Goal: Task Accomplishment & Management: Manage account settings

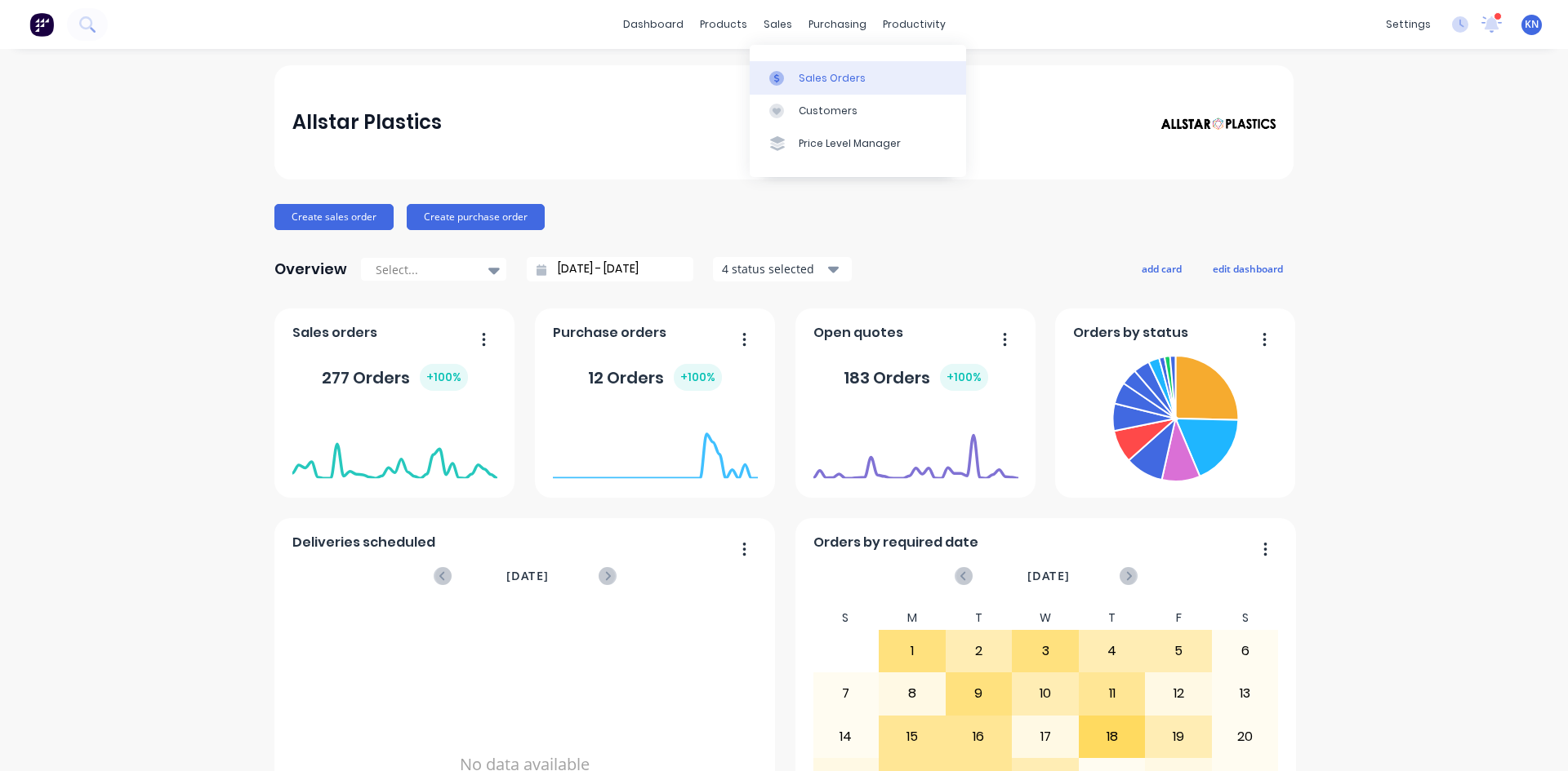
click at [812, 82] on div "Sales Orders" at bounding box center [832, 78] width 67 height 14
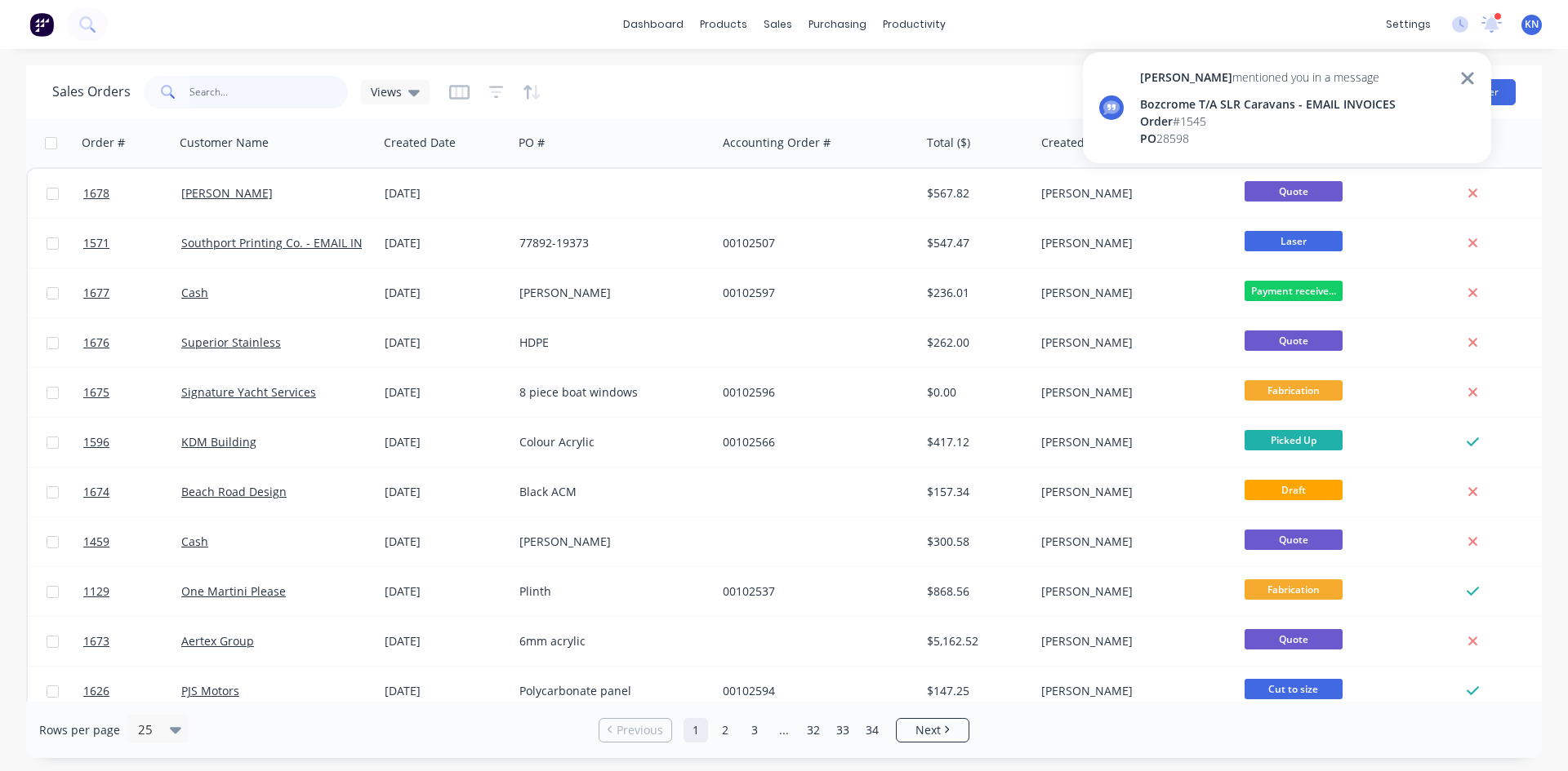
click at [230, 83] on input "text" at bounding box center [269, 92] width 159 height 33
type input "uq"
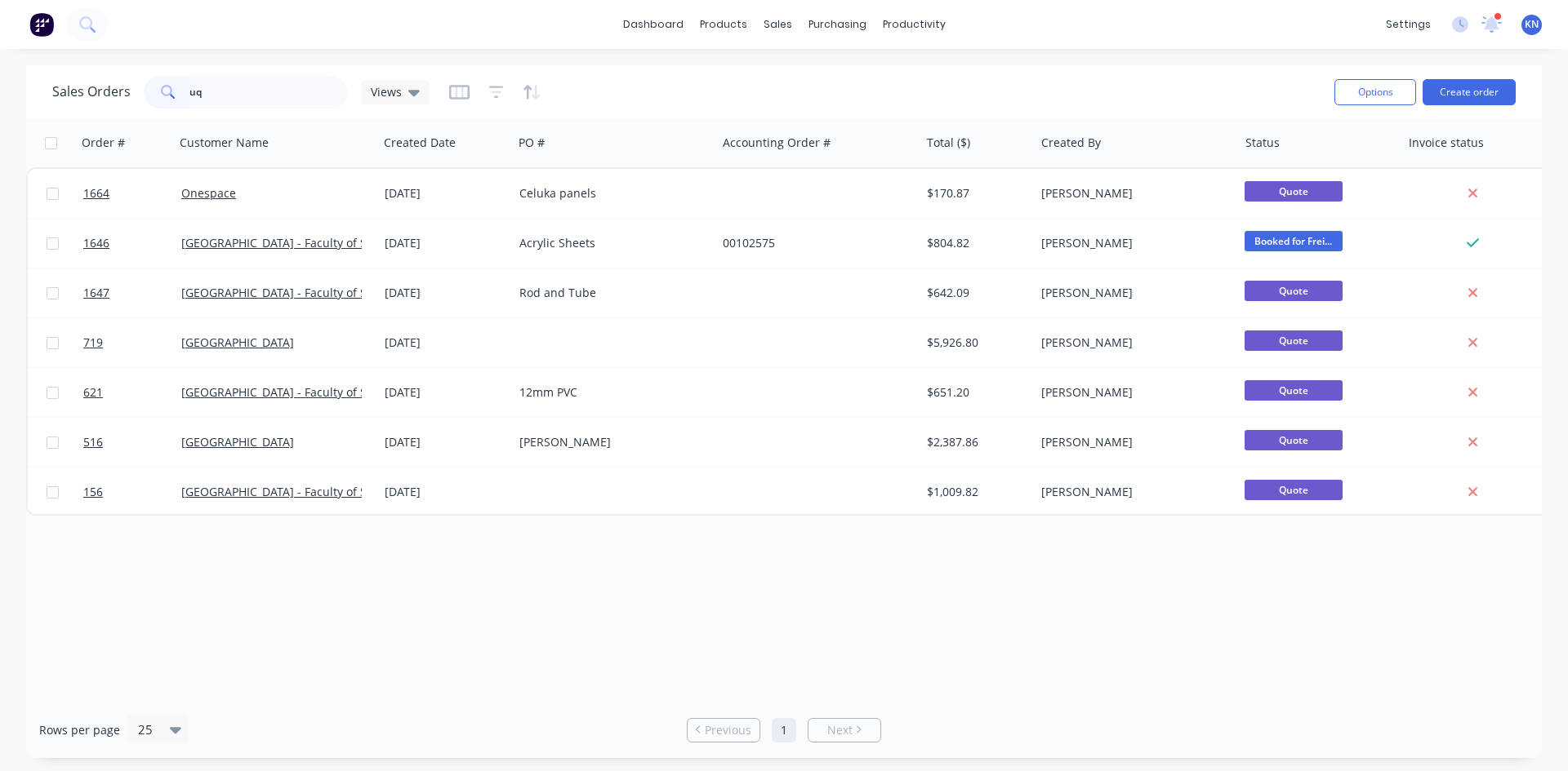
drag, startPoint x: 330, startPoint y: 610, endPoint x: 649, endPoint y: 593, distance: 319.5
click at [330, 610] on div "Order # Customer Name Created Date PO # Accounting Order # Total ($) Created By…" at bounding box center [784, 410] width 1515 height 584
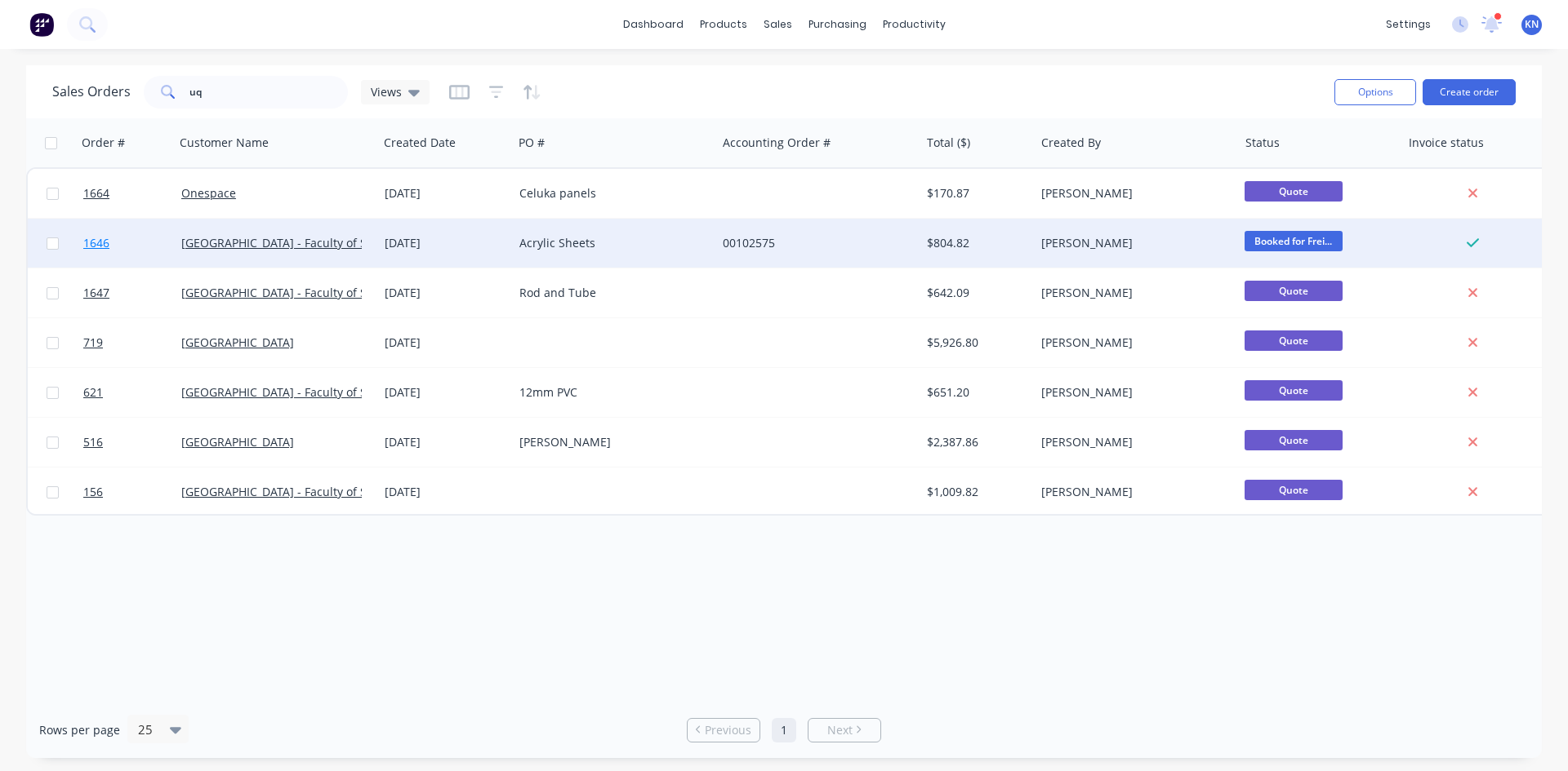
click at [95, 243] on span "1646" at bounding box center [96, 243] width 26 height 16
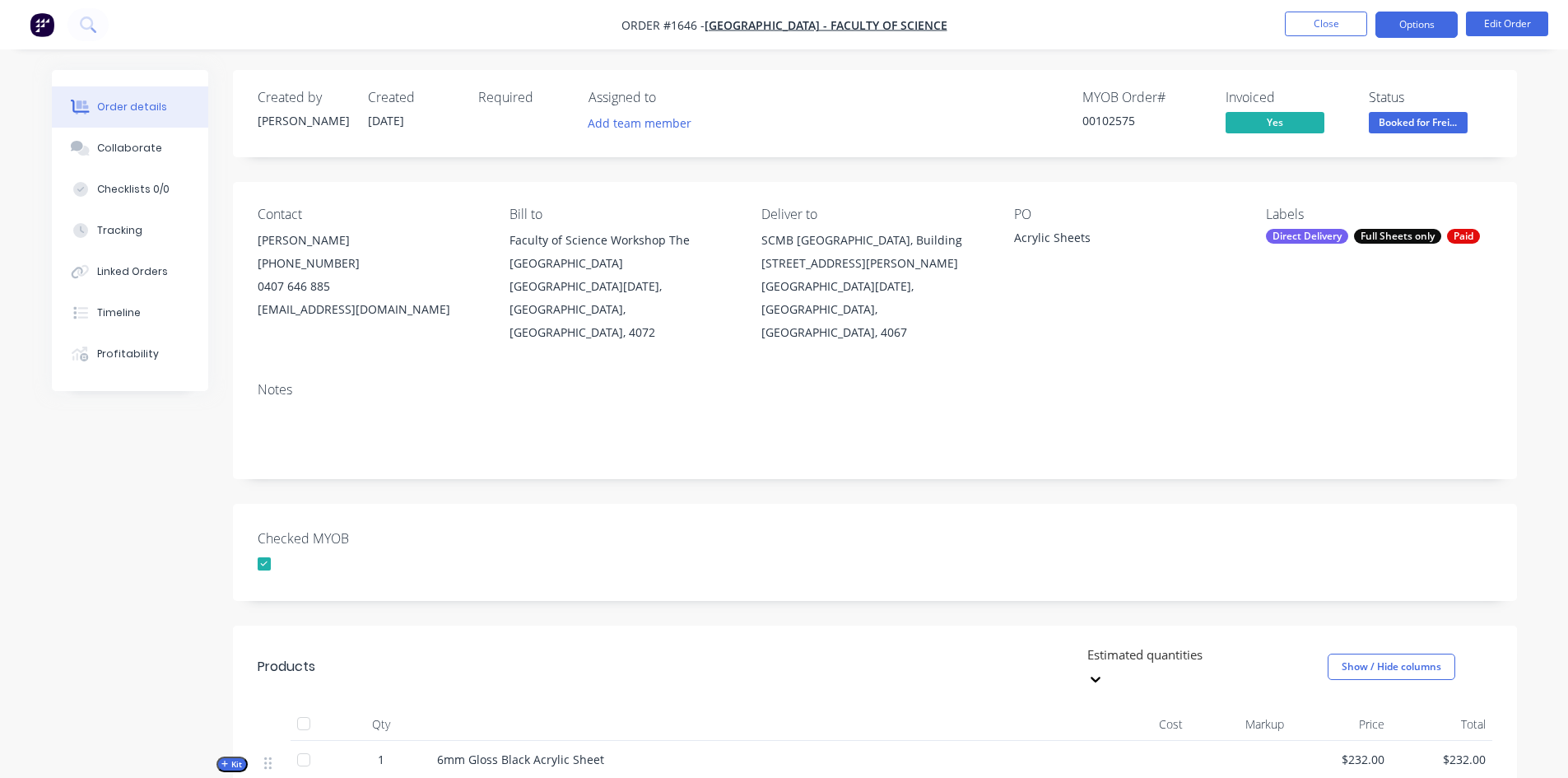
click at [1415, 25] on button "Options" at bounding box center [1416, 25] width 82 height 26
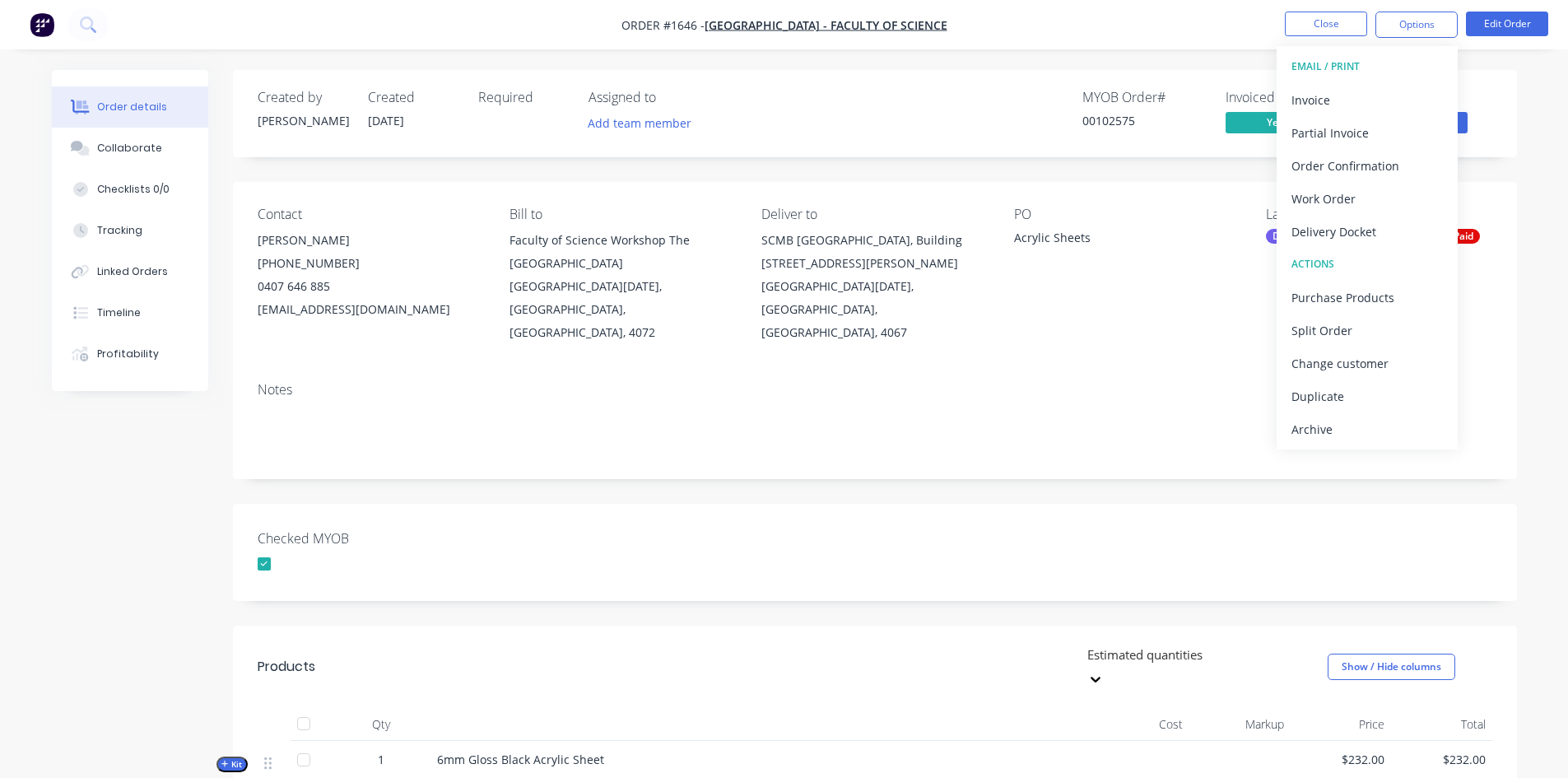
click at [998, 465] on div "Created by Darren Created 23/09/25 Required Assigned to Add team member MYOB Or…" at bounding box center [874, 660] width 1284 height 1181
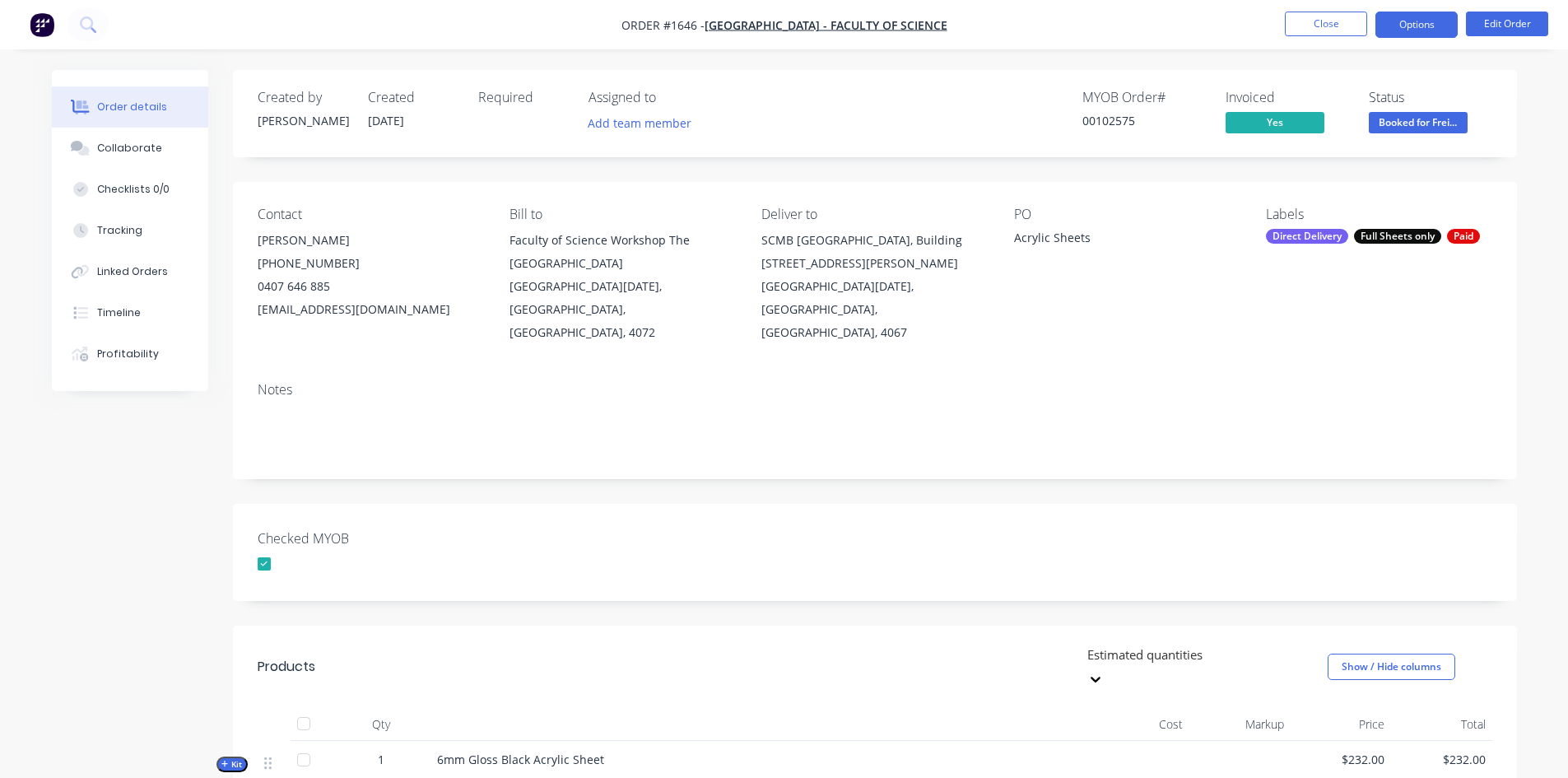
click at [1434, 20] on button "Options" at bounding box center [1416, 25] width 82 height 26
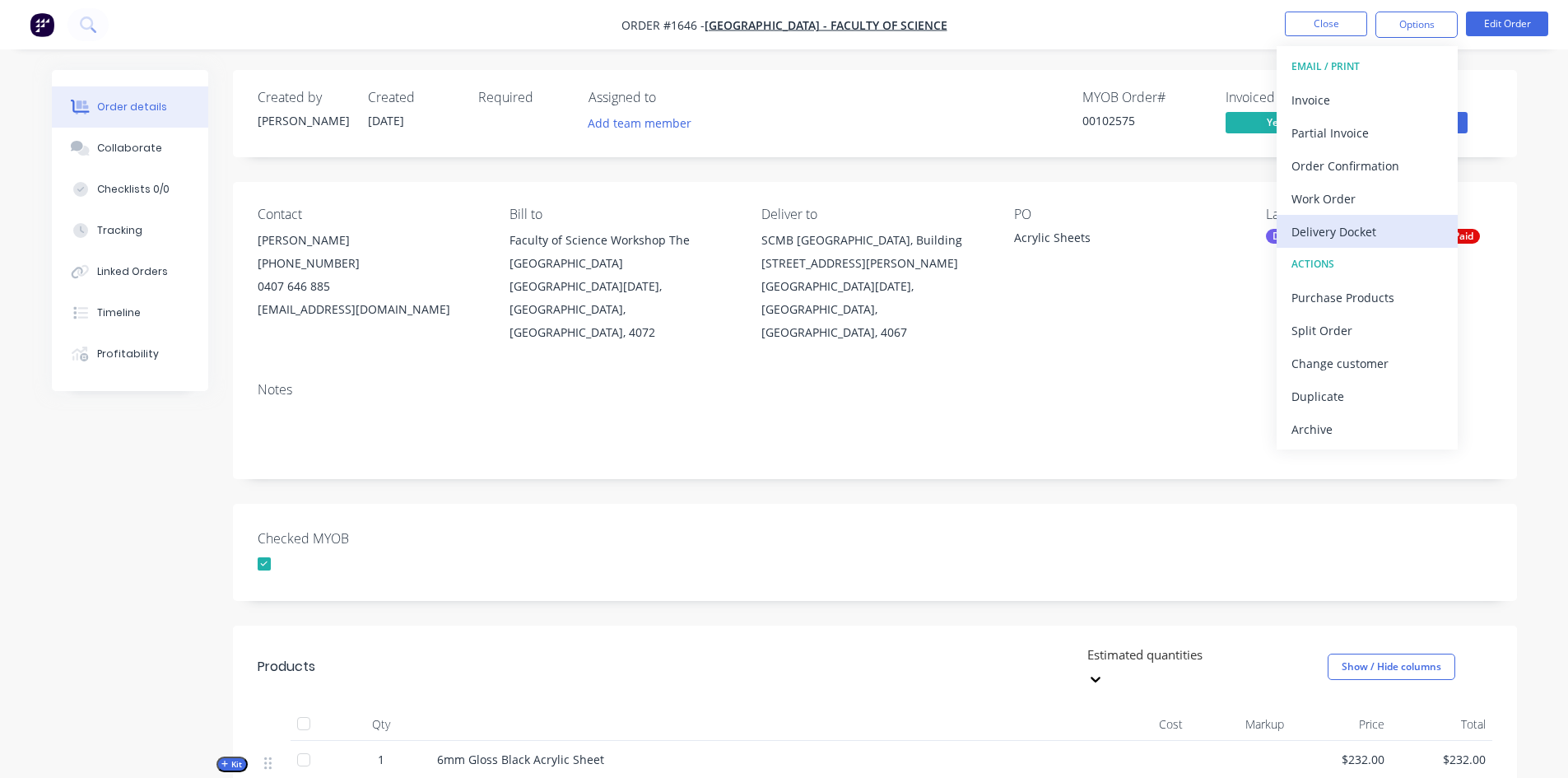
click at [1368, 229] on div "Delivery Docket" at bounding box center [1367, 232] width 152 height 24
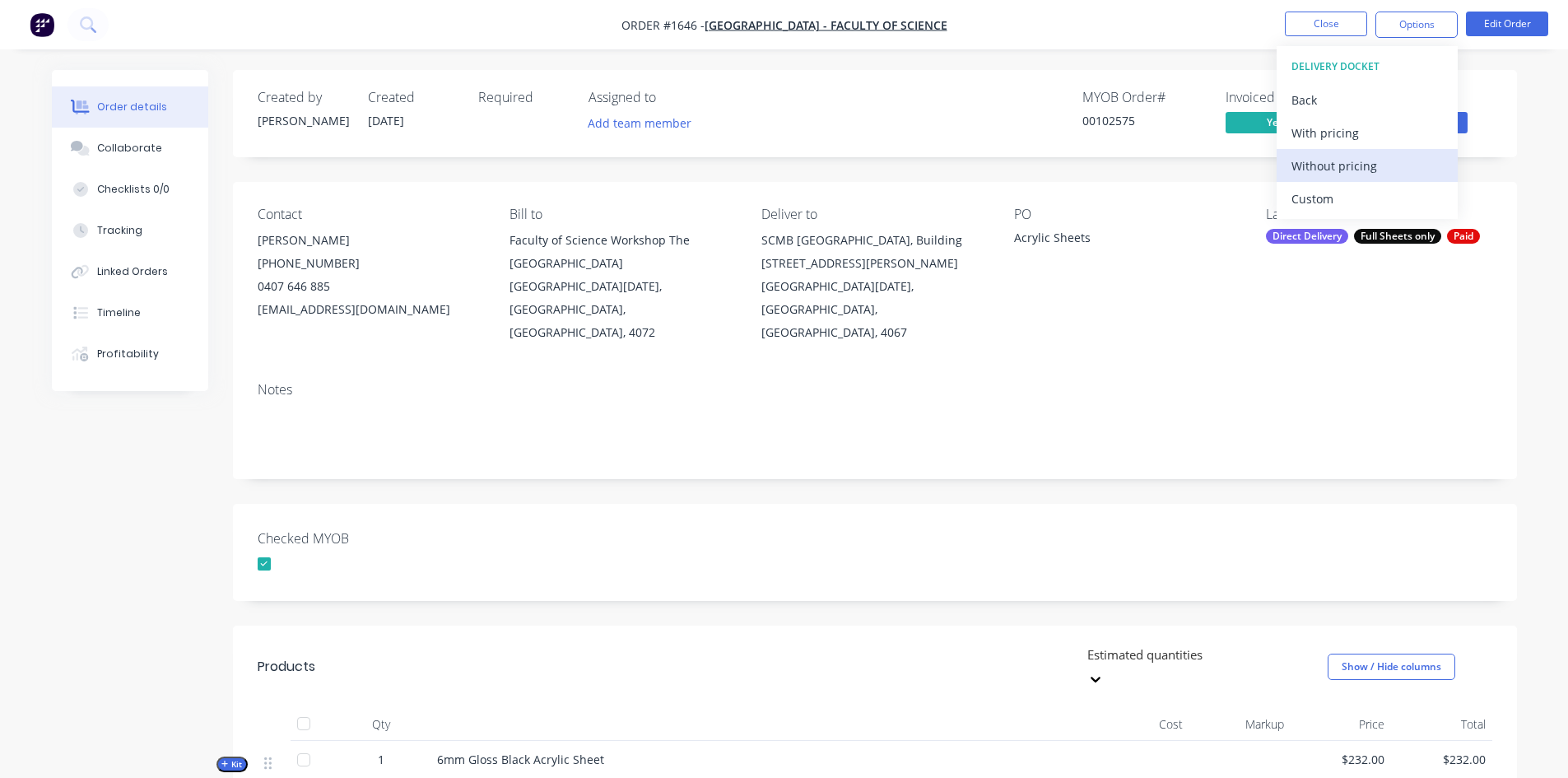
click at [1339, 170] on div "Without pricing" at bounding box center [1367, 166] width 152 height 24
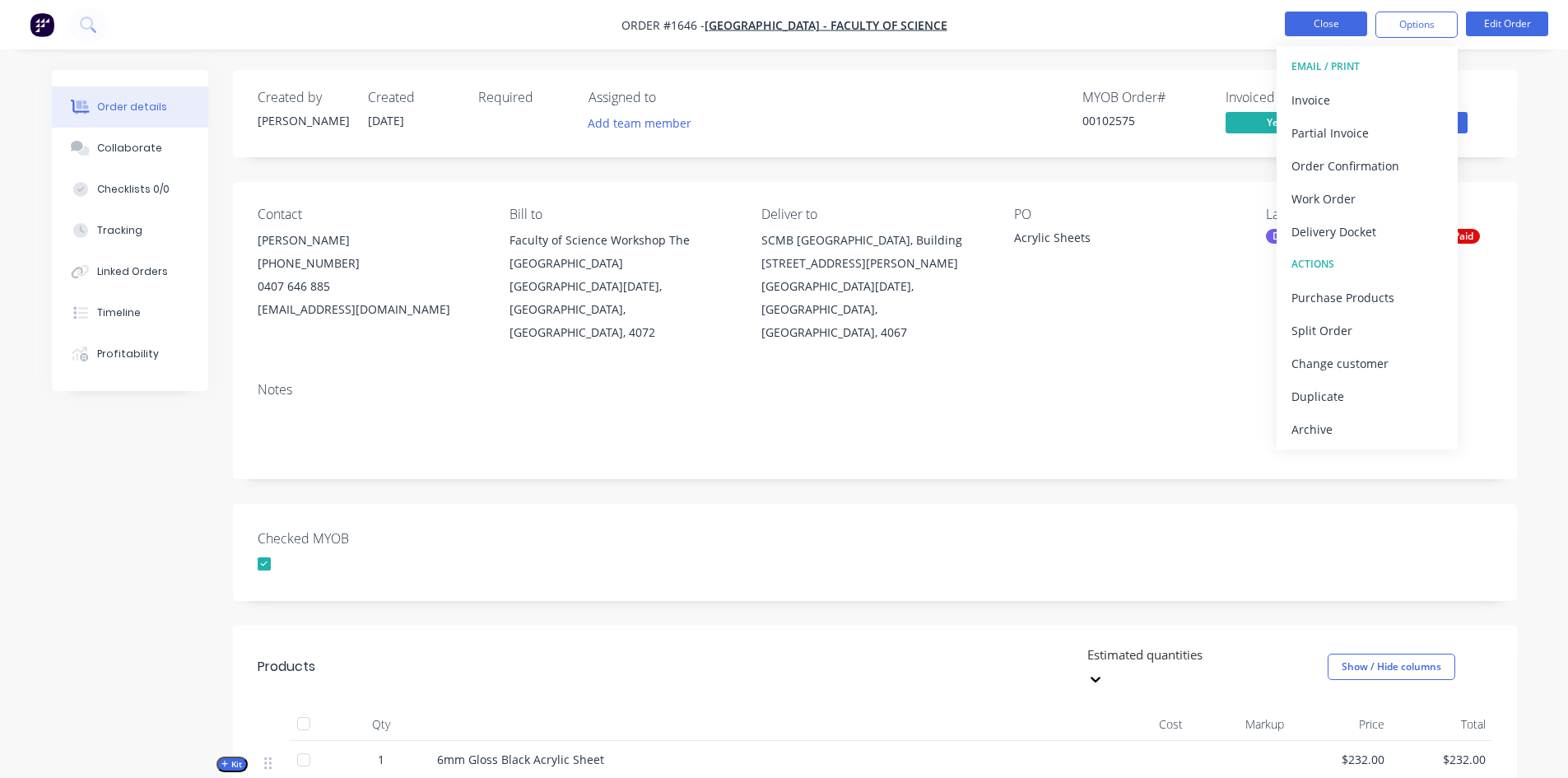
click at [1349, 12] on button "Close" at bounding box center [1326, 24] width 82 height 25
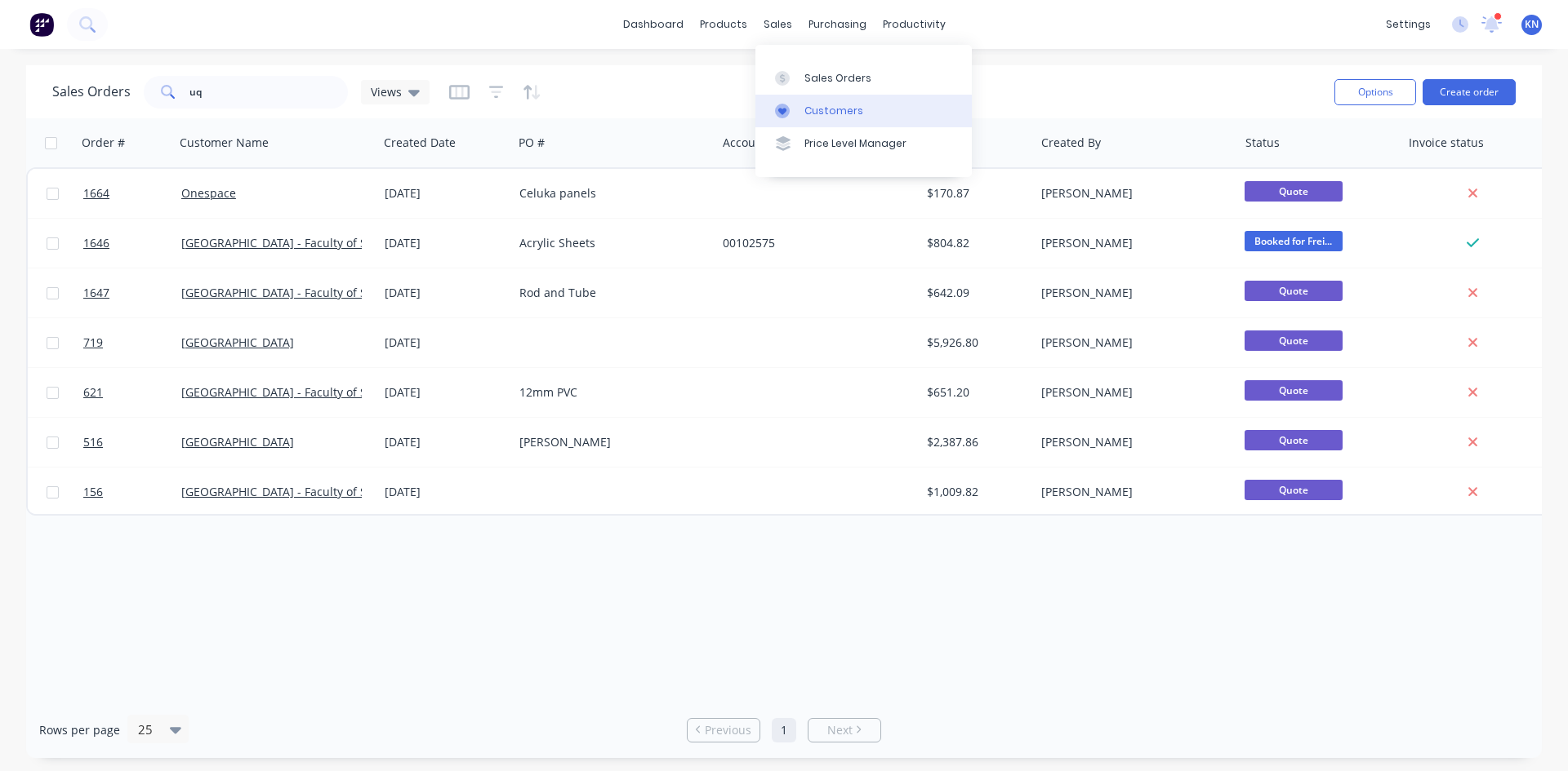
click at [813, 104] on div "Customers" at bounding box center [833, 111] width 59 height 14
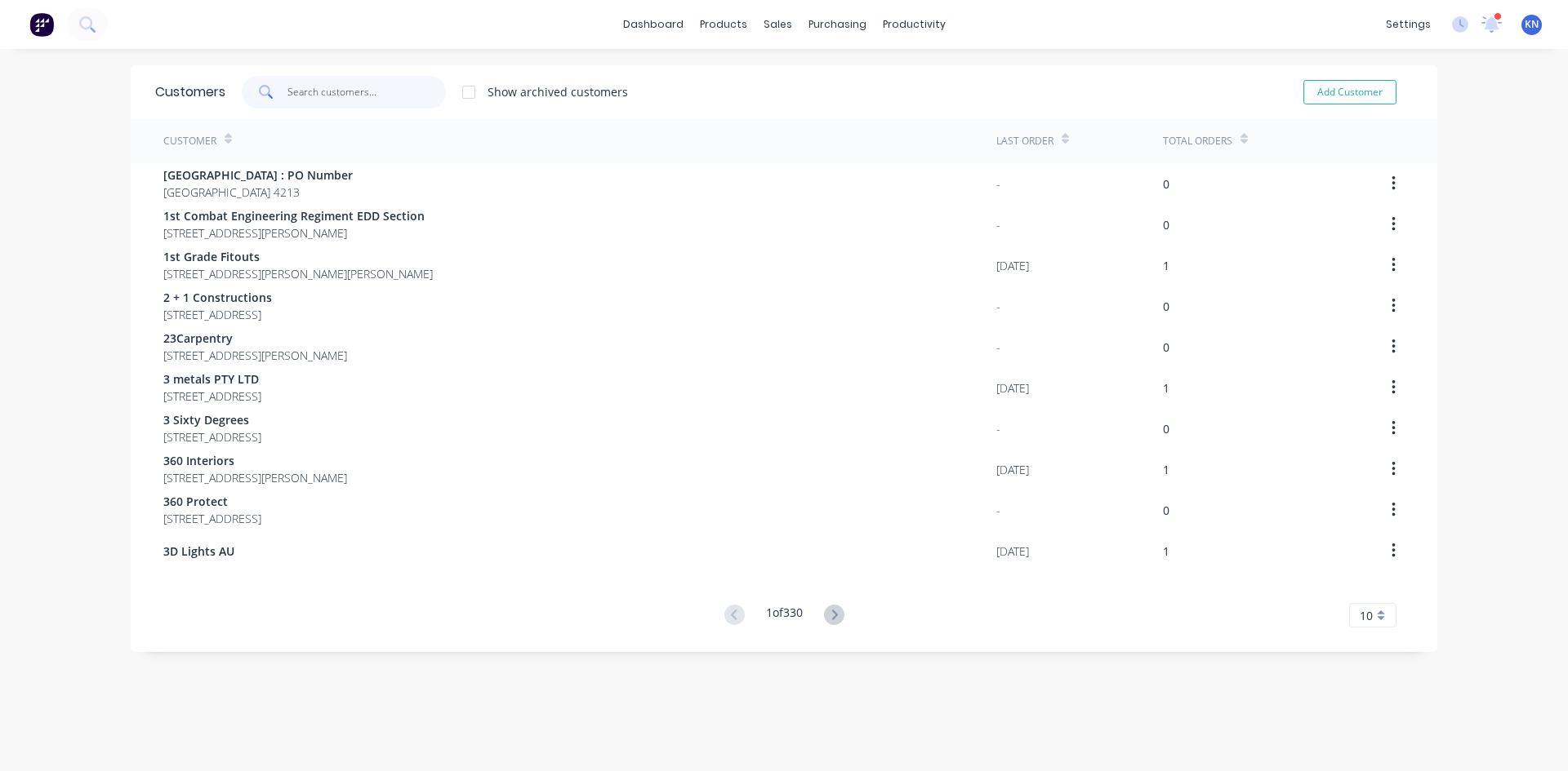
click at [358, 88] on input "text" at bounding box center [368, 92] width 159 height 33
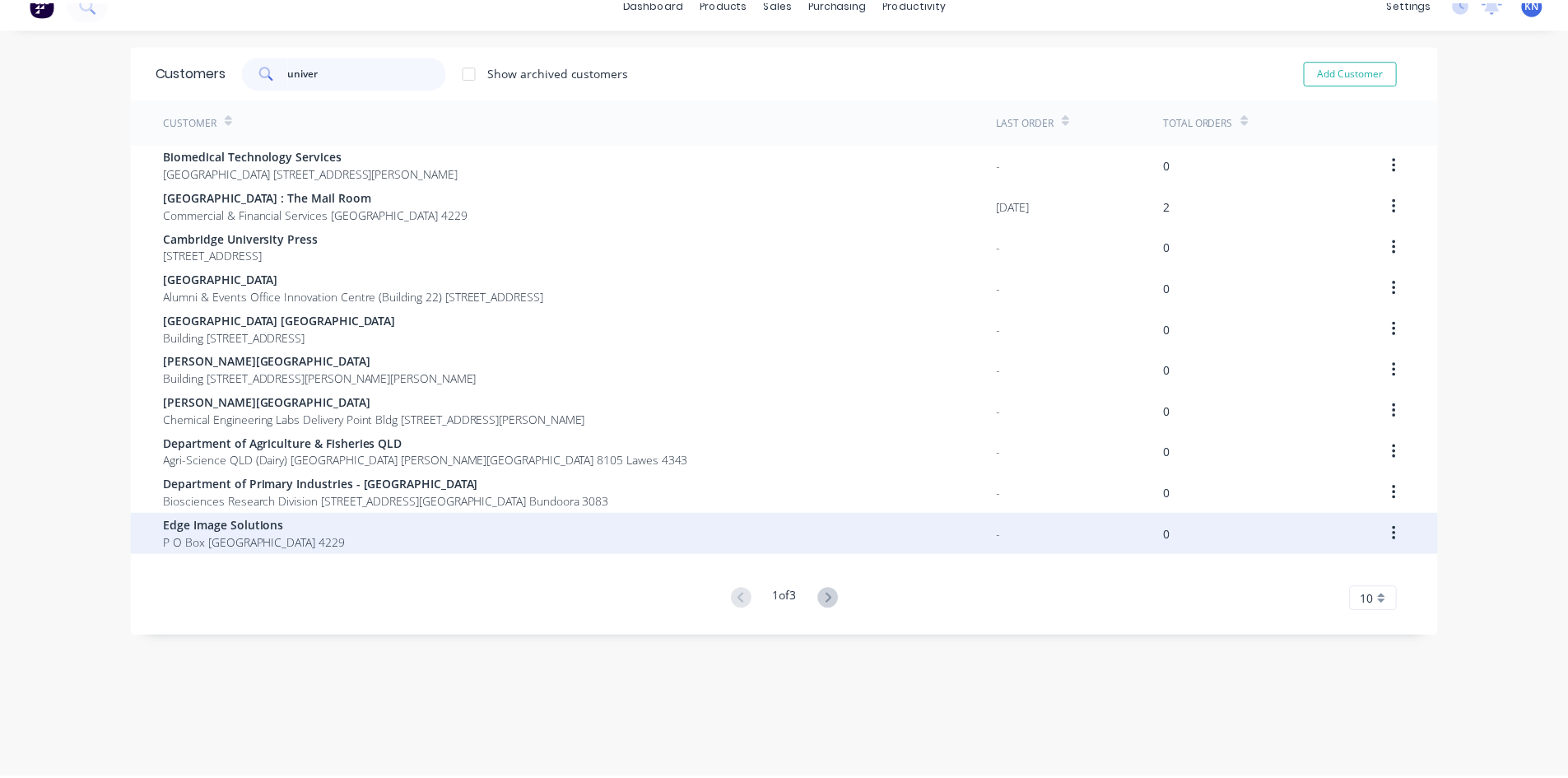
scroll to position [33, 0]
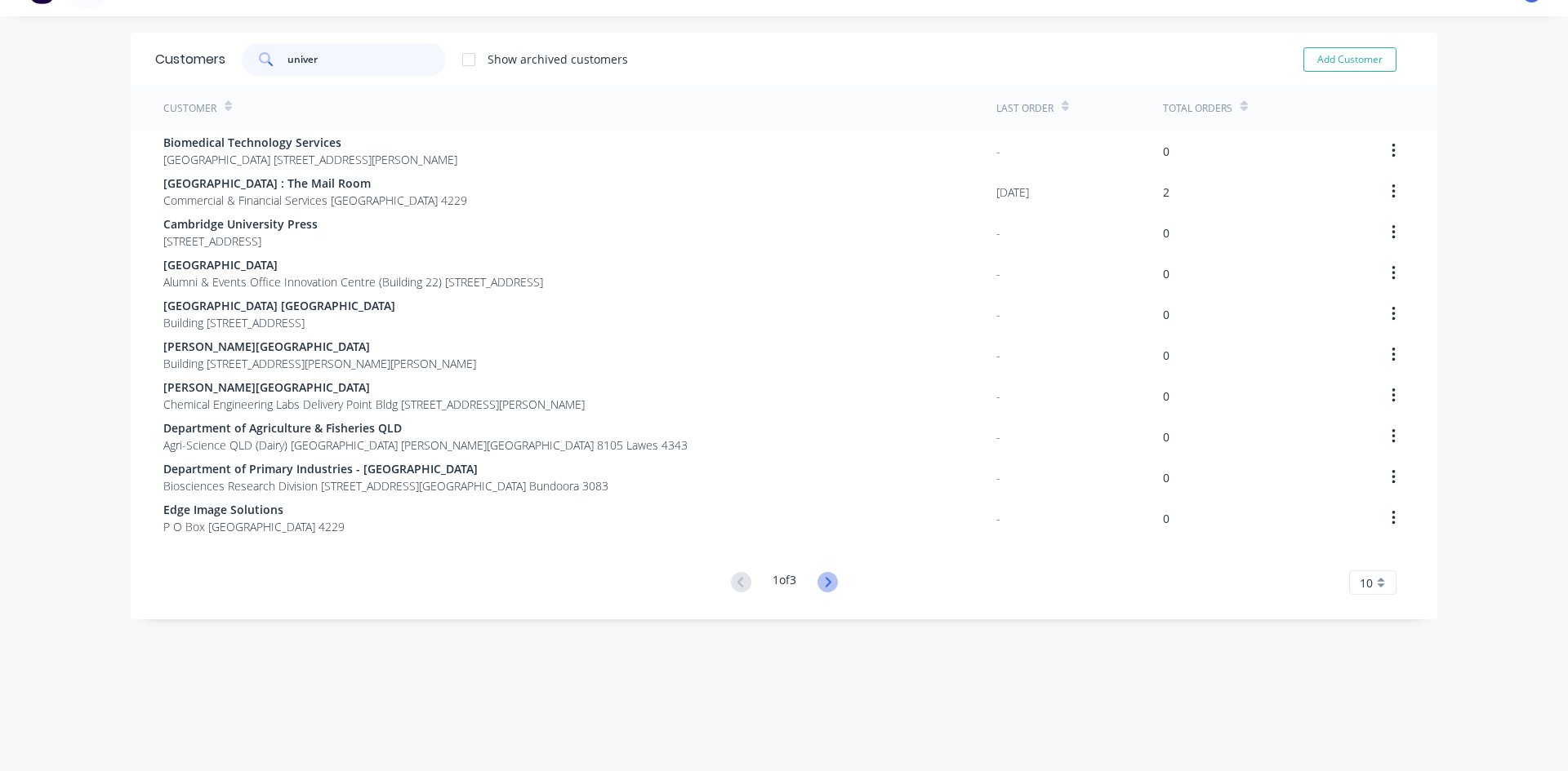
type input "univer"
click at [821, 576] on icon at bounding box center [827, 582] width 21 height 21
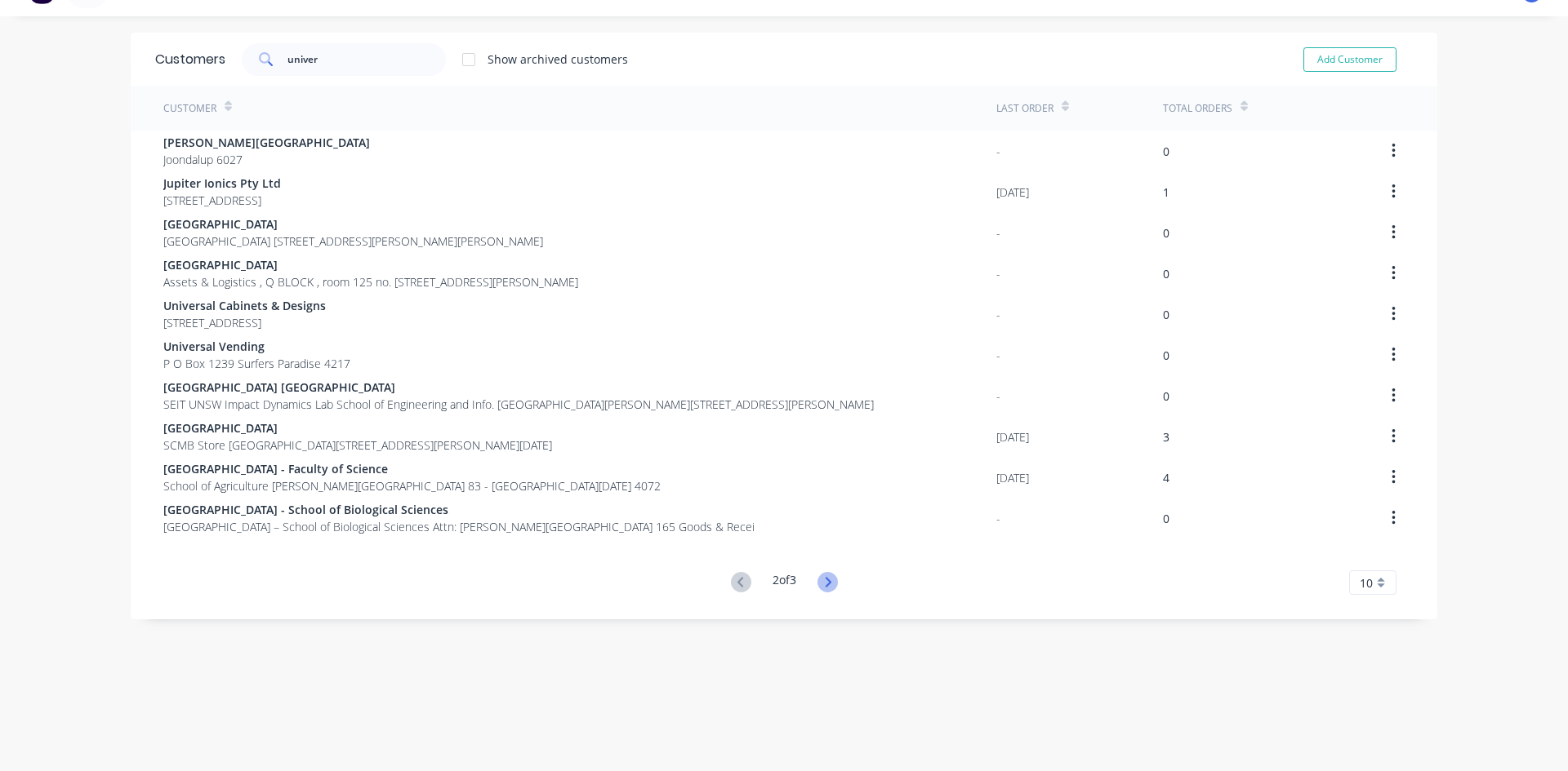
click at [823, 580] on icon at bounding box center [827, 582] width 21 height 21
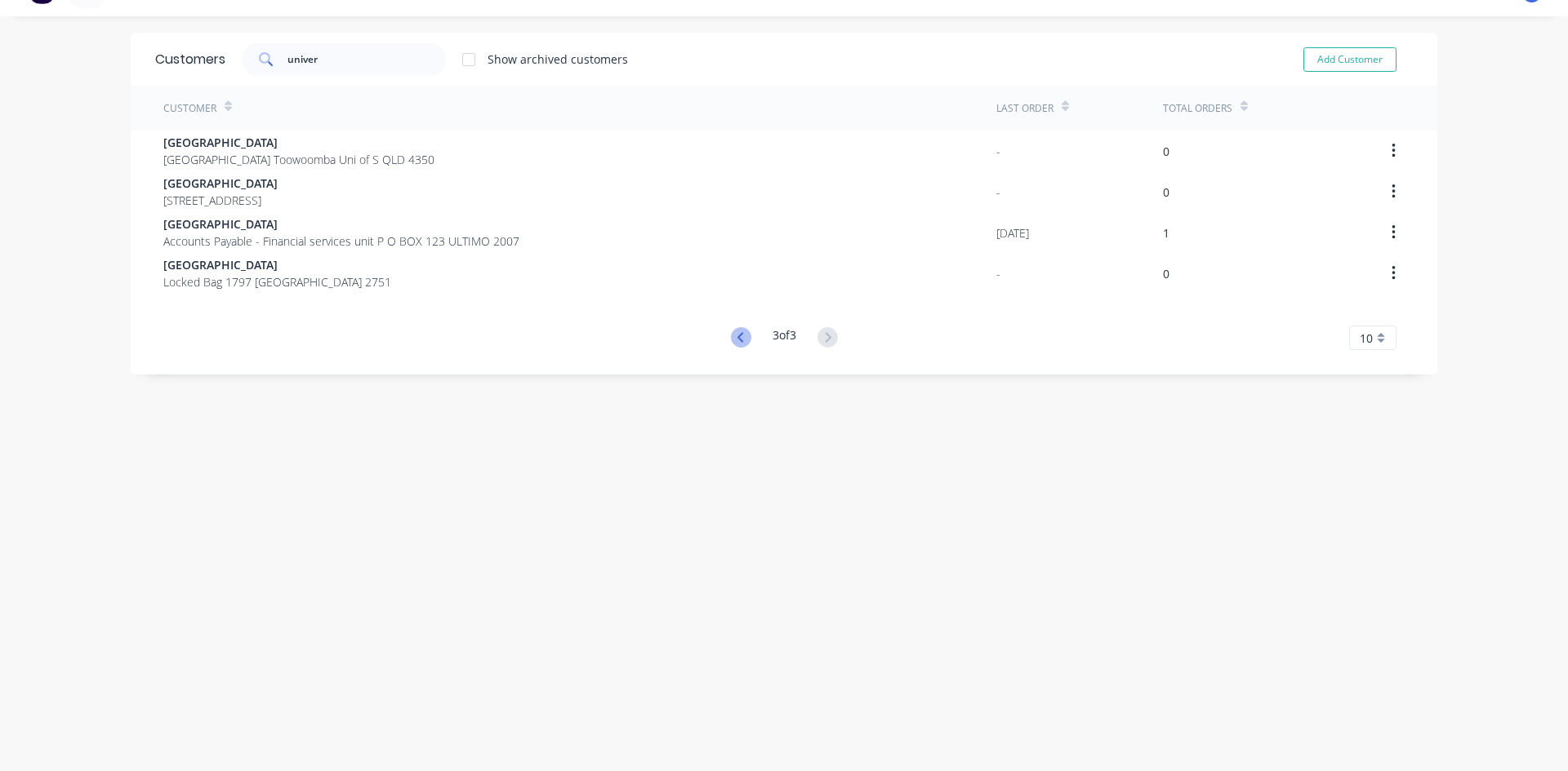
click at [738, 329] on icon at bounding box center [741, 338] width 21 height 21
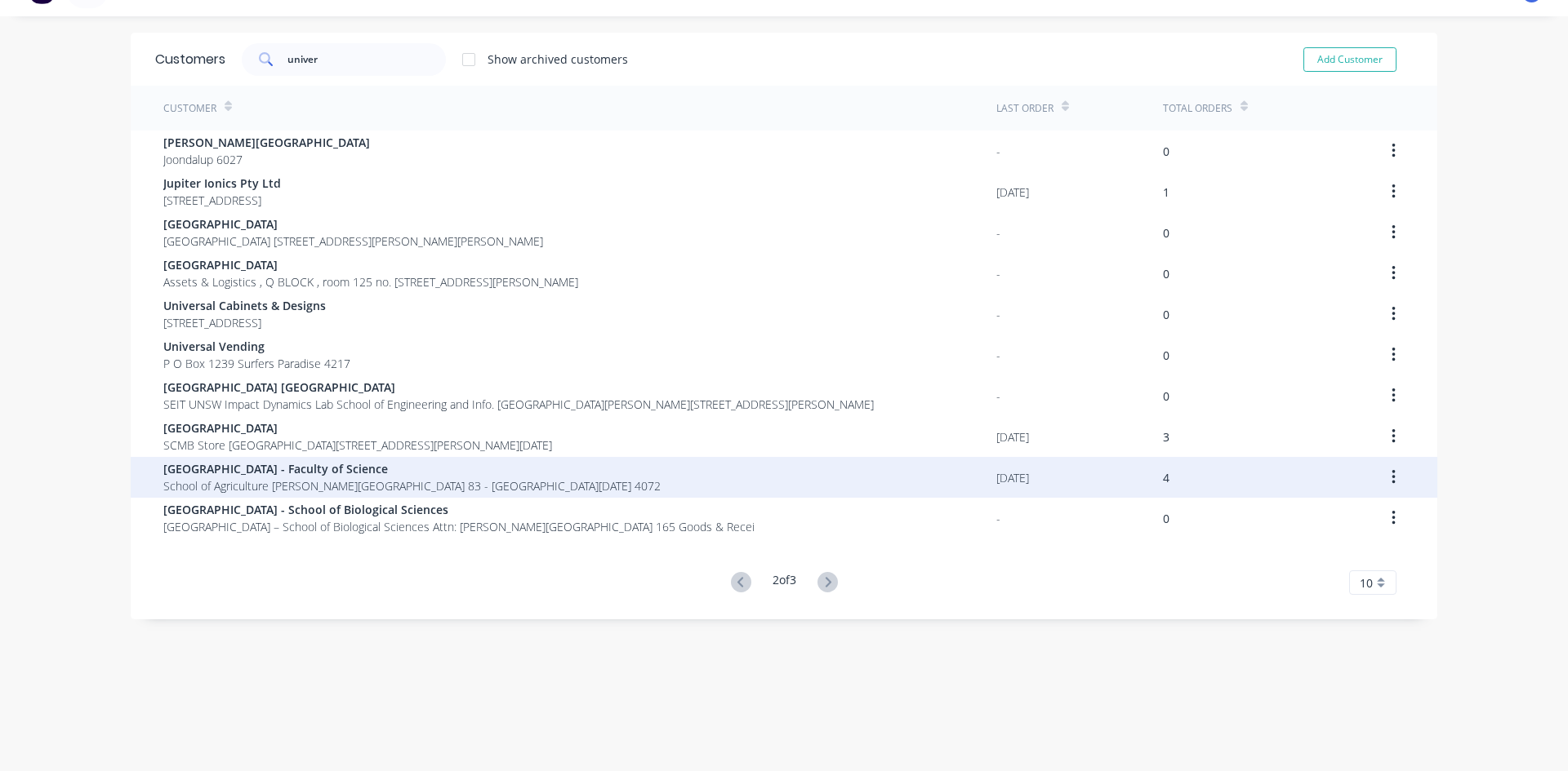
click at [265, 472] on span "[GEOGRAPHIC_DATA] - Faculty of Science" at bounding box center [411, 469] width 497 height 17
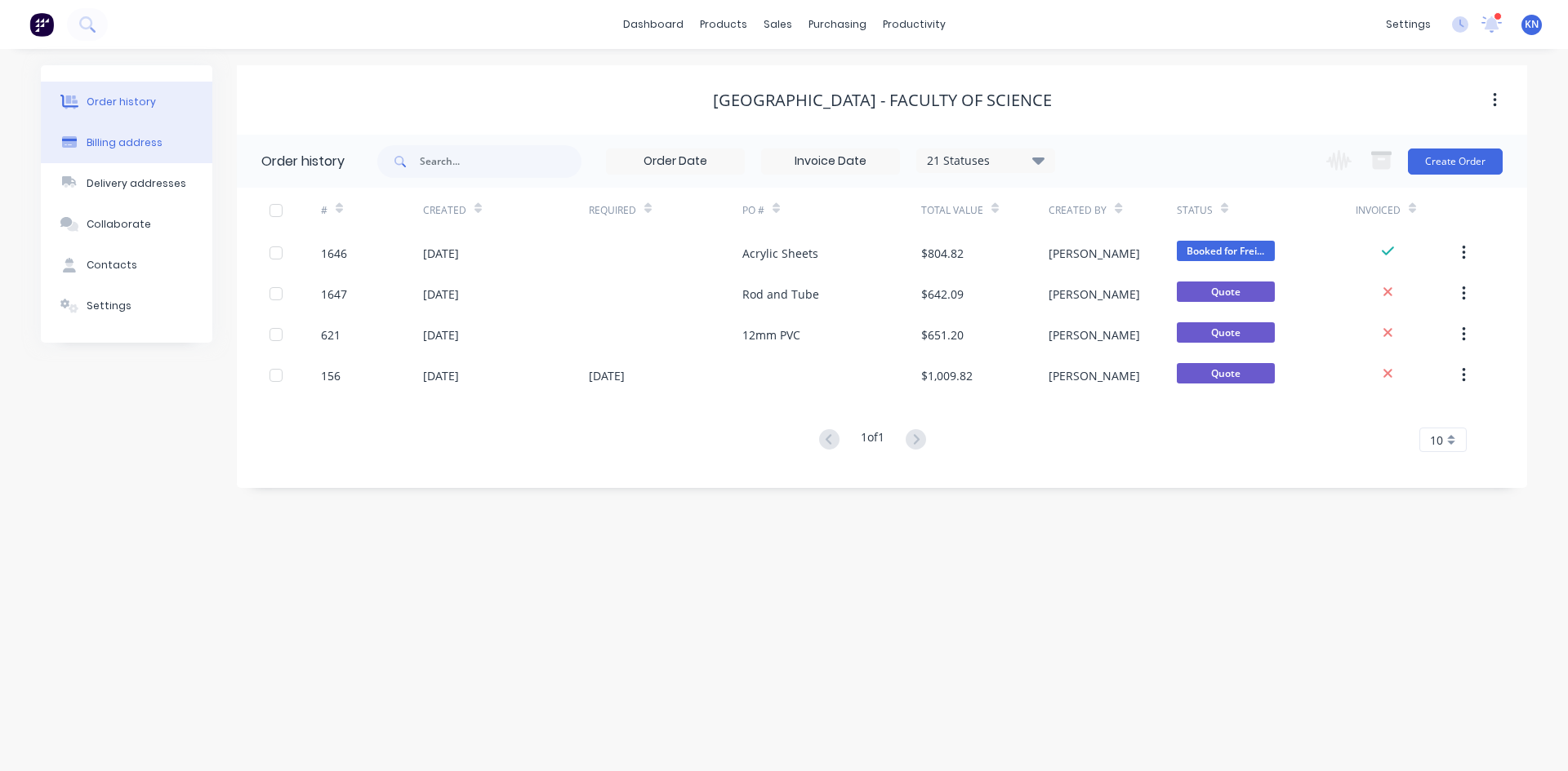
click at [100, 140] on div "Billing address" at bounding box center [125, 143] width 76 height 14
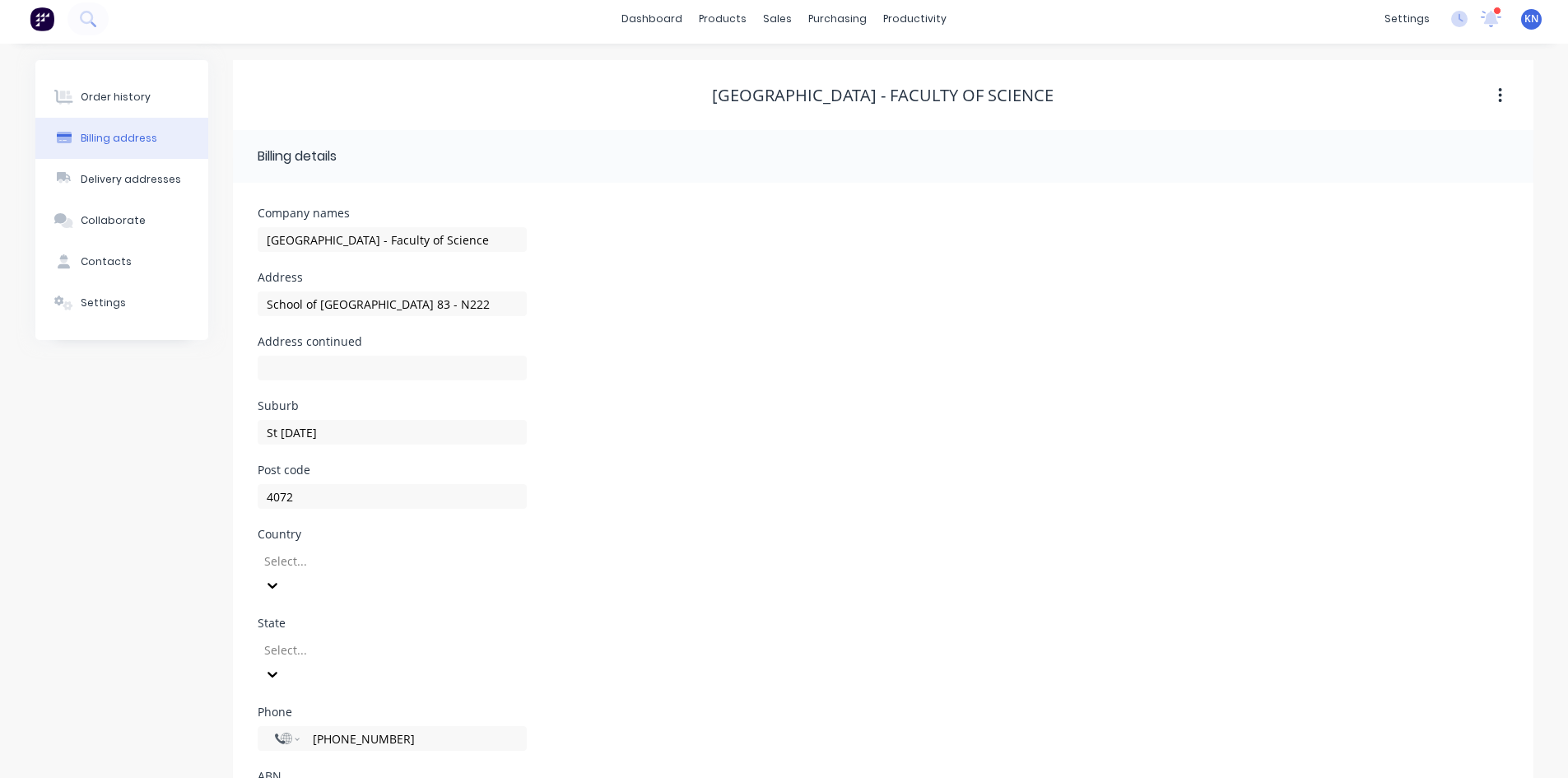
scroll to position [47, 0]
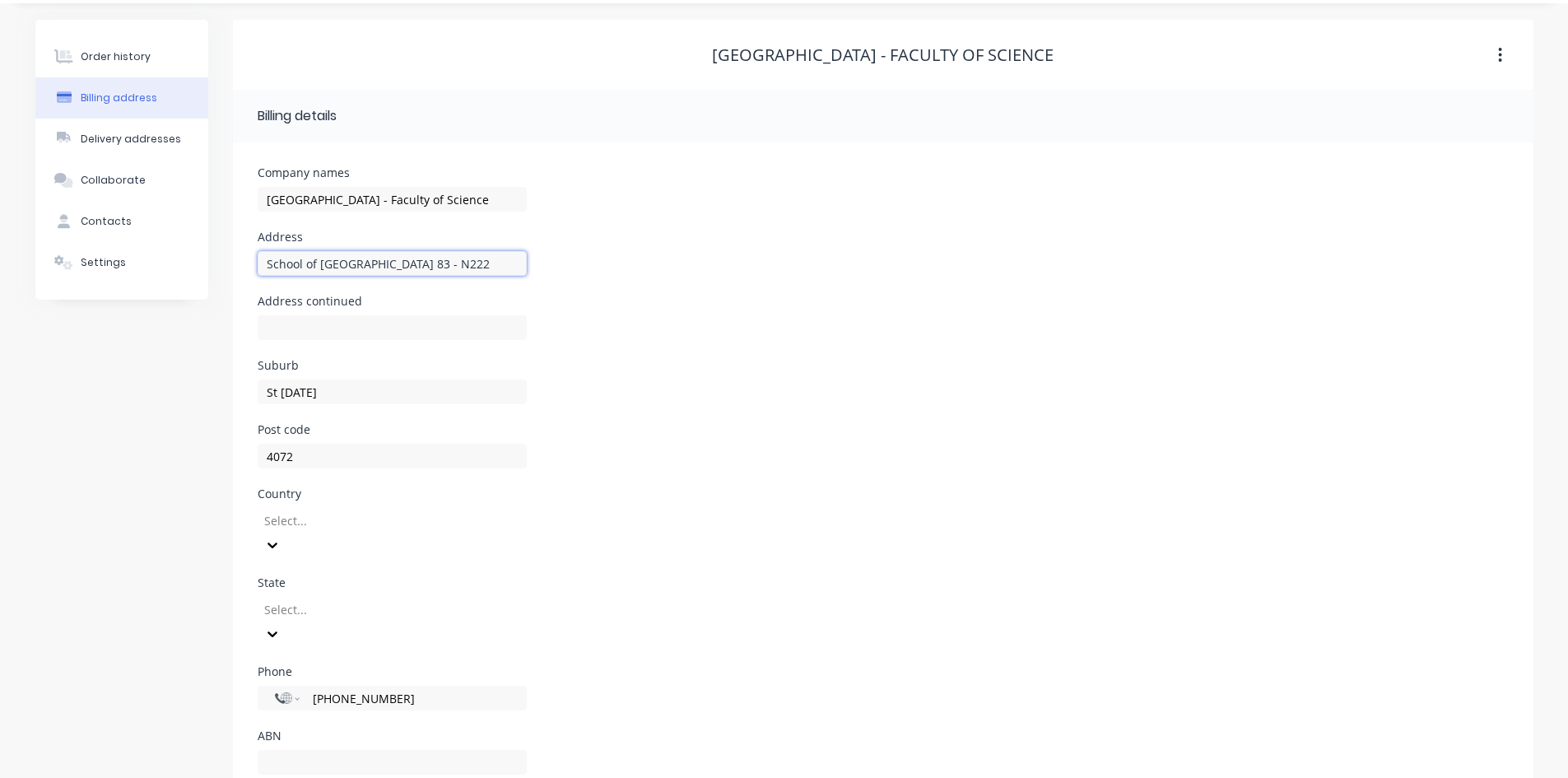
drag, startPoint x: 418, startPoint y: 265, endPoint x: 575, endPoint y: 257, distance: 157.2
click at [523, 259] on input "School of AgricultureHartley Teakle Building 83 - N222" at bounding box center [392, 263] width 269 height 25
click at [109, 132] on div "Delivery addresses" at bounding box center [131, 139] width 100 height 15
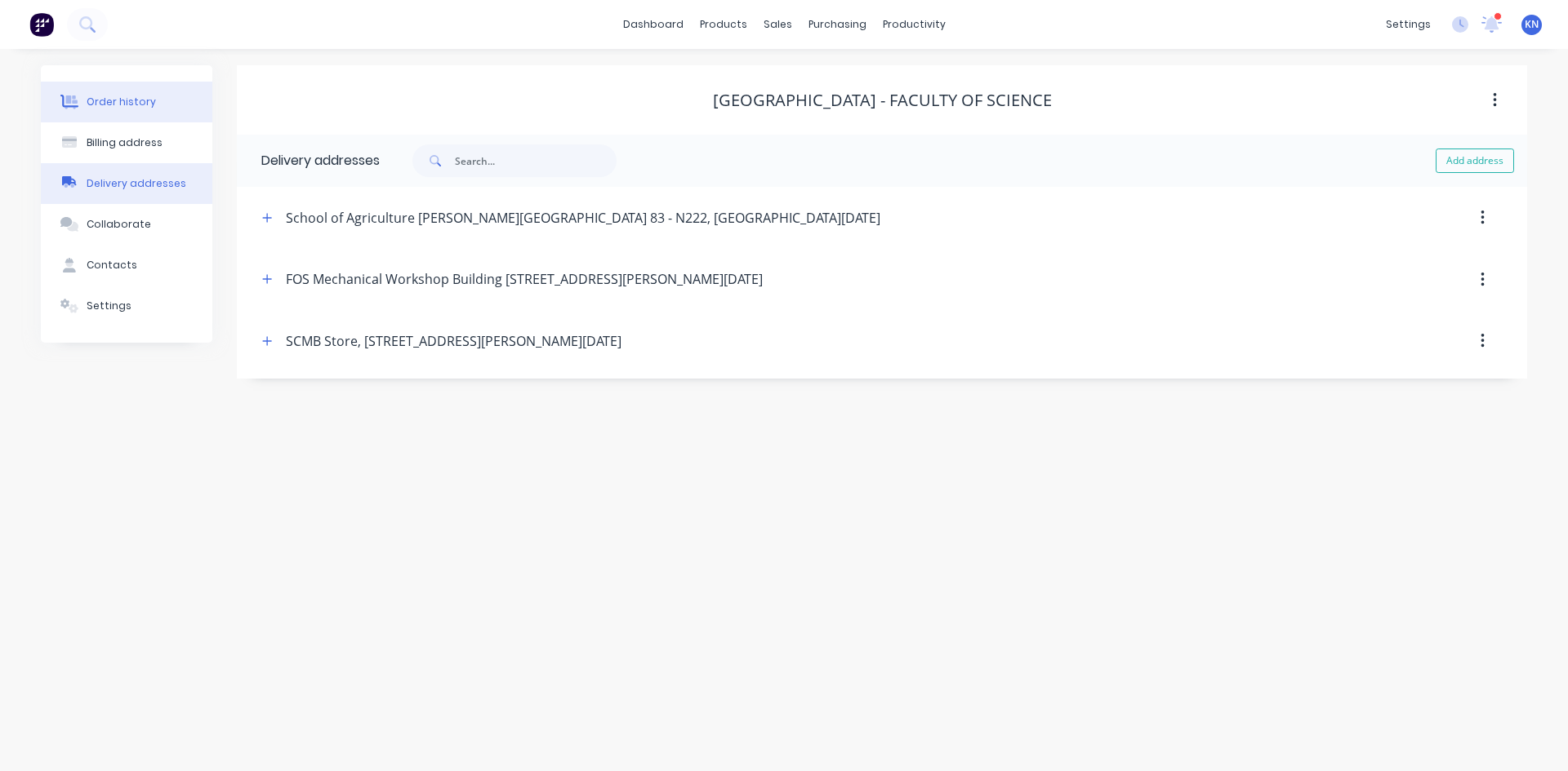
click at [112, 109] on div "Order history" at bounding box center [121, 102] width 70 height 14
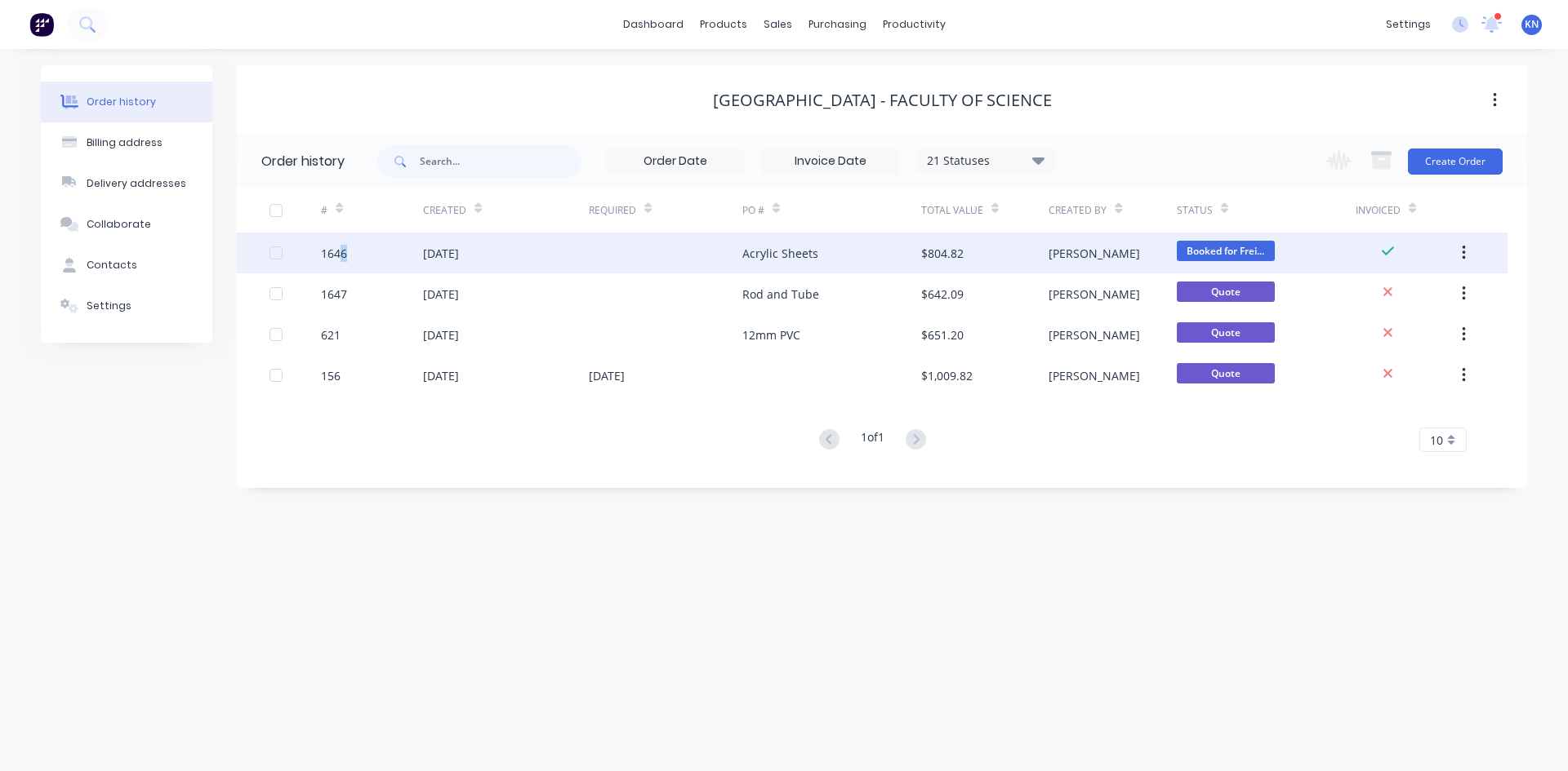
click at [342, 251] on div "1646" at bounding box center [333, 253] width 26 height 17
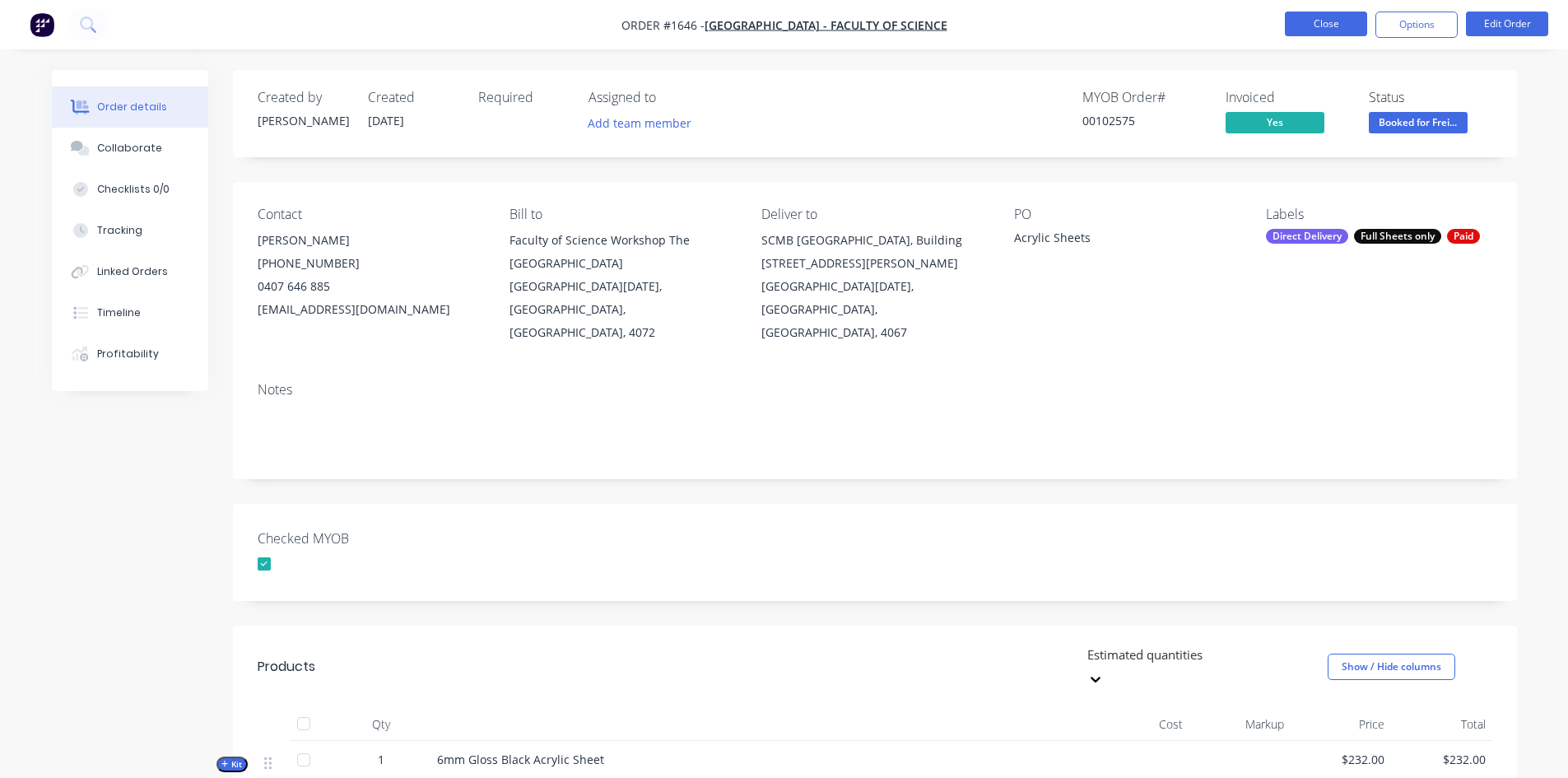
click at [1318, 30] on button "Close" at bounding box center [1326, 24] width 82 height 25
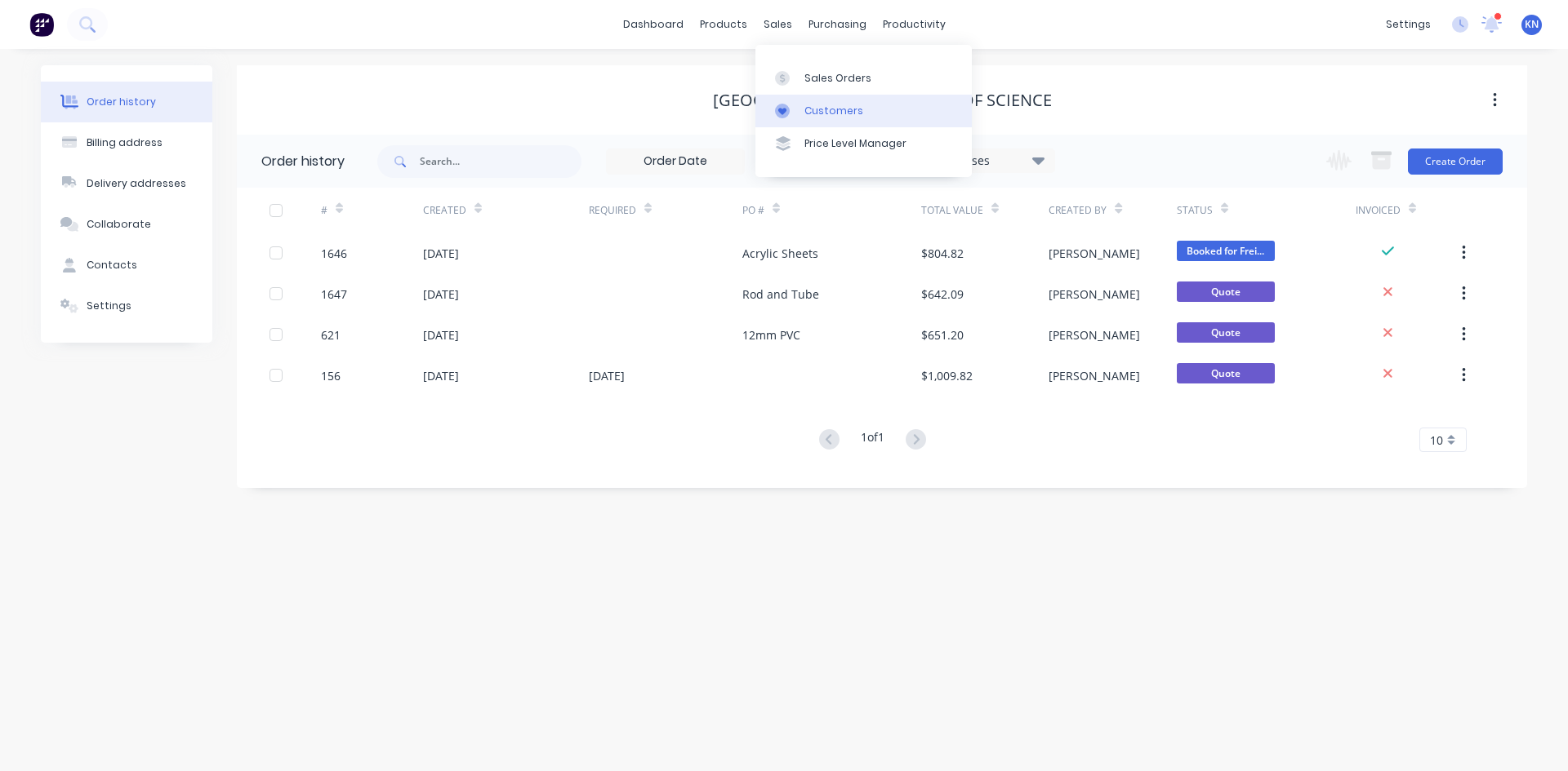
click at [788, 108] on icon at bounding box center [782, 111] width 14 height 14
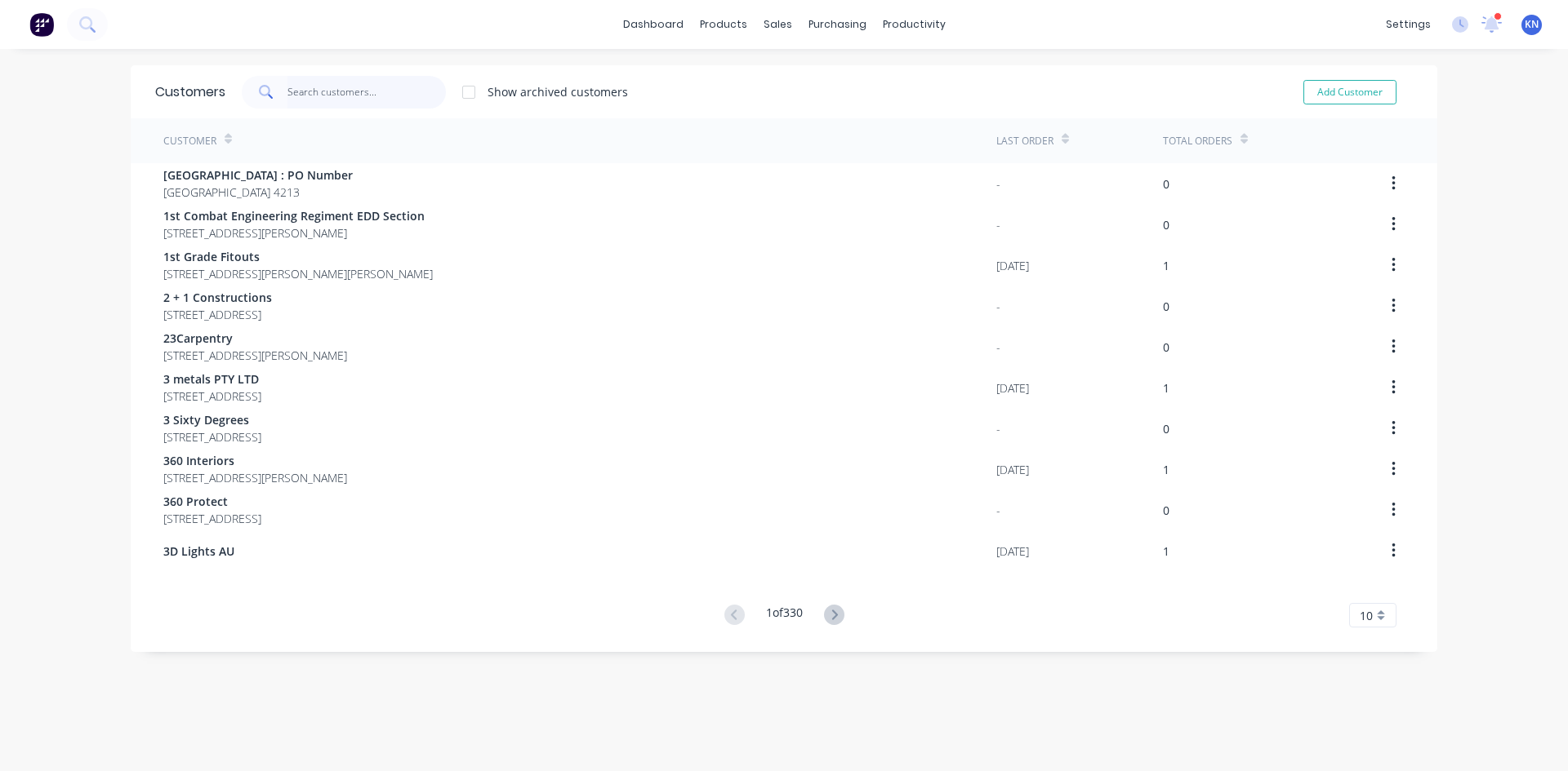
click at [288, 106] on input "text" at bounding box center [368, 92] width 159 height 33
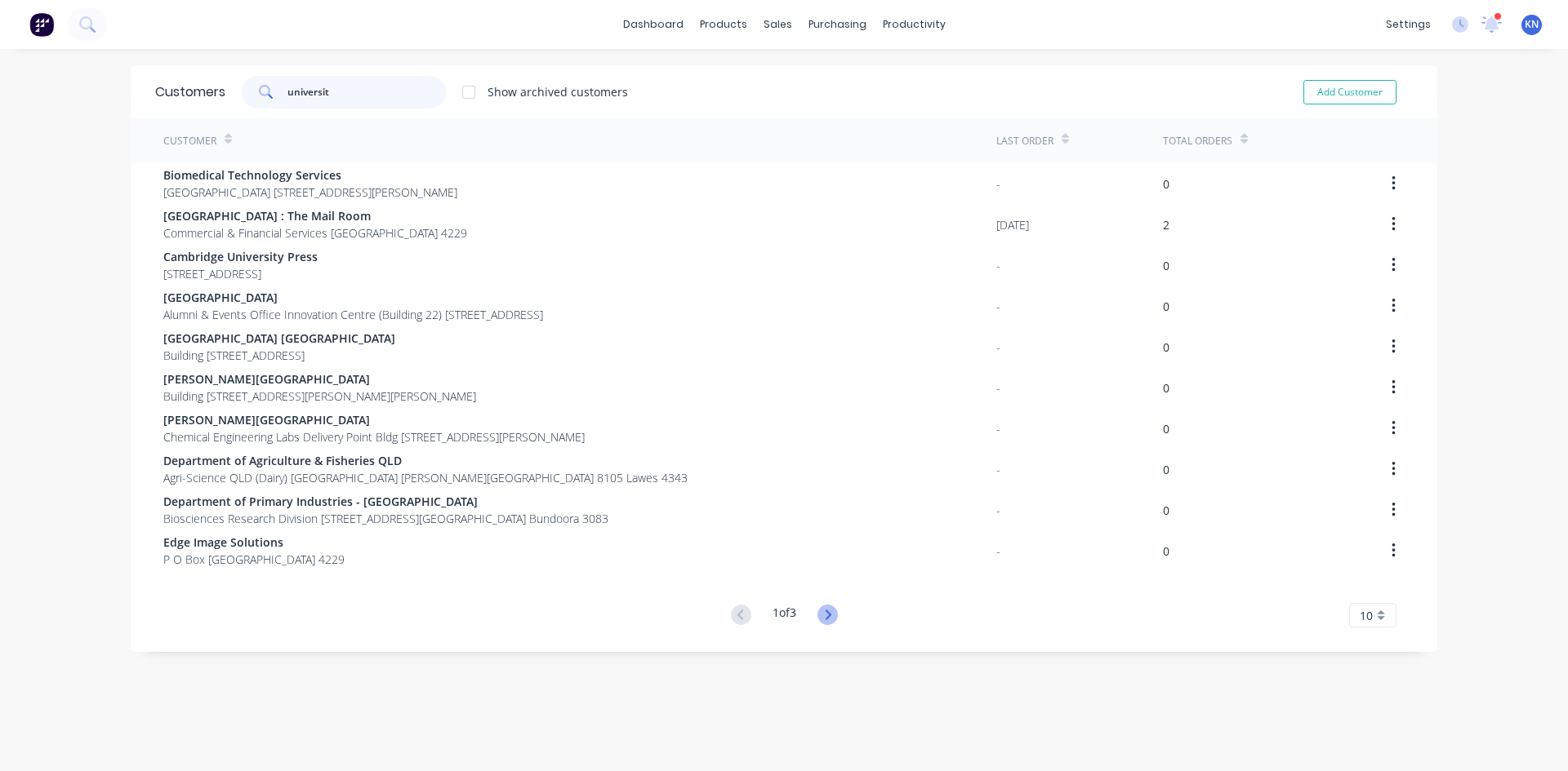
type input "universit"
click at [817, 619] on icon at bounding box center [827, 614] width 21 height 21
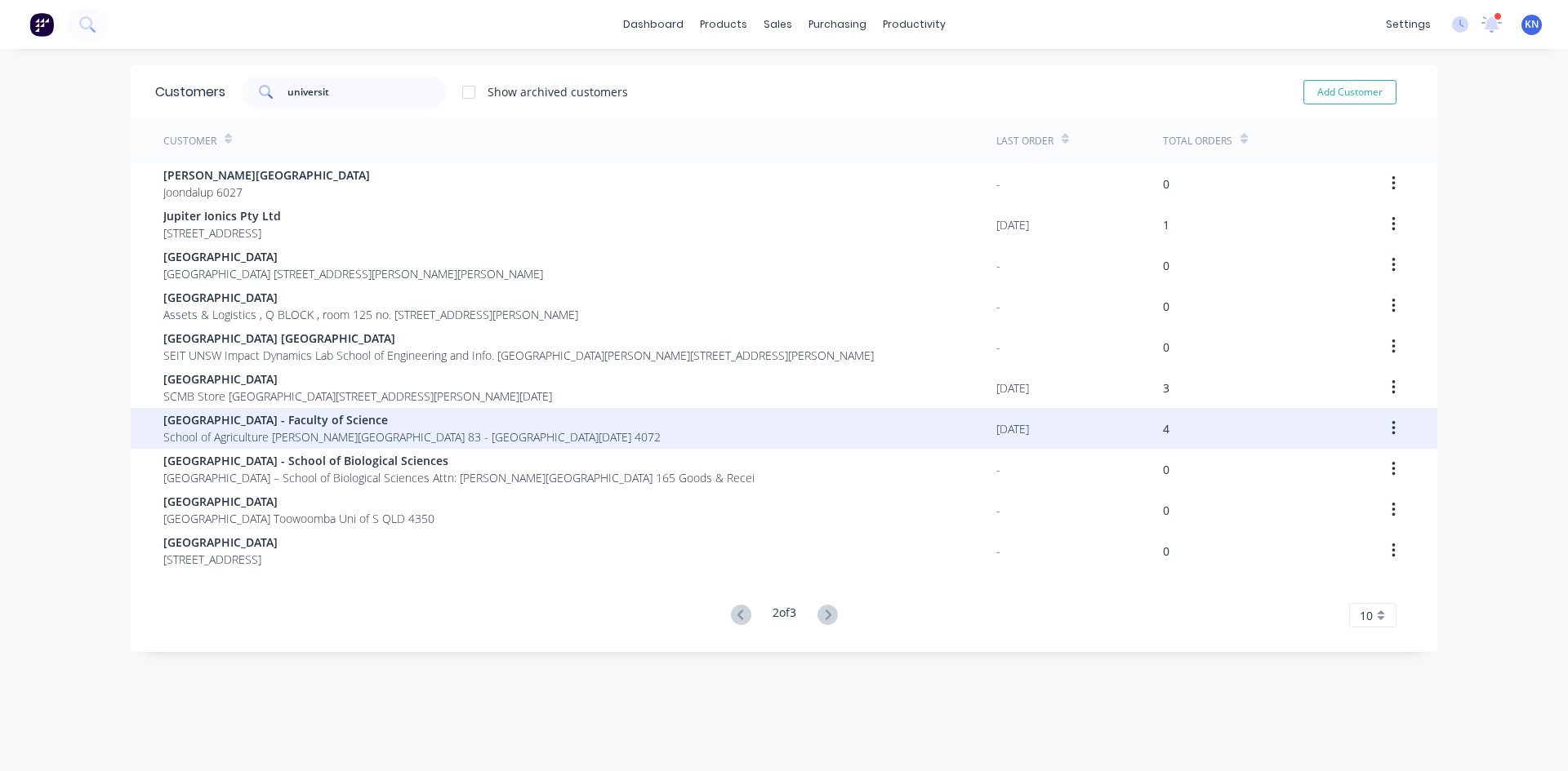
click at [258, 424] on span "[GEOGRAPHIC_DATA] - Faculty of Science" at bounding box center [411, 420] width 497 height 17
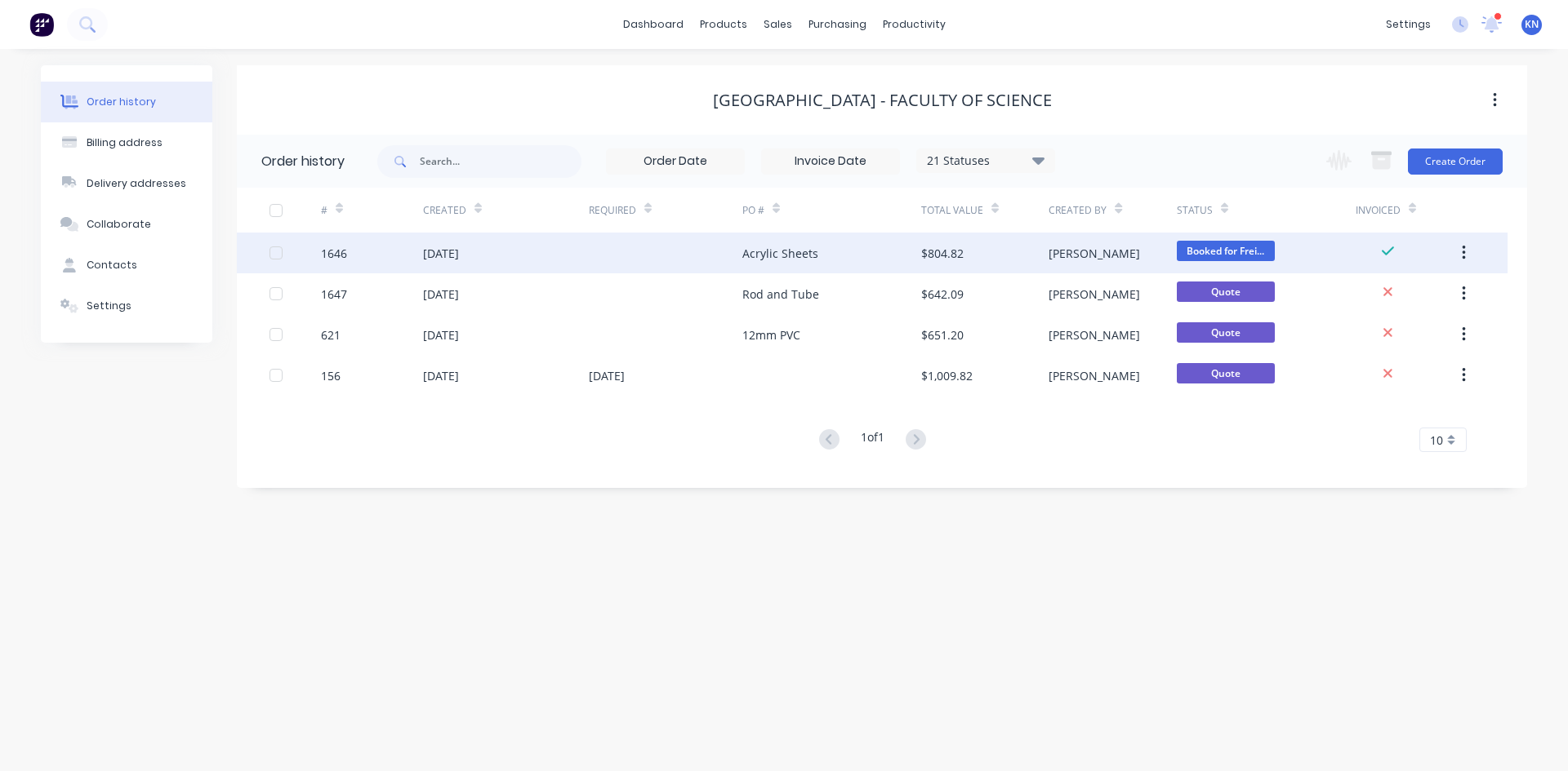
click at [492, 252] on div "[DATE]" at bounding box center [505, 252] width 166 height 41
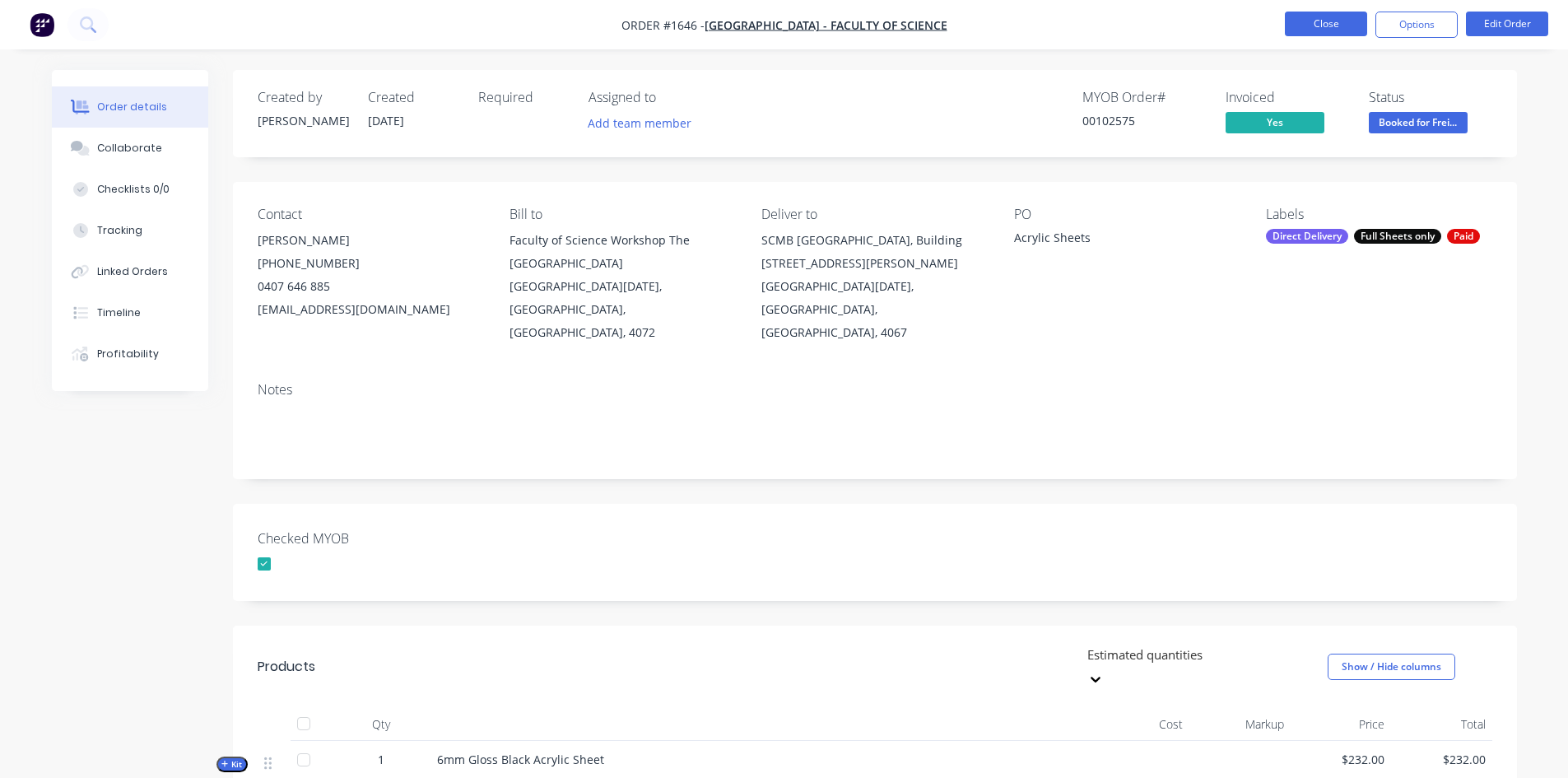
click at [1347, 28] on button "Close" at bounding box center [1326, 24] width 82 height 25
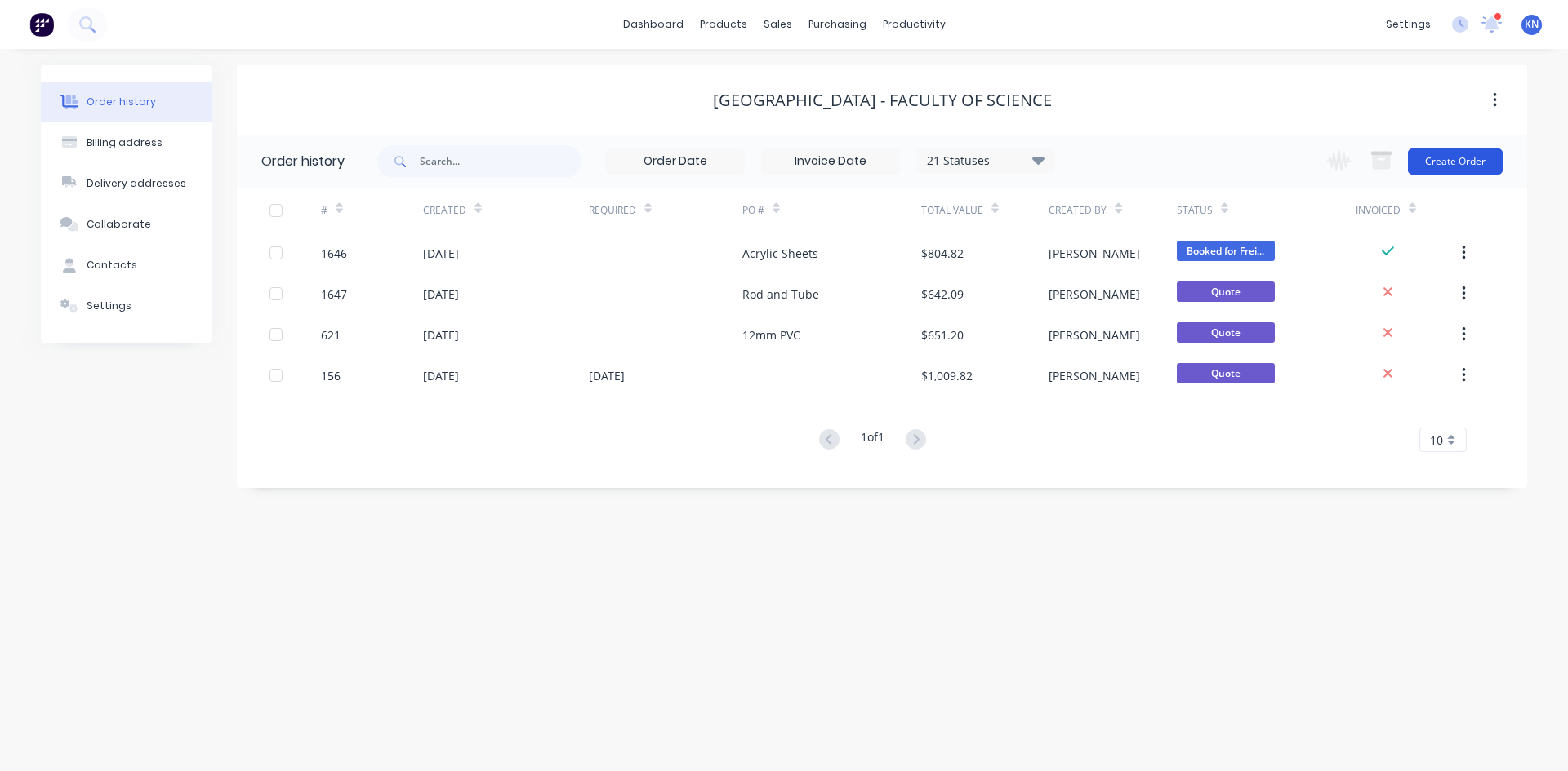
click at [1463, 163] on button "Create Order" at bounding box center [1455, 161] width 95 height 26
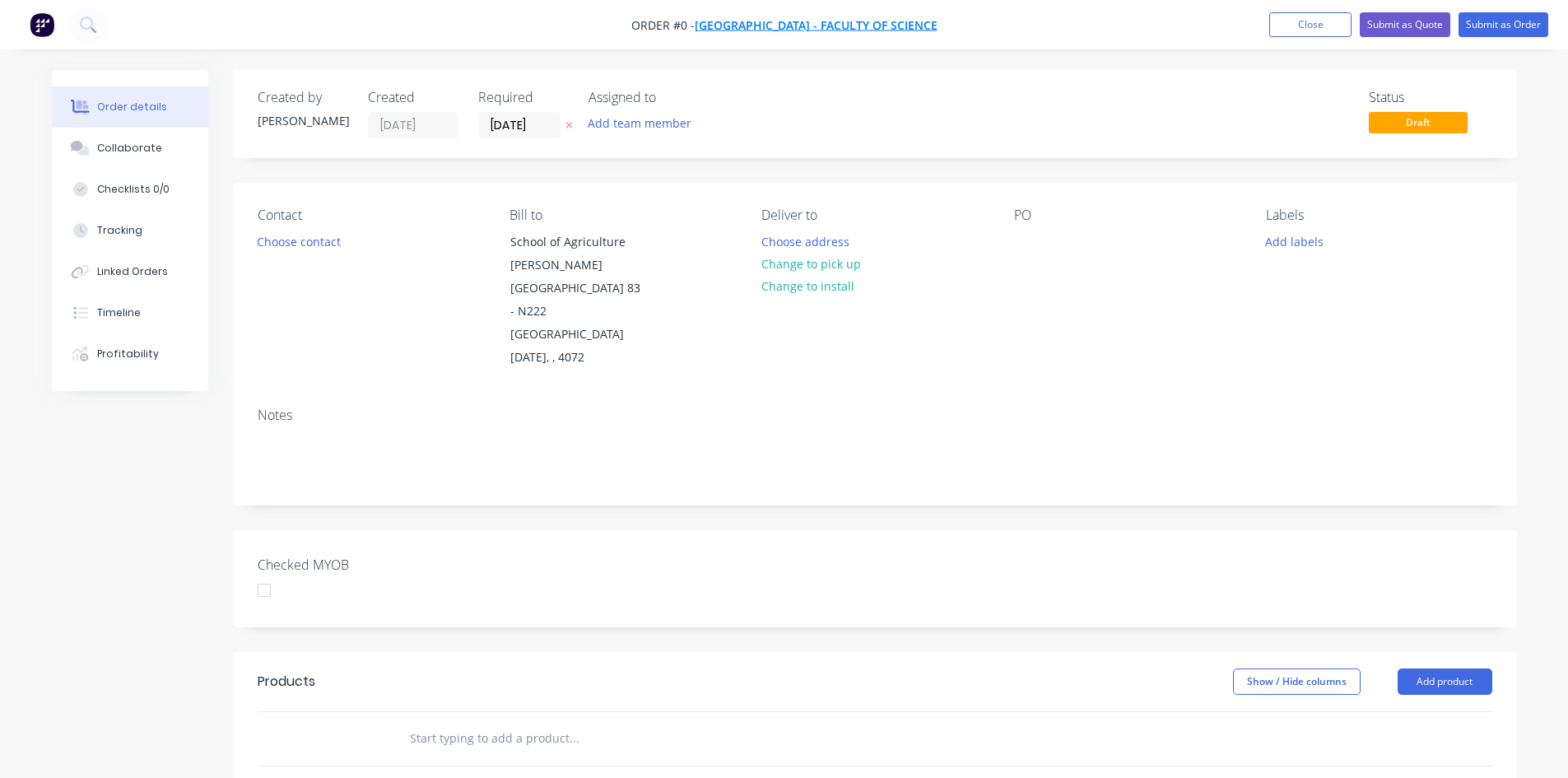
click at [839, 25] on span "[GEOGRAPHIC_DATA] - Faculty of Science" at bounding box center [816, 25] width 243 height 16
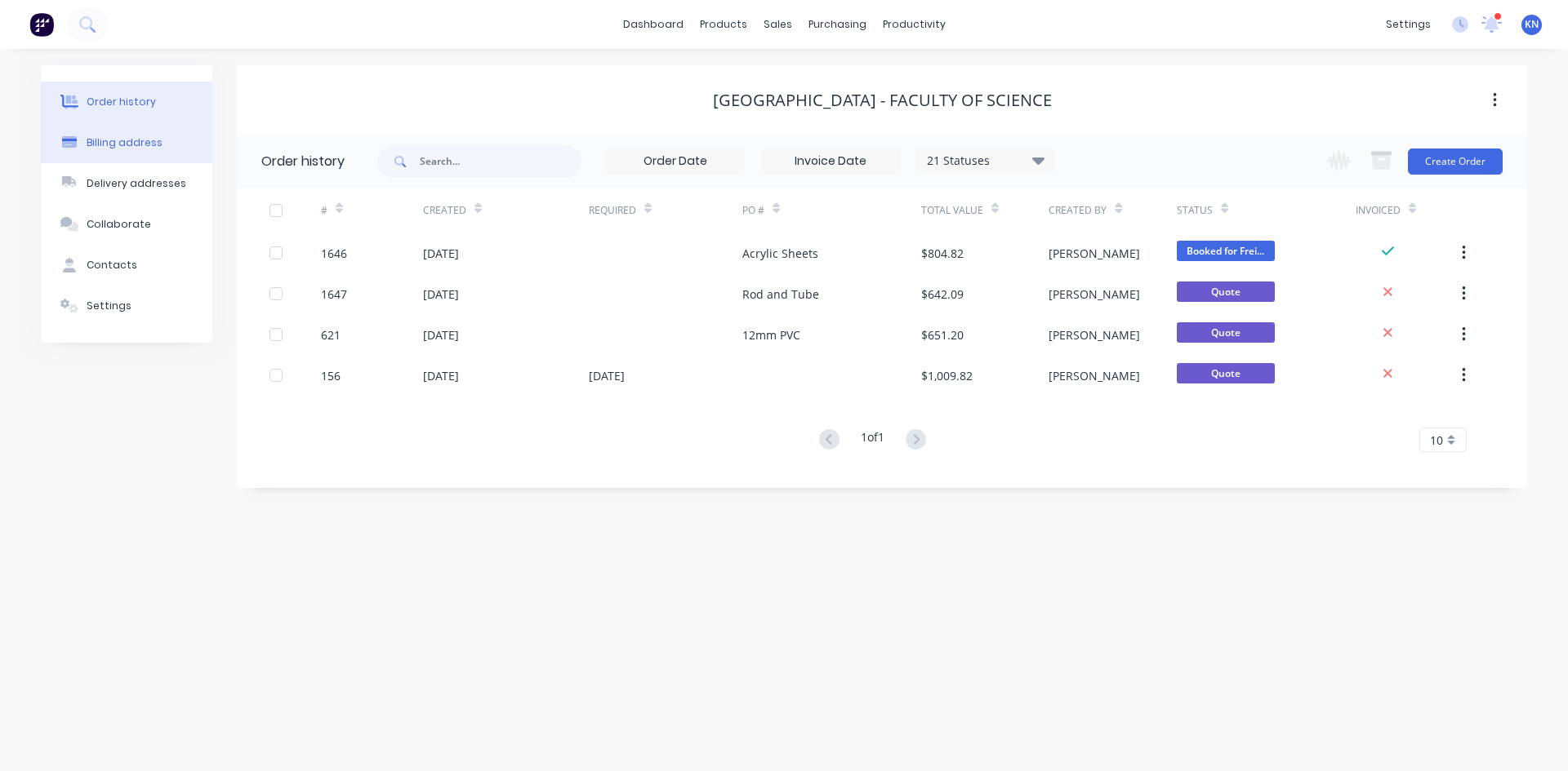
click at [108, 147] on div "Billing address" at bounding box center [125, 143] width 76 height 14
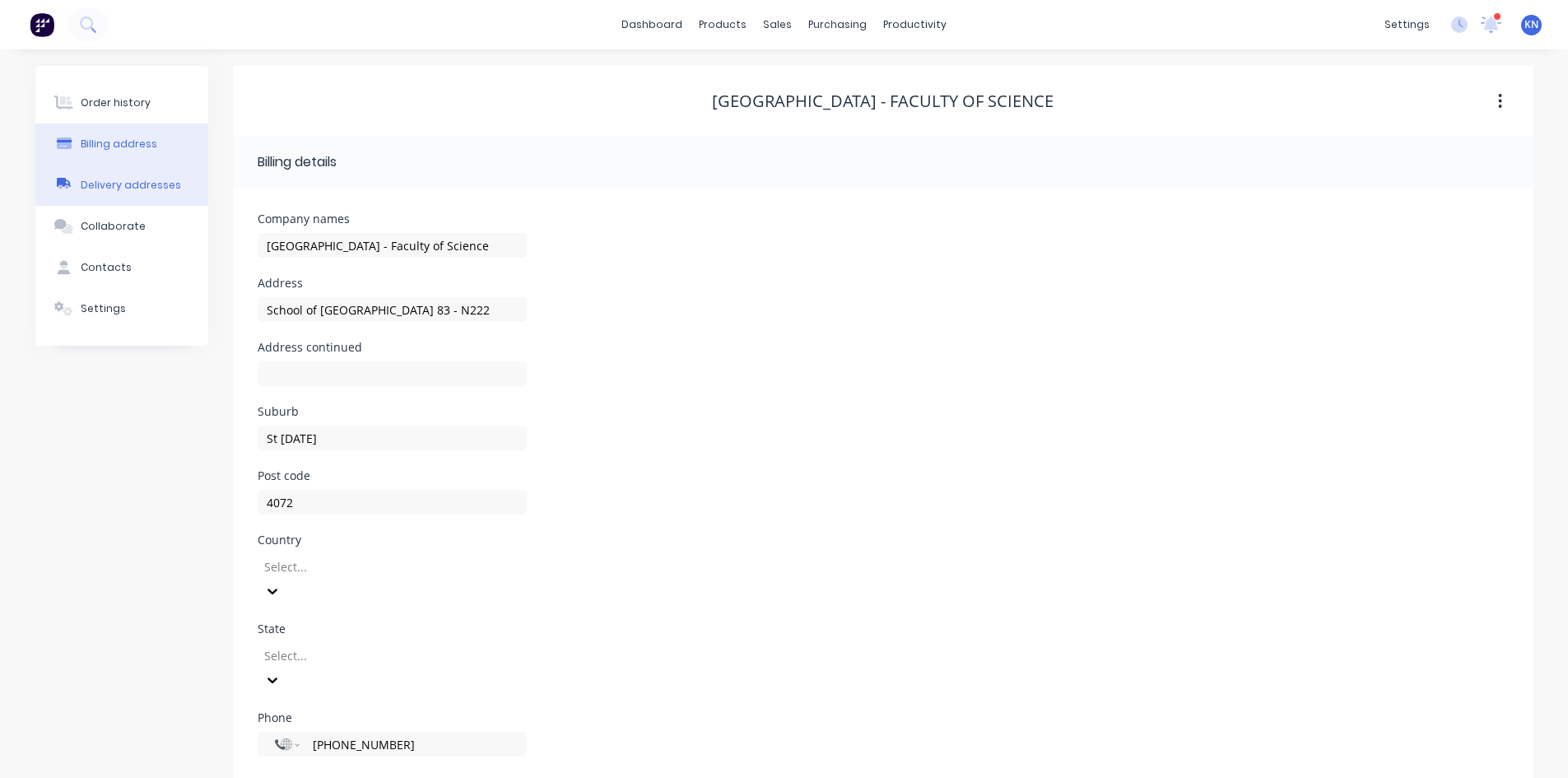
click at [137, 189] on div "Delivery addresses" at bounding box center [131, 185] width 100 height 15
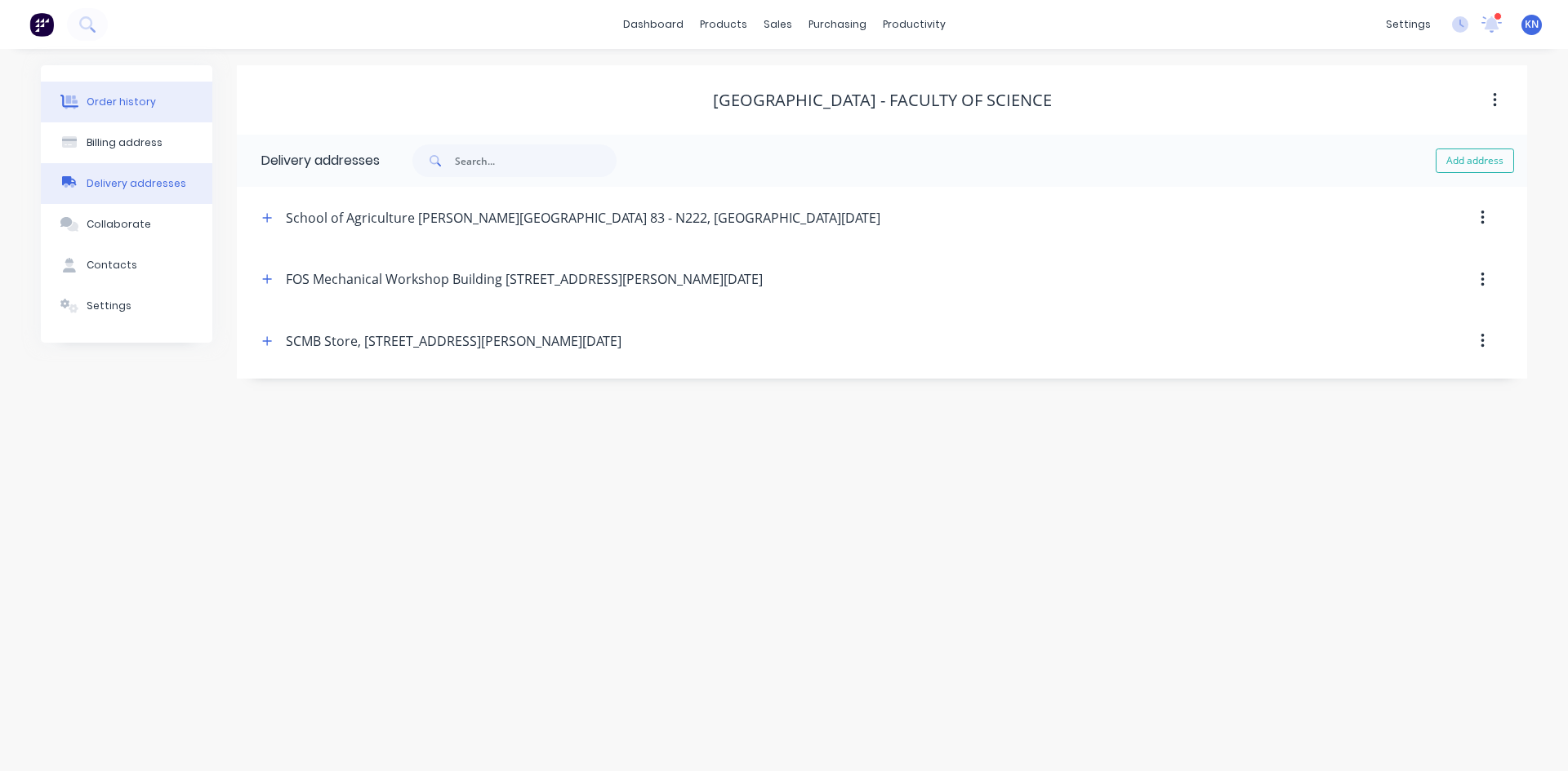
click at [140, 101] on div "Order history" at bounding box center [121, 102] width 70 height 14
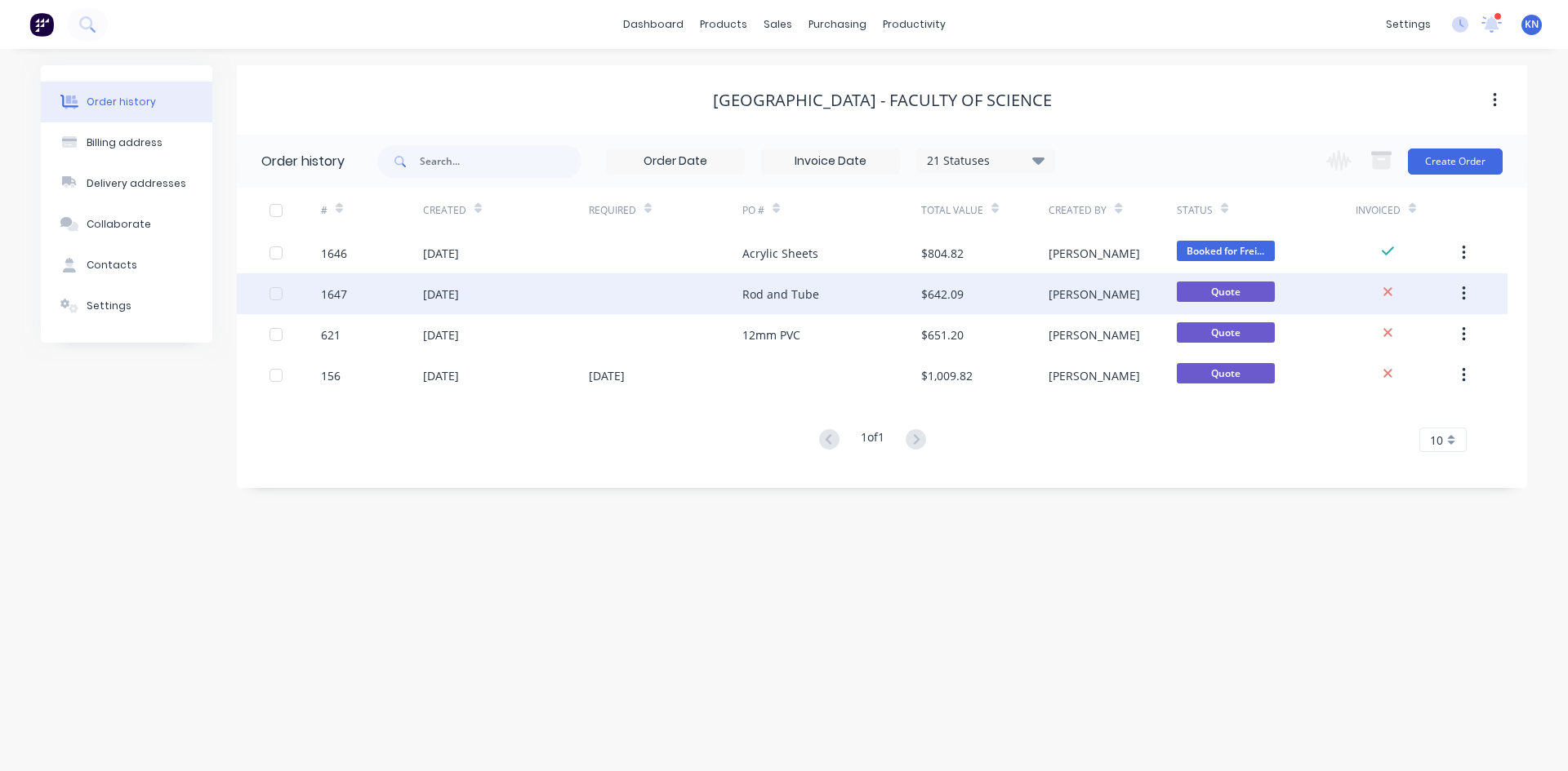
click at [459, 291] on div "[DATE]" at bounding box center [441, 294] width 36 height 17
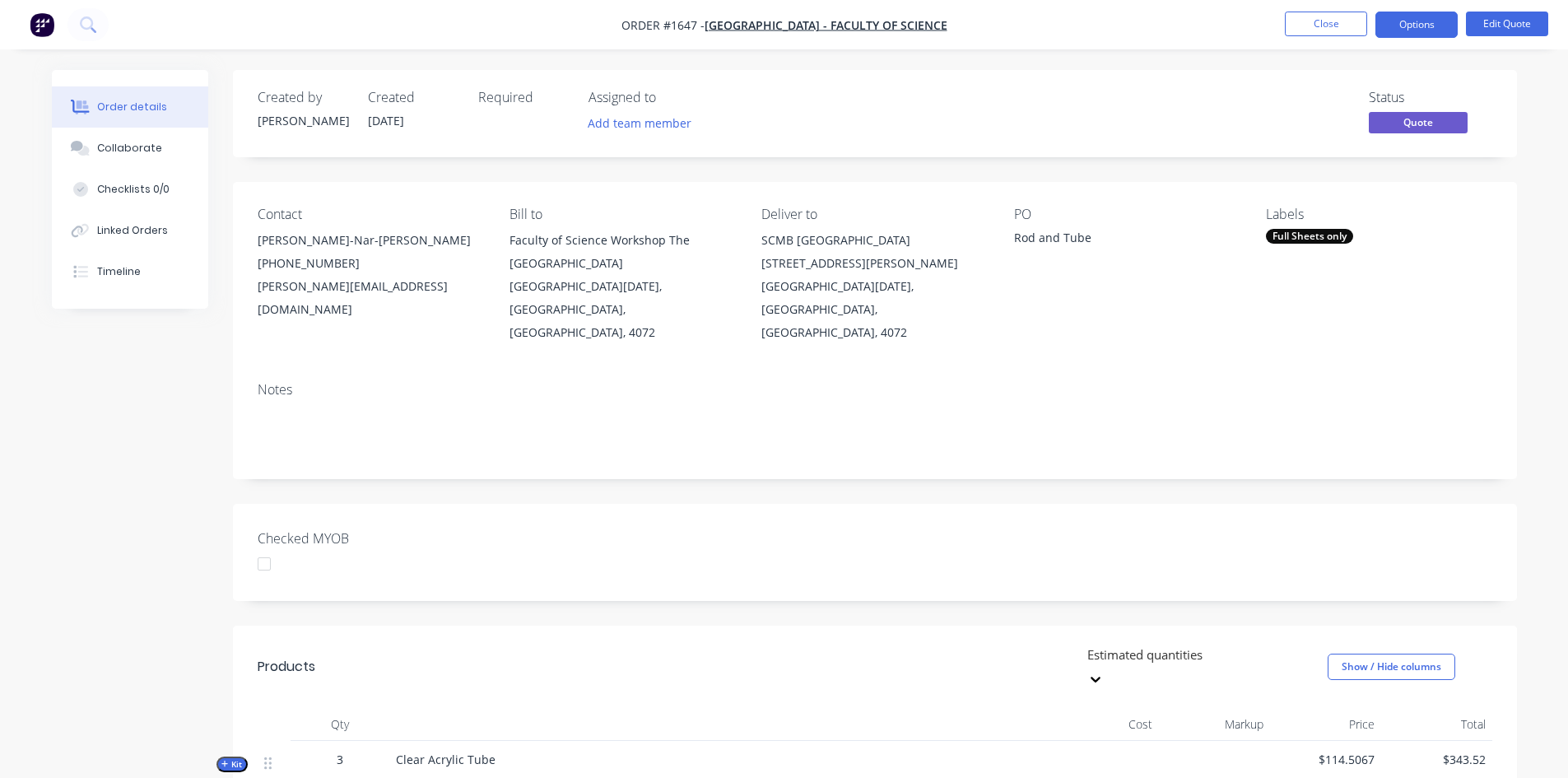
click at [476, 294] on div "d.crouch@uq.edu.au" at bounding box center [370, 298] width 225 height 47
click at [1423, 21] on button "Options" at bounding box center [1416, 25] width 82 height 26
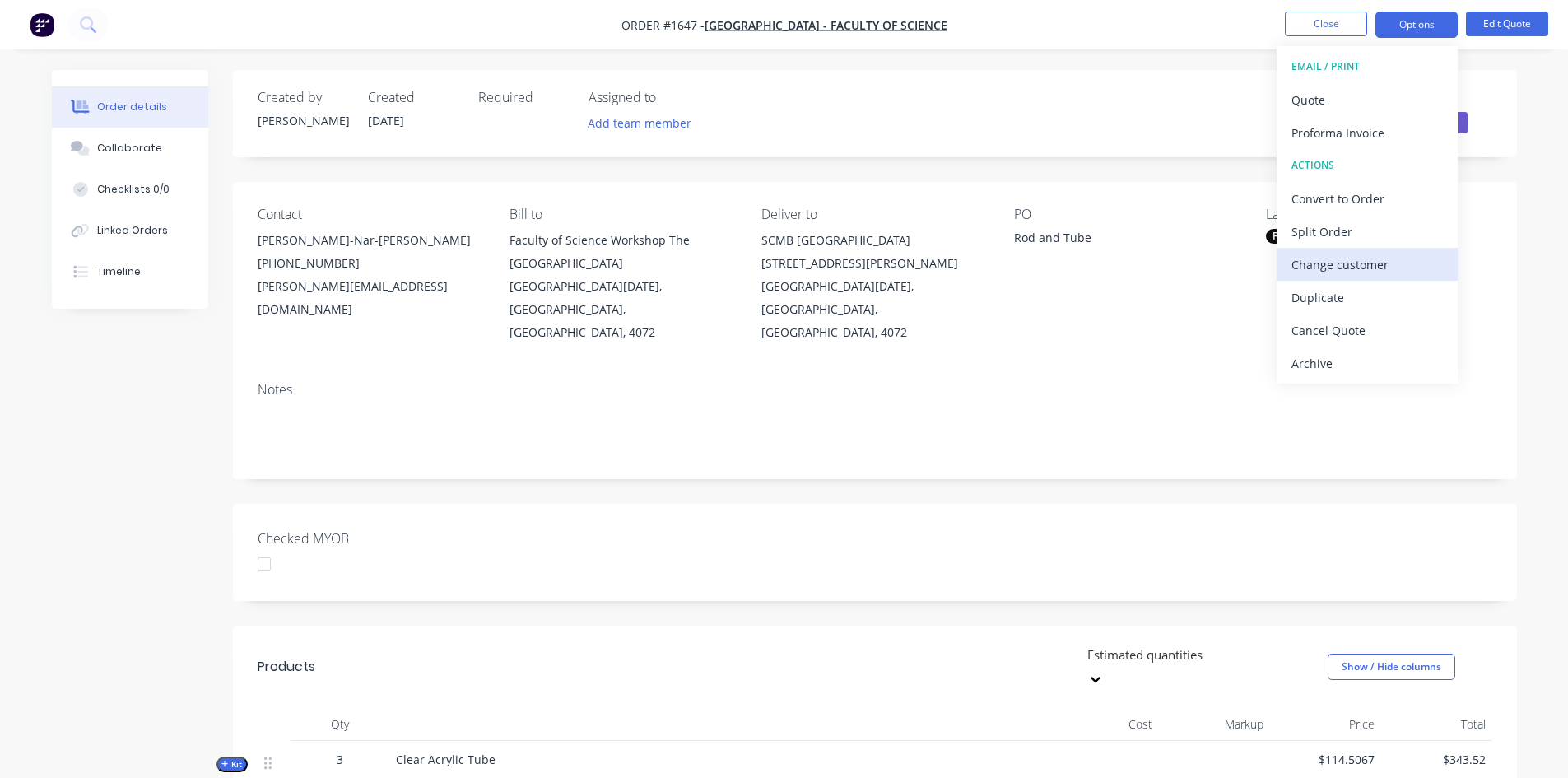
click at [1389, 264] on div "Change customer" at bounding box center [1367, 265] width 152 height 24
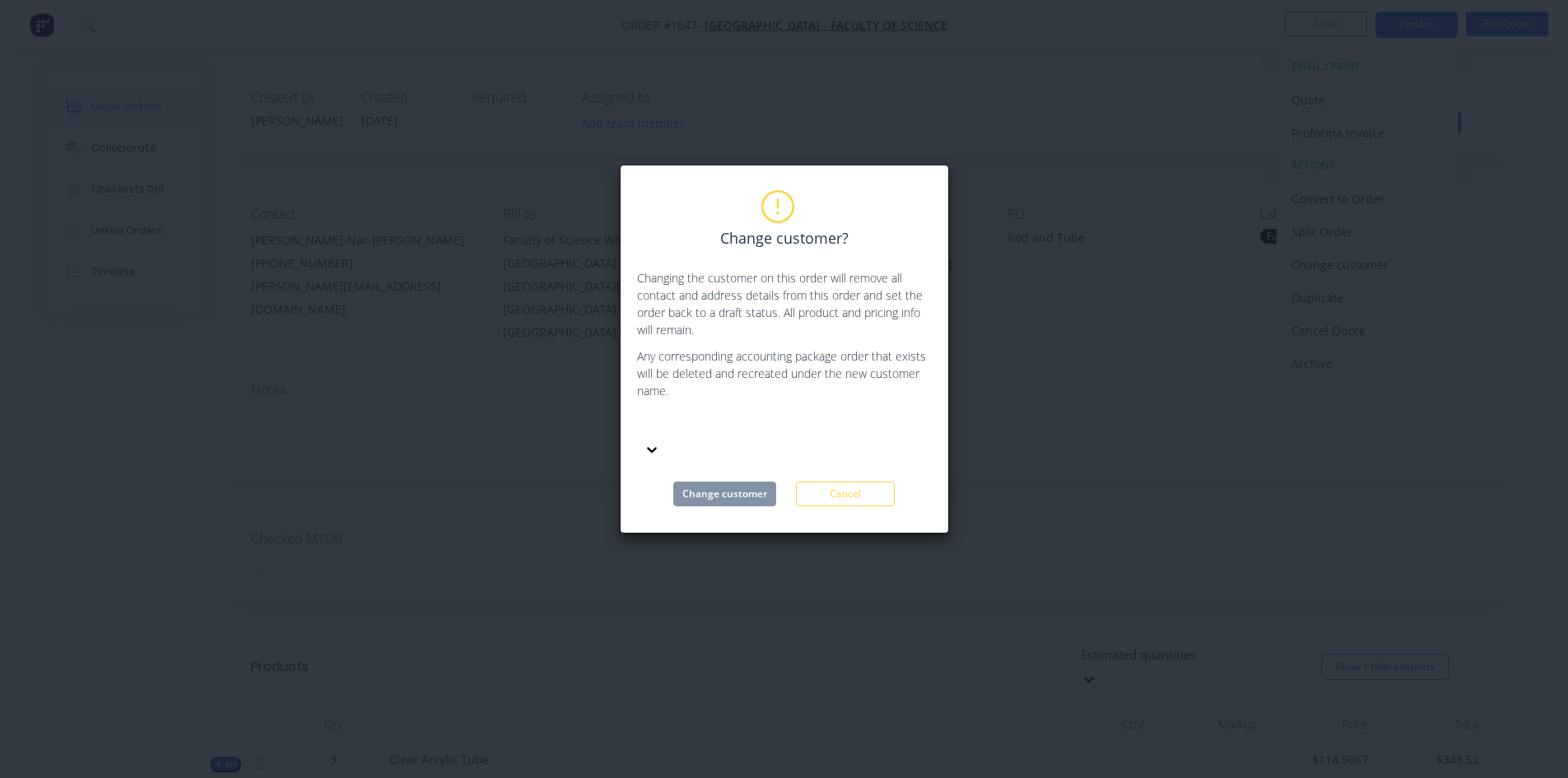
click at [710, 422] on div at bounding box center [761, 426] width 237 height 21
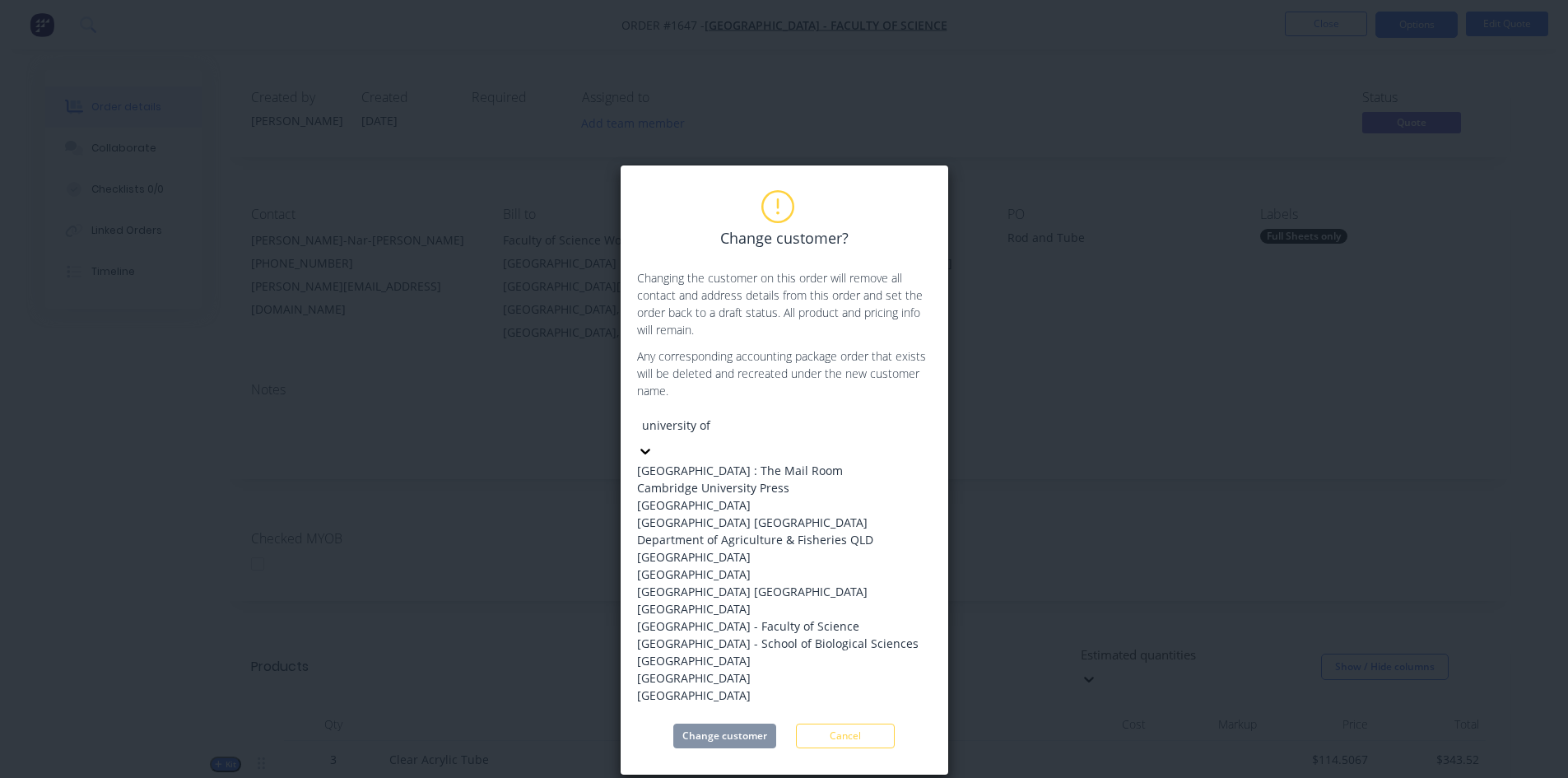
type input "university of"
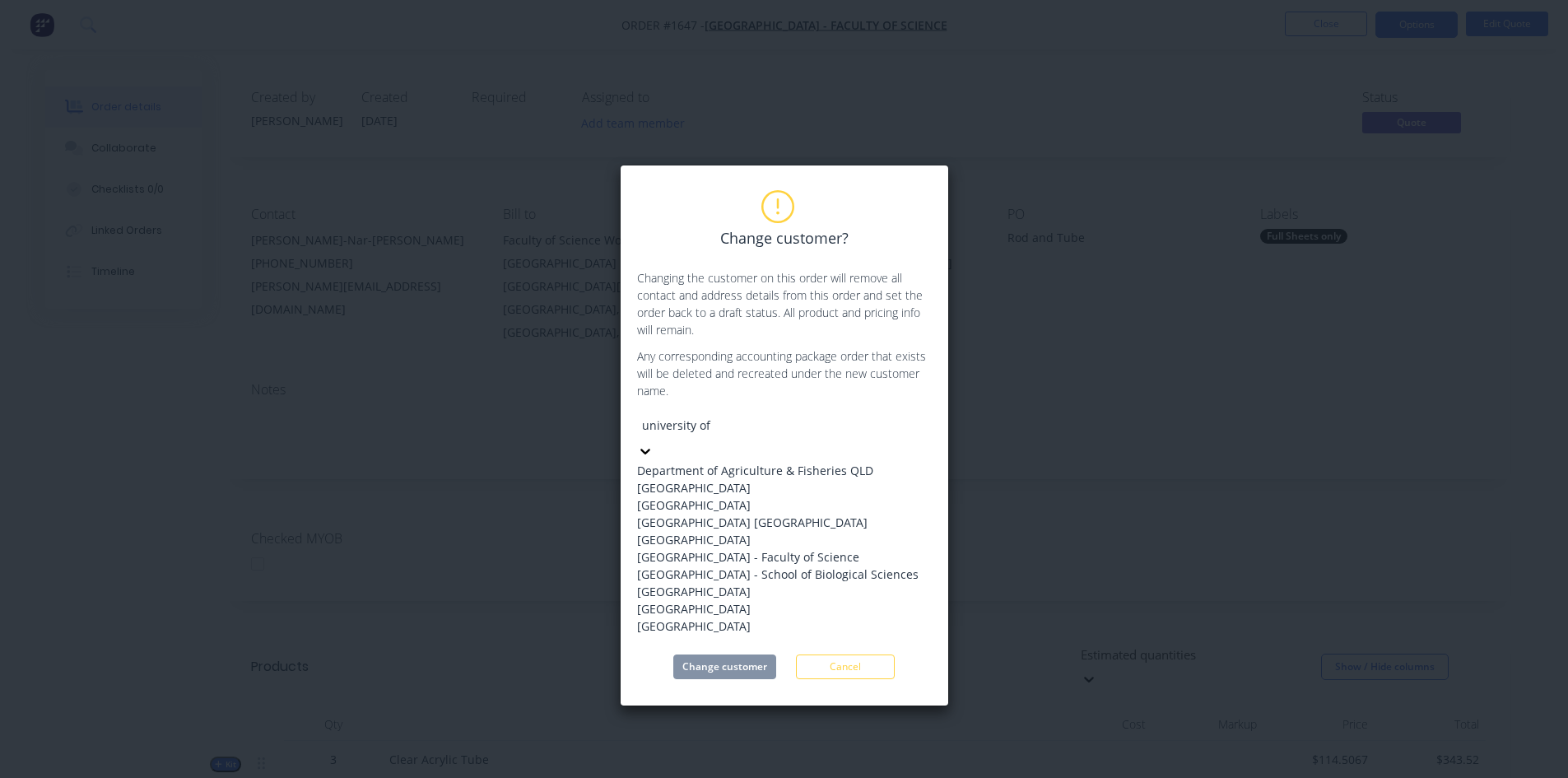
click at [764, 549] on div "University of QLD" at bounding box center [778, 540] width 281 height 17
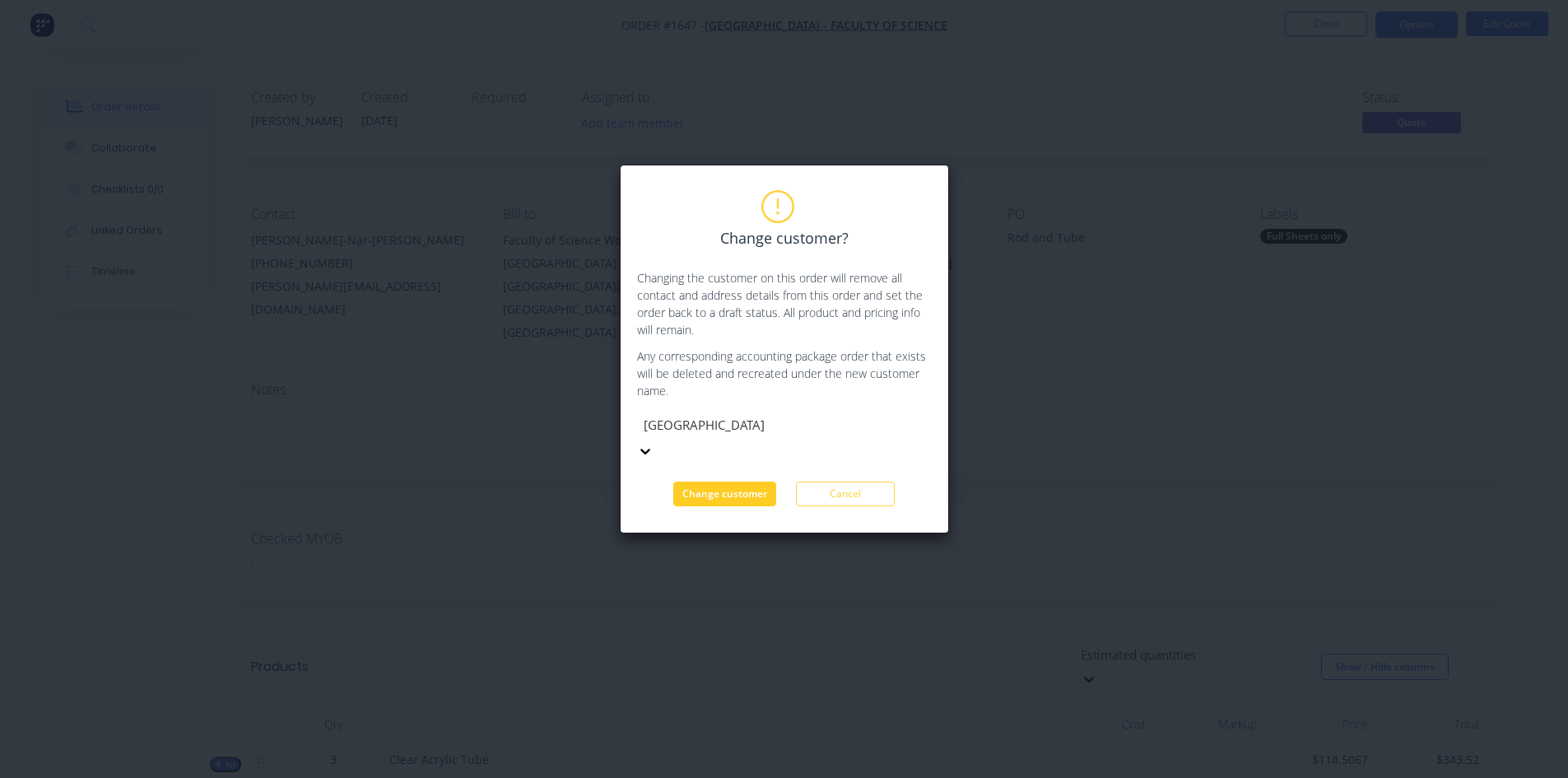
click at [706, 482] on button "Change customer" at bounding box center [725, 494] width 103 height 25
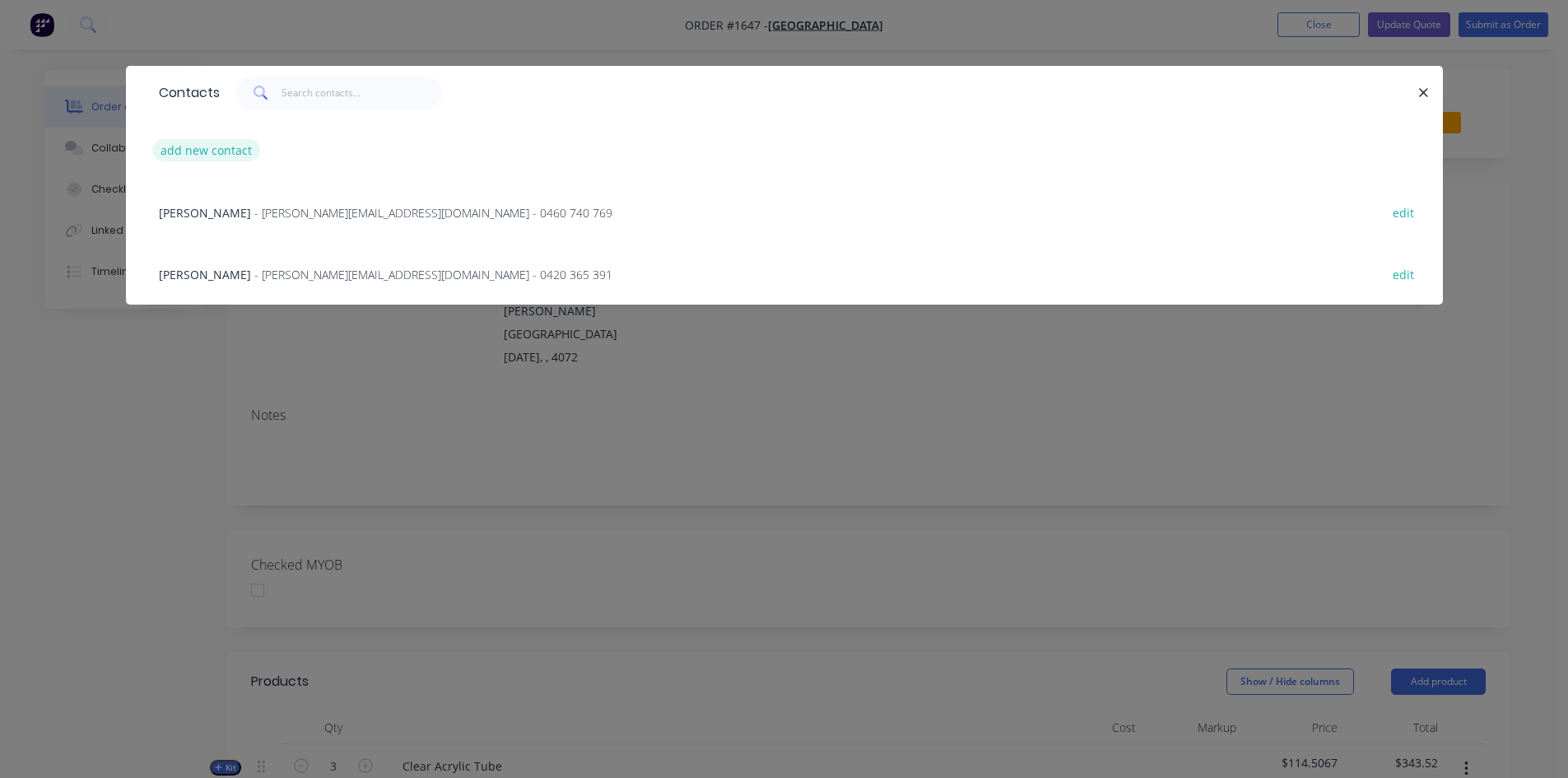
click at [208, 151] on button "add new contact" at bounding box center [206, 150] width 109 height 22
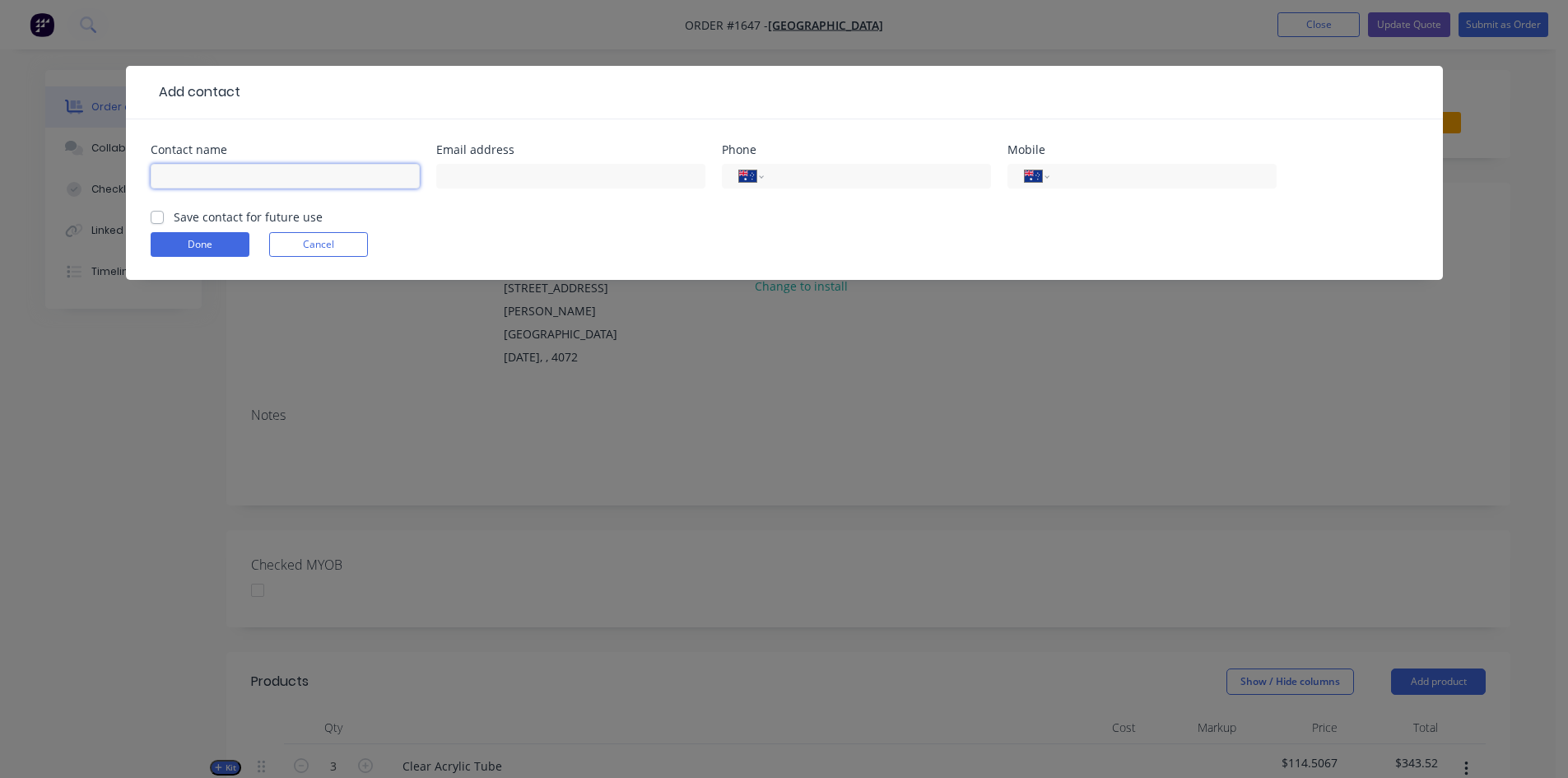
click at [207, 173] on input "text" at bounding box center [285, 176] width 269 height 25
type input "Devan Ganesh"
click at [486, 171] on input "text" at bounding box center [570, 176] width 269 height 25
type input "d.ganesh@uq.edu.au"
click at [1113, 178] on input "tel" at bounding box center [1160, 176] width 197 height 19
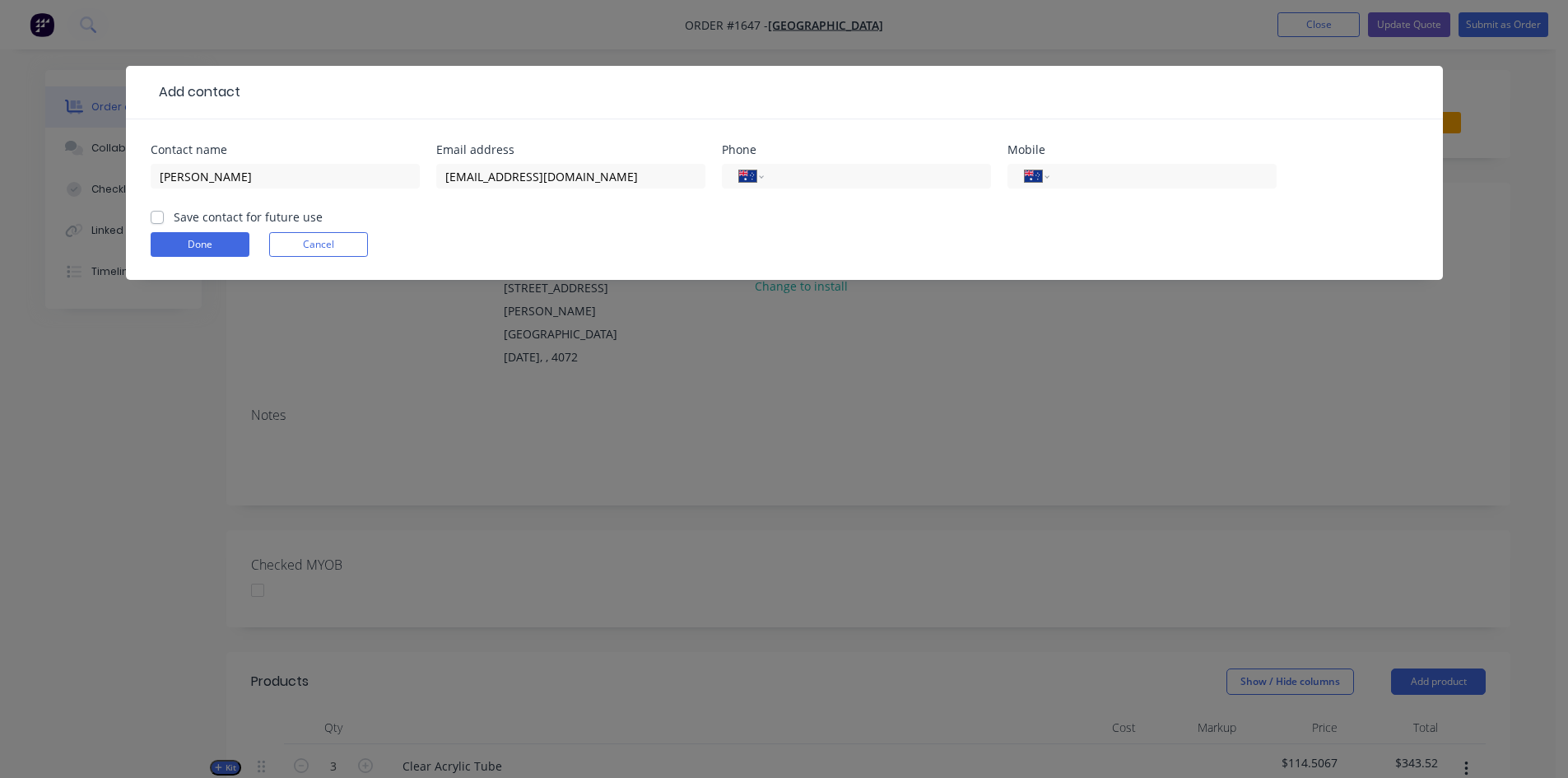
click at [173, 216] on label "Save contact for future use" at bounding box center [247, 216] width 149 height 17
click at [157, 216] on input "Save contact for future use" at bounding box center [157, 216] width 13 height 16
checkbox input "true"
click at [800, 176] on input "tel" at bounding box center [874, 176] width 197 height 19
type input "(07) 3346 8801"
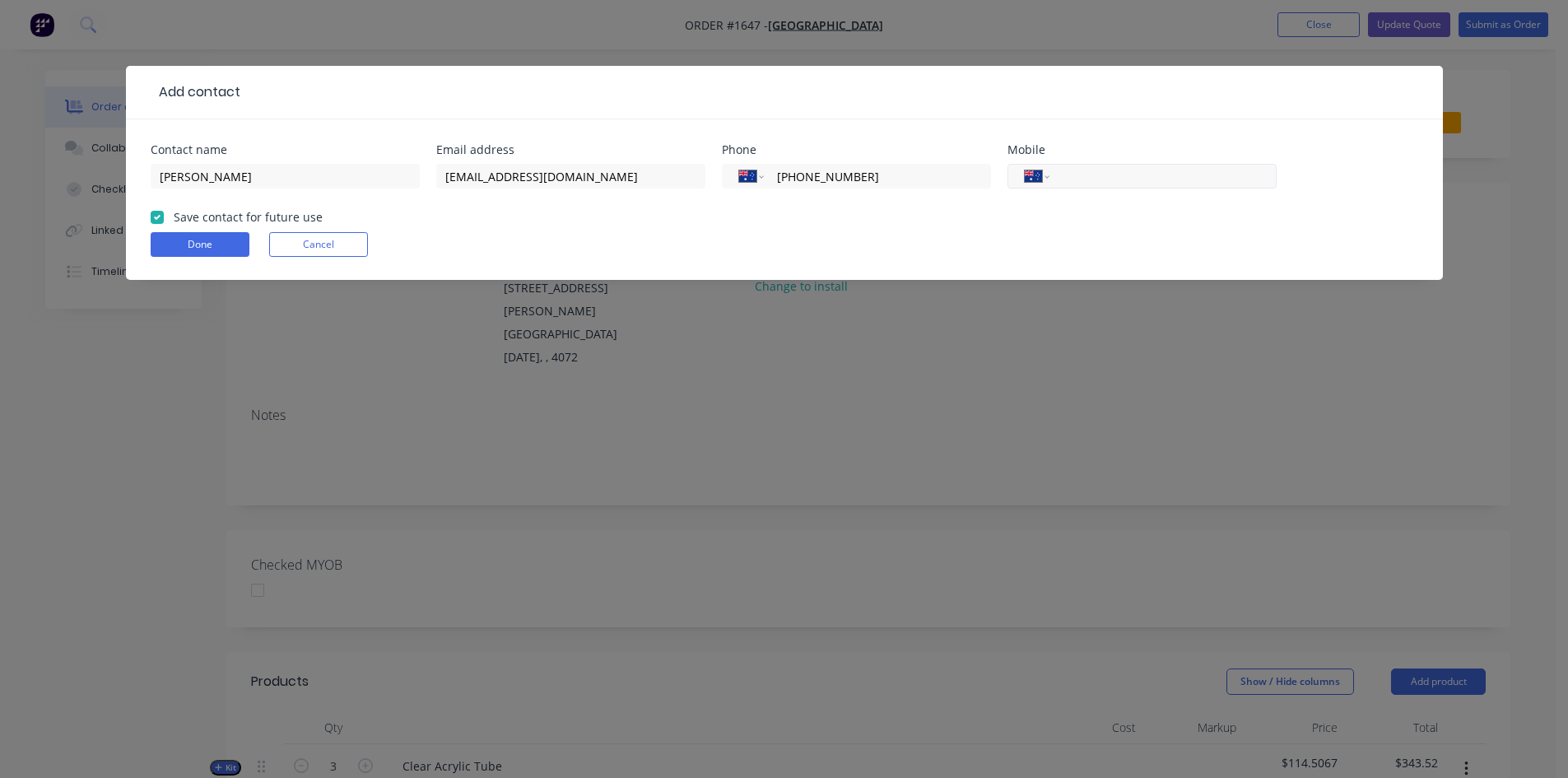
click at [1189, 174] on input "tel" at bounding box center [1160, 176] width 197 height 19
type input "0407 646 885"
click at [195, 239] on button "Done" at bounding box center [200, 244] width 99 height 25
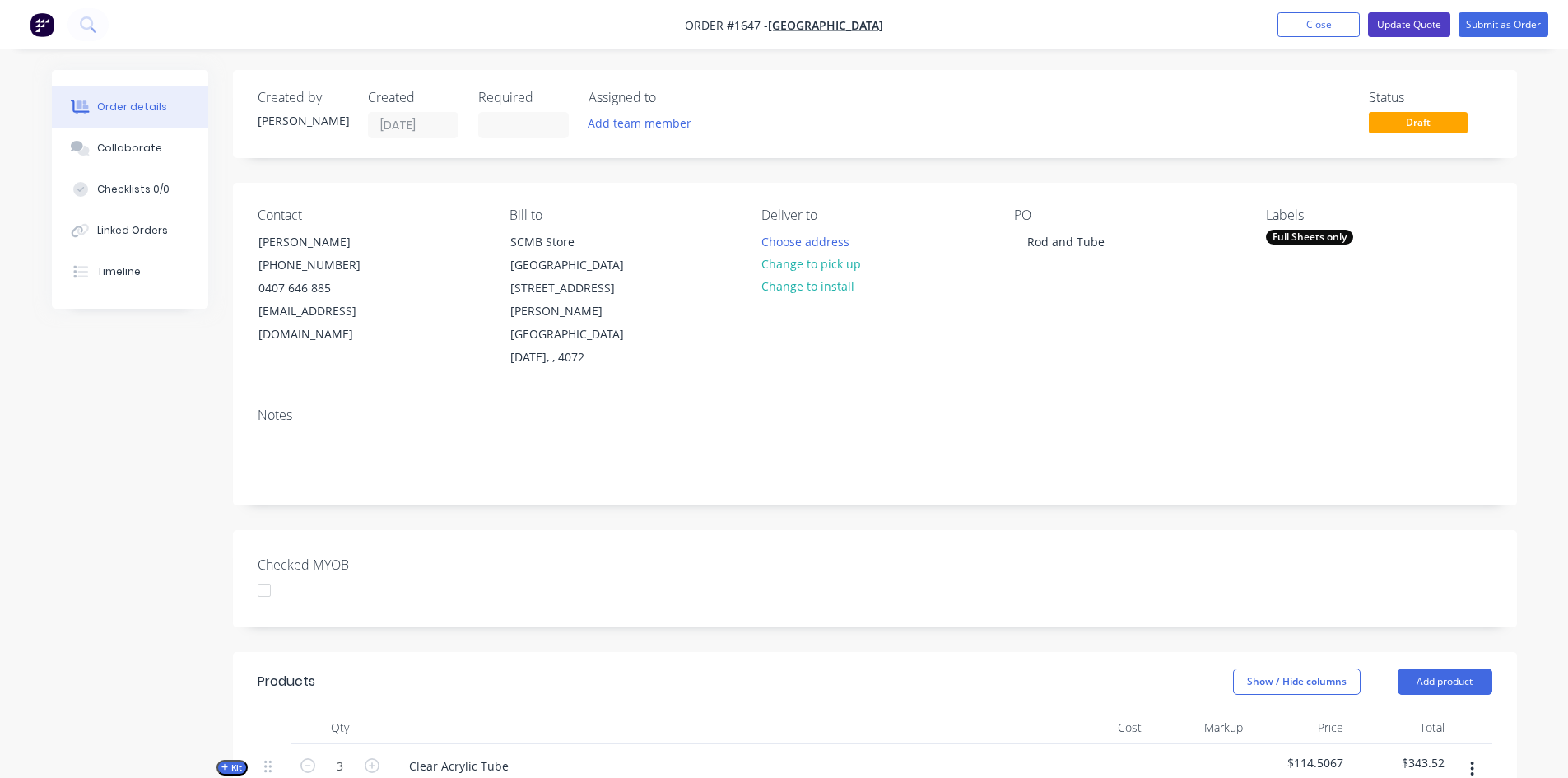
click at [1404, 27] on button "Update Quote" at bounding box center [1409, 25] width 82 height 25
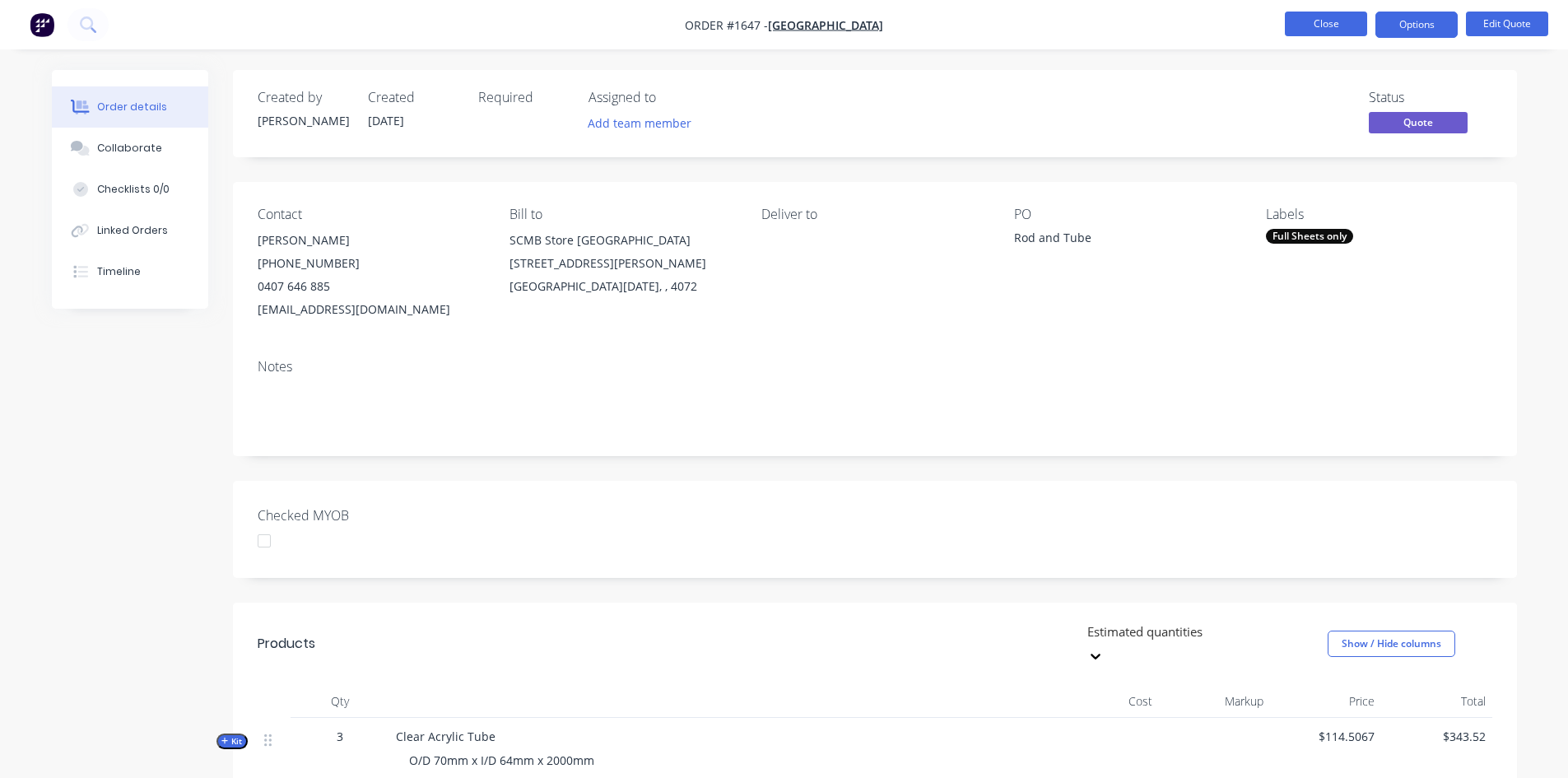
click at [1315, 24] on button "Close" at bounding box center [1326, 24] width 82 height 25
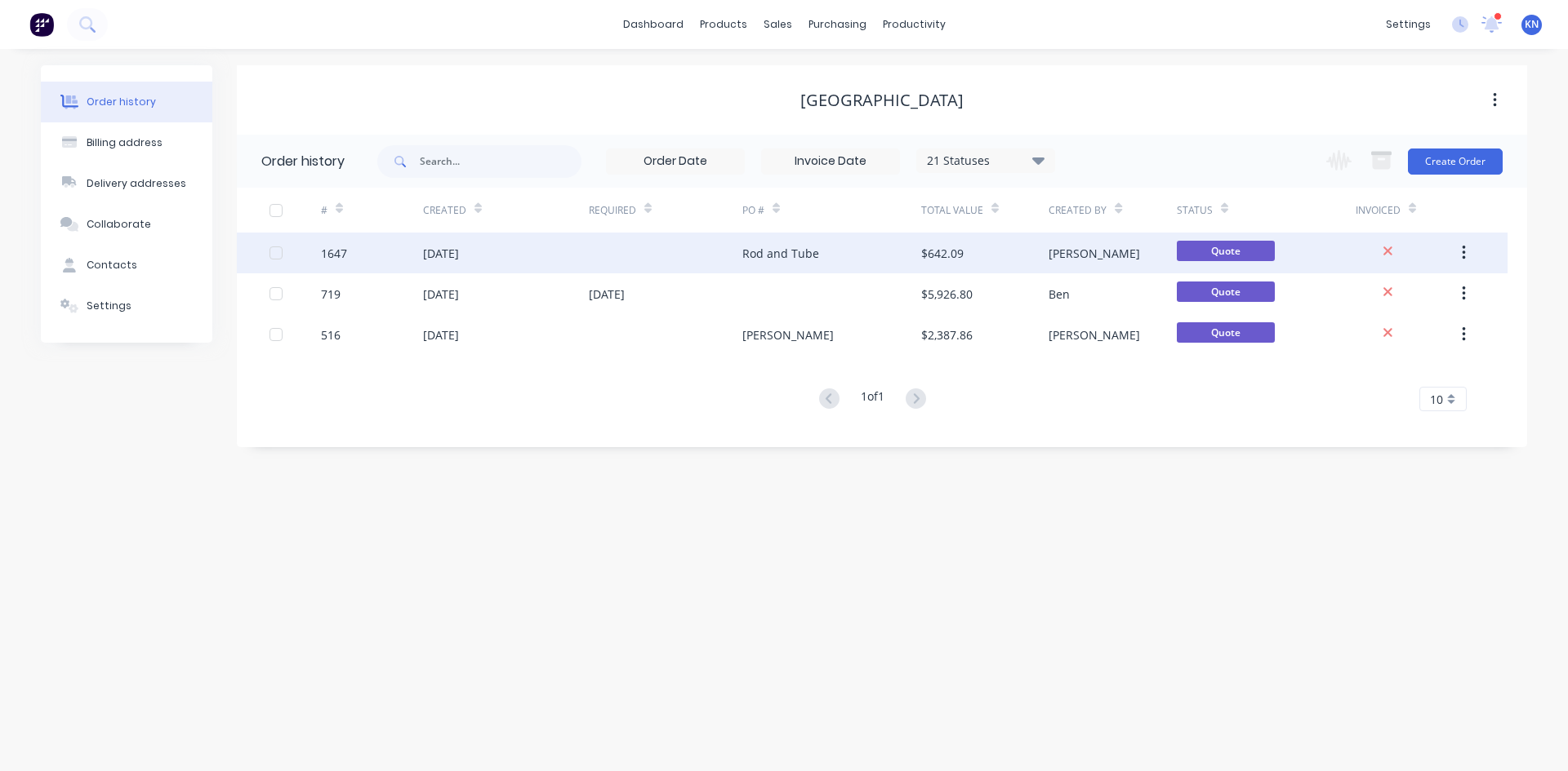
click at [435, 252] on div "[DATE]" at bounding box center [441, 253] width 36 height 17
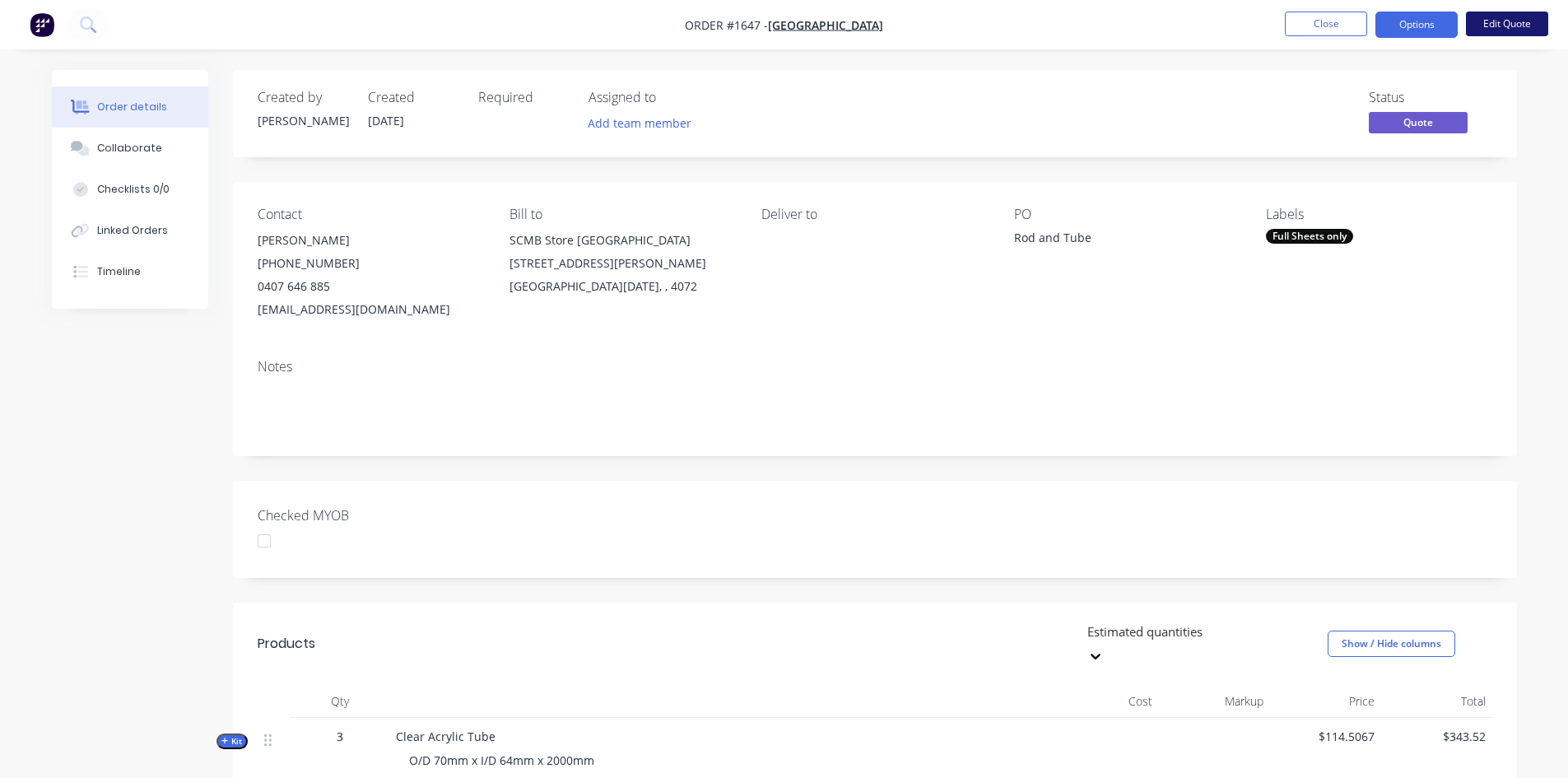
click at [1512, 23] on button "Edit Quote" at bounding box center [1507, 24] width 82 height 25
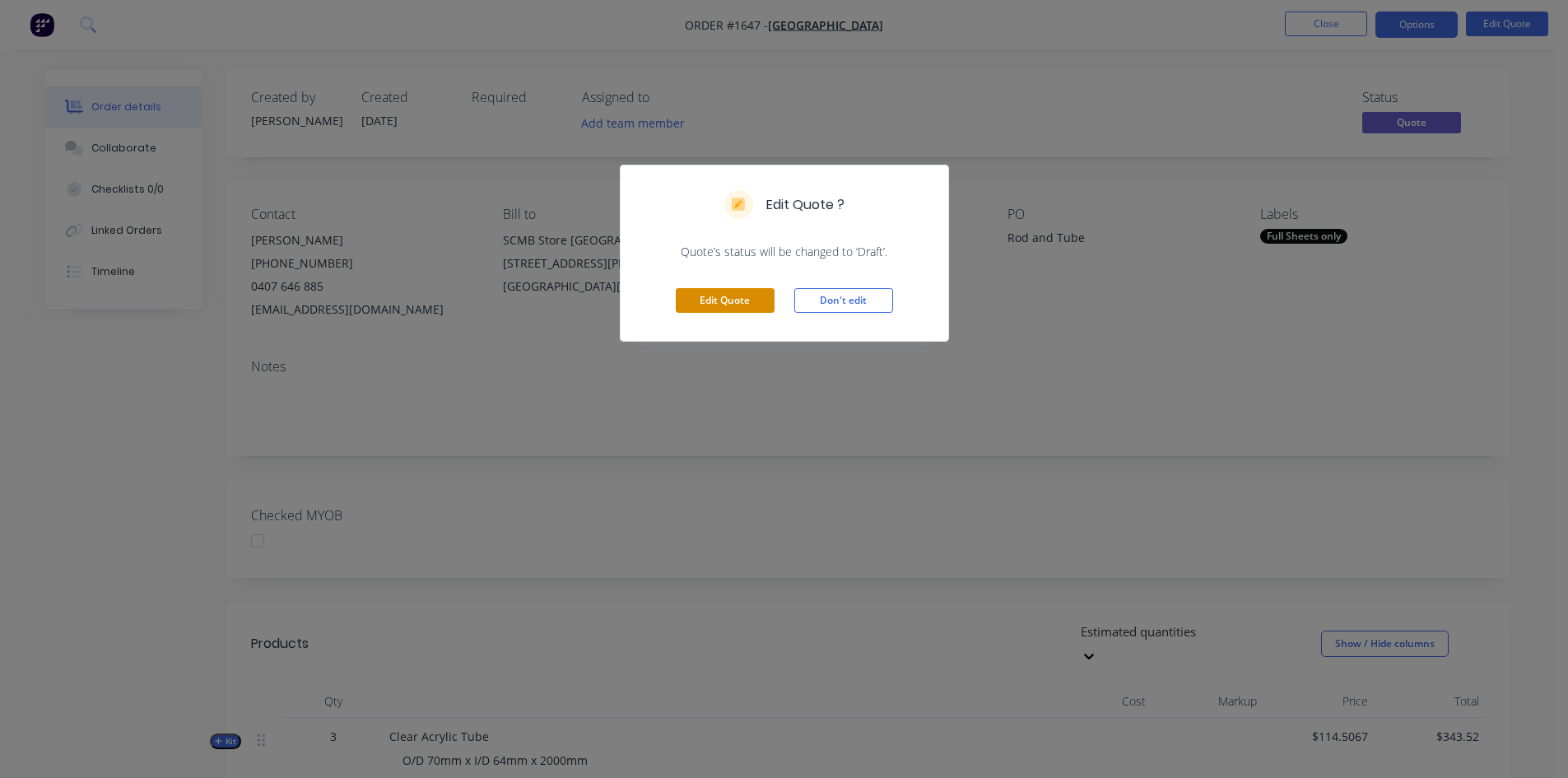
click at [738, 298] on button "Edit Quote" at bounding box center [726, 300] width 99 height 25
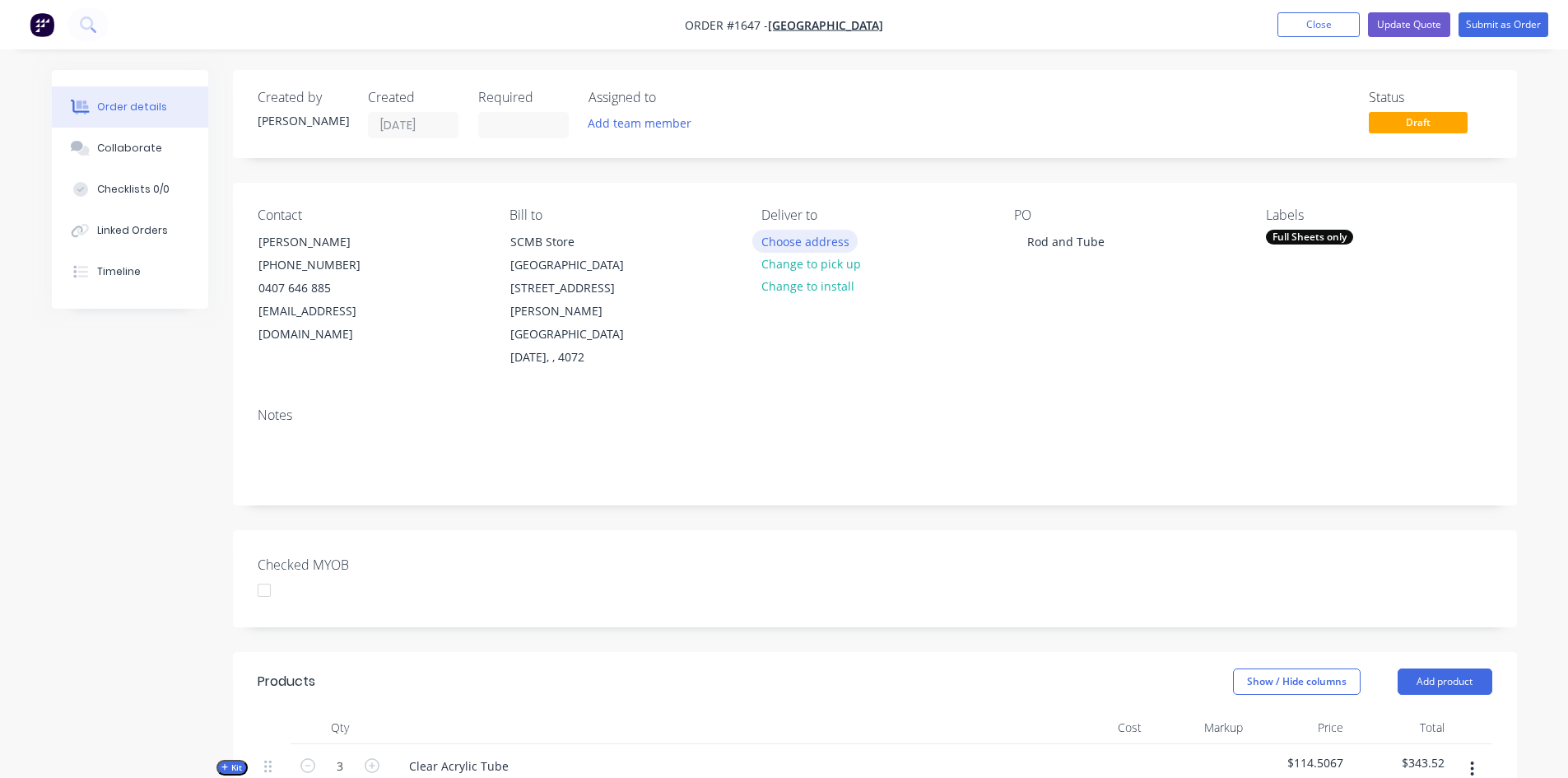
click at [810, 241] on button "Choose address" at bounding box center [804, 241] width 105 height 22
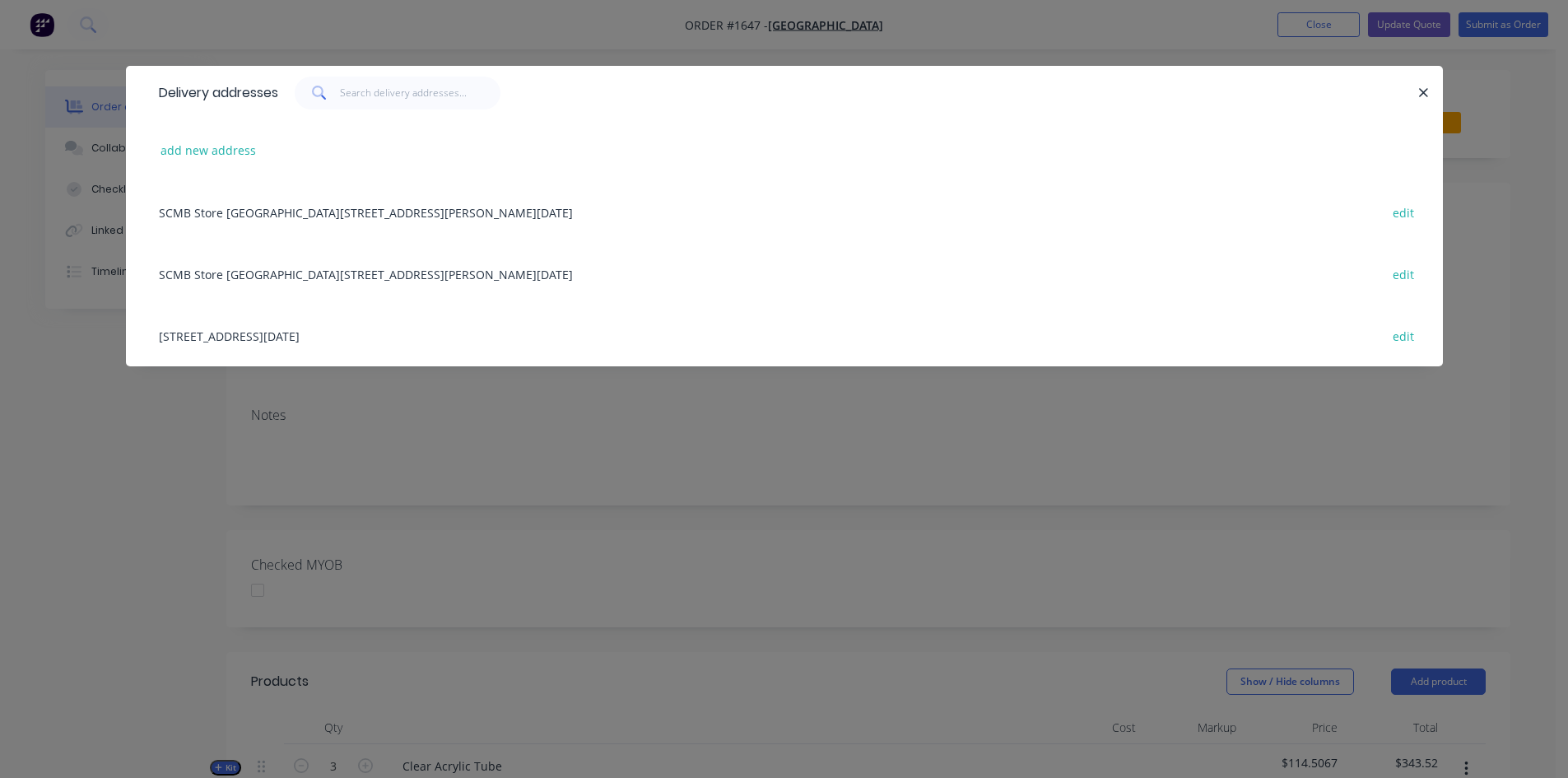
click at [277, 207] on div "SCMB Store Level 1 Building 68, Cooper Road, St Lucia, undefined, 4072 edit" at bounding box center [784, 212] width 1268 height 62
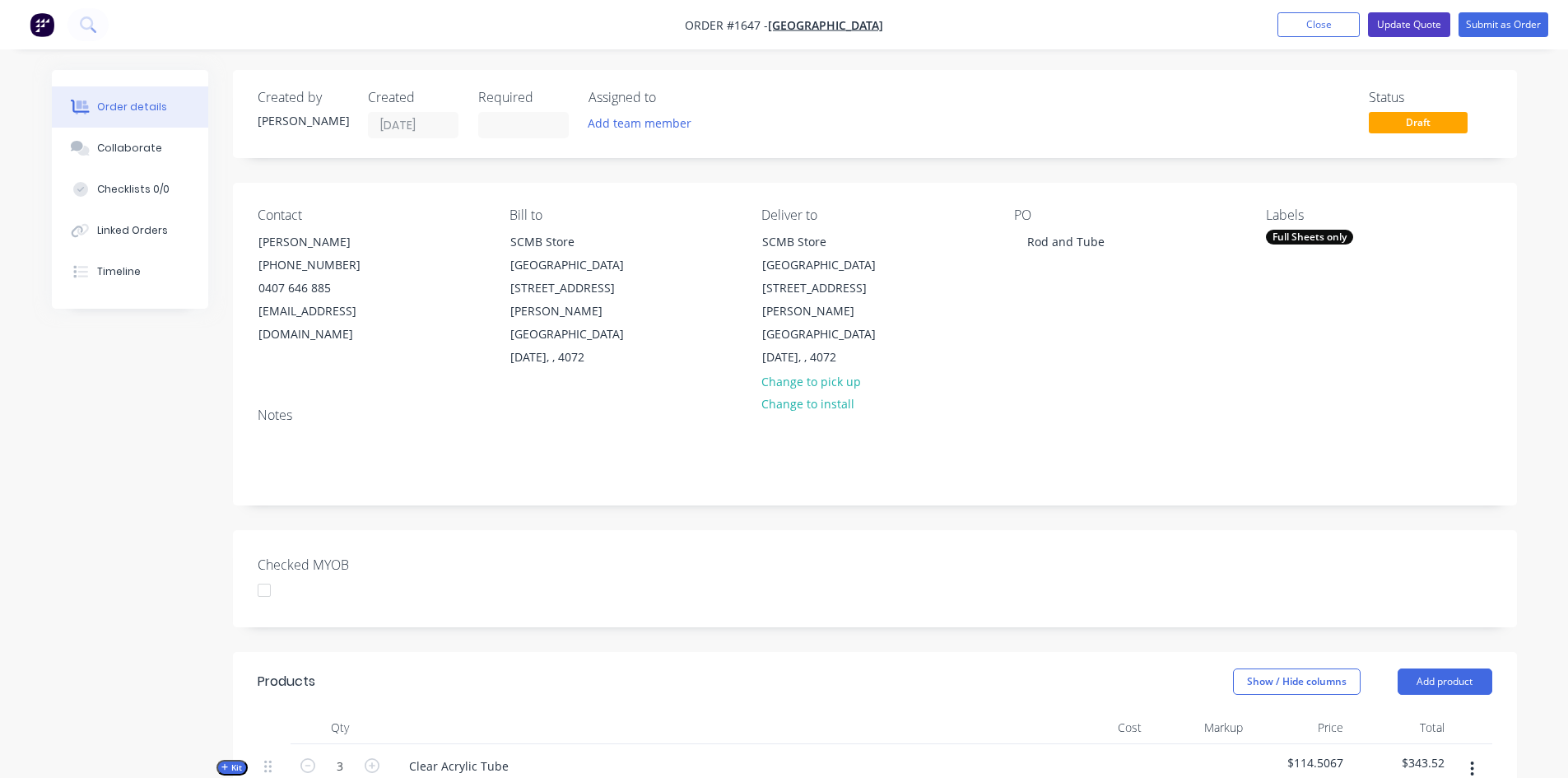
click at [1422, 23] on button "Update Quote" at bounding box center [1409, 25] width 82 height 25
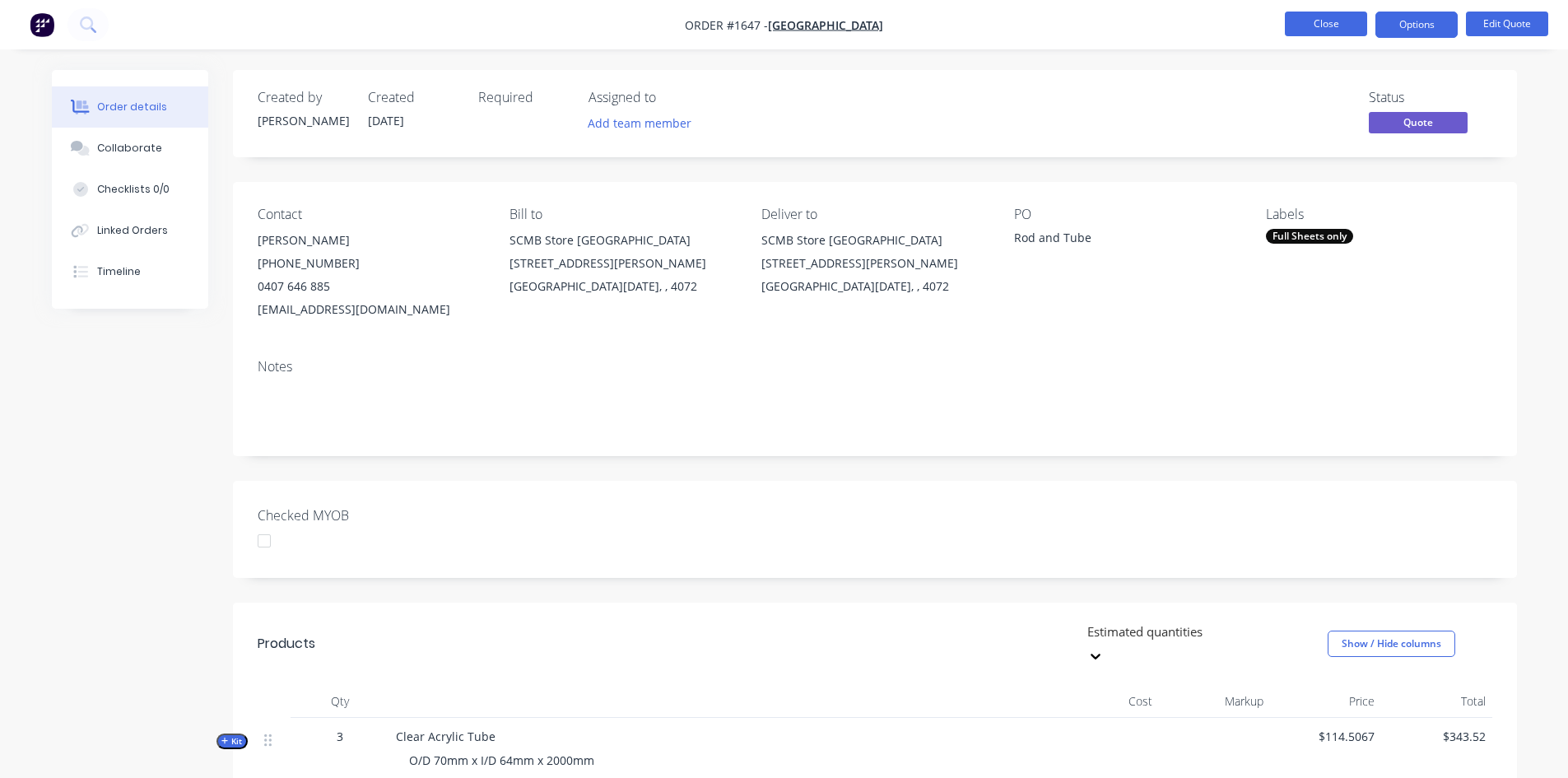
click at [1343, 26] on button "Close" at bounding box center [1326, 24] width 82 height 25
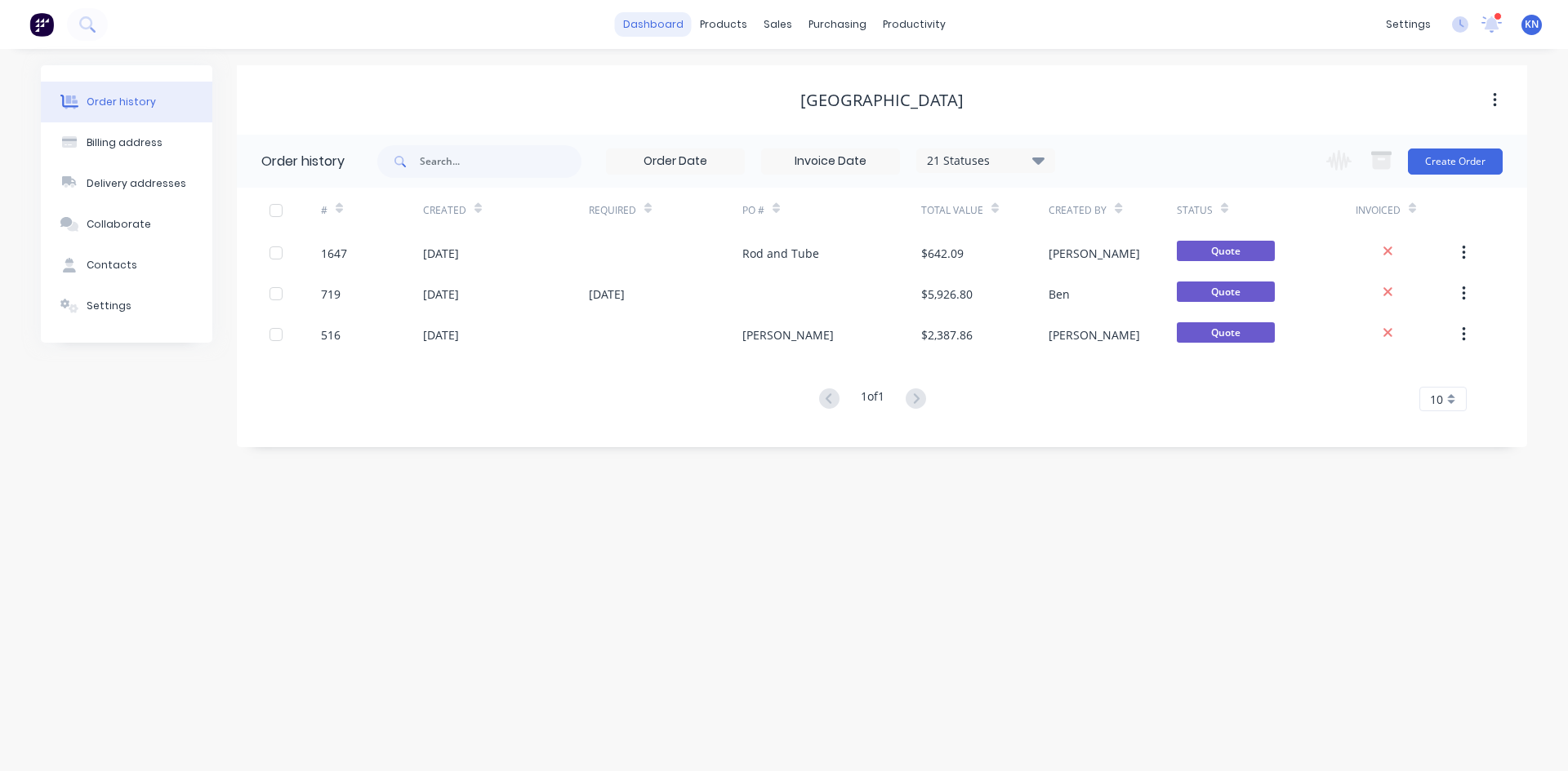
click at [666, 24] on link "dashboard" at bounding box center [653, 24] width 77 height 24
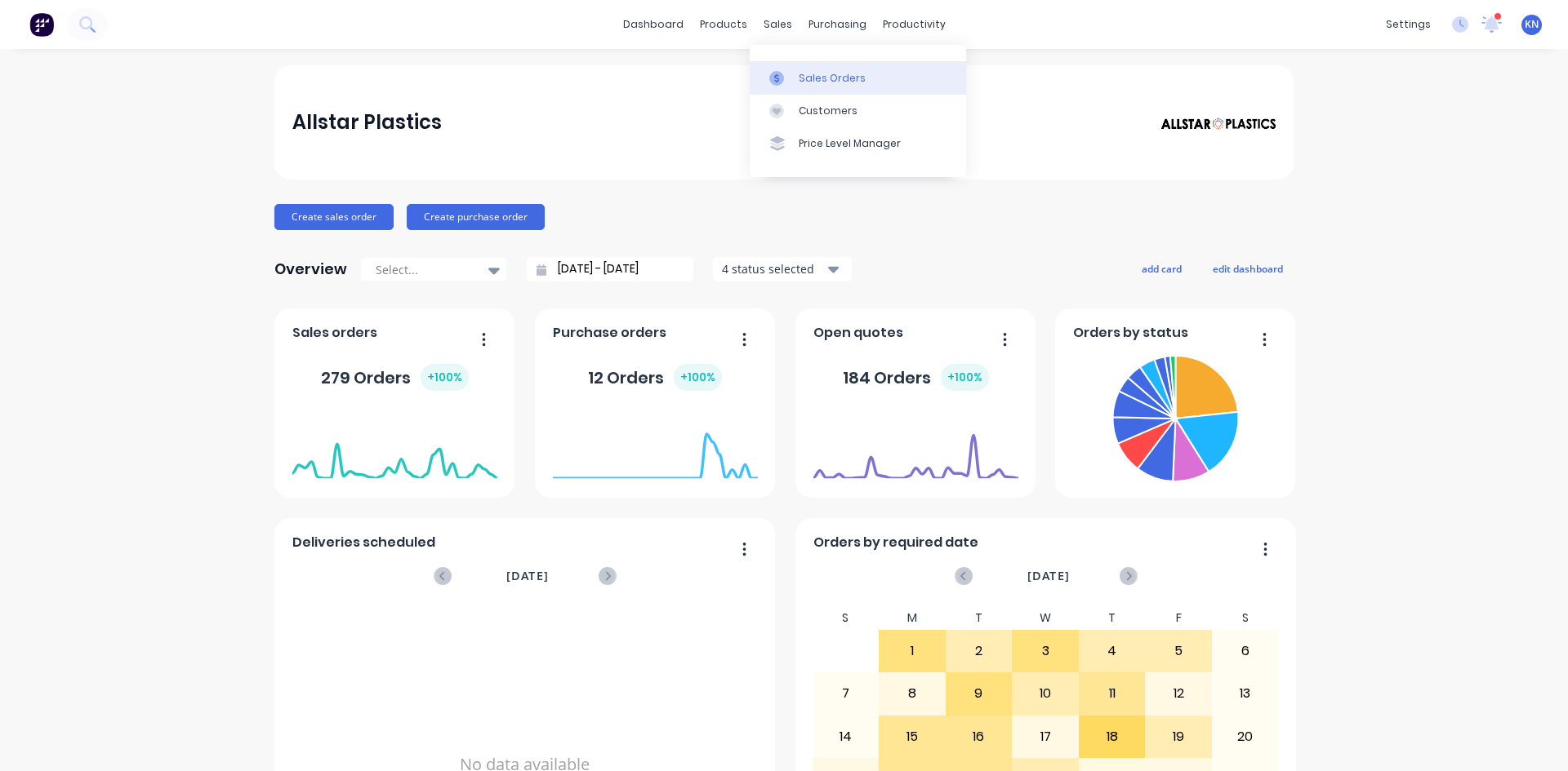
click at [810, 78] on div "Sales Orders" at bounding box center [832, 78] width 67 height 14
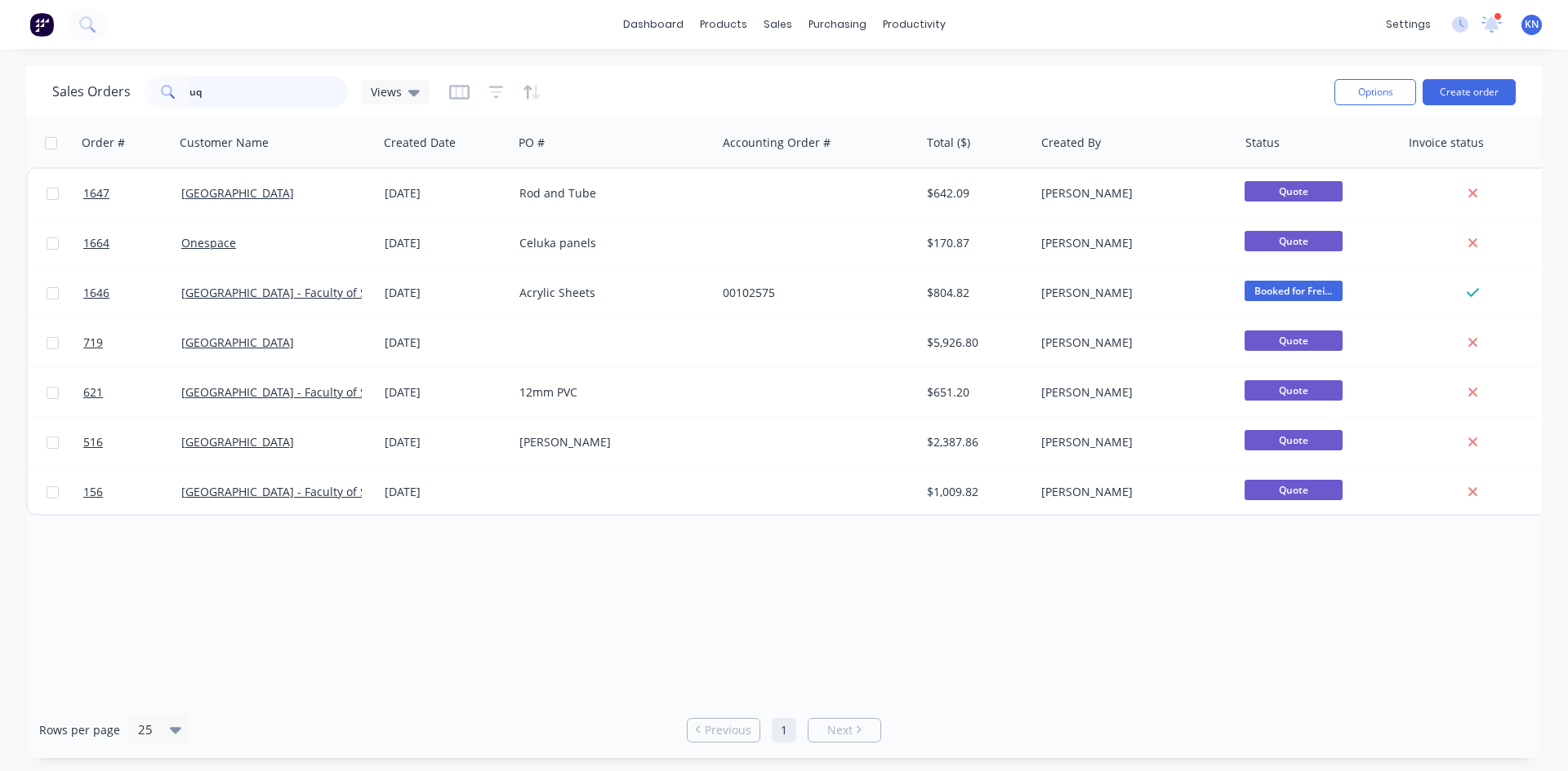
click at [226, 96] on input "uq" at bounding box center [269, 92] width 159 height 33
type input "u"
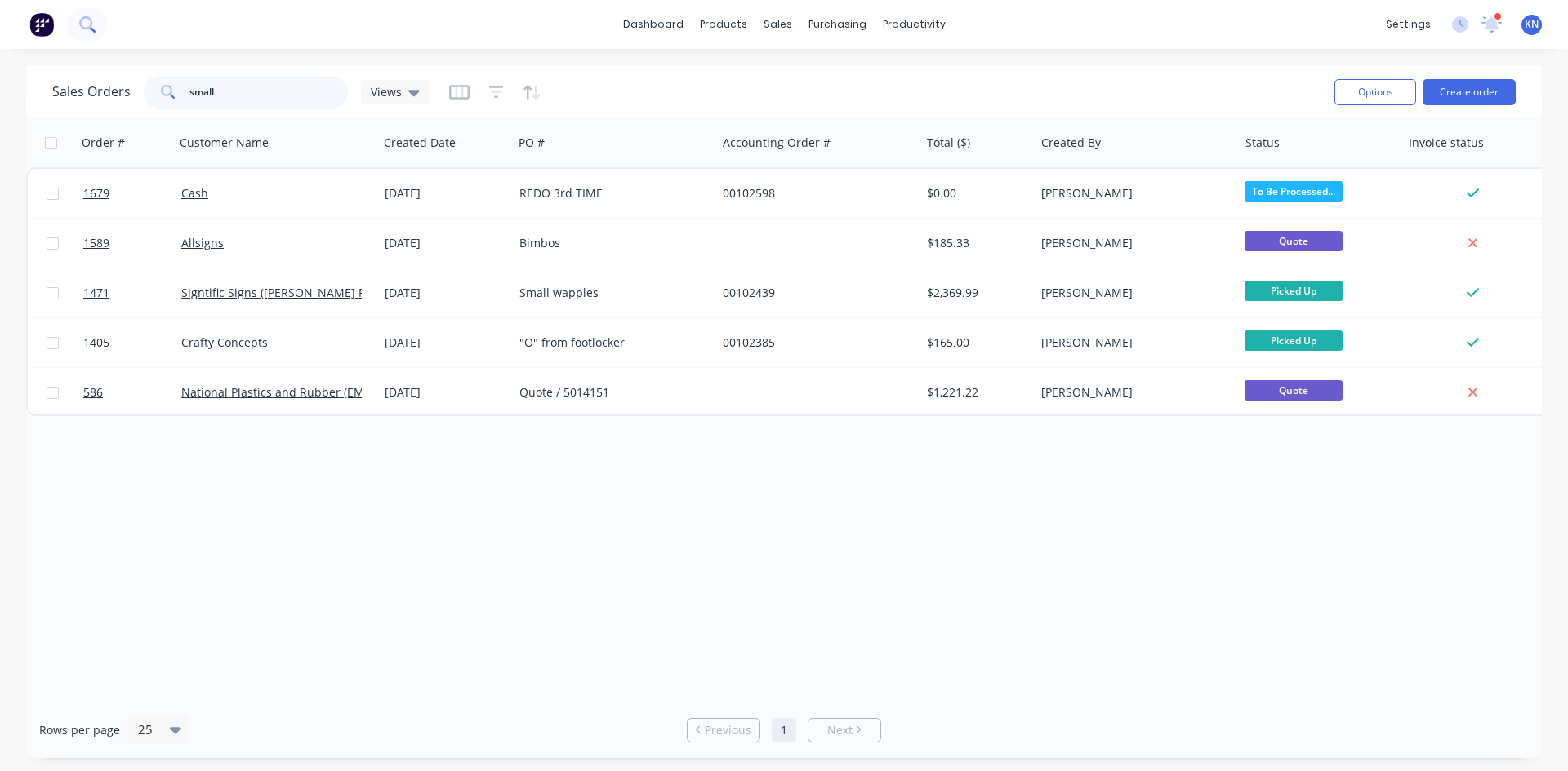
type input "small"
drag, startPoint x: 246, startPoint y: 90, endPoint x: 158, endPoint y: 94, distance: 88.1
click at [158, 94] on div "small" at bounding box center [246, 92] width 205 height 33
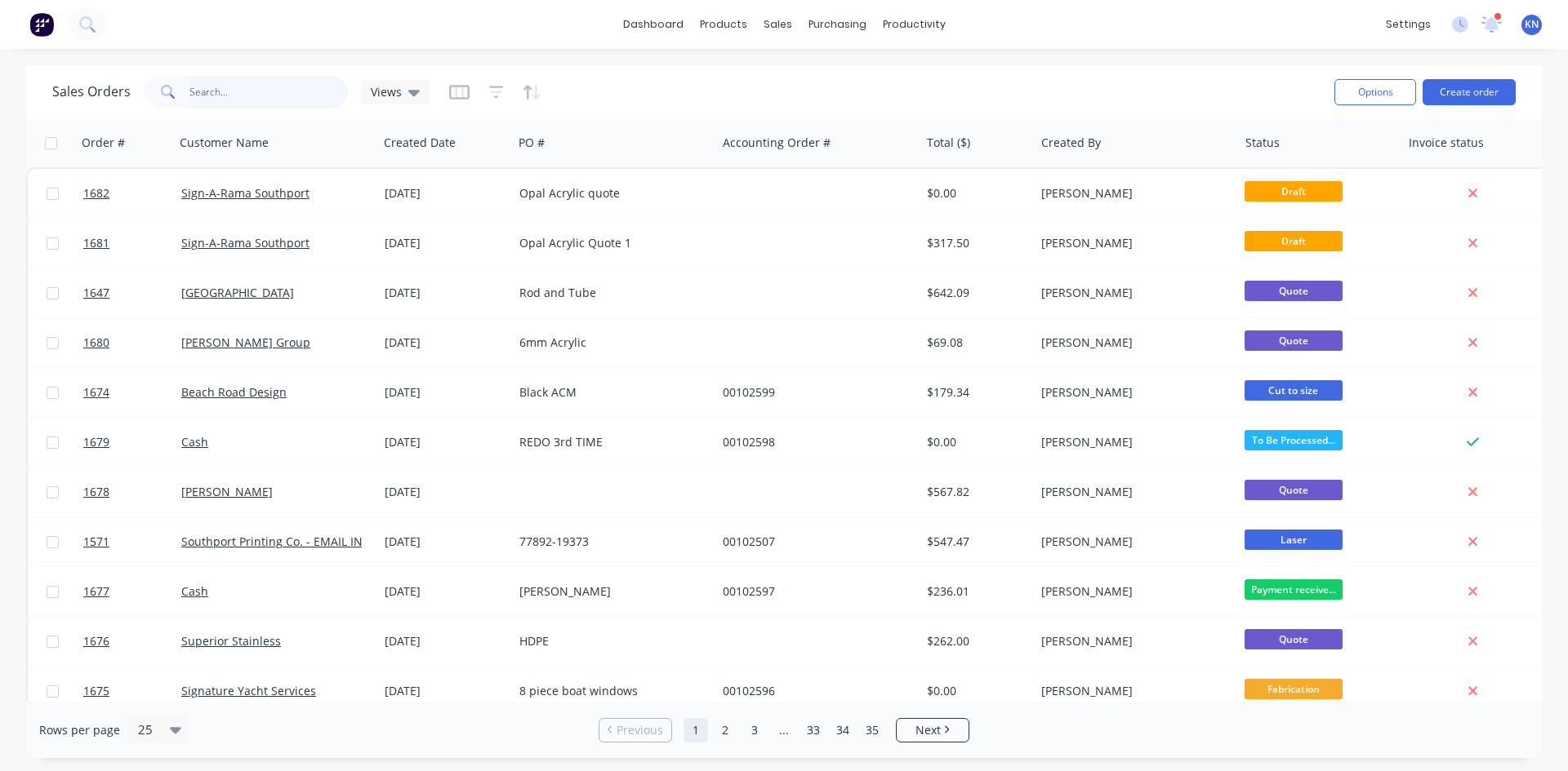
click at [219, 82] on input "text" at bounding box center [269, 92] width 159 height 33
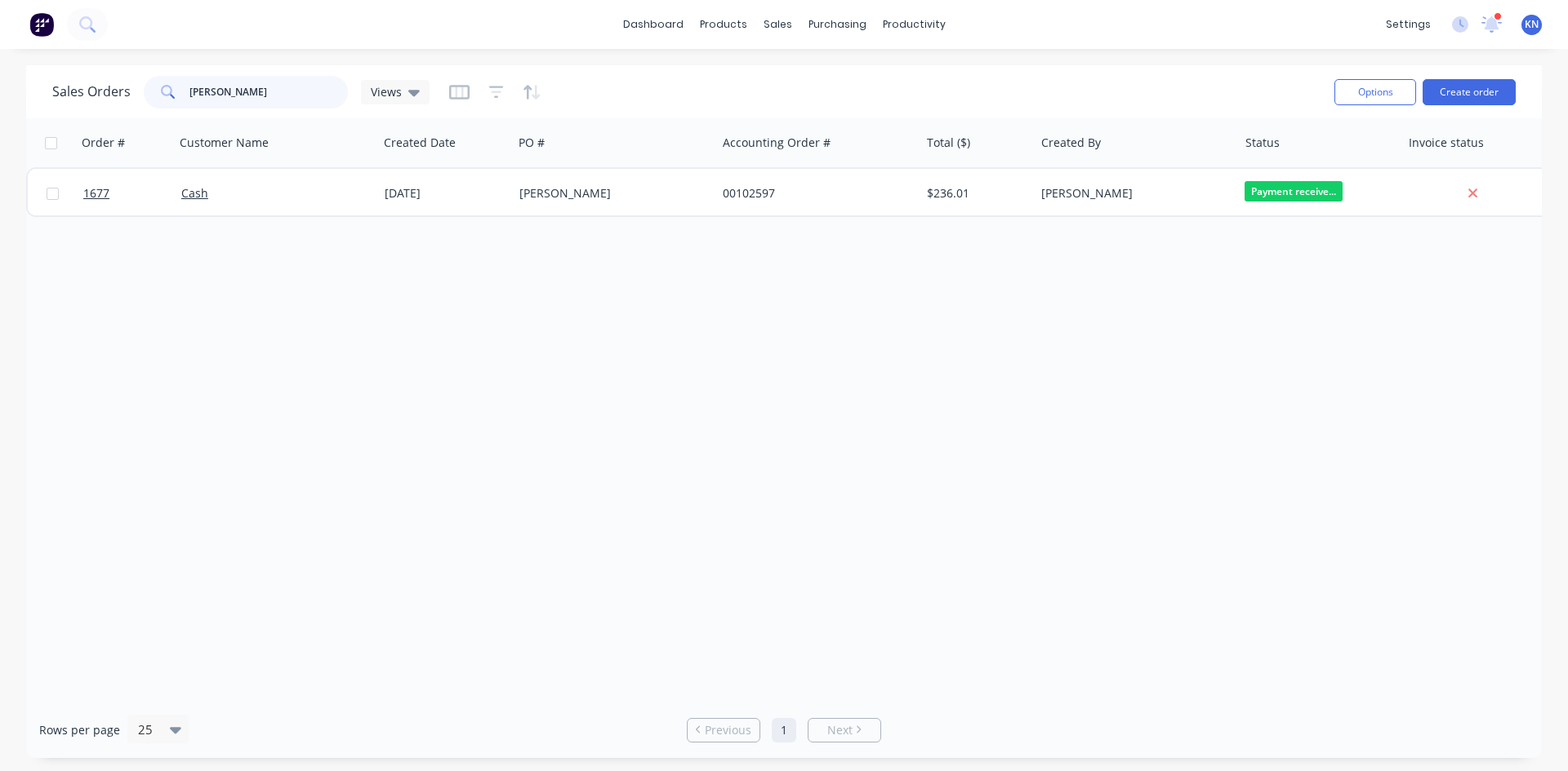
click at [258, 90] on input "sonia" at bounding box center [269, 92] width 159 height 33
type input "s"
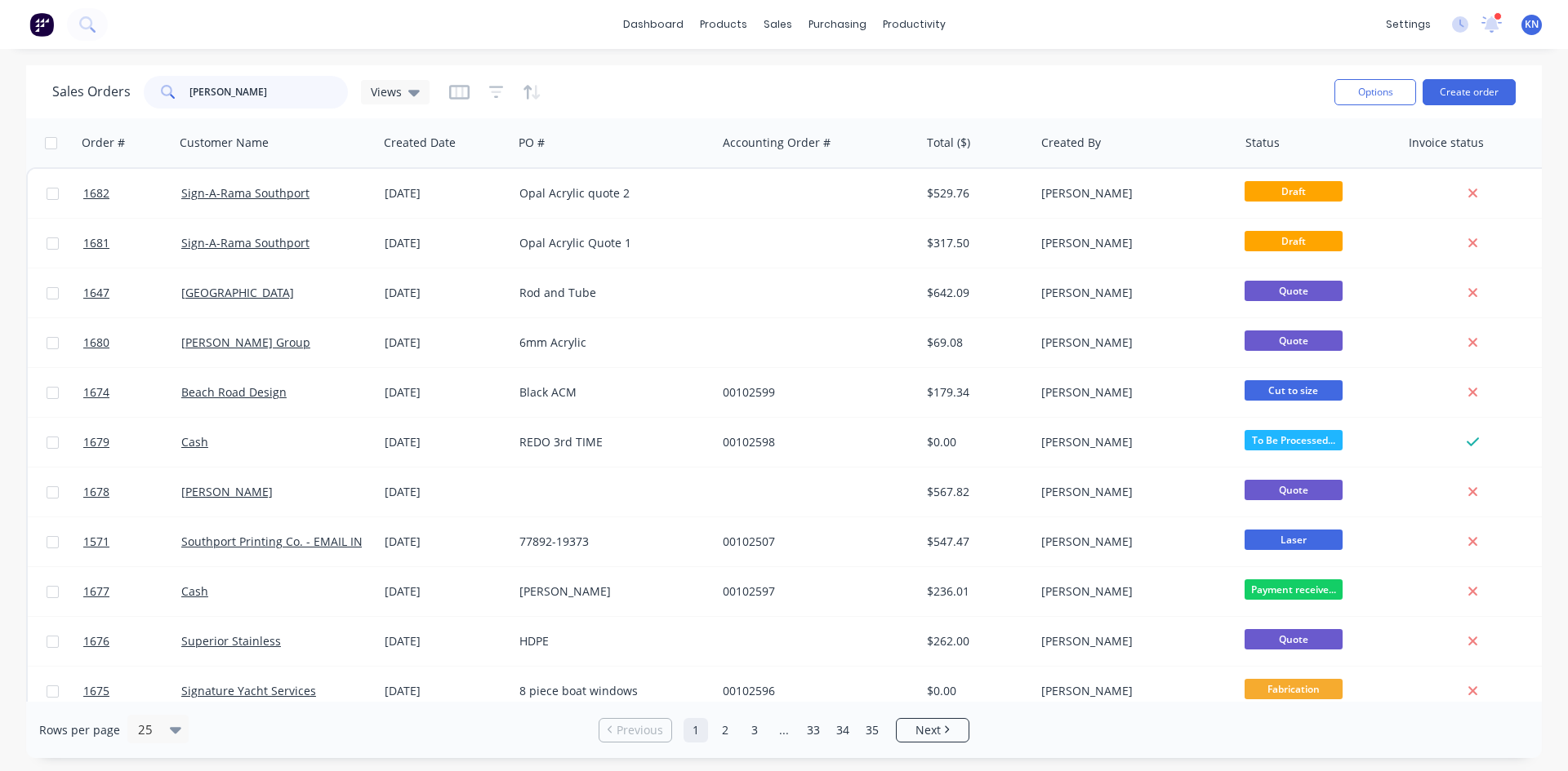
type input "daniel"
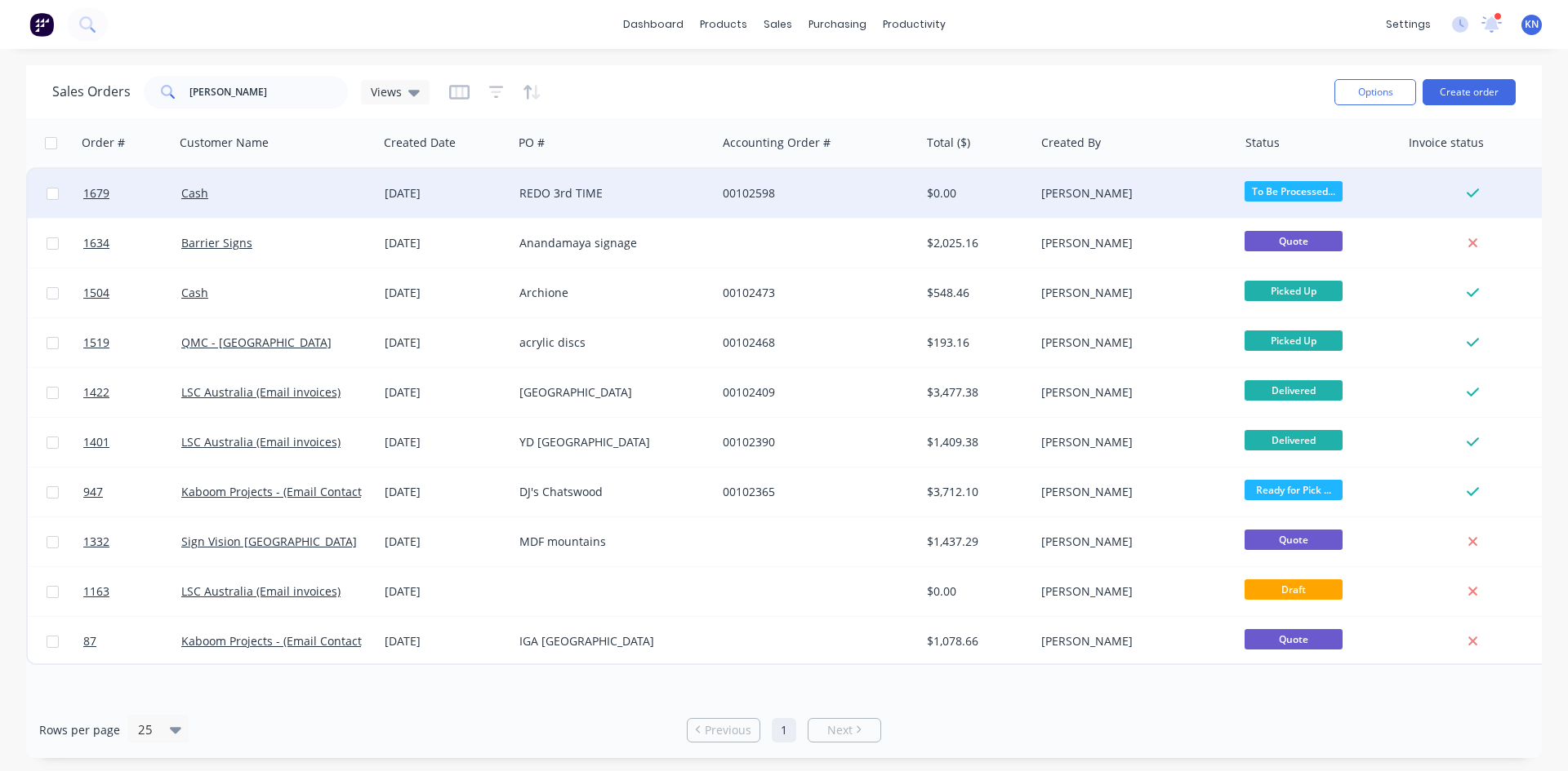
click at [441, 195] on div "[DATE]" at bounding box center [445, 194] width 121 height 16
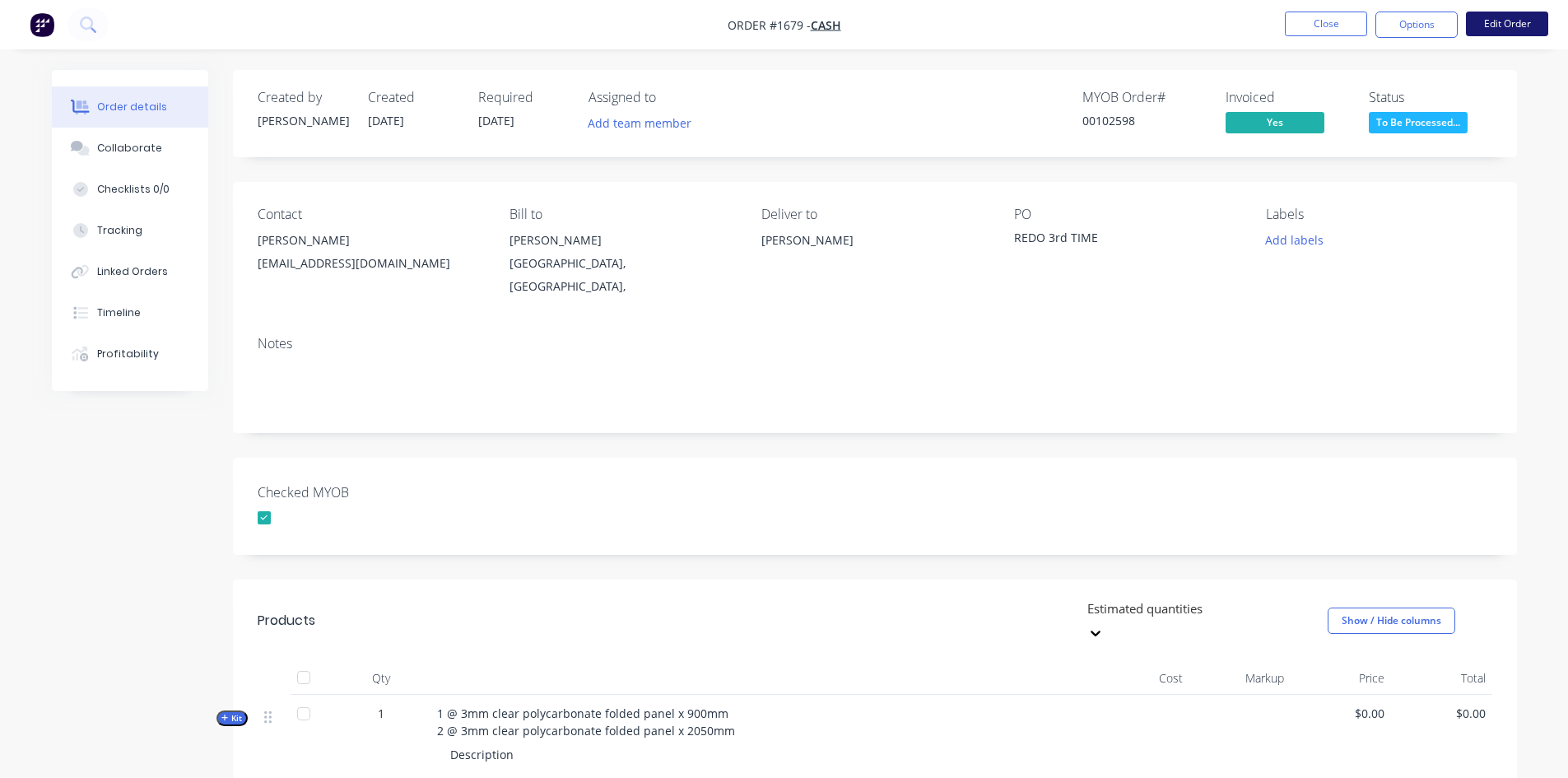
click at [1525, 23] on button "Edit Order" at bounding box center [1507, 24] width 82 height 25
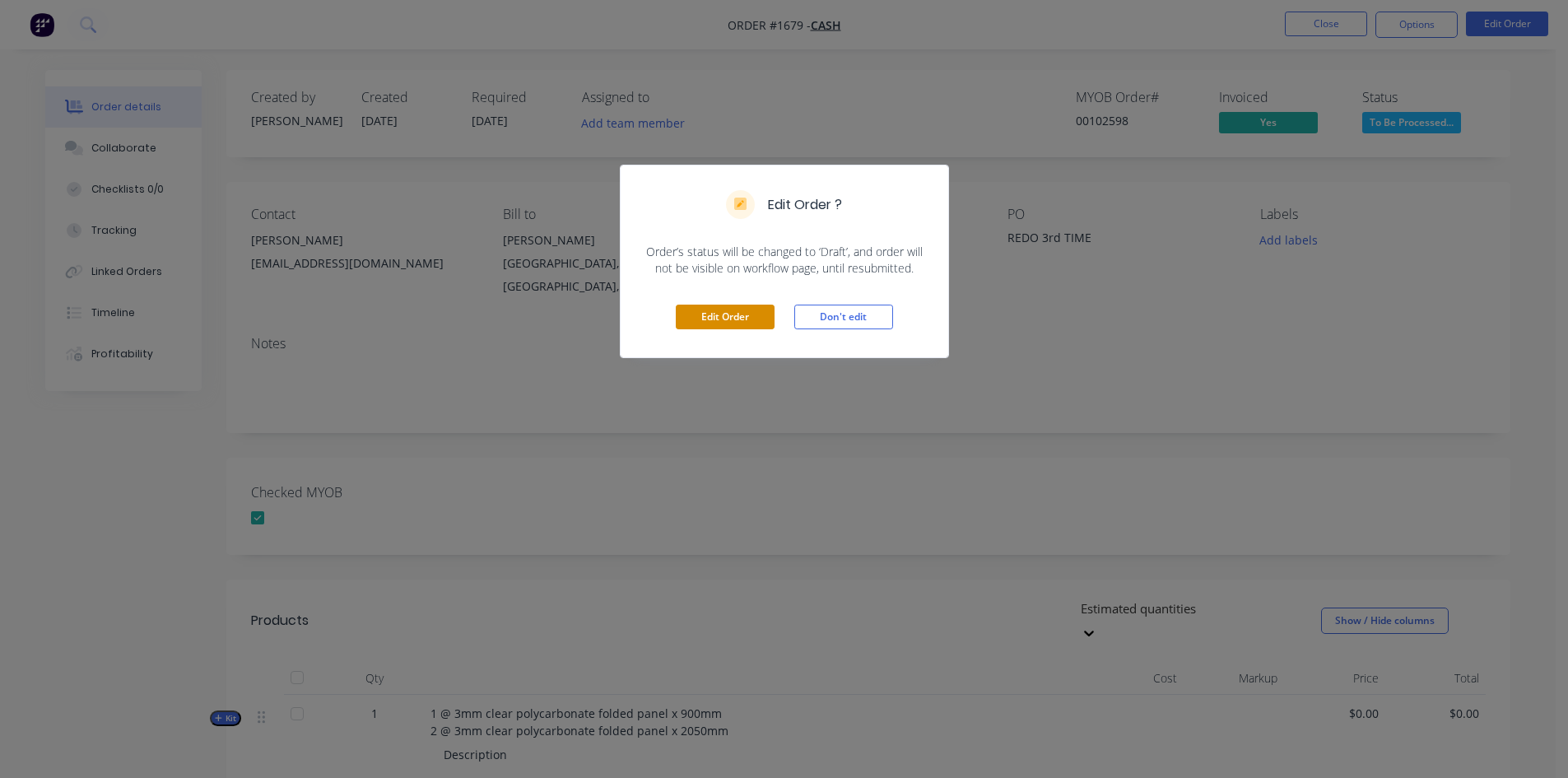
click at [734, 321] on button "Edit Order" at bounding box center [726, 317] width 99 height 25
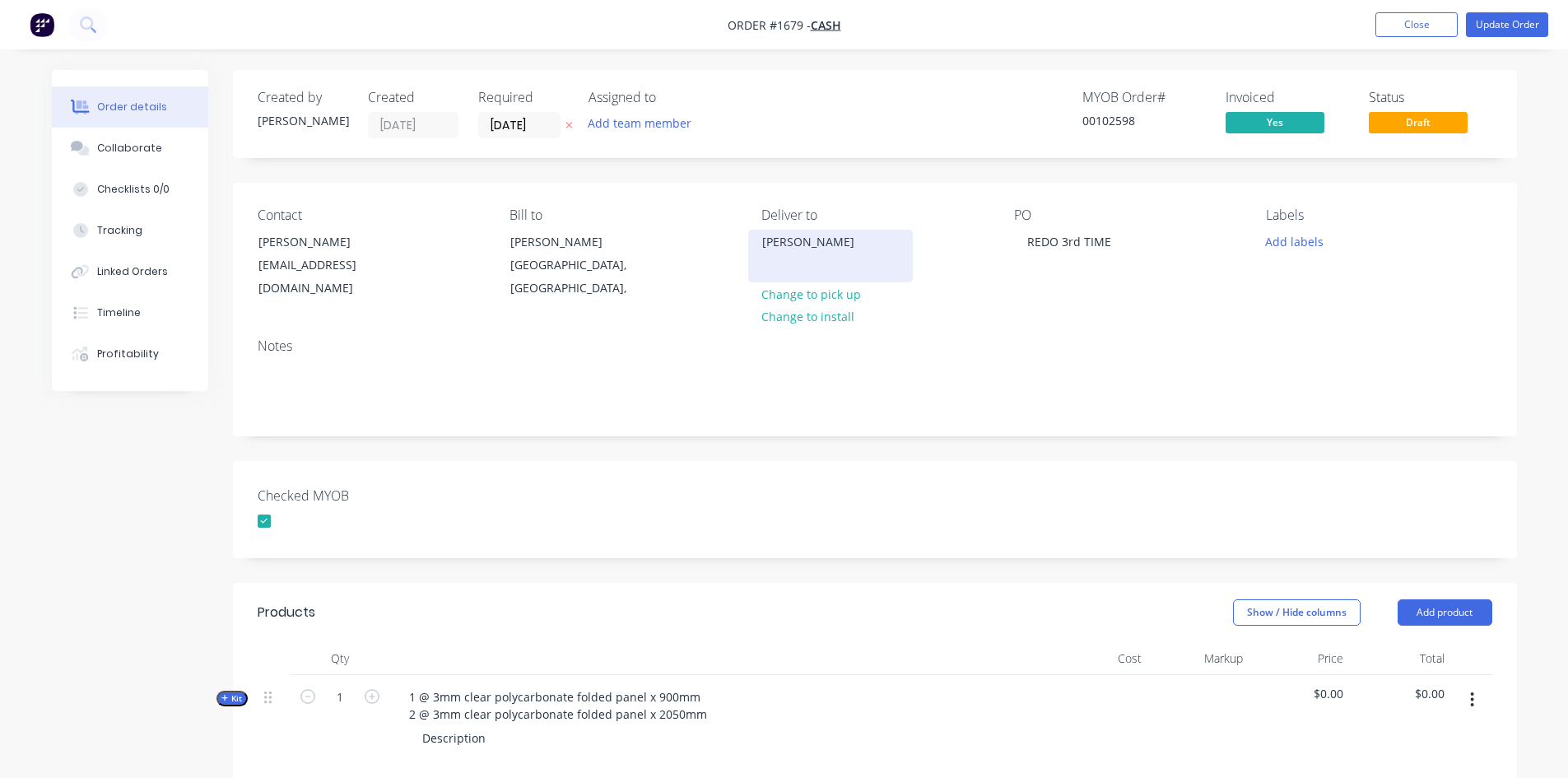
click at [850, 248] on div "Daniel Small" at bounding box center [831, 242] width 137 height 23
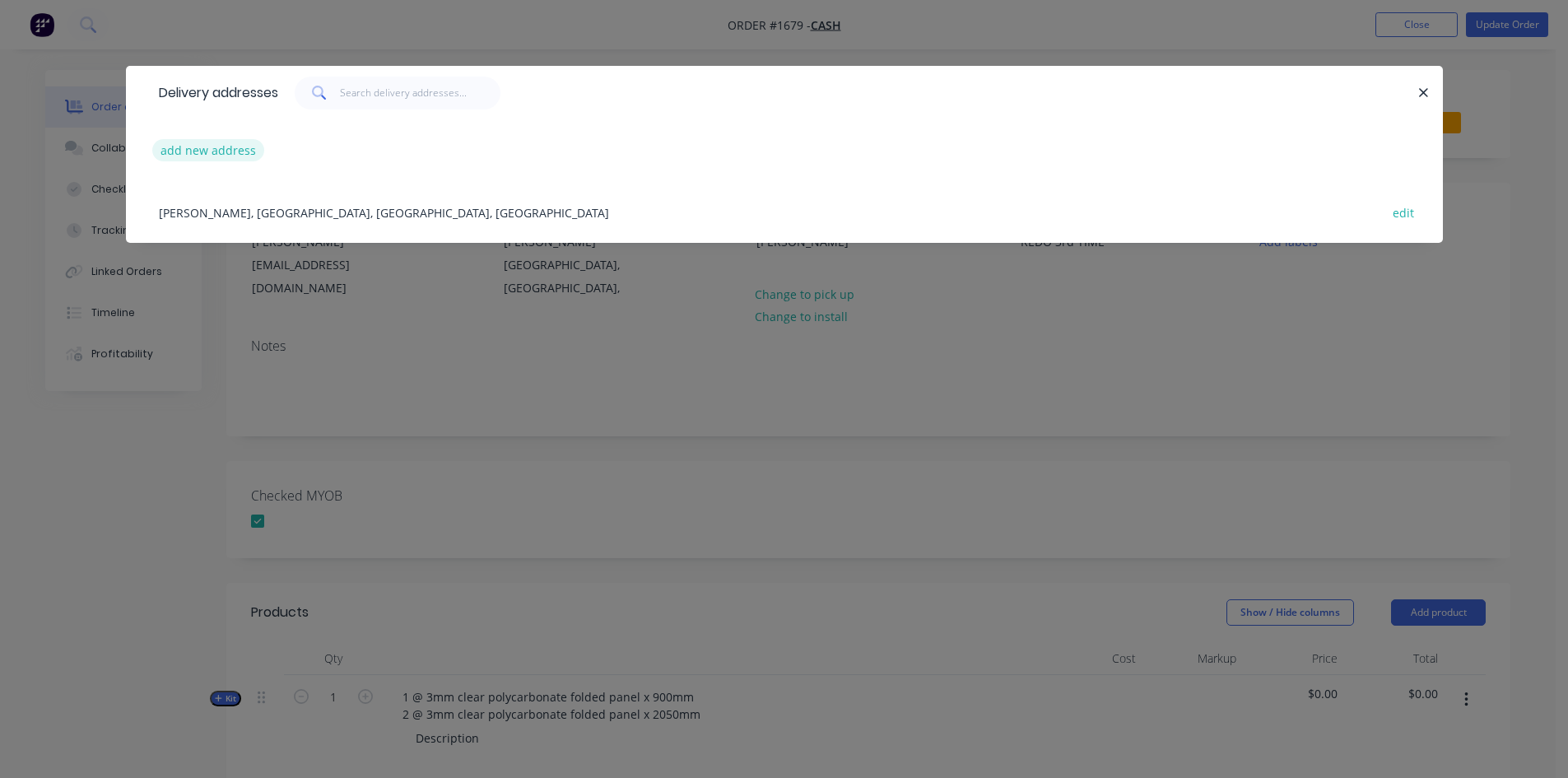
click at [226, 151] on button "add new address" at bounding box center [209, 150] width 113 height 22
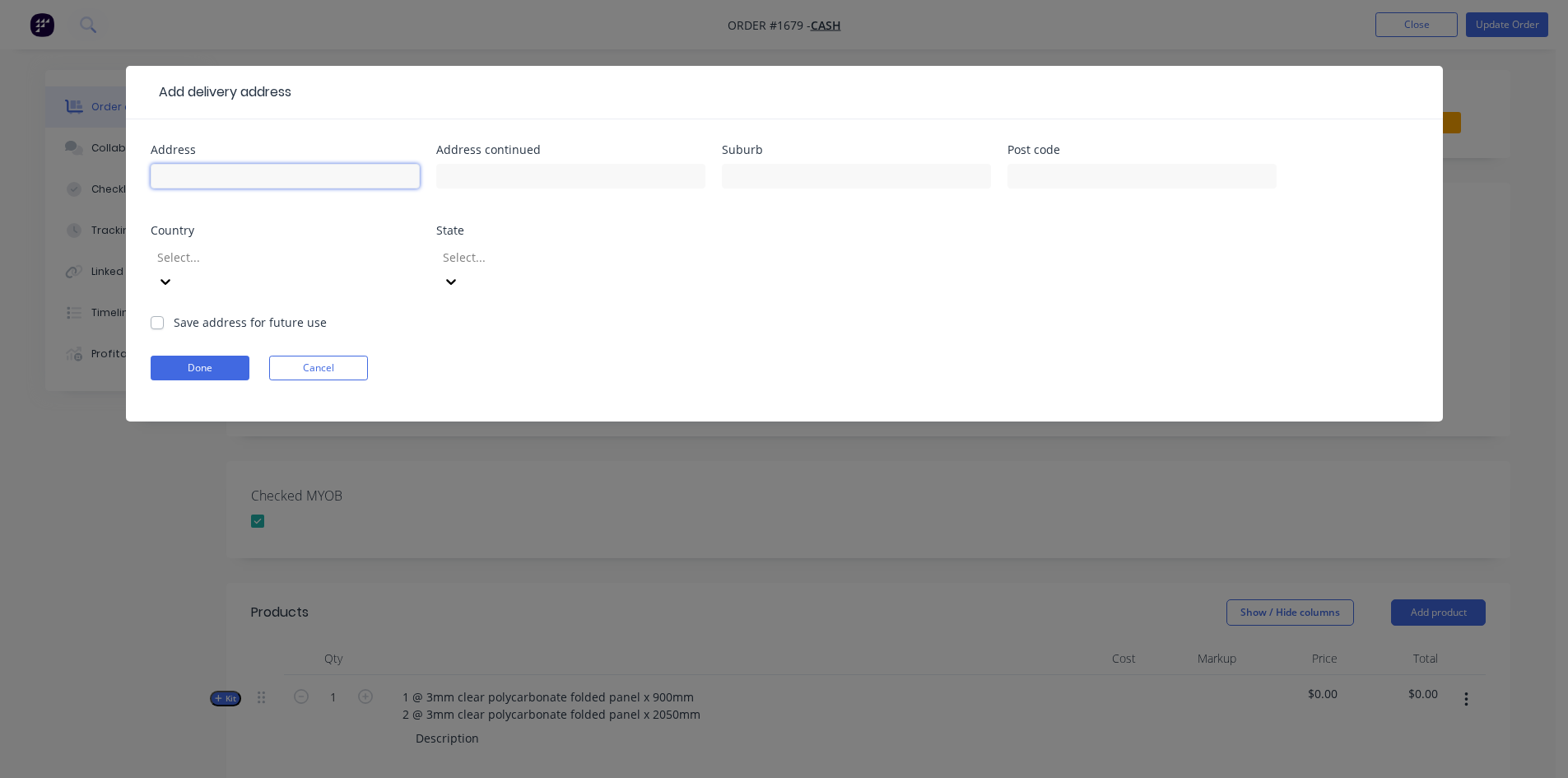
click at [261, 185] on input "text" at bounding box center [285, 176] width 269 height 25
type input "Daniel Small"
type input "136A Jefferson Lane"
click at [799, 175] on input "text" at bounding box center [856, 176] width 269 height 25
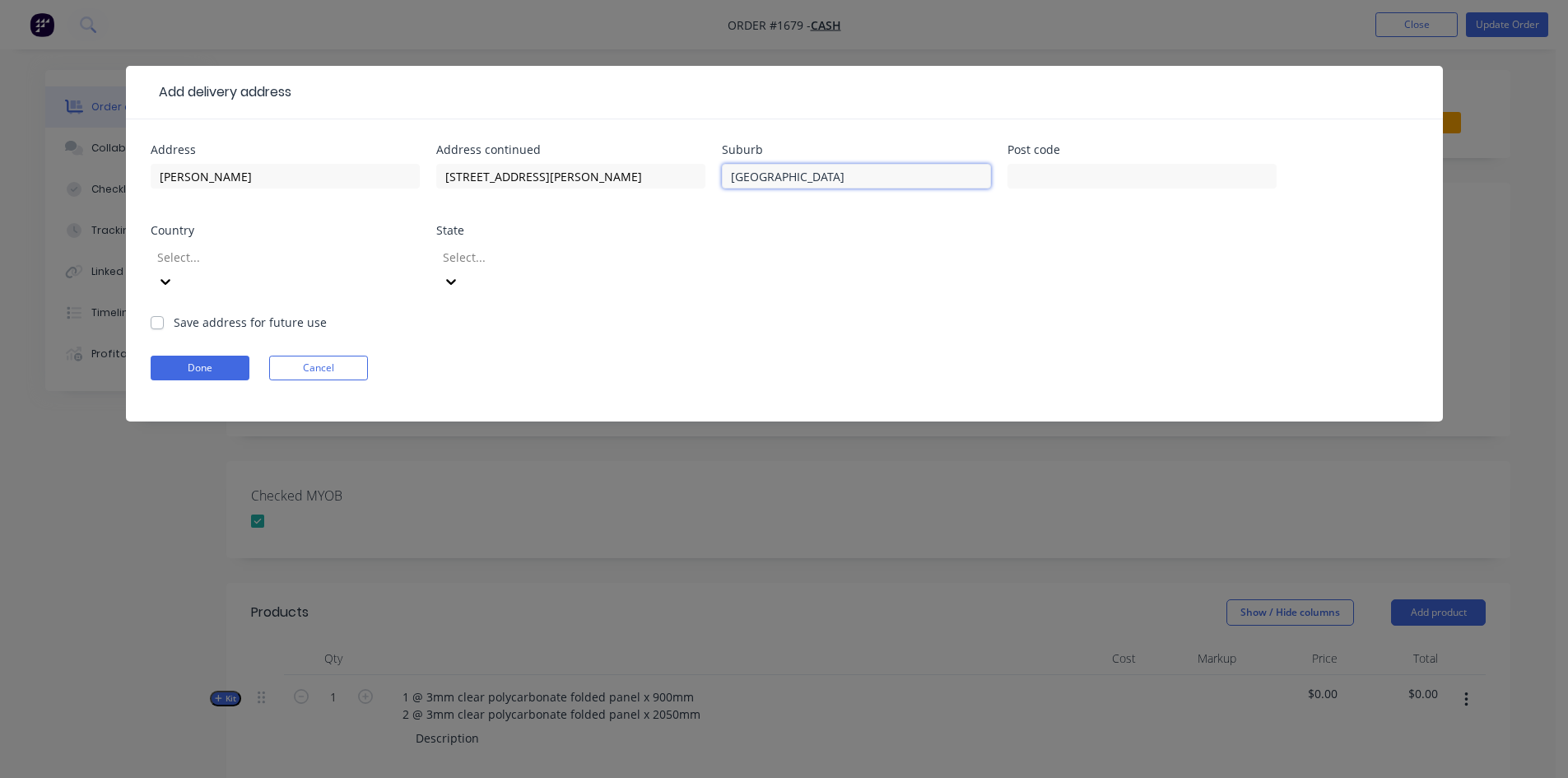
type input "Palm Beach"
type input "4221"
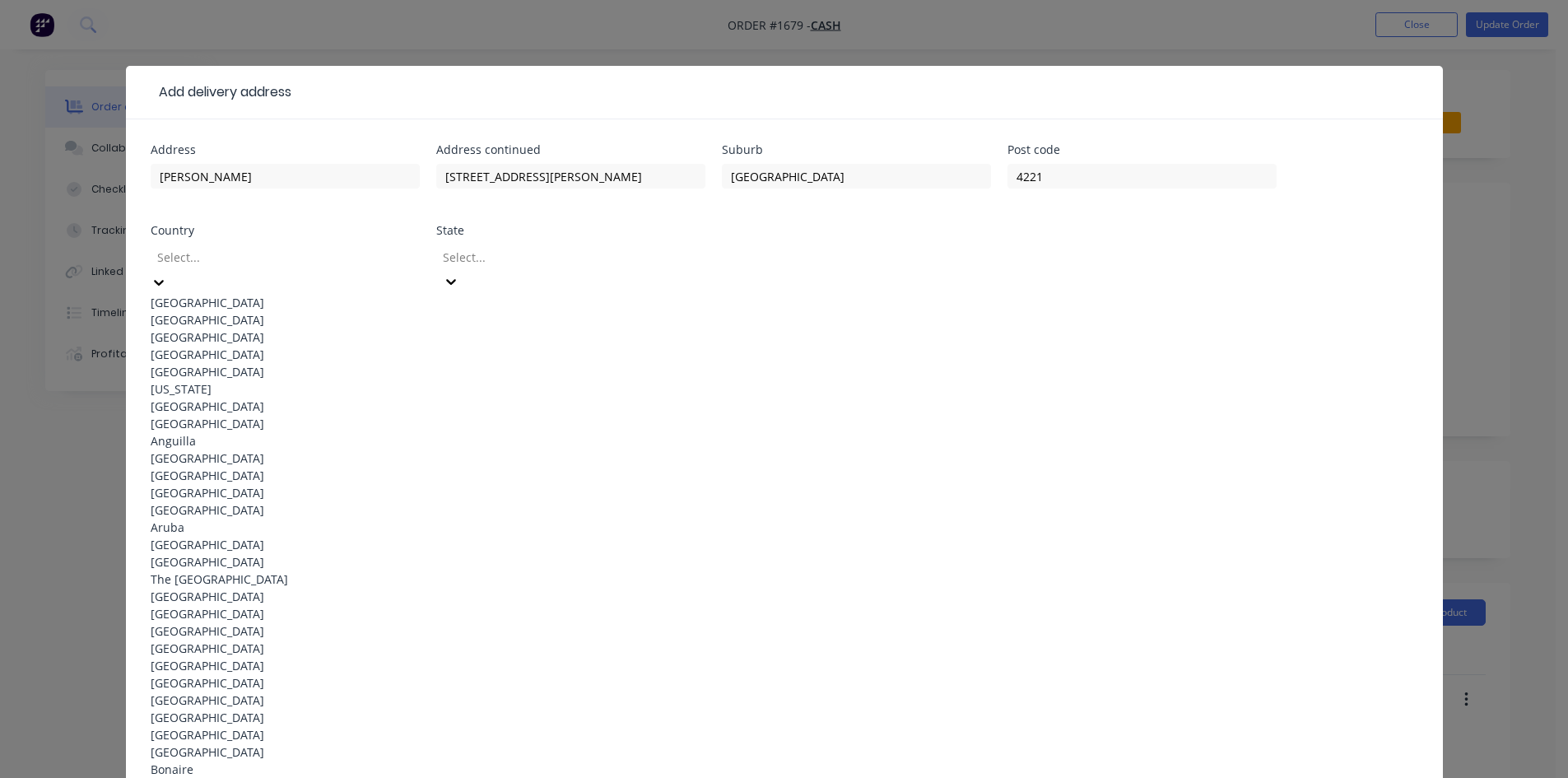
click at [289, 257] on div at bounding box center [274, 258] width 237 height 21
click at [233, 294] on div "Australia" at bounding box center [285, 302] width 269 height 17
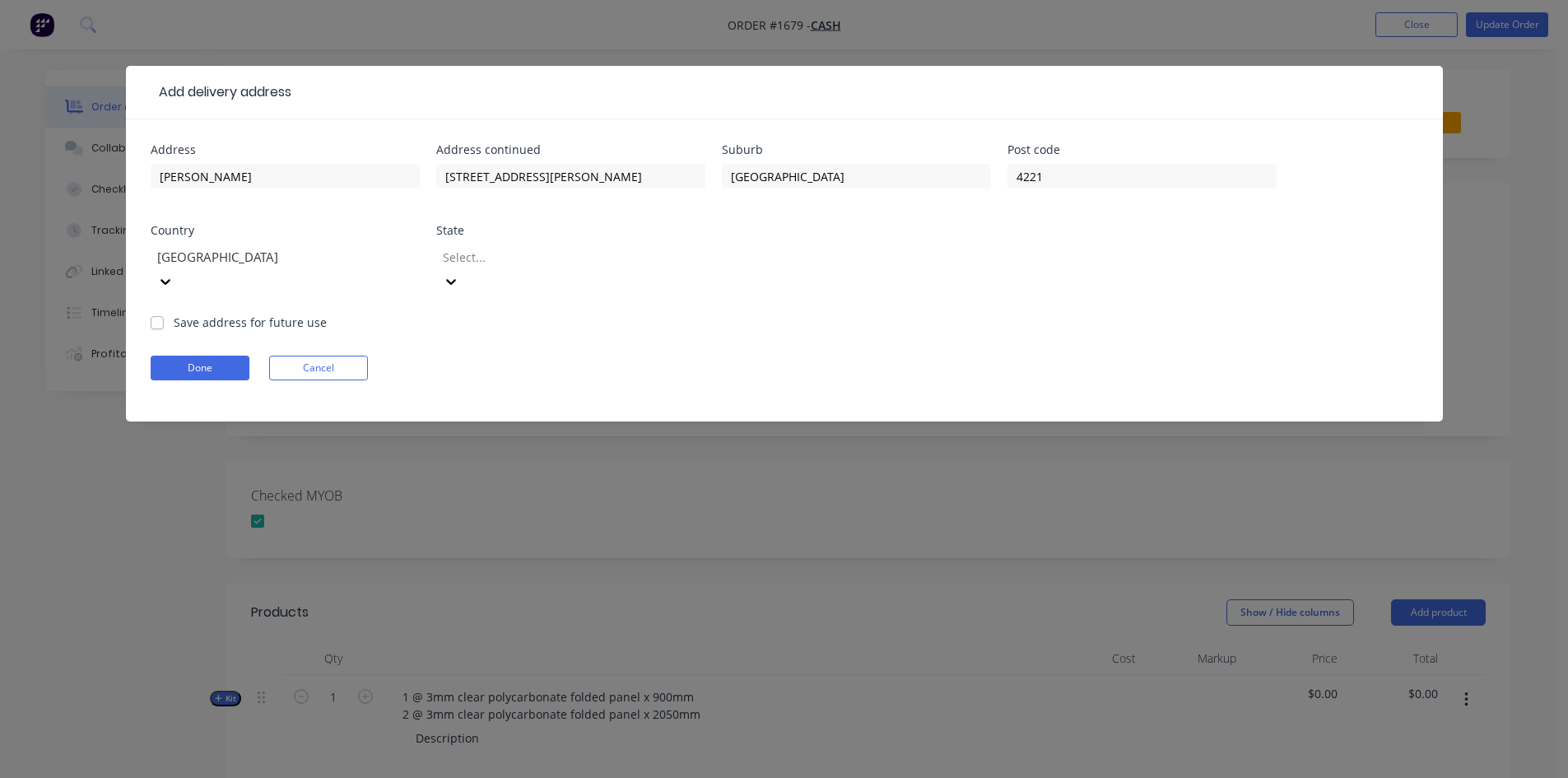
click at [497, 246] on div "Select..." at bounding box center [559, 257] width 247 height 25
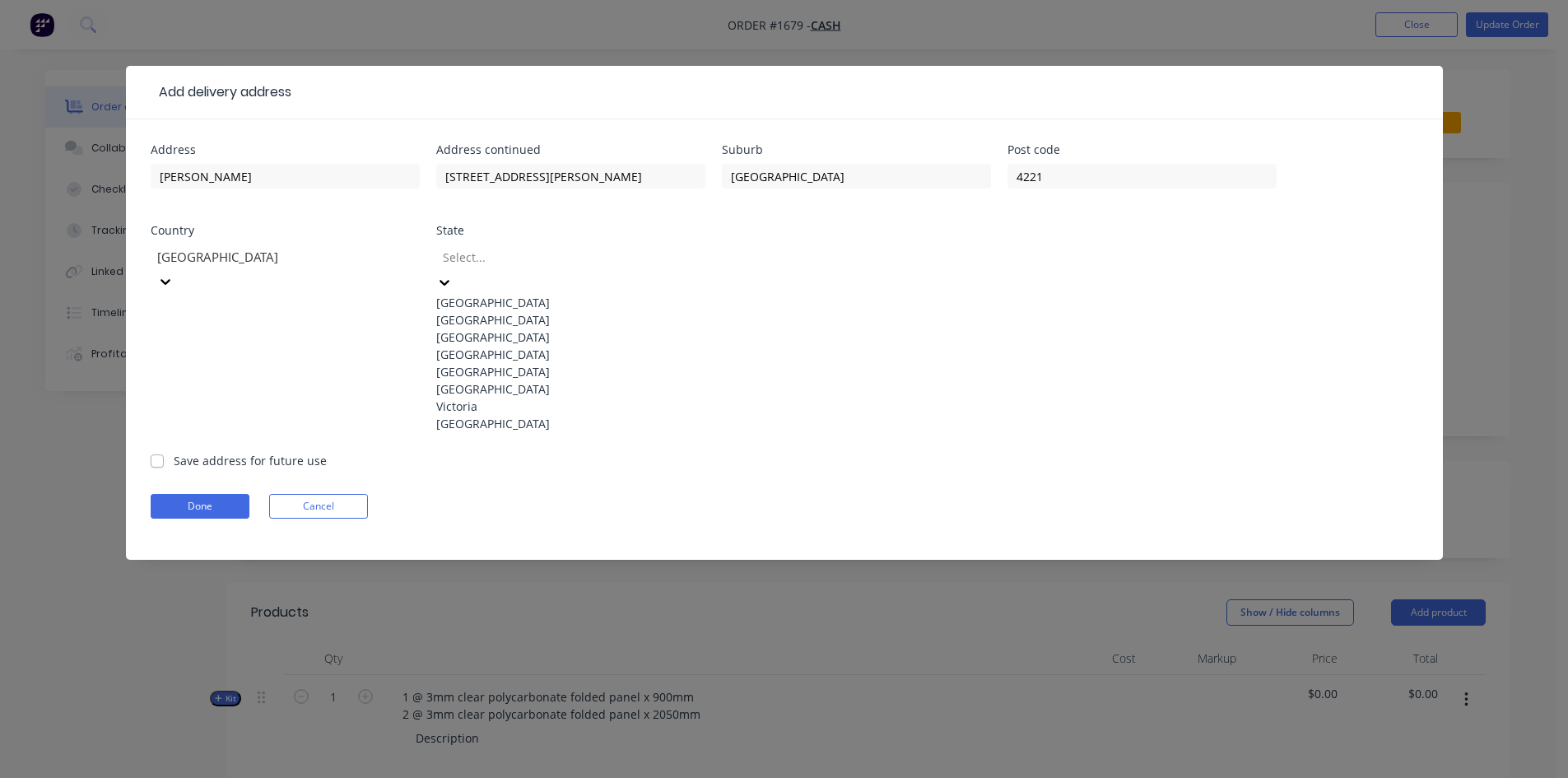
click at [503, 363] on div "Queensland" at bounding box center [570, 354] width 269 height 17
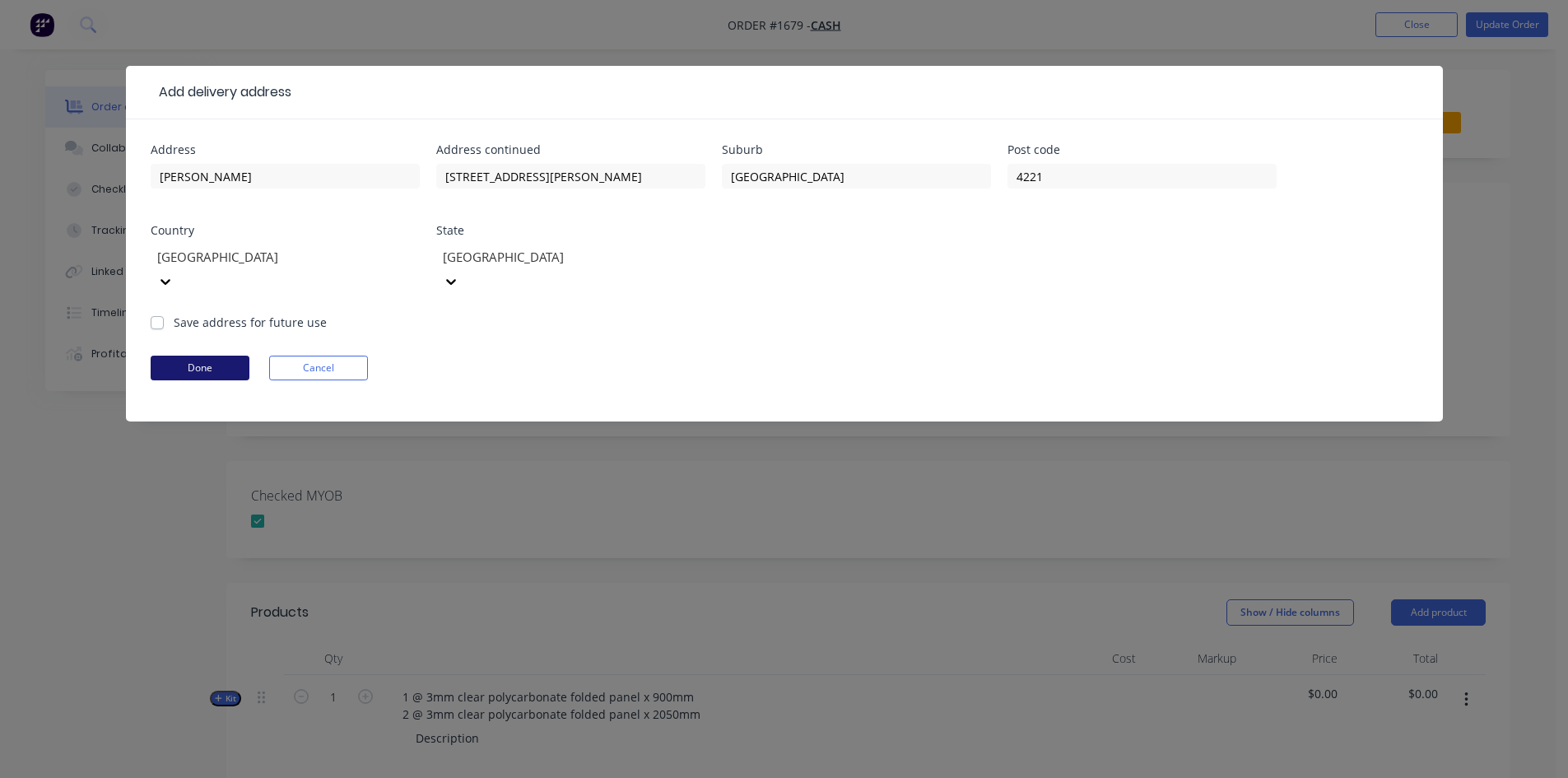
click at [194, 356] on button "Done" at bounding box center [200, 368] width 99 height 25
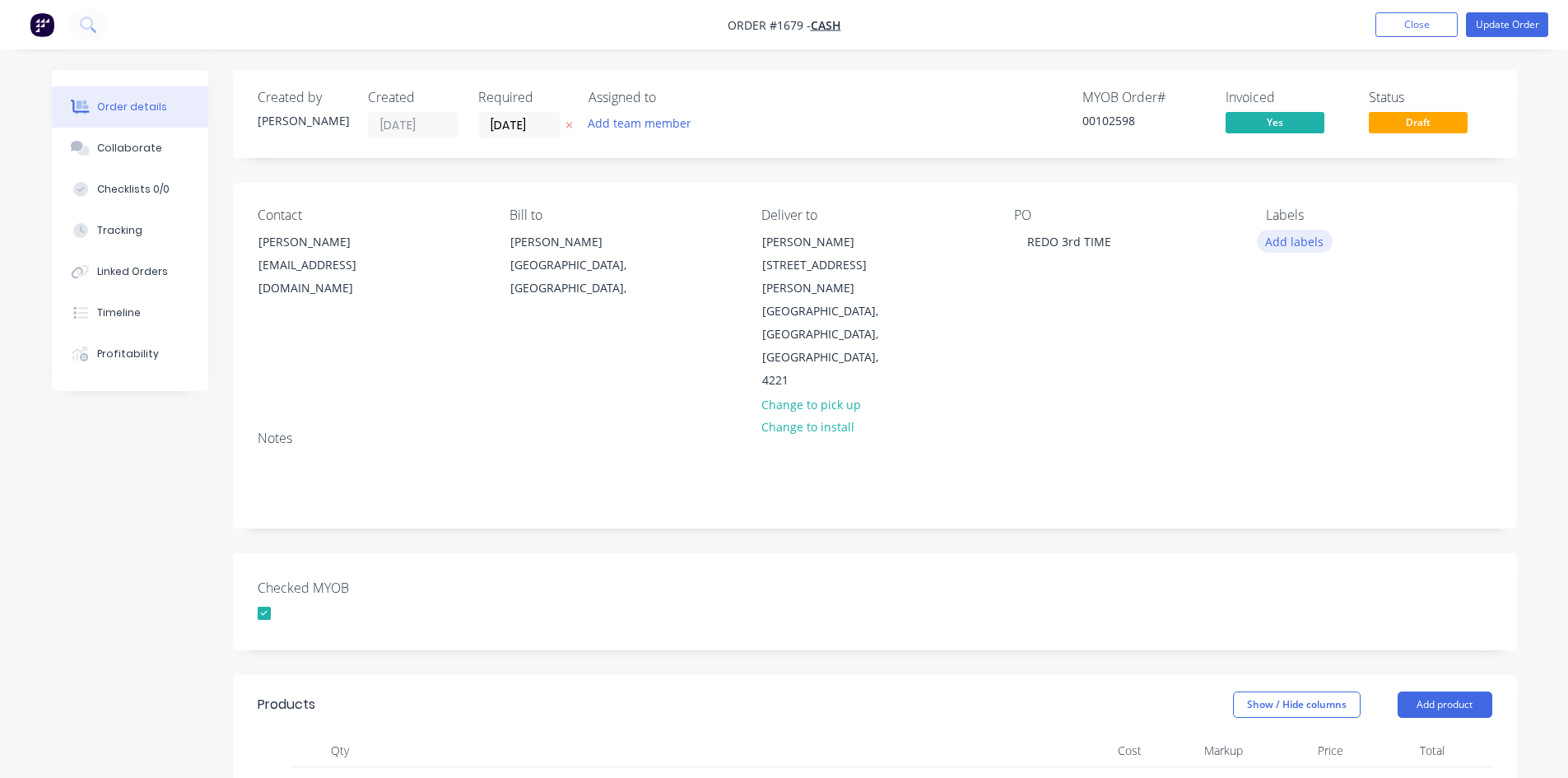
click at [1307, 231] on button "Add labels" at bounding box center [1294, 241] width 76 height 22
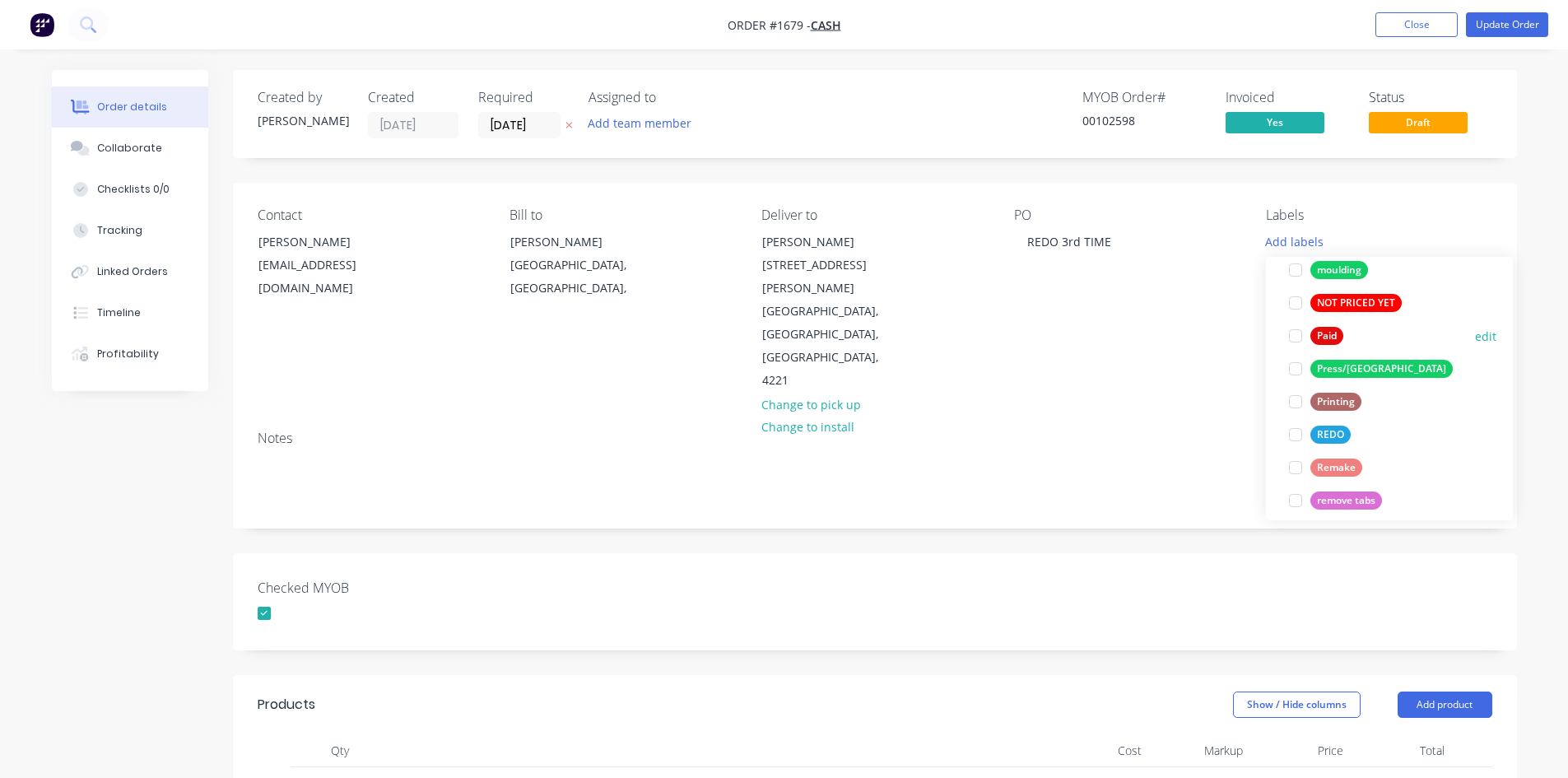
scroll to position [692, 0]
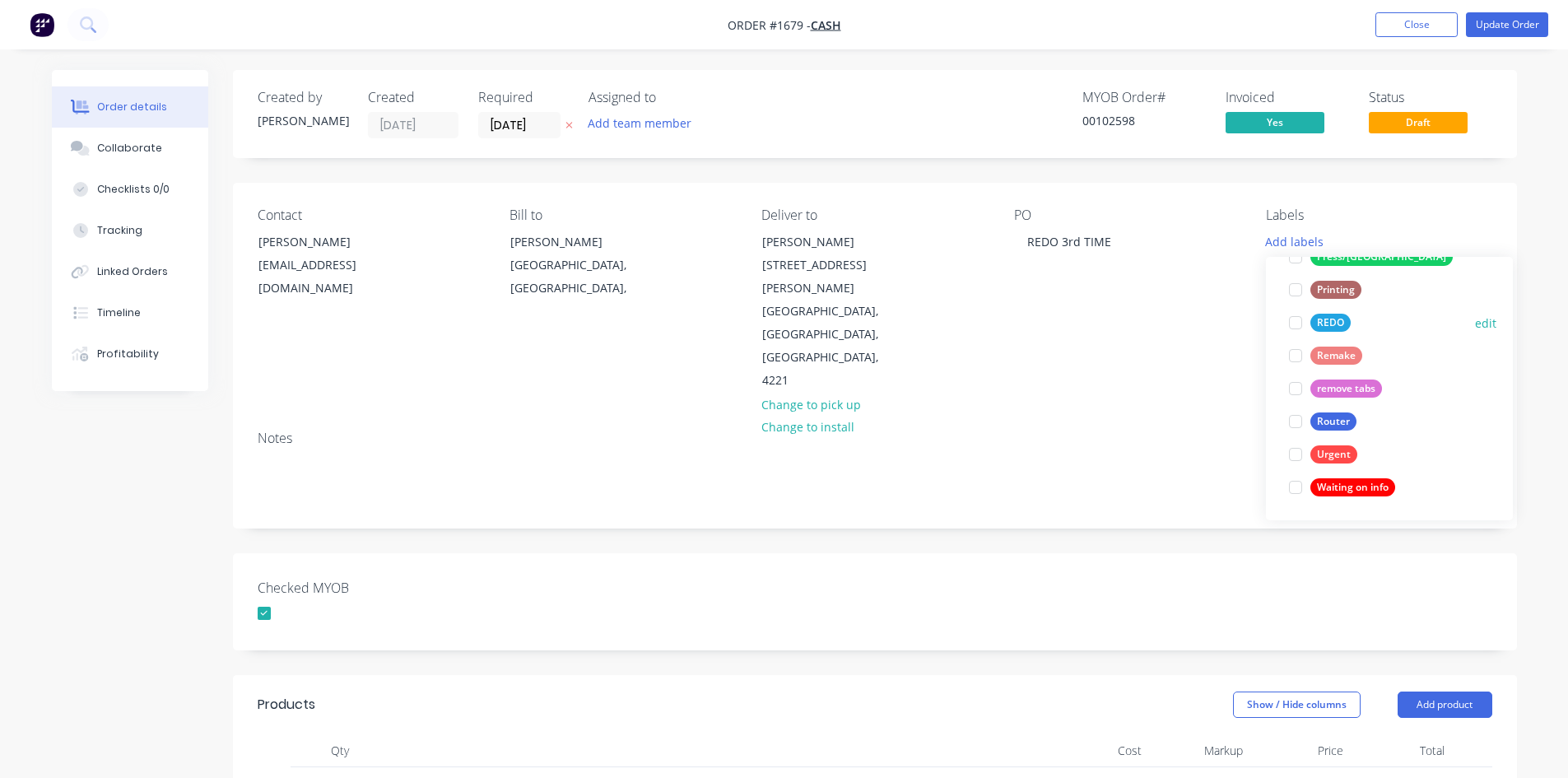
click at [1298, 321] on div at bounding box center [1296, 323] width 33 height 33
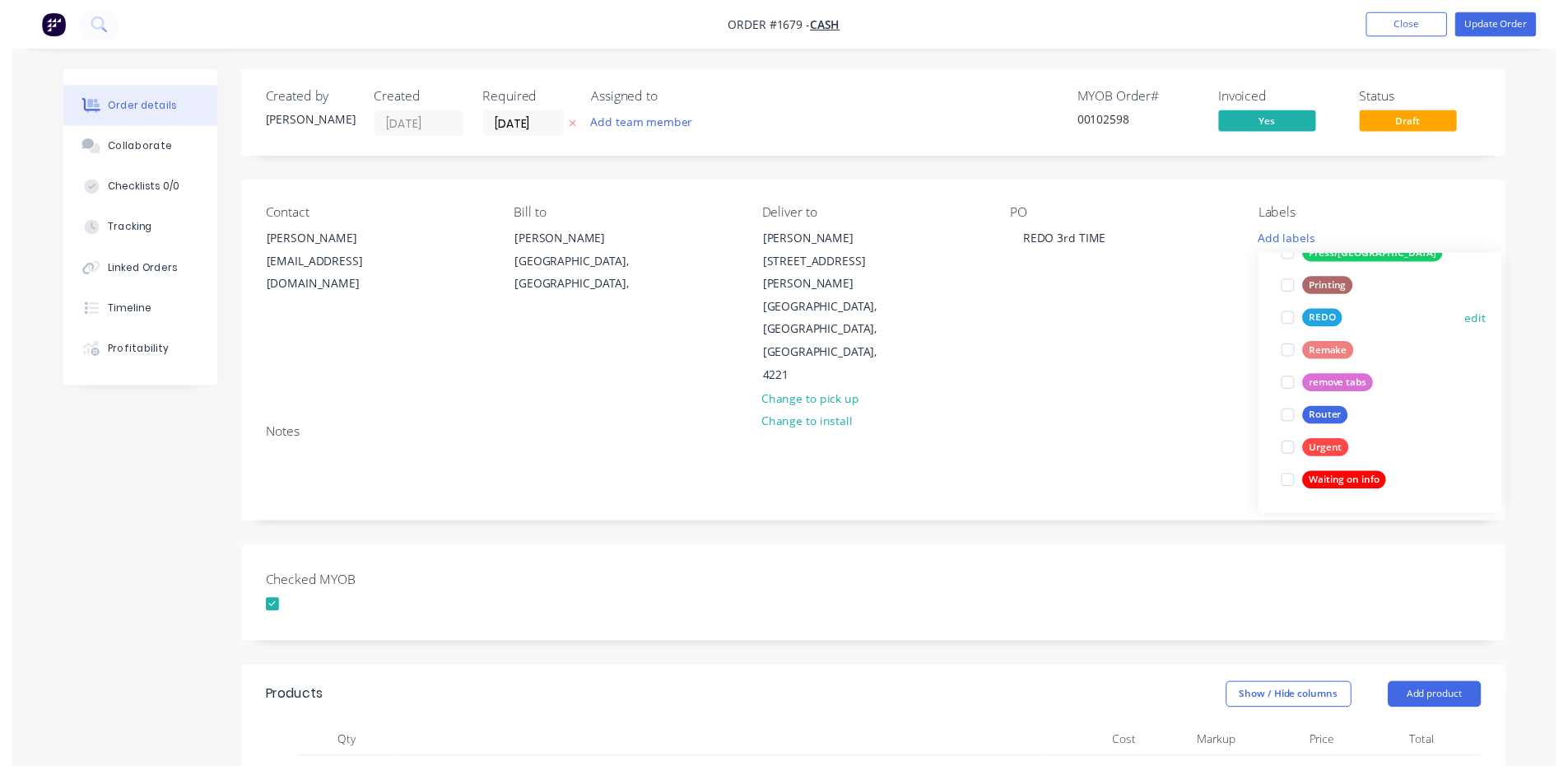
scroll to position [66, 0]
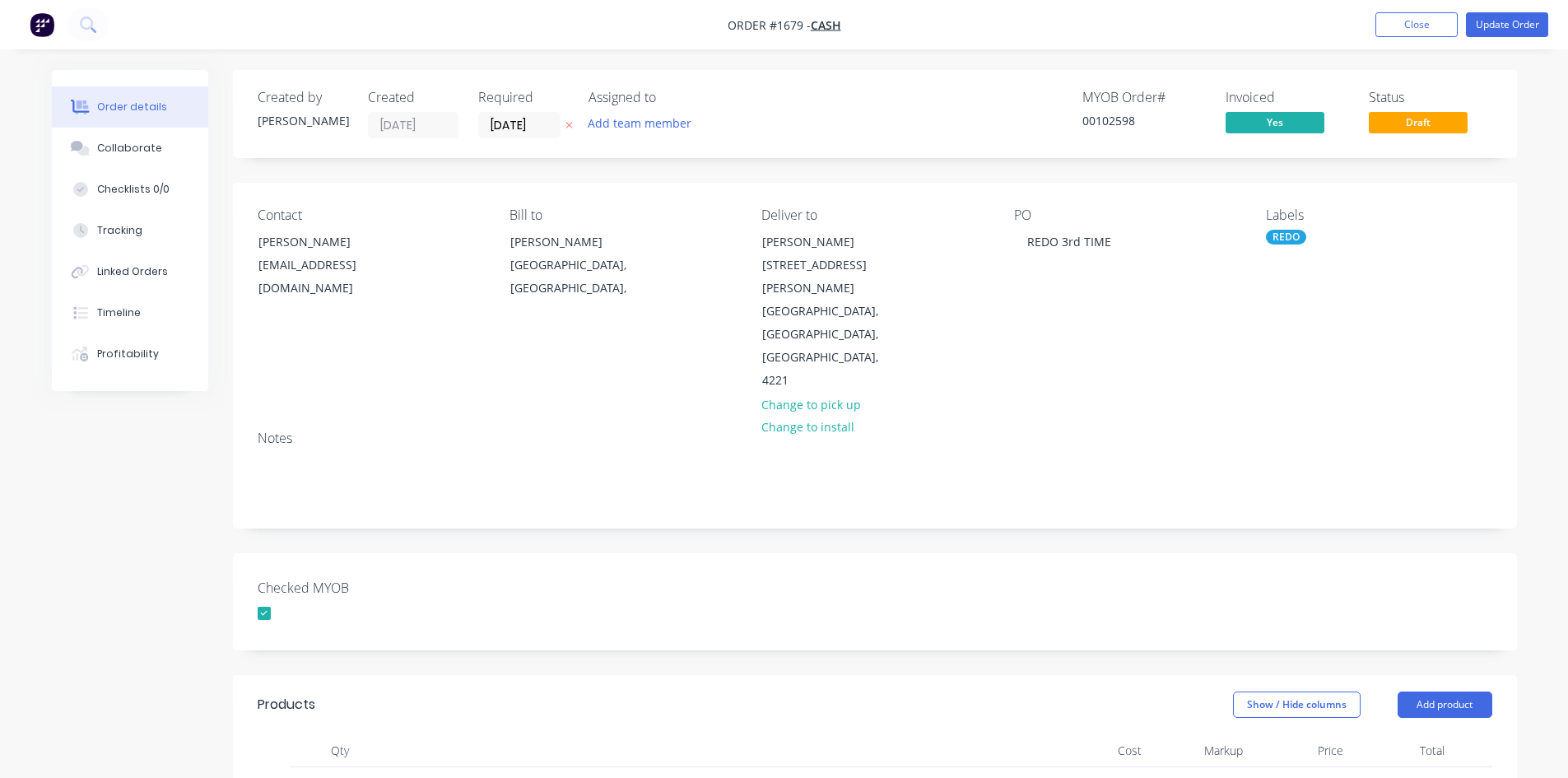
click at [1201, 446] on div "Notes" at bounding box center [874, 472] width 1284 height 110
click at [1520, 23] on button "Update Order" at bounding box center [1507, 25] width 82 height 25
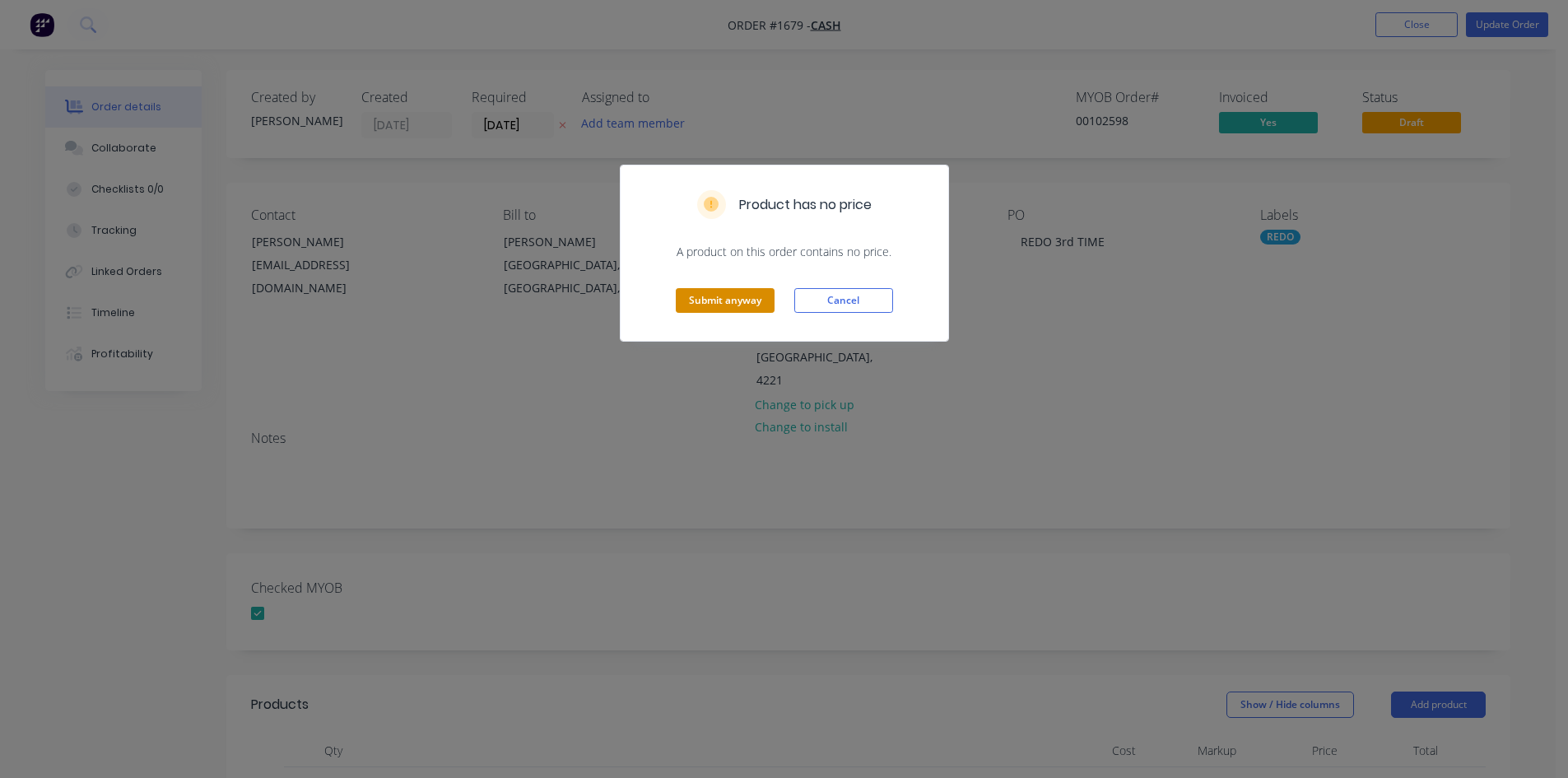
click at [722, 300] on button "Submit anyway" at bounding box center [726, 300] width 99 height 25
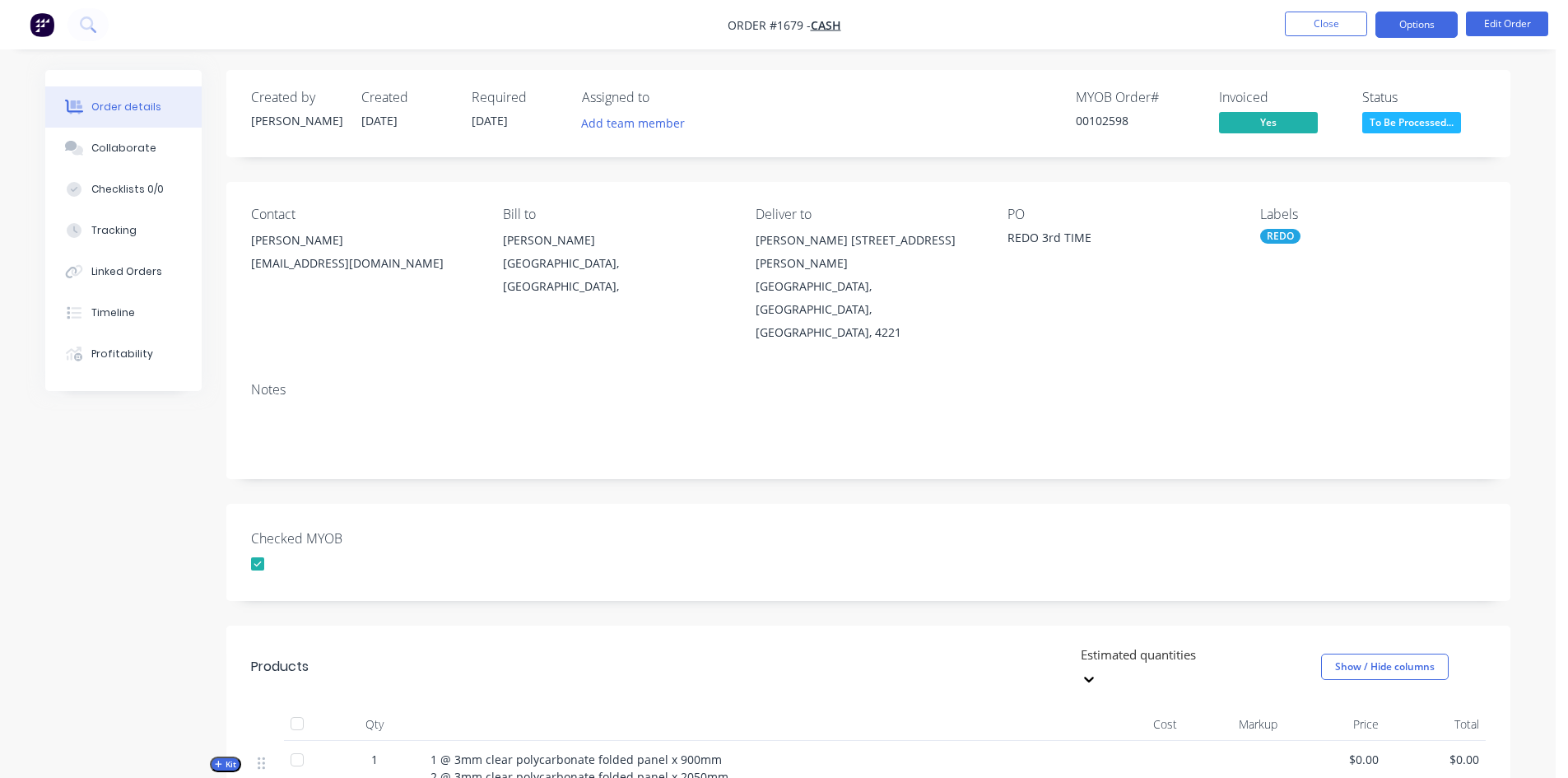
click at [1415, 22] on button "Options" at bounding box center [1416, 25] width 82 height 26
click at [1306, 25] on button "Close" at bounding box center [1326, 24] width 82 height 25
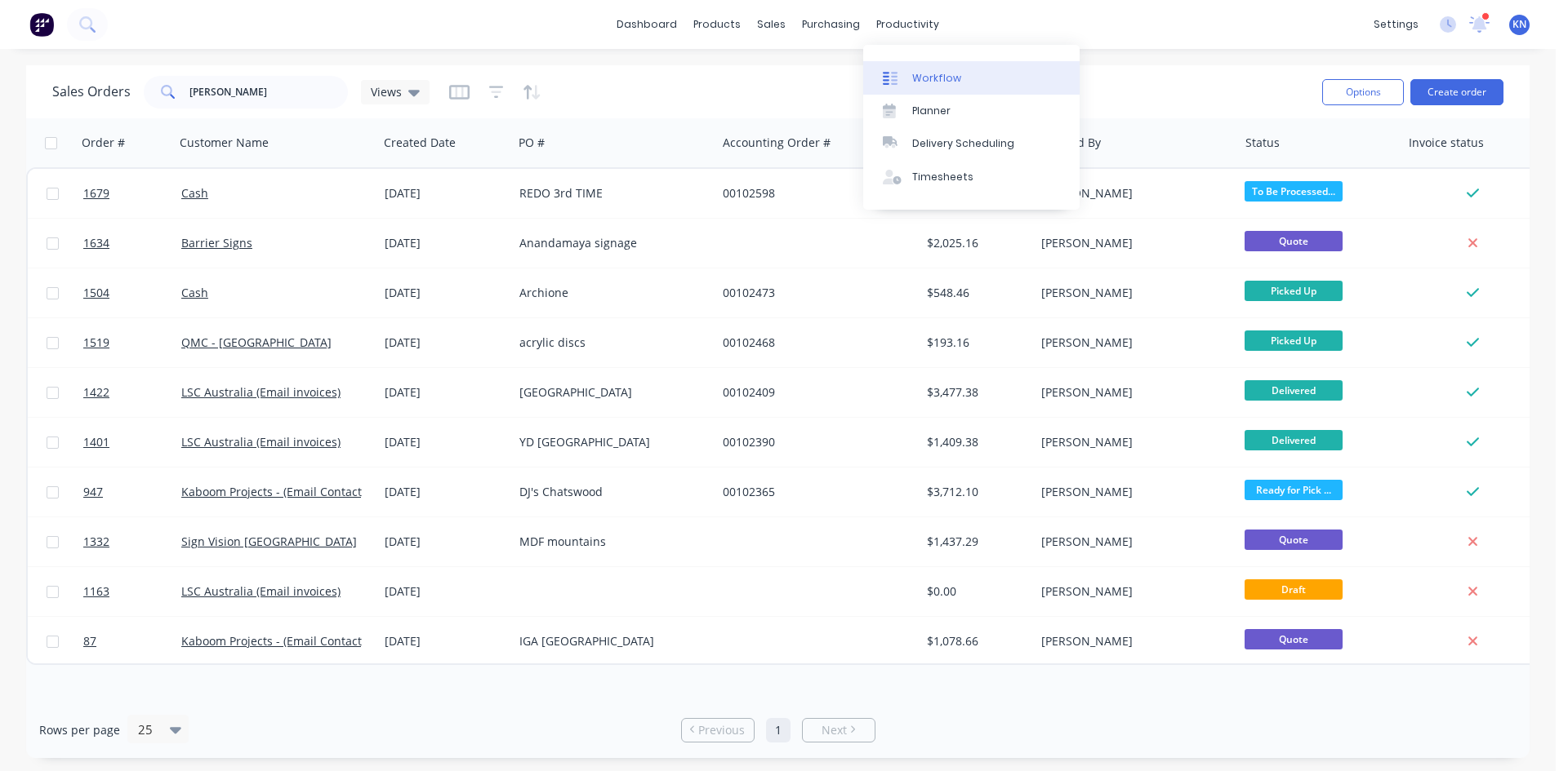
click at [943, 71] on div "Workflow" at bounding box center [937, 78] width 49 height 14
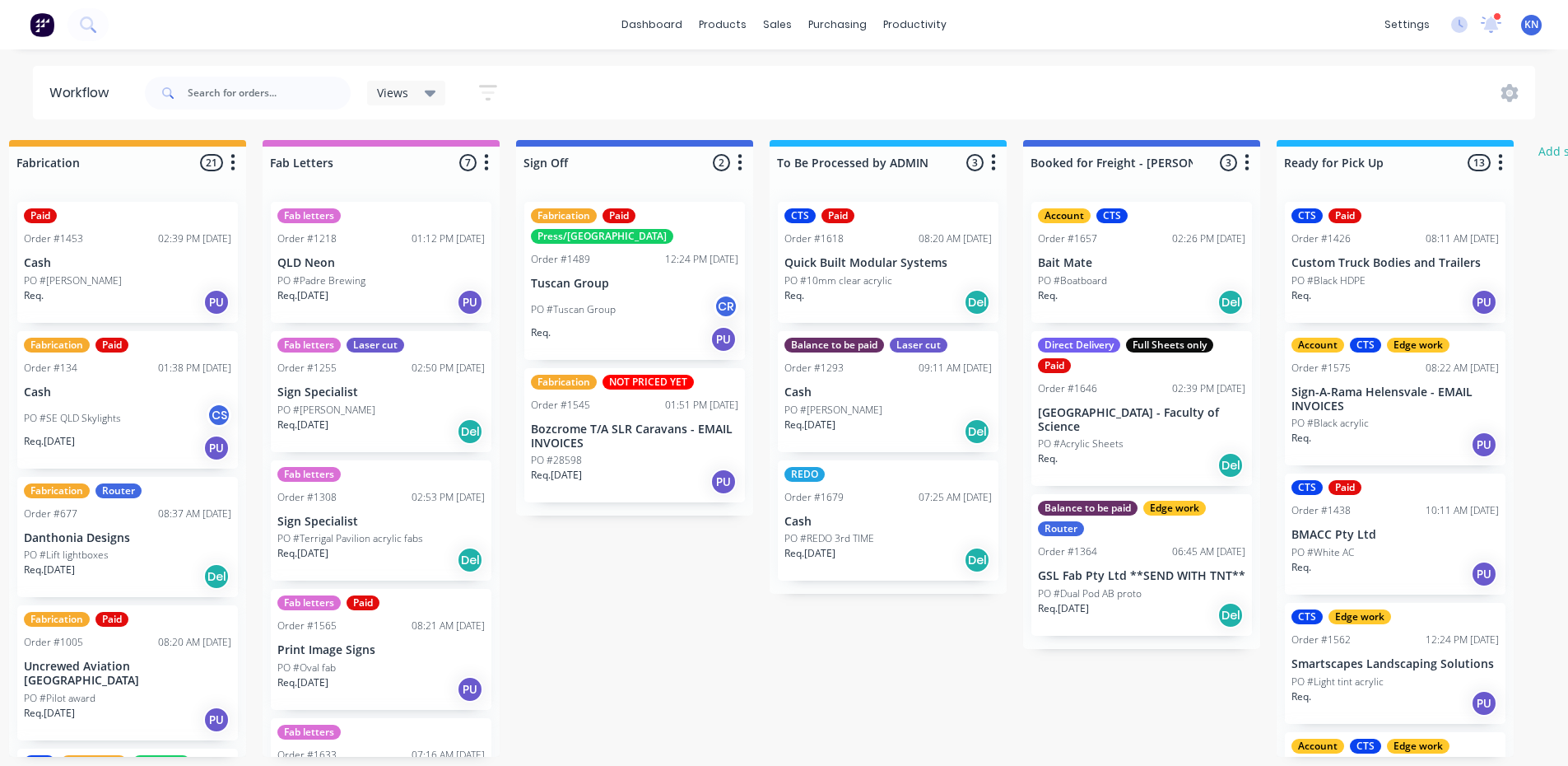
scroll to position [0, 2371]
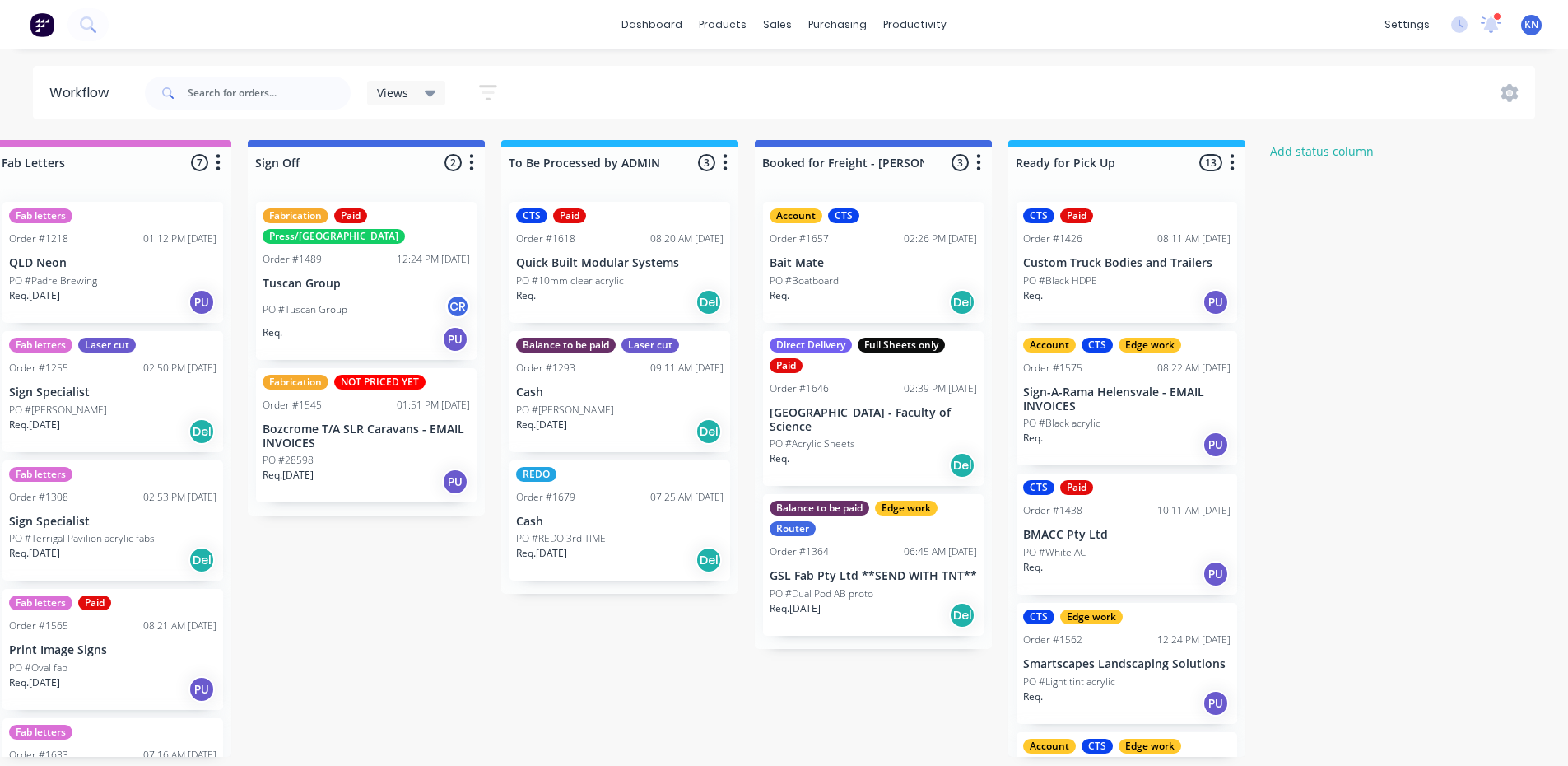
drag, startPoint x: 349, startPoint y: 503, endPoint x: 525, endPoint y: 506, distance: 176.0
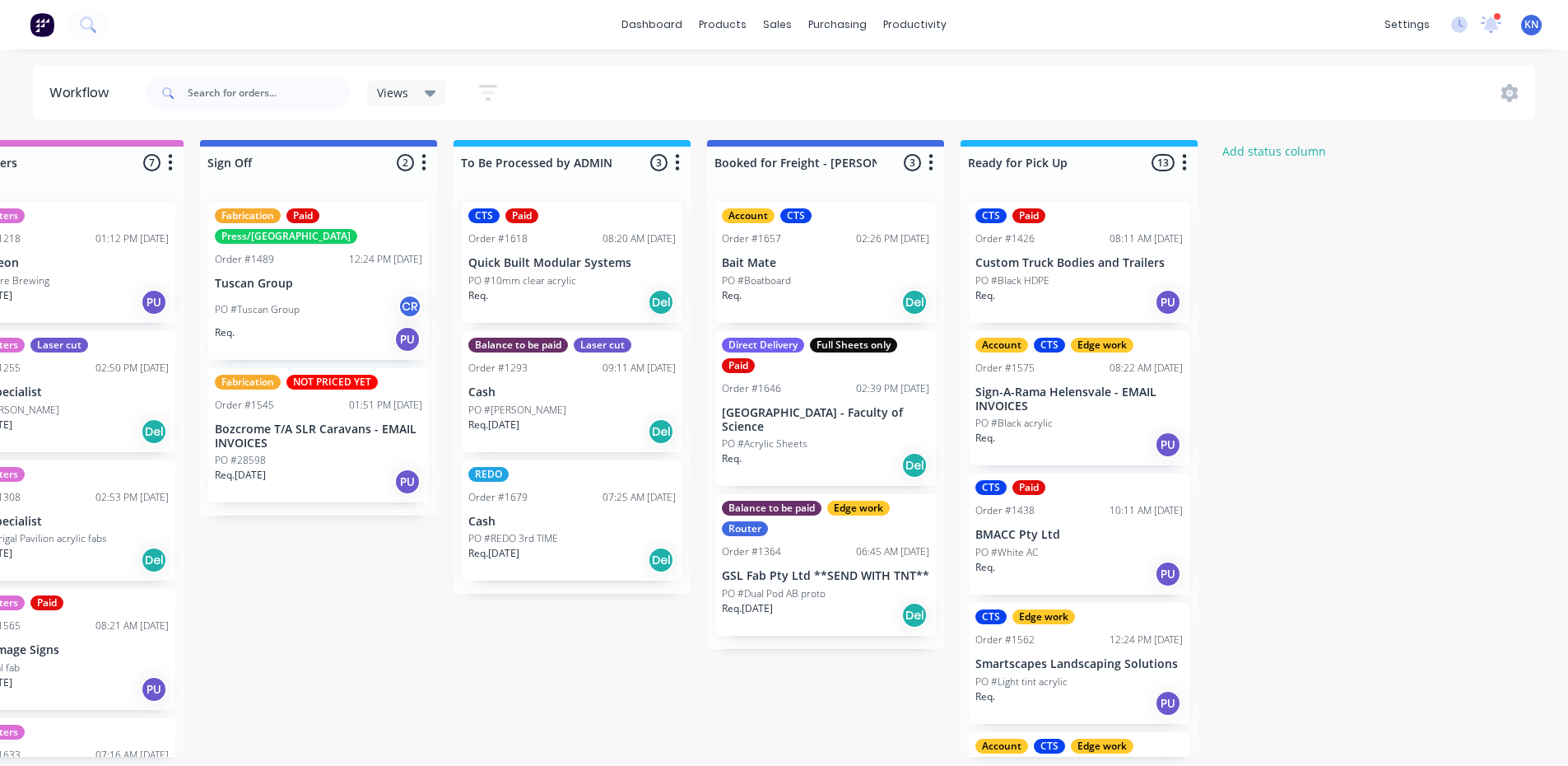
click at [539, 516] on p "Cash" at bounding box center [571, 521] width 207 height 14
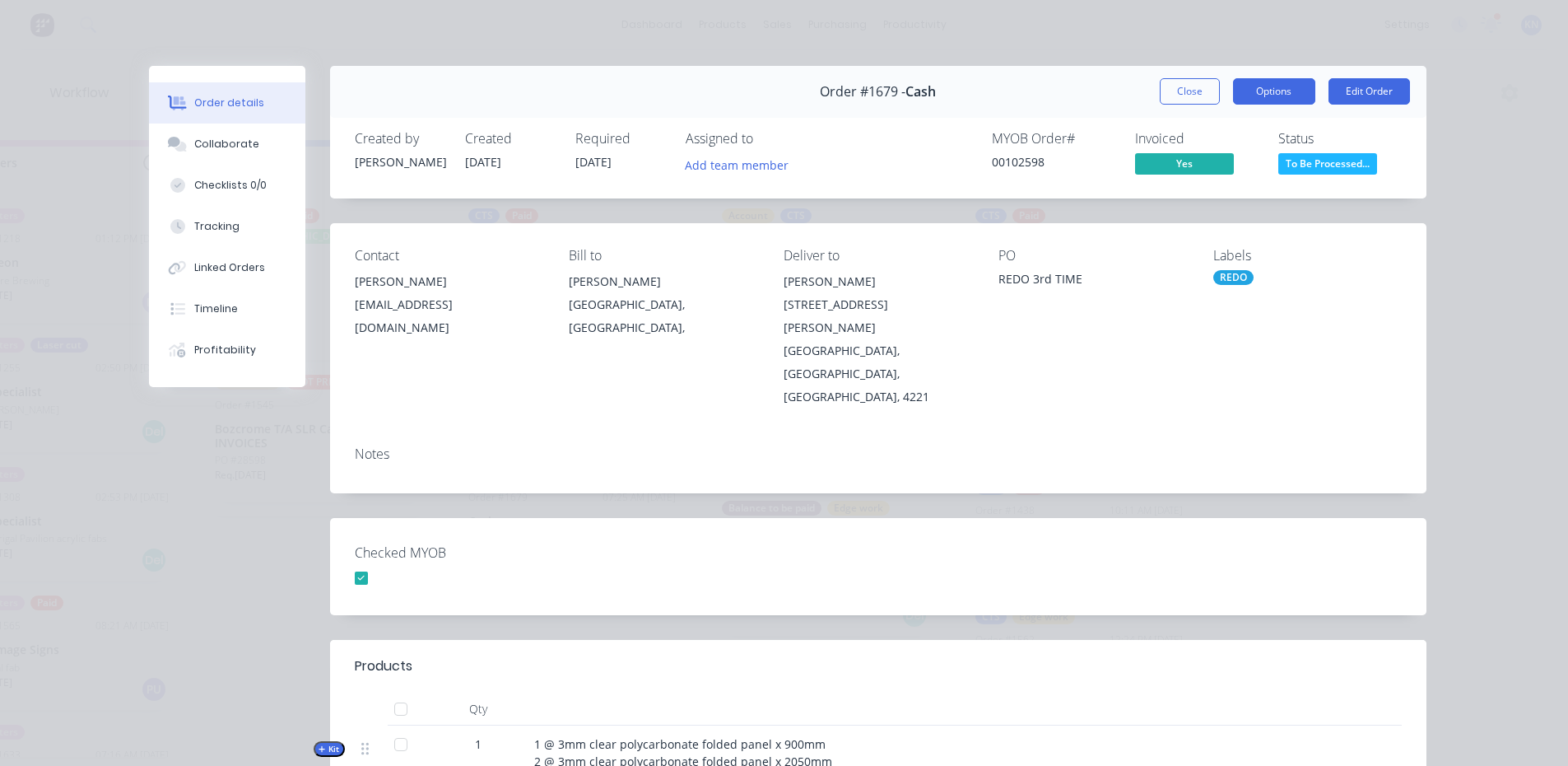
click at [1261, 84] on button "Options" at bounding box center [1274, 91] width 82 height 26
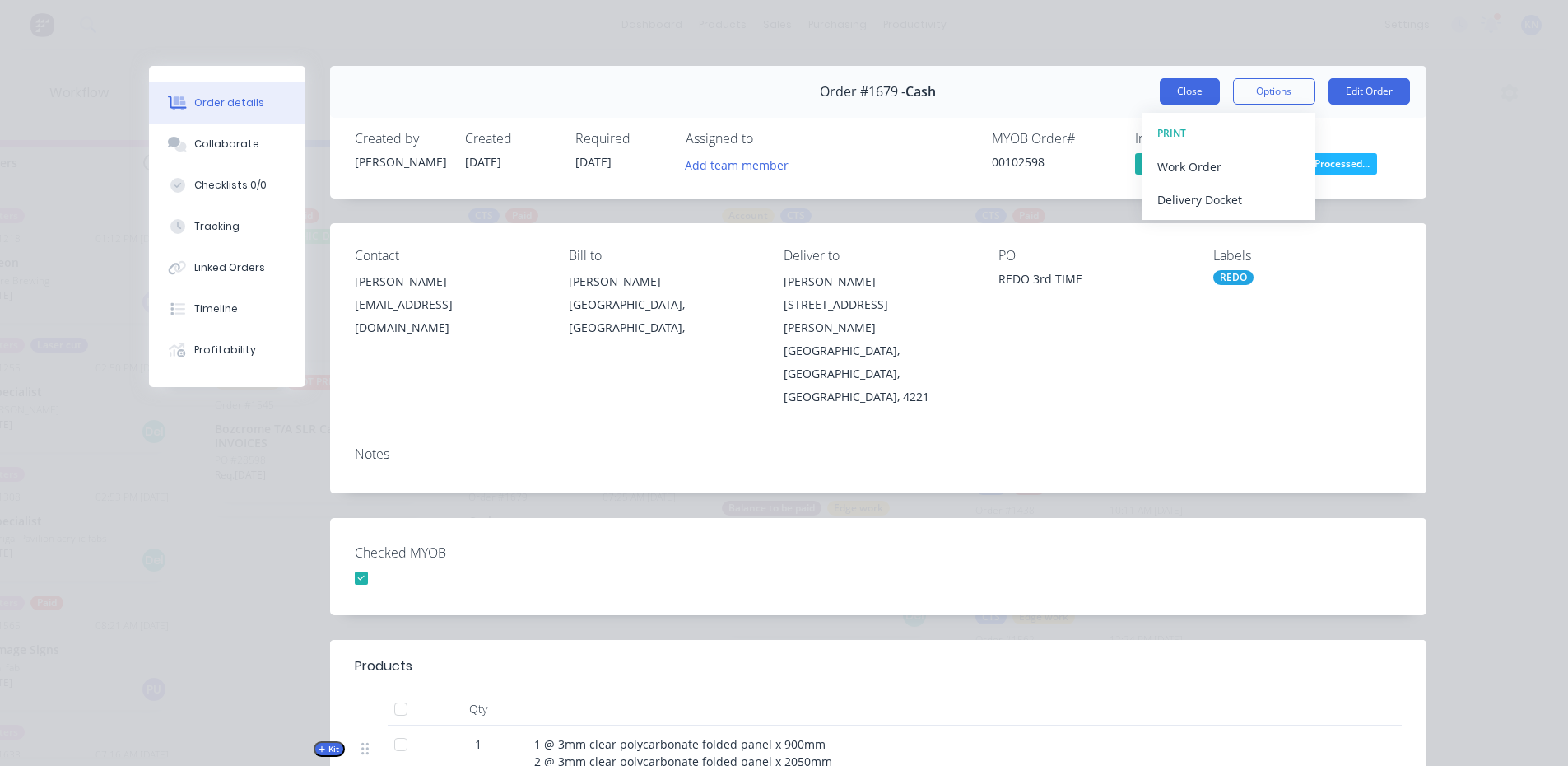
click at [1197, 88] on button "Close" at bounding box center [1190, 91] width 60 height 26
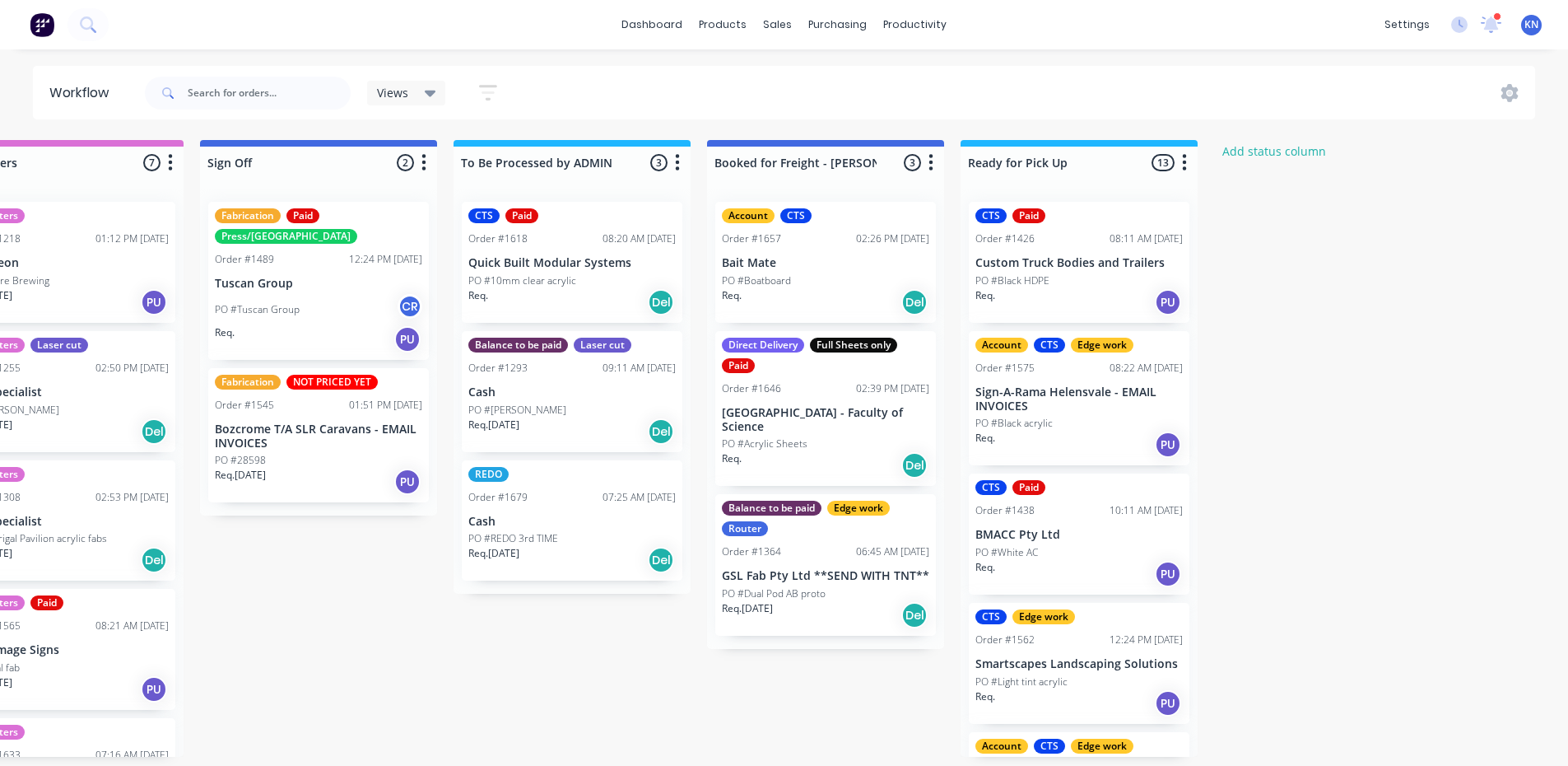
click at [540, 546] on div "Req. 25/09/25 Del" at bounding box center [571, 560] width 207 height 28
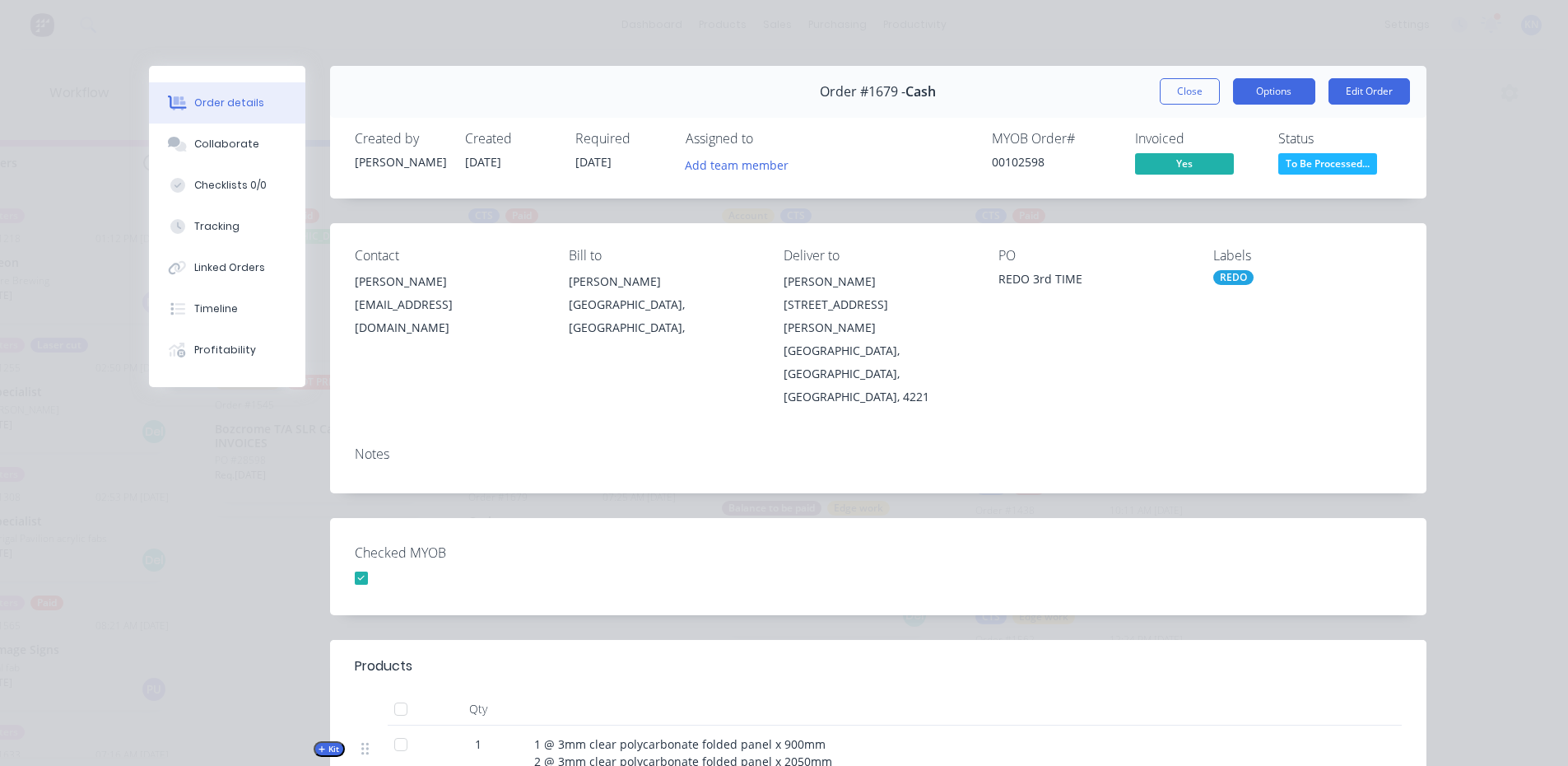
click at [1283, 89] on button "Options" at bounding box center [1274, 91] width 82 height 26
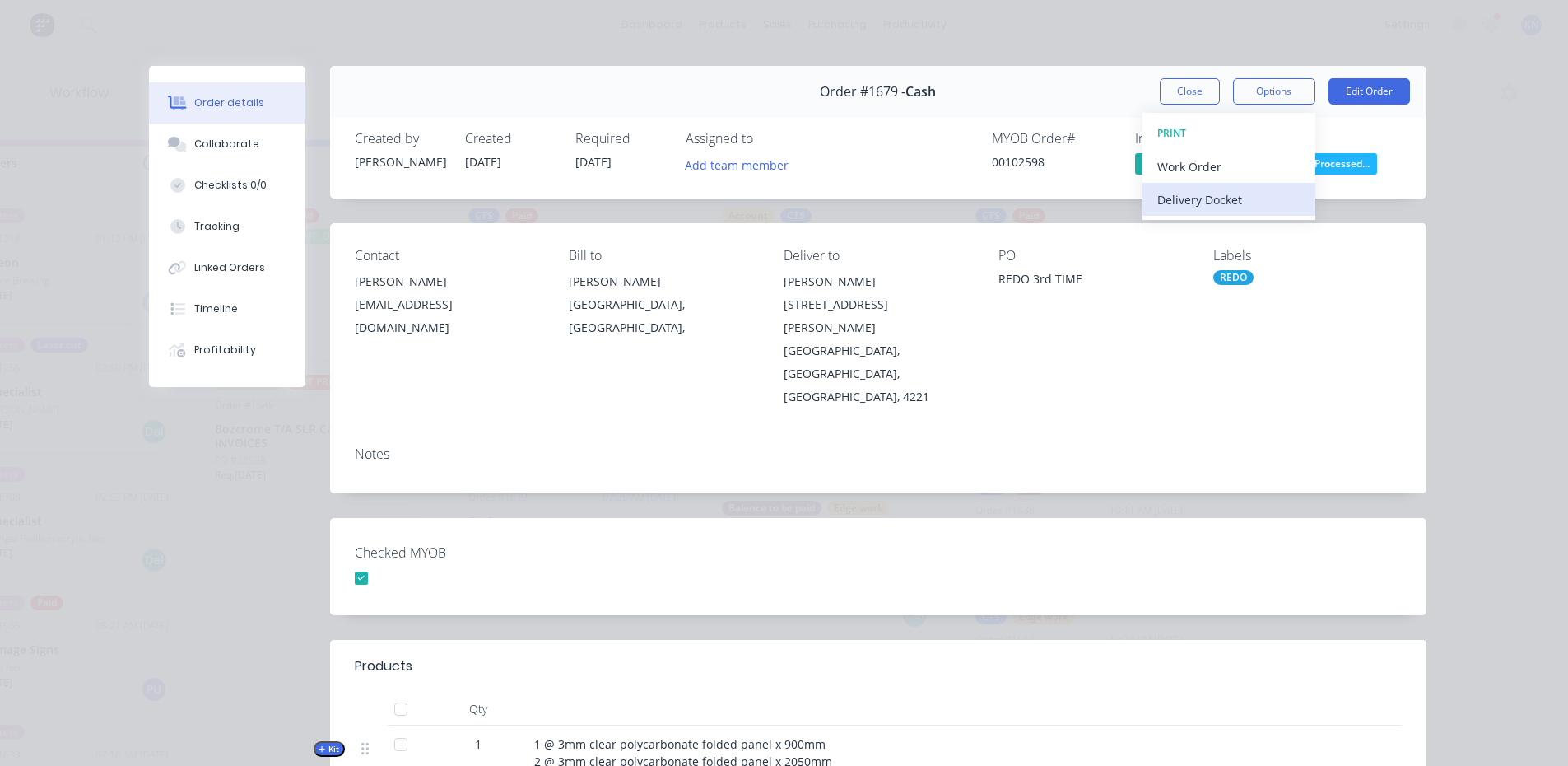
click at [1215, 203] on div "Delivery Docket" at bounding box center [1228, 200] width 143 height 24
click at [1198, 194] on div "Standard" at bounding box center [1228, 200] width 143 height 24
drag, startPoint x: 1178, startPoint y: 89, endPoint x: 34, endPoint y: 109, distance: 1144.2
click at [1178, 89] on button "Close" at bounding box center [1190, 91] width 60 height 26
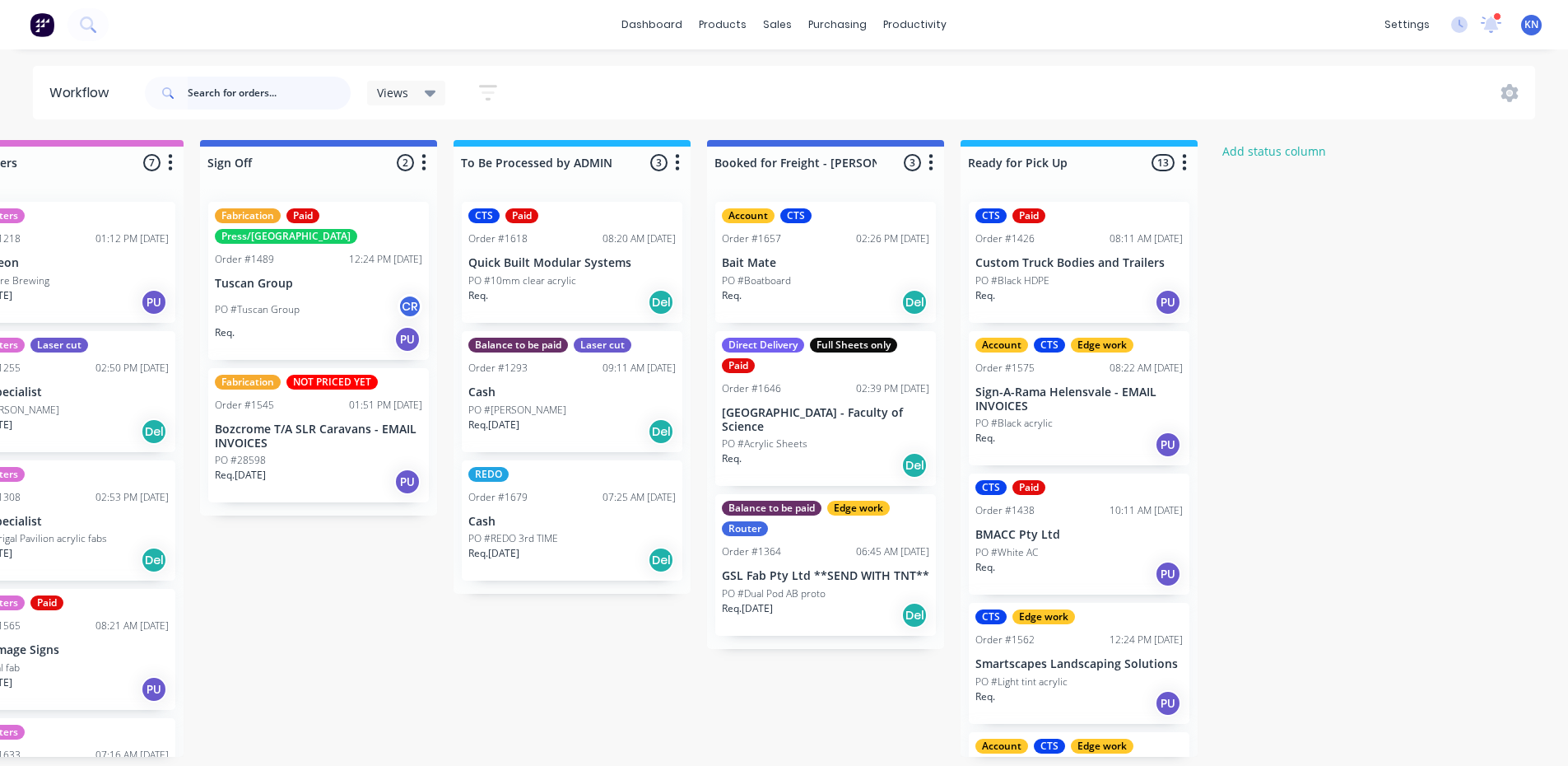
click at [213, 79] on input "text" at bounding box center [269, 93] width 163 height 33
click at [217, 86] on input "text" at bounding box center [269, 93] width 163 height 33
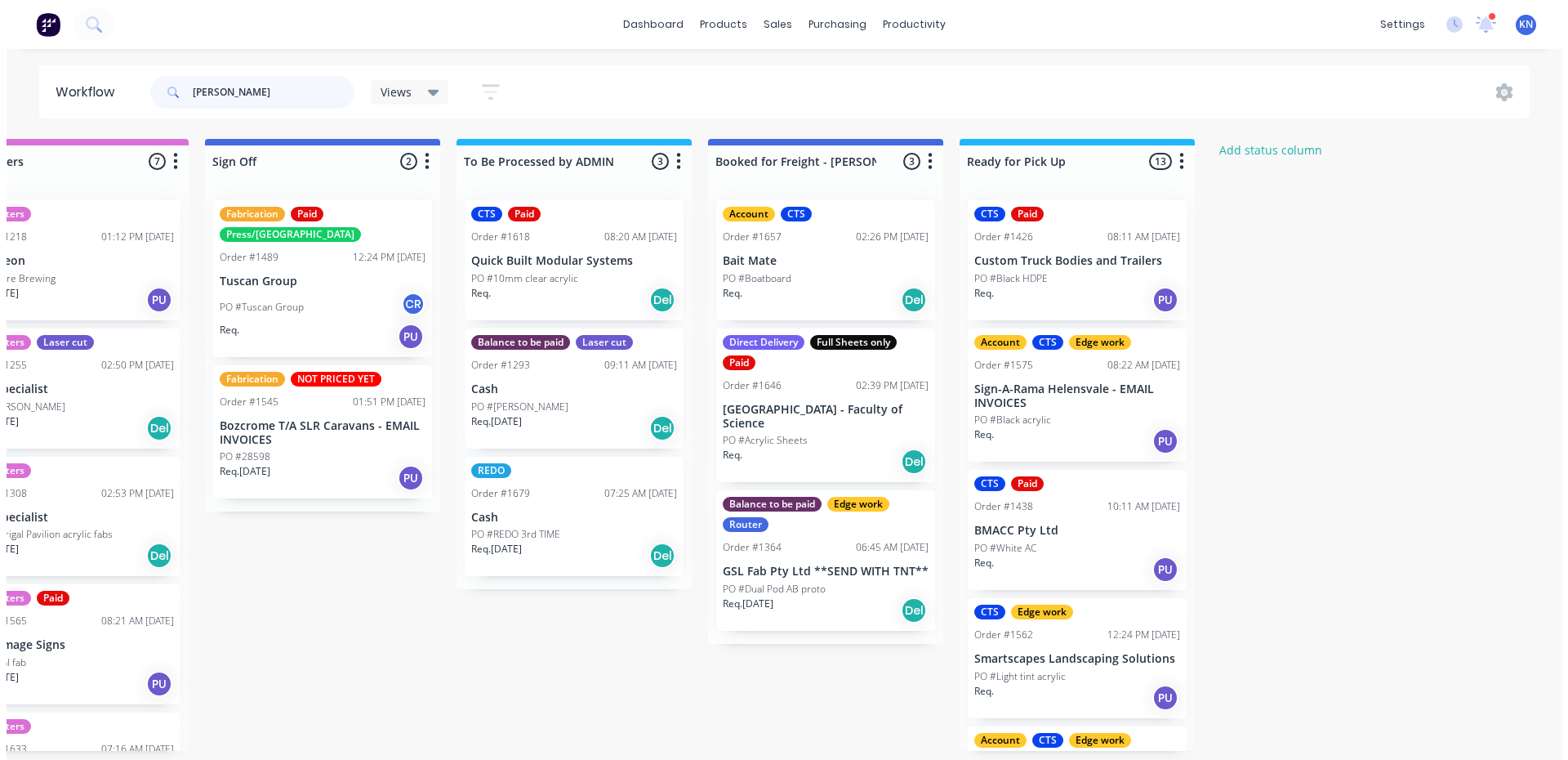
scroll to position [0, 0]
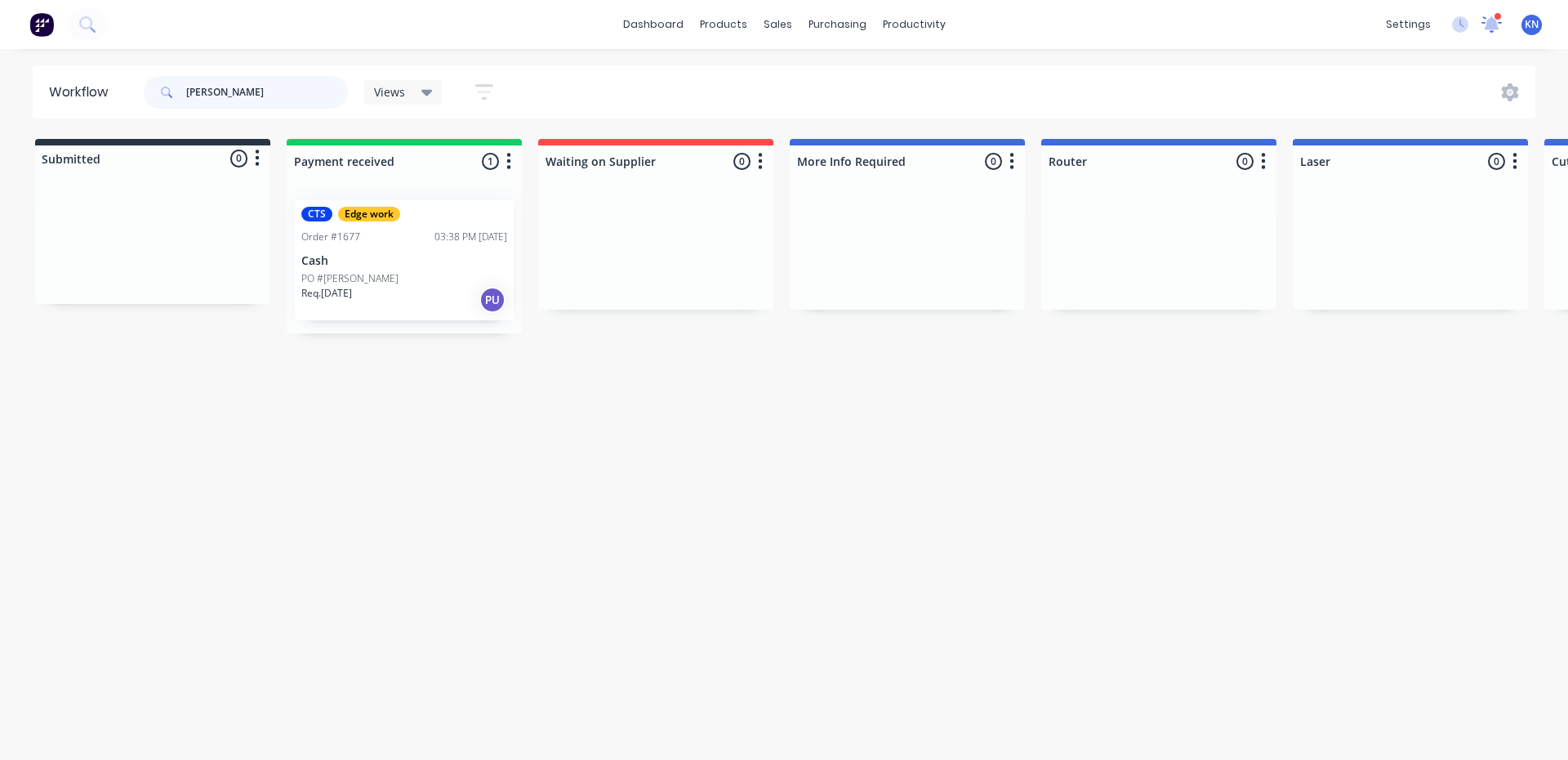
type input "[PERSON_NAME]"
click at [1492, 22] on icon at bounding box center [1492, 23] width 14 height 13
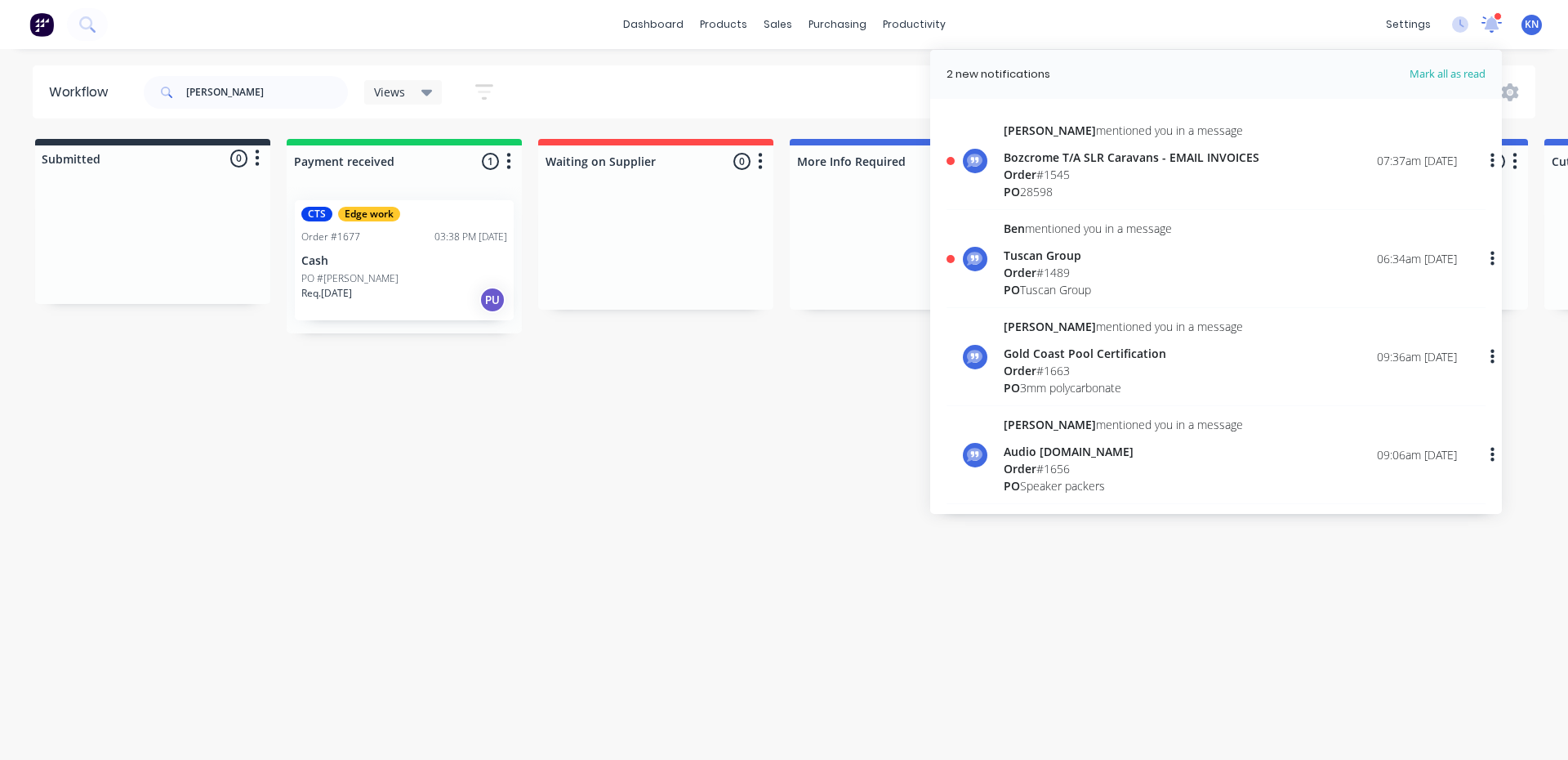
click at [1492, 22] on icon at bounding box center [1492, 23] width 14 height 13
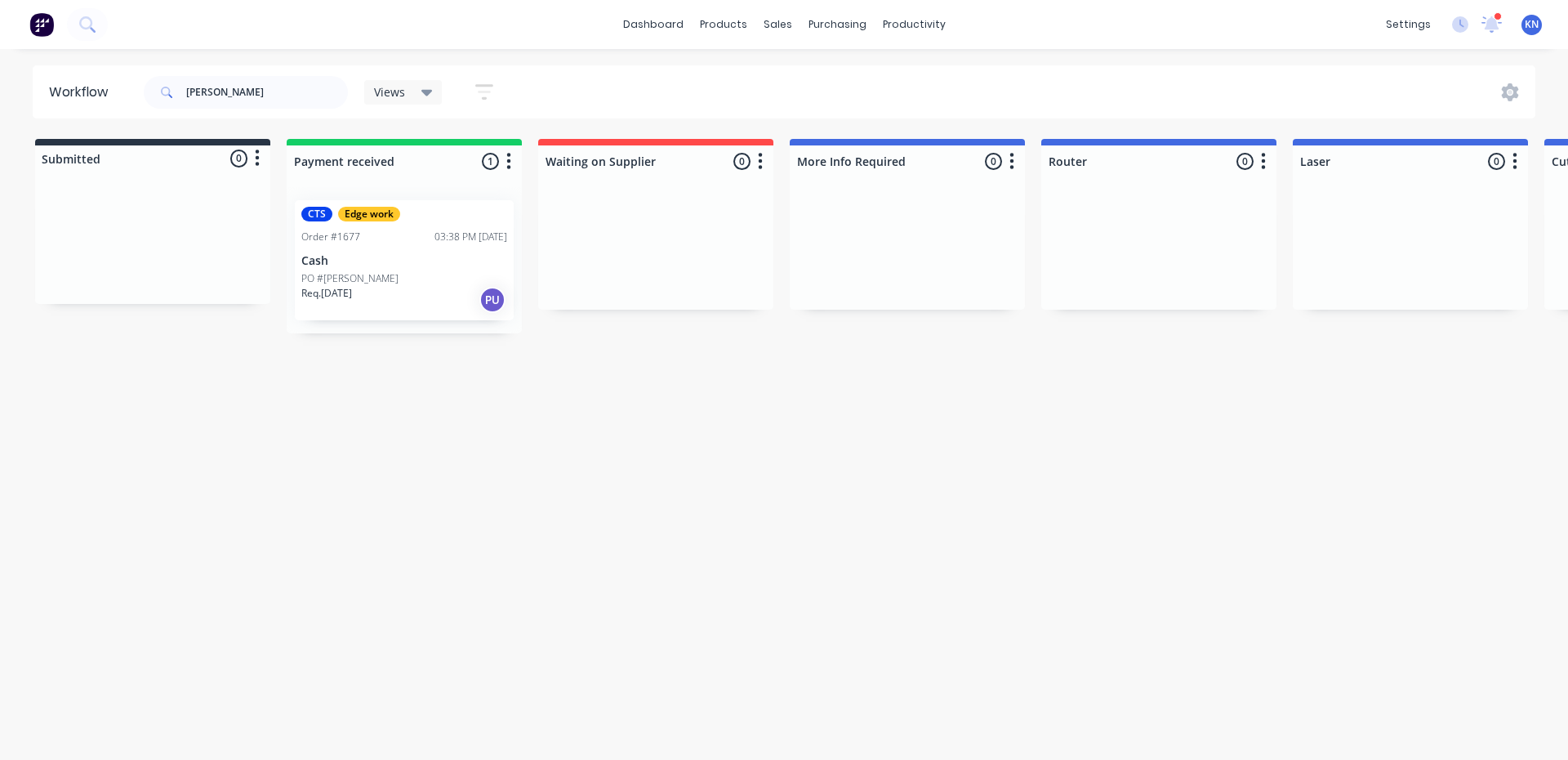
click at [369, 244] on div "Order #1677 03:38 PM 24/09/25" at bounding box center [404, 236] width 206 height 14
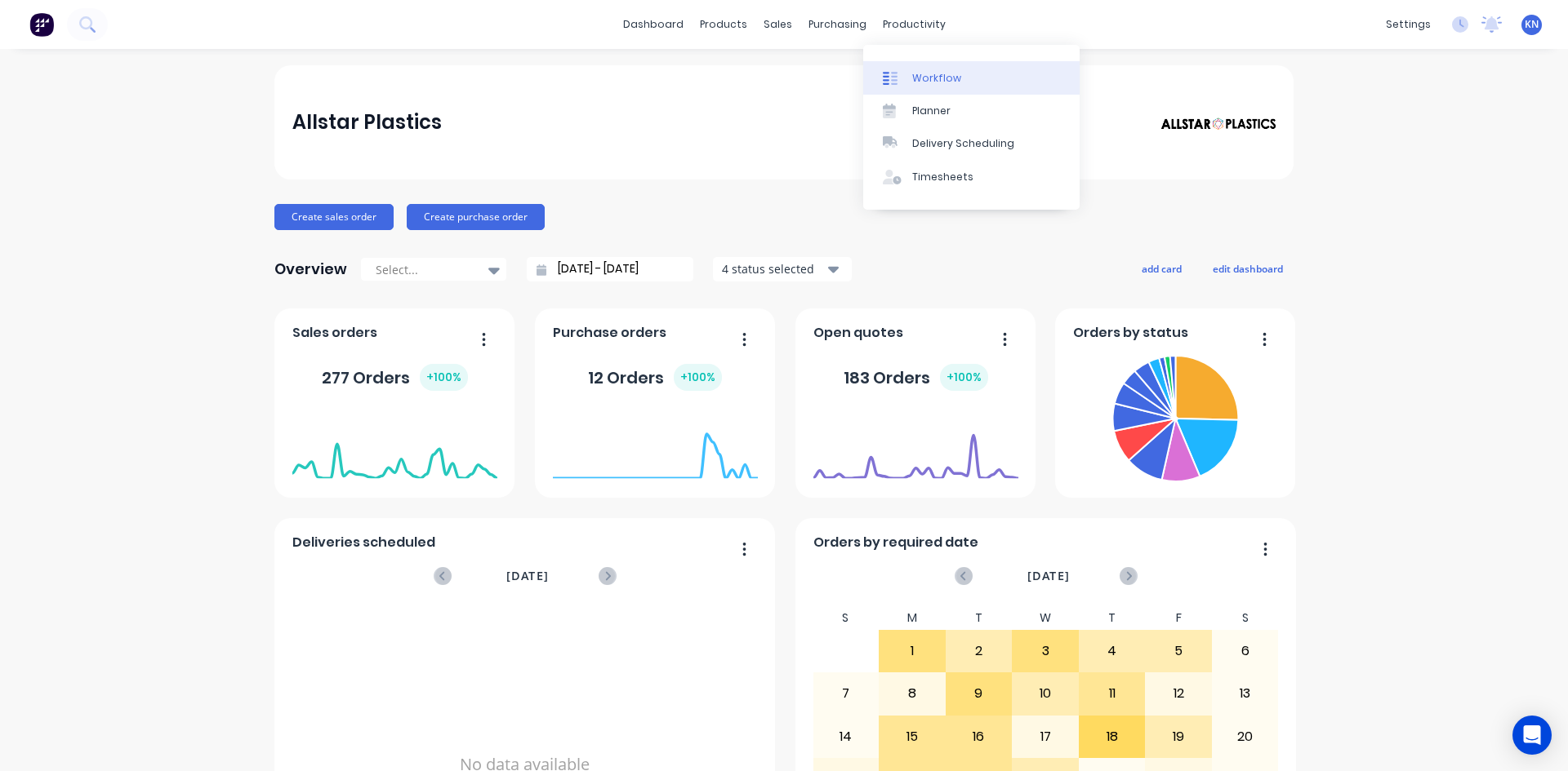
click at [937, 81] on div "Workflow" at bounding box center [937, 78] width 49 height 14
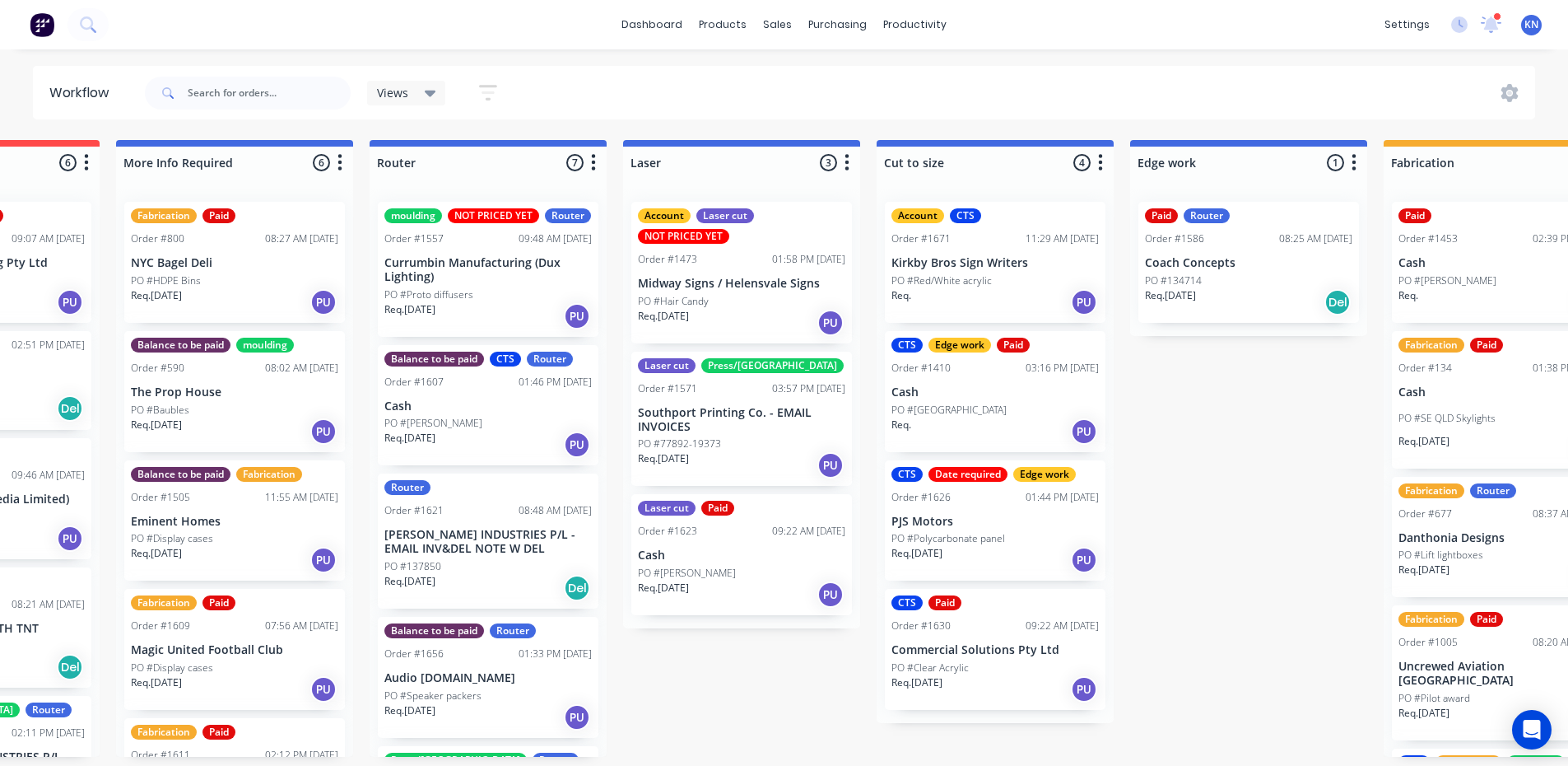
scroll to position [0, 2371]
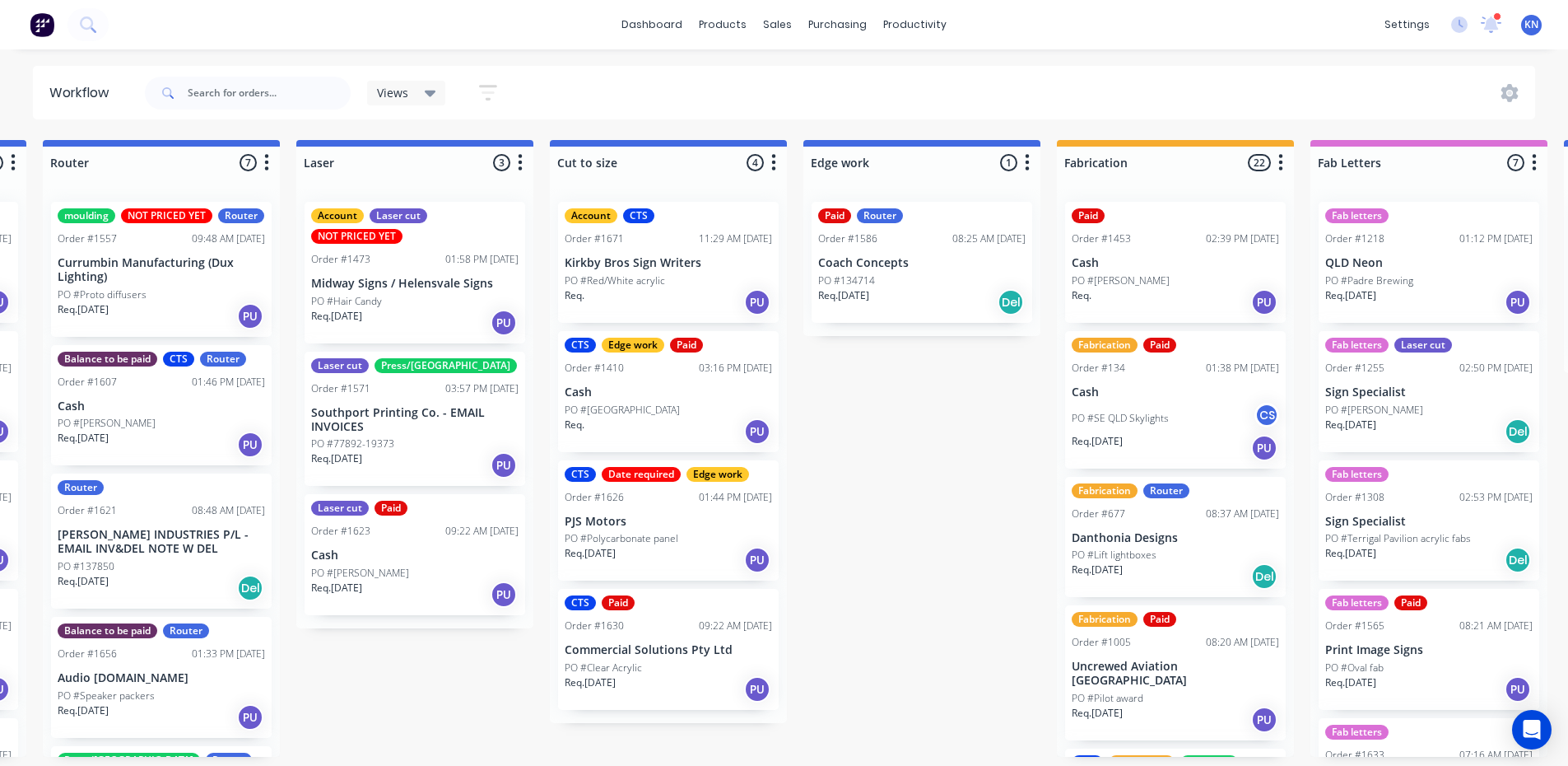
drag, startPoint x: 223, startPoint y: 478, endPoint x: 27, endPoint y: 442, distance: 199.3
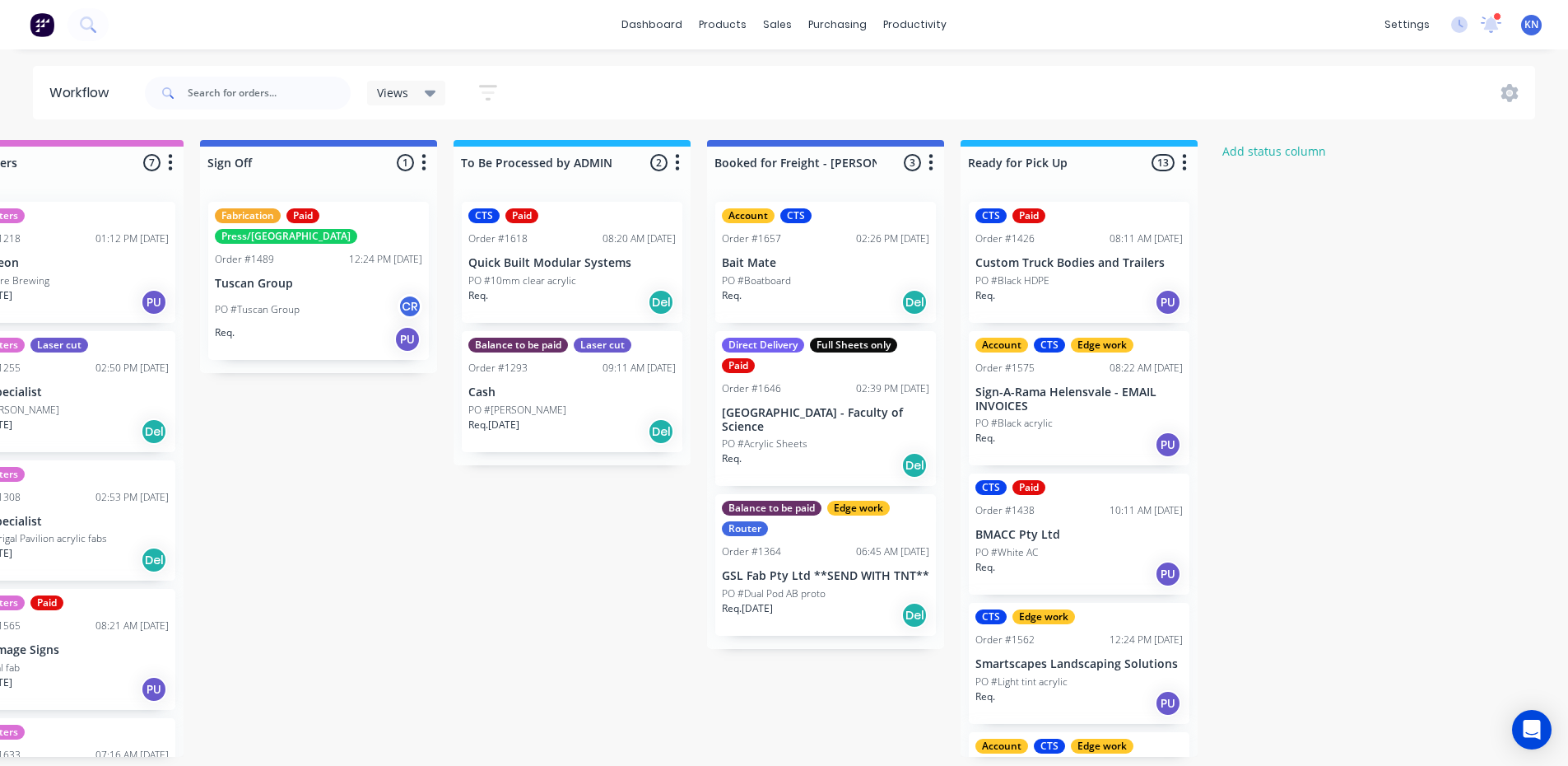
drag, startPoint x: 859, startPoint y: 467, endPoint x: 1228, endPoint y: 402, distance: 374.7
drag, startPoint x: 581, startPoint y: 479, endPoint x: 542, endPoint y: 484, distance: 39.3
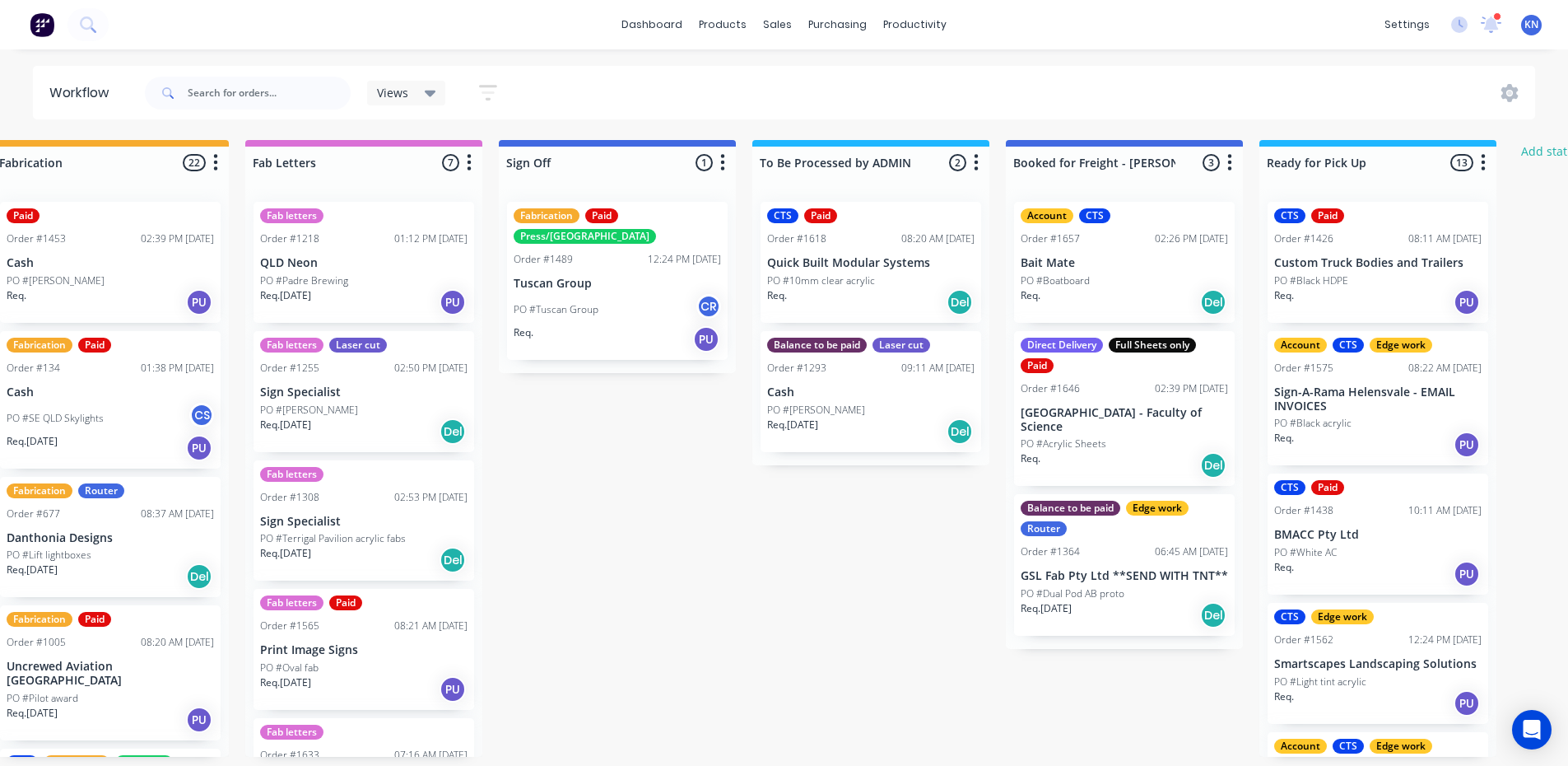
drag, startPoint x: 573, startPoint y: 477, endPoint x: 597, endPoint y: 380, distance: 99.9
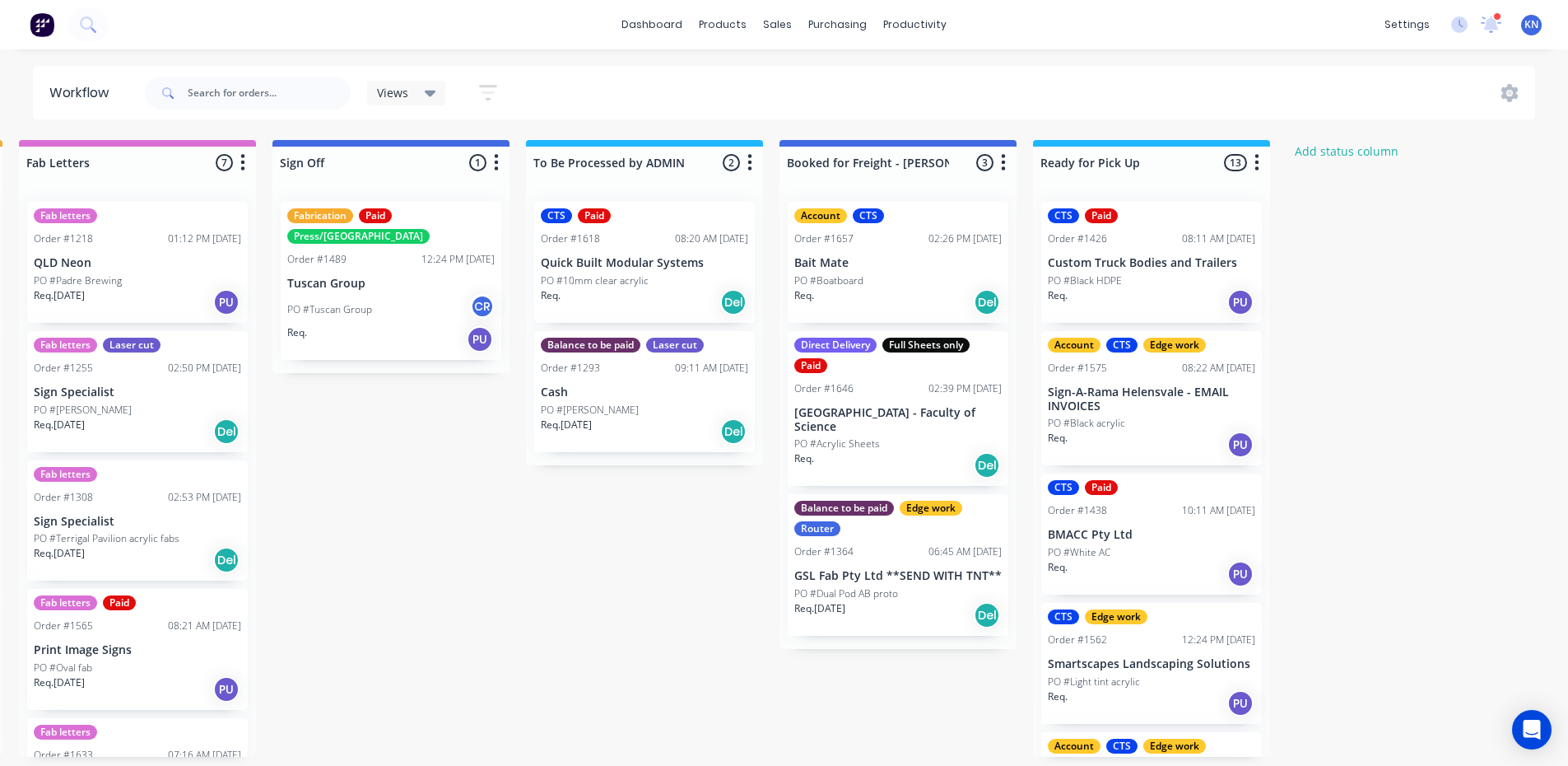
scroll to position [4, 2371]
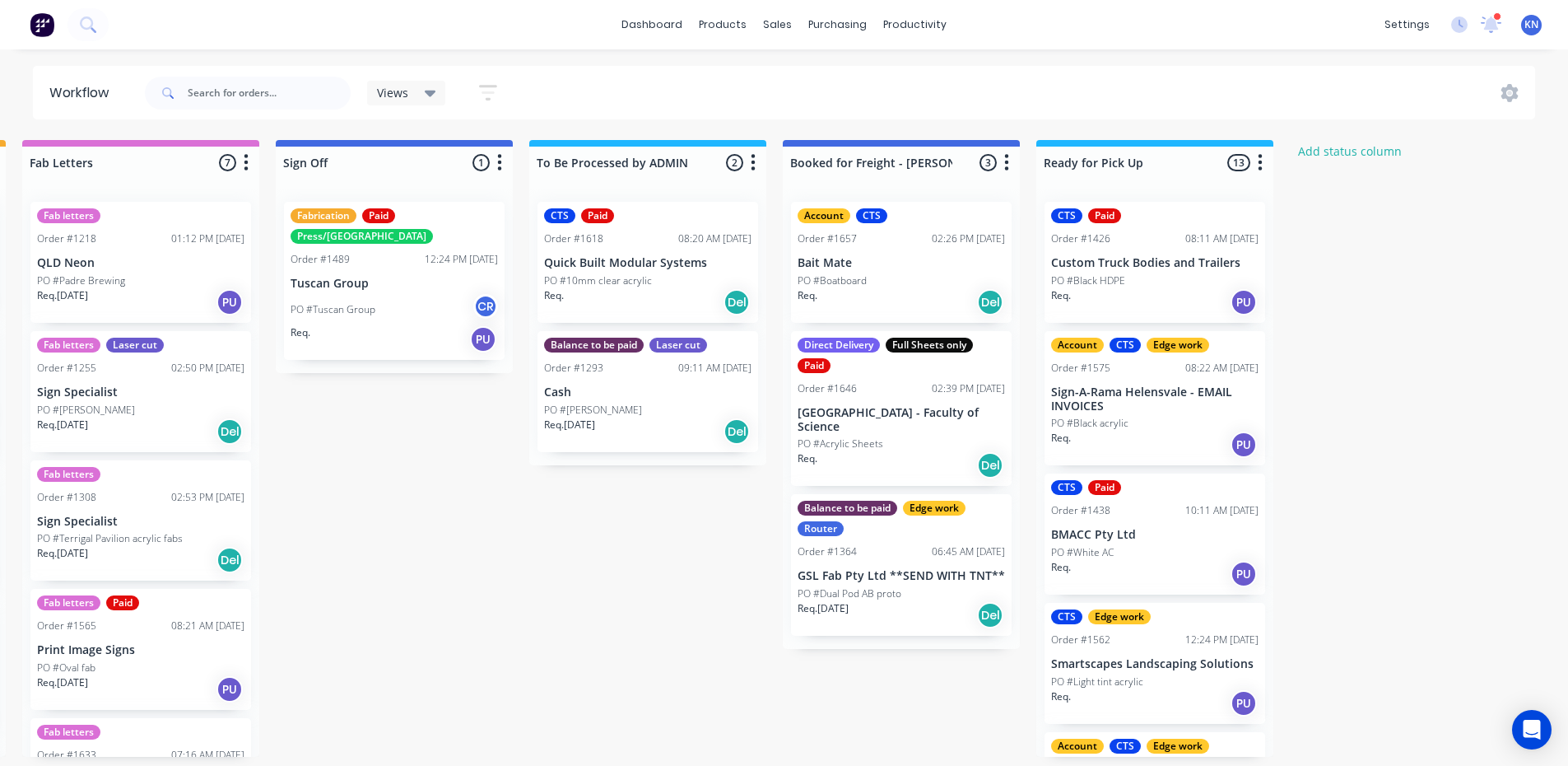
drag, startPoint x: 601, startPoint y: 314, endPoint x: 455, endPoint y: 548, distance: 275.8
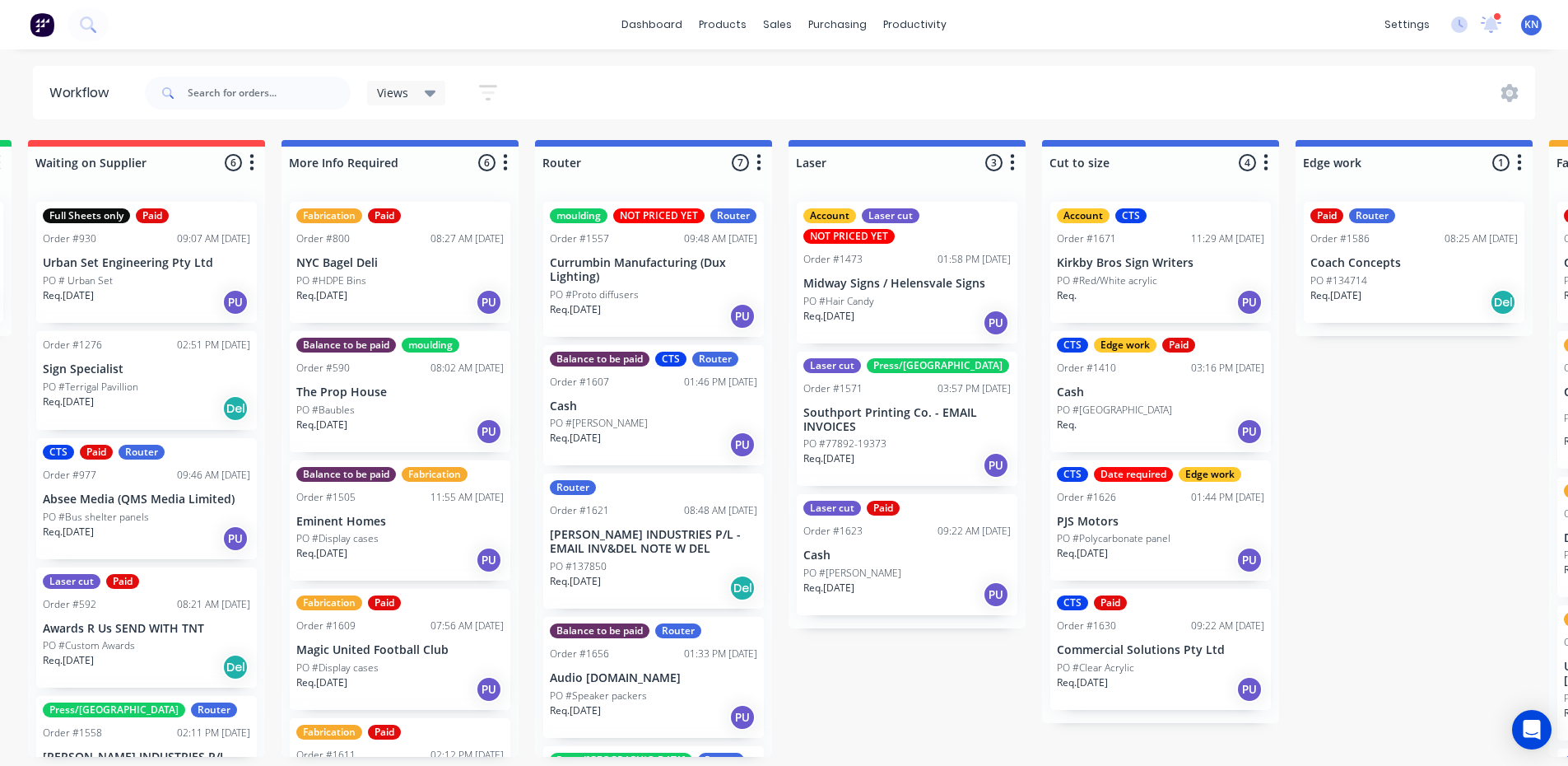
scroll to position [4, 0]
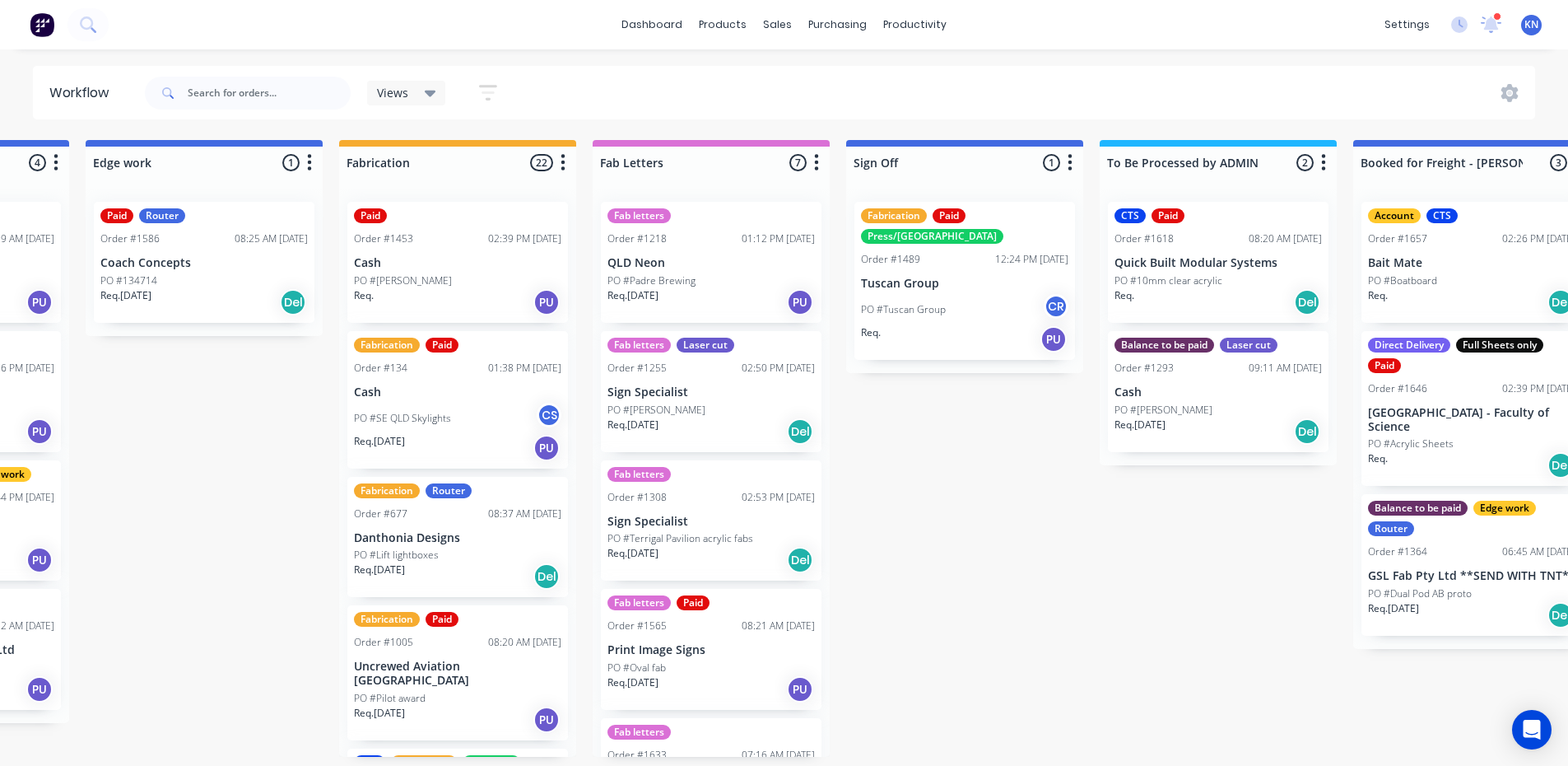
drag, startPoint x: 277, startPoint y: 545, endPoint x: 634, endPoint y: 519, distance: 357.9
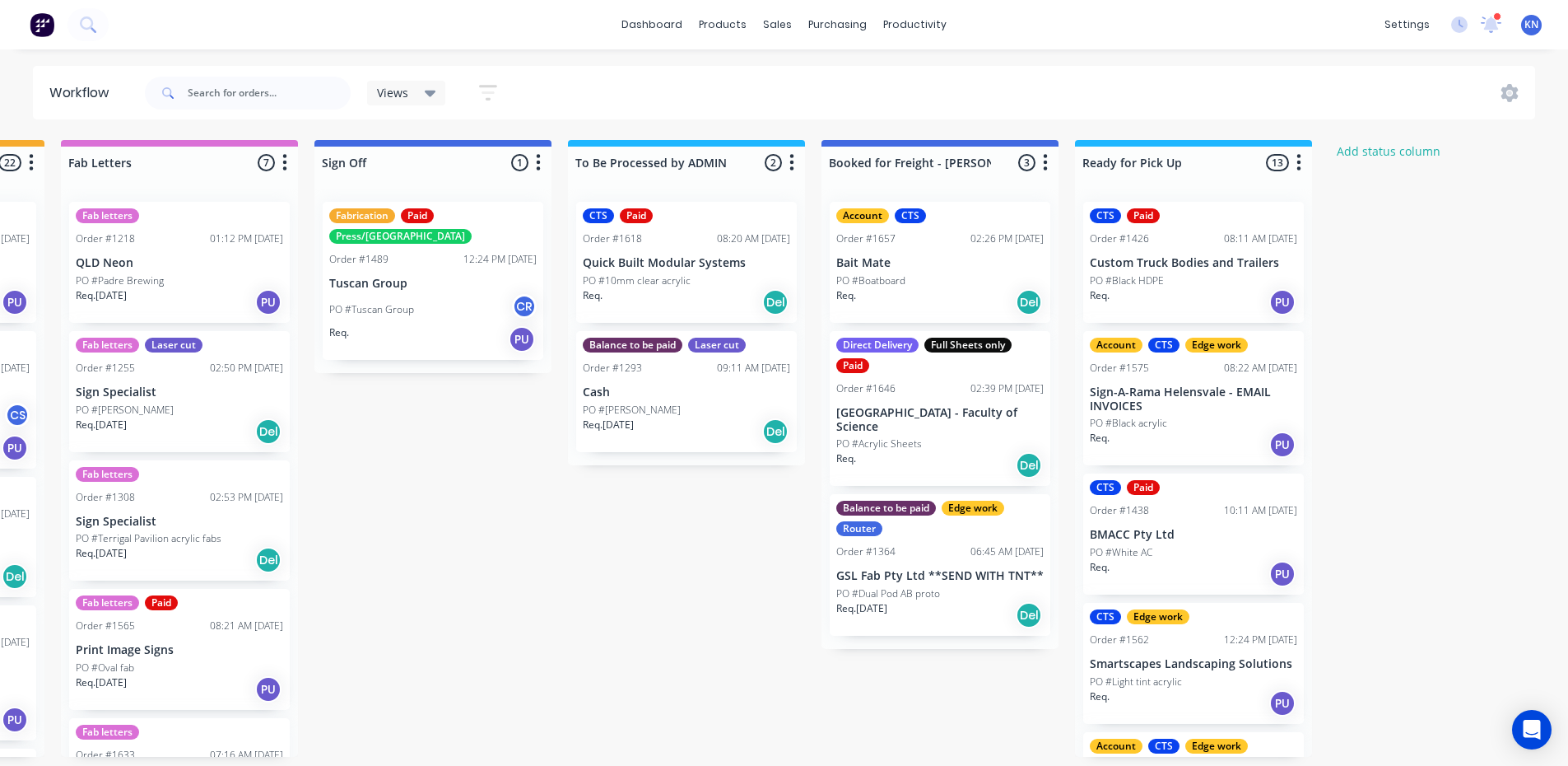
scroll to position [0, 2371]
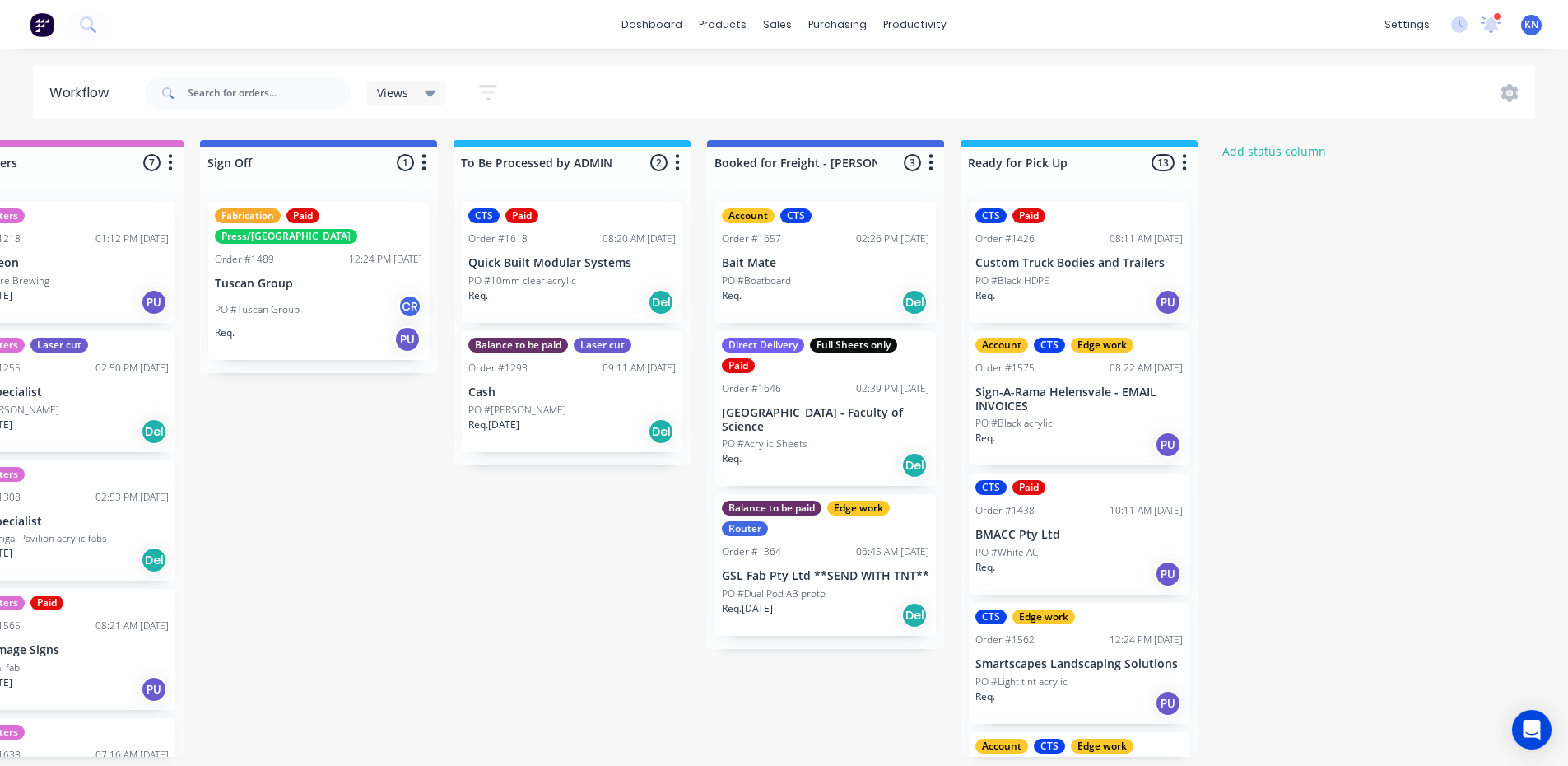
drag, startPoint x: 732, startPoint y: 425, endPoint x: 967, endPoint y: 425, distance: 235.0
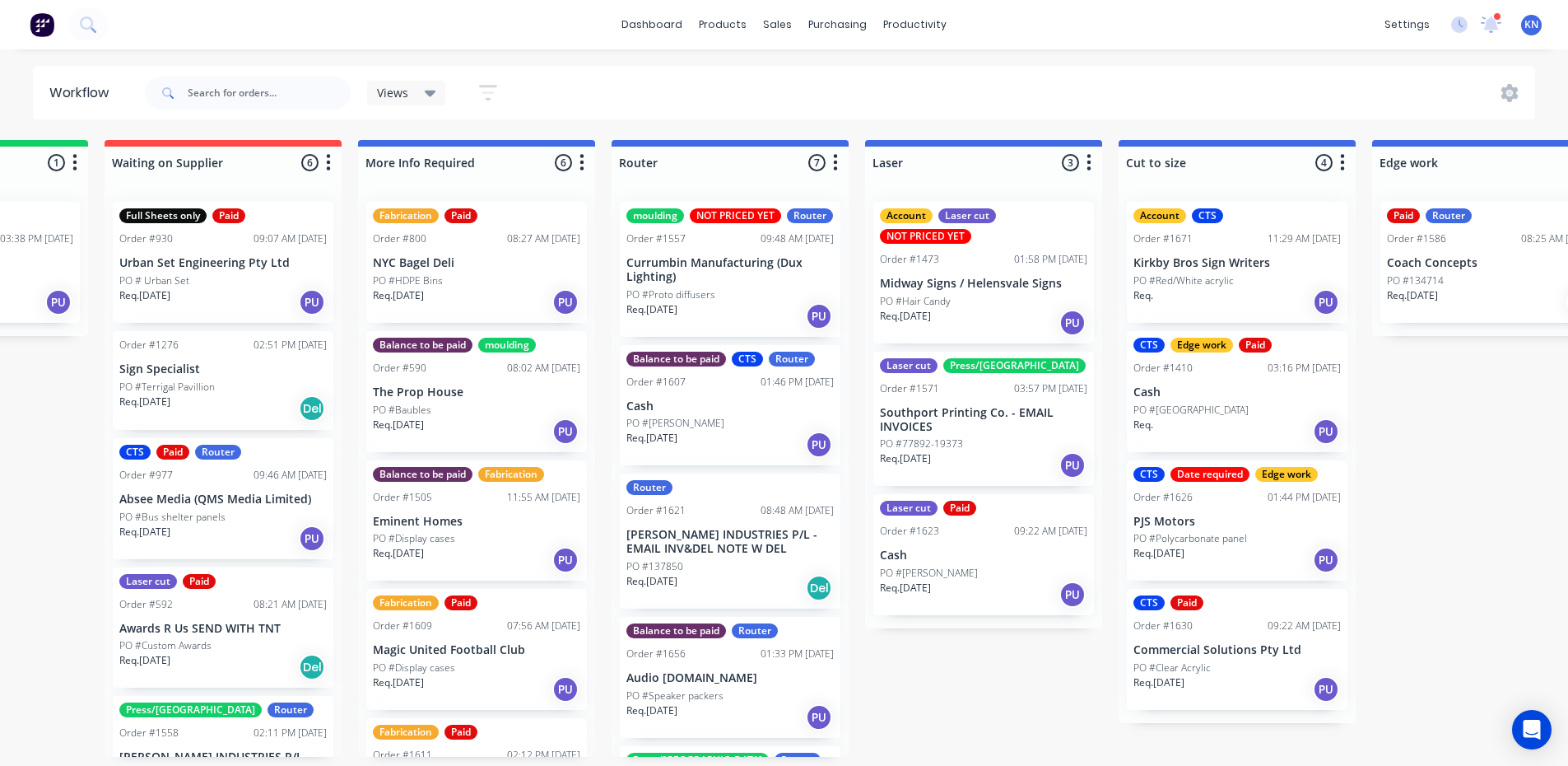
scroll to position [4, 2371]
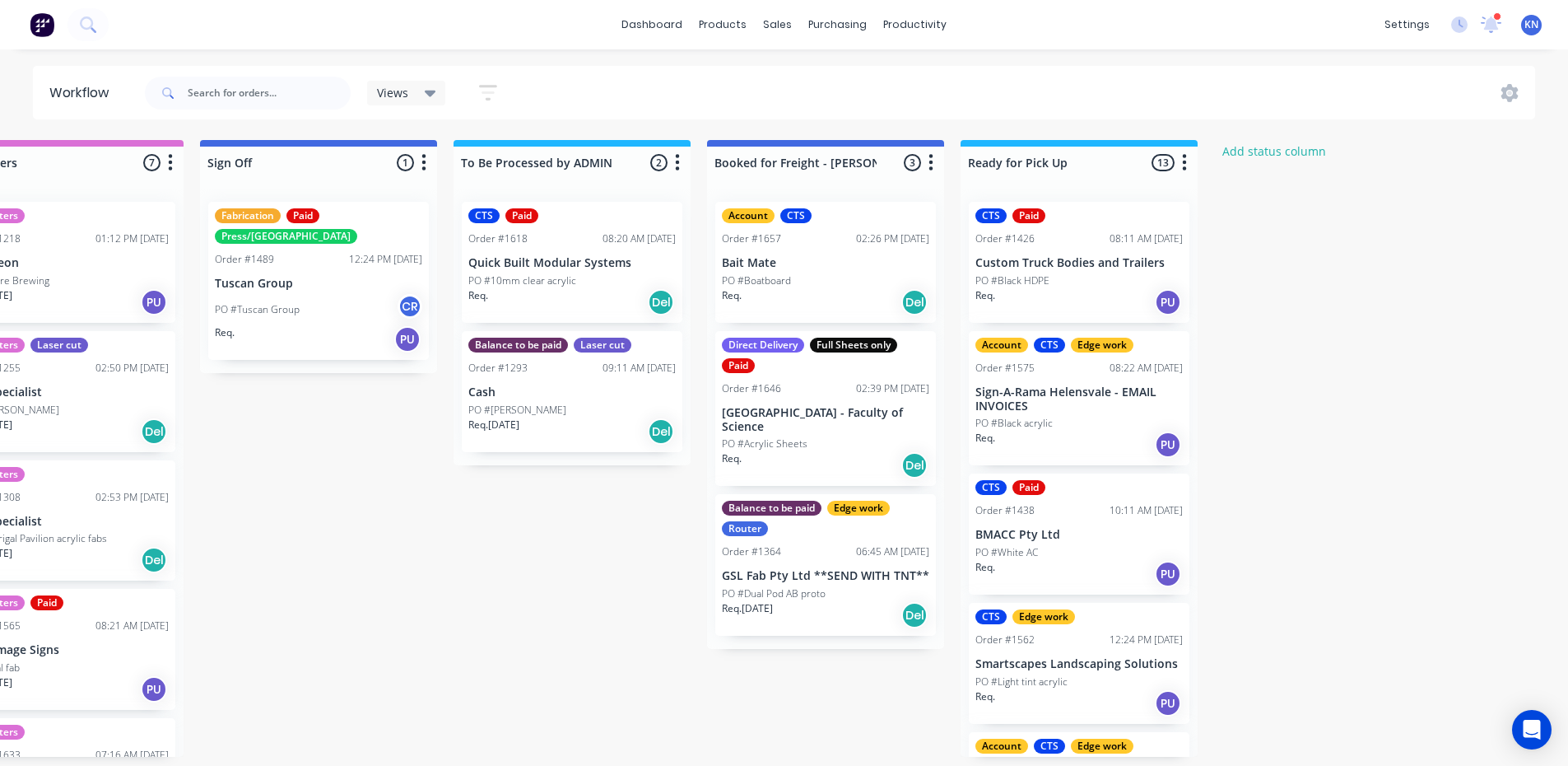
drag, startPoint x: 237, startPoint y: 436, endPoint x: 996, endPoint y: 471, distance: 759.8
click at [1492, 20] on icon at bounding box center [1491, 22] width 15 height 13
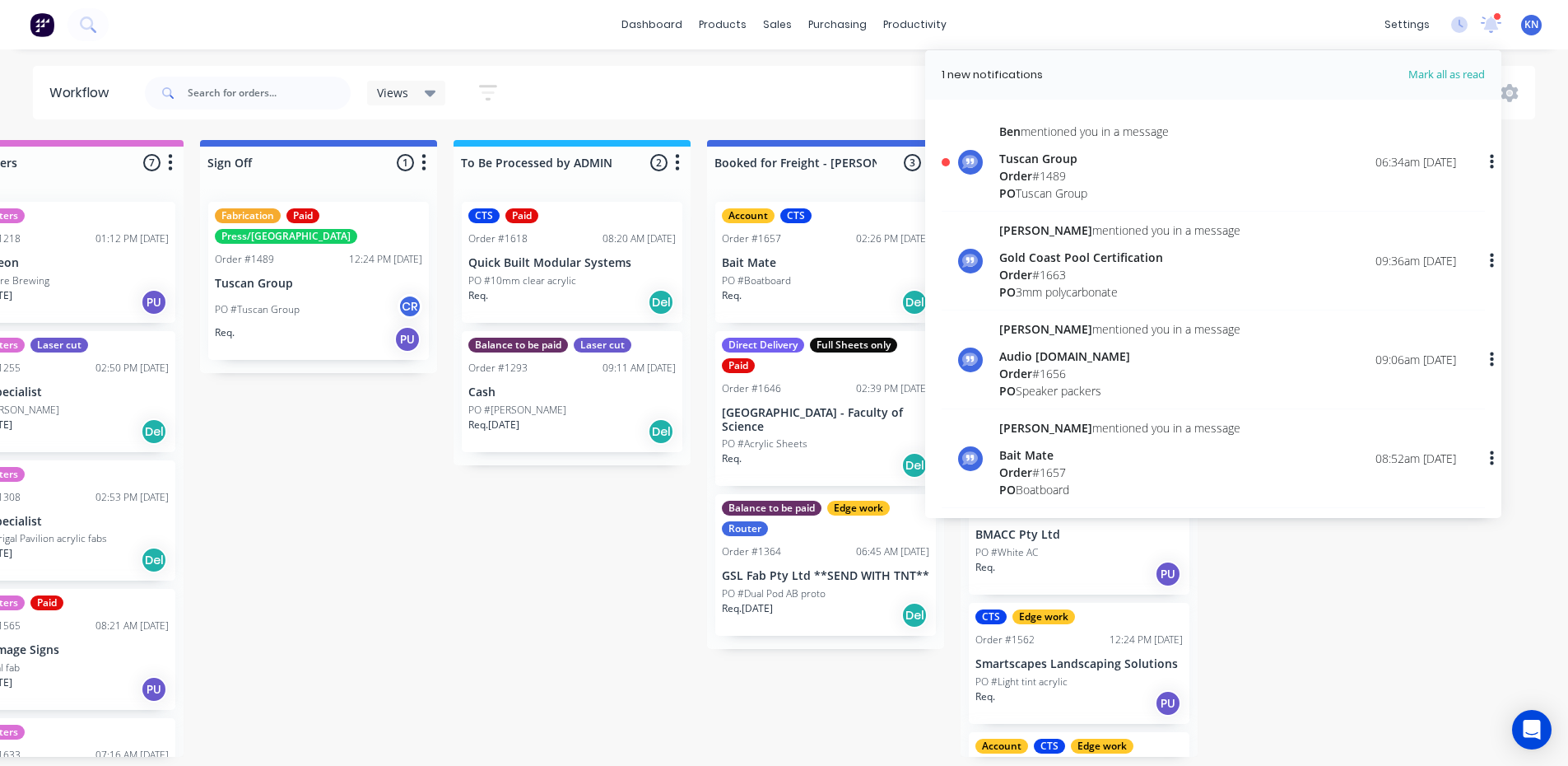
click at [1046, 171] on div "Order # 1489" at bounding box center [1084, 175] width 170 height 17
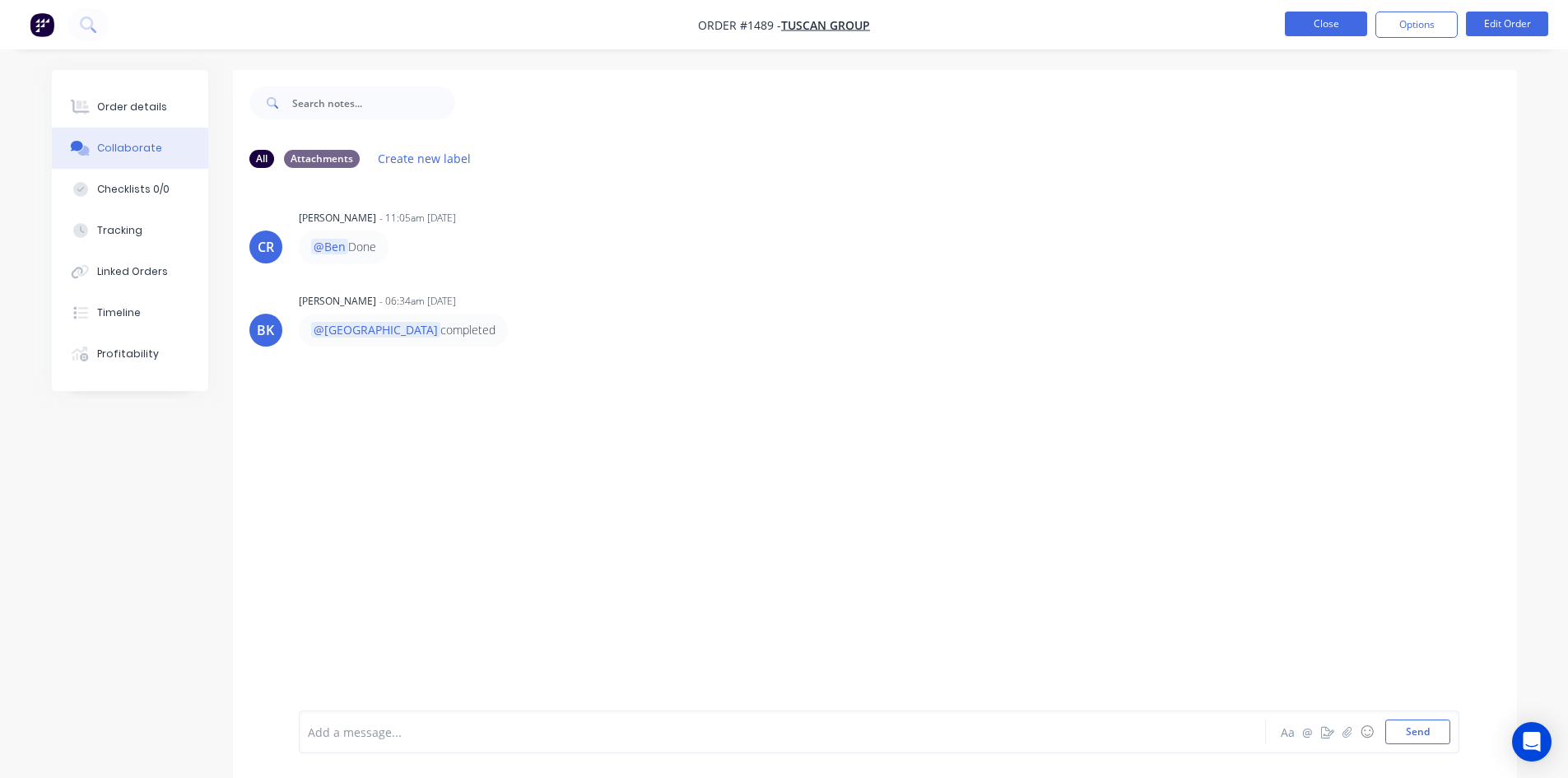
click at [1346, 30] on button "Close" at bounding box center [1326, 24] width 82 height 25
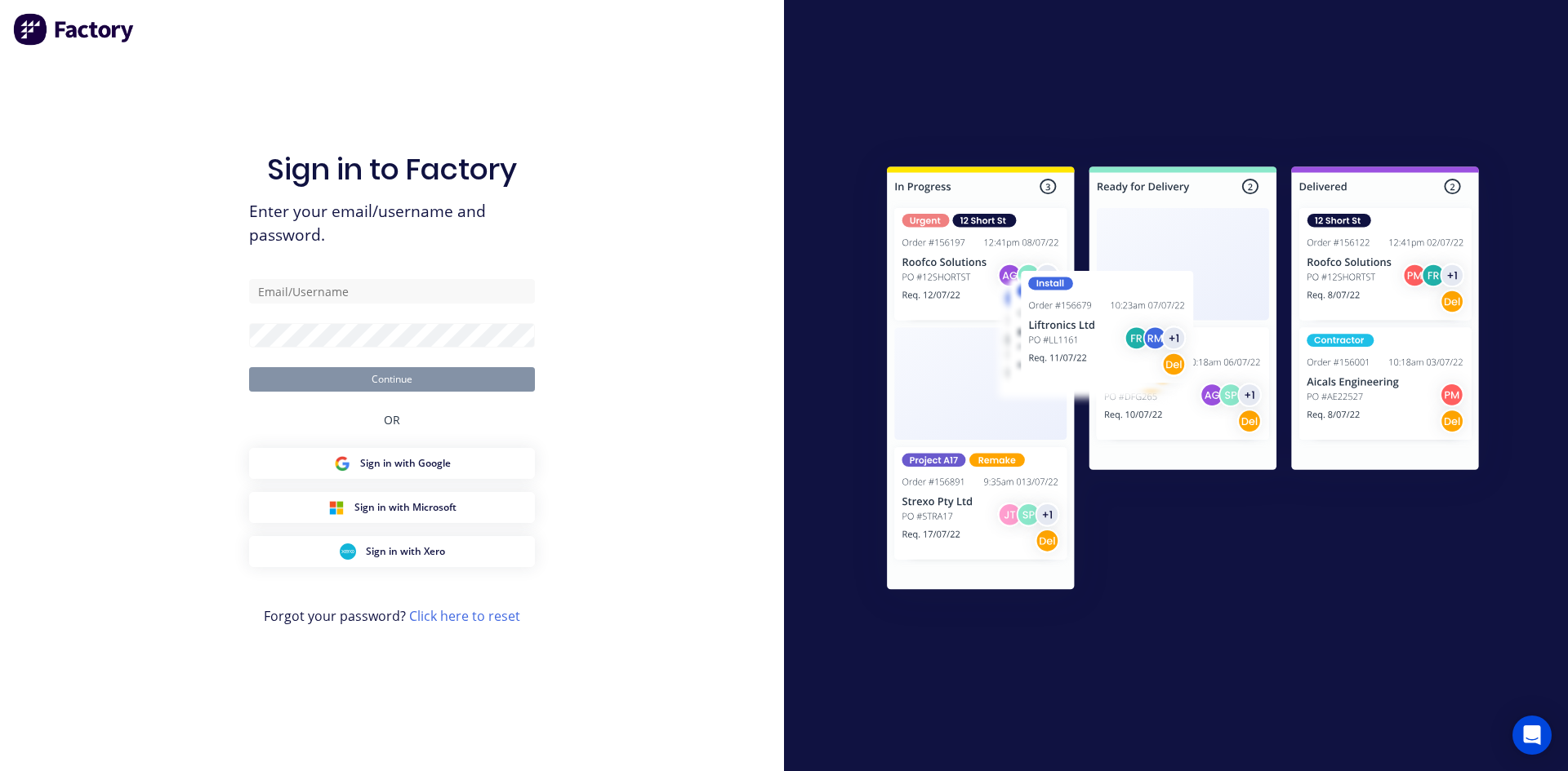
click at [316, 306] on form "Continue" at bounding box center [392, 335] width 286 height 112
click at [316, 296] on input "text" at bounding box center [392, 290] width 286 height 24
click at [364, 293] on input "accounts@allstar" at bounding box center [392, 290] width 286 height 24
type input "[EMAIL_ADDRESS][DOMAIN_NAME]"
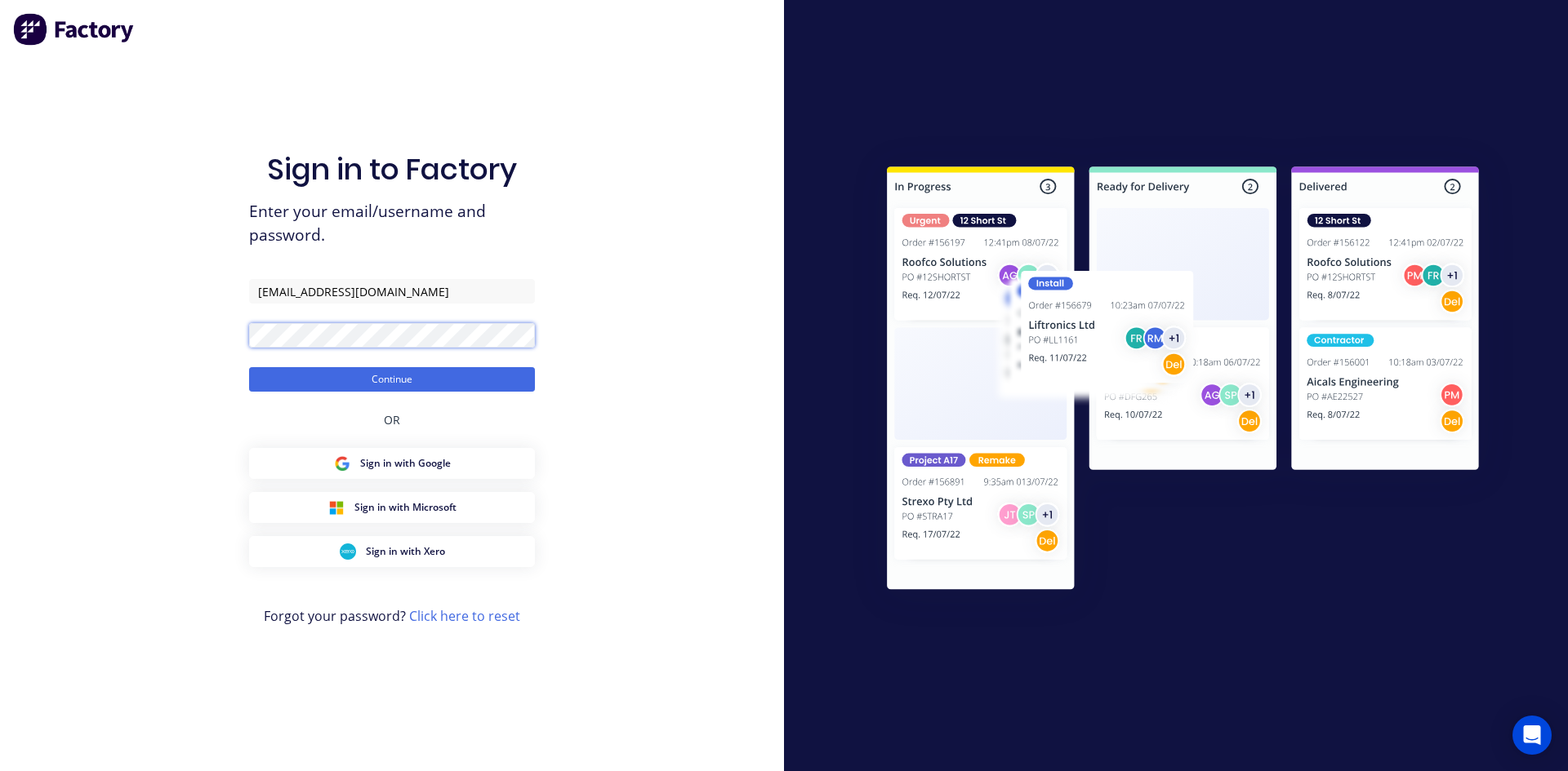
click at [249, 367] on button "Continue" at bounding box center [392, 379] width 286 height 24
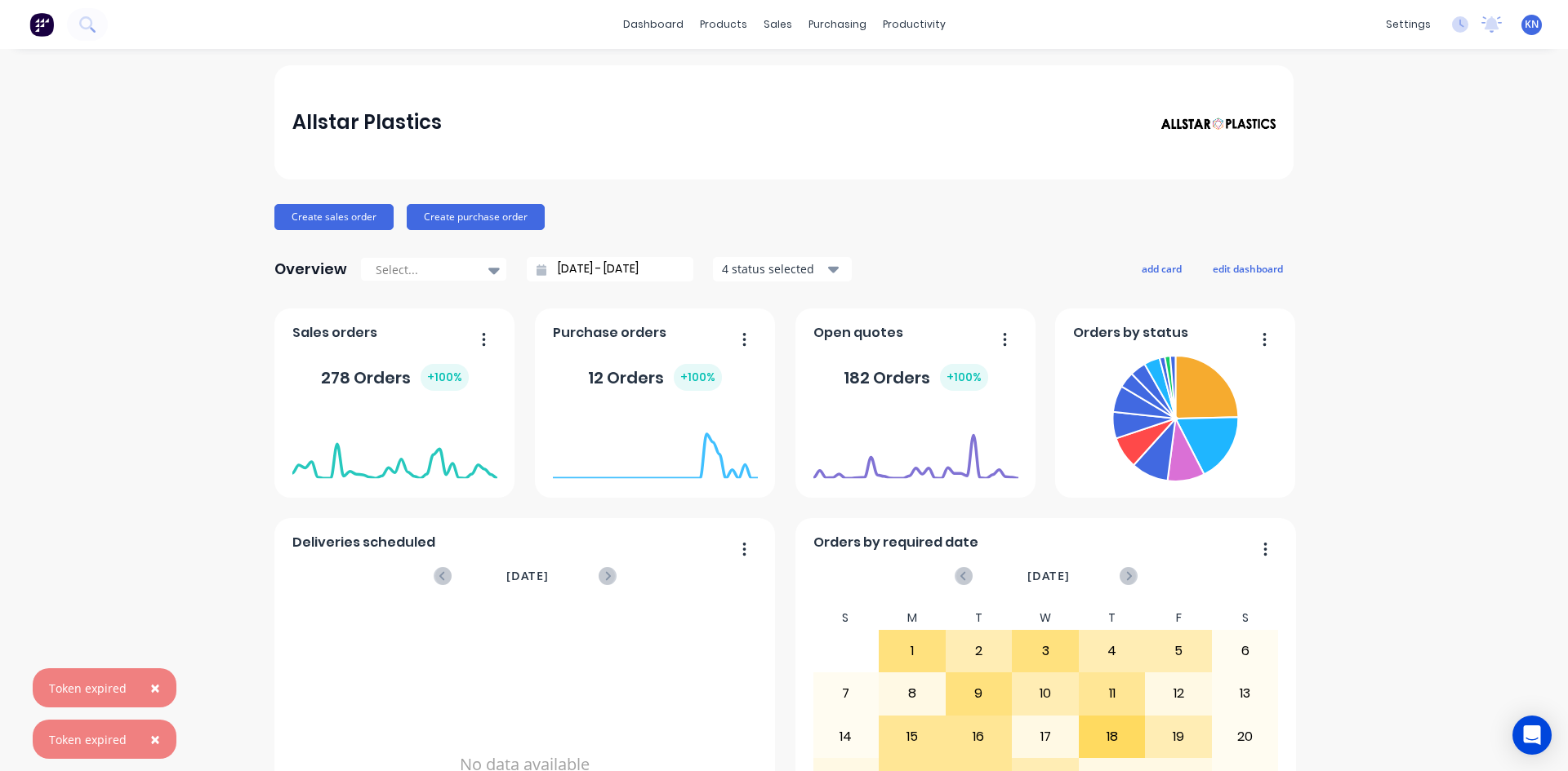
click at [150, 691] on span "×" at bounding box center [155, 688] width 10 height 23
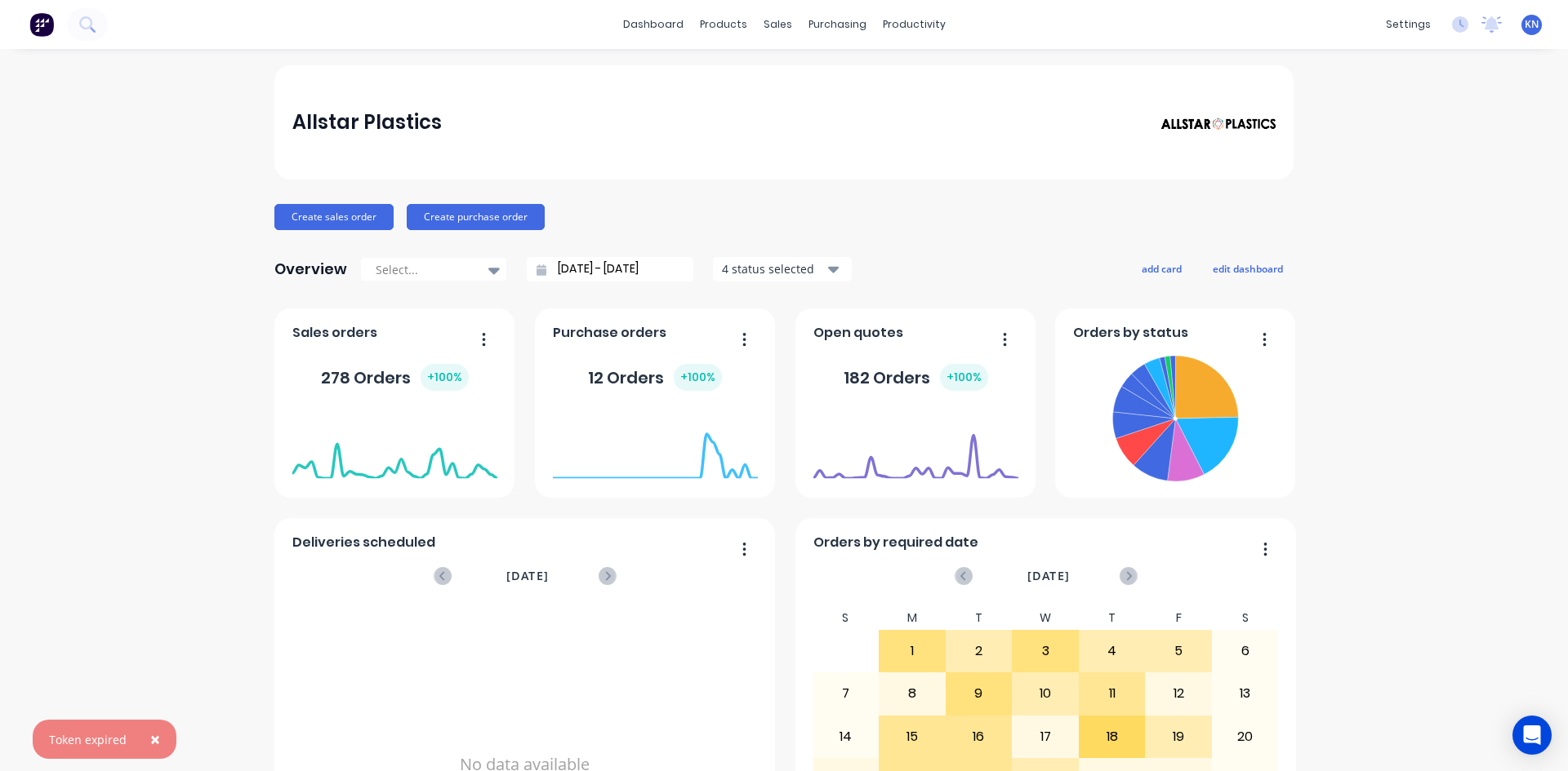
click at [156, 741] on span "×" at bounding box center [155, 739] width 10 height 23
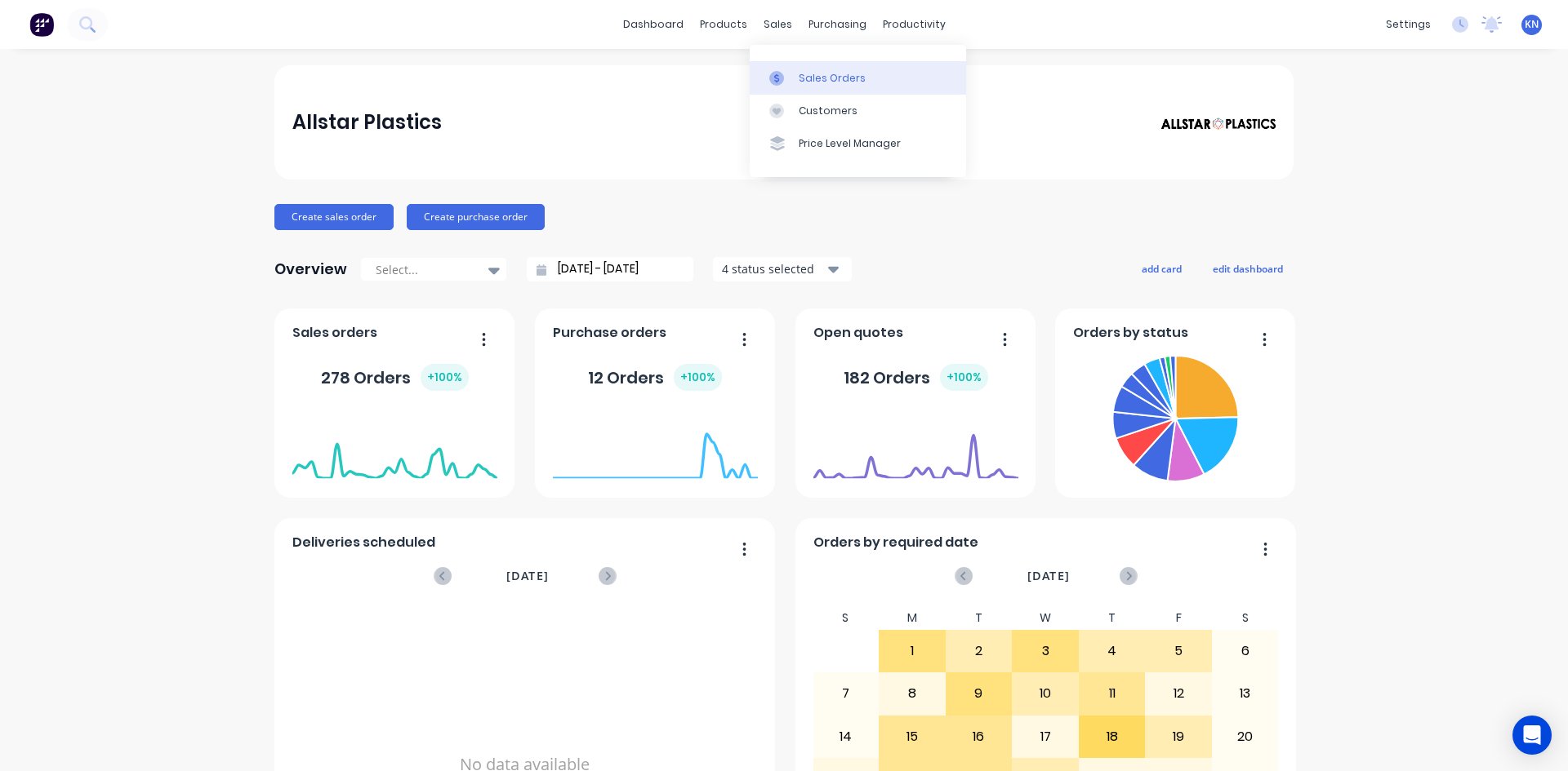
click at [827, 84] on div "Sales Orders" at bounding box center [832, 78] width 67 height 14
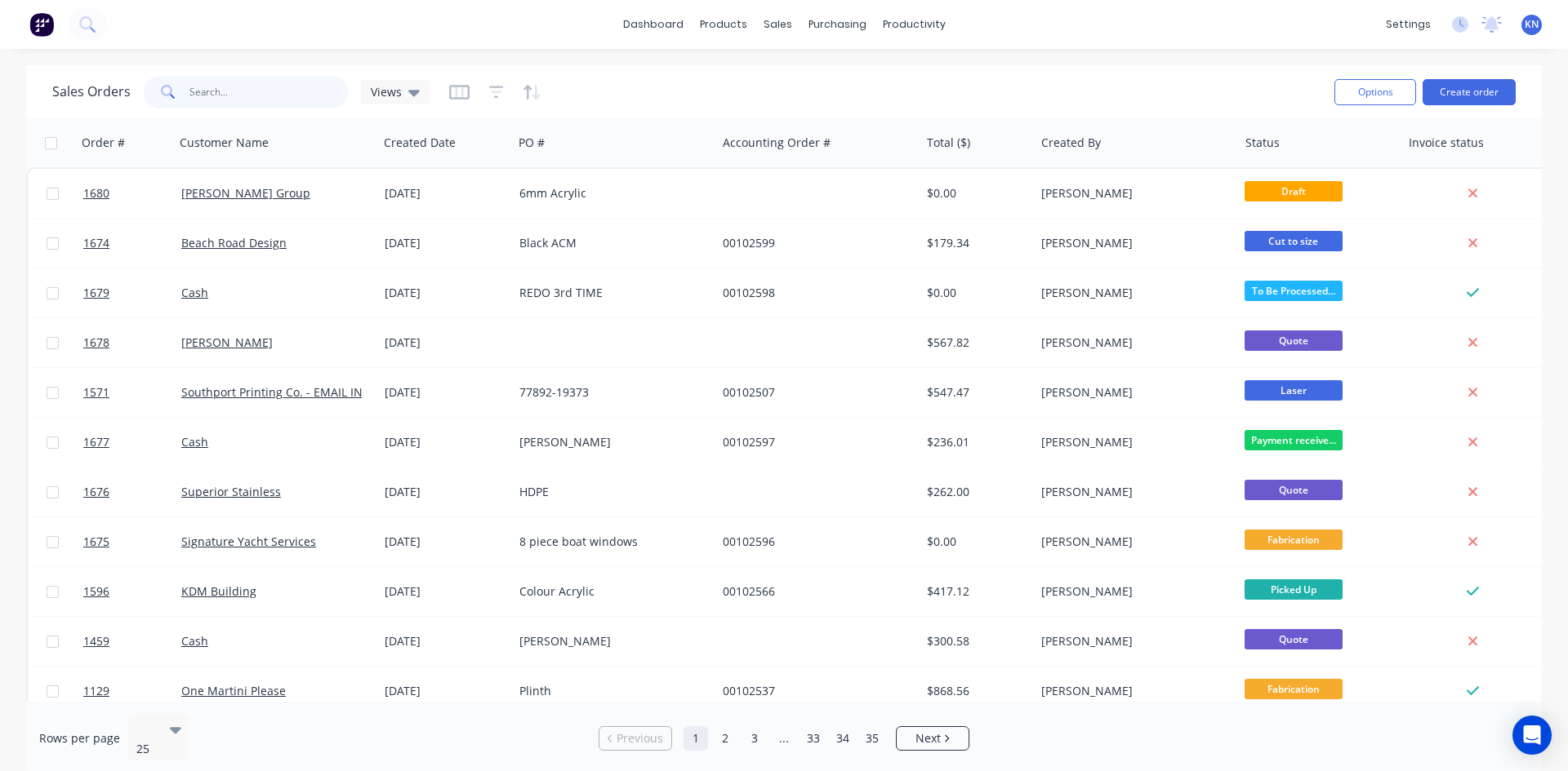
click at [205, 93] on input "text" at bounding box center [269, 92] width 159 height 33
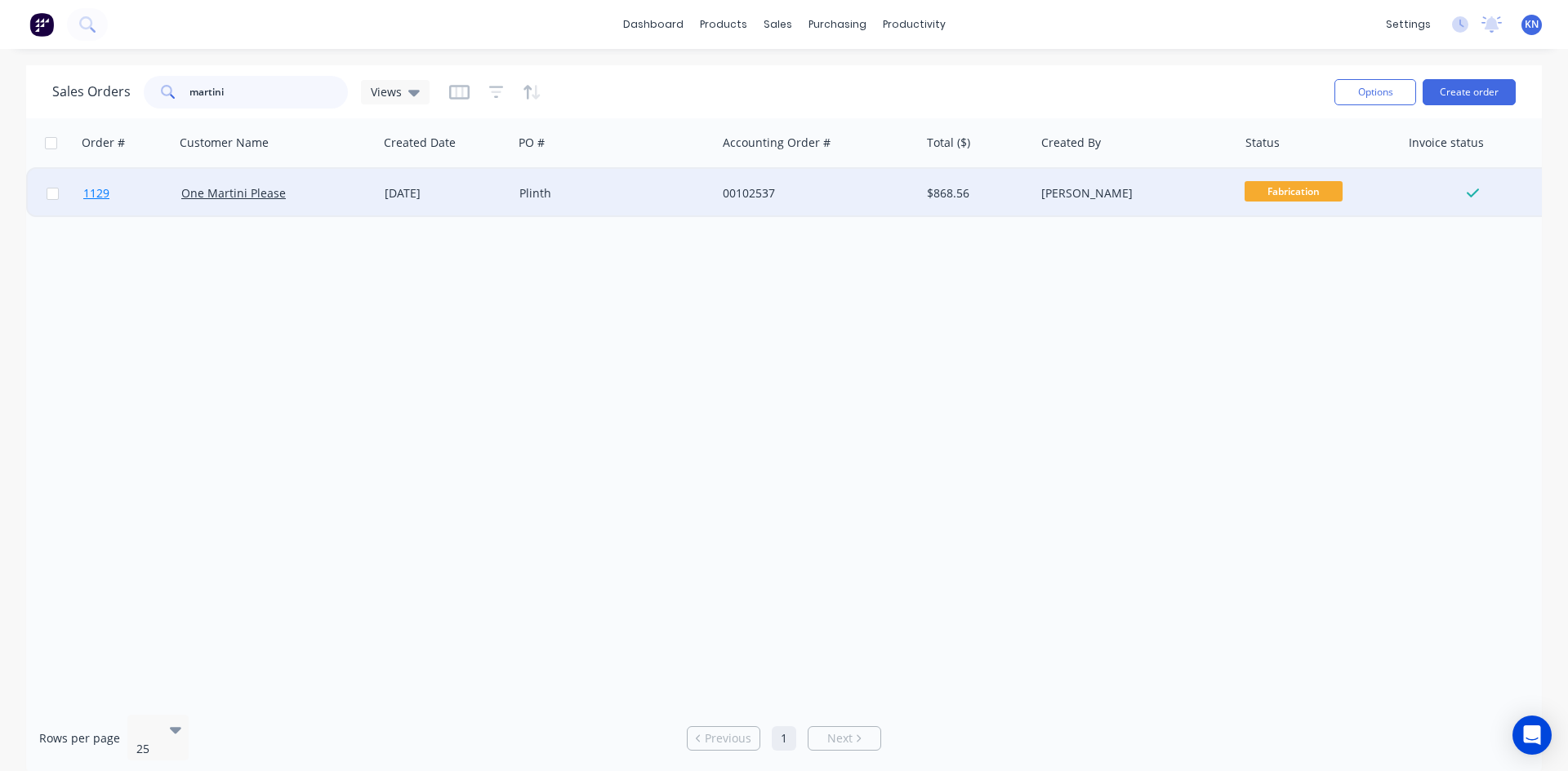
type input "martini"
click at [146, 195] on link "1129" at bounding box center [132, 194] width 98 height 49
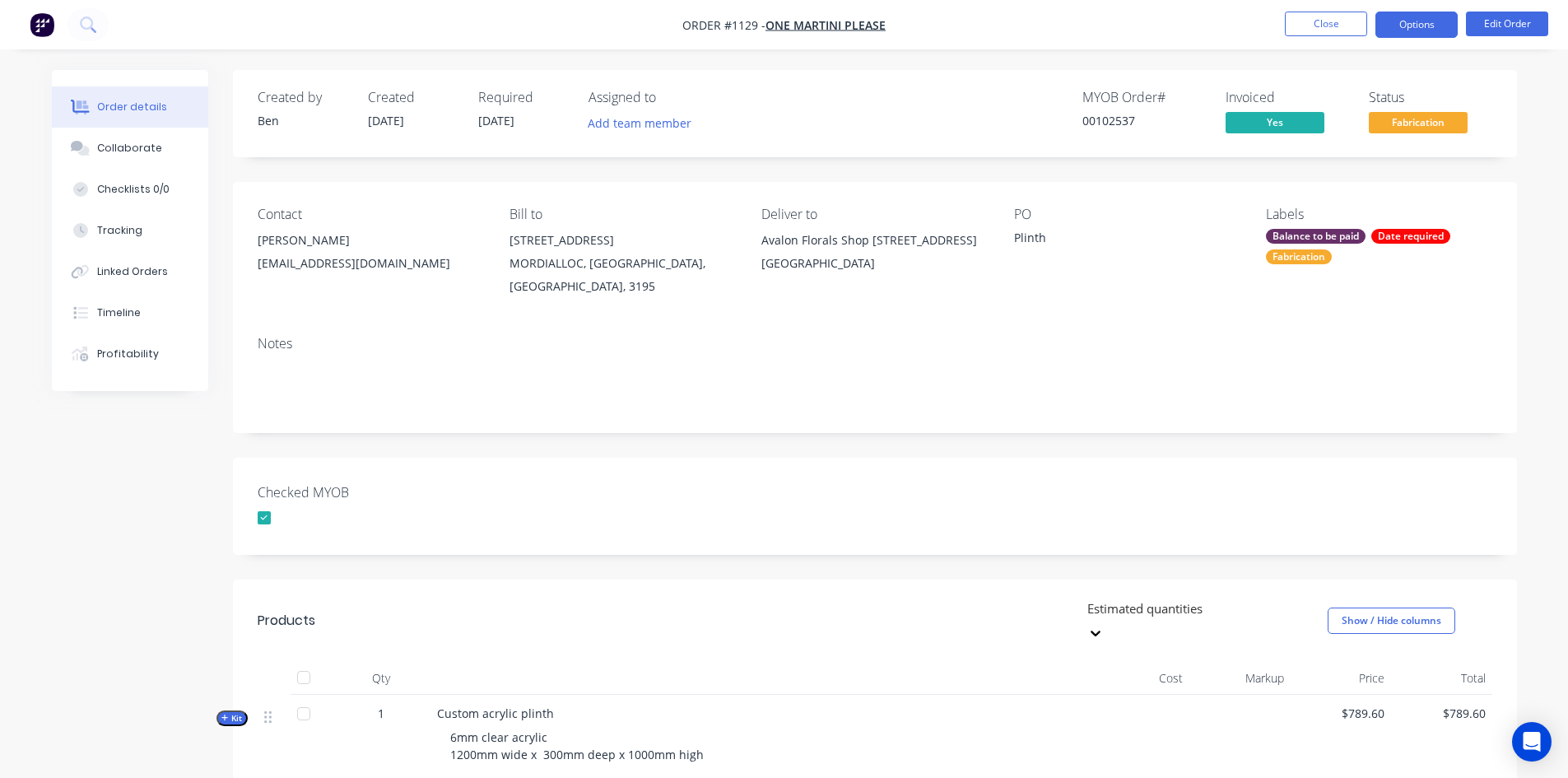
click at [1430, 19] on button "Options" at bounding box center [1416, 25] width 82 height 26
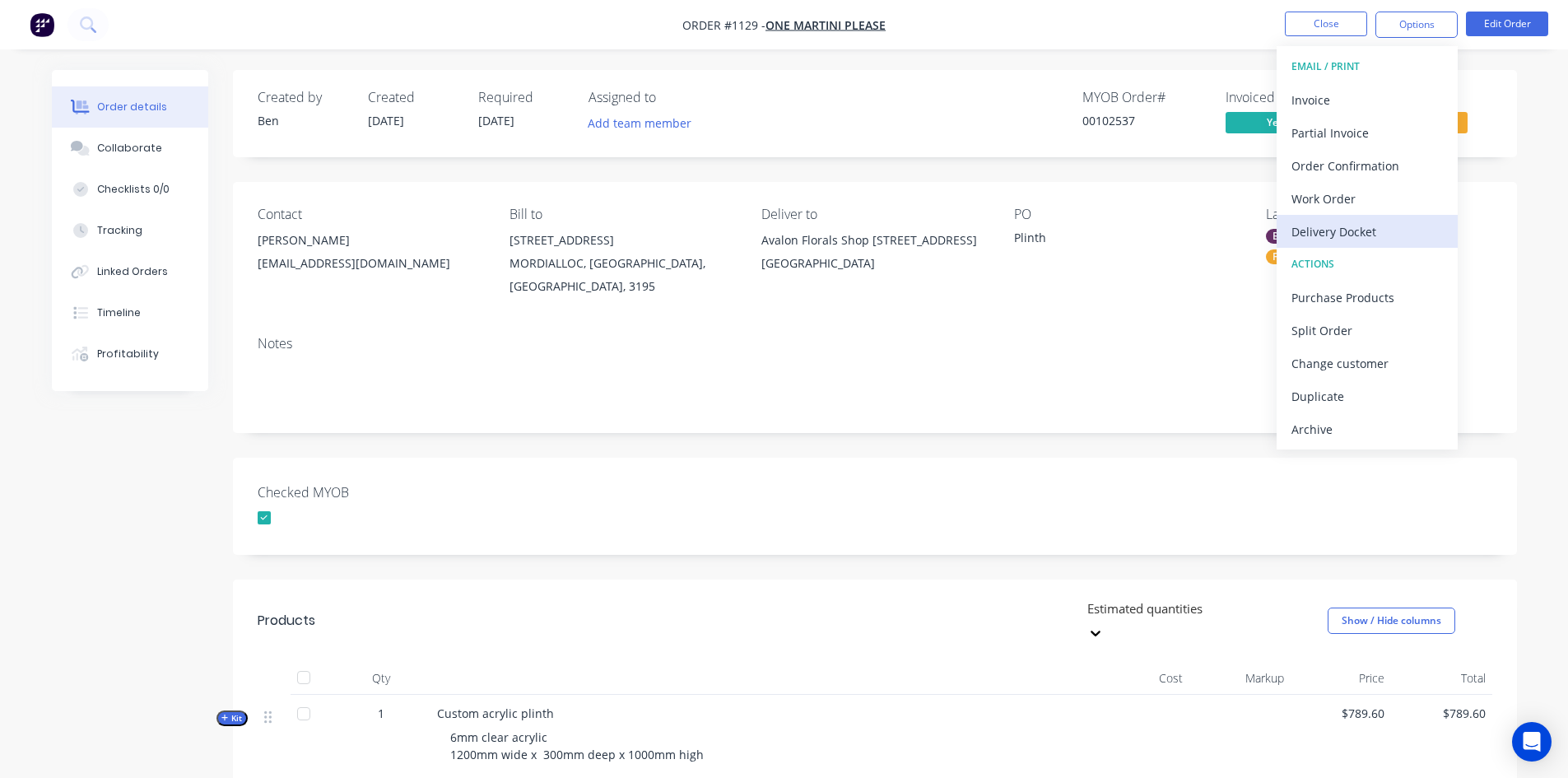
click at [1350, 228] on div "Delivery Docket" at bounding box center [1367, 232] width 152 height 24
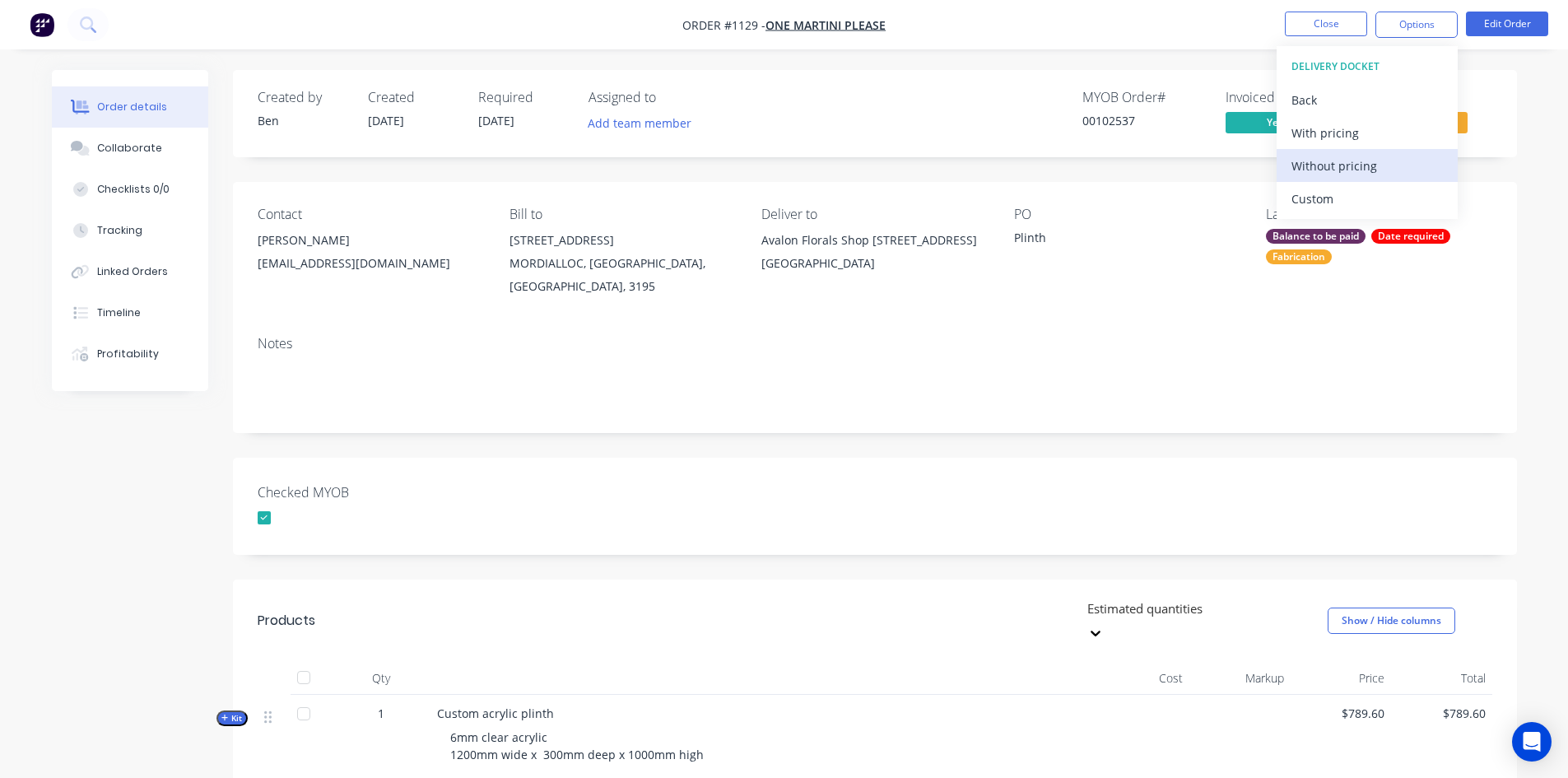
click at [1364, 166] on div "Without pricing" at bounding box center [1367, 166] width 152 height 24
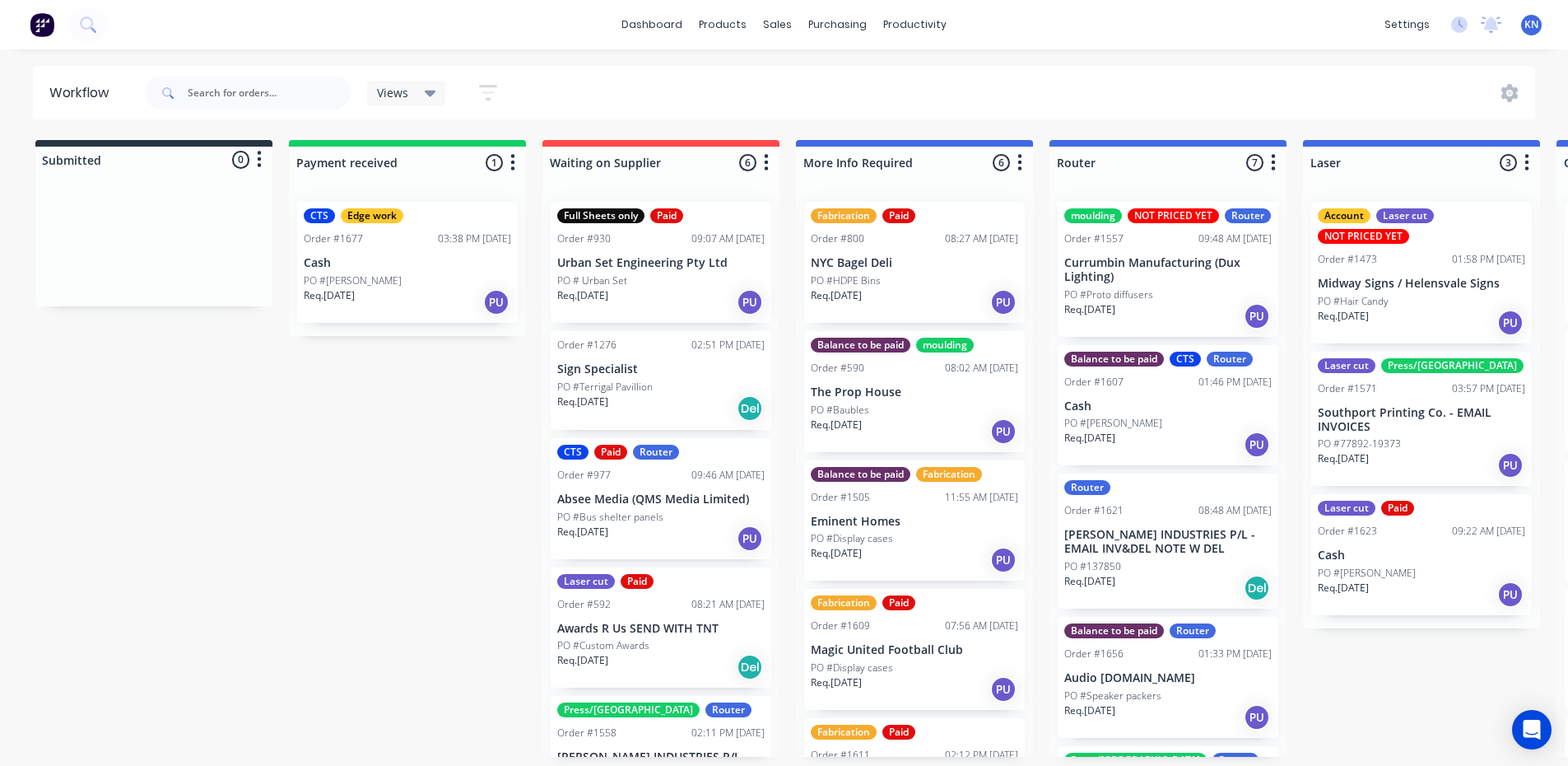
drag, startPoint x: 332, startPoint y: 570, endPoint x: 349, endPoint y: 570, distance: 17.0
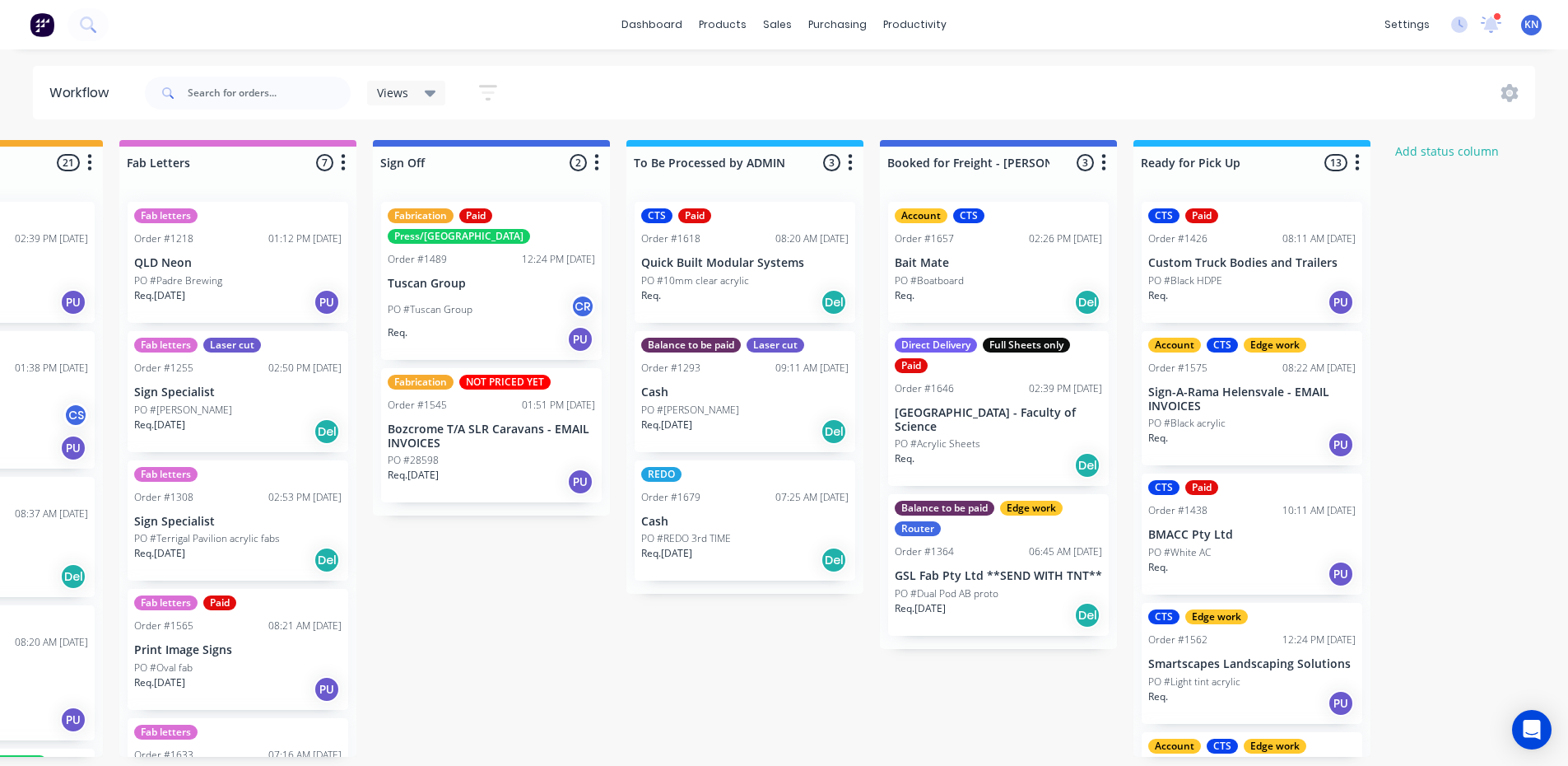
scroll to position [0, 2199]
drag, startPoint x: 606, startPoint y: 654, endPoint x: 537, endPoint y: 650, distance: 69.1
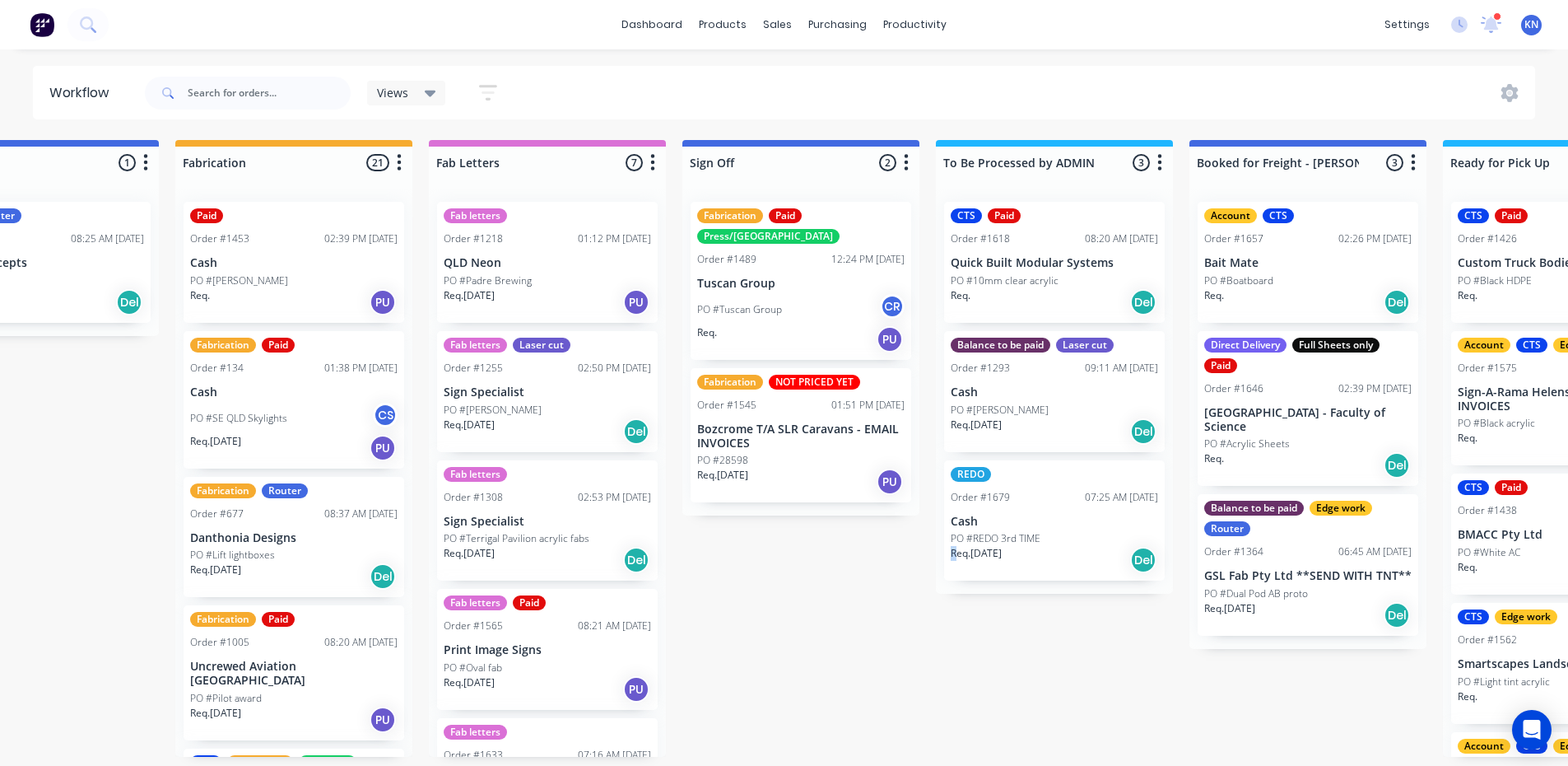
drag, startPoint x: 628, startPoint y: 663, endPoint x: 585, endPoint y: 668, distance: 43.3
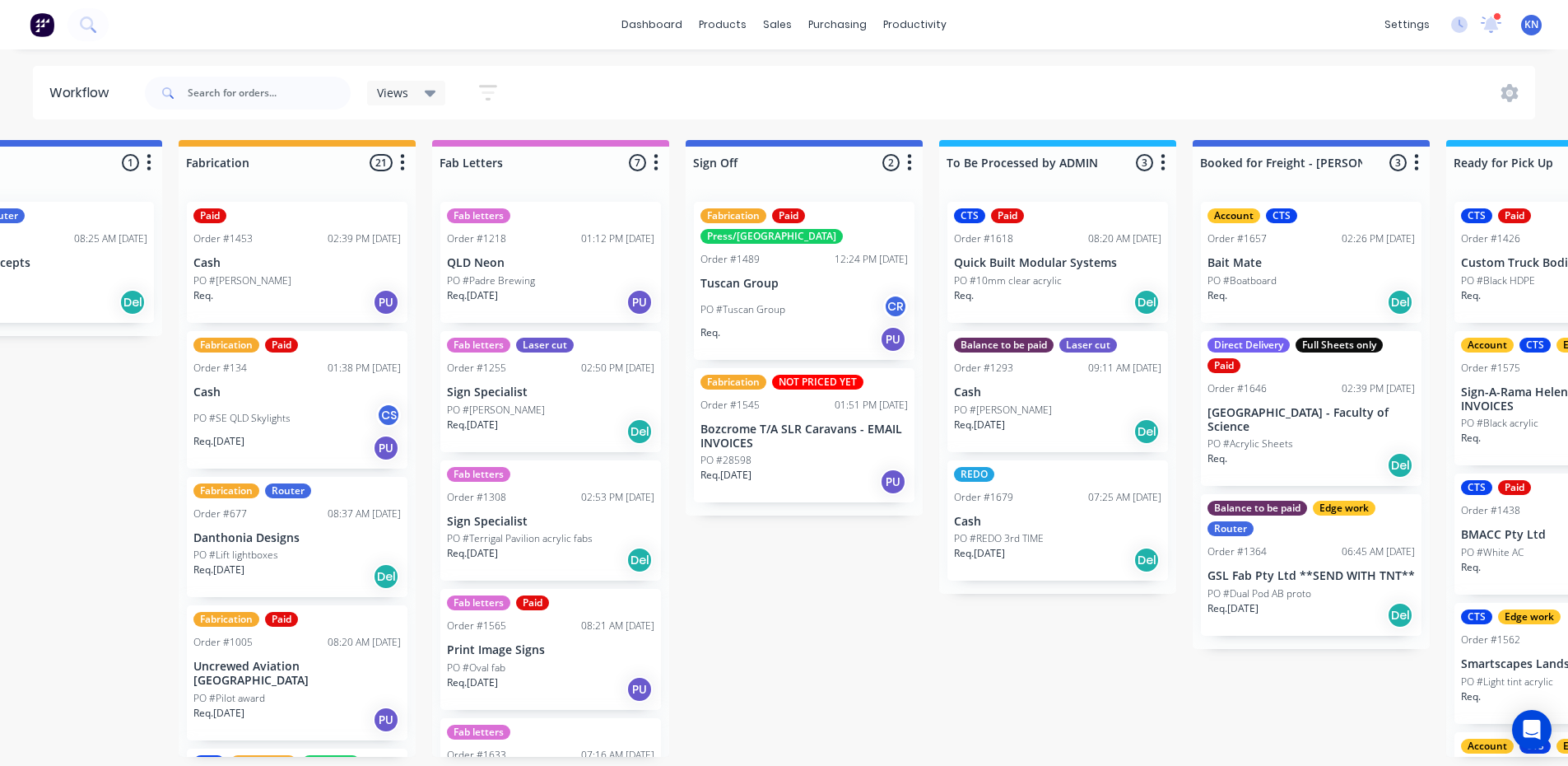
drag, startPoint x: 168, startPoint y: 641, endPoint x: 141, endPoint y: 643, distance: 27.1
click at [141, 643] on div "Submitted 0 Status colour #273444 hex #273444 Save Cancel Summaries Total order…" at bounding box center [72, 448] width 3939 height 617
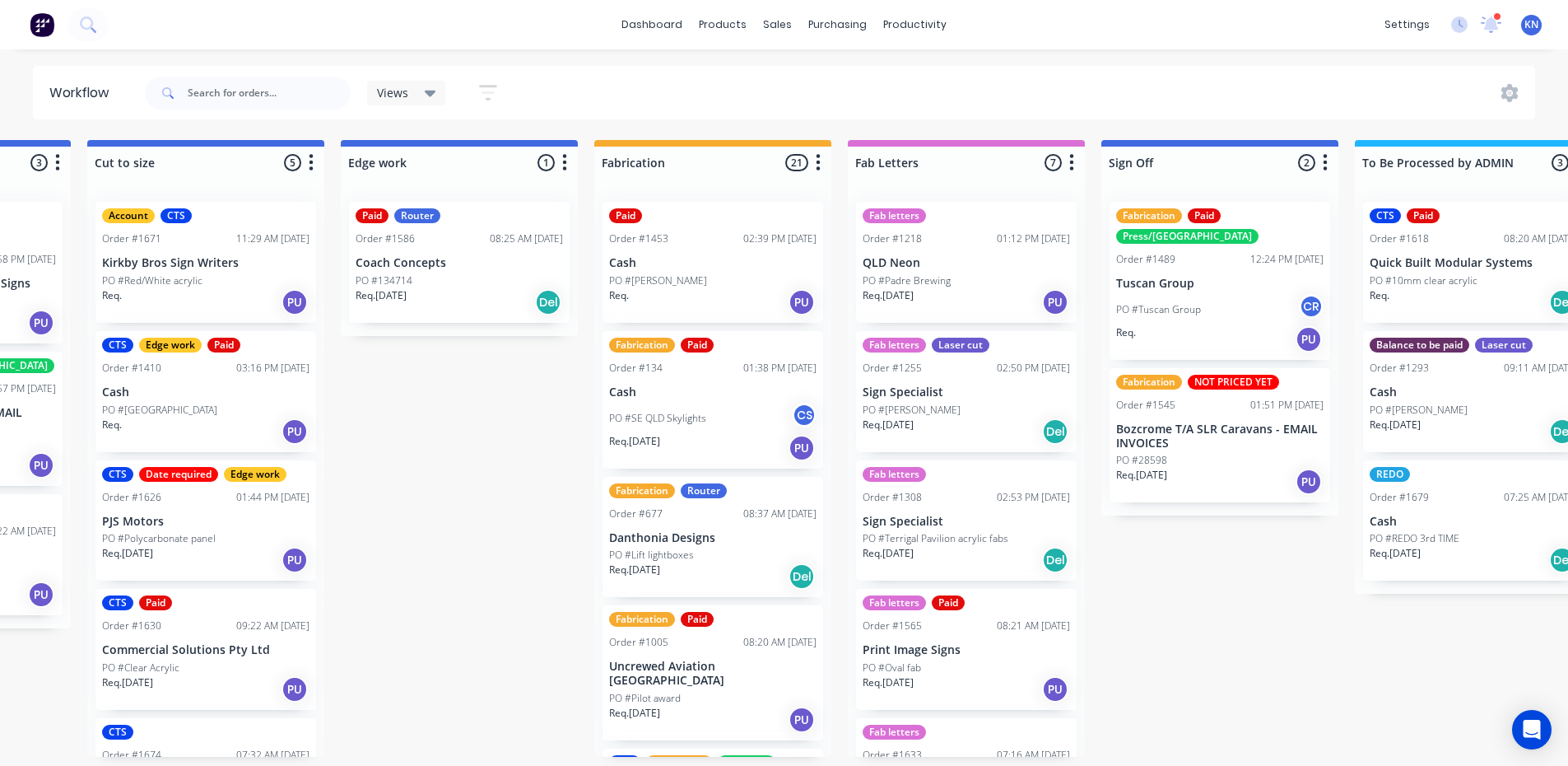
drag, startPoint x: 109, startPoint y: 542, endPoint x: 16, endPoint y: 551, distance: 93.4
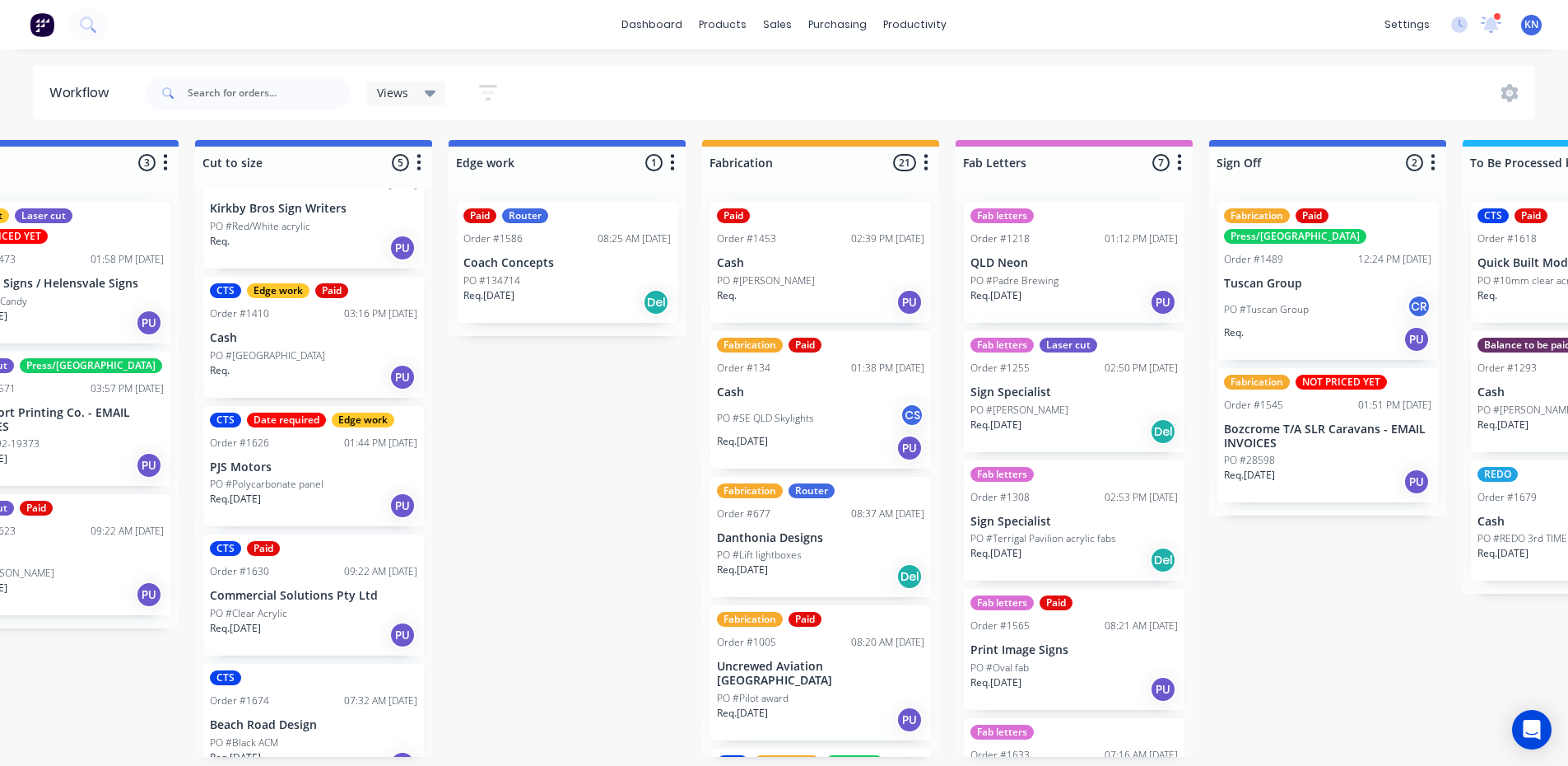
scroll to position [82, 0]
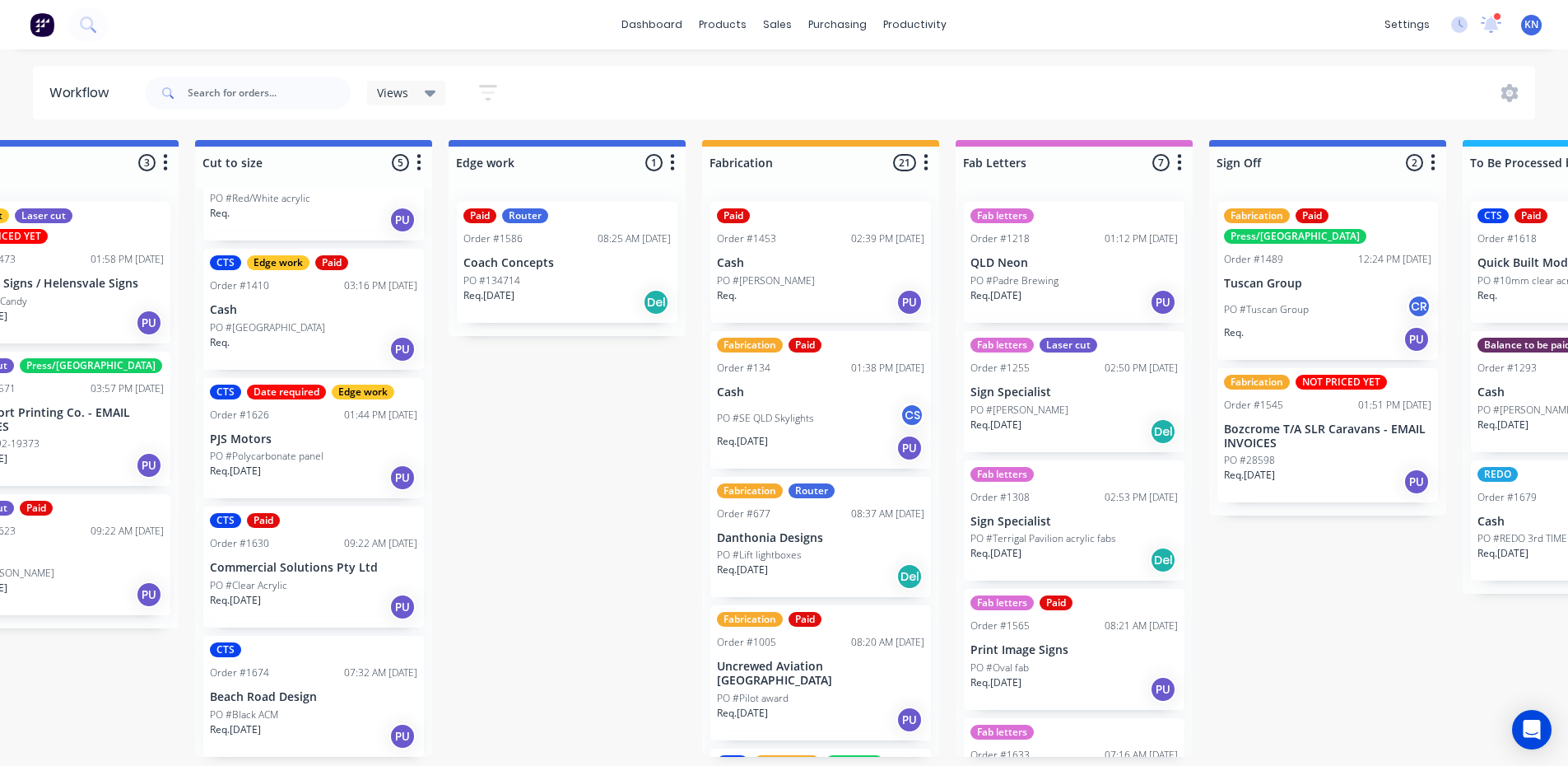
click at [298, 439] on p "PJS Motors" at bounding box center [313, 439] width 207 height 14
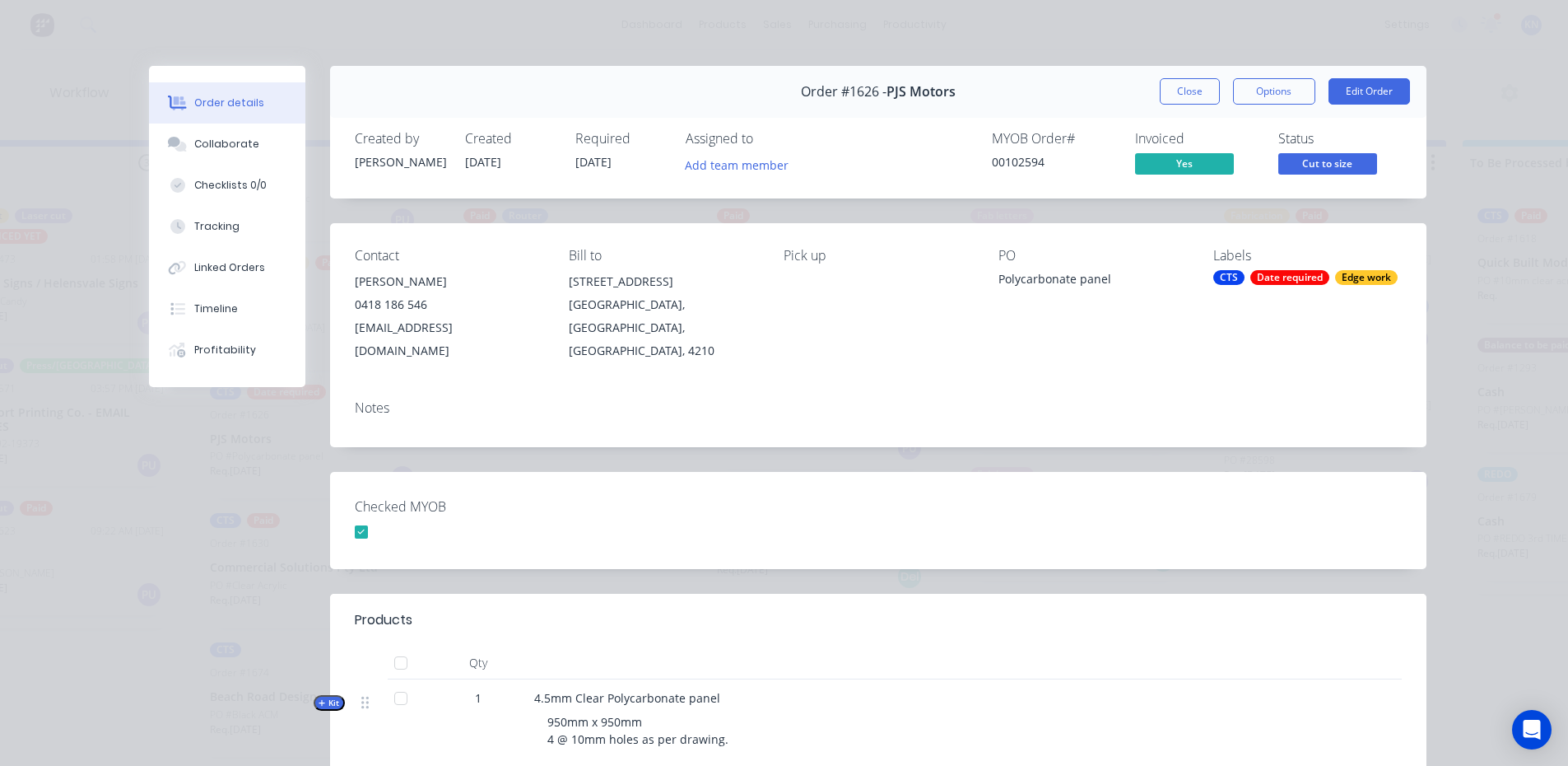
click at [1266, 272] on div "Date required" at bounding box center [1290, 278] width 79 height 15
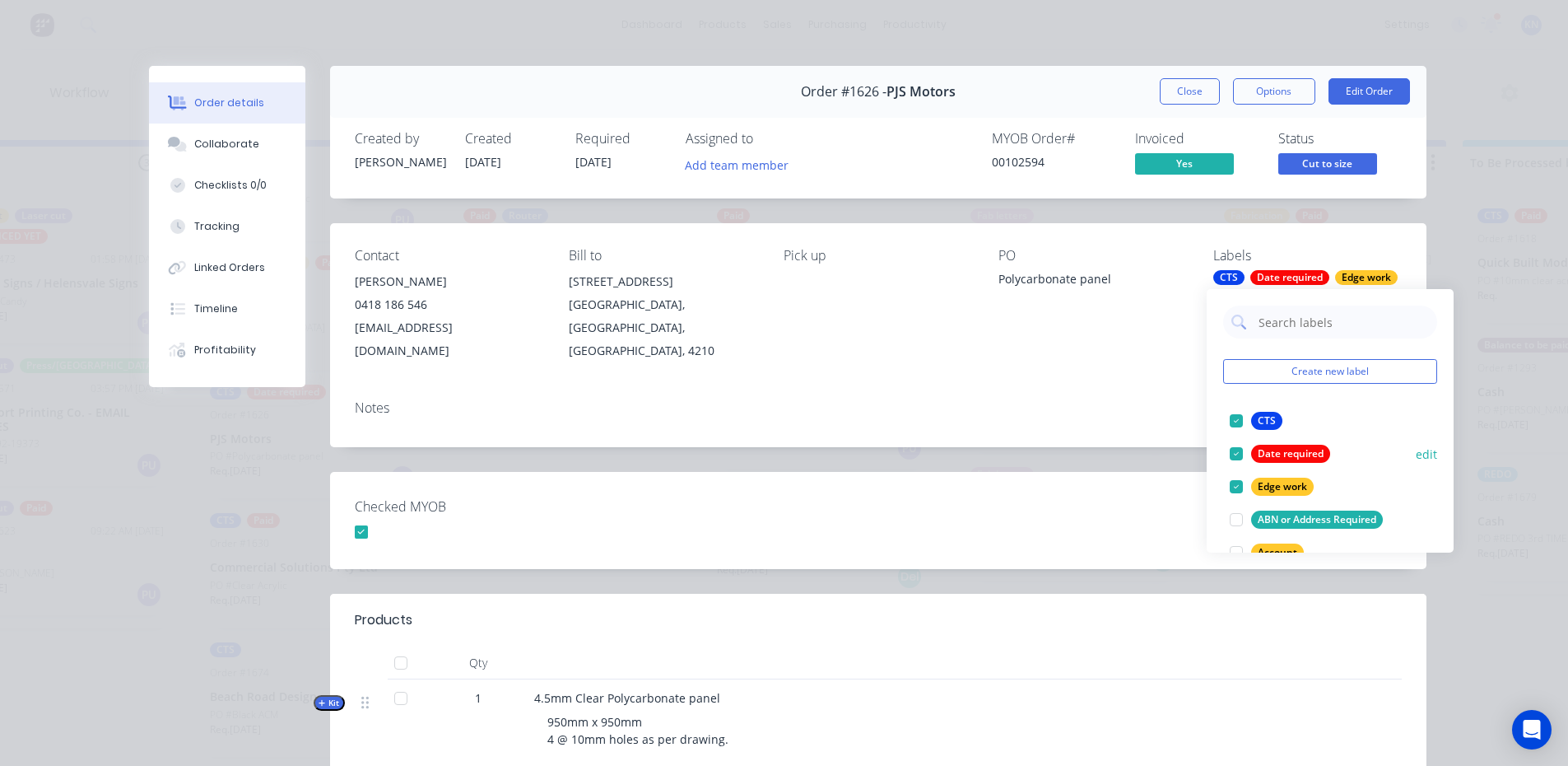
click at [1234, 456] on div at bounding box center [1237, 454] width 33 height 33
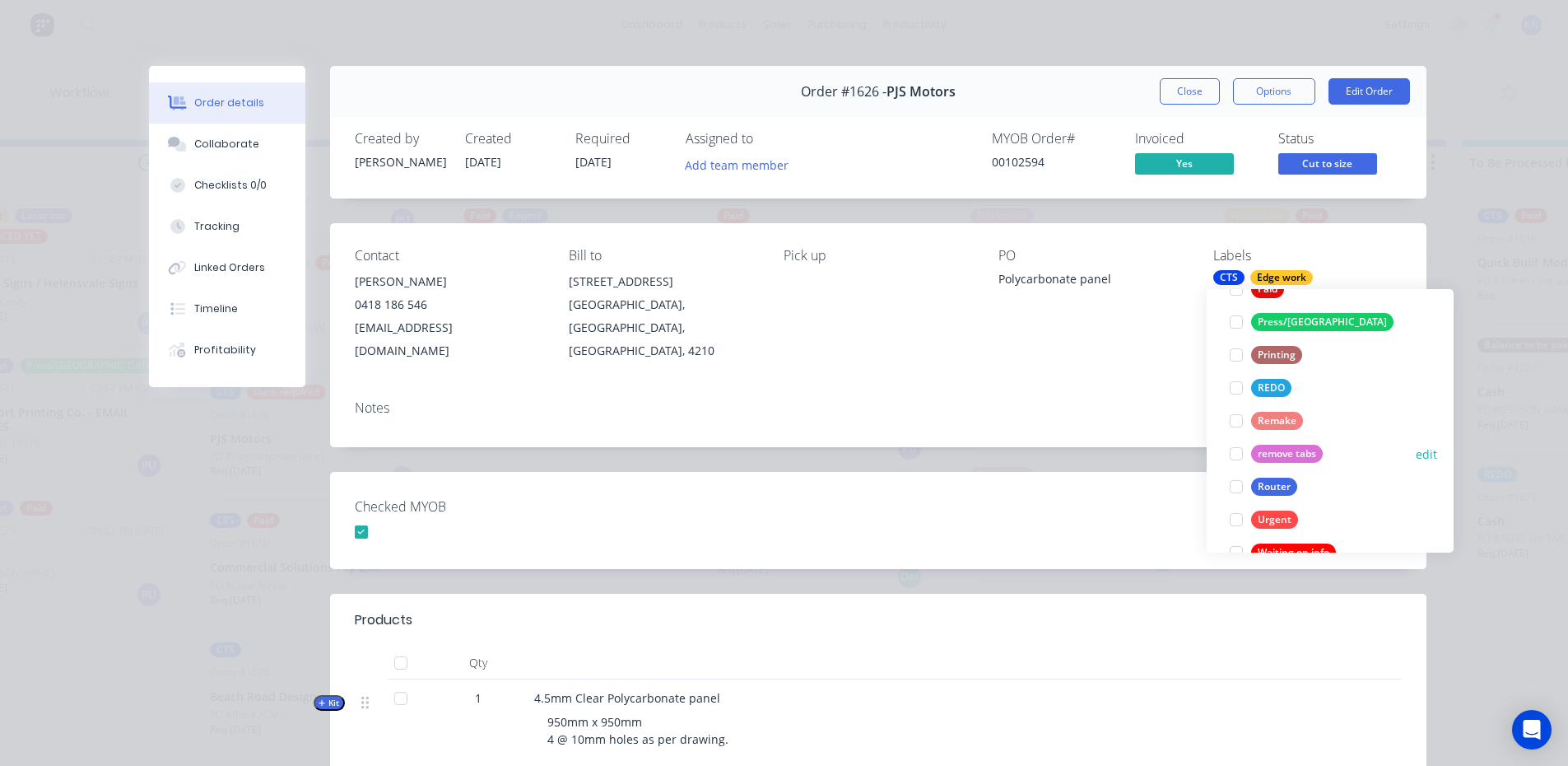
scroll to position [692, 0]
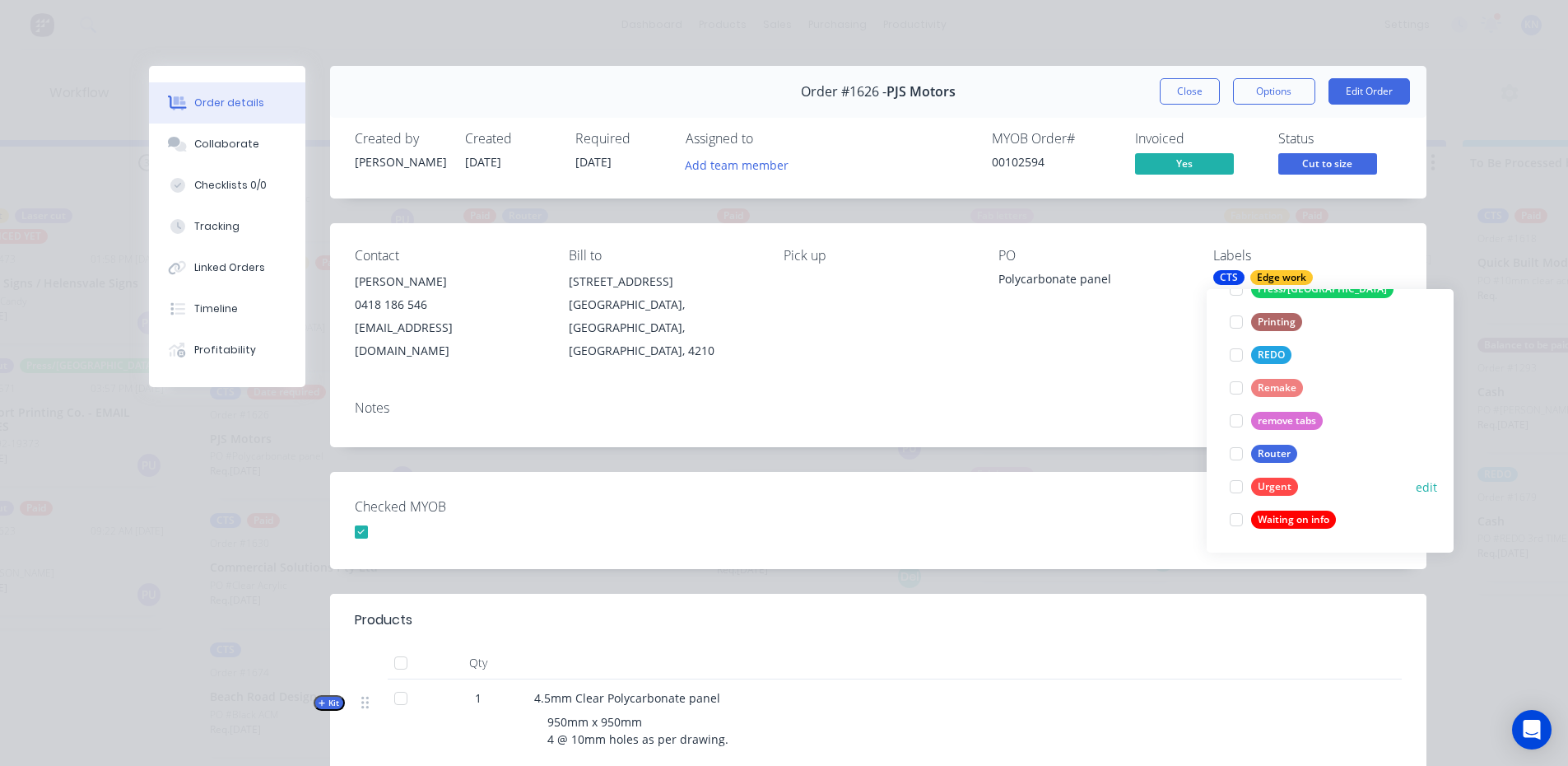
click at [1234, 484] on div at bounding box center [1237, 487] width 33 height 33
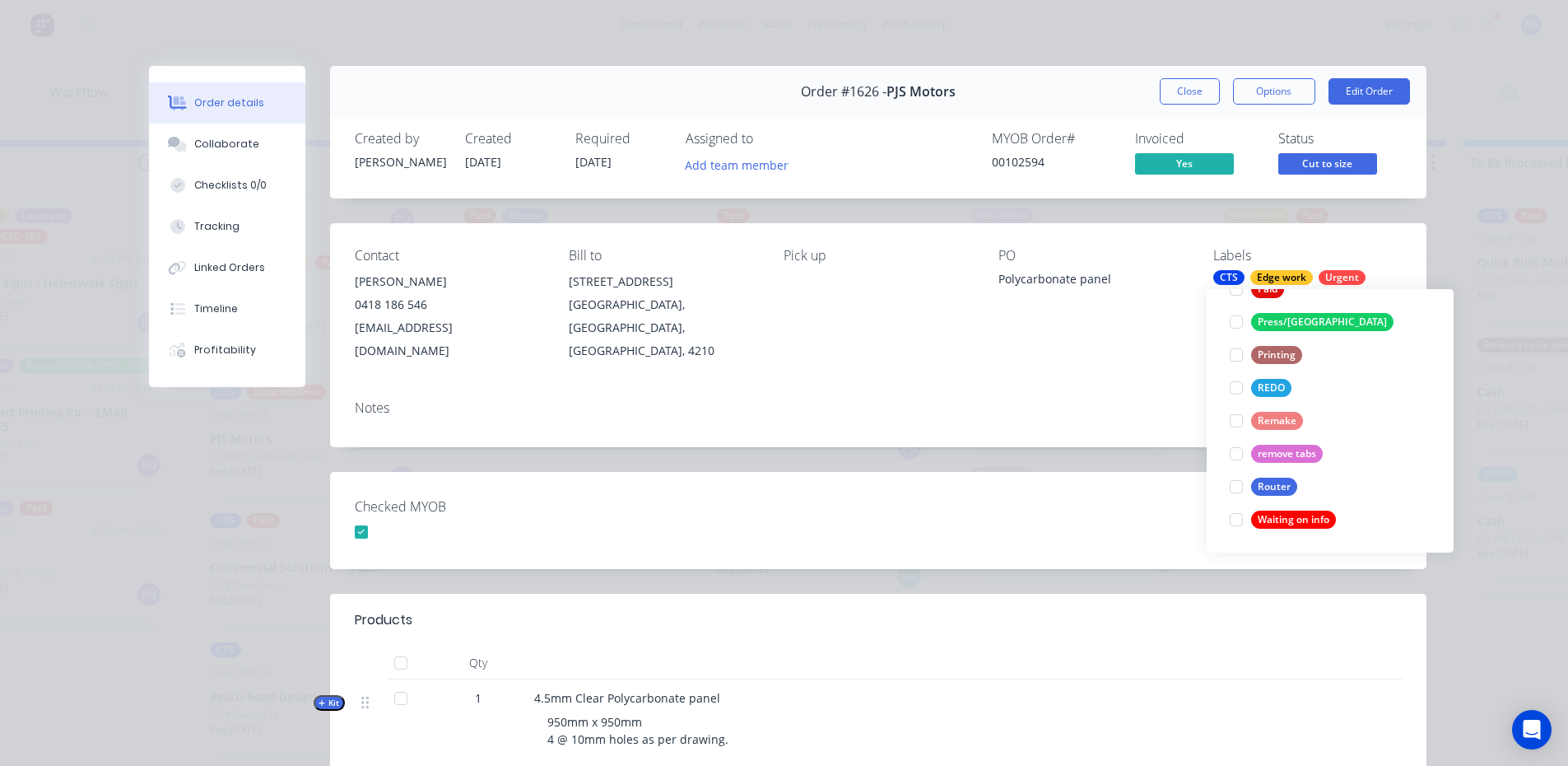
scroll to position [0, 0]
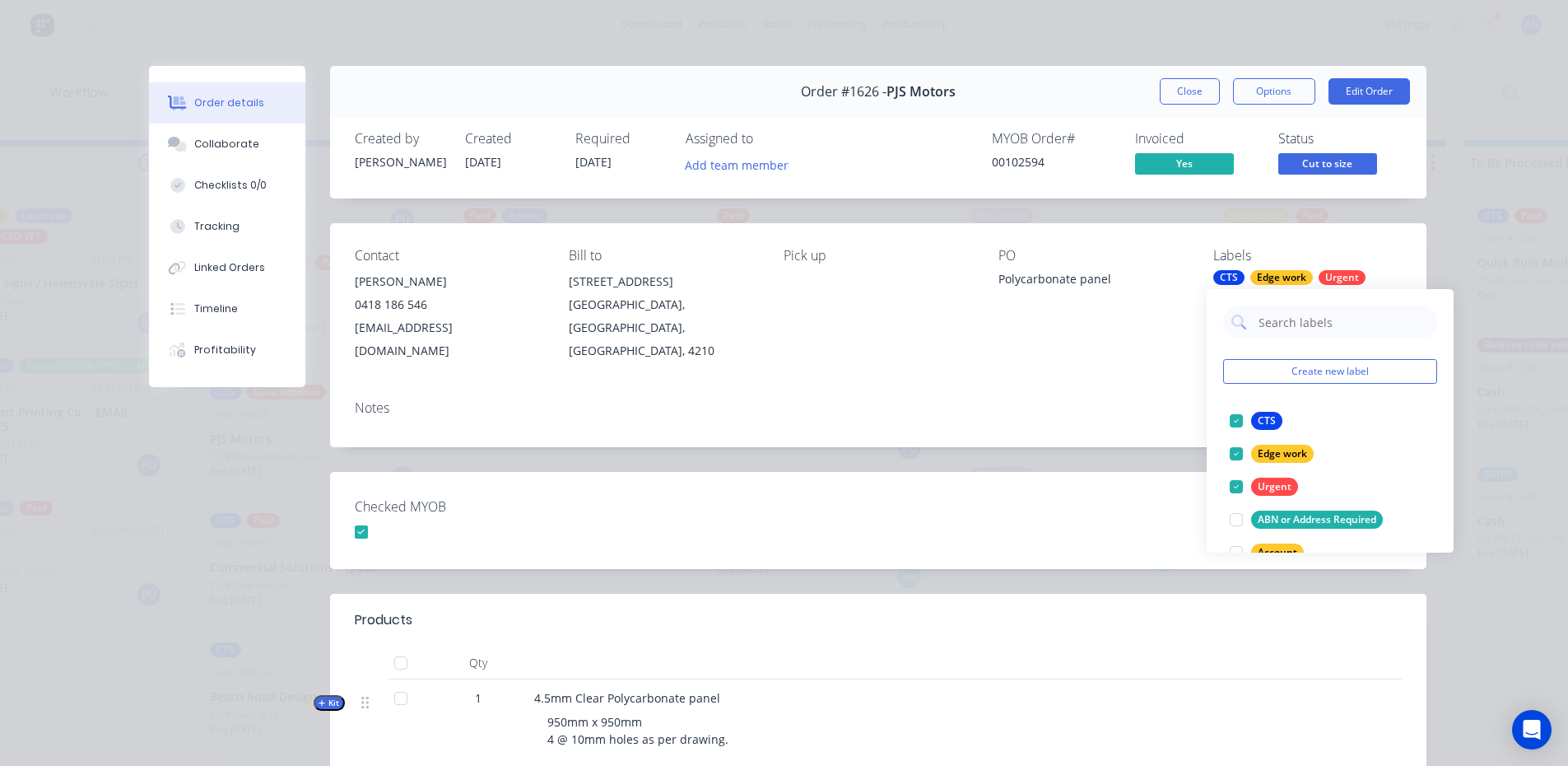
click at [1109, 496] on div "Checked MYOB" at bounding box center [878, 520] width 1096 height 97
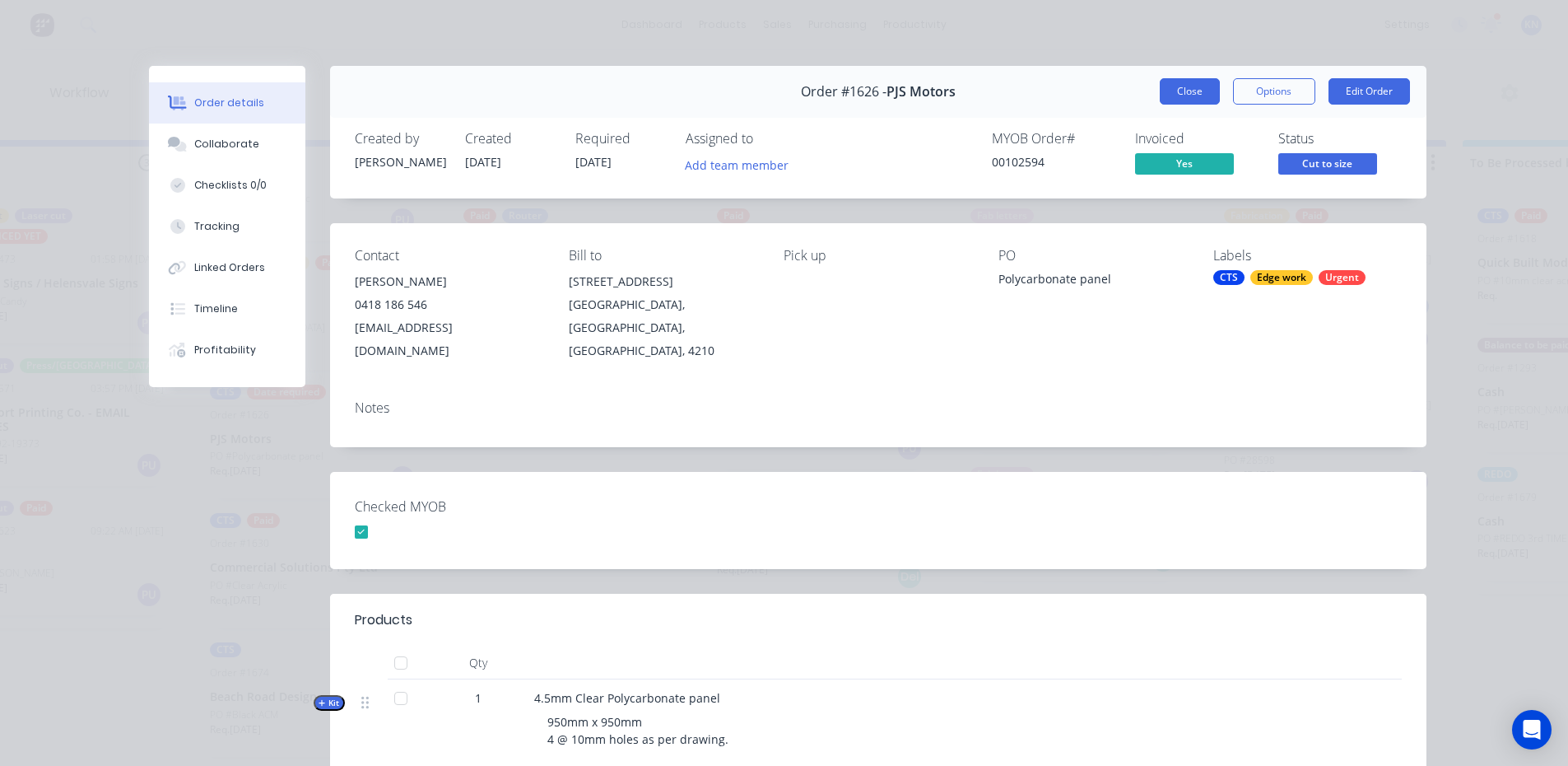
click at [1189, 85] on button "Close" at bounding box center [1190, 91] width 60 height 26
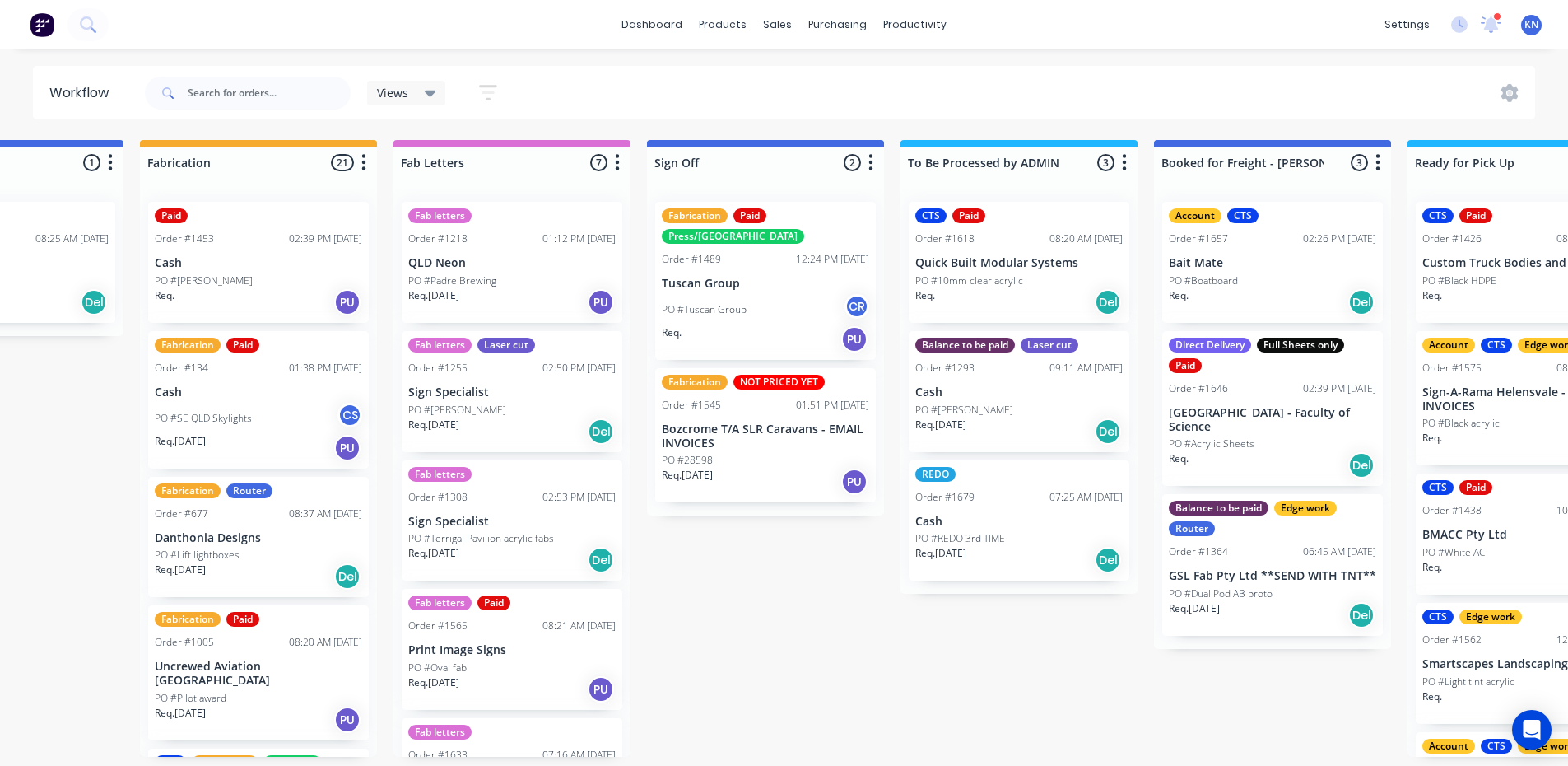
scroll to position [4, 2057]
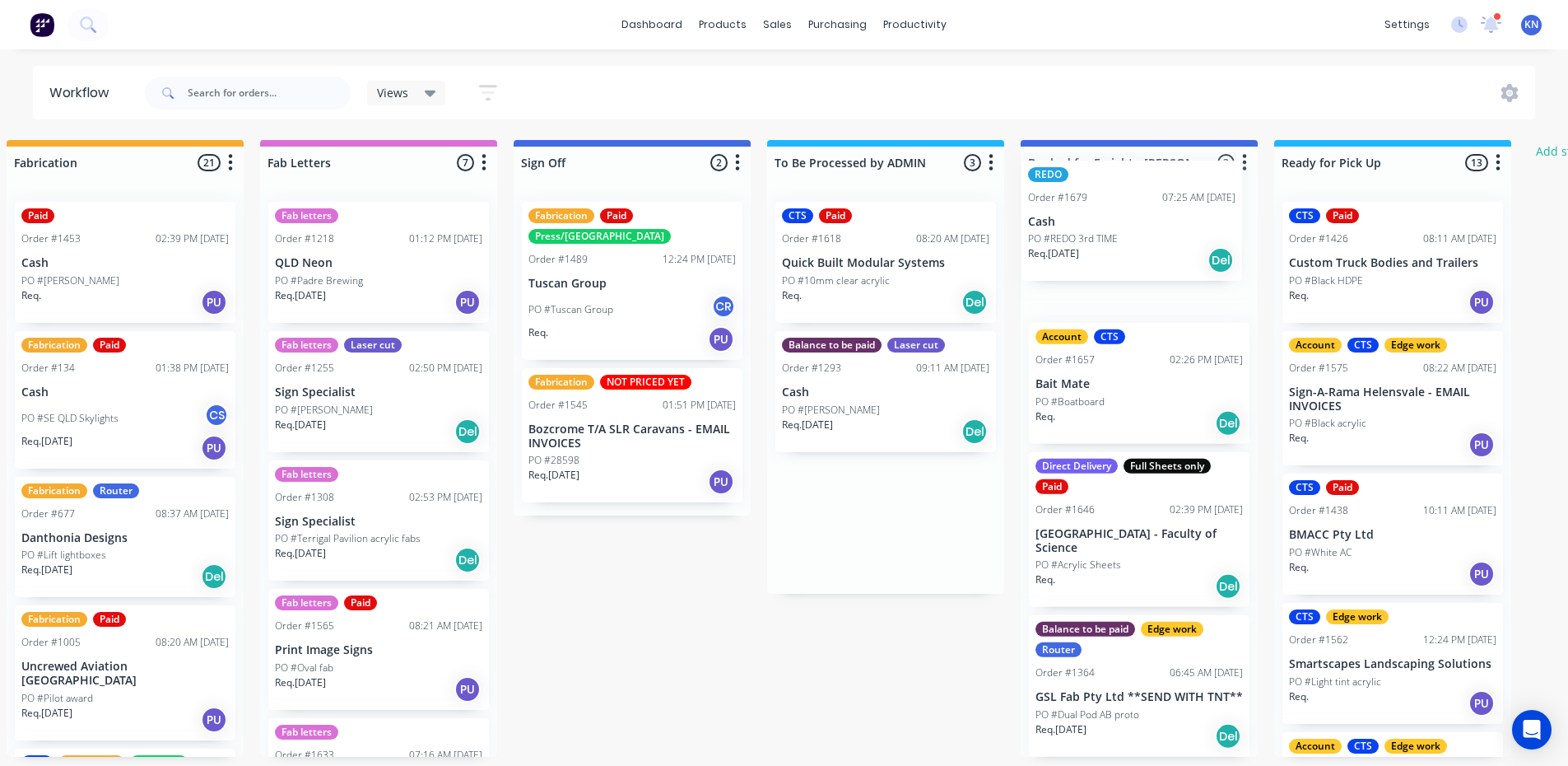
drag, startPoint x: 846, startPoint y: 539, endPoint x: 1107, endPoint y: 234, distance: 401.4
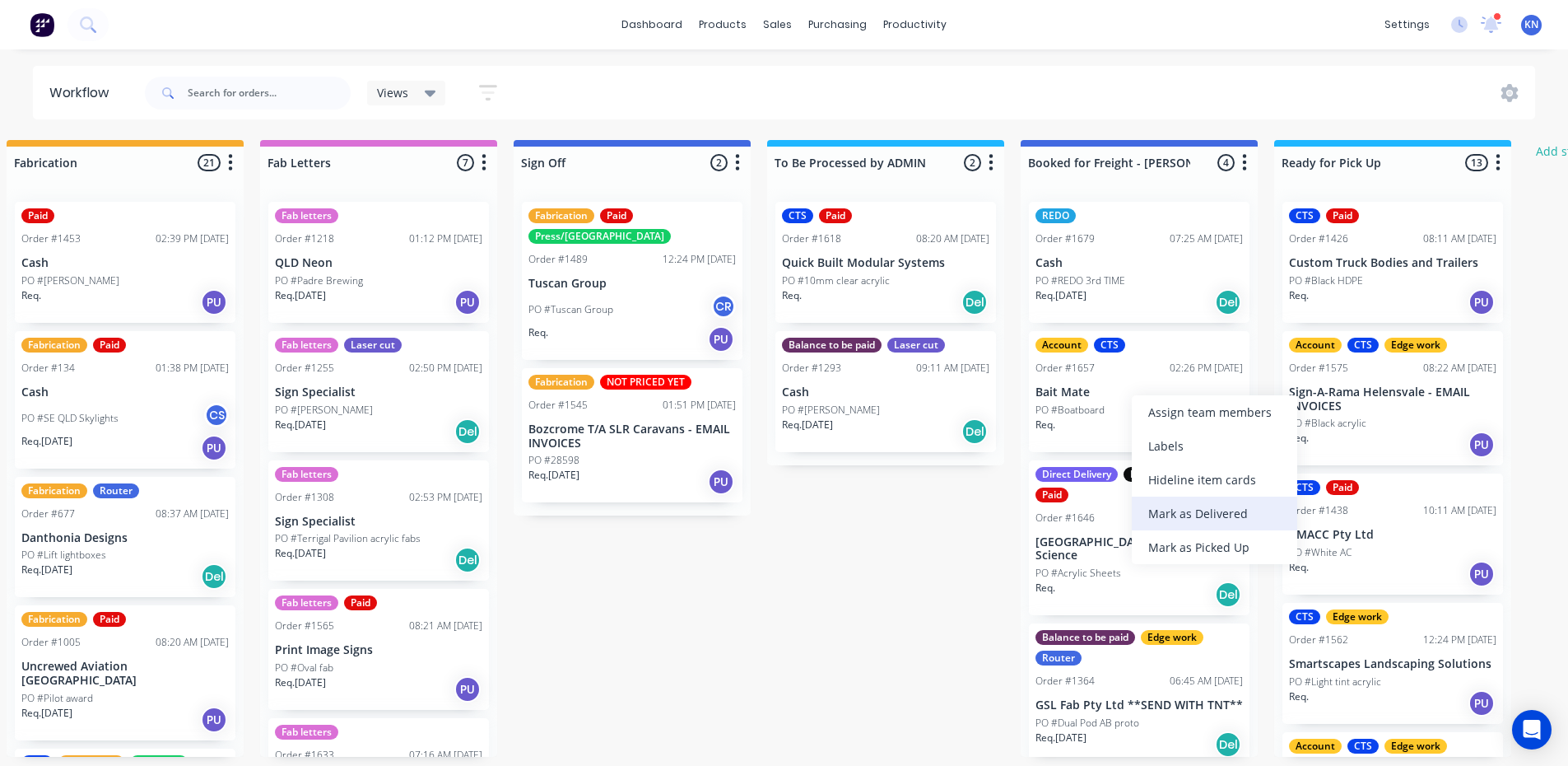
click at [1193, 509] on div "Mark as Delivered" at bounding box center [1214, 513] width 165 height 34
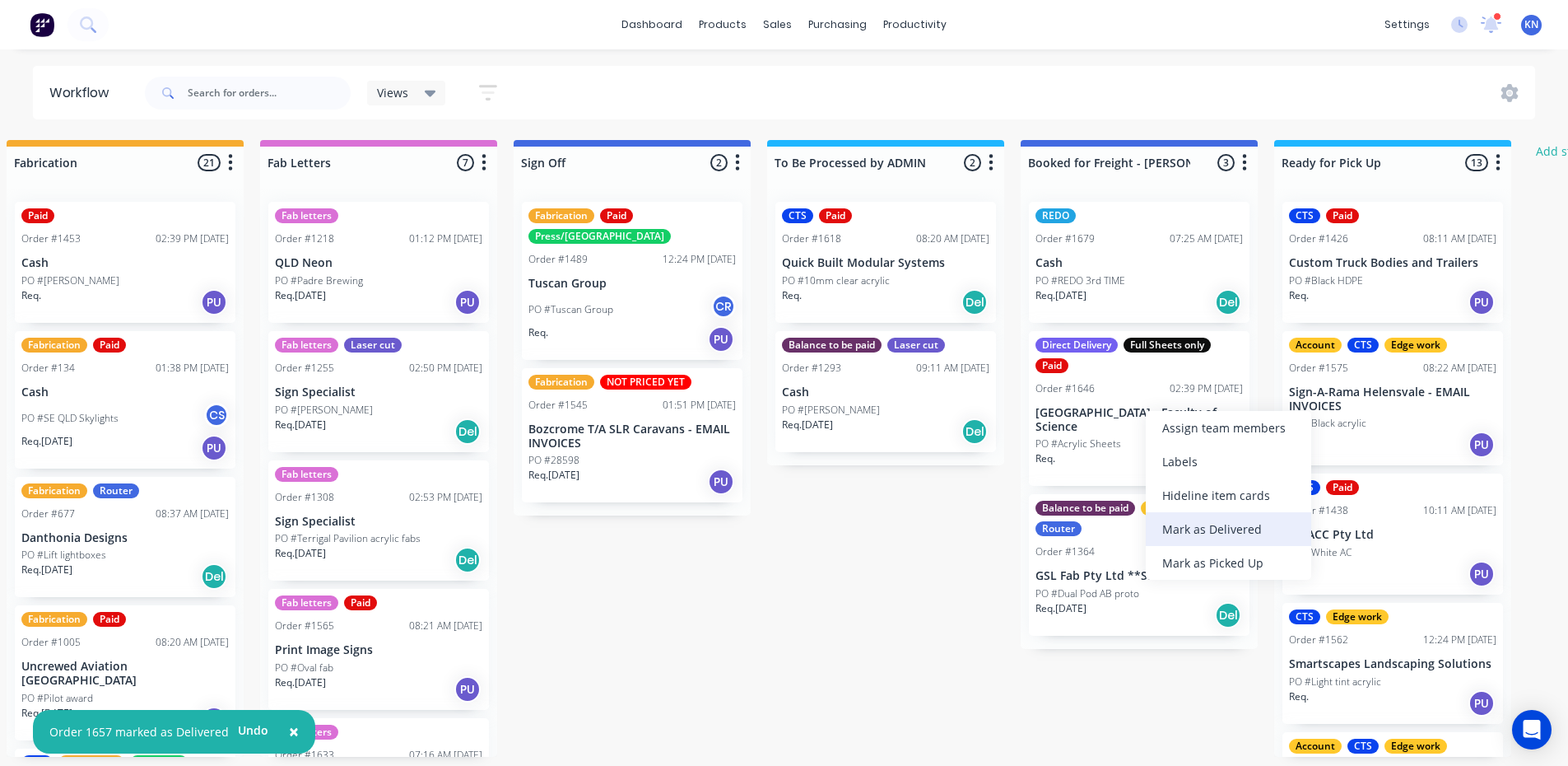
click at [1228, 530] on div "Mark as Delivered" at bounding box center [1228, 529] width 165 height 34
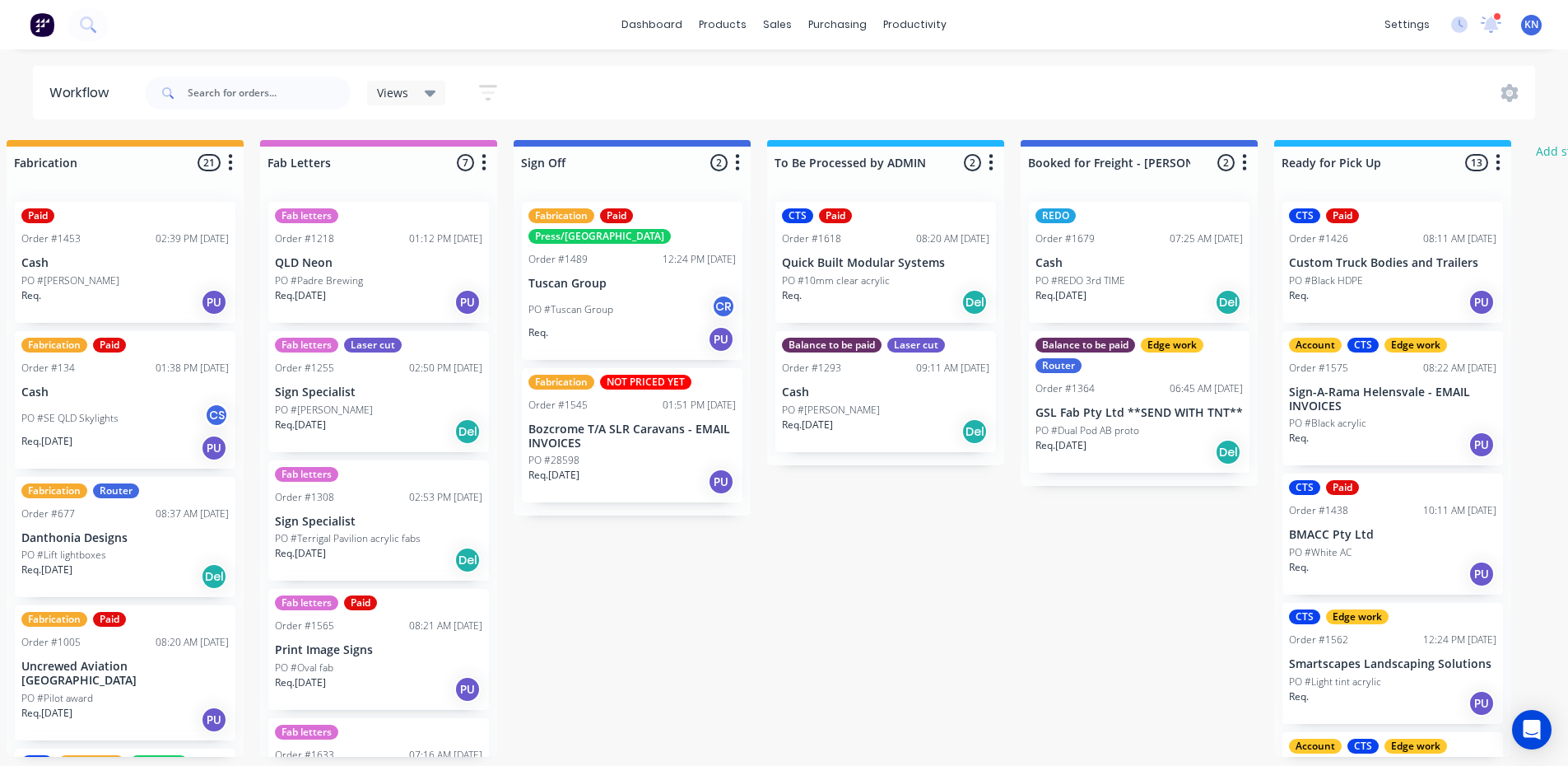
click at [1152, 277] on div "PO #REDO 3rd TIME" at bounding box center [1139, 280] width 207 height 15
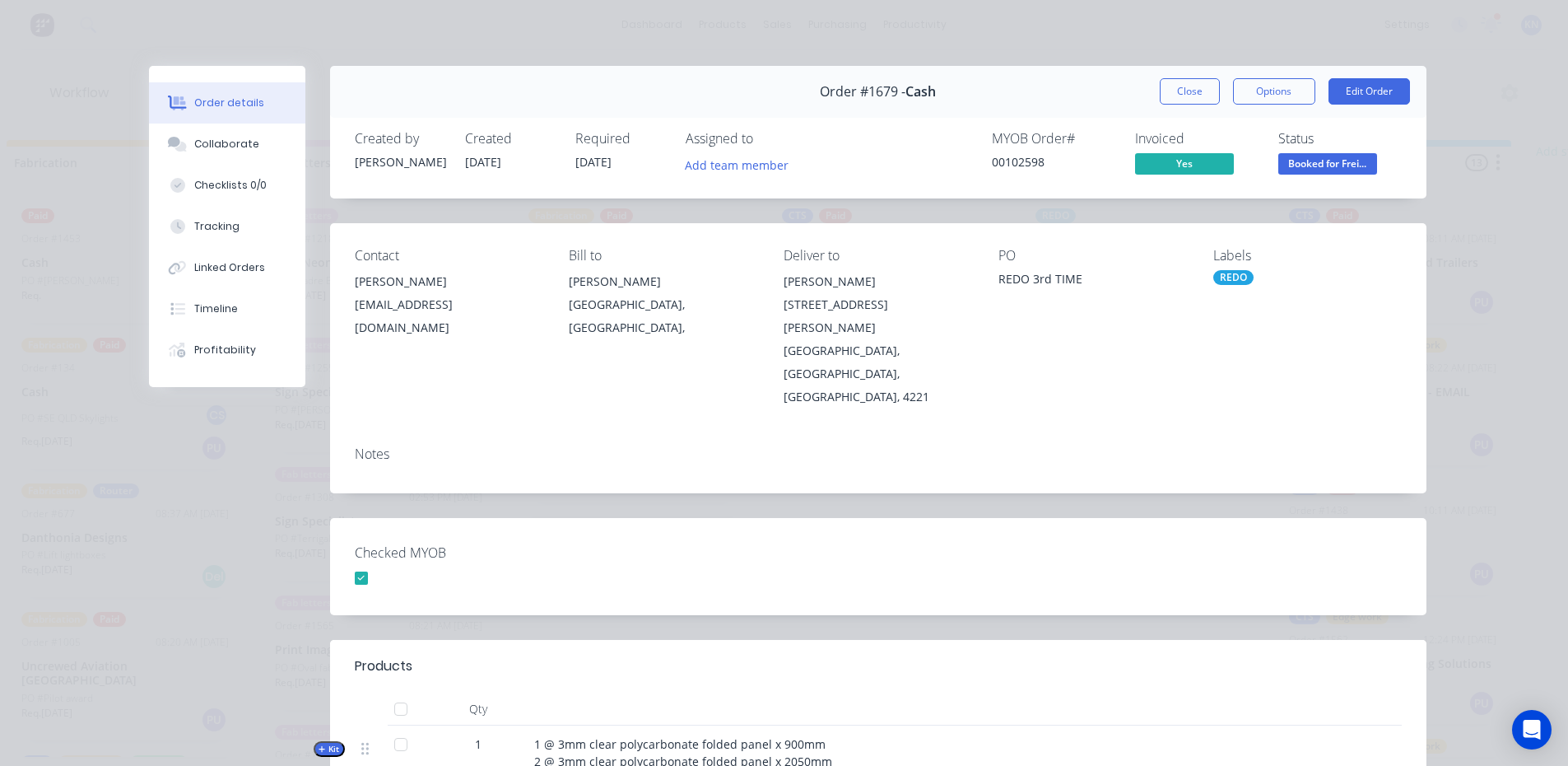
drag, startPoint x: 1185, startPoint y: 91, endPoint x: 1190, endPoint y: 79, distance: 13.0
click at [1185, 91] on button "Close" at bounding box center [1190, 91] width 60 height 26
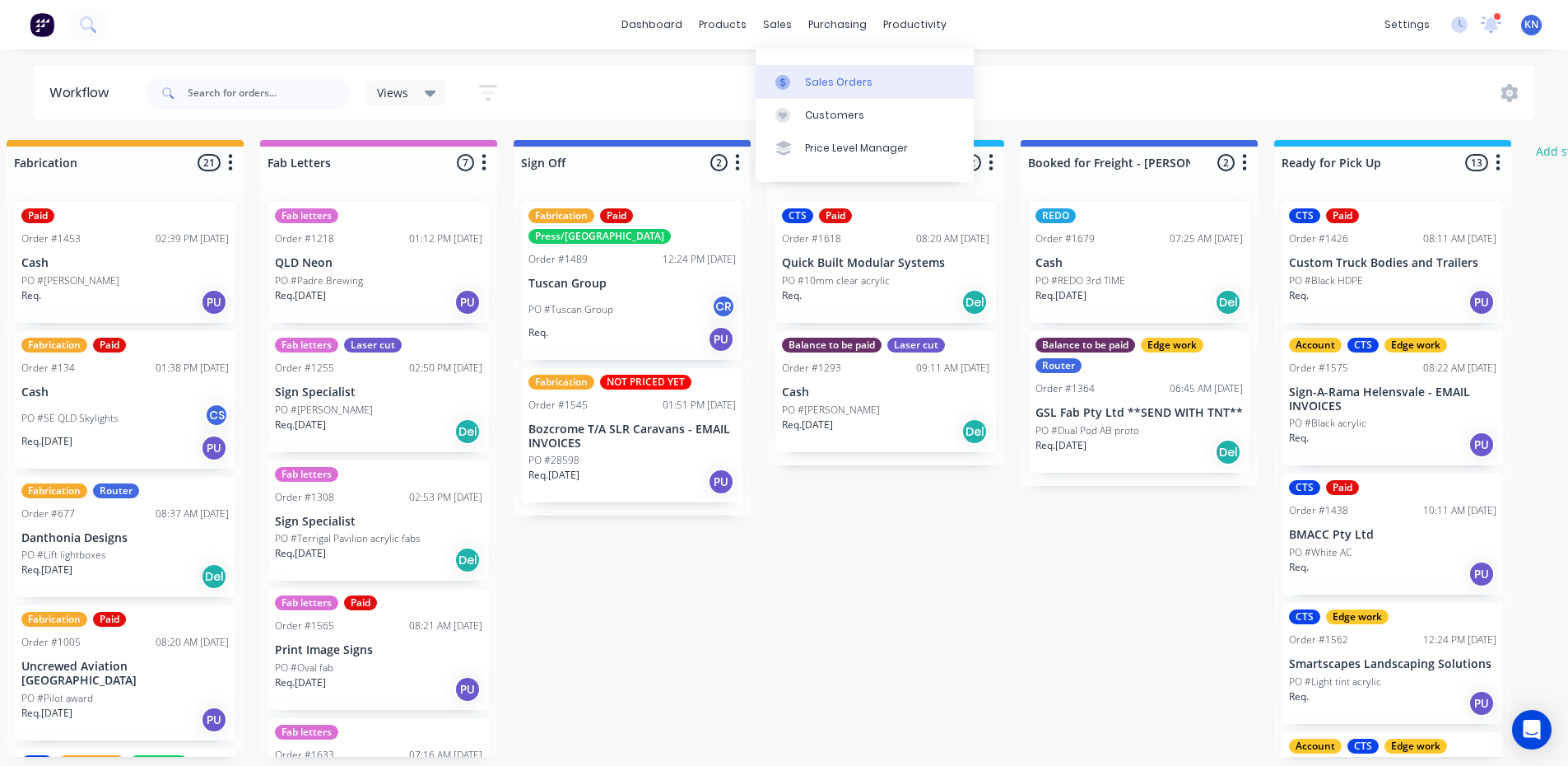
click at [821, 79] on div "Sales Orders" at bounding box center [839, 82] width 68 height 15
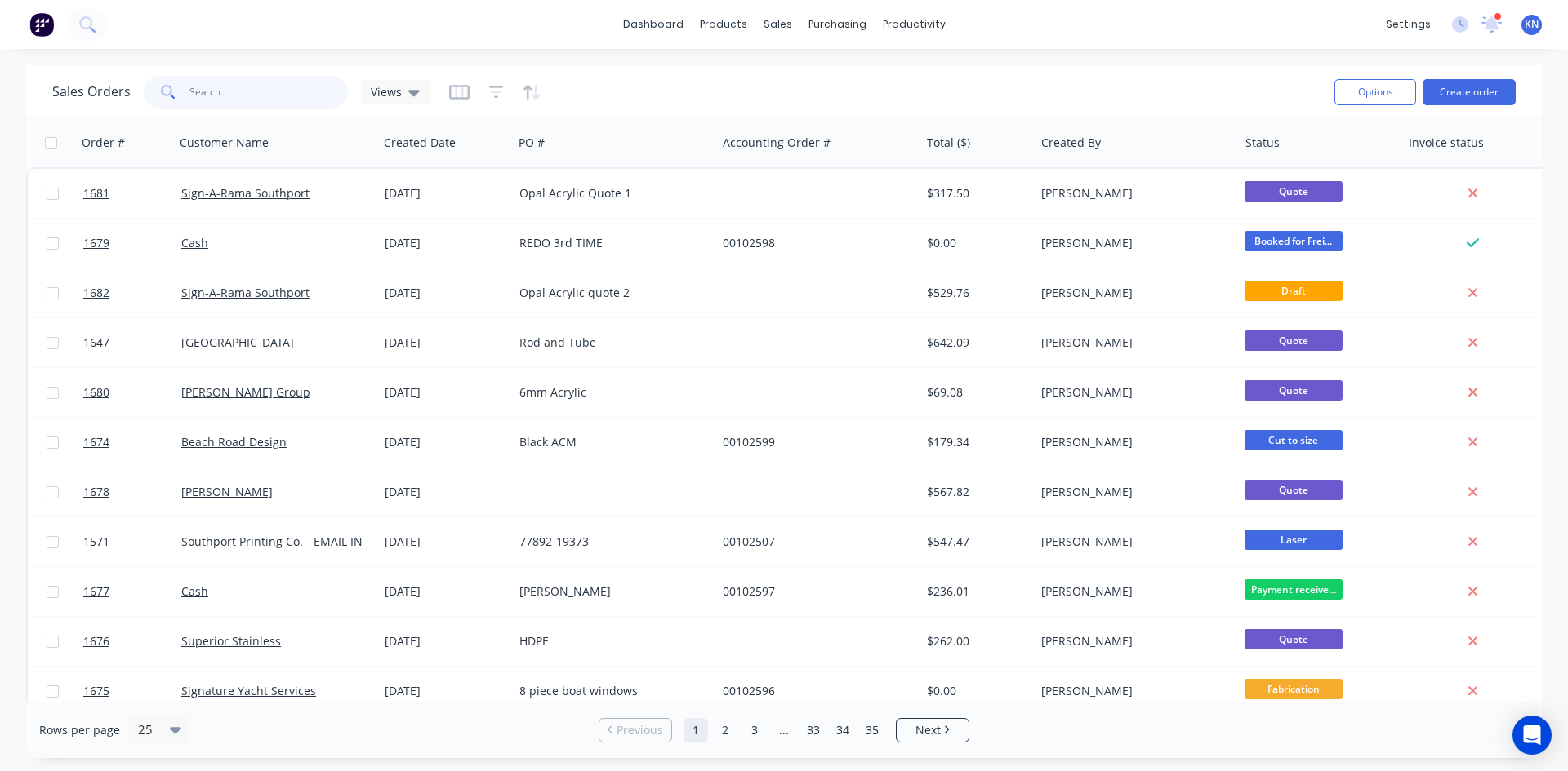
click at [221, 97] on input "text" at bounding box center [269, 92] width 159 height 33
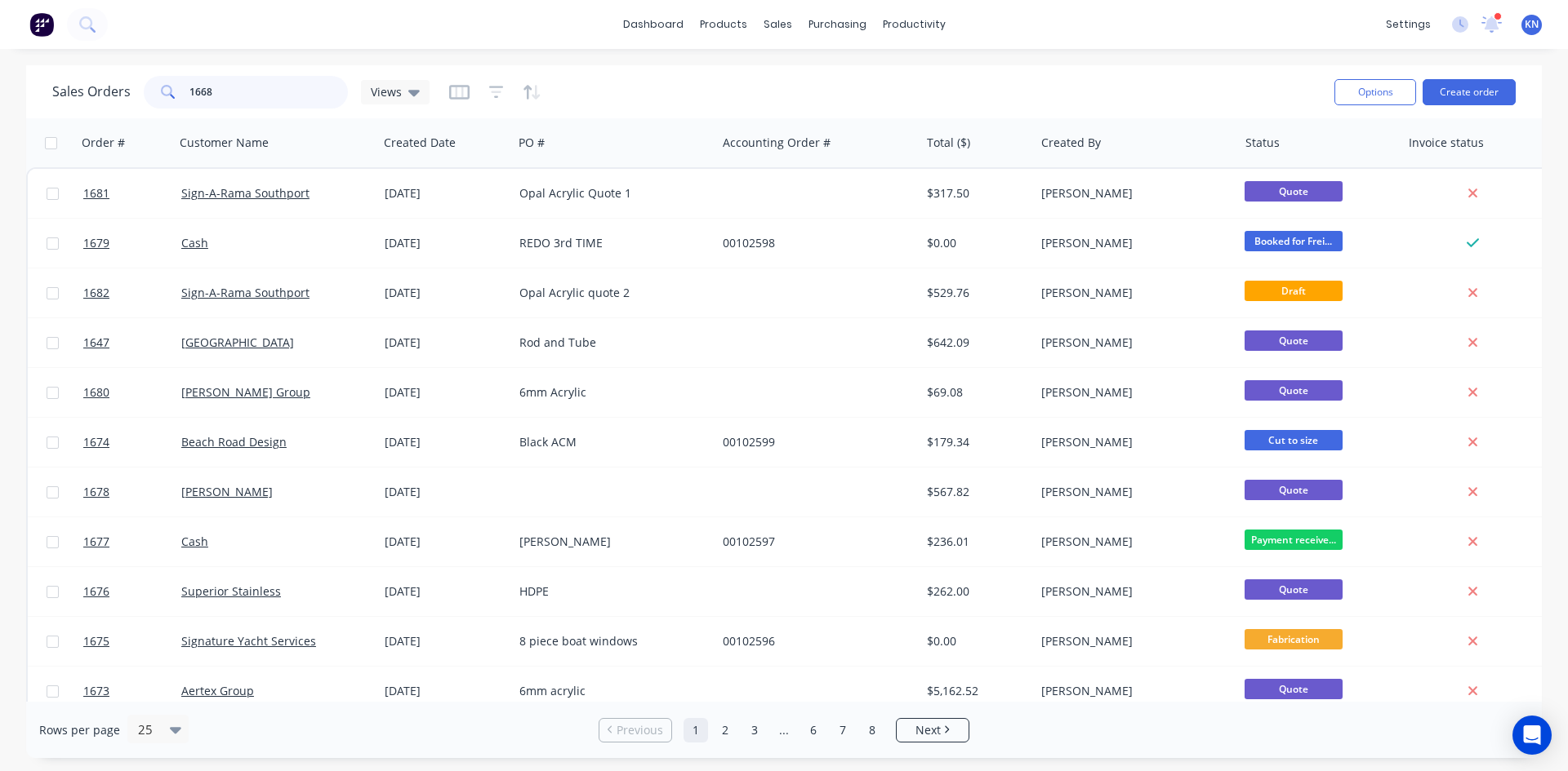
type input "1668"
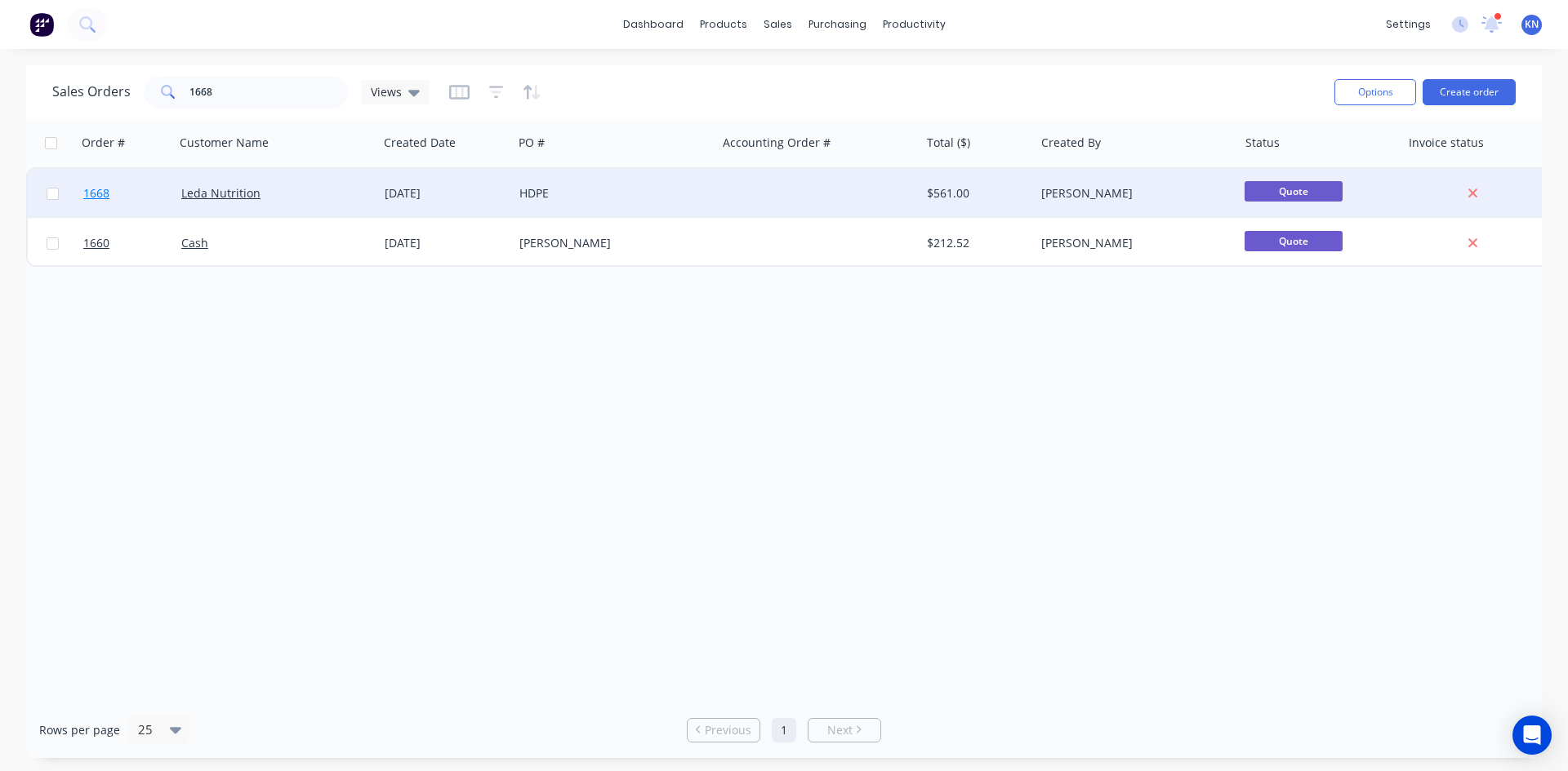
click at [96, 193] on span "1668" at bounding box center [96, 194] width 26 height 16
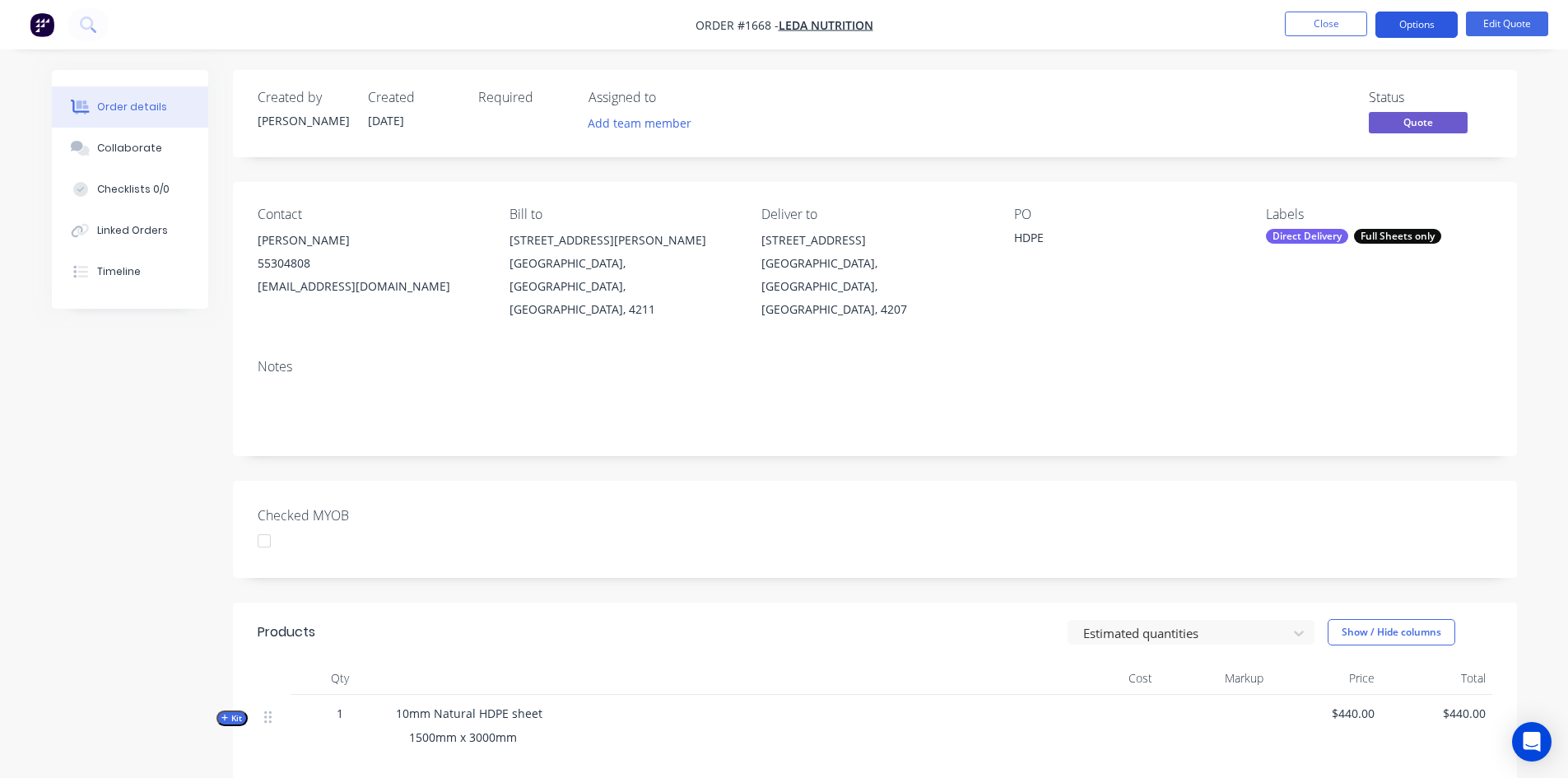
click at [1421, 25] on button "Options" at bounding box center [1416, 25] width 82 height 26
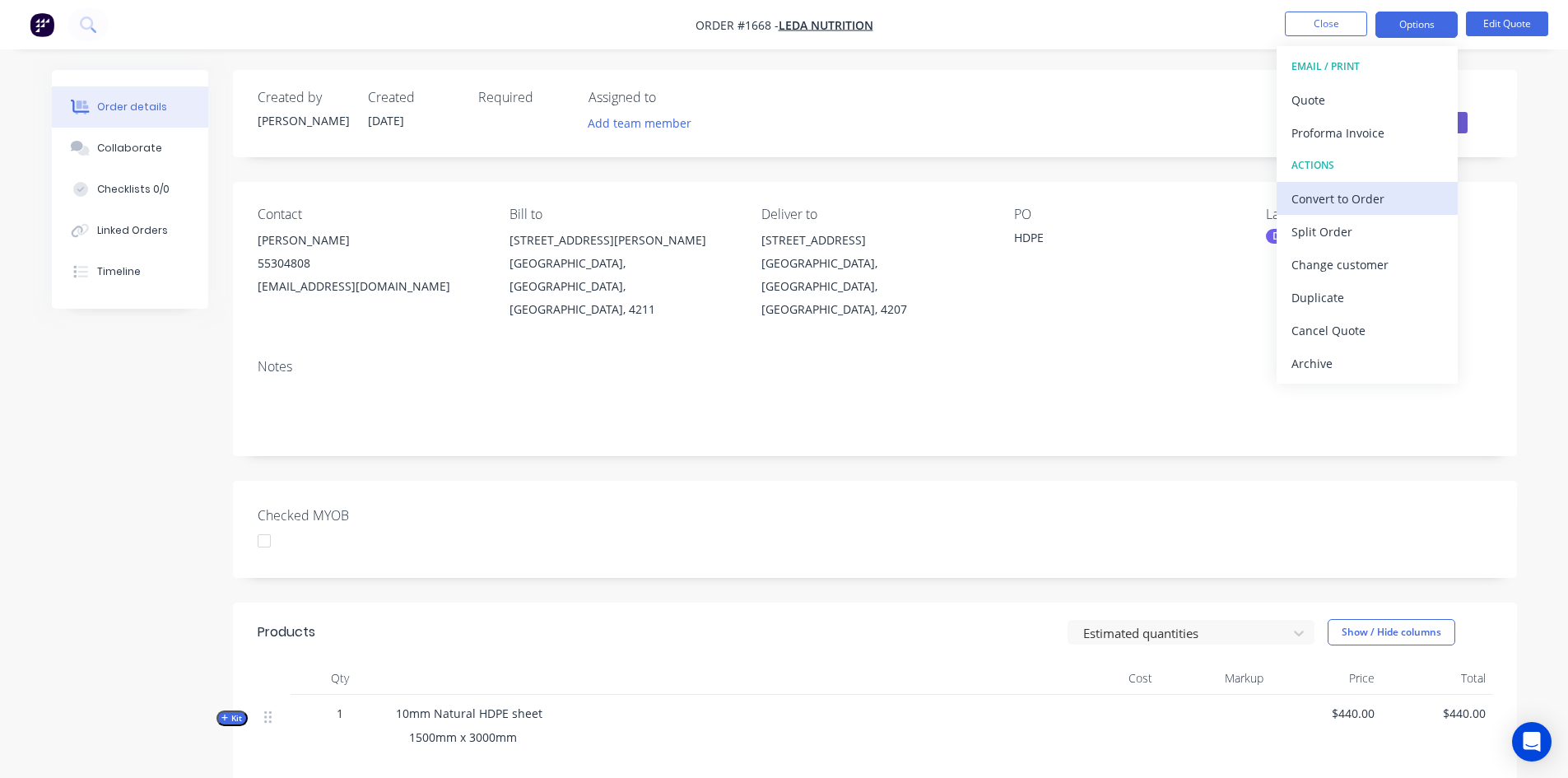
click at [1348, 201] on div "Convert to Order" at bounding box center [1367, 199] width 152 height 24
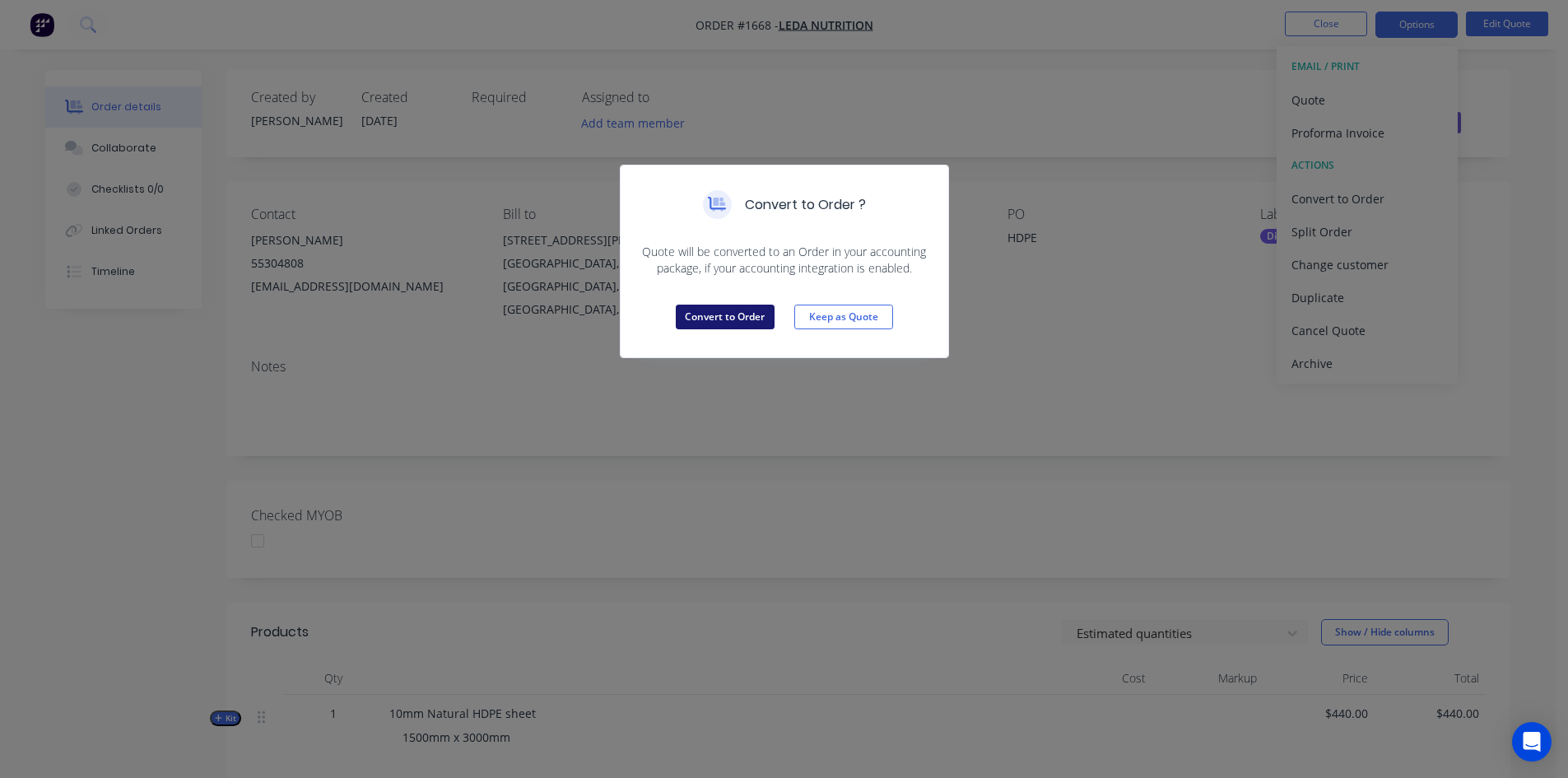
click at [707, 315] on button "Convert to Order" at bounding box center [726, 317] width 99 height 25
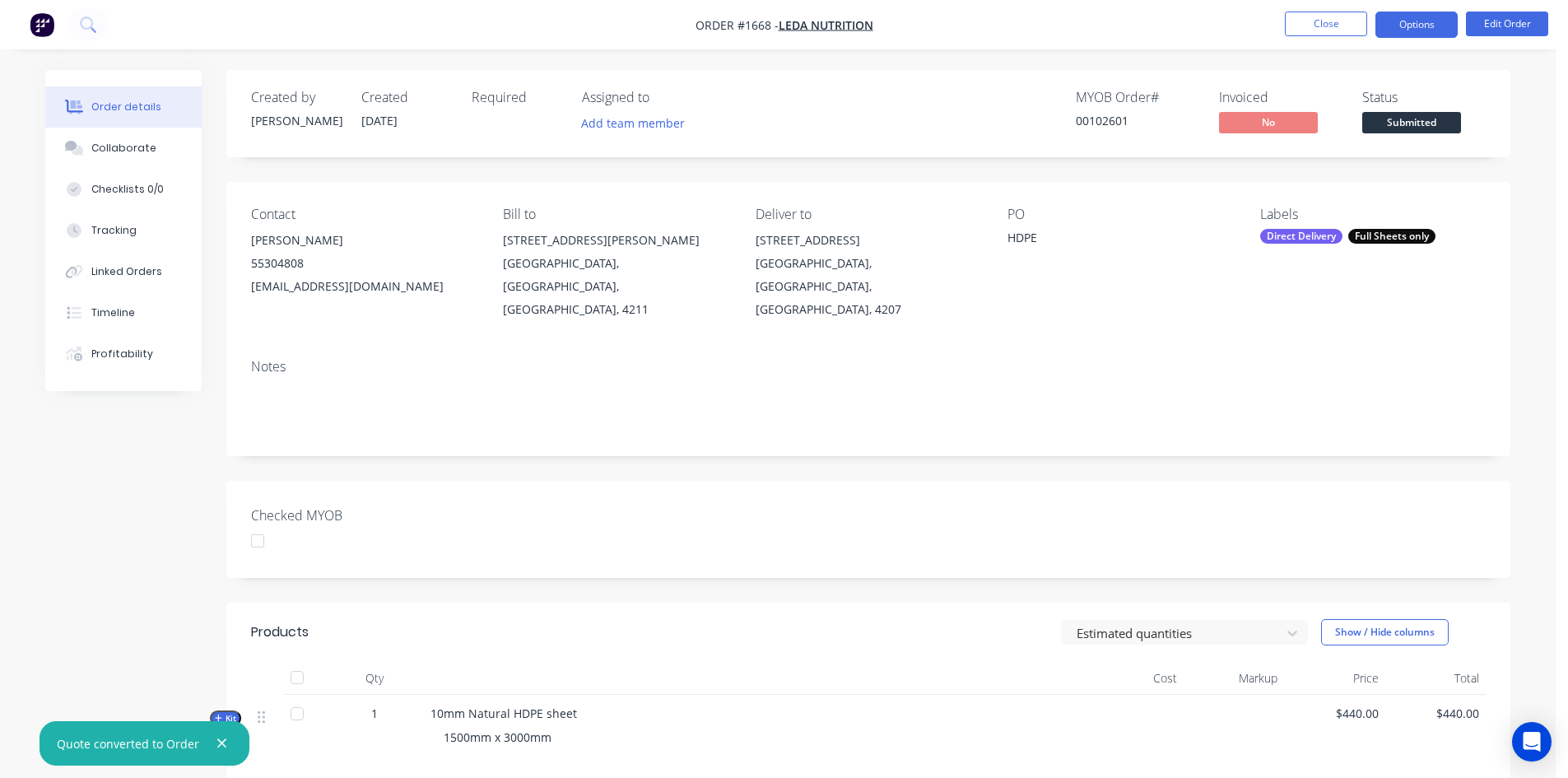
click at [1443, 19] on button "Options" at bounding box center [1416, 25] width 82 height 26
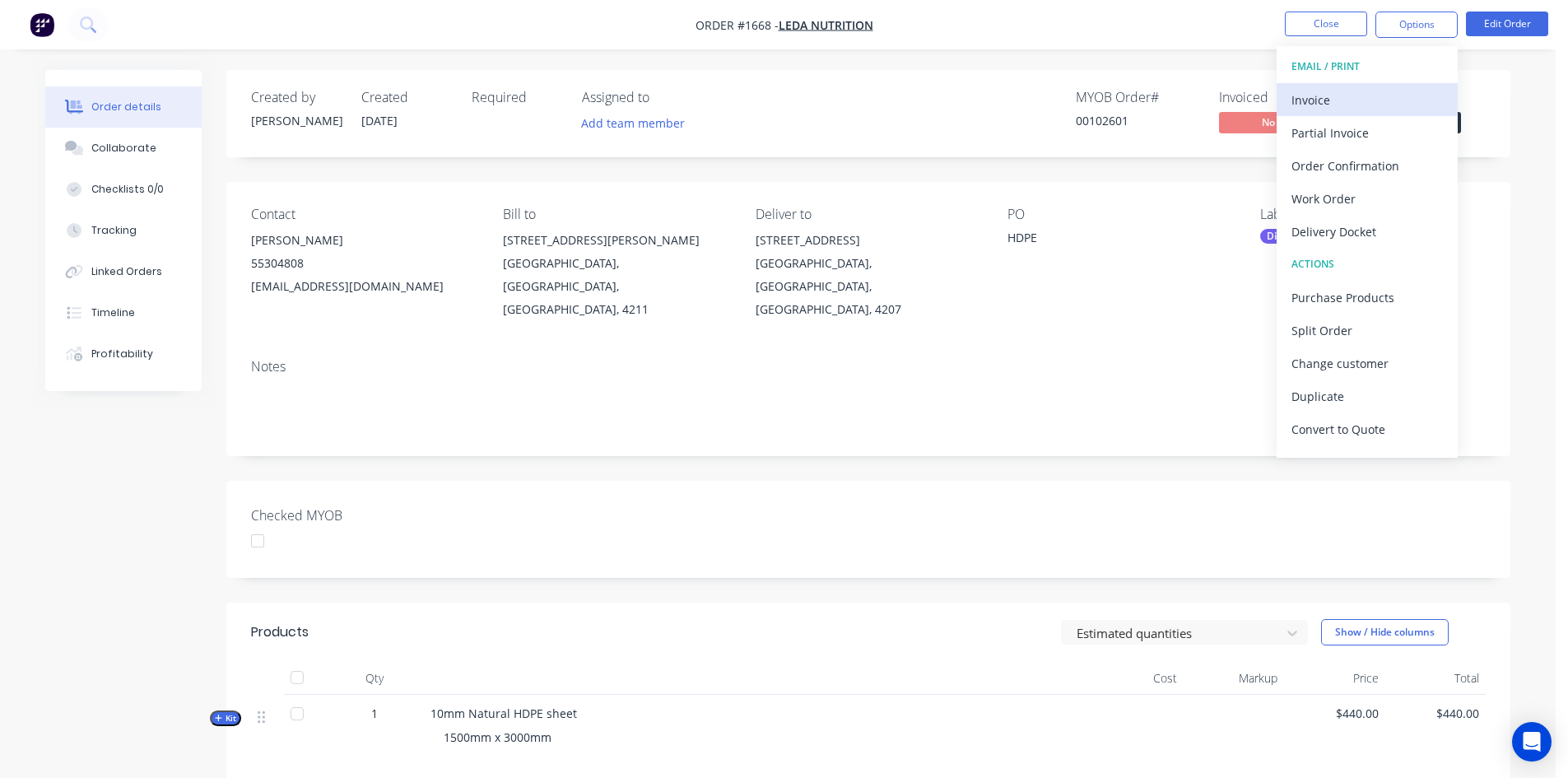
click at [1336, 97] on div "Invoice" at bounding box center [1367, 100] width 152 height 24
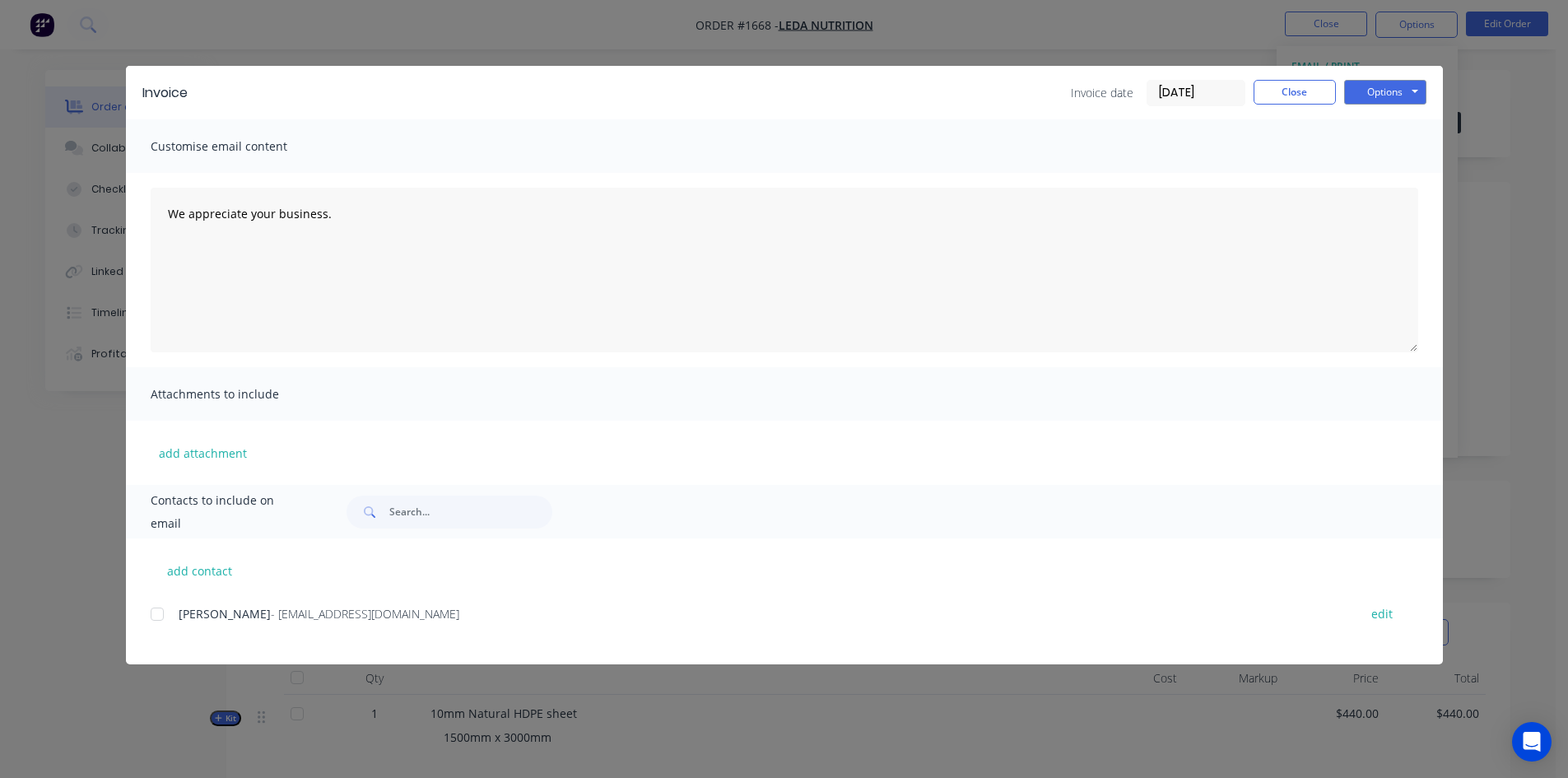
click at [1211, 92] on input "25/09/25" at bounding box center [1196, 92] width 97 height 25
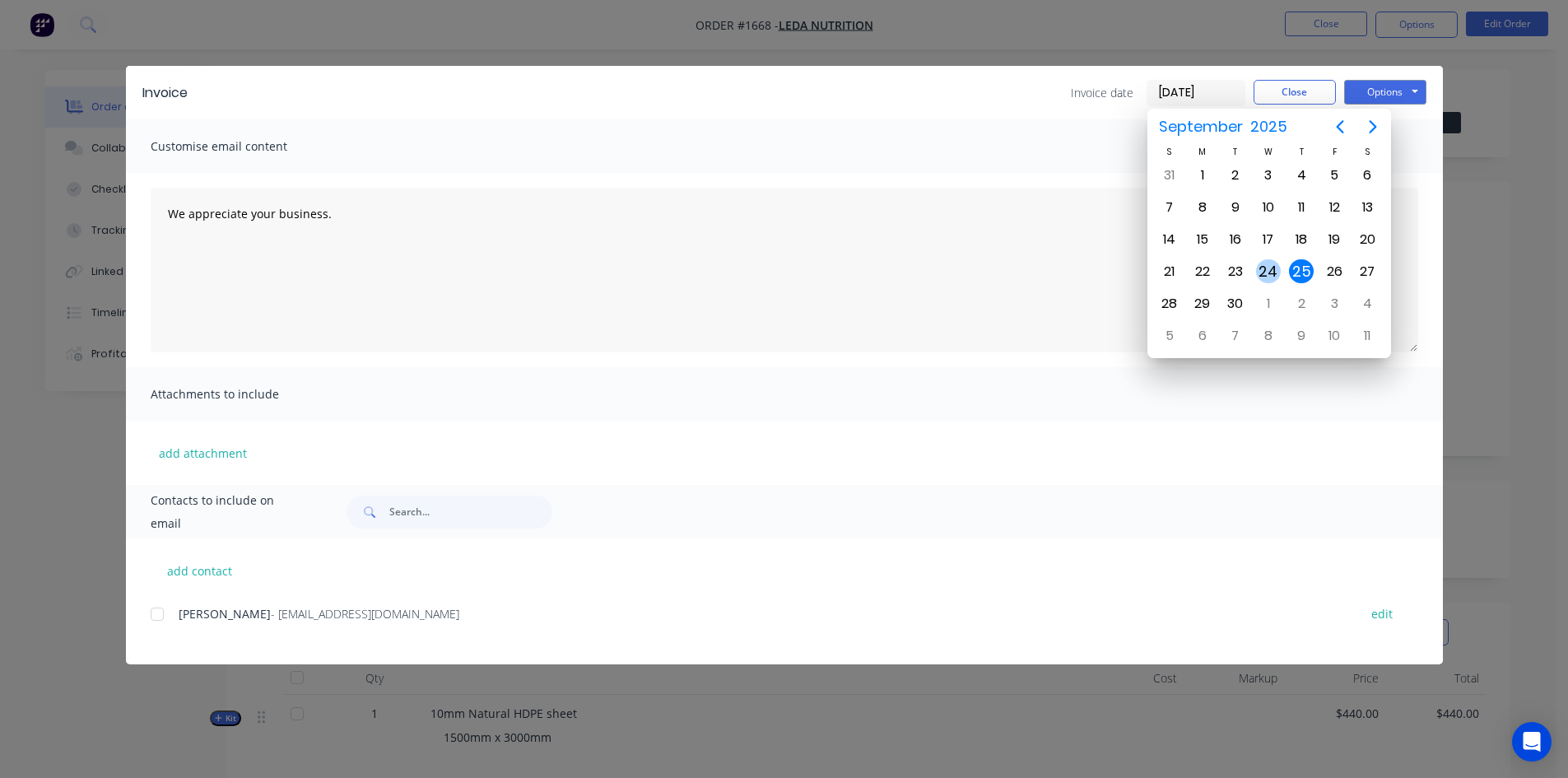
click at [1270, 269] on div "24" at bounding box center [1268, 271] width 25 height 25
type input "[DATE]"
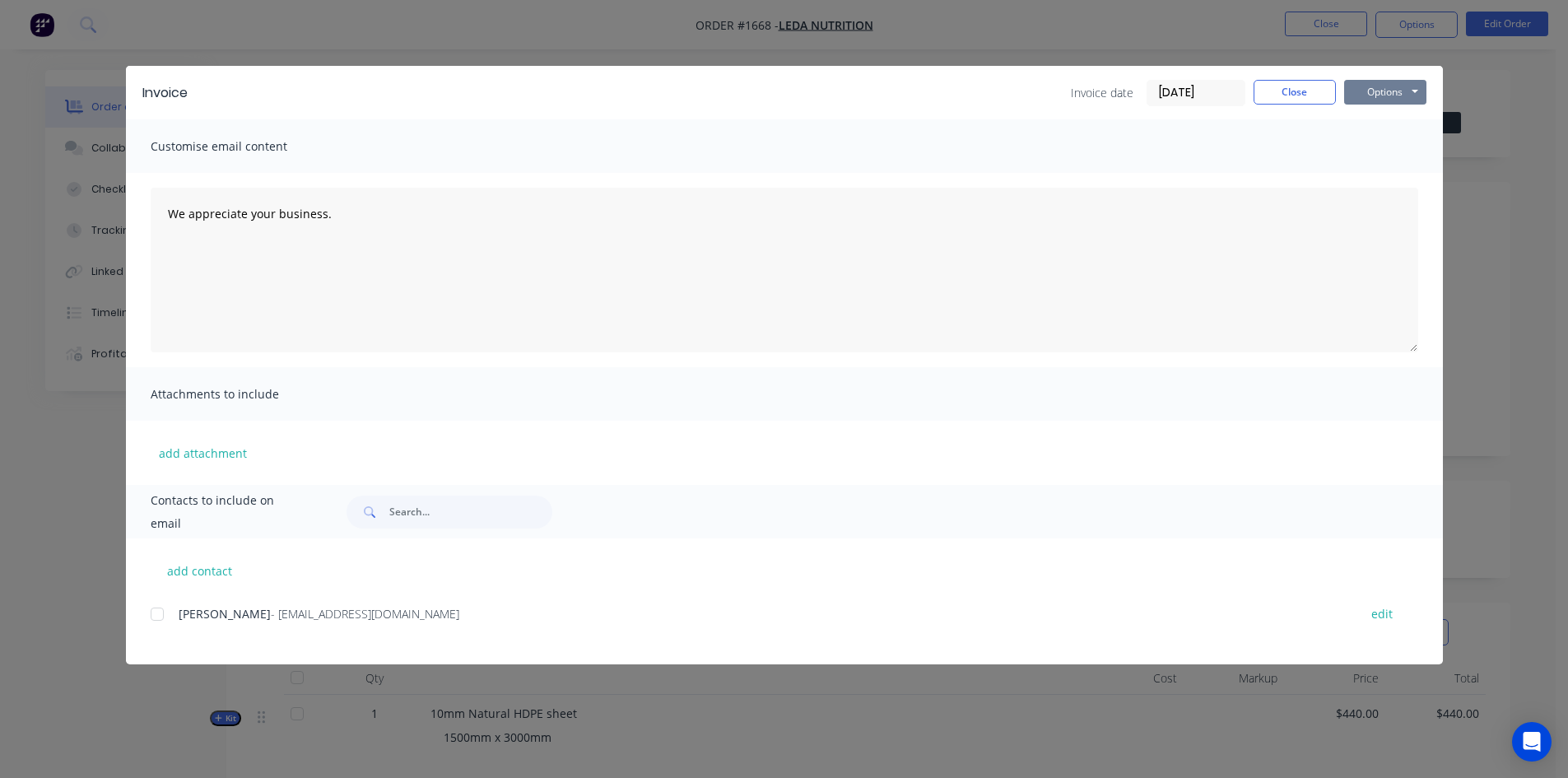
click at [1378, 91] on button "Options" at bounding box center [1385, 91] width 82 height 25
click at [1377, 148] on button "Print" at bounding box center [1396, 149] width 105 height 27
click at [1290, 93] on button "Close" at bounding box center [1295, 91] width 82 height 25
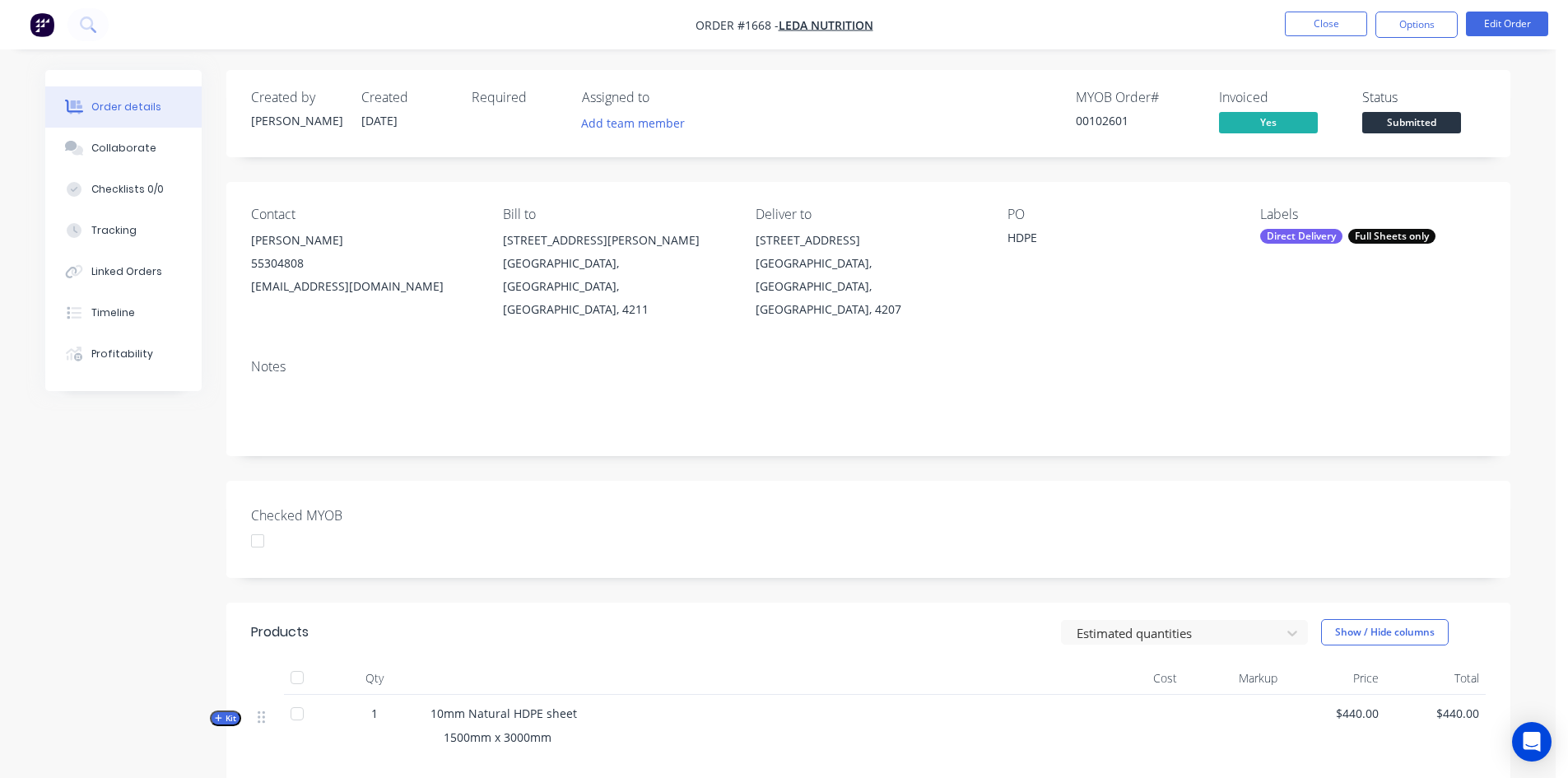
click at [1354, 234] on div "Full Sheets only" at bounding box center [1392, 237] width 88 height 15
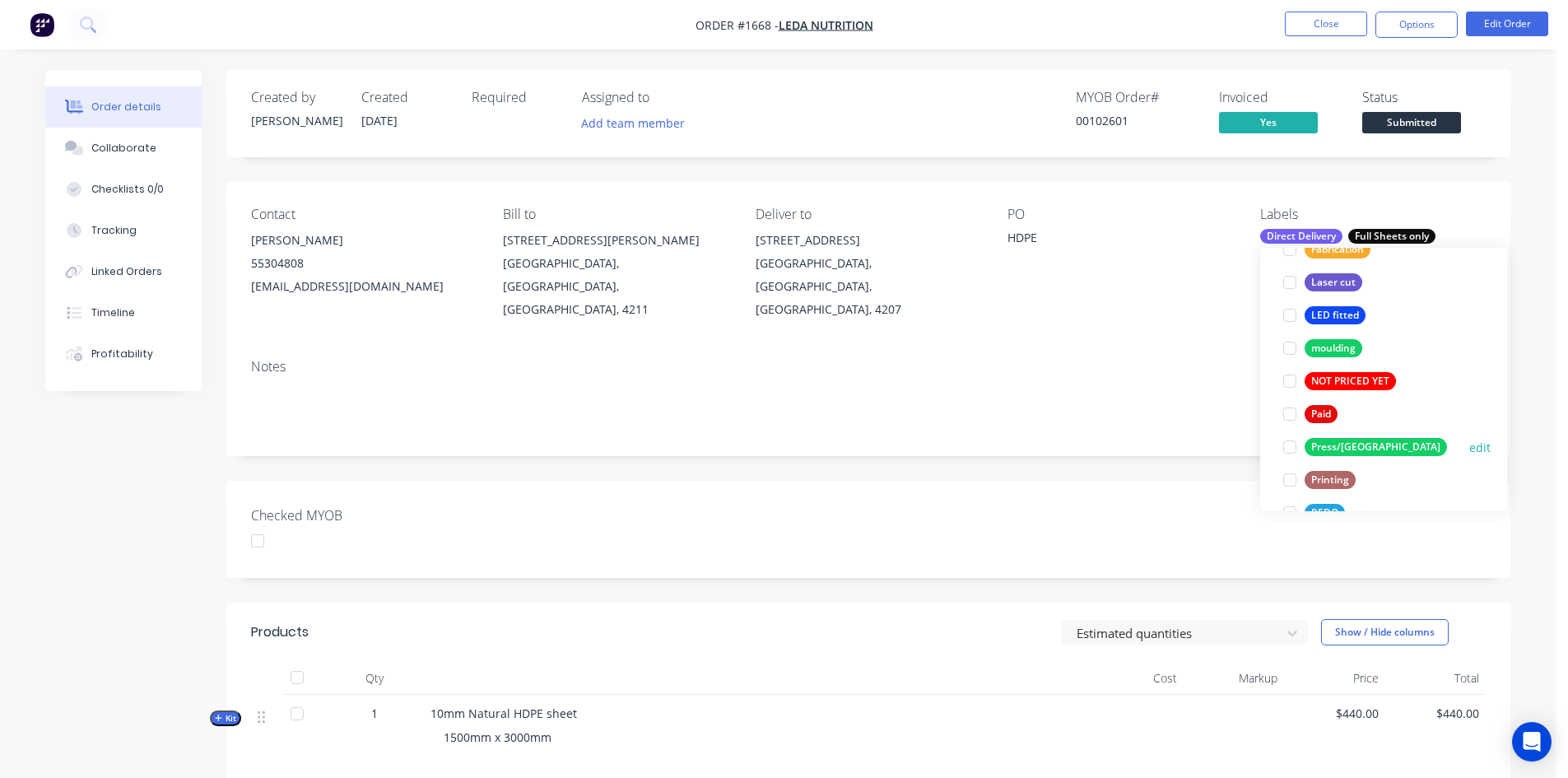
scroll to position [494, 0]
click at [1290, 414] on div at bounding box center [1290, 413] width 33 height 33
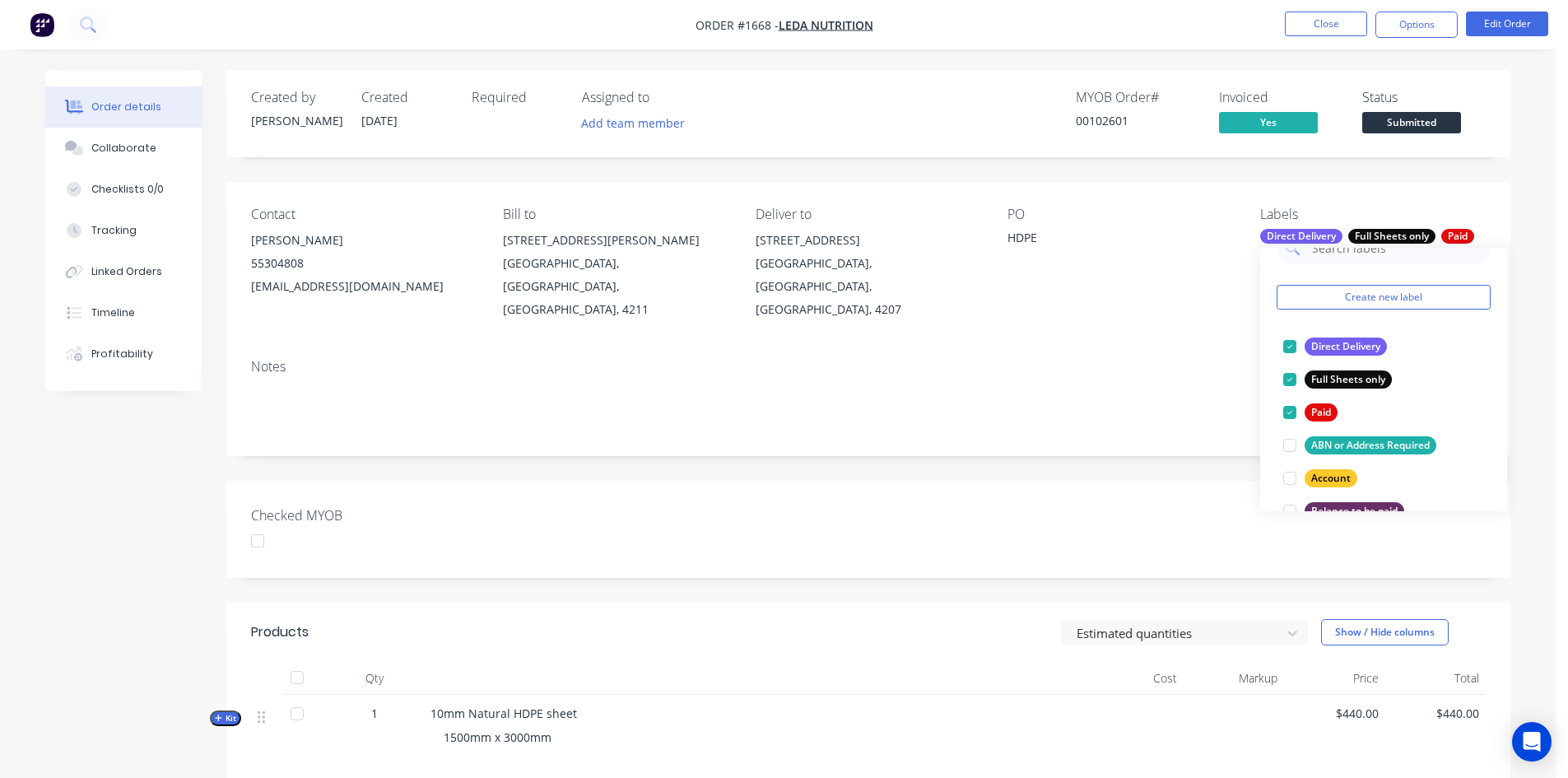
click at [1057, 509] on div "Checked MYOB" at bounding box center [868, 530] width 1284 height 97
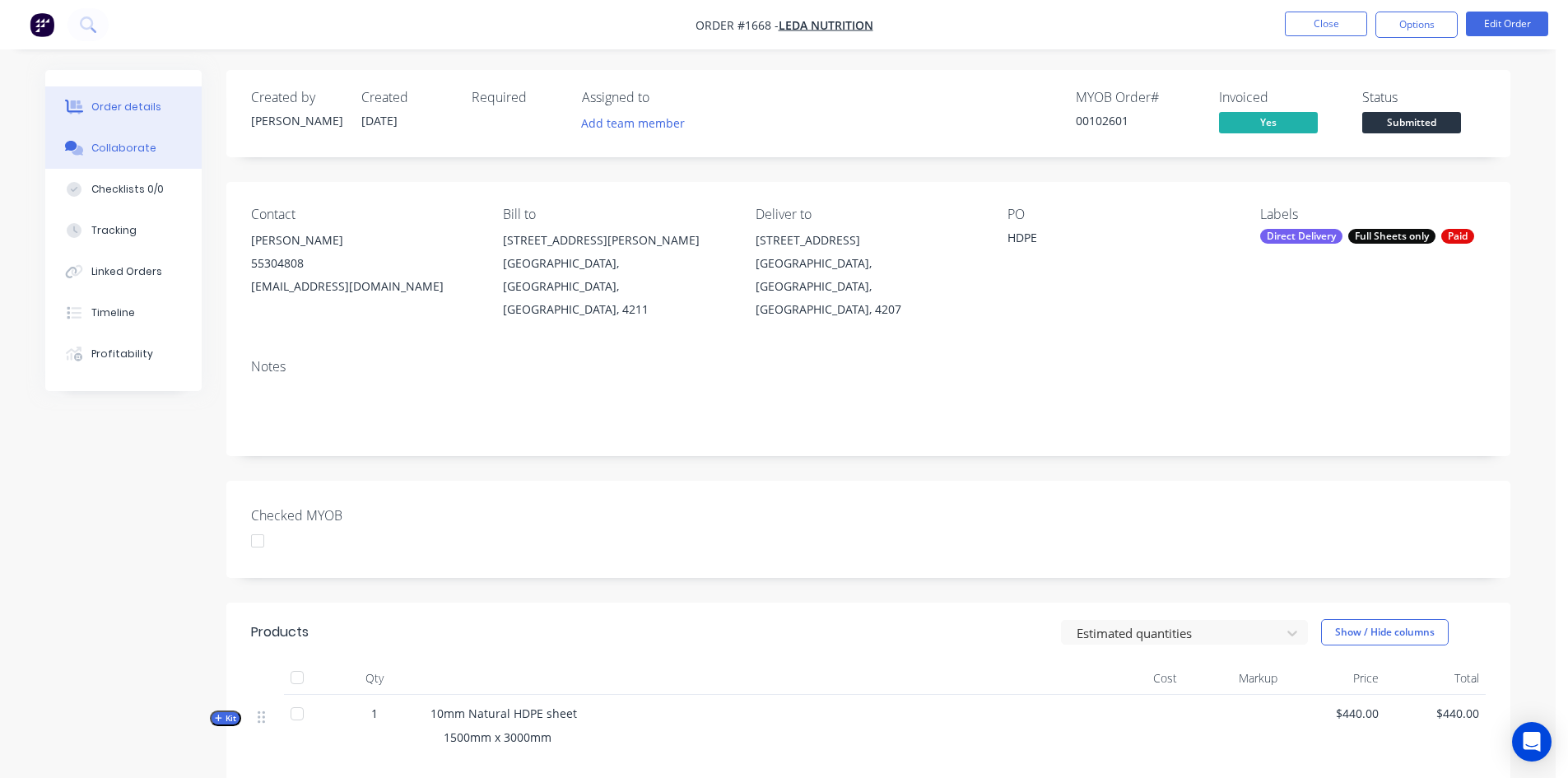
click at [150, 146] on button "Collaborate" at bounding box center [123, 148] width 156 height 41
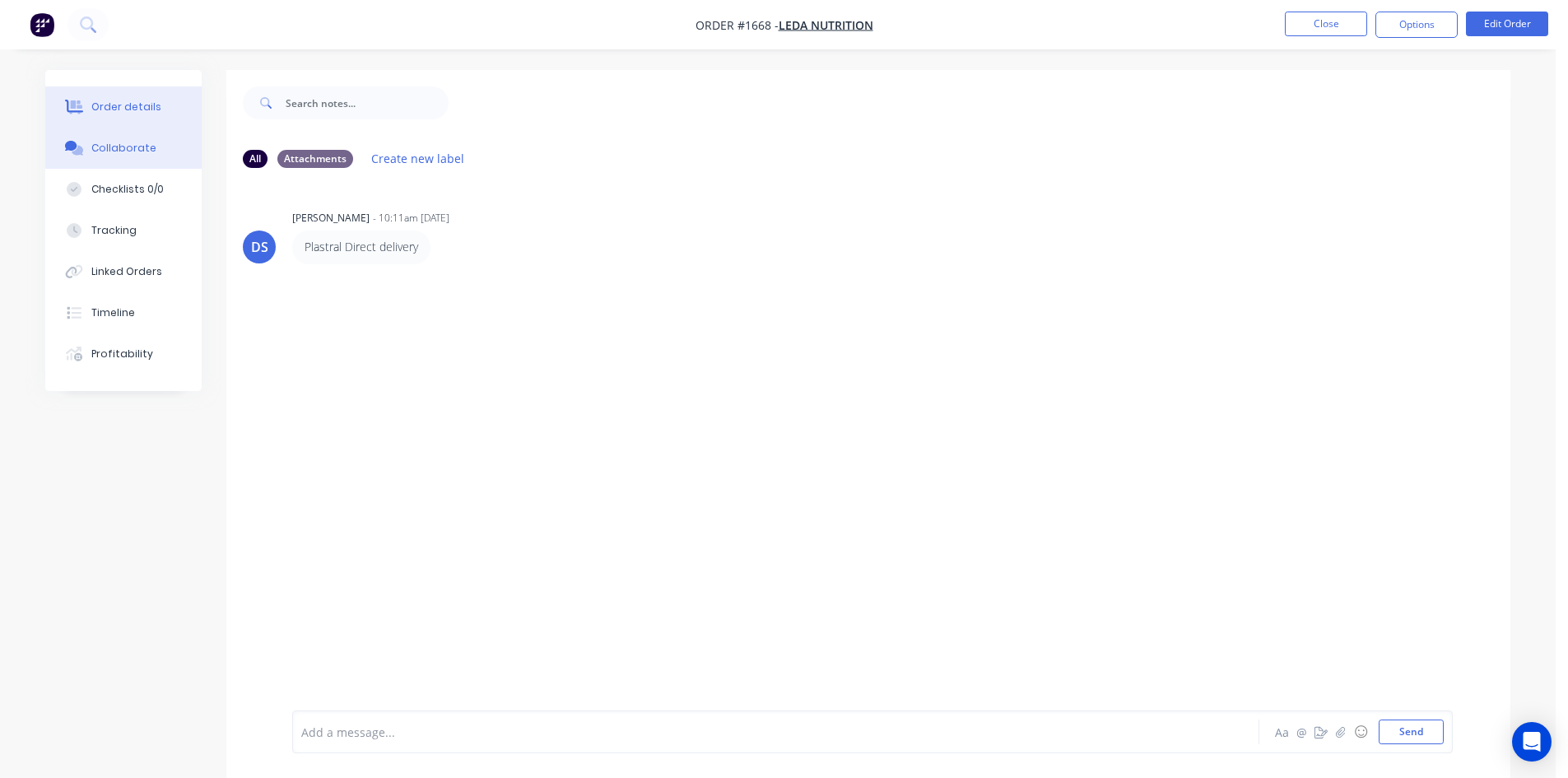
click at [121, 97] on button "Order details" at bounding box center [123, 107] width 156 height 41
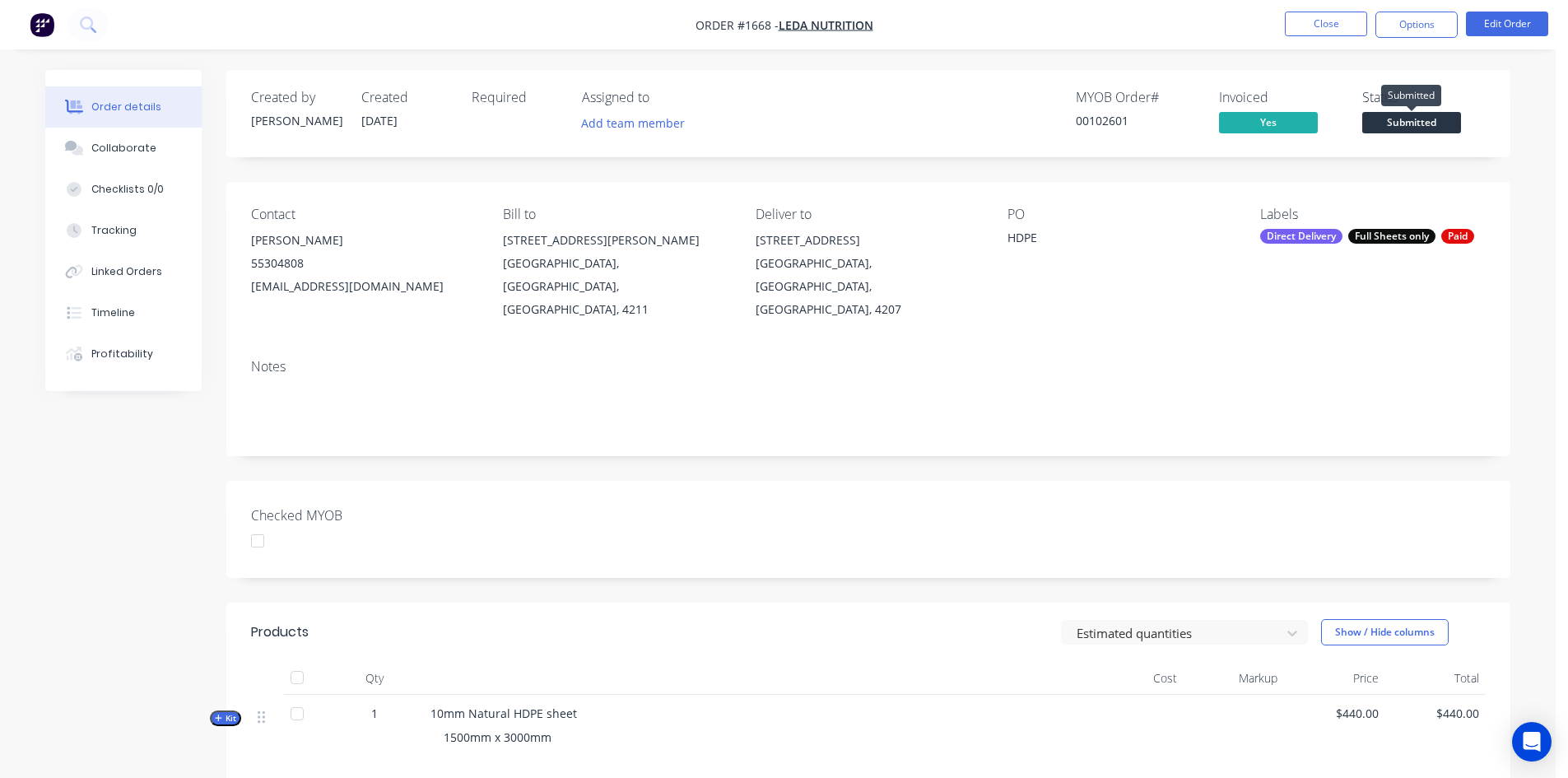
click at [1432, 116] on span "Submitted" at bounding box center [1412, 122] width 99 height 21
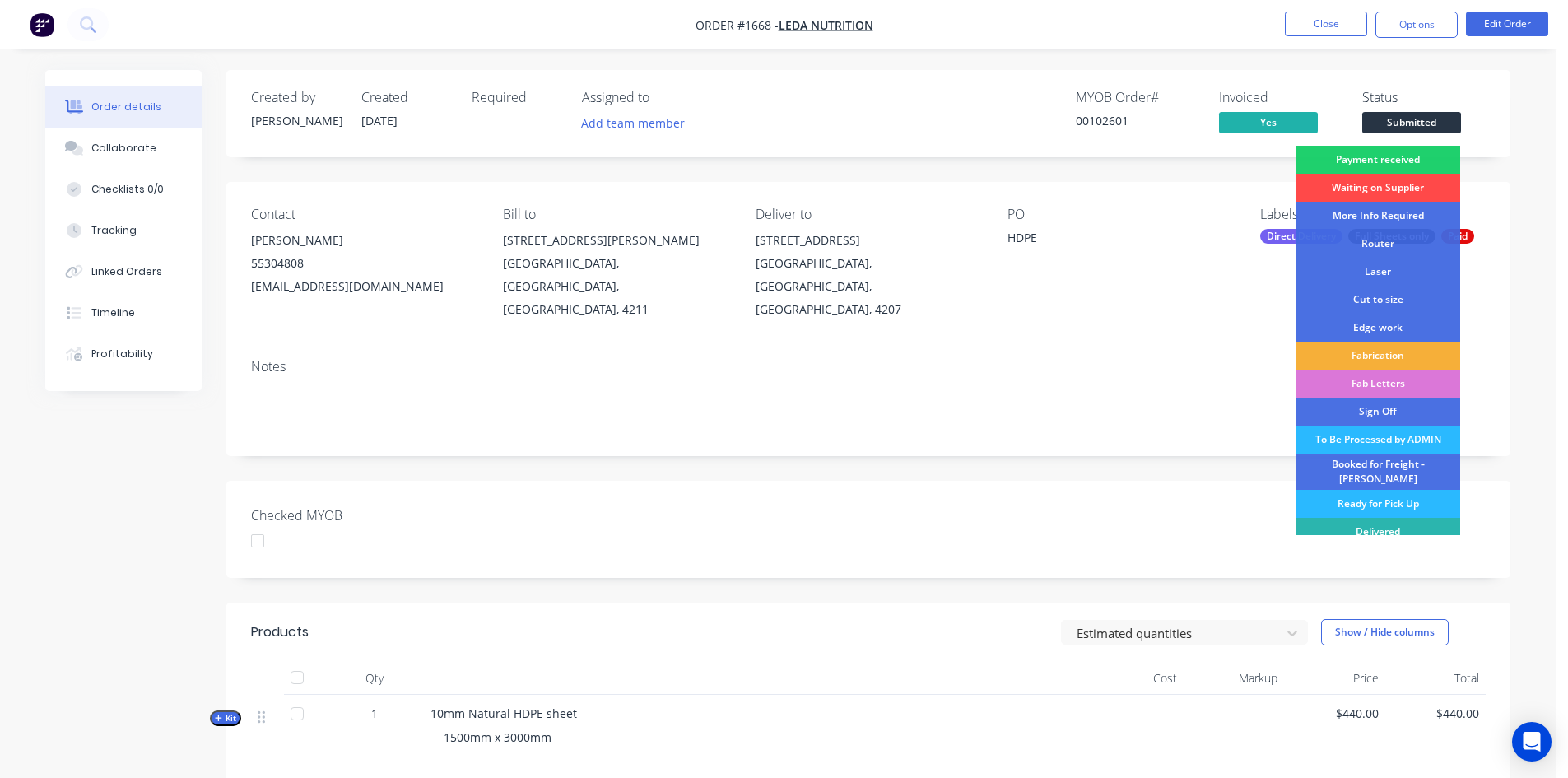
click at [1387, 188] on div "Waiting on Supplier" at bounding box center [1378, 187] width 164 height 28
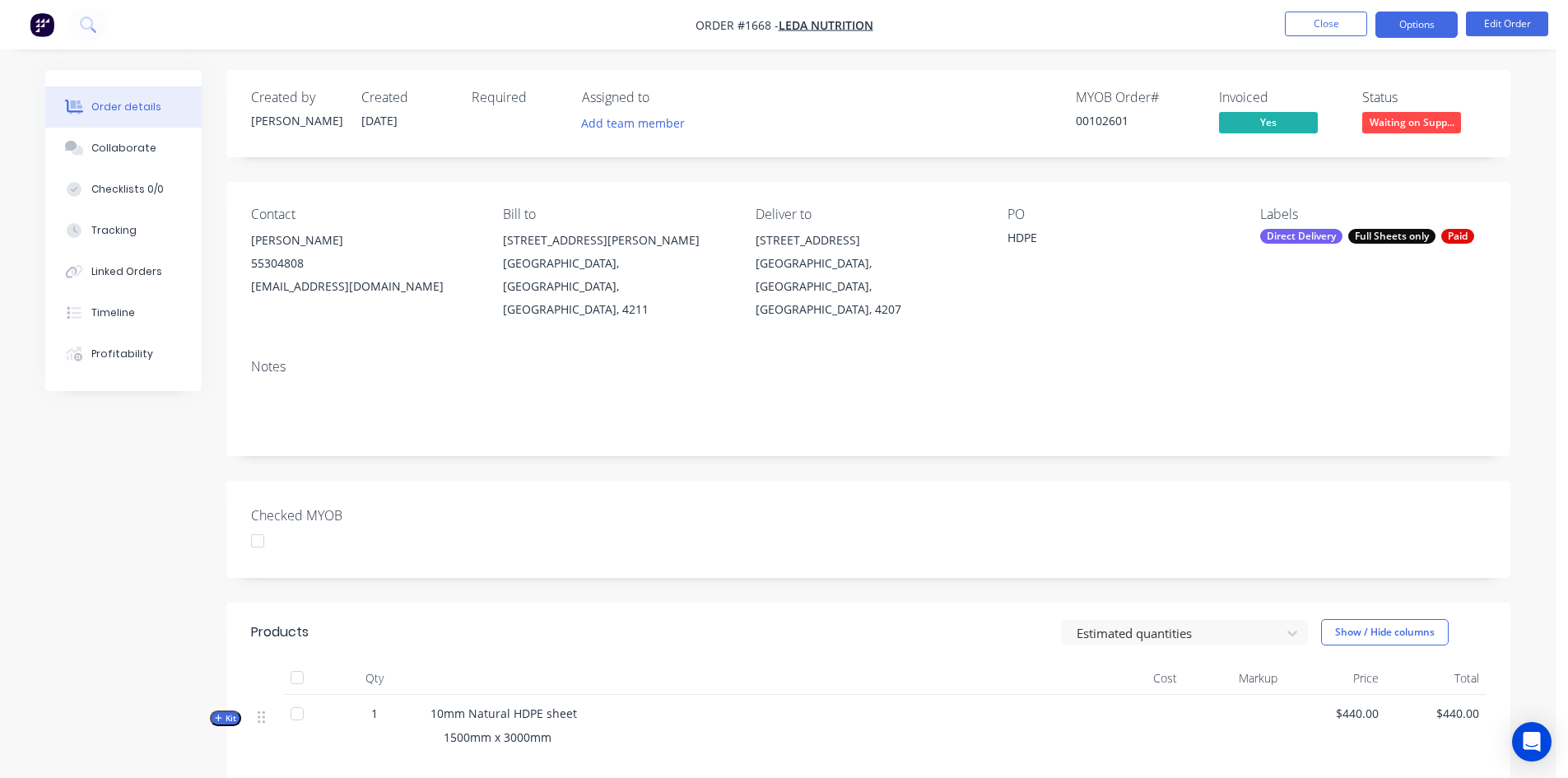
click at [1417, 29] on button "Options" at bounding box center [1416, 25] width 82 height 26
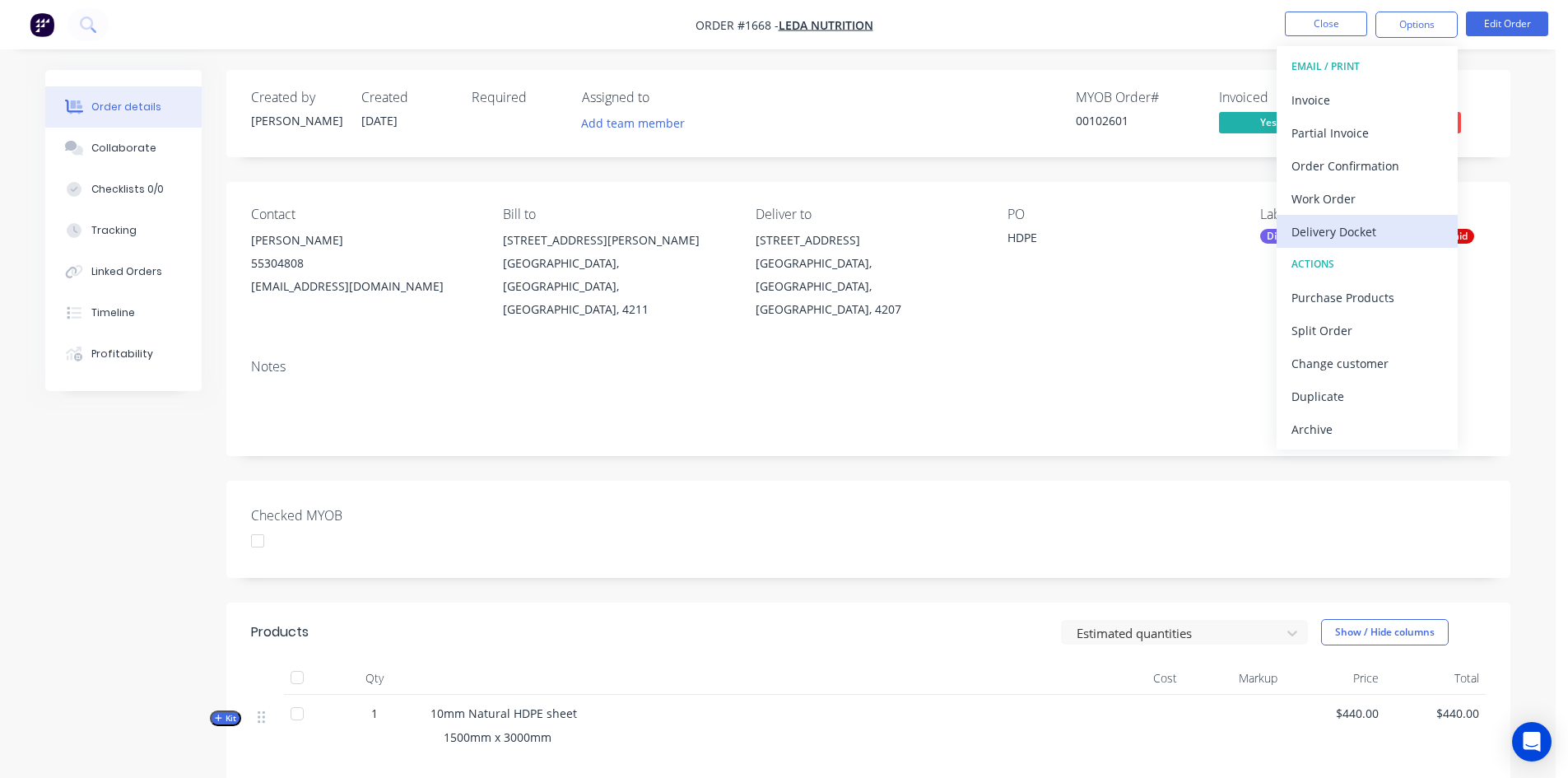
click at [1340, 232] on div "Delivery Docket" at bounding box center [1367, 232] width 152 height 24
click at [1128, 430] on div "Notes" at bounding box center [868, 401] width 1284 height 110
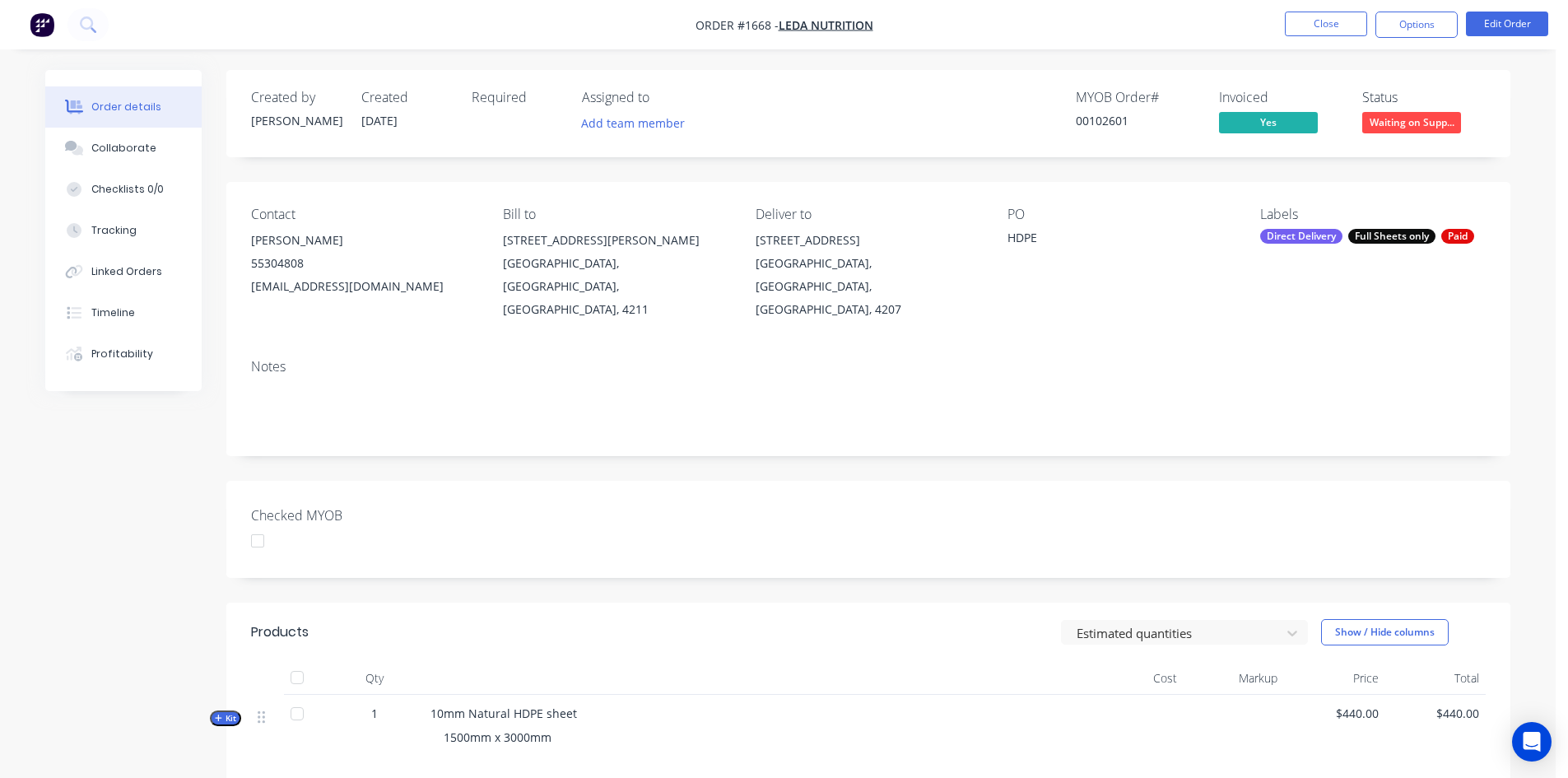
click at [260, 525] on div at bounding box center [257, 541] width 33 height 33
click at [1416, 24] on button "Options" at bounding box center [1416, 25] width 82 height 26
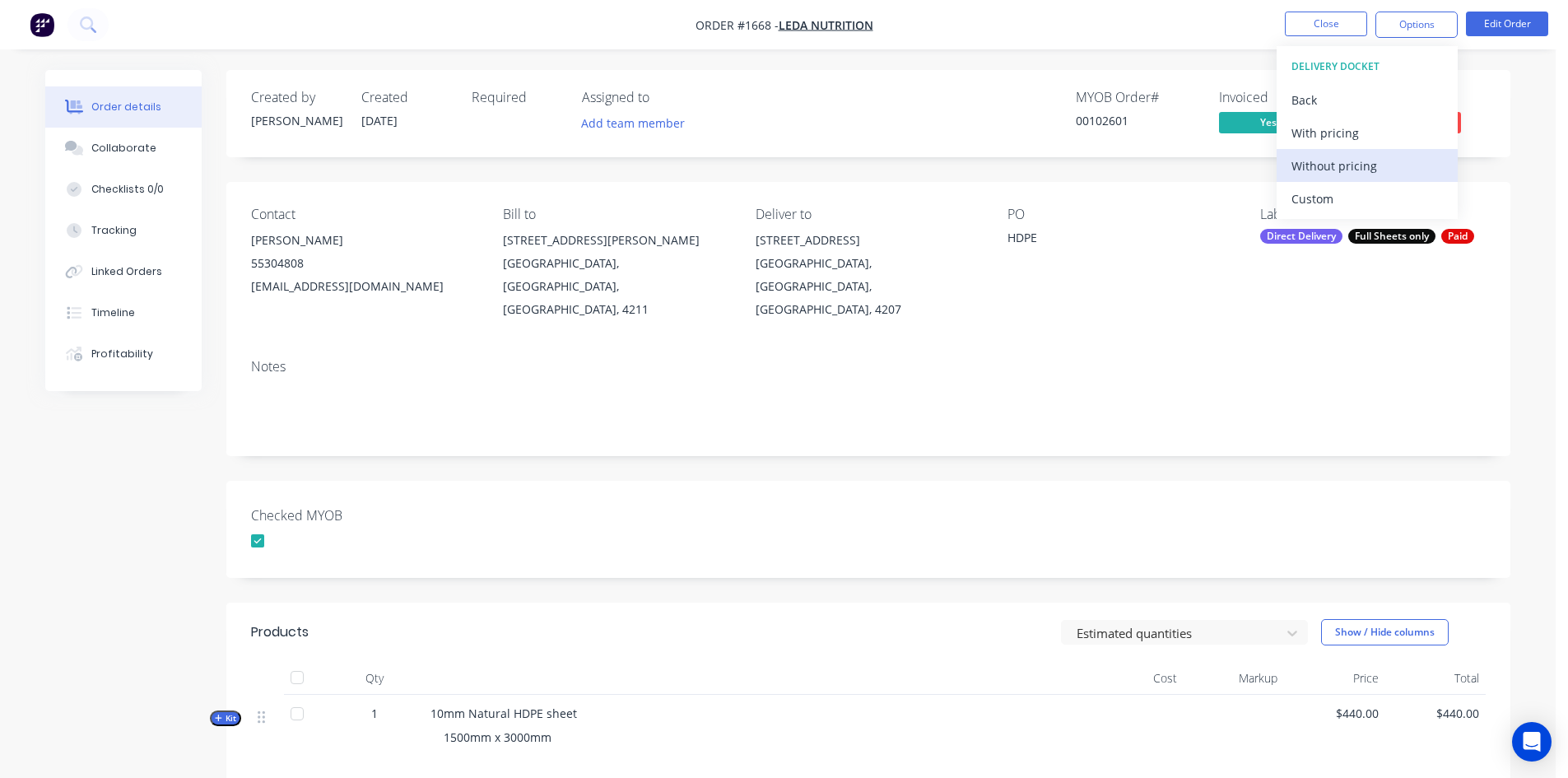
click at [1373, 163] on div "Without pricing" at bounding box center [1367, 166] width 152 height 24
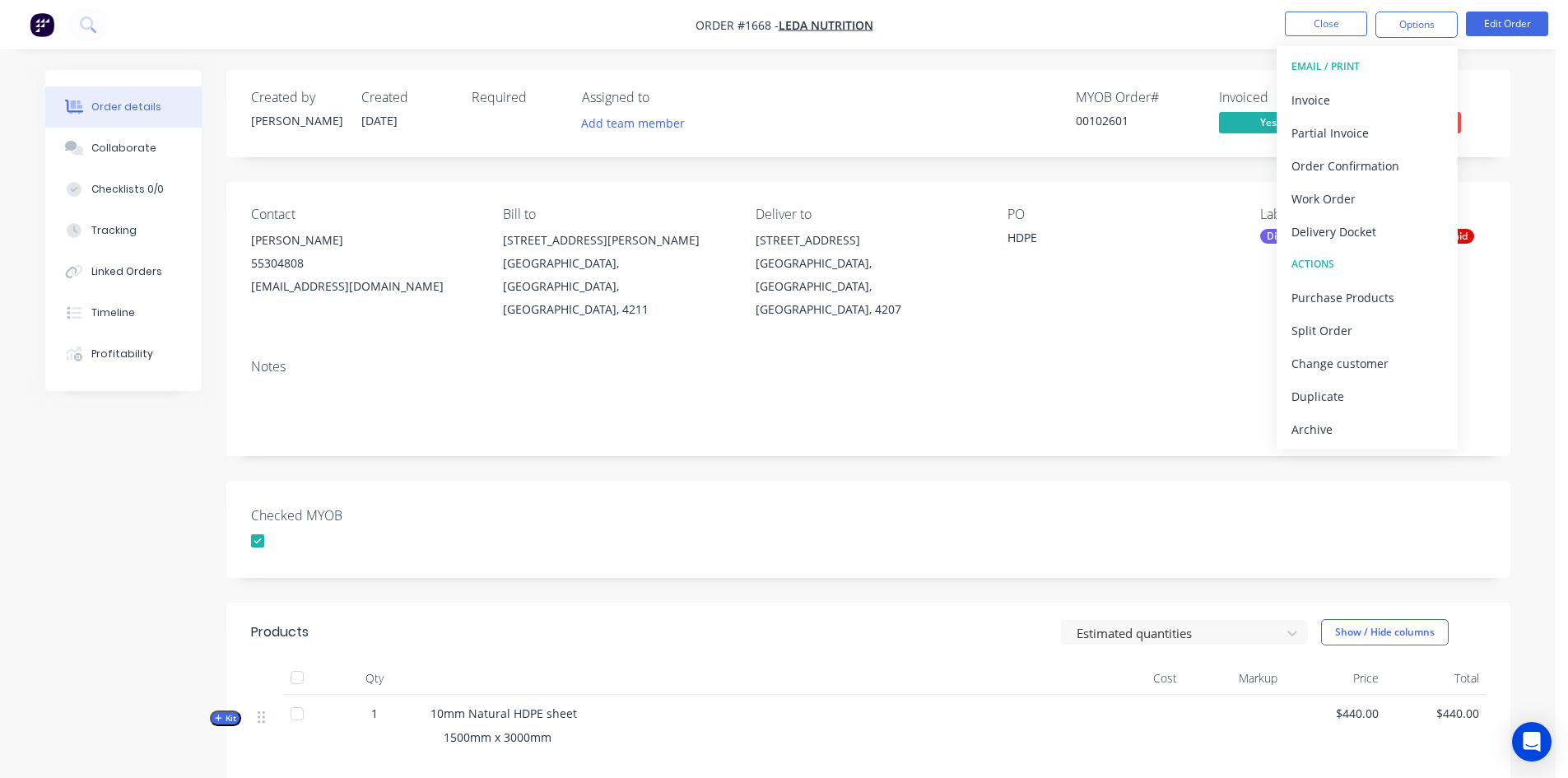
click at [893, 481] on div "Checked MYOB" at bounding box center [868, 530] width 1284 height 97
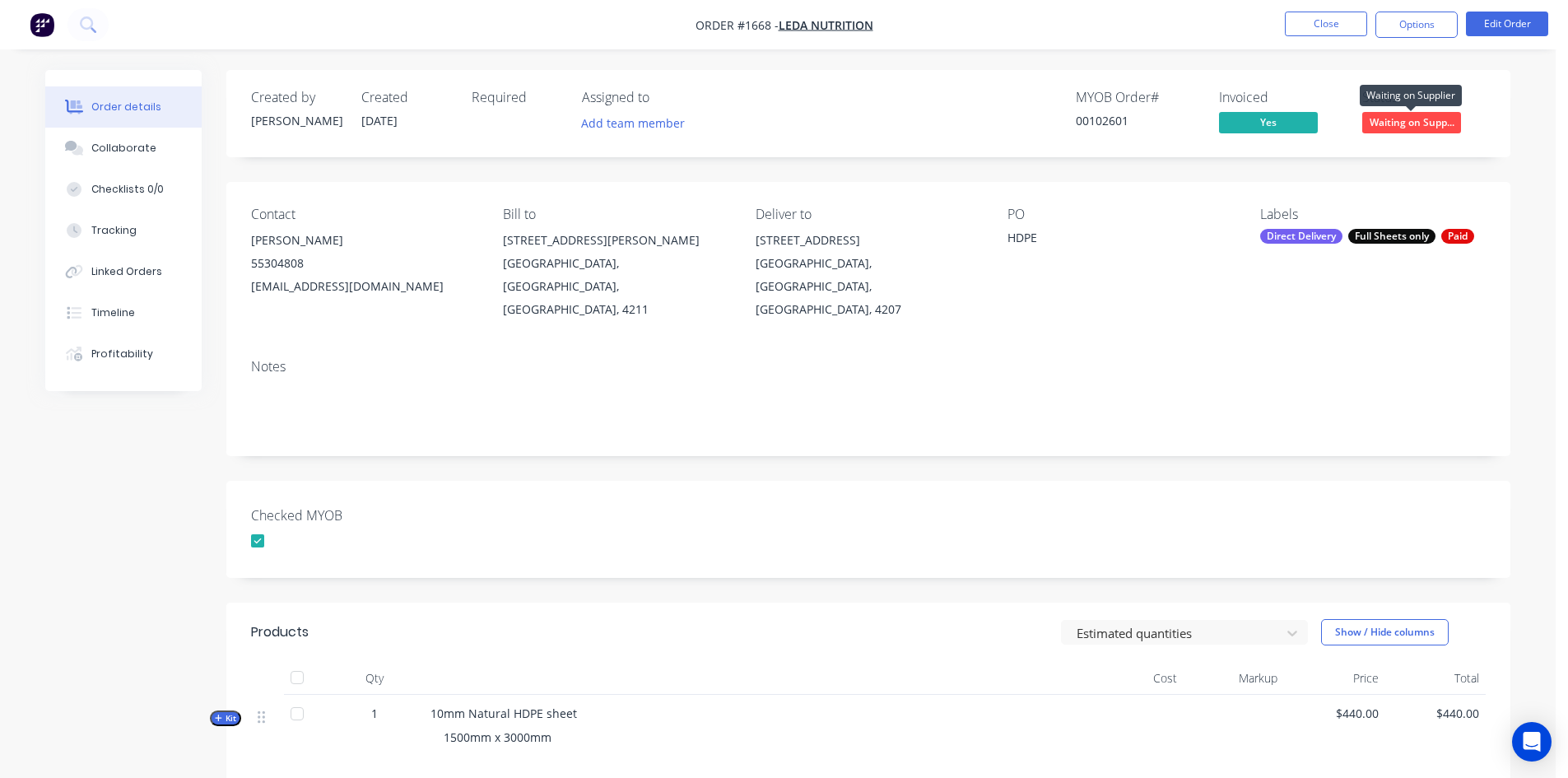
click at [1417, 119] on span "Waiting on Supp..." at bounding box center [1412, 122] width 99 height 21
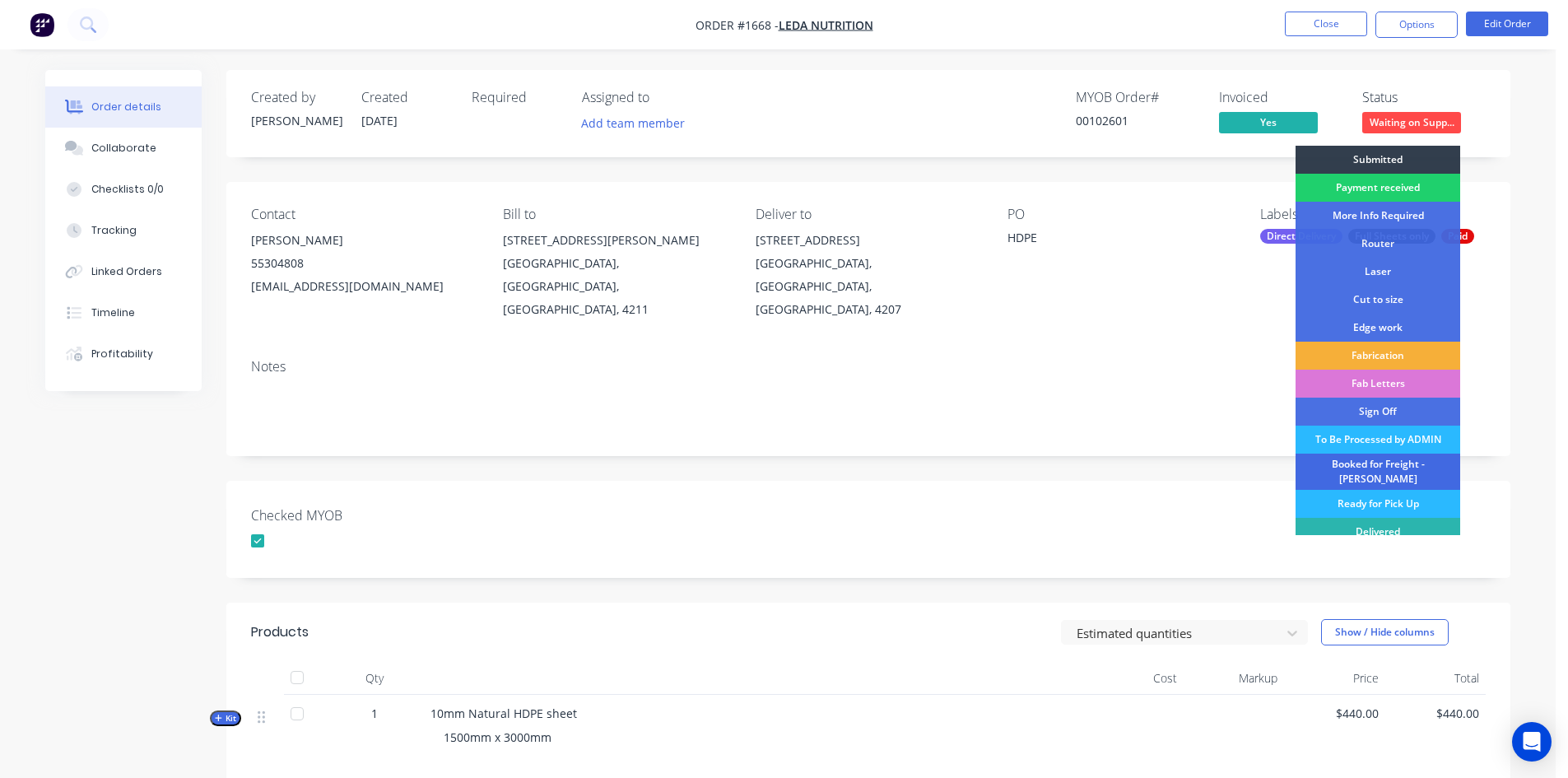
click at [1378, 467] on div "Booked for Freight - [PERSON_NAME]" at bounding box center [1378, 472] width 164 height 37
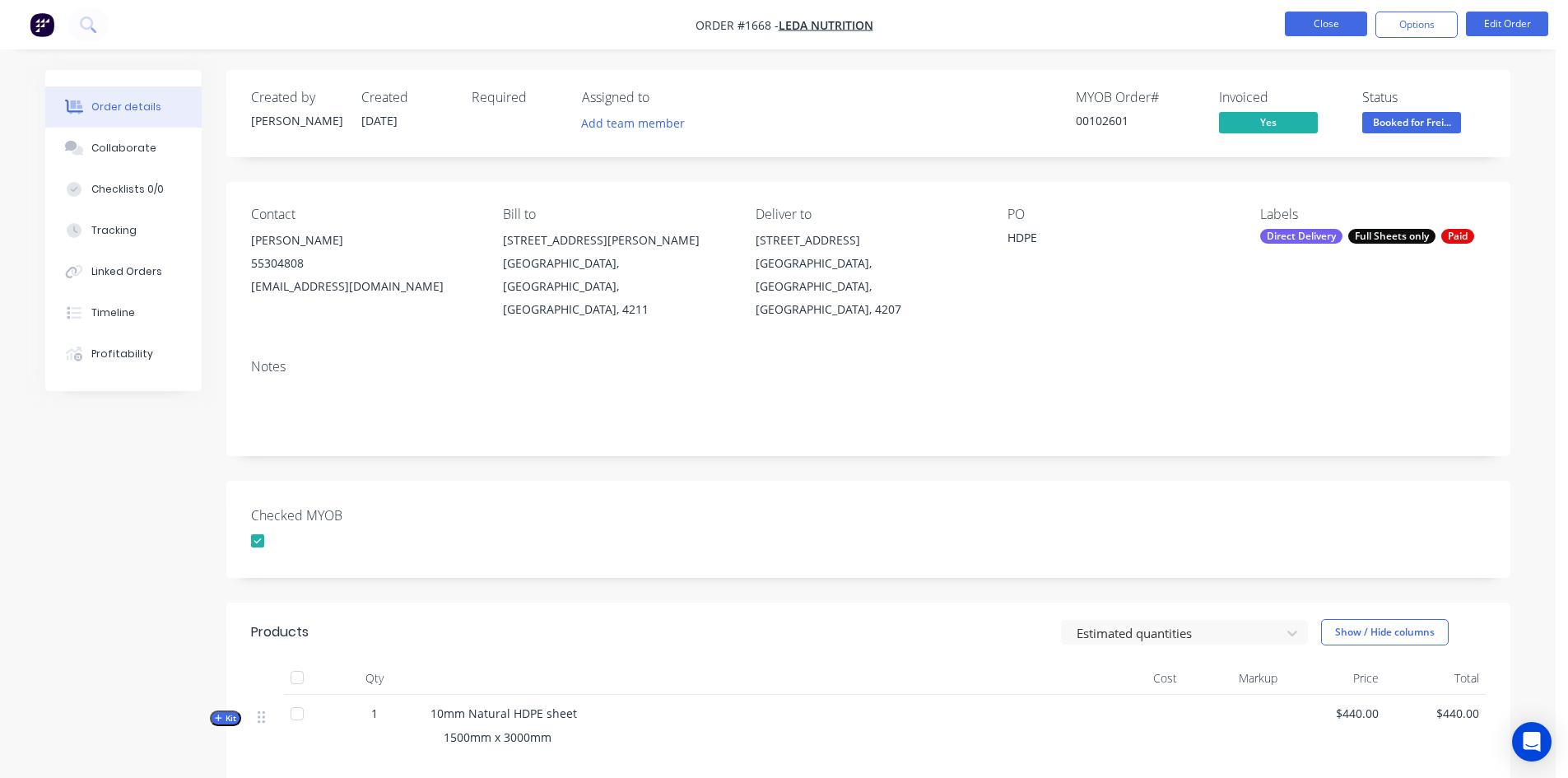
click at [1340, 21] on button "Close" at bounding box center [1326, 24] width 82 height 25
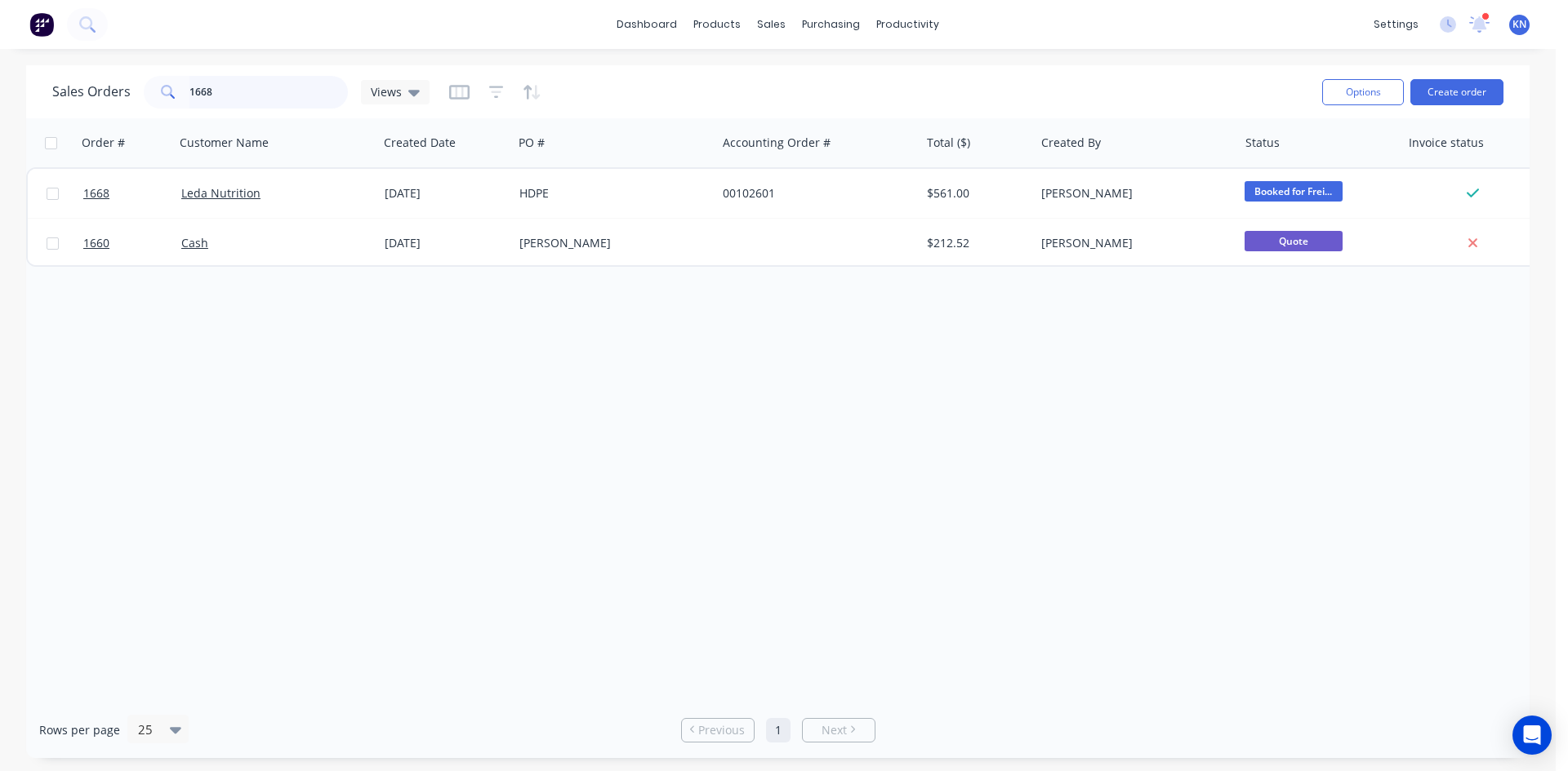
click at [250, 93] on input "1668" at bounding box center [269, 92] width 159 height 33
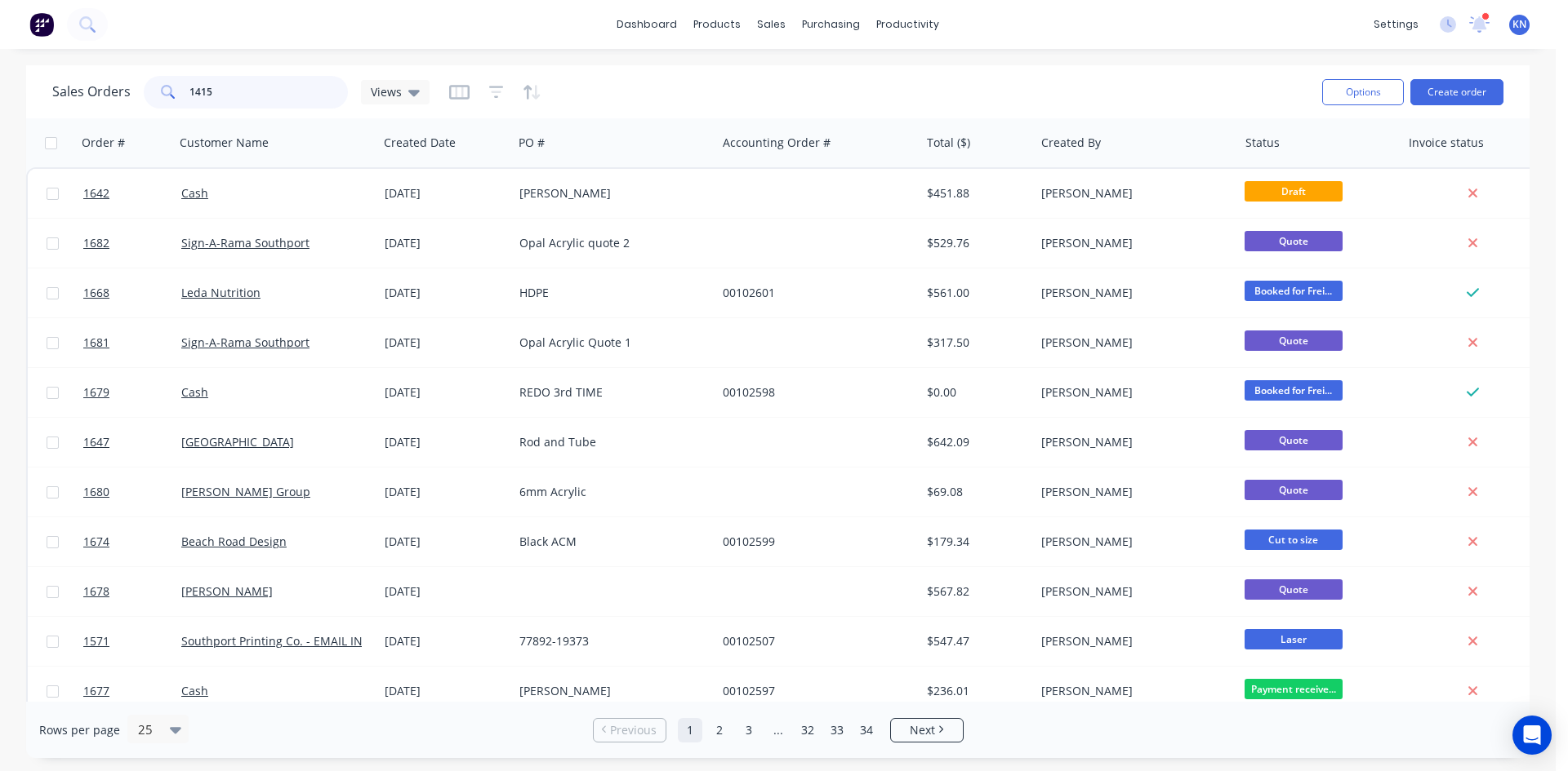
type input "1415"
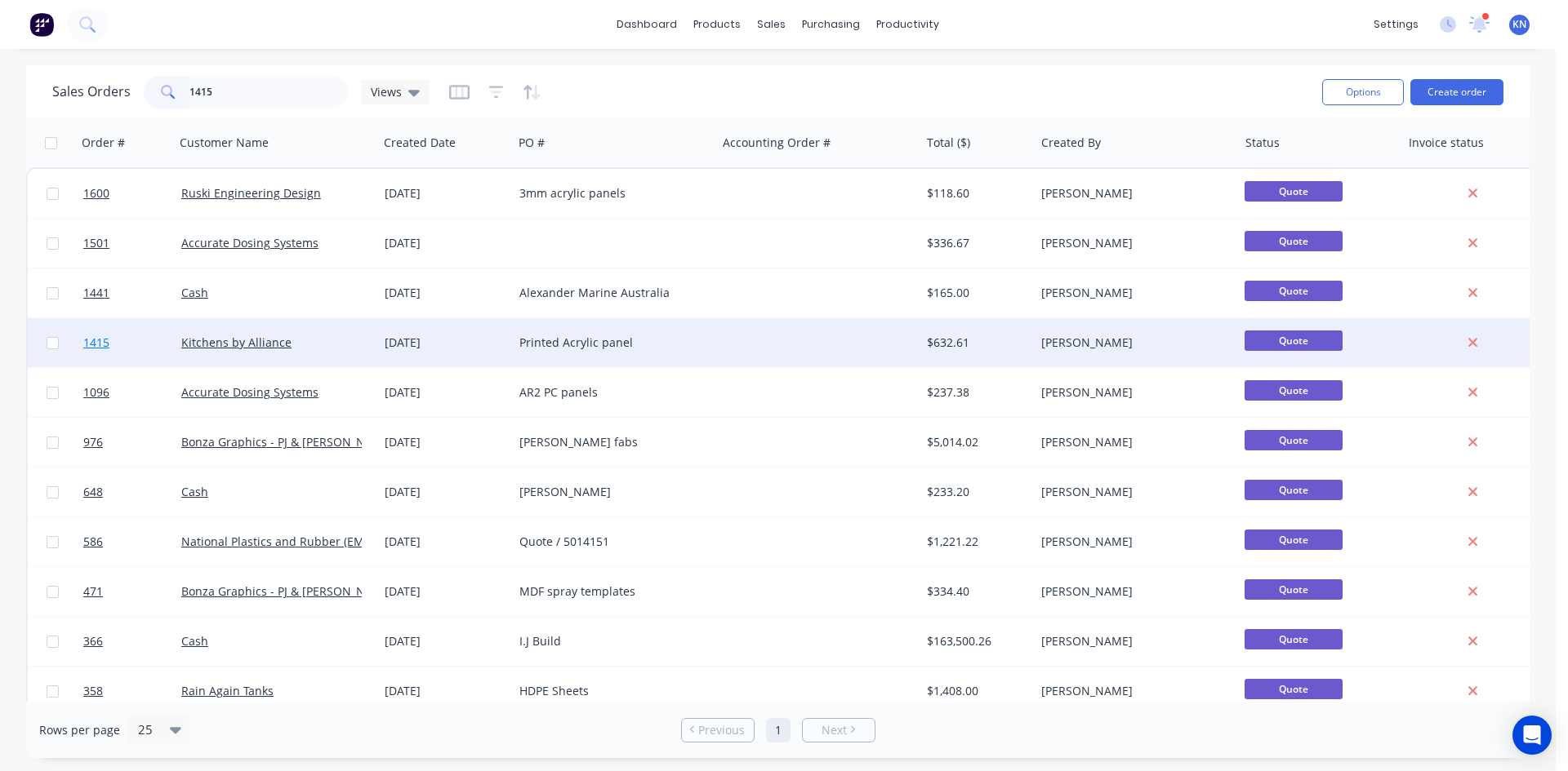
click at [104, 341] on span "1415" at bounding box center [96, 343] width 26 height 16
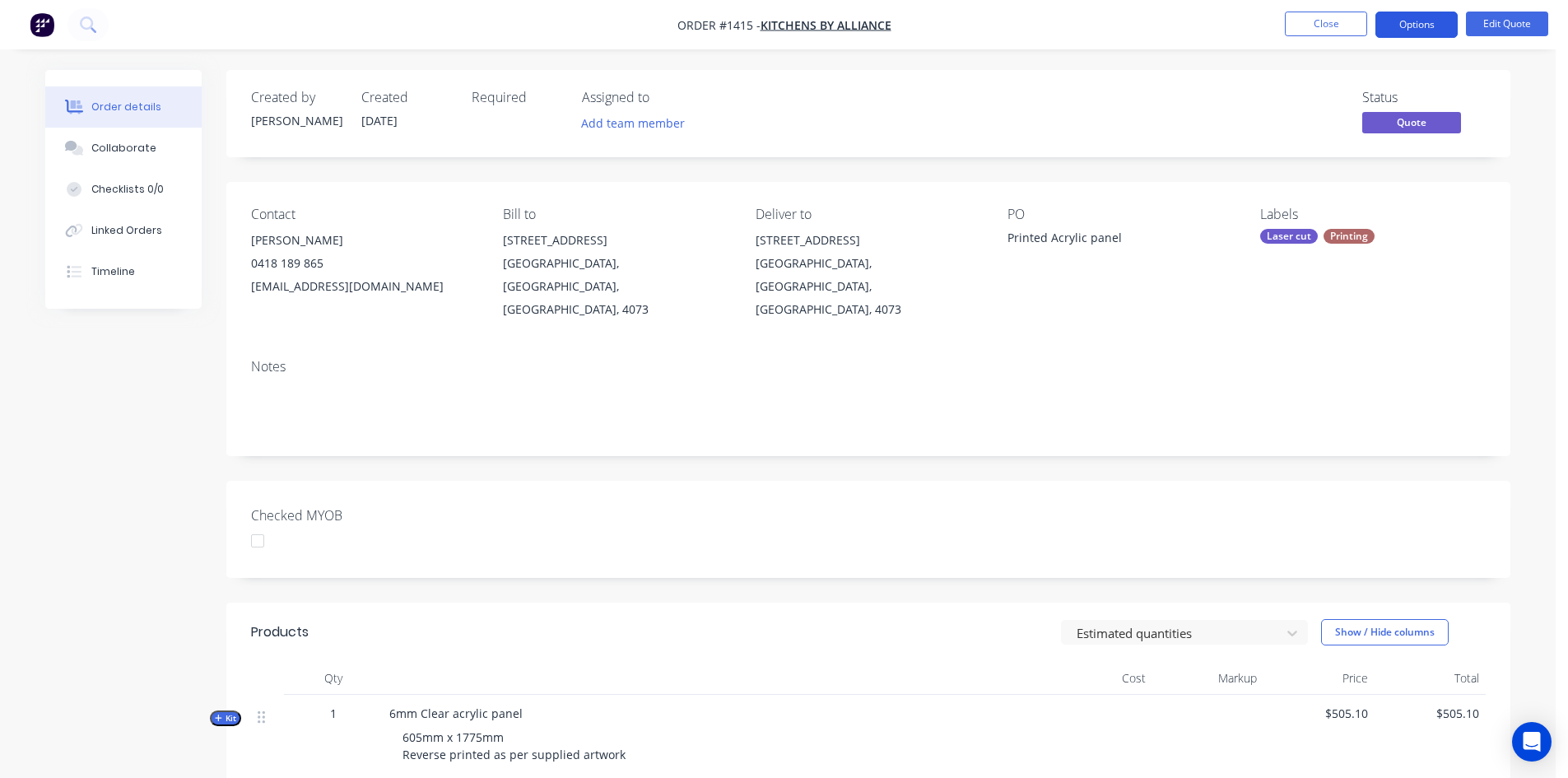
click at [1445, 22] on button "Options" at bounding box center [1416, 25] width 82 height 26
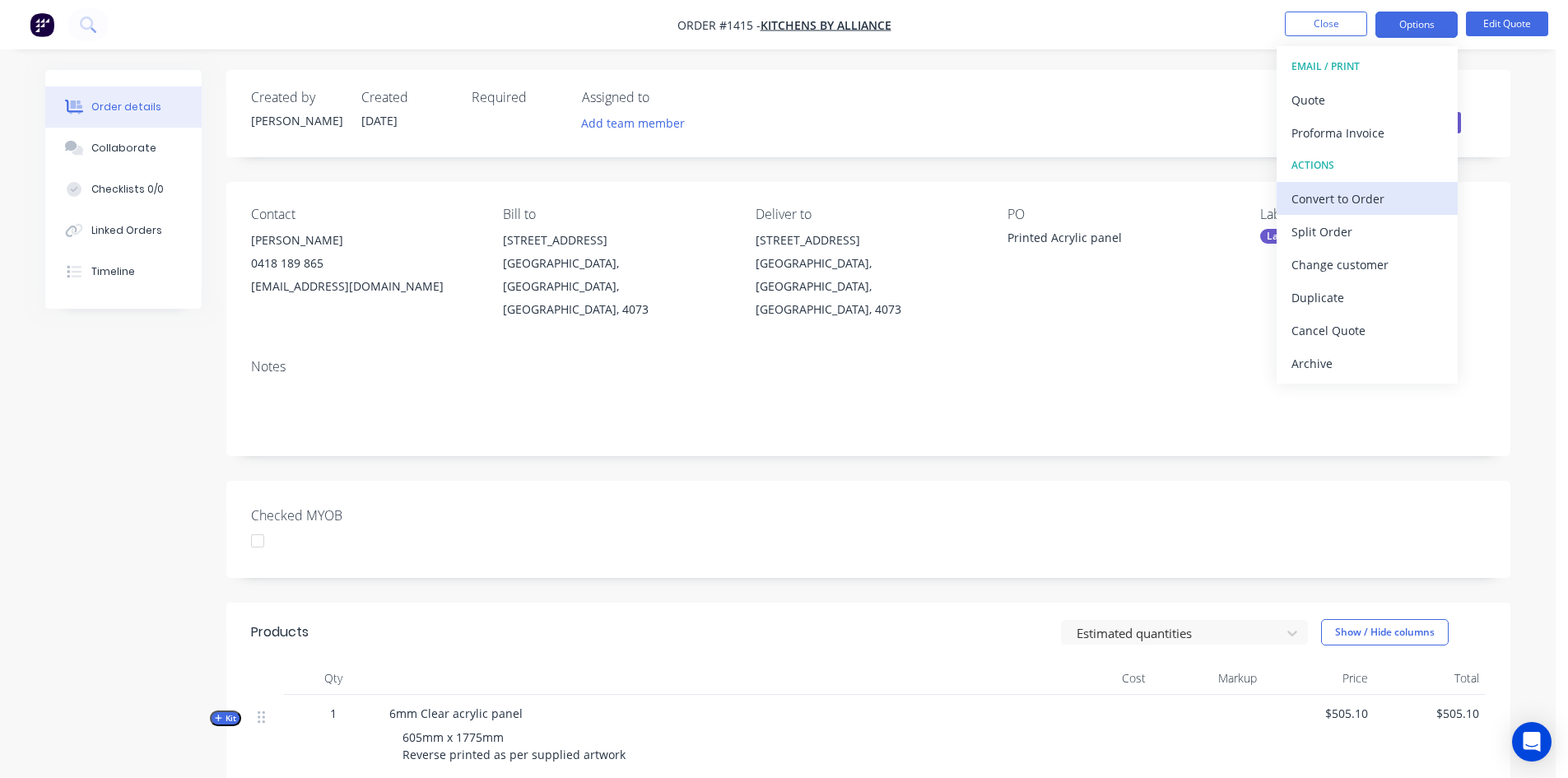
click at [1357, 199] on div "Convert to Order" at bounding box center [1367, 199] width 152 height 24
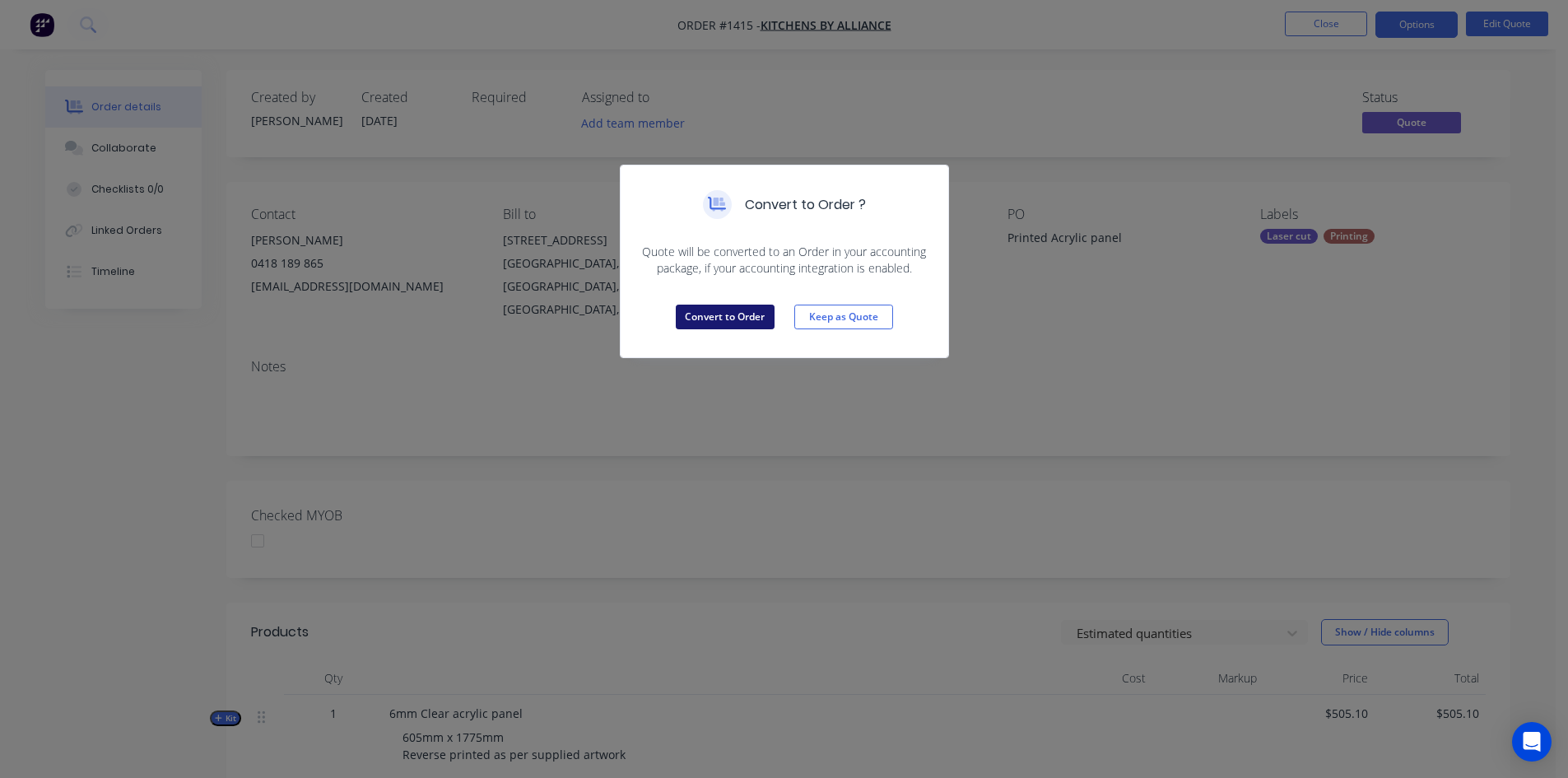
click at [709, 316] on button "Convert to Order" at bounding box center [726, 317] width 99 height 25
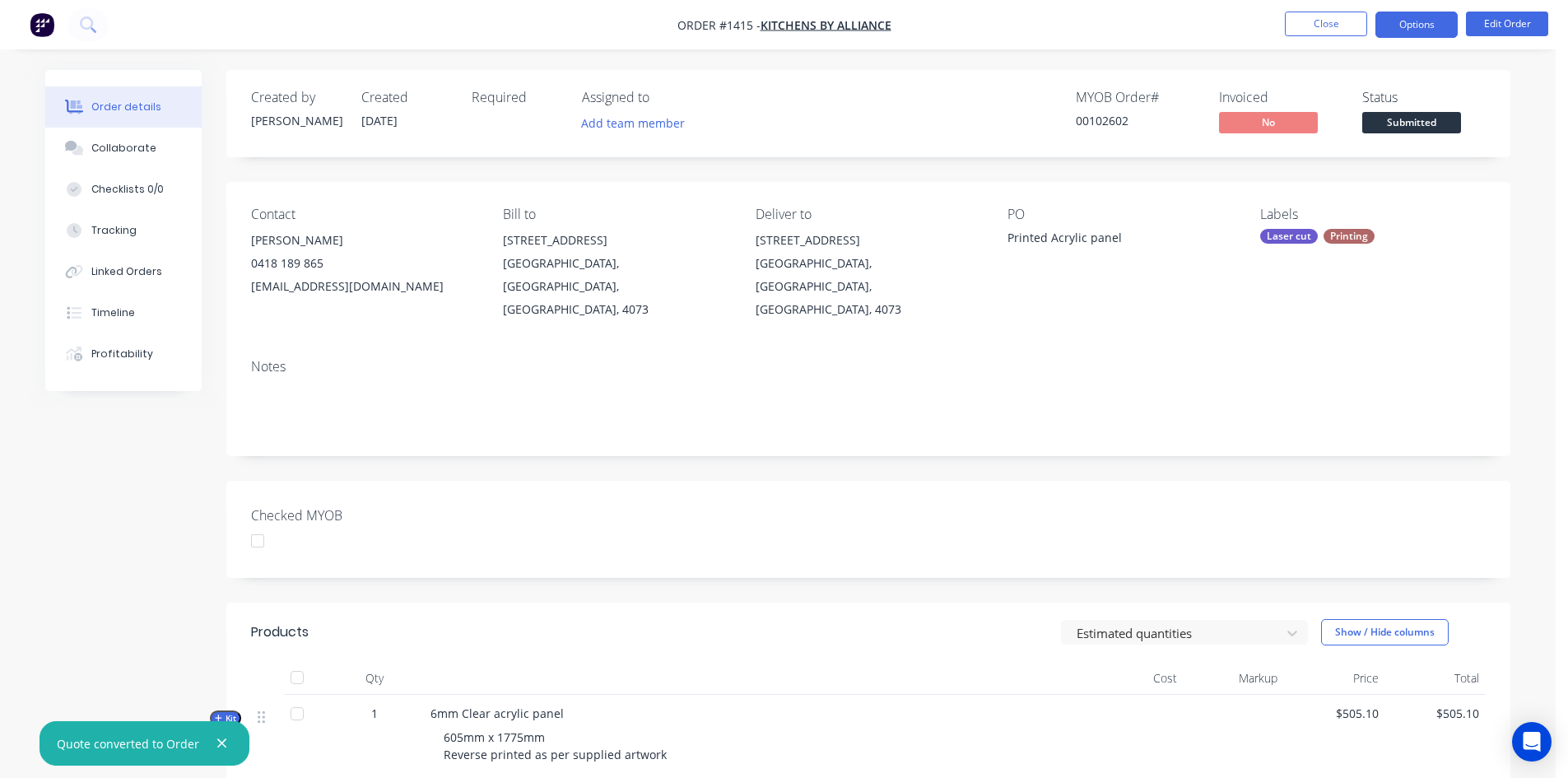
click at [1425, 18] on button "Options" at bounding box center [1416, 25] width 82 height 26
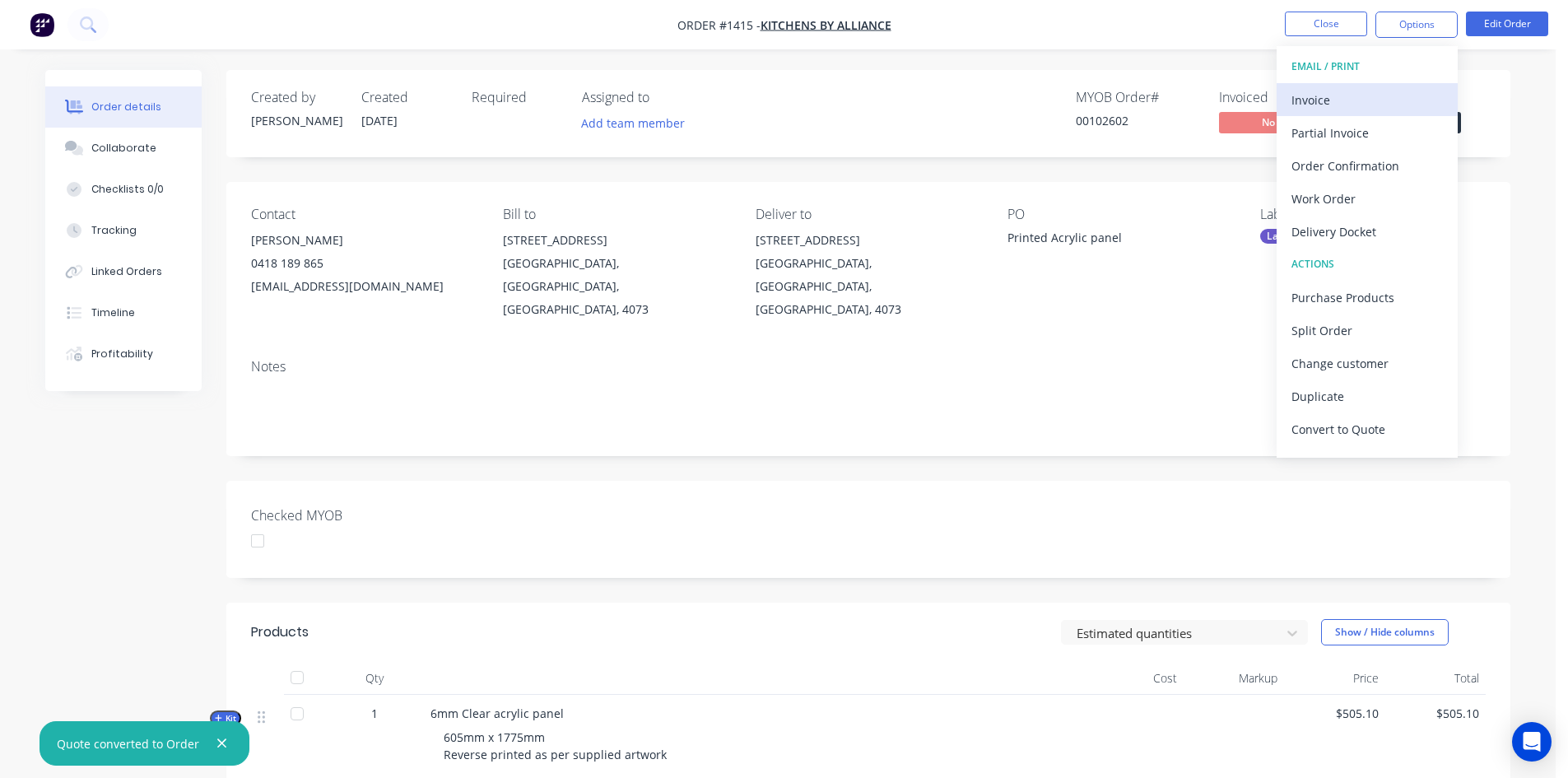
click at [1333, 101] on div "Invoice" at bounding box center [1367, 100] width 152 height 24
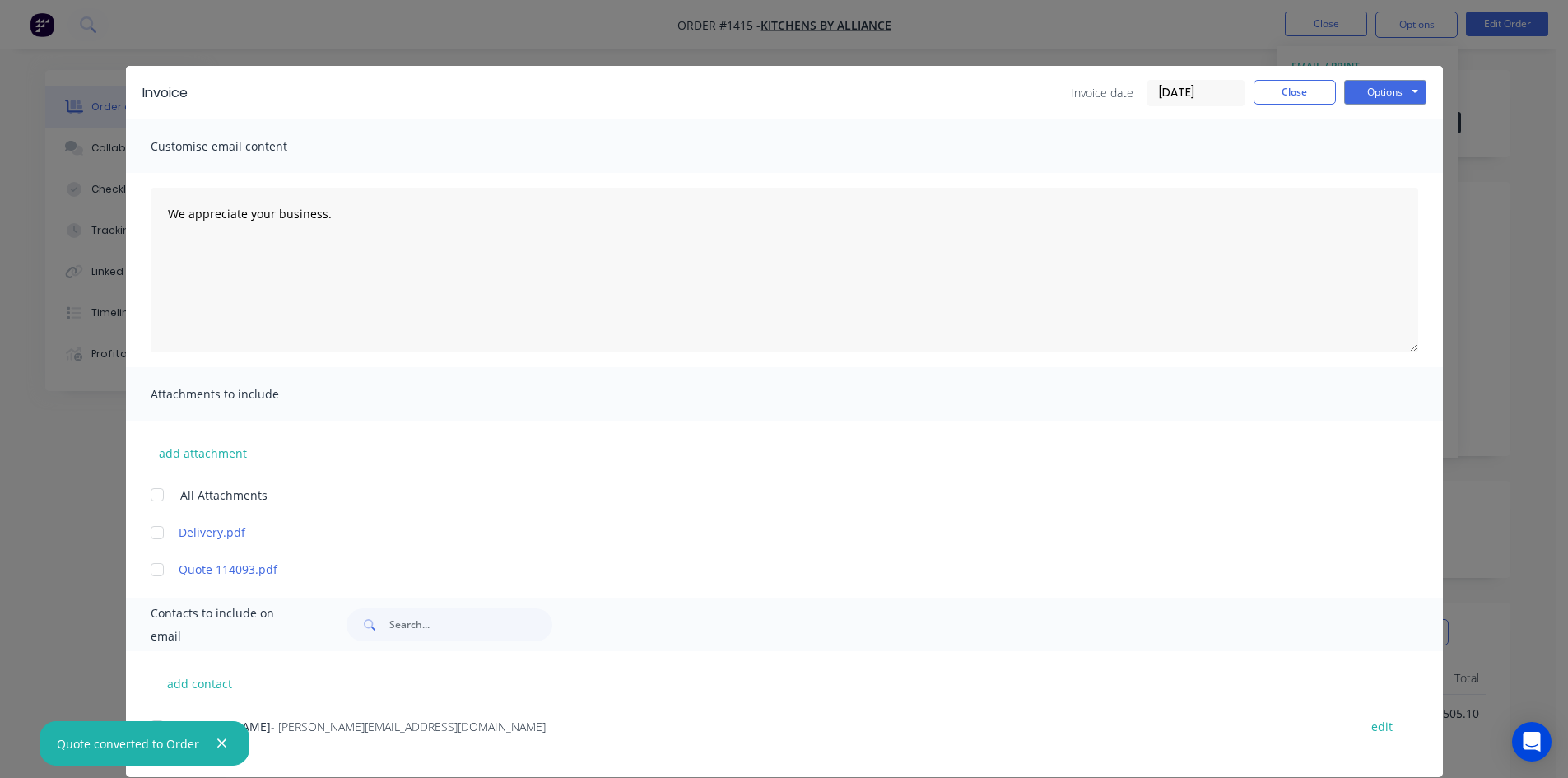
click at [1214, 88] on input "25/09/25" at bounding box center [1196, 92] width 97 height 25
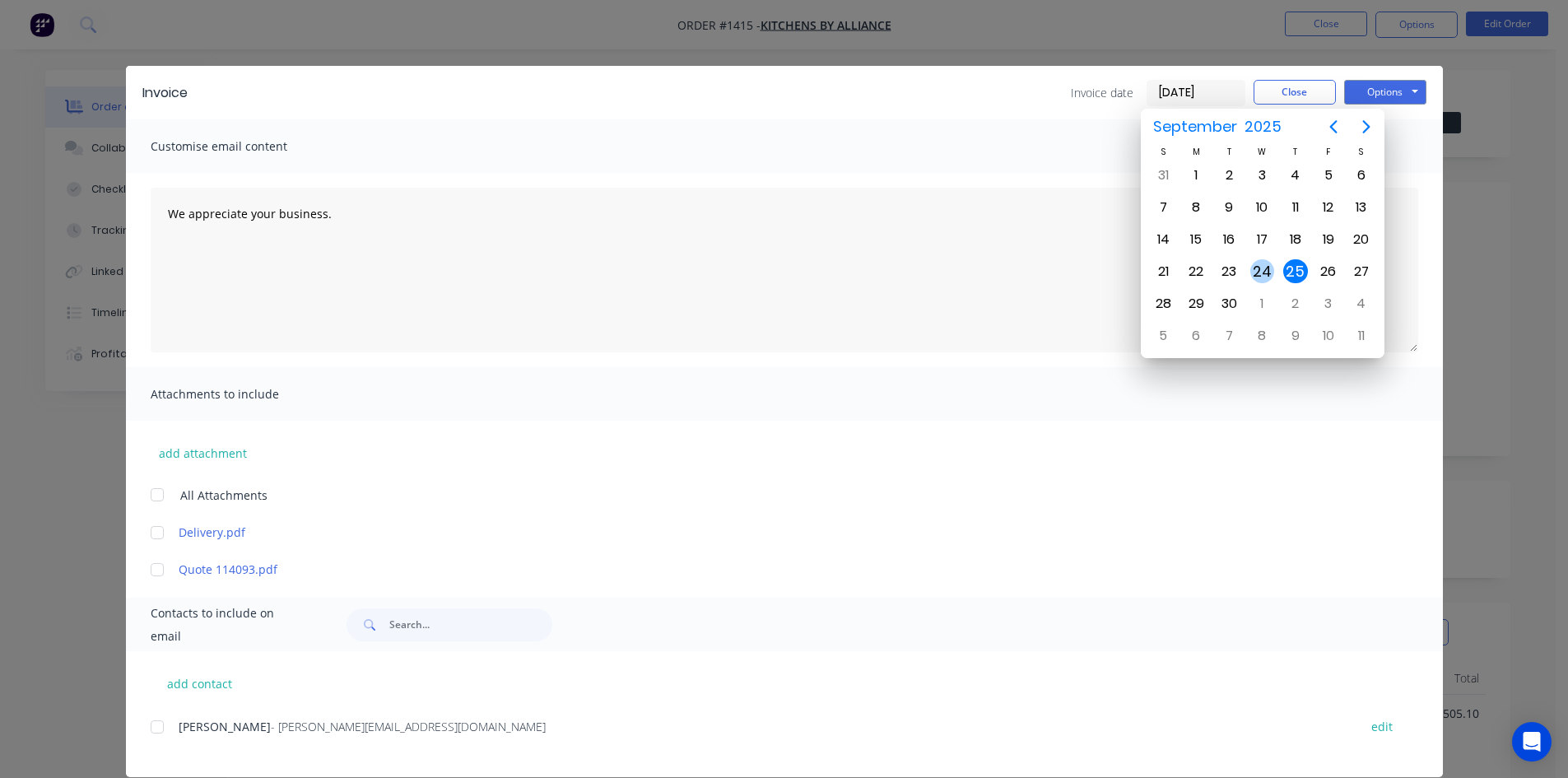
click at [1265, 268] on div "24" at bounding box center [1262, 271] width 25 height 25
type input "[DATE]"
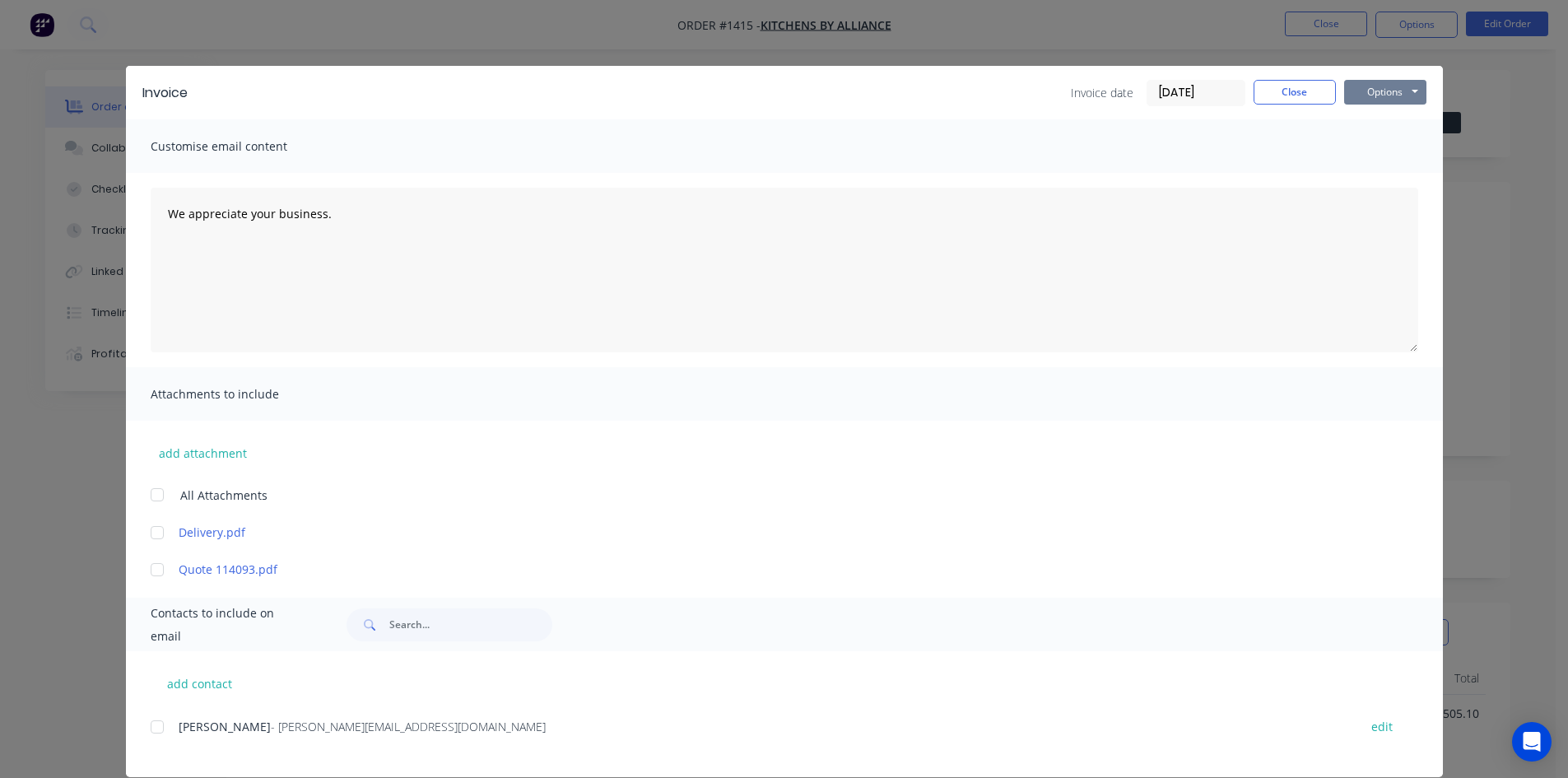
click at [1378, 91] on button "Options" at bounding box center [1385, 91] width 82 height 25
click at [1359, 145] on button "Print" at bounding box center [1396, 149] width 105 height 27
click at [1299, 89] on button "Close" at bounding box center [1295, 91] width 82 height 25
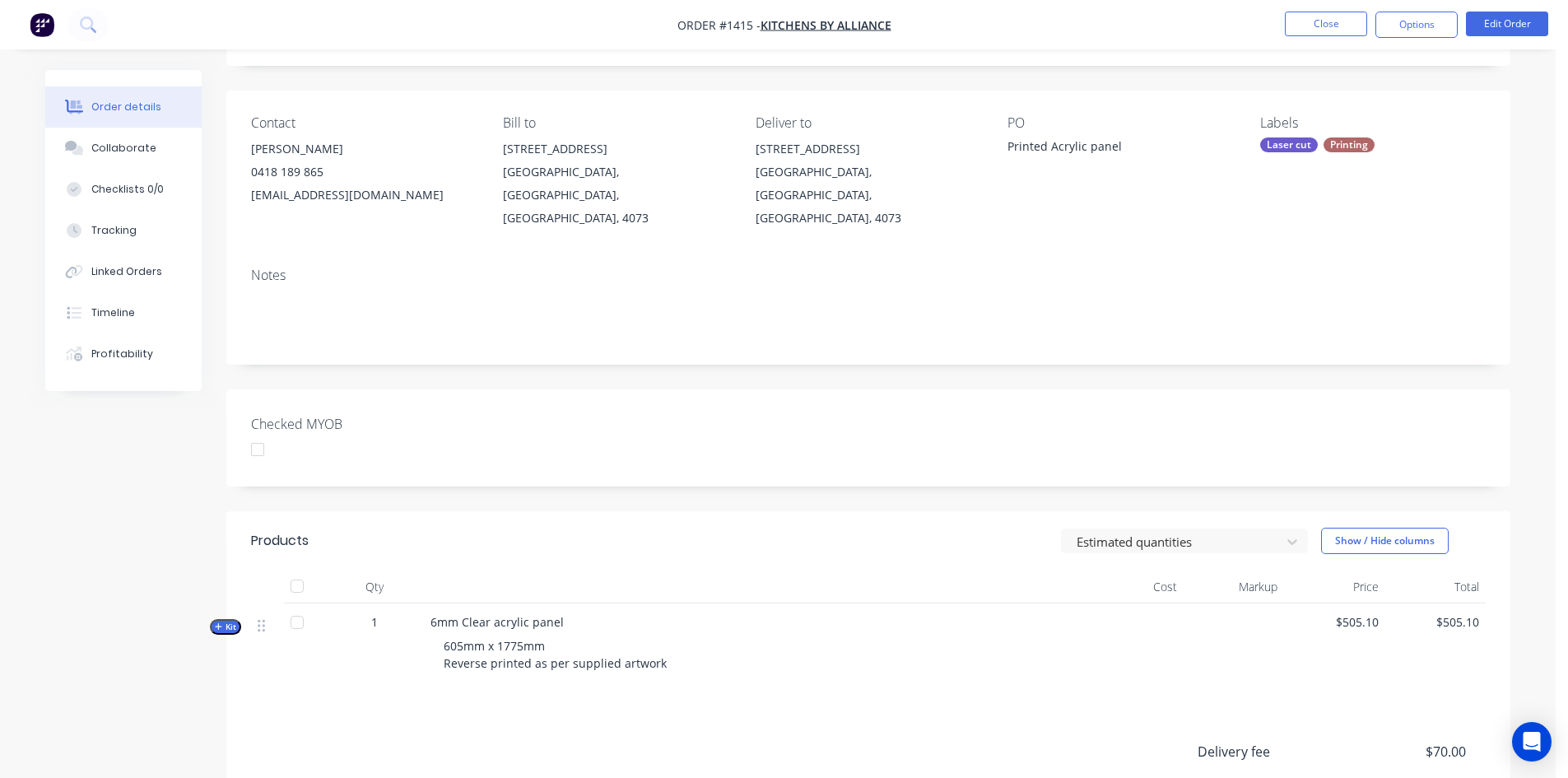
scroll to position [164, 0]
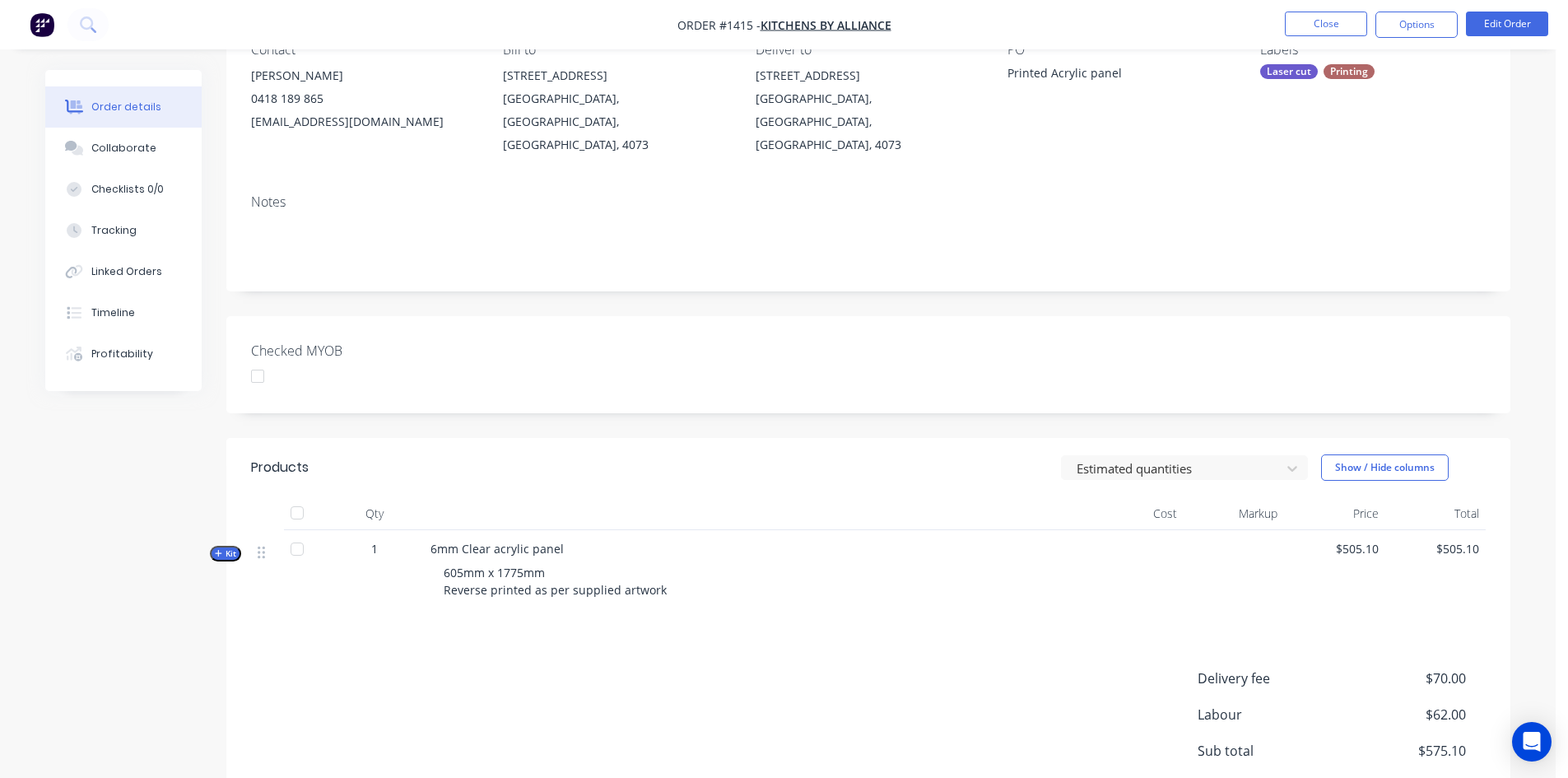
click at [231, 548] on span "Kit" at bounding box center [225, 554] width 21 height 13
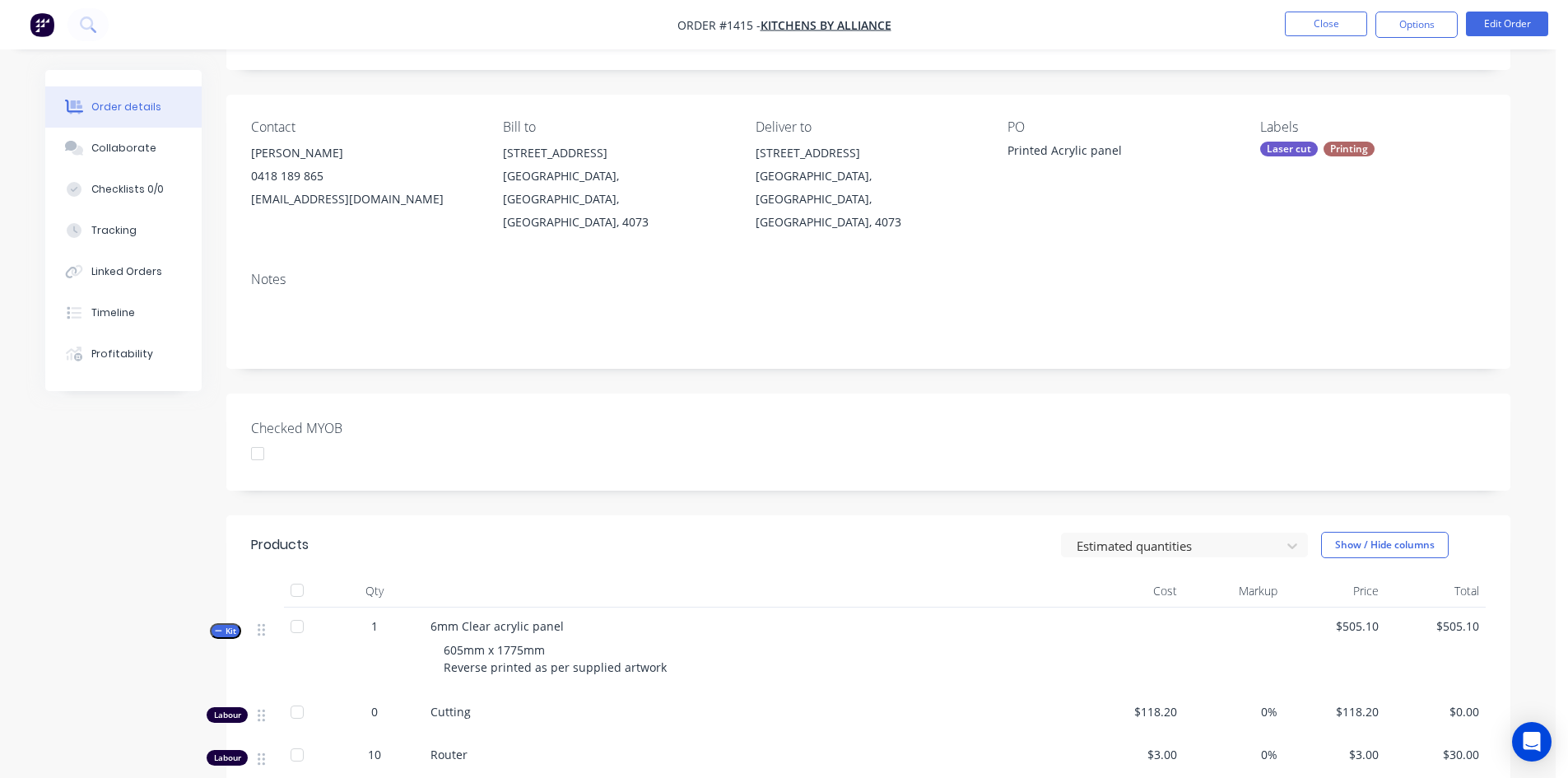
scroll to position [0, 0]
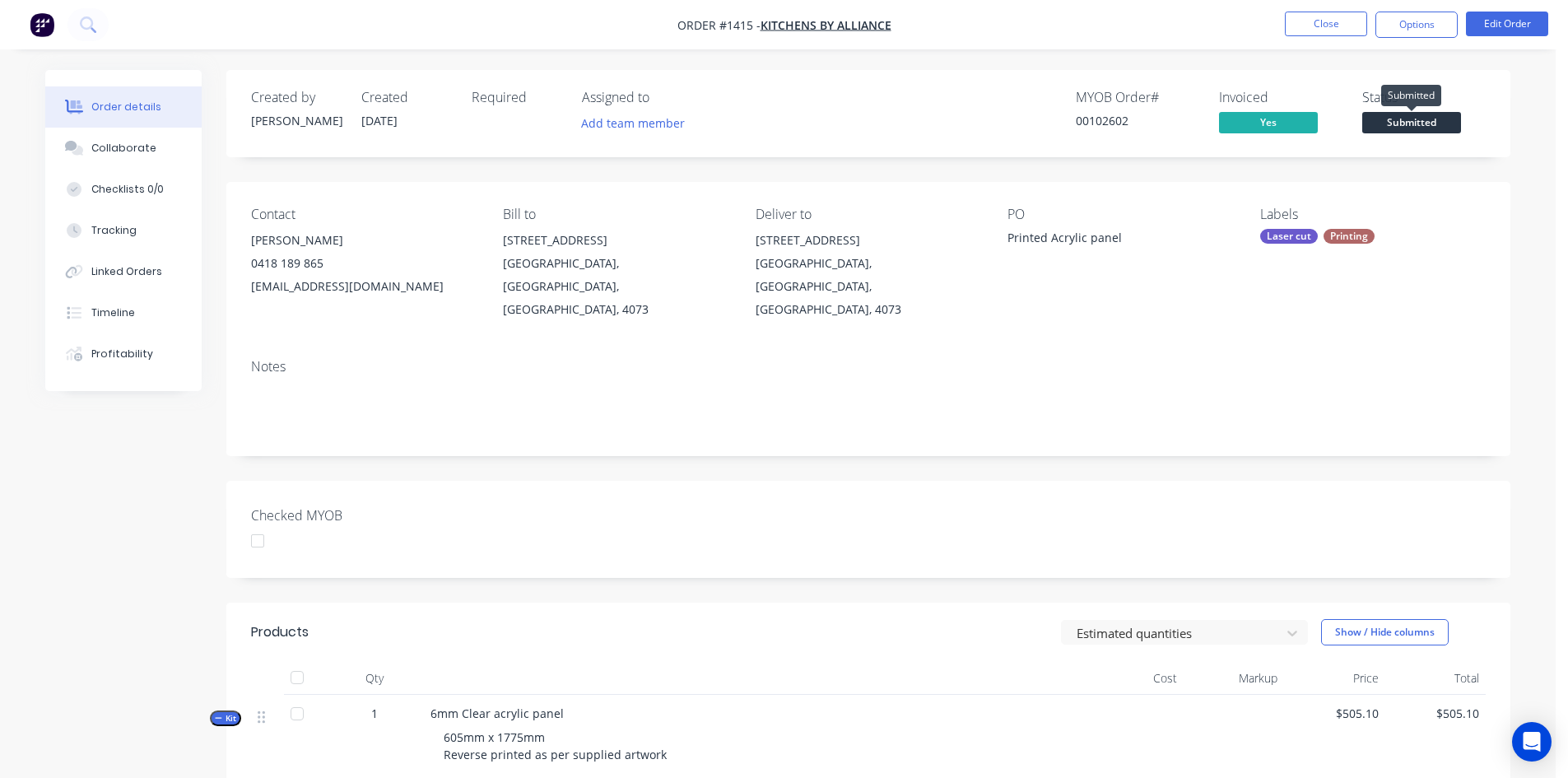
click at [1434, 116] on span "Submitted" at bounding box center [1412, 122] width 99 height 21
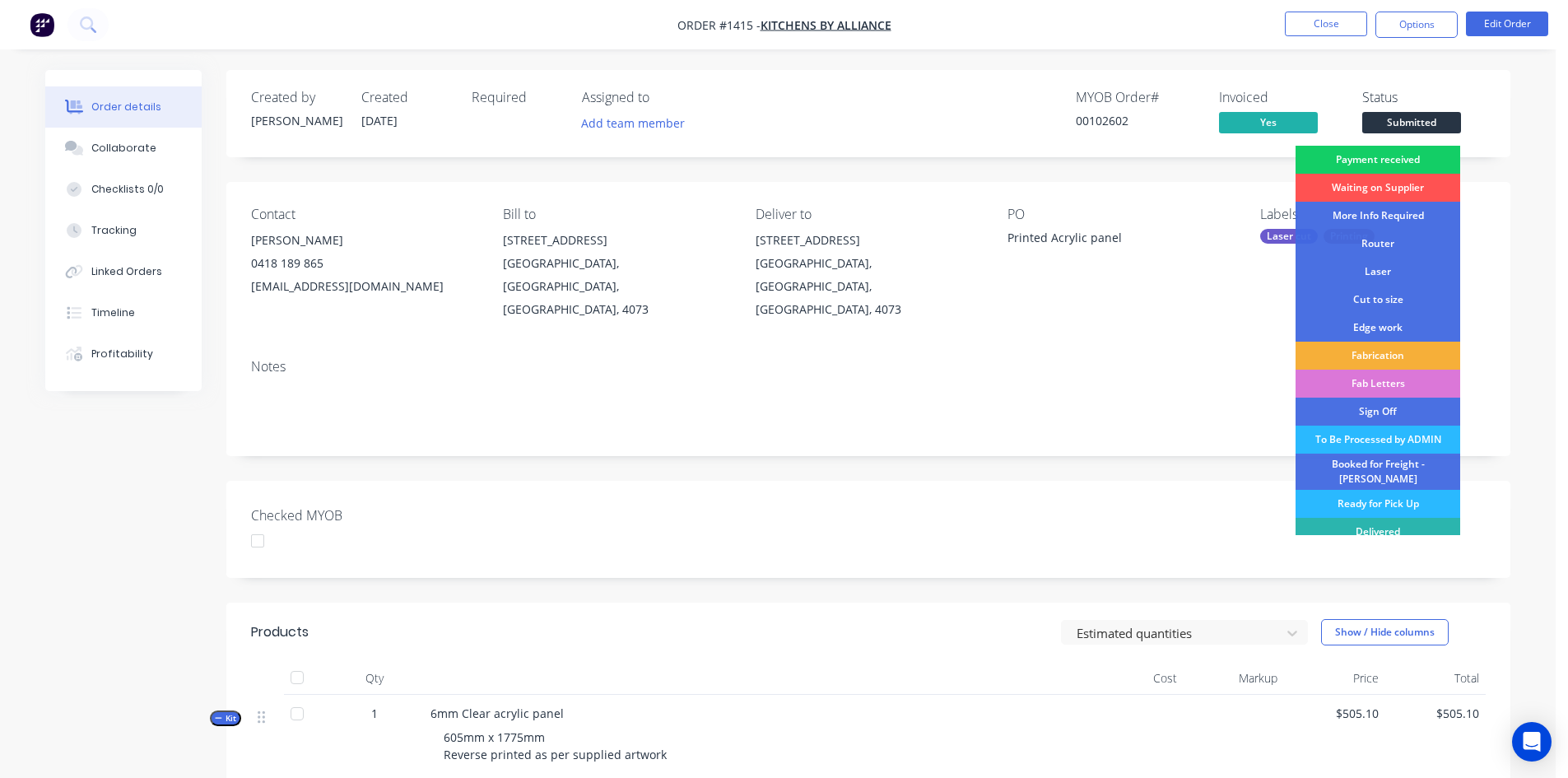
click at [1420, 155] on div "Payment received" at bounding box center [1378, 160] width 164 height 28
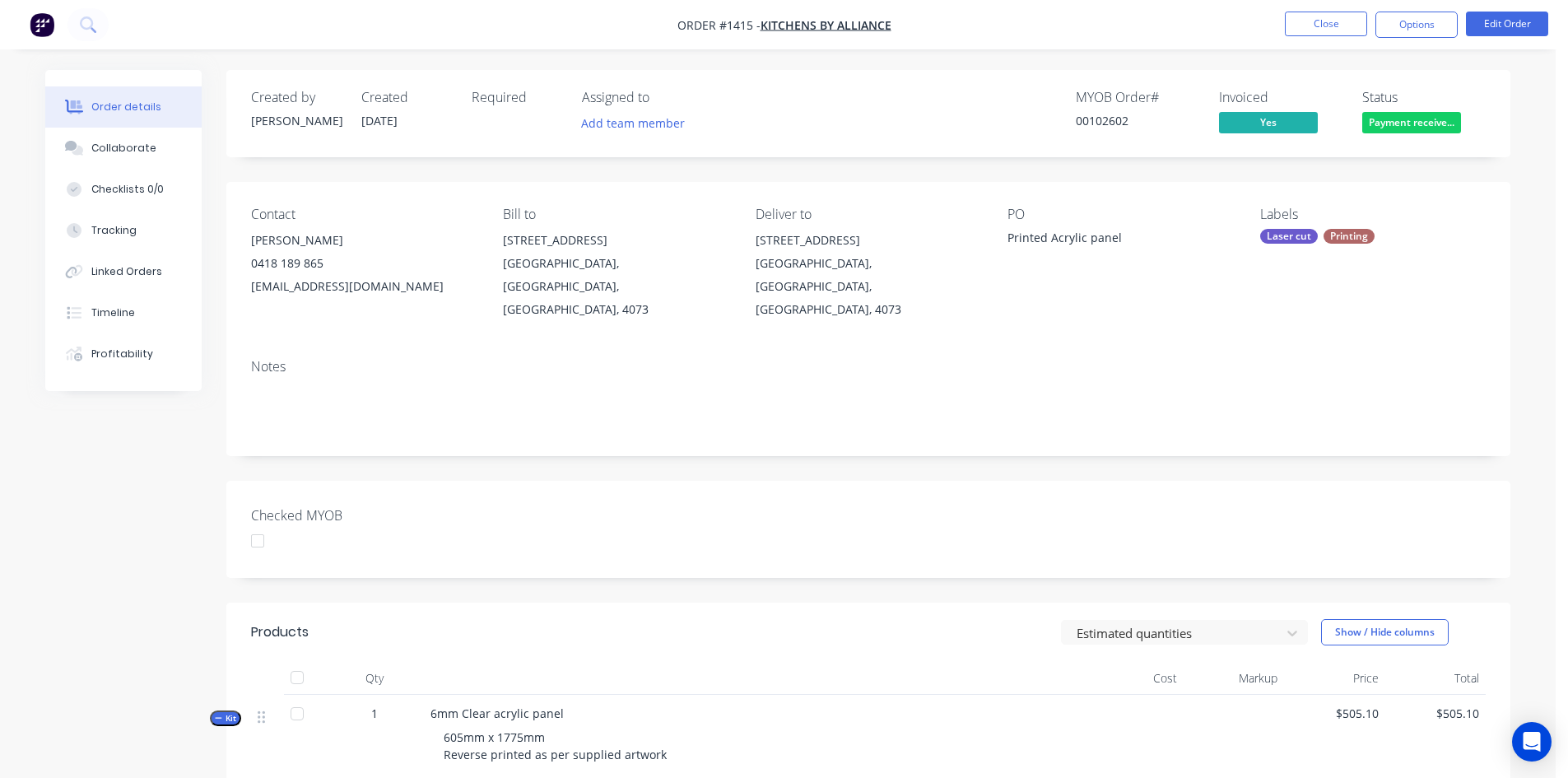
click at [1346, 232] on div "Printing" at bounding box center [1349, 237] width 51 height 15
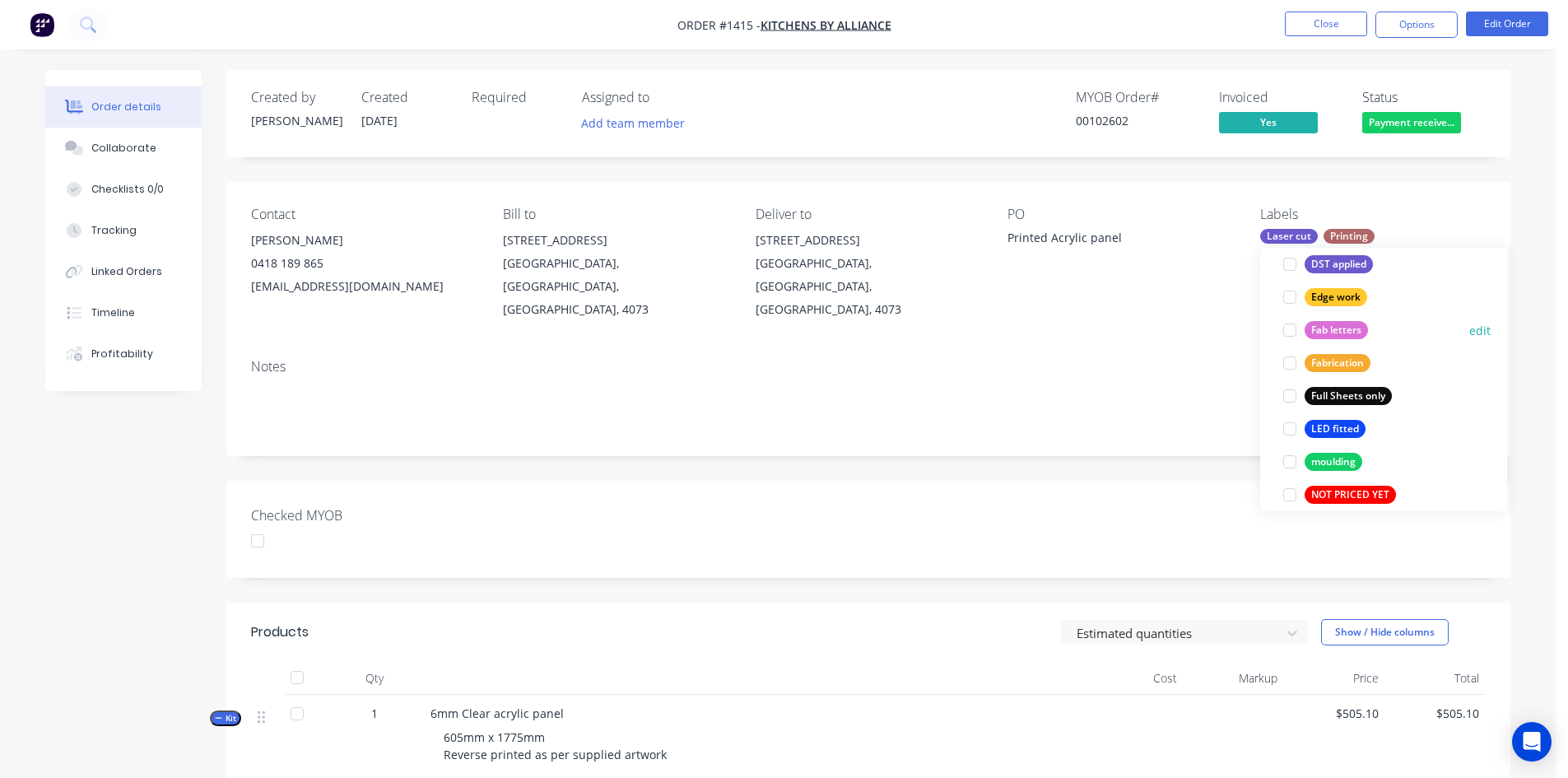
scroll to position [494, 0]
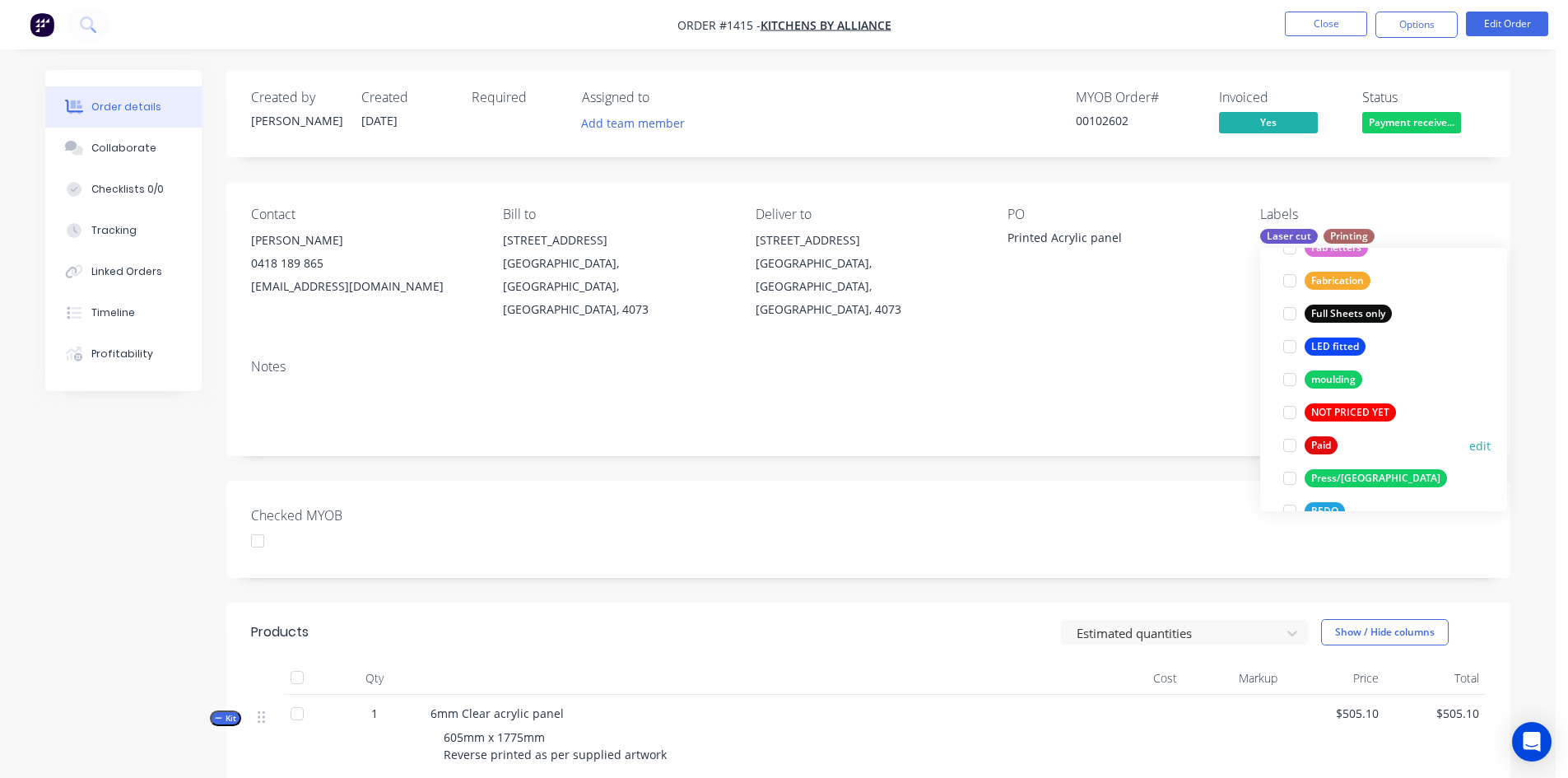
click at [1291, 447] on div at bounding box center [1290, 446] width 33 height 33
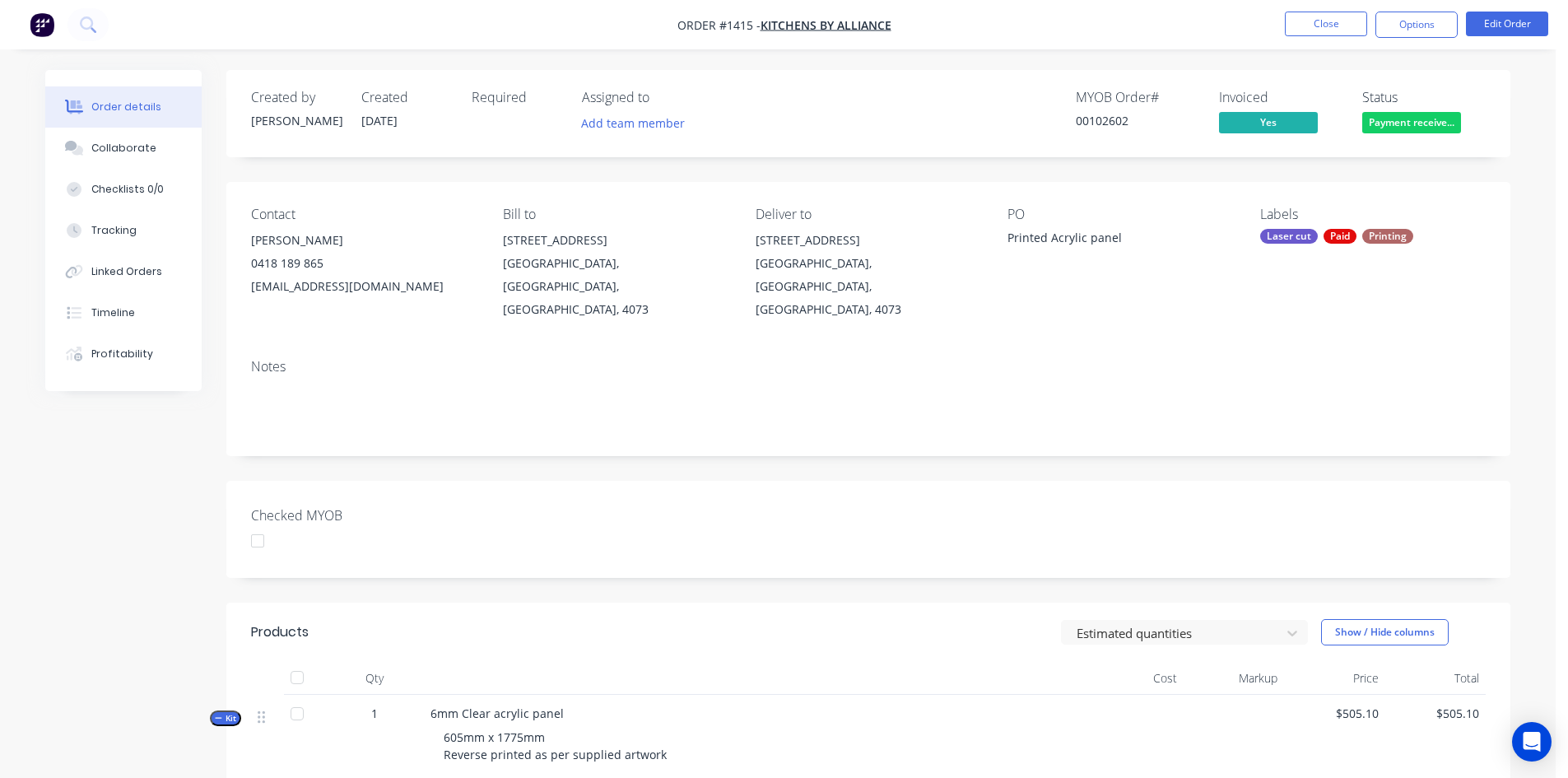
click at [256, 525] on div at bounding box center [257, 541] width 33 height 33
click at [119, 146] on div "Collaborate" at bounding box center [123, 148] width 65 height 15
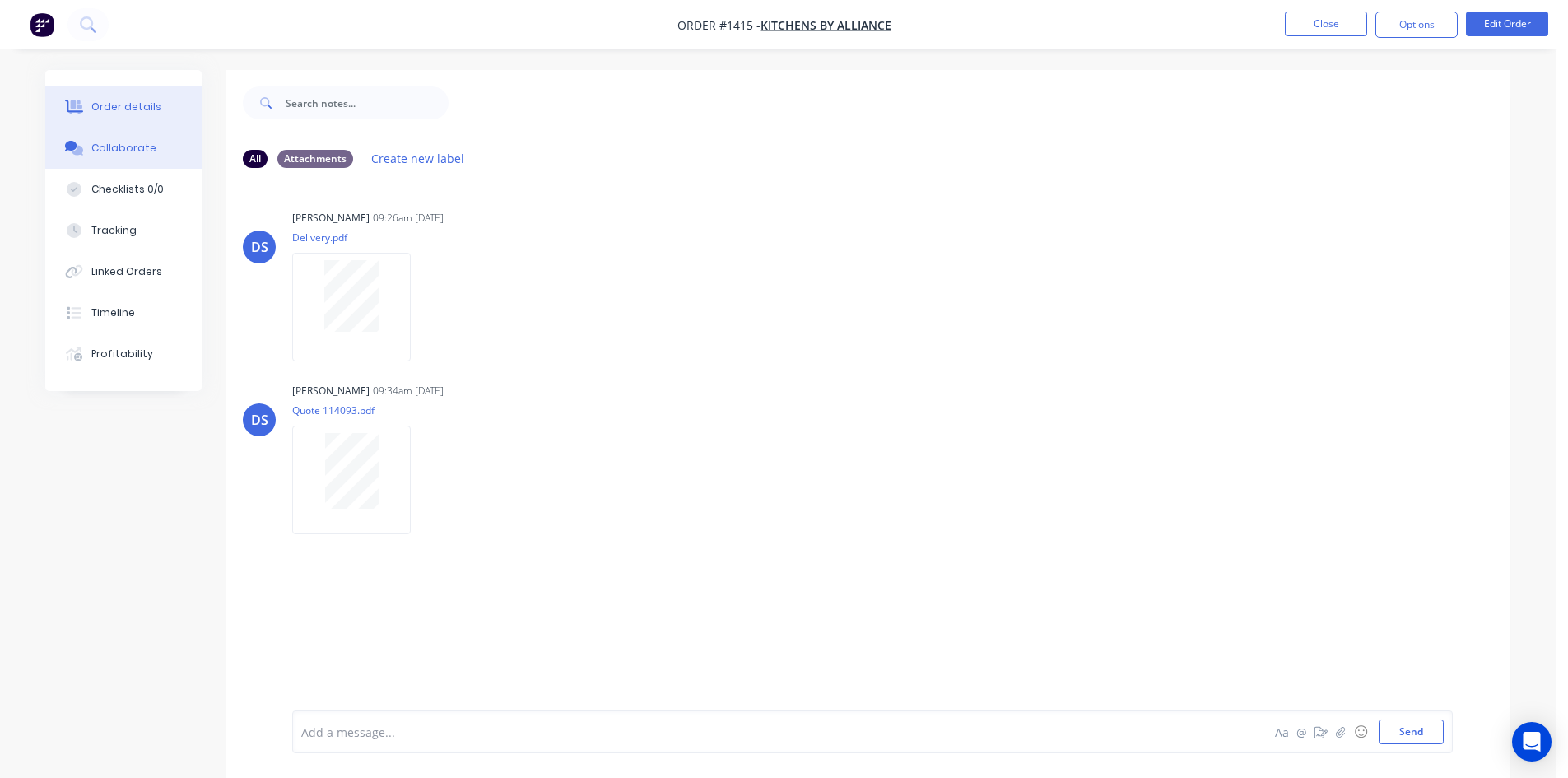
click at [115, 107] on div "Order details" at bounding box center [126, 107] width 70 height 15
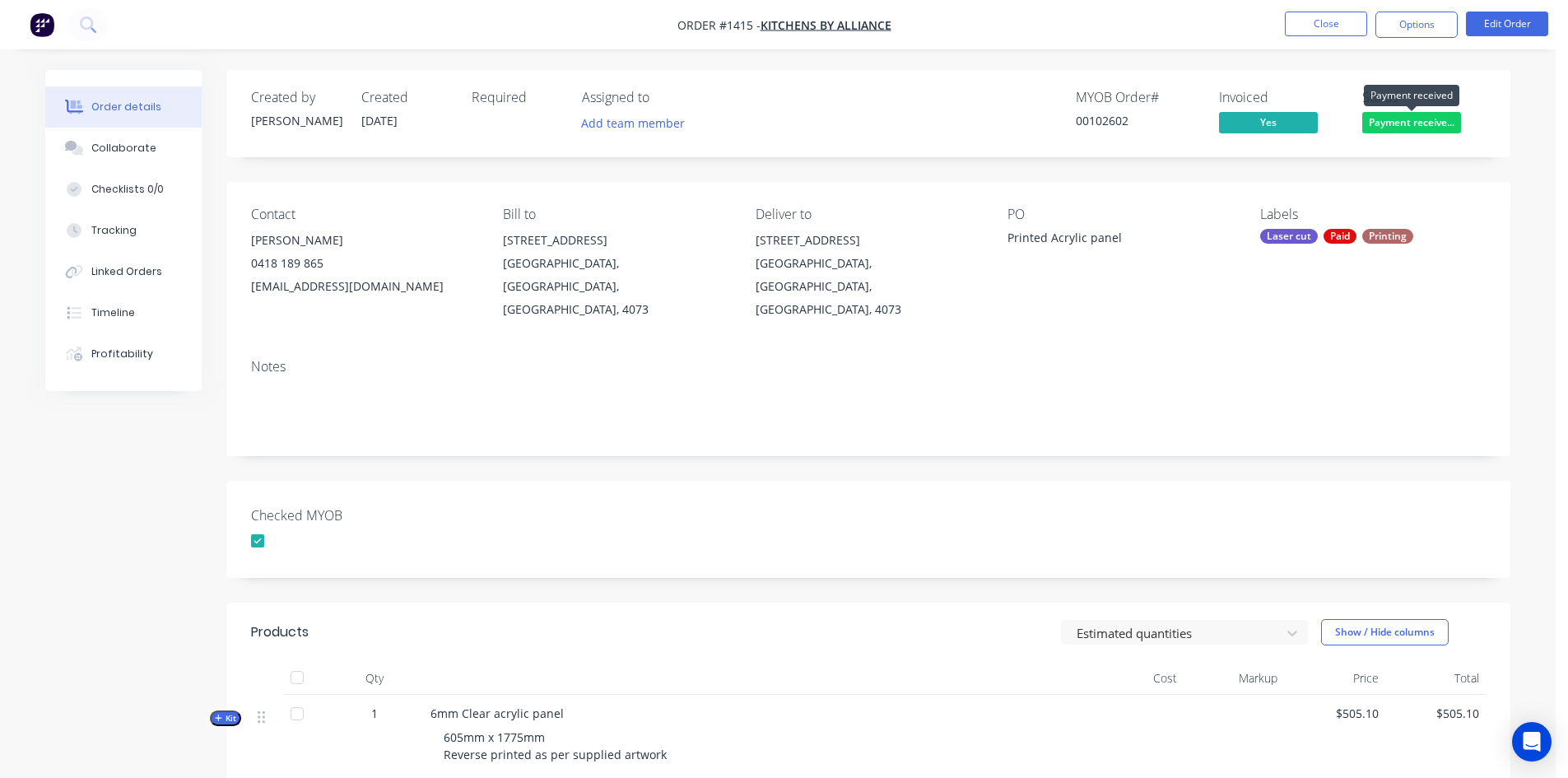
click at [1400, 121] on span "Payment receive..." at bounding box center [1412, 122] width 99 height 21
click at [823, 566] on div "Created by Darren Created 25/09/25 Required Assigned to Add team member MYOB Or…" at bounding box center [868, 578] width 1284 height 1015
click at [110, 148] on div "Collaborate" at bounding box center [123, 148] width 65 height 15
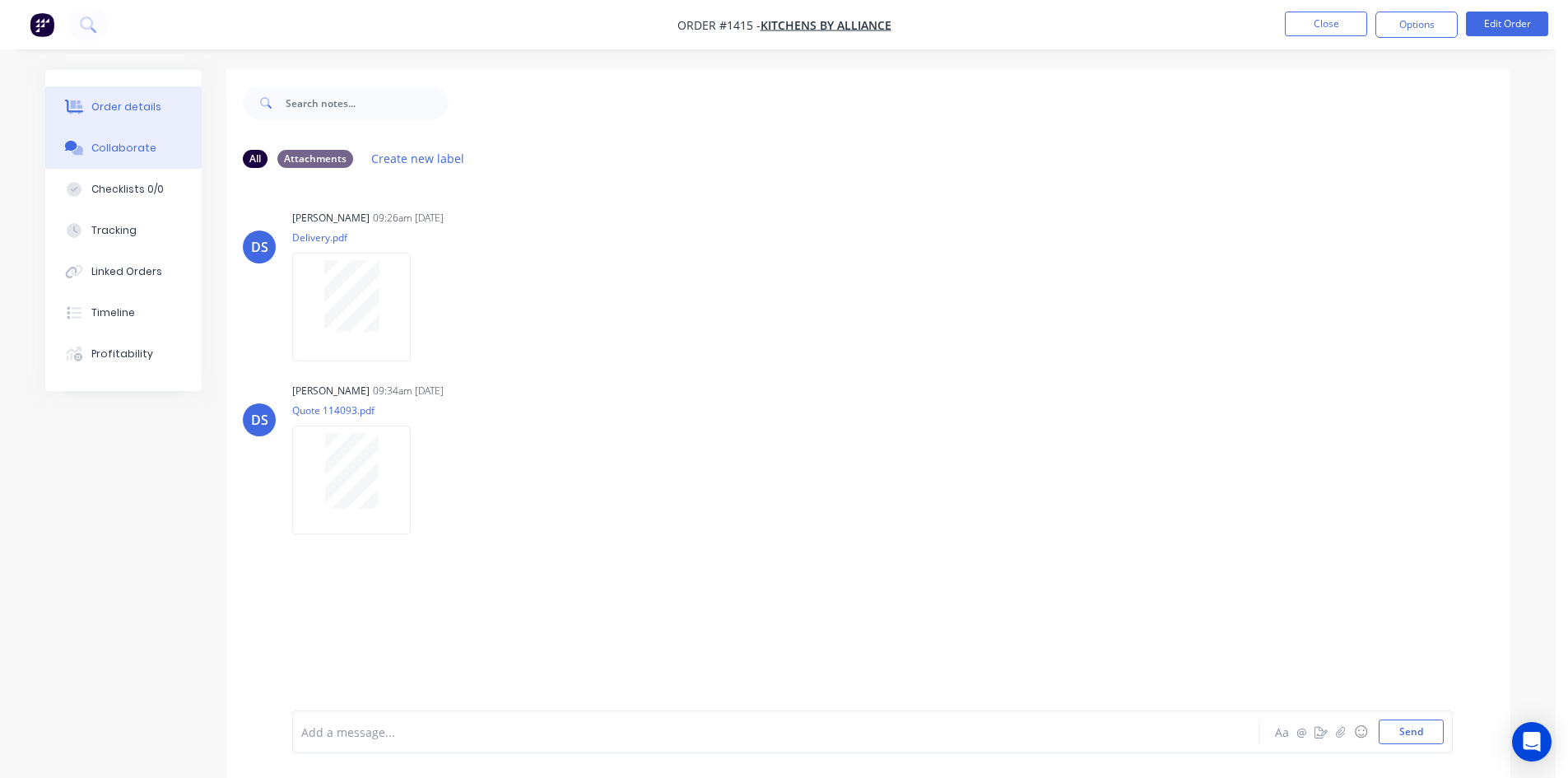
click at [135, 102] on div "Order details" at bounding box center [126, 107] width 70 height 15
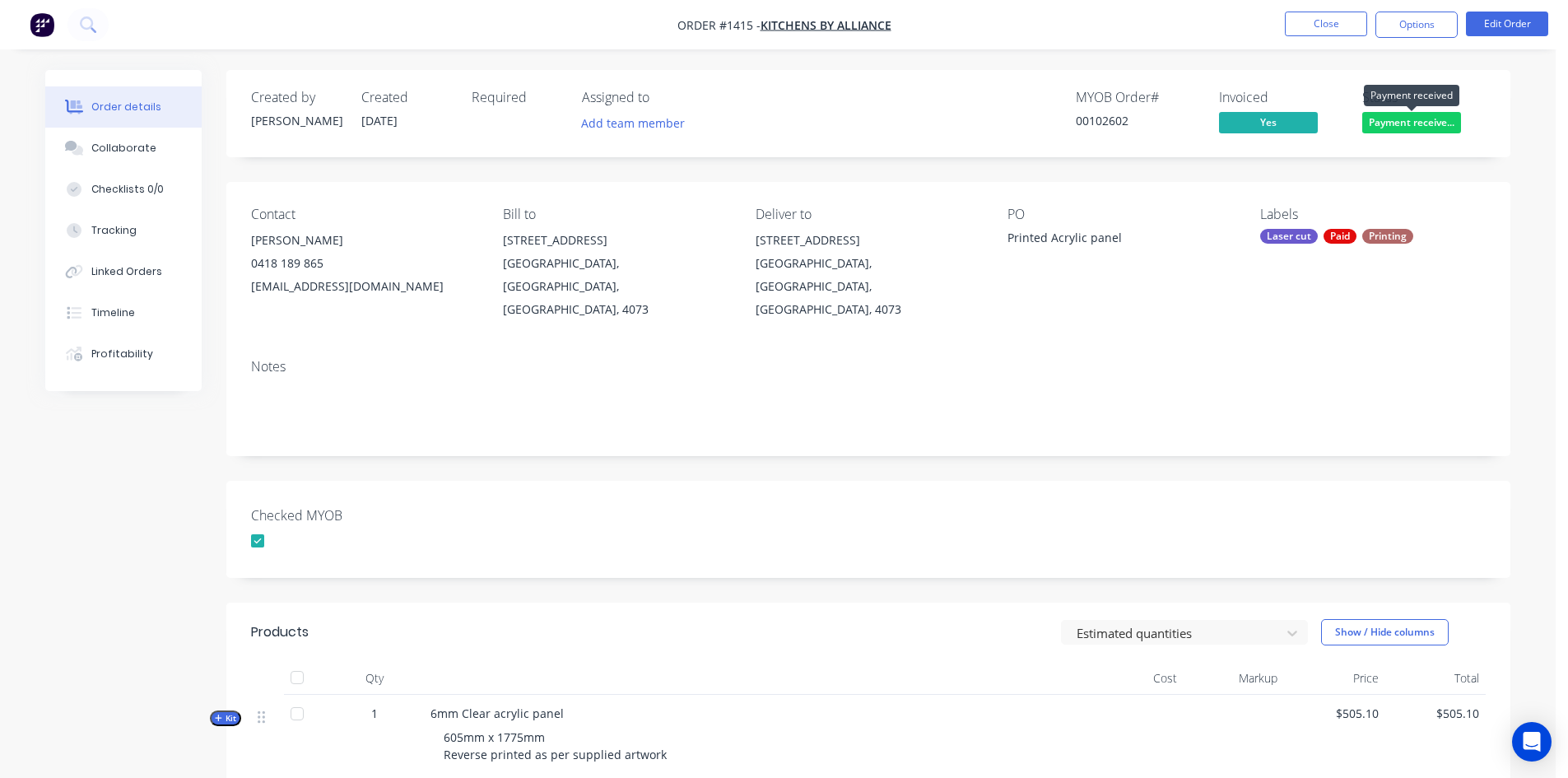
click at [1424, 119] on span "Payment receive..." at bounding box center [1412, 122] width 99 height 21
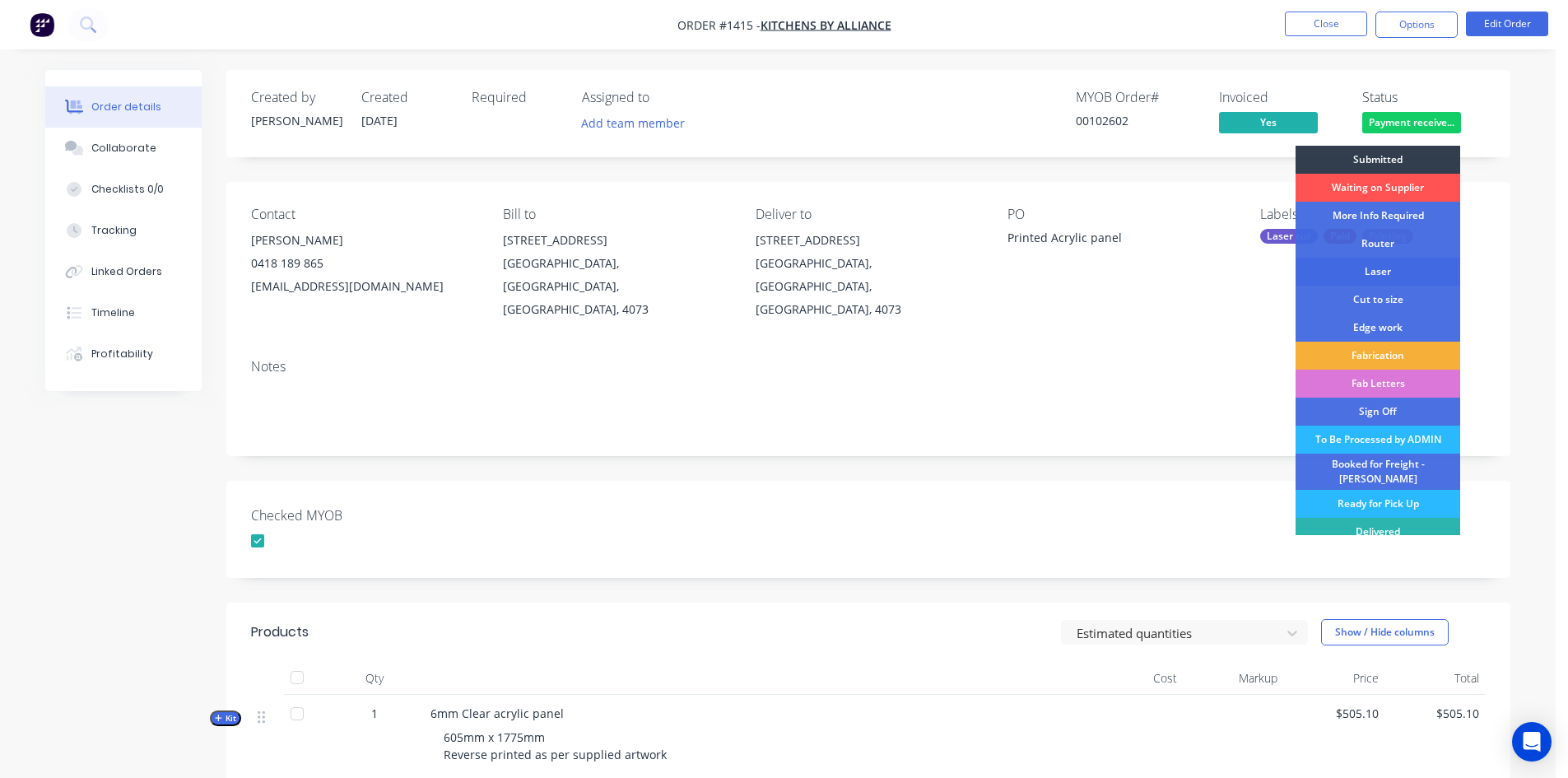
click at [1379, 268] on div "Laser" at bounding box center [1378, 271] width 164 height 28
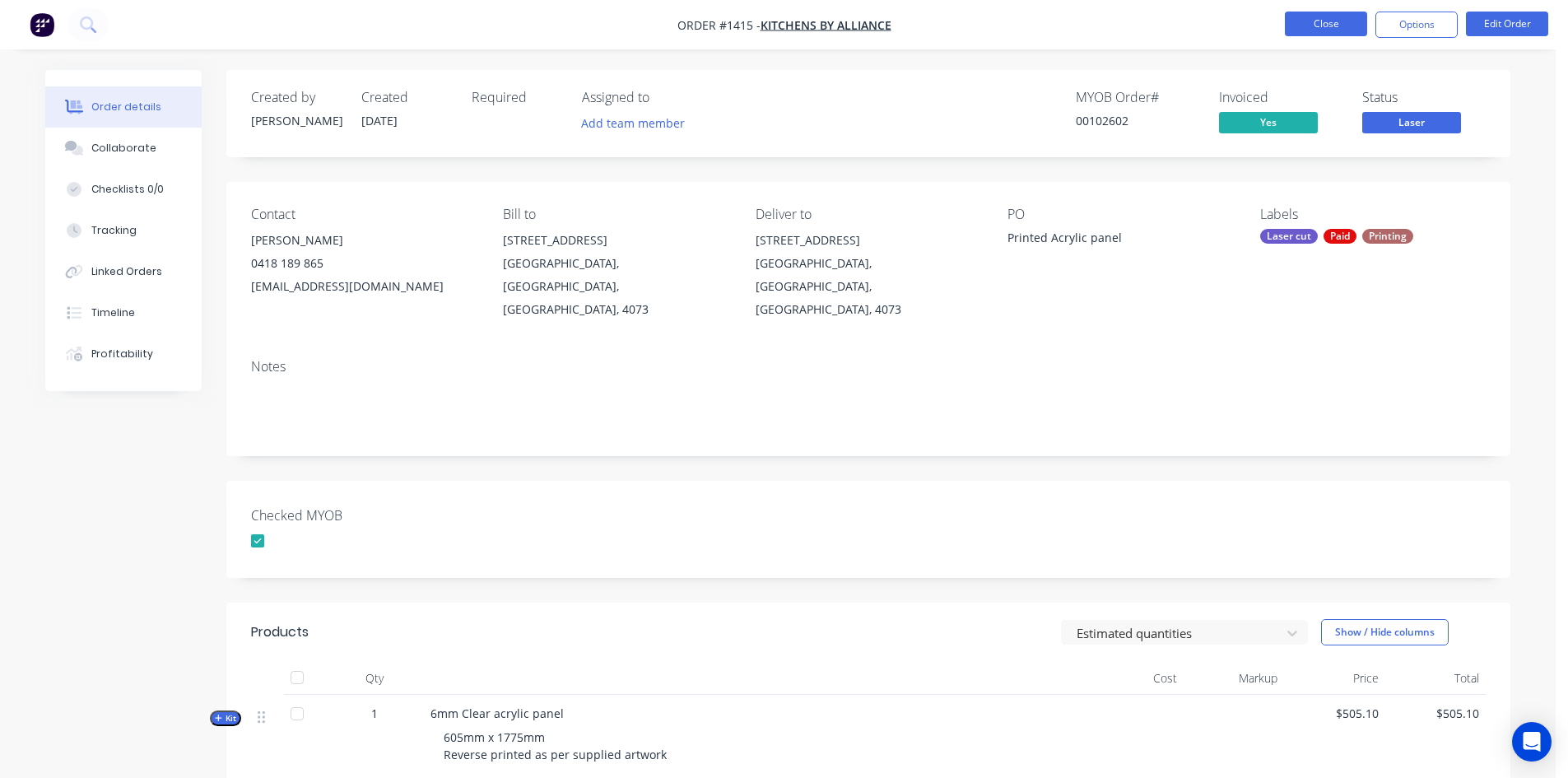
click at [1349, 22] on button "Close" at bounding box center [1326, 24] width 82 height 25
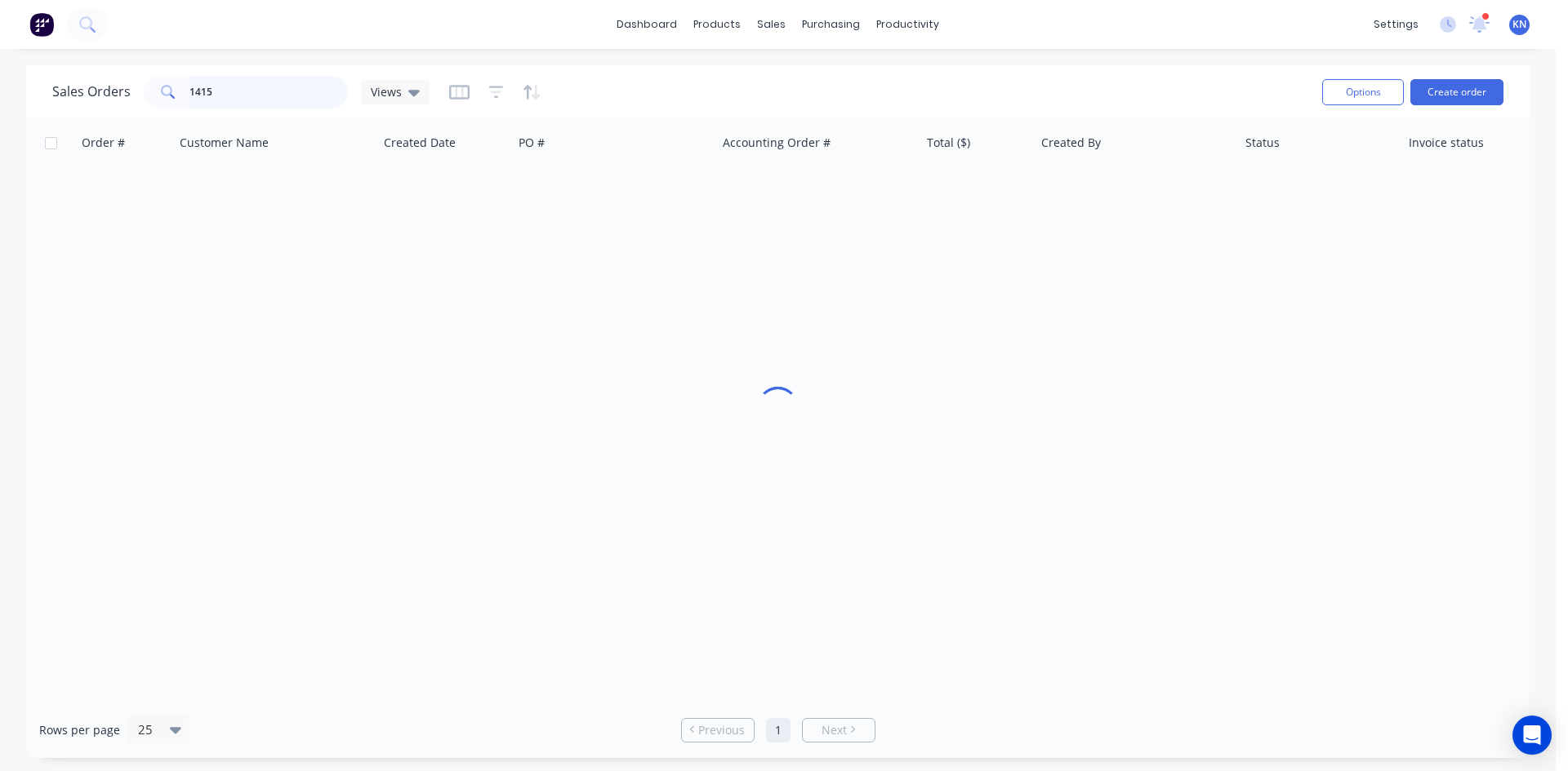
click at [253, 97] on input "1415" at bounding box center [269, 92] width 159 height 33
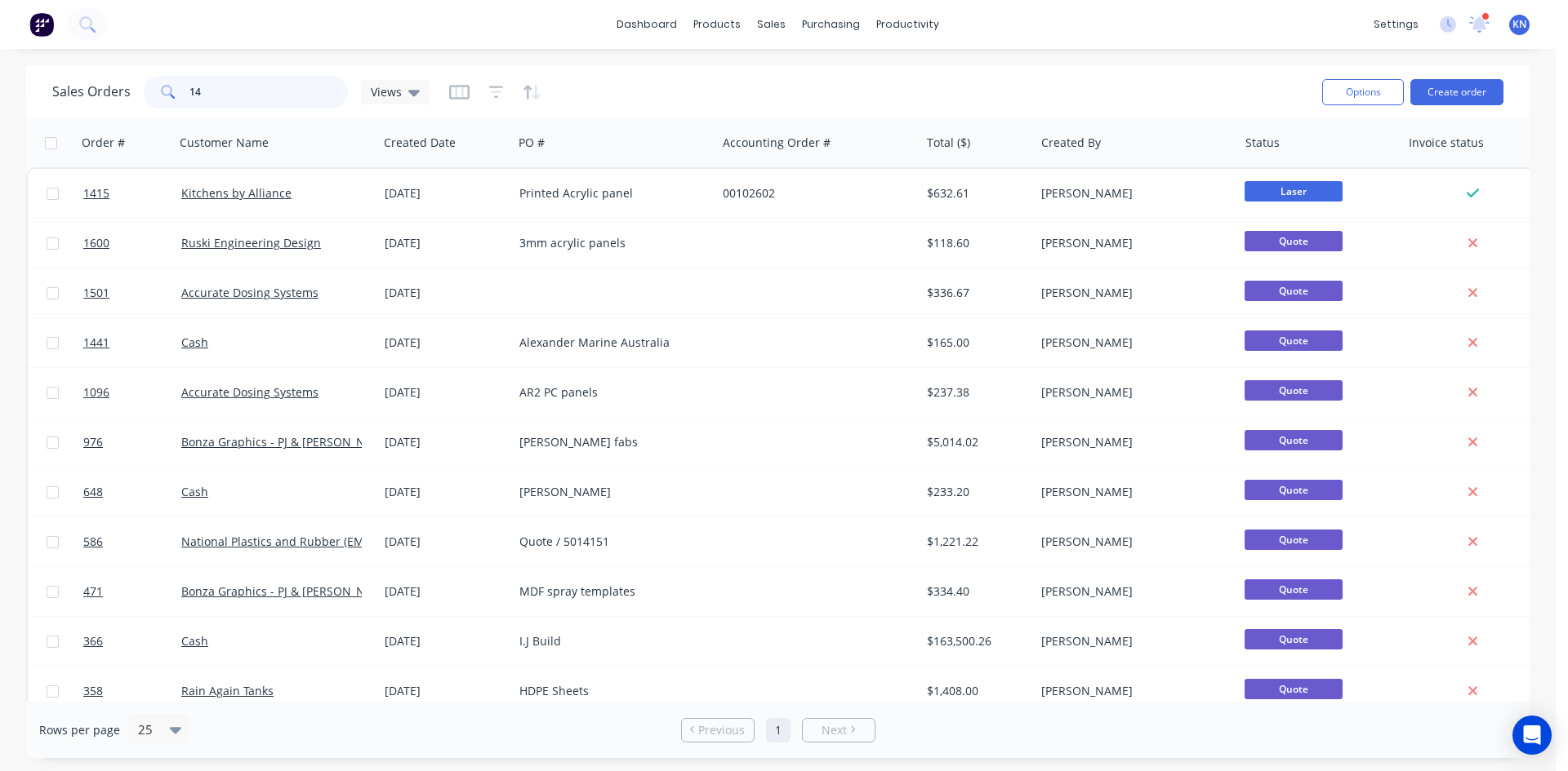
type input "1"
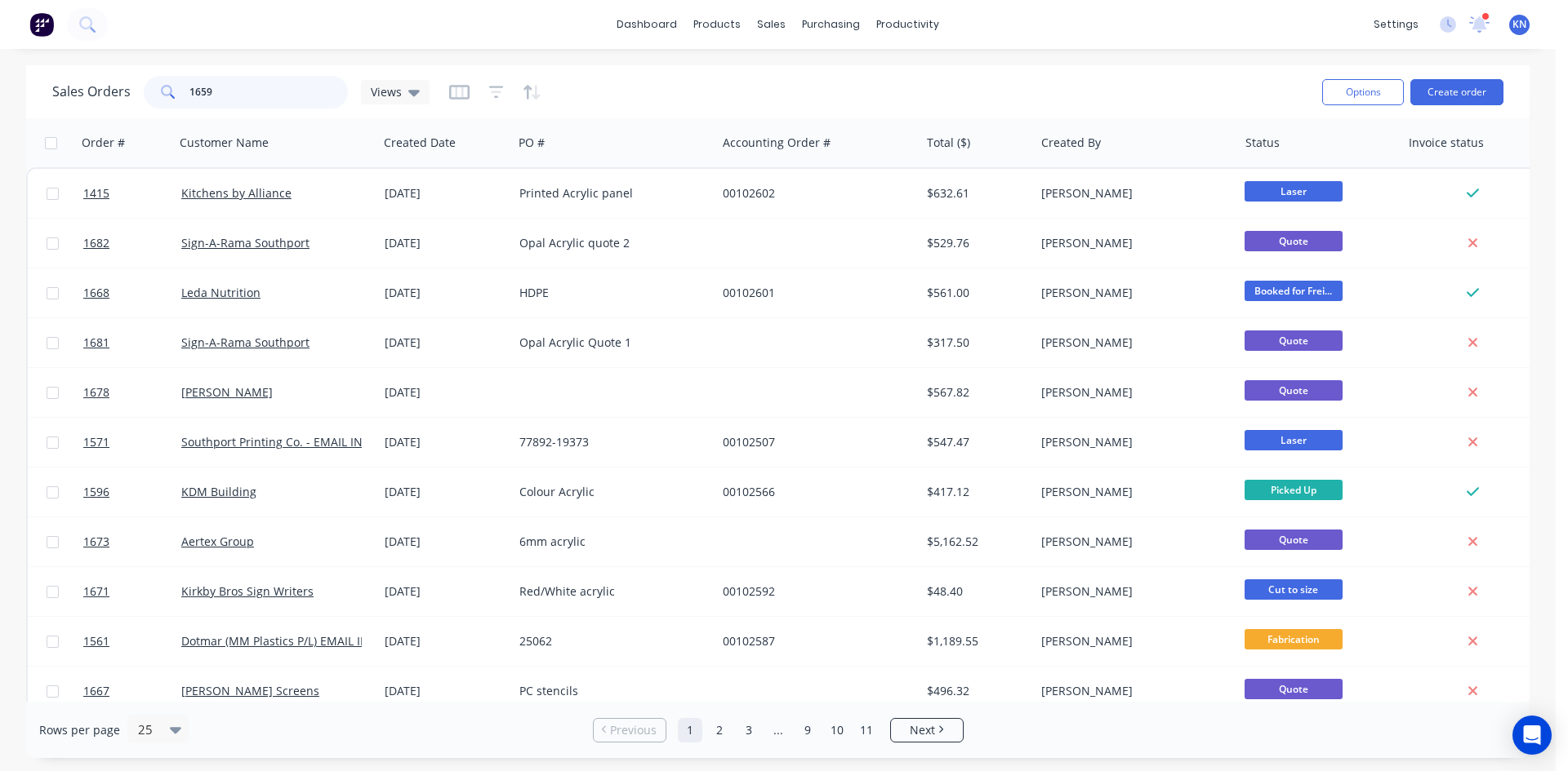
type input "1659"
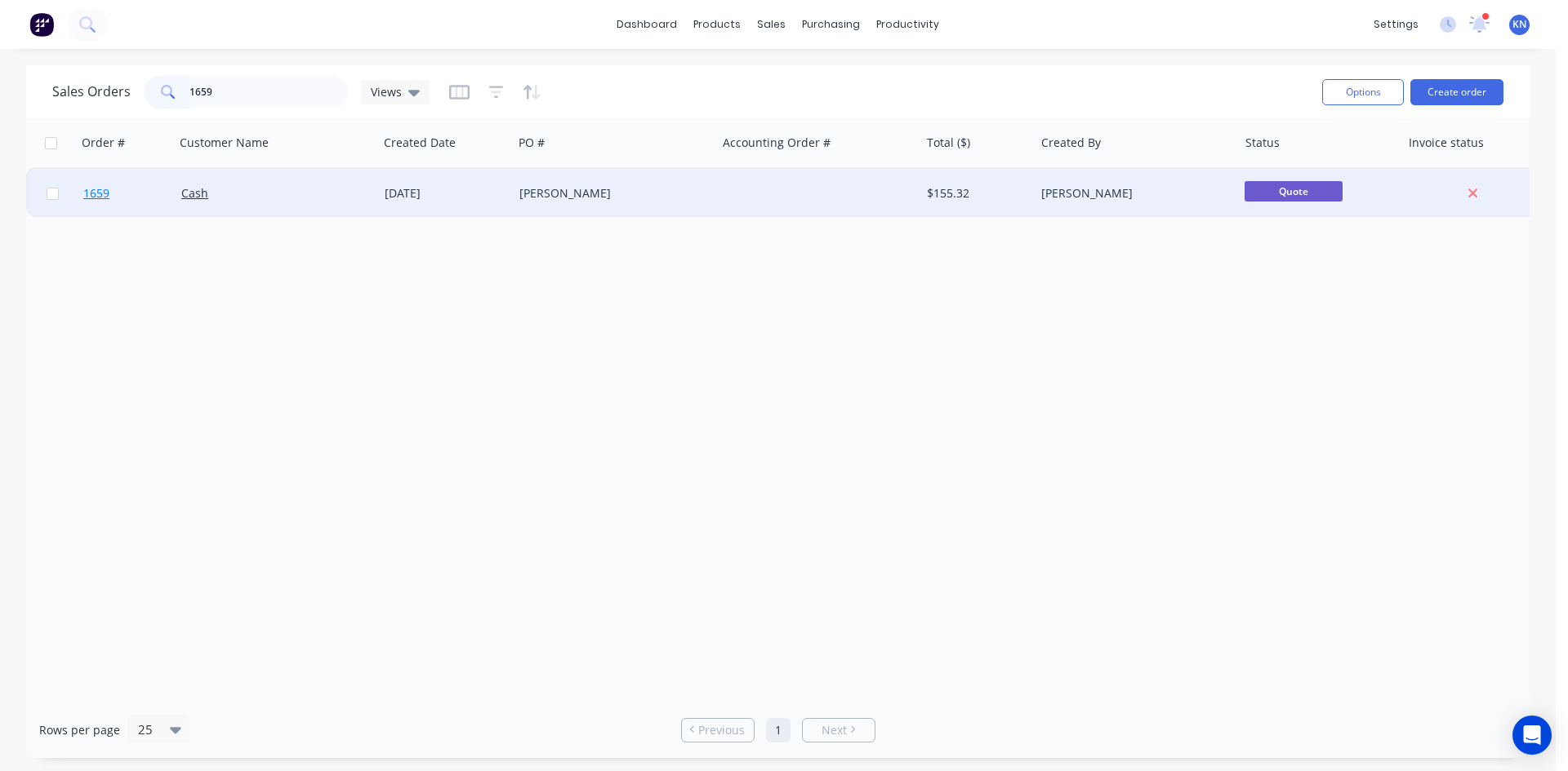
click at [104, 193] on span "1659" at bounding box center [96, 194] width 26 height 16
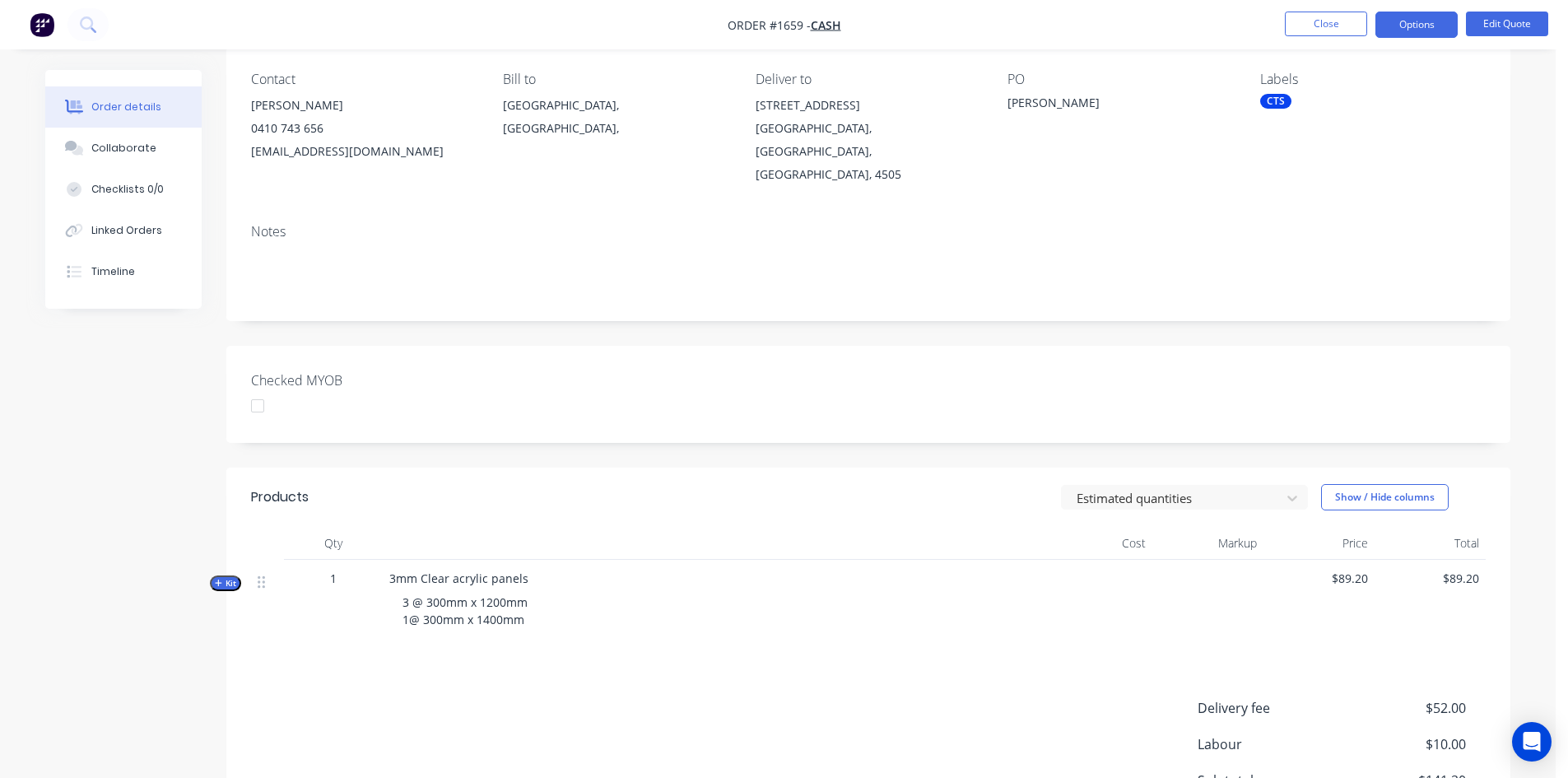
scroll to position [247, 0]
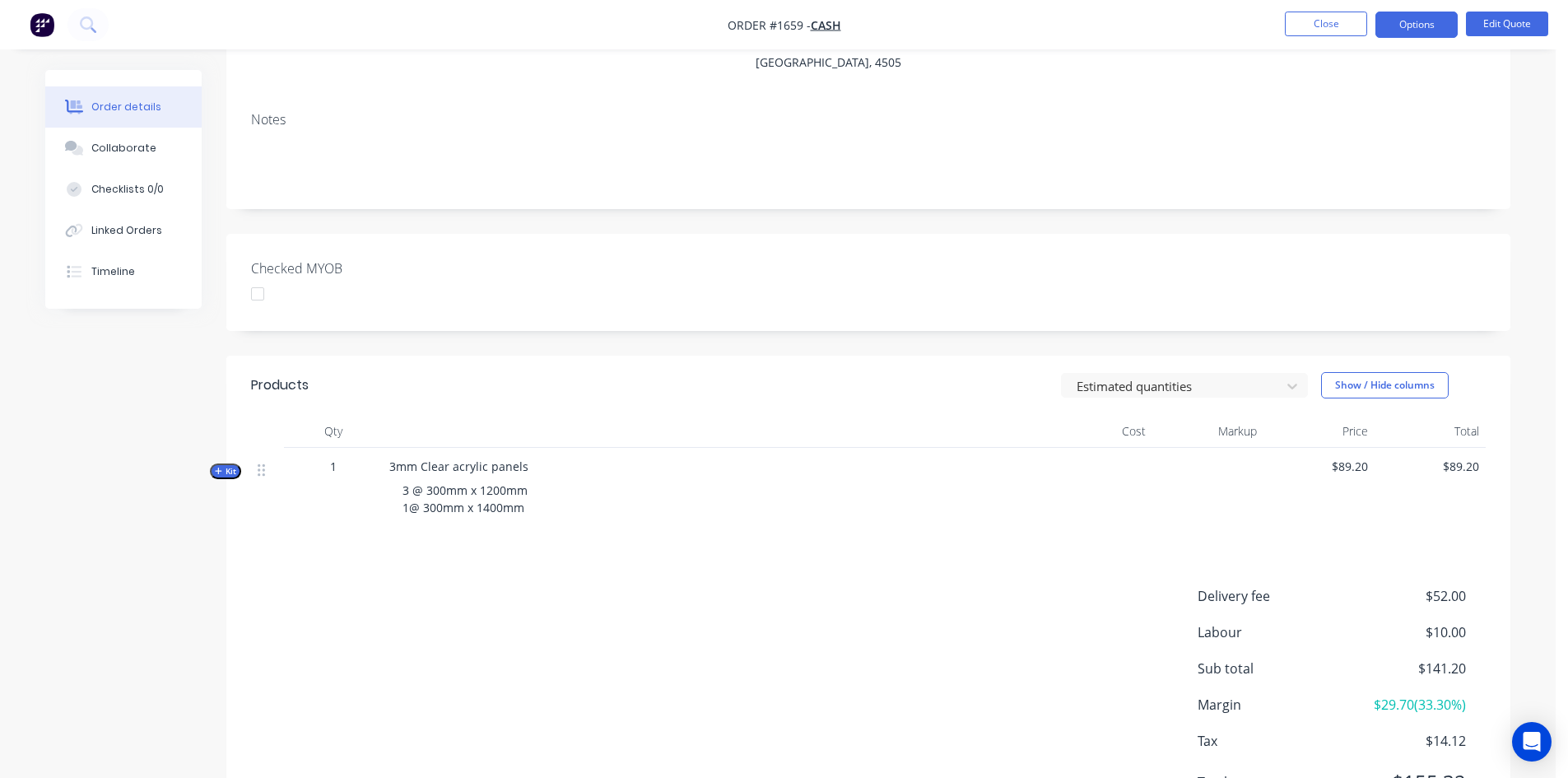
click at [225, 466] on span "Kit" at bounding box center [225, 472] width 21 height 13
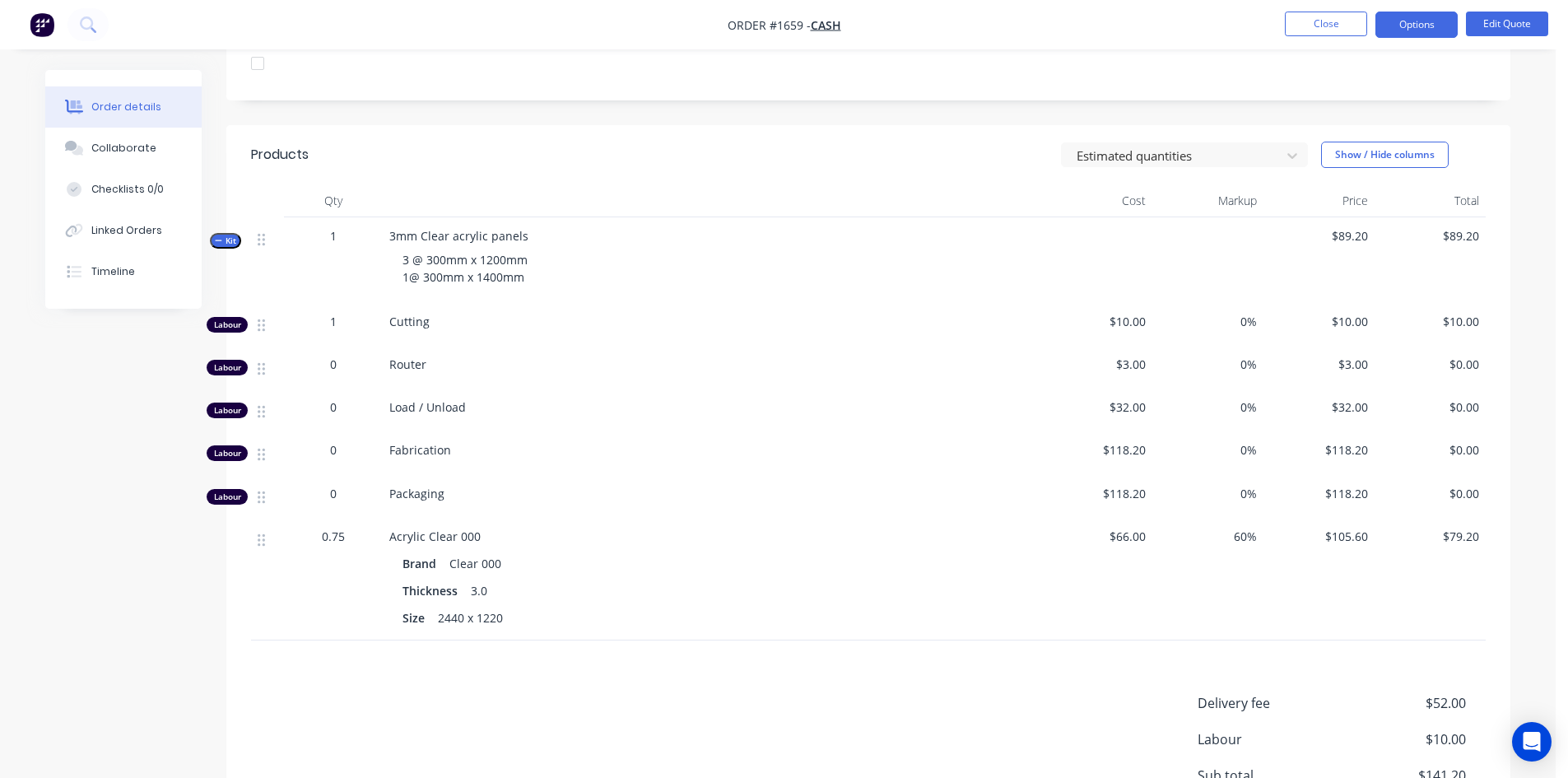
scroll to position [494, 0]
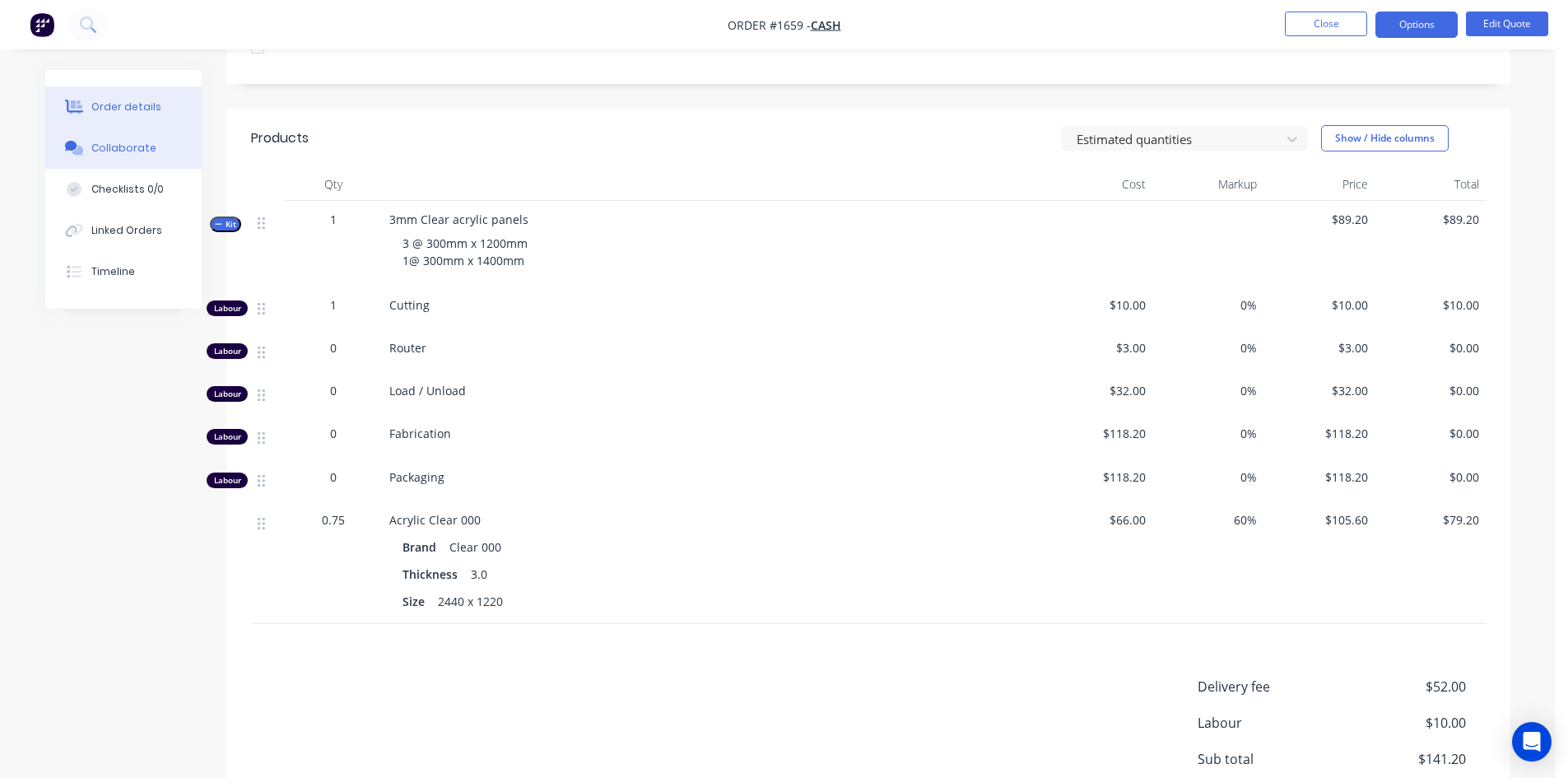
click at [117, 153] on div "Collaborate" at bounding box center [123, 148] width 65 height 15
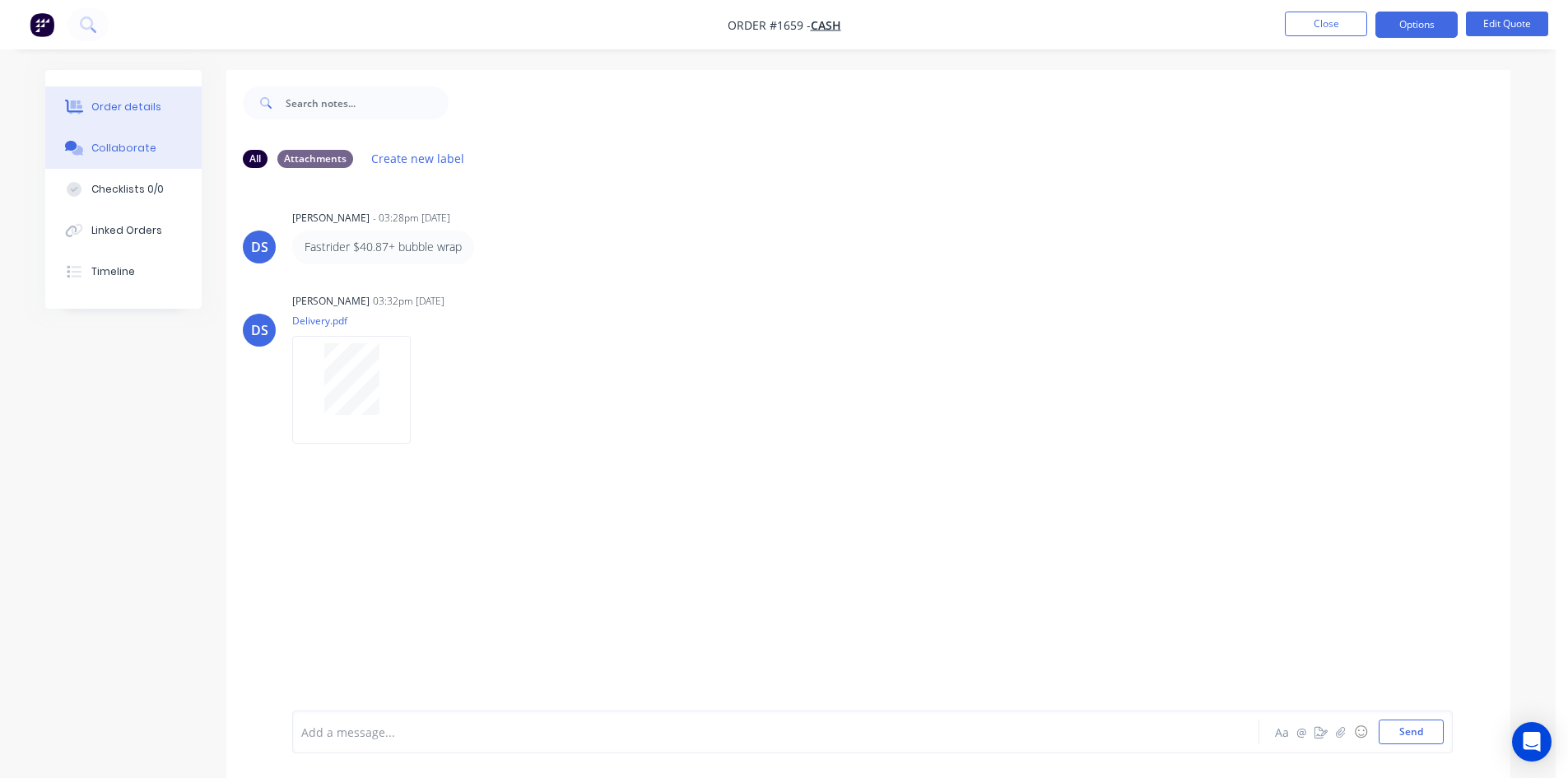
click at [99, 100] on div "Order details" at bounding box center [126, 107] width 70 height 15
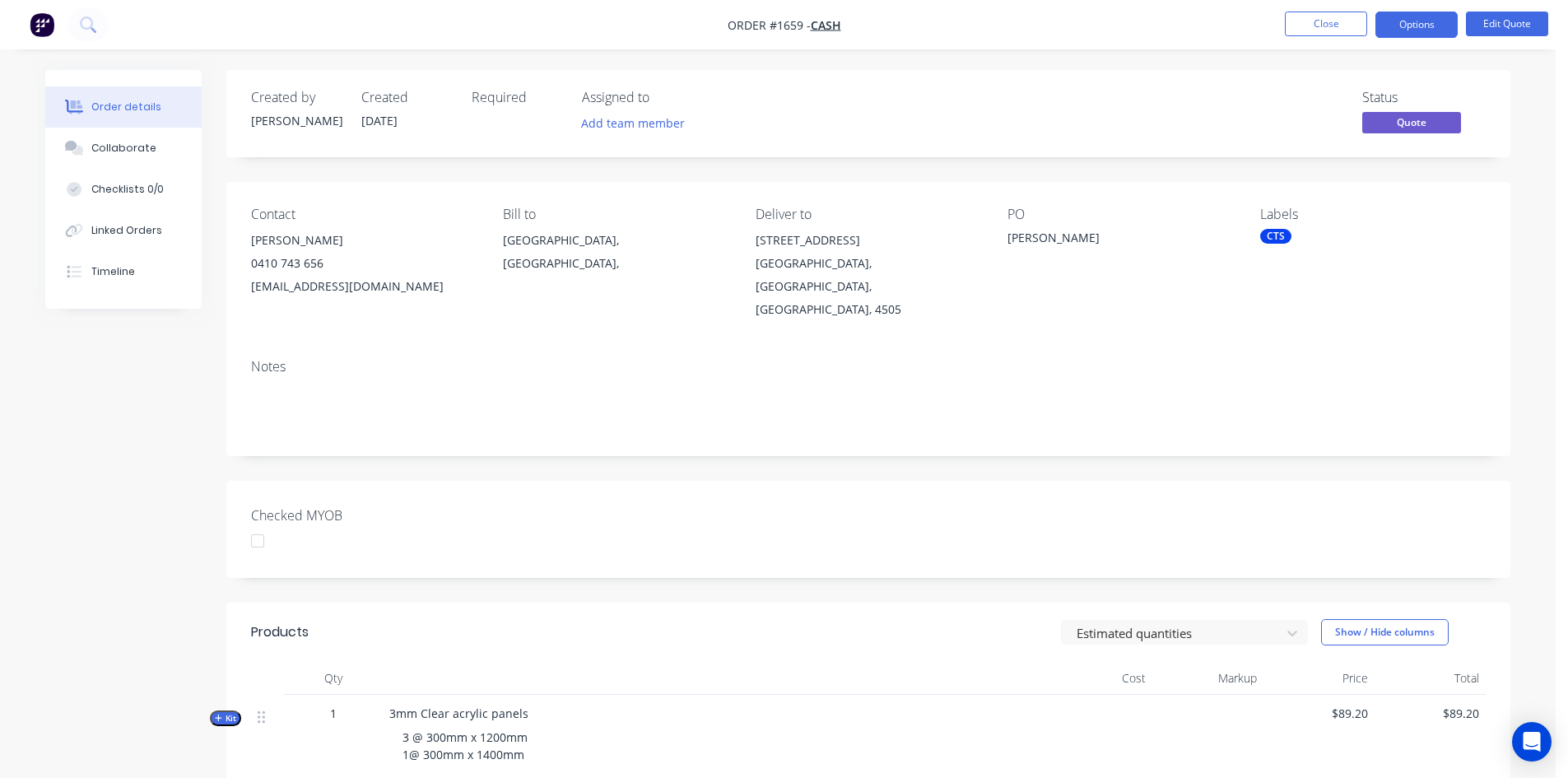
click at [1270, 239] on div "CTS" at bounding box center [1276, 237] width 31 height 15
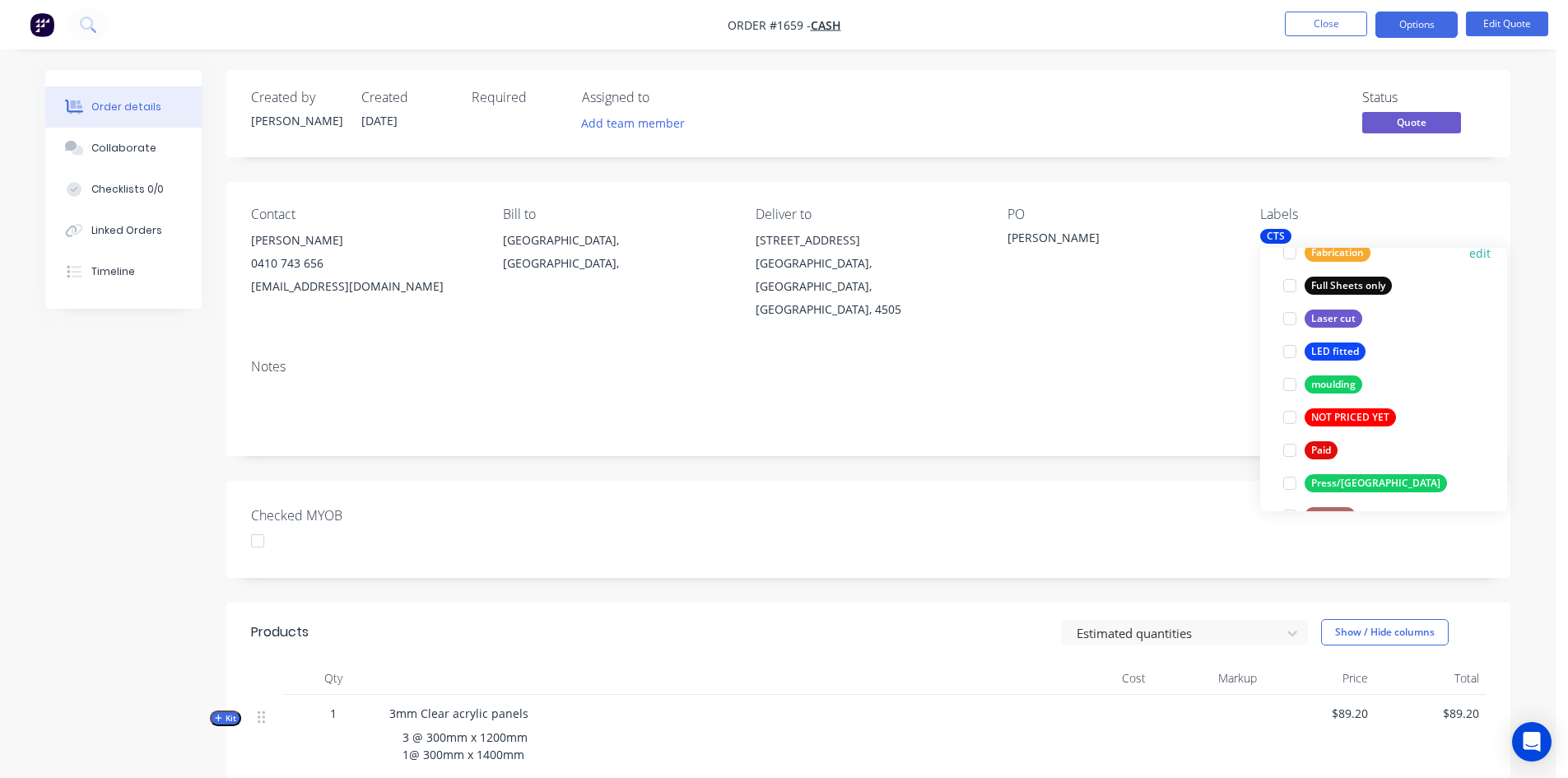
scroll to position [494, 0]
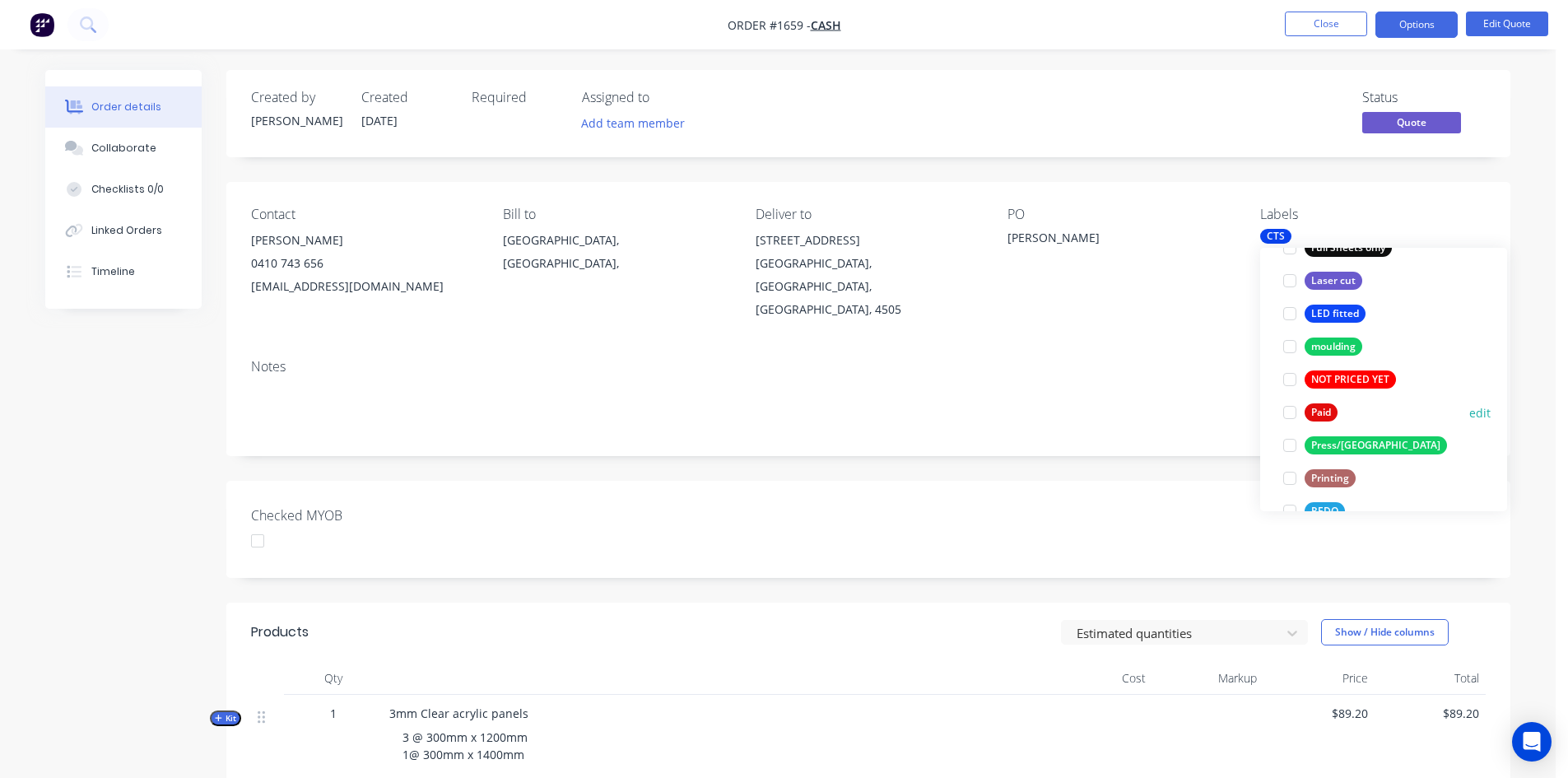
click at [1291, 416] on div at bounding box center [1290, 413] width 33 height 33
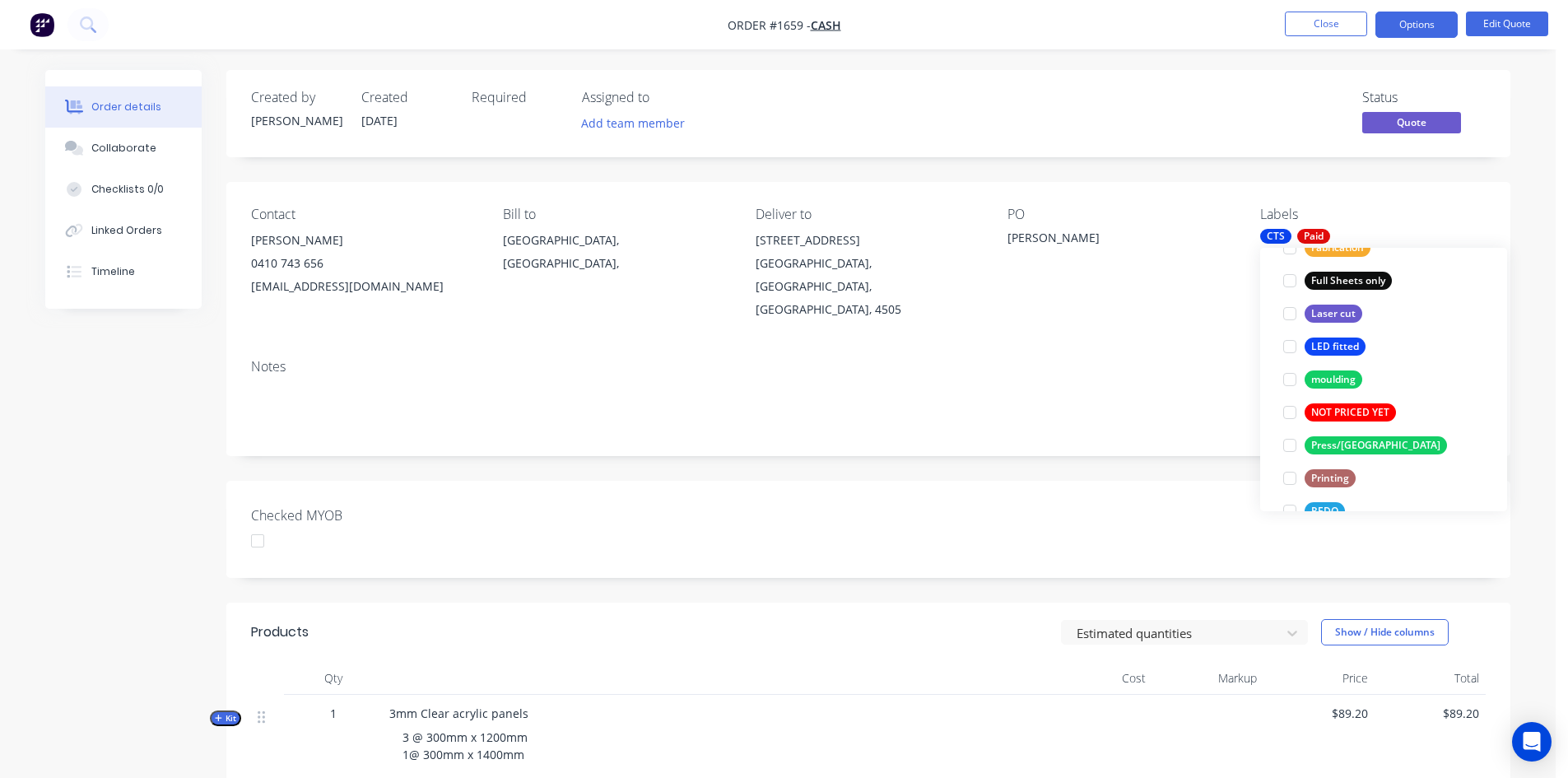
scroll to position [0, 0]
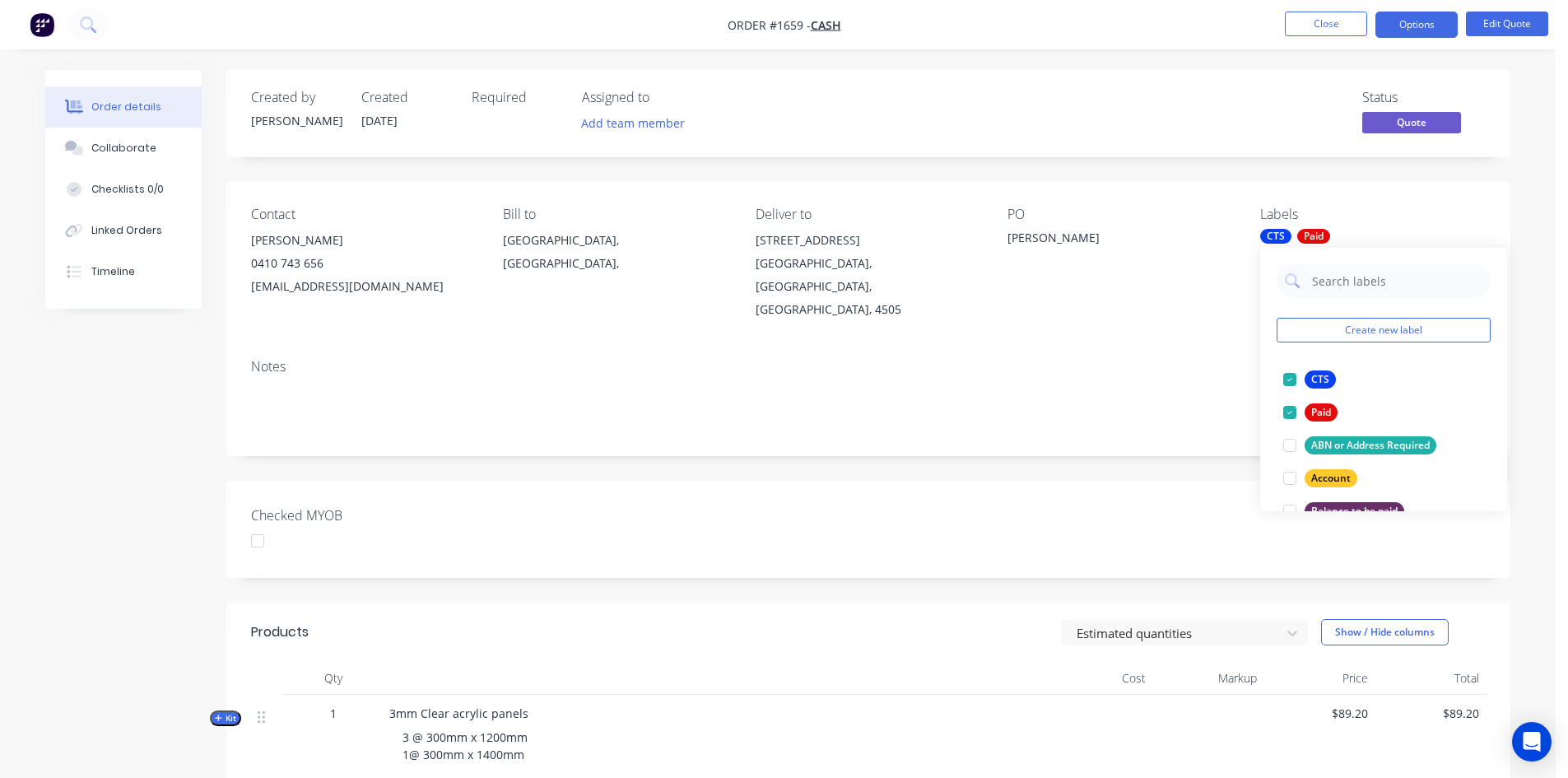
click at [1051, 511] on div "Checked MYOB" at bounding box center [868, 530] width 1284 height 97
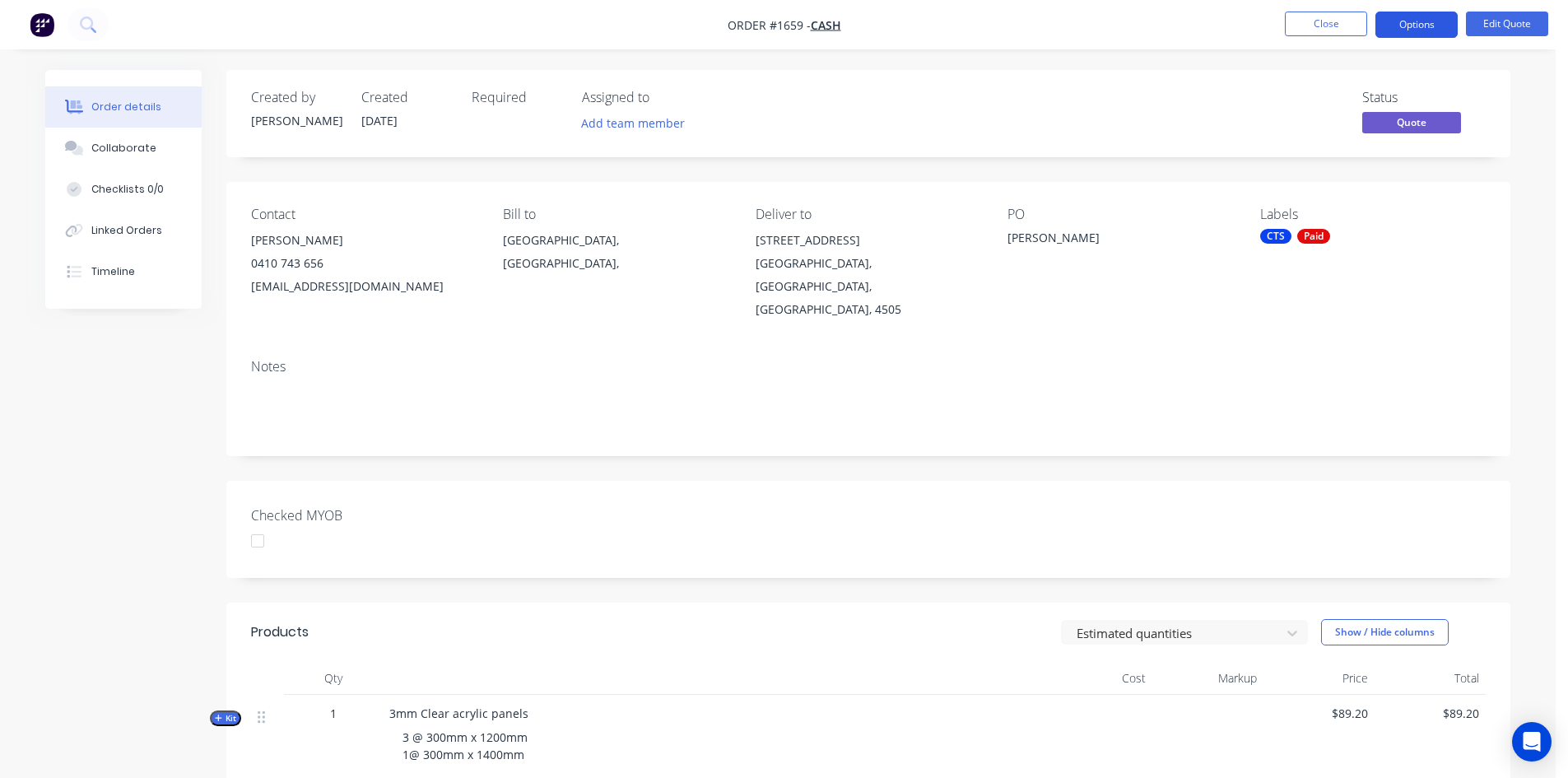
click at [1426, 21] on button "Options" at bounding box center [1416, 25] width 82 height 26
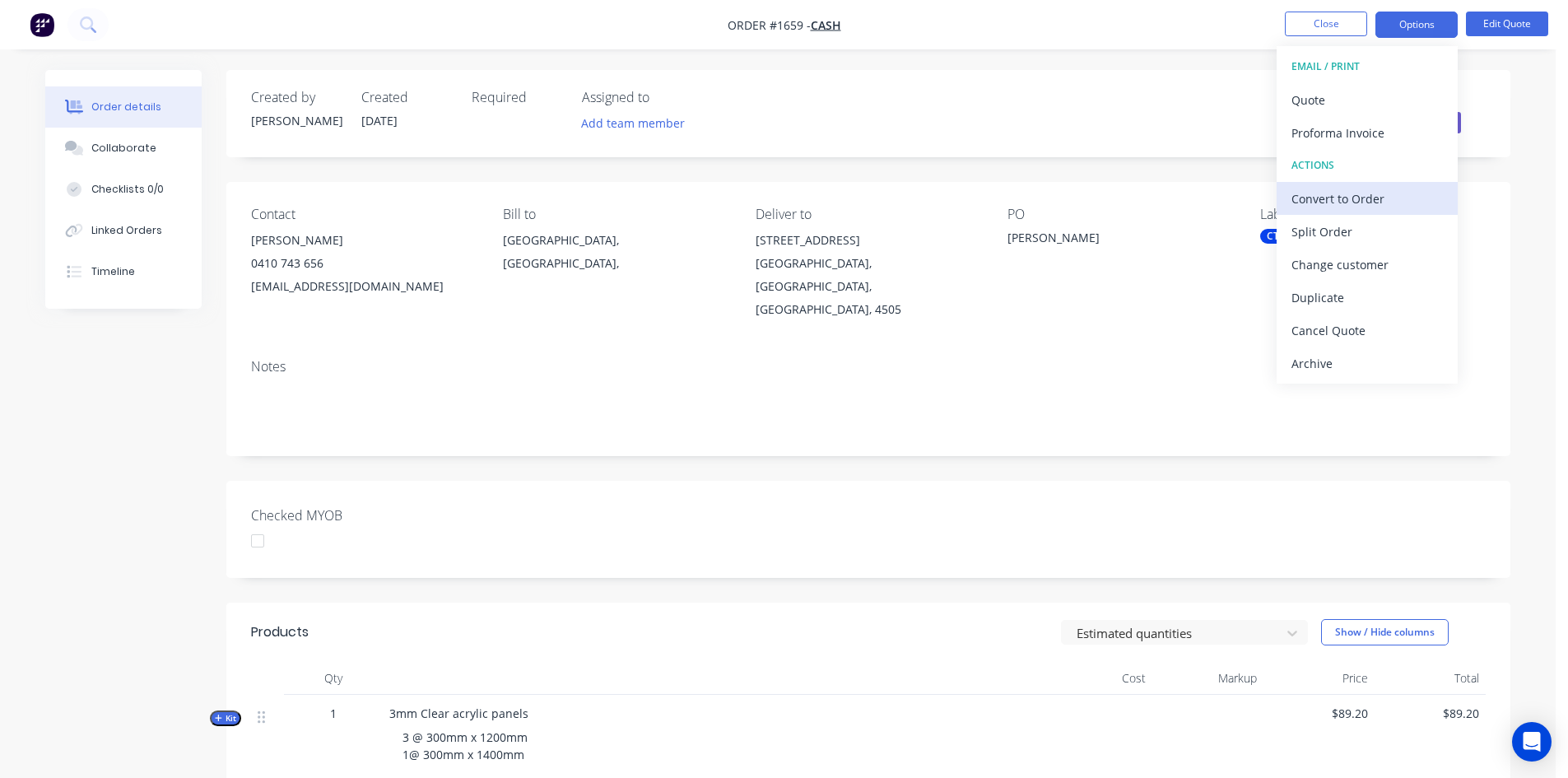
click at [1363, 197] on div "Convert to Order" at bounding box center [1367, 199] width 152 height 24
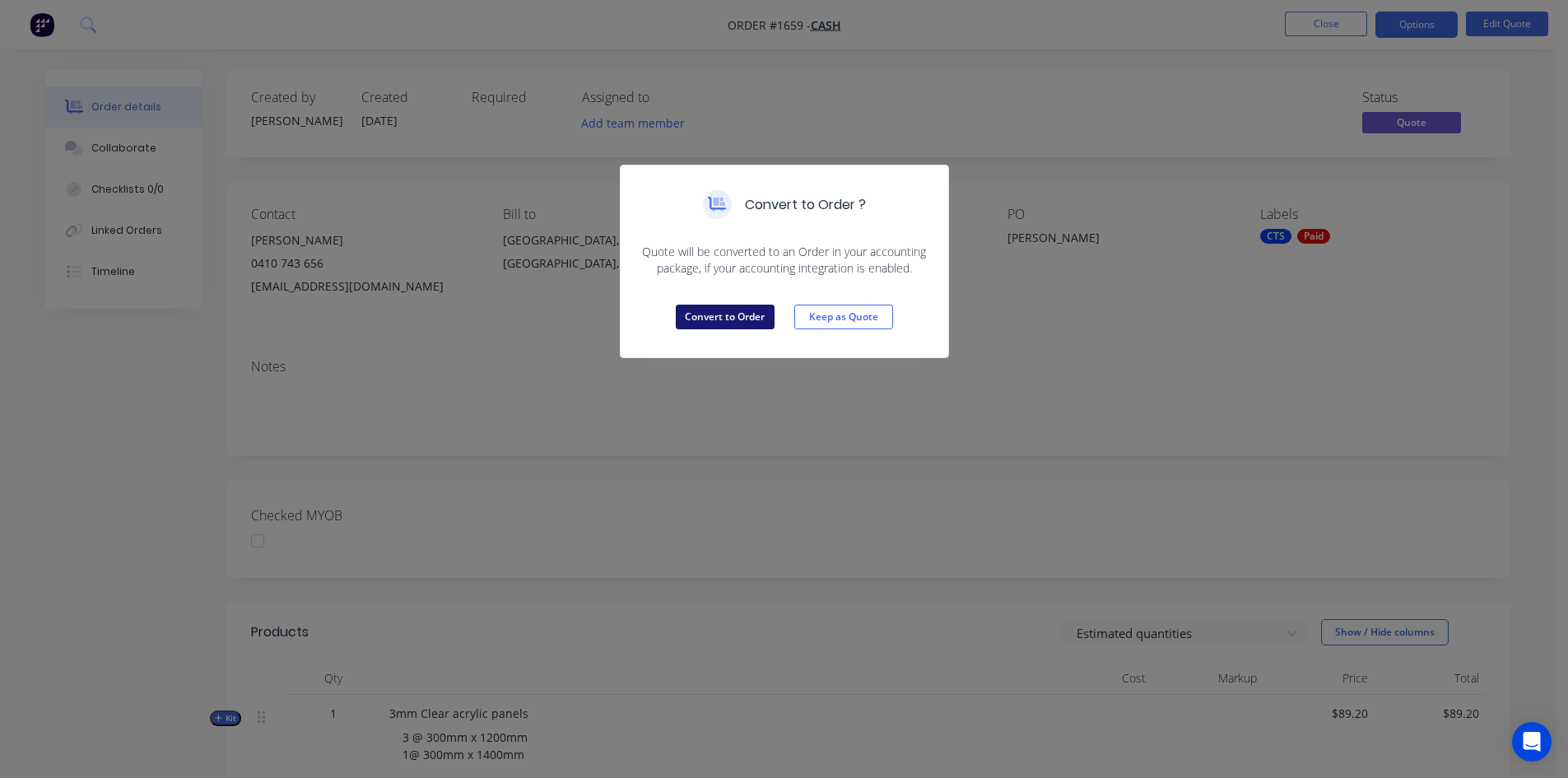
click at [730, 319] on button "Convert to Order" at bounding box center [726, 317] width 99 height 25
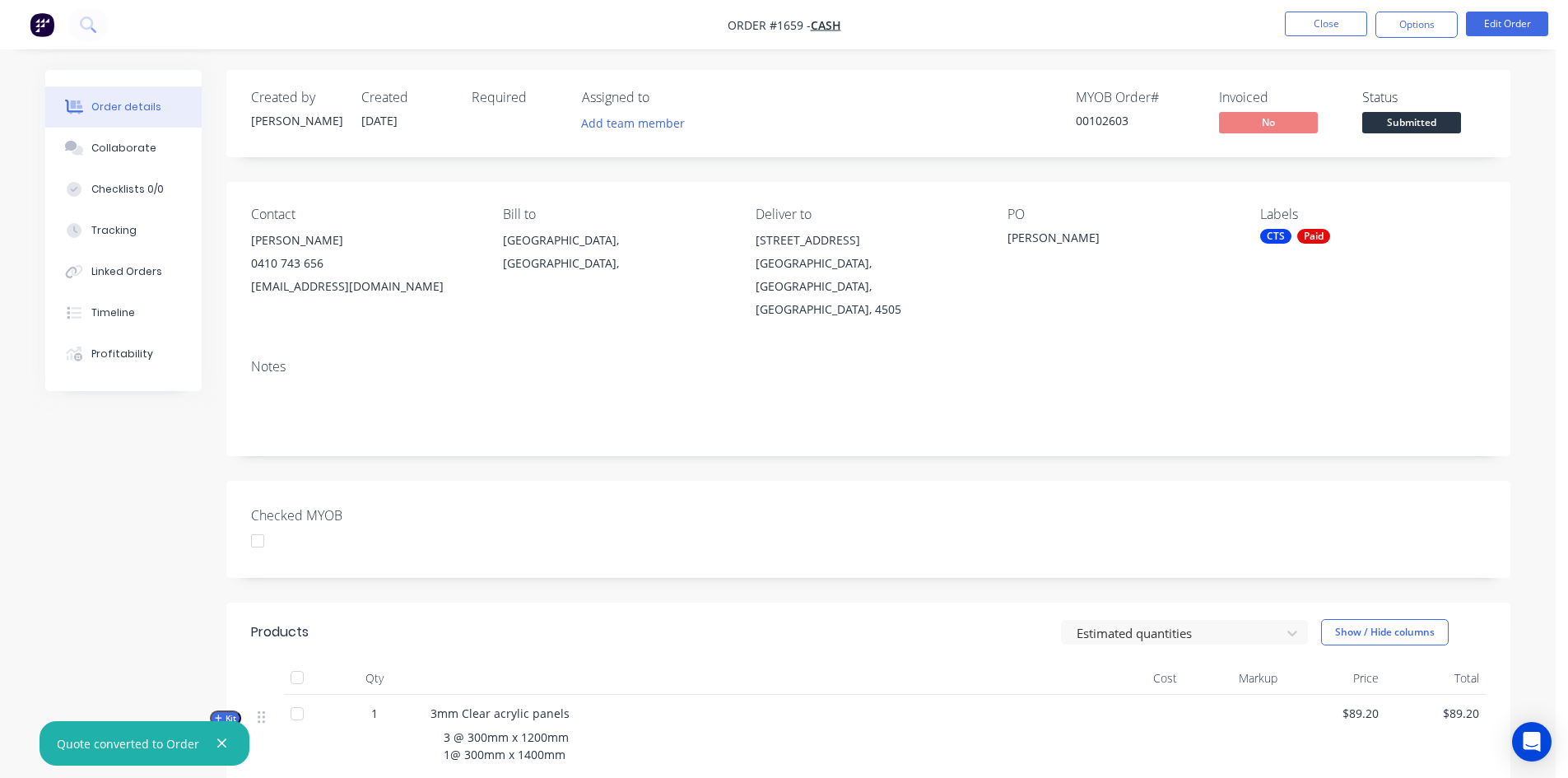
click at [263, 525] on div at bounding box center [257, 541] width 33 height 33
click at [1429, 26] on button "Options" at bounding box center [1416, 25] width 82 height 26
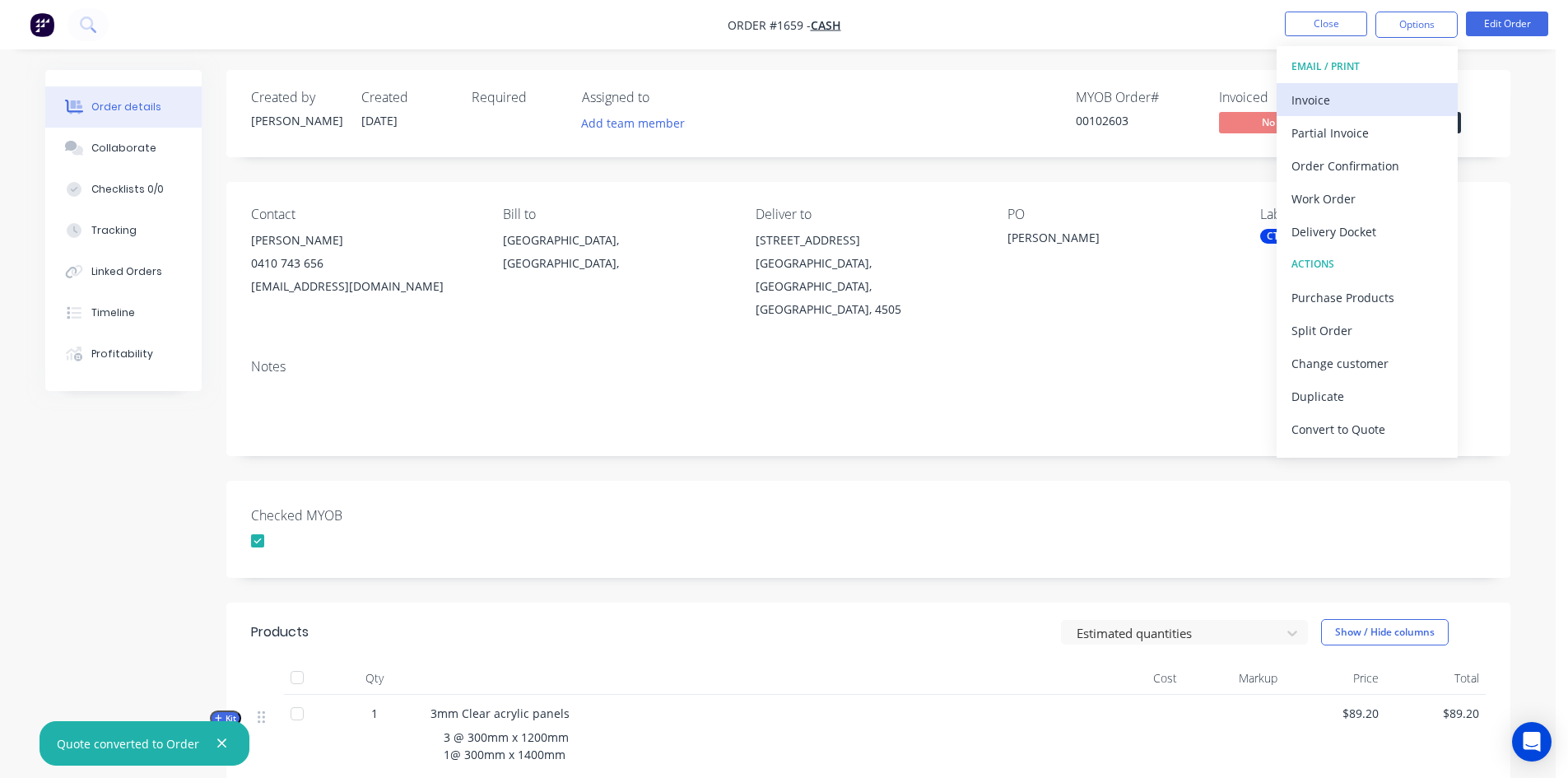
click at [1360, 96] on div "Invoice" at bounding box center [1367, 100] width 152 height 24
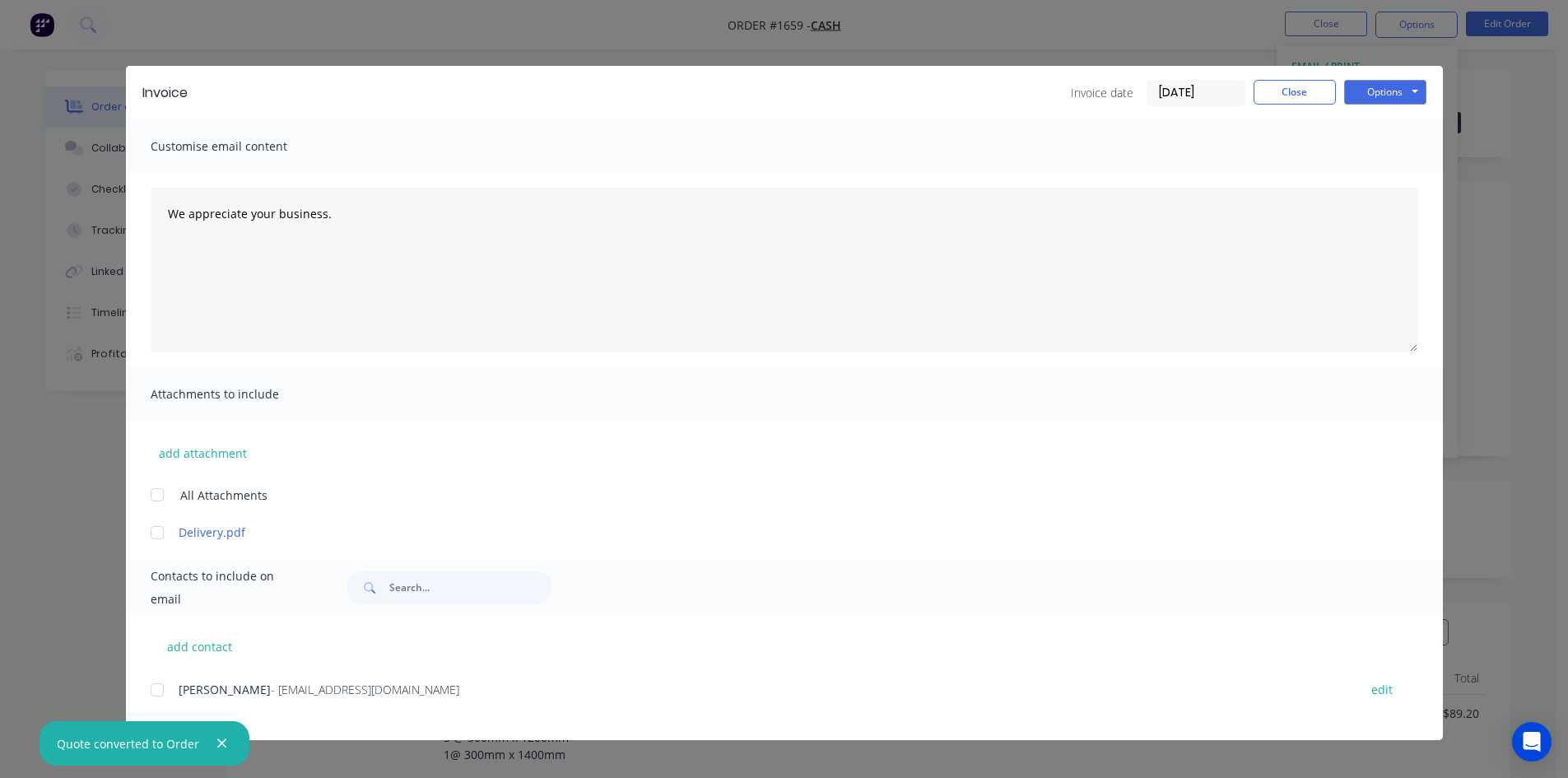
click at [1176, 94] on input "[DATE]" at bounding box center [1196, 92] width 97 height 25
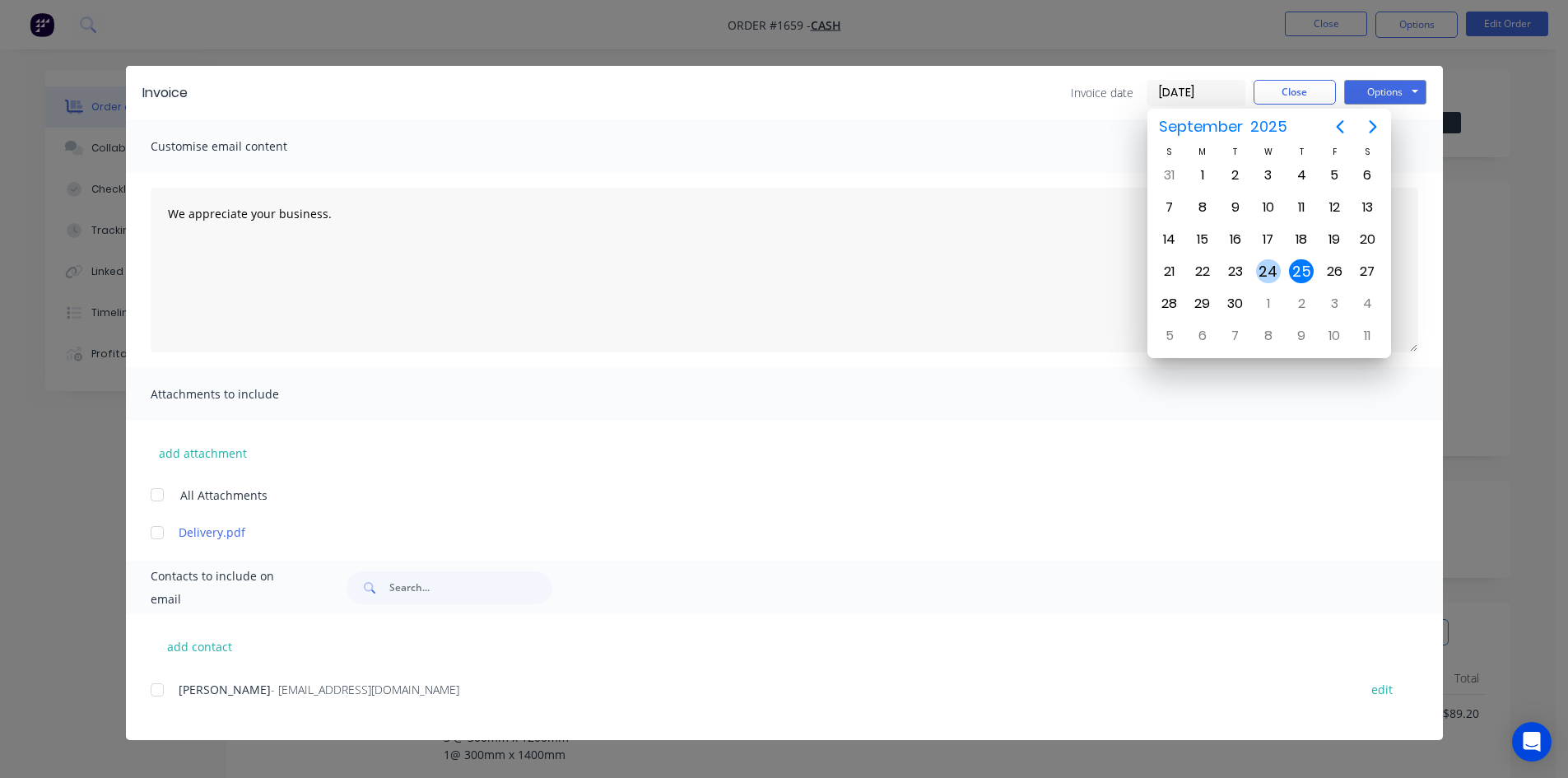
click at [1270, 271] on div "24" at bounding box center [1268, 271] width 25 height 25
type input "[DATE]"
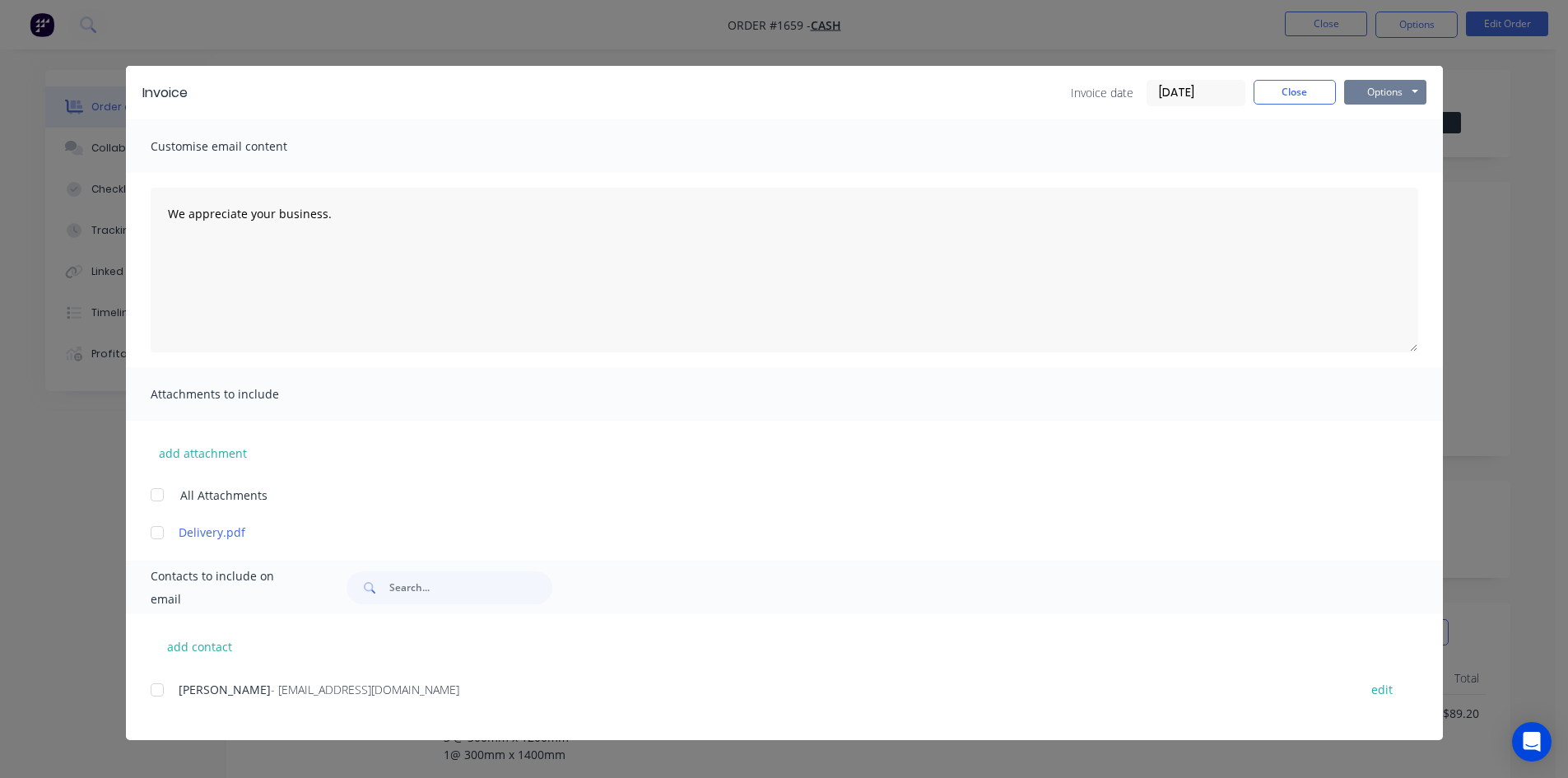
click at [1396, 91] on button "Options" at bounding box center [1385, 91] width 82 height 25
click at [1382, 146] on button "Print" at bounding box center [1396, 149] width 105 height 27
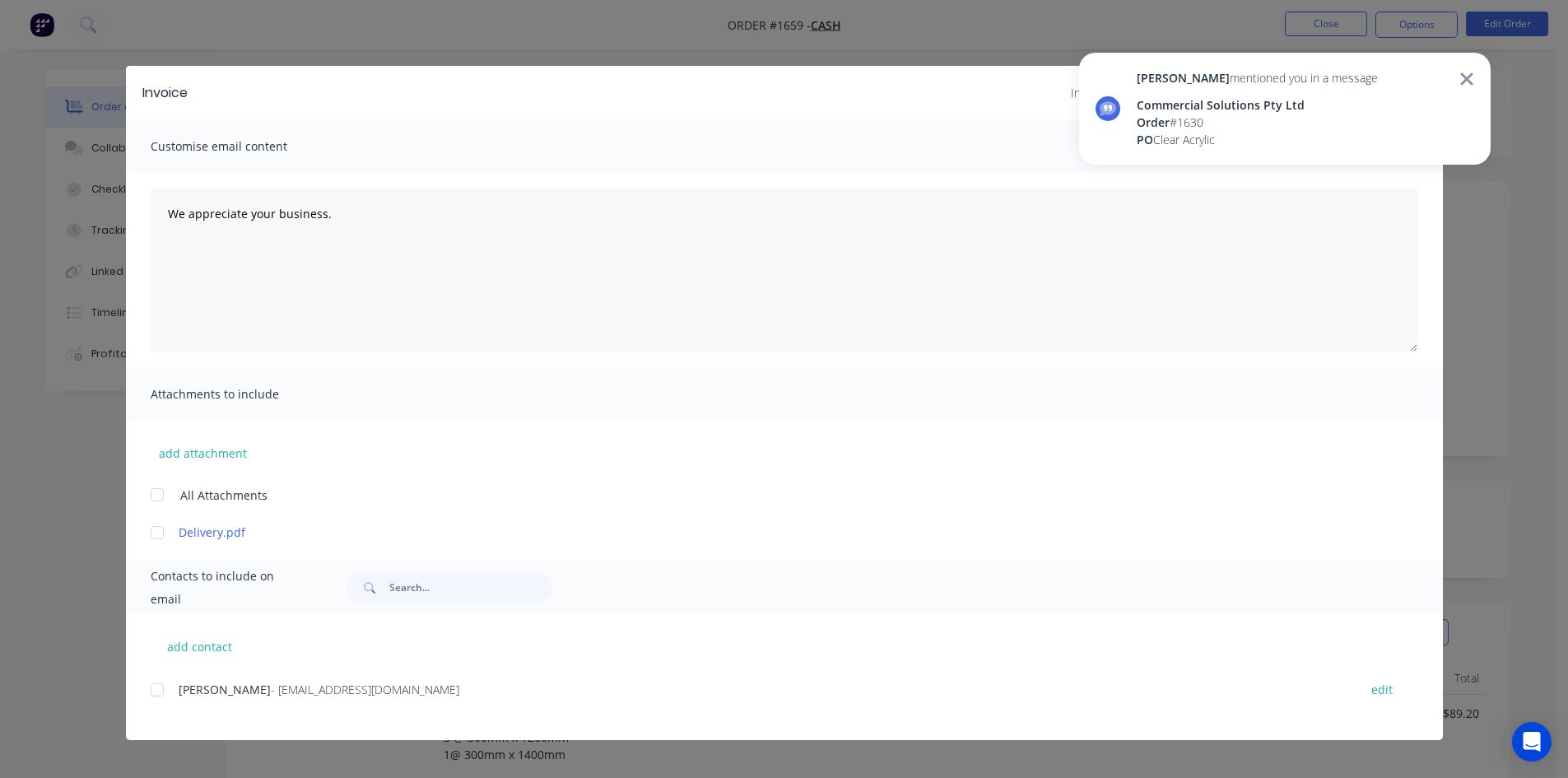
click at [1472, 79] on icon at bounding box center [1467, 79] width 15 height 20
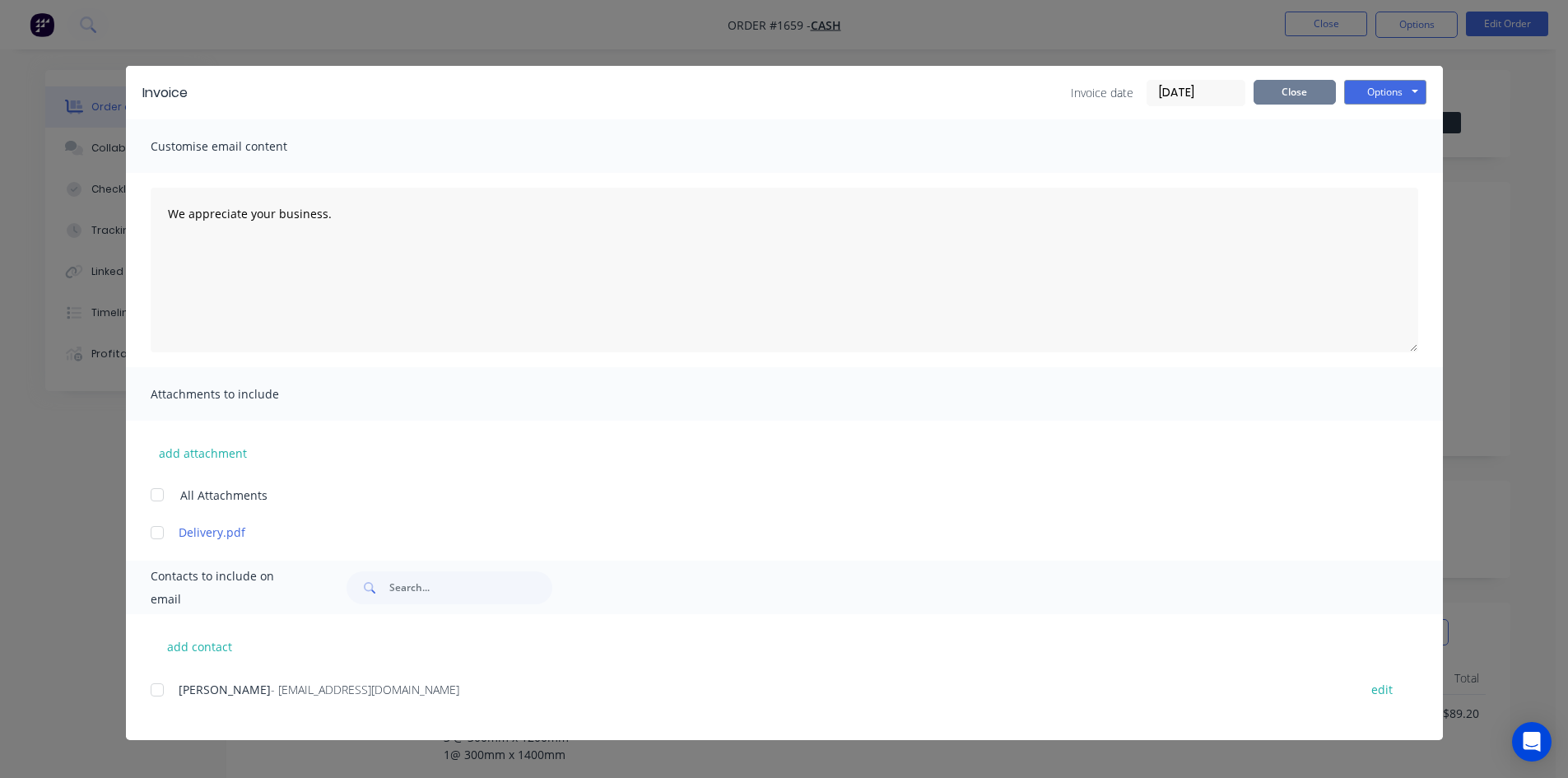
click at [1305, 97] on button "Close" at bounding box center [1295, 91] width 82 height 25
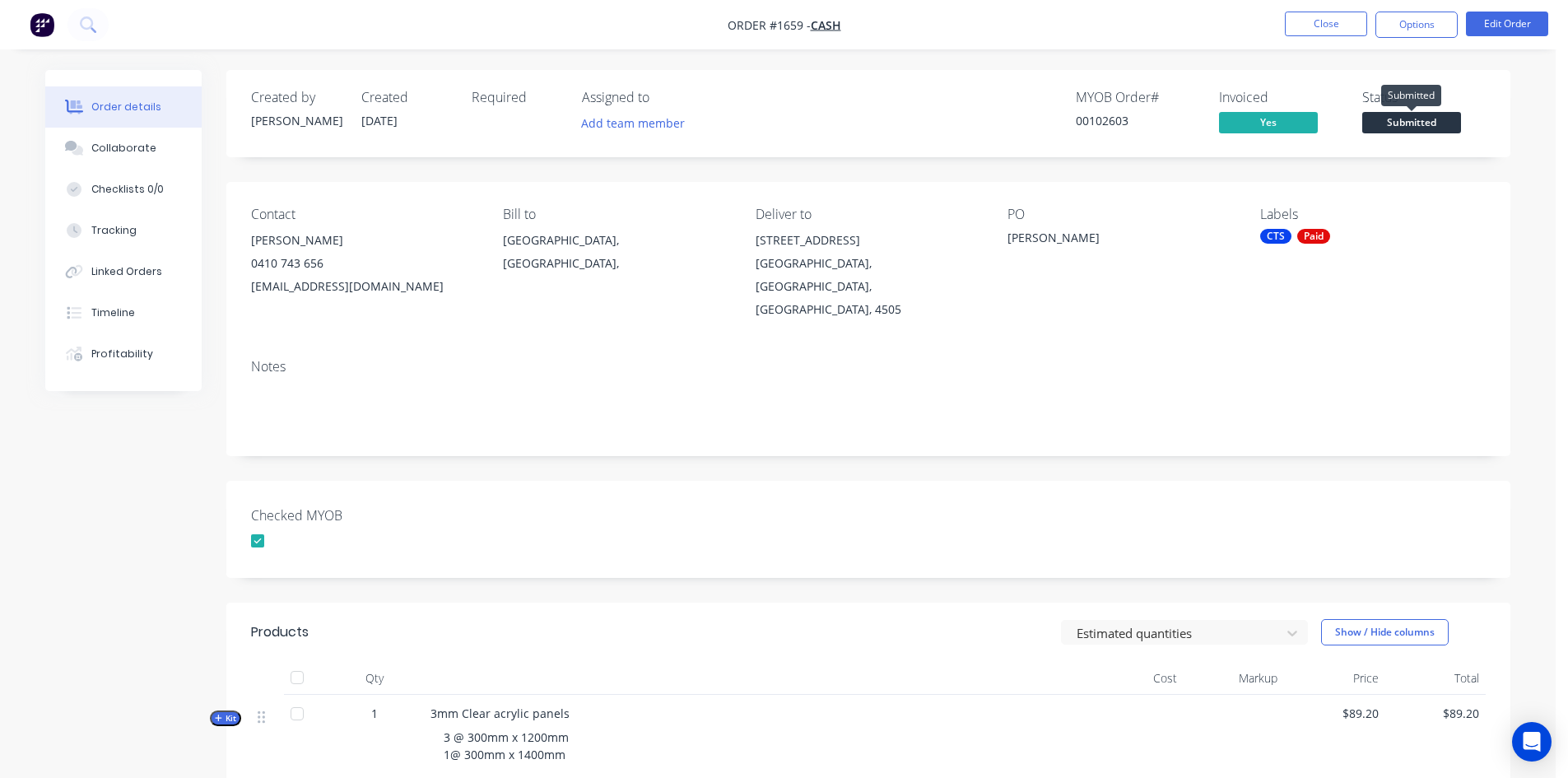
click at [1437, 121] on span "Submitted" at bounding box center [1412, 122] width 99 height 21
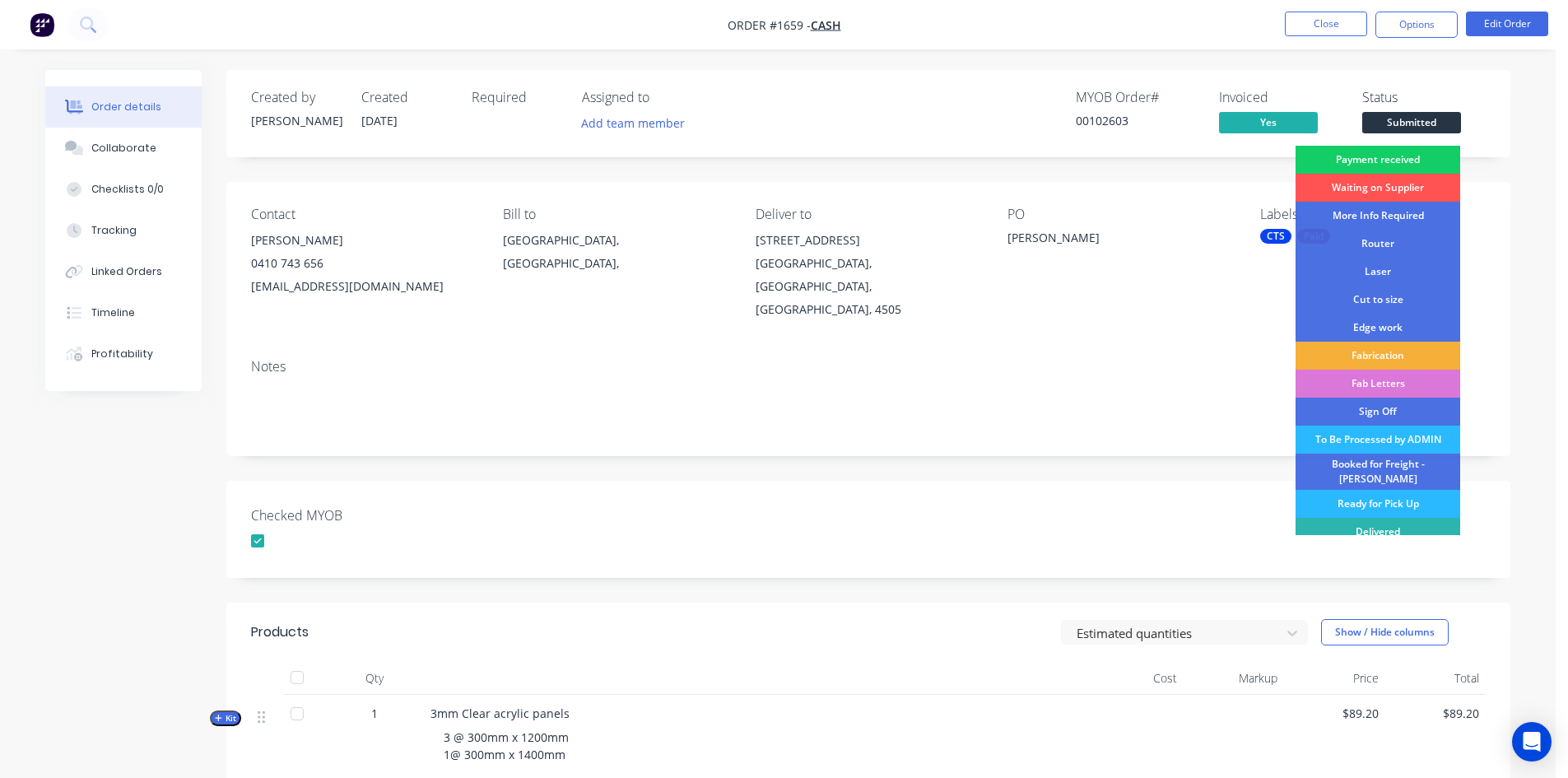
click at [1406, 152] on div "Payment received" at bounding box center [1378, 160] width 164 height 28
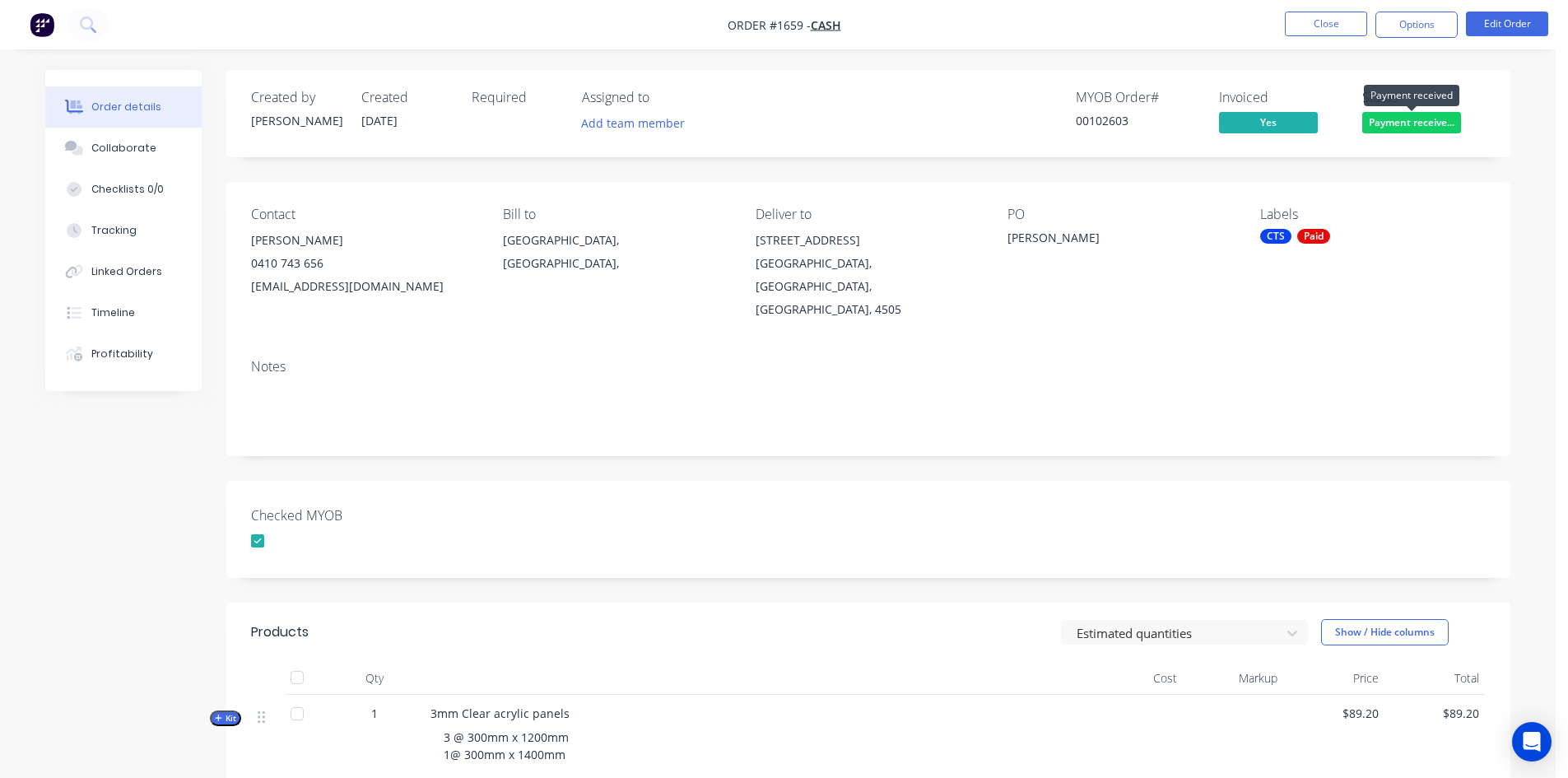
drag, startPoint x: 1427, startPoint y: 121, endPoint x: 1426, endPoint y: 145, distance: 24.0
click at [1427, 121] on span "Payment receive..." at bounding box center [1412, 122] width 99 height 21
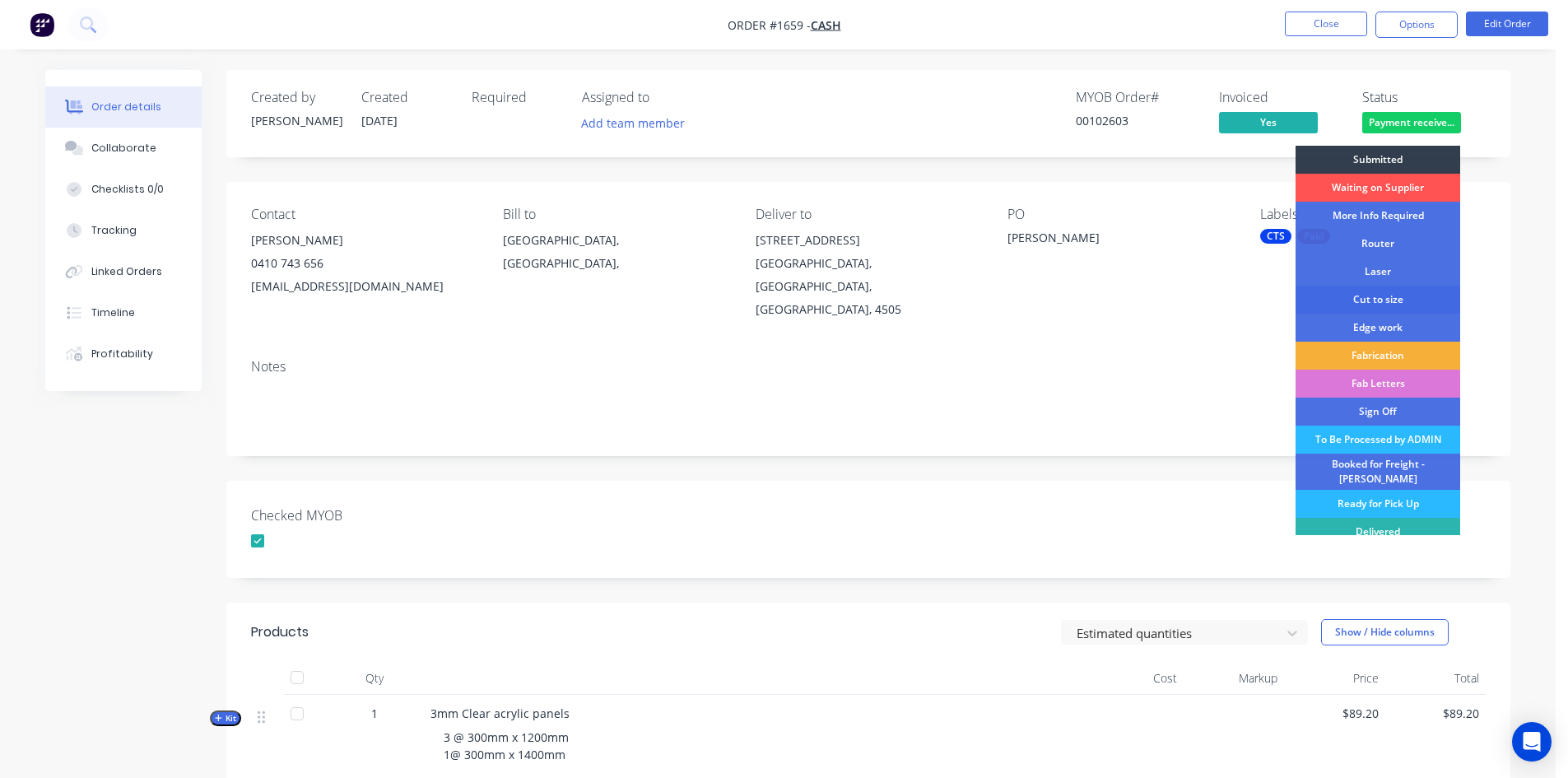
click at [1375, 296] on div "Cut to size" at bounding box center [1378, 300] width 164 height 28
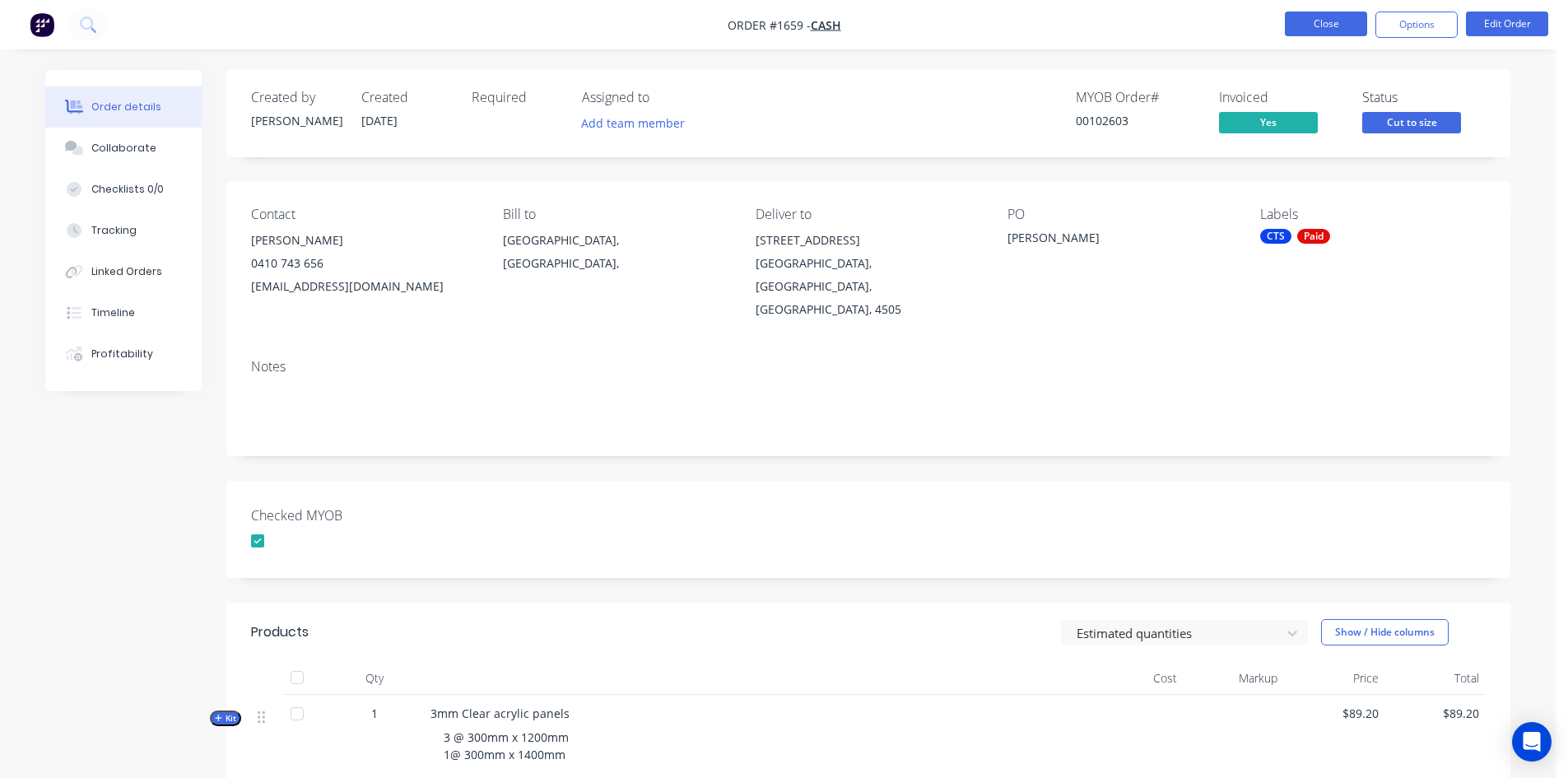
click at [1339, 21] on button "Close" at bounding box center [1326, 24] width 82 height 25
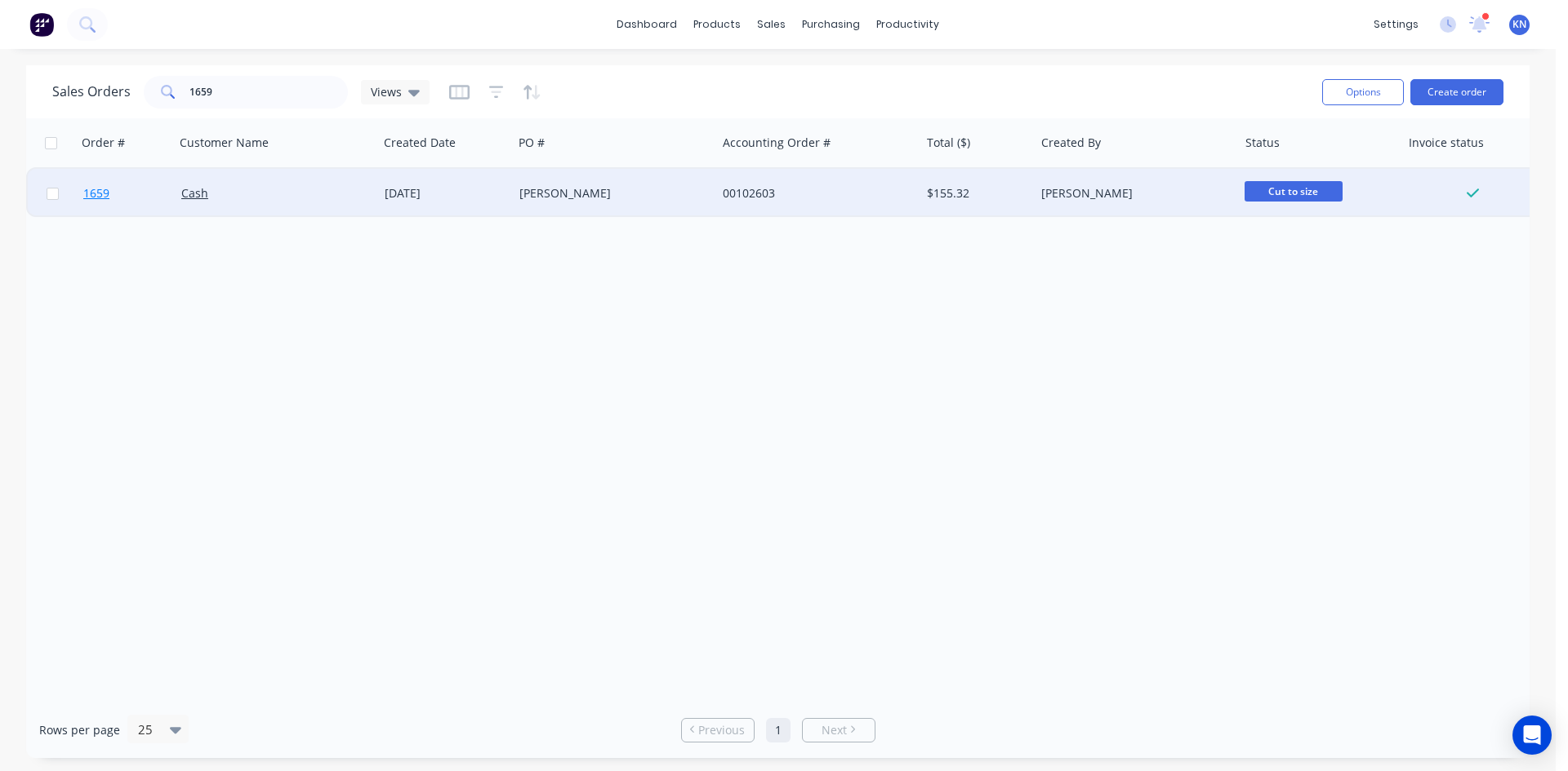
click at [102, 193] on span "1659" at bounding box center [96, 194] width 26 height 16
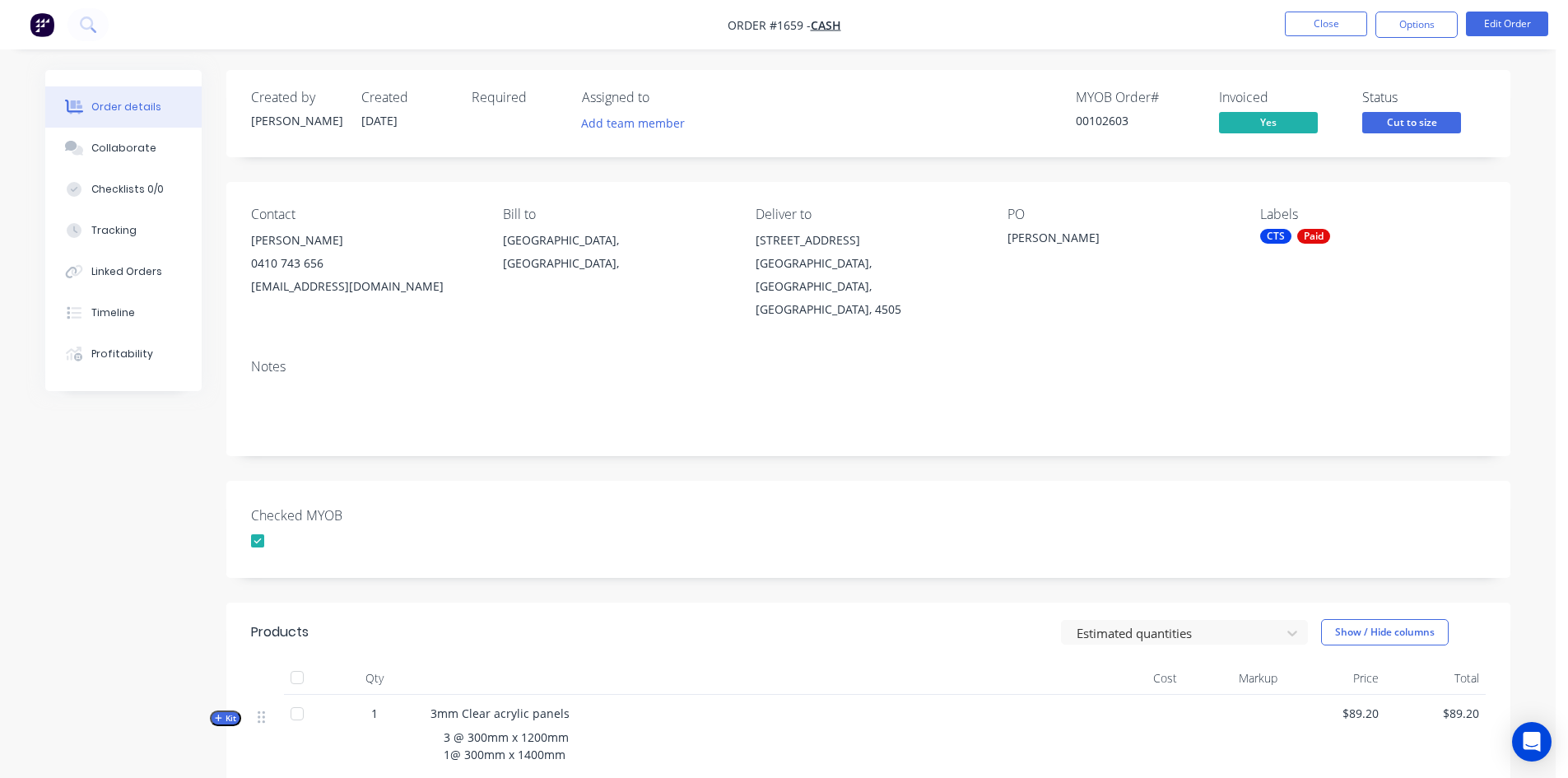
click at [220, 714] on icon "button" at bounding box center [218, 718] width 7 height 8
click at [1326, 21] on button "Close" at bounding box center [1326, 24] width 82 height 25
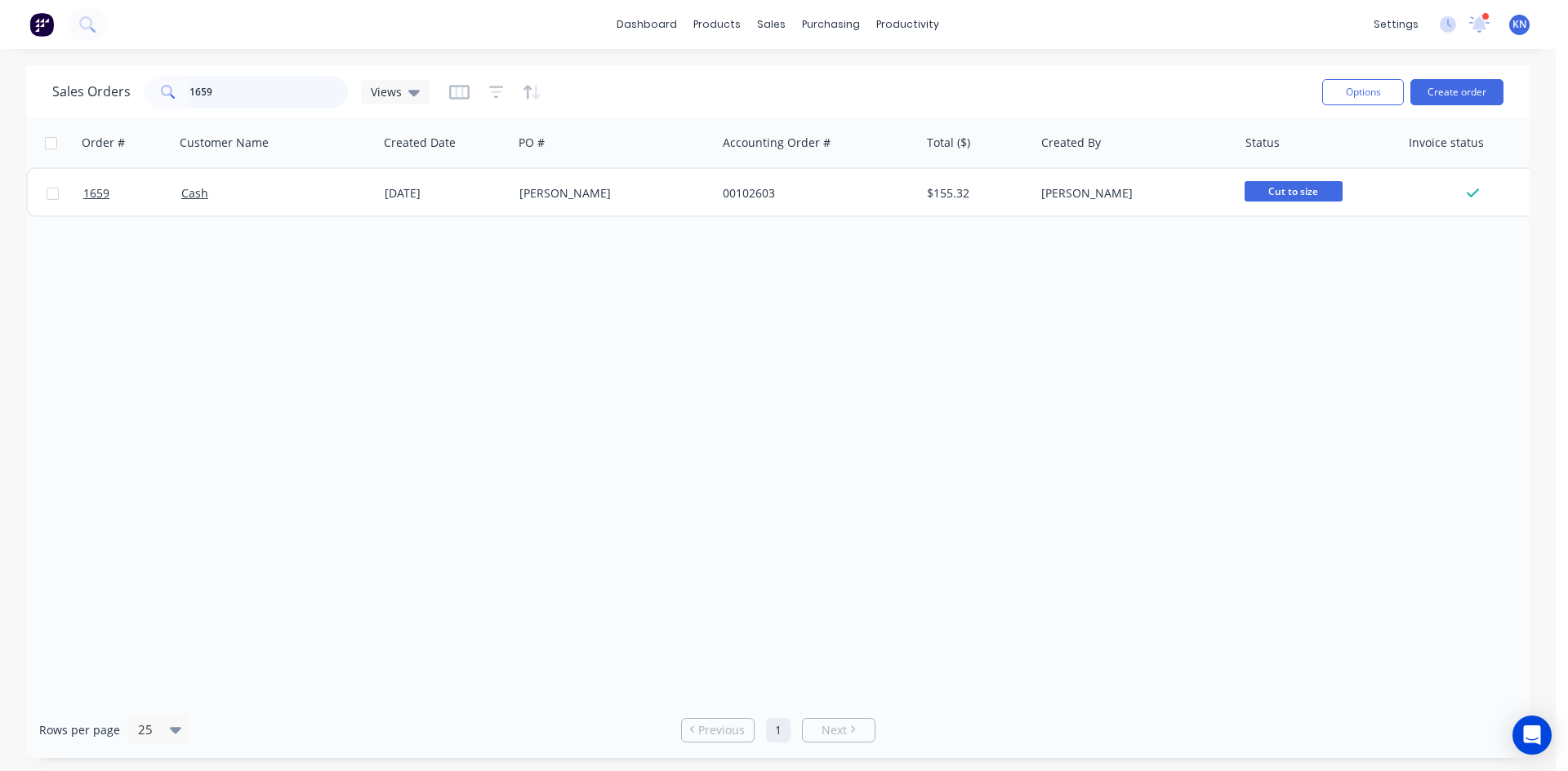
click at [293, 85] on input "1659" at bounding box center [269, 92] width 159 height 33
type input "1"
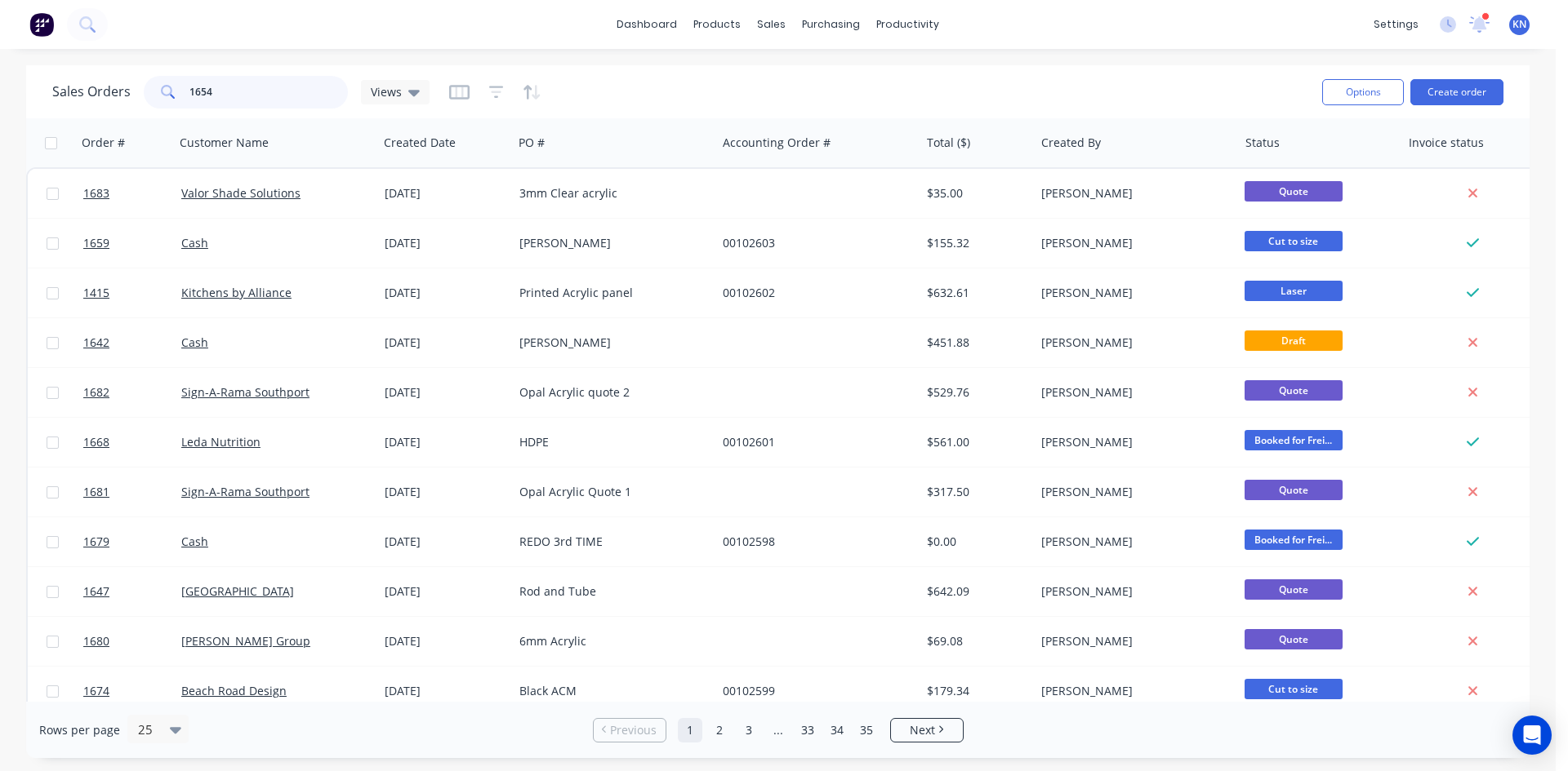
type input "1654"
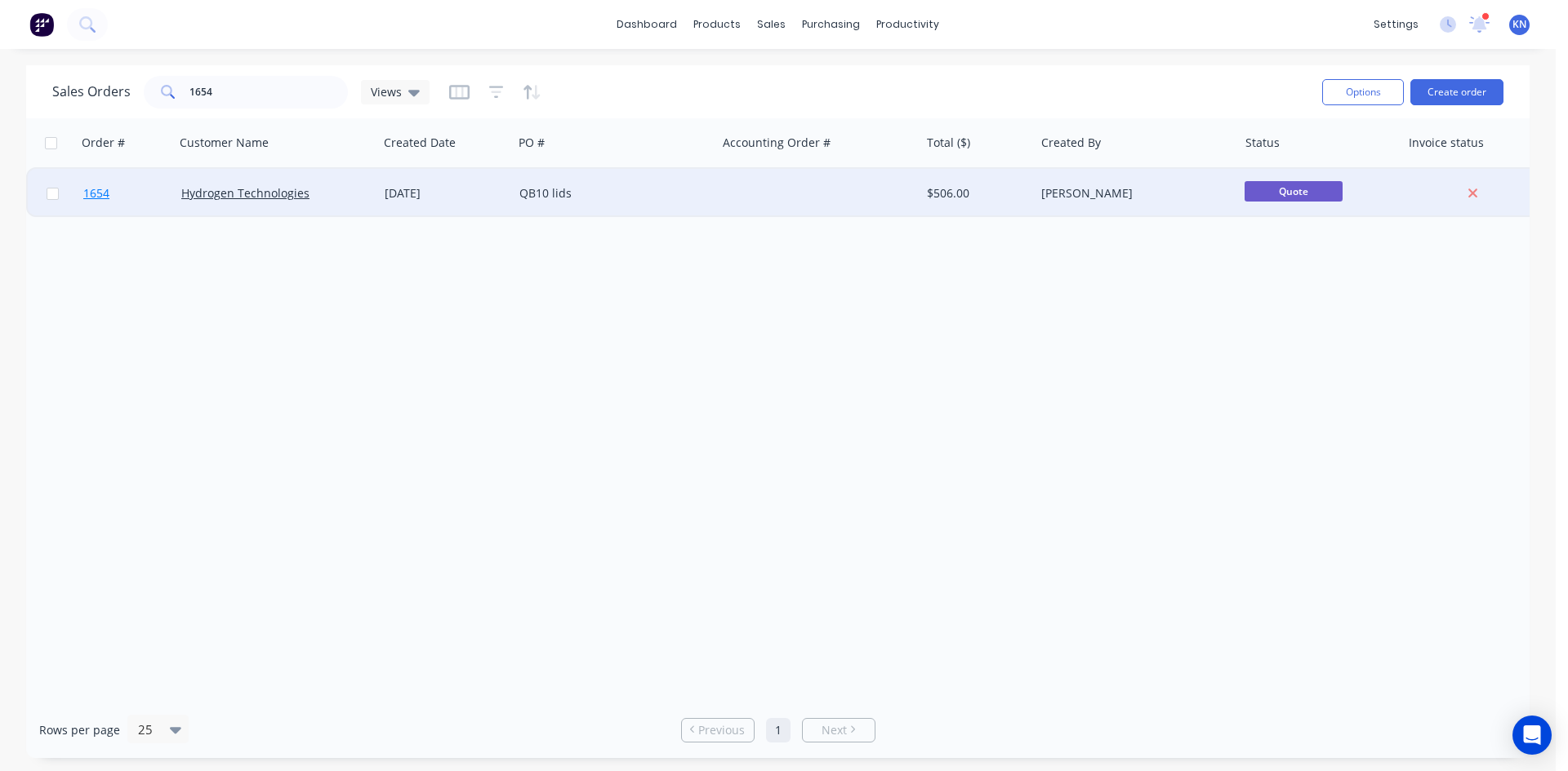
click at [99, 192] on span "1654" at bounding box center [96, 194] width 26 height 16
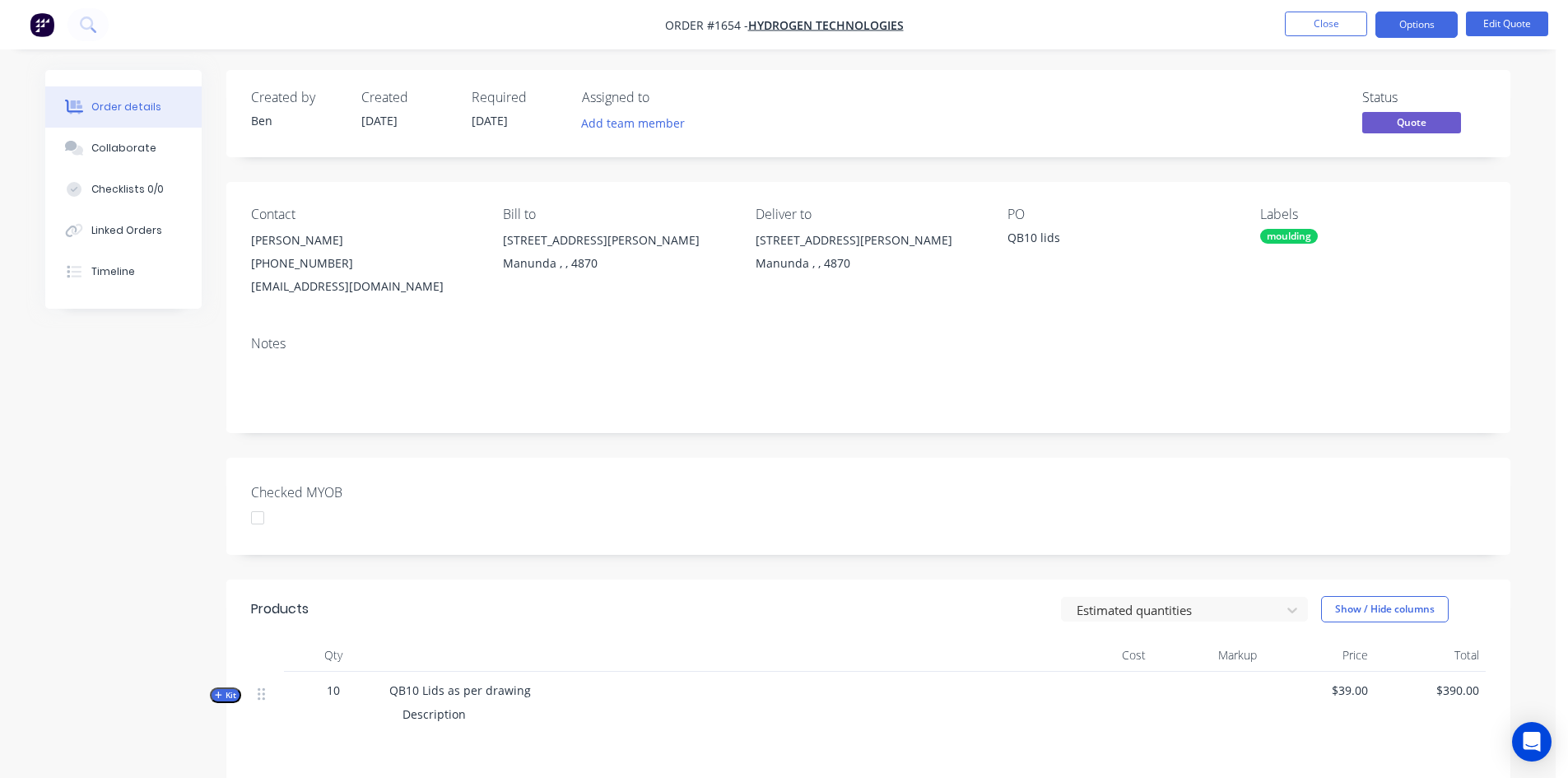
click at [1309, 237] on div "moulding" at bounding box center [1289, 237] width 57 height 15
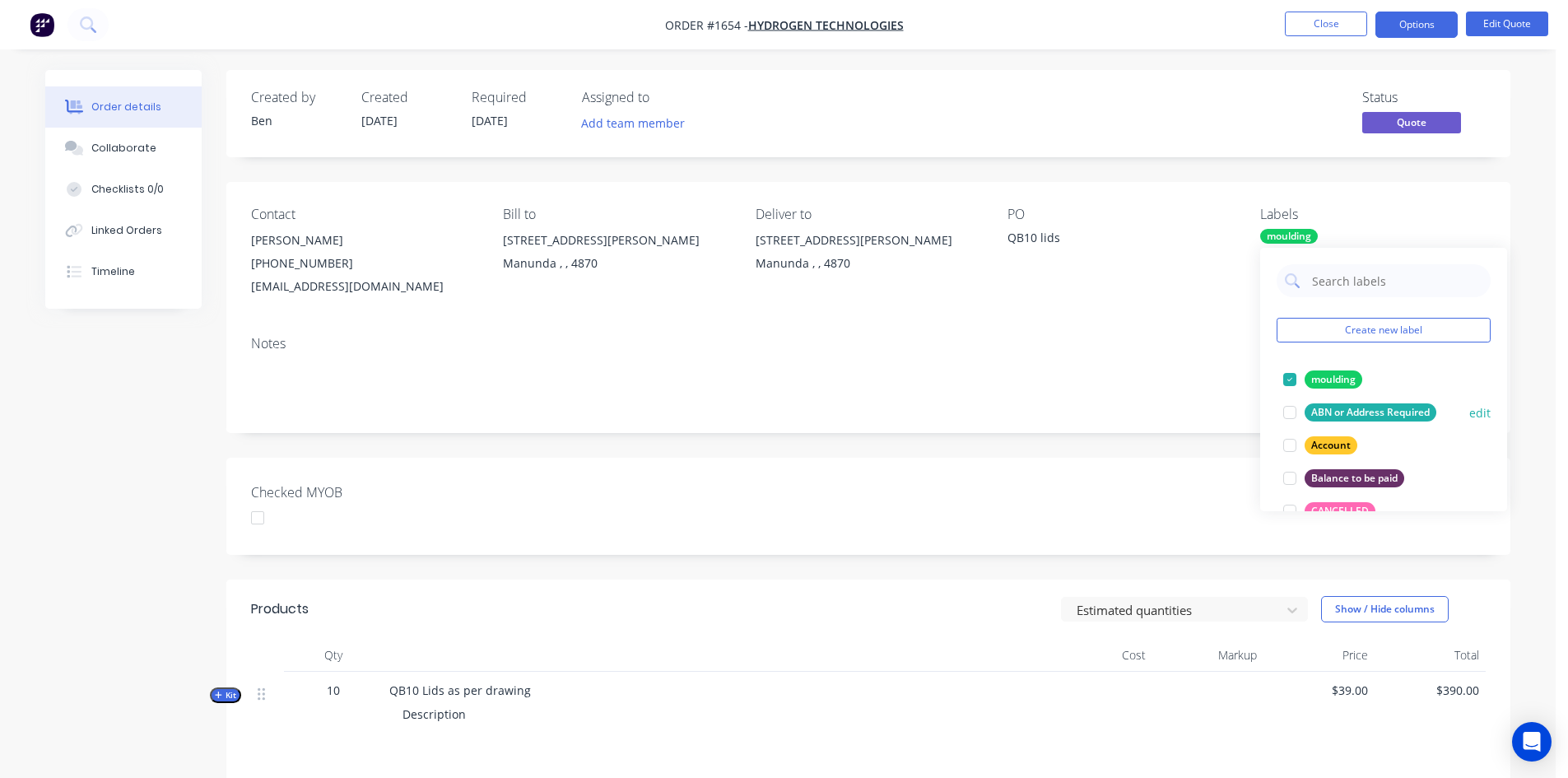
scroll to position [82, 0]
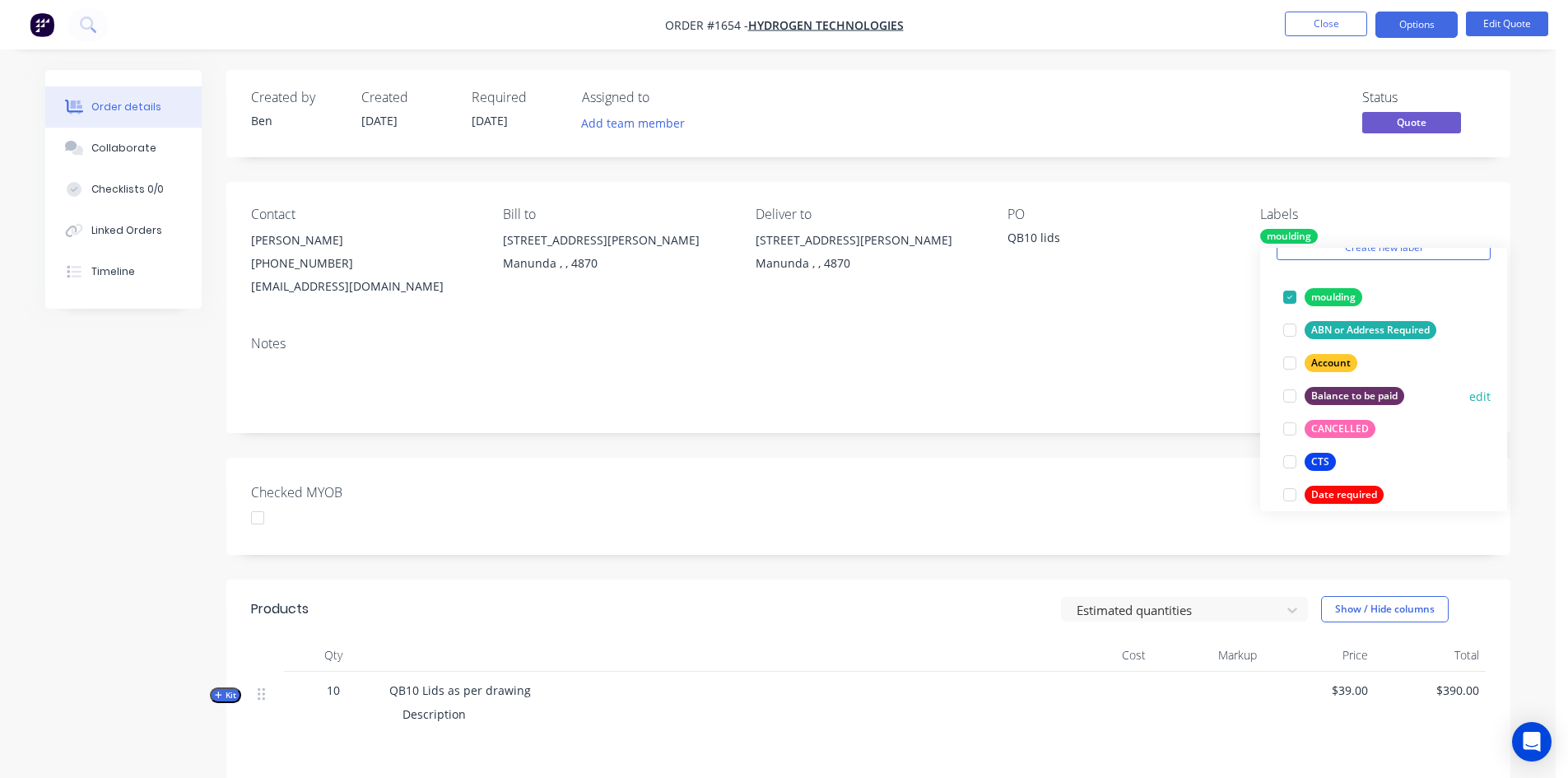
click at [1291, 395] on div at bounding box center [1290, 396] width 33 height 33
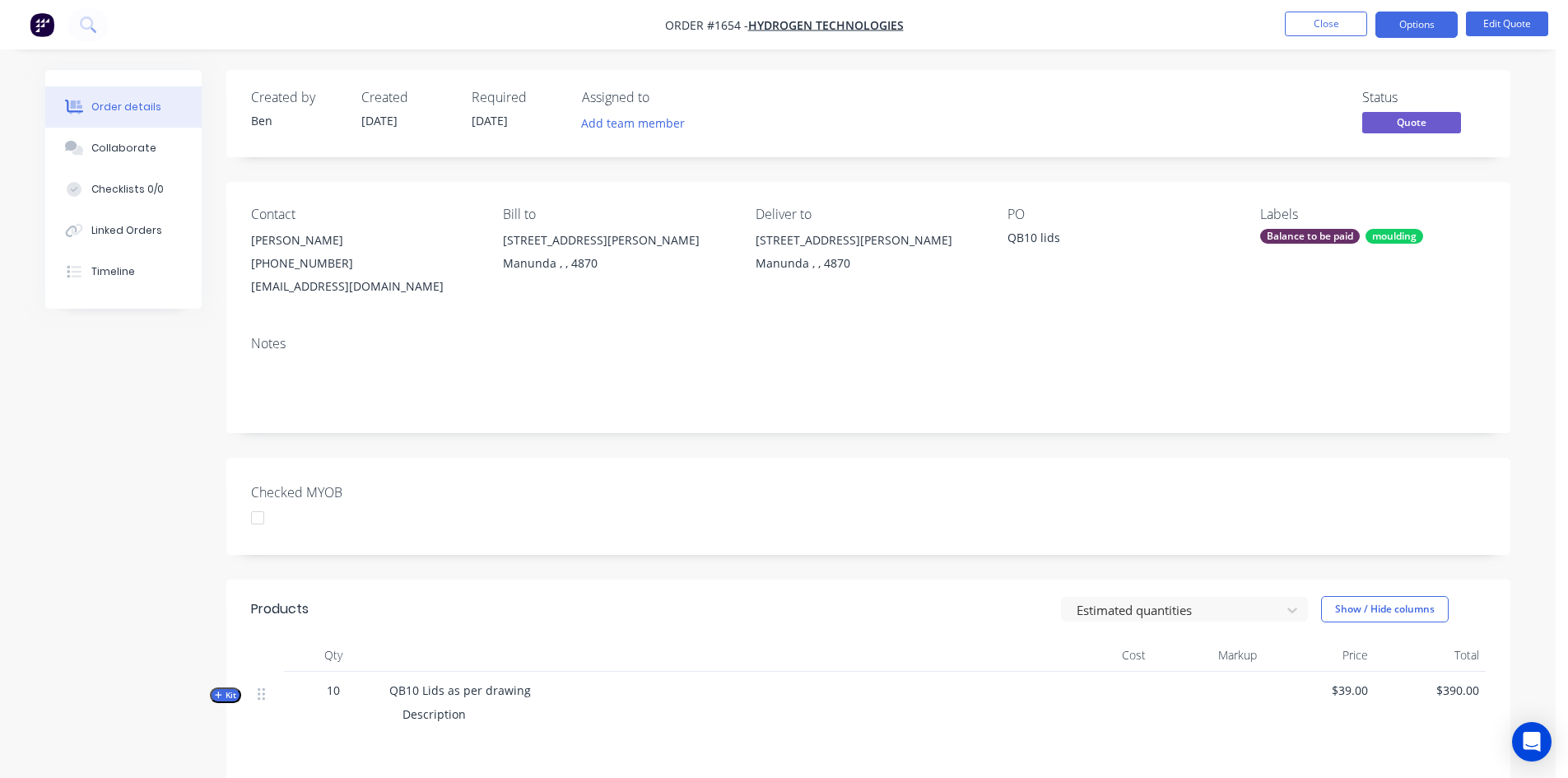
click at [256, 517] on div at bounding box center [257, 518] width 33 height 33
click at [1437, 29] on button "Options" at bounding box center [1416, 25] width 82 height 26
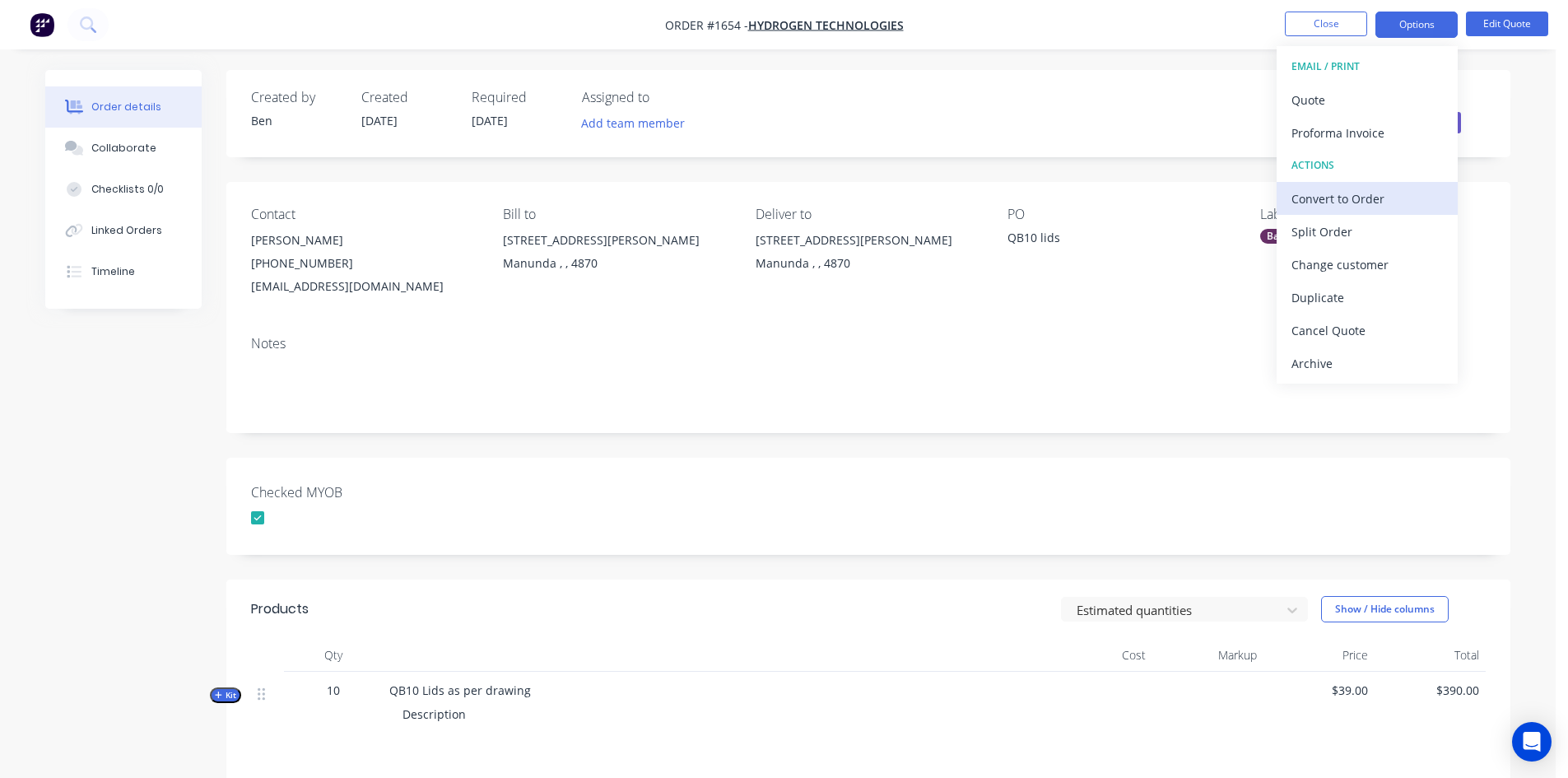
click at [1365, 197] on div "Convert to Order" at bounding box center [1367, 199] width 152 height 24
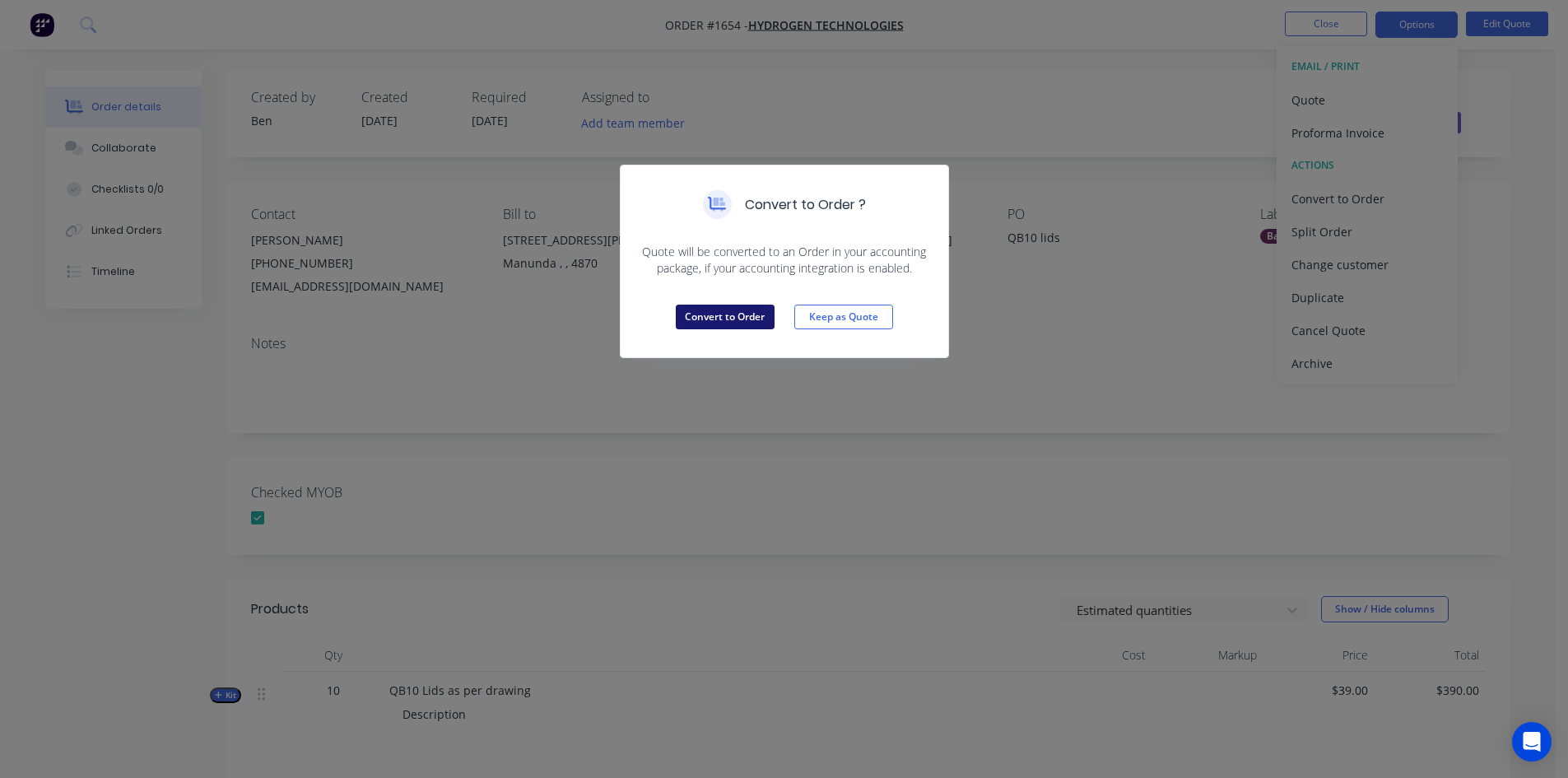
click at [717, 318] on button "Convert to Order" at bounding box center [726, 317] width 99 height 25
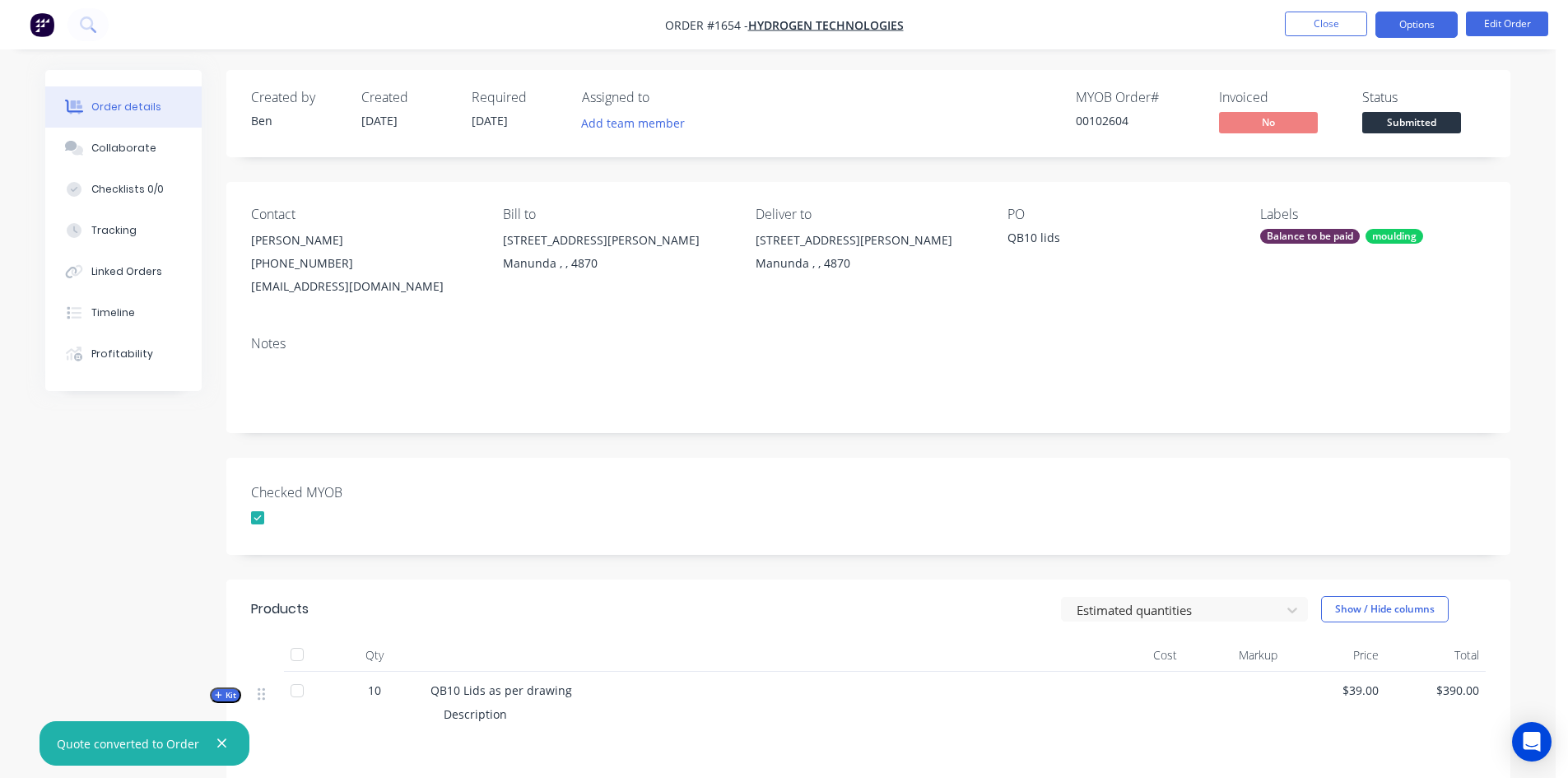
click at [1416, 22] on button "Options" at bounding box center [1416, 25] width 82 height 26
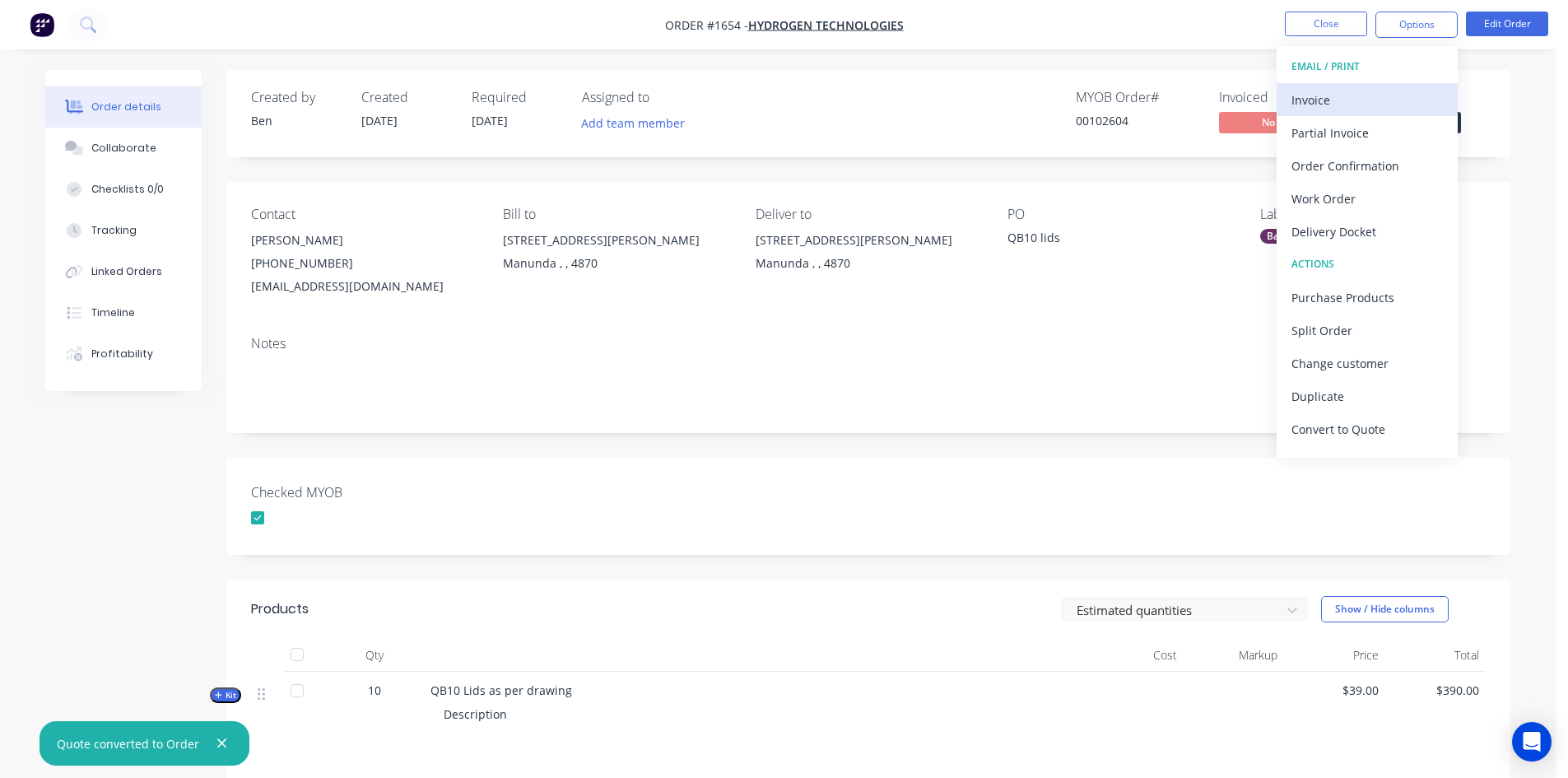
click at [1352, 99] on div "Invoice" at bounding box center [1367, 100] width 152 height 24
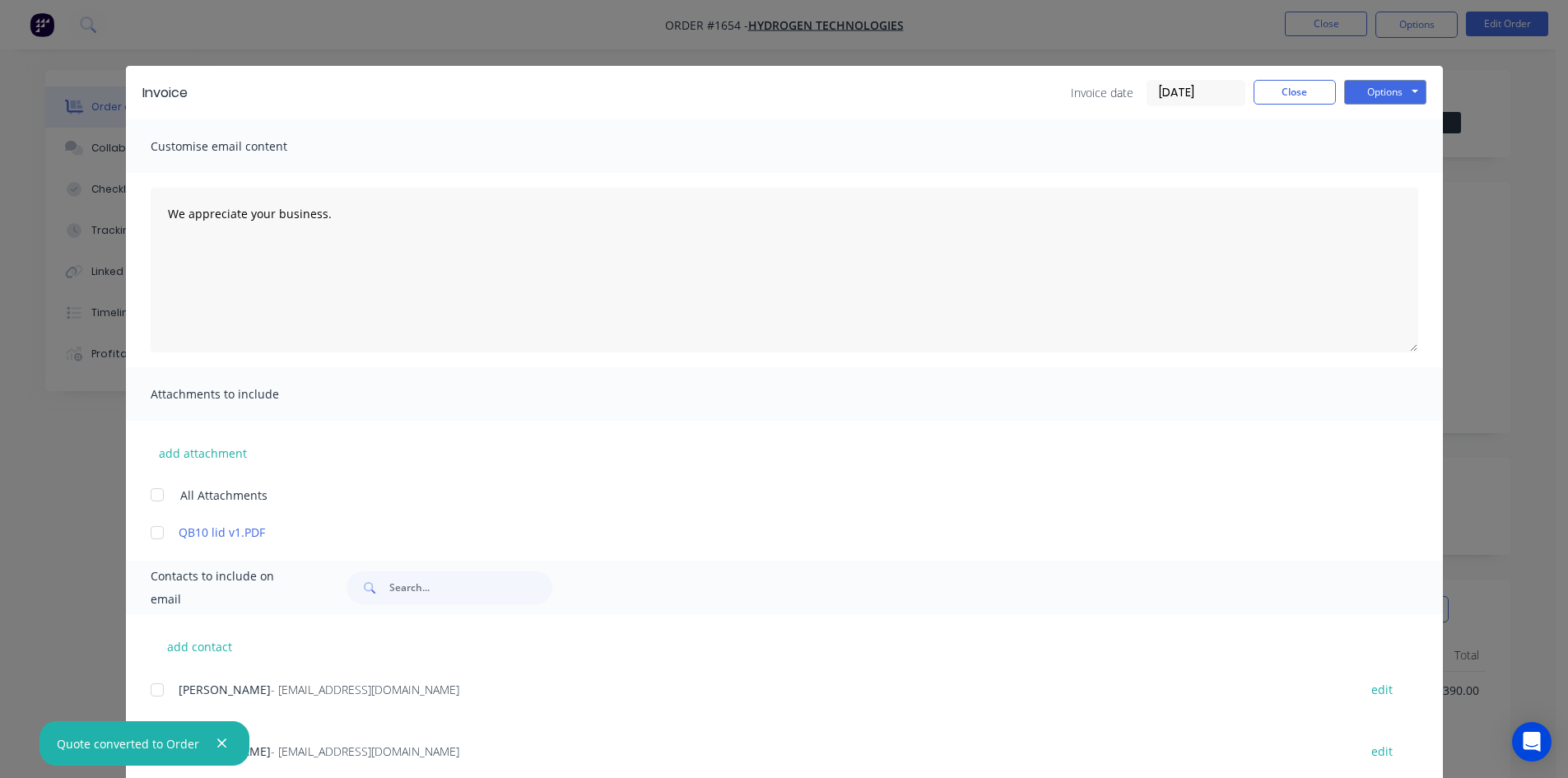
click at [1178, 89] on input "[DATE]" at bounding box center [1196, 92] width 97 height 25
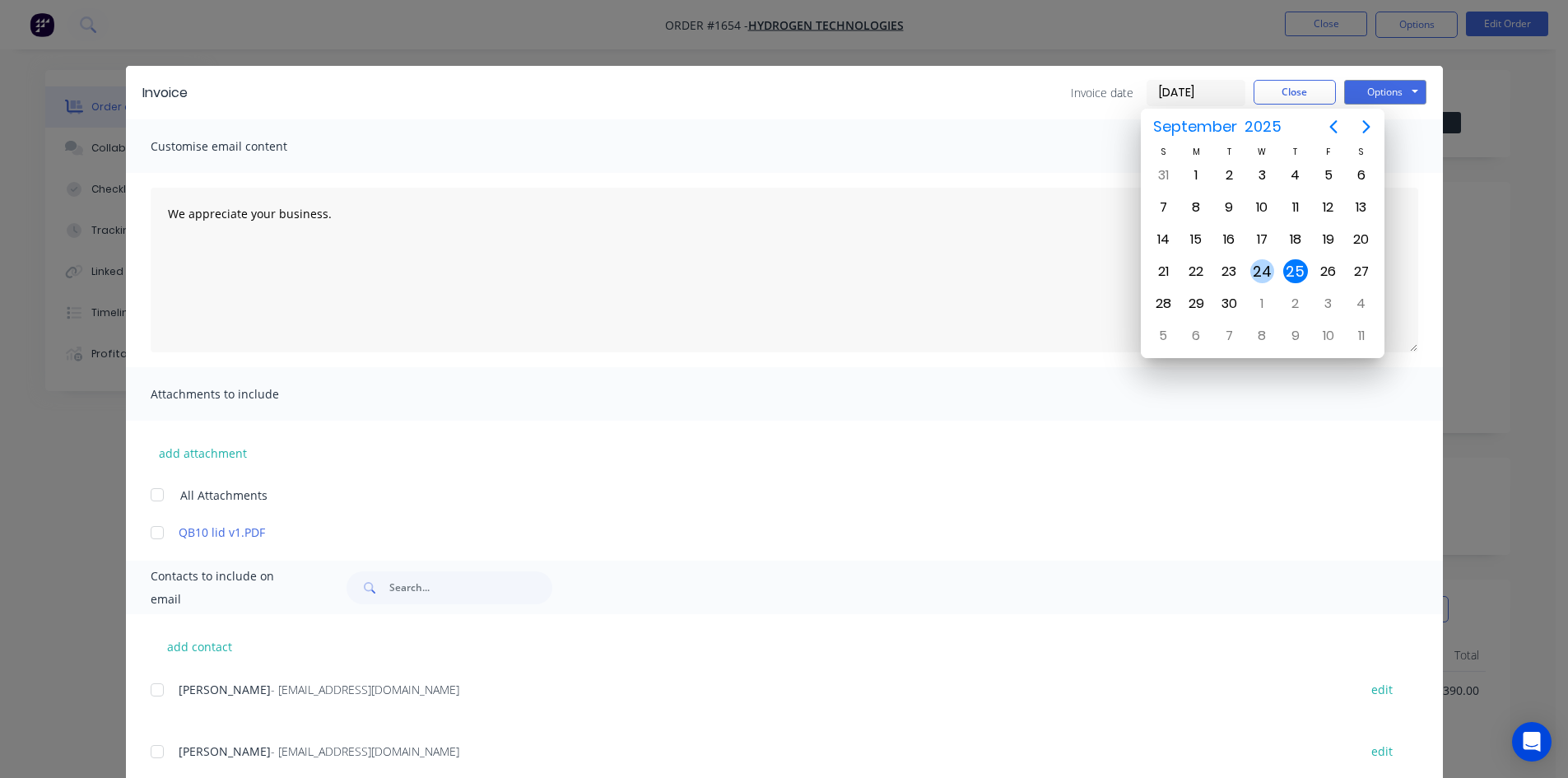
click at [1266, 275] on div "24" at bounding box center [1262, 271] width 25 height 25
type input "[DATE]"
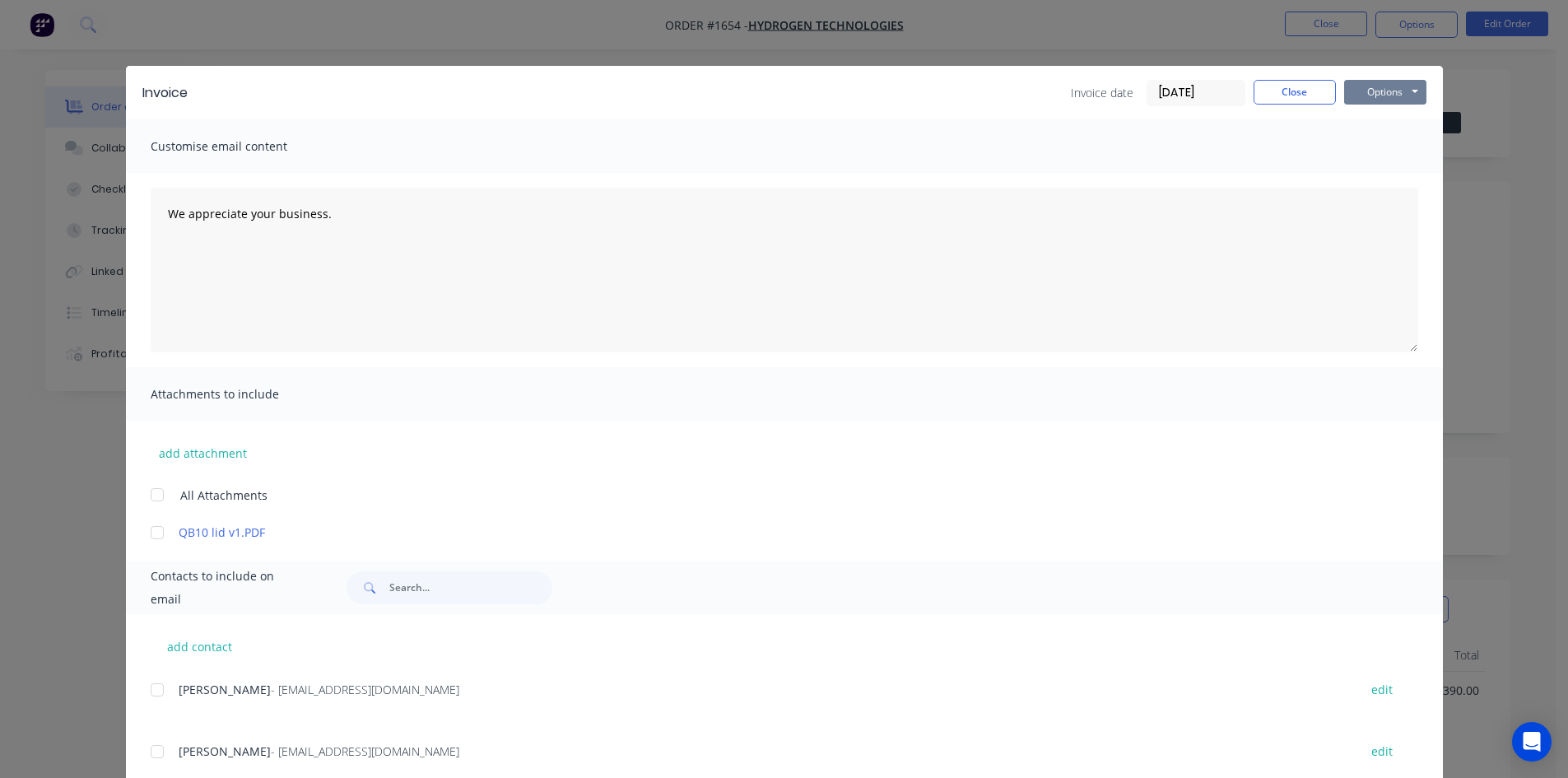
click at [1367, 89] on button "Options" at bounding box center [1385, 91] width 82 height 25
click at [1396, 147] on button "Print" at bounding box center [1396, 149] width 105 height 27
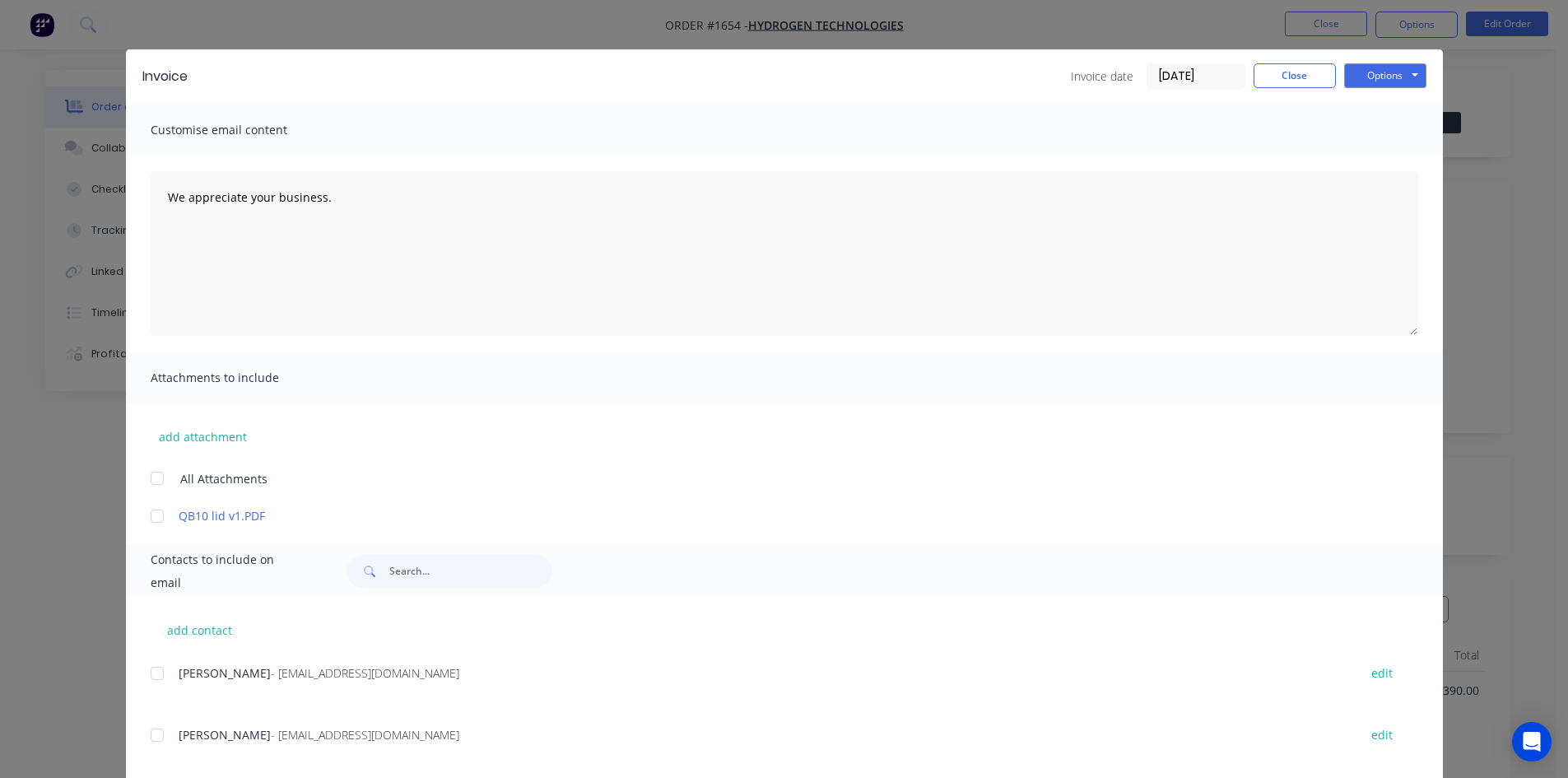
scroll to position [0, 0]
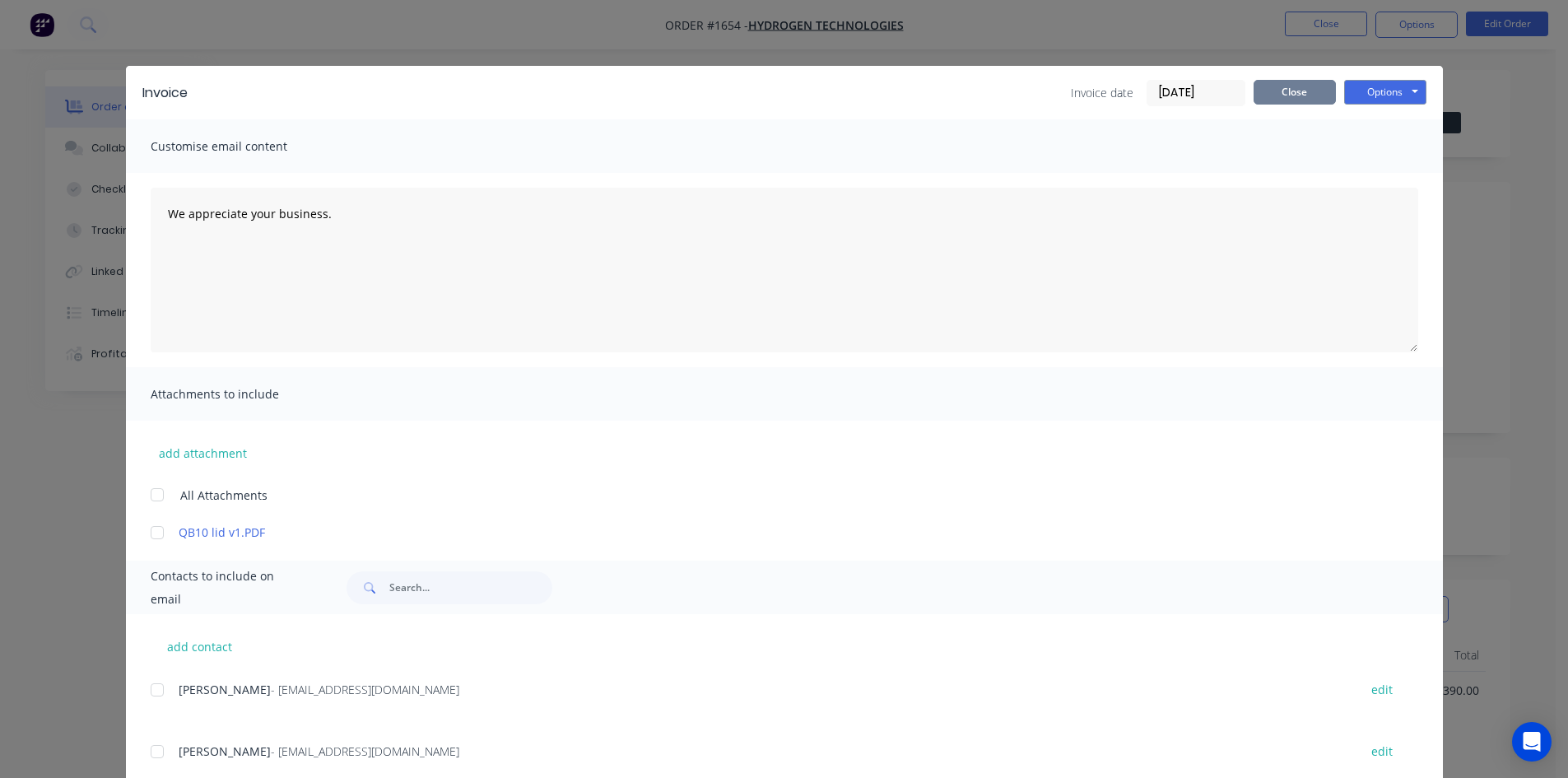
click at [1290, 94] on button "Close" at bounding box center [1295, 91] width 82 height 25
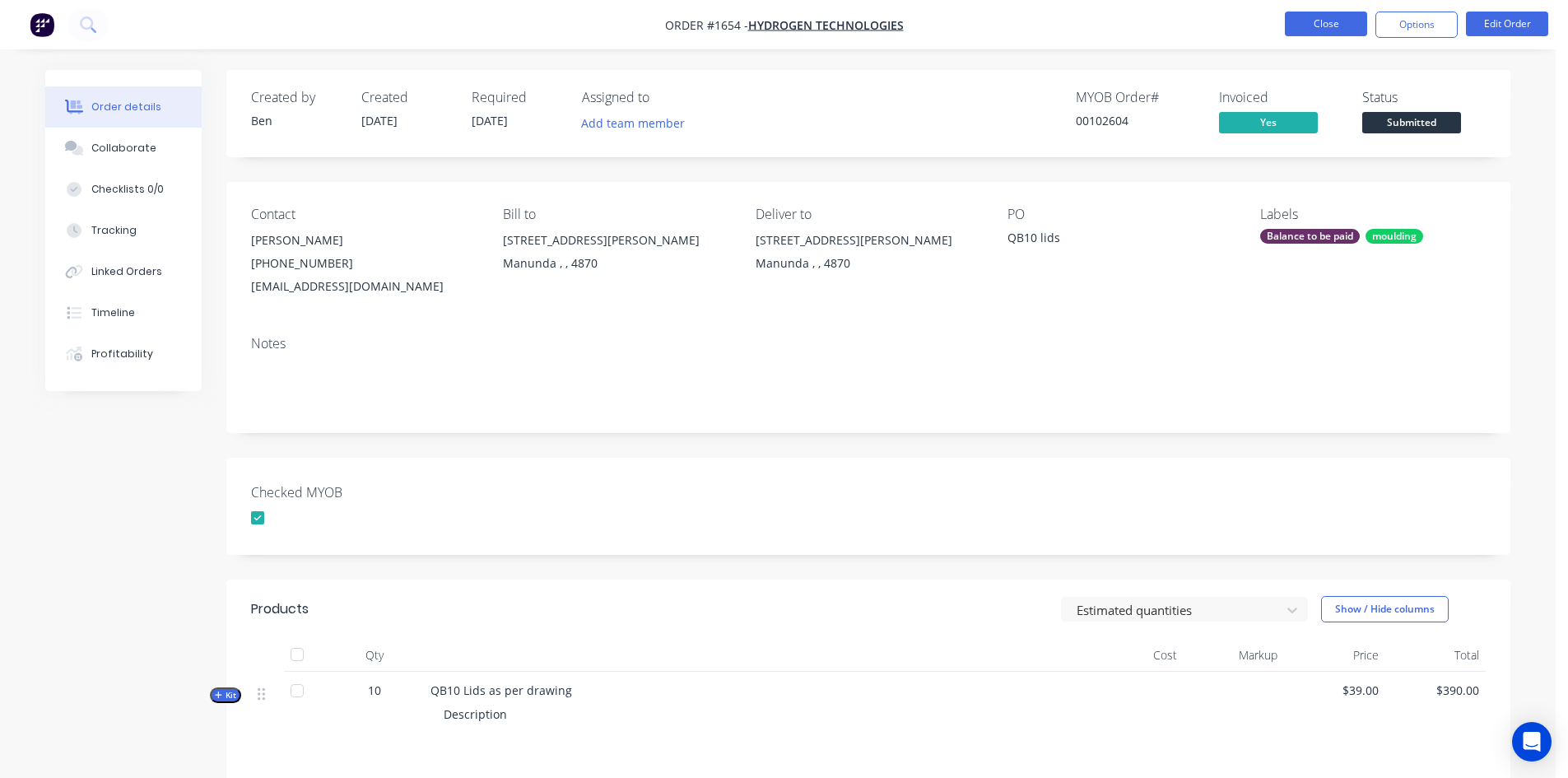
click at [1340, 17] on button "Close" at bounding box center [1326, 24] width 82 height 25
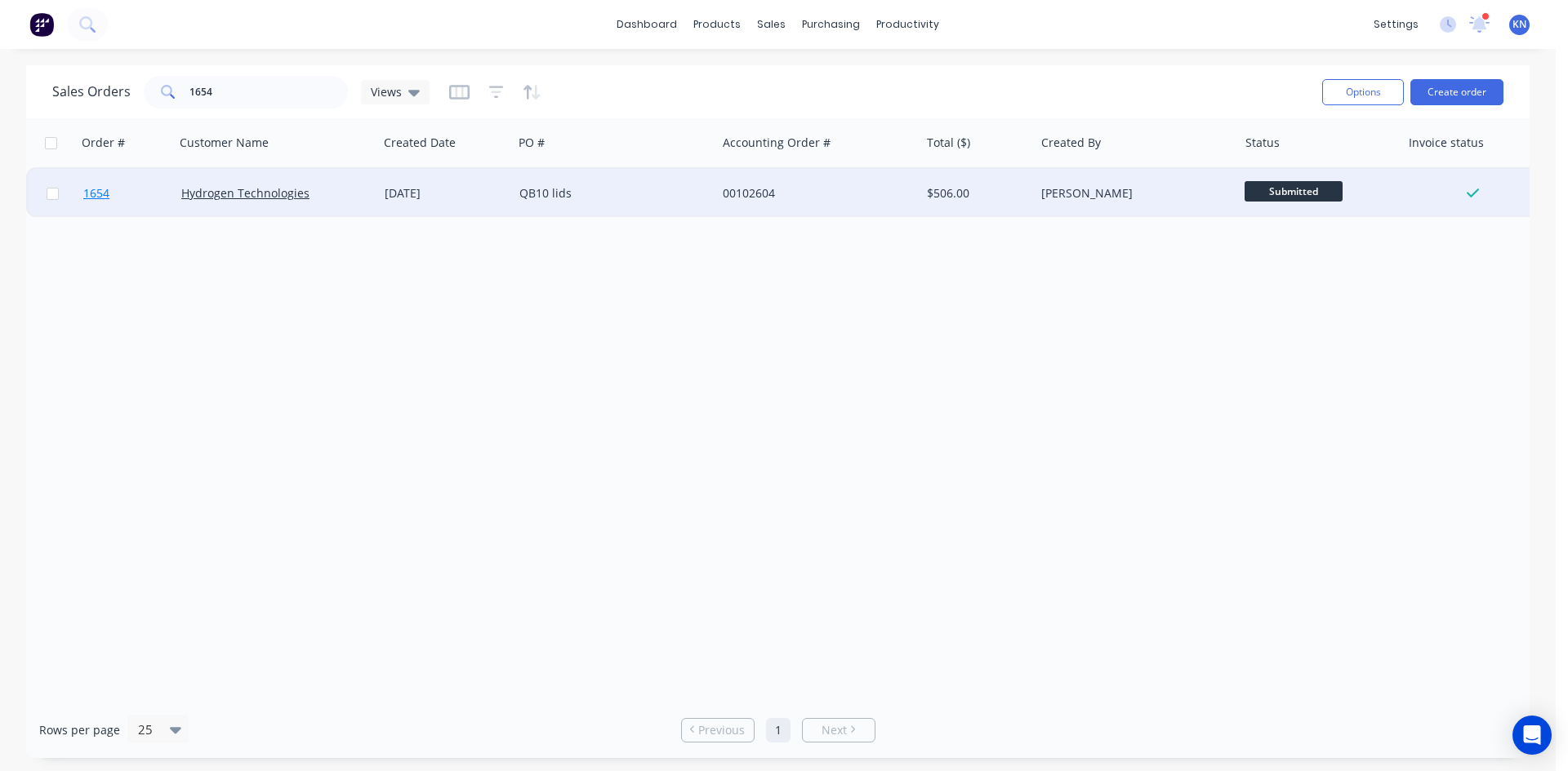
click at [90, 192] on span "1654" at bounding box center [96, 194] width 26 height 16
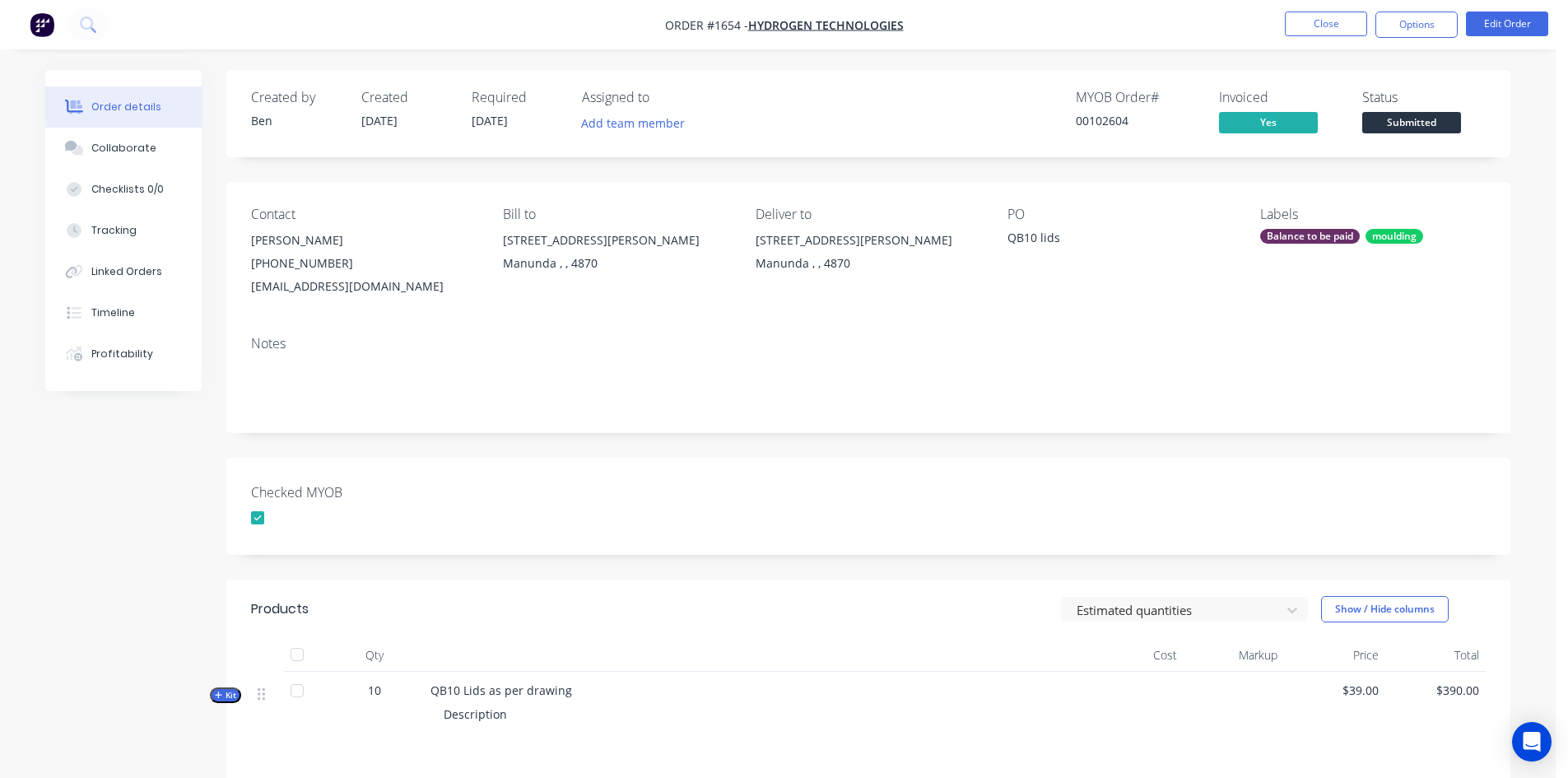
click at [1440, 120] on span "Submitted" at bounding box center [1412, 122] width 99 height 21
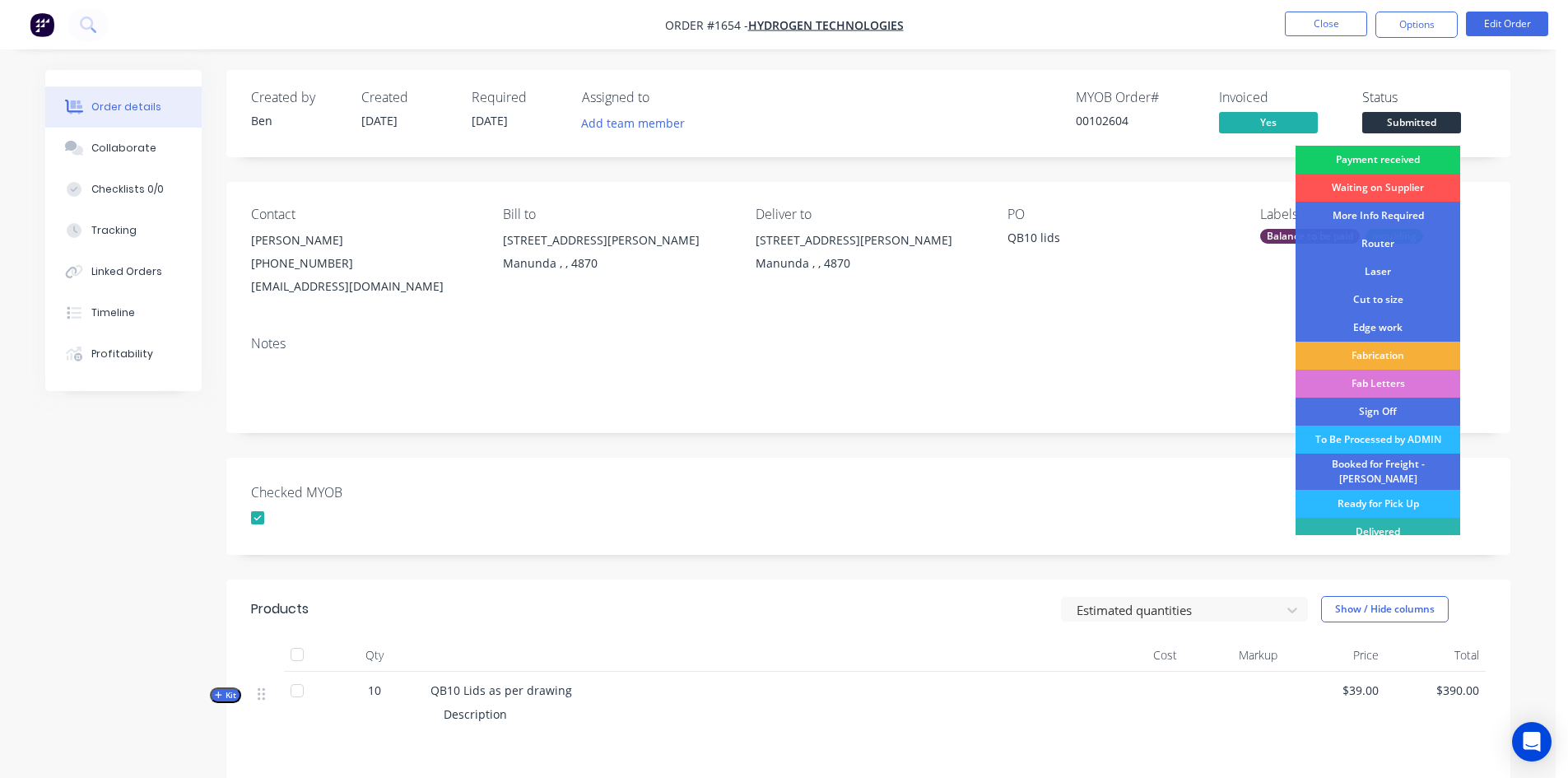
click at [1407, 157] on div "Payment received" at bounding box center [1378, 160] width 164 height 28
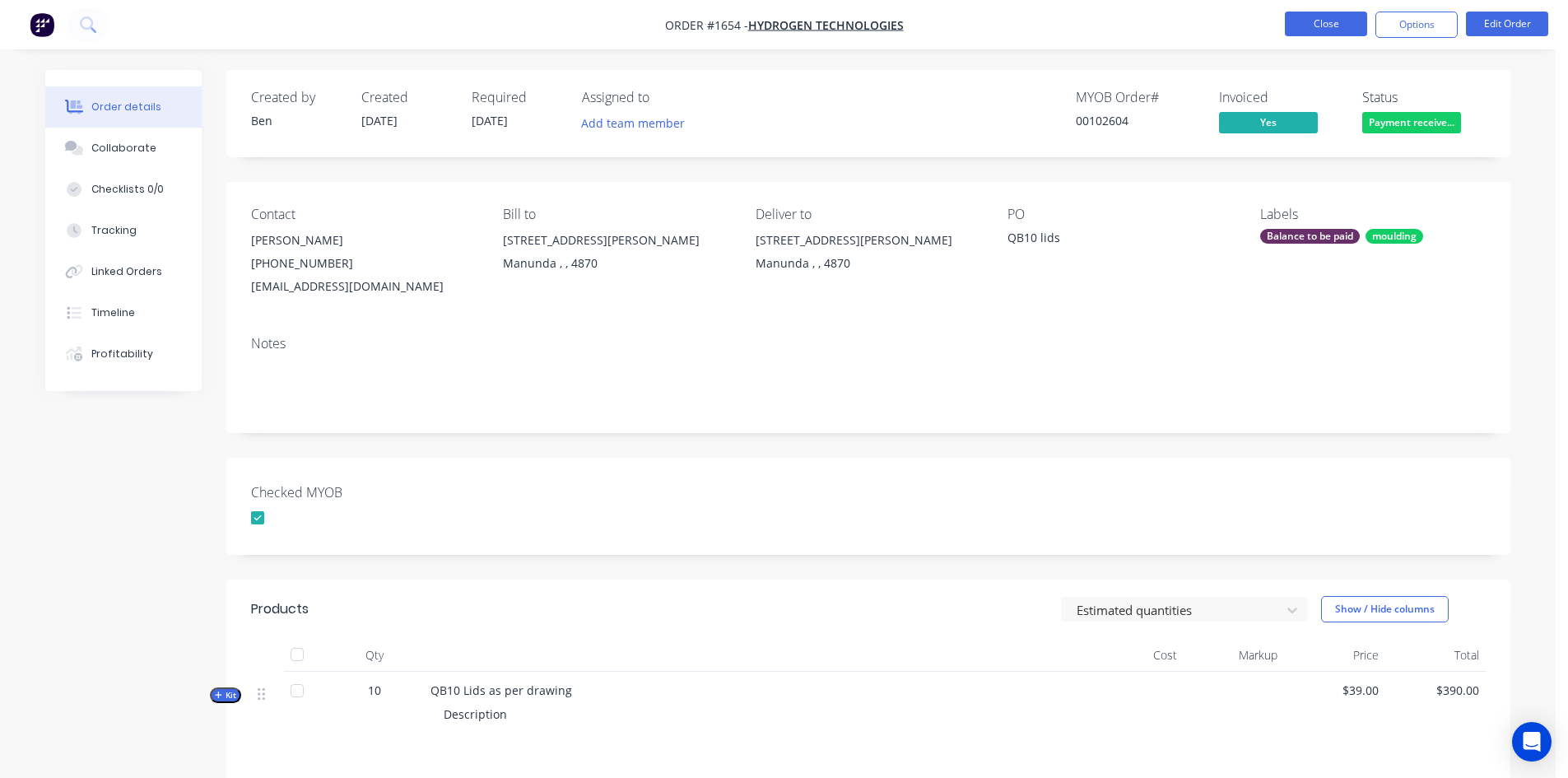
click at [1323, 19] on button "Close" at bounding box center [1326, 24] width 82 height 25
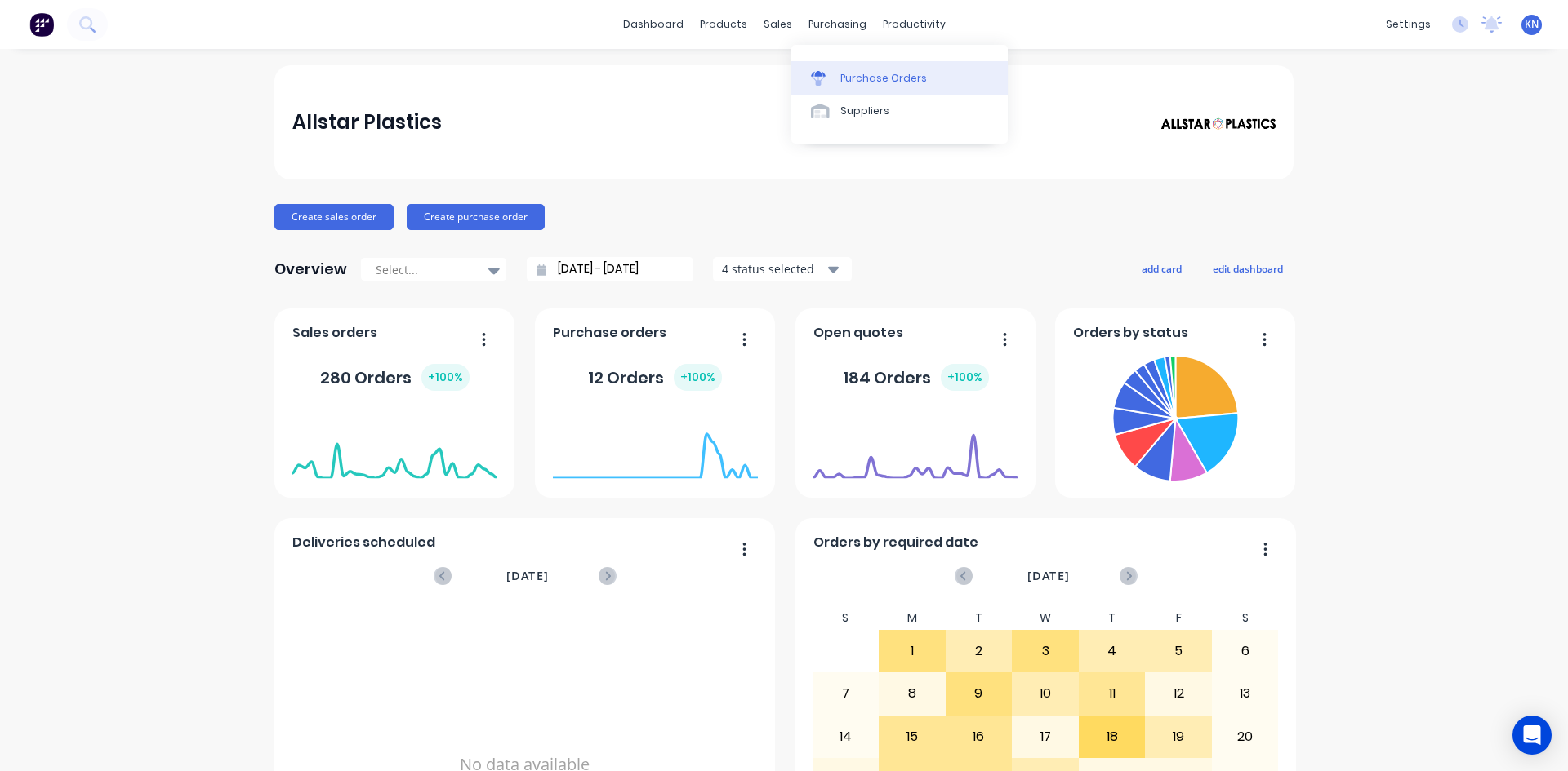
click at [874, 78] on div "Purchase Orders" at bounding box center [884, 78] width 87 height 14
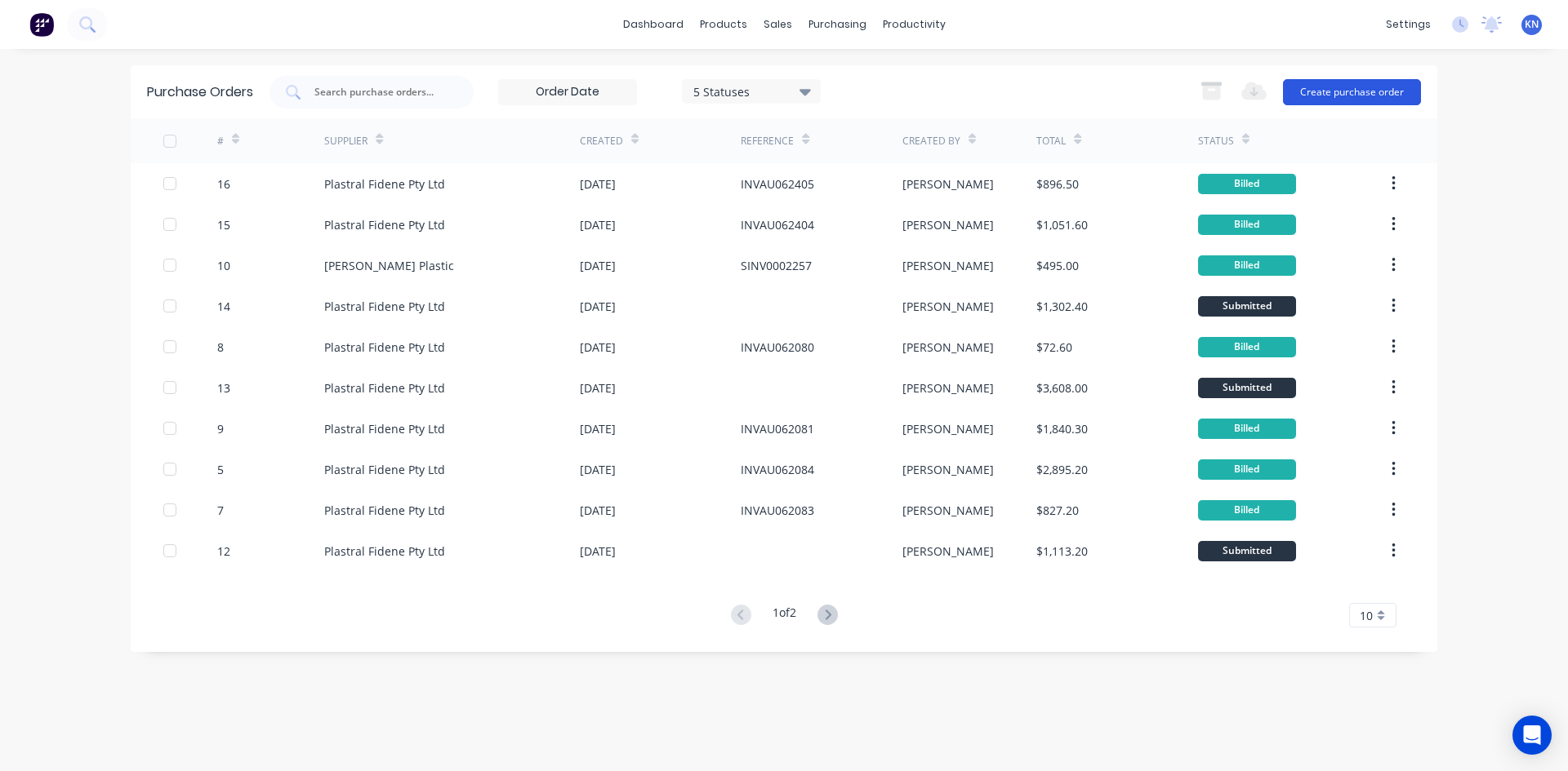
click at [1376, 95] on button "Create purchase order" at bounding box center [1352, 91] width 138 height 26
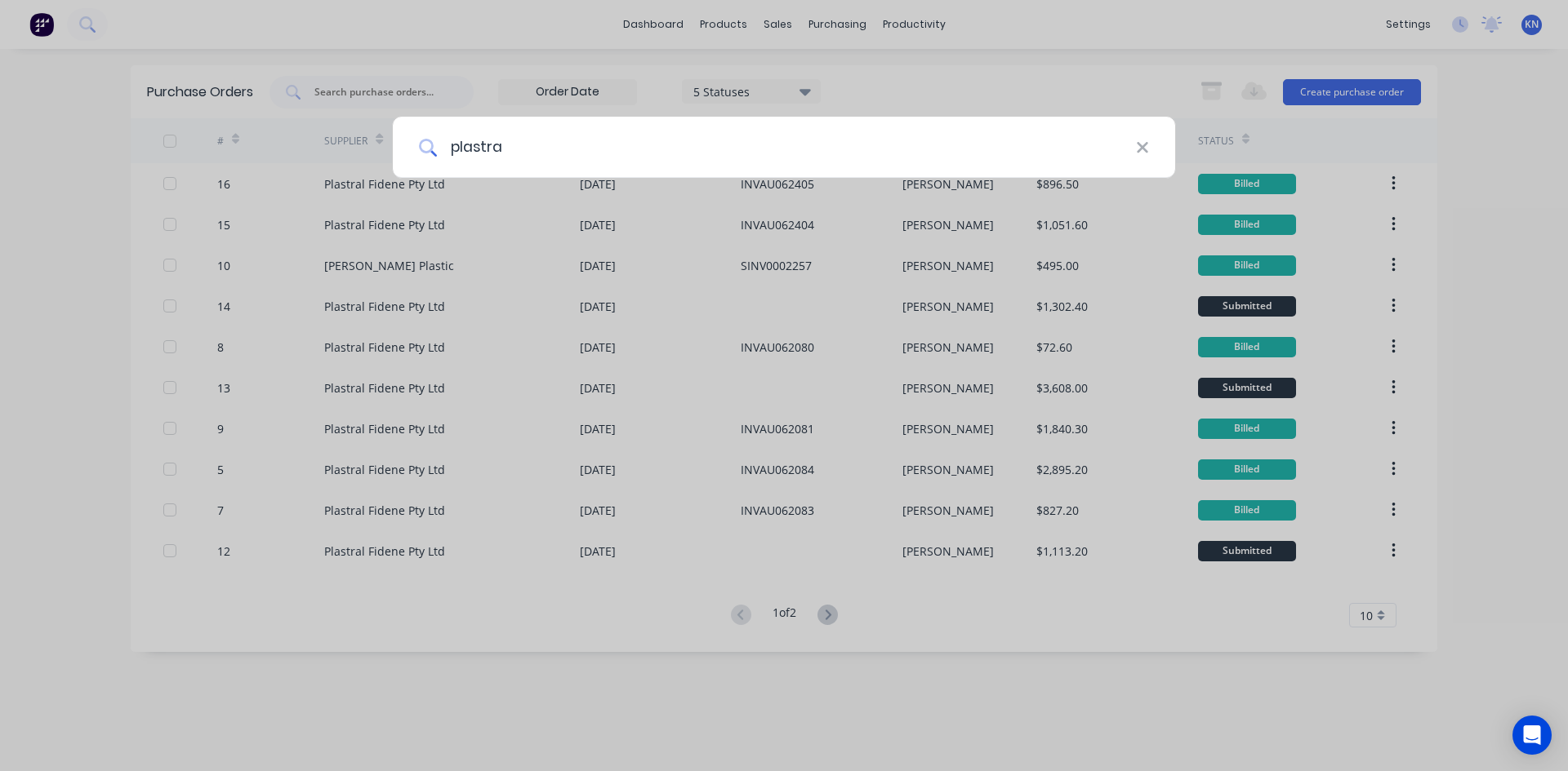
type input "plastral"
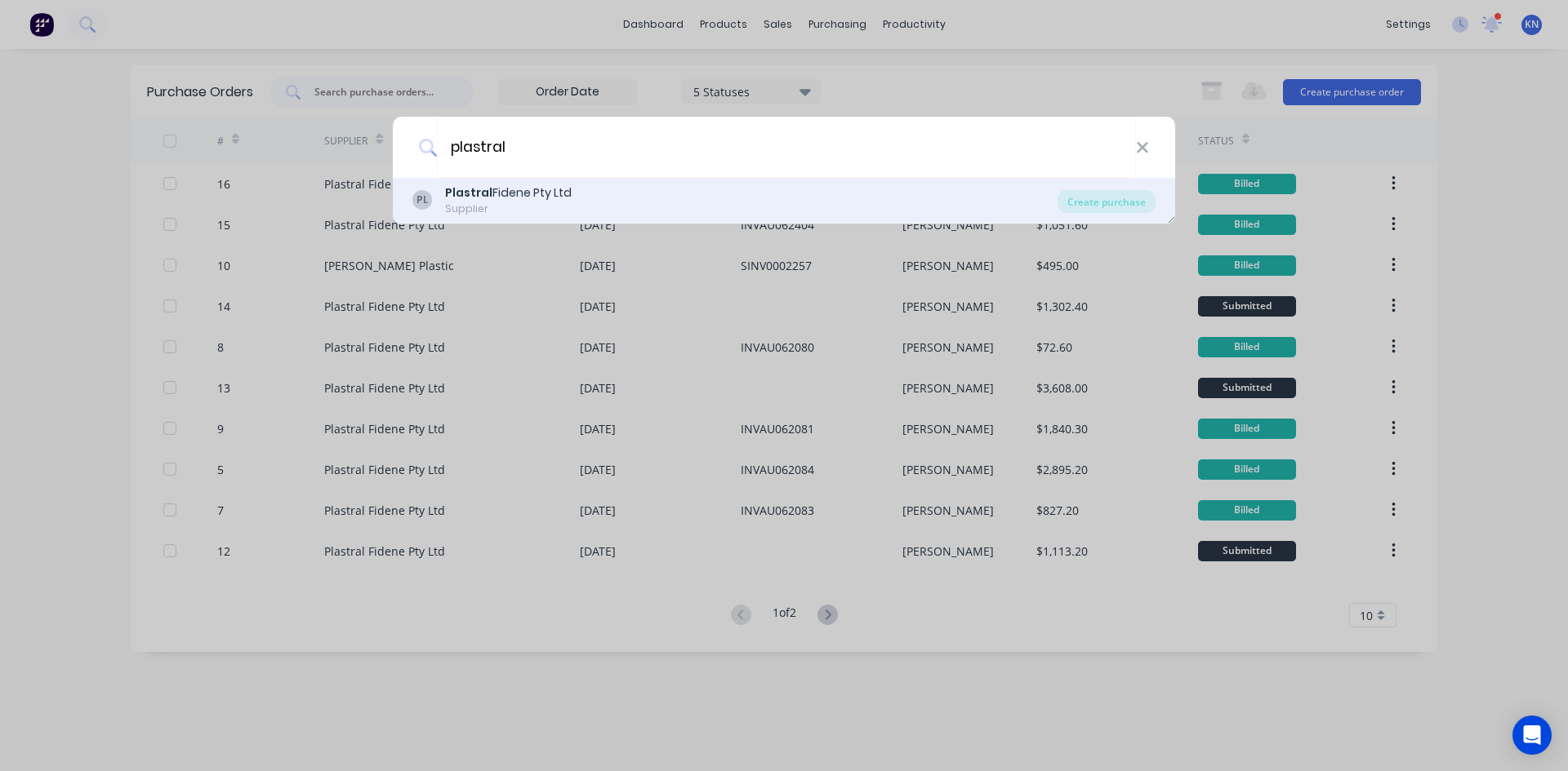
click at [531, 201] on div "Plastral Fidene Pty Ltd" at bounding box center [509, 193] width 127 height 17
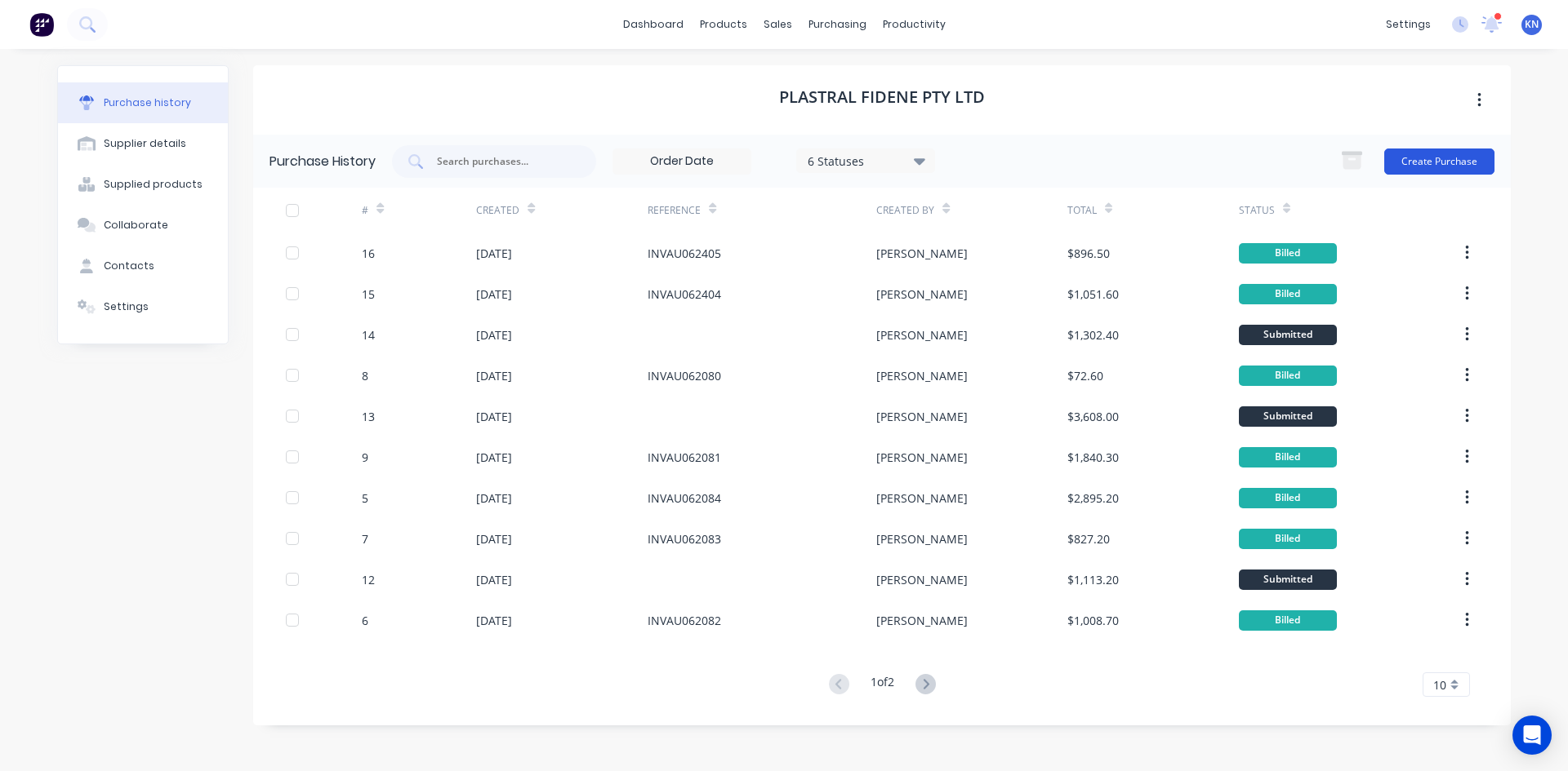
click at [1450, 158] on button "Create Purchase" at bounding box center [1439, 161] width 110 height 26
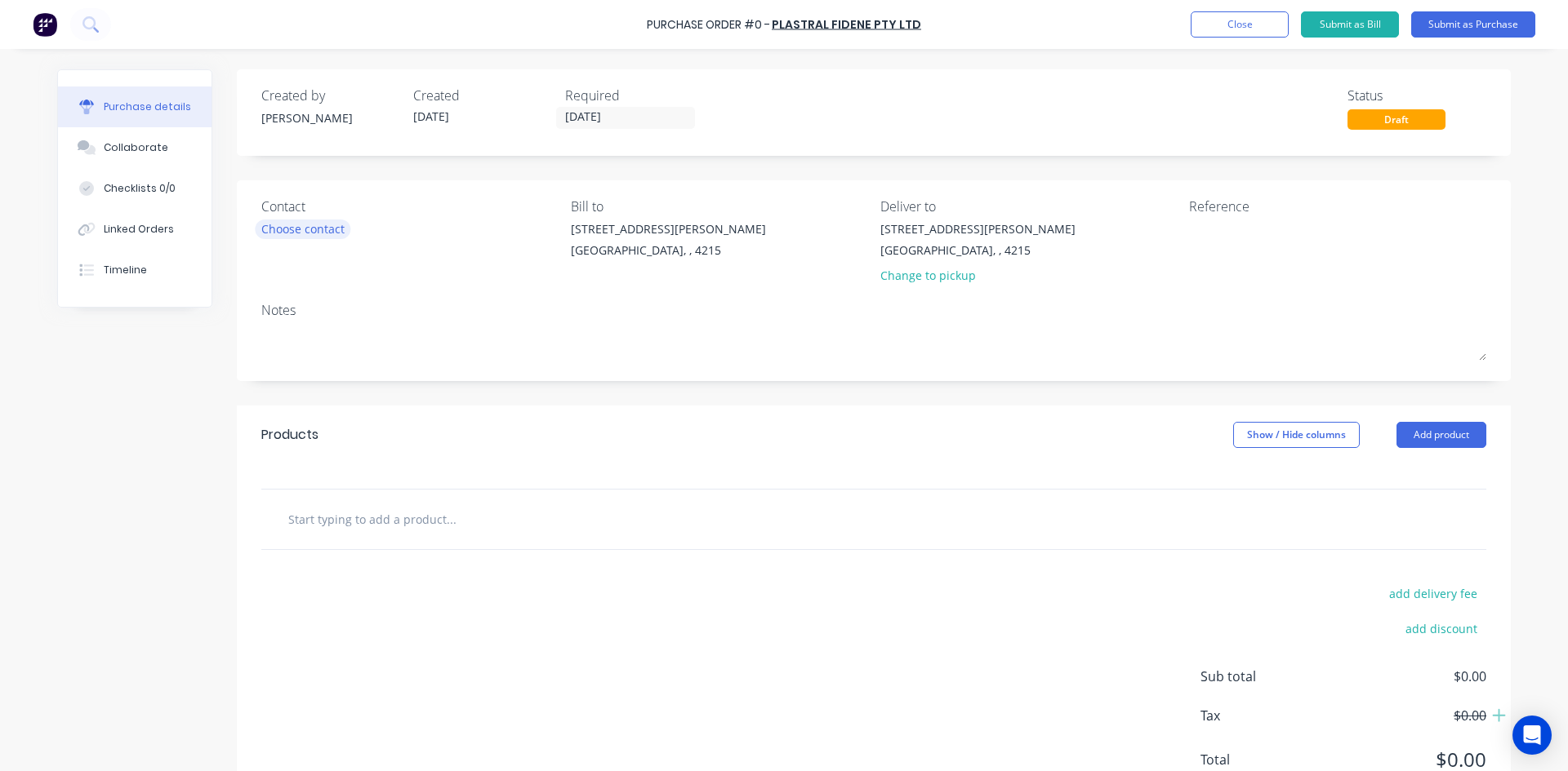
click at [306, 229] on div "Choose contact" at bounding box center [303, 229] width 83 height 17
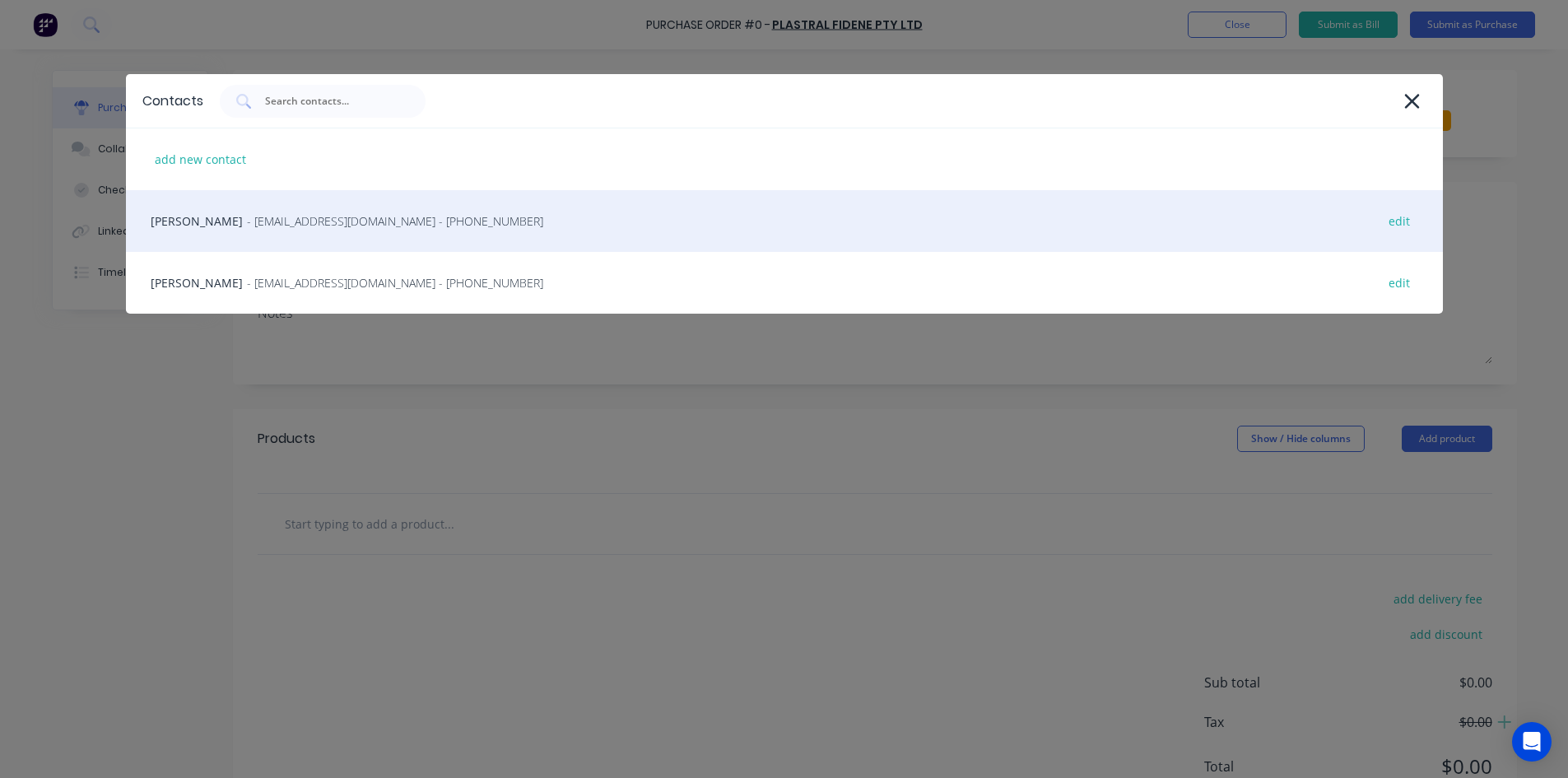
click at [247, 225] on span "- sheetqld@plastral.com.au - (07) 3623 2455" at bounding box center [395, 221] width 297 height 17
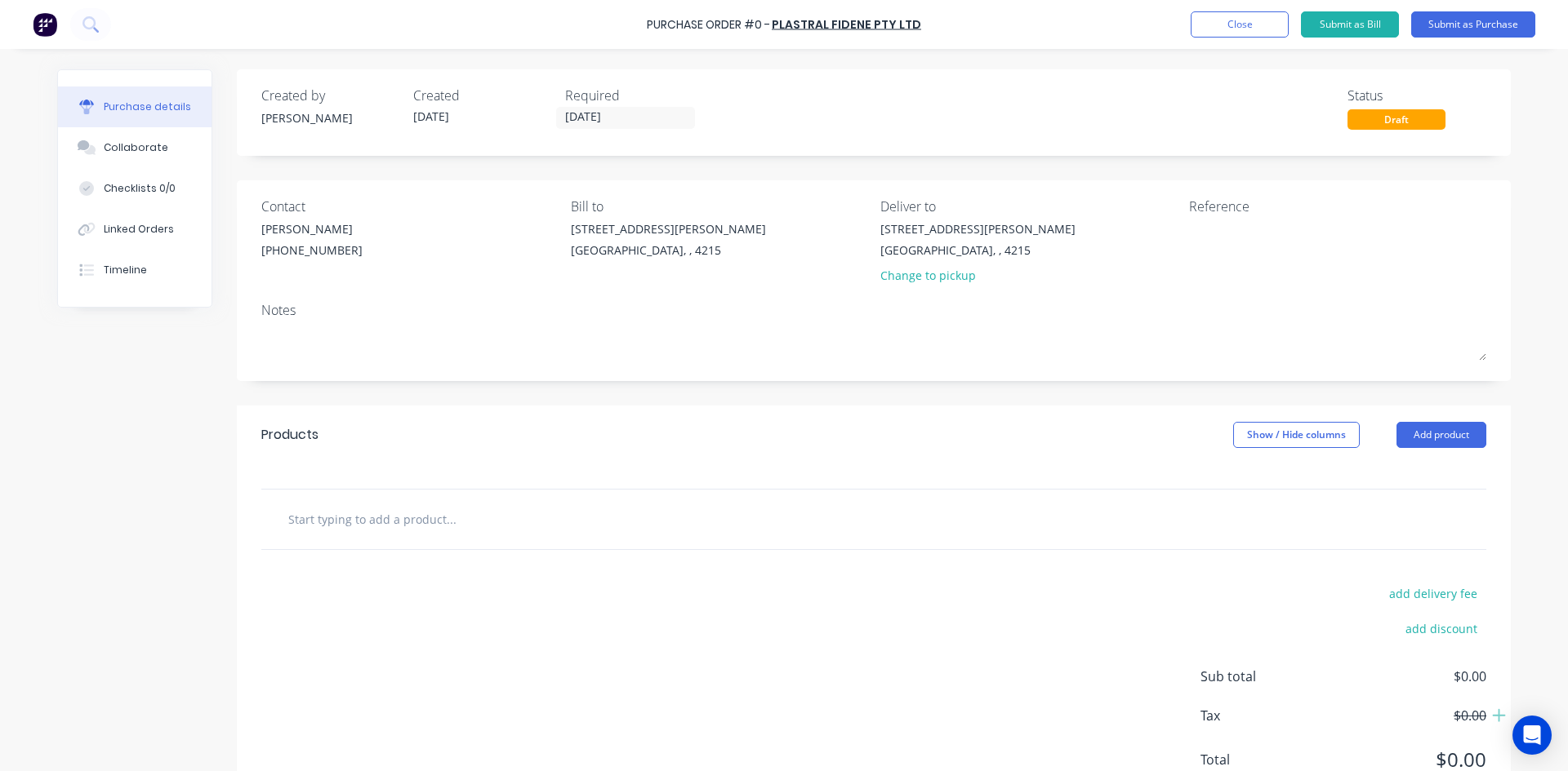
click at [339, 519] on input "text" at bounding box center [451, 519] width 327 height 33
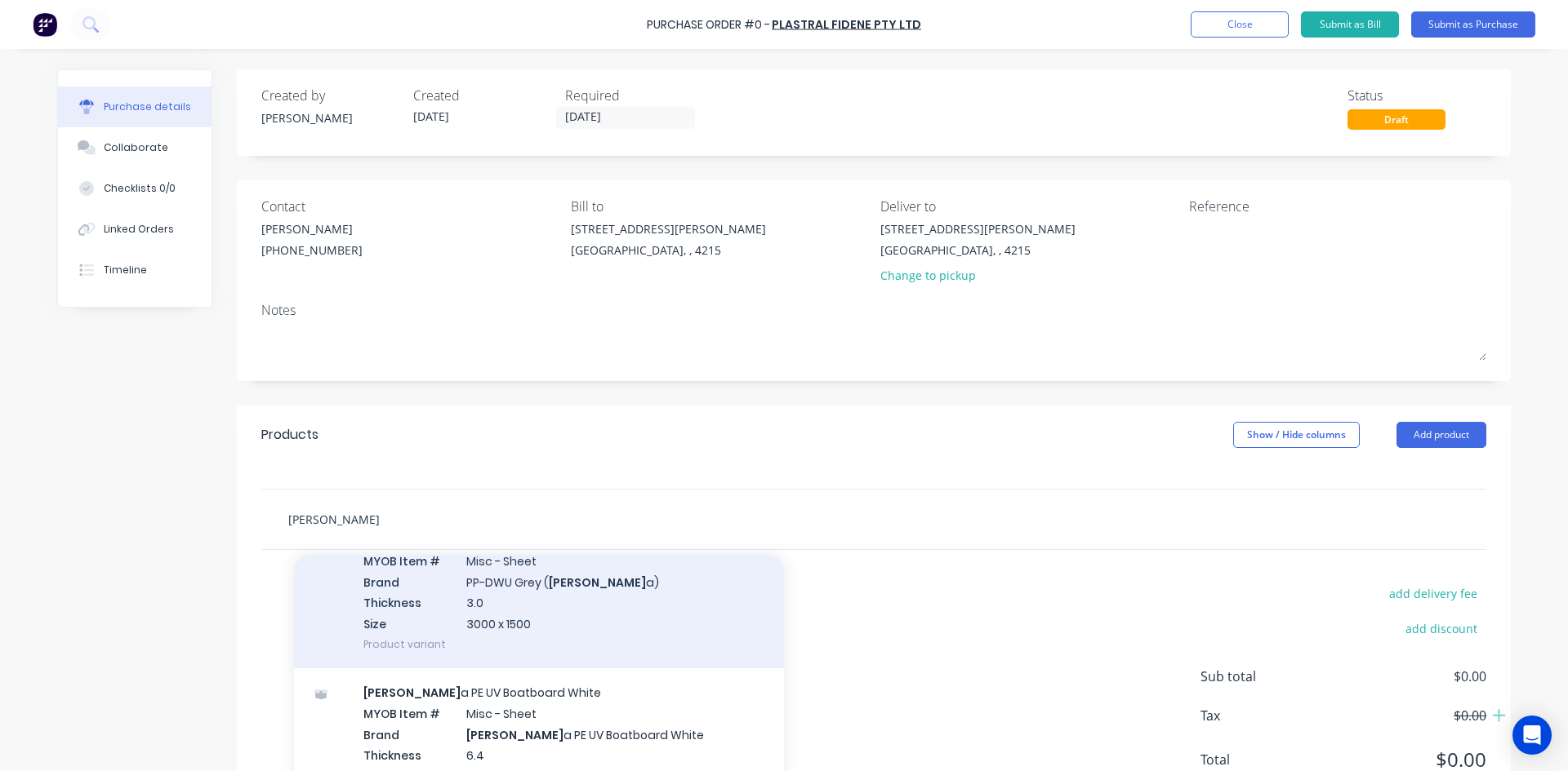
scroll to position [245, 0]
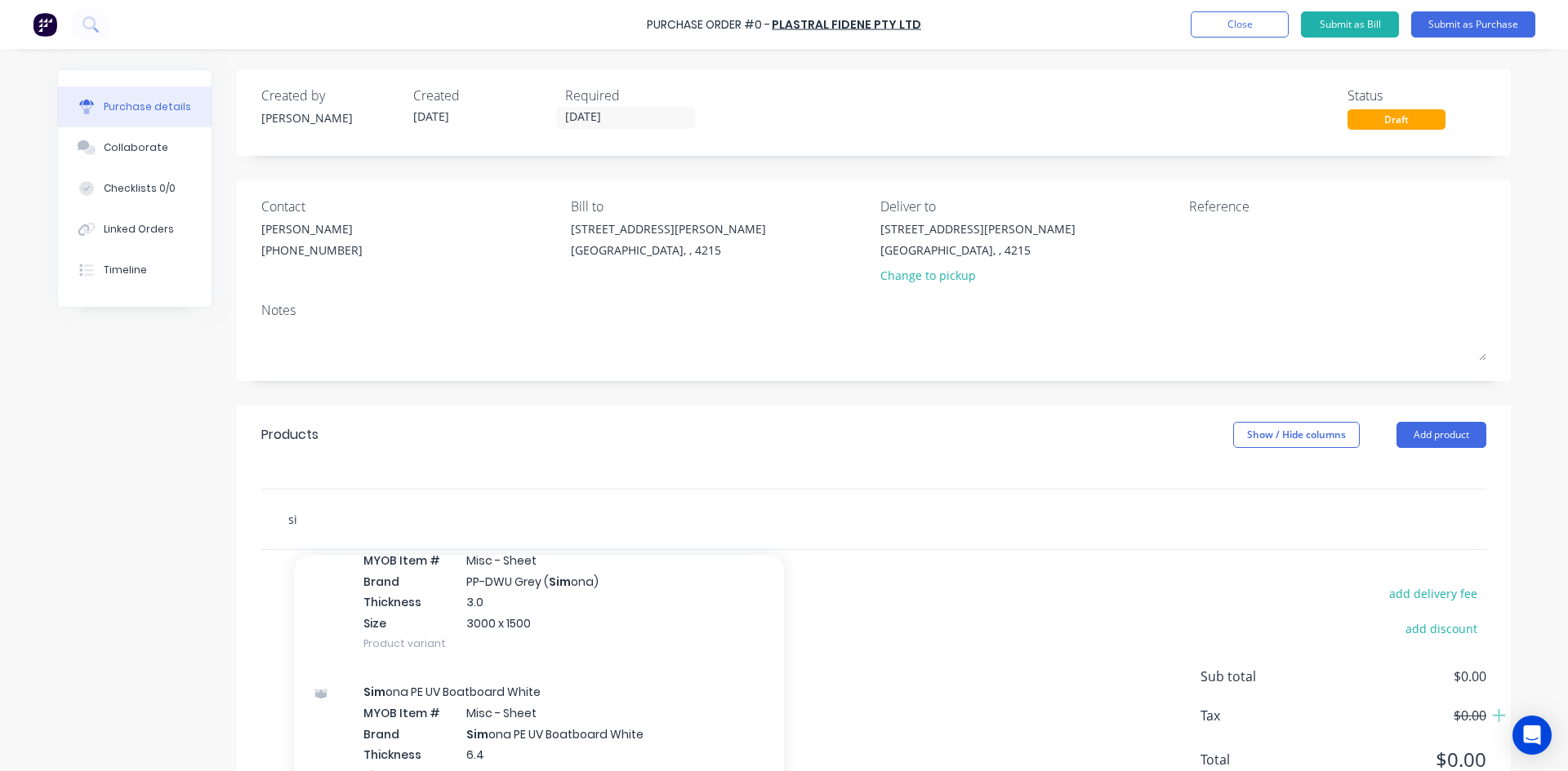
type input "s"
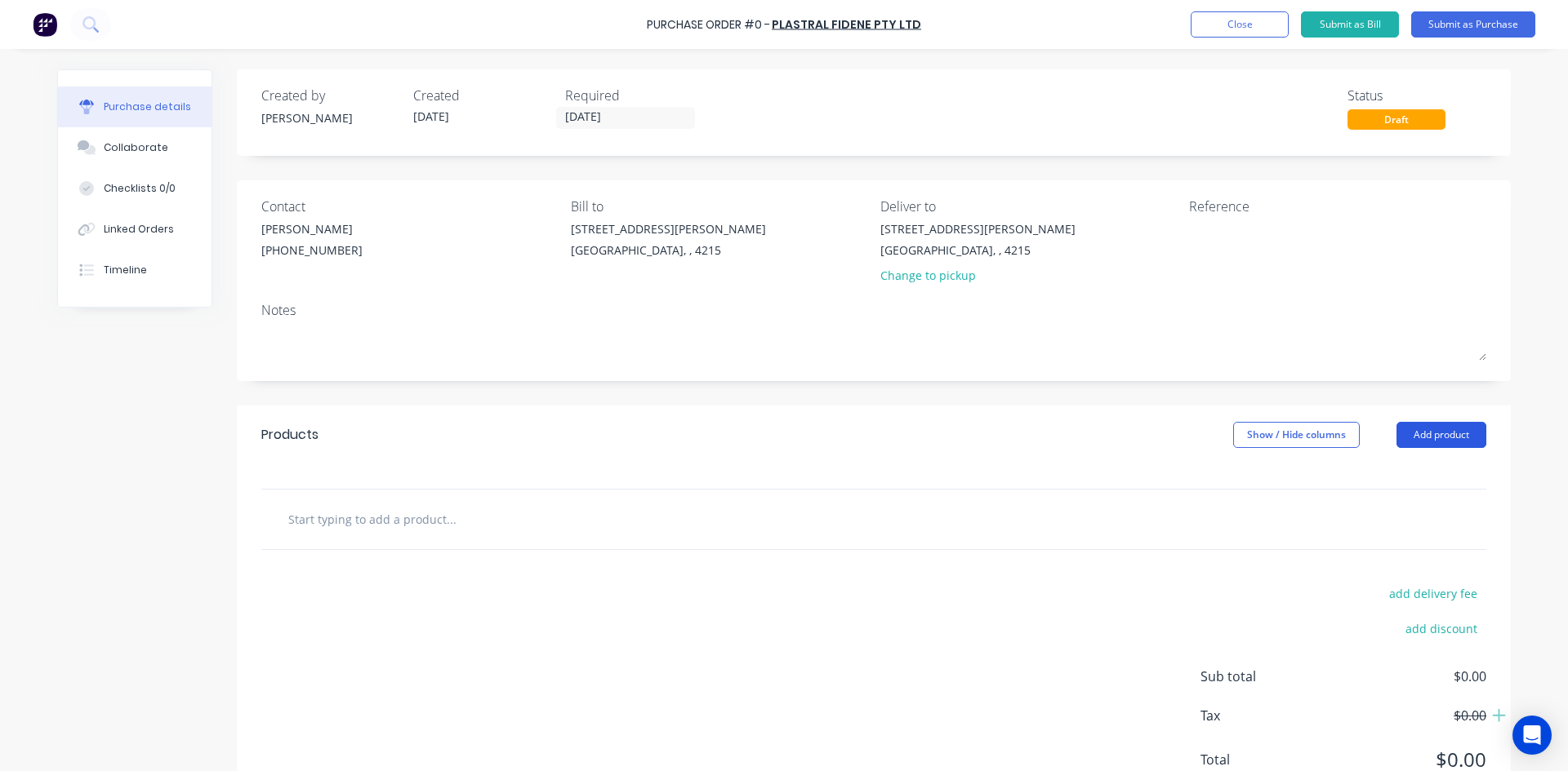
click at [1424, 435] on button "Add product" at bounding box center [1440, 434] width 90 height 26
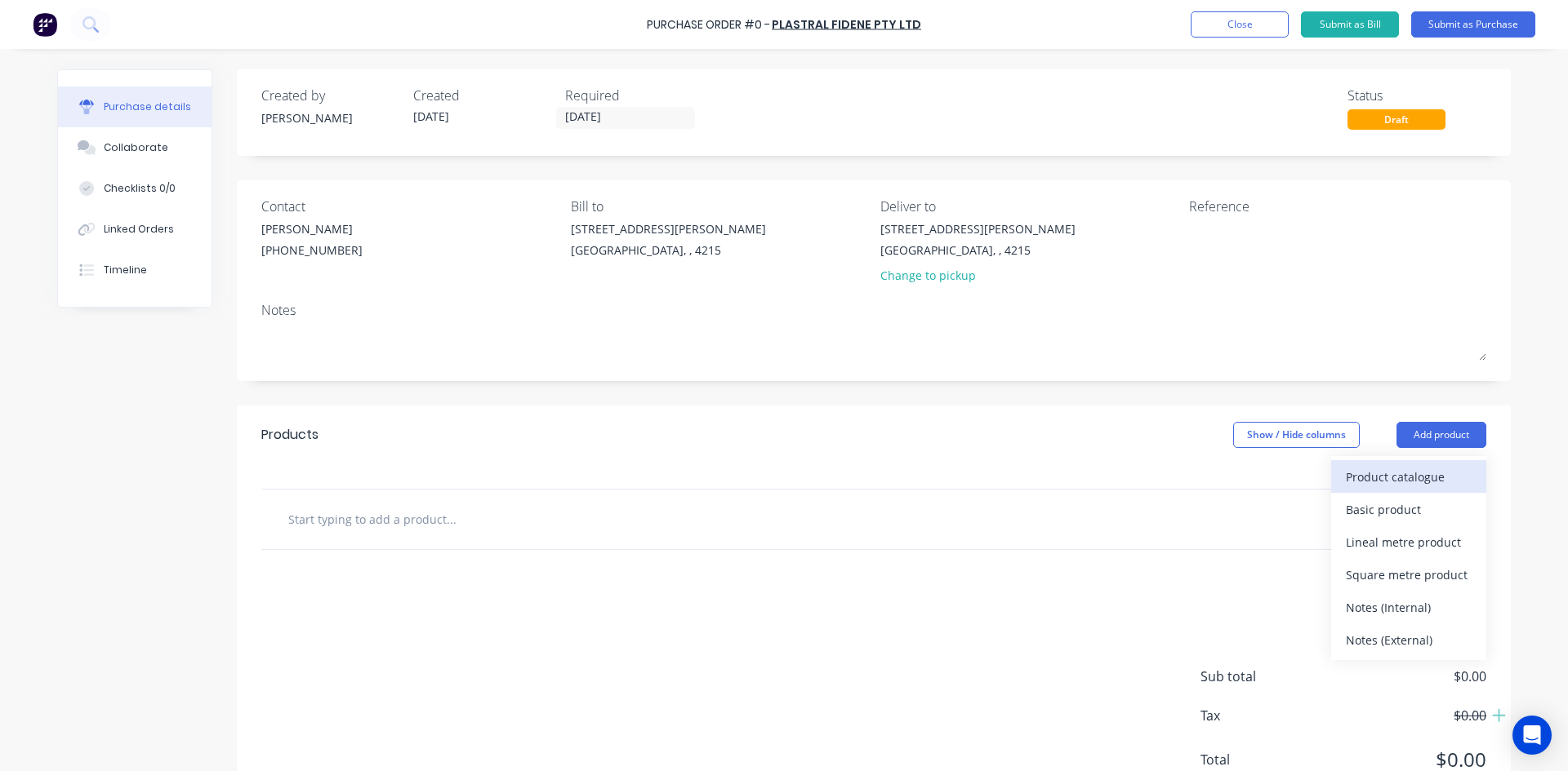
click at [1405, 475] on div "Product catalogue" at bounding box center [1409, 477] width 126 height 24
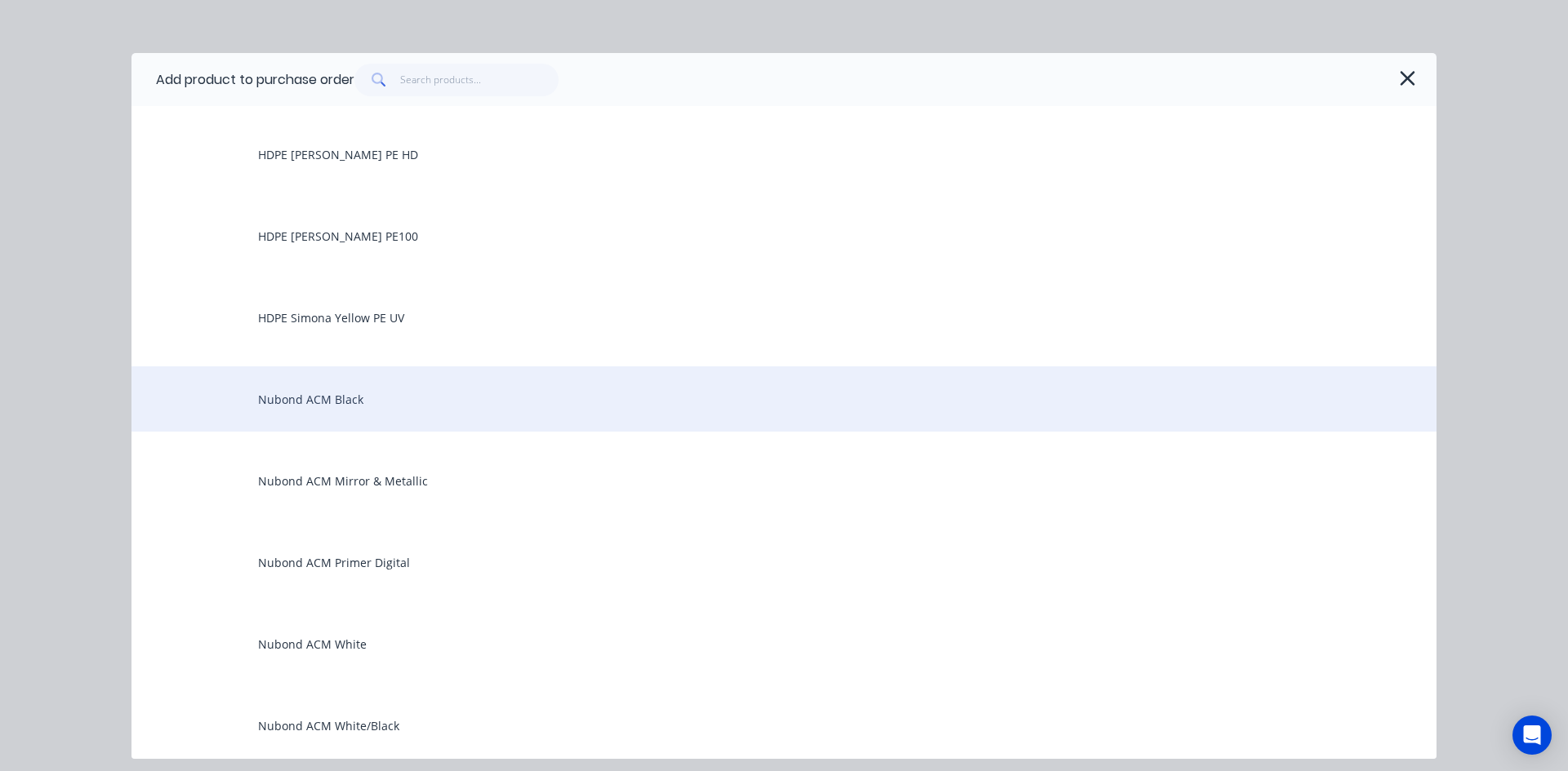
scroll to position [1795, 0]
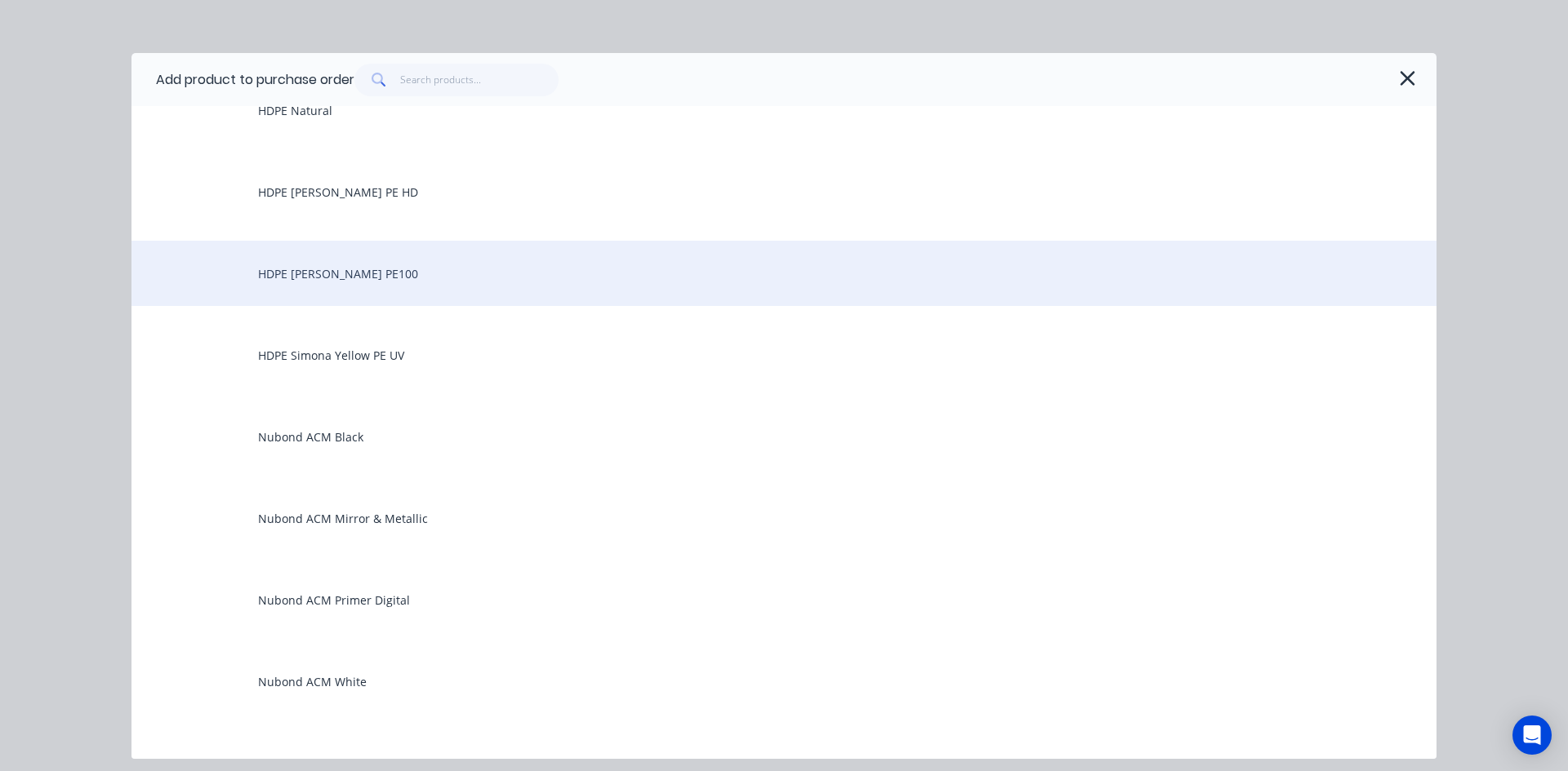
click at [345, 278] on div "HDPE Simona Black PE100" at bounding box center [783, 273] width 1305 height 65
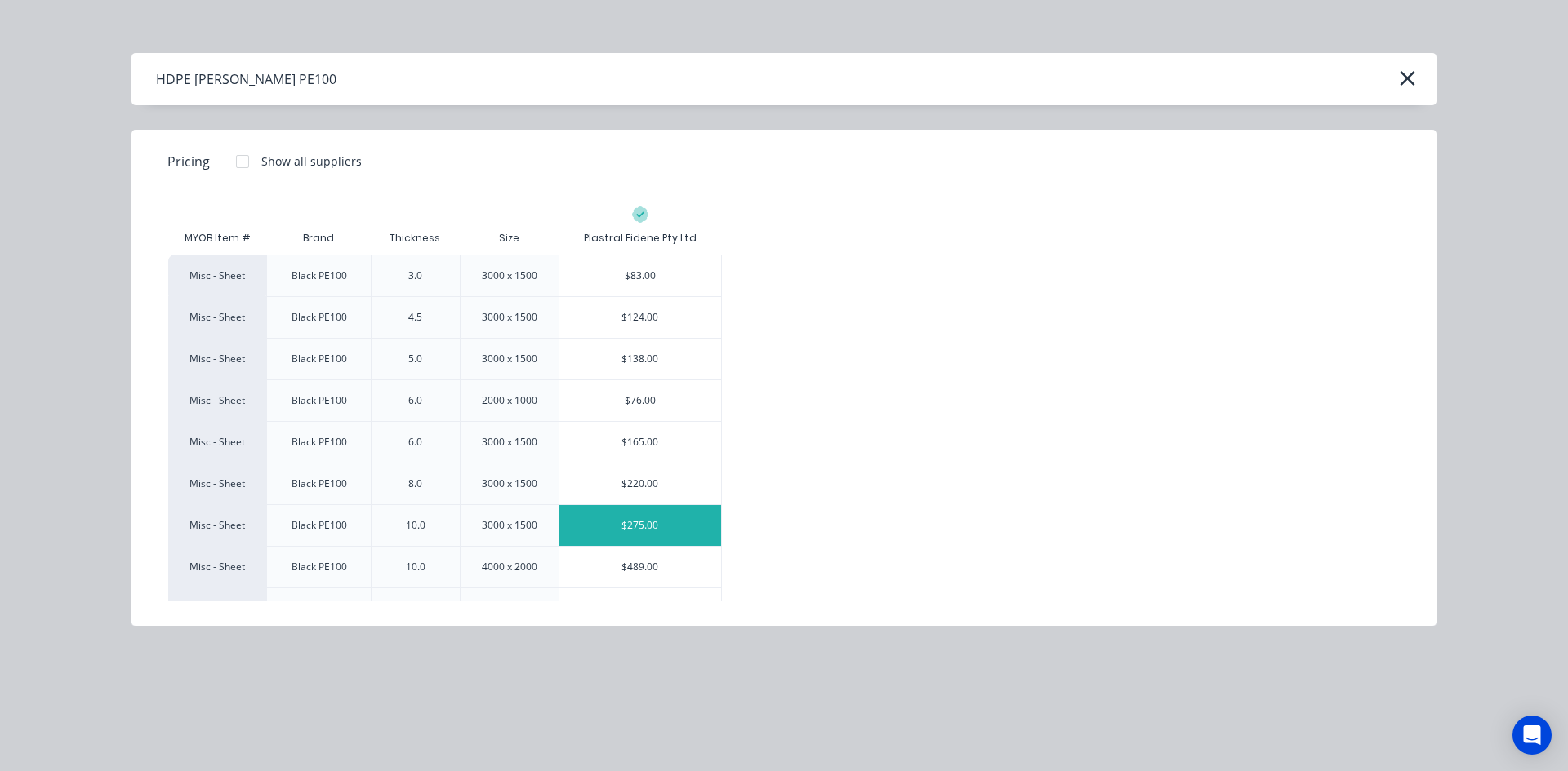
click at [657, 525] on div "$275.00" at bounding box center [640, 525] width 162 height 41
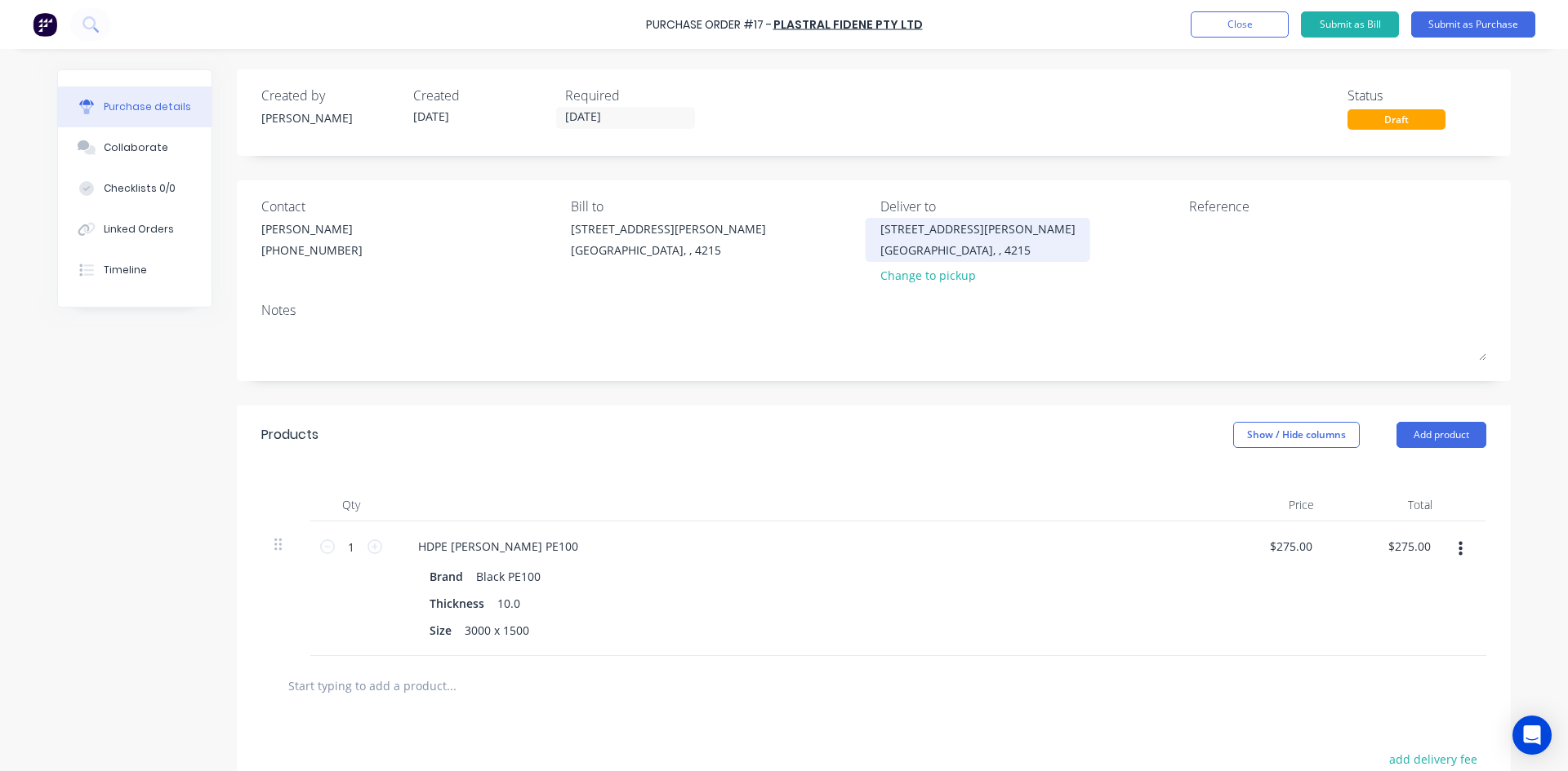
click at [923, 236] on div "1-7 / 25 Bailey Crescent" at bounding box center [978, 229] width 196 height 17
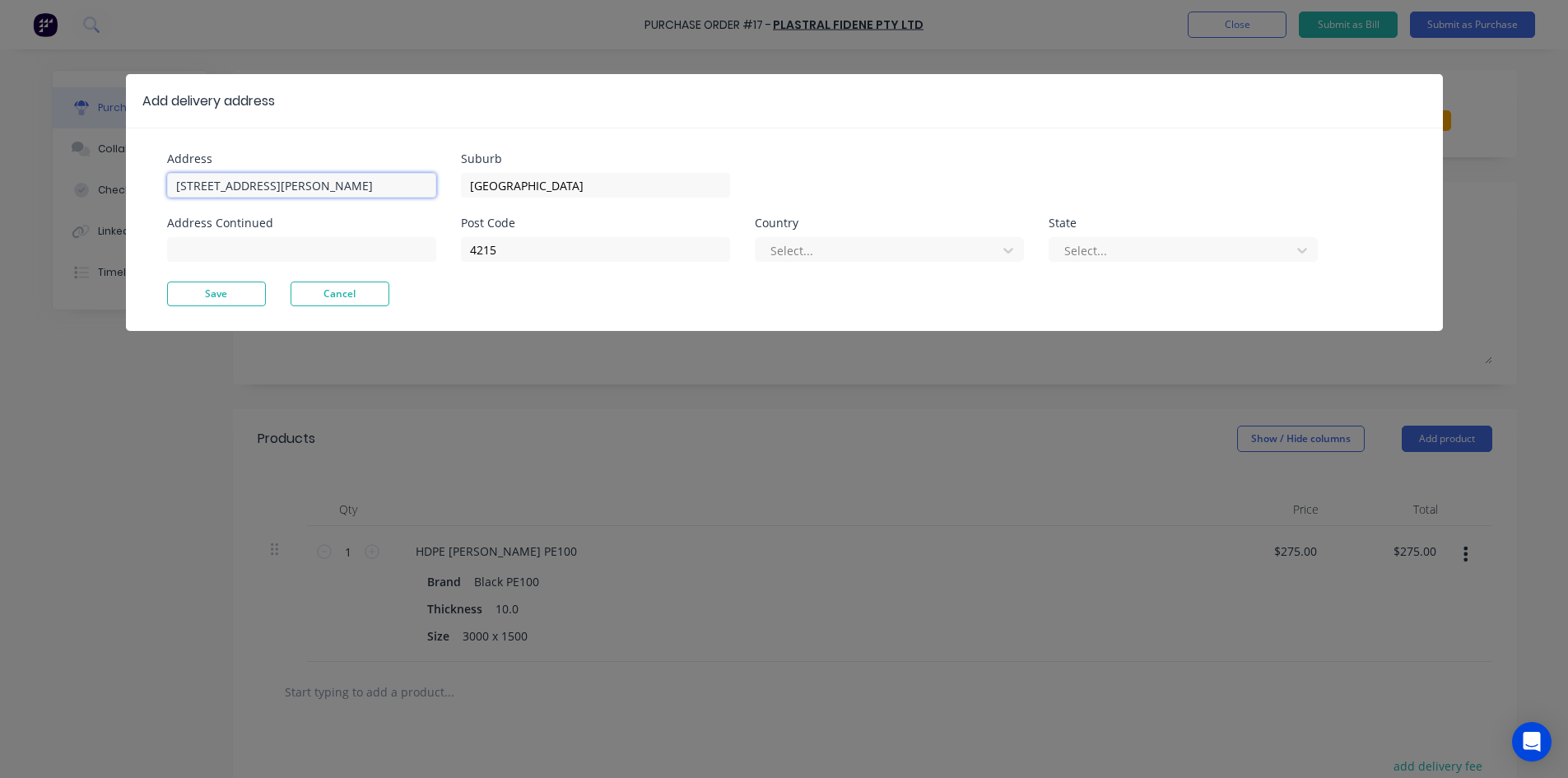
drag, startPoint x: 367, startPoint y: 185, endPoint x: 99, endPoint y: 205, distance: 268.7
click at [99, 205] on div "Add delivery address Address 1-7 / 25 Bailey Crescent Address Continued Suburb …" at bounding box center [784, 389] width 1568 height 778
drag, startPoint x: 277, startPoint y: 185, endPoint x: 89, endPoint y: 196, distance: 188.3
click at [89, 196] on div "Add delivery address Address Leda Nutrition Address Continued Suburb Southport …" at bounding box center [784, 389] width 1568 height 778
type input "Leda Nutrition"
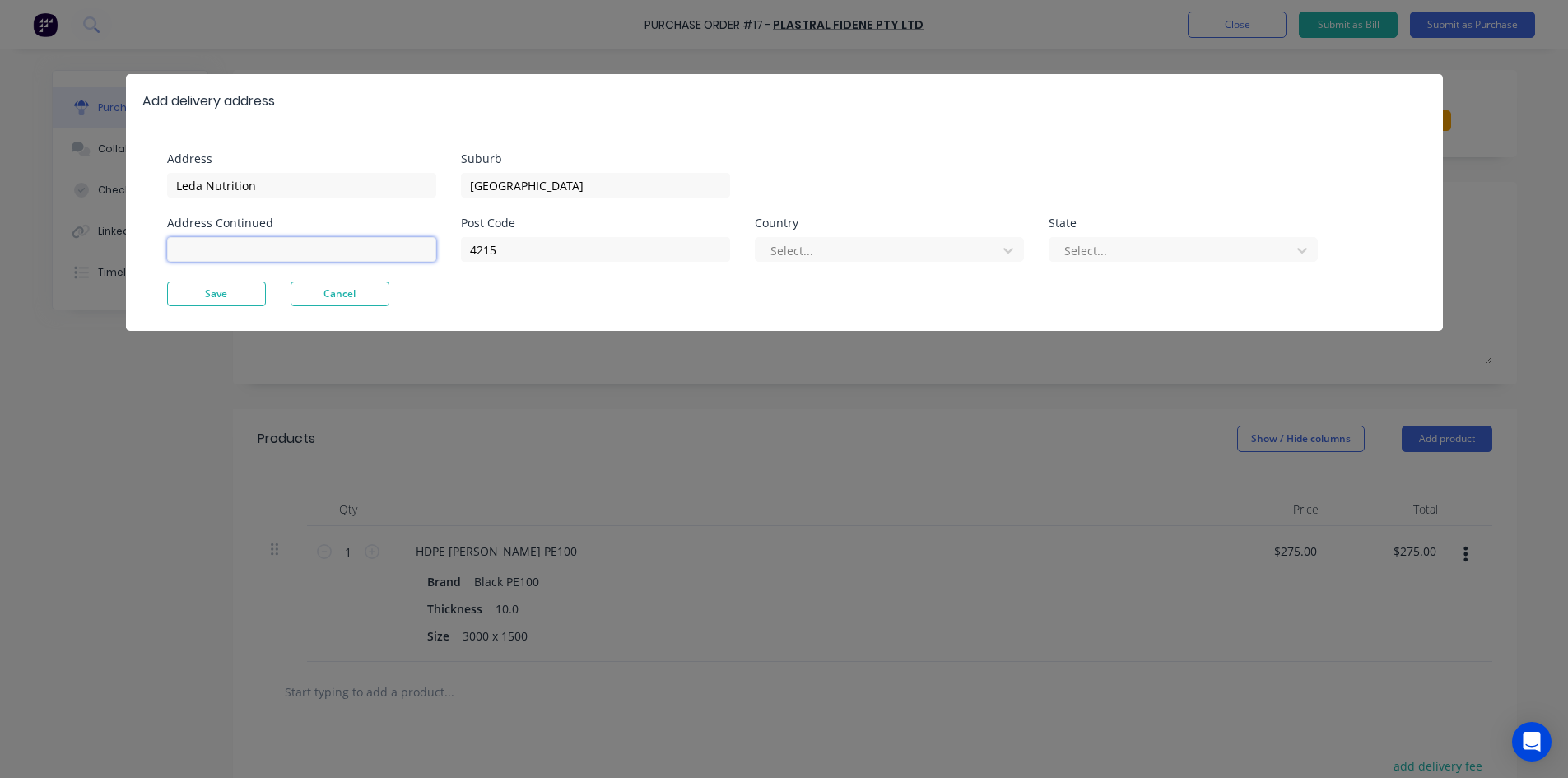
click at [294, 248] on input at bounding box center [301, 249] width 269 height 25
type input "16 Avatonbell Drive"
drag, startPoint x: 586, startPoint y: 184, endPoint x: 270, endPoint y: 185, distance: 316.0
click at [270, 185] on div "Address Leda Nutrition Address Continued 16 Avatonbell Drive Suburb Southport P…" at bounding box center [476, 217] width 618 height 129
type input "Luscombe"
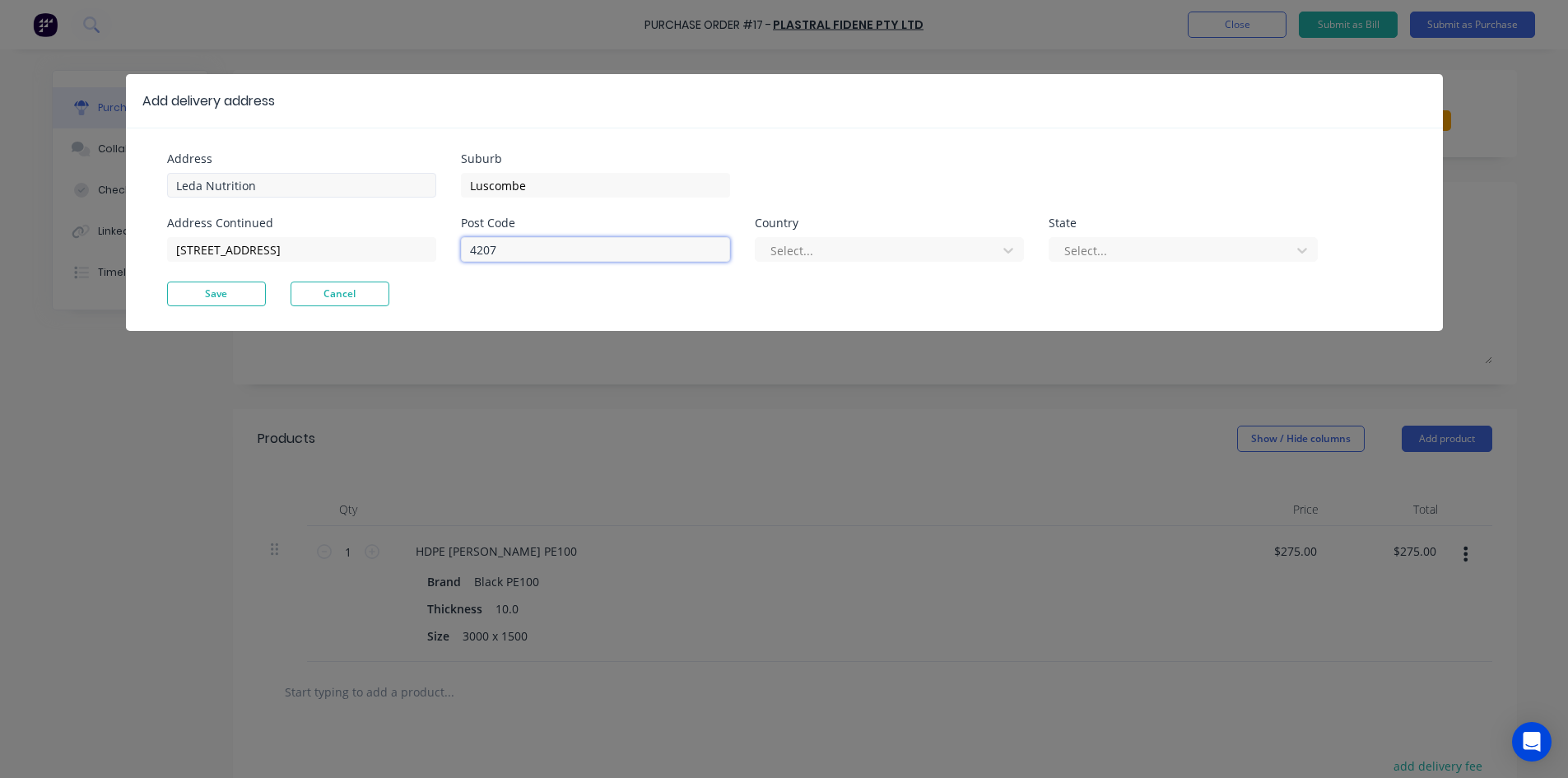
type input "4207"
click at [862, 254] on div at bounding box center [878, 250] width 220 height 21
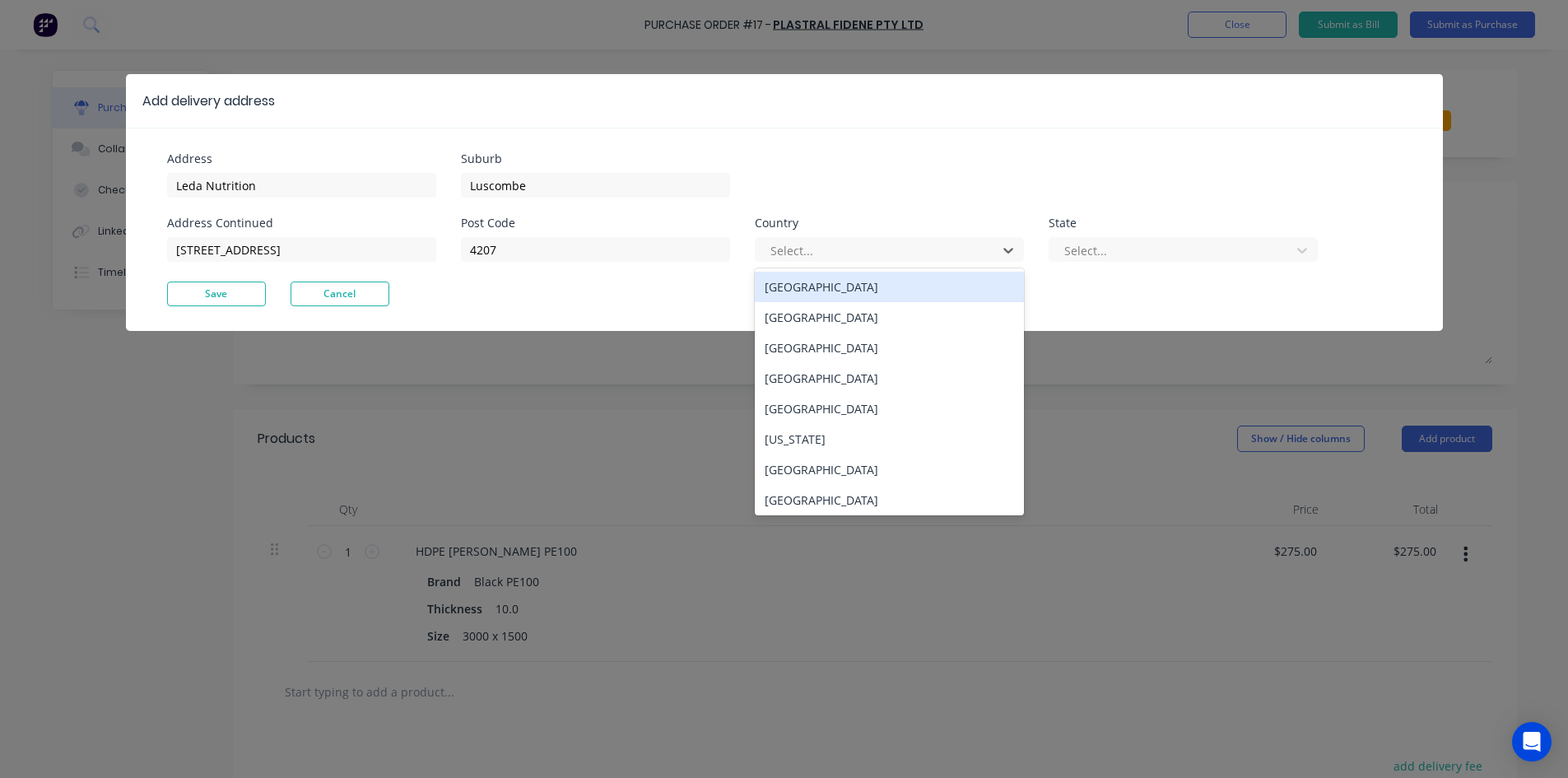
click at [837, 285] on div "Australia" at bounding box center [889, 287] width 269 height 30
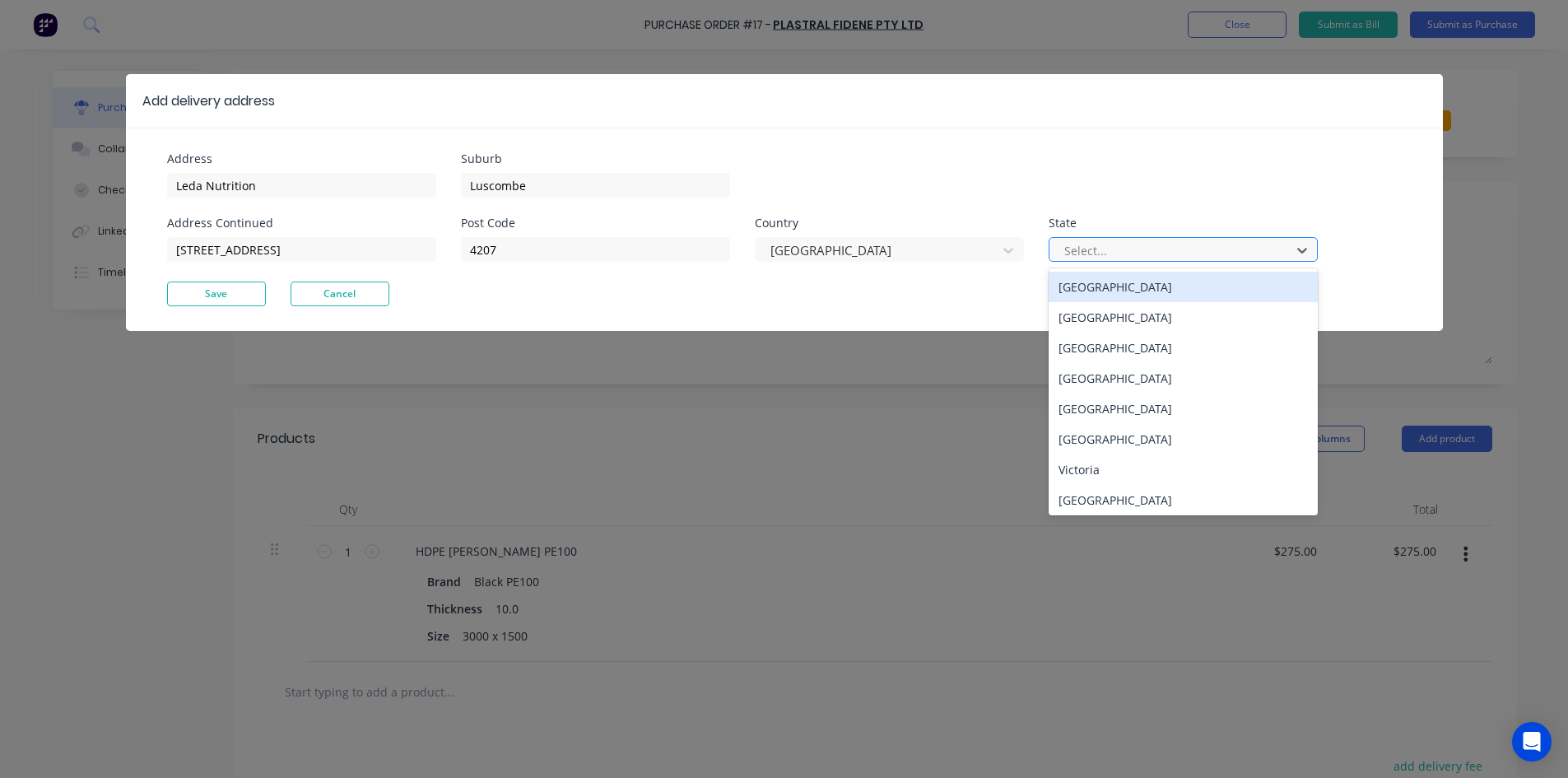
click at [1155, 253] on div at bounding box center [1172, 250] width 220 height 21
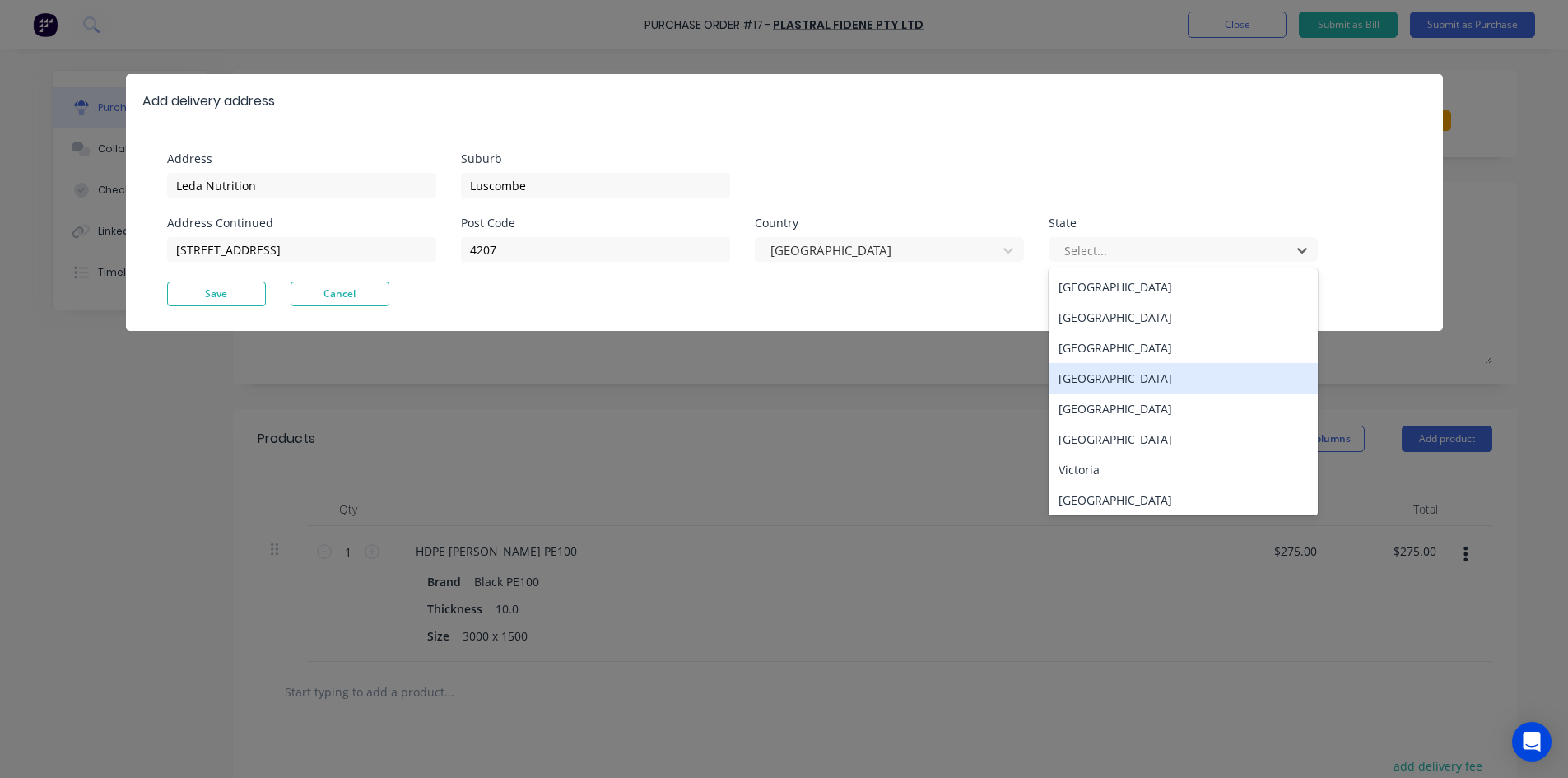
click at [1124, 380] on div "Queensland" at bounding box center [1183, 378] width 269 height 30
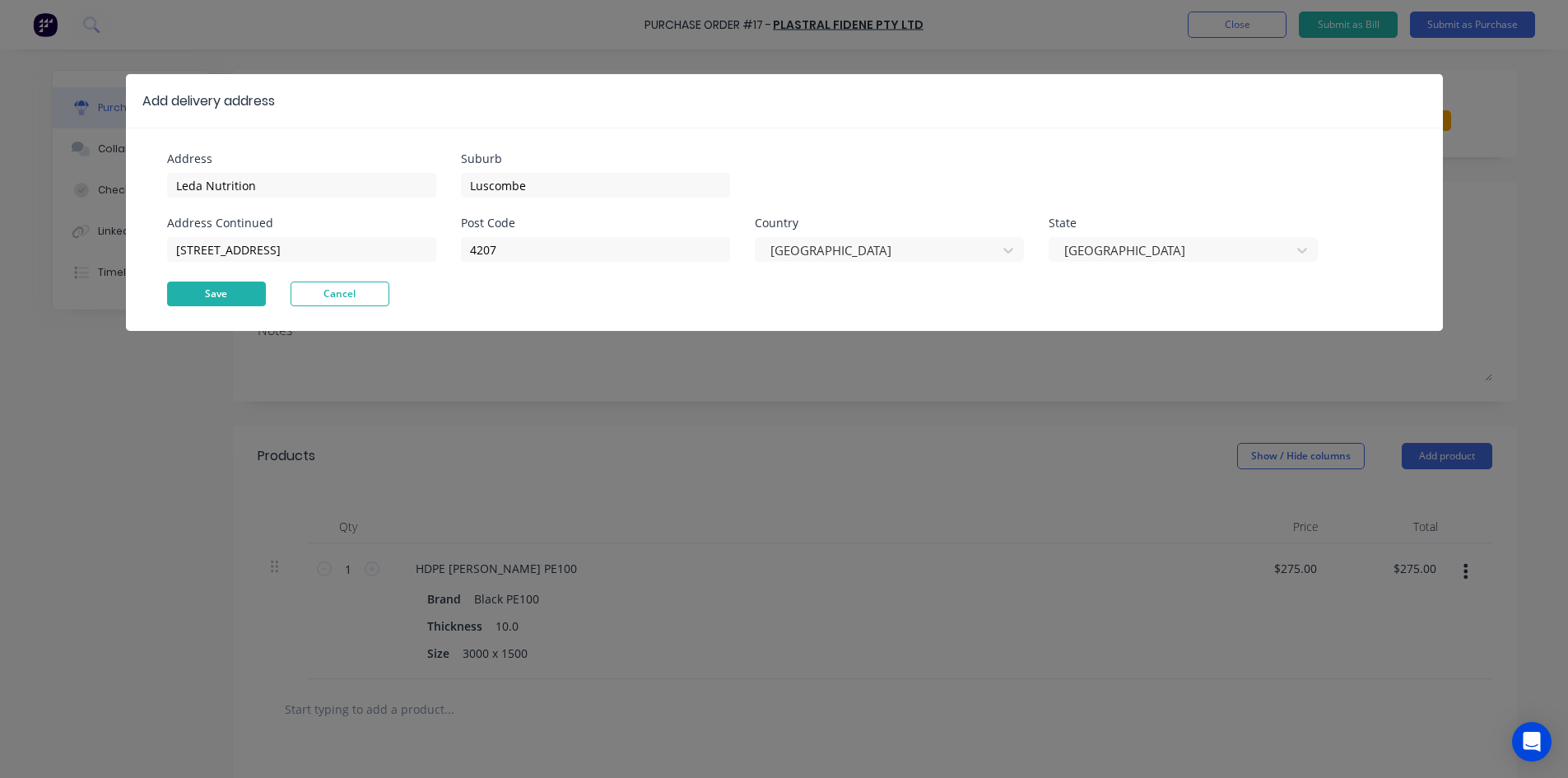
click at [218, 296] on button "Save" at bounding box center [216, 293] width 99 height 25
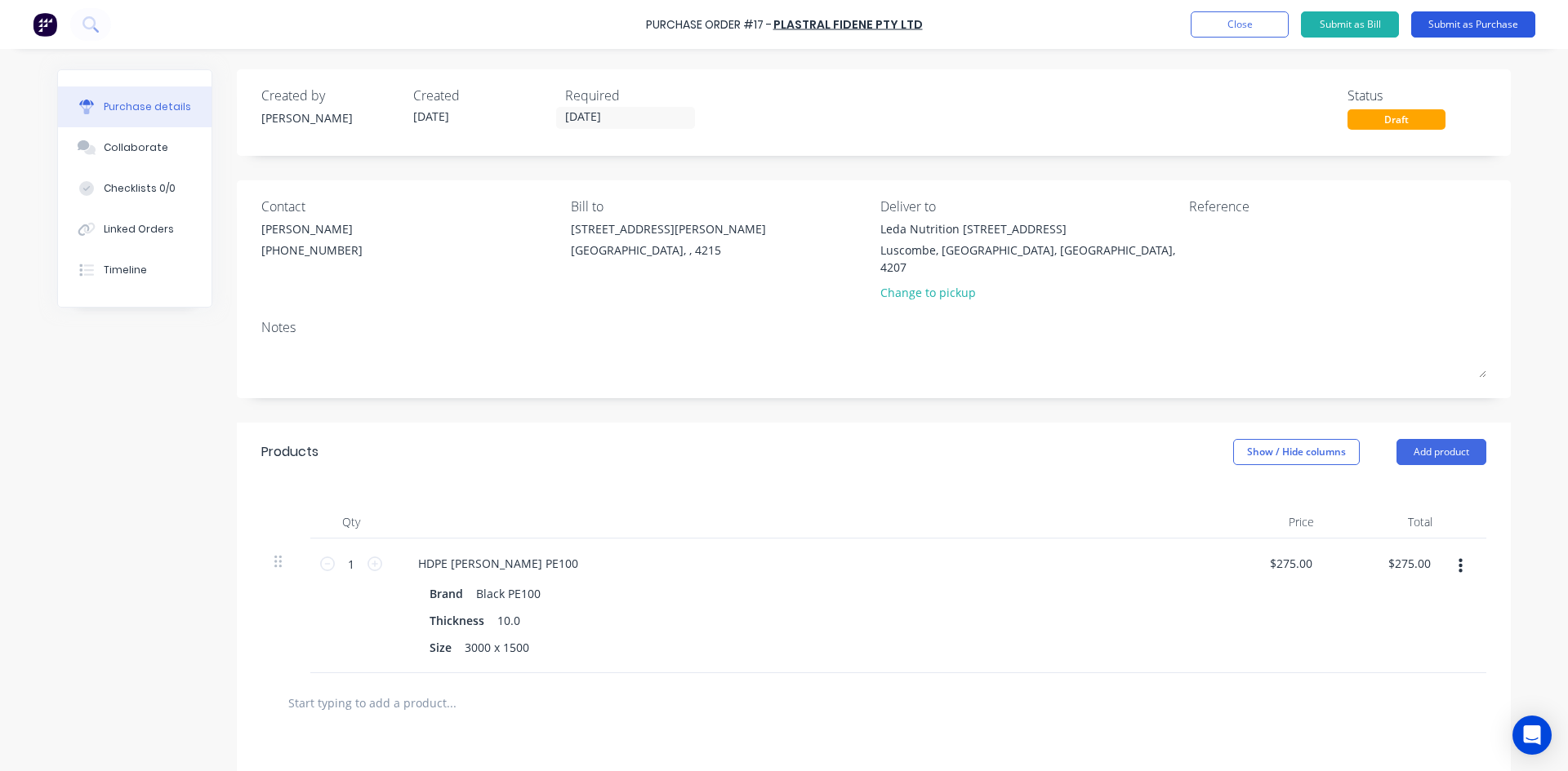
click at [1467, 23] on button "Submit as Purchase" at bounding box center [1473, 24] width 124 height 26
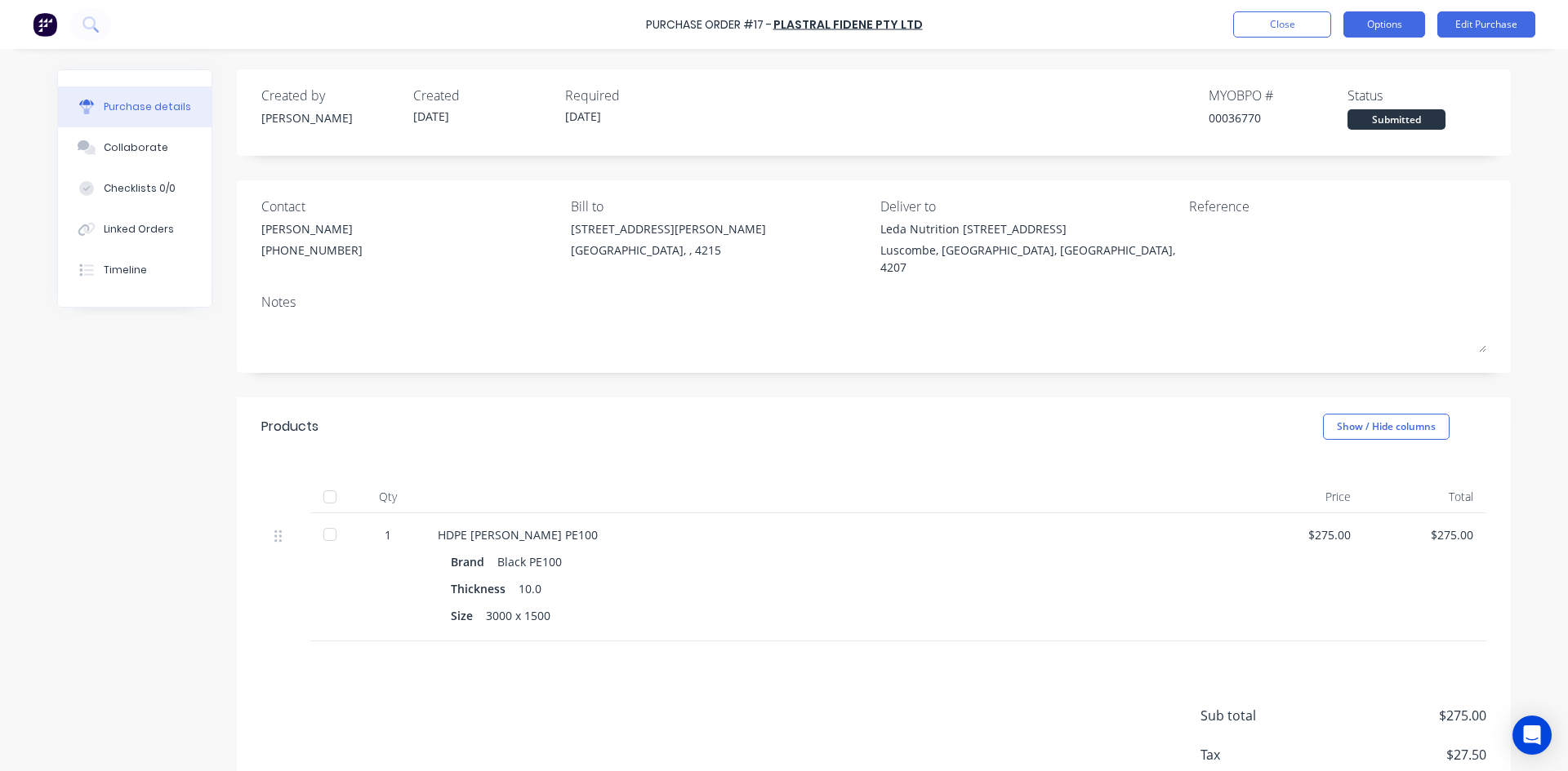
click at [1409, 21] on button "Options" at bounding box center [1384, 24] width 81 height 26
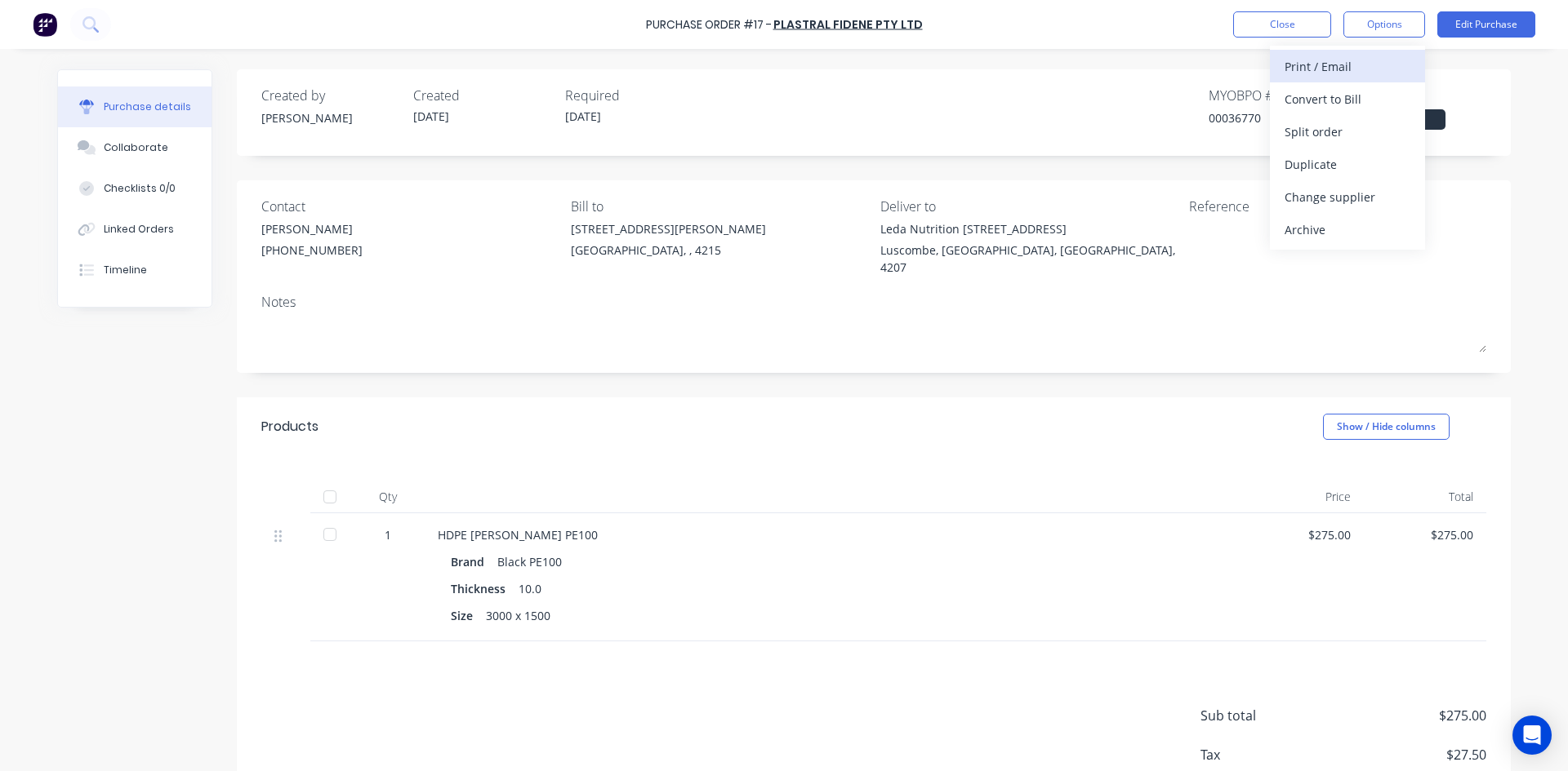
click at [1362, 69] on div "Print / Email" at bounding box center [1347, 66] width 126 height 24
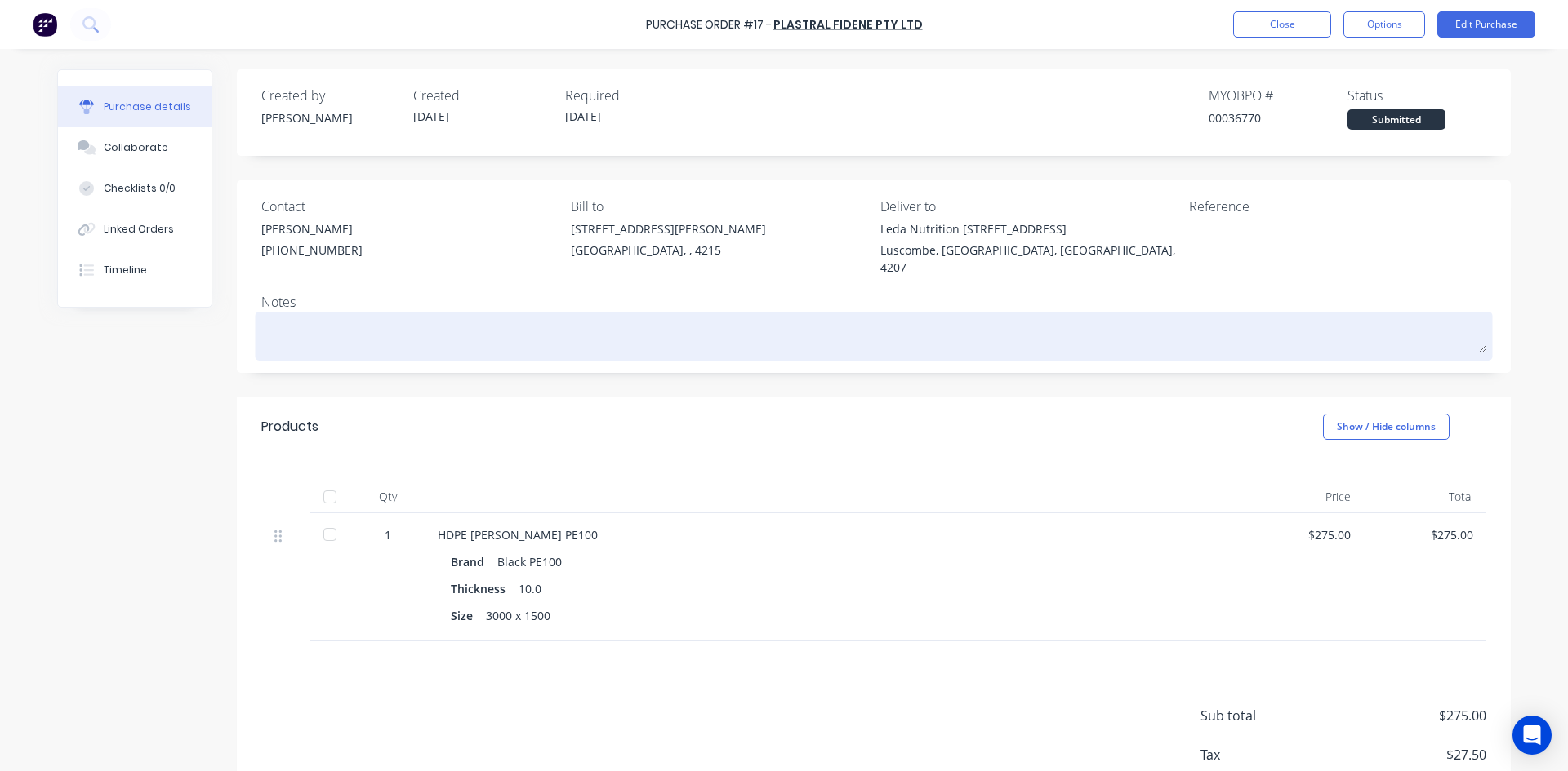
click at [1262, 340] on div at bounding box center [874, 336] width 1225 height 41
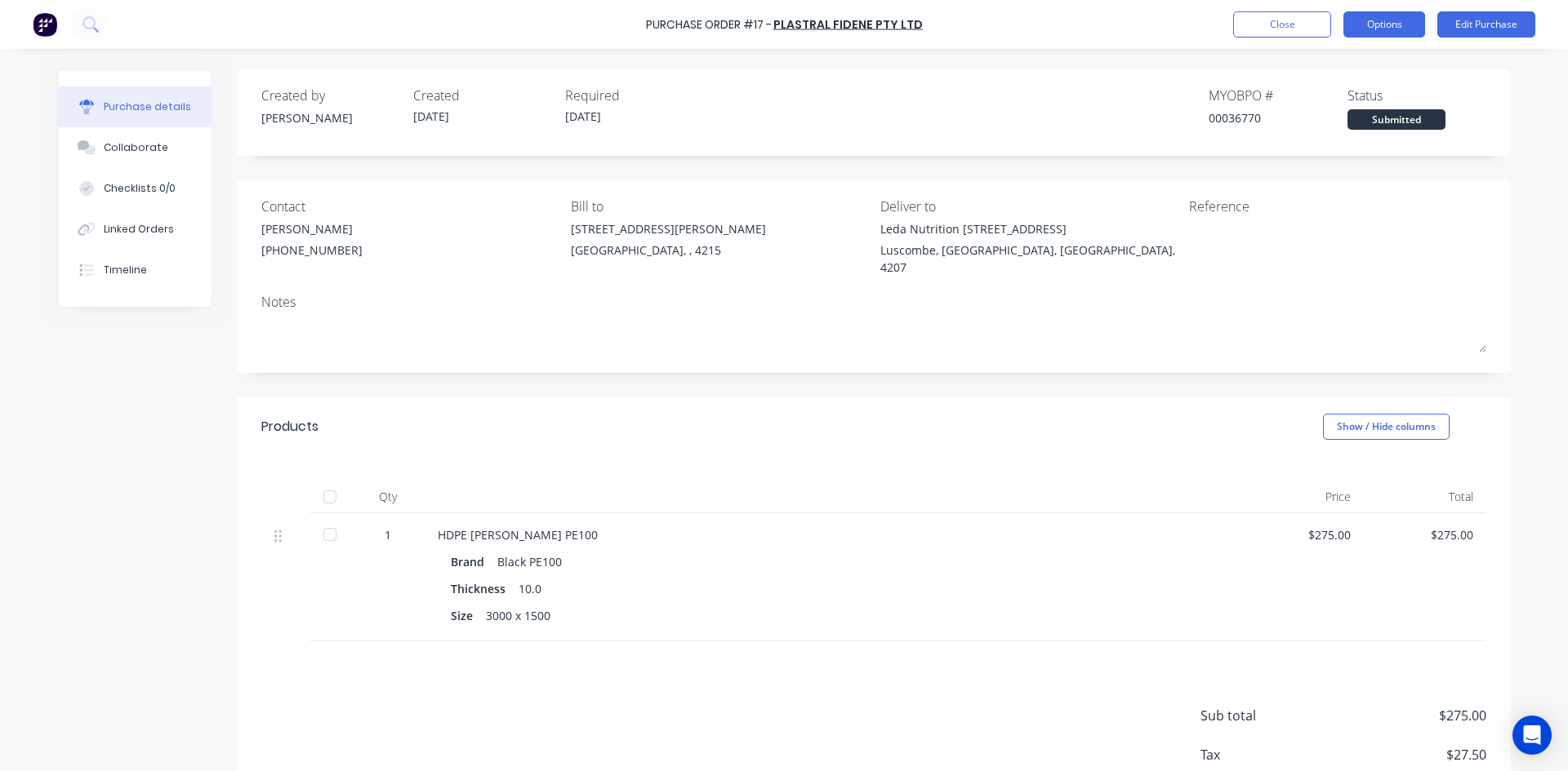
click at [1387, 20] on button "Options" at bounding box center [1384, 24] width 81 height 26
click at [1399, 24] on button "Options" at bounding box center [1384, 24] width 81 height 26
click at [1361, 269] on div "Contact Darryl (07) 3623 2455 Bill to 1-7 / 25 Bailey Crescent Southport, , 421…" at bounding box center [874, 276] width 1274 height 193
click at [1382, 24] on button "Options" at bounding box center [1384, 24] width 81 height 26
click at [1374, 129] on div "Without pricing" at bounding box center [1347, 132] width 126 height 24
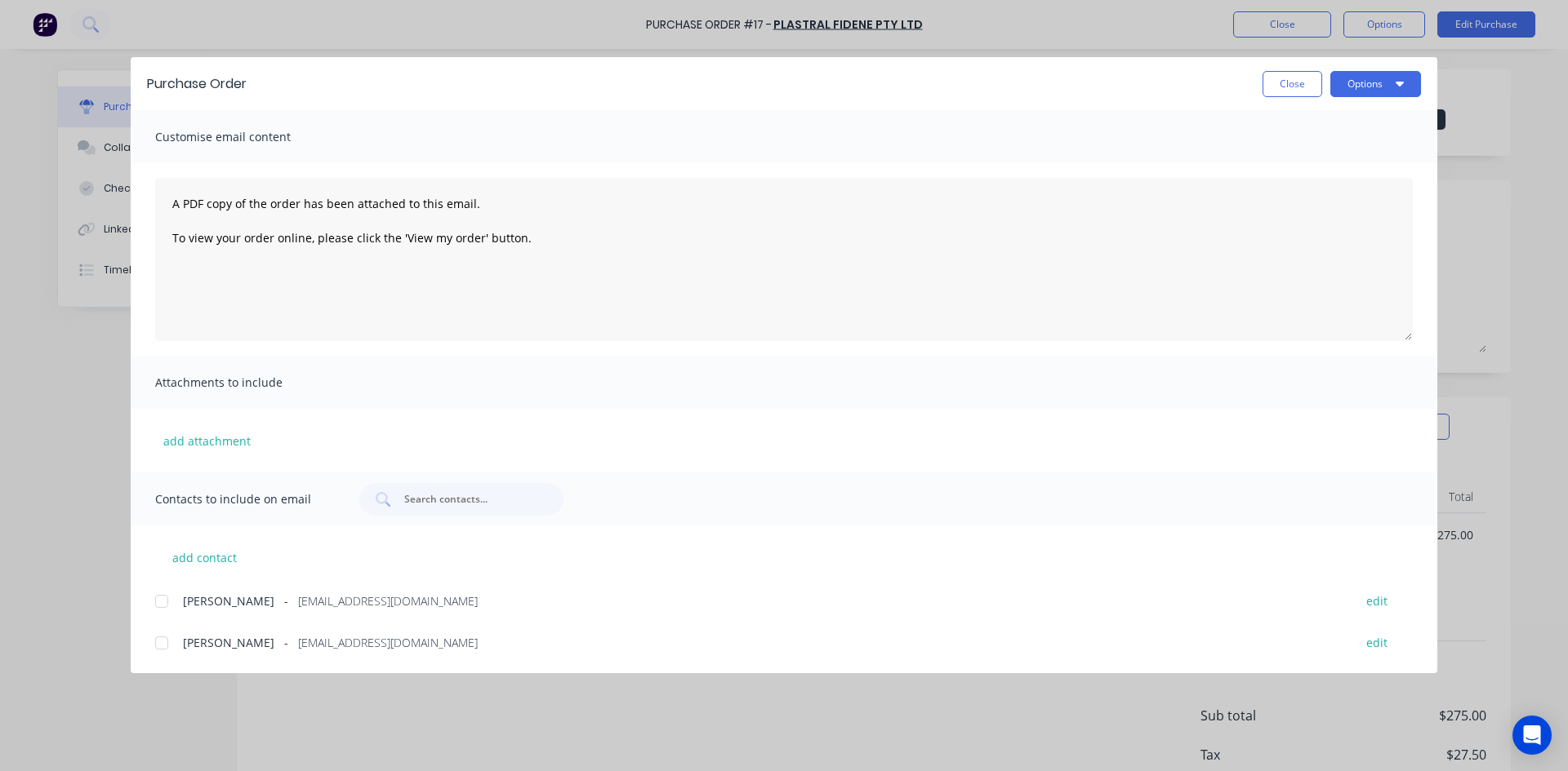
click at [163, 604] on div at bounding box center [162, 602] width 33 height 33
click at [163, 642] on div at bounding box center [162, 643] width 33 height 33
click at [1286, 86] on button "Close" at bounding box center [1293, 83] width 60 height 26
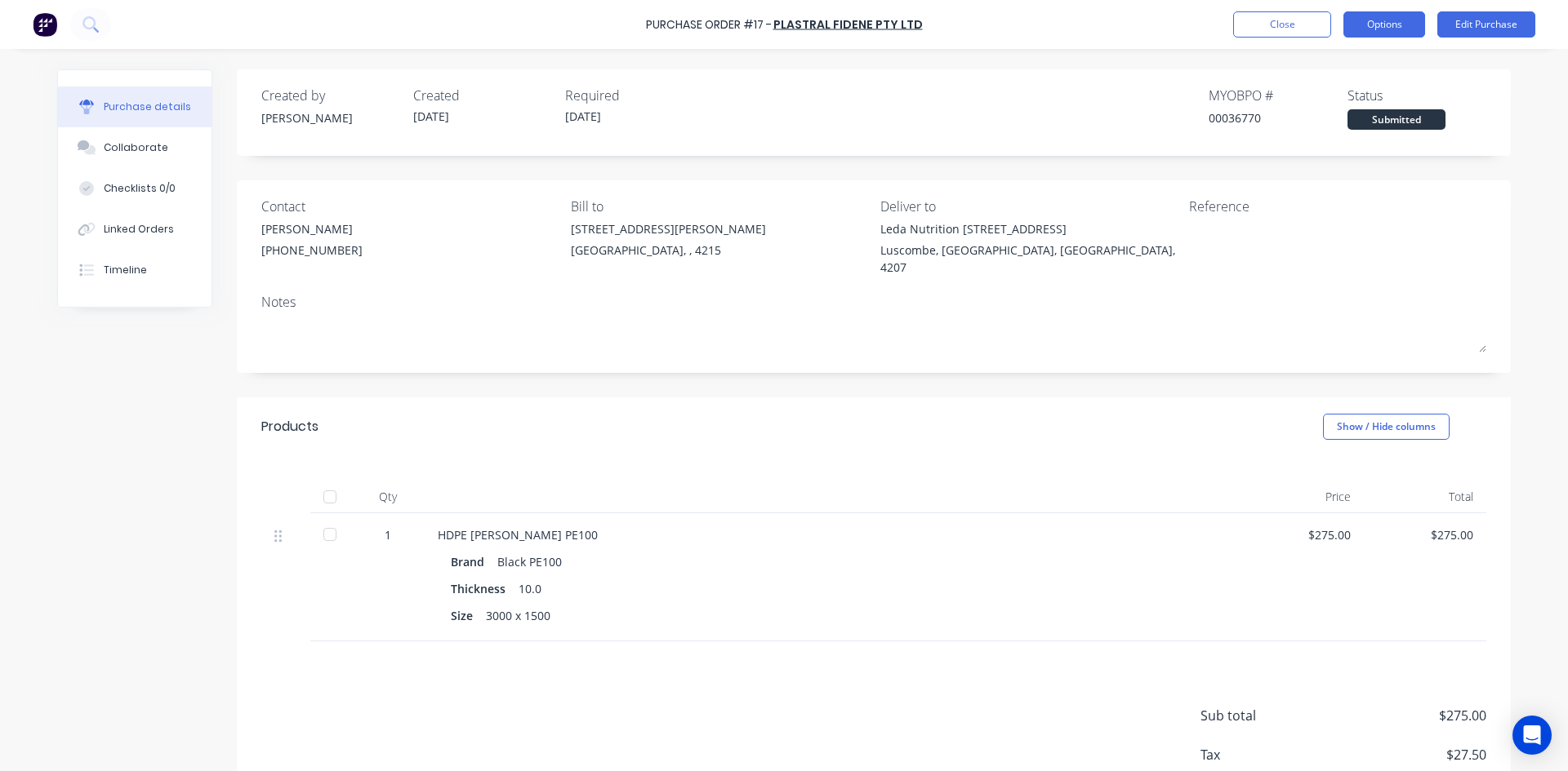
click at [1390, 29] on button "Options" at bounding box center [1384, 24] width 81 height 26
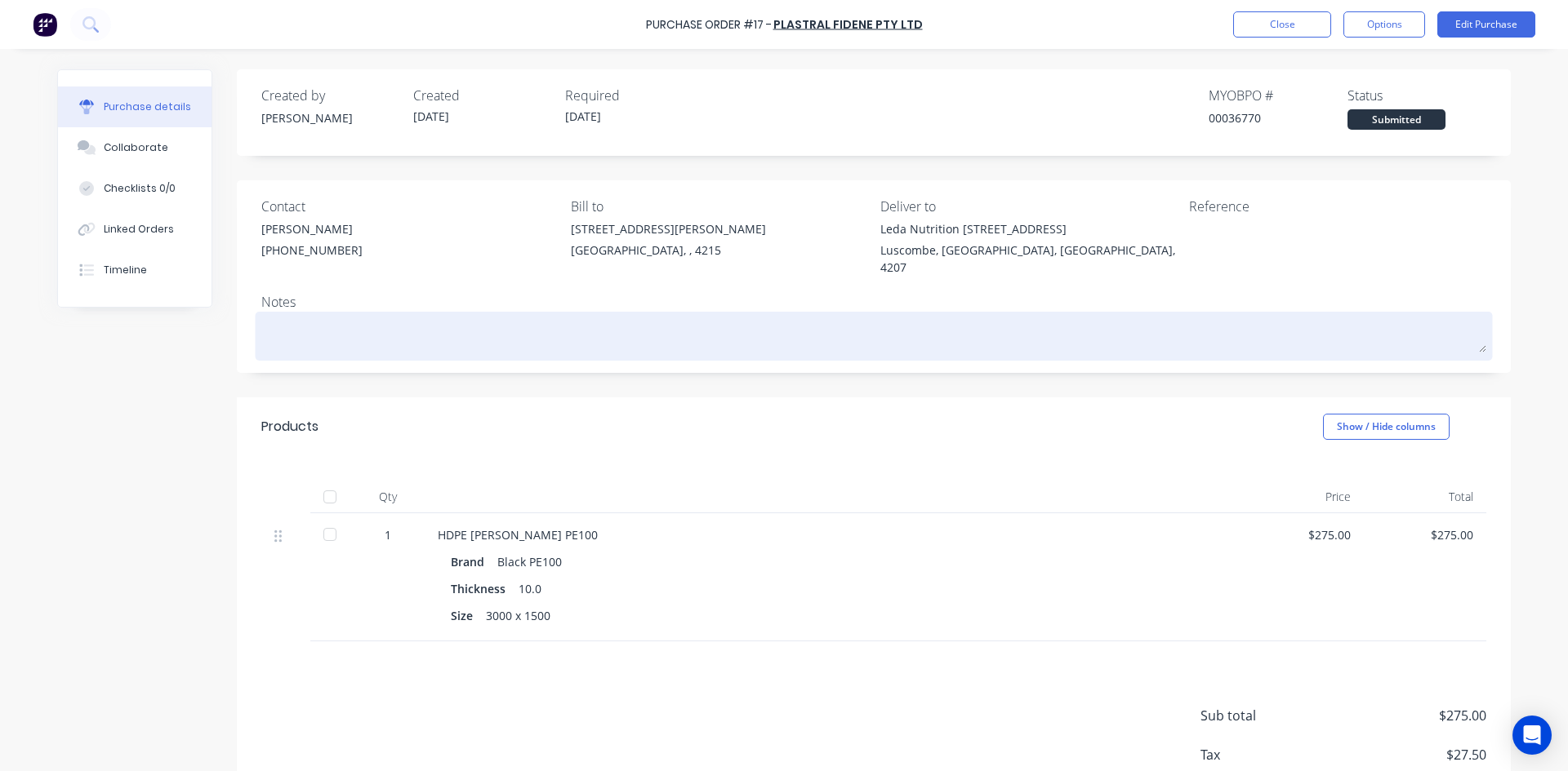
click at [1247, 329] on textarea at bounding box center [874, 334] width 1225 height 37
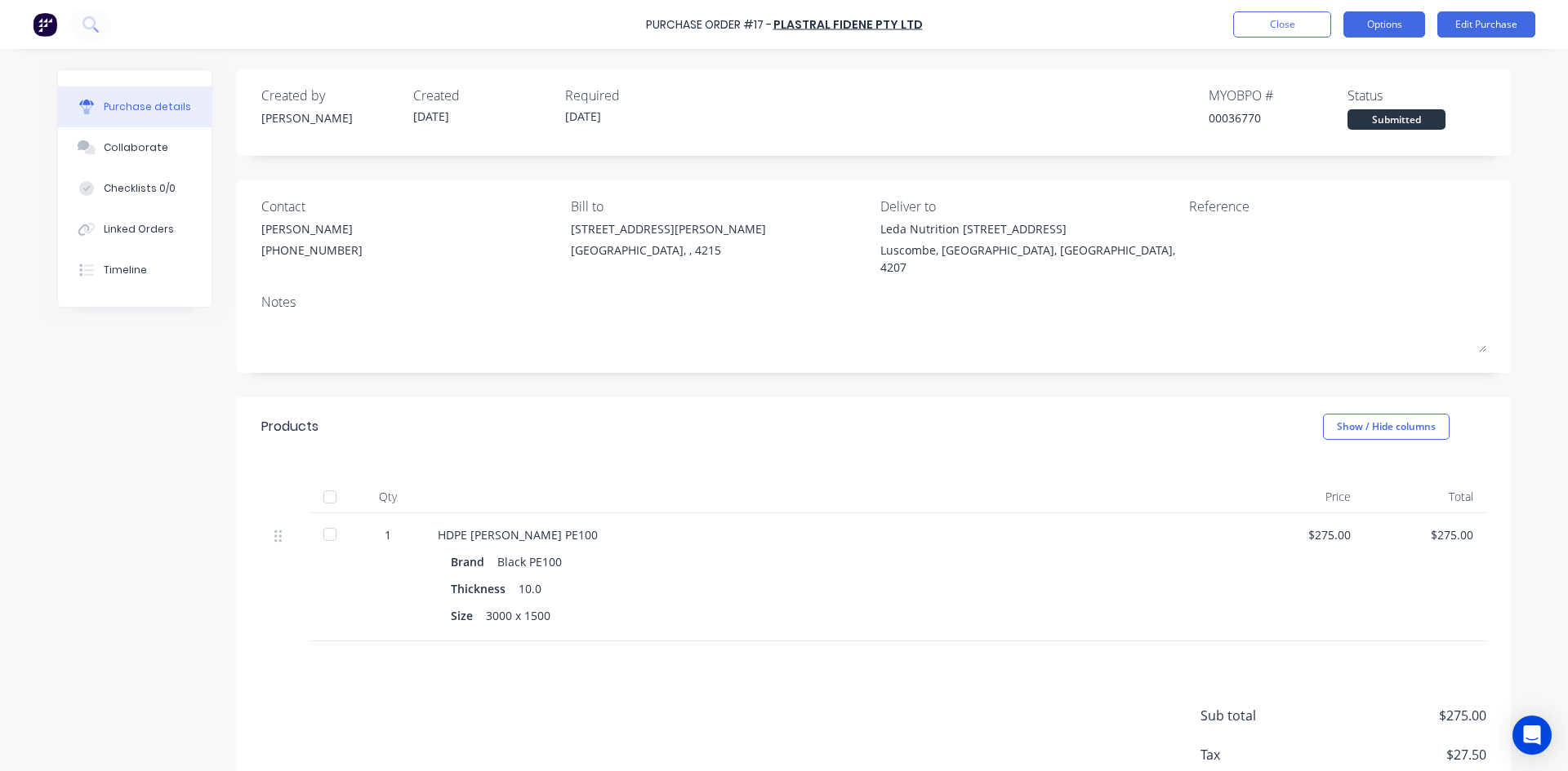
click at [1390, 18] on button "Options" at bounding box center [1384, 24] width 81 height 26
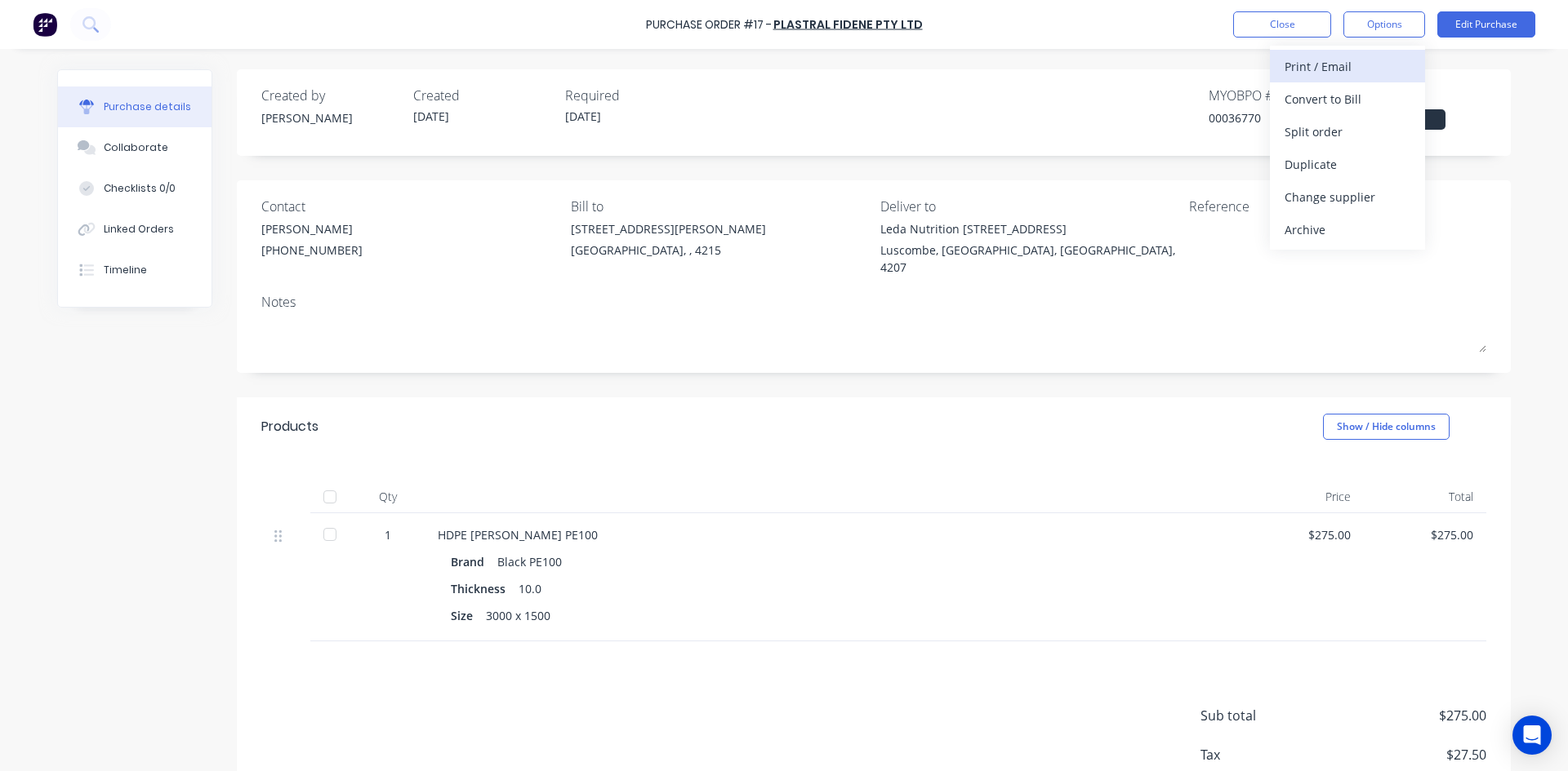
click at [1367, 66] on div "Print / Email" at bounding box center [1347, 66] width 126 height 24
click at [1354, 102] on div "With pricing" at bounding box center [1347, 100] width 126 height 24
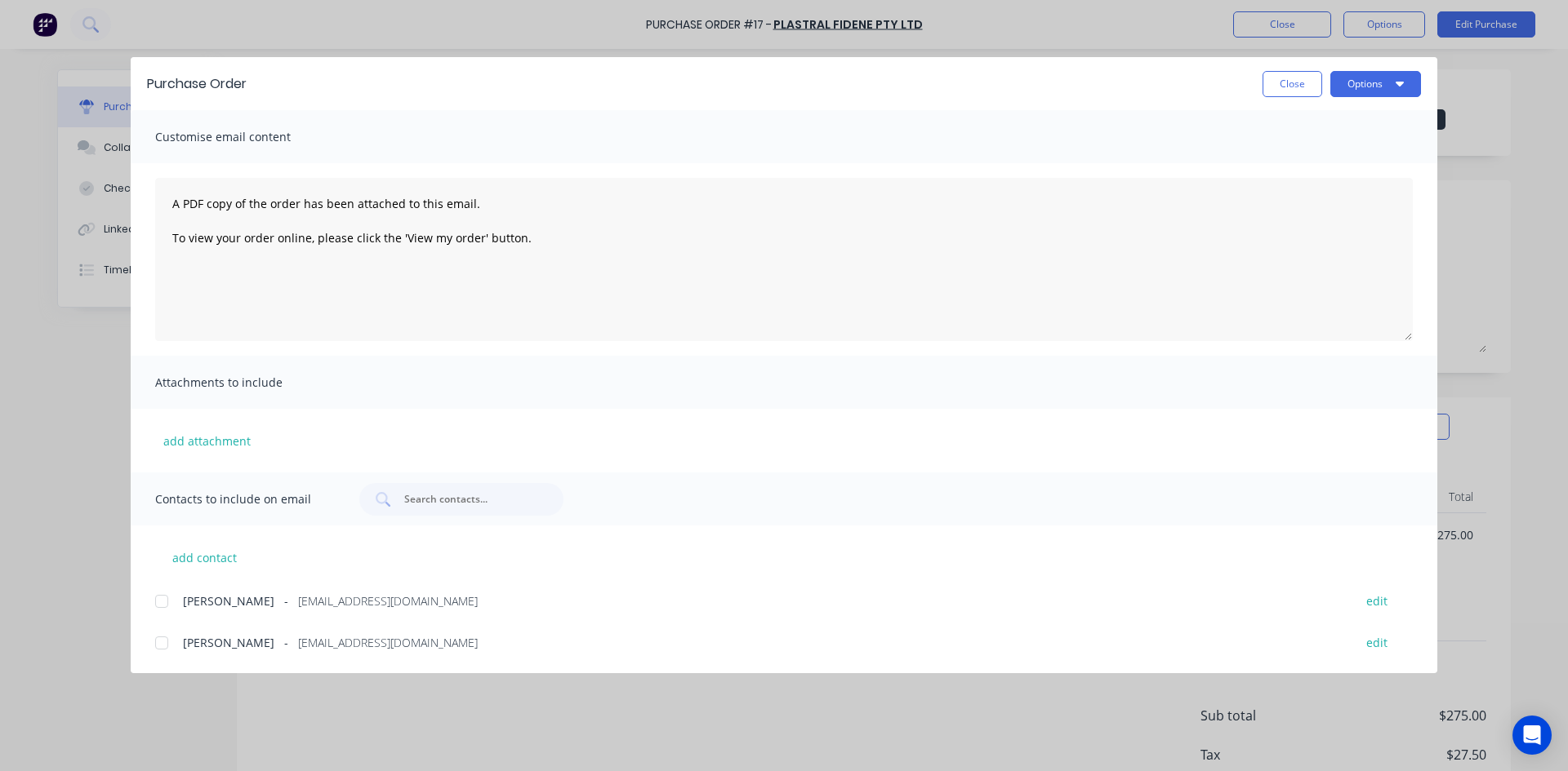
click at [153, 601] on div at bounding box center [162, 602] width 33 height 33
click at [168, 648] on div at bounding box center [162, 643] width 33 height 33
click at [1372, 81] on button "Options" at bounding box center [1375, 83] width 91 height 26
click at [1330, 188] on div "Email" at bounding box center [1343, 191] width 126 height 24
click at [1283, 83] on button "Close" at bounding box center [1293, 83] width 60 height 26
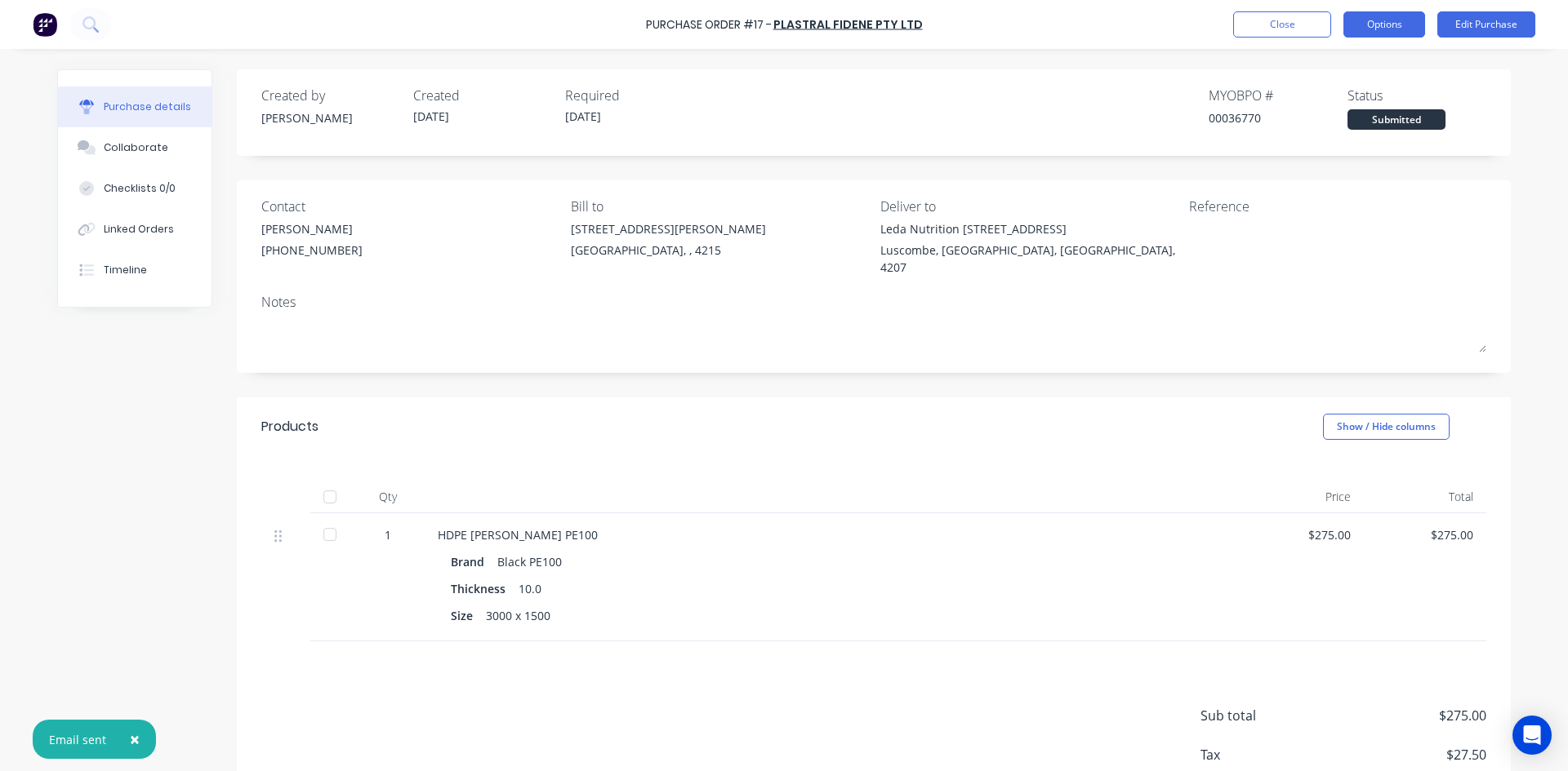
click at [1392, 24] on button "Options" at bounding box center [1384, 24] width 81 height 26
click at [1242, 371] on div "Created by Kimberley Created 25/09/25 Required 25/09/25 MYOB PO # 00036770 Stat…" at bounding box center [874, 463] width 1274 height 788
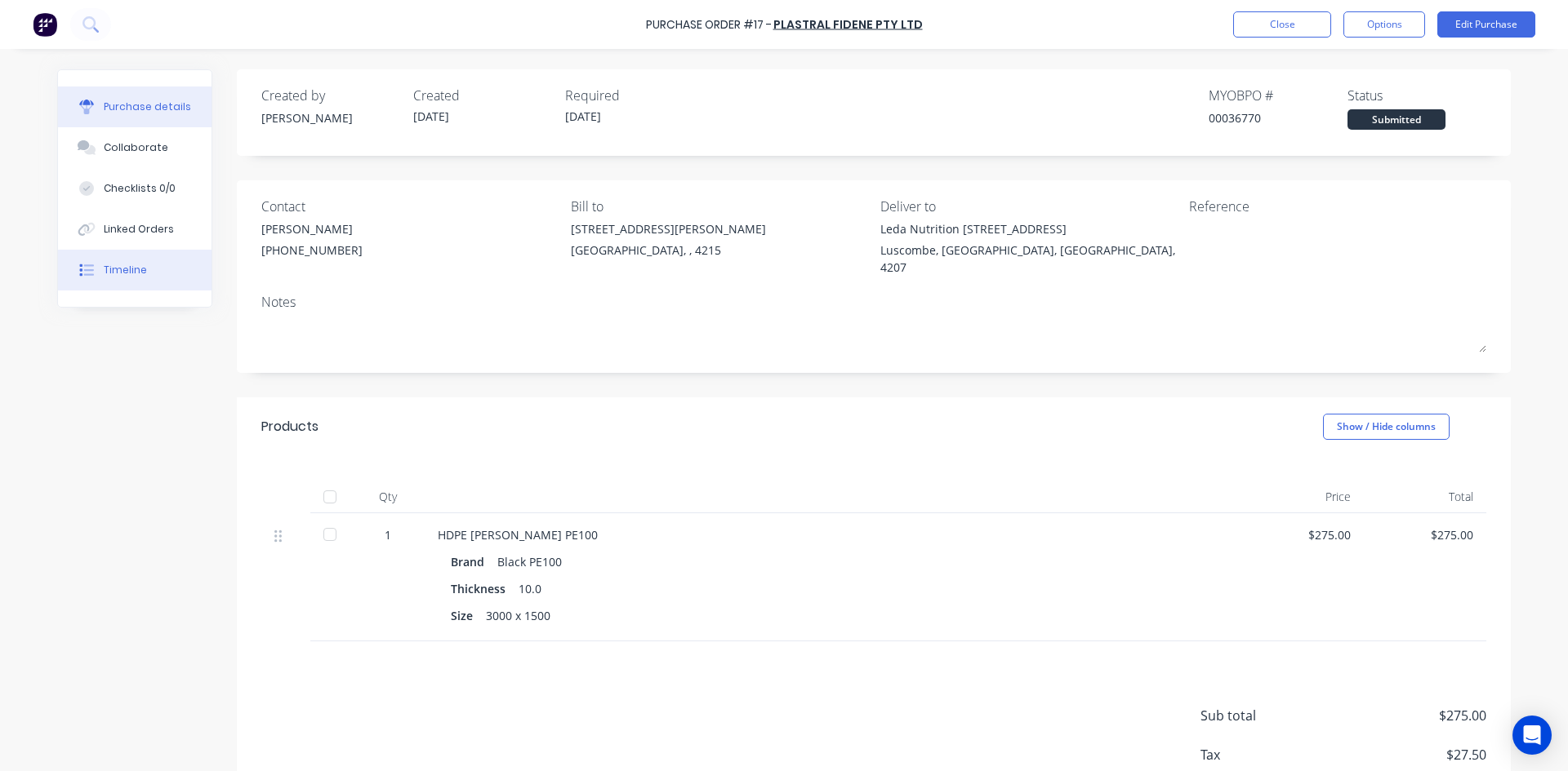
click at [114, 267] on div "Timeline" at bounding box center [126, 270] width 43 height 14
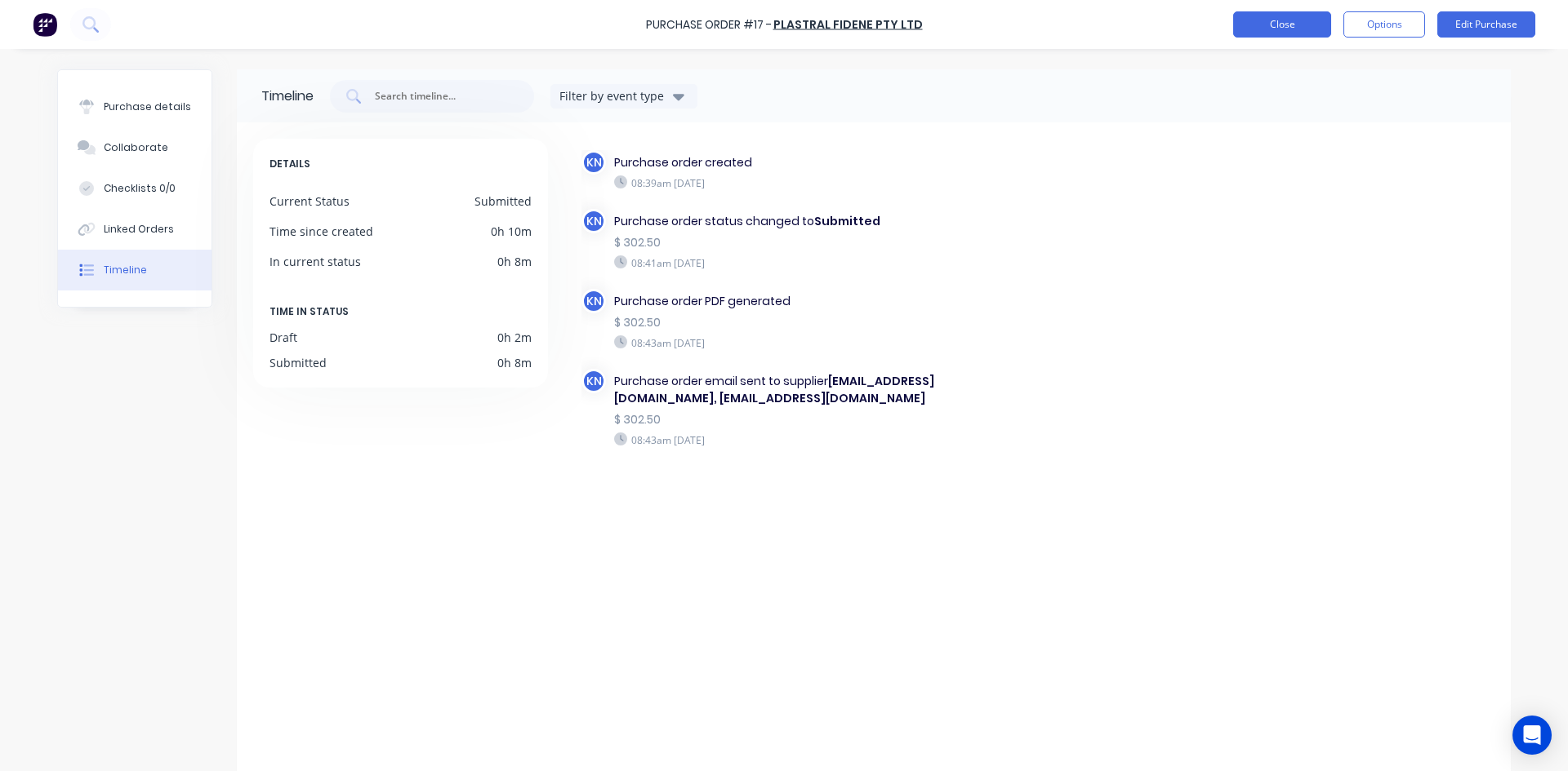
click at [1290, 17] on button "Close" at bounding box center [1282, 24] width 98 height 26
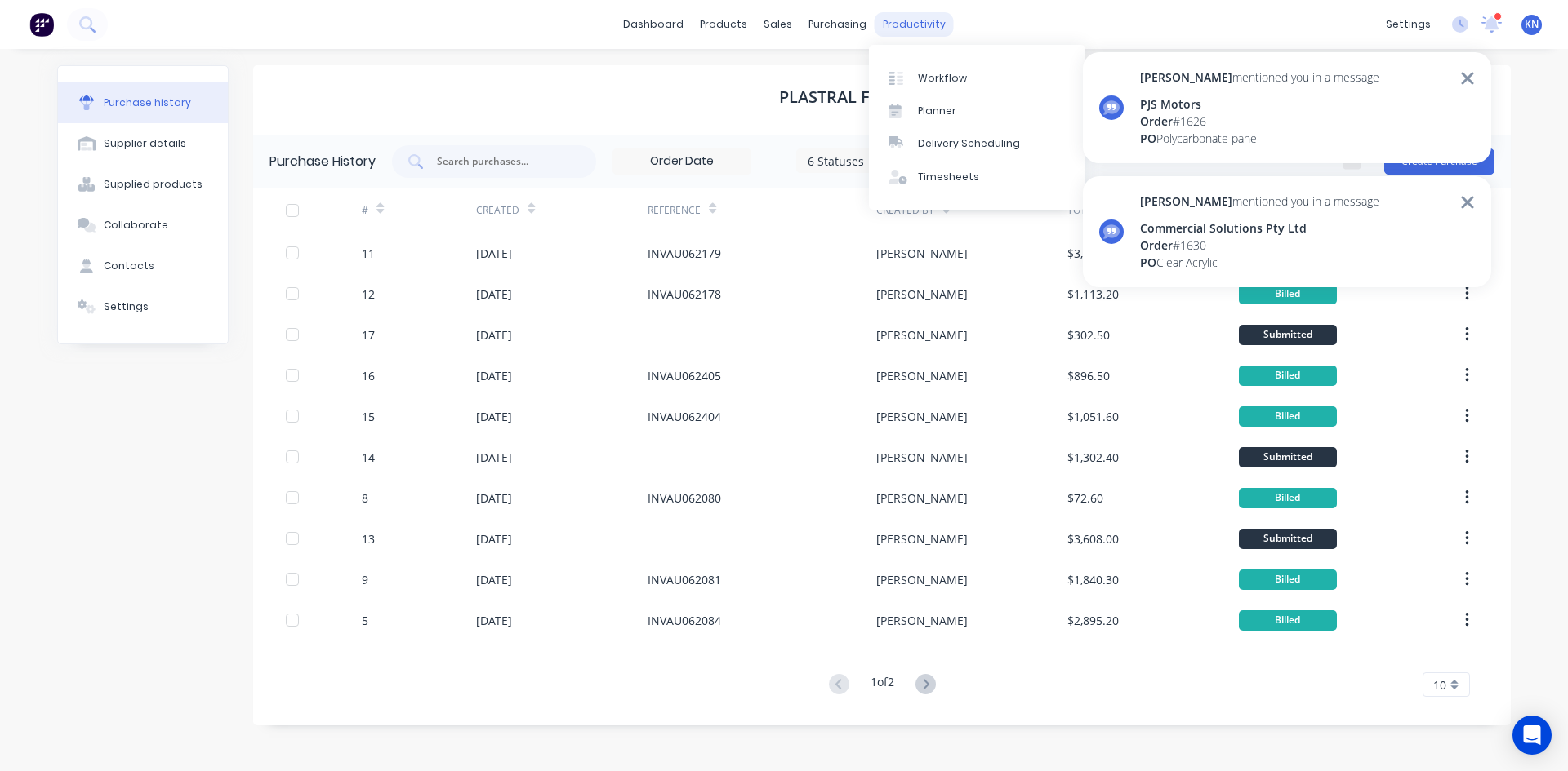
click at [923, 17] on div "productivity" at bounding box center [913, 24] width 79 height 24
click at [940, 79] on div "Workflow" at bounding box center [942, 78] width 49 height 14
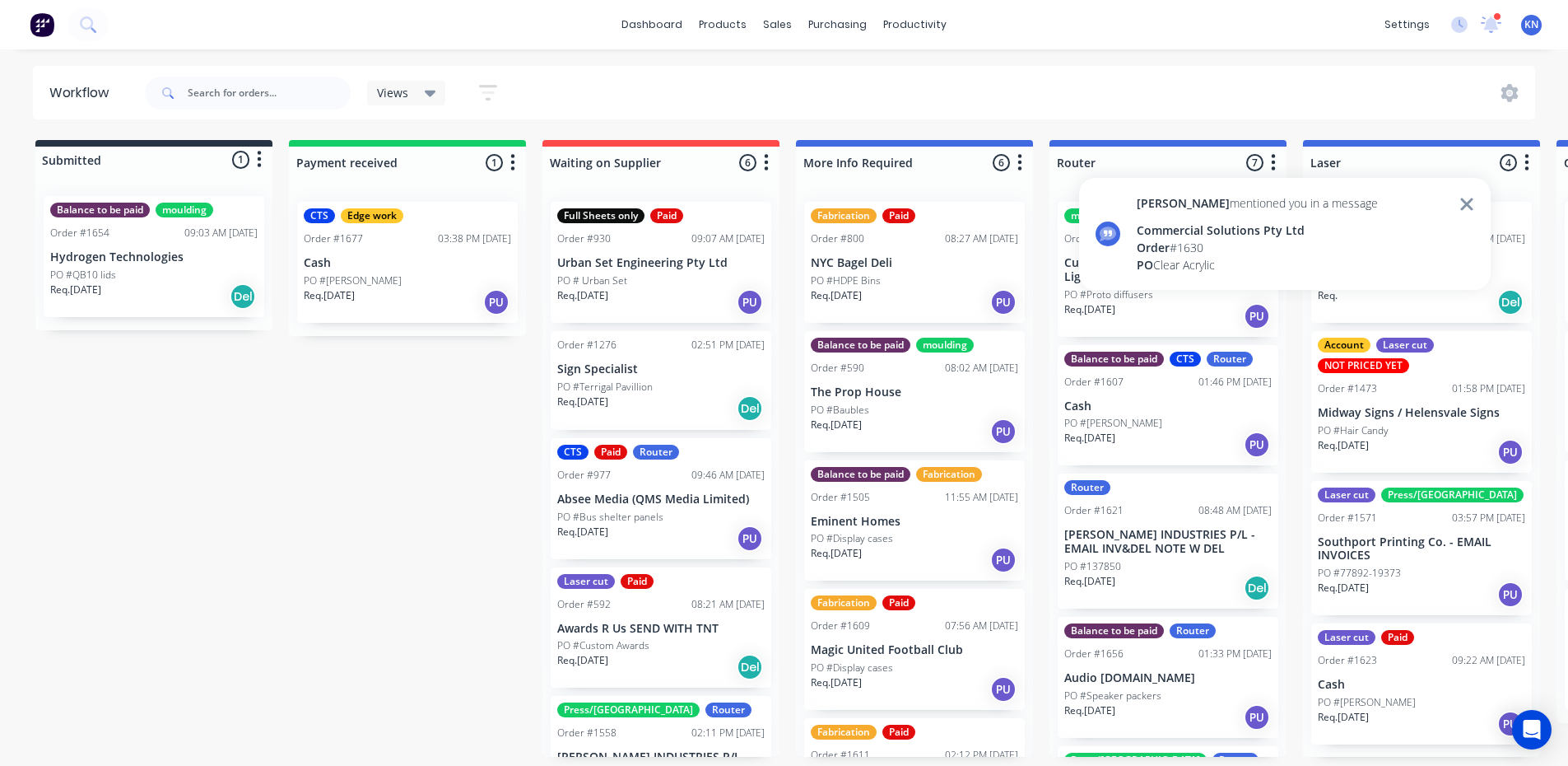
click at [1470, 205] on icon at bounding box center [1467, 205] width 15 height 20
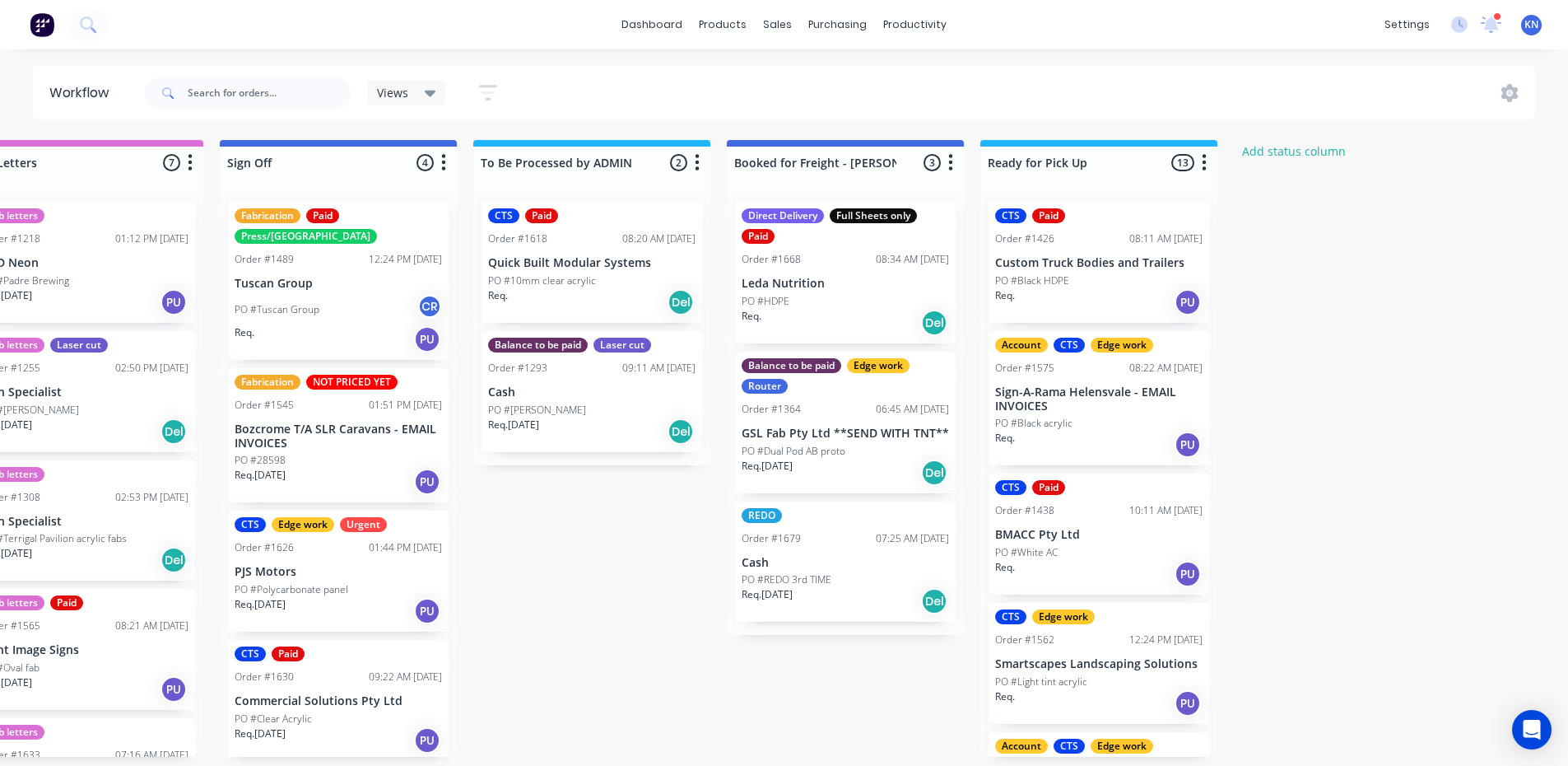
scroll to position [0, 2371]
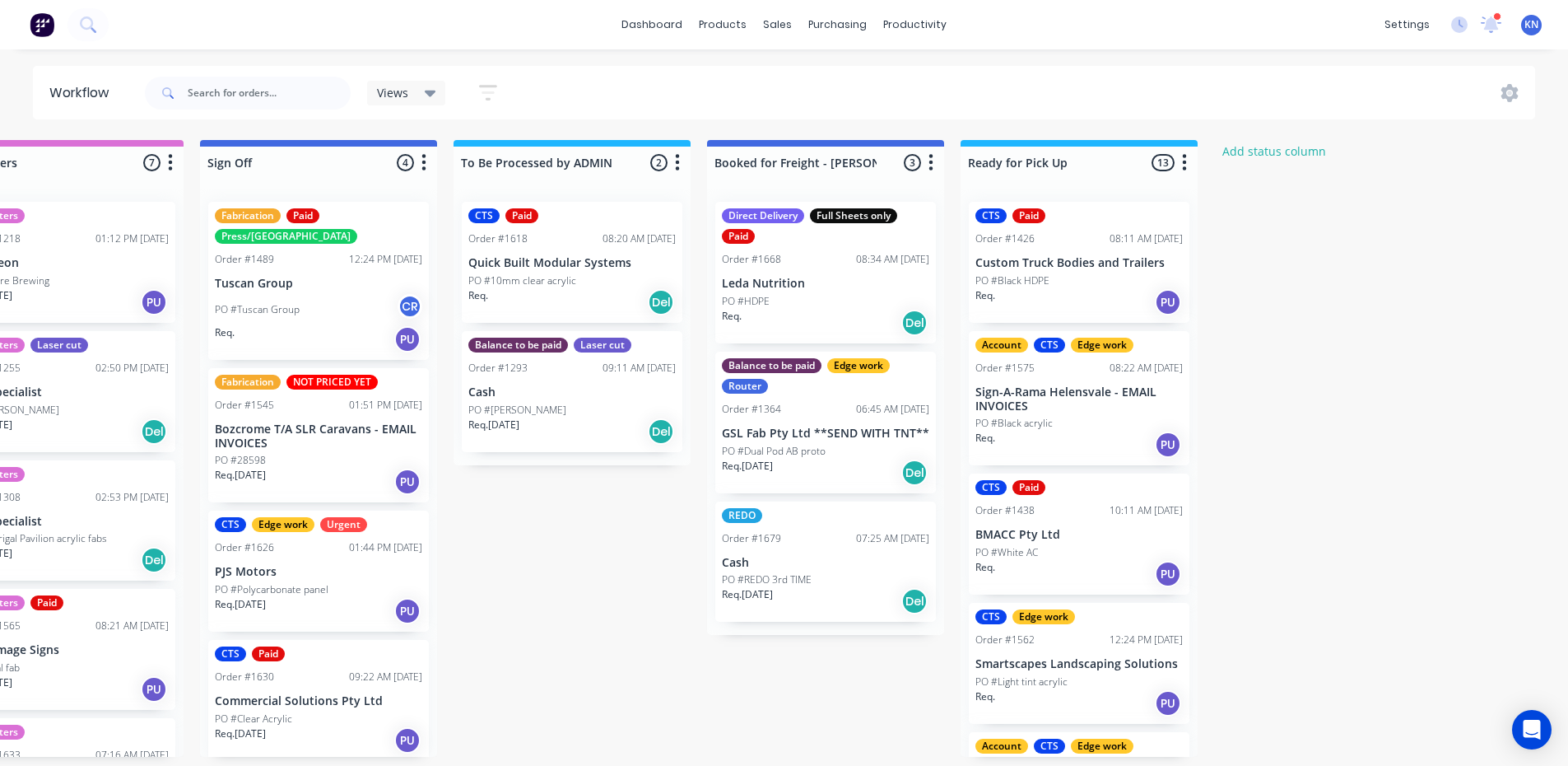
drag, startPoint x: 438, startPoint y: 552, endPoint x: 506, endPoint y: 547, distance: 68.2
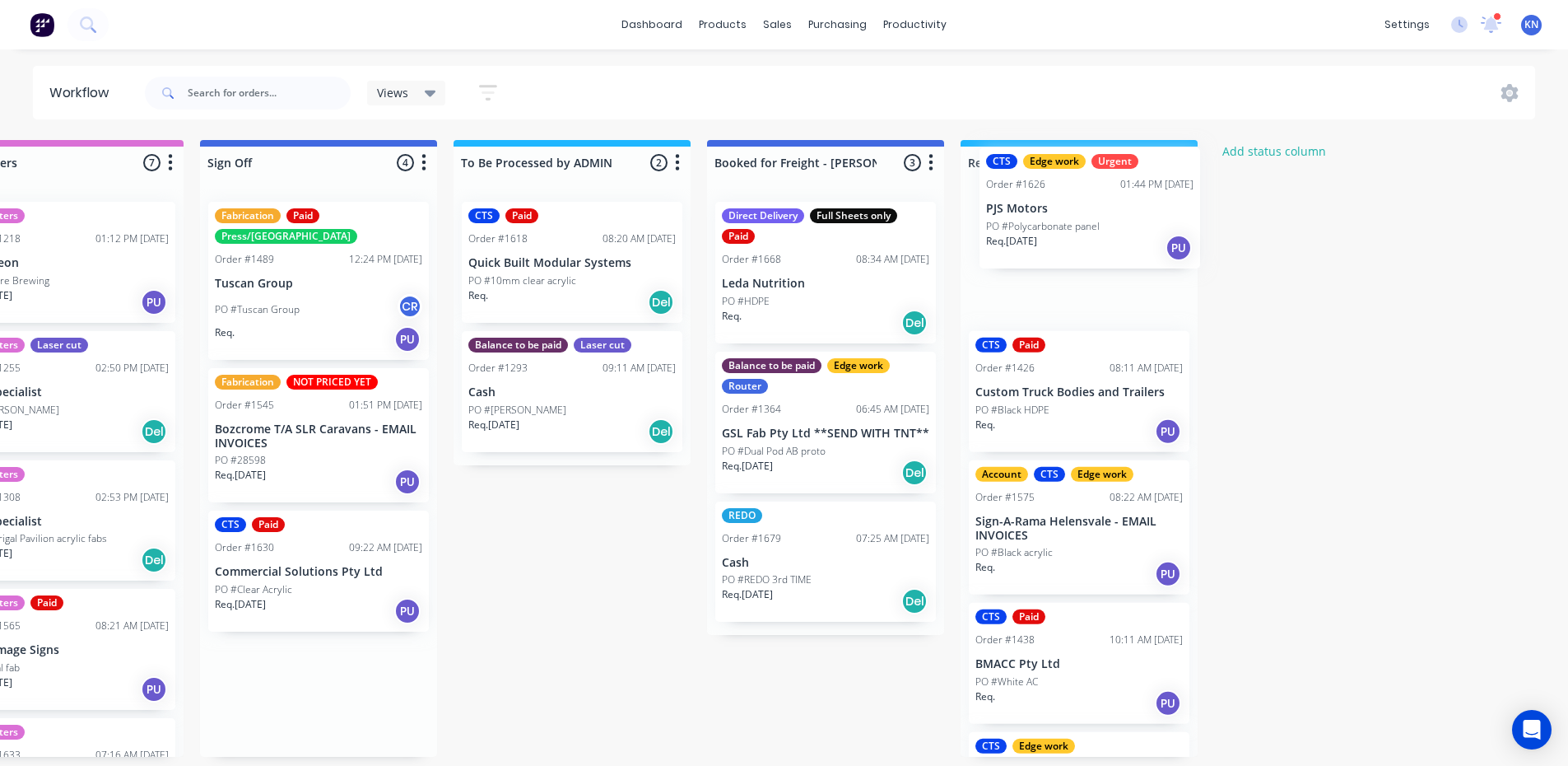
drag, startPoint x: 267, startPoint y: 552, endPoint x: 1038, endPoint y: 207, distance: 844.7
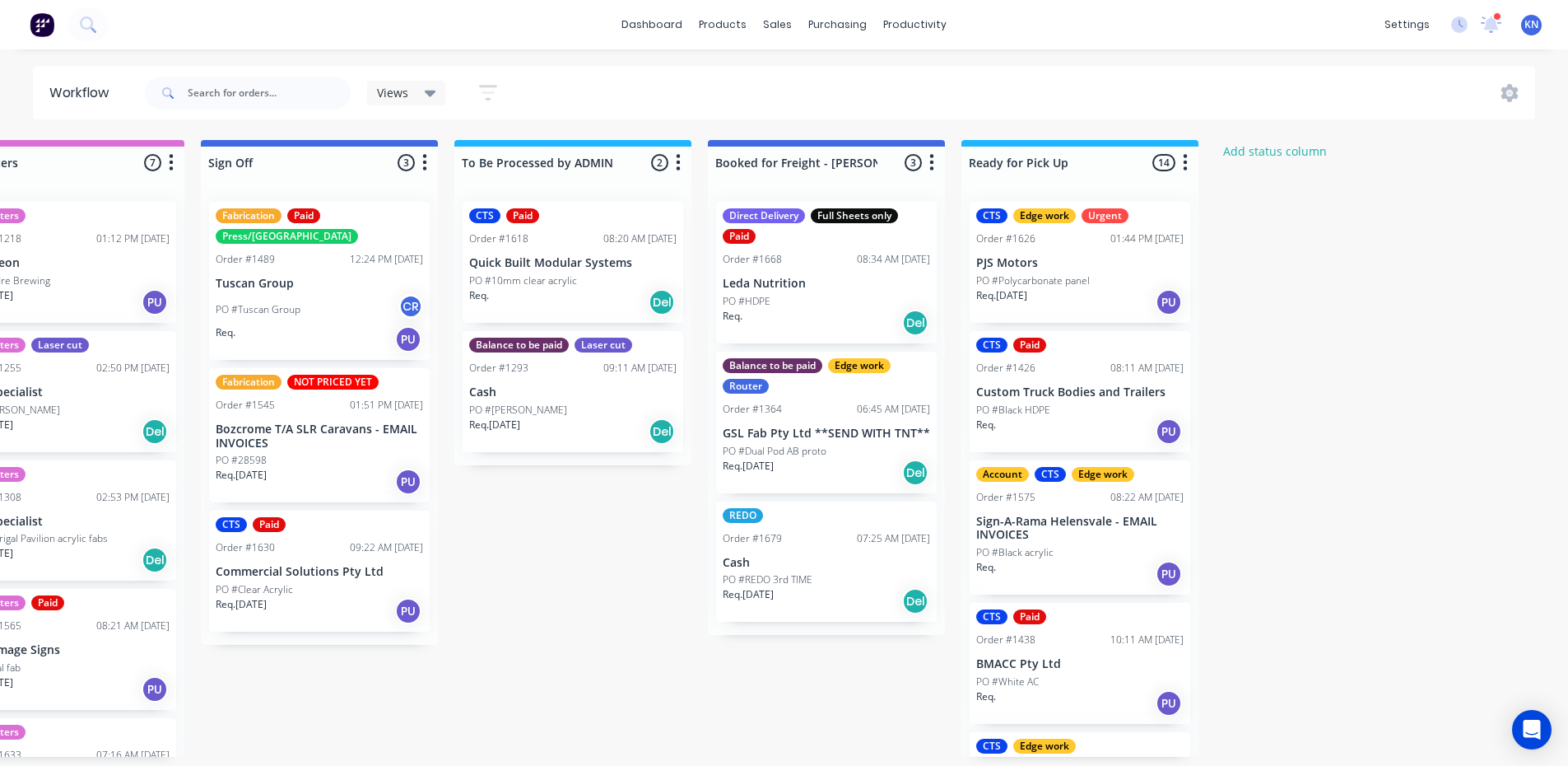
scroll to position [0, 2365]
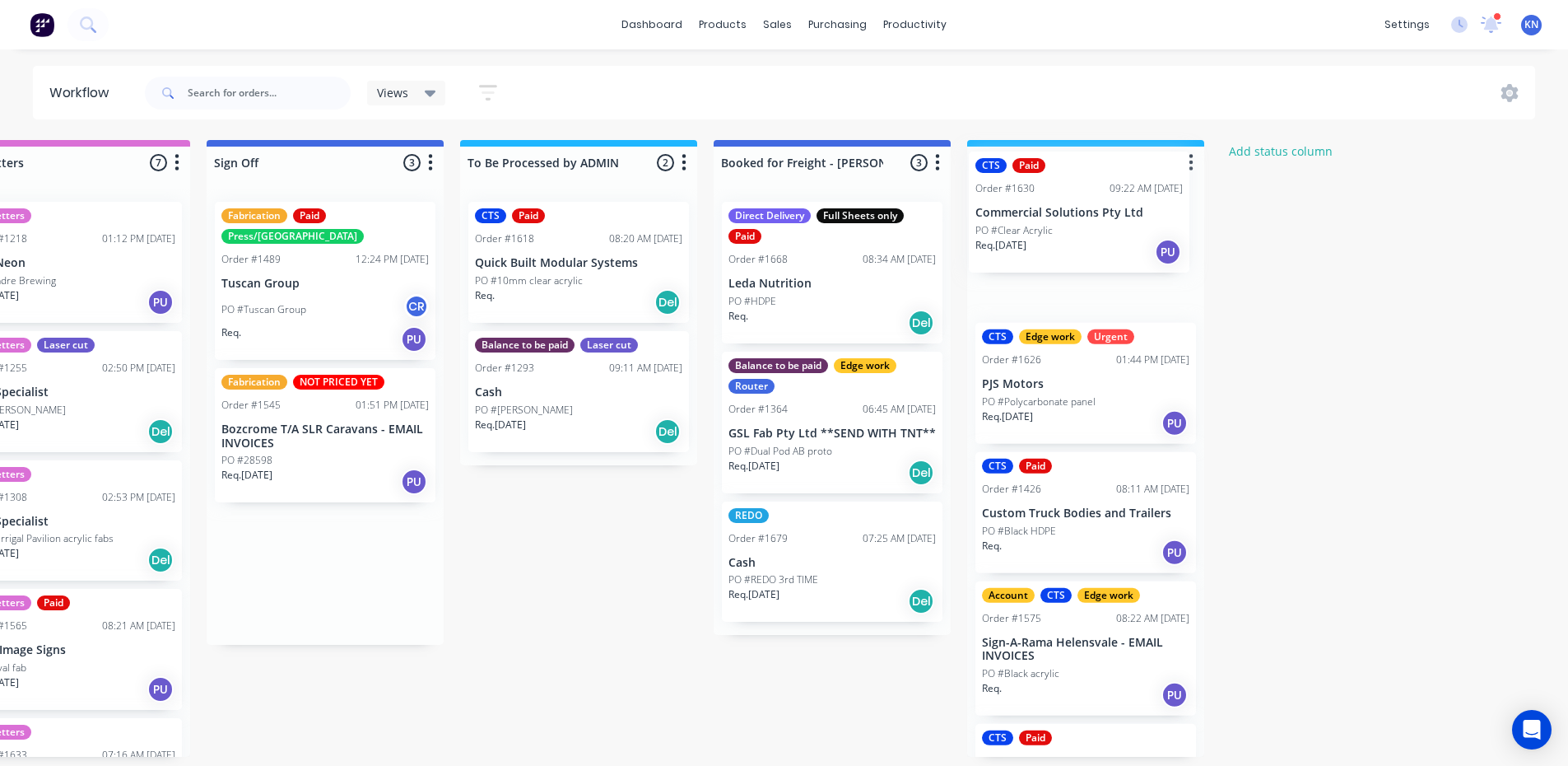
drag, startPoint x: 261, startPoint y: 526, endPoint x: 1025, endPoint y: 194, distance: 833.0
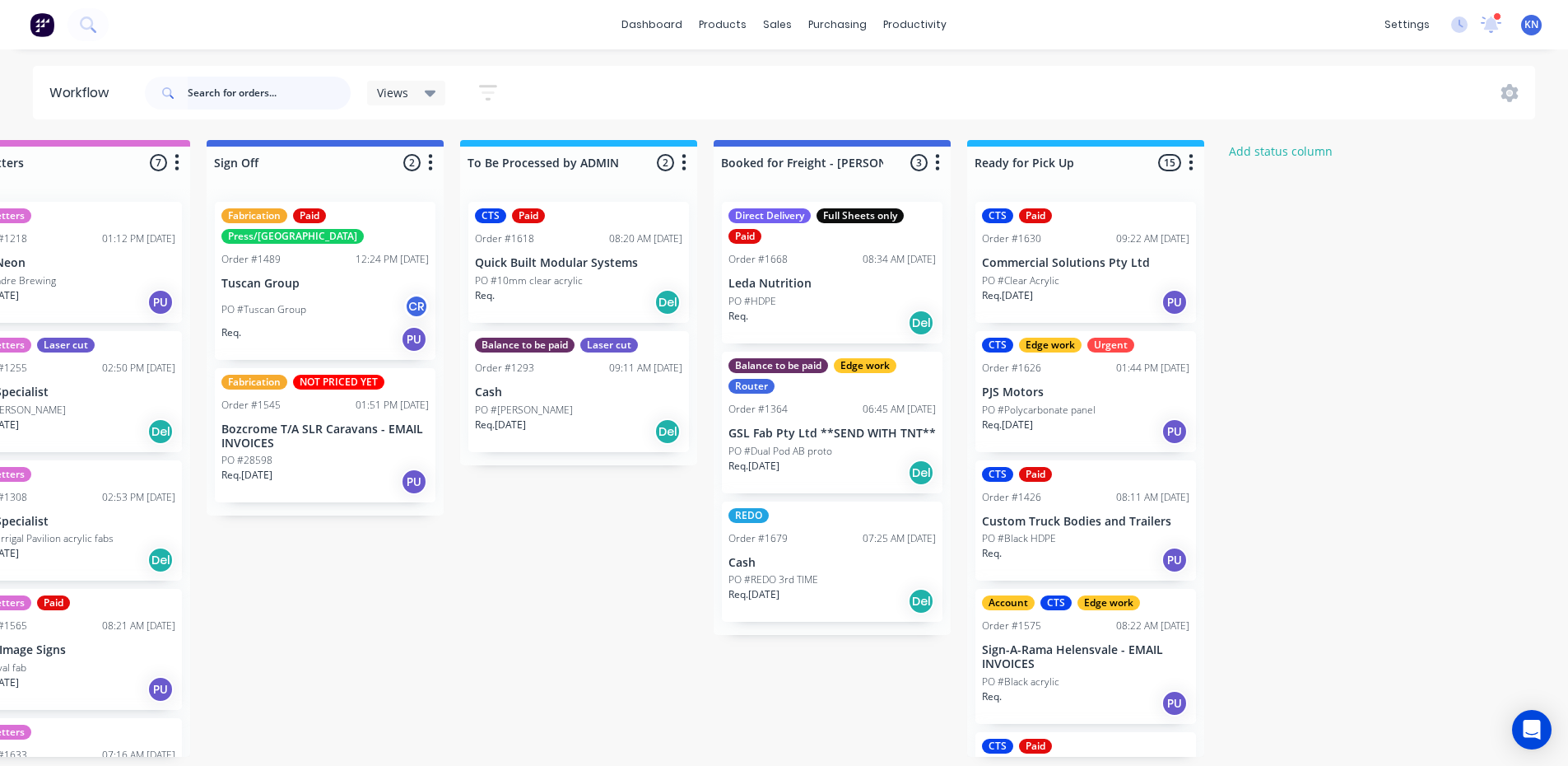
click at [298, 97] on input "text" at bounding box center [269, 93] width 163 height 33
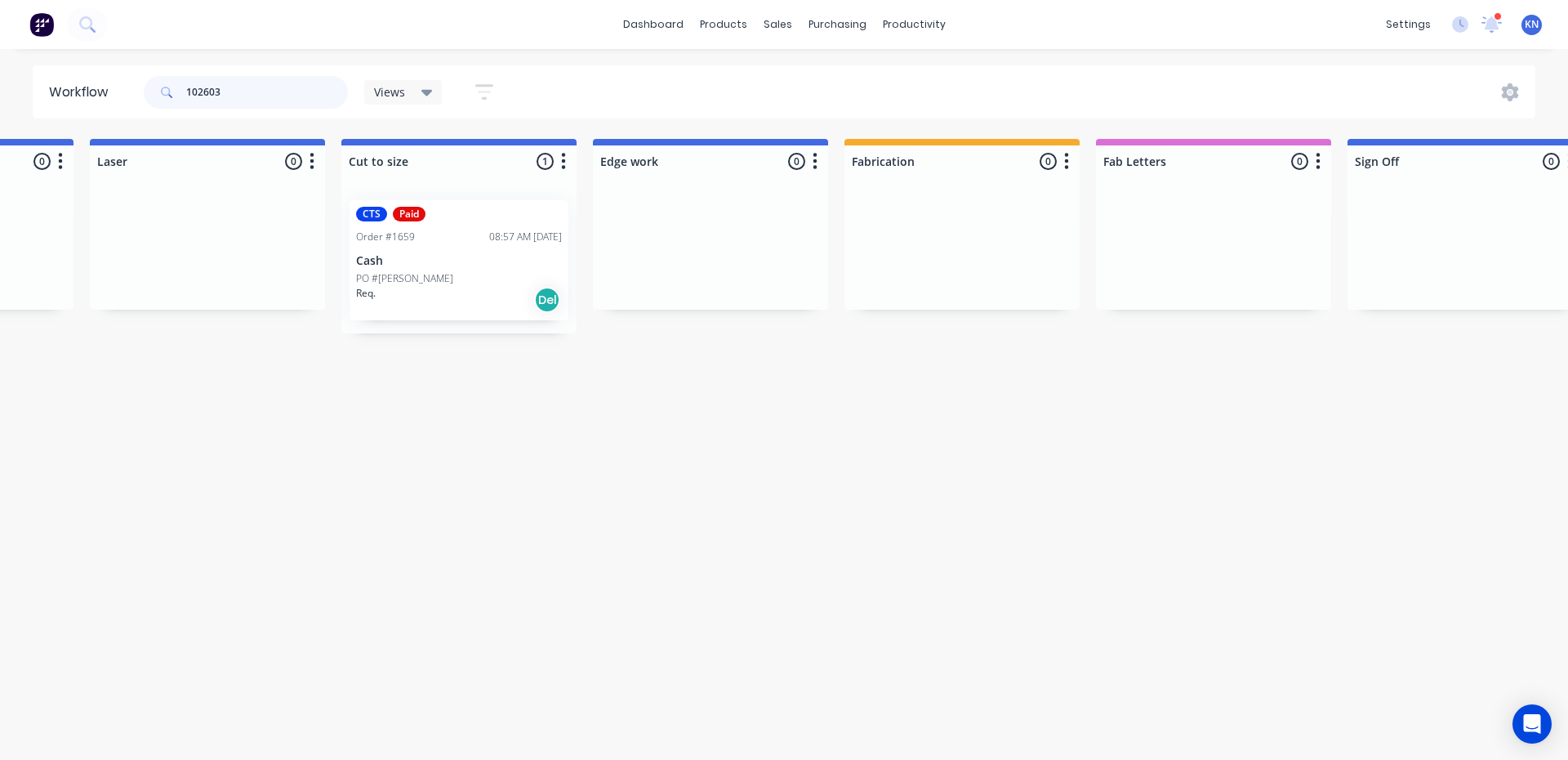
scroll to position [0, 1248]
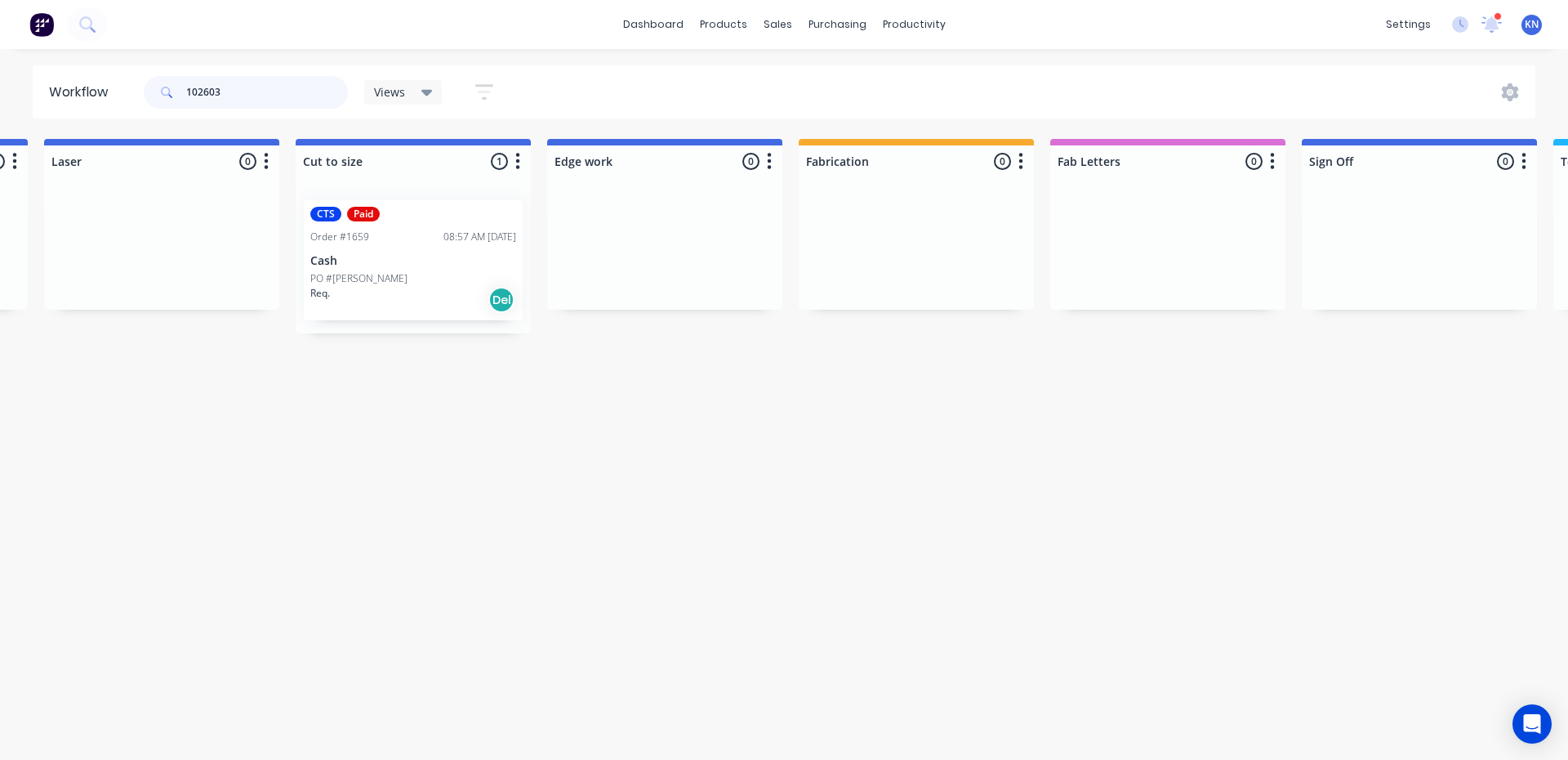
type input "102603"
click at [394, 276] on p "PO #Sherri Durston" at bounding box center [359, 278] width 97 height 14
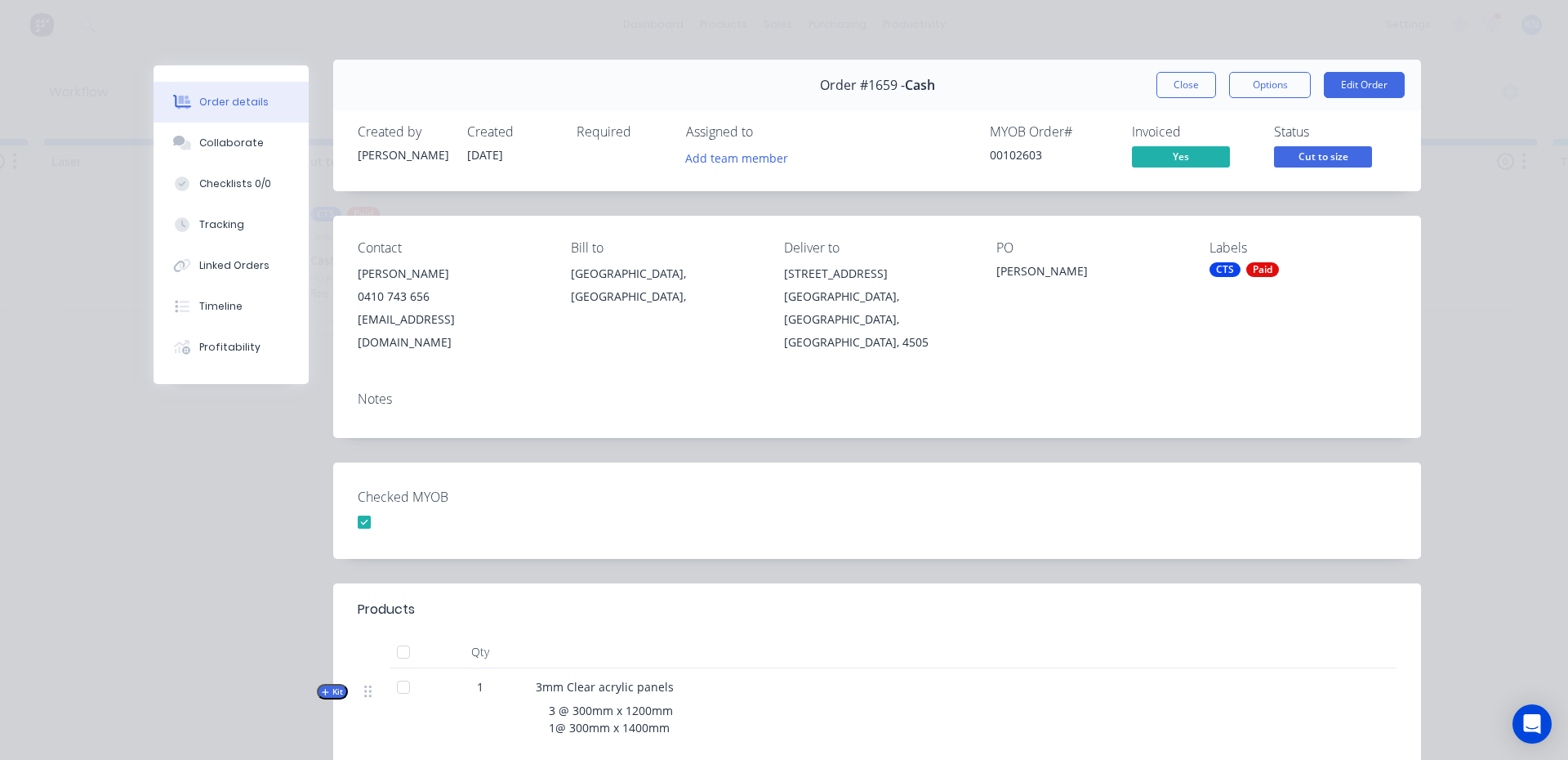
scroll to position [0, 0]
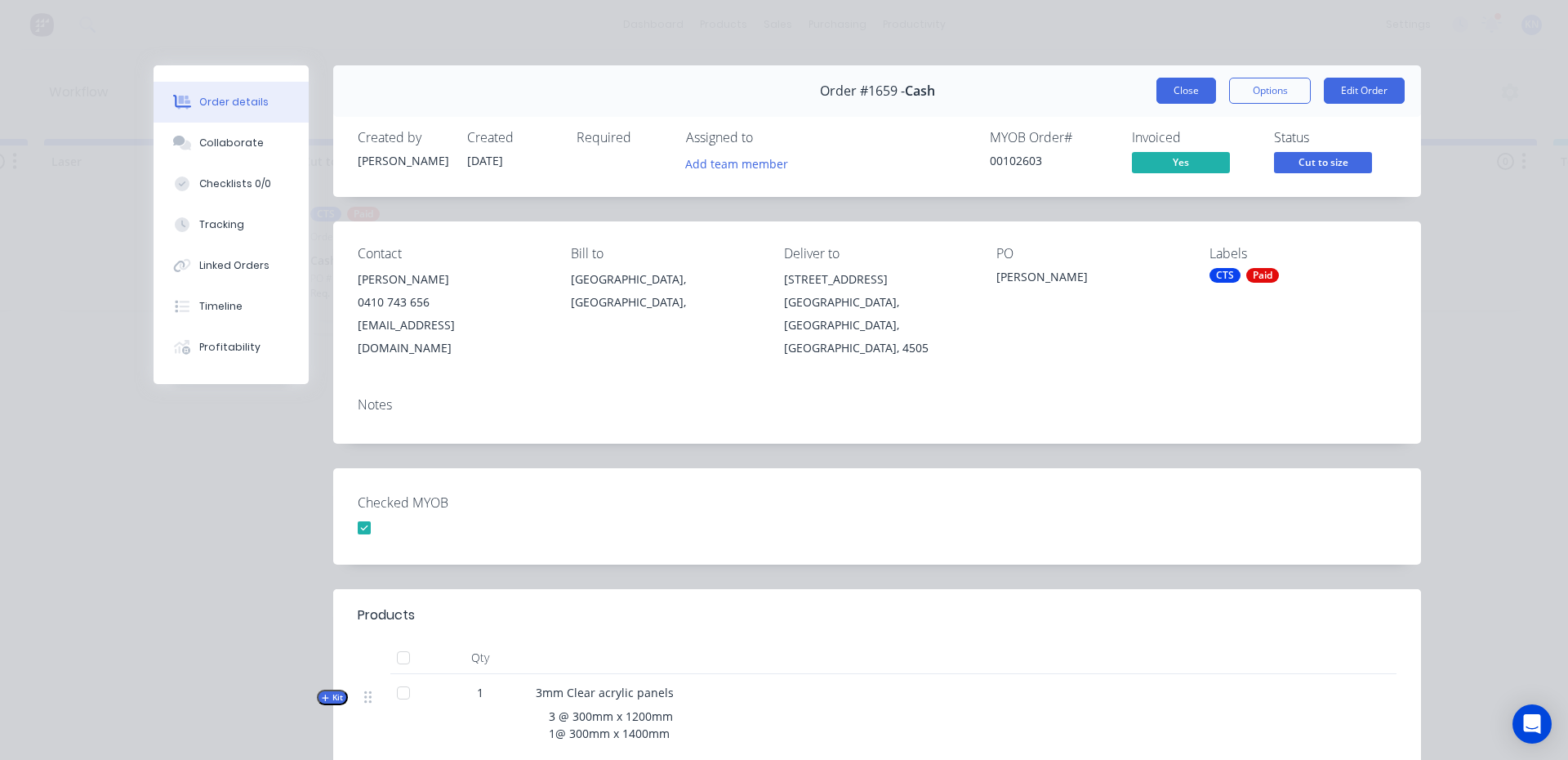
click at [1186, 89] on button "Close" at bounding box center [1186, 91] width 60 height 26
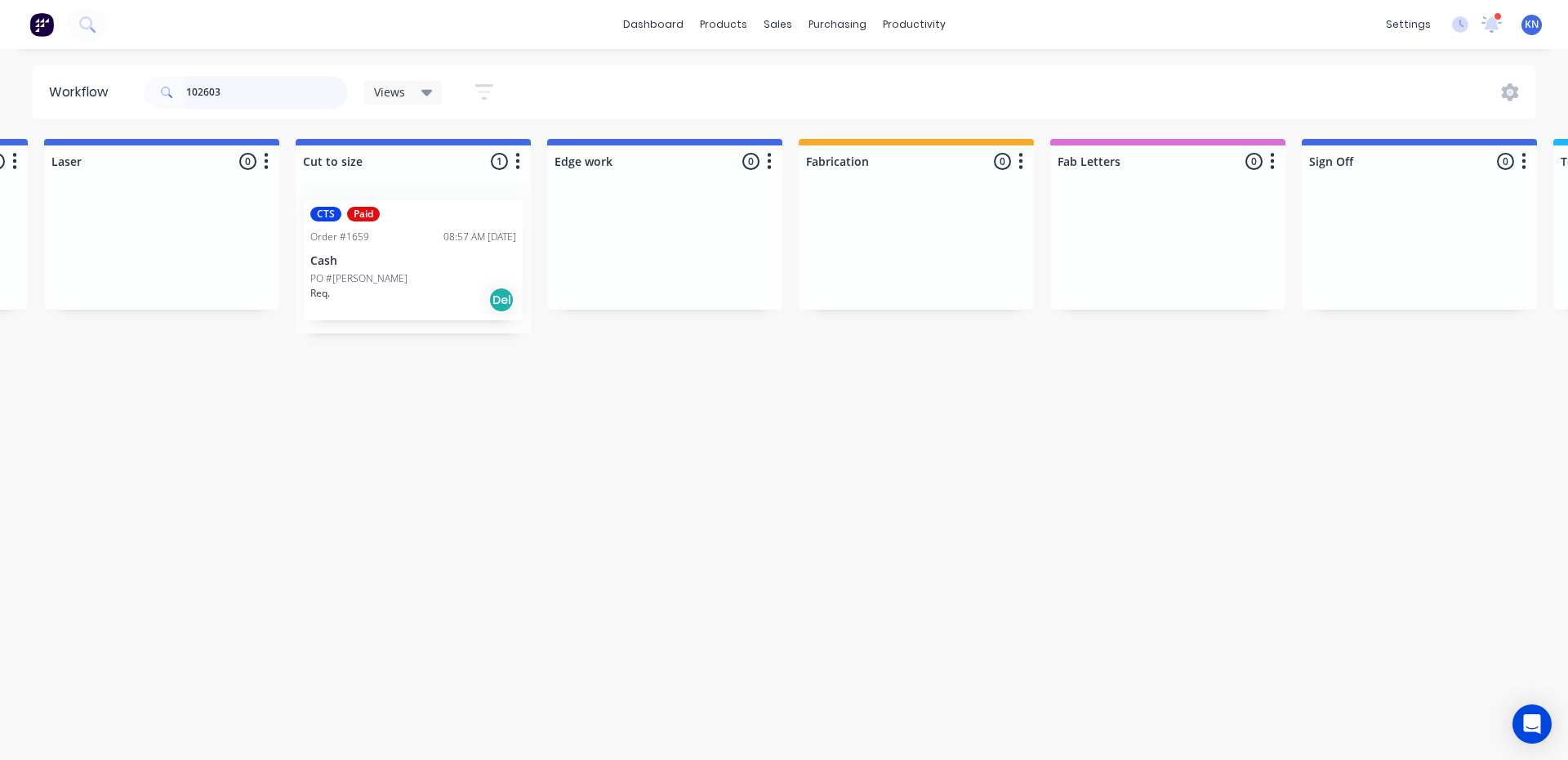
drag, startPoint x: 284, startPoint y: 89, endPoint x: 157, endPoint y: 86, distance: 127.0
click at [157, 86] on div "102603" at bounding box center [246, 92] width 205 height 33
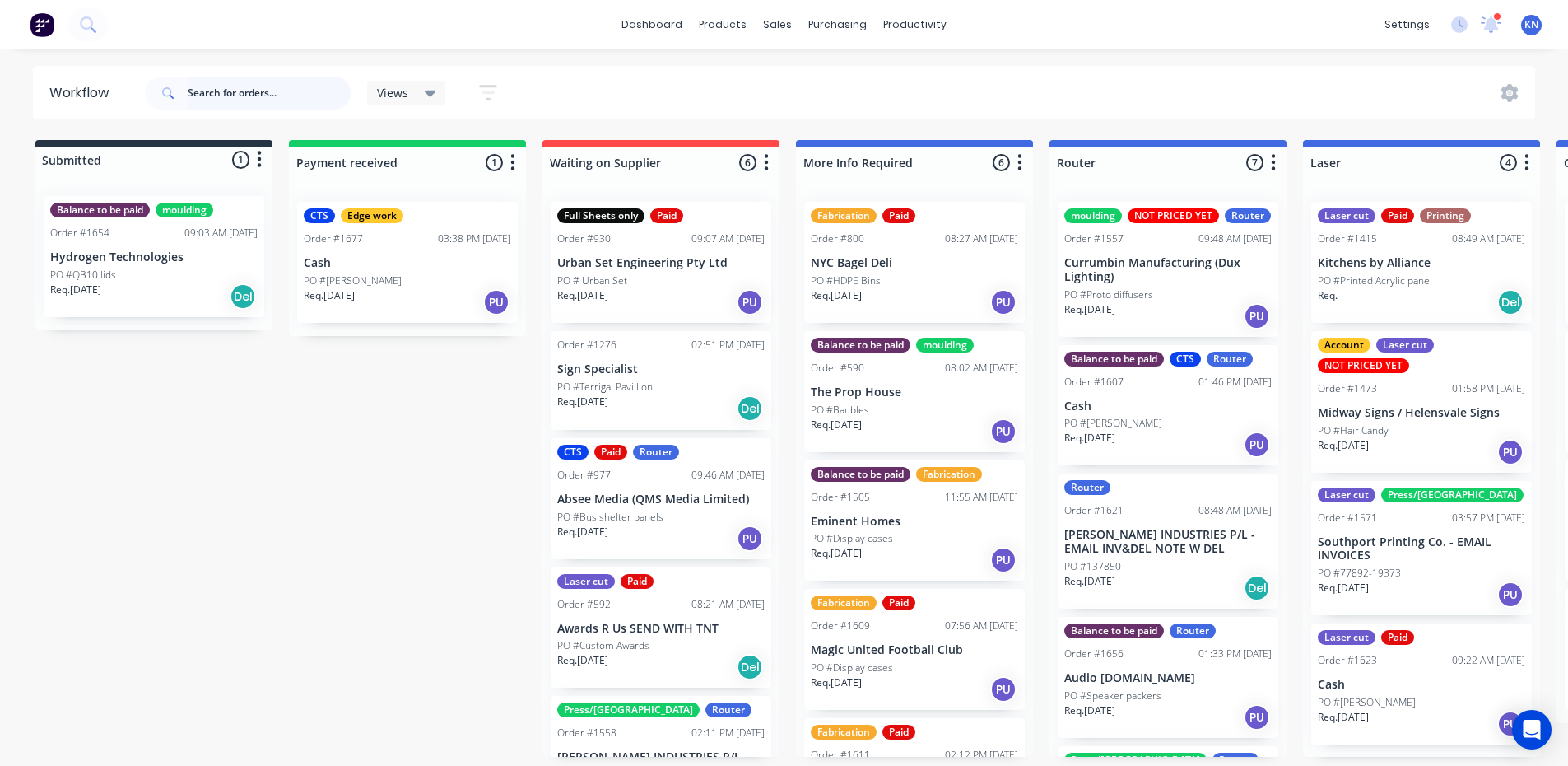
click at [221, 93] on input "text" at bounding box center [269, 93] width 163 height 33
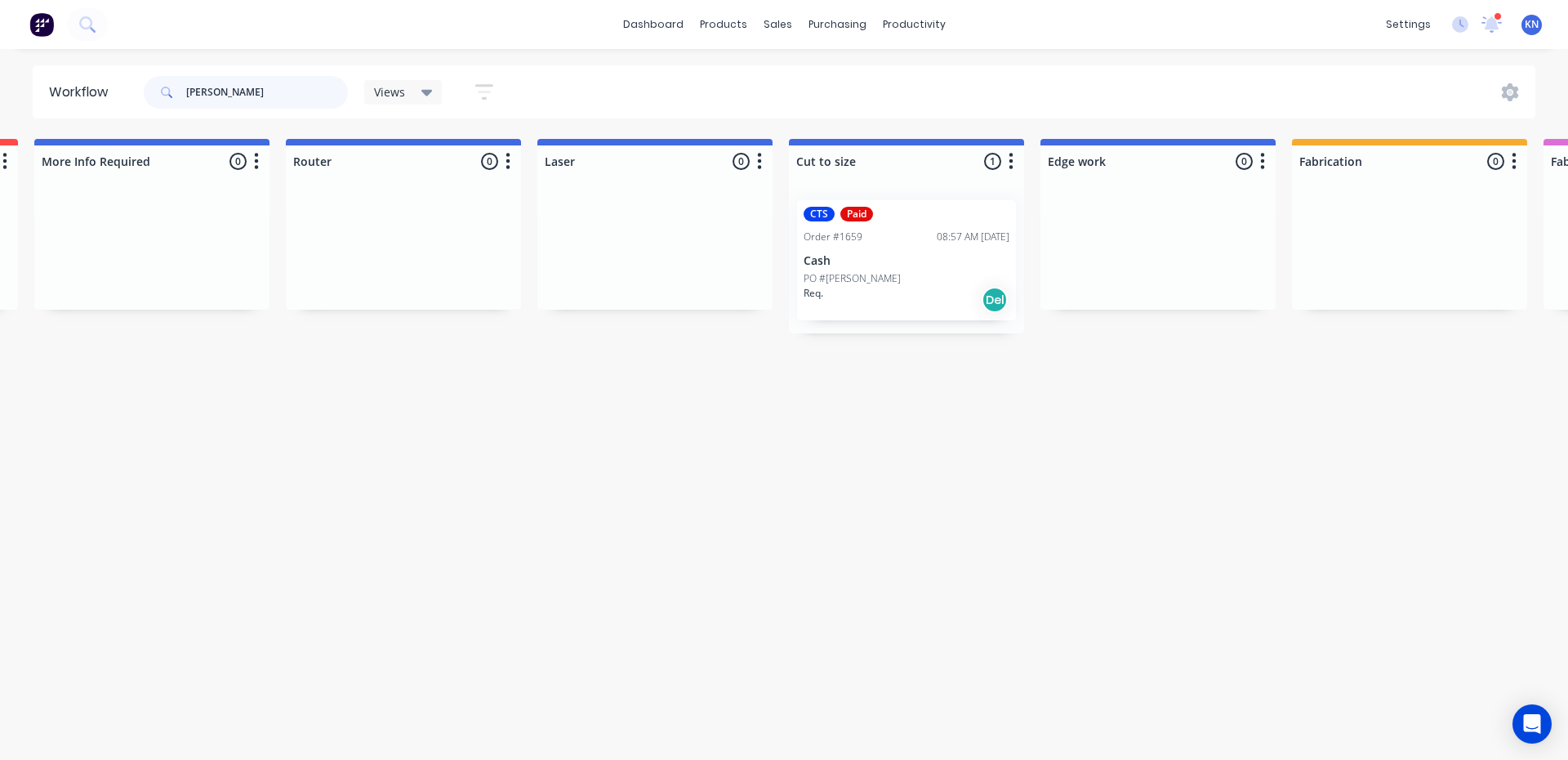
scroll to position [0, 1328]
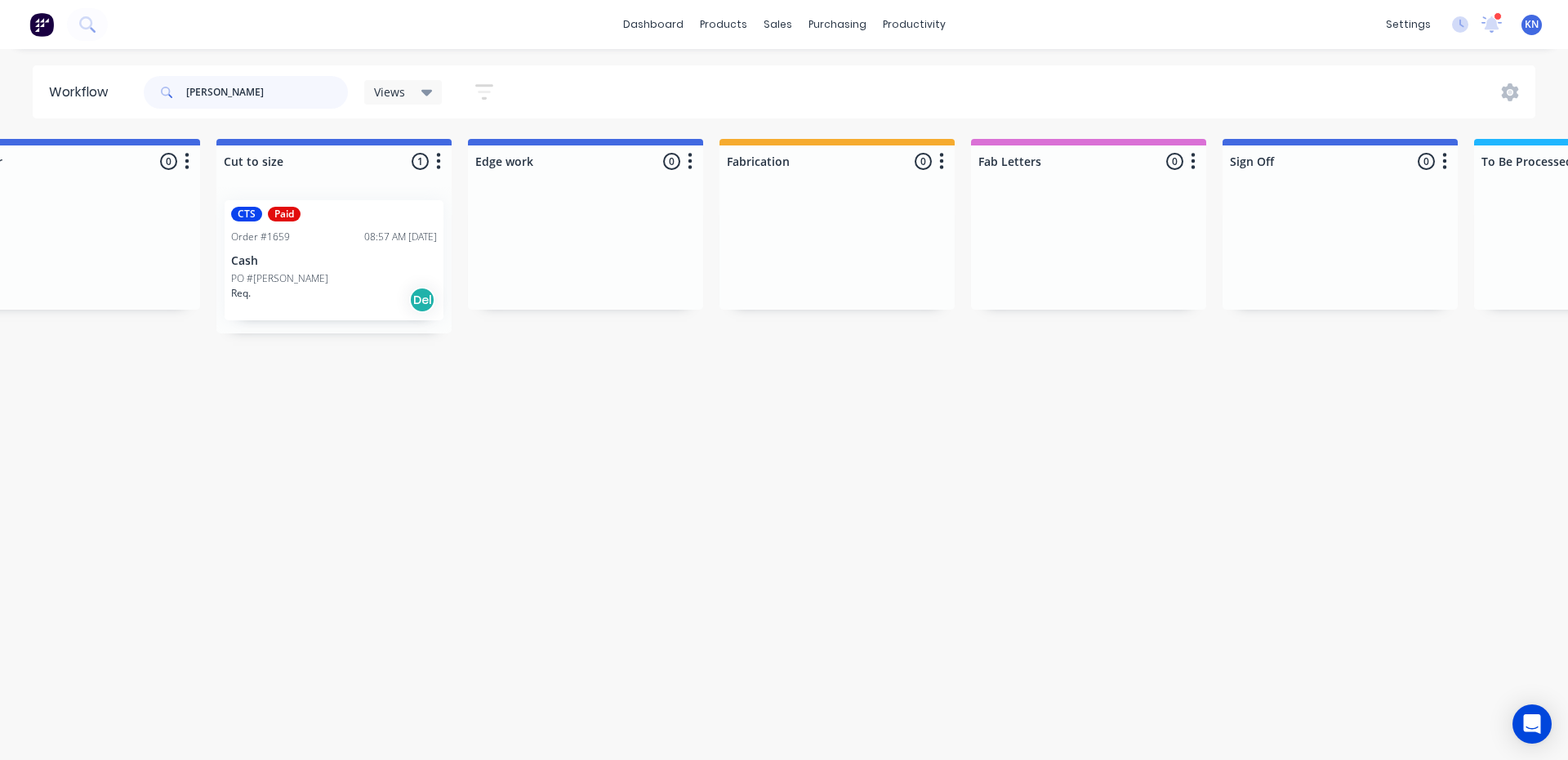
type input "sherr"
click at [320, 276] on div "PO #Sherri Durston" at bounding box center [333, 278] width 206 height 14
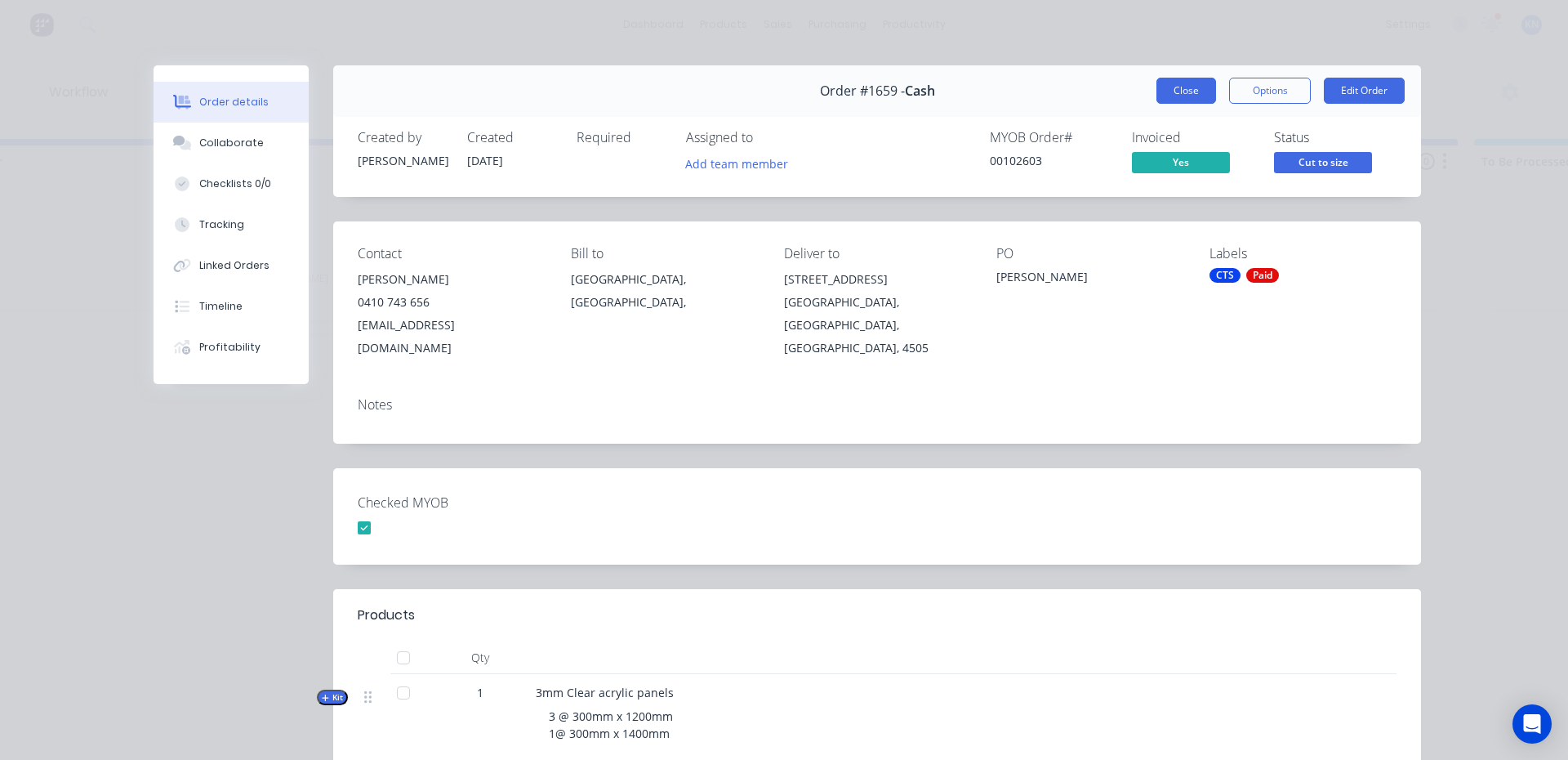
click at [1185, 89] on button "Close" at bounding box center [1186, 91] width 60 height 26
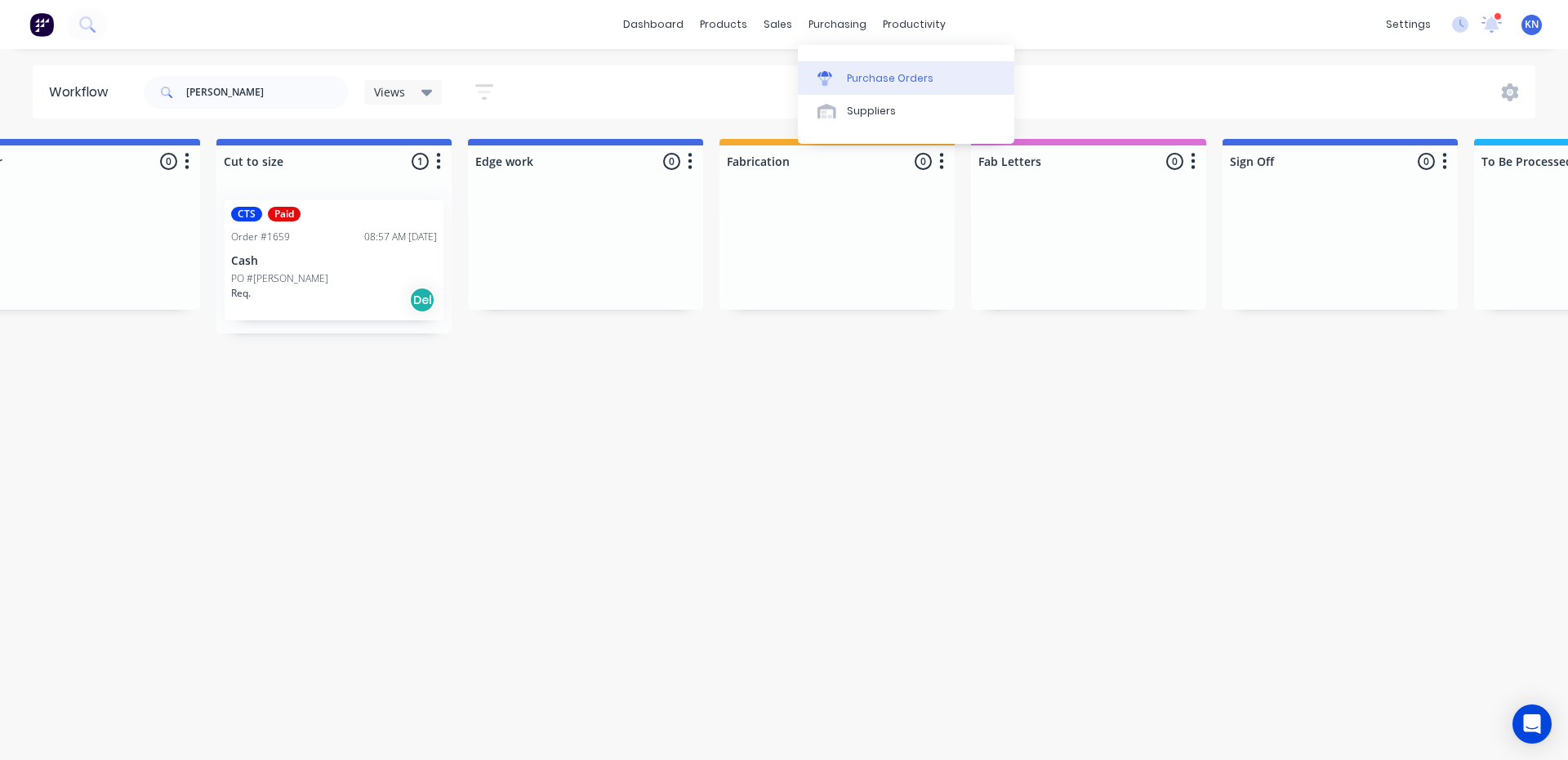
click at [867, 79] on div "Purchase Orders" at bounding box center [890, 78] width 87 height 14
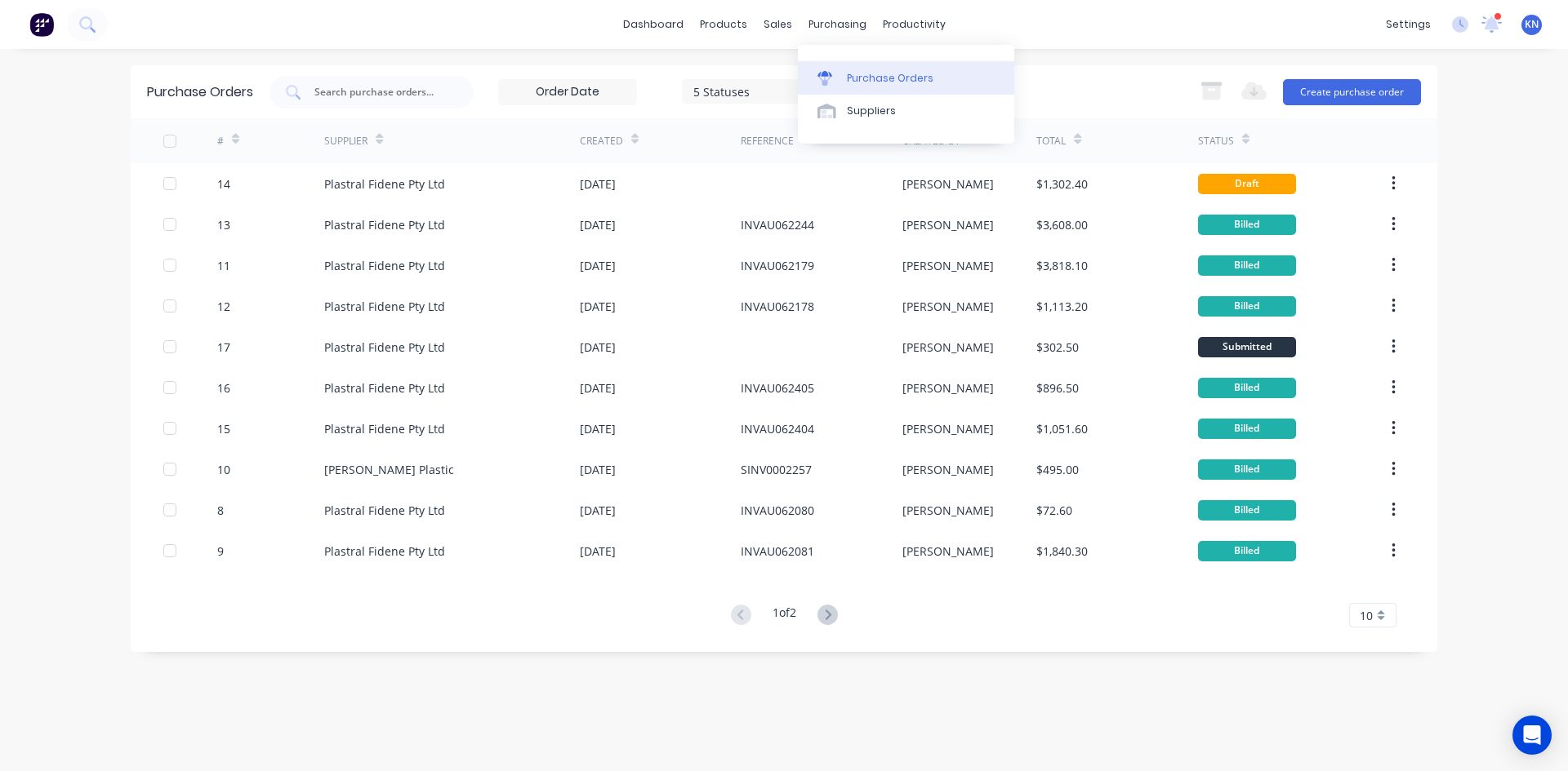
click at [882, 80] on div "Purchase Orders" at bounding box center [890, 78] width 87 height 14
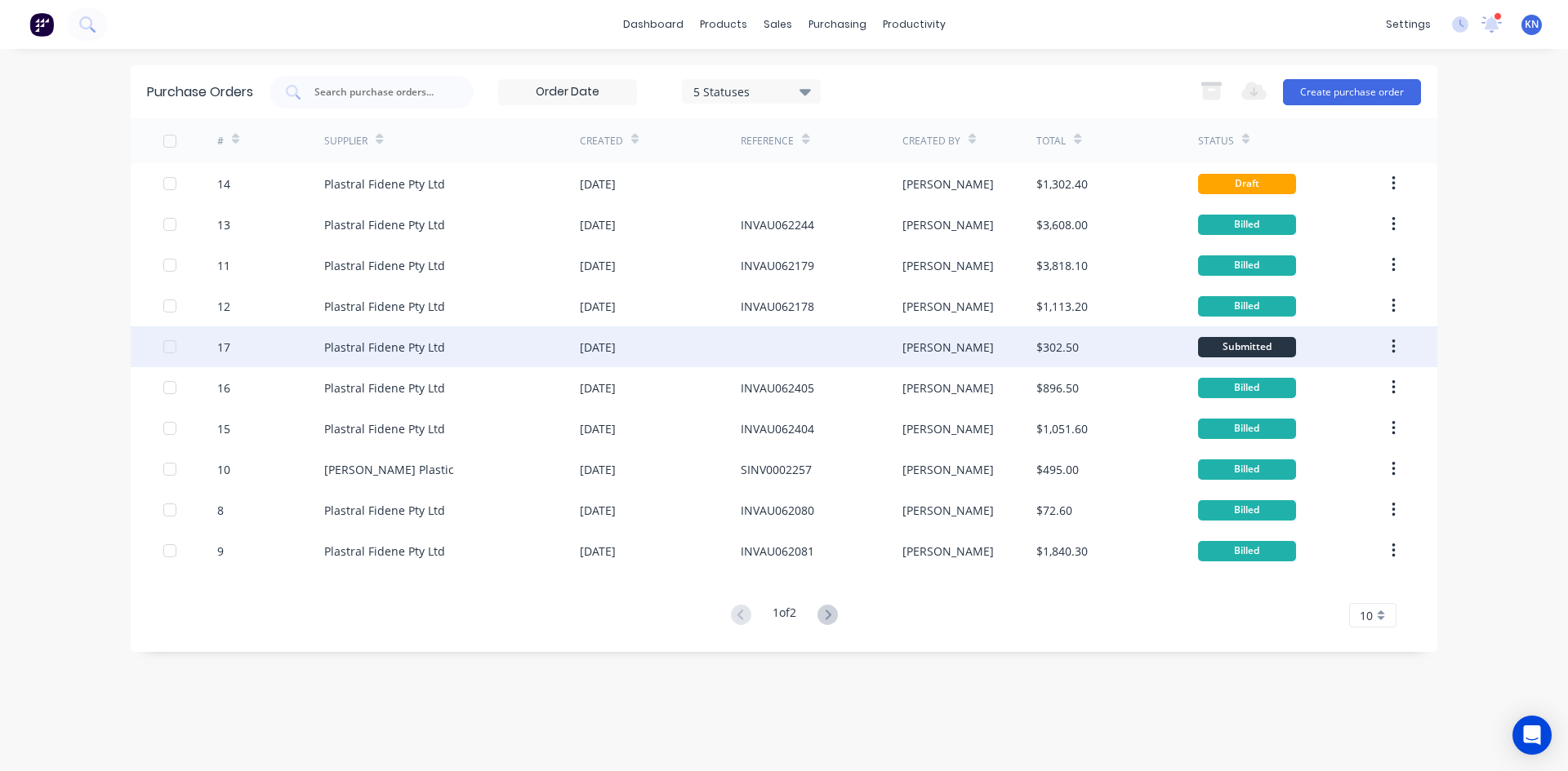
click at [457, 342] on div "Plastral Fidene Pty Ltd" at bounding box center [452, 347] width 255 height 41
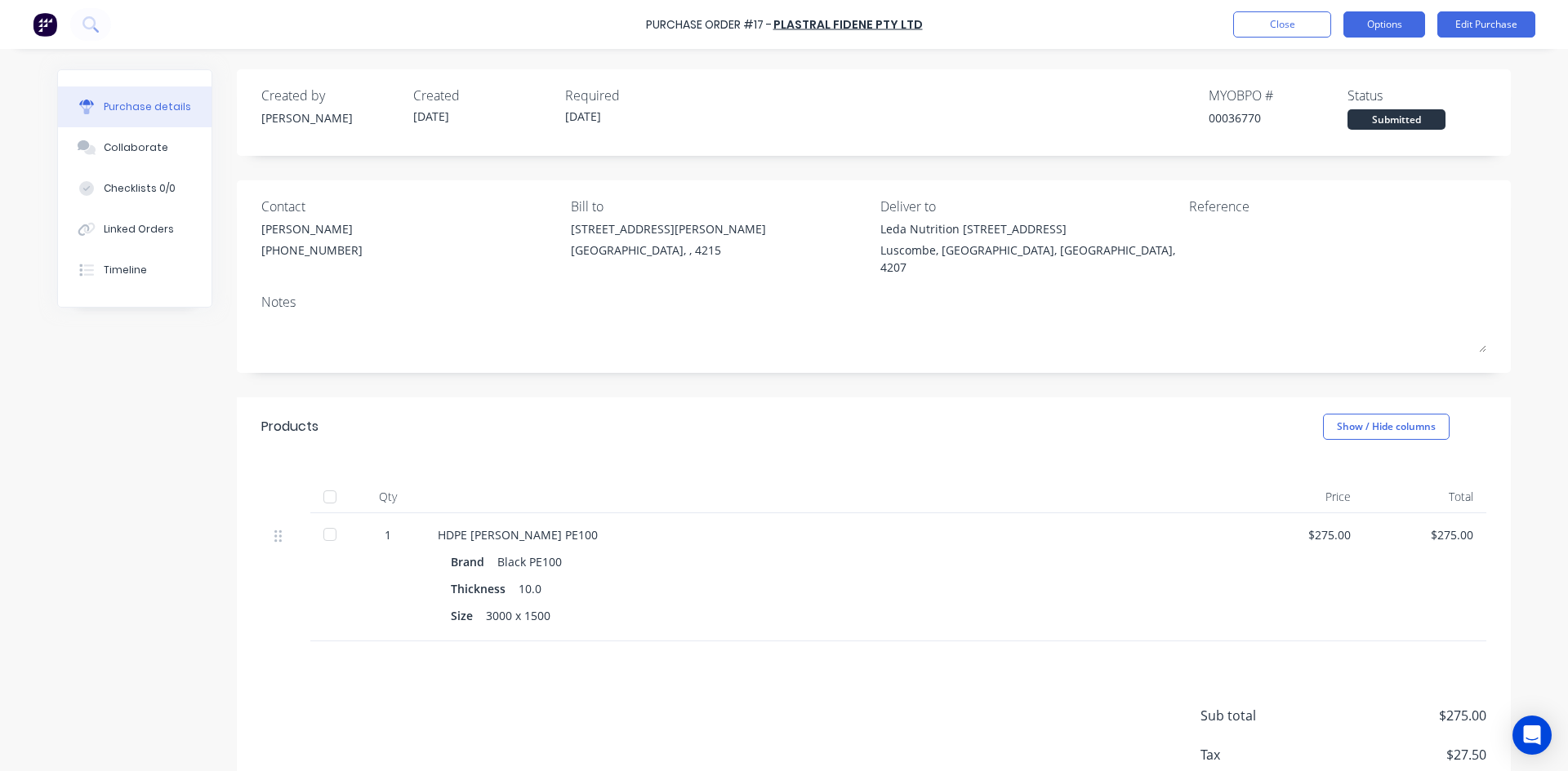
click at [1395, 21] on button "Options" at bounding box center [1384, 24] width 81 height 26
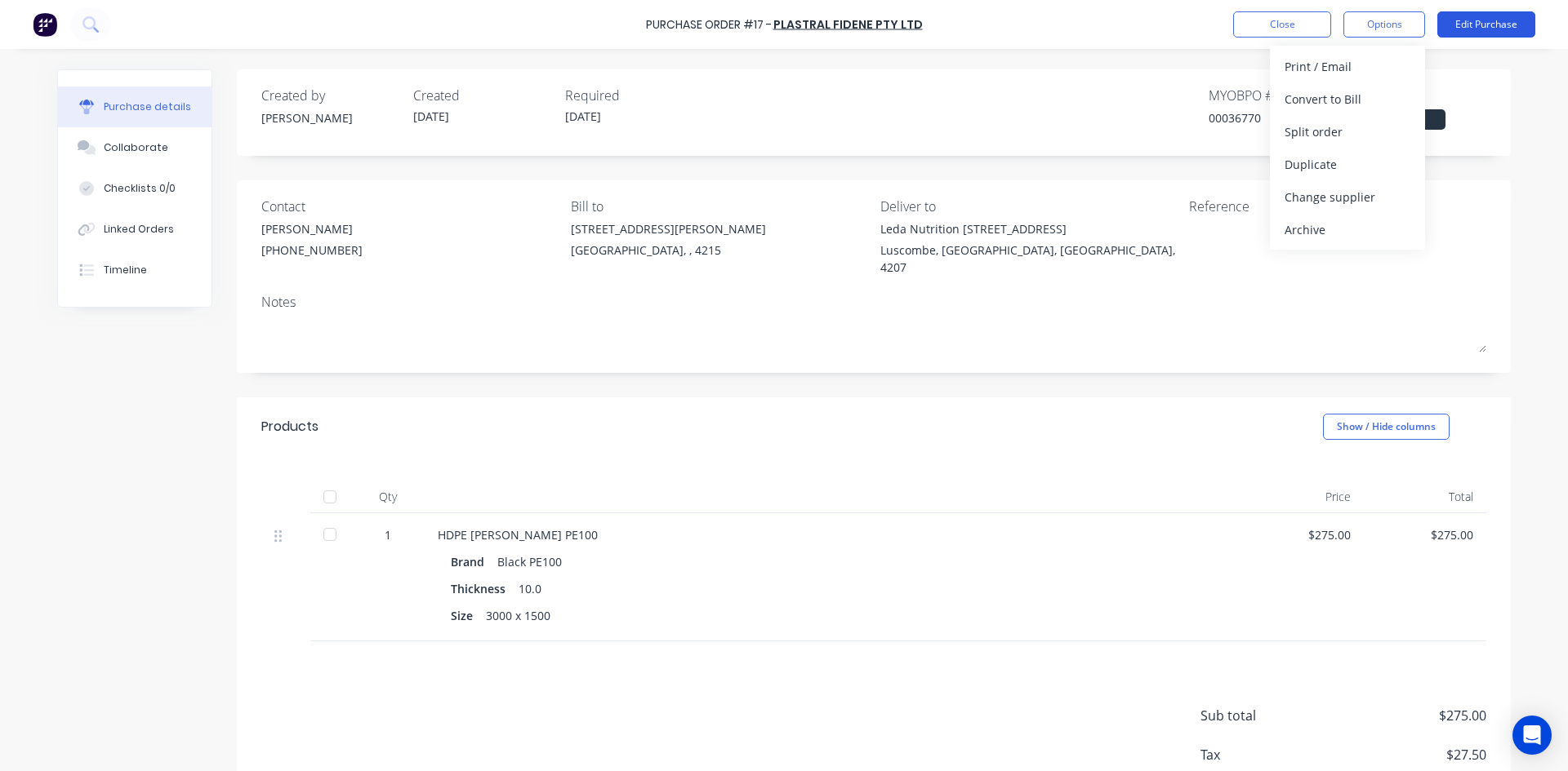
click at [1493, 18] on button "Edit Purchase" at bounding box center [1487, 24] width 98 height 26
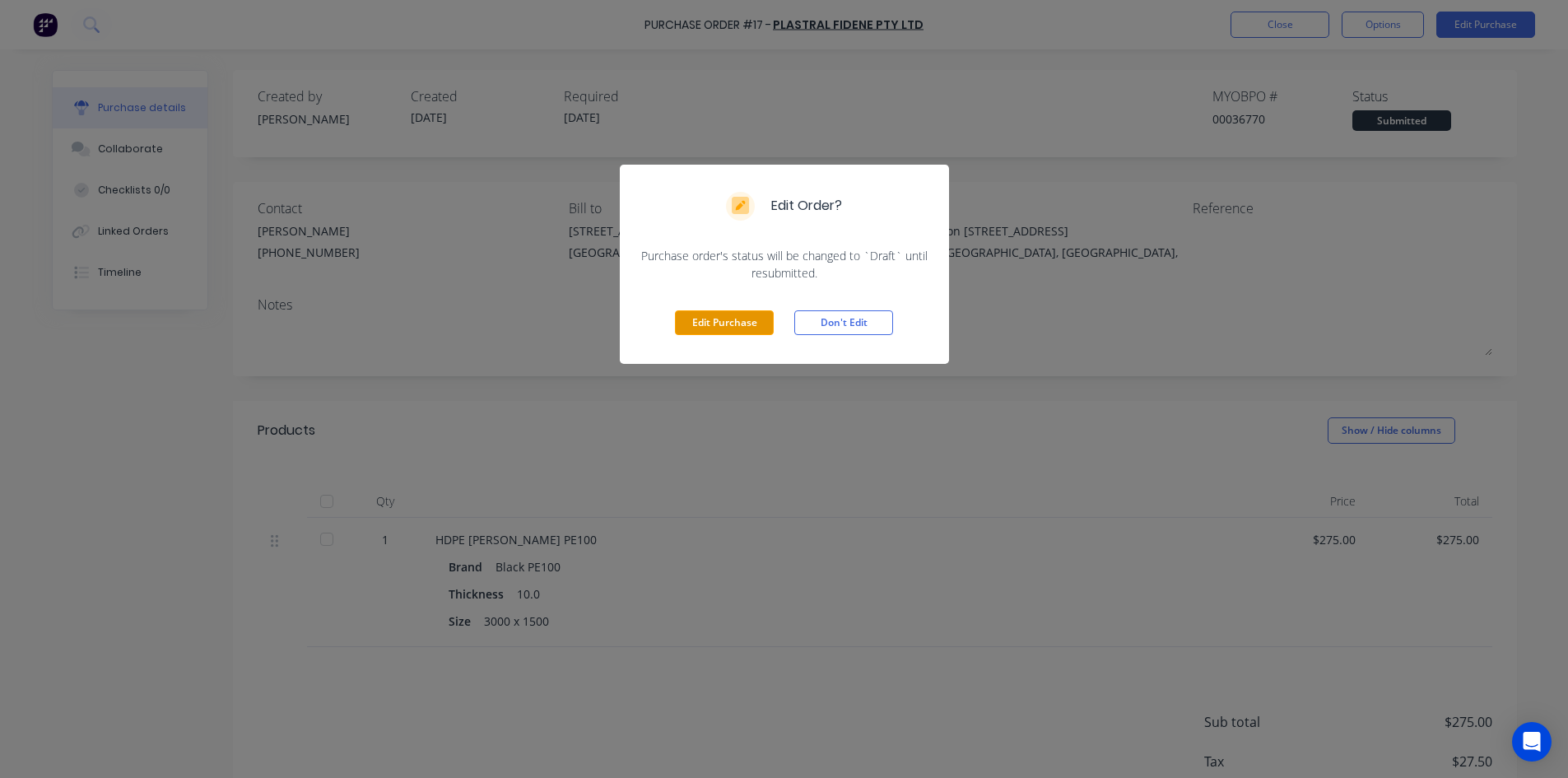
click at [744, 317] on button "Edit Purchase" at bounding box center [725, 322] width 99 height 25
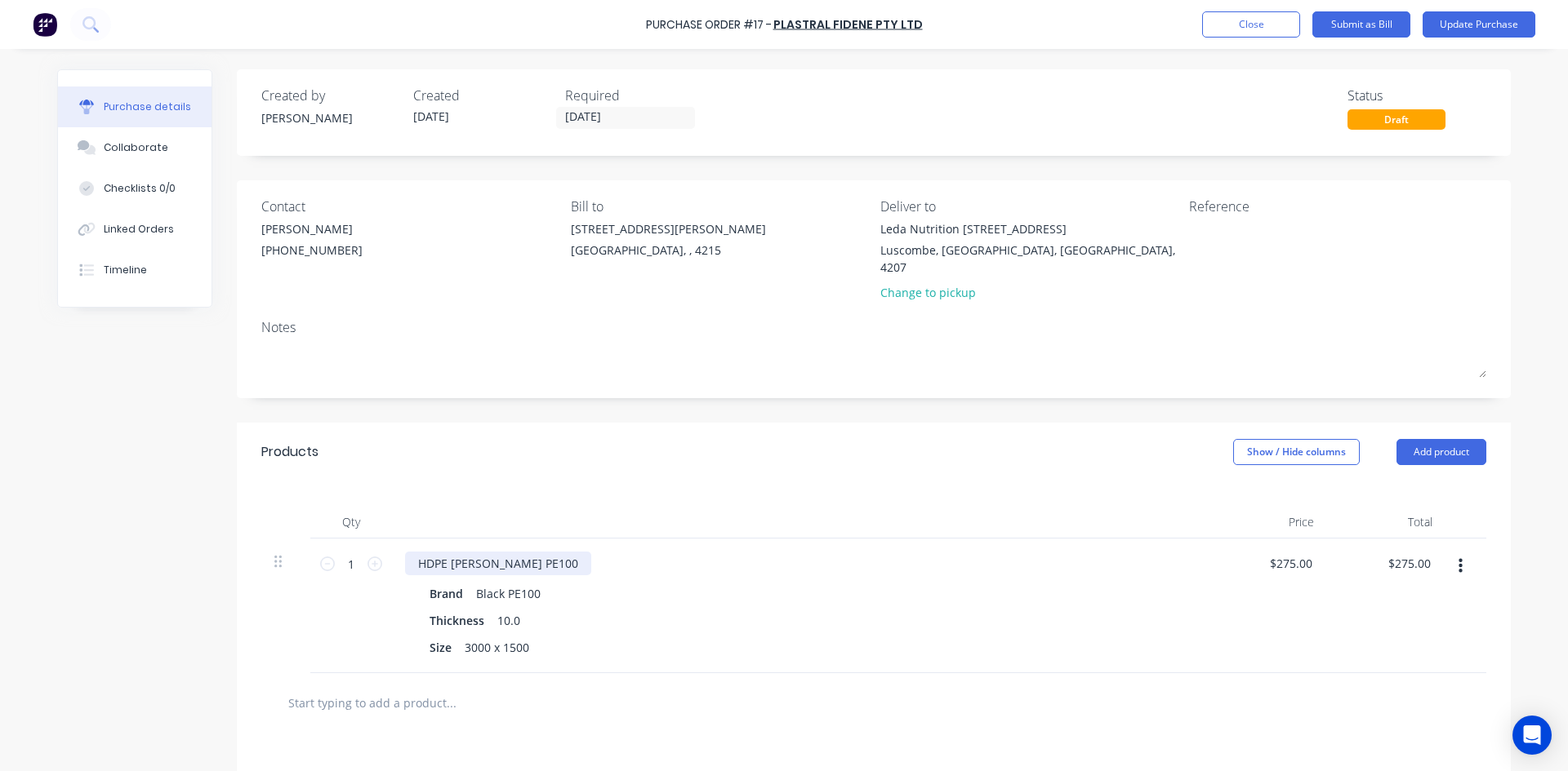
click at [505, 552] on div "HDPE Simona Black PE100" at bounding box center [498, 564] width 186 height 24
click at [1458, 559] on icon "button" at bounding box center [1460, 566] width 5 height 14
click at [1393, 691] on button "Delete" at bounding box center [1410, 708] width 139 height 33
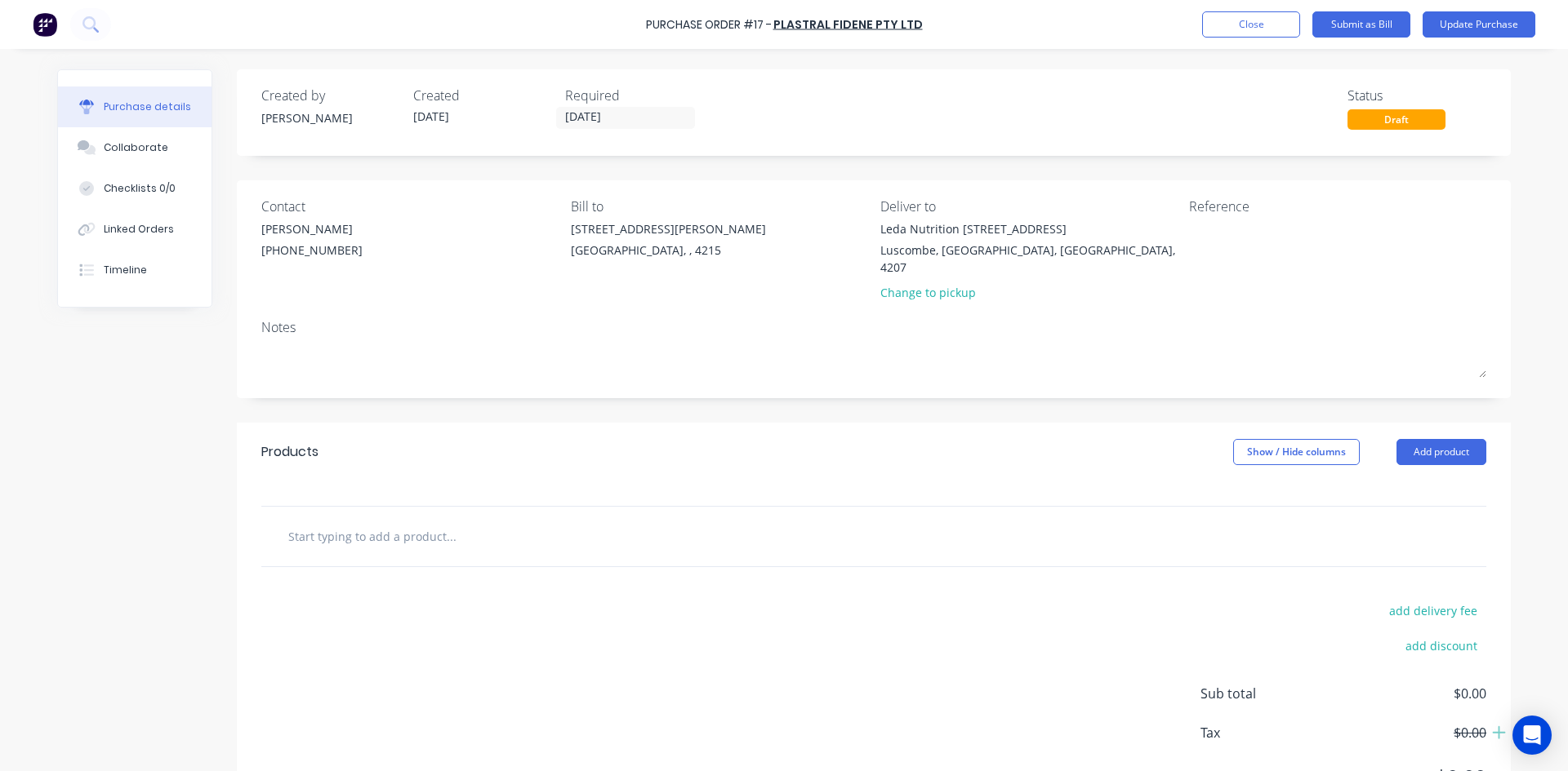
click at [477, 526] on input "text" at bounding box center [451, 537] width 327 height 33
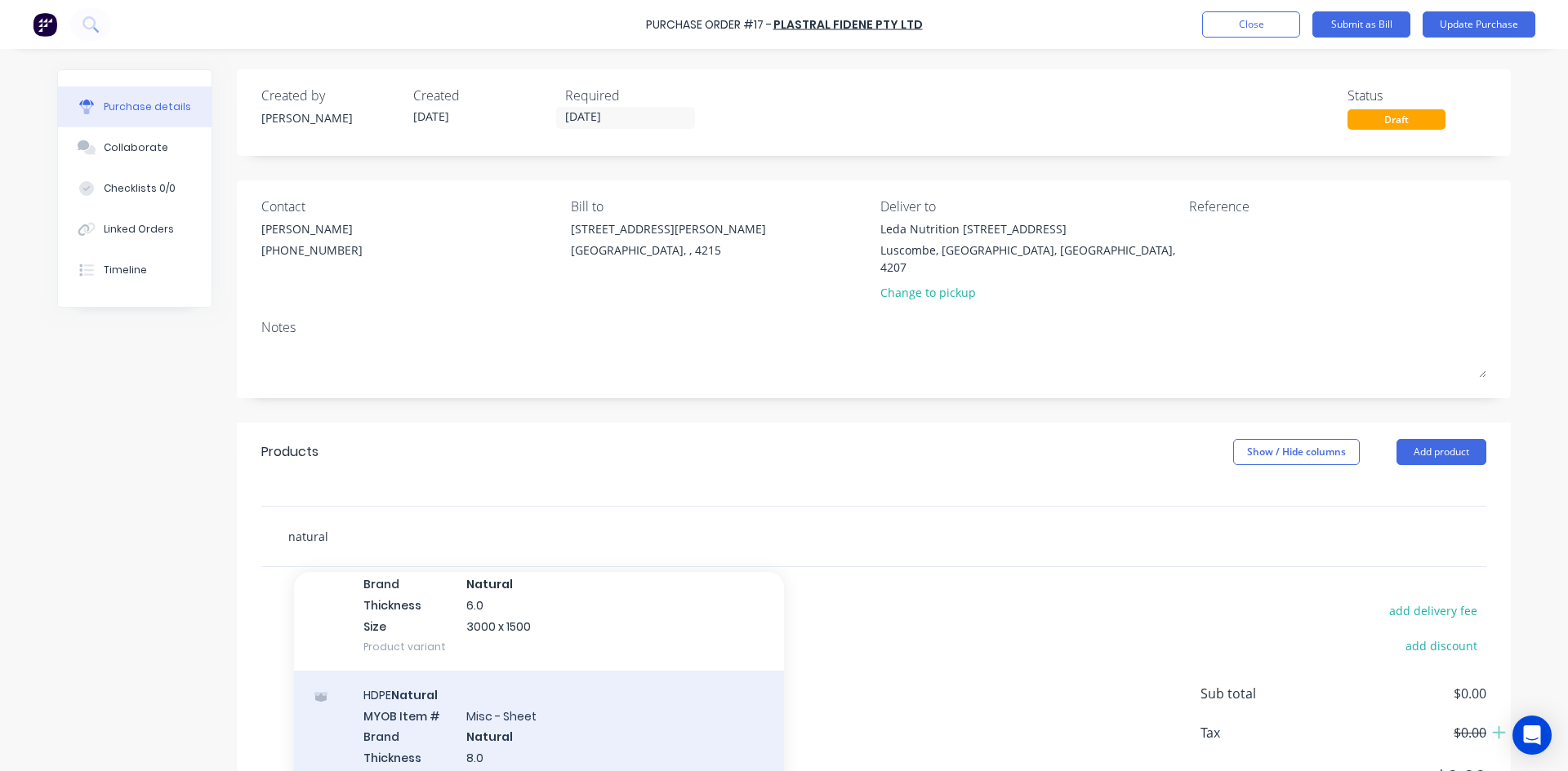
scroll to position [1714, 0]
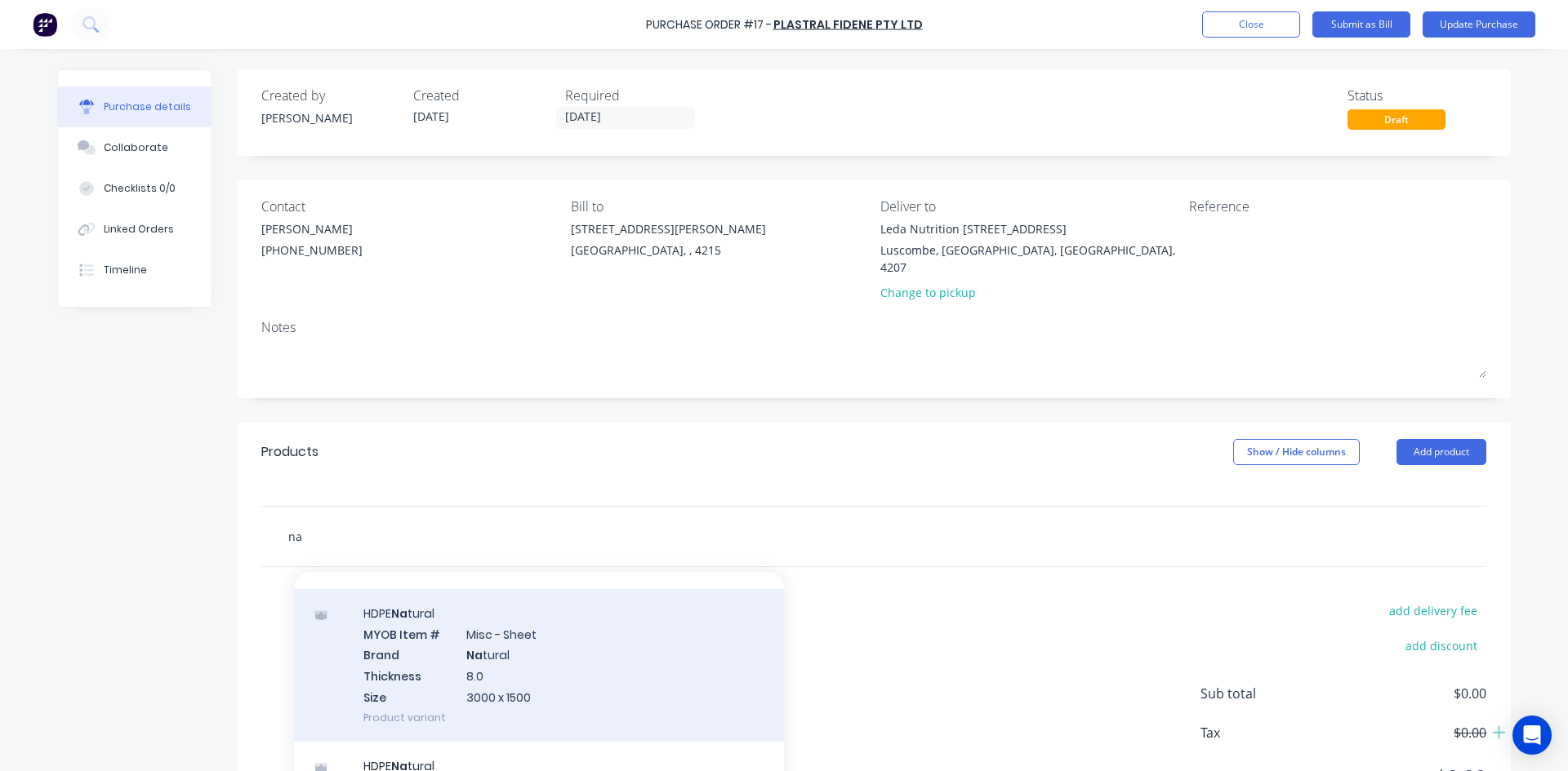
type input "n"
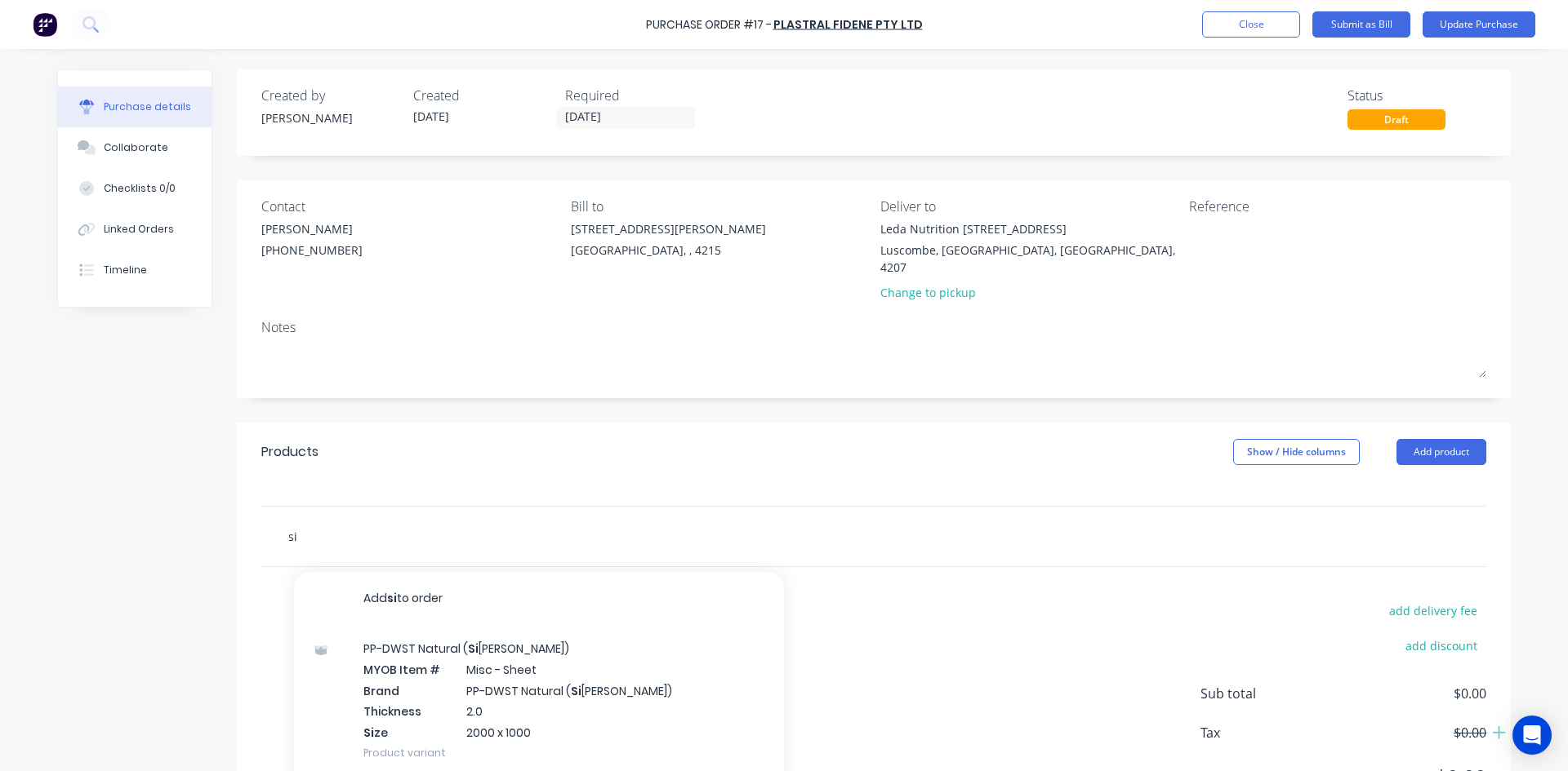
type input "s"
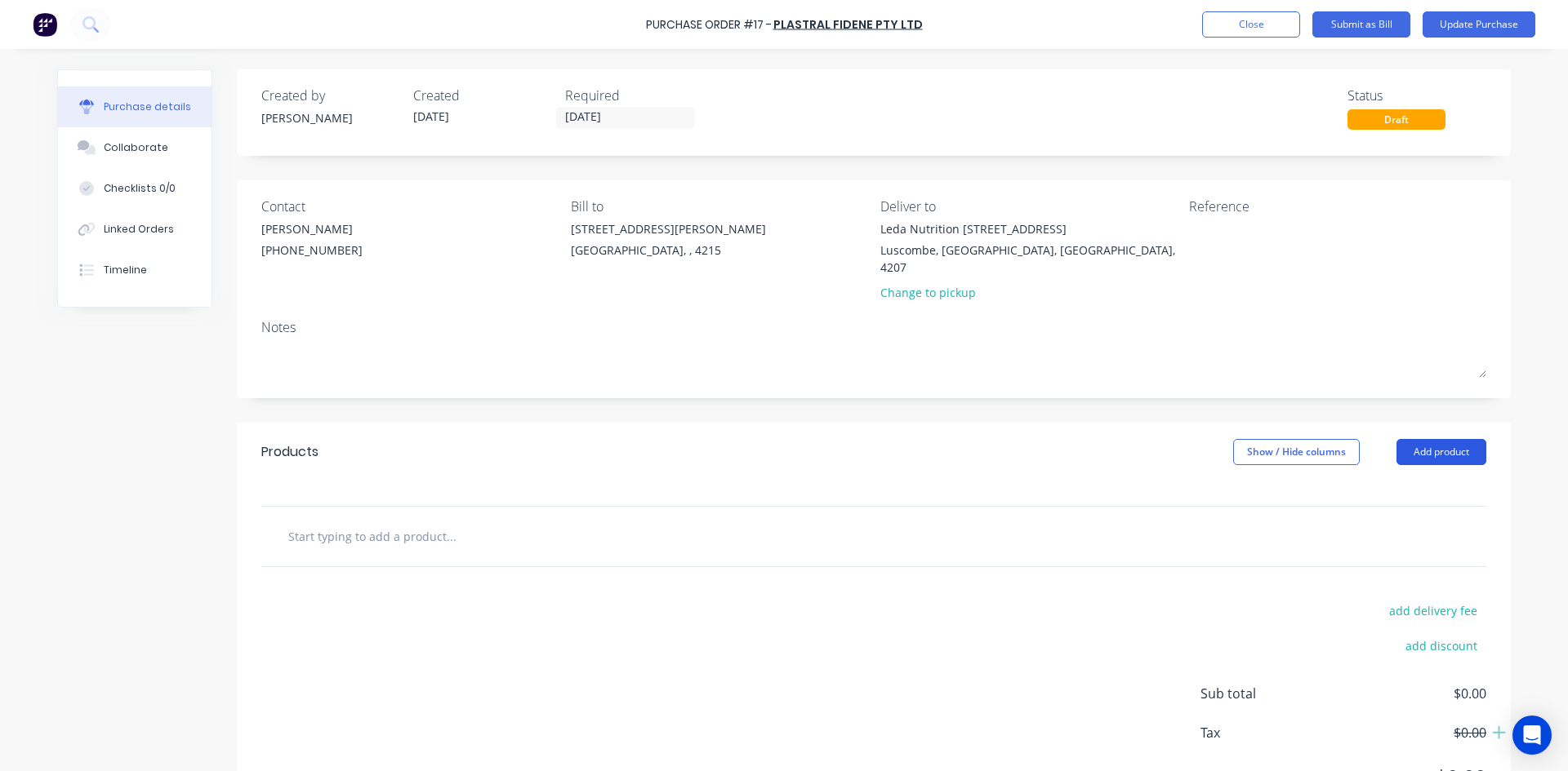
click at [1446, 439] on button "Add product" at bounding box center [1440, 452] width 90 height 26
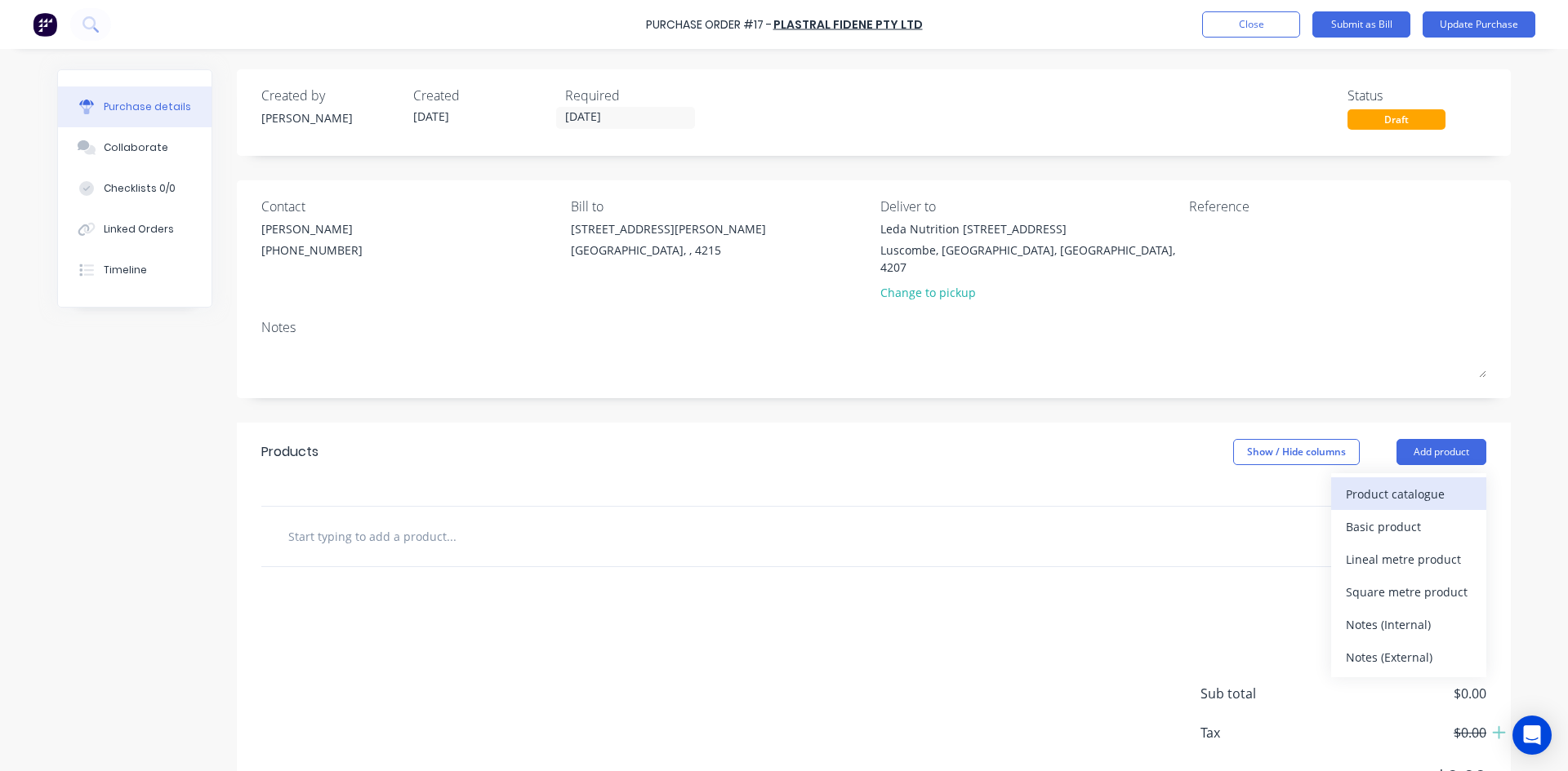
click at [1396, 484] on div "Product catalogue" at bounding box center [1409, 494] width 126 height 24
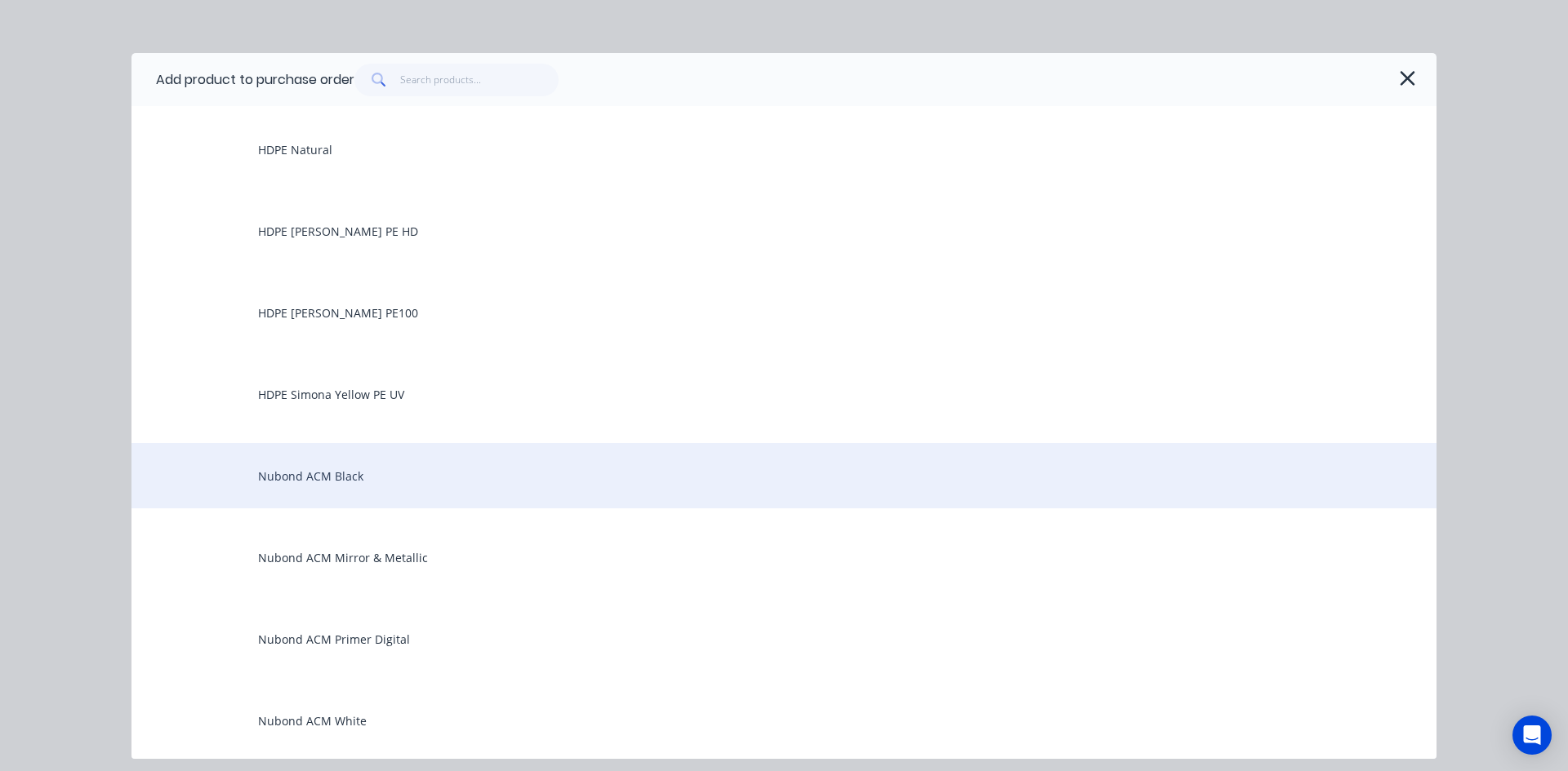
scroll to position [1795, 0]
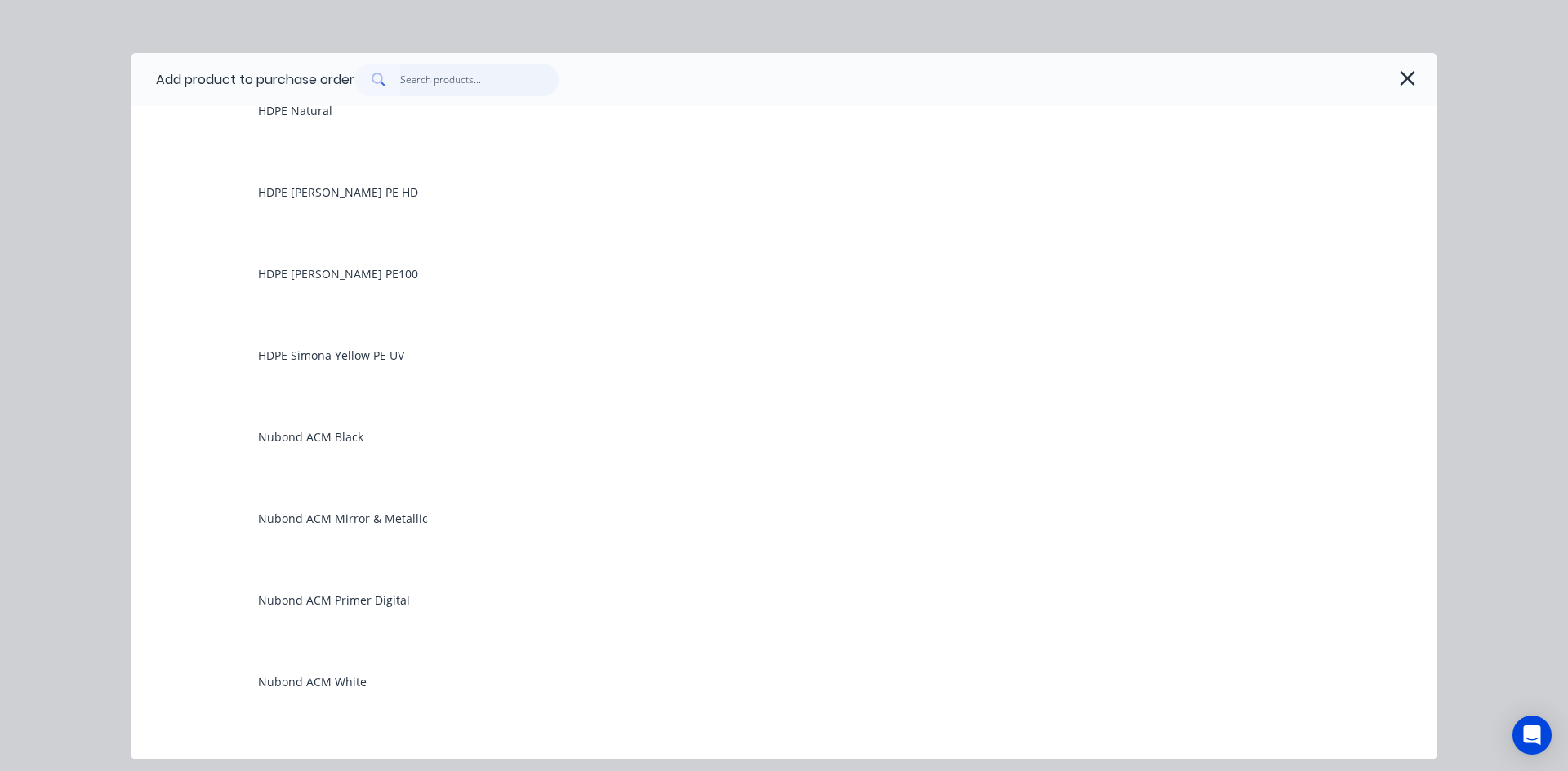
click at [432, 75] on input "text" at bounding box center [480, 80] width 159 height 33
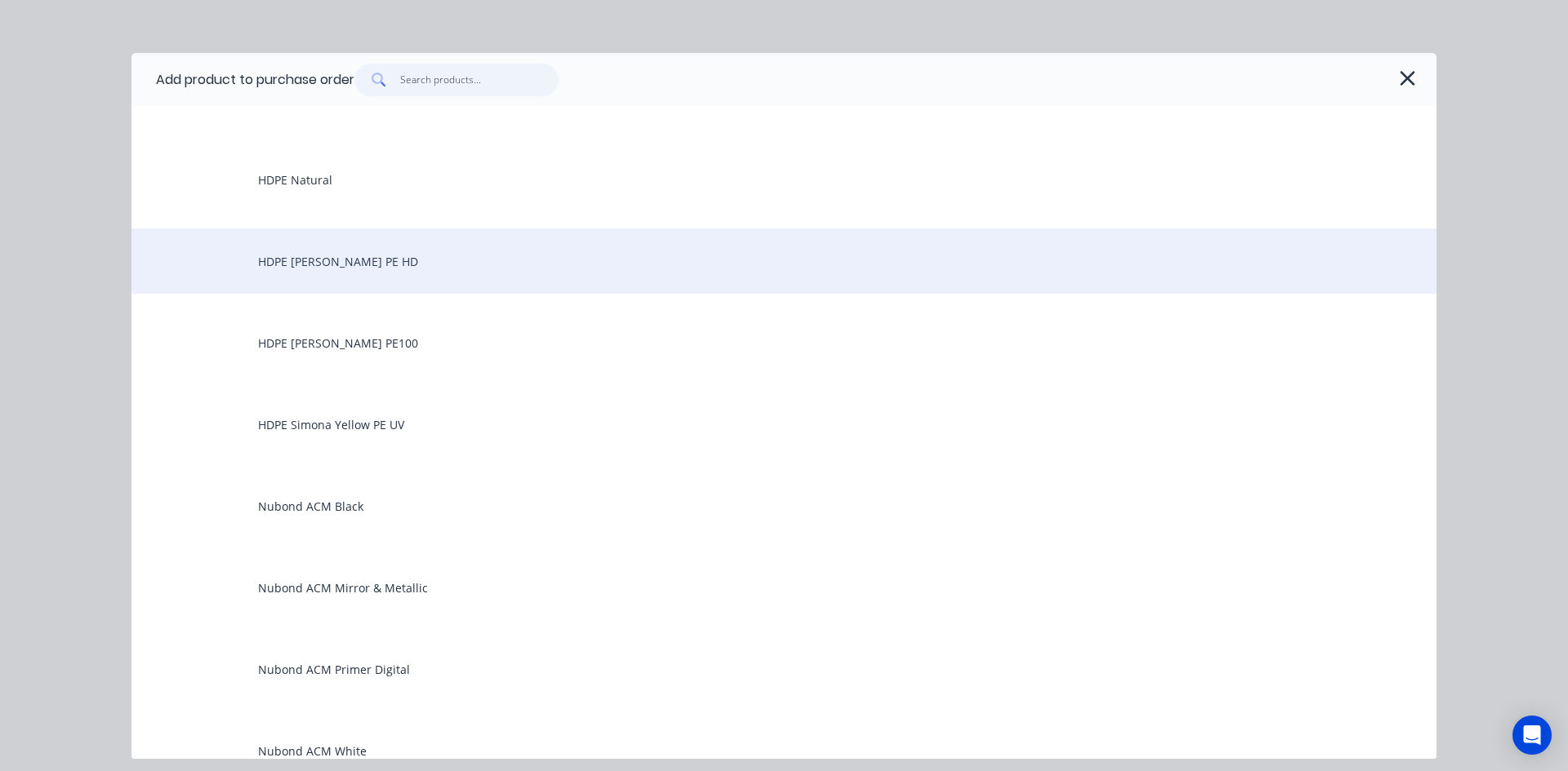
scroll to position [1632, 0]
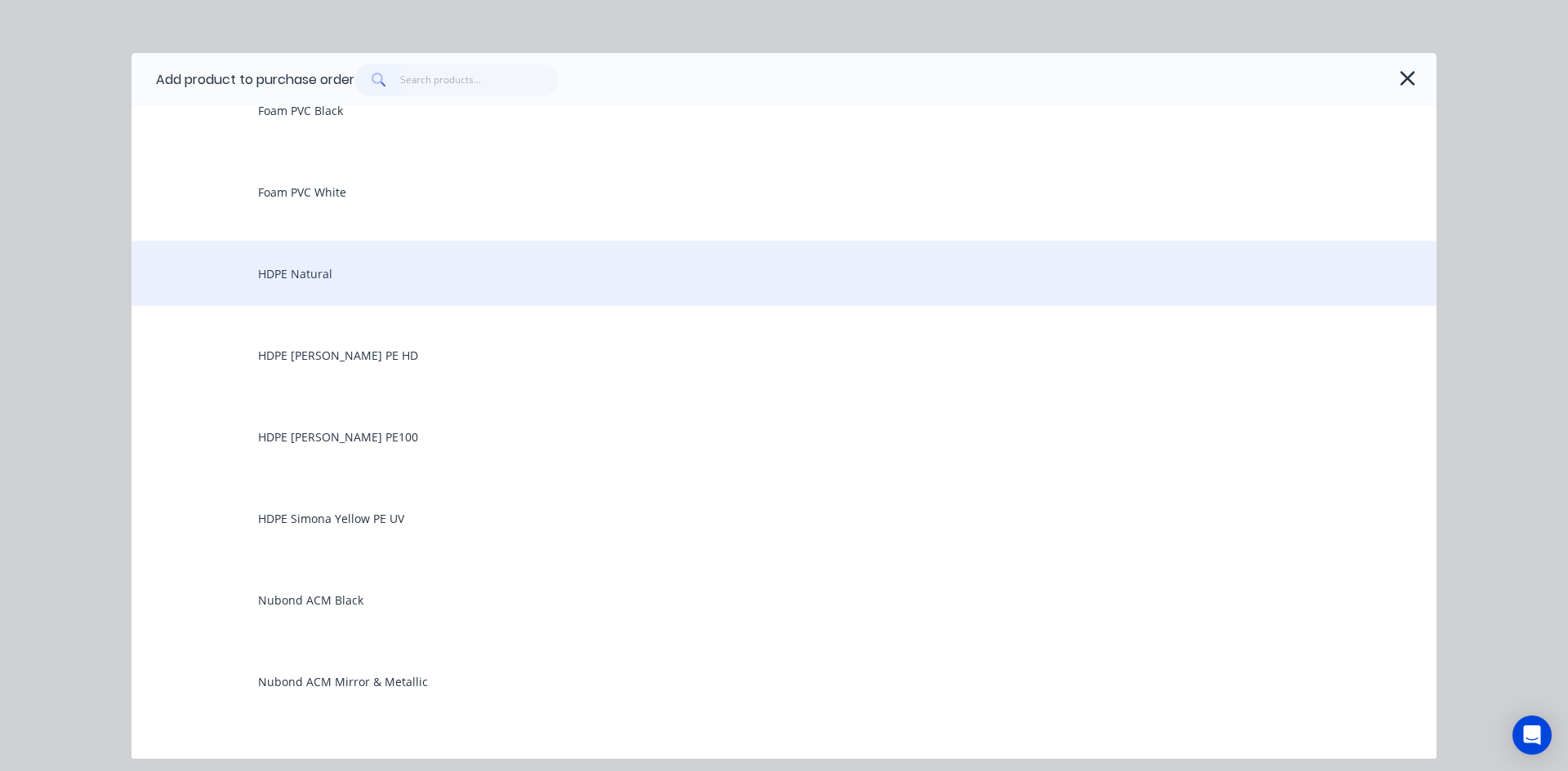
click at [311, 270] on div "HDPE Natural" at bounding box center [783, 273] width 1305 height 65
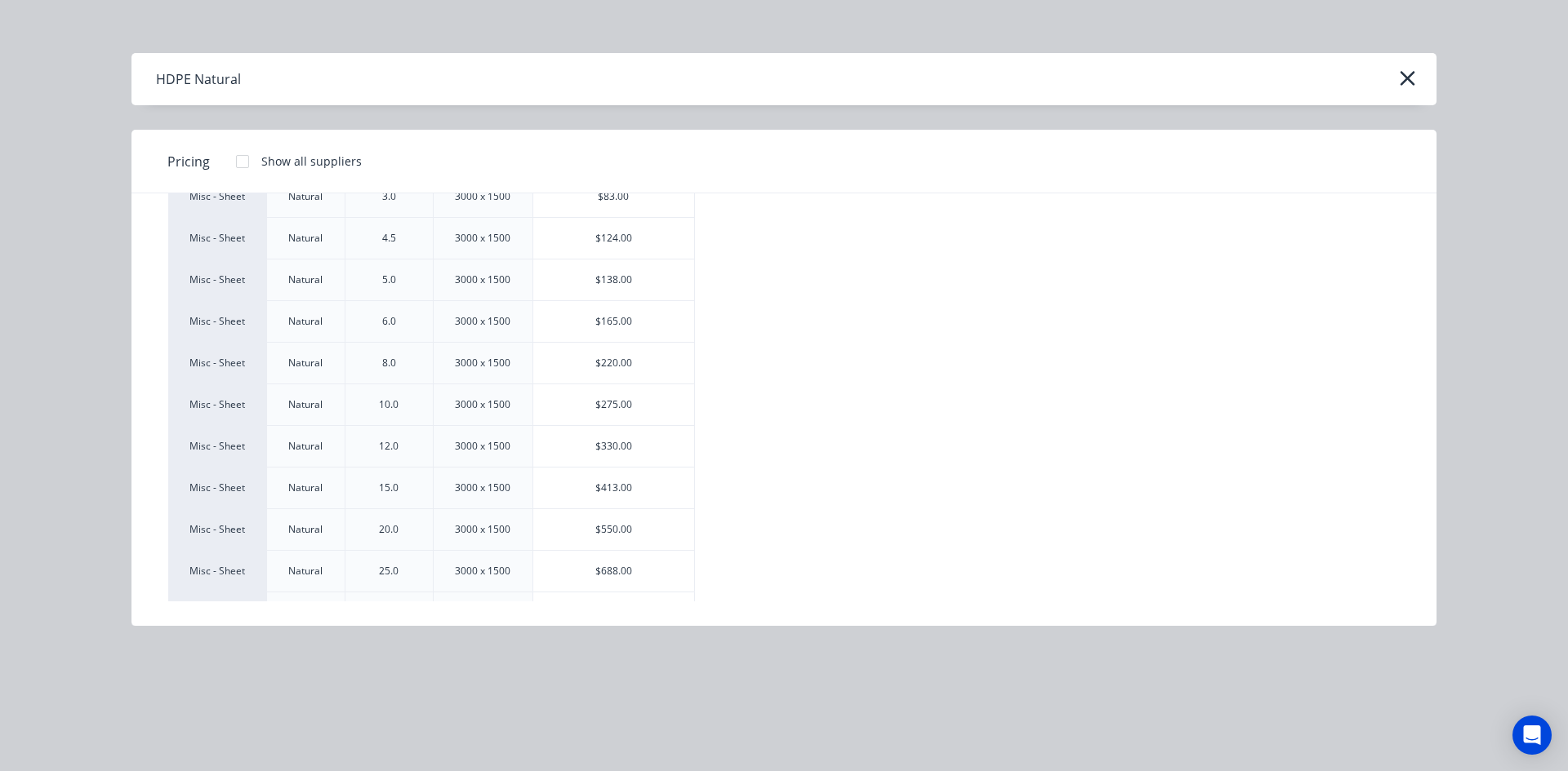
scroll to position [163, 0]
click at [626, 398] on div "$275.00" at bounding box center [614, 404] width 162 height 41
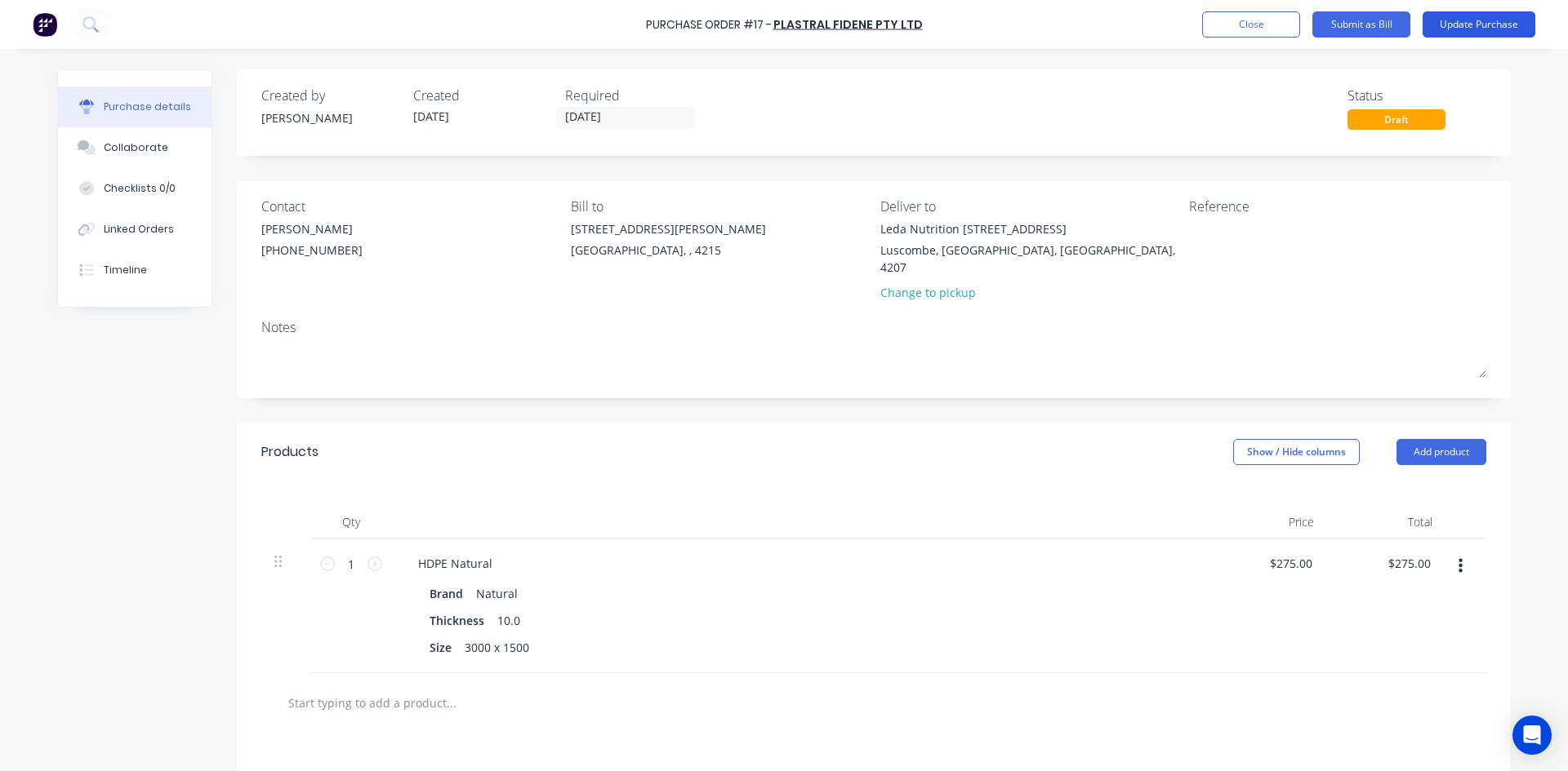
click at [1489, 21] on button "Update Purchase" at bounding box center [1478, 24] width 112 height 26
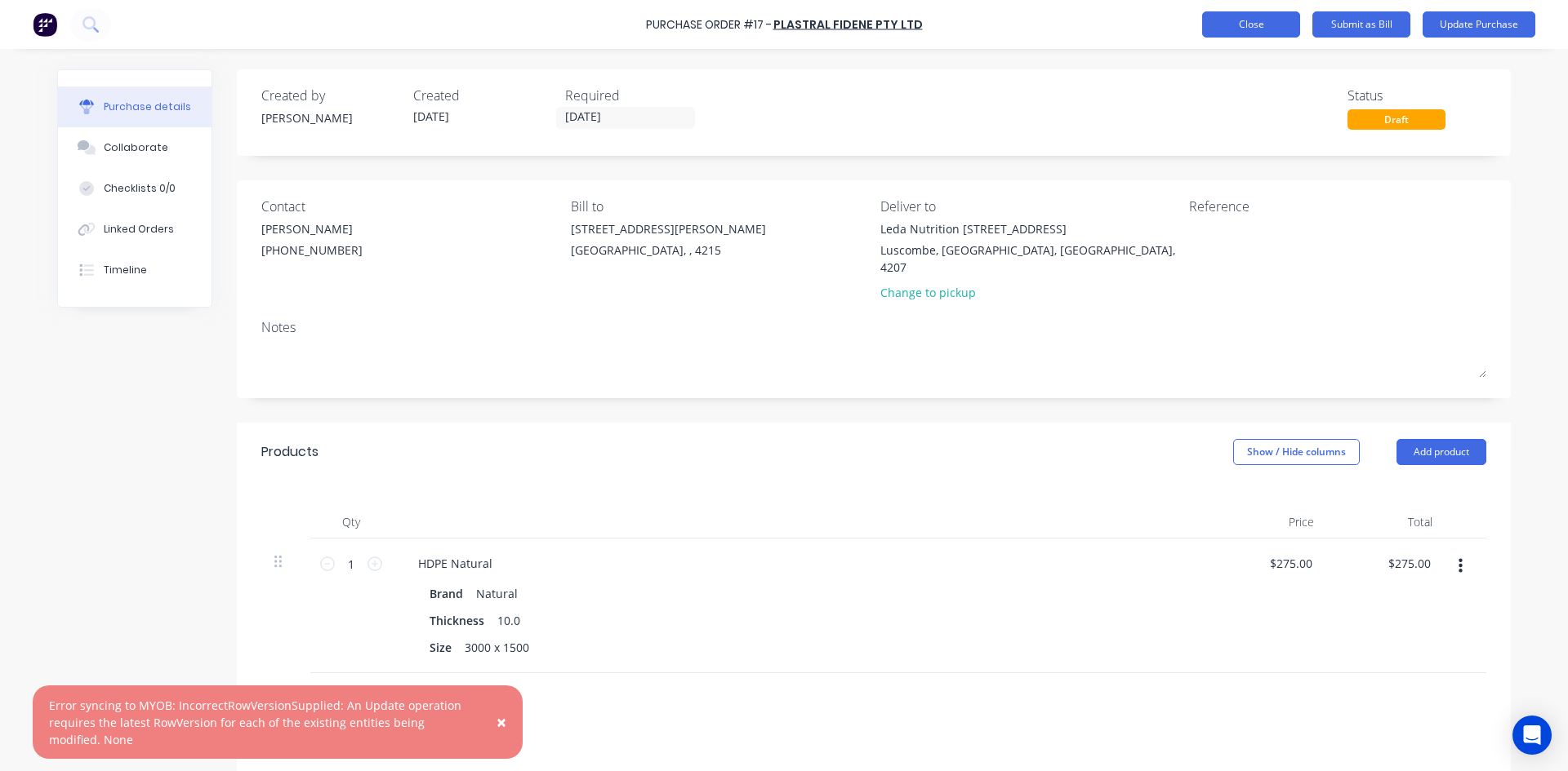
click at [1285, 21] on button "Close" at bounding box center [1251, 24] width 98 height 26
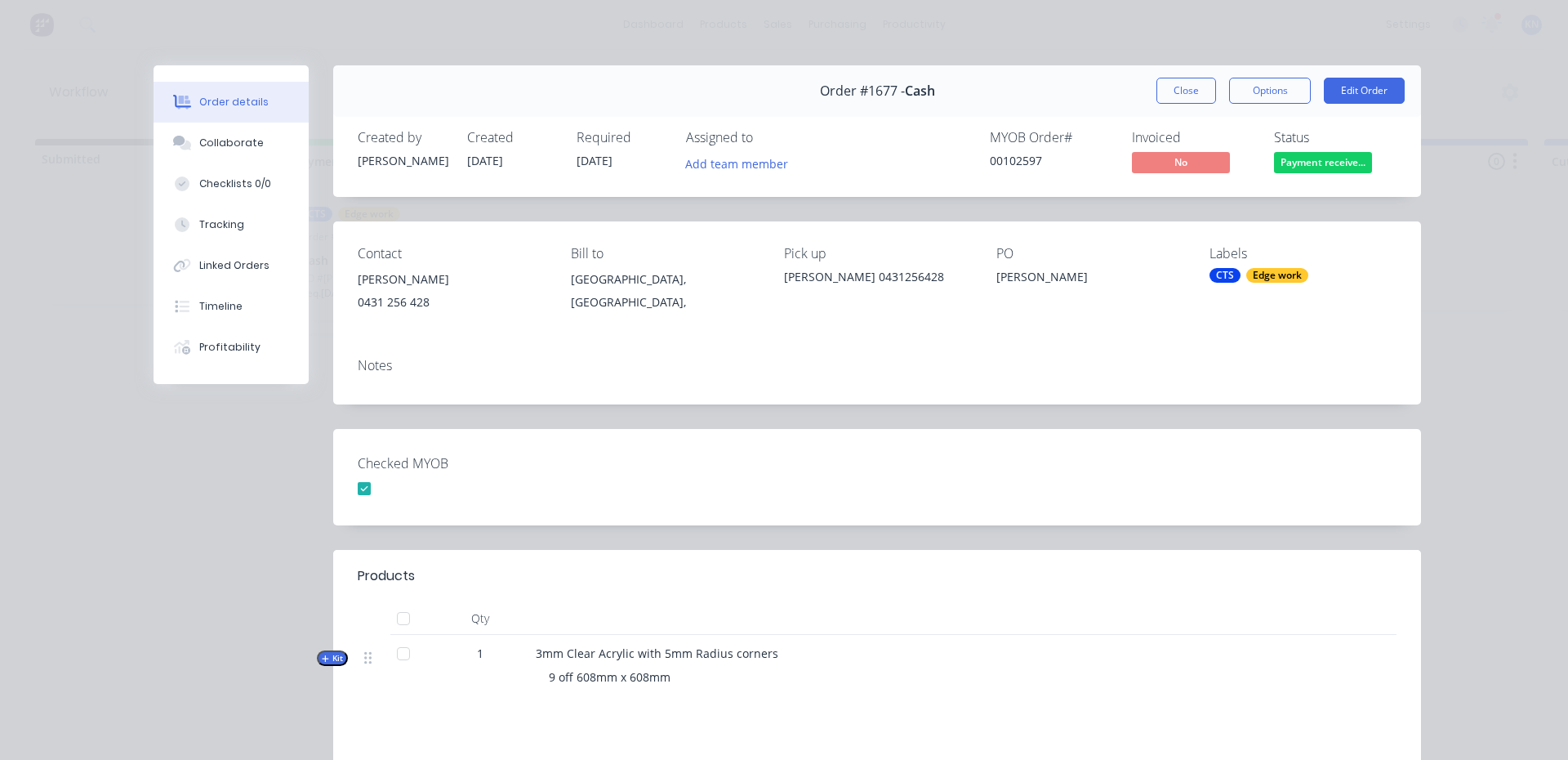
click at [328, 657] on span "Kit" at bounding box center [331, 659] width 21 height 13
click at [1181, 90] on button "Close" at bounding box center [1186, 91] width 60 height 26
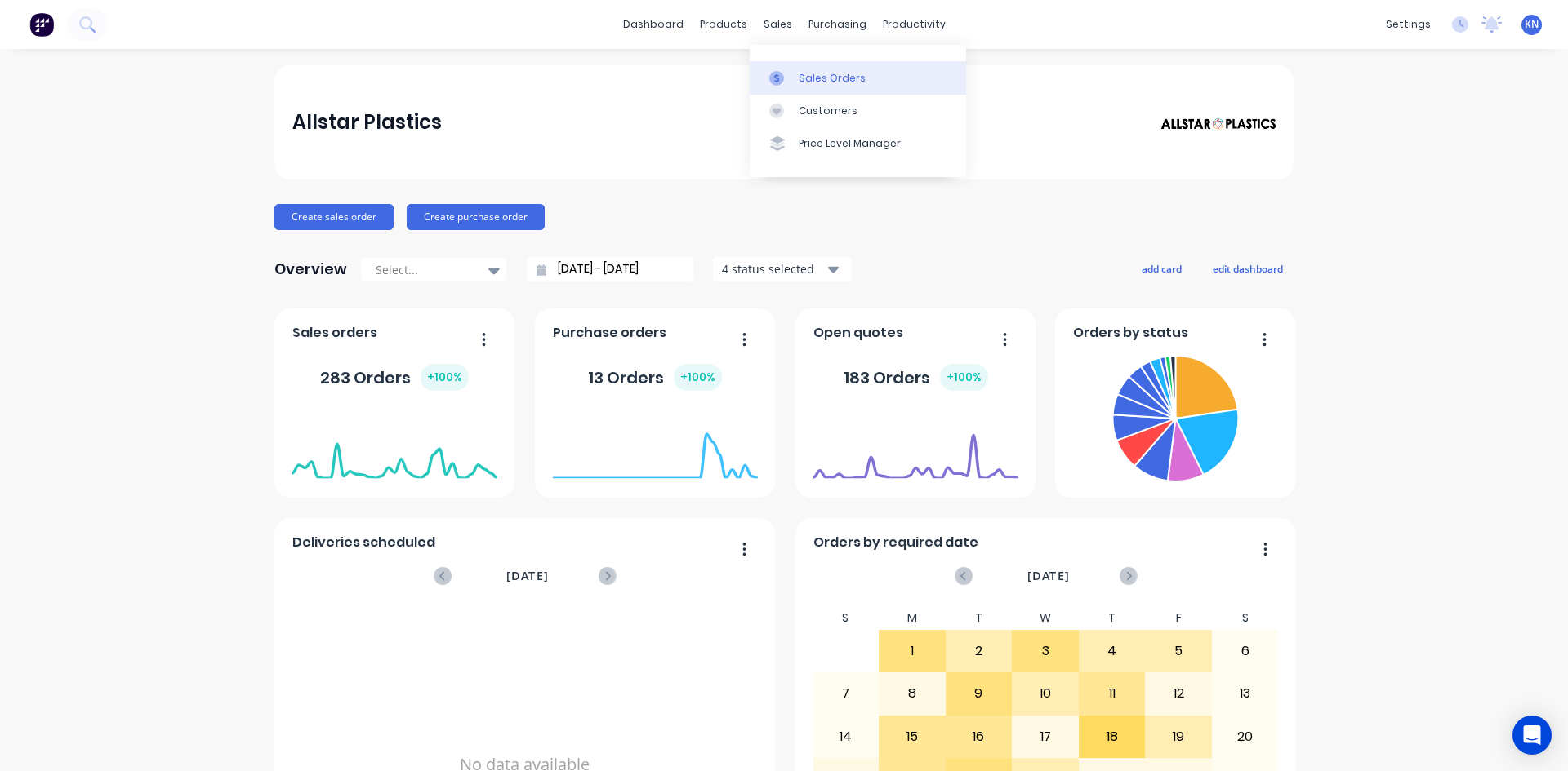
click at [826, 78] on div "Sales Orders" at bounding box center [832, 78] width 67 height 14
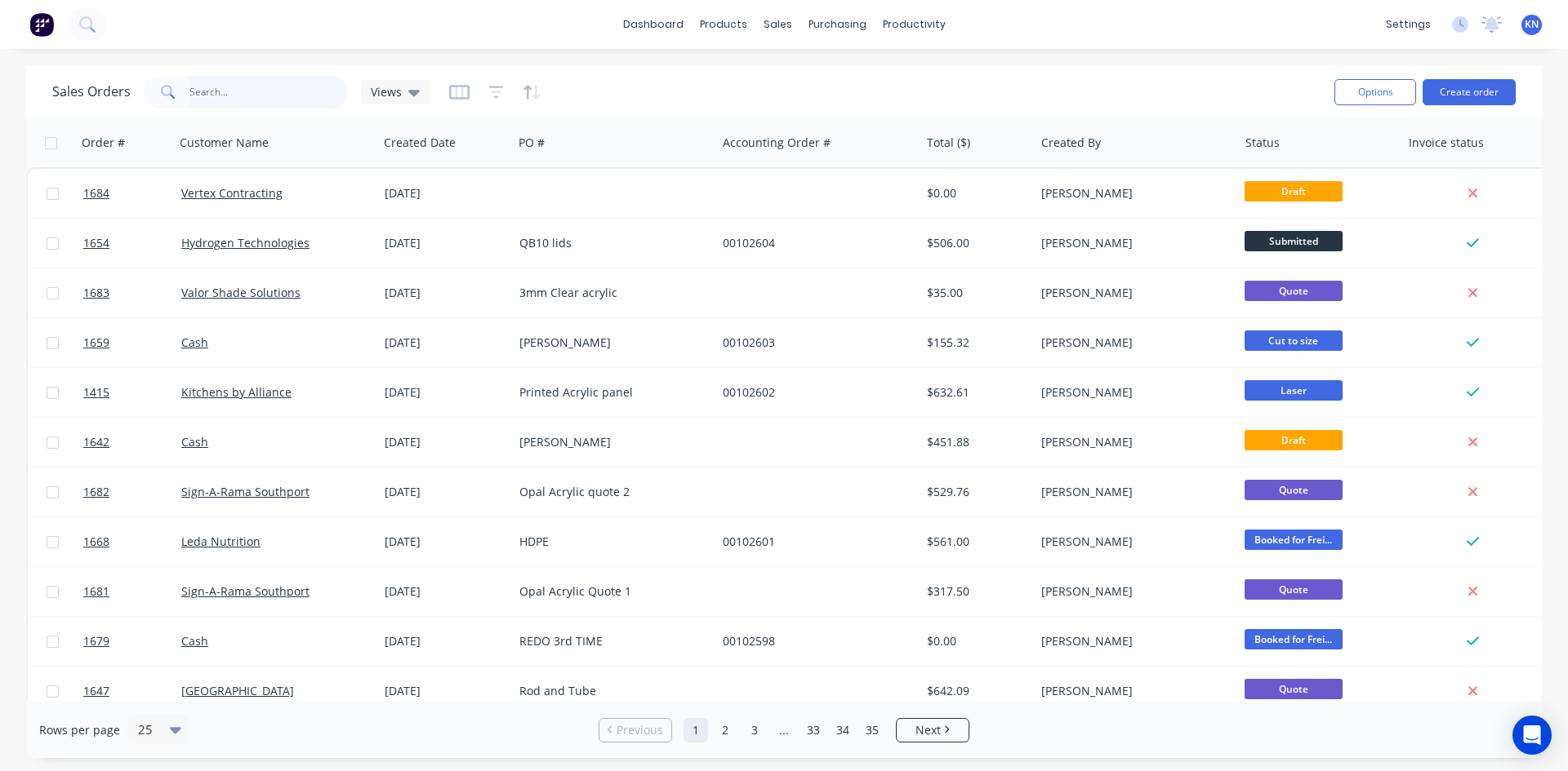
click at [234, 98] on input "text" at bounding box center [269, 92] width 159 height 33
type input "1676"
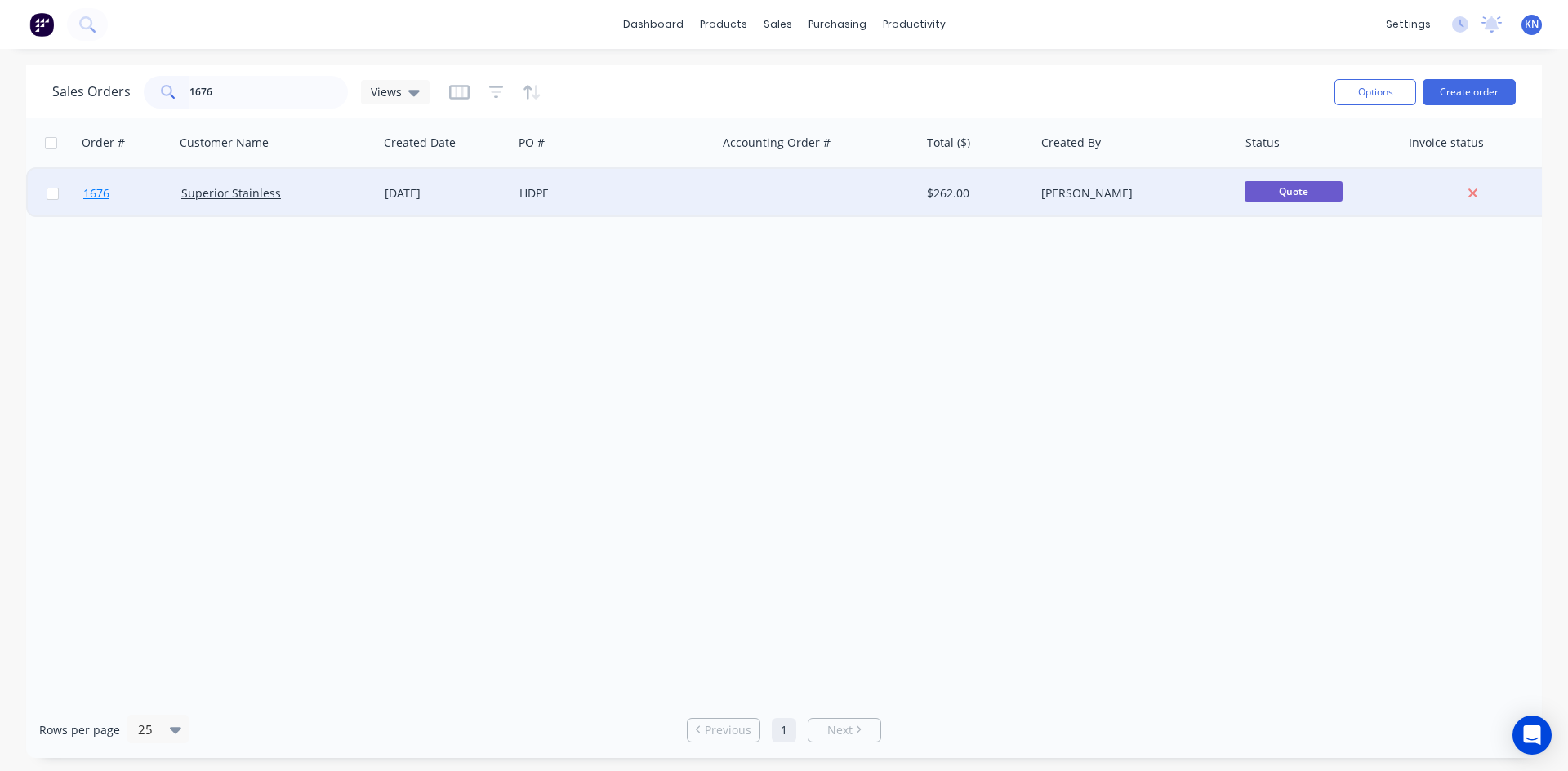
click at [135, 193] on link "1676" at bounding box center [132, 194] width 98 height 49
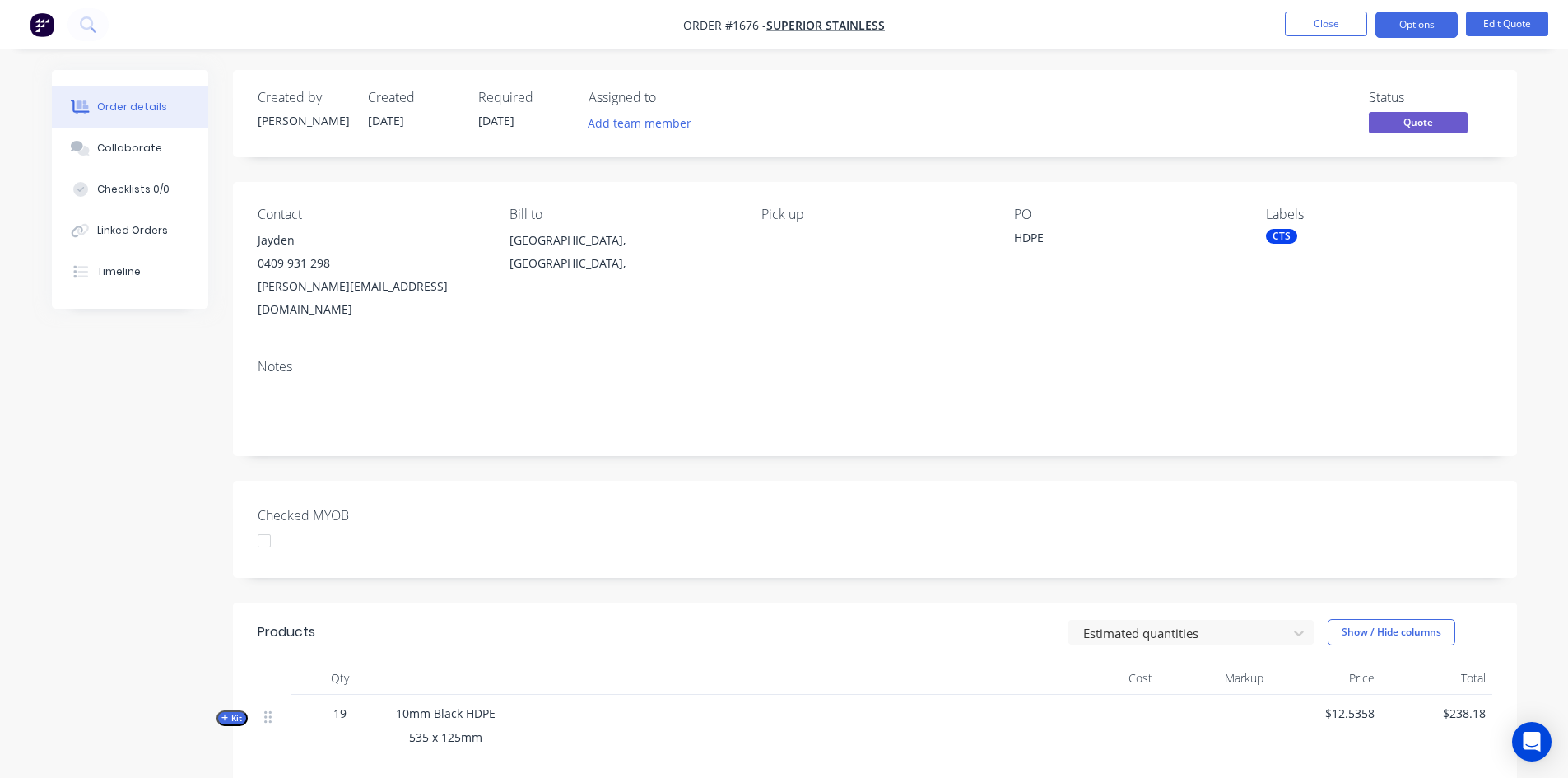
click at [1286, 237] on div "CTS" at bounding box center [1281, 237] width 31 height 15
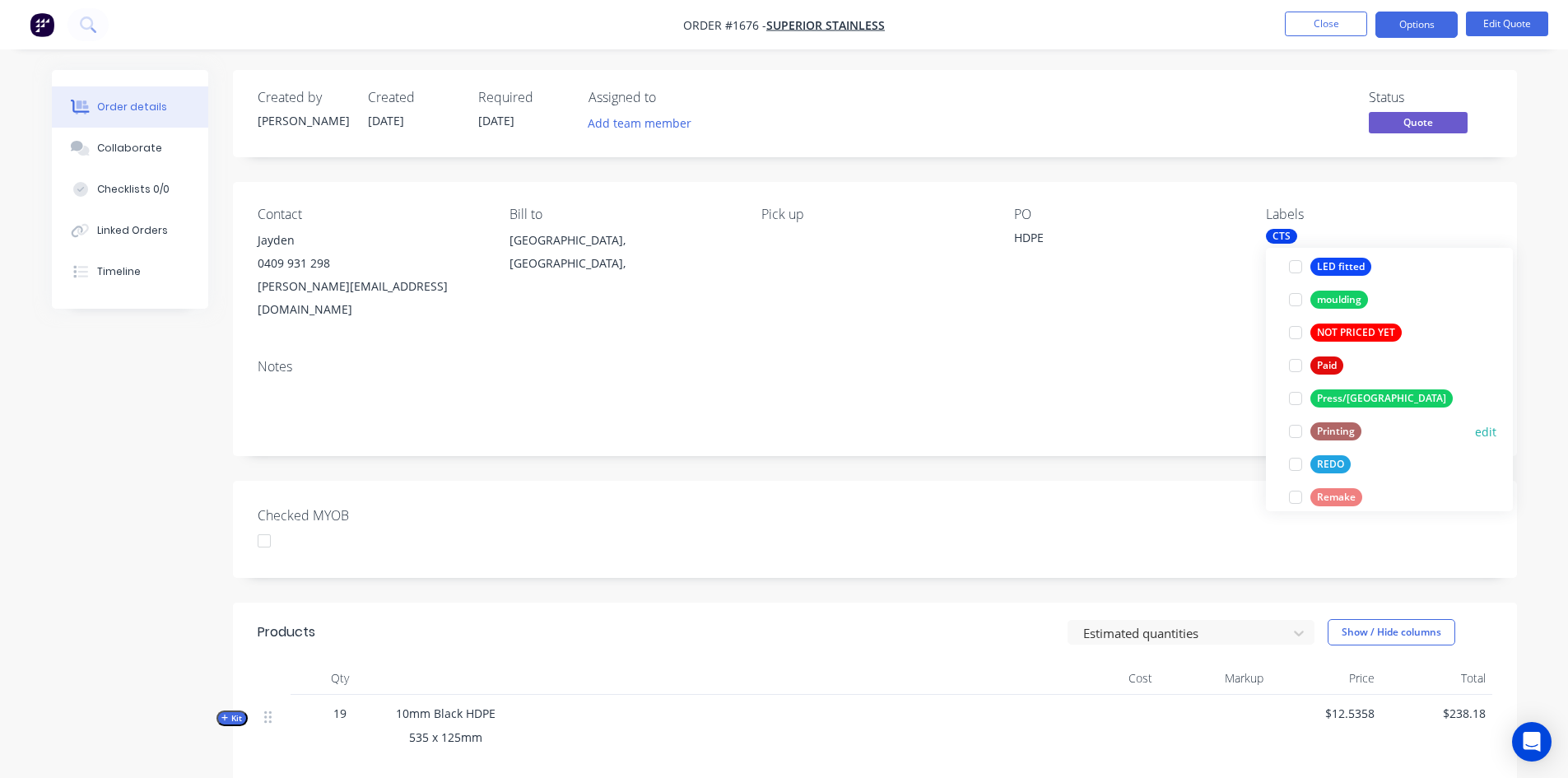
scroll to position [527, 0]
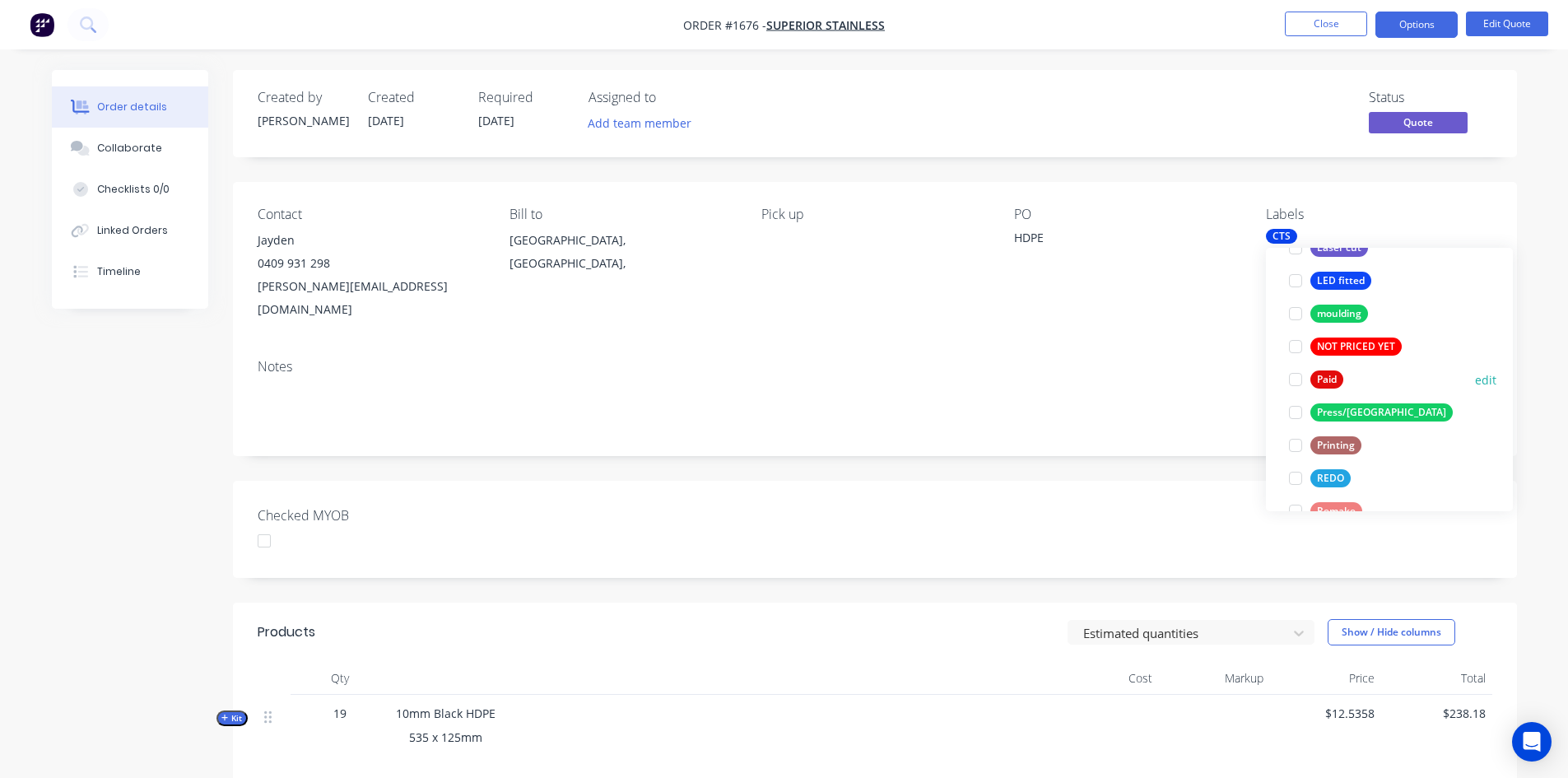
click at [1296, 383] on div at bounding box center [1296, 380] width 33 height 33
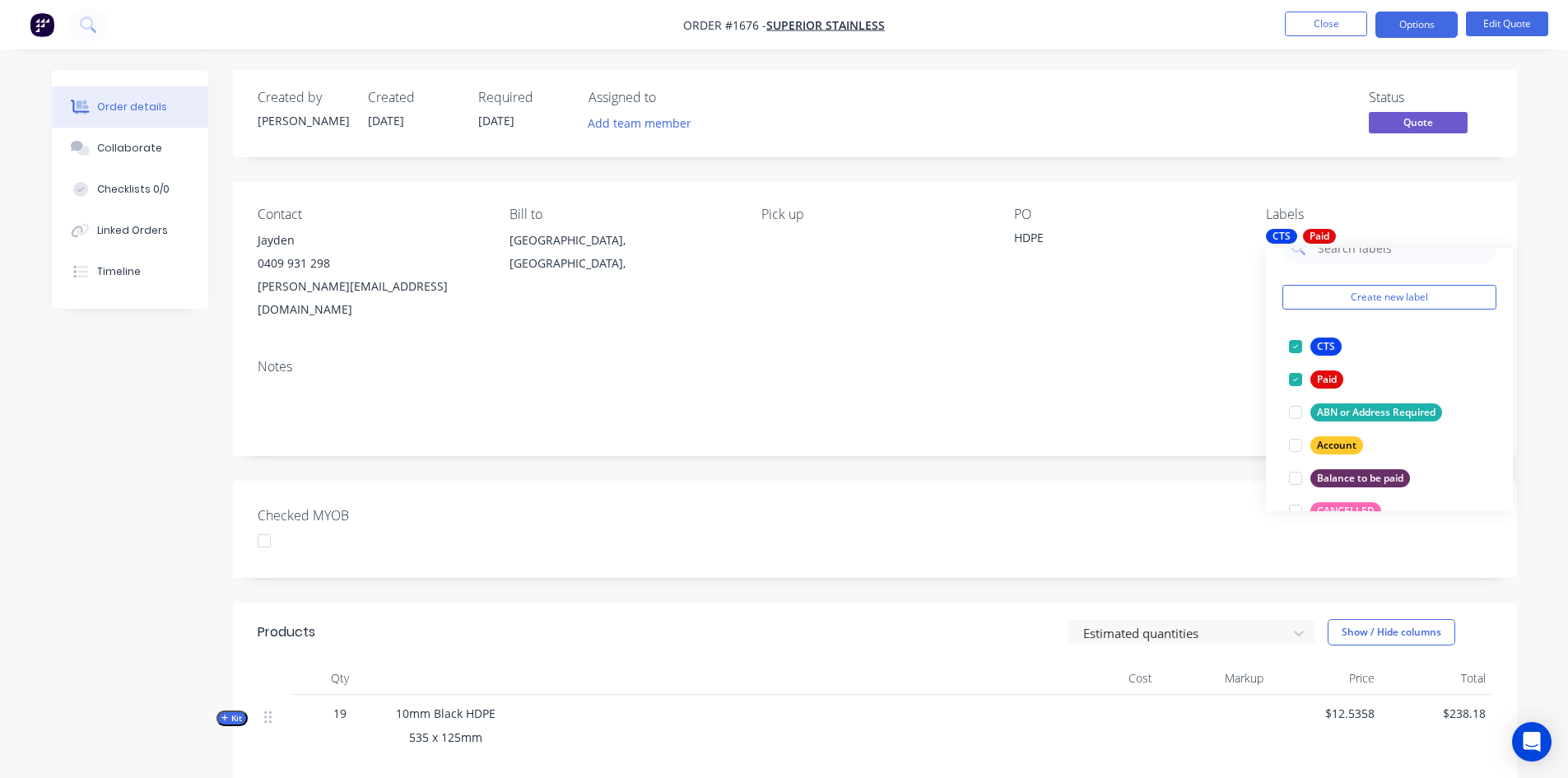
click at [826, 511] on div "Checked MYOB" at bounding box center [874, 530] width 1284 height 97
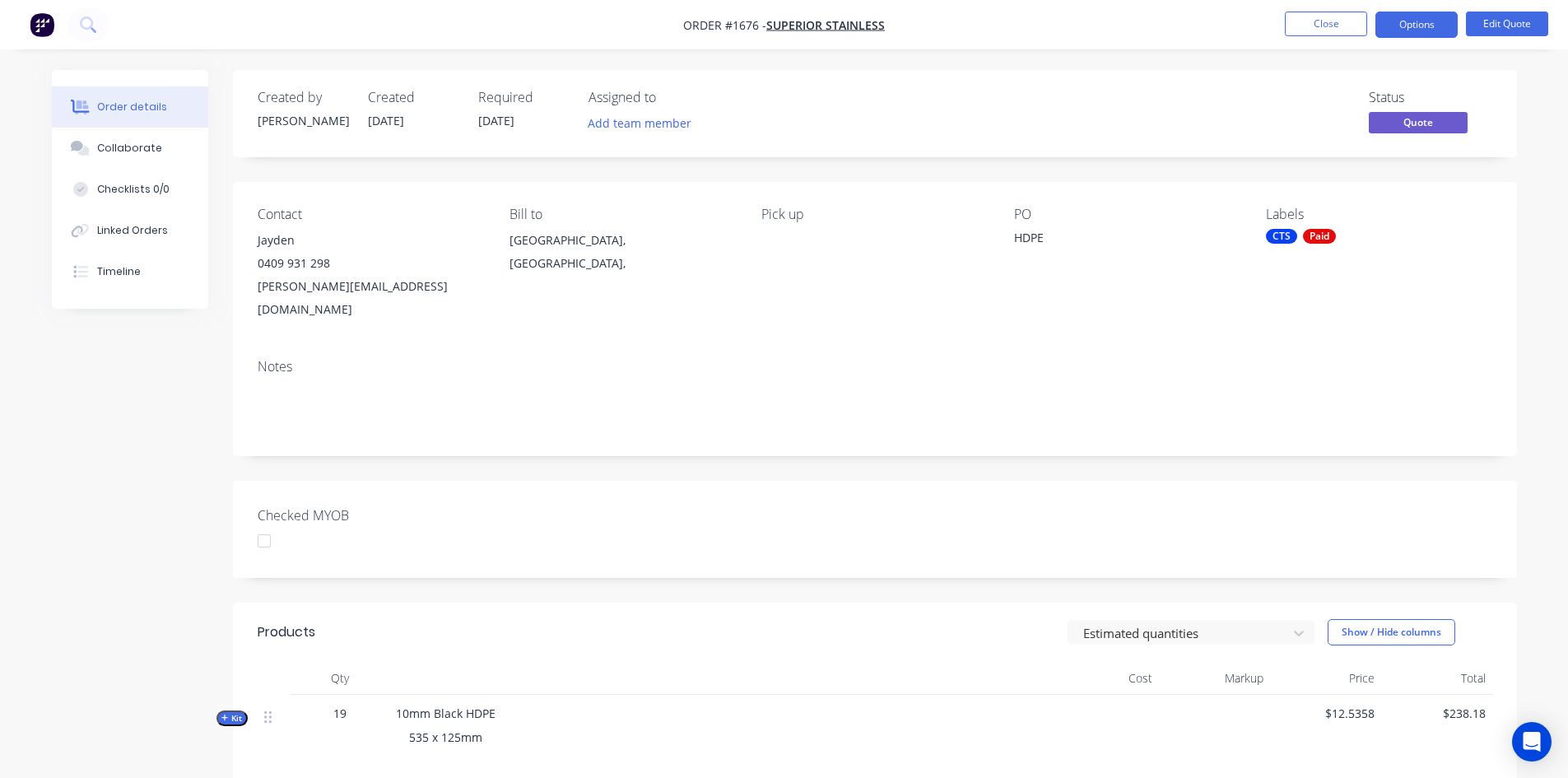
click at [265, 525] on div at bounding box center [265, 541] width 33 height 33
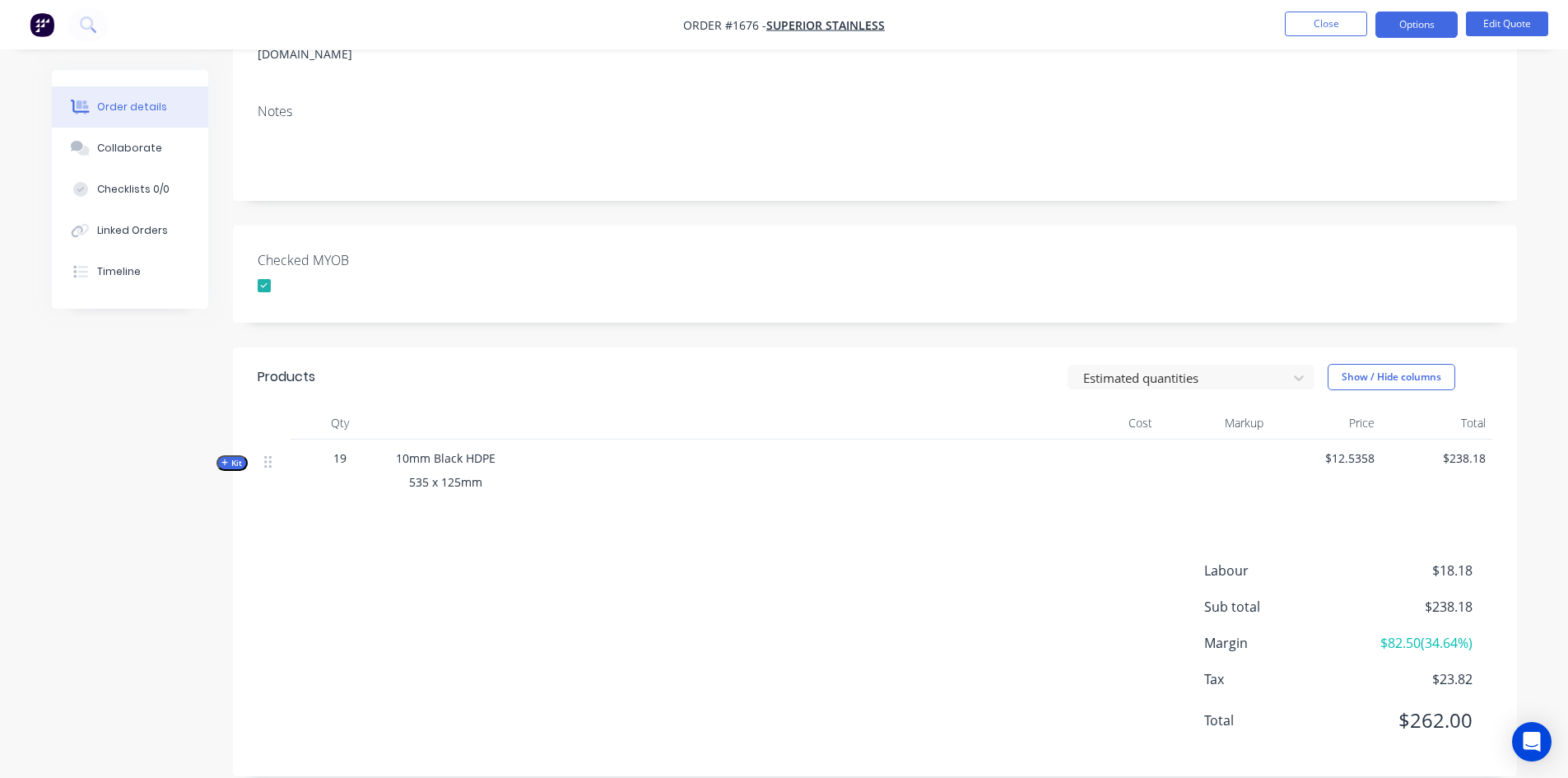
scroll to position [0, 0]
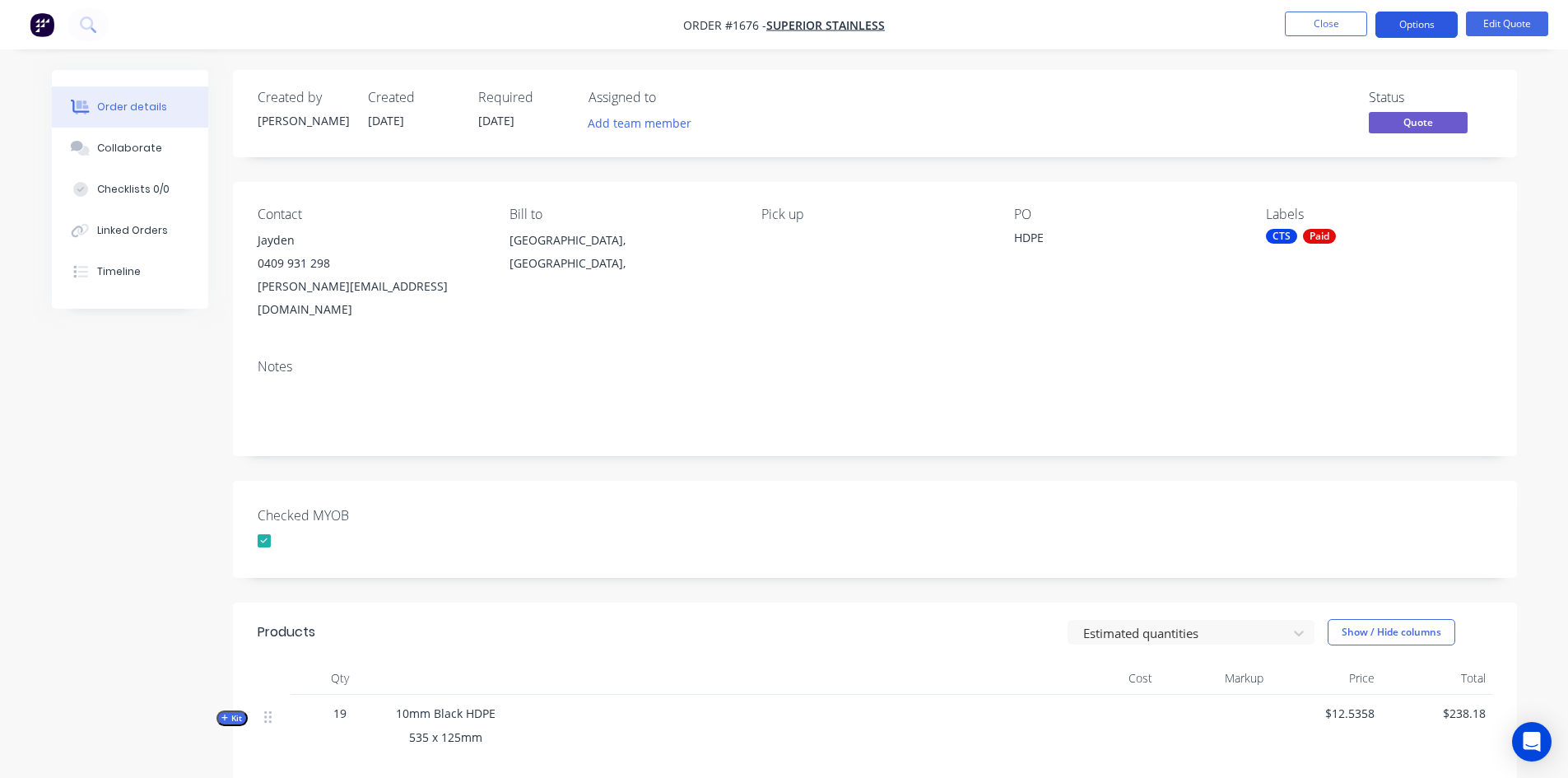
click at [1433, 20] on button "Options" at bounding box center [1416, 25] width 82 height 26
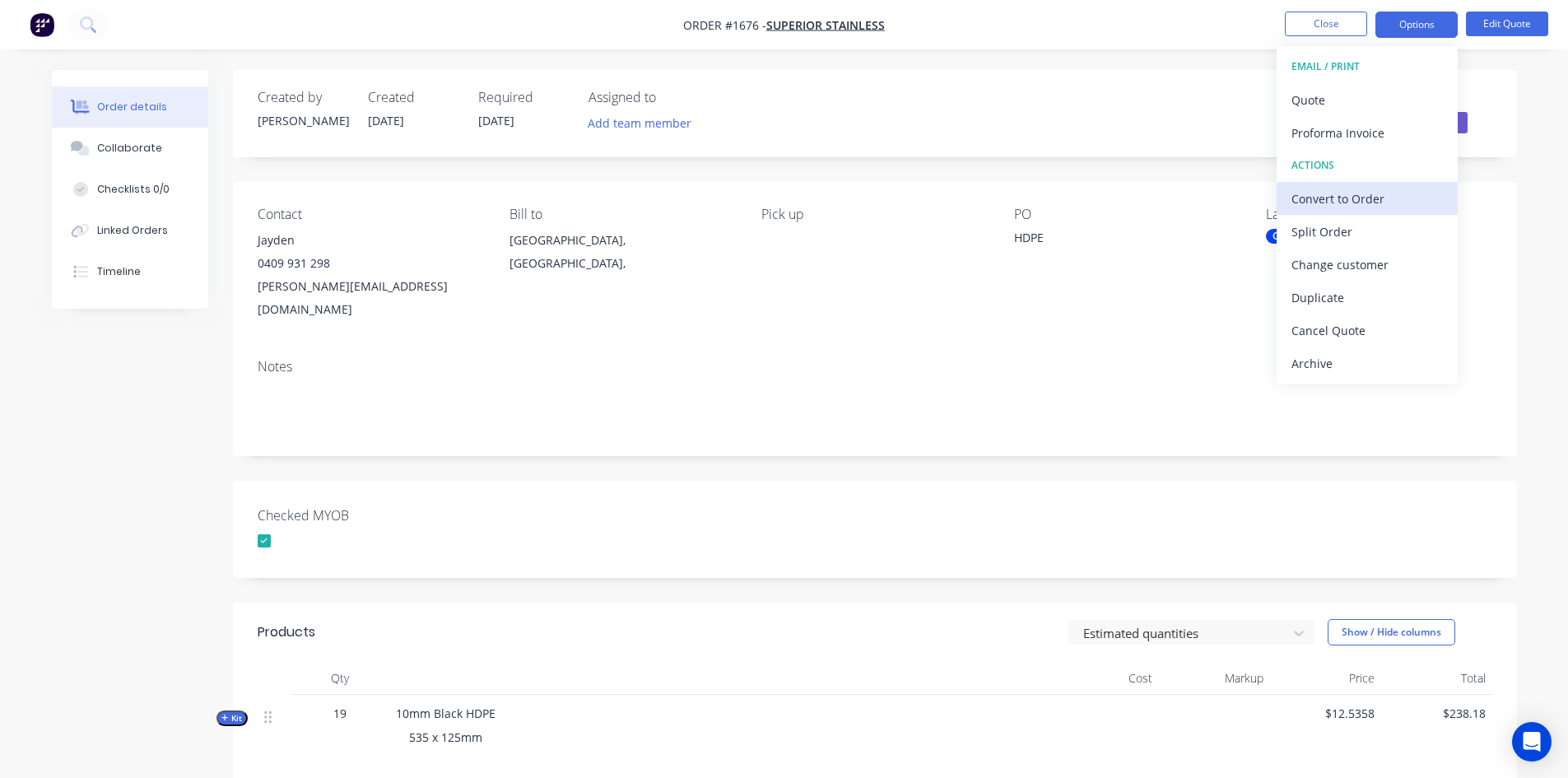
click at [1371, 198] on div "Convert to Order" at bounding box center [1367, 199] width 152 height 24
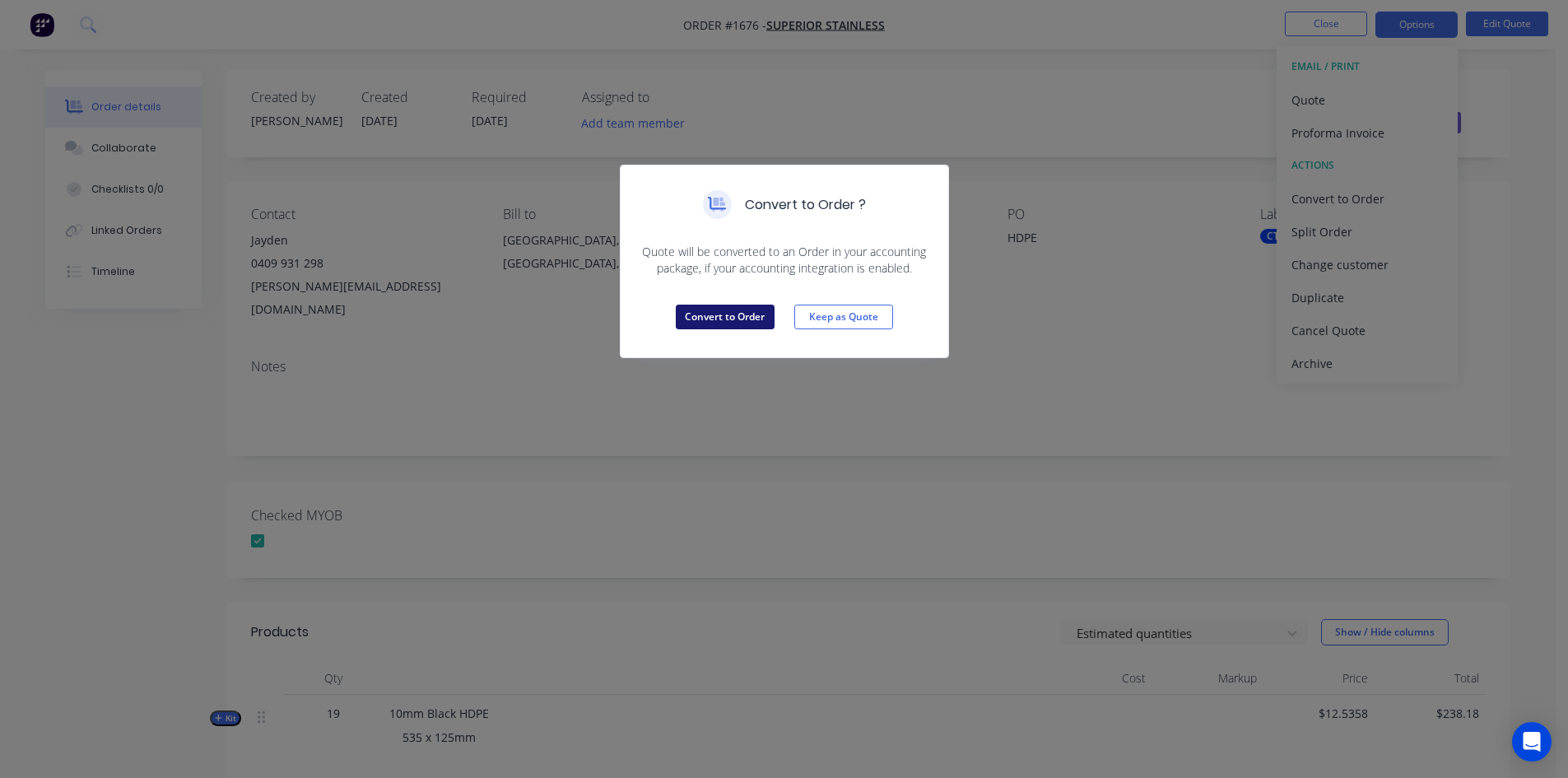
click at [701, 305] on button "Convert to Order" at bounding box center [726, 317] width 99 height 25
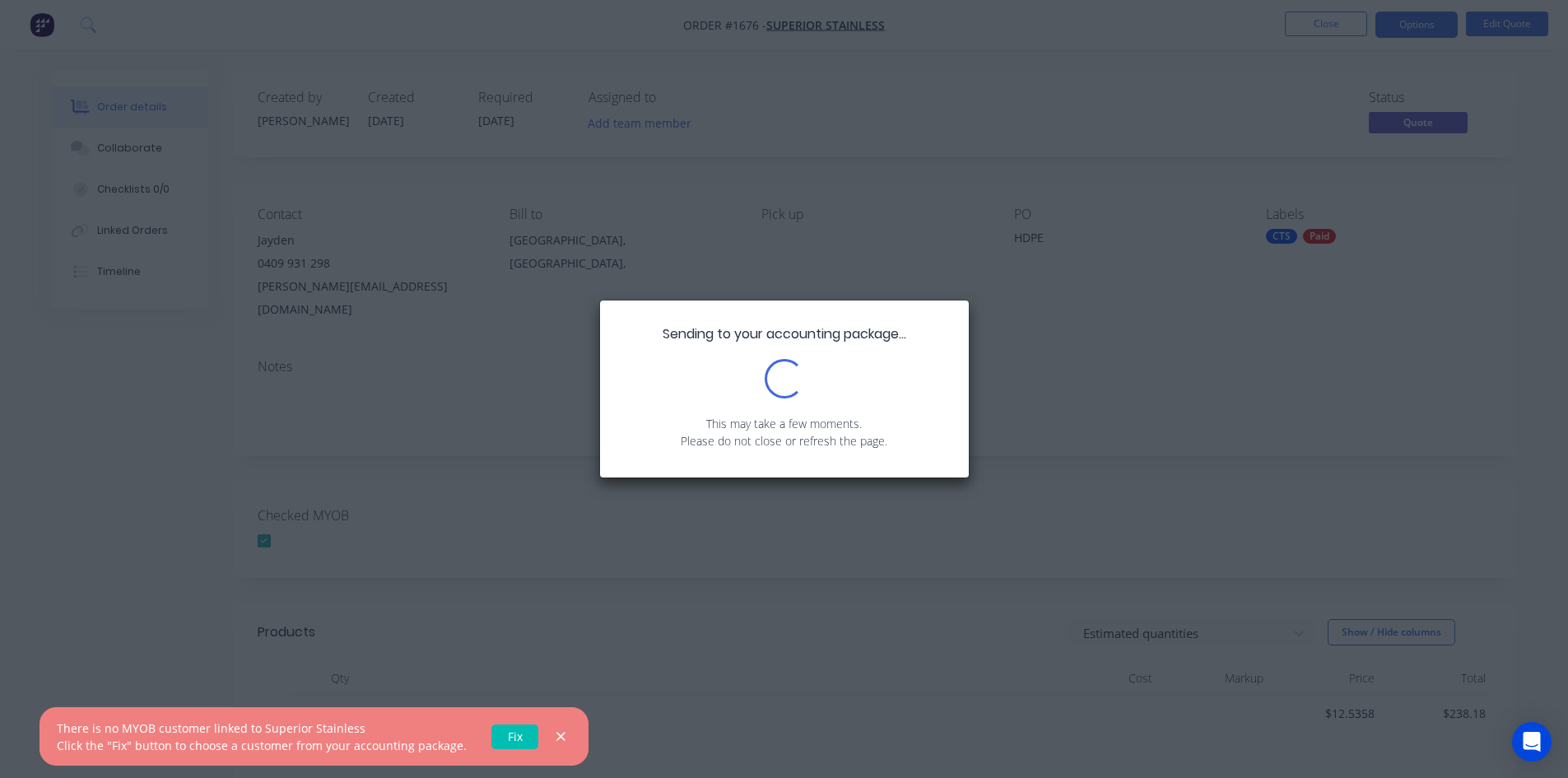
click at [789, 603] on div "Sending to your accounting package... Loading... This may take a few moments. P…" at bounding box center [784, 389] width 1568 height 778
click at [551, 727] on button "button" at bounding box center [560, 737] width 21 height 21
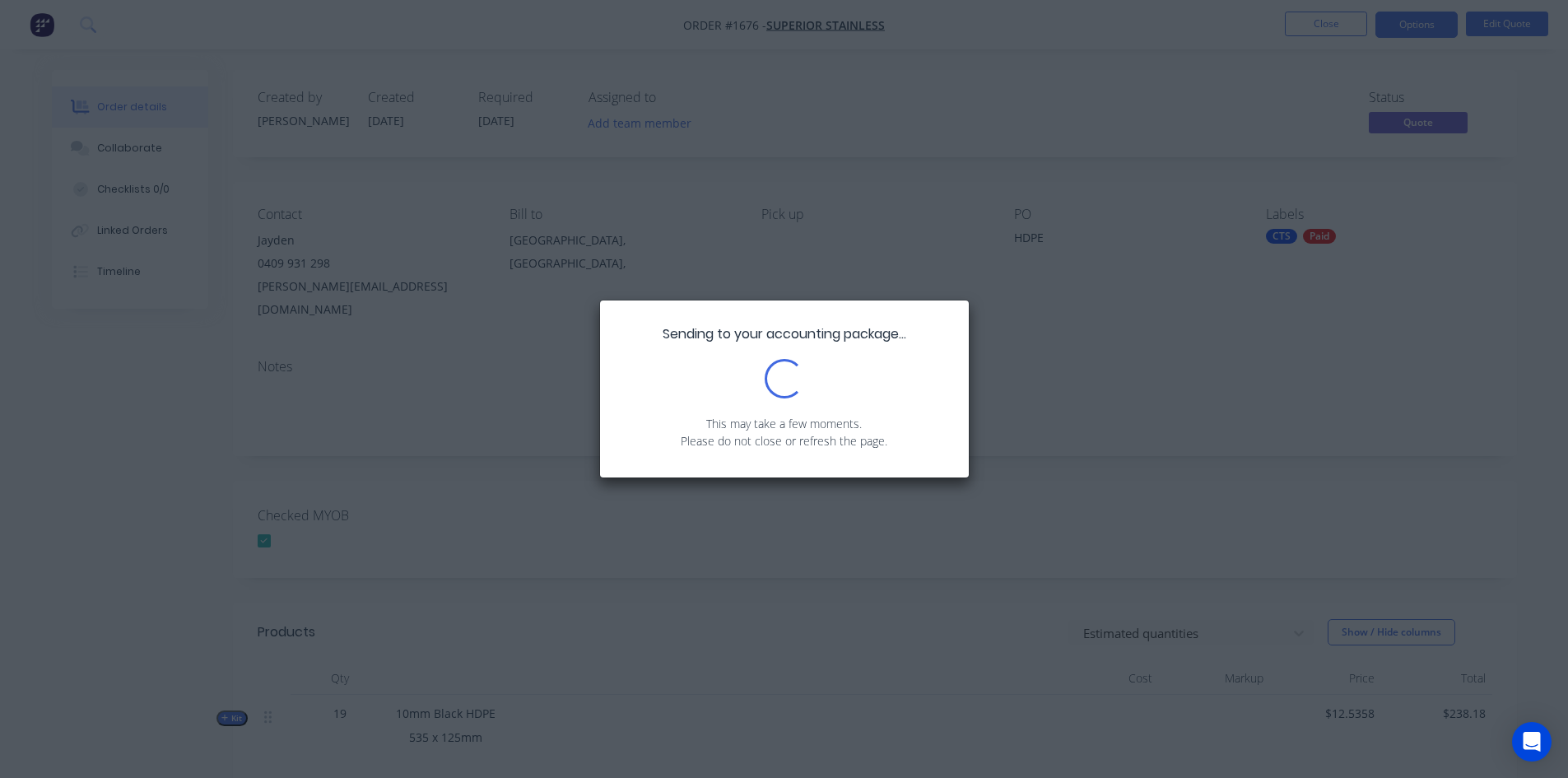
click at [899, 391] on div "Loading..." at bounding box center [785, 378] width 319 height 39
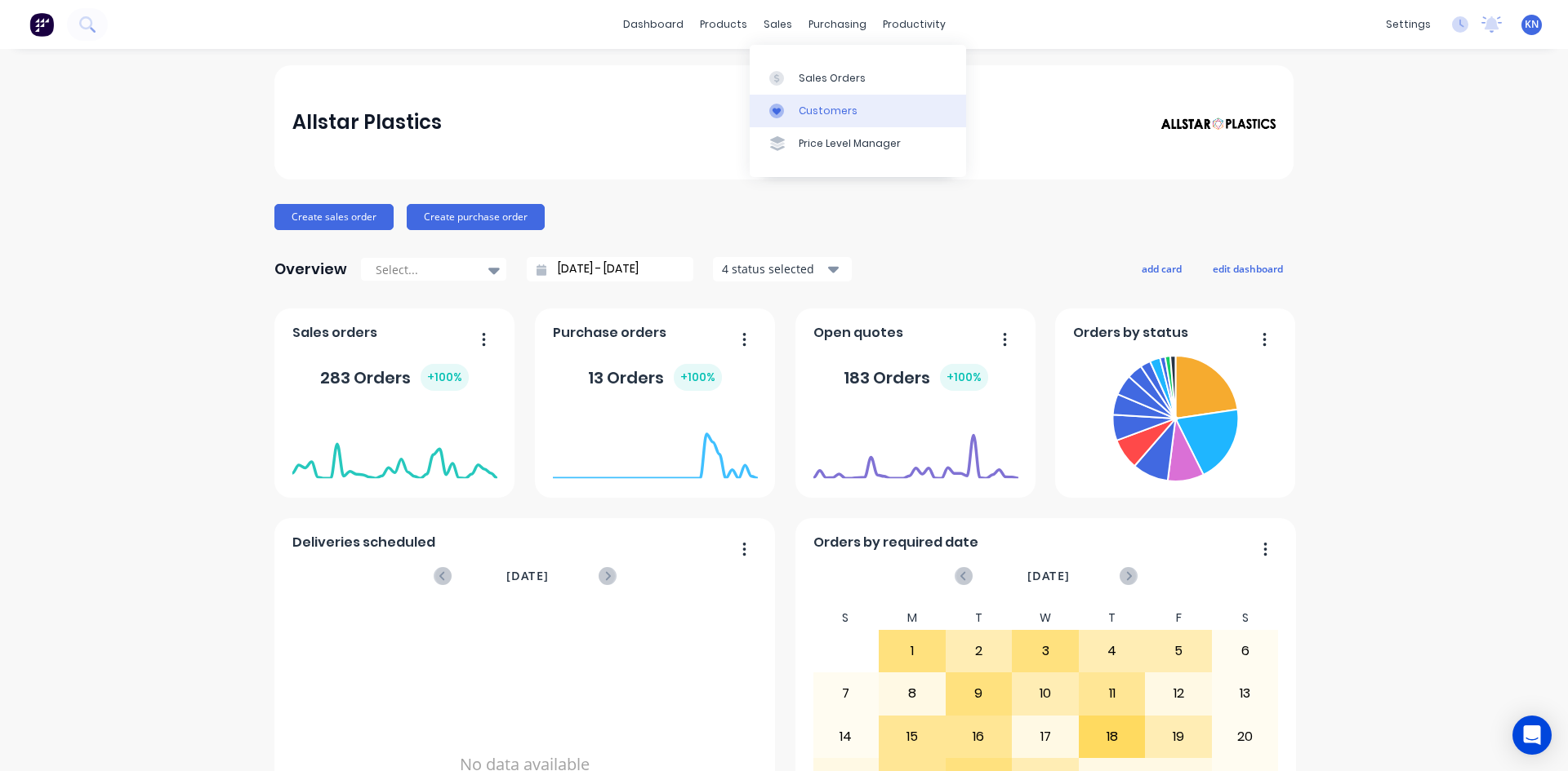
click at [814, 112] on div "Customers" at bounding box center [827, 111] width 59 height 14
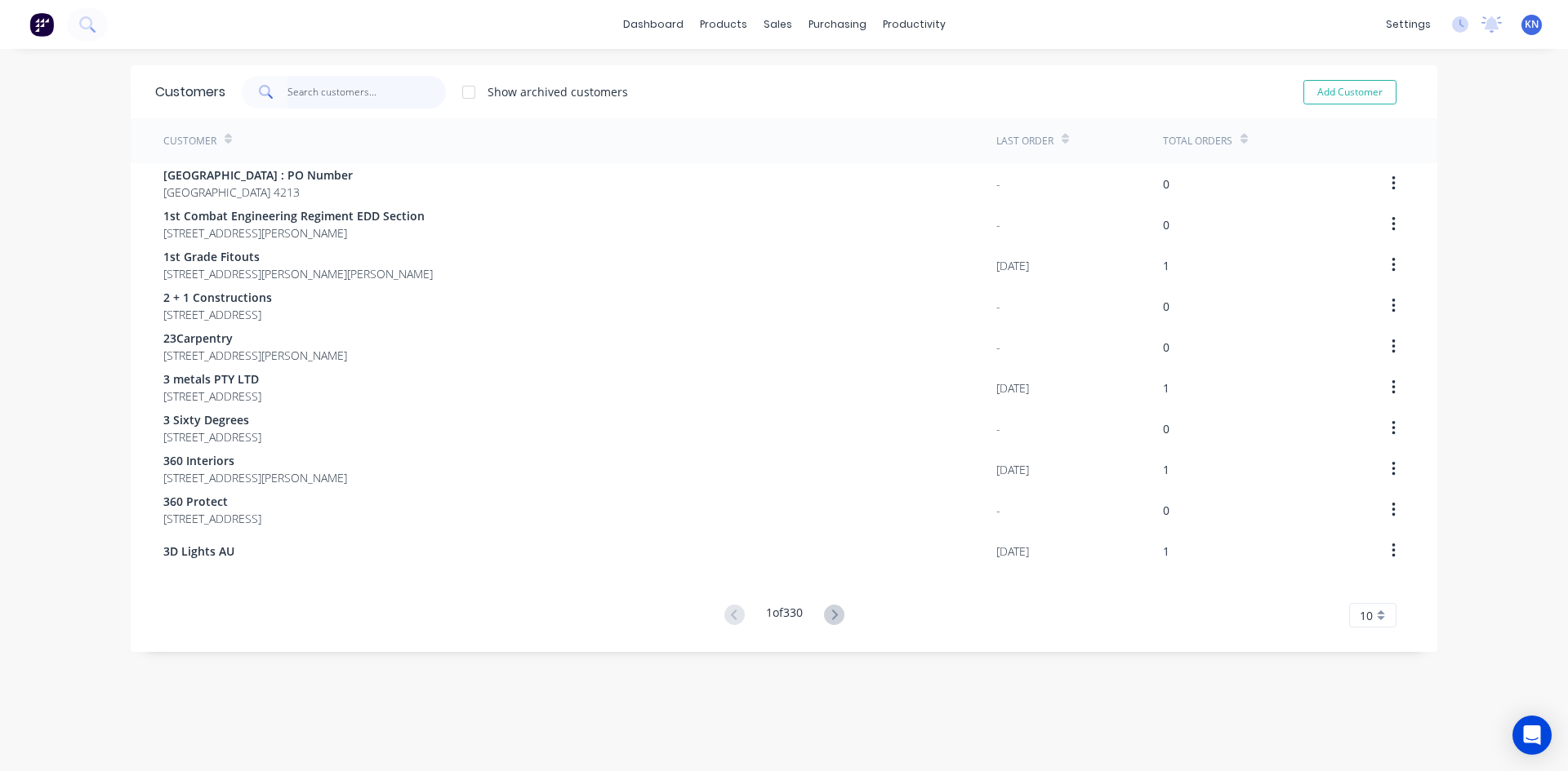
click at [330, 90] on input "text" at bounding box center [368, 92] width 159 height 33
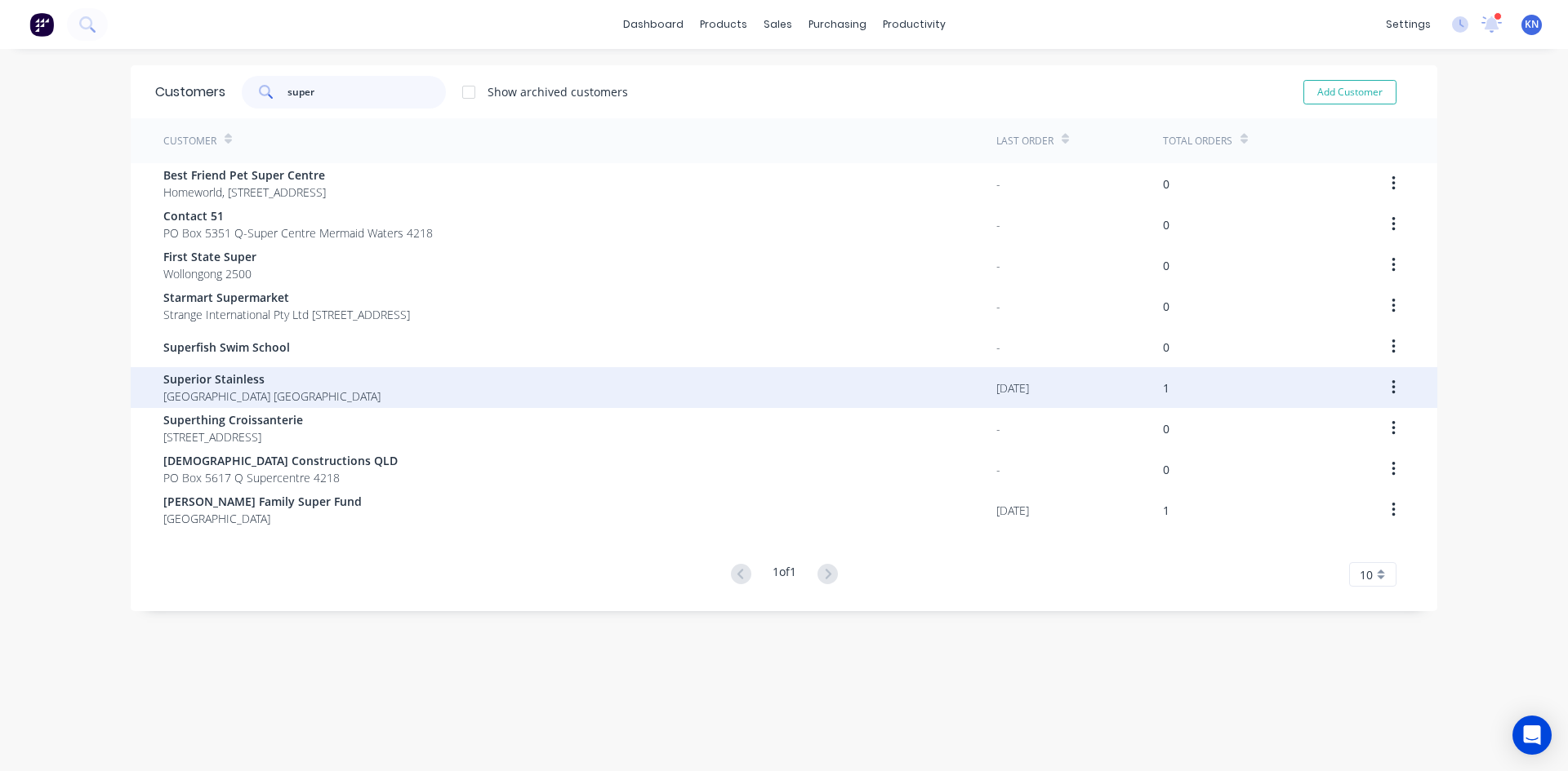
type input "super"
click at [307, 383] on div "Superior Stainless Queensland Australia" at bounding box center [579, 387] width 833 height 41
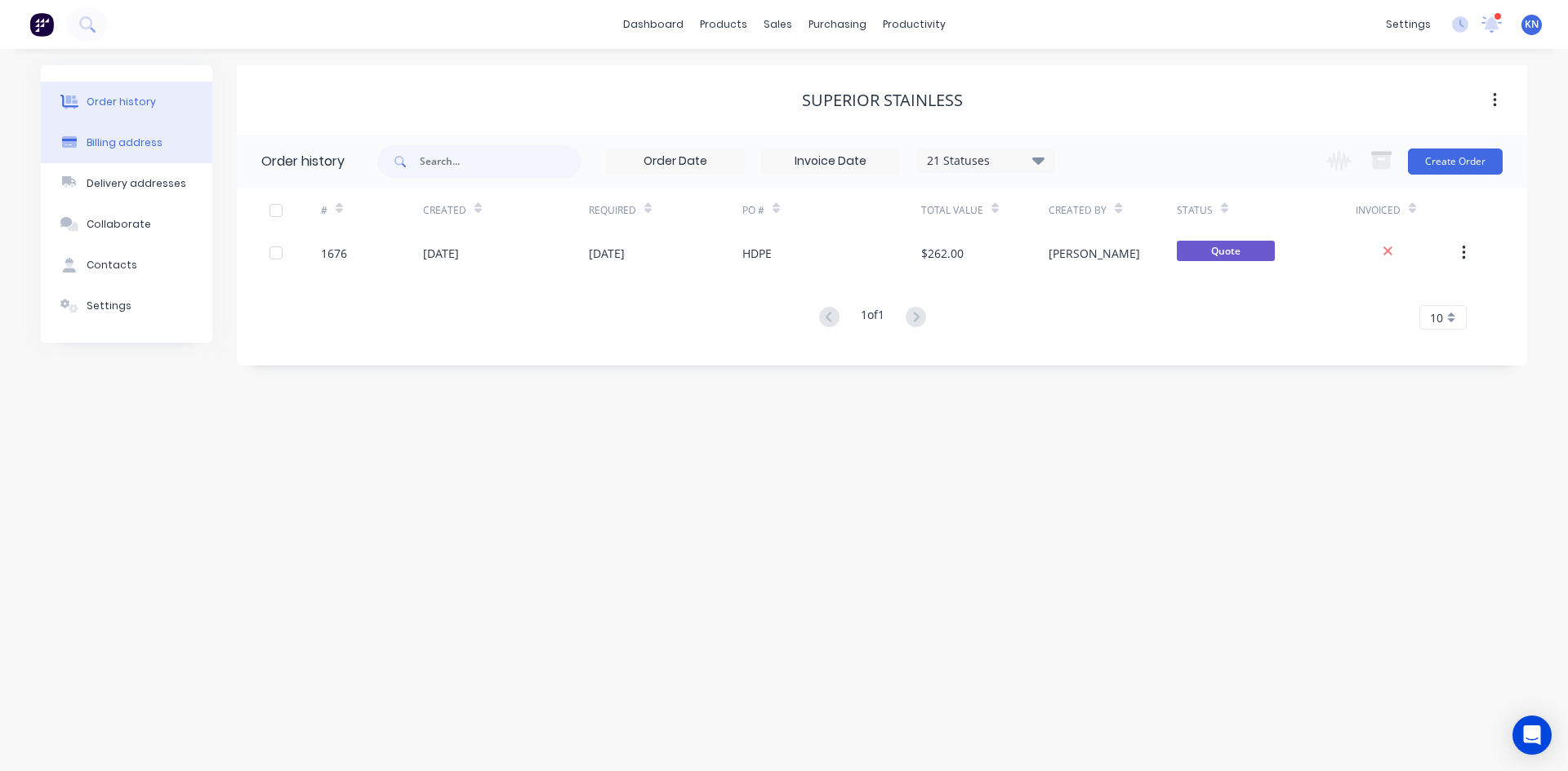
click at [128, 142] on div "Billing address" at bounding box center [125, 143] width 76 height 14
select select "AU"
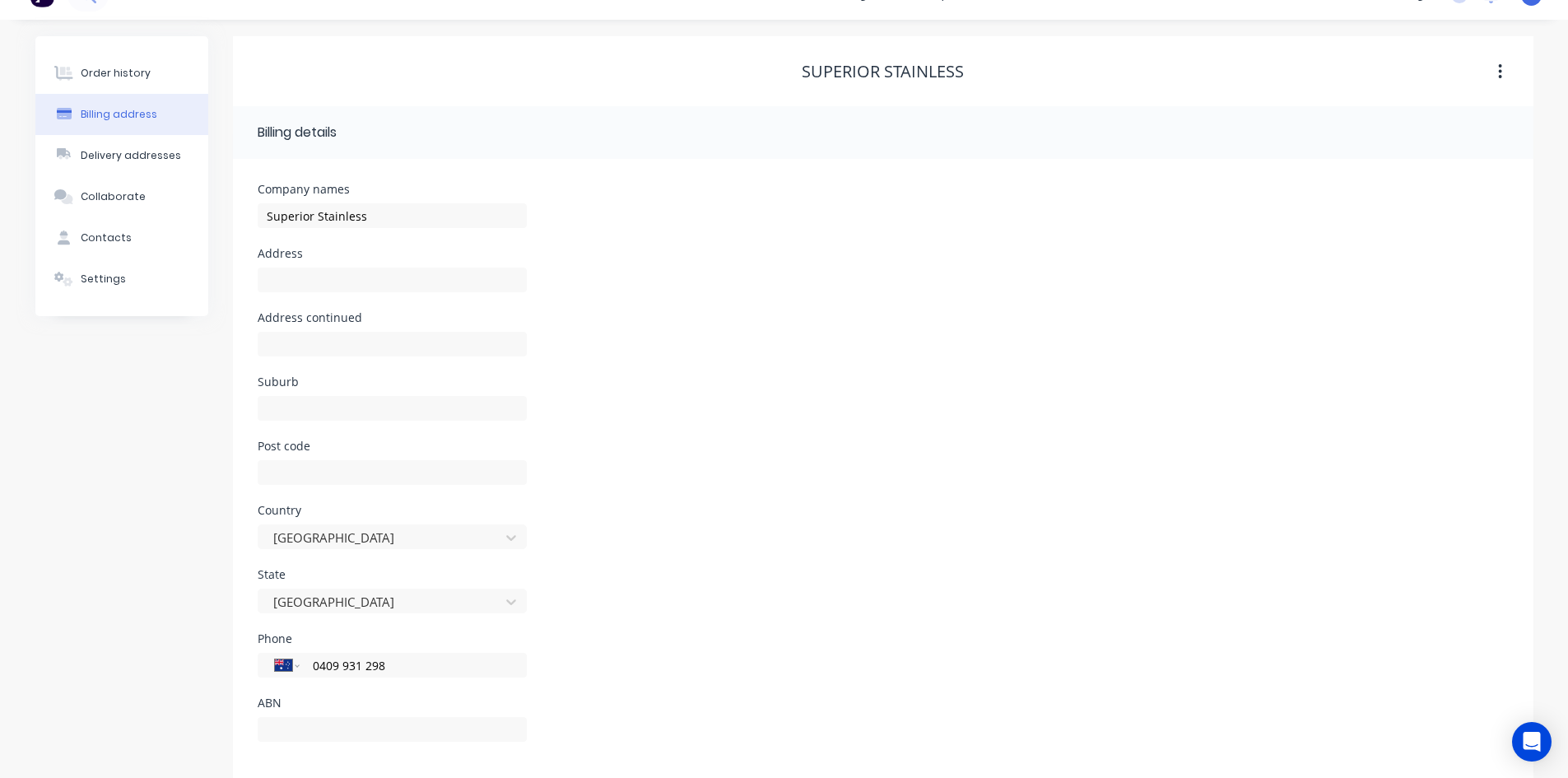
scroll to position [47, 0]
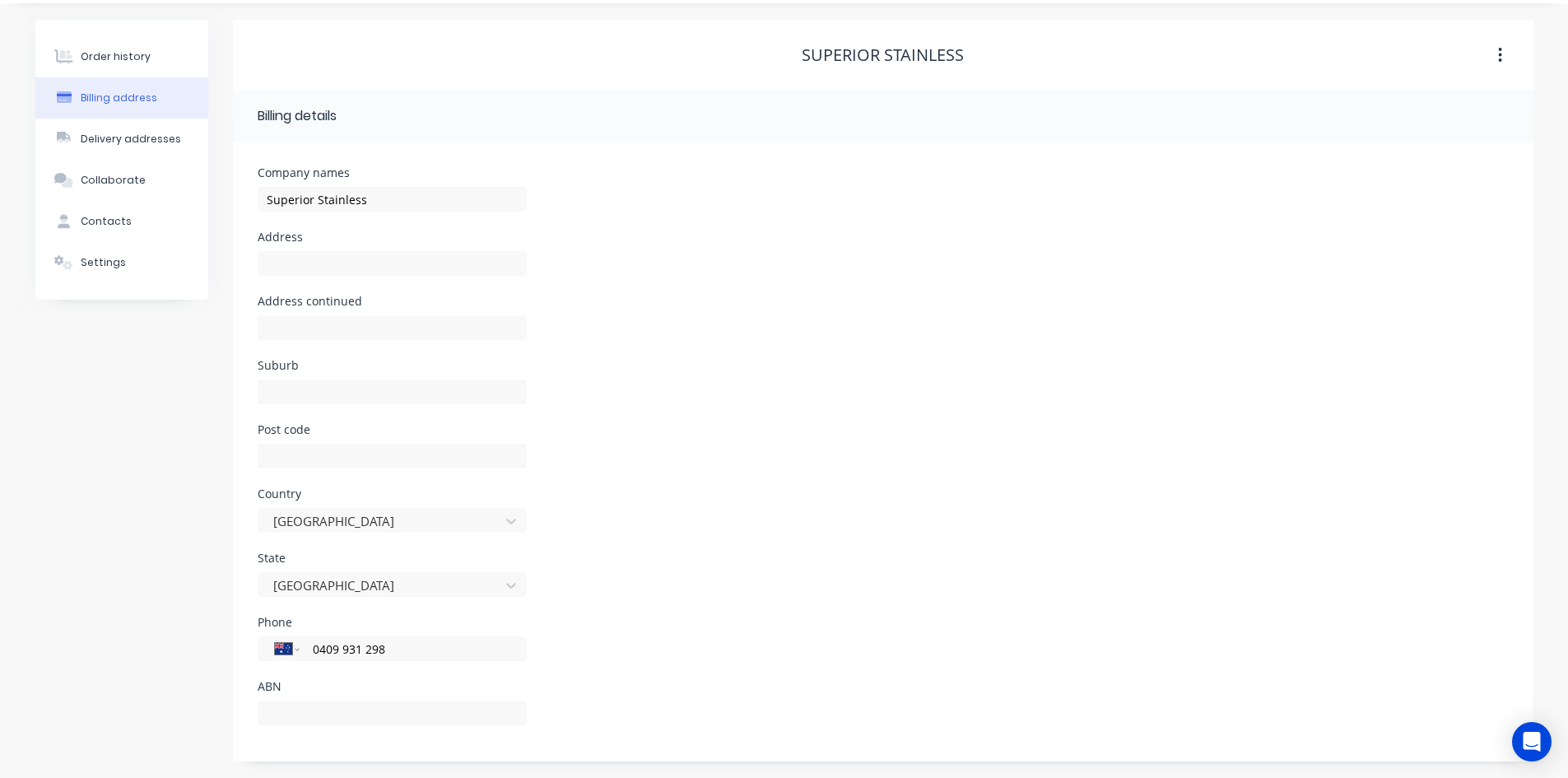
drag, startPoint x: 104, startPoint y: 58, endPoint x: 66, endPoint y: 643, distance: 586.2
click at [104, 58] on div "Order history" at bounding box center [115, 57] width 70 height 15
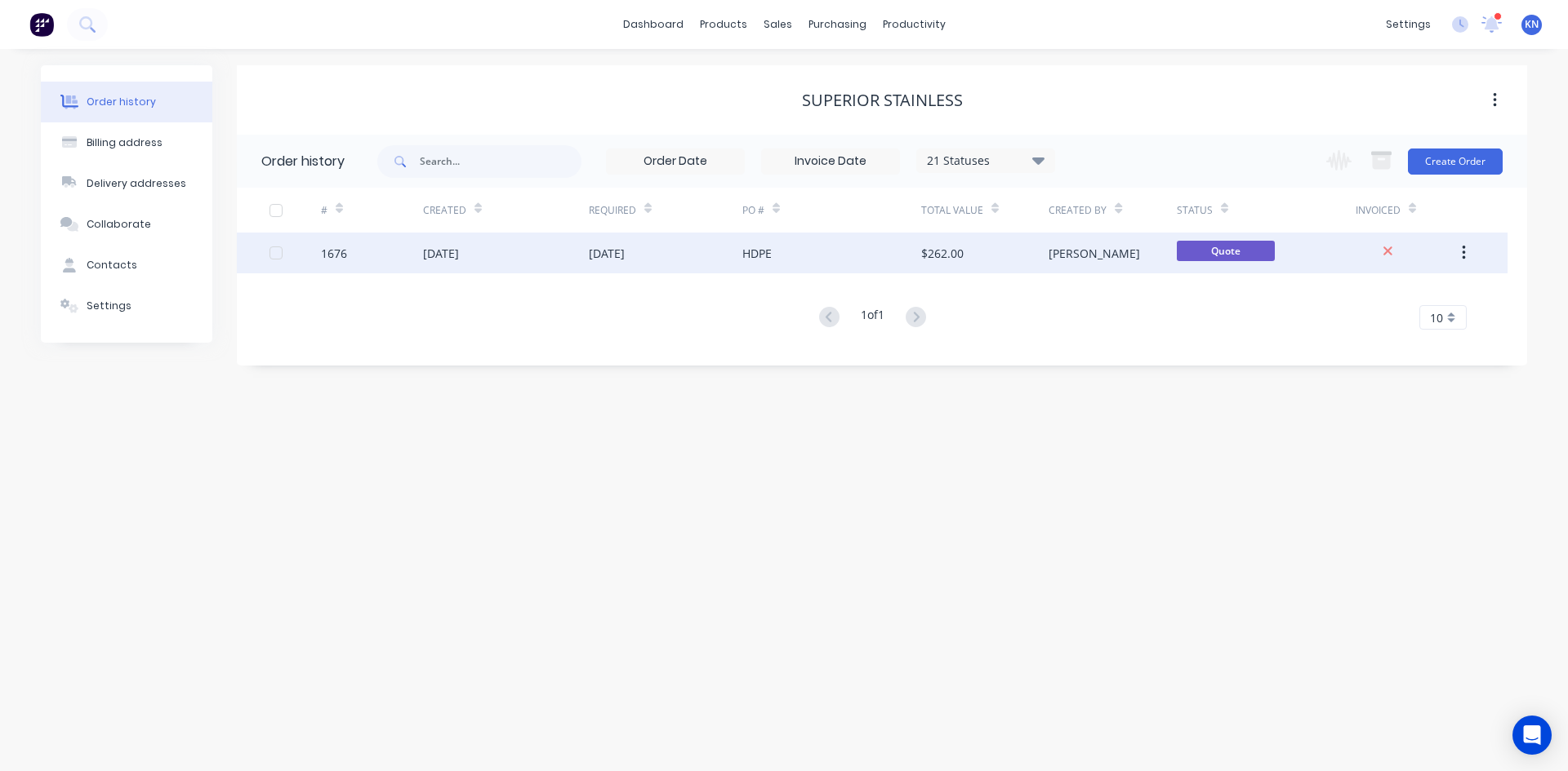
click at [345, 250] on div "1676" at bounding box center [333, 253] width 26 height 17
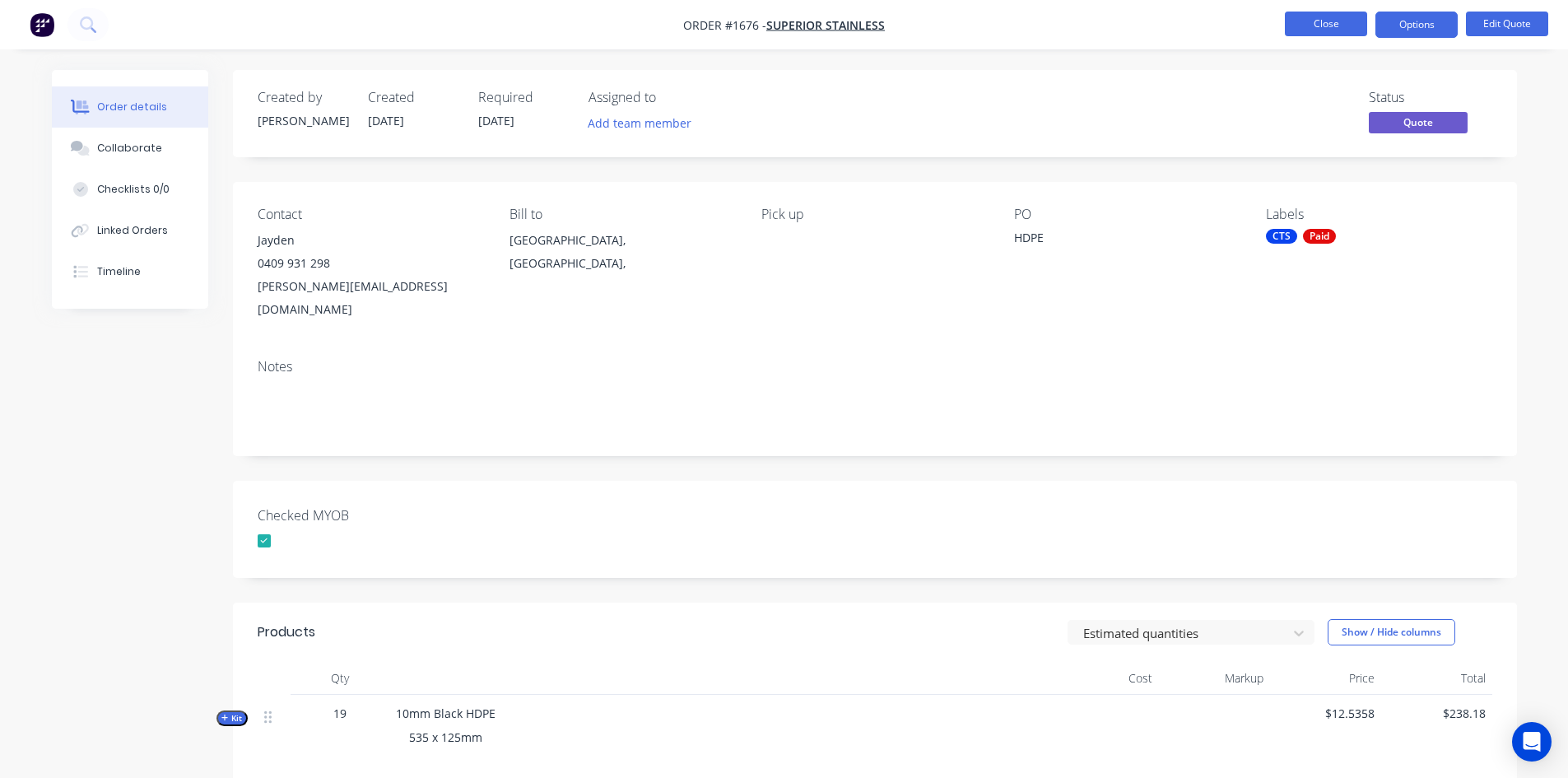
click at [1324, 20] on button "Close" at bounding box center [1326, 24] width 82 height 25
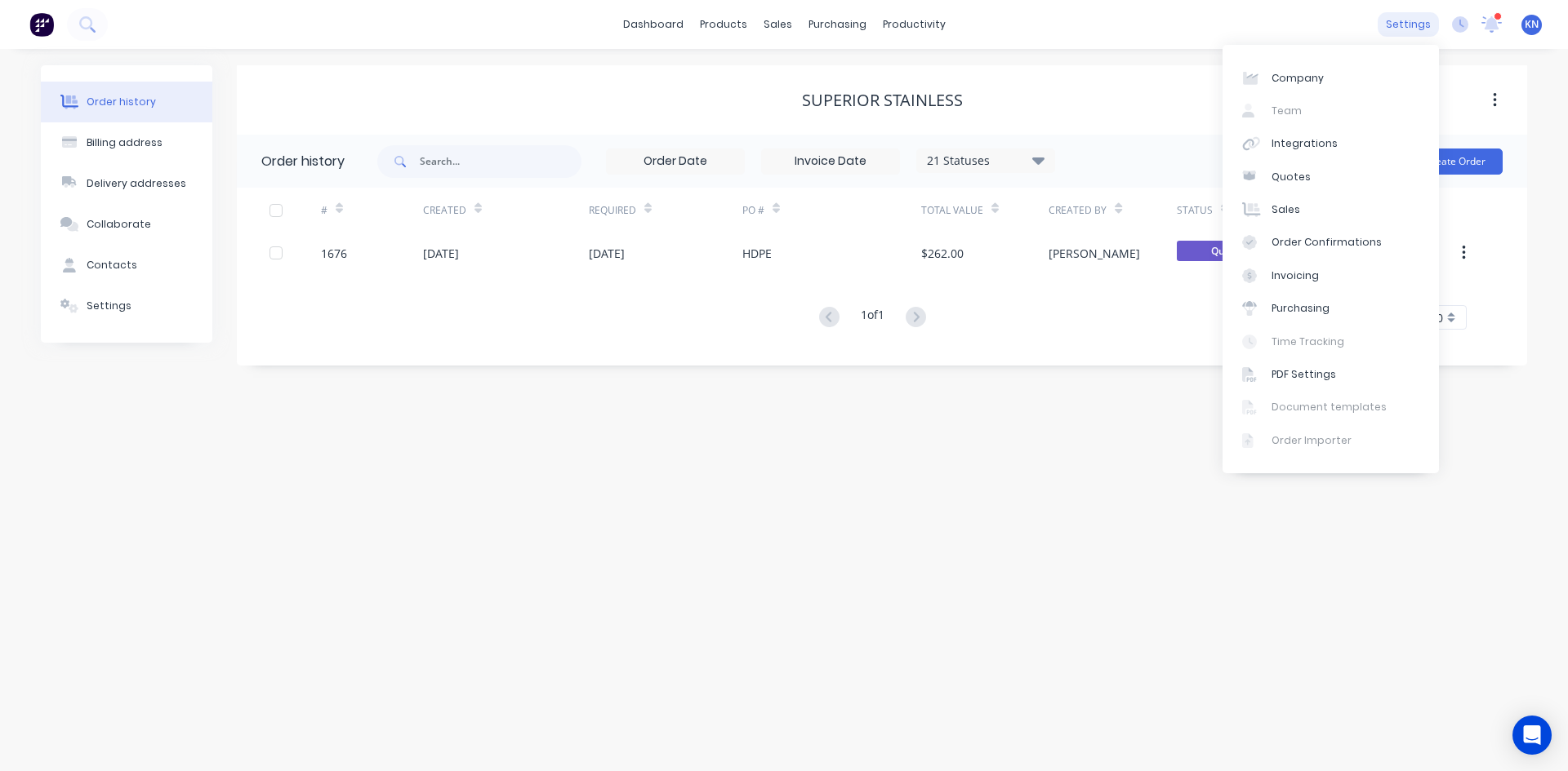
click at [1415, 22] on div "settings" at bounding box center [1409, 24] width 62 height 24
click at [1305, 146] on div "Integrations" at bounding box center [1304, 144] width 66 height 14
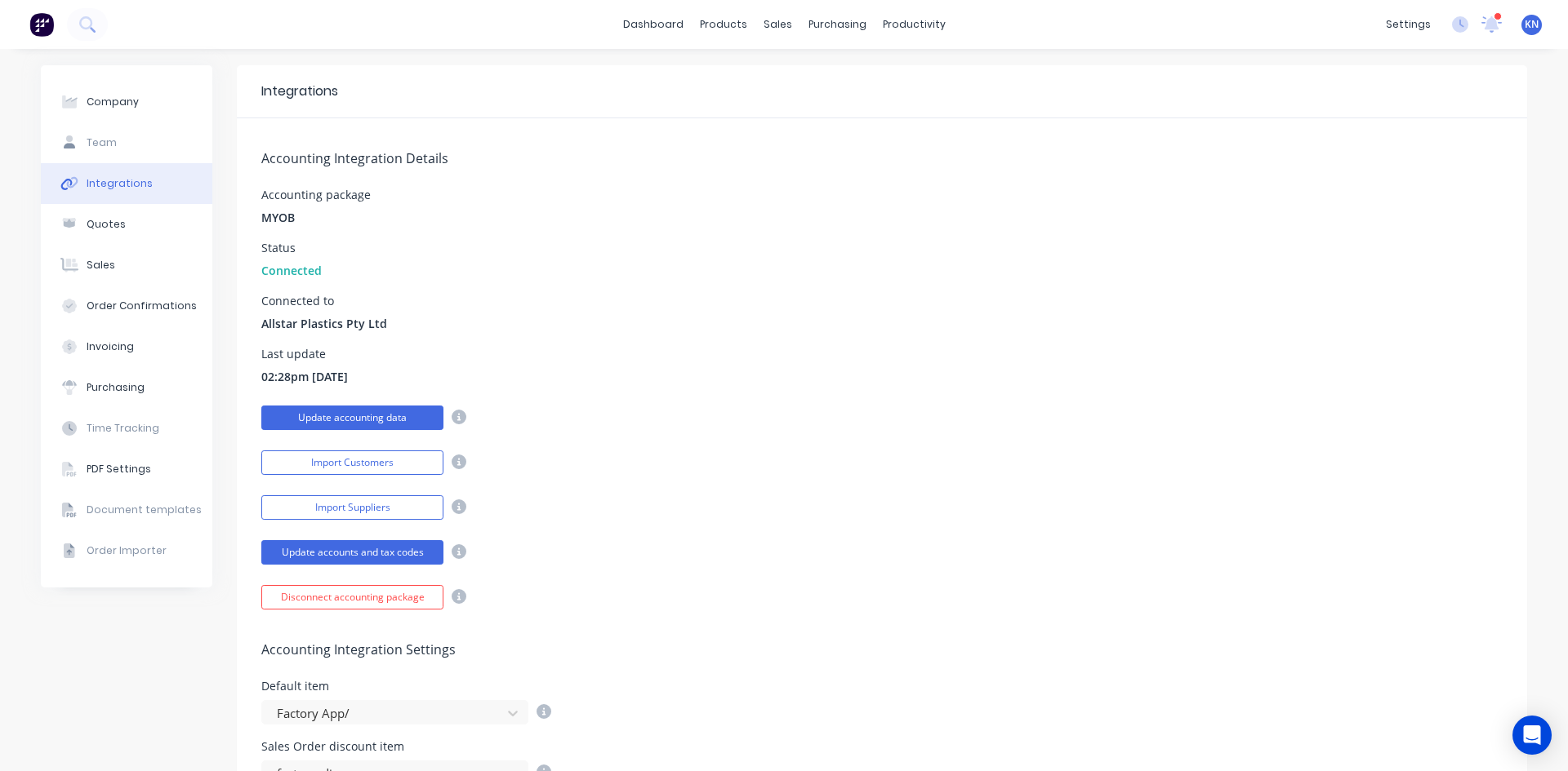
click at [369, 414] on button "Update accounting data" at bounding box center [352, 417] width 182 height 24
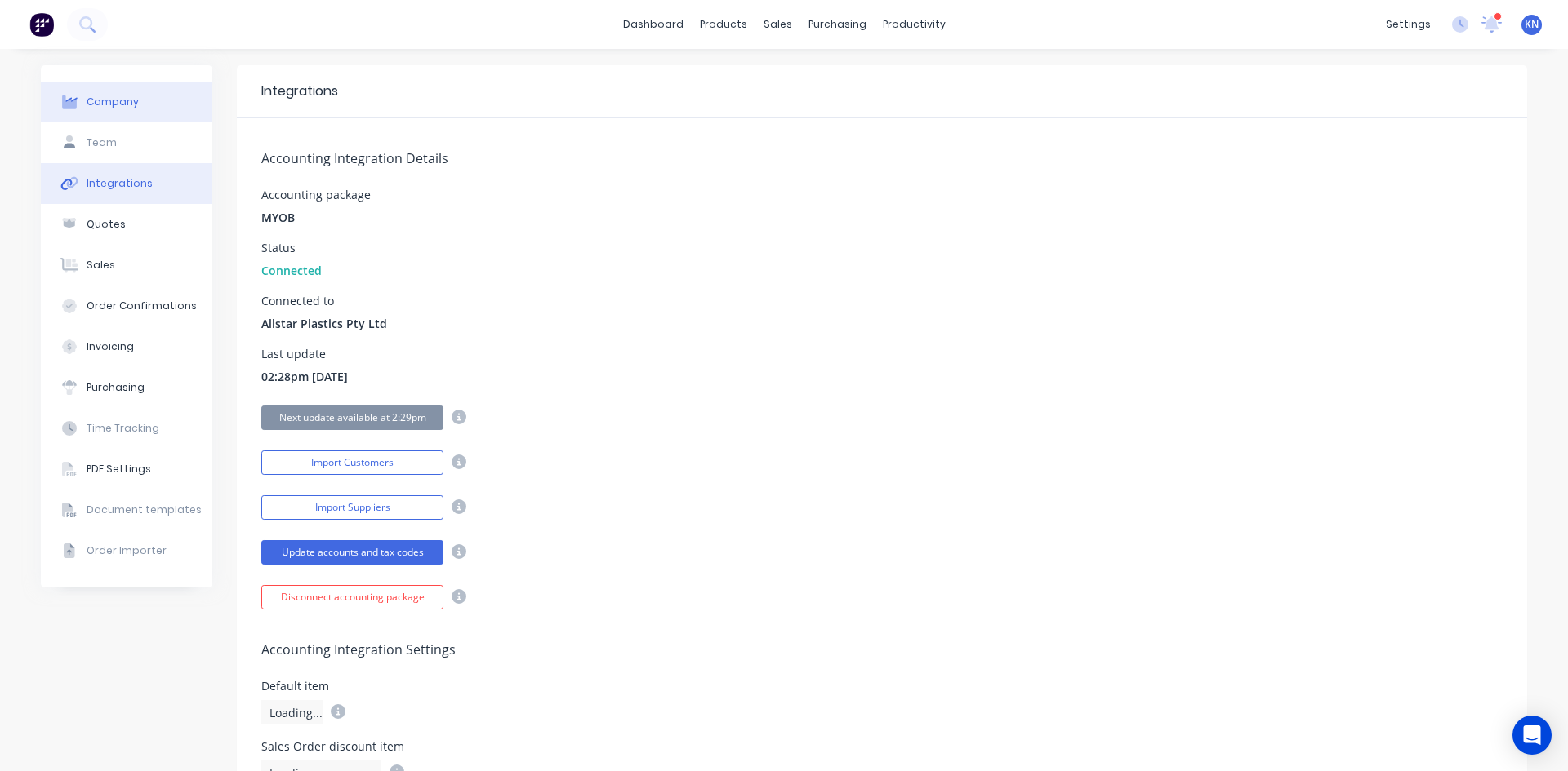
click at [138, 104] on button "Company" at bounding box center [126, 101] width 171 height 41
select select "AU"
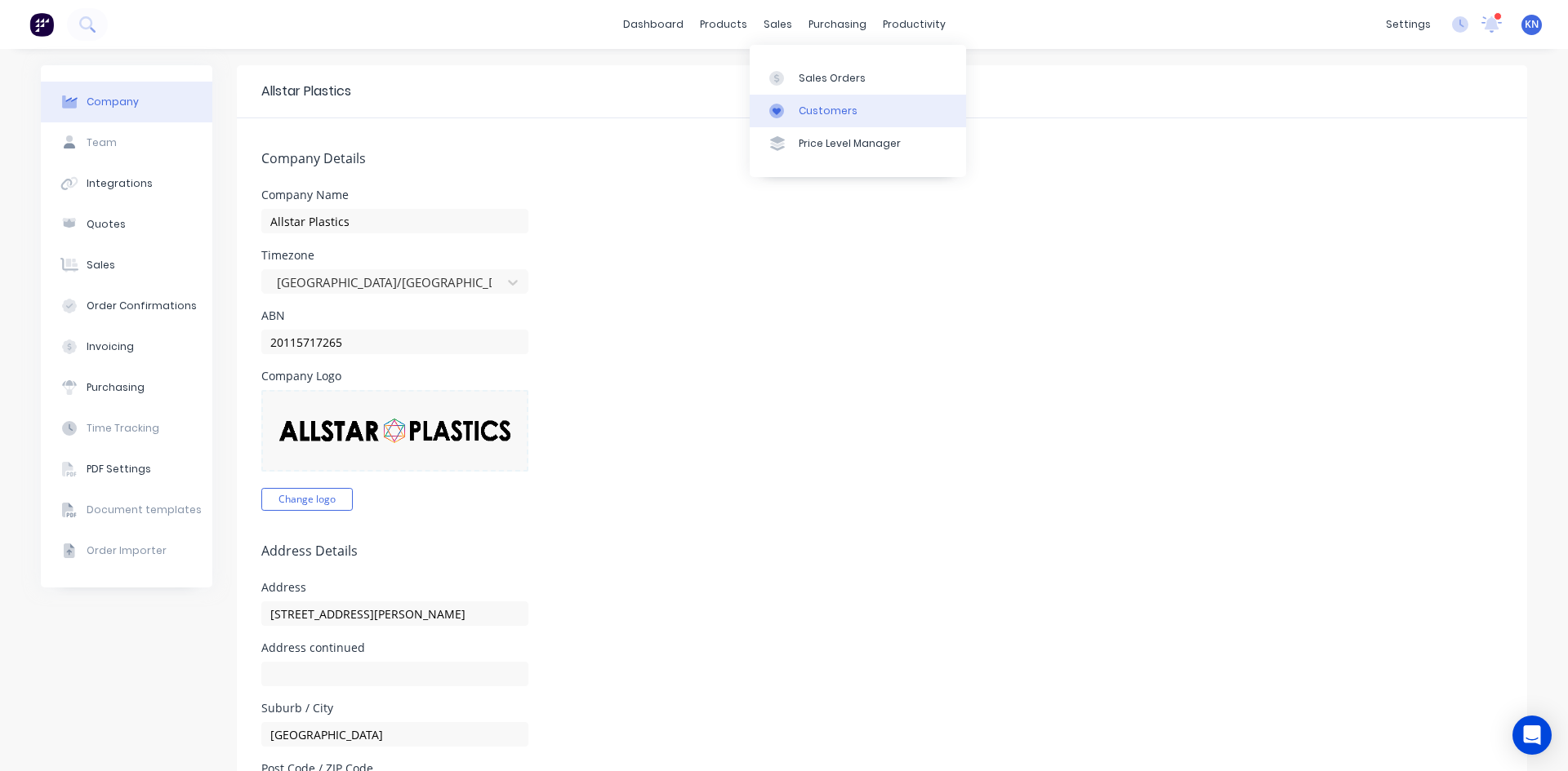
click at [844, 104] on div "Customers" at bounding box center [827, 111] width 59 height 14
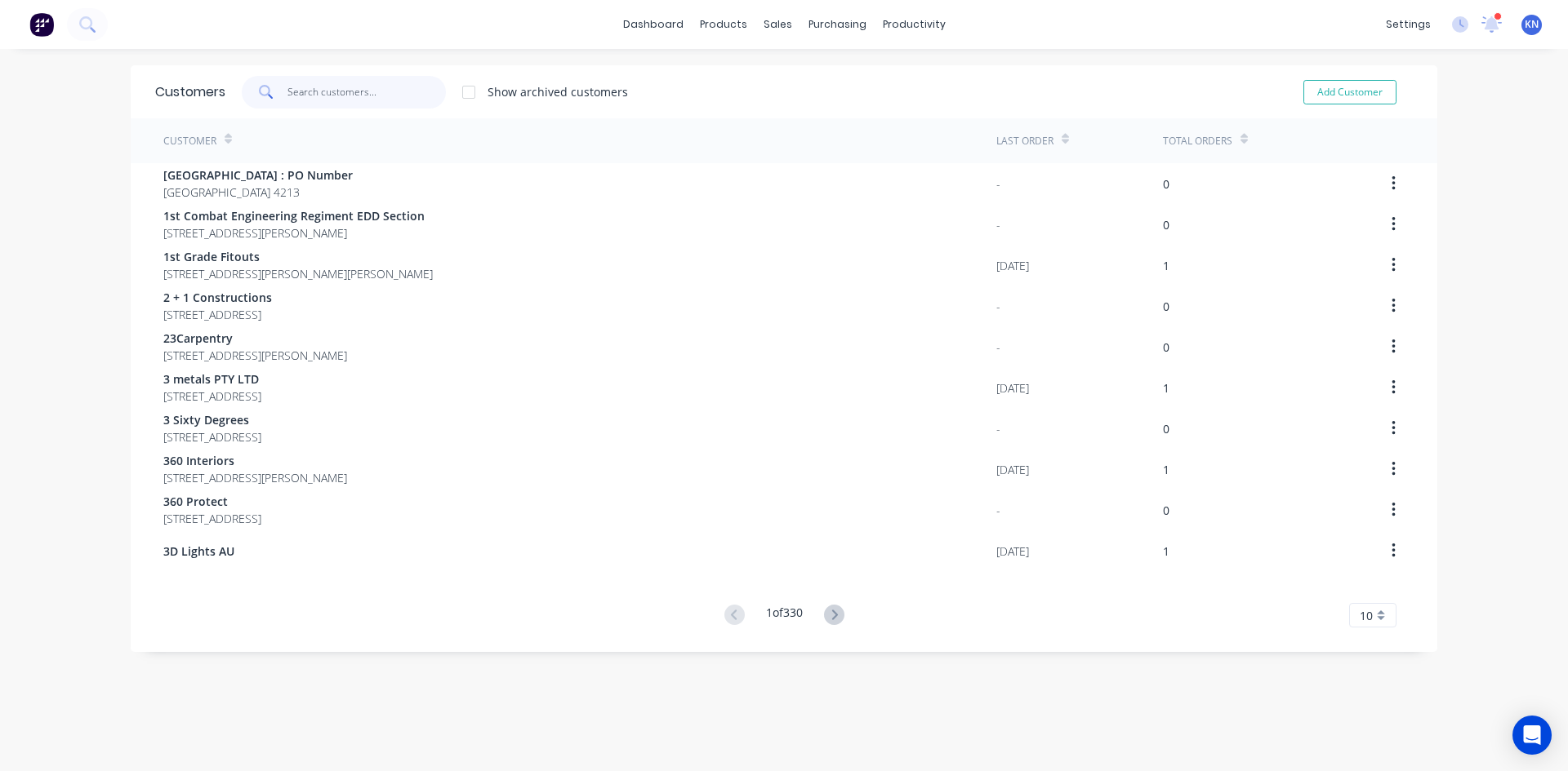
click at [339, 93] on input "text" at bounding box center [368, 92] width 159 height 33
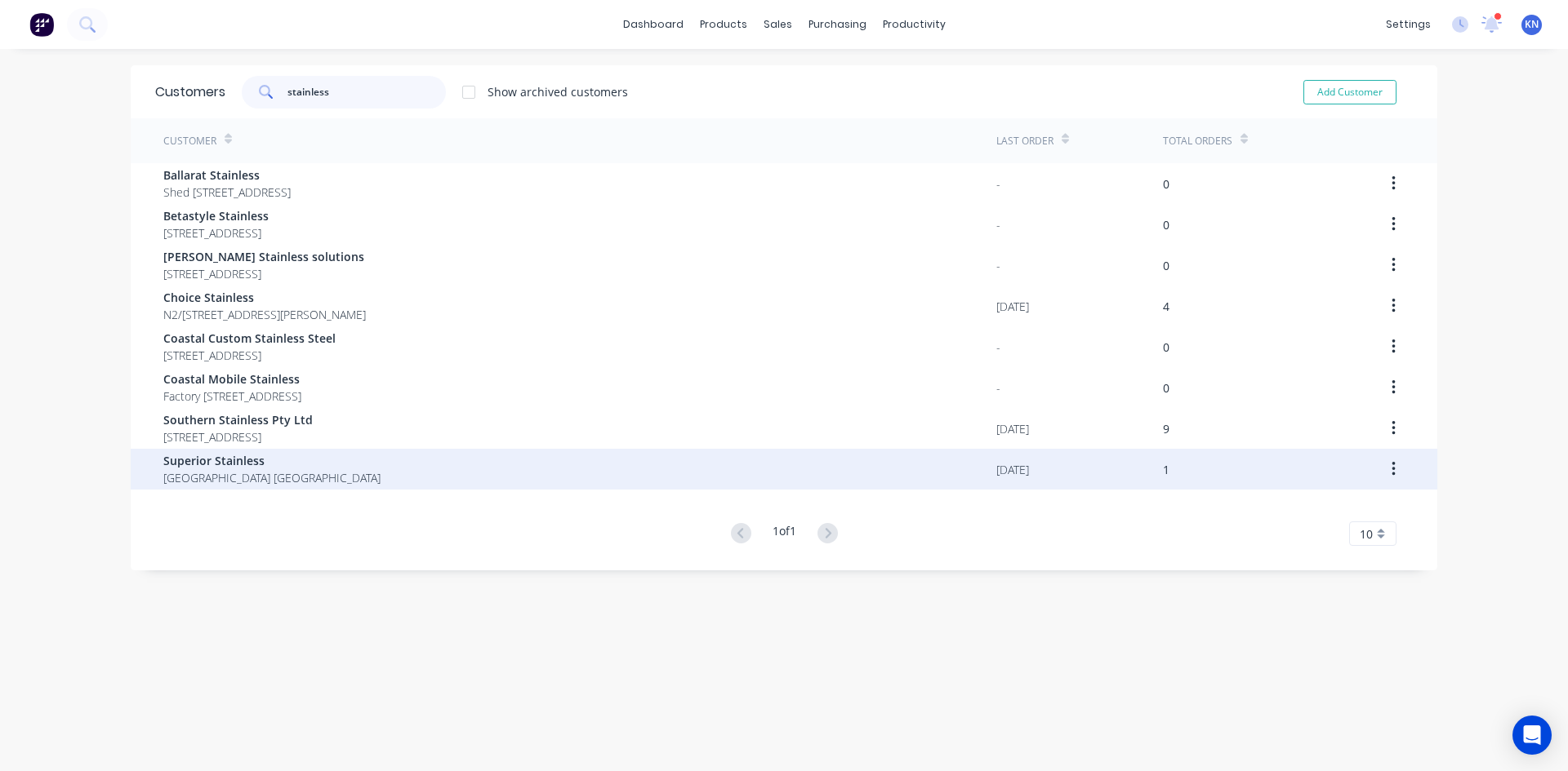
type input "stainless"
click at [223, 468] on span "Superior Stainless" at bounding box center [272, 461] width 217 height 17
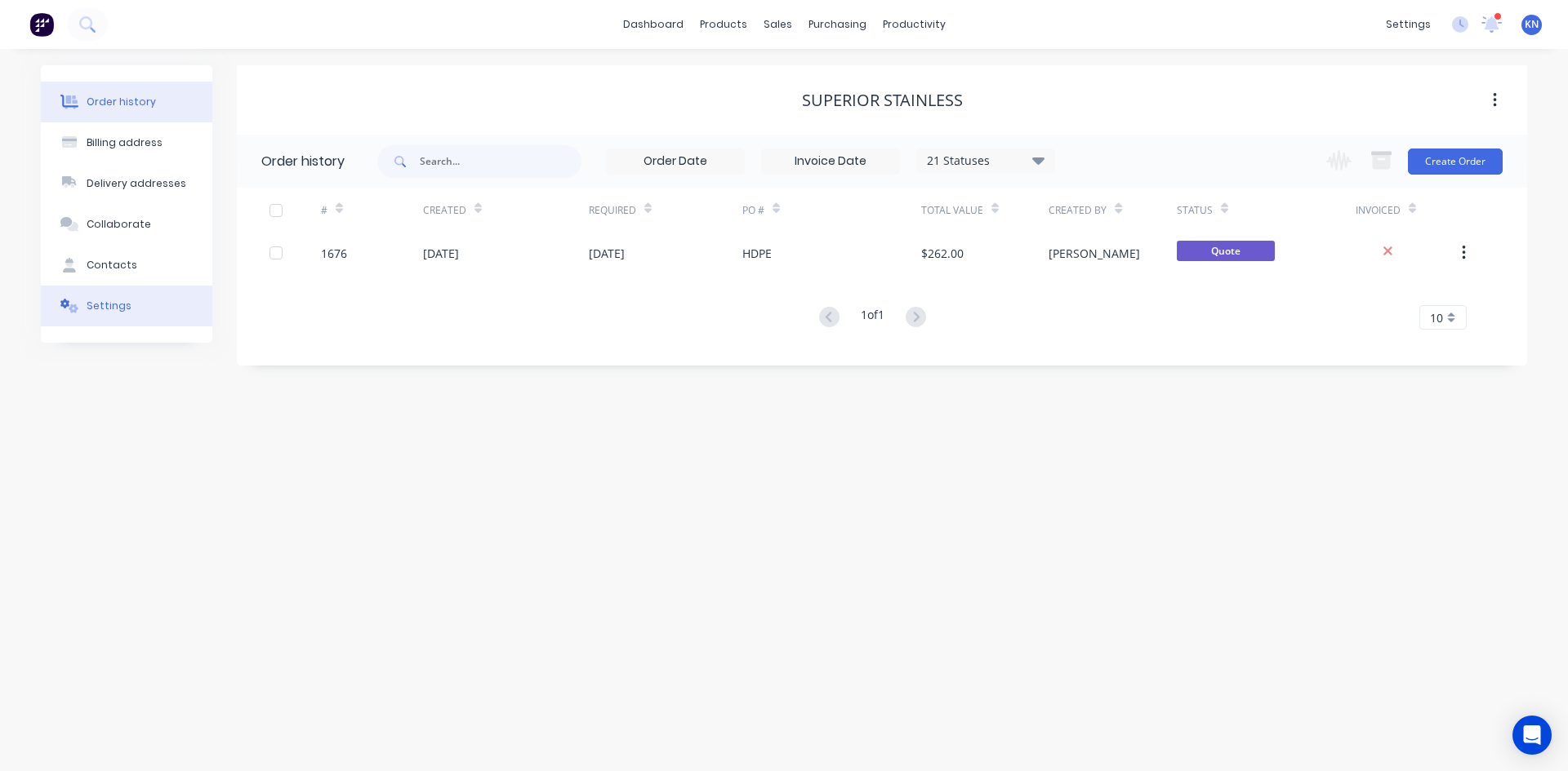
click at [114, 309] on div "Settings" at bounding box center [110, 306] width 45 height 14
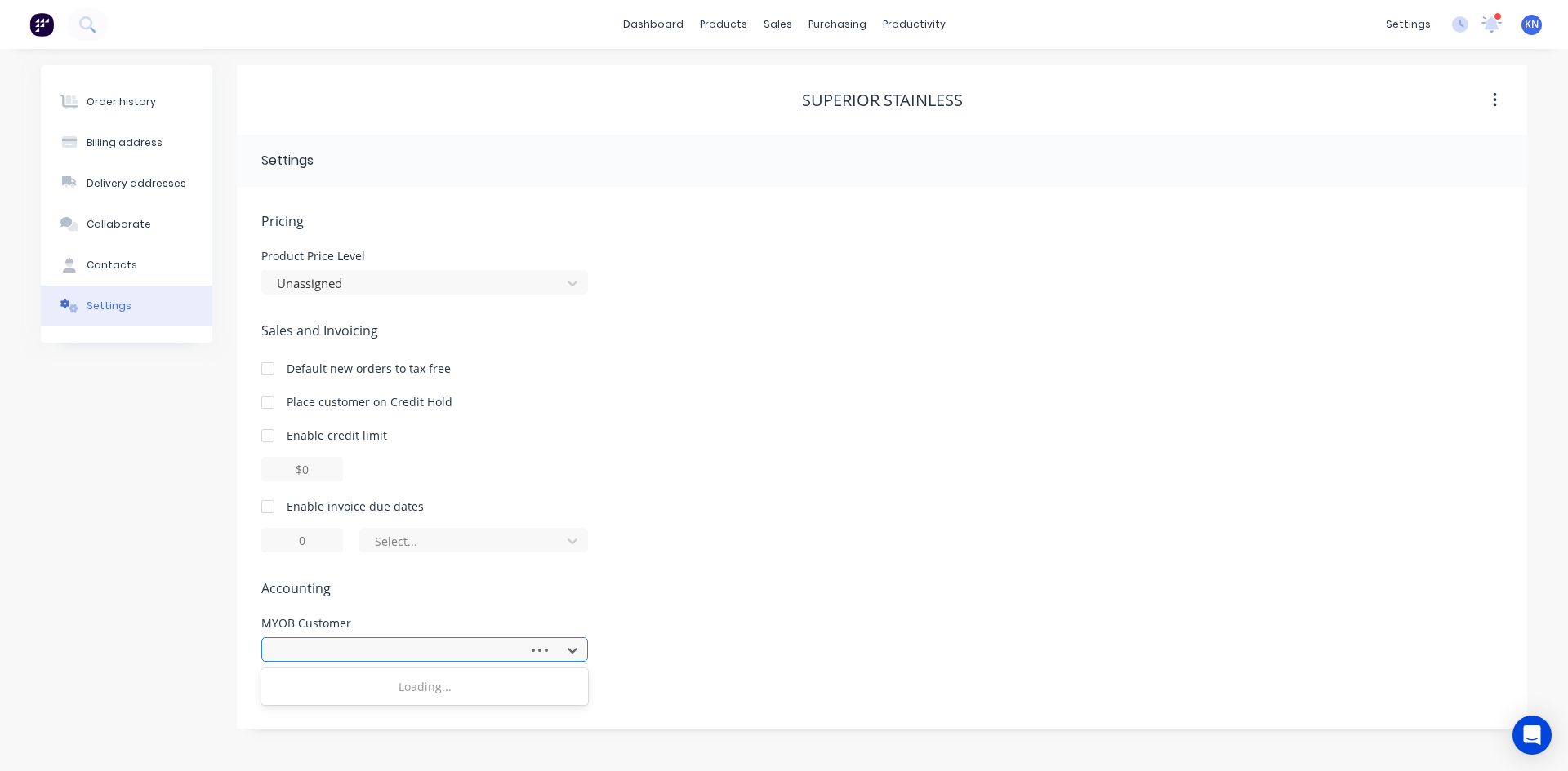
click at [301, 649] on div at bounding box center [397, 651] width 245 height 21
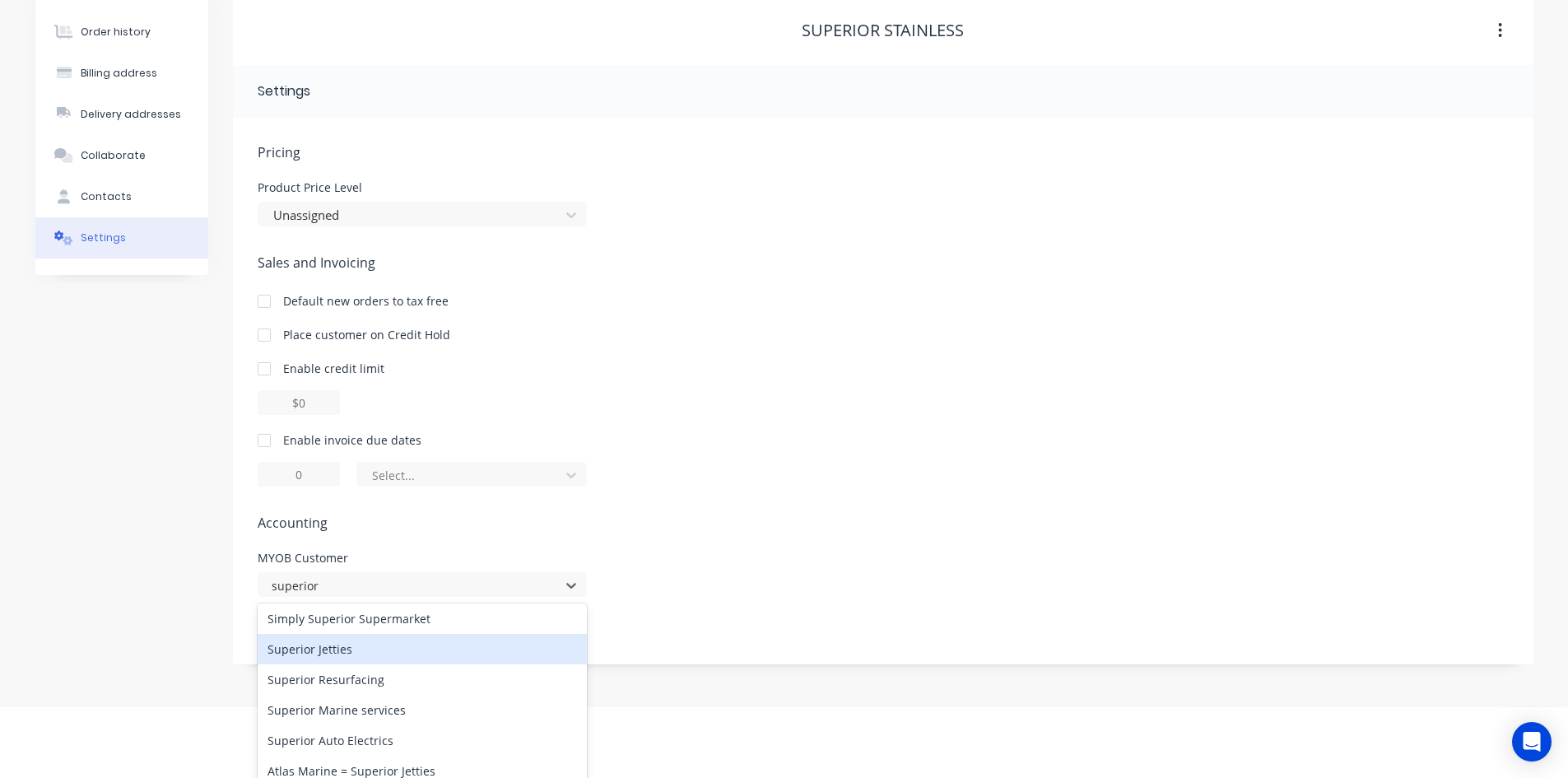
scroll to position [143, 0]
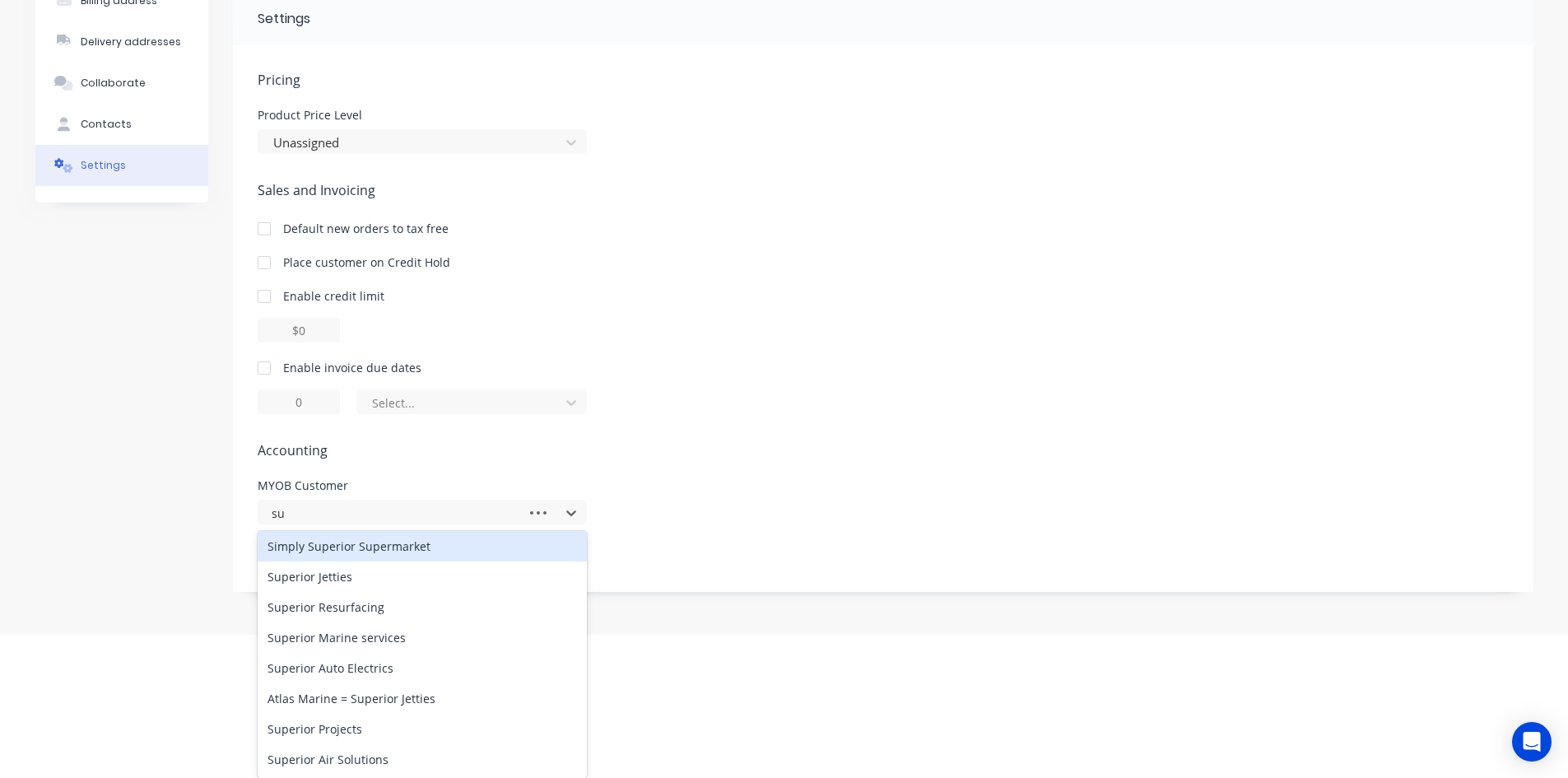
type input "s"
type input "Superior Stain"
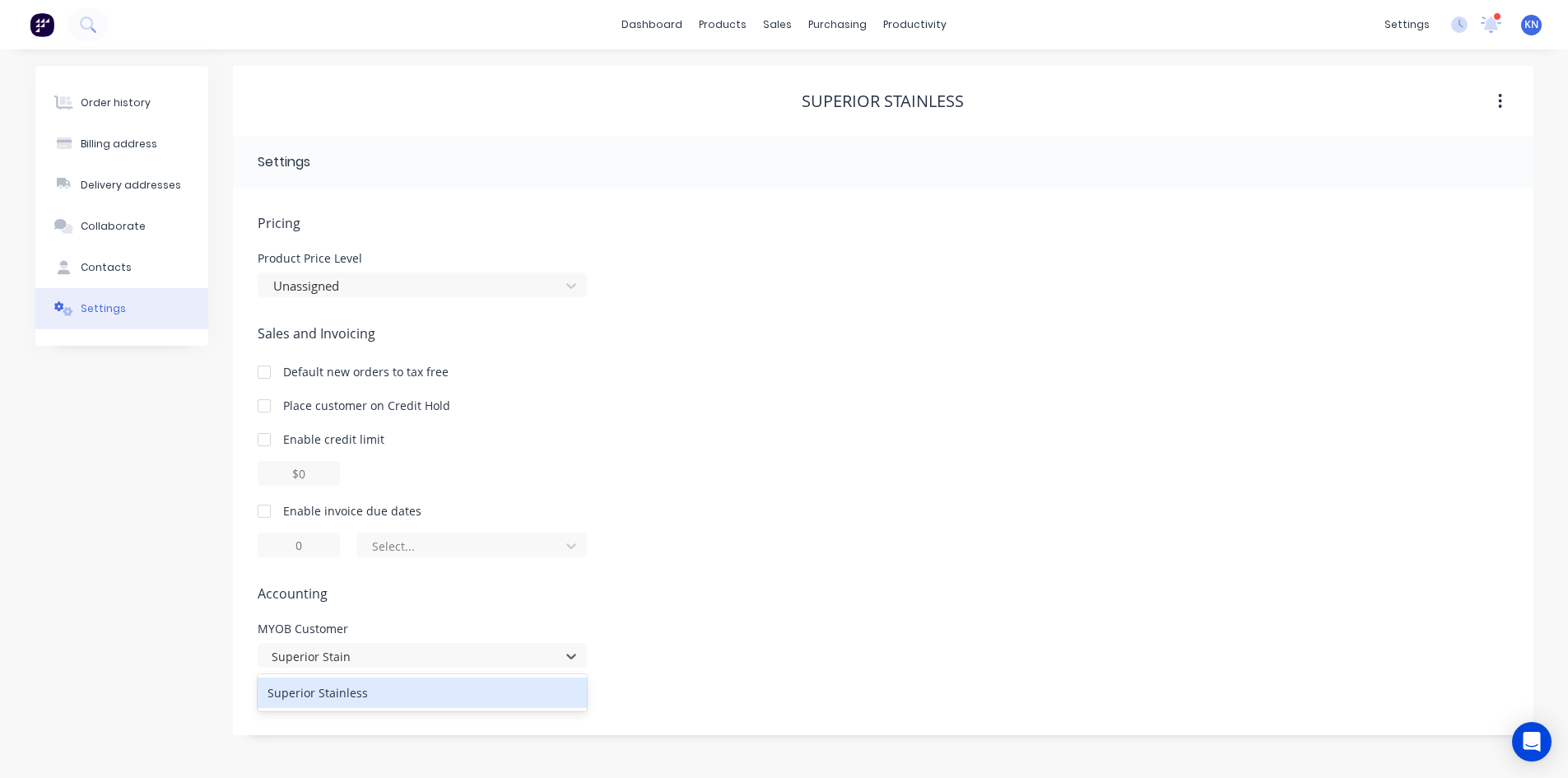
scroll to position [0, 0]
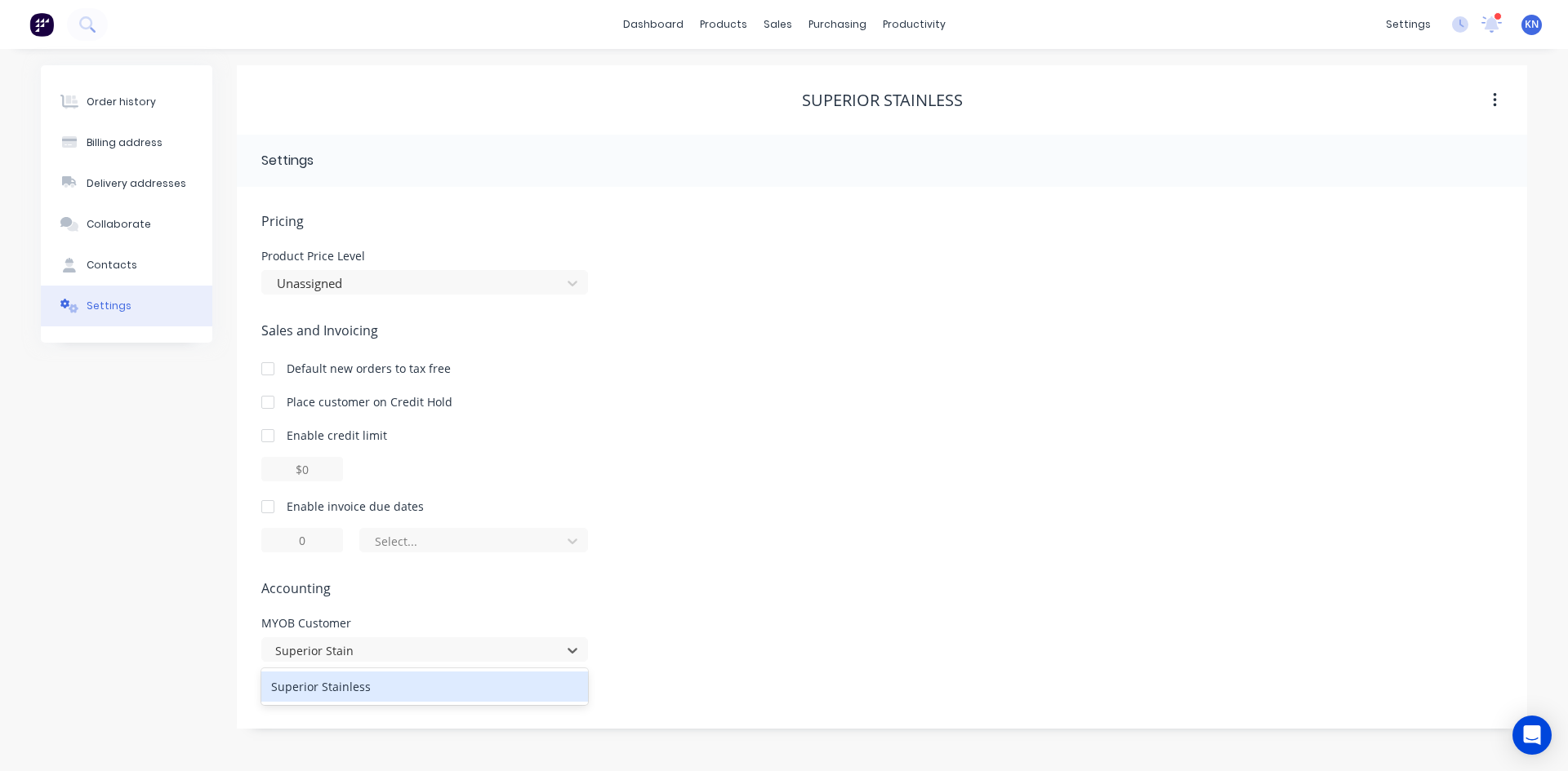
click at [356, 686] on div "Superior Stainless" at bounding box center [425, 686] width 327 height 30
click at [913, 587] on span "Accounting" at bounding box center [882, 589] width 1241 height 20
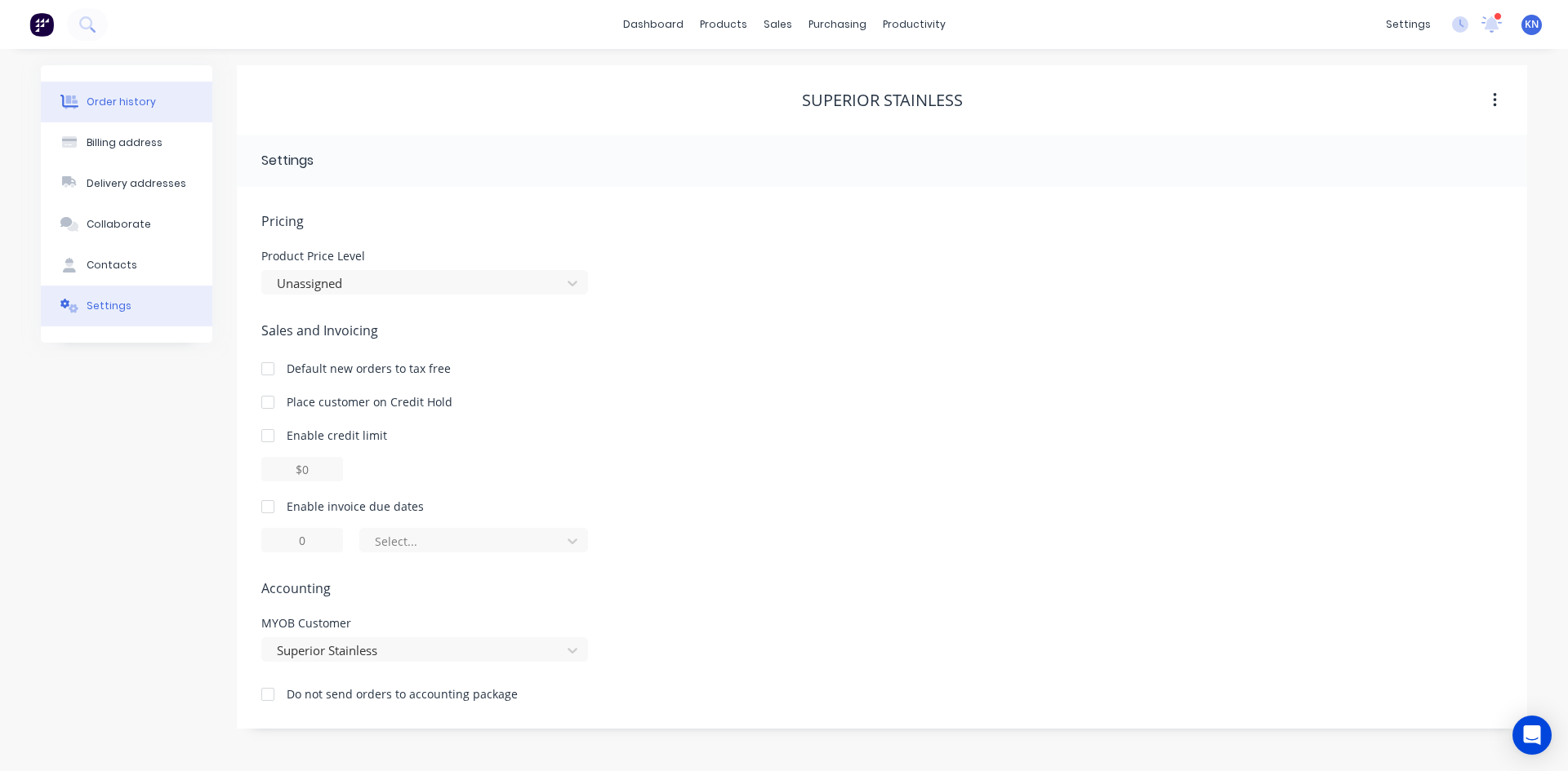
click at [134, 99] on div "Order history" at bounding box center [121, 102] width 70 height 14
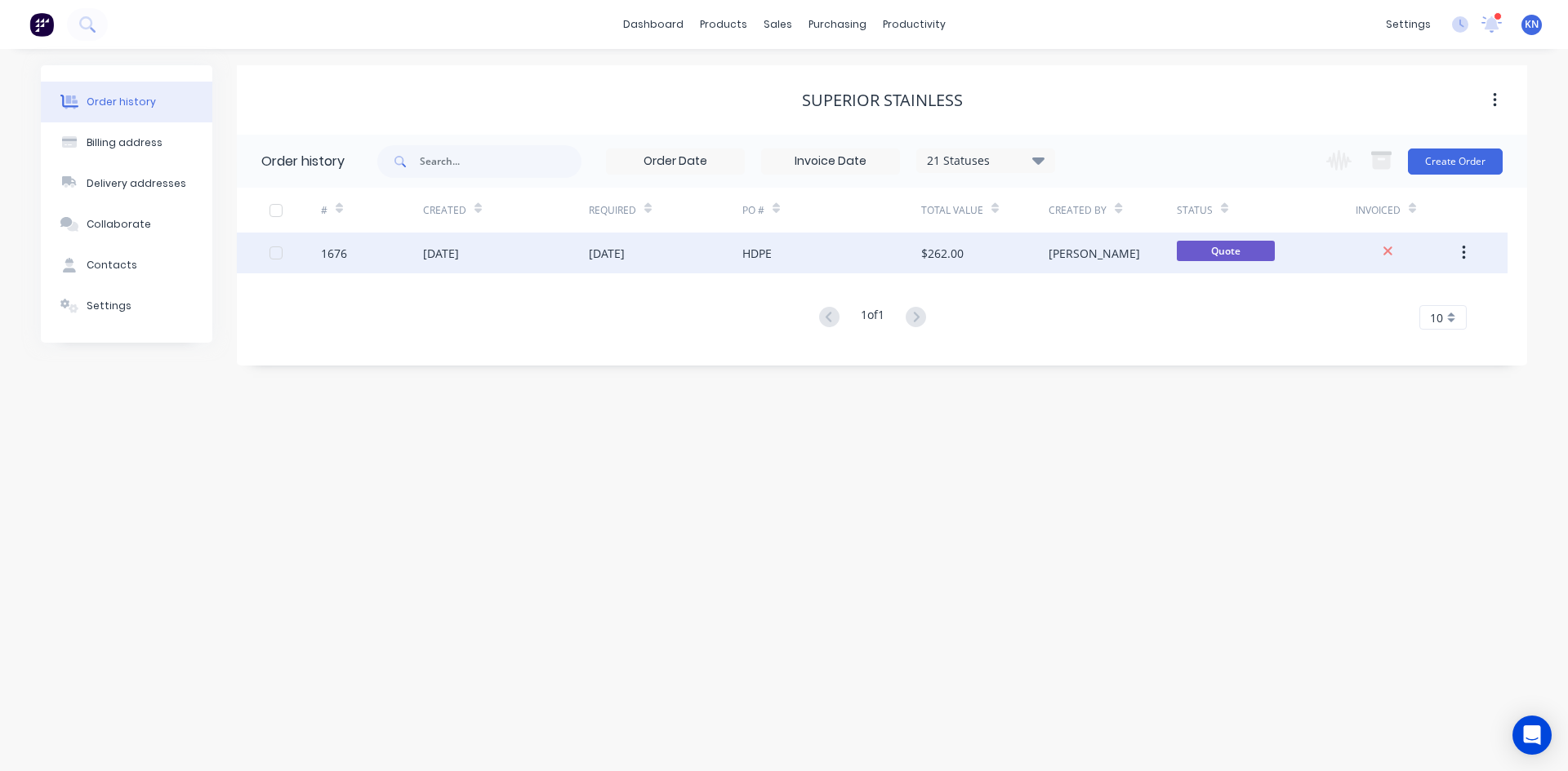
click at [327, 254] on div "1676" at bounding box center [333, 253] width 26 height 17
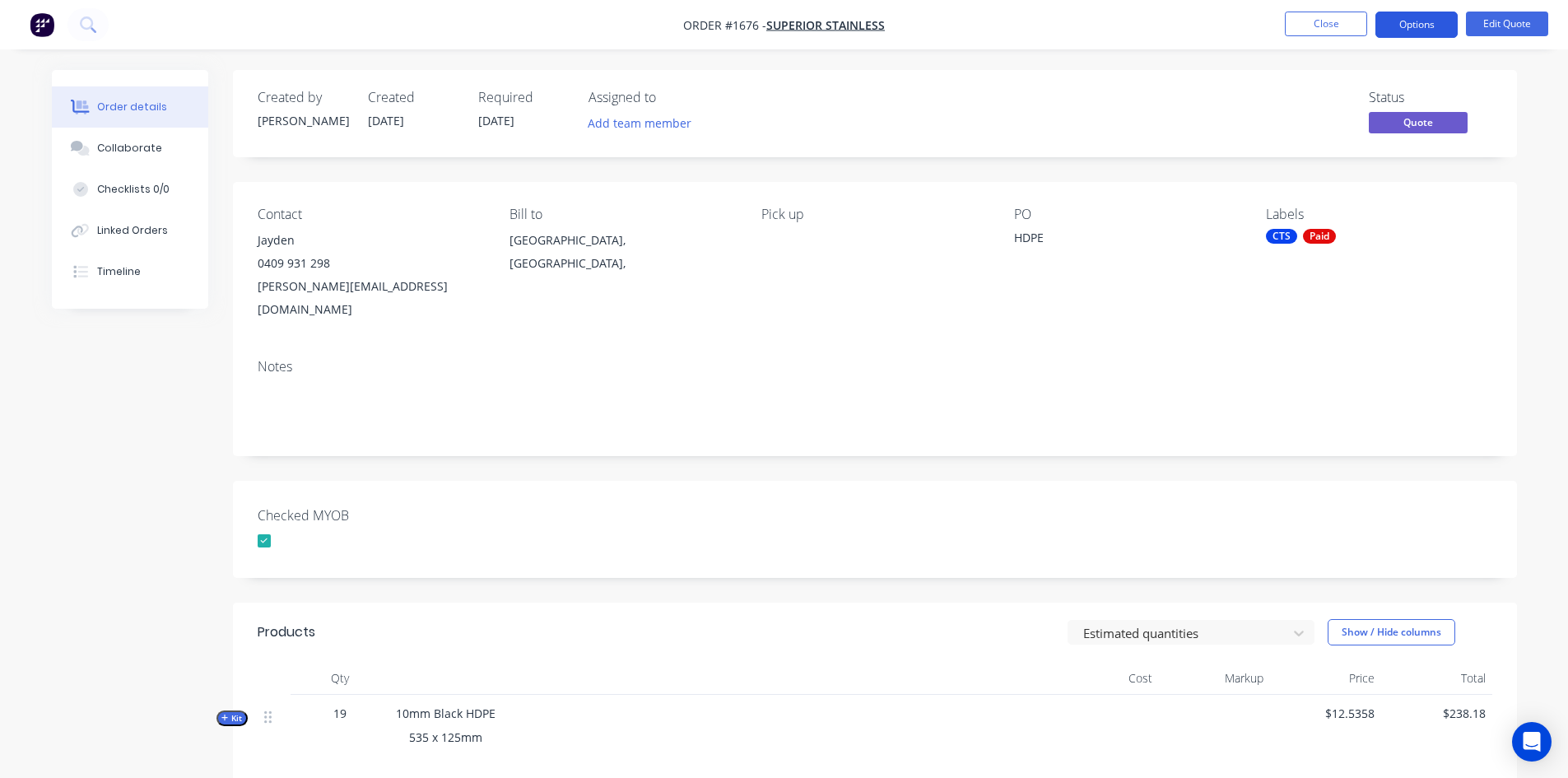
click at [1437, 20] on button "Options" at bounding box center [1416, 25] width 82 height 26
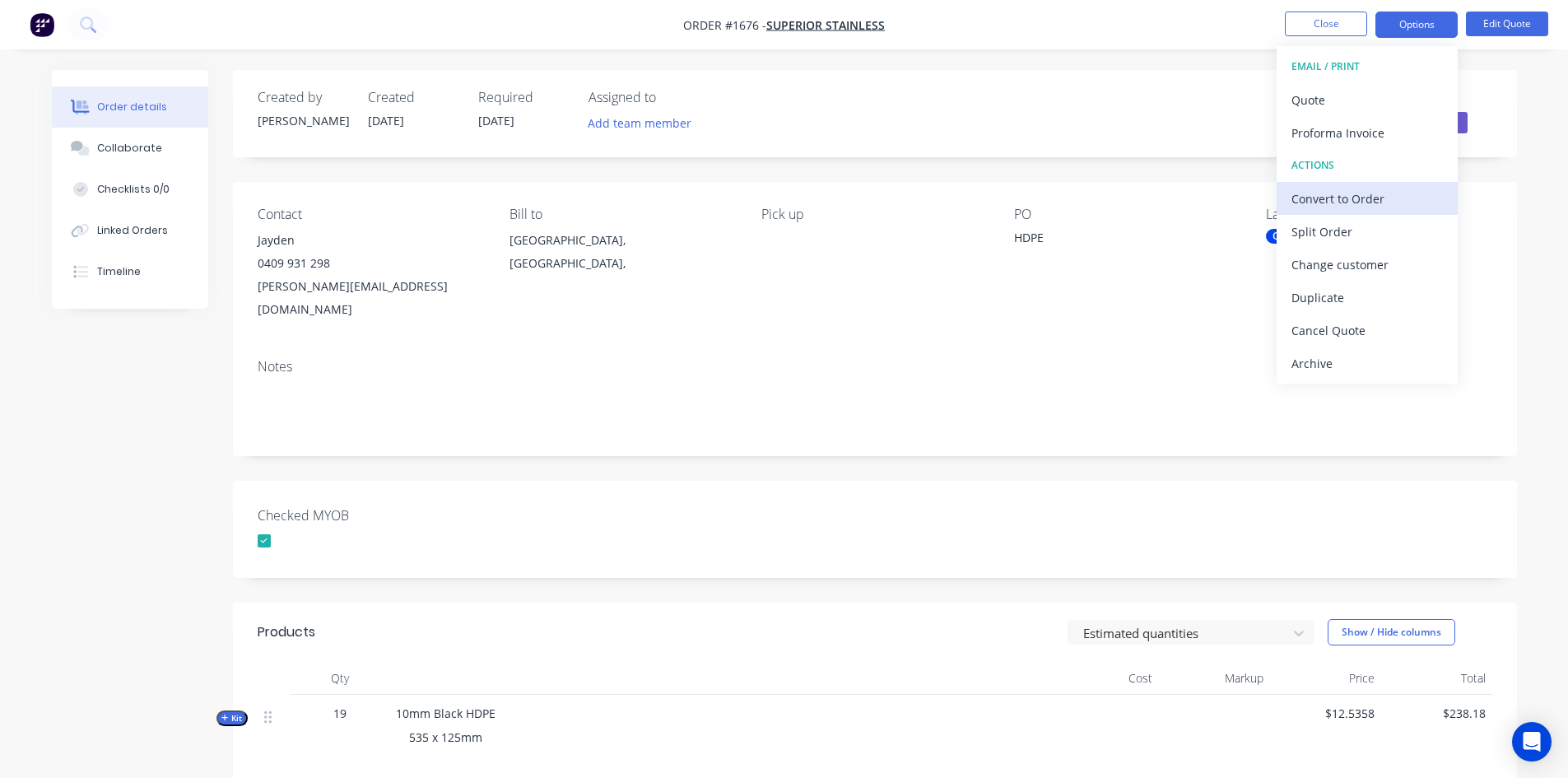
click at [1358, 197] on div "Convert to Order" at bounding box center [1367, 199] width 152 height 24
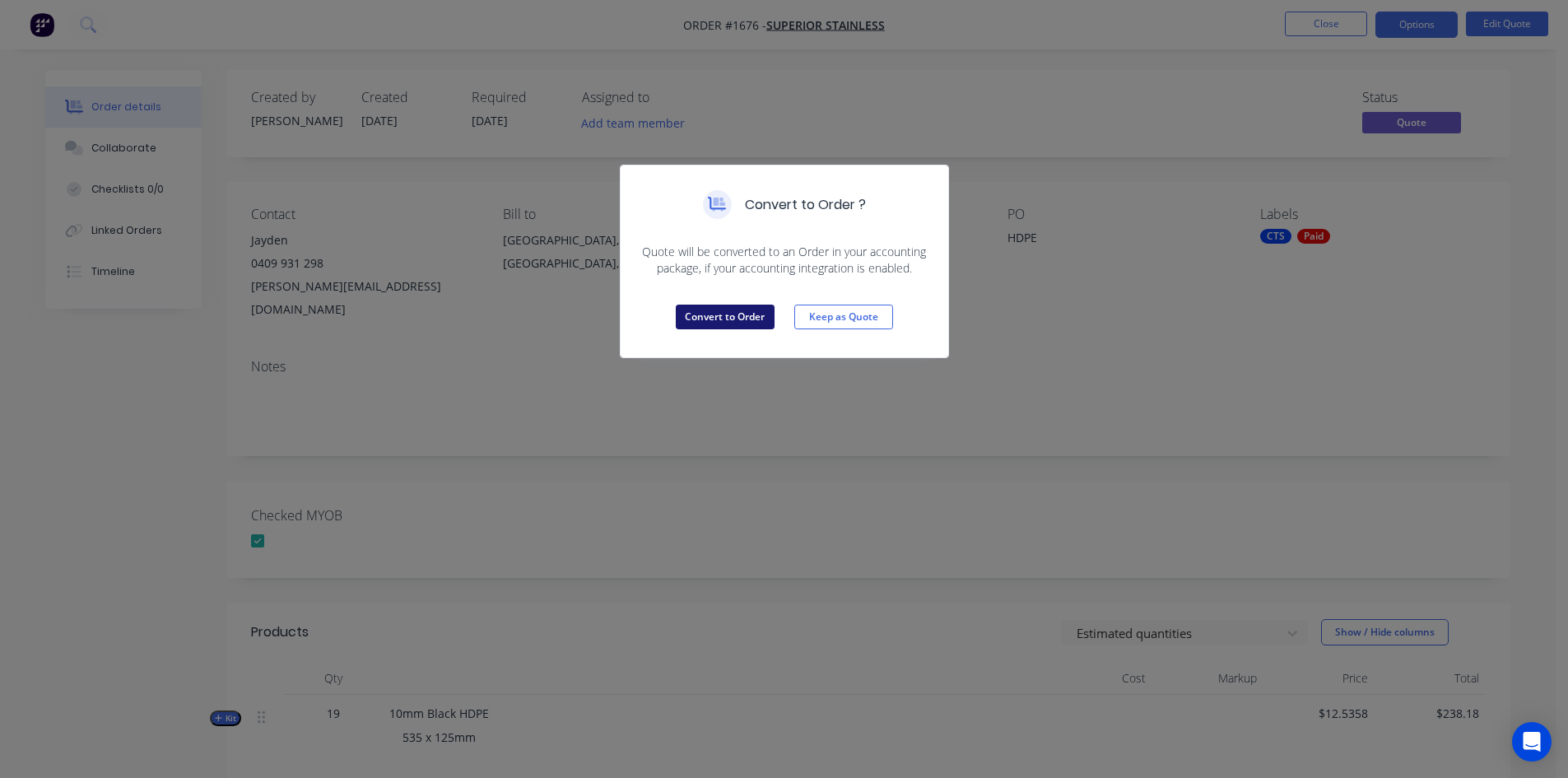
click at [735, 316] on button "Convert to Order" at bounding box center [726, 317] width 99 height 25
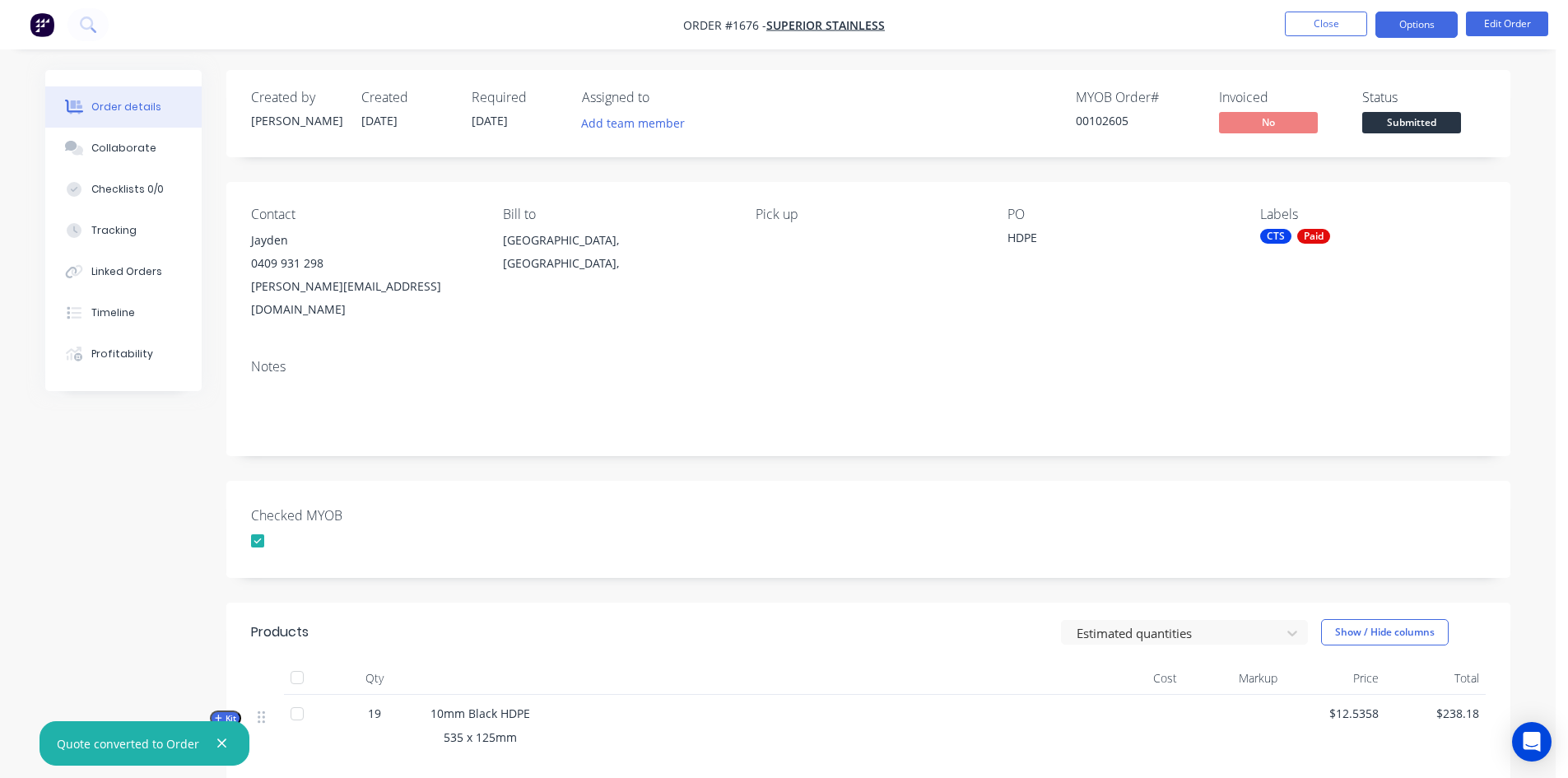
click at [1432, 22] on button "Options" at bounding box center [1416, 25] width 82 height 26
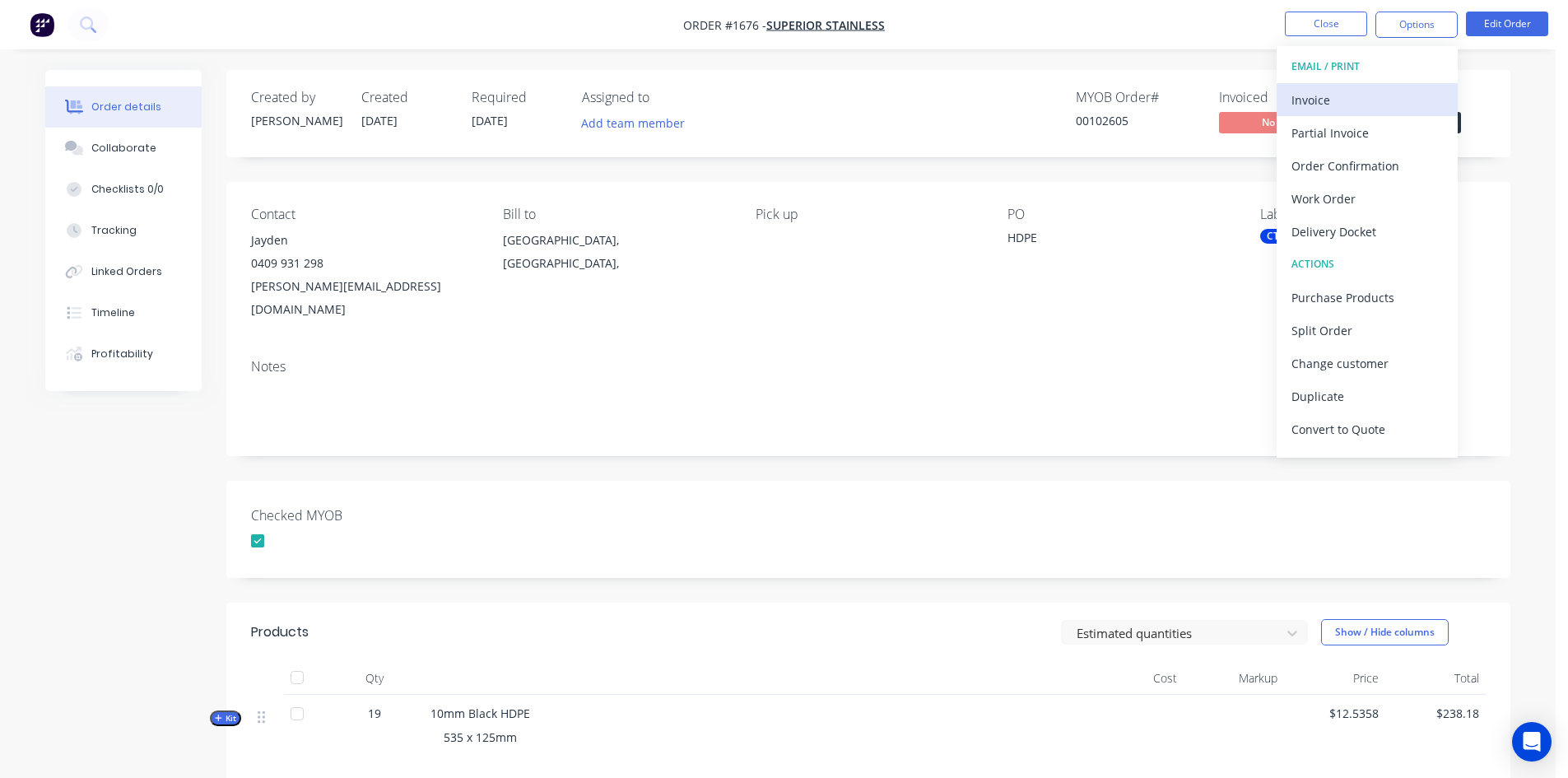
click at [1333, 94] on div "Invoice" at bounding box center [1367, 100] width 152 height 24
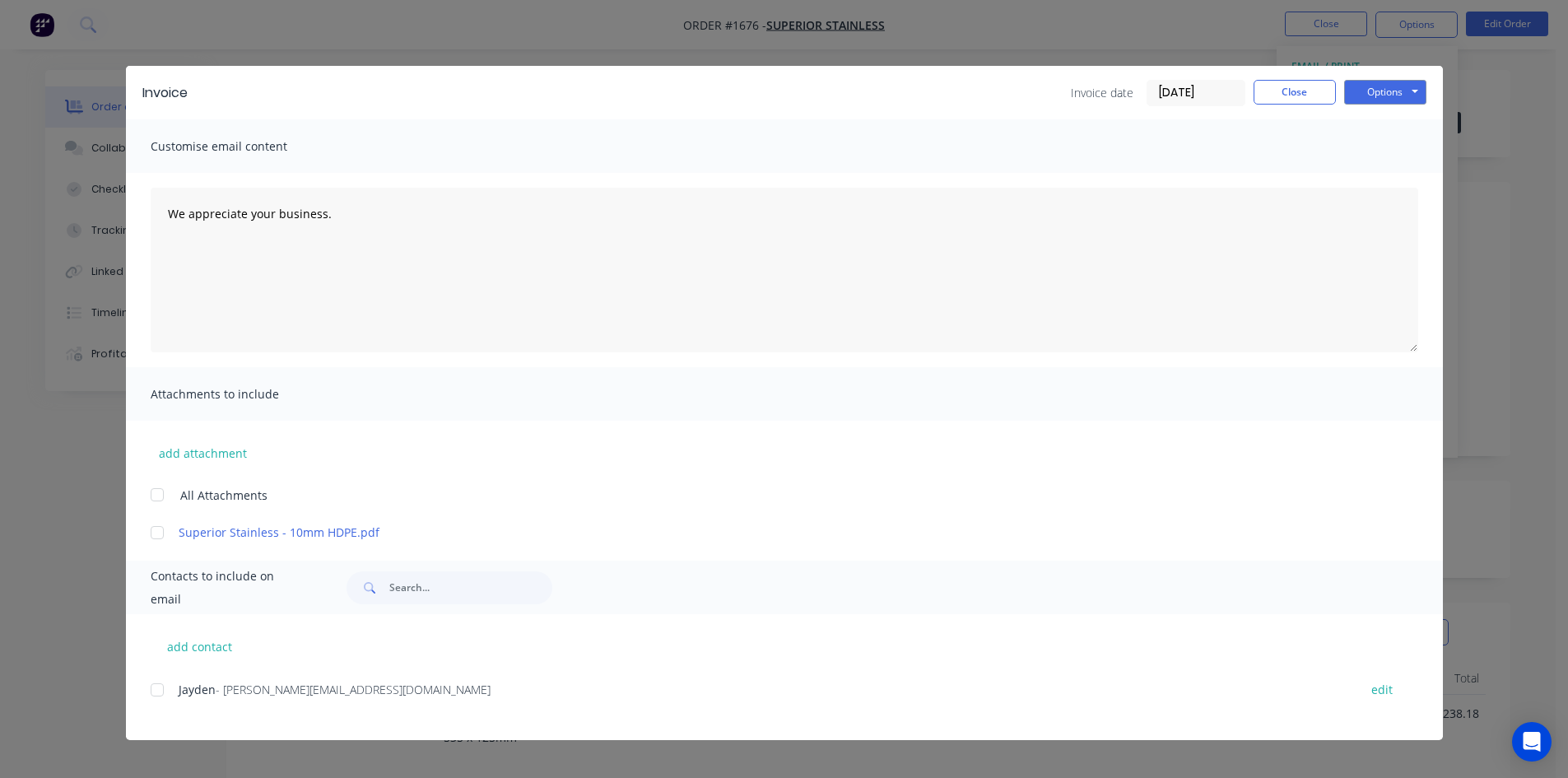
click at [1188, 98] on input "[DATE]" at bounding box center [1196, 92] width 97 height 25
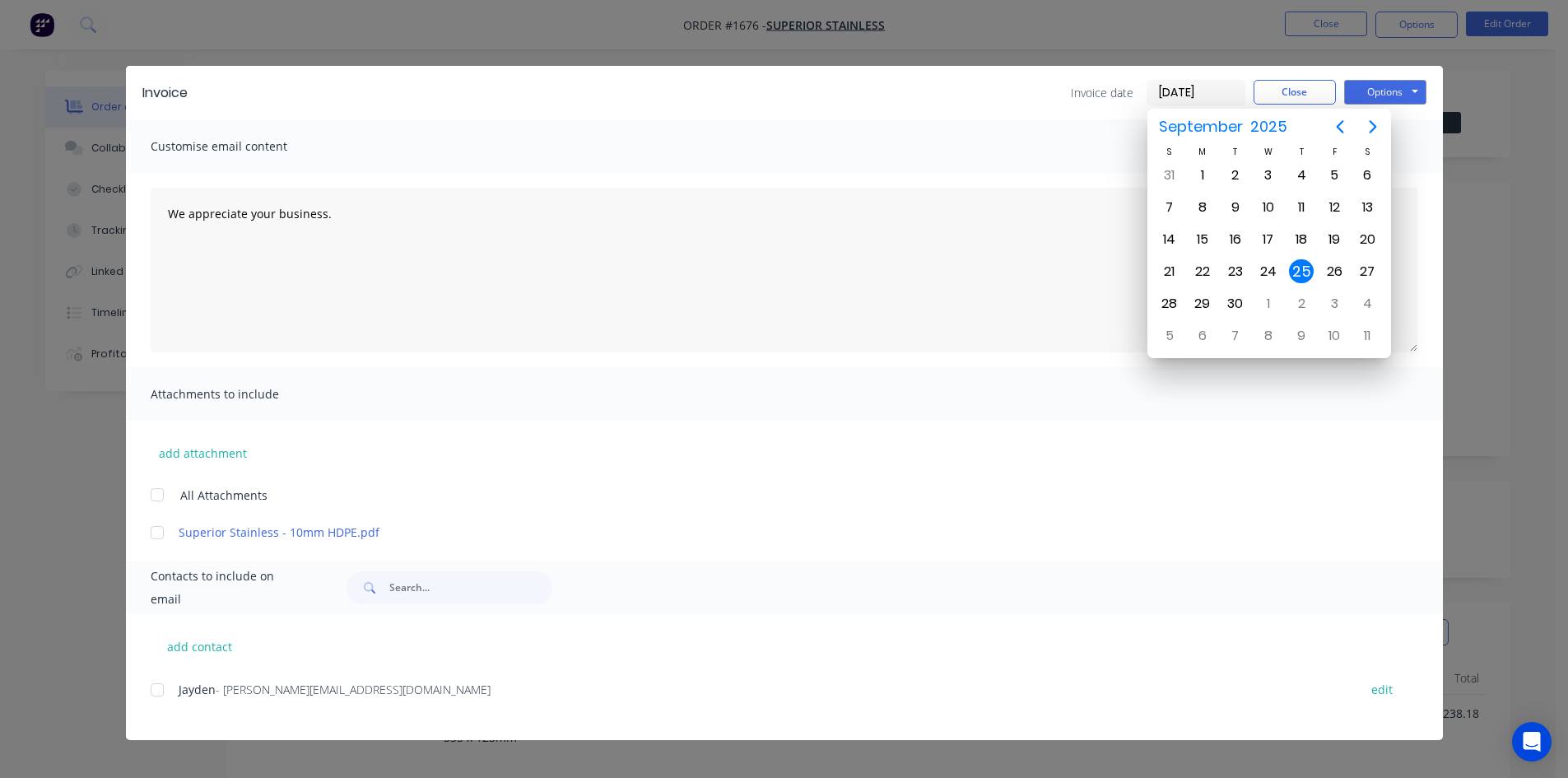
click at [1301, 269] on div "25" at bounding box center [1301, 271] width 25 height 25
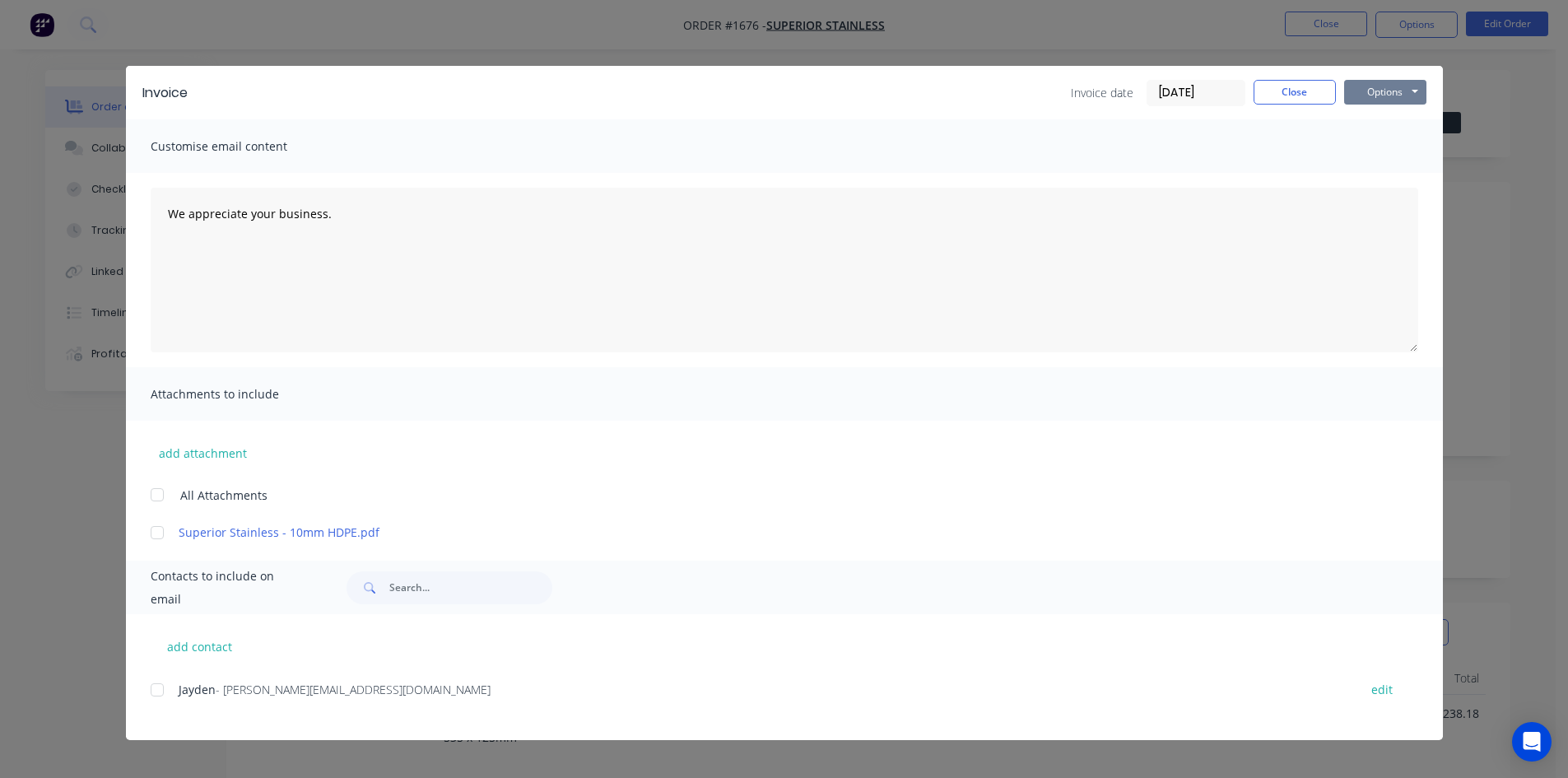
click at [1388, 88] on button "Options" at bounding box center [1385, 91] width 82 height 25
click at [1387, 146] on button "Print" at bounding box center [1396, 149] width 105 height 27
click at [1312, 88] on button "Close" at bounding box center [1295, 91] width 82 height 25
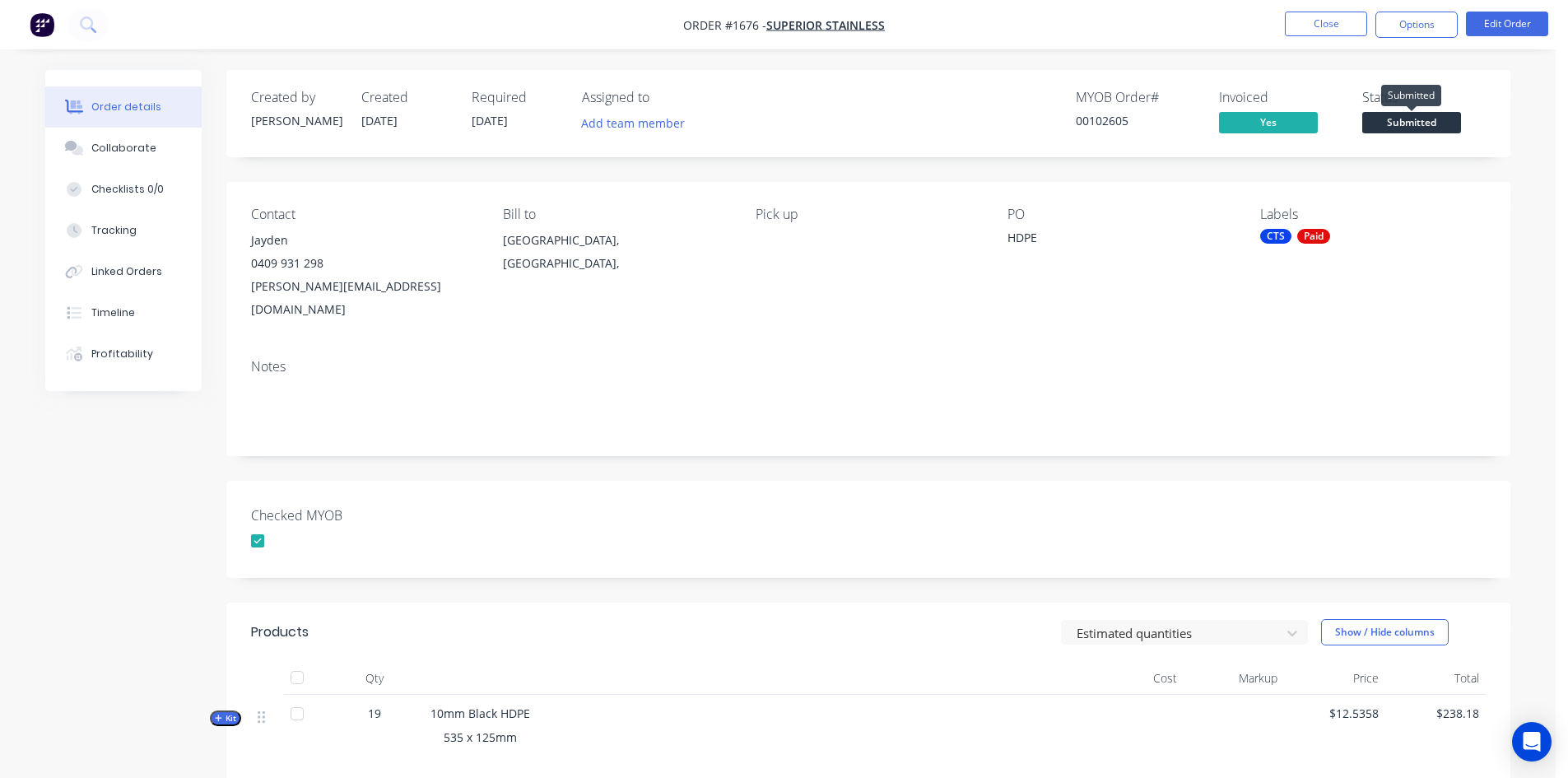
click at [1424, 122] on span "Submitted" at bounding box center [1412, 122] width 99 height 21
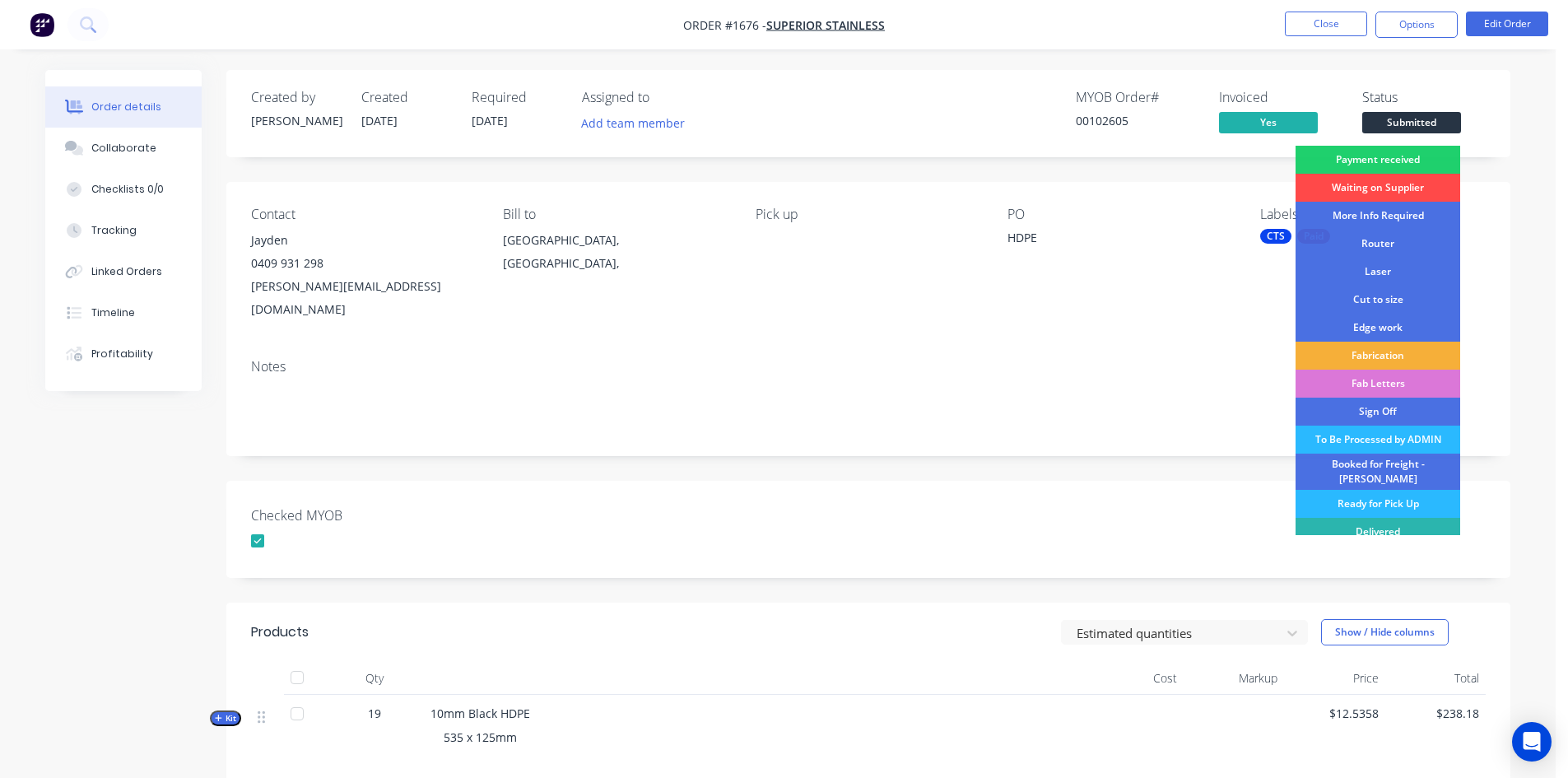
click at [1400, 188] on div "Waiting on Supplier" at bounding box center [1378, 187] width 164 height 28
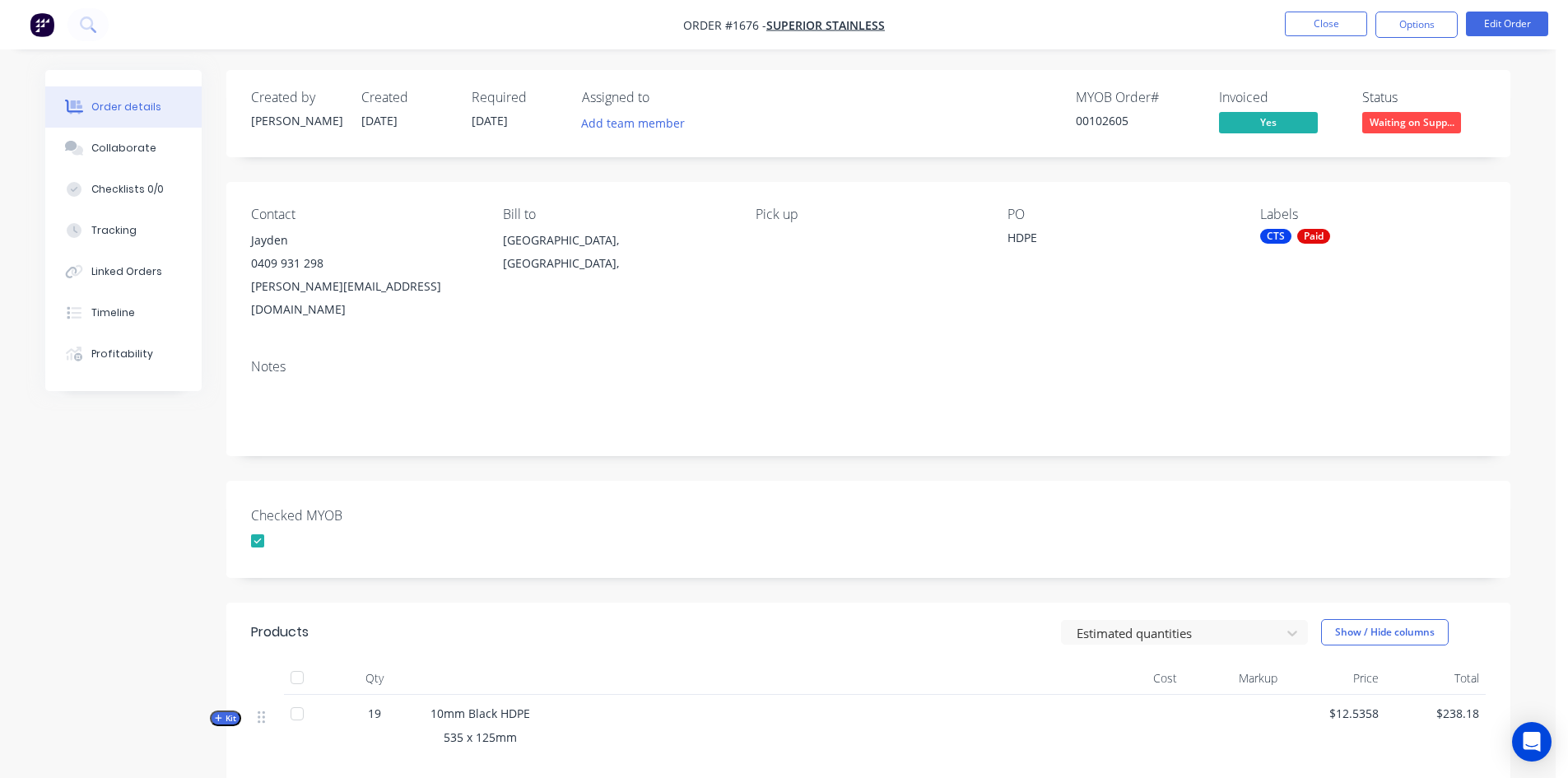
click at [558, 440] on div "Created by Sandra Created 25/09/25 Required 24/09/25 Assigned to Add team membe…" at bounding box center [868, 552] width 1284 height 962
click at [171, 152] on button "Collaborate" at bounding box center [123, 148] width 156 height 41
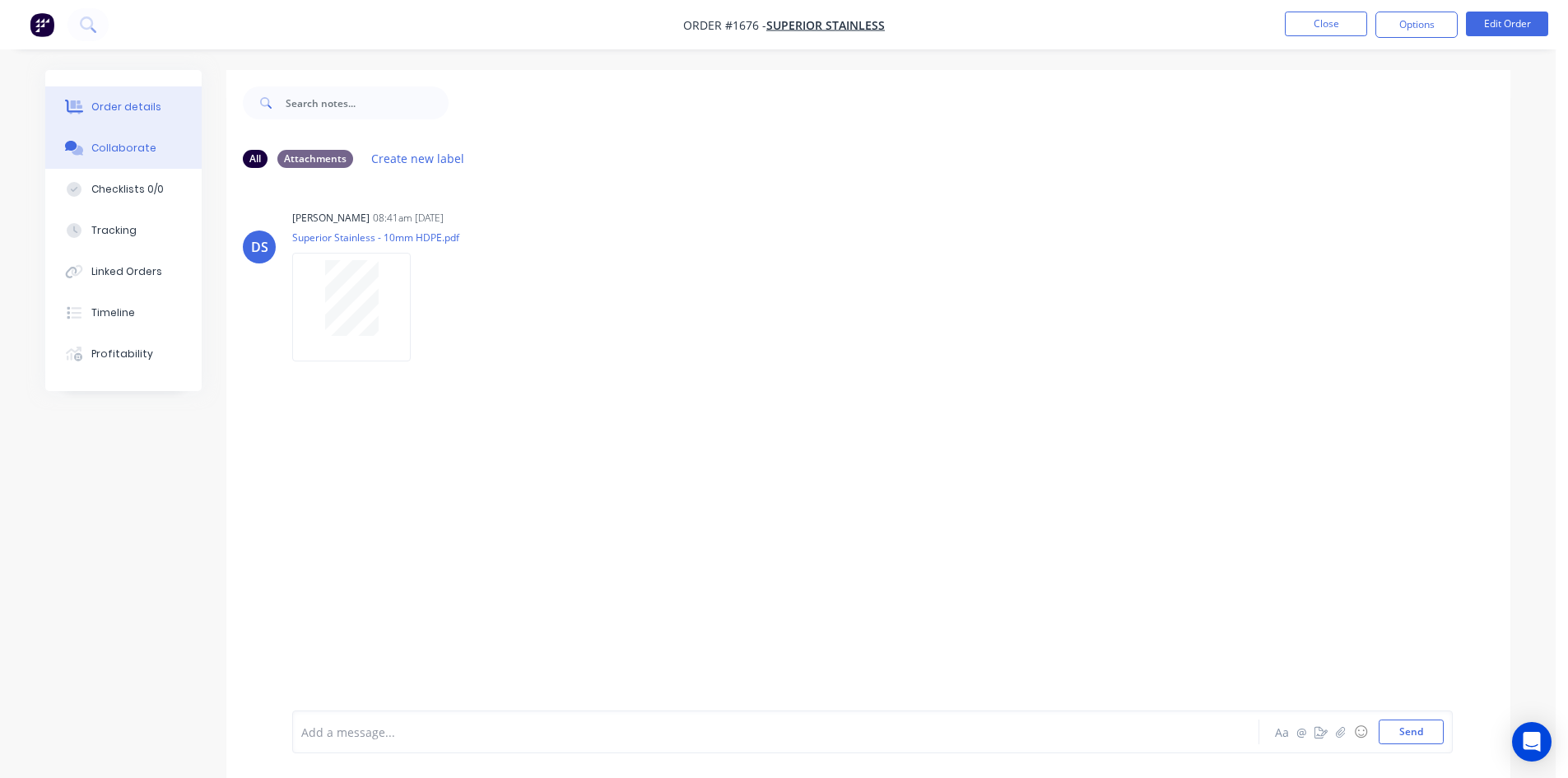
click at [150, 101] on div "Order details" at bounding box center [126, 107] width 70 height 15
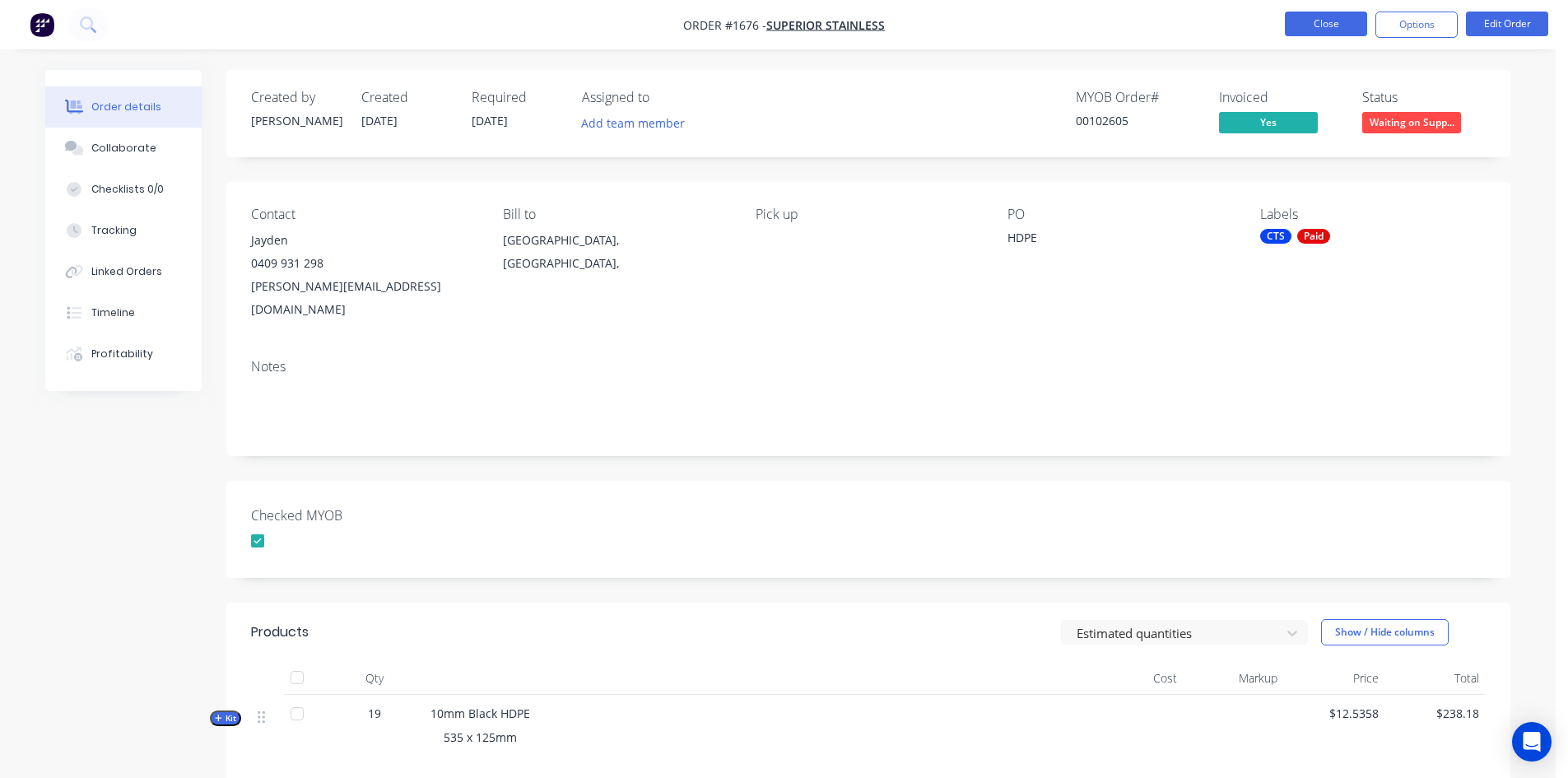
click at [1334, 24] on button "Close" at bounding box center [1326, 24] width 82 height 25
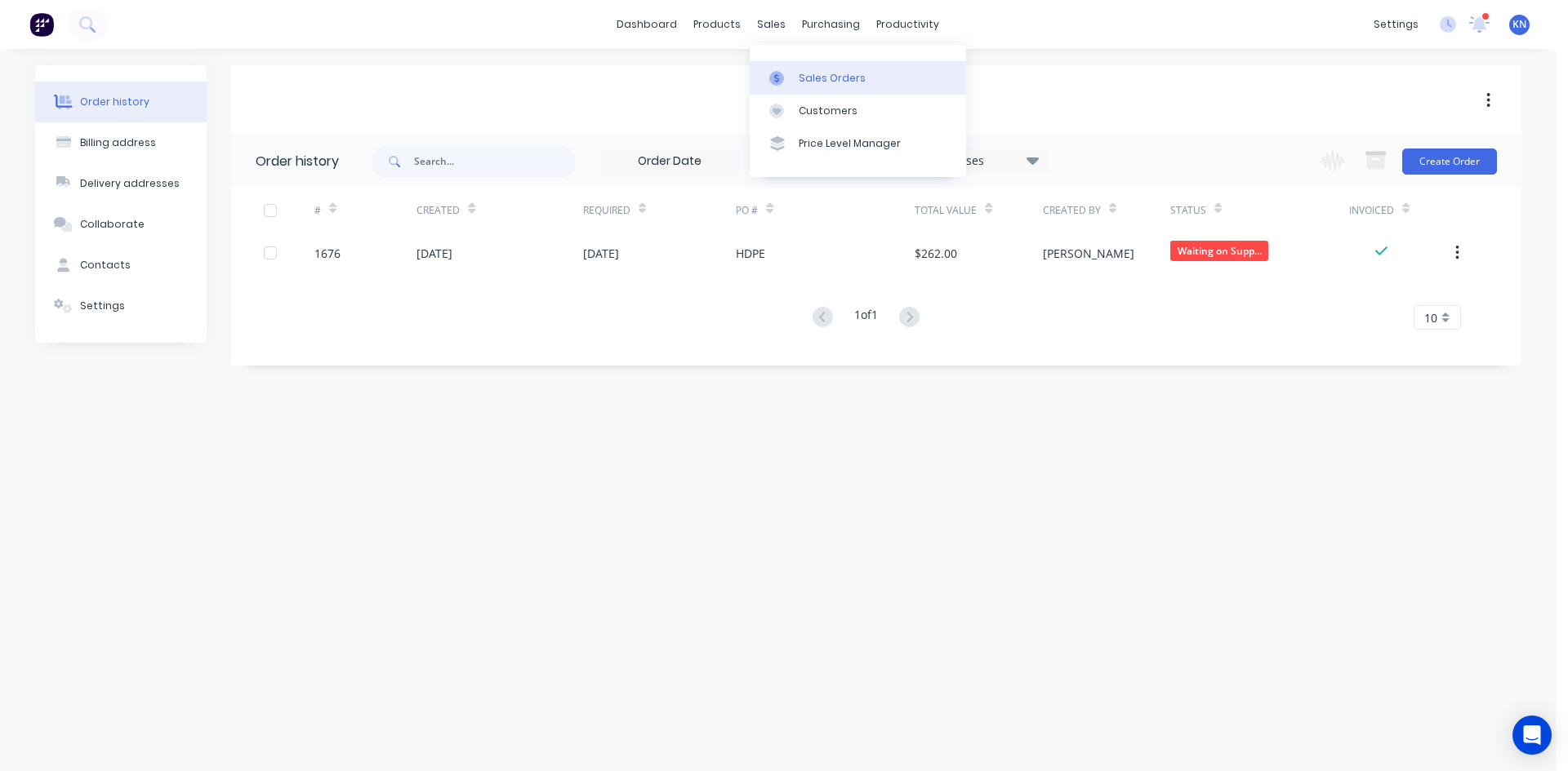
click at [858, 76] on div "Sales Orders" at bounding box center [832, 78] width 67 height 14
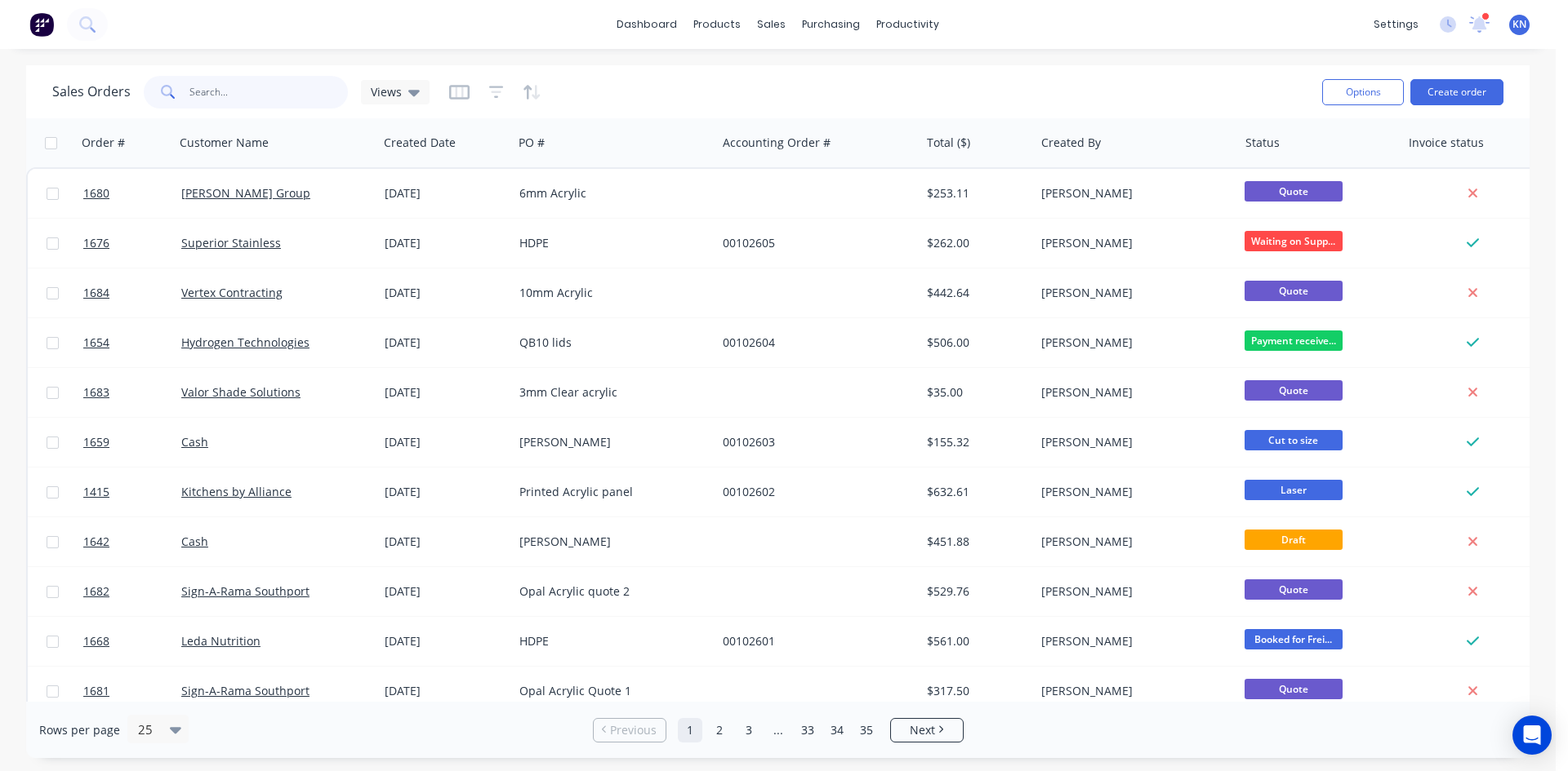
click at [203, 96] on input "text" at bounding box center [269, 92] width 159 height 33
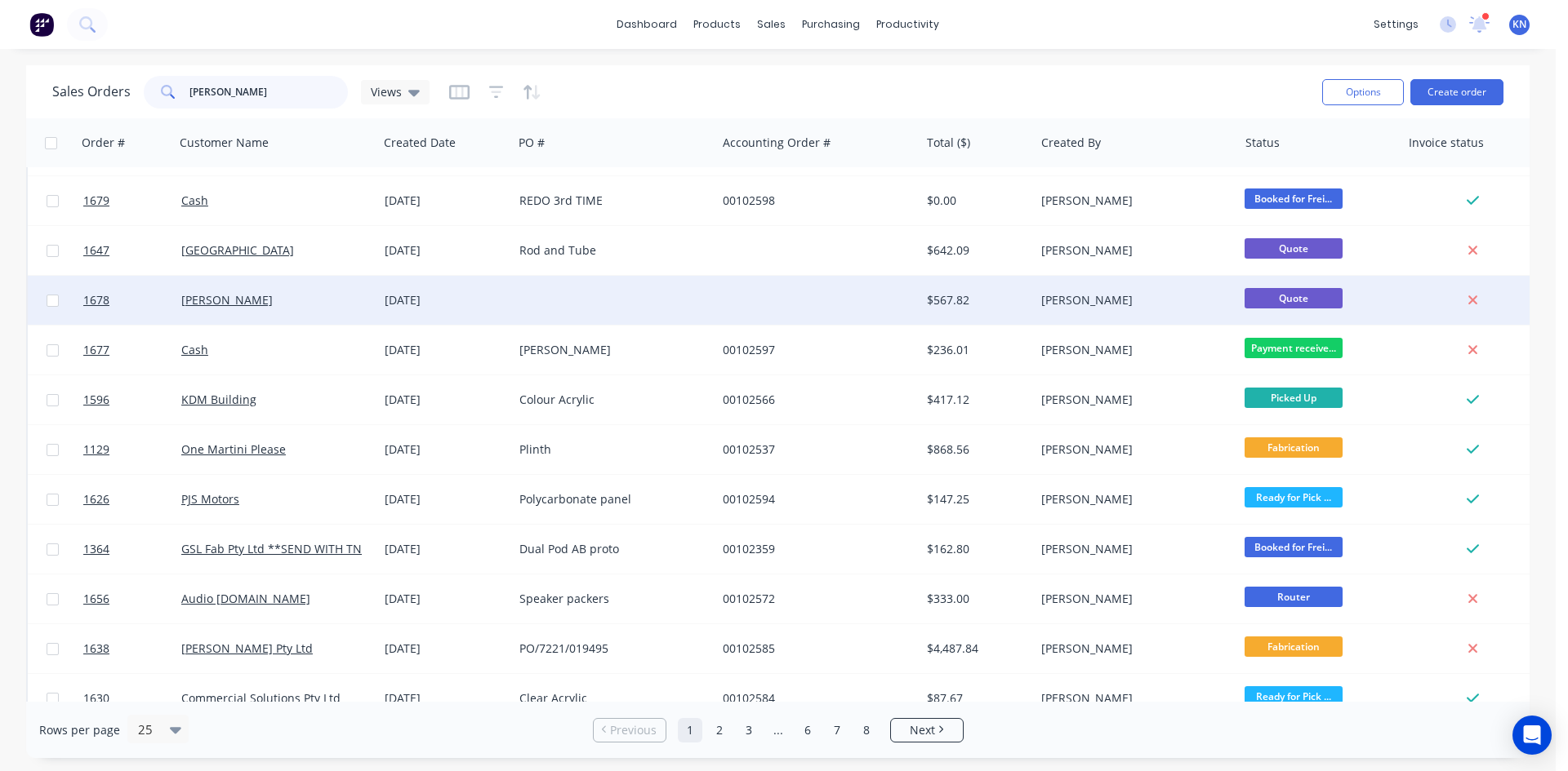
scroll to position [245, 0]
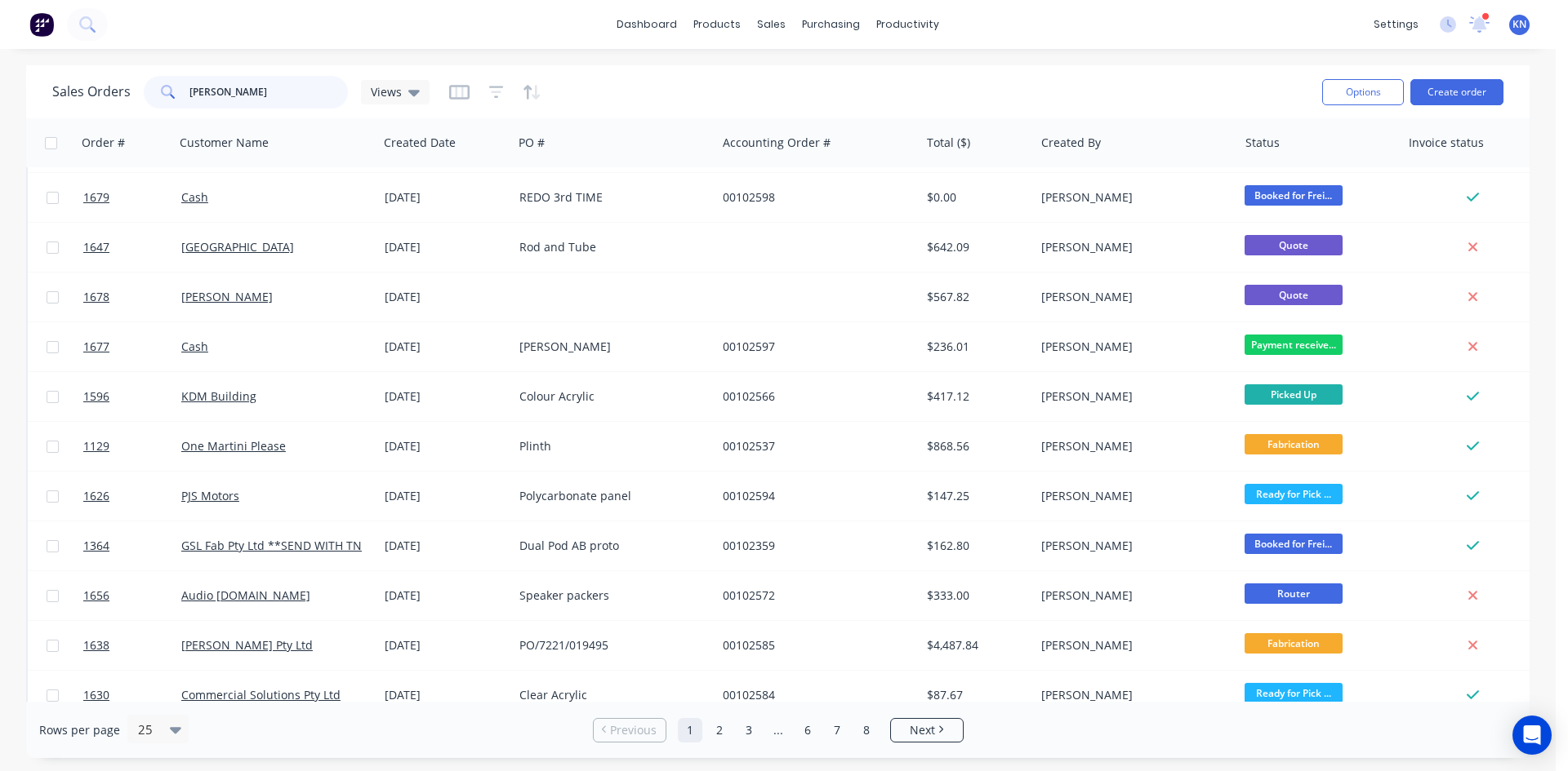
drag, startPoint x: 283, startPoint y: 88, endPoint x: 170, endPoint y: 88, distance: 113.0
click at [170, 88] on div "kimberley" at bounding box center [246, 92] width 205 height 33
type input "$11"
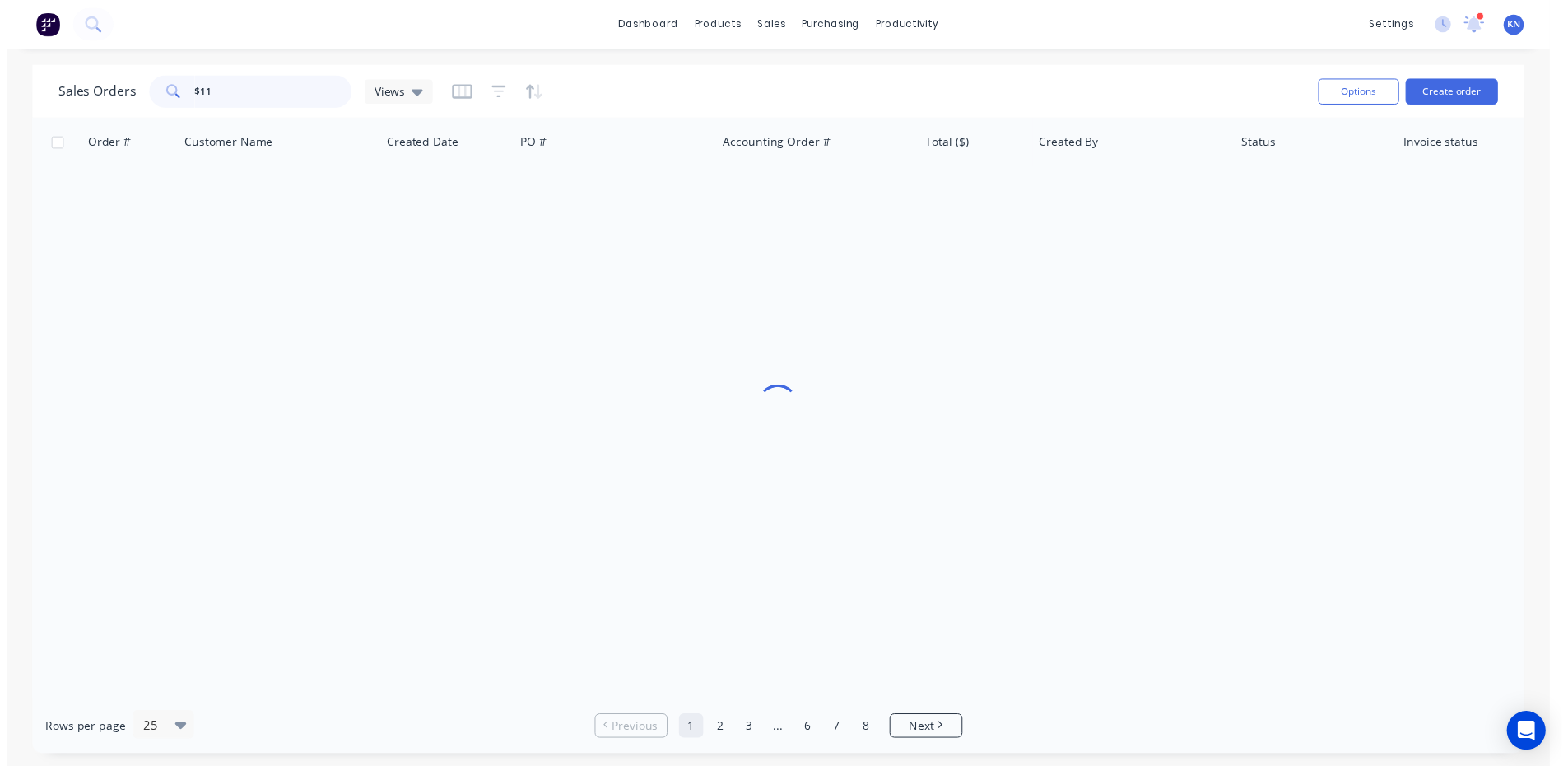
scroll to position [0, 0]
drag, startPoint x: 280, startPoint y: 94, endPoint x: 171, endPoint y: 94, distance: 109.0
click at [171, 94] on div "$11" at bounding box center [248, 93] width 206 height 33
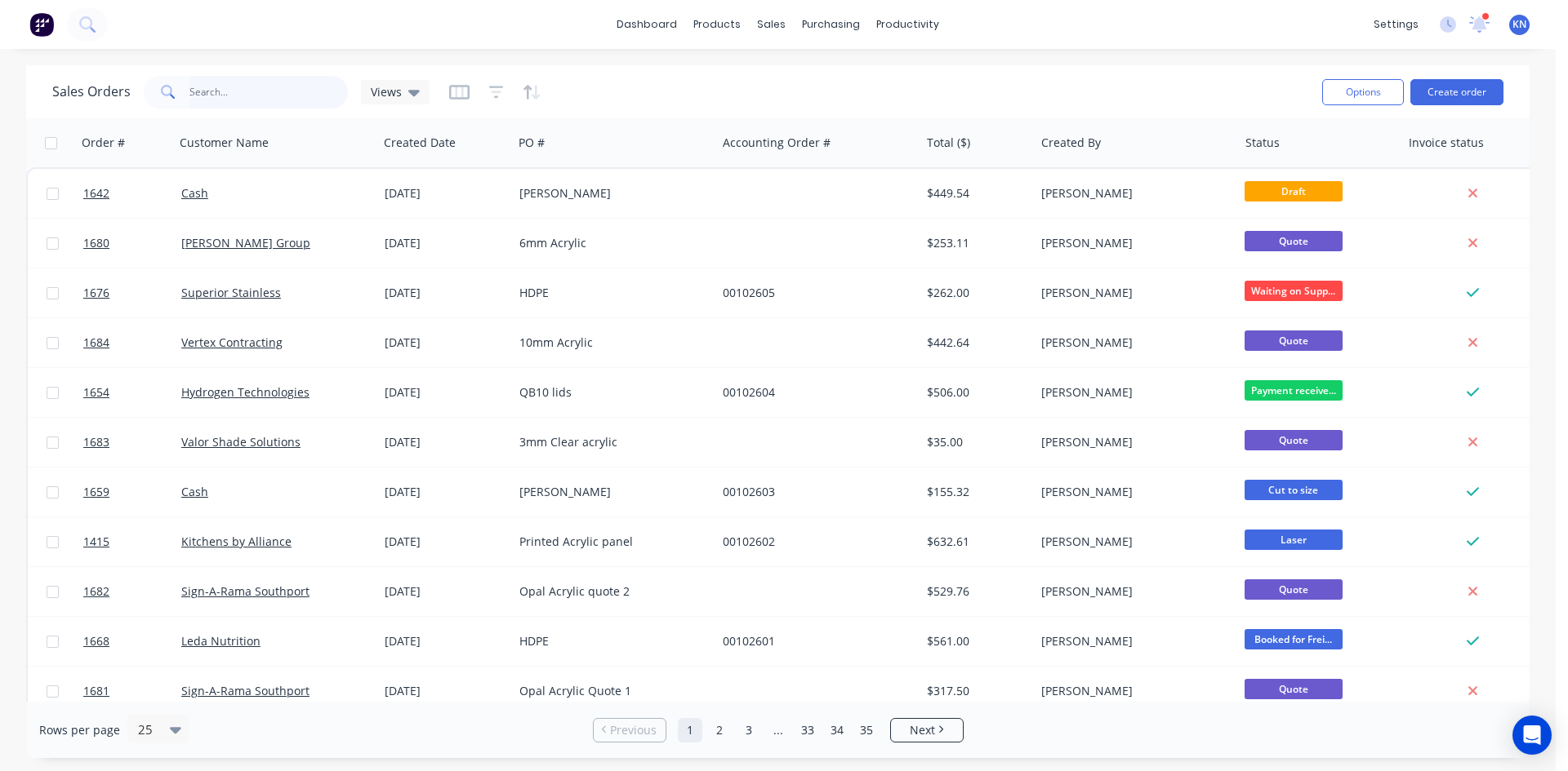
click at [227, 95] on input "text" at bounding box center [269, 92] width 159 height 33
type input "633"
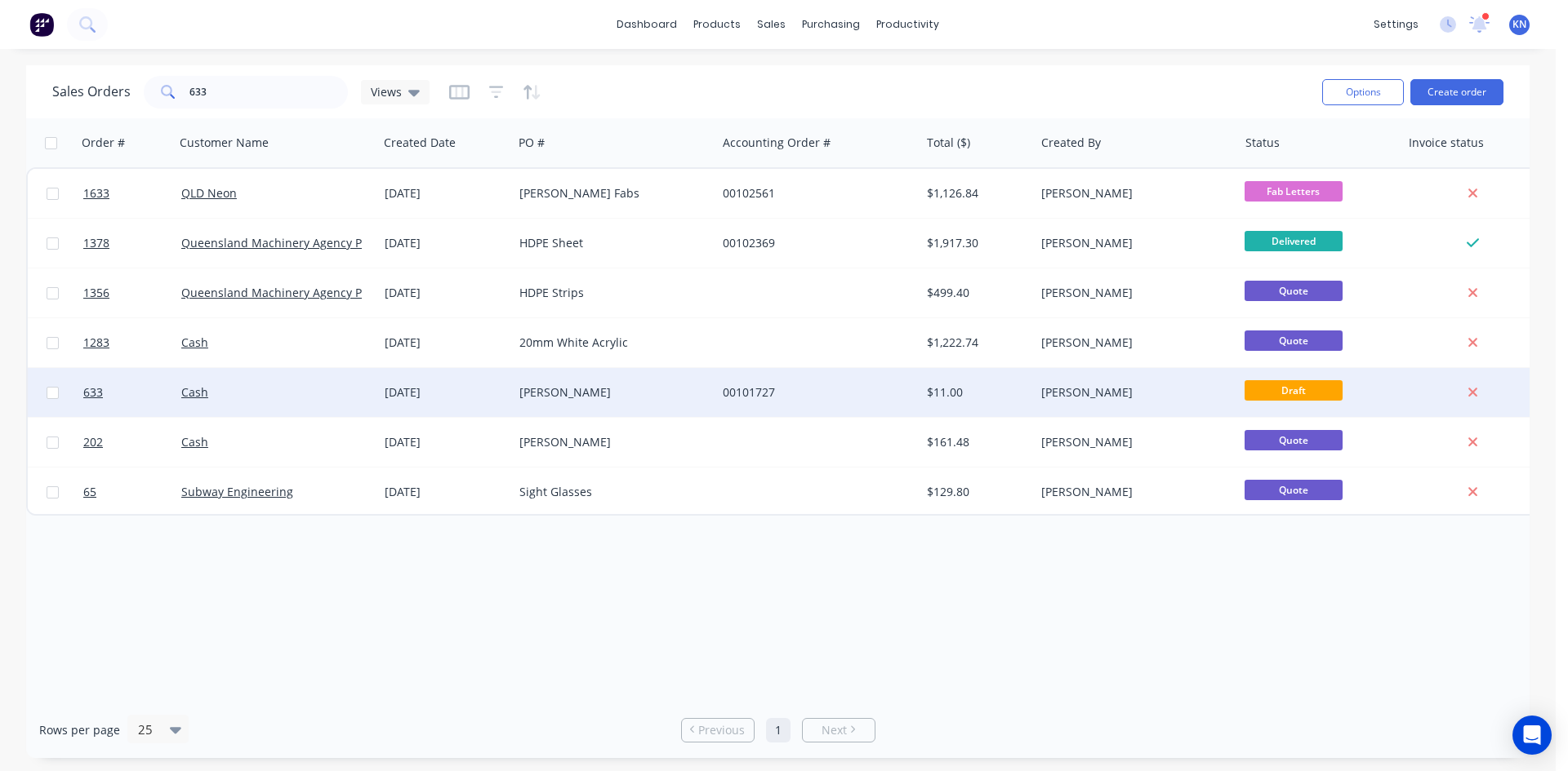
click at [264, 385] on div "Cash" at bounding box center [272, 393] width 181 height 16
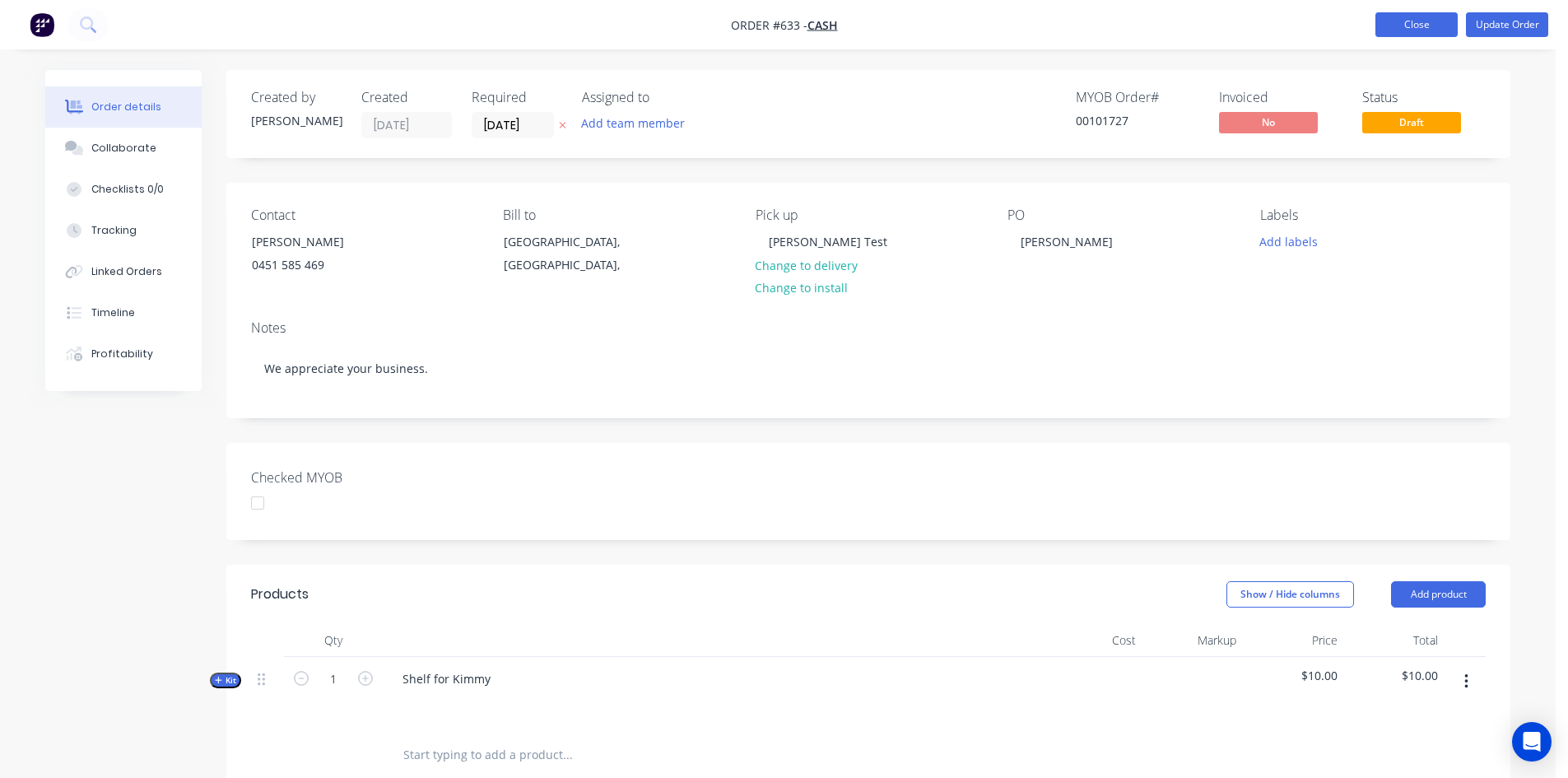
click at [1412, 29] on button "Close" at bounding box center [1416, 25] width 82 height 25
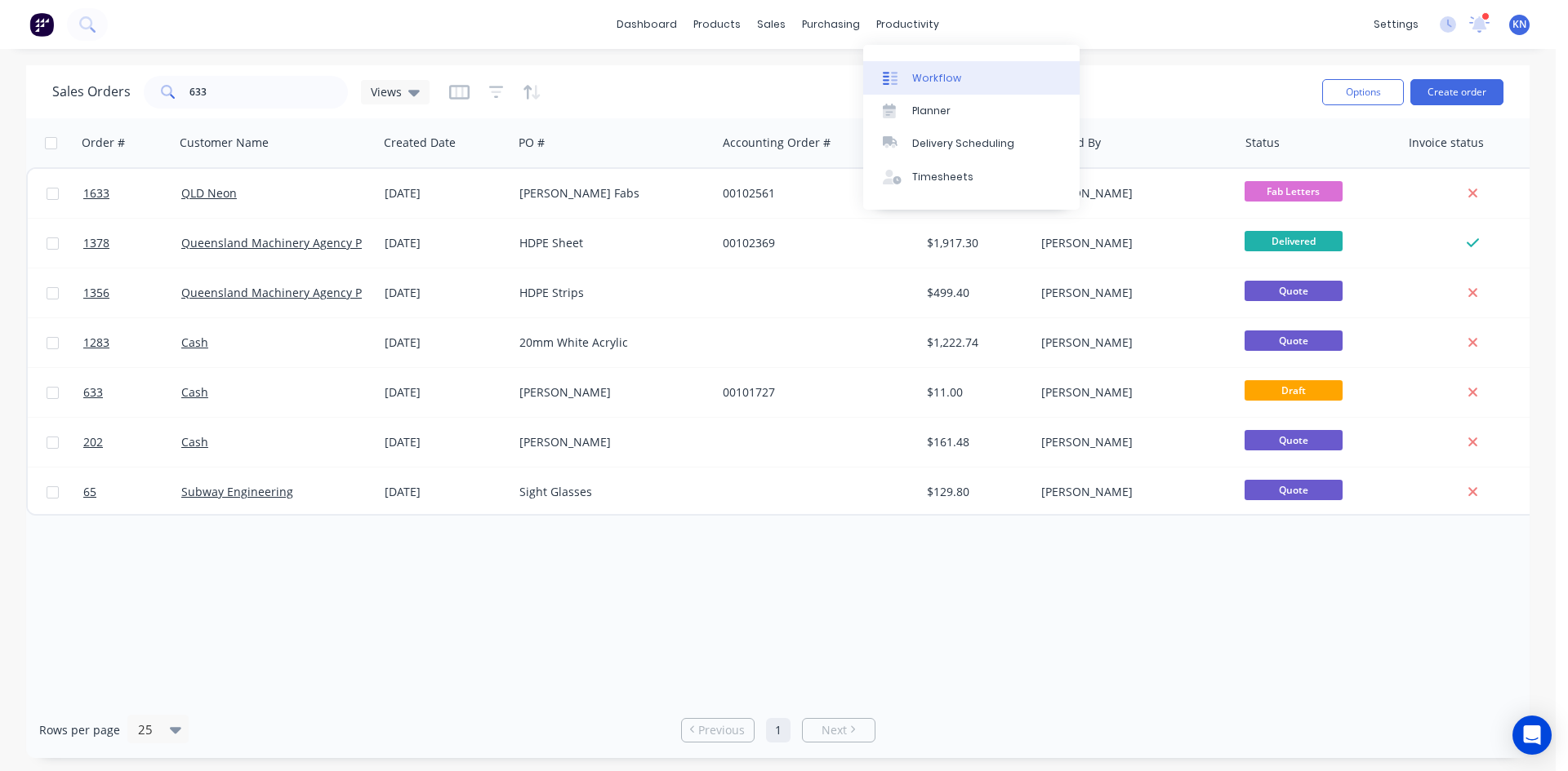
click at [928, 74] on div "Workflow" at bounding box center [937, 78] width 49 height 14
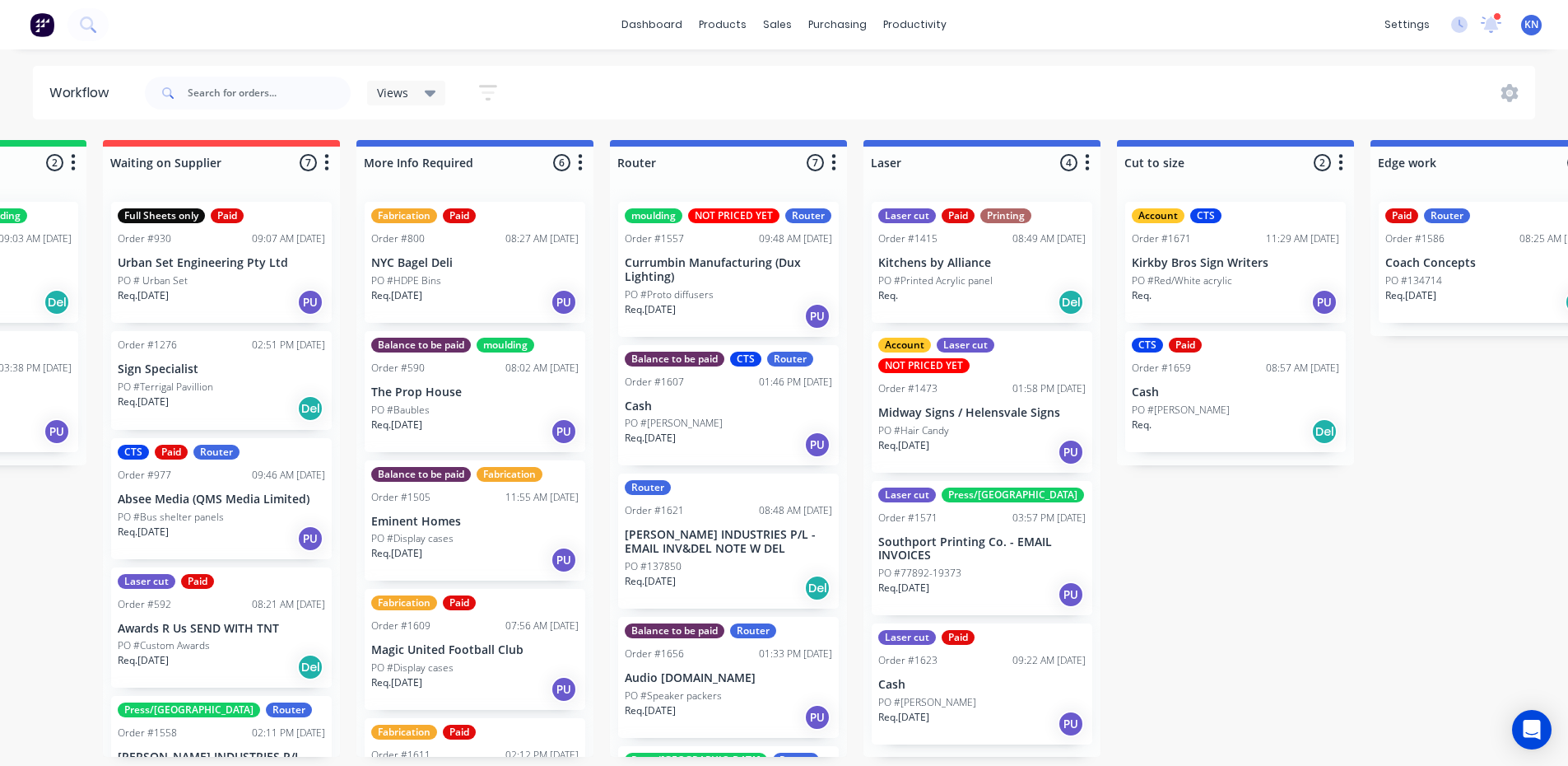
scroll to position [0, 2371]
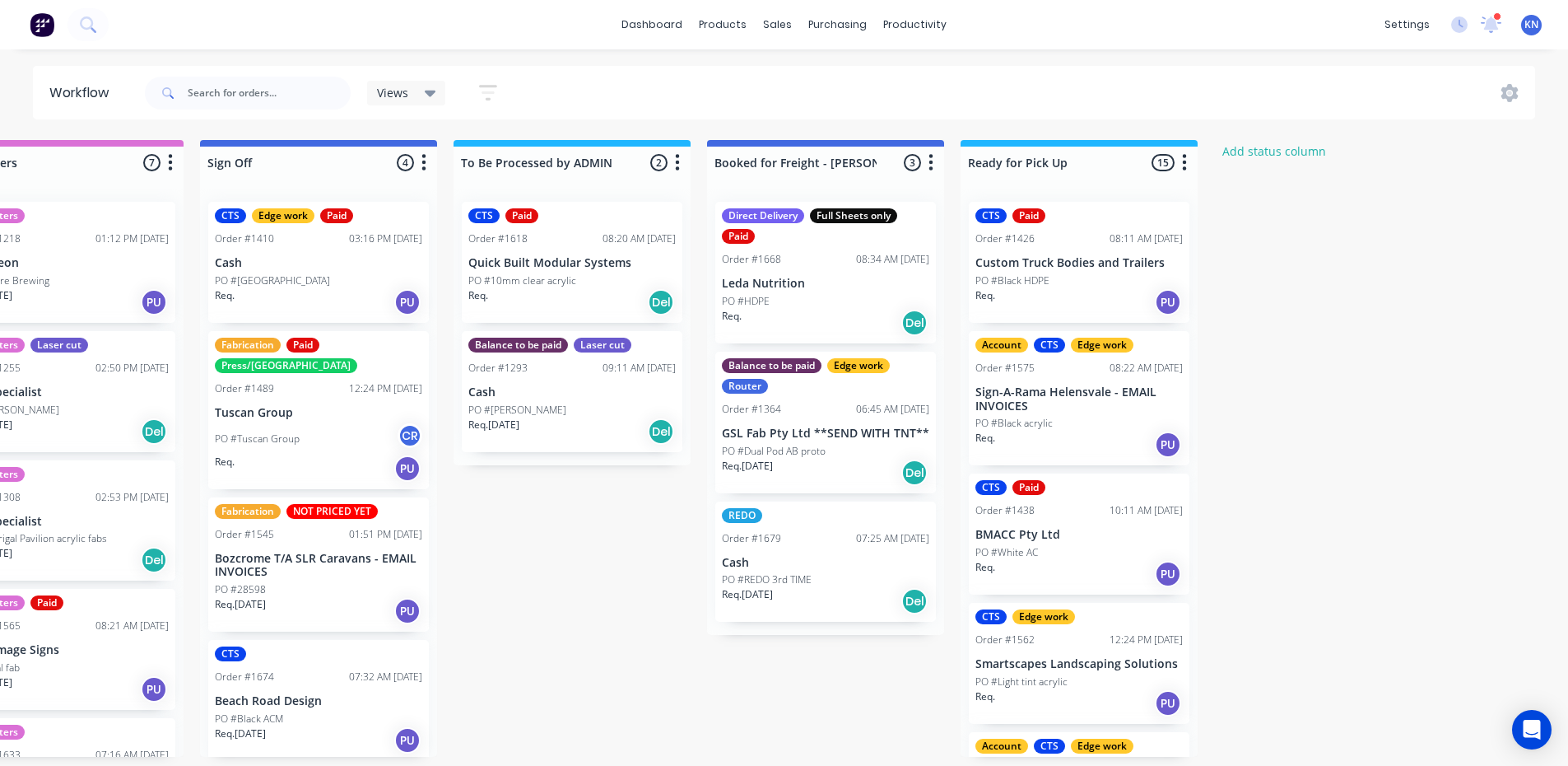
drag, startPoint x: 819, startPoint y: 341, endPoint x: 1442, endPoint y: 332, distance: 623.1
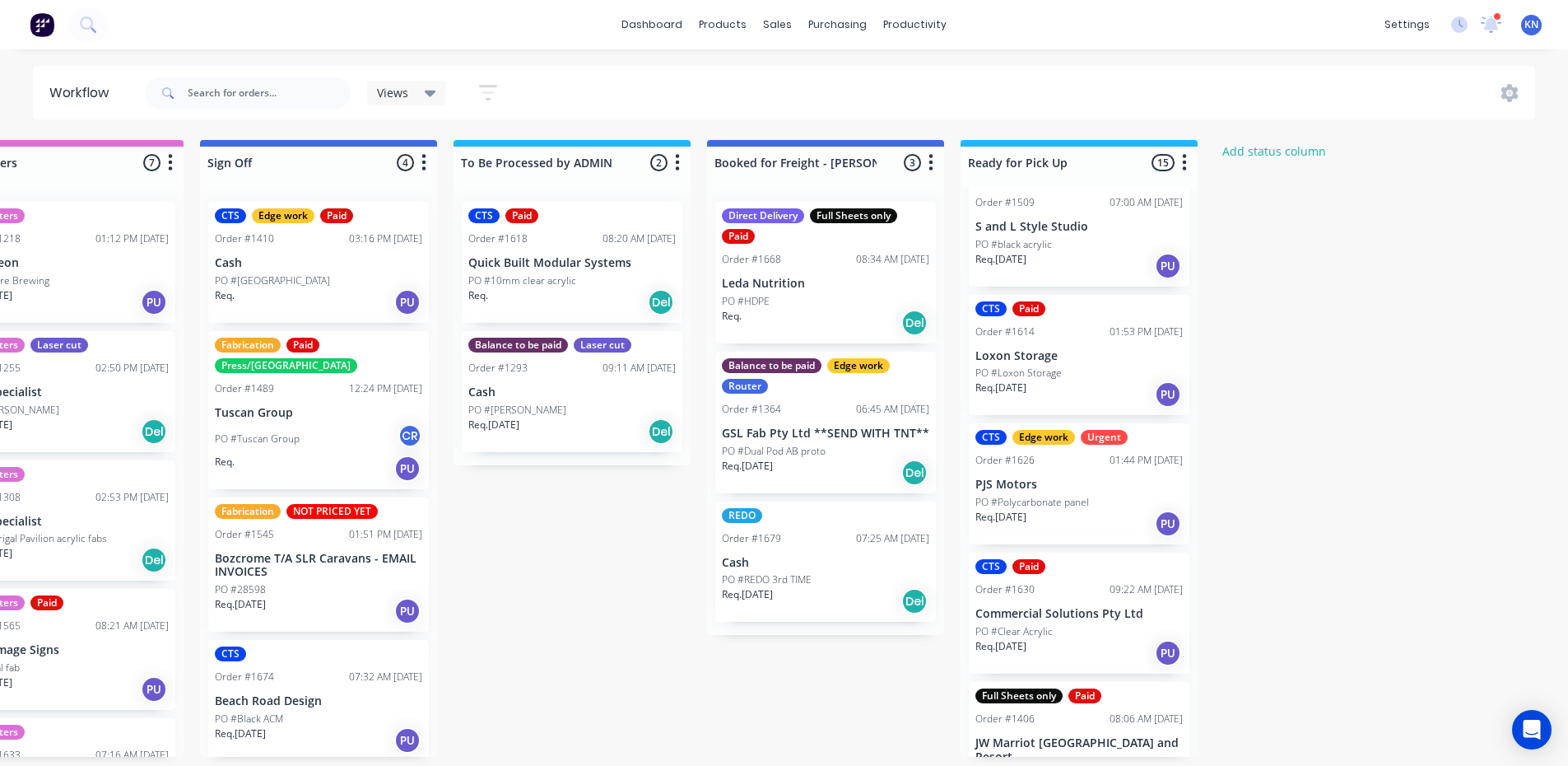
scroll to position [1400, 0]
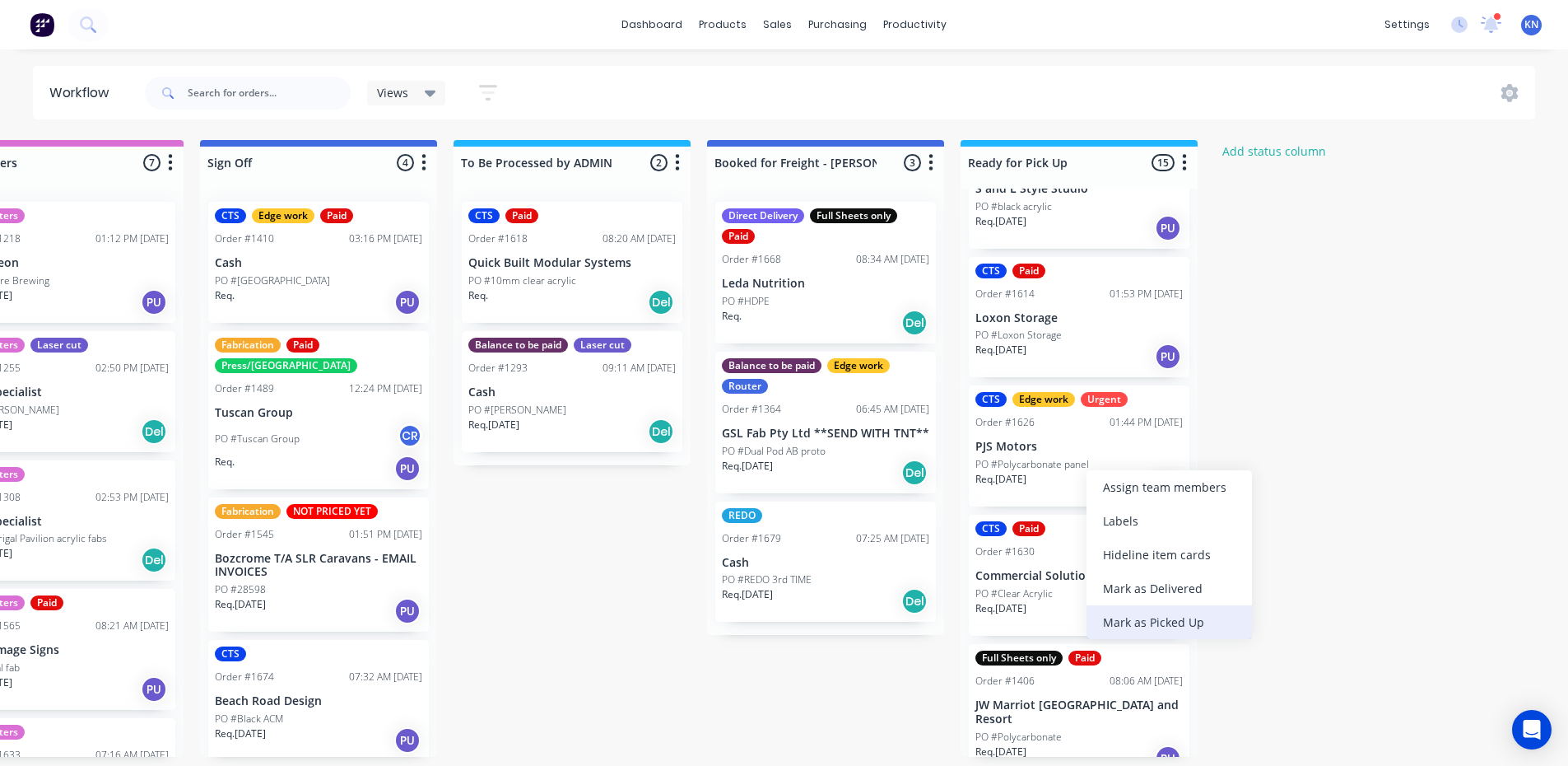
click at [1167, 625] on div "Mark as Picked Up" at bounding box center [1169, 622] width 165 height 34
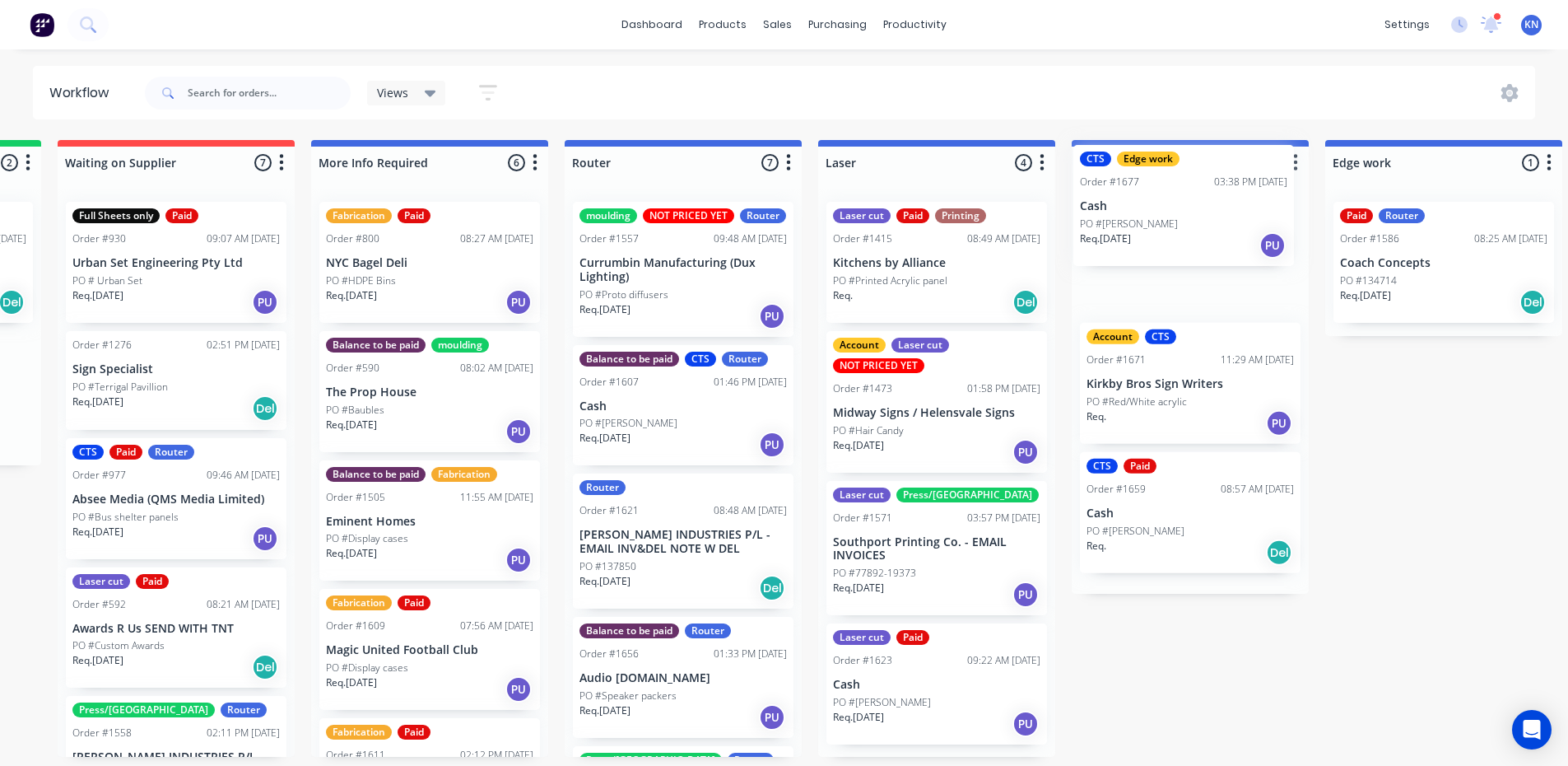
scroll to position [0, 490]
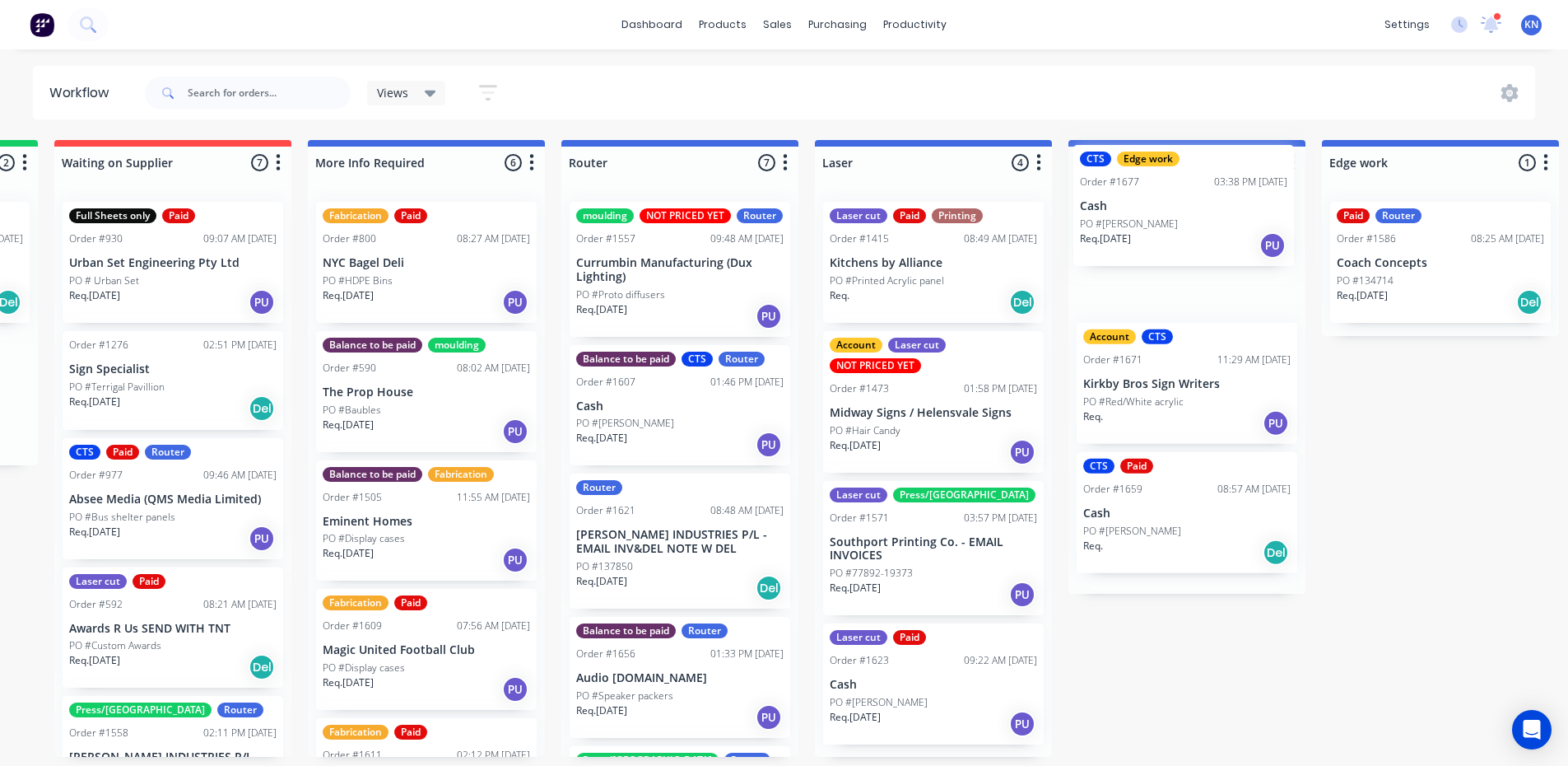
drag, startPoint x: 355, startPoint y: 401, endPoint x: 1143, endPoint y: 213, distance: 810.1
click at [1142, 213] on div "Submitted 0 Status colour #273444 hex #273444 Save Cancel Summaries Total order…" at bounding box center [1469, 448] width 3939 height 617
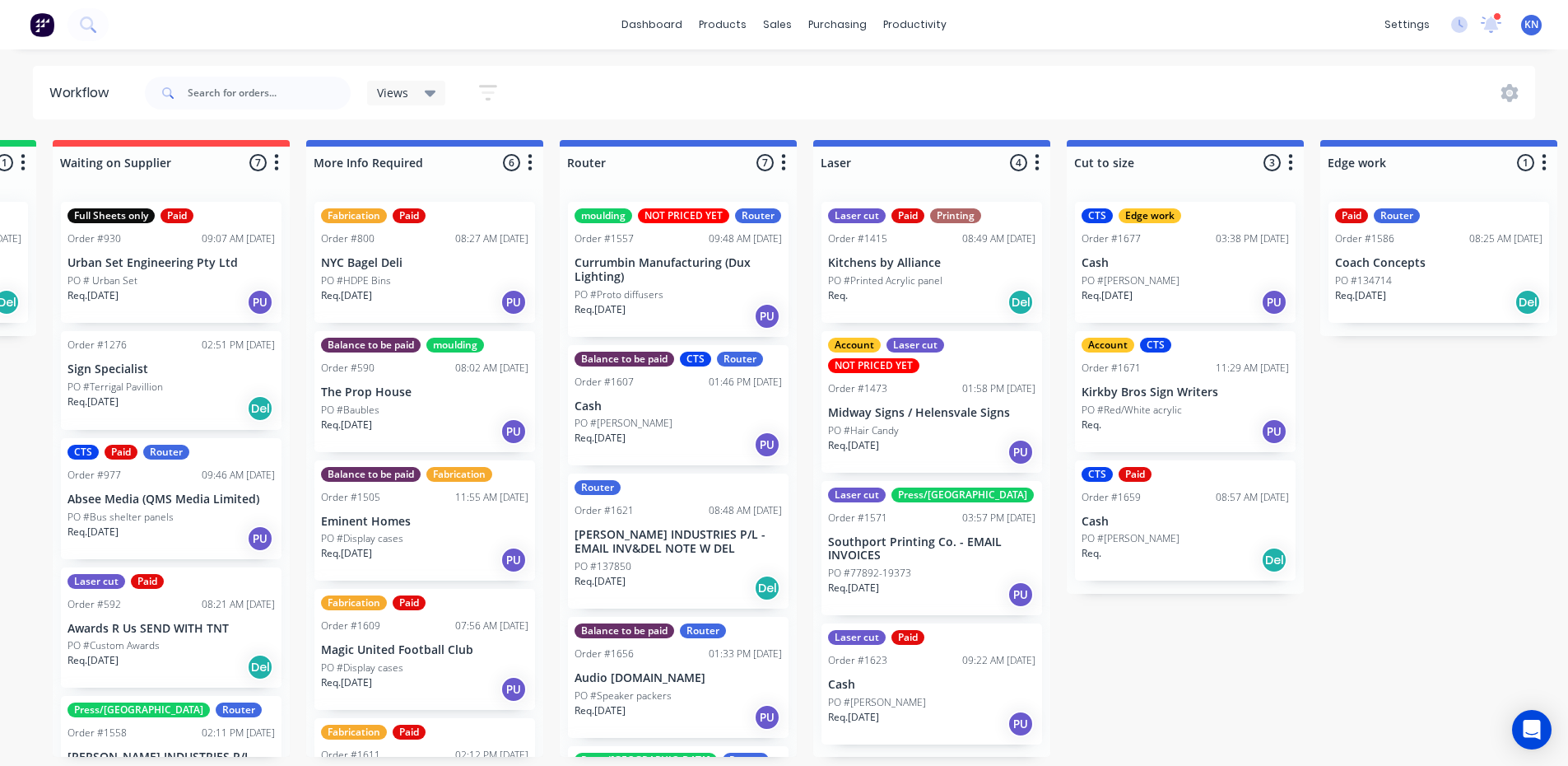
click at [1144, 663] on div "Submitted 0 Status colour #273444 hex #273444 Save Cancel Summaries Total order…" at bounding box center [1468, 448] width 3939 height 617
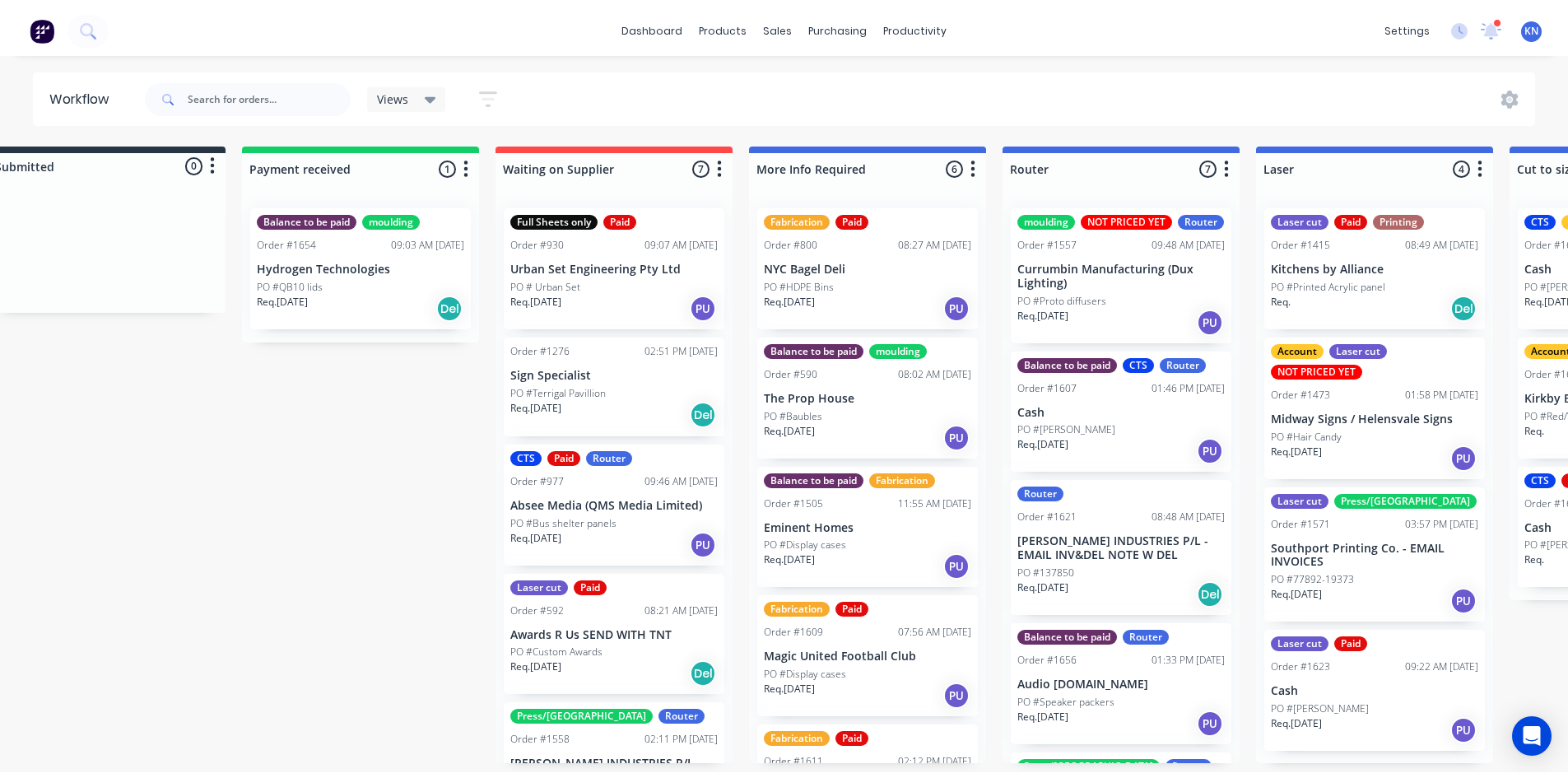
scroll to position [0, 0]
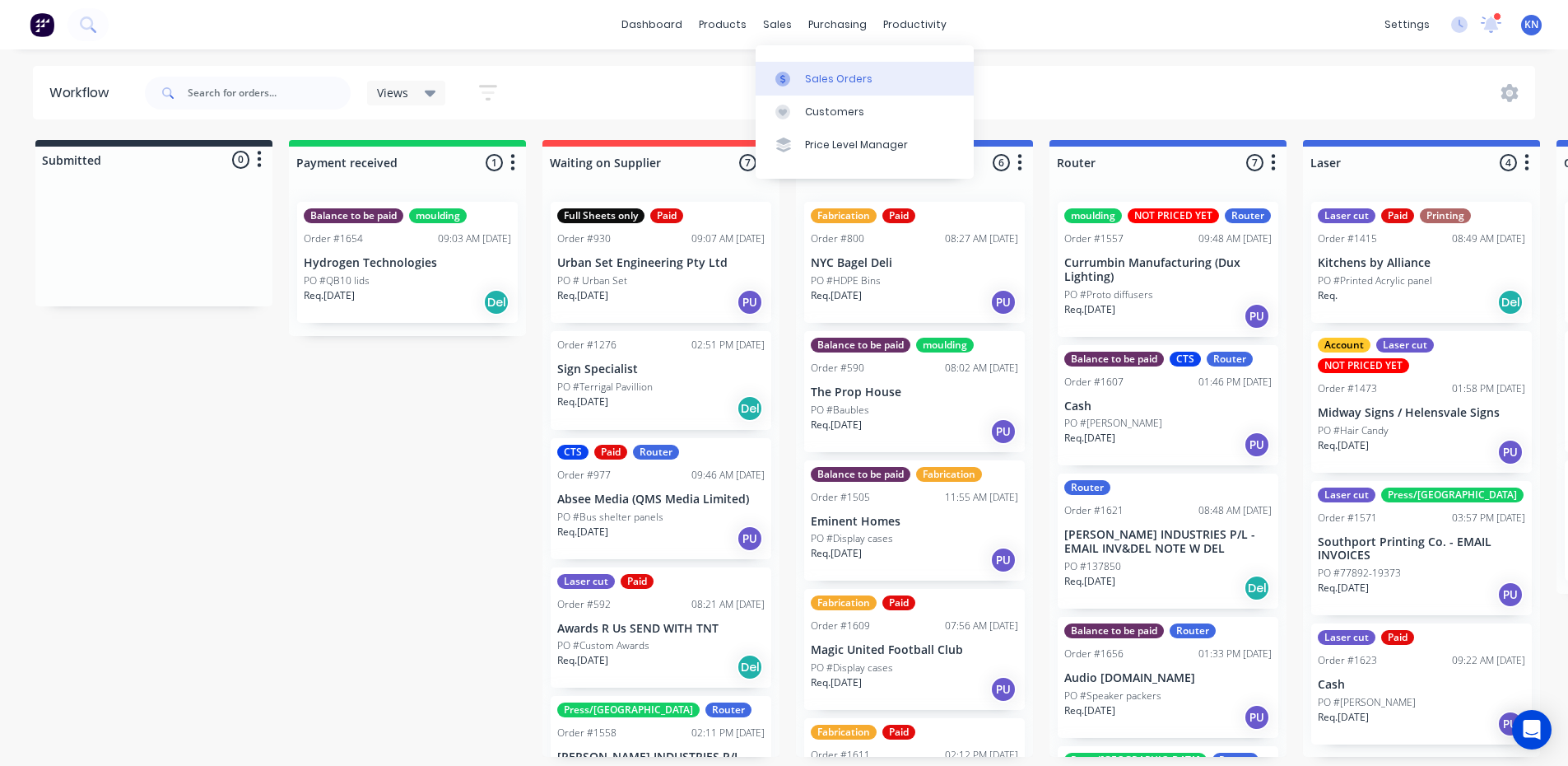
click at [828, 79] on div "Sales Orders" at bounding box center [839, 79] width 68 height 15
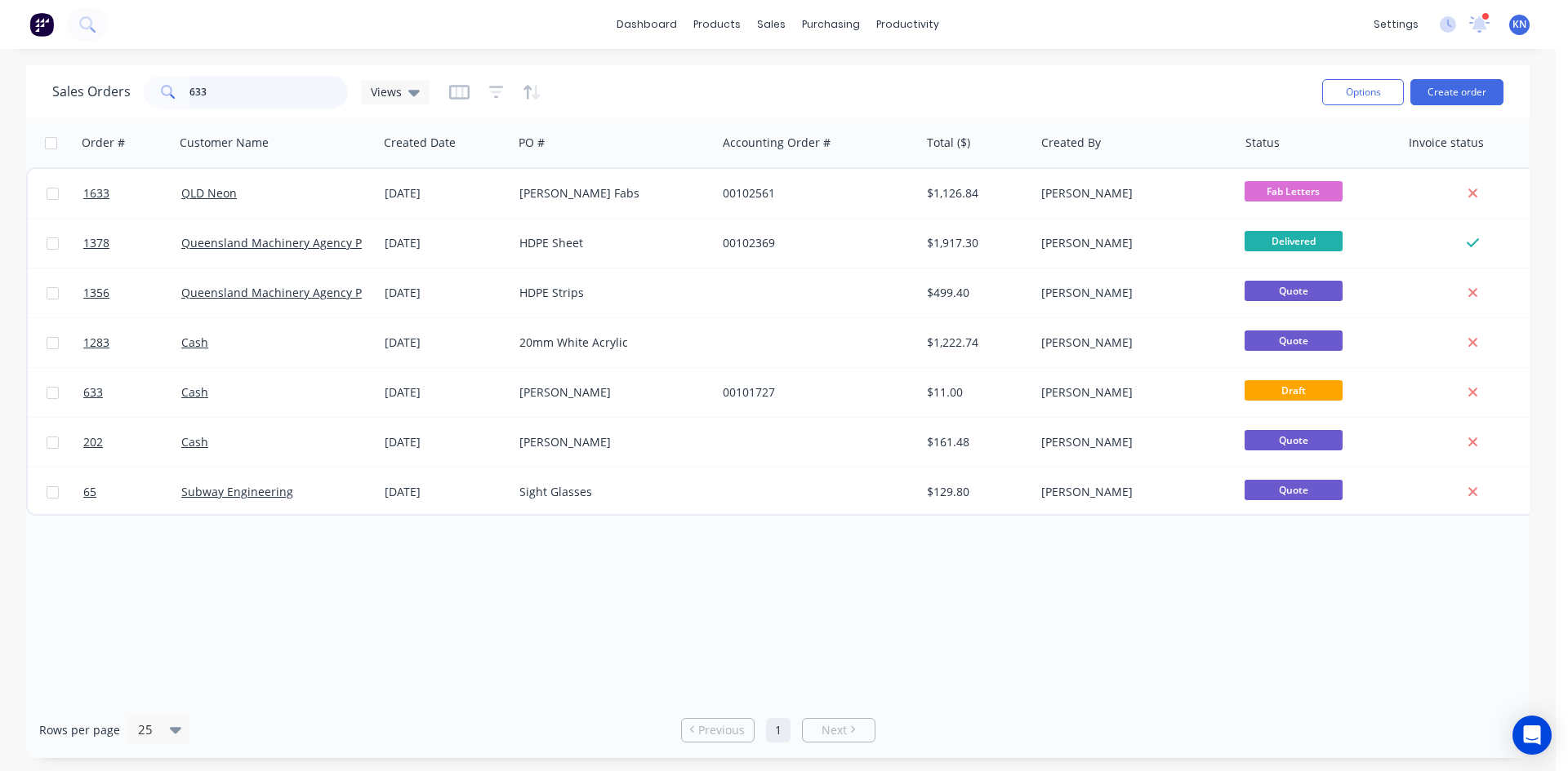
click at [221, 96] on input "633" at bounding box center [269, 92] width 159 height 33
type input "6"
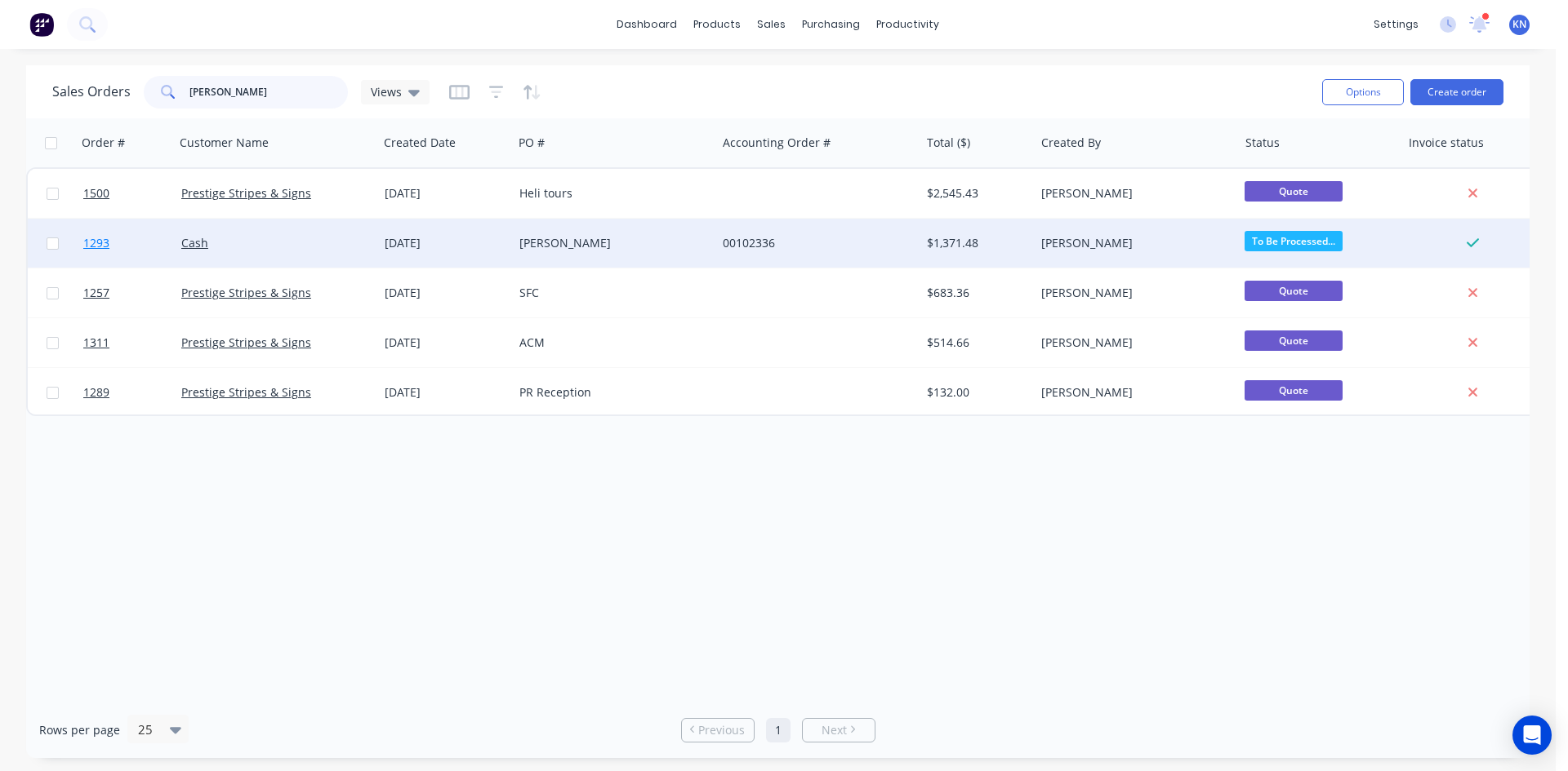
type input "stuart"
click at [106, 240] on span "1293" at bounding box center [96, 243] width 26 height 16
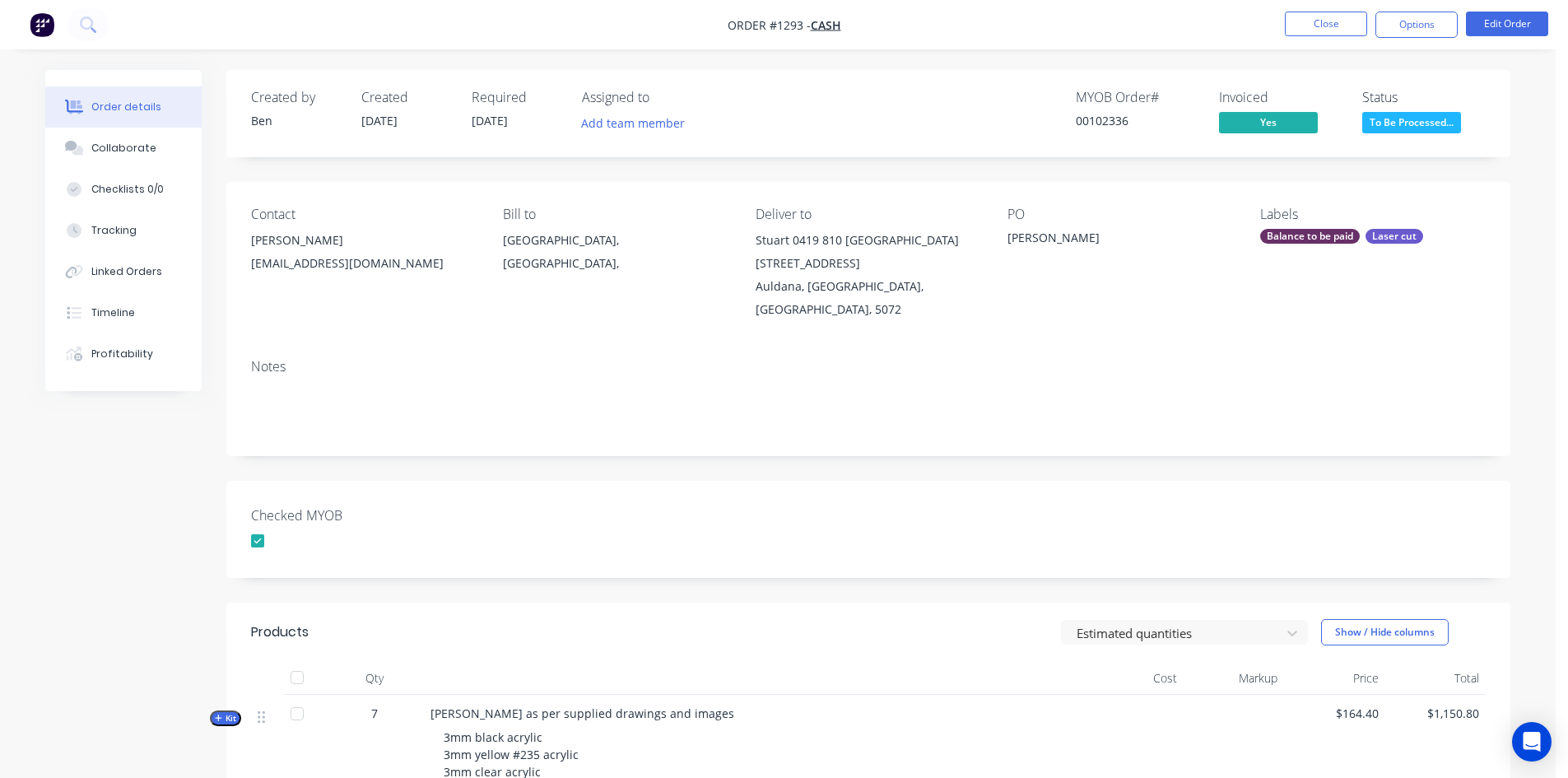
click at [1306, 235] on div "Balance to be paid" at bounding box center [1310, 237] width 99 height 15
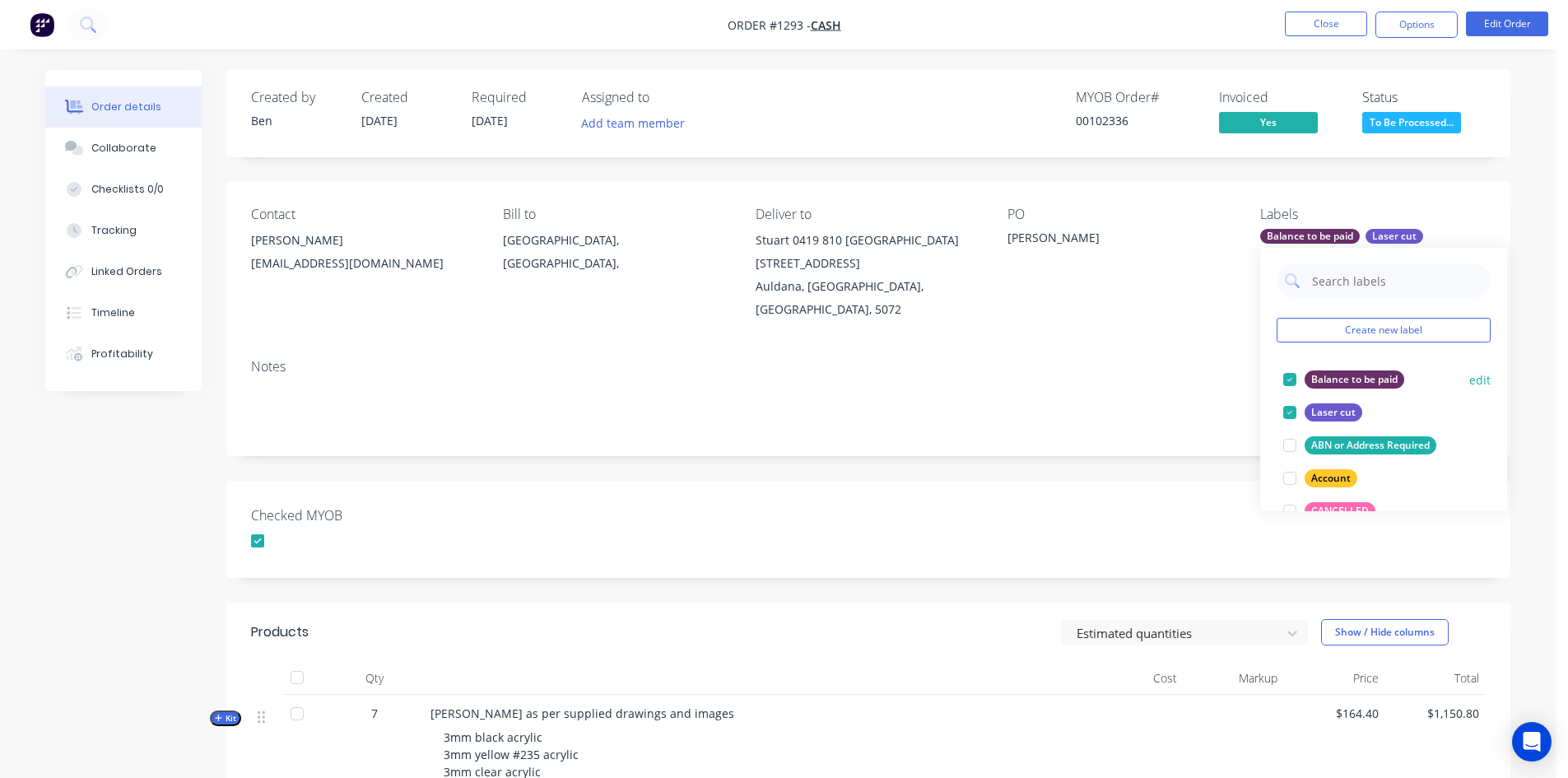
click at [1291, 378] on div at bounding box center [1290, 380] width 33 height 33
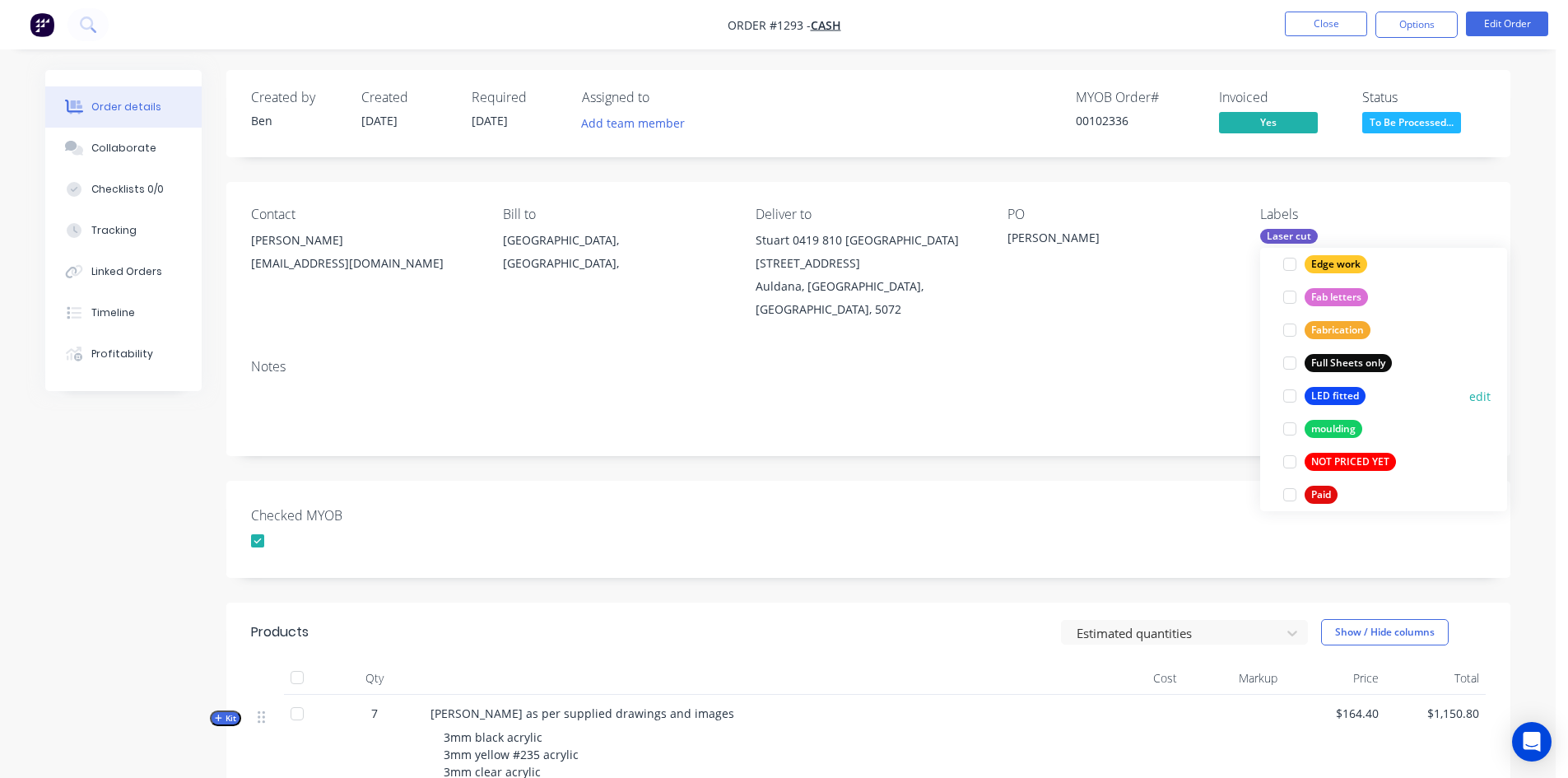
scroll to position [494, 0]
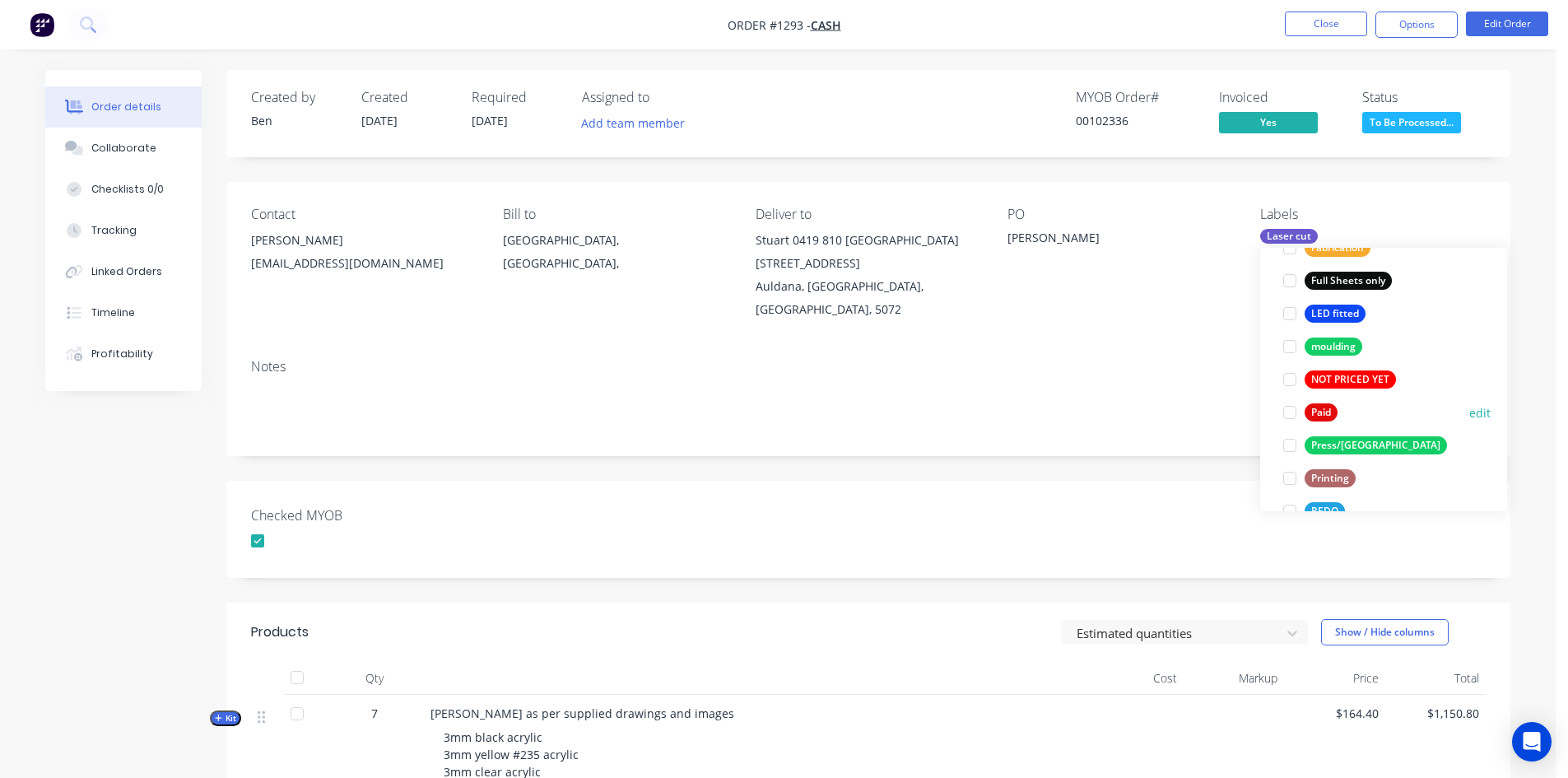
click at [1291, 414] on div at bounding box center [1290, 413] width 33 height 33
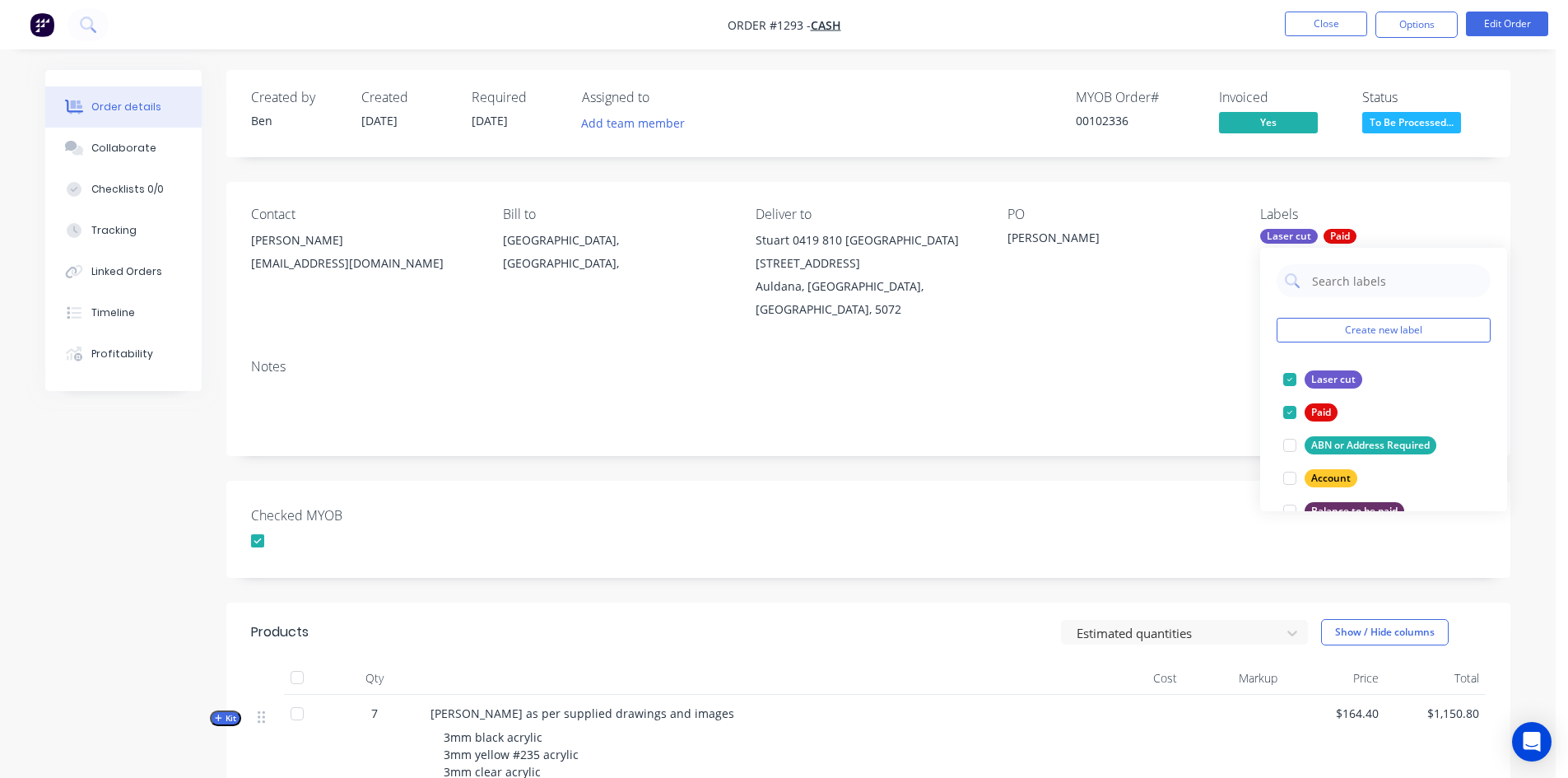
click at [1224, 437] on div "Created by Ben Created 01/09/25 Required 26/08/25 Assigned to Add team member M…" at bounding box center [868, 595] width 1284 height 1050
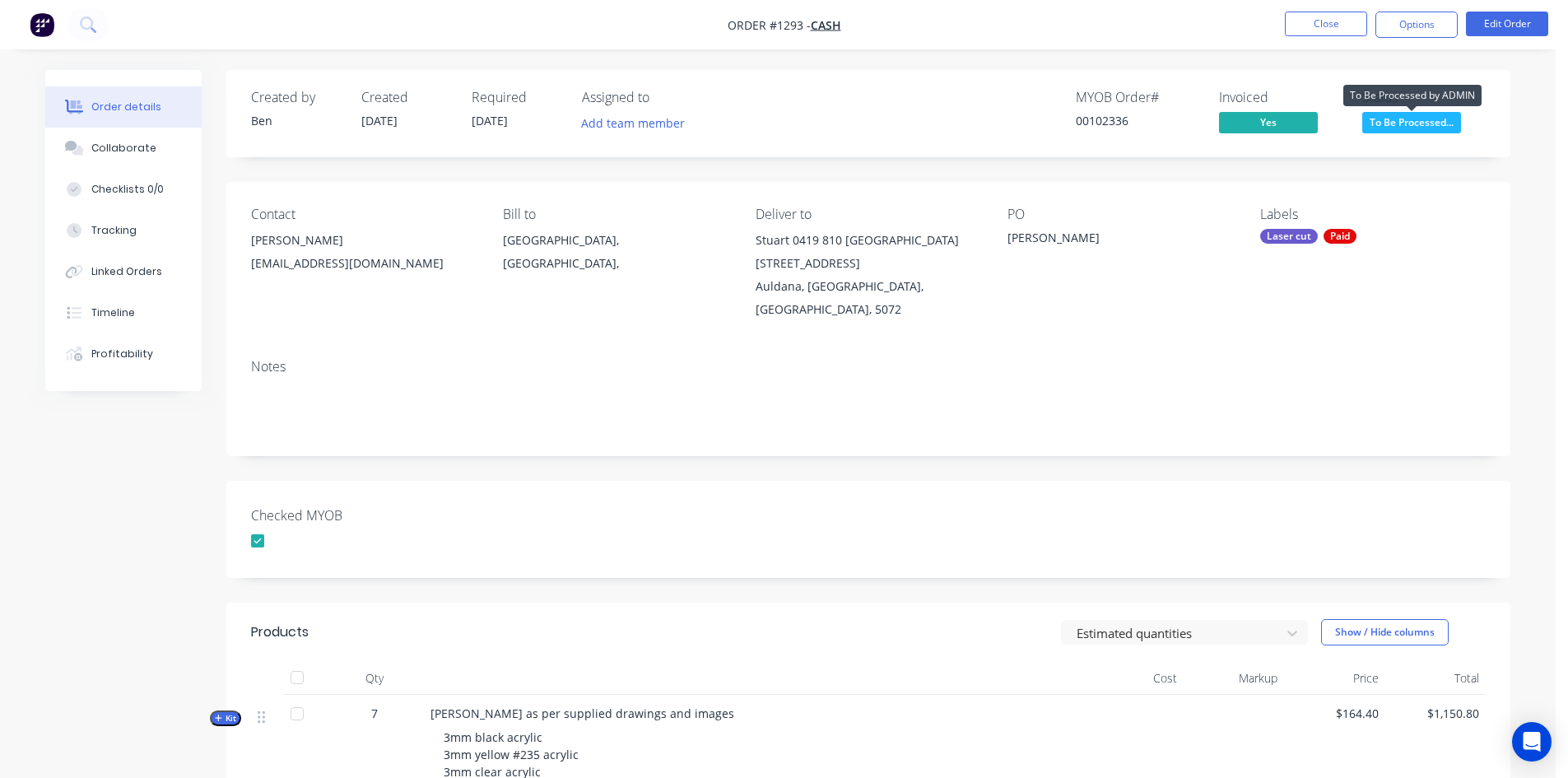
click at [1428, 119] on span "To Be Processed..." at bounding box center [1412, 122] width 99 height 21
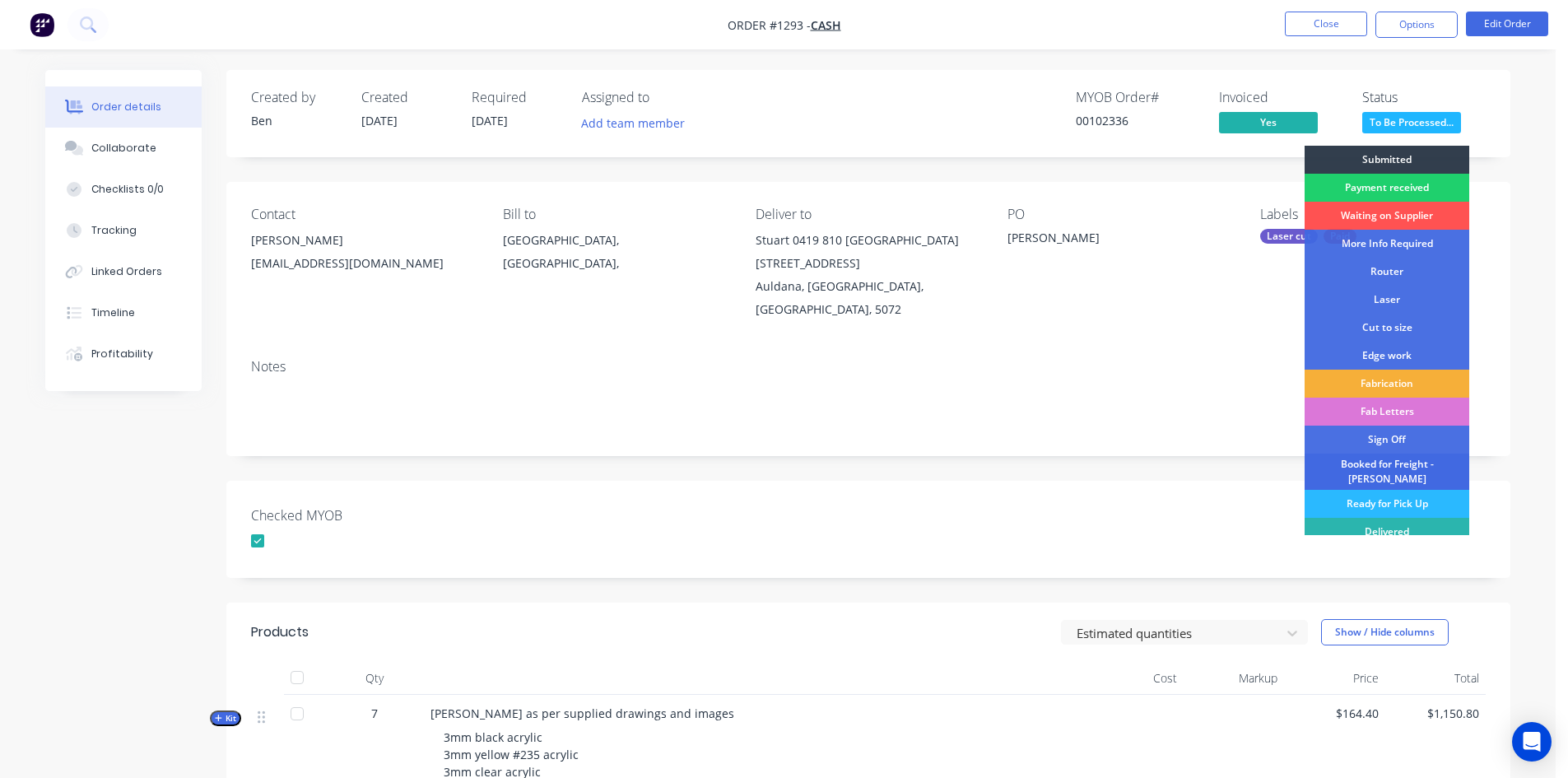
click at [1374, 467] on div "Booked for Freight - [PERSON_NAME]" at bounding box center [1387, 472] width 164 height 37
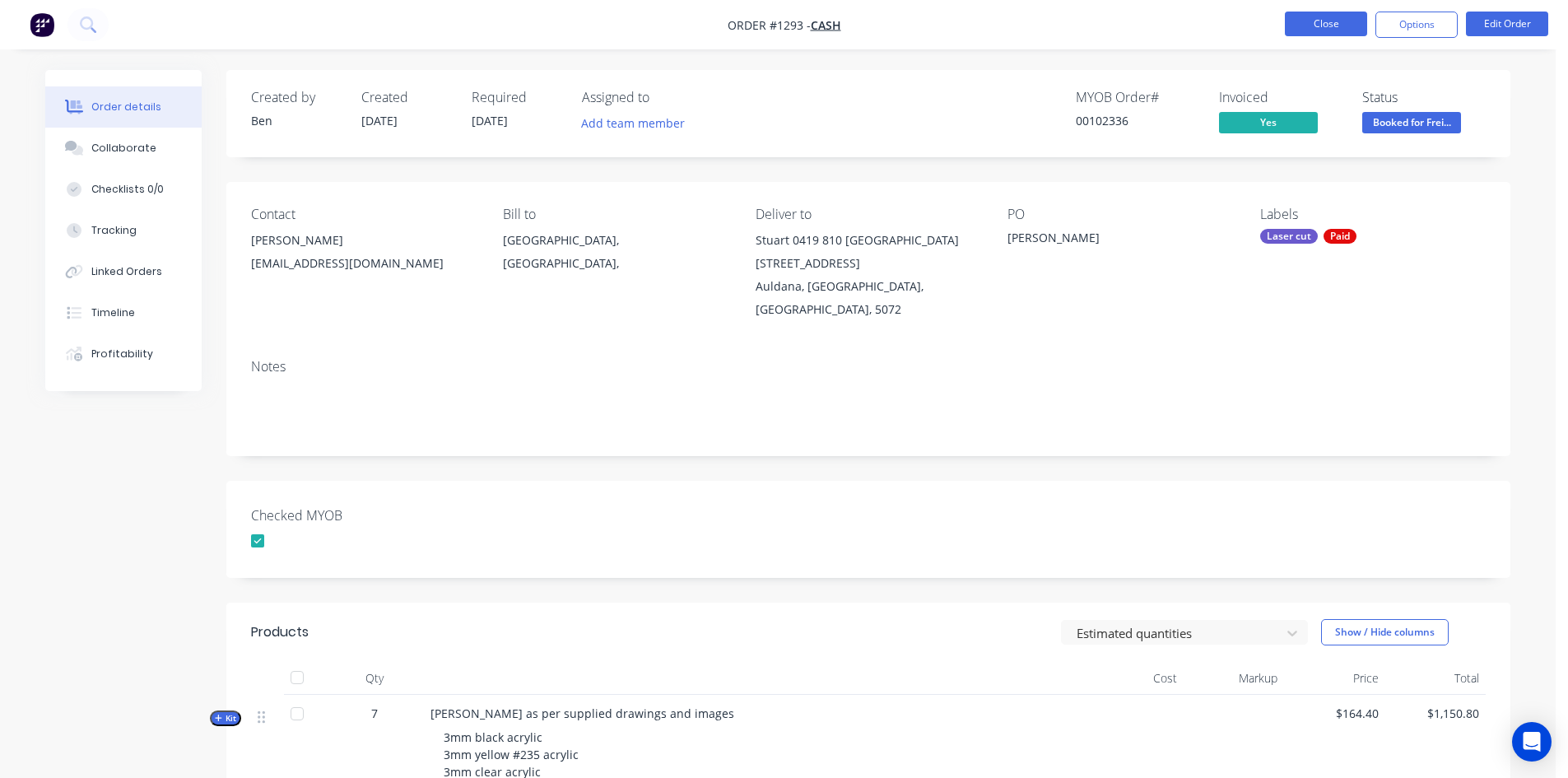
click at [1326, 29] on button "Close" at bounding box center [1326, 24] width 82 height 25
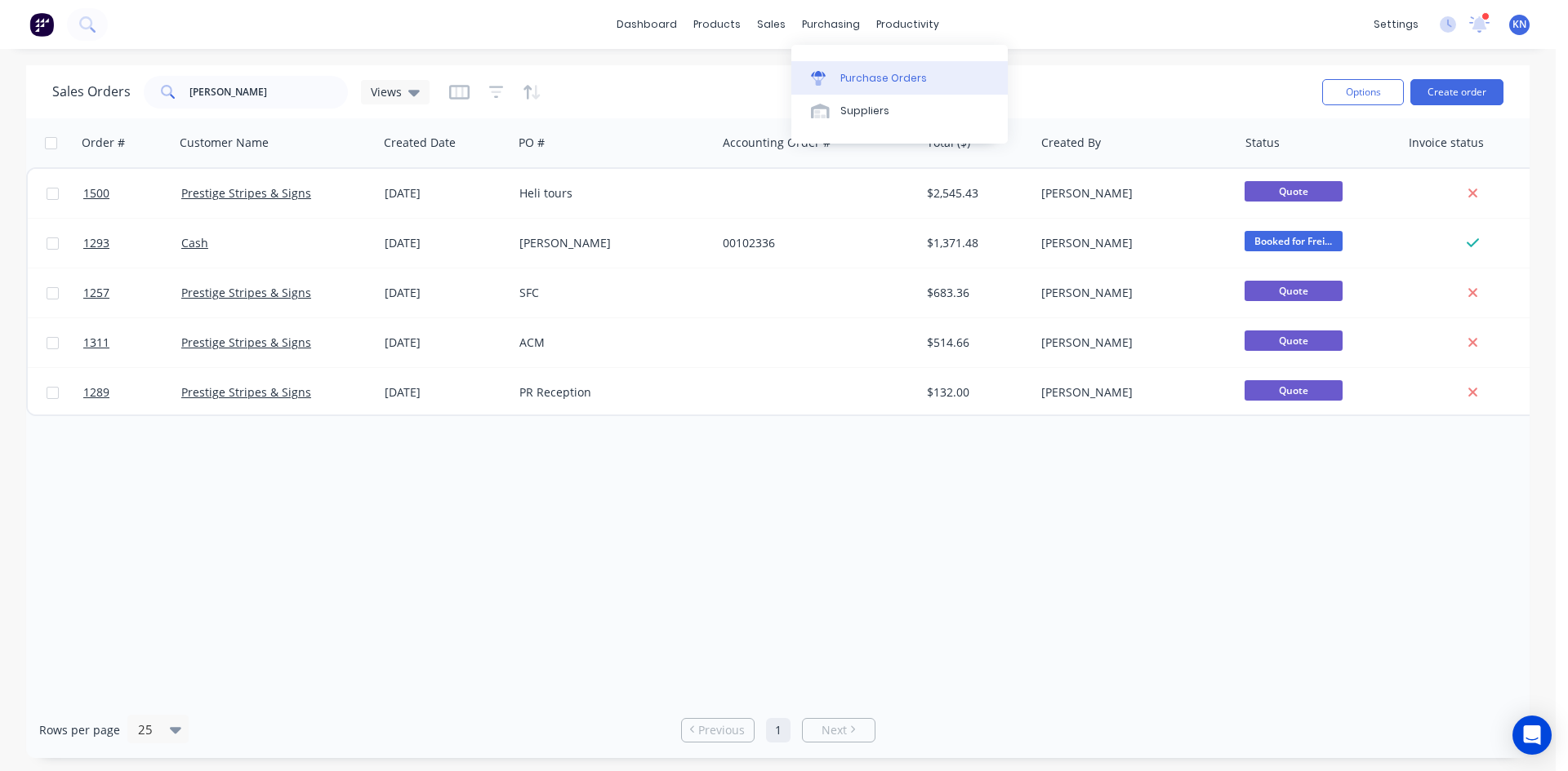
click at [868, 72] on div "Purchase Orders" at bounding box center [884, 78] width 87 height 14
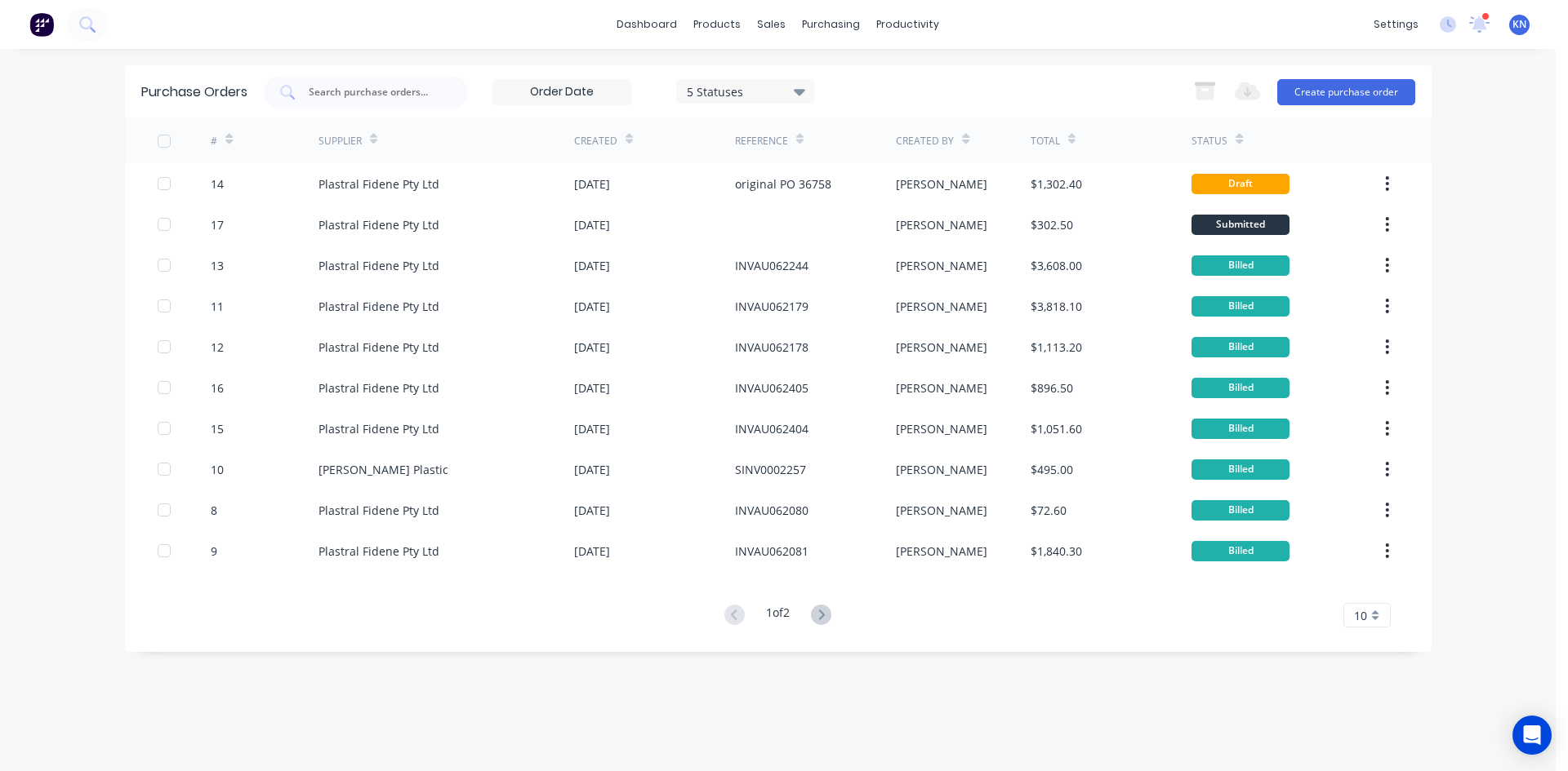
drag, startPoint x: 171, startPoint y: 188, endPoint x: 1388, endPoint y: 228, distance: 1217.7
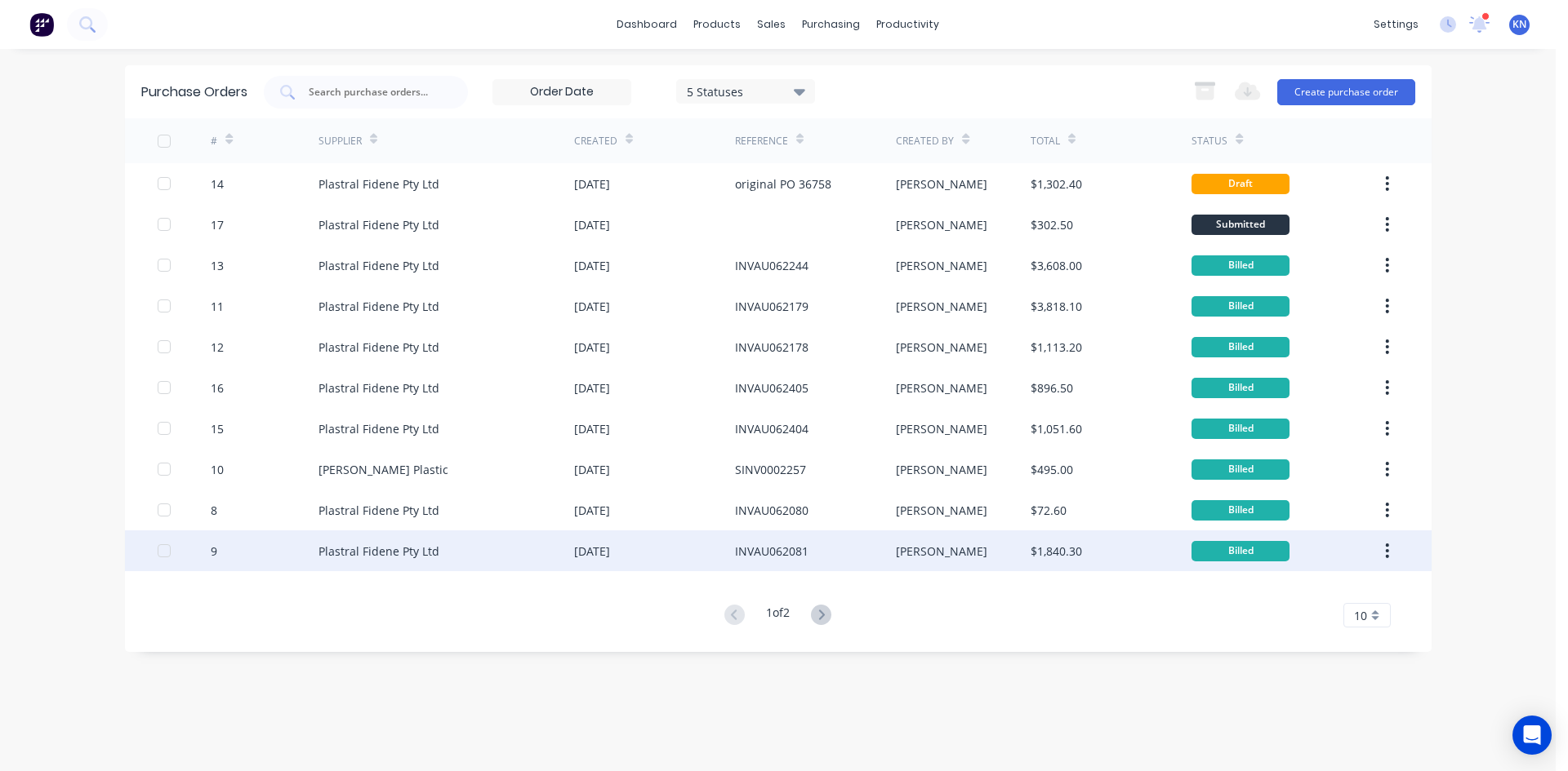
click at [1406, 557] on div "9 Plastral Fidene Pty Ltd 18 Sep 2025 INVAU062081 Zandra $1,840.30 Billed" at bounding box center [778, 550] width 1306 height 41
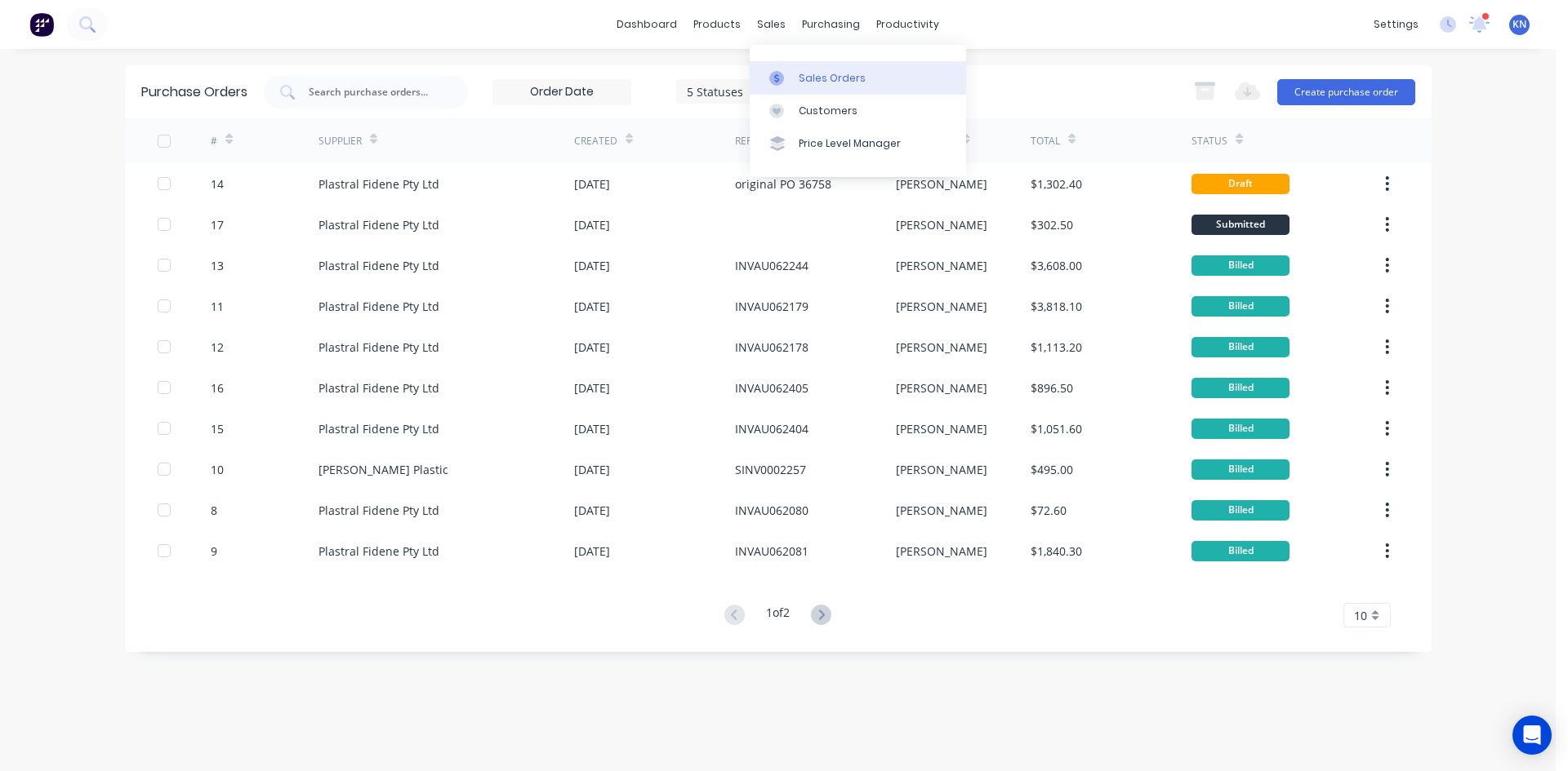
click at [791, 73] on div at bounding box center [781, 78] width 24 height 14
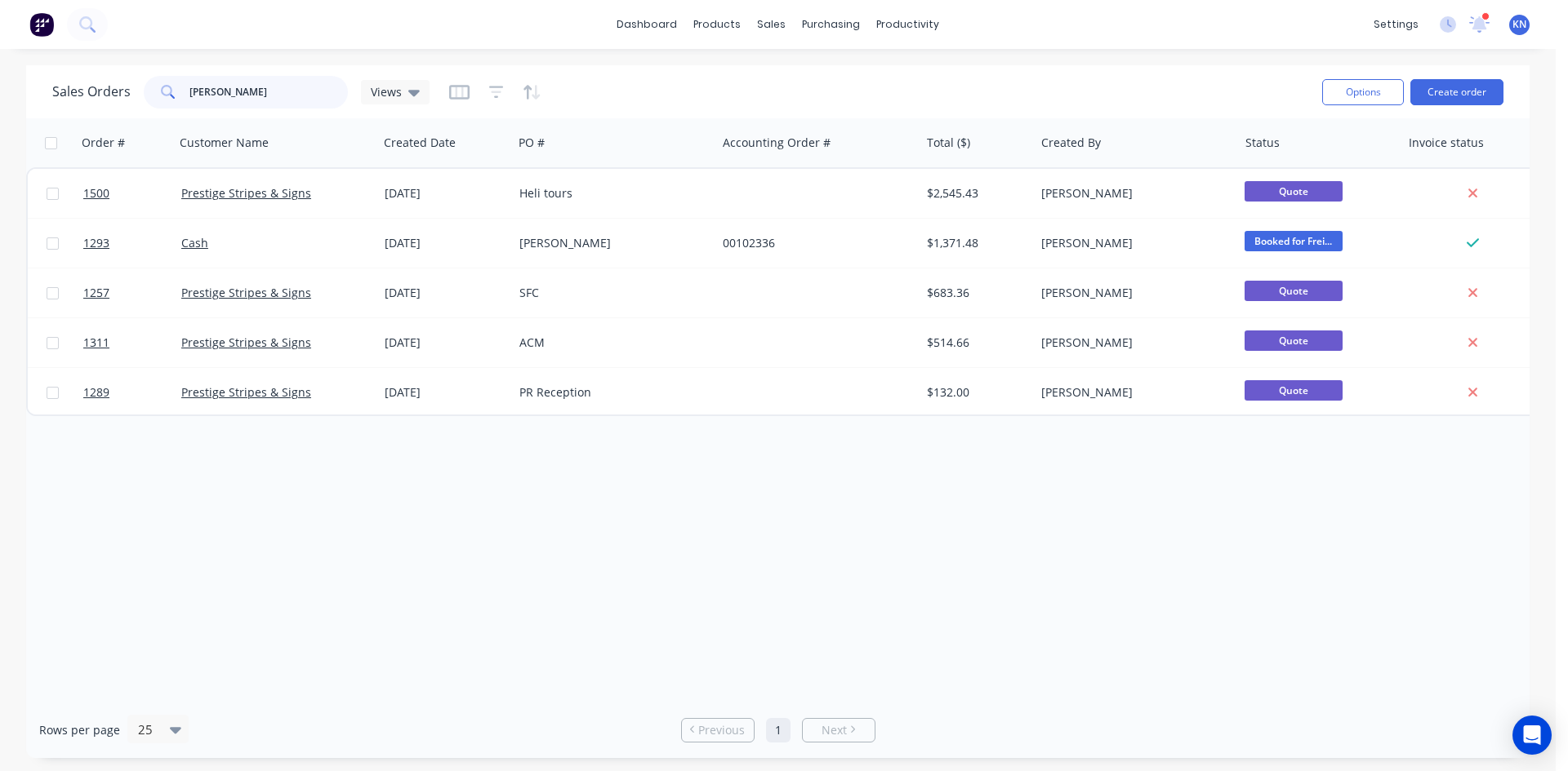
click at [272, 92] on input "stuart" at bounding box center [269, 92] width 159 height 33
drag, startPoint x: 243, startPoint y: 94, endPoint x: 137, endPoint y: 91, distance: 106.0
click at [137, 91] on div "Sales Orders stuart Views" at bounding box center [241, 92] width 378 height 33
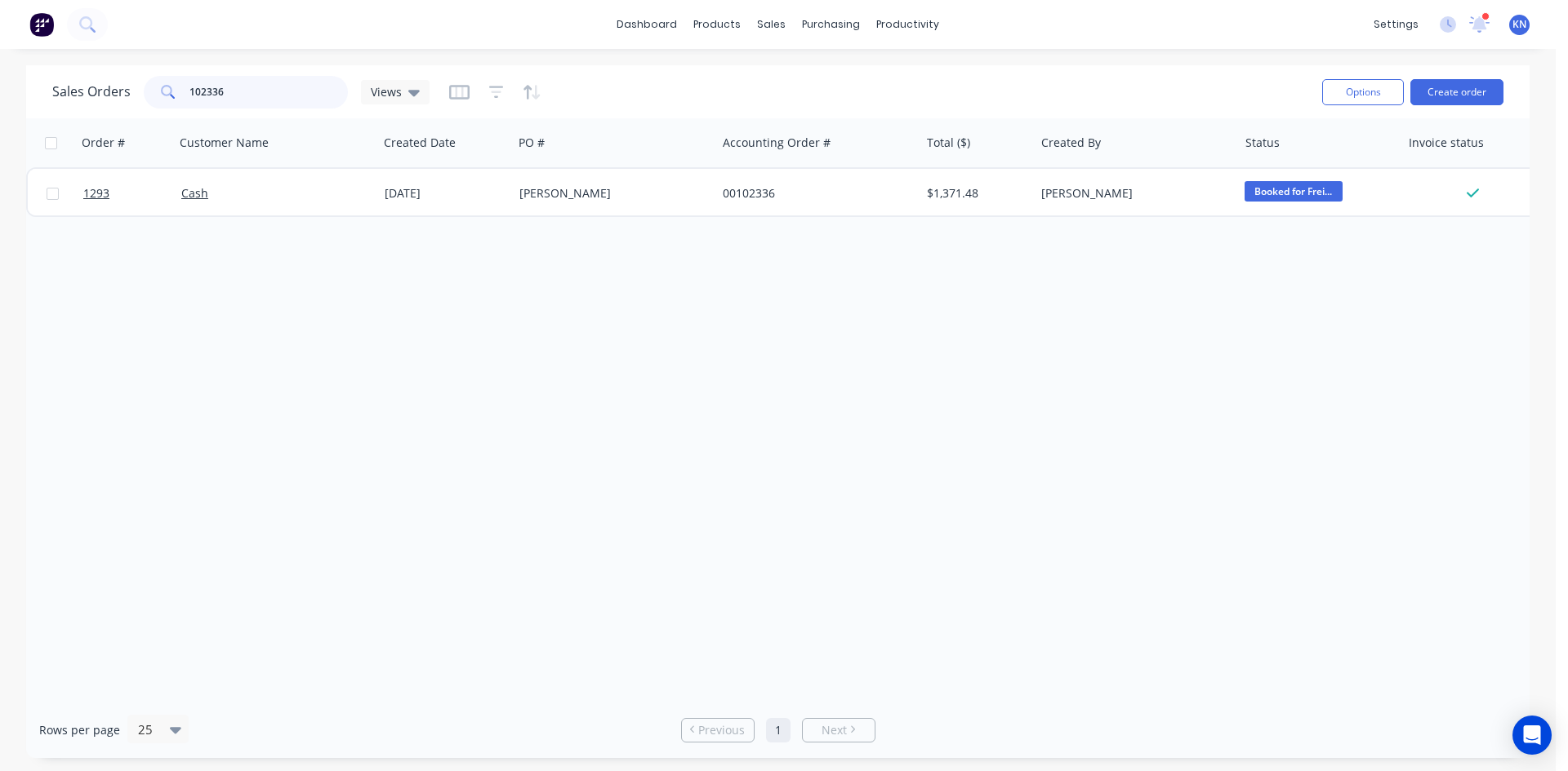
type input "102336"
drag, startPoint x: 254, startPoint y: 90, endPoint x: 117, endPoint y: 89, distance: 137.0
click at [117, 89] on div "Sales Orders 102336 Views" at bounding box center [241, 92] width 378 height 33
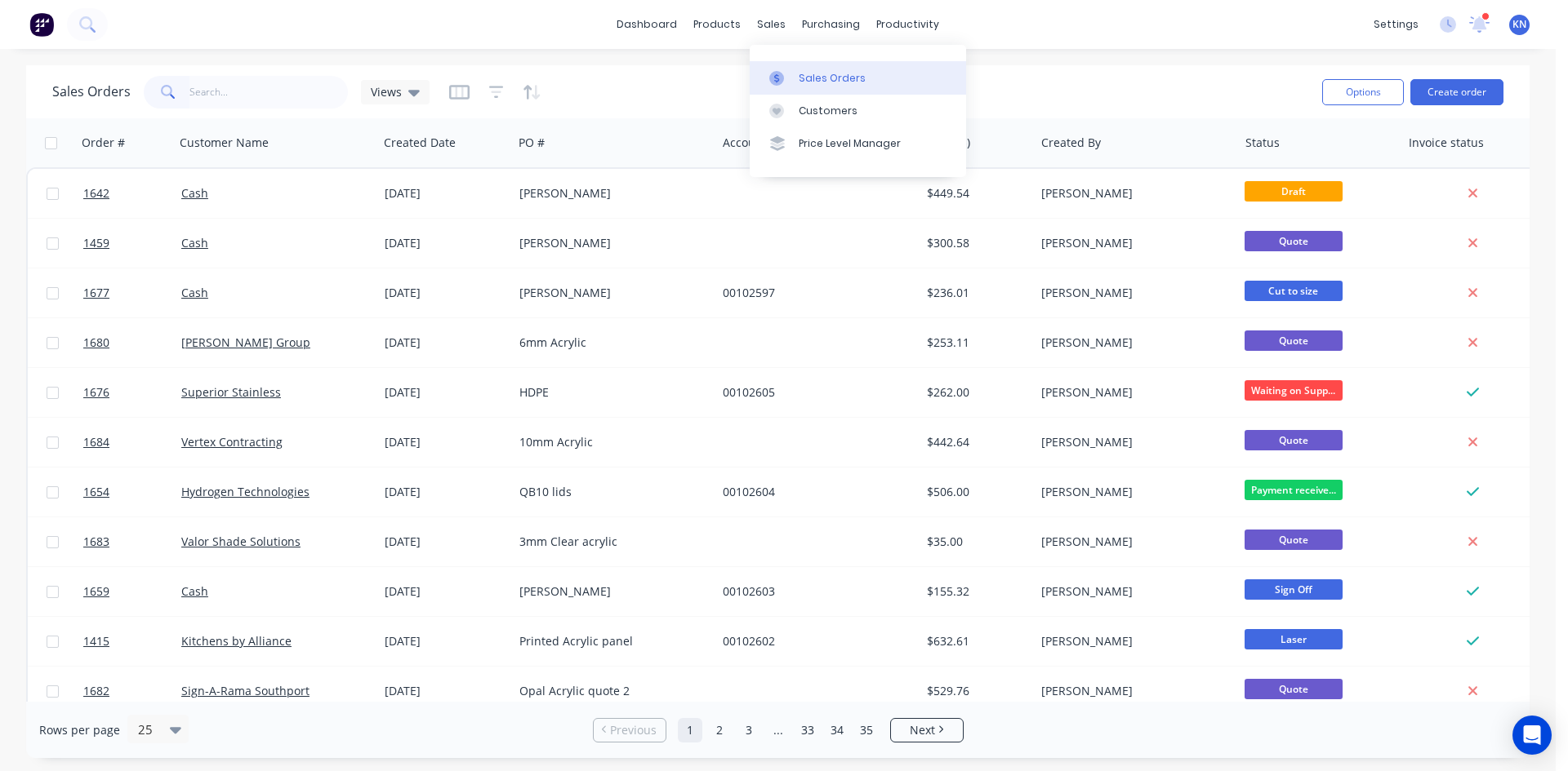
drag, startPoint x: 829, startPoint y: 78, endPoint x: 863, endPoint y: 83, distance: 34.4
click at [829, 78] on div "Sales Orders" at bounding box center [832, 78] width 67 height 14
click at [766, 78] on div "Sales Orders Views" at bounding box center [681, 91] width 1257 height 40
click at [1486, 25] on icon at bounding box center [1479, 24] width 21 height 16
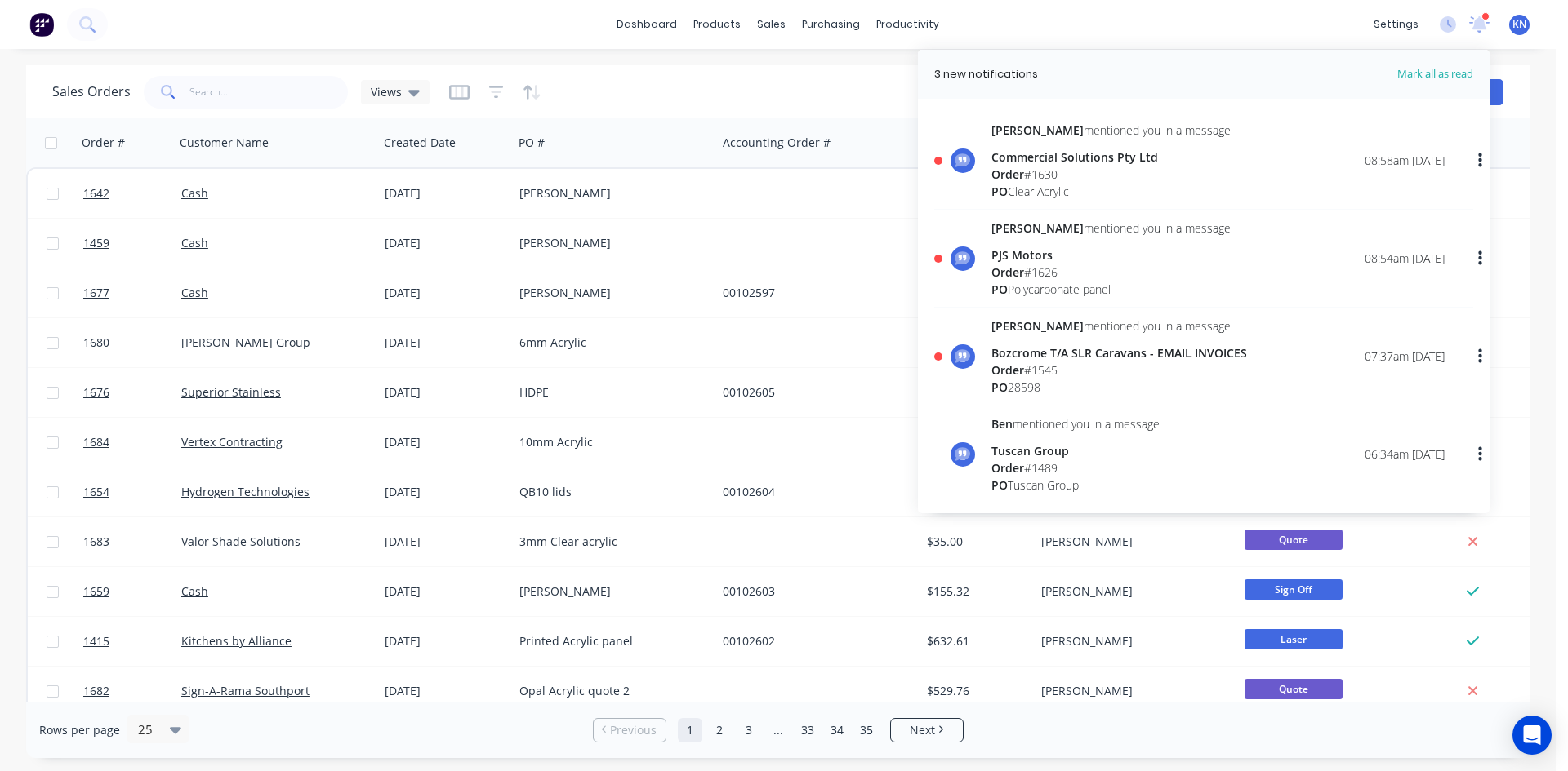
click at [1048, 175] on div "Order # 1630" at bounding box center [1111, 174] width 239 height 17
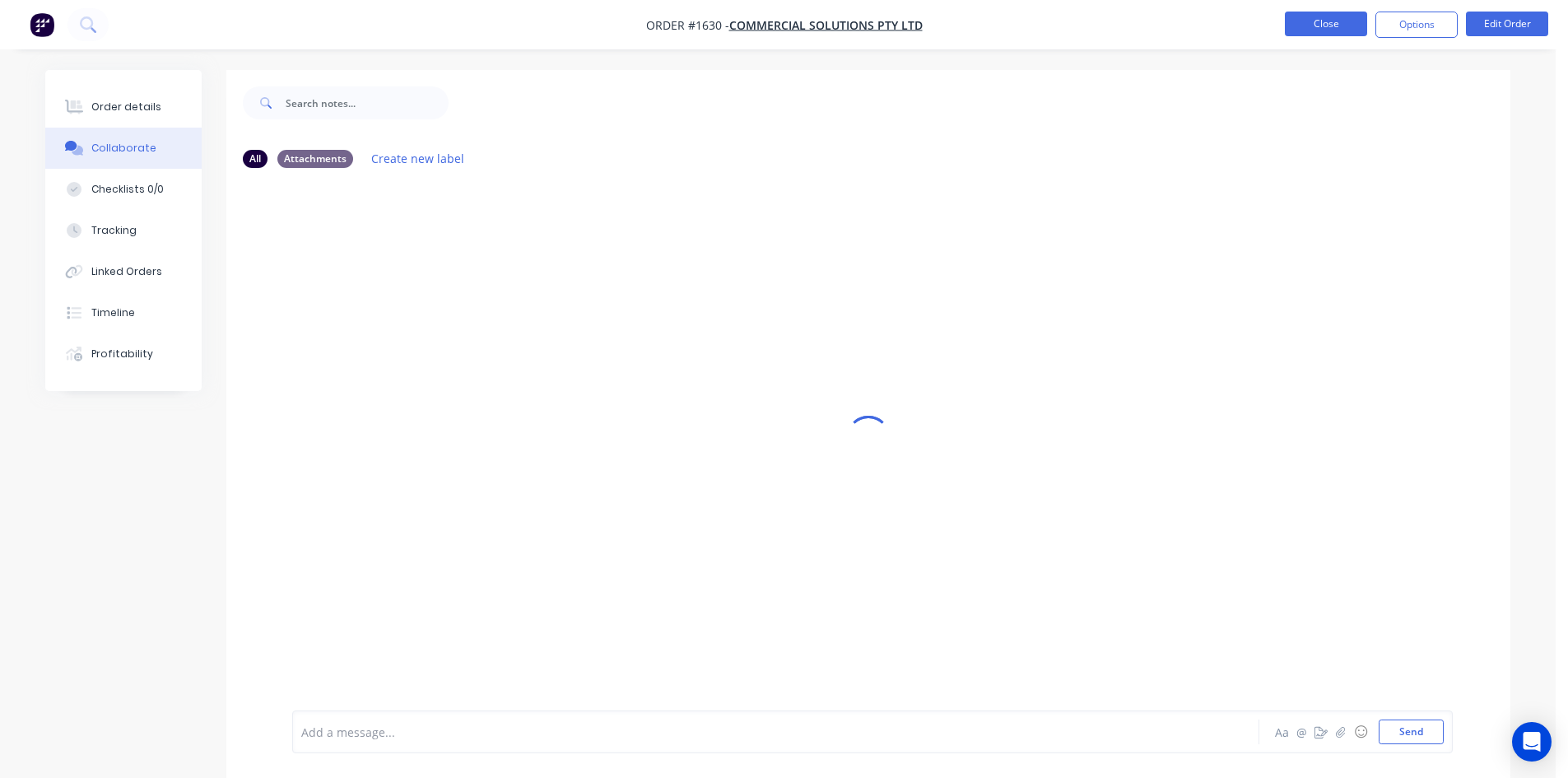
click at [1333, 22] on button "Close" at bounding box center [1326, 24] width 82 height 25
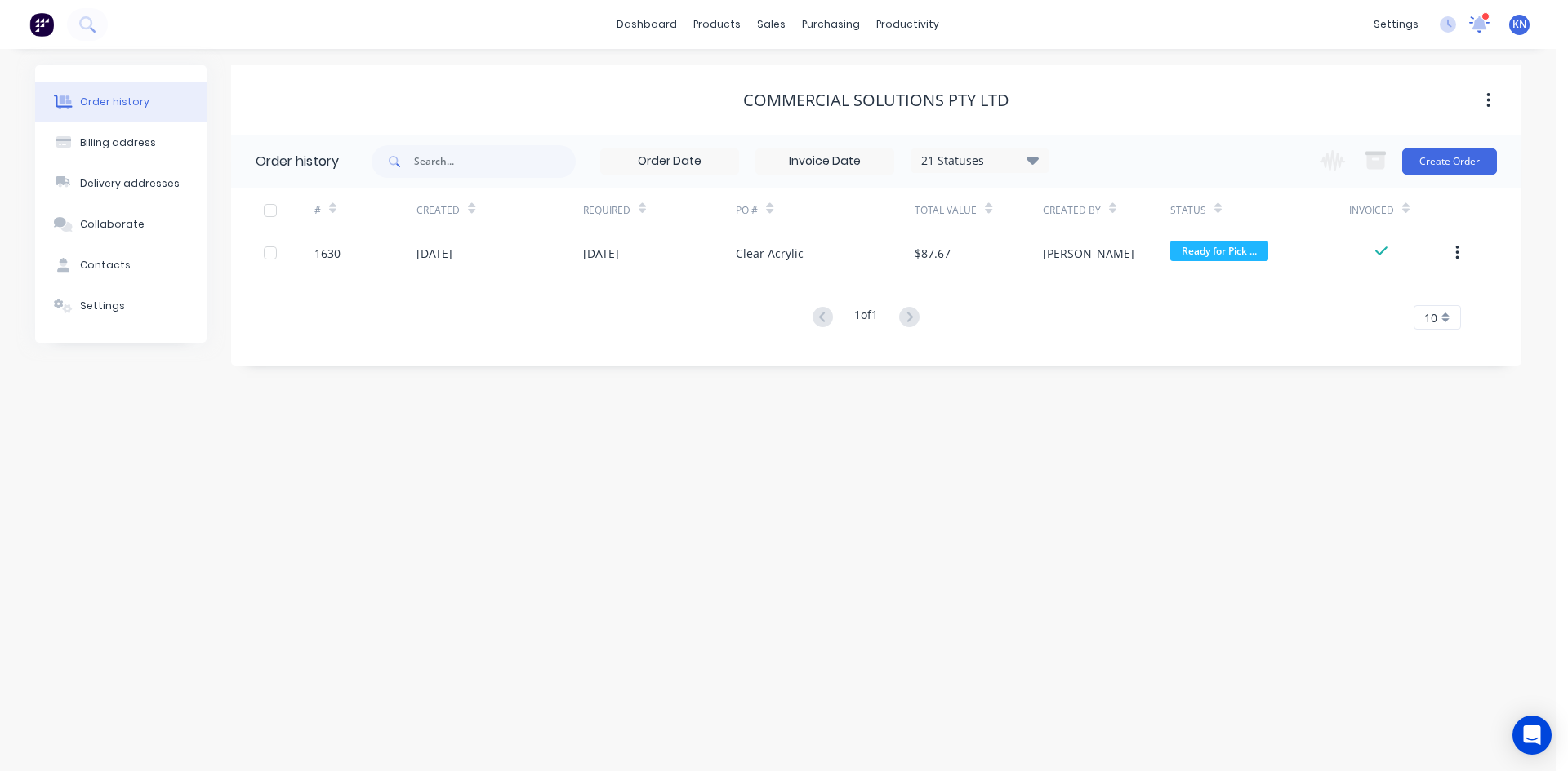
click at [1482, 25] on icon at bounding box center [1479, 23] width 14 height 13
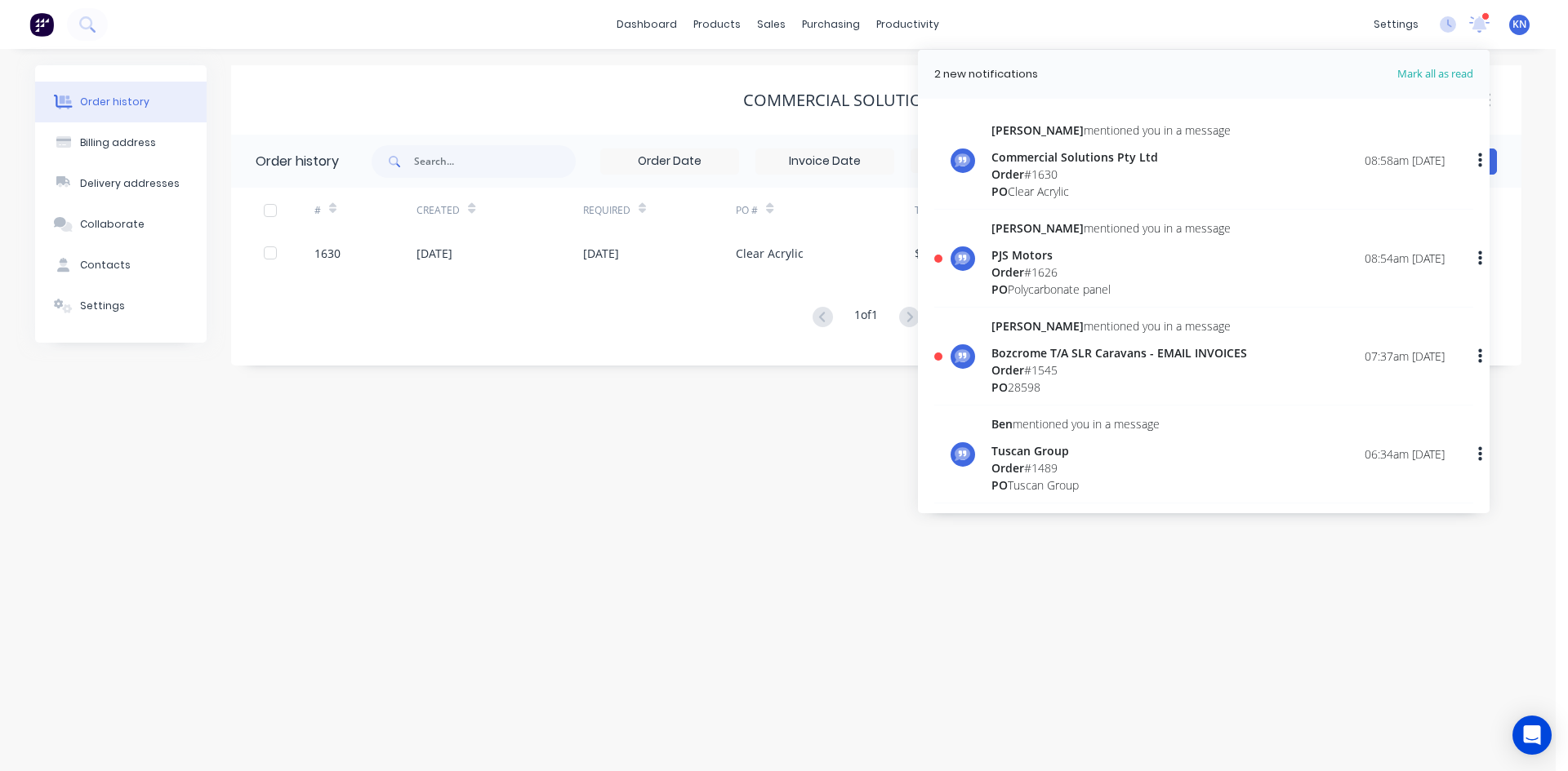
click at [1007, 264] on span "Order" at bounding box center [1008, 271] width 33 height 15
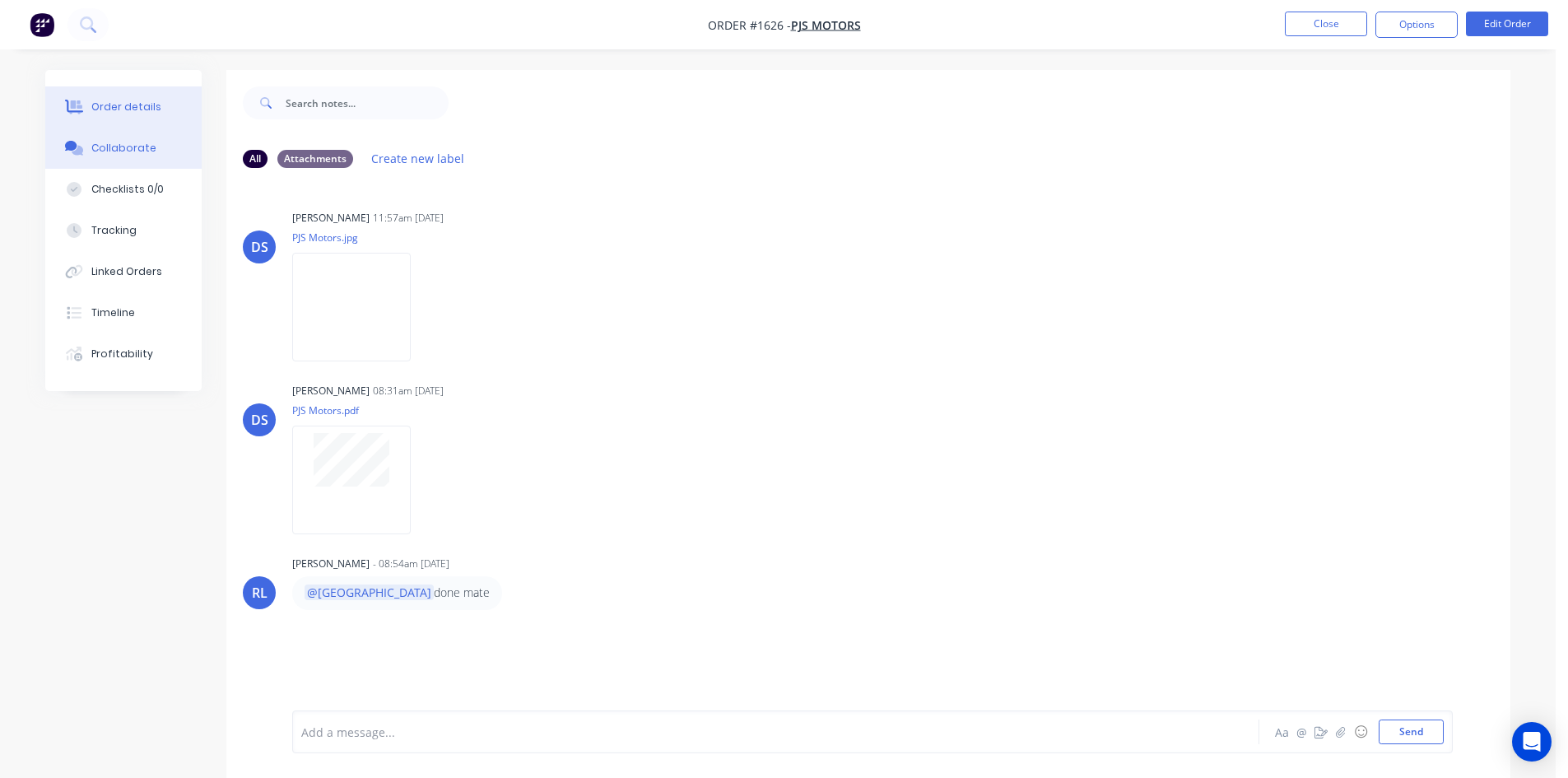
click at [115, 106] on div "Order details" at bounding box center [126, 107] width 70 height 15
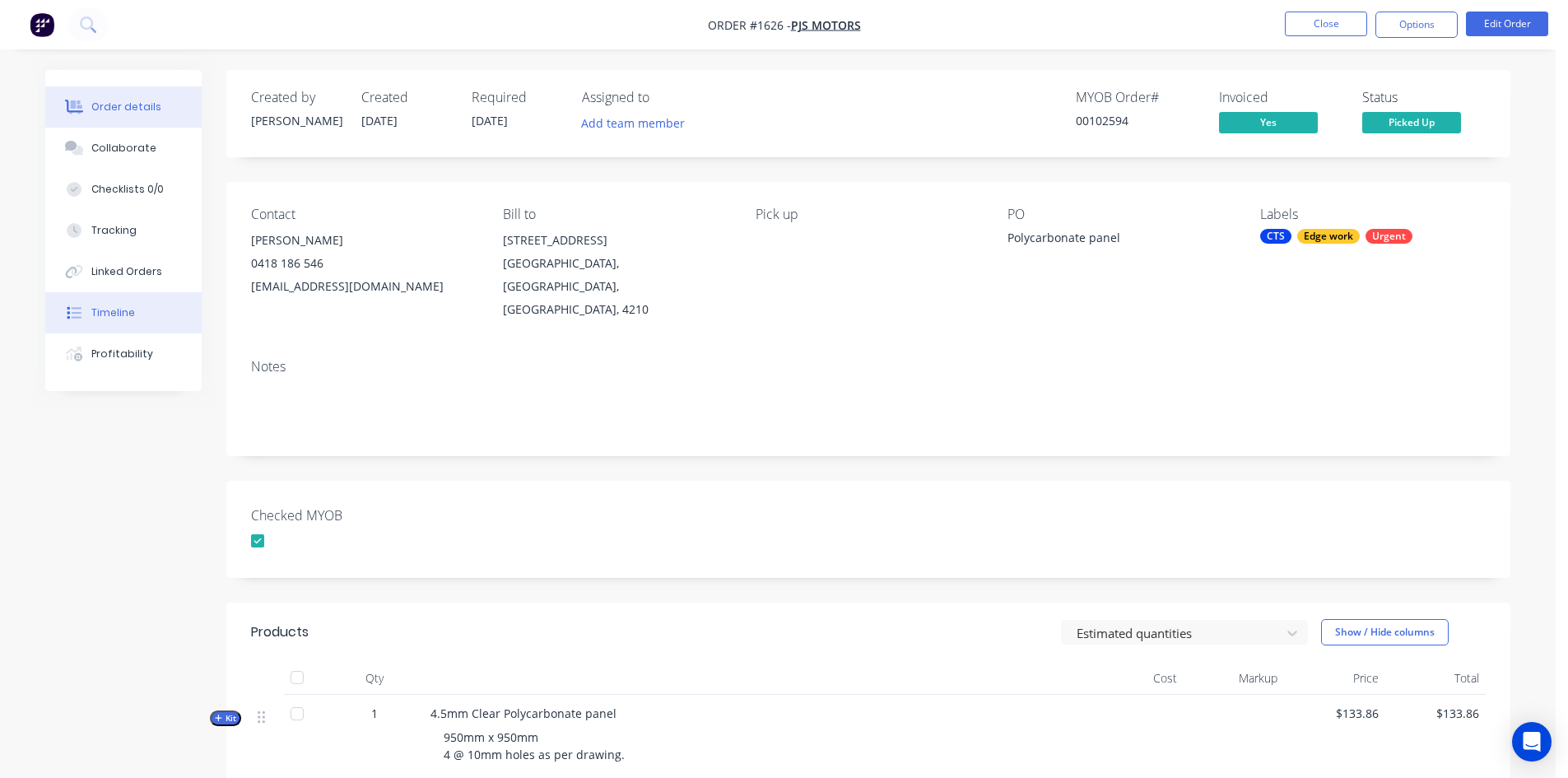
click at [122, 310] on div "Timeline" at bounding box center [113, 313] width 44 height 15
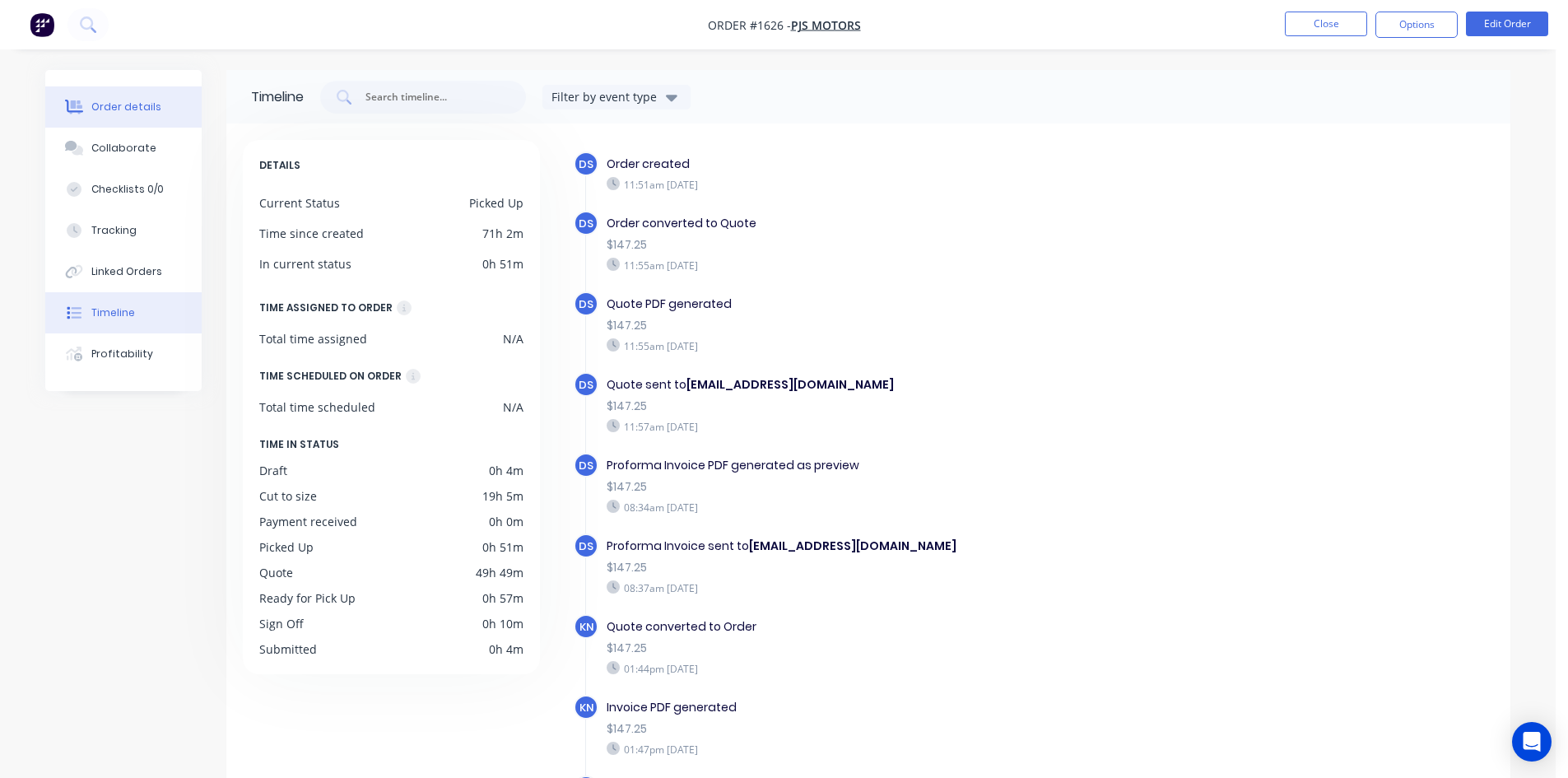
click at [106, 103] on div "Order details" at bounding box center [126, 107] width 70 height 15
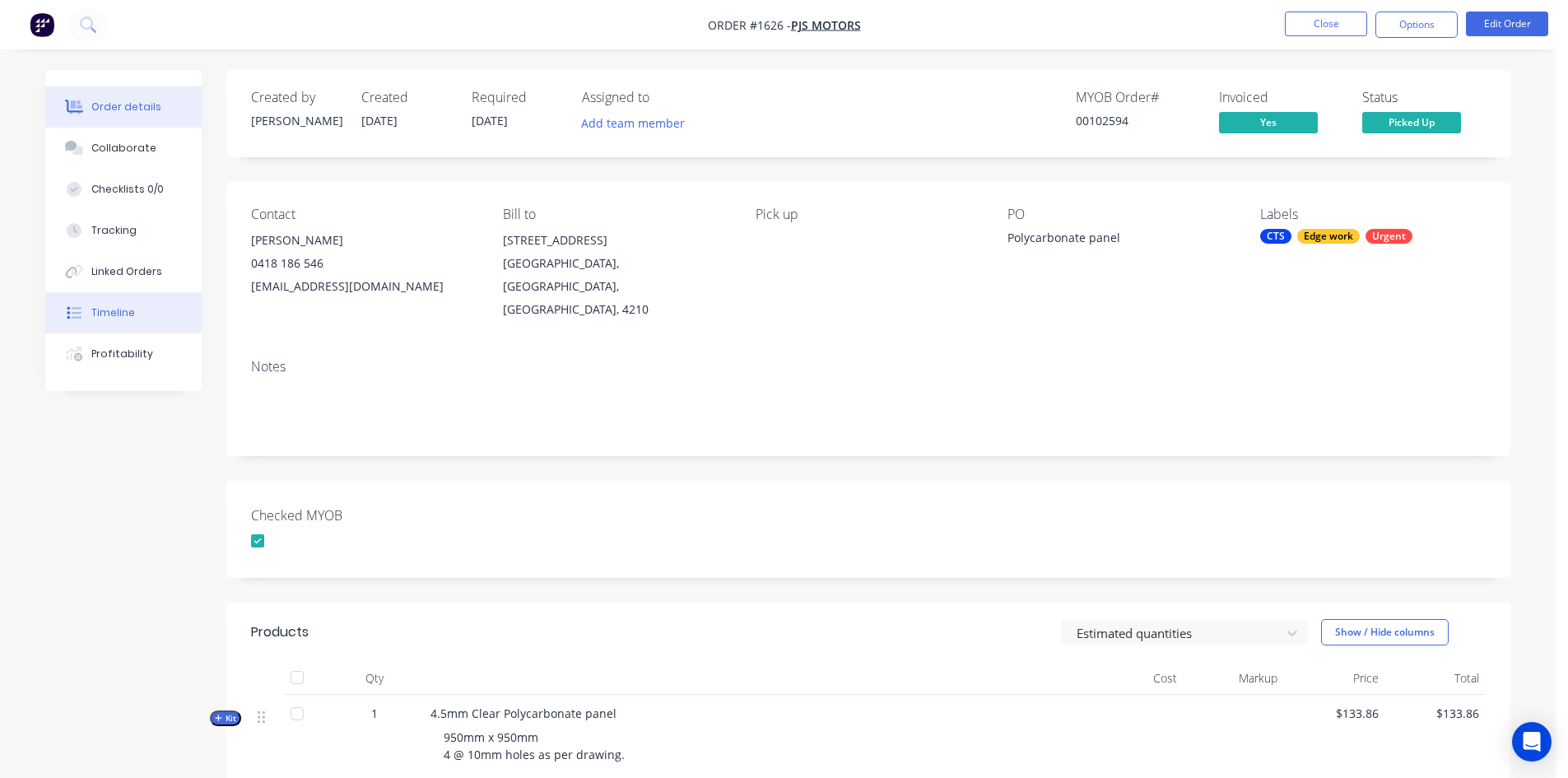
click at [101, 311] on div "Timeline" at bounding box center [113, 313] width 44 height 15
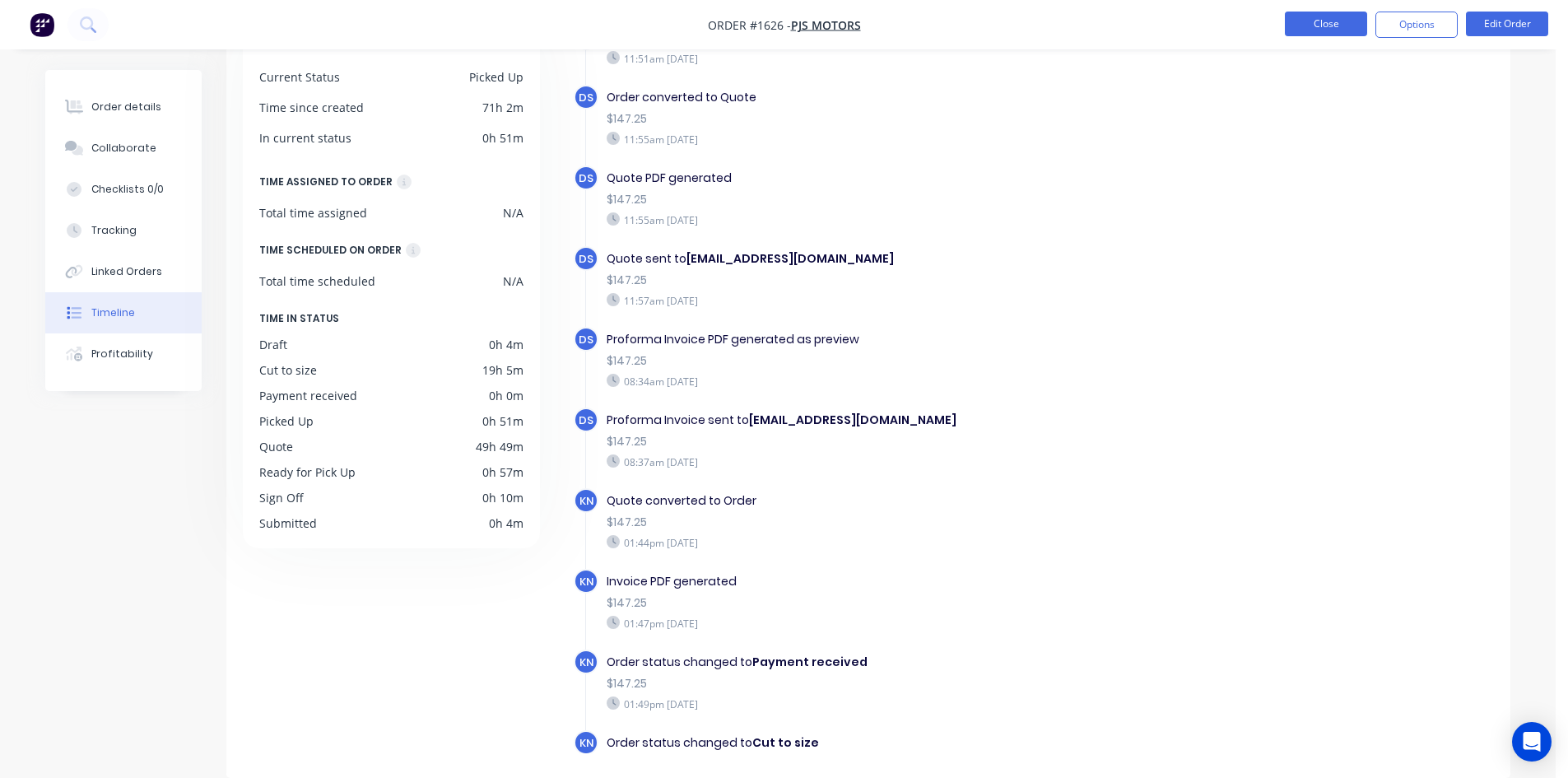
click at [1336, 18] on button "Close" at bounding box center [1326, 24] width 82 height 25
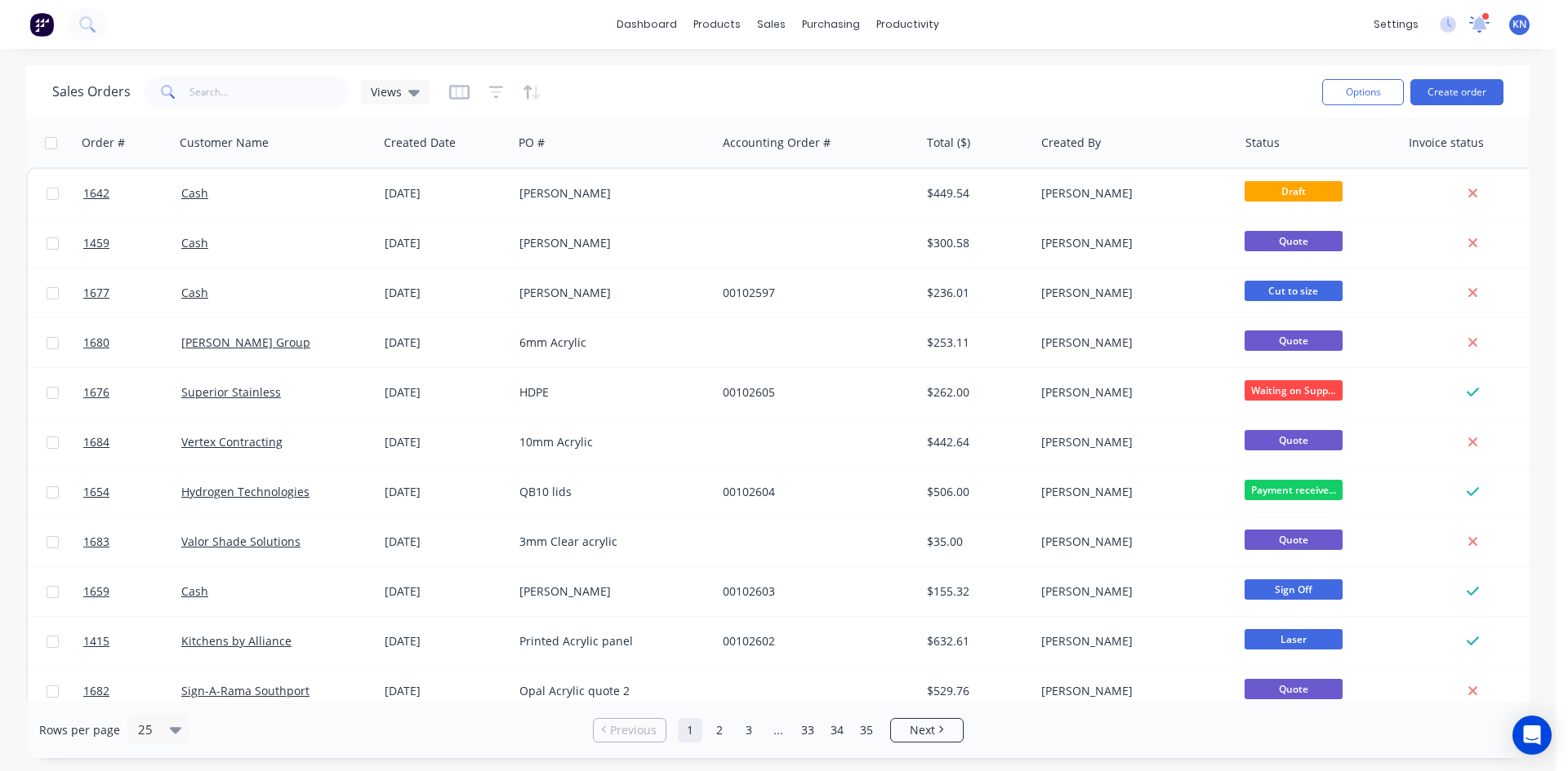
click at [1479, 24] on icon at bounding box center [1479, 23] width 14 height 13
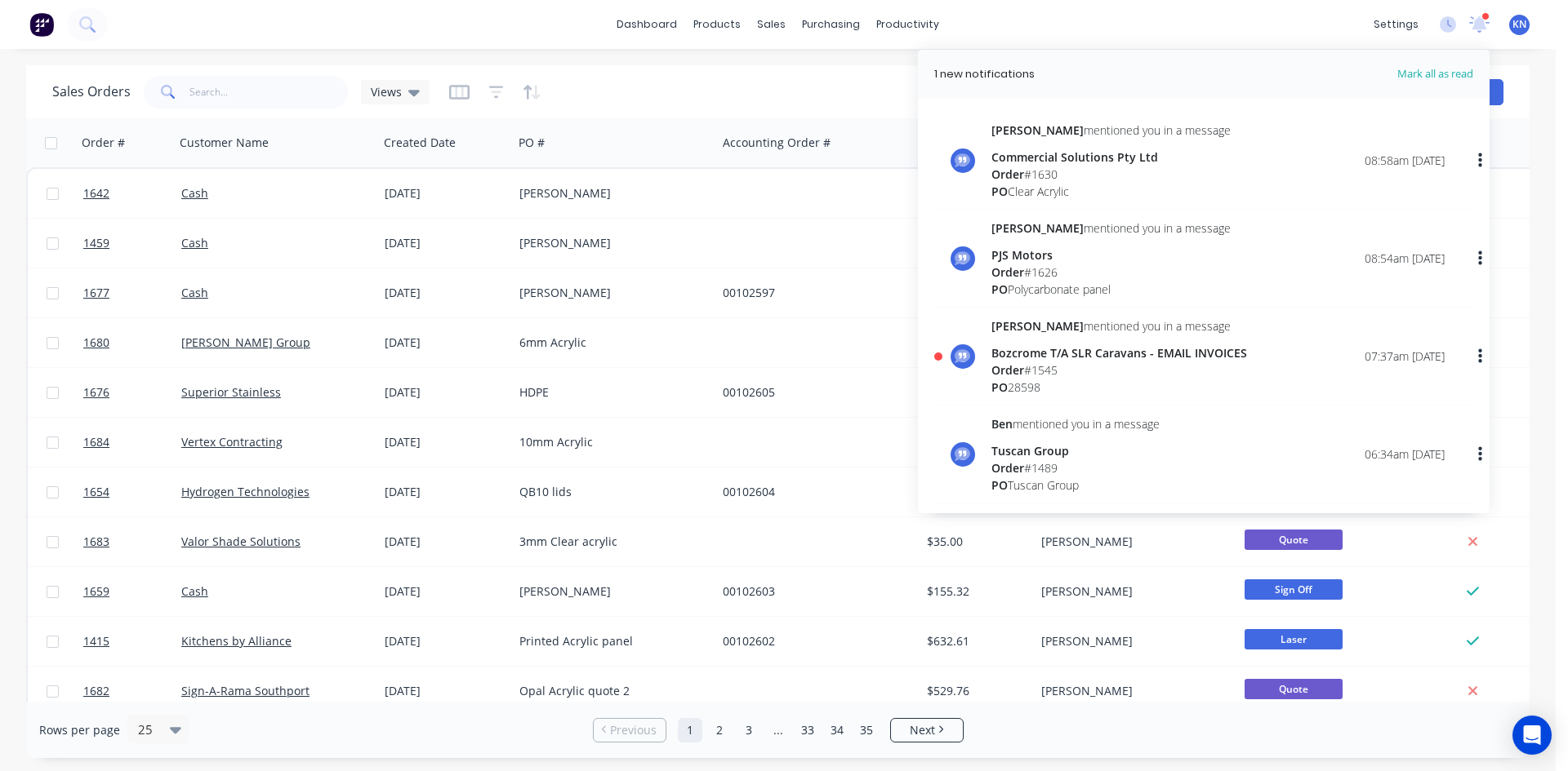
click at [1032, 356] on div "Bozcrome T/A SLR Caravans - EMAIL INVOICES" at bounding box center [1119, 353] width 255 height 17
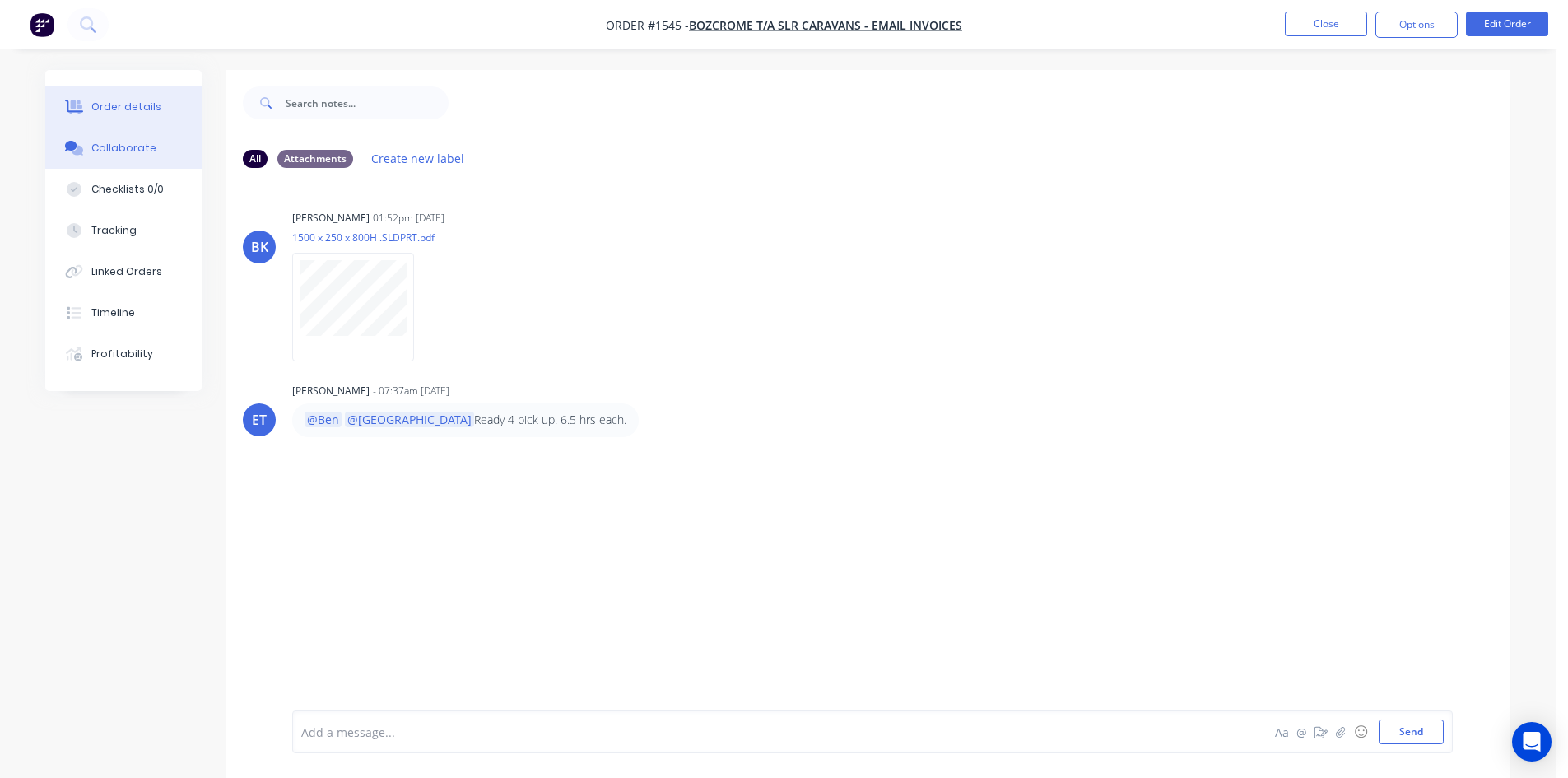
click at [121, 111] on div "Order details" at bounding box center [126, 107] width 70 height 15
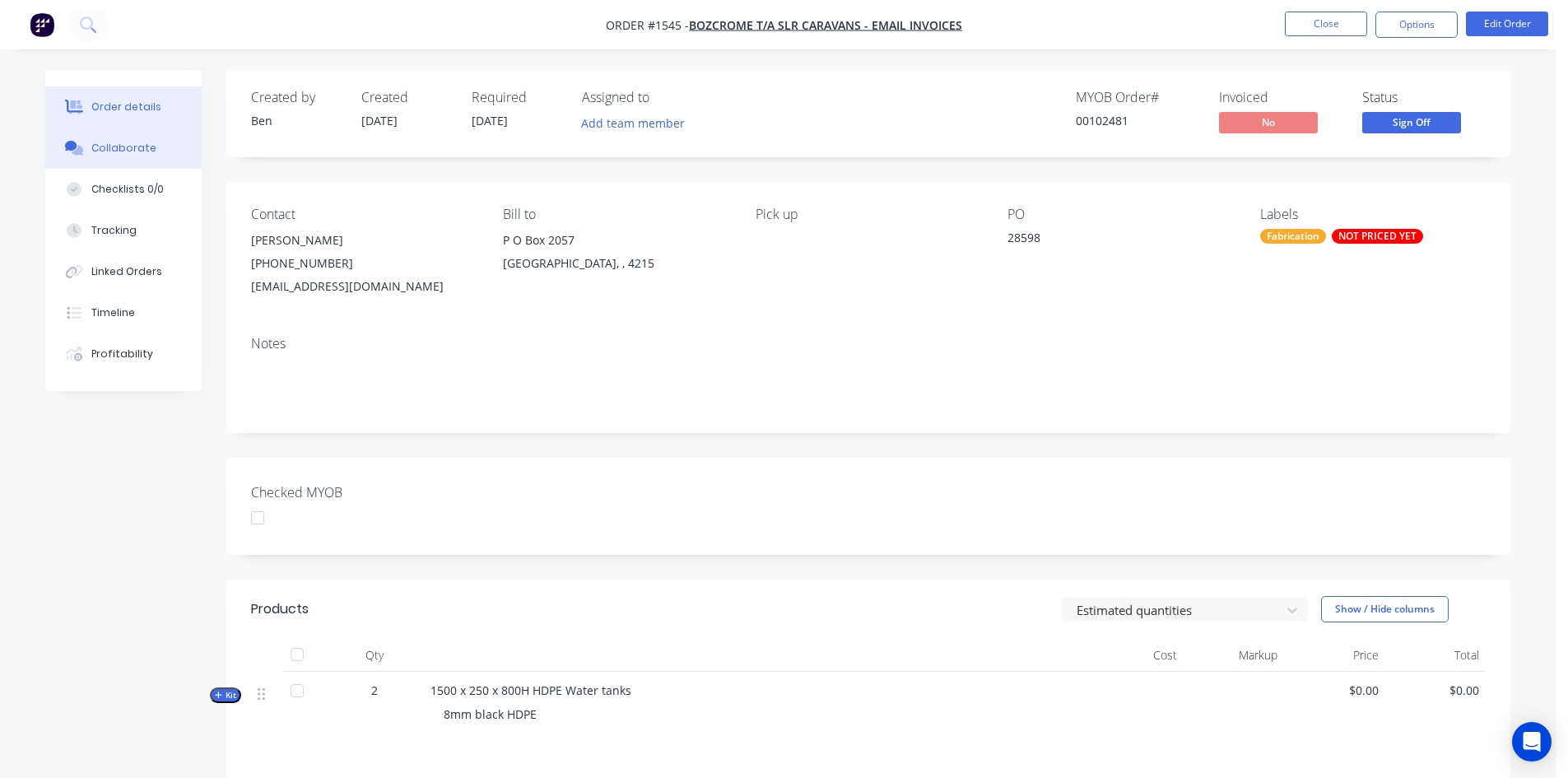
click at [139, 147] on div "Collaborate" at bounding box center [123, 148] width 65 height 15
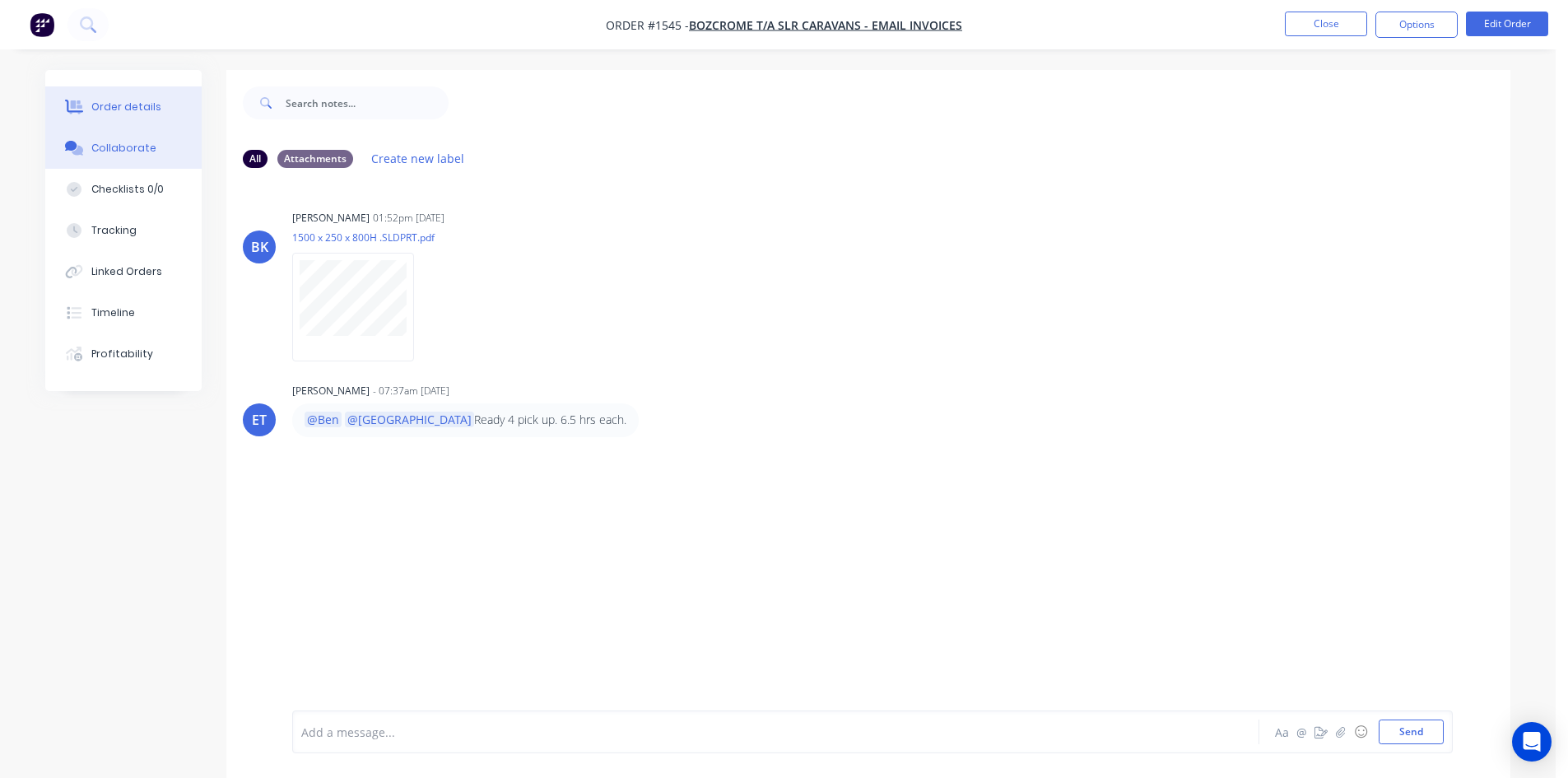
click at [132, 105] on div "Order details" at bounding box center [126, 107] width 70 height 15
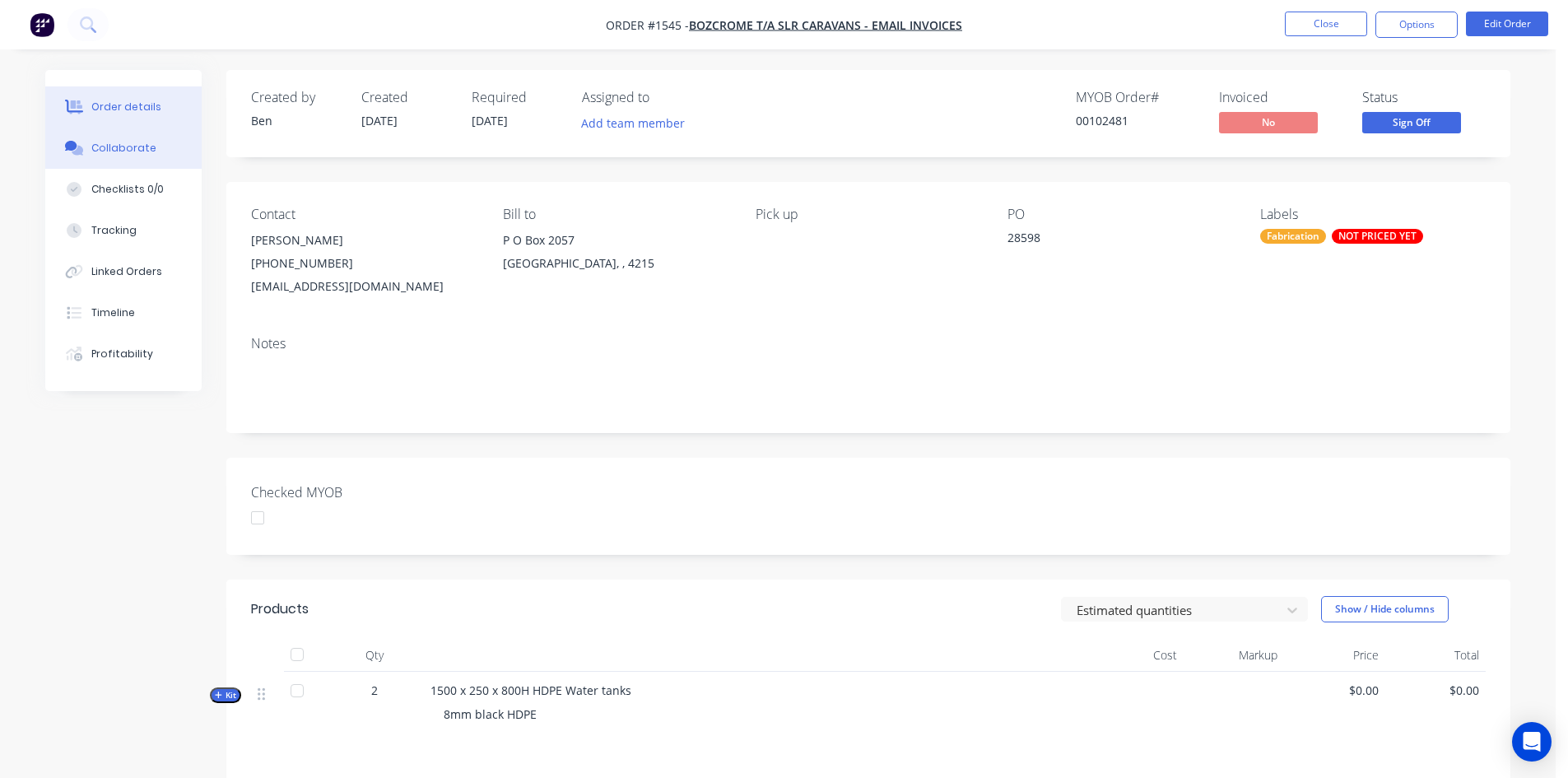
click at [126, 142] on div "Collaborate" at bounding box center [123, 148] width 65 height 15
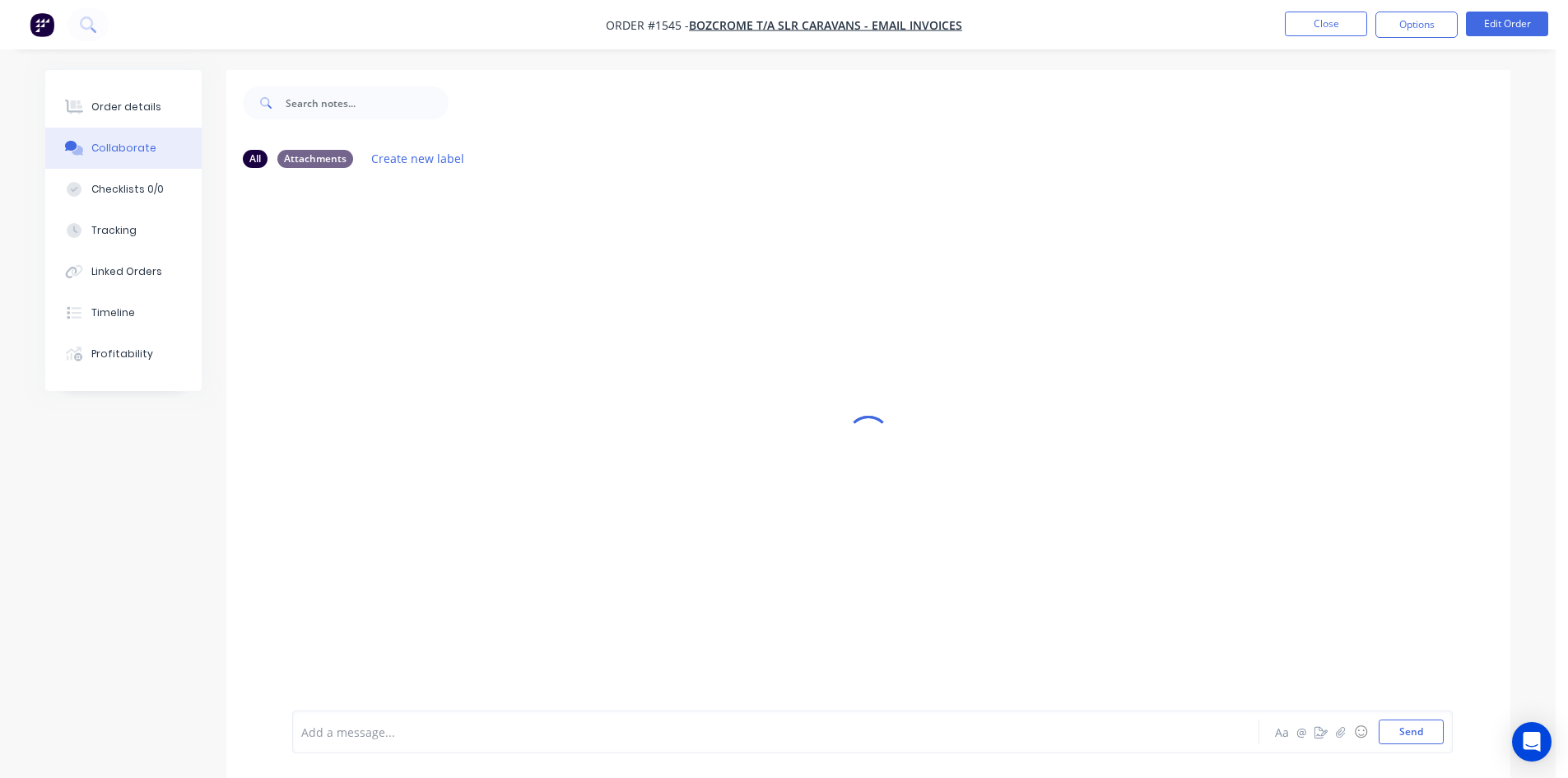
click at [424, 752] on div "Add a message... Aa @ ☺ Send" at bounding box center [873, 731] width 1161 height 43
click at [424, 737] on div at bounding box center [730, 732] width 856 height 17
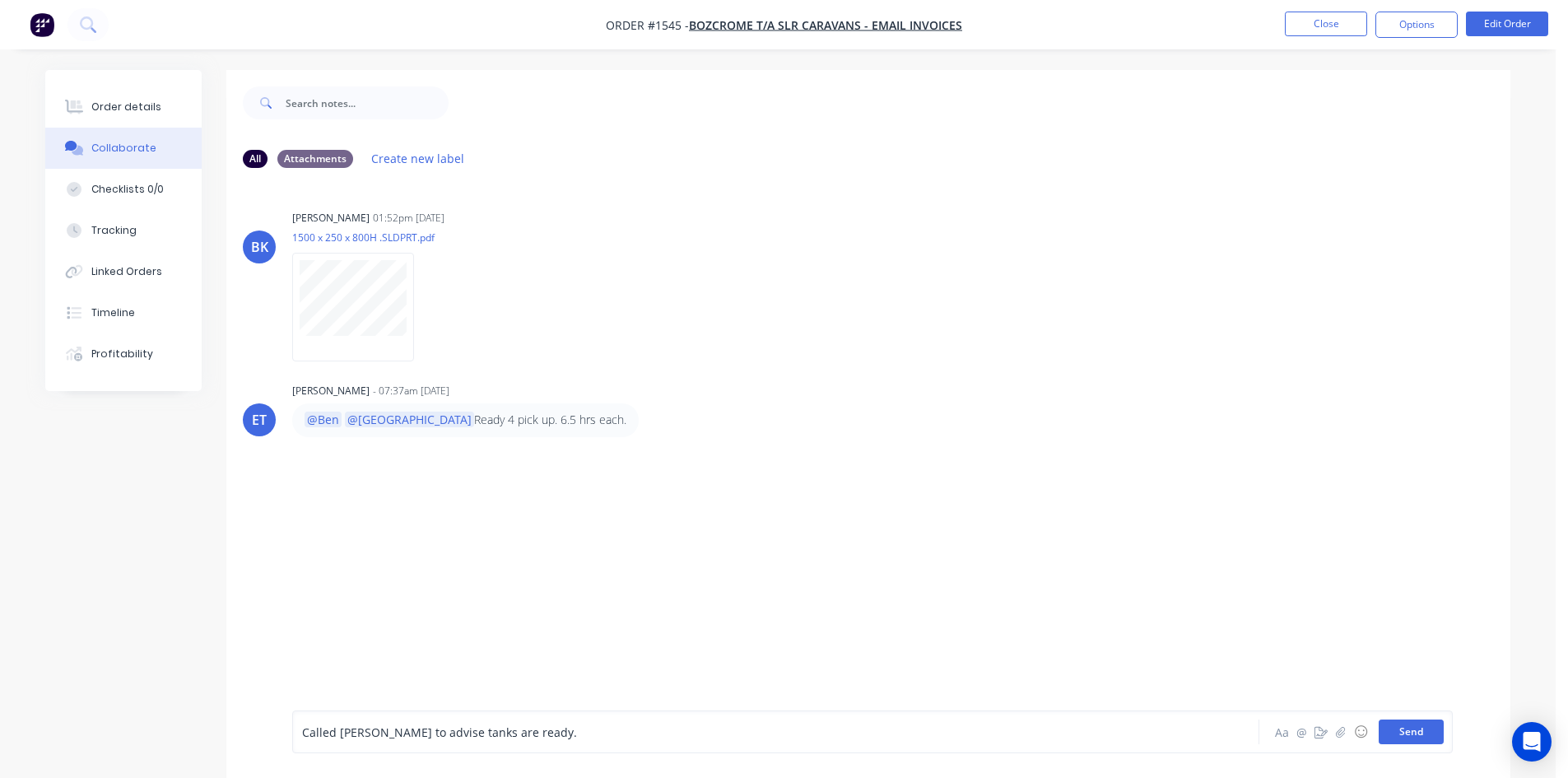
click at [1424, 735] on button "Send" at bounding box center [1411, 731] width 65 height 25
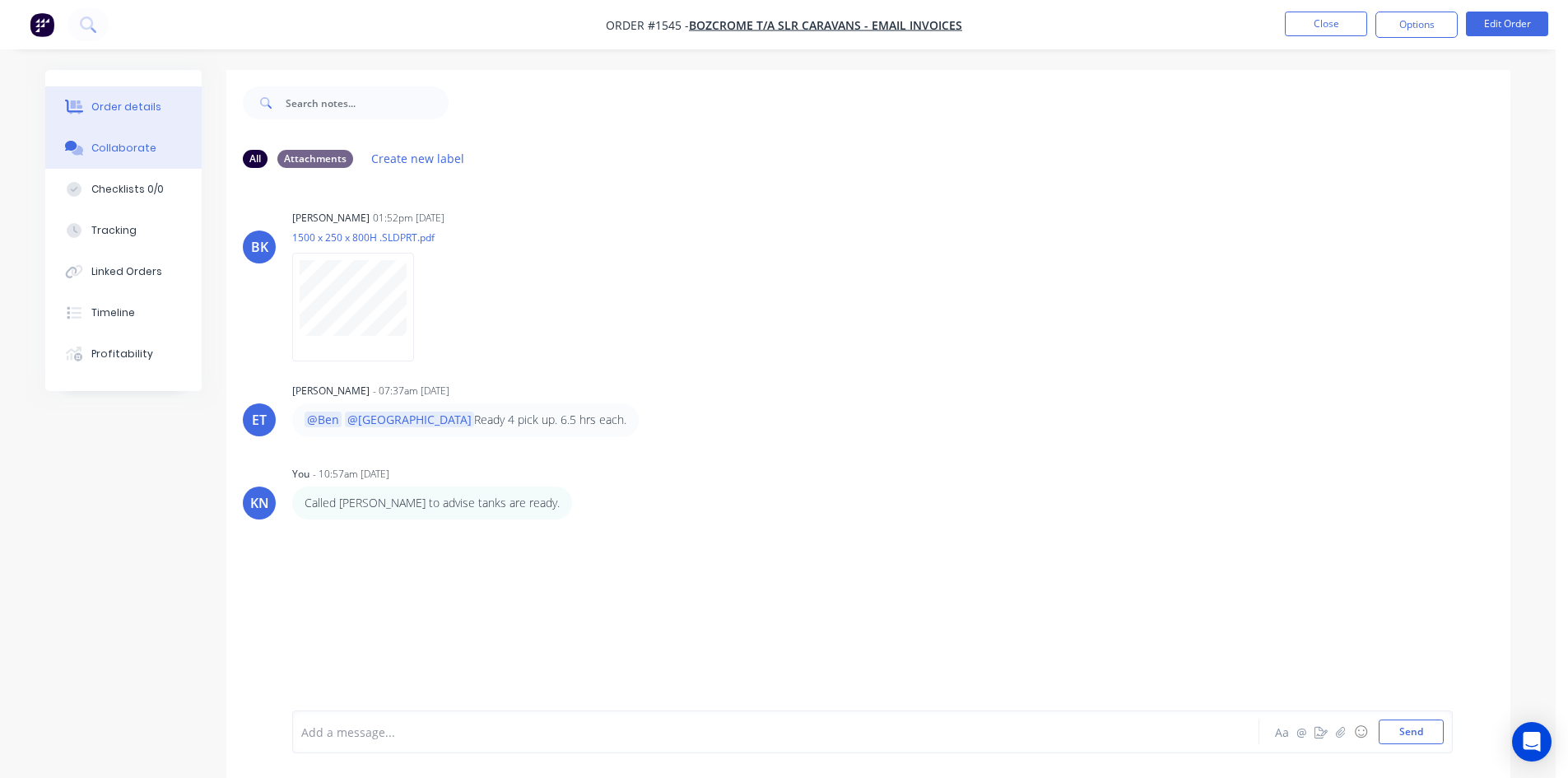
click at [133, 105] on div "Order details" at bounding box center [126, 107] width 70 height 15
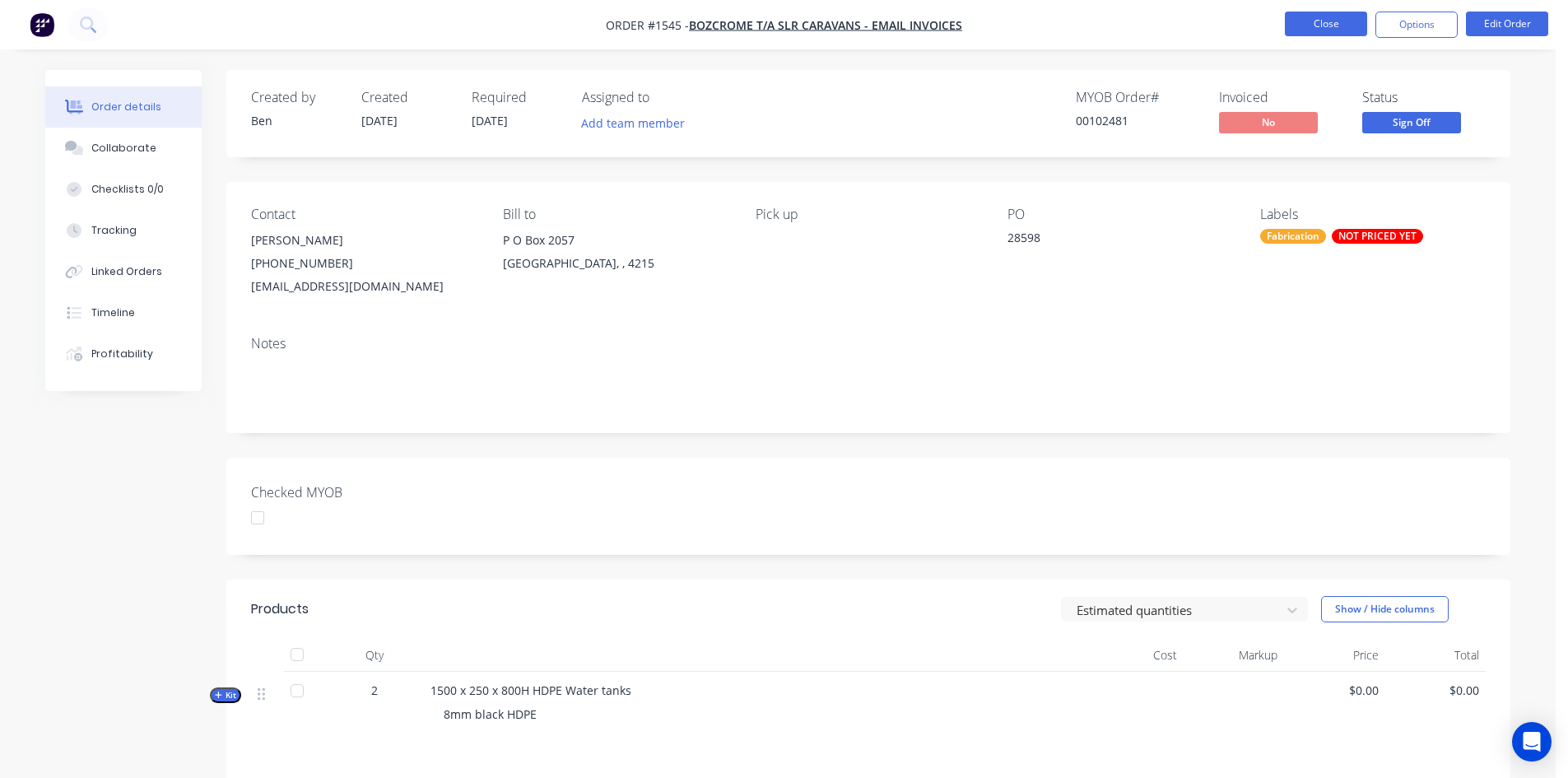
click at [1328, 22] on button "Close" at bounding box center [1326, 24] width 82 height 25
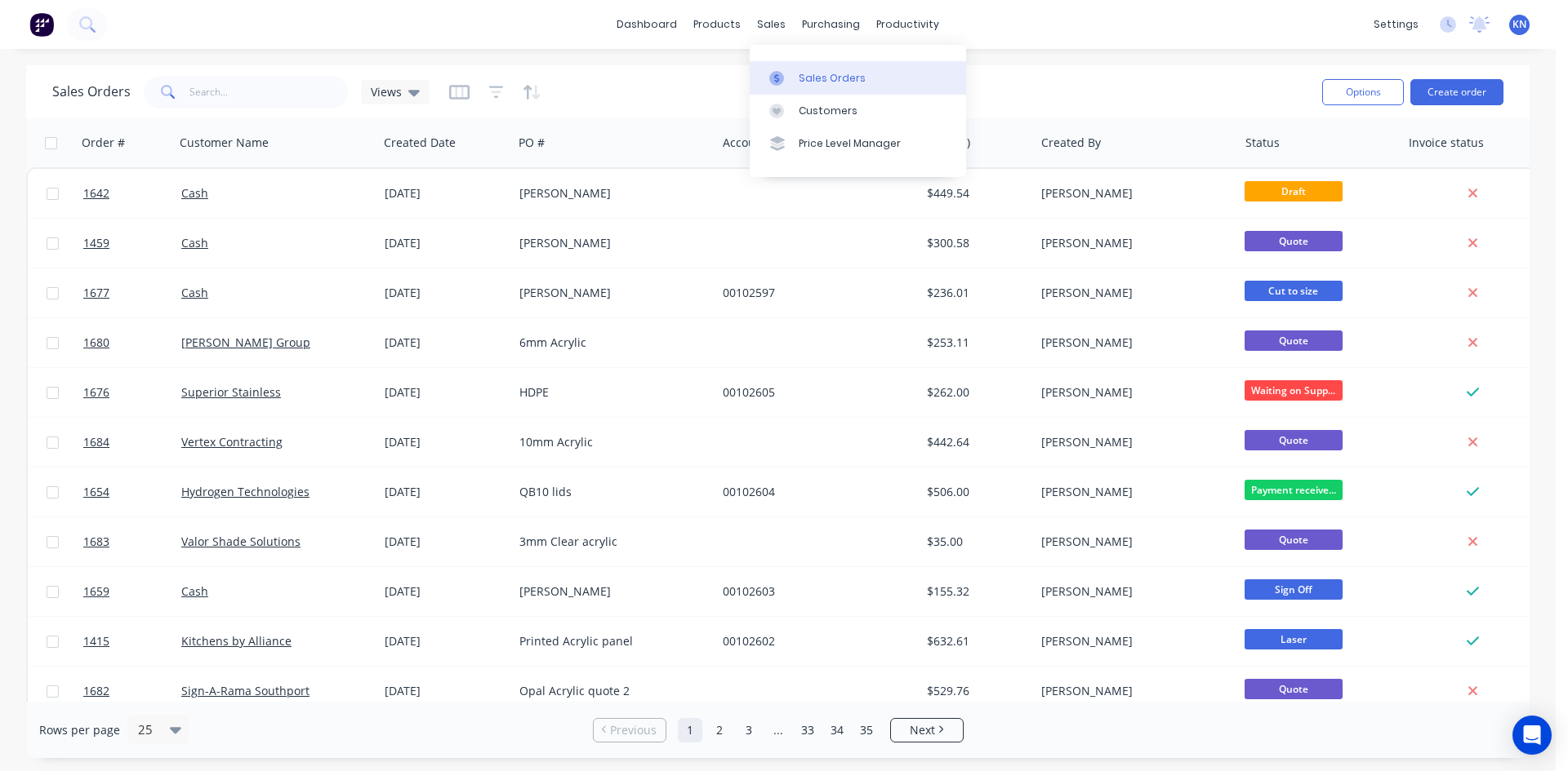
click at [847, 78] on div "Sales Orders" at bounding box center [832, 78] width 67 height 14
click at [933, 74] on div "Workflow" at bounding box center [937, 78] width 49 height 14
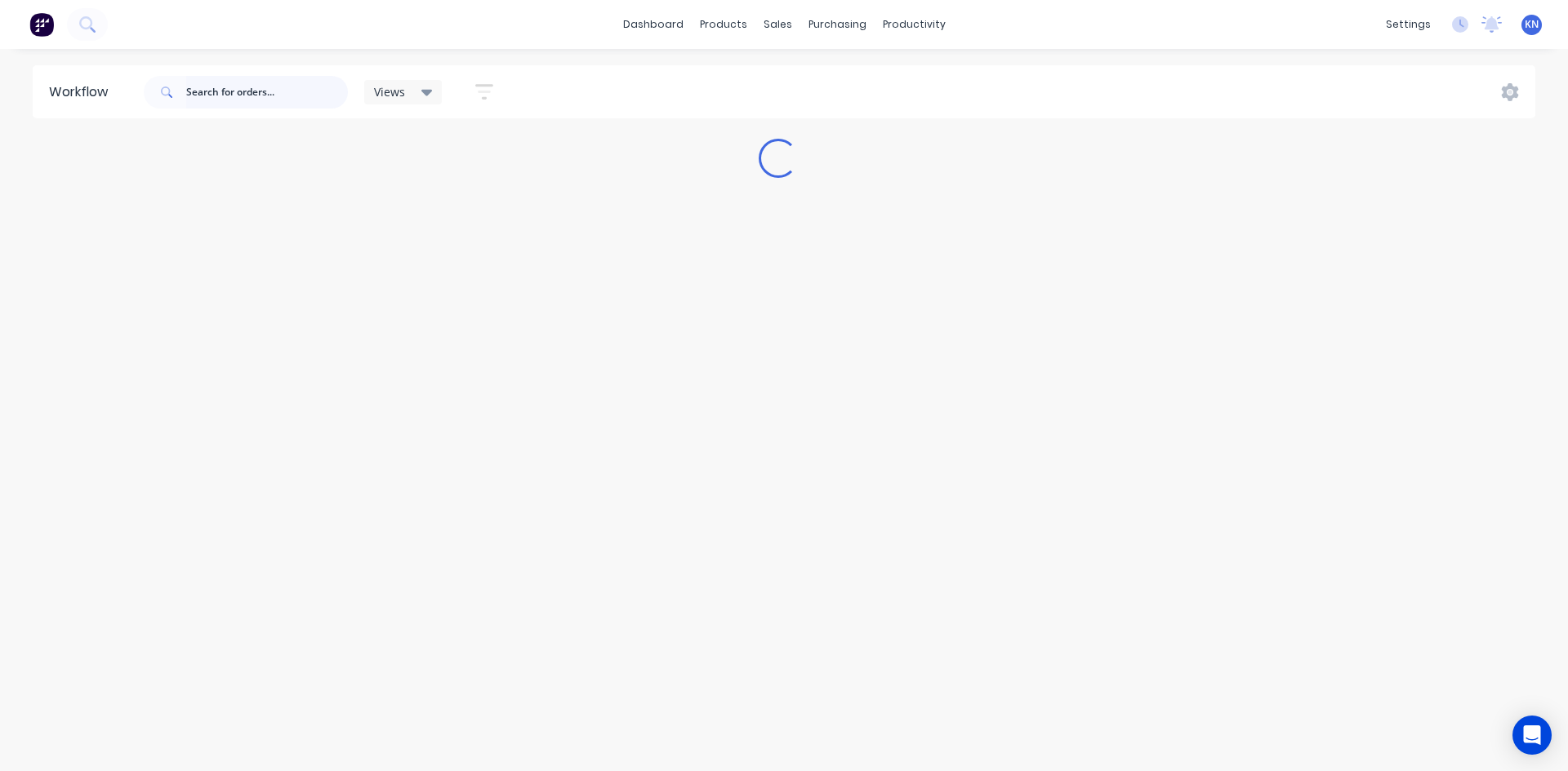
click at [230, 96] on input "text" at bounding box center [267, 92] width 162 height 33
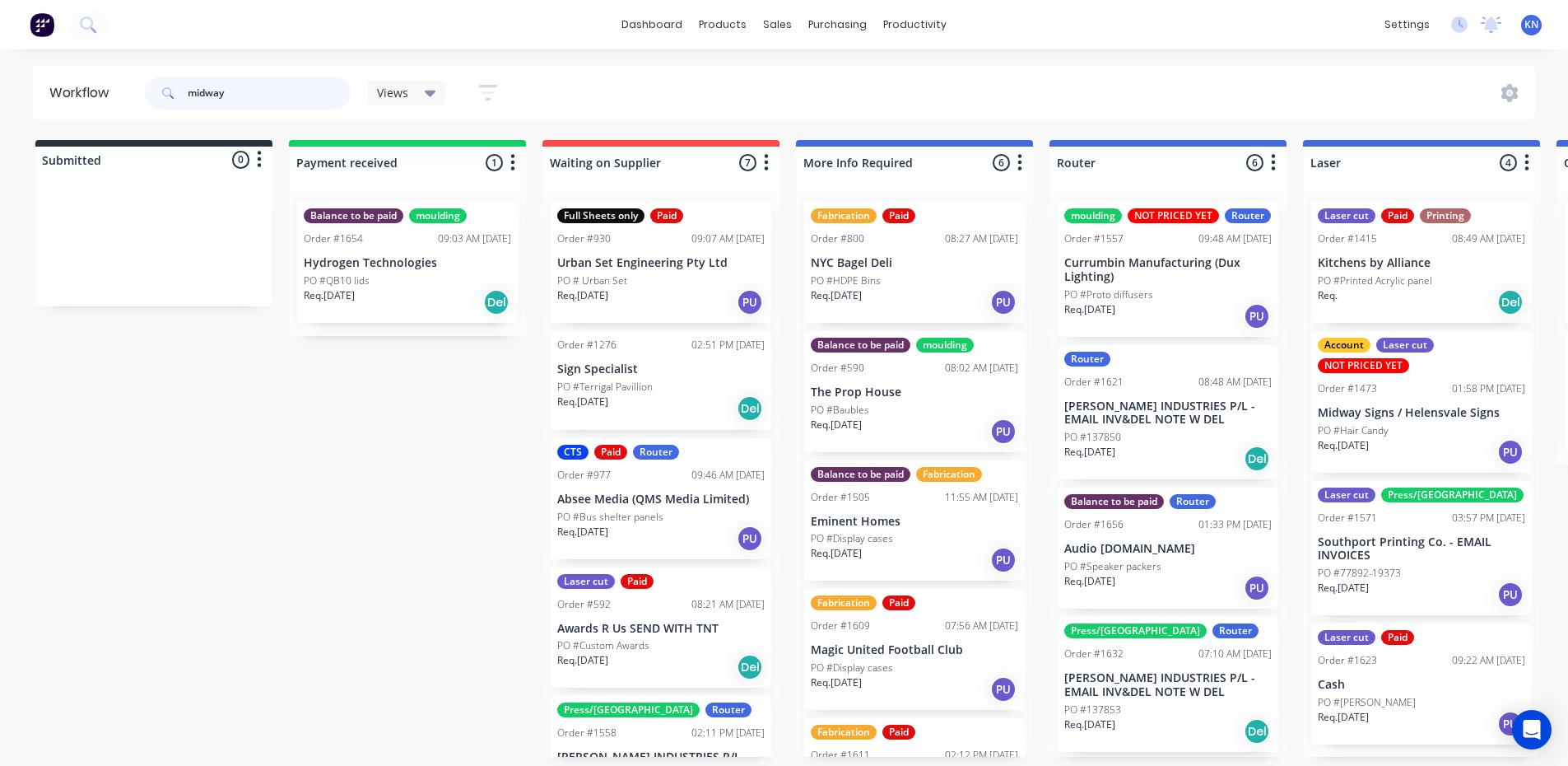
type input "midway"
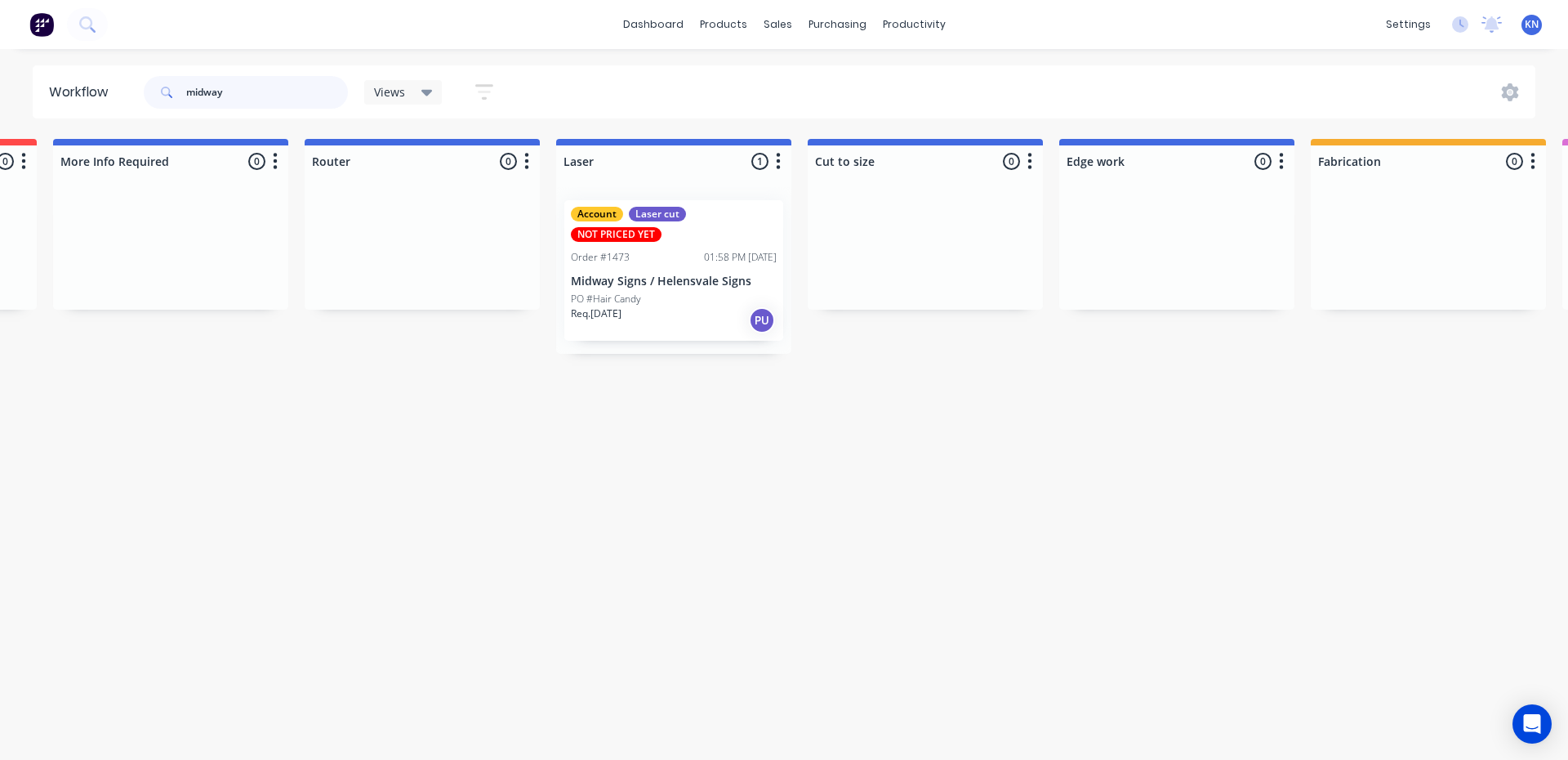
scroll to position [0, 923]
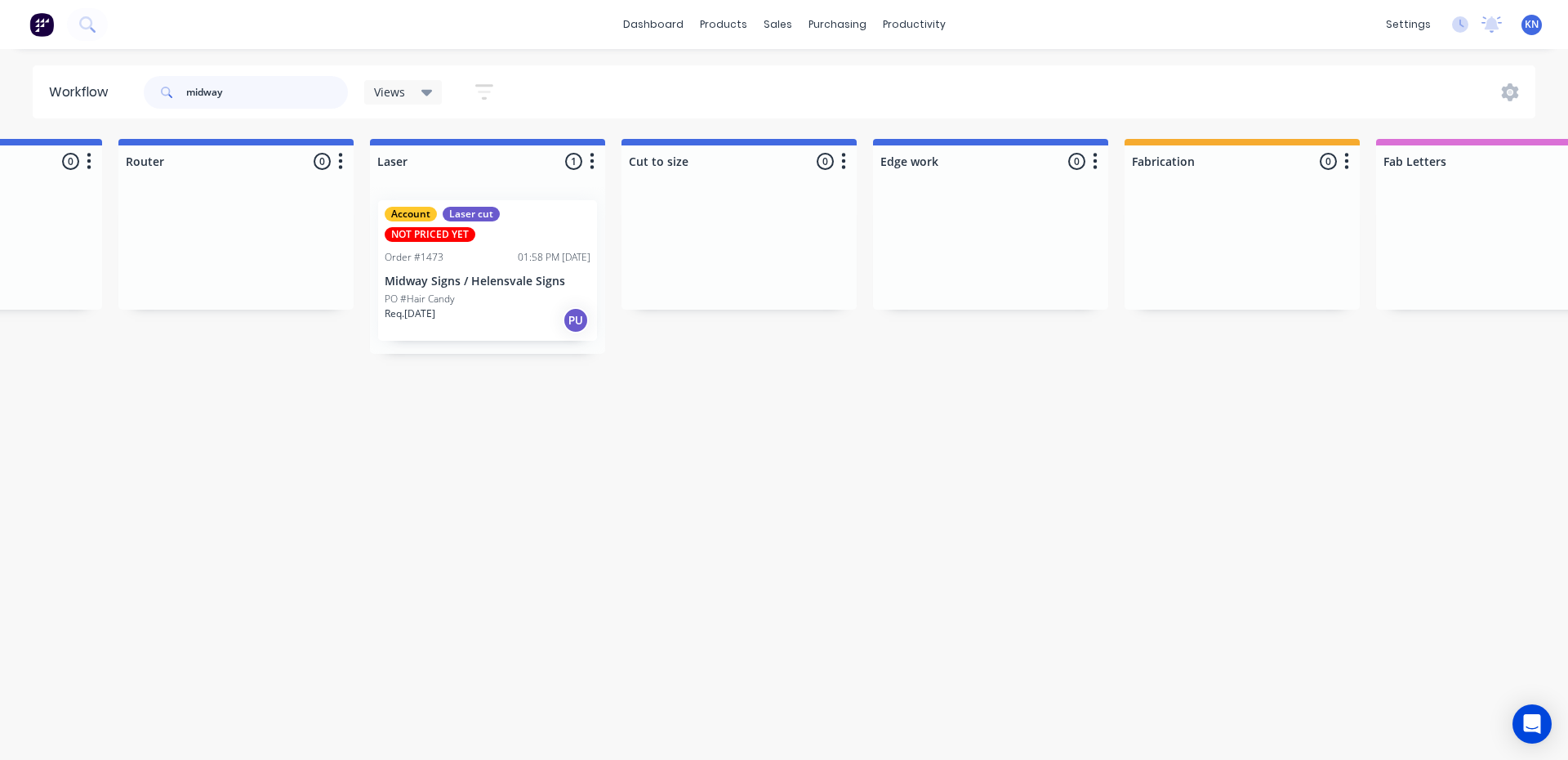
drag, startPoint x: 256, startPoint y: 97, endPoint x: 158, endPoint y: 87, distance: 98.5
click at [158, 87] on div "midway" at bounding box center [246, 92] width 205 height 33
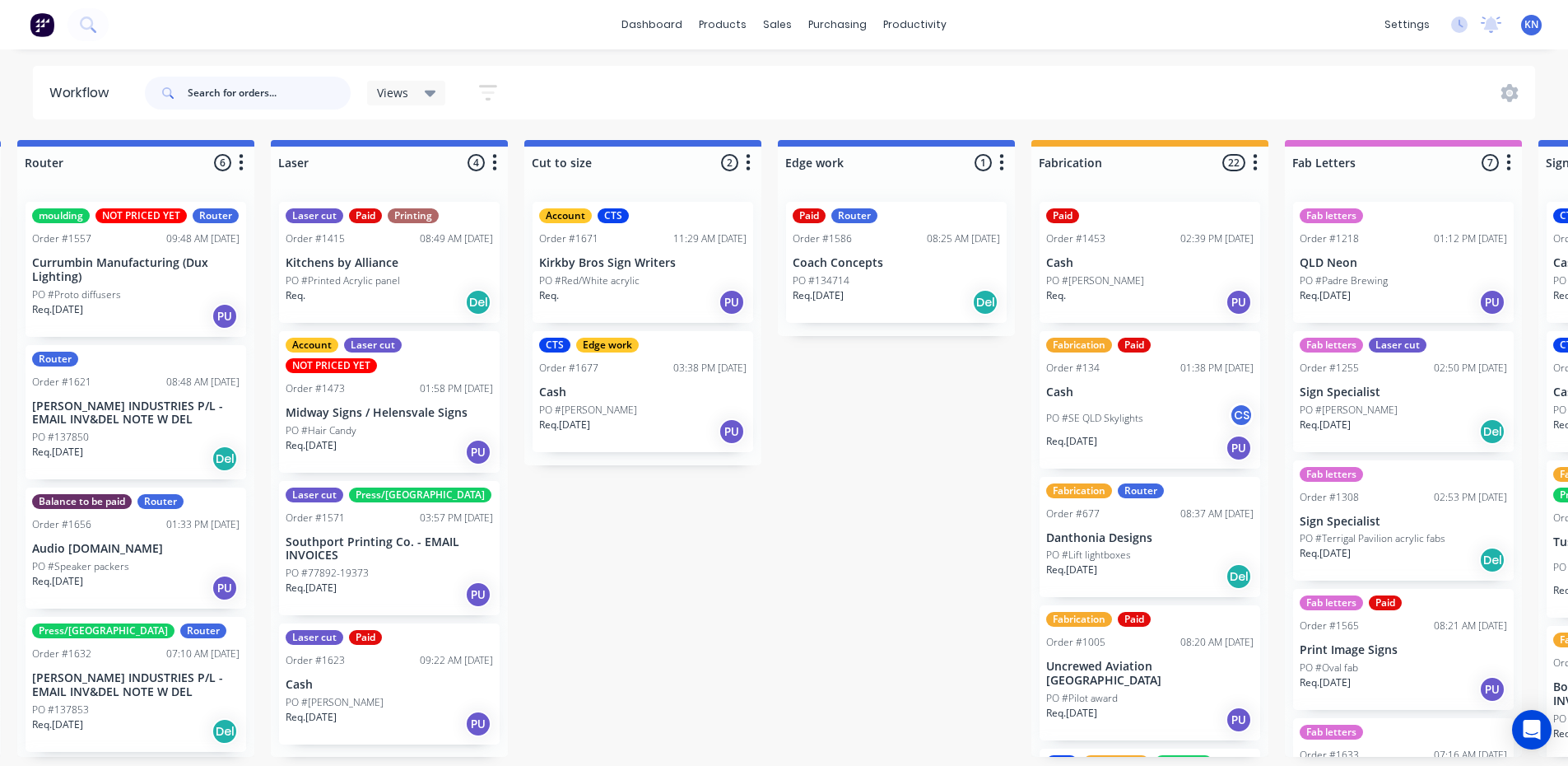
scroll to position [4, 1032]
click at [623, 583] on div "Submitted 0 Status colour #273444 hex #273444 Save Cancel Summaries Total order…" at bounding box center [925, 448] width 3939 height 617
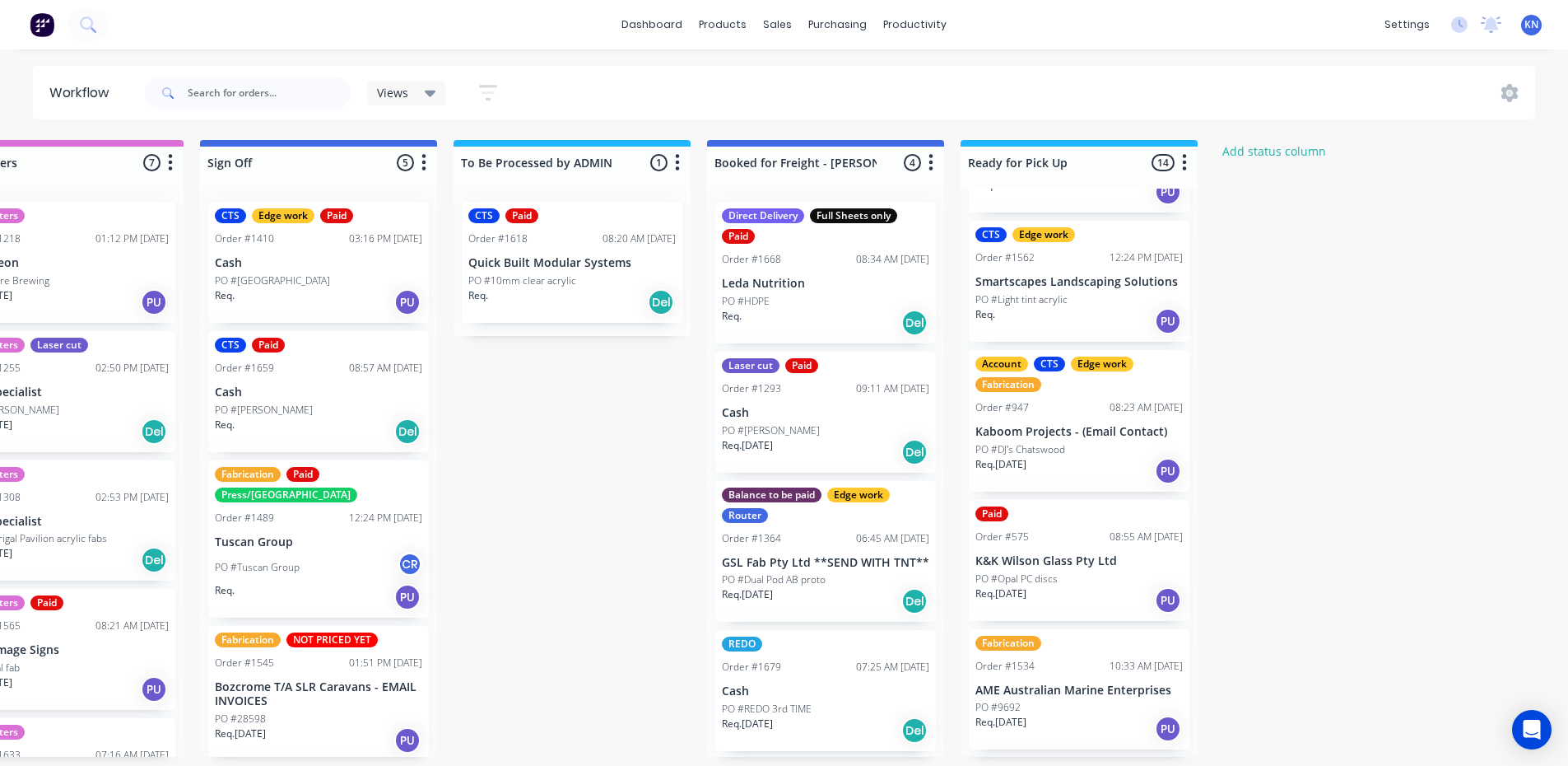
scroll to position [412, 0]
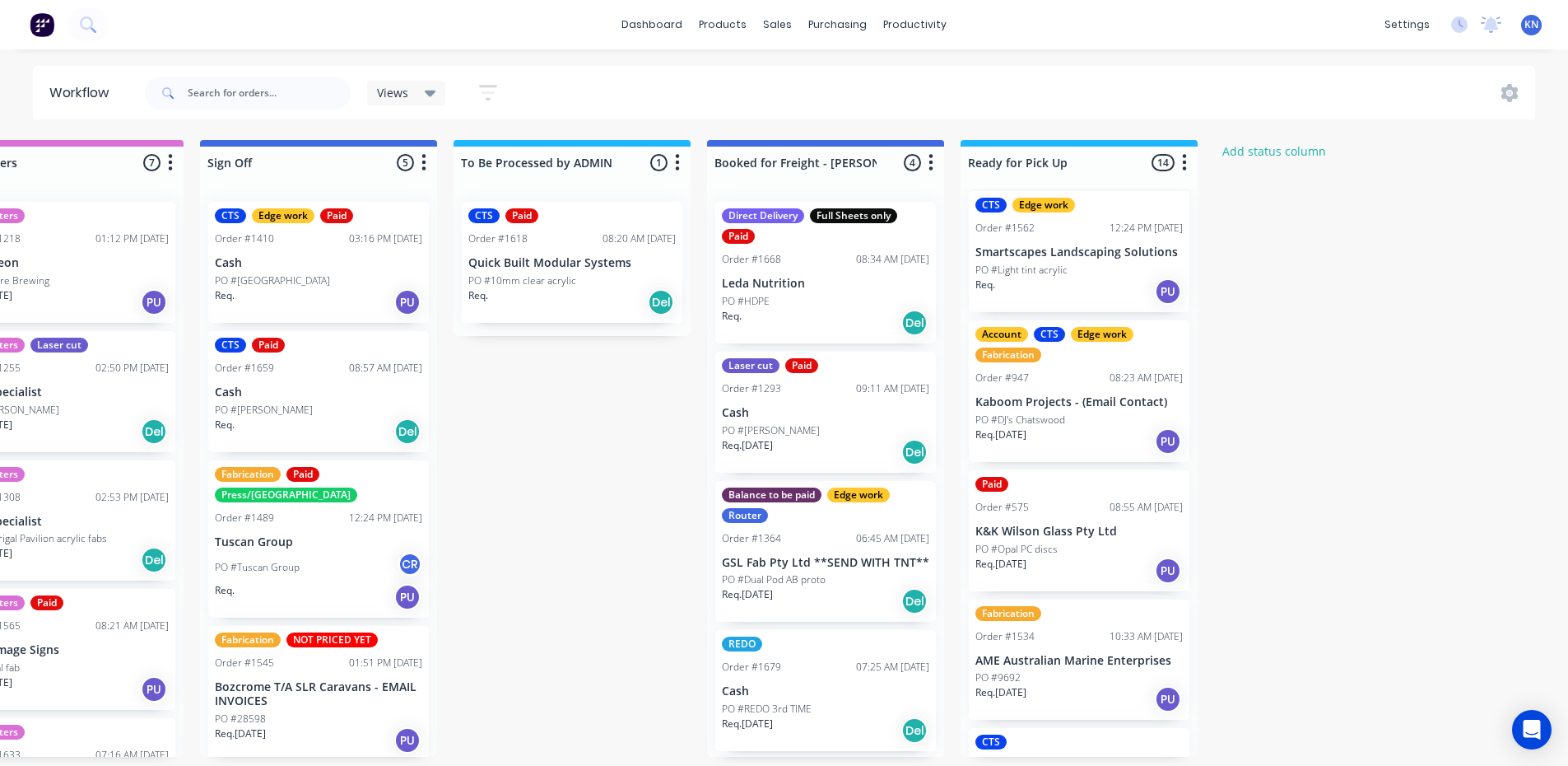
click at [1096, 420] on div "PO #DJ's Chatswood" at bounding box center [1079, 420] width 207 height 15
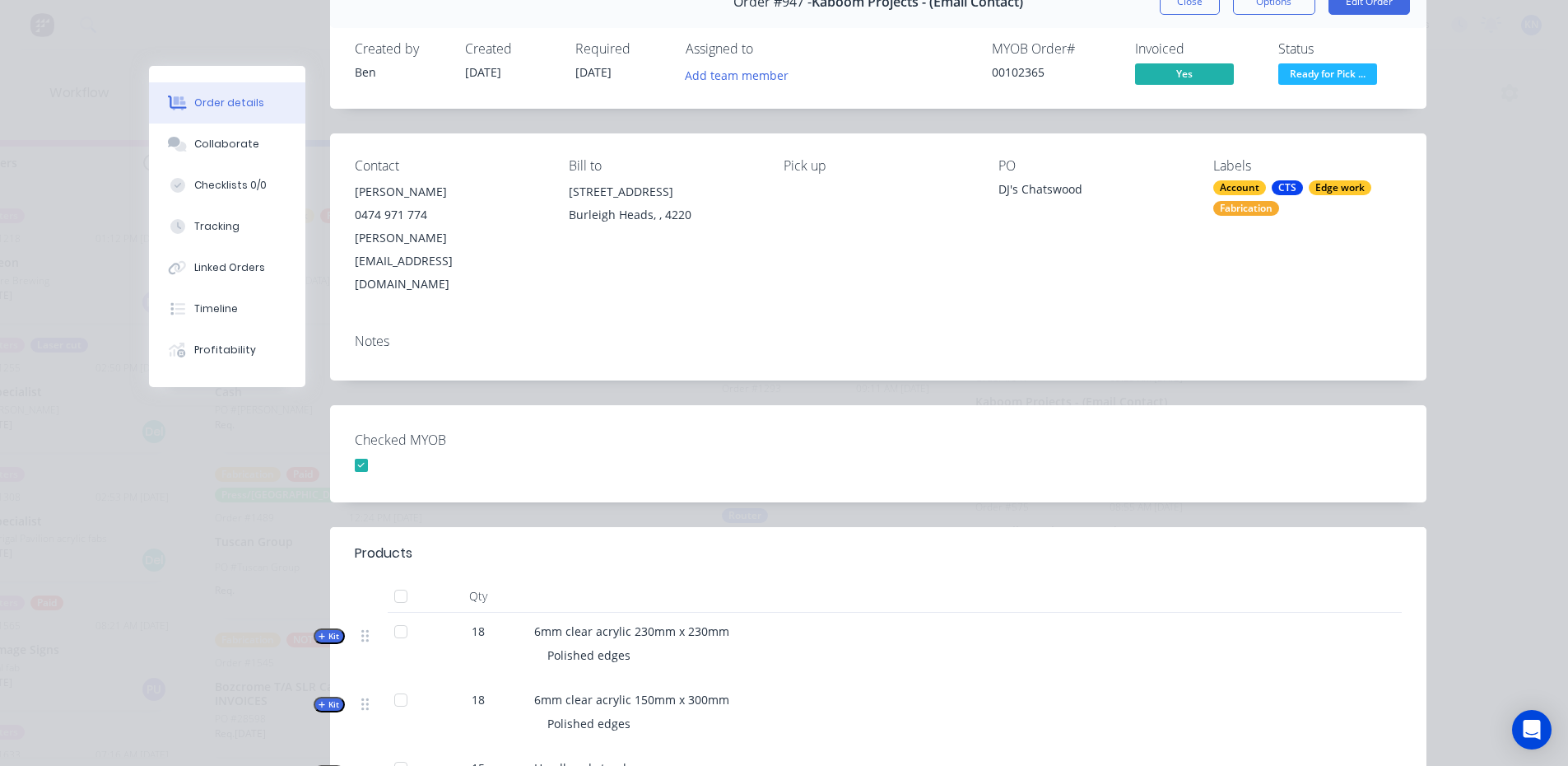
scroll to position [164, 0]
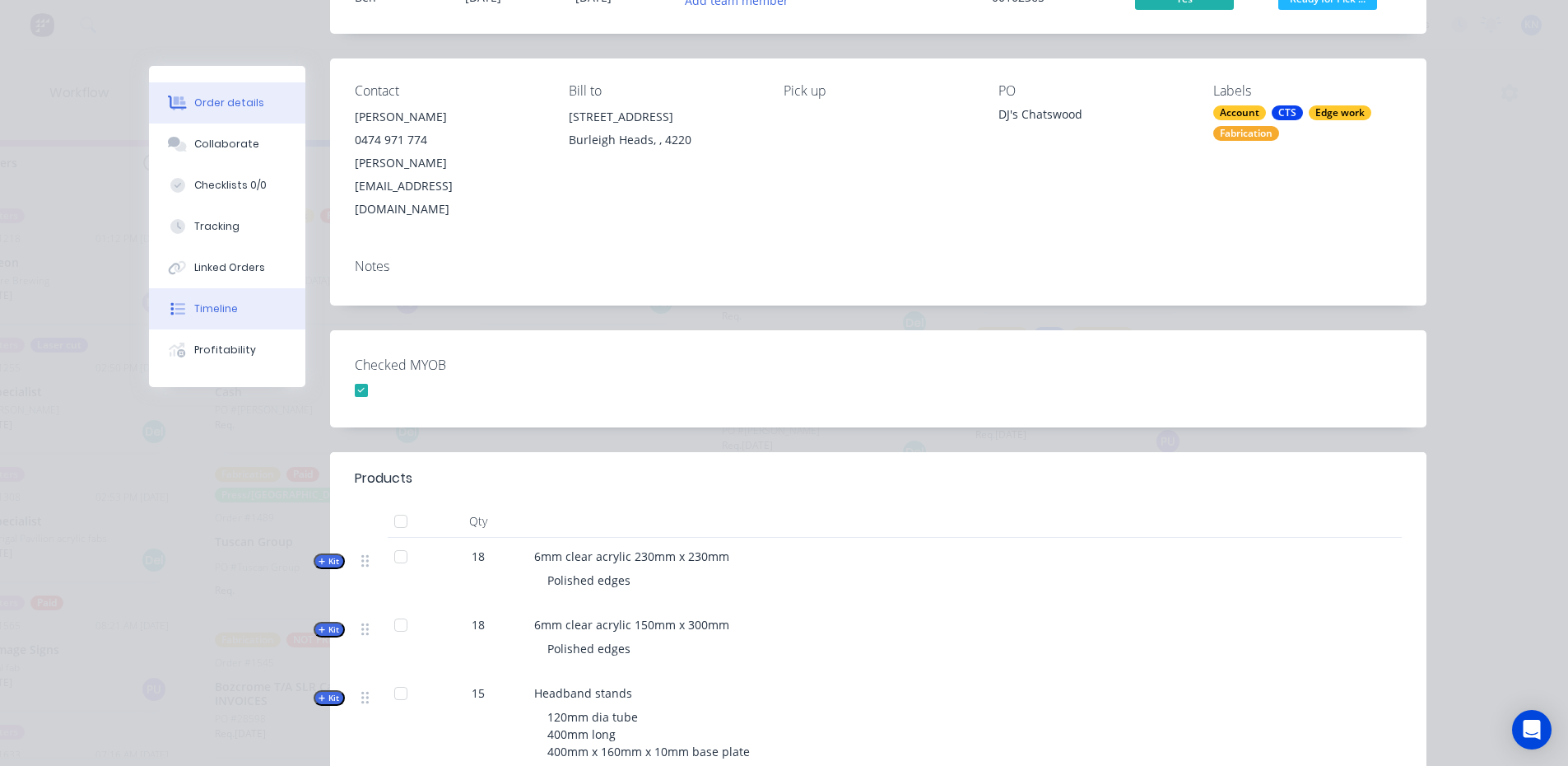
click at [223, 311] on div "Timeline" at bounding box center [216, 309] width 44 height 15
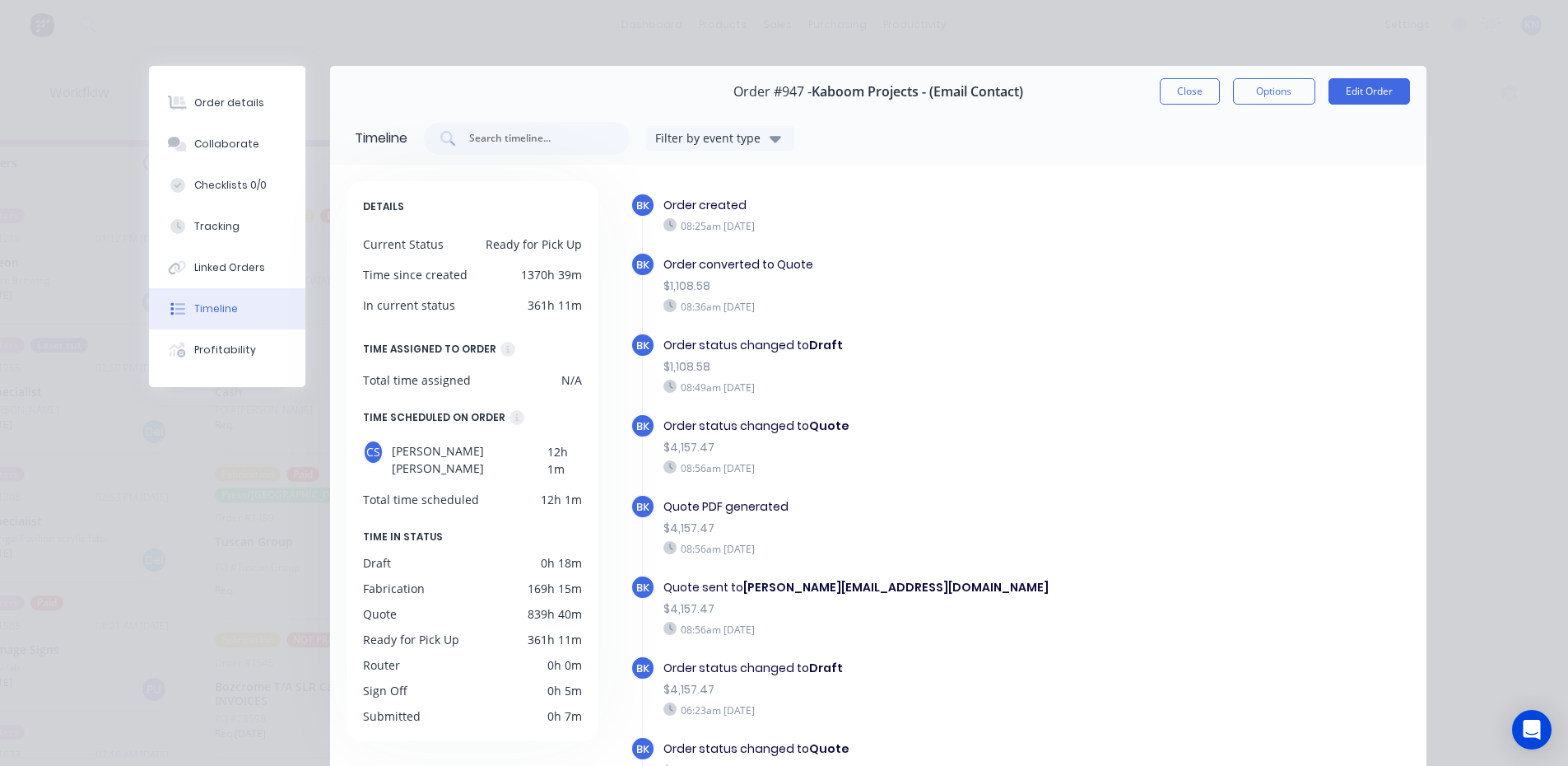
scroll to position [0, 2371]
click at [1190, 81] on button "Close" at bounding box center [1190, 91] width 60 height 26
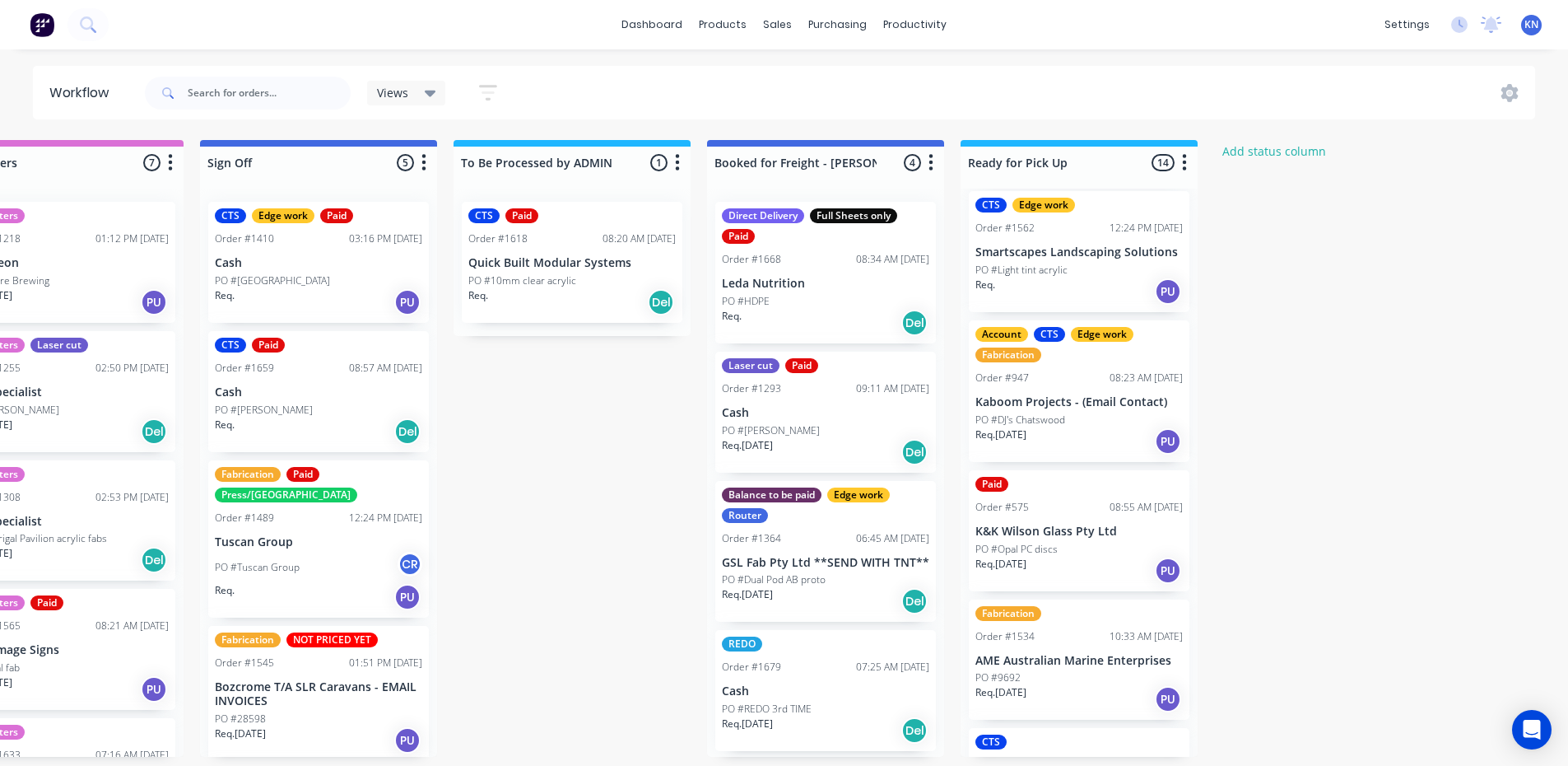
click at [1026, 413] on p "PO #DJ's Chatswood" at bounding box center [1020, 420] width 89 height 15
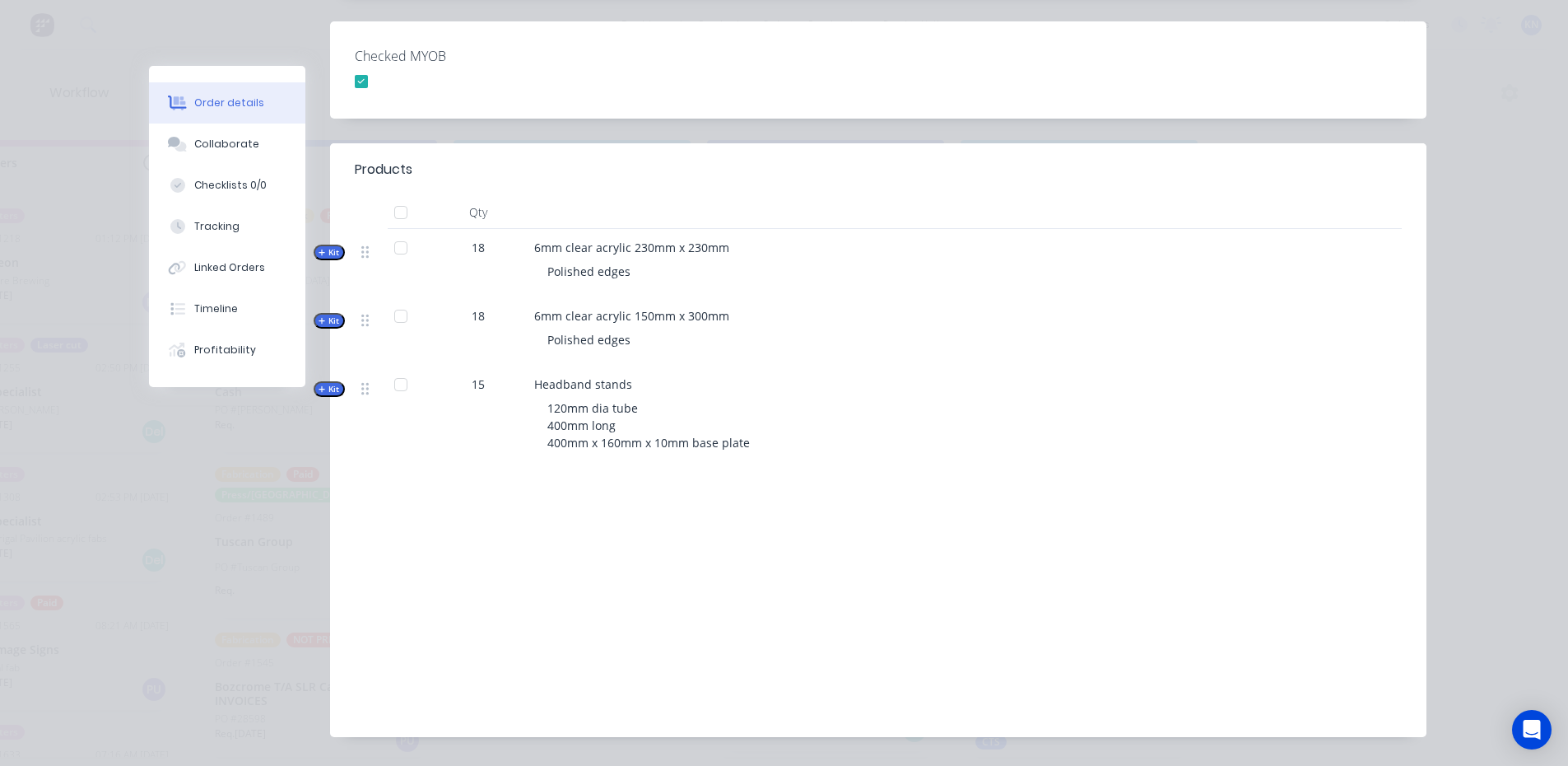
scroll to position [475, 0]
click at [224, 139] on div "Collaborate" at bounding box center [226, 144] width 65 height 15
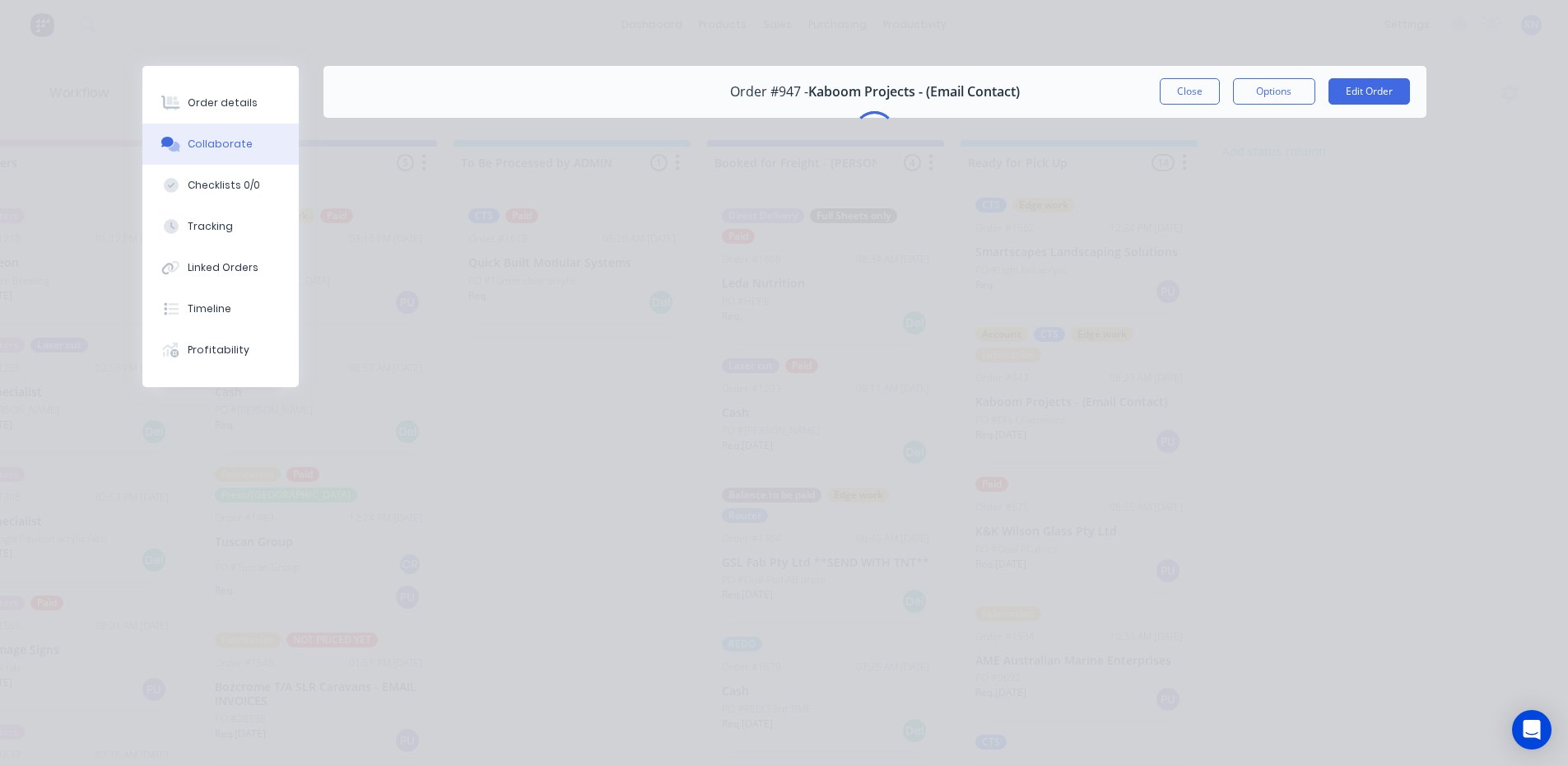
scroll to position [0, 0]
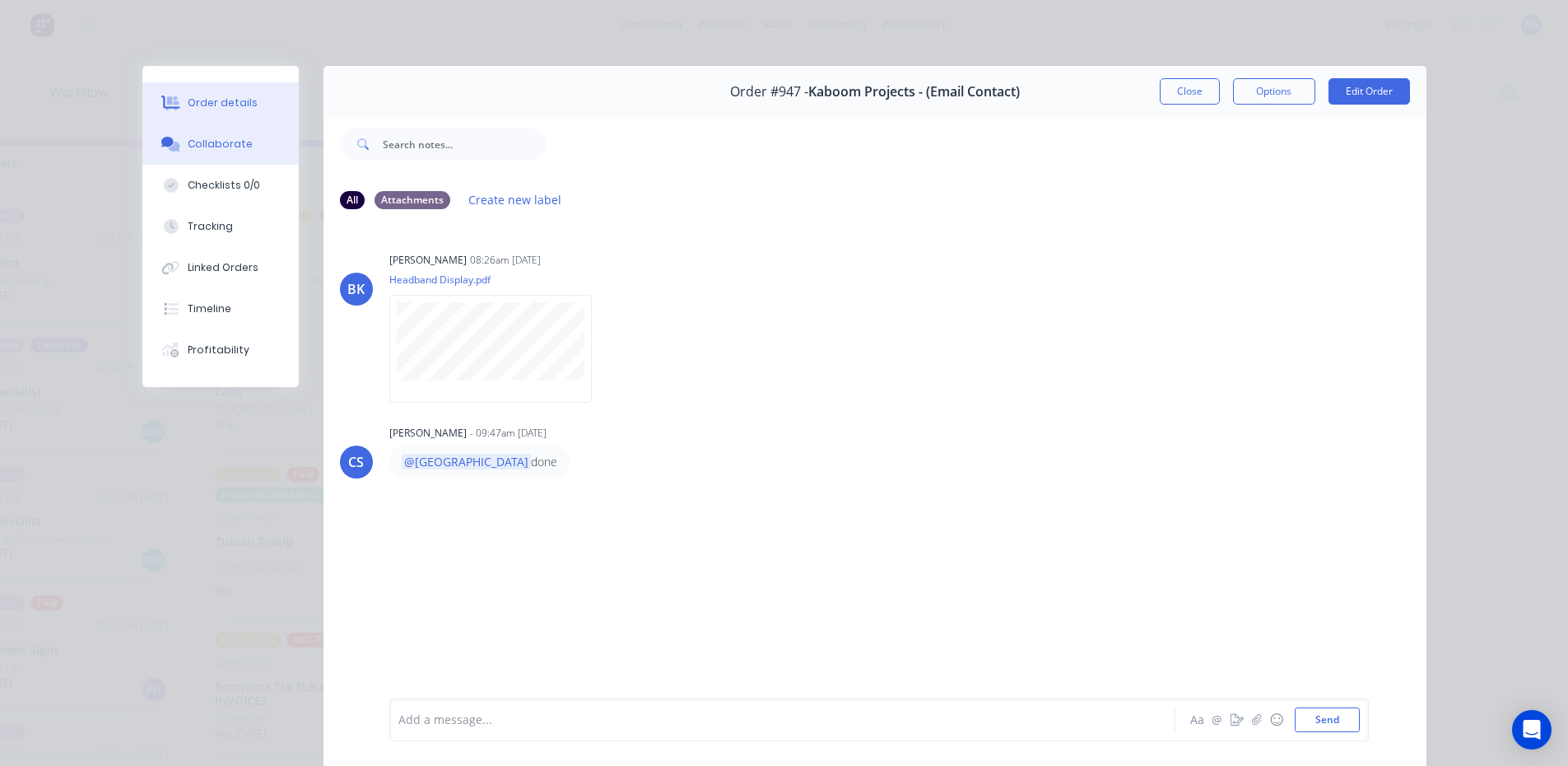
click at [211, 107] on div "Order details" at bounding box center [223, 103] width 70 height 15
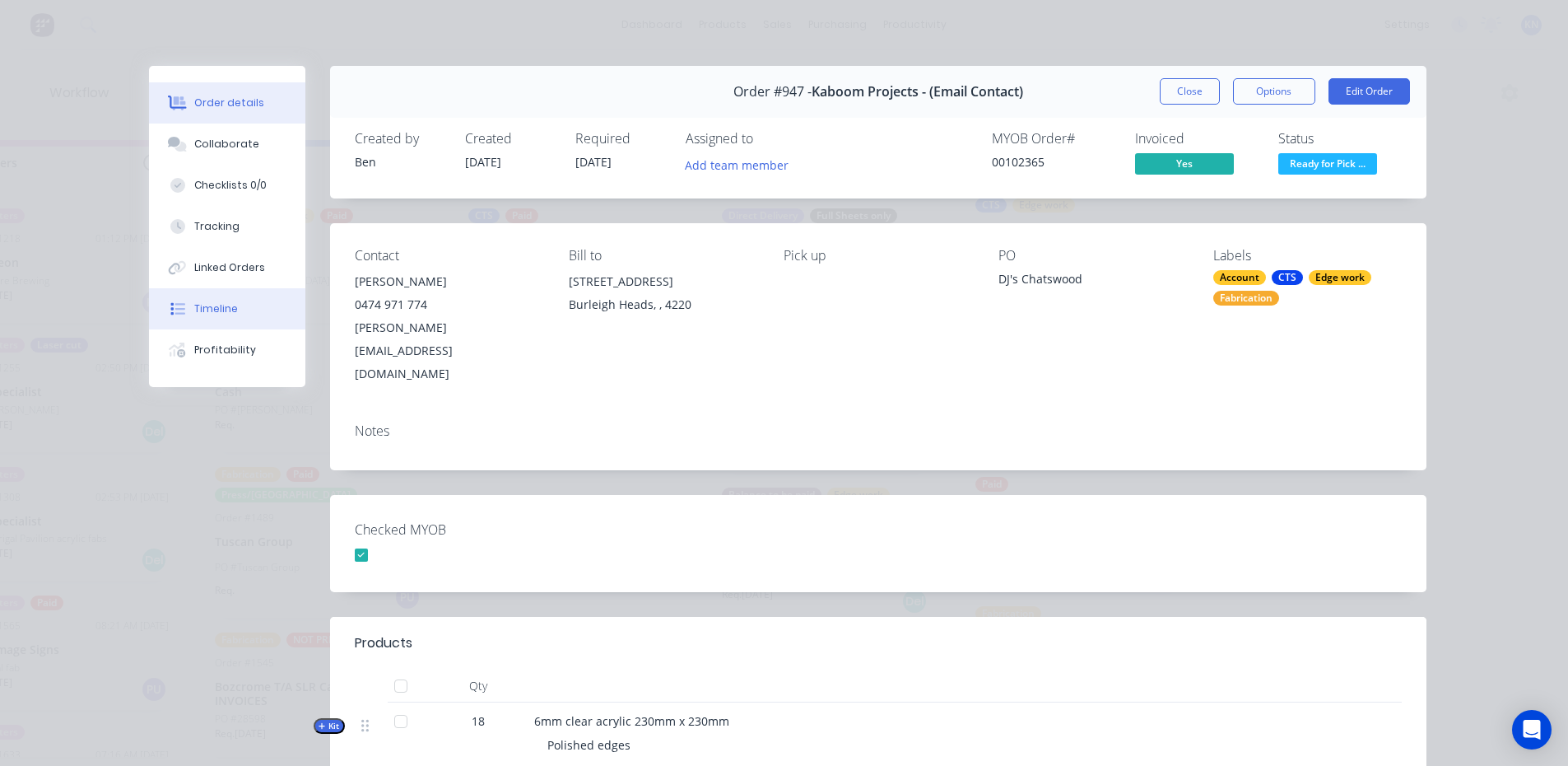
click at [214, 310] on div "Timeline" at bounding box center [216, 309] width 44 height 15
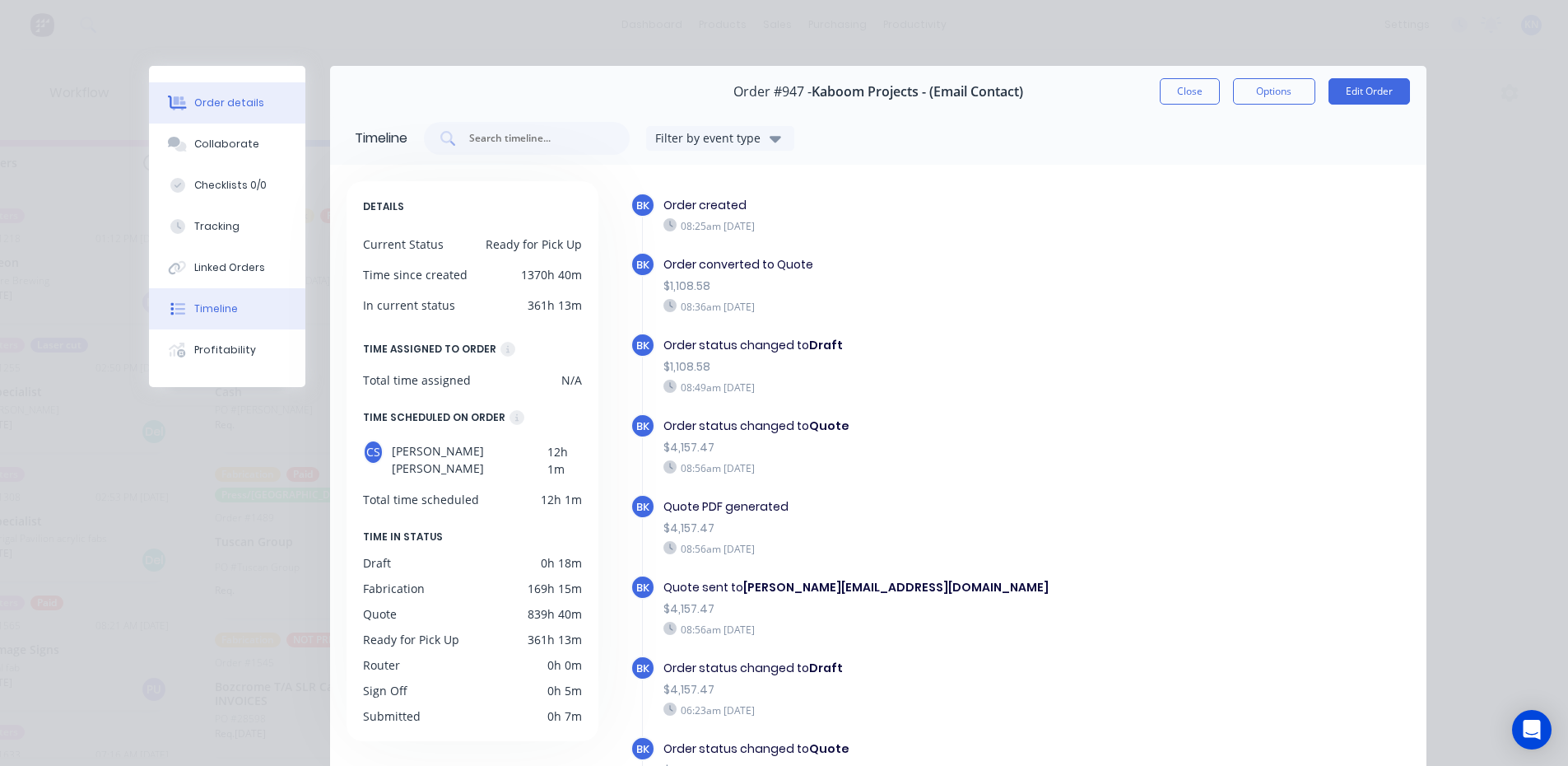
click at [211, 108] on div "Order details" at bounding box center [229, 103] width 70 height 15
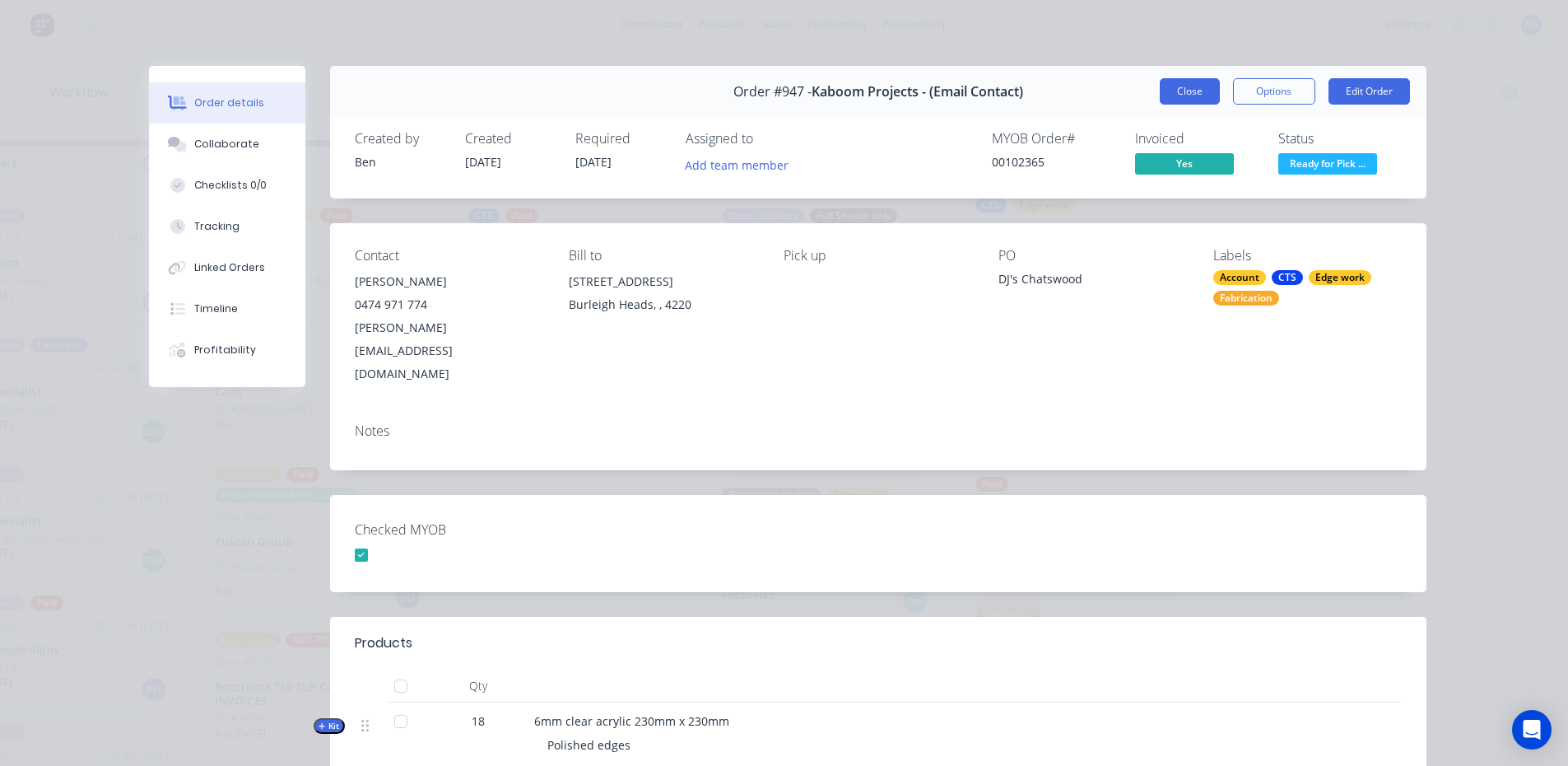
click at [1197, 85] on button "Close" at bounding box center [1190, 91] width 60 height 26
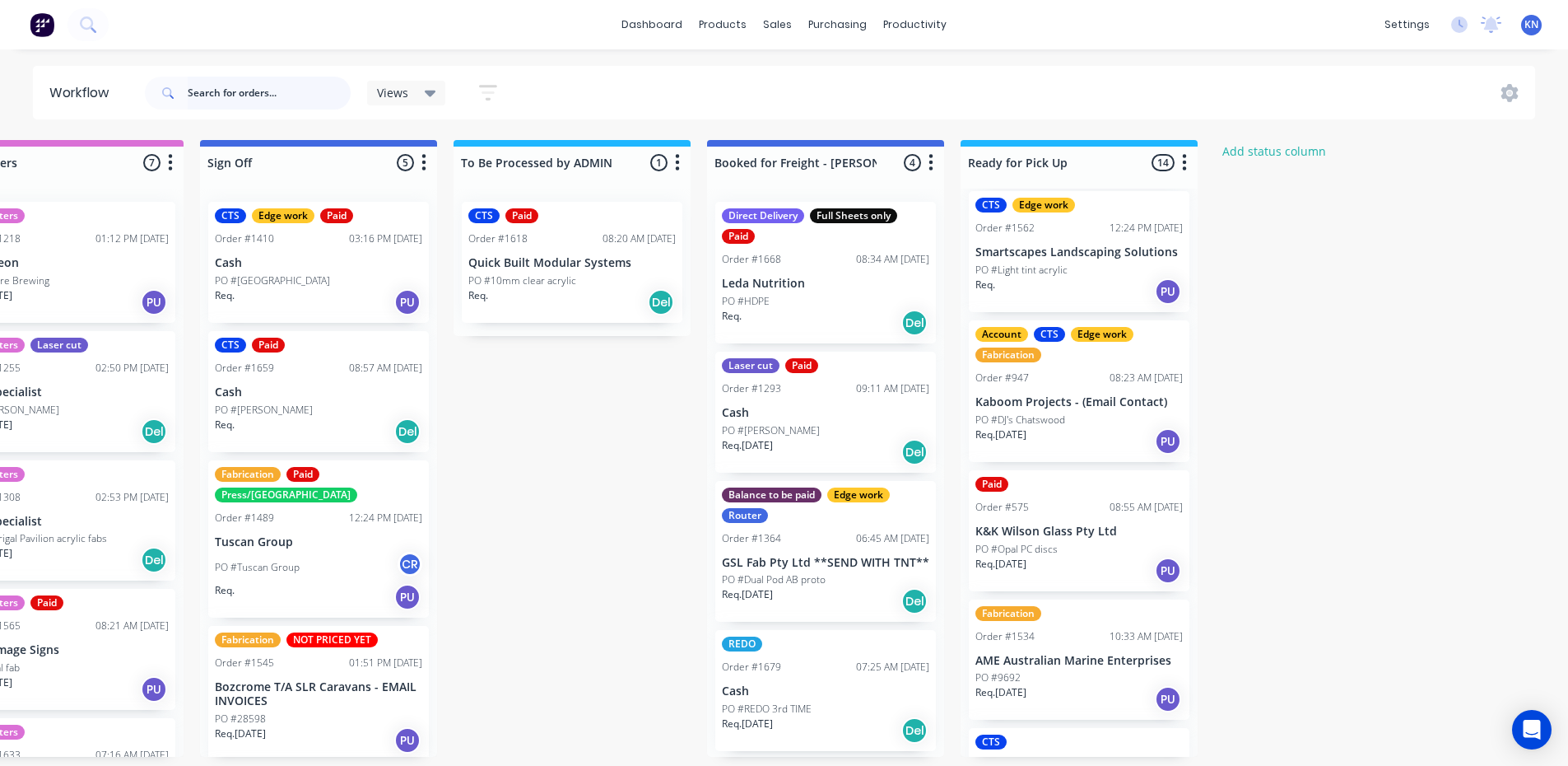
click at [308, 94] on input "text" at bounding box center [269, 93] width 163 height 33
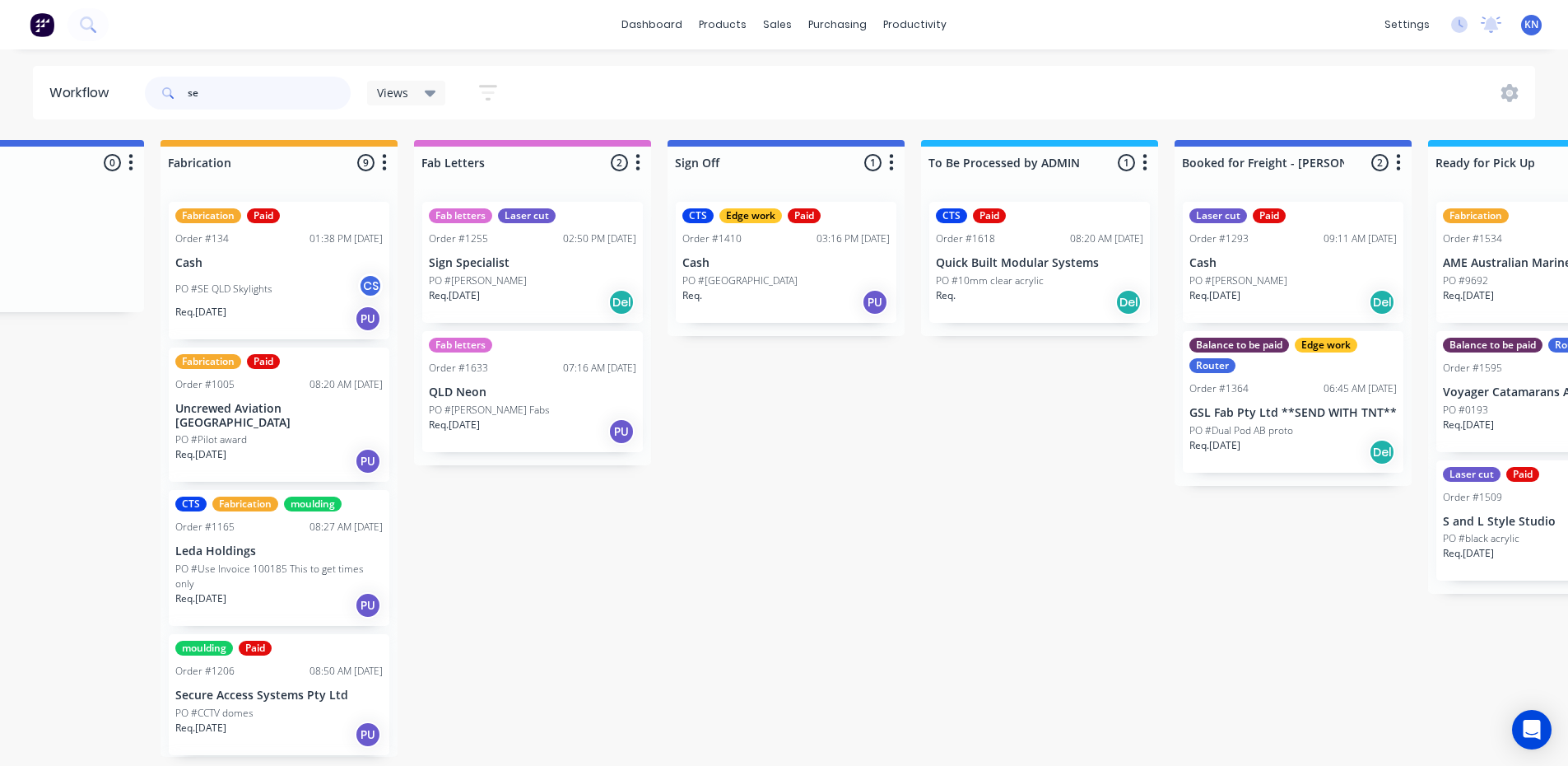
scroll to position [0, 1842]
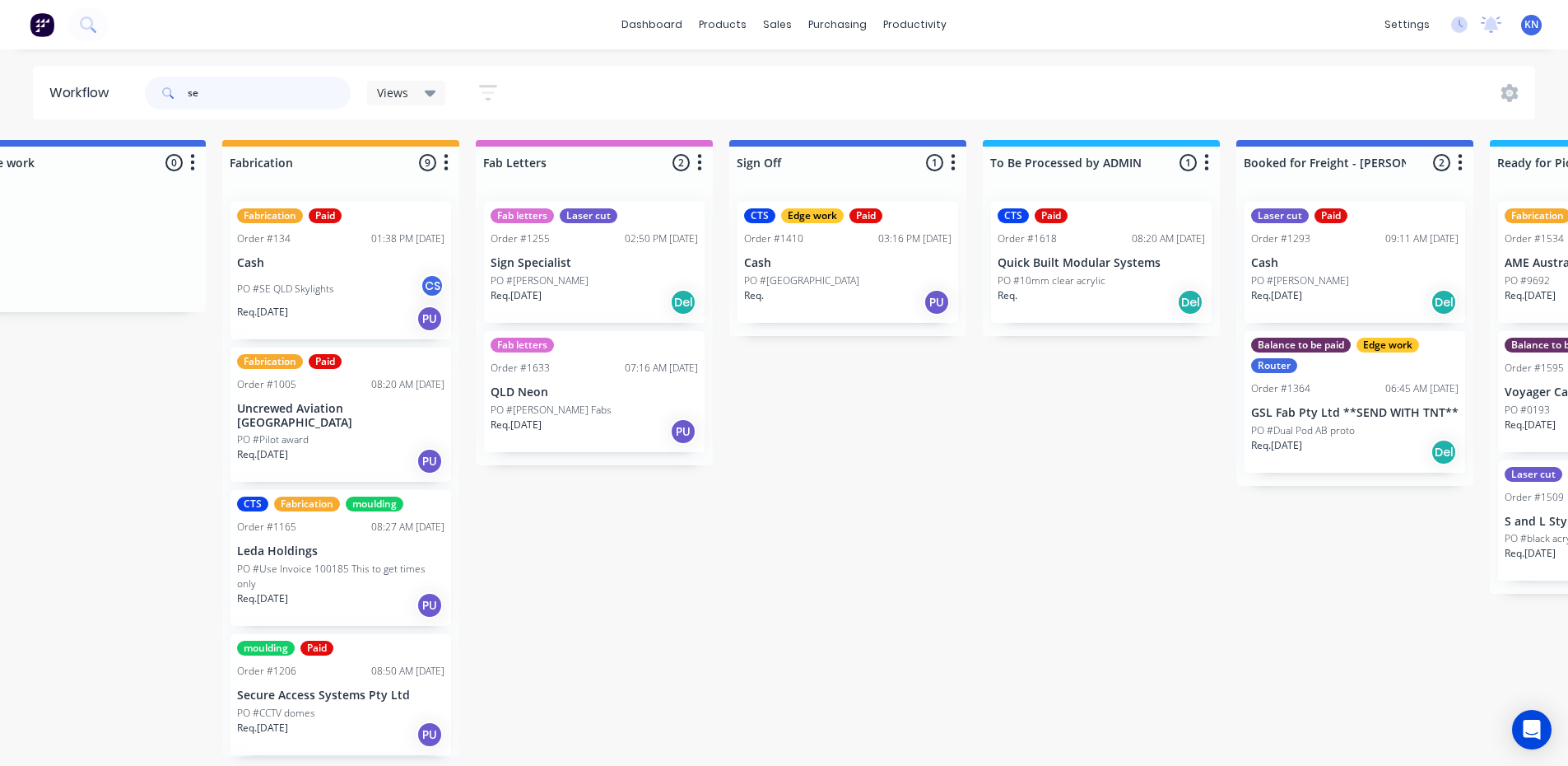
type input "se"
click at [327, 289] on p "PO #SE QLD Skylights" at bounding box center [286, 289] width 97 height 15
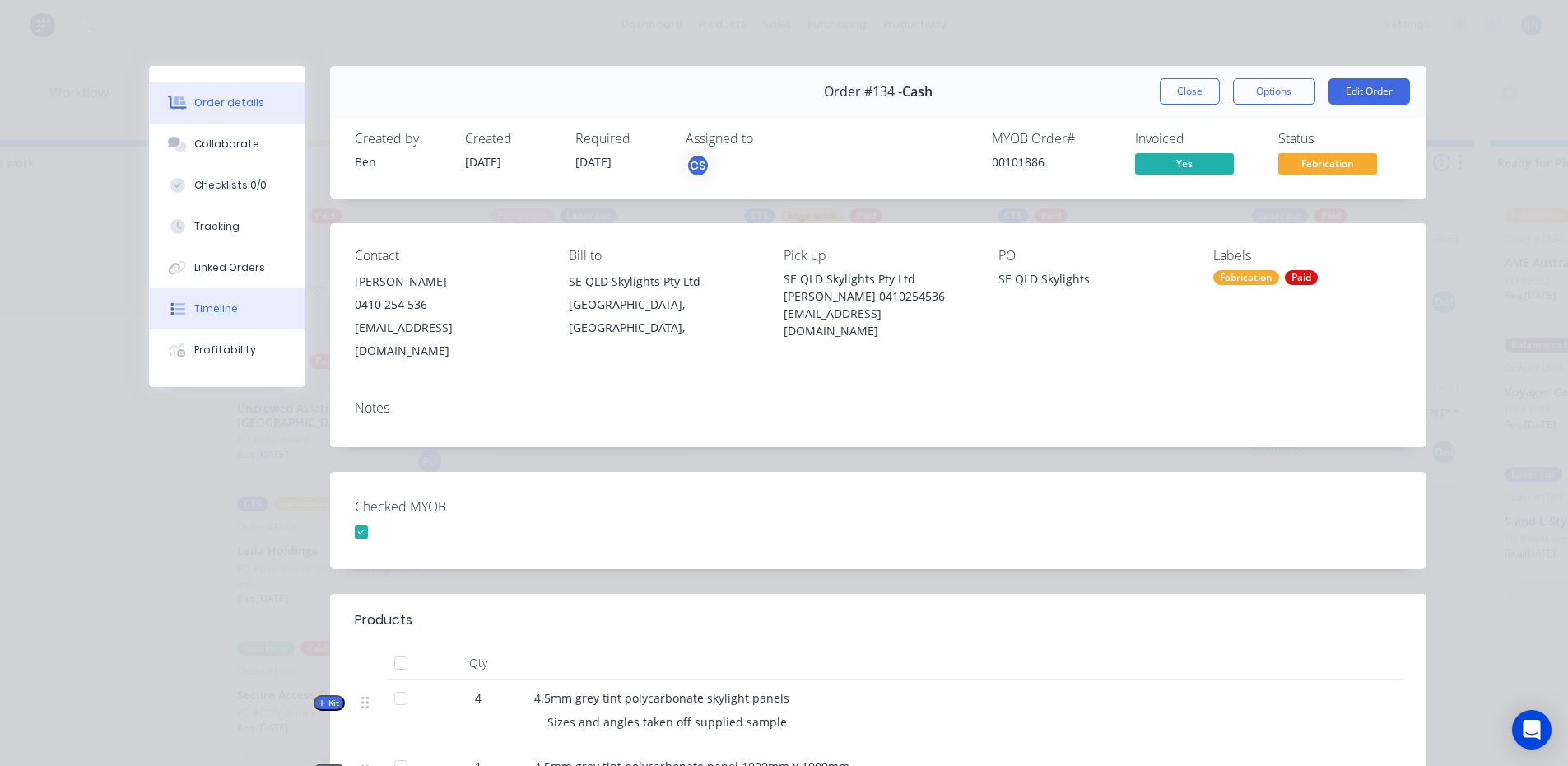
click at [234, 305] on button "Timeline" at bounding box center [226, 309] width 156 height 41
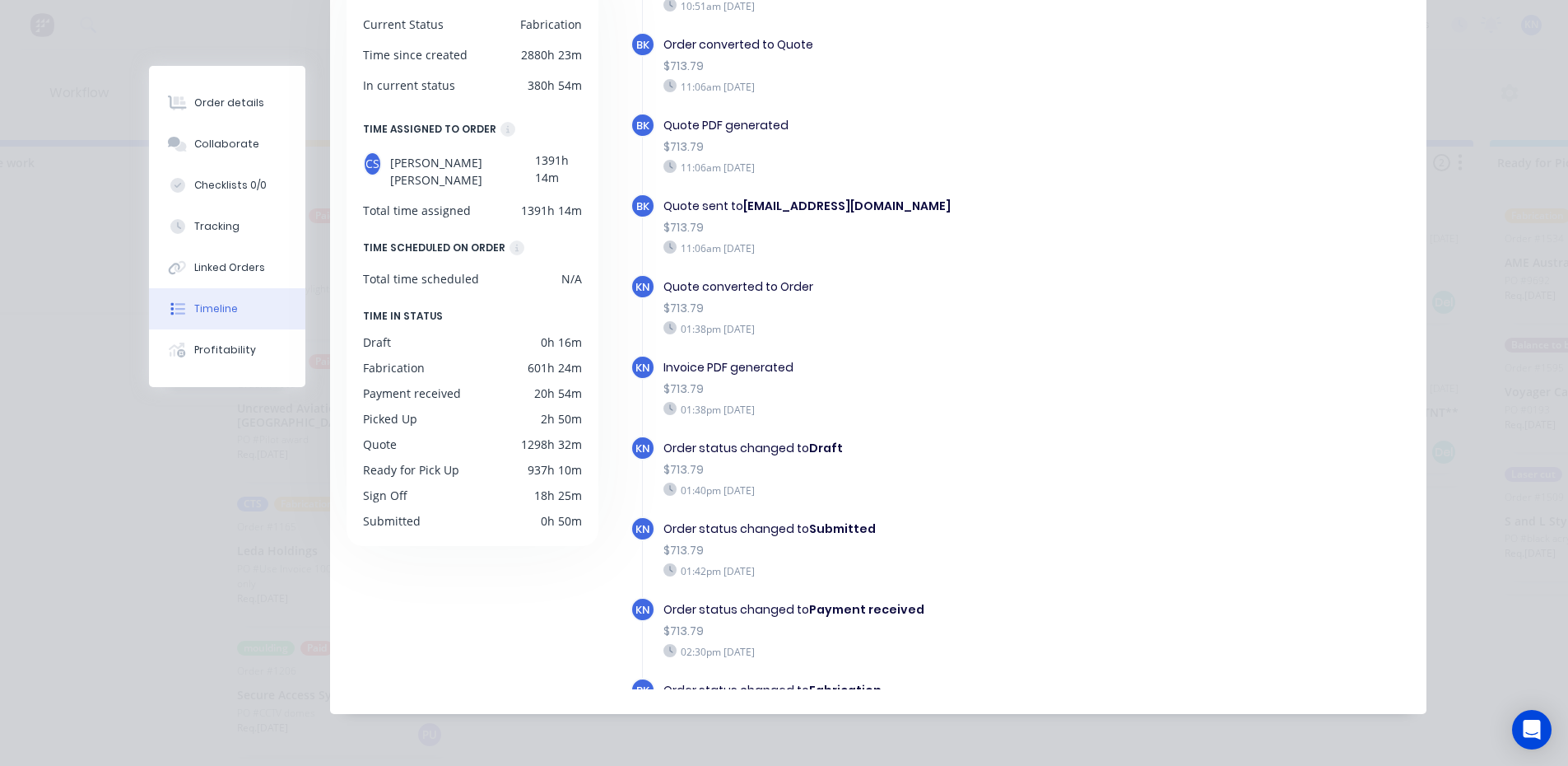
scroll to position [0, 0]
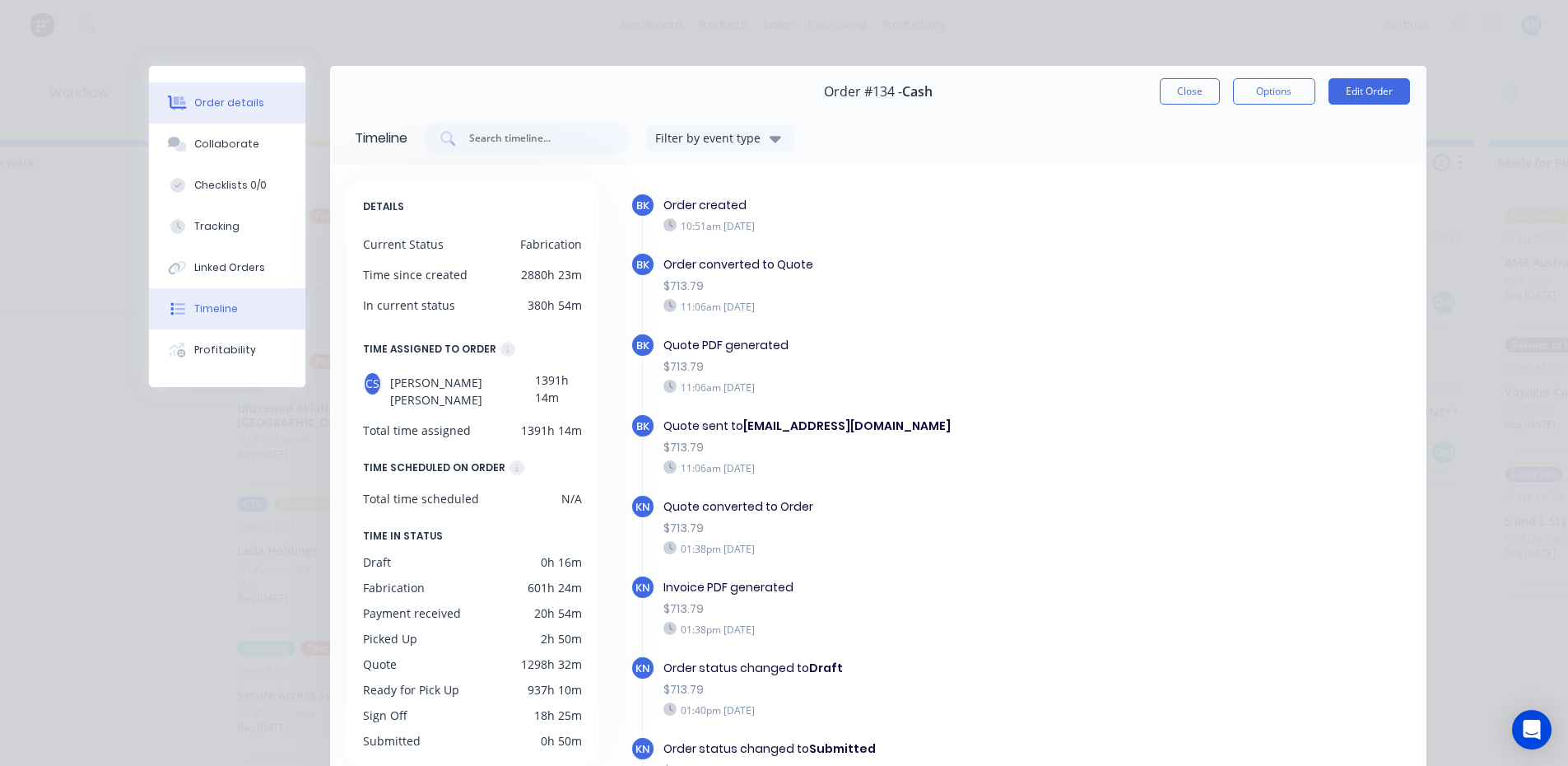
click at [232, 102] on div "Order details" at bounding box center [229, 103] width 70 height 15
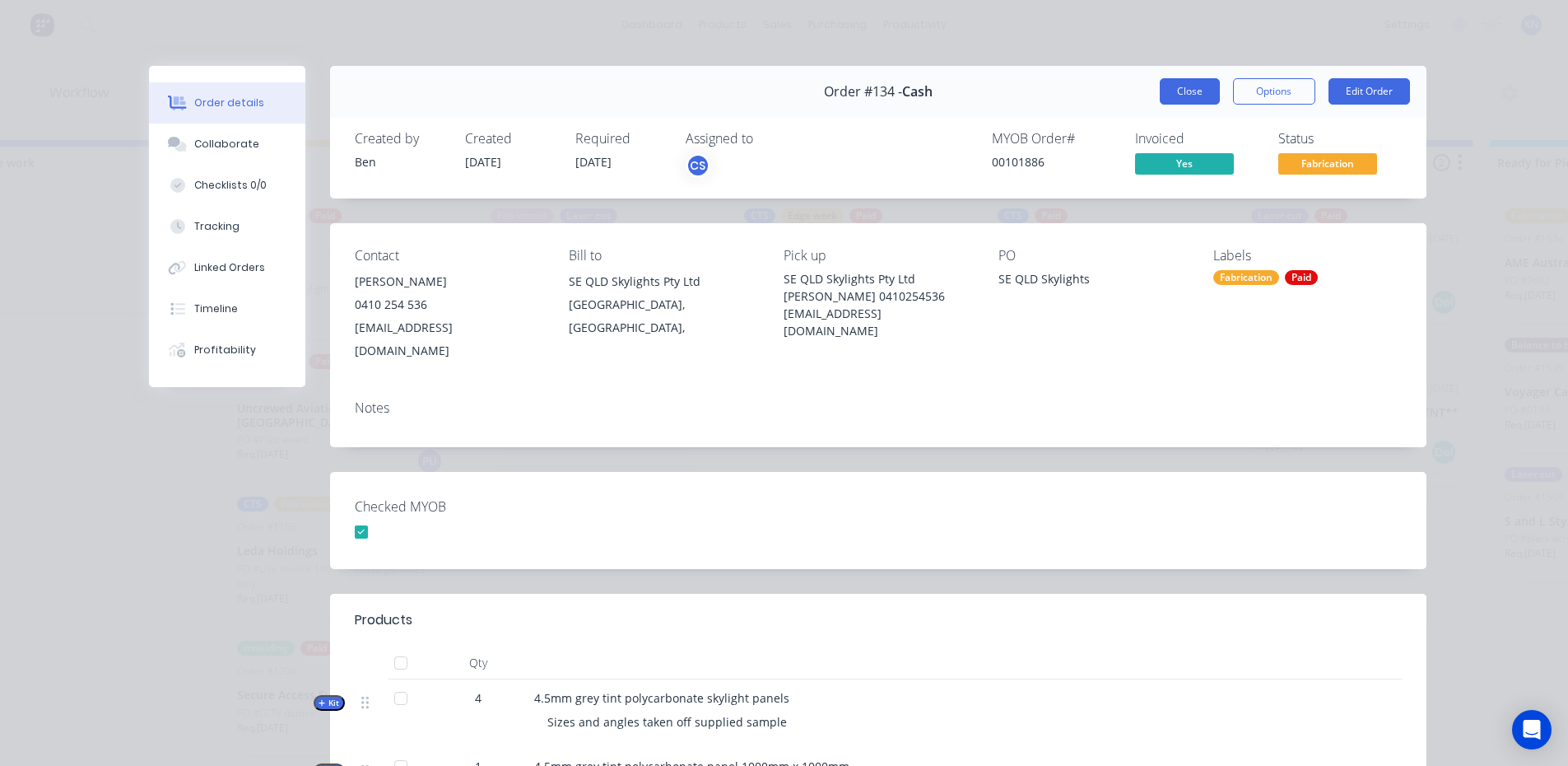
click at [1189, 89] on button "Close" at bounding box center [1190, 91] width 60 height 26
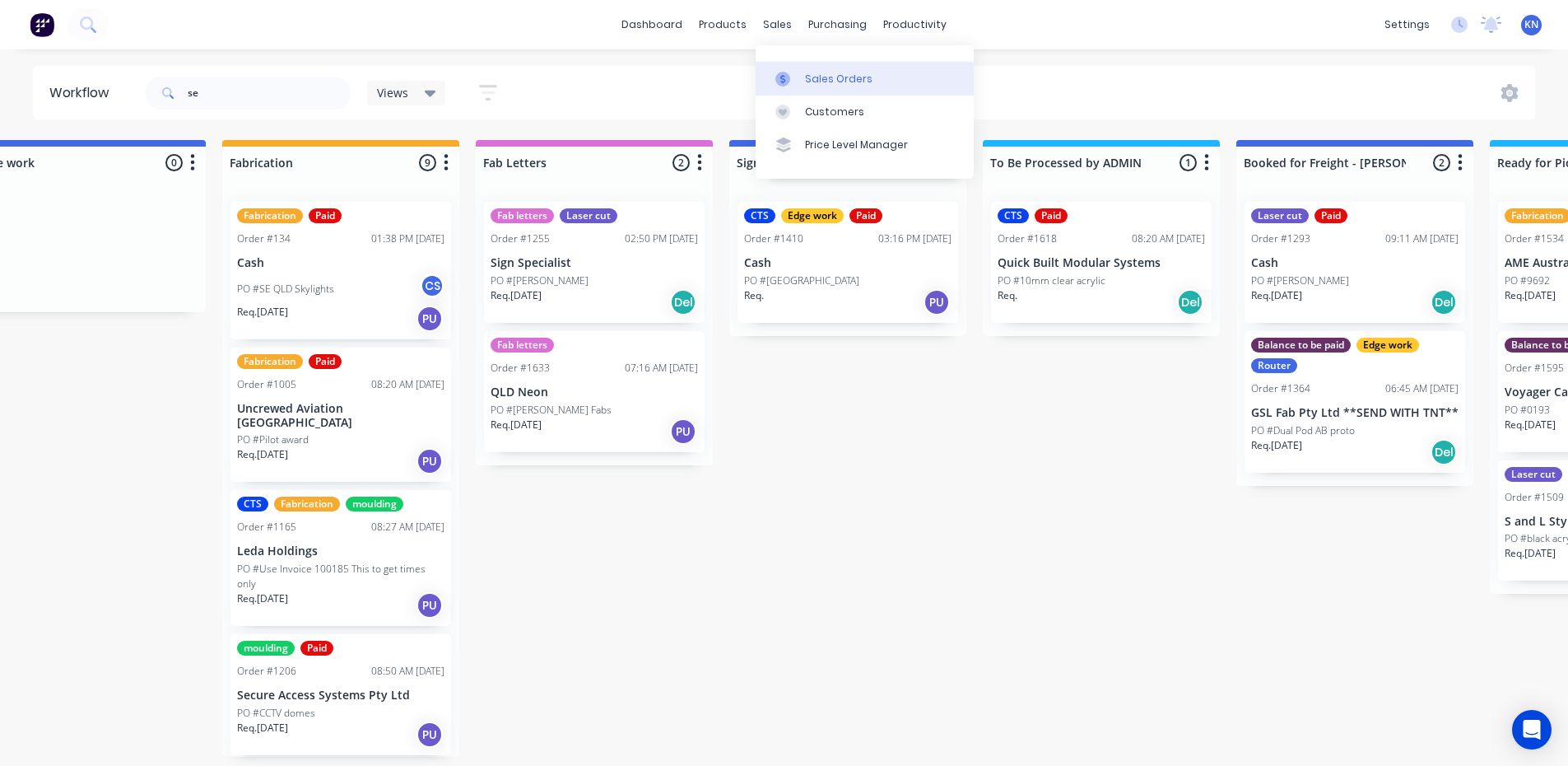
click at [829, 76] on div "Sales Orders" at bounding box center [839, 79] width 68 height 15
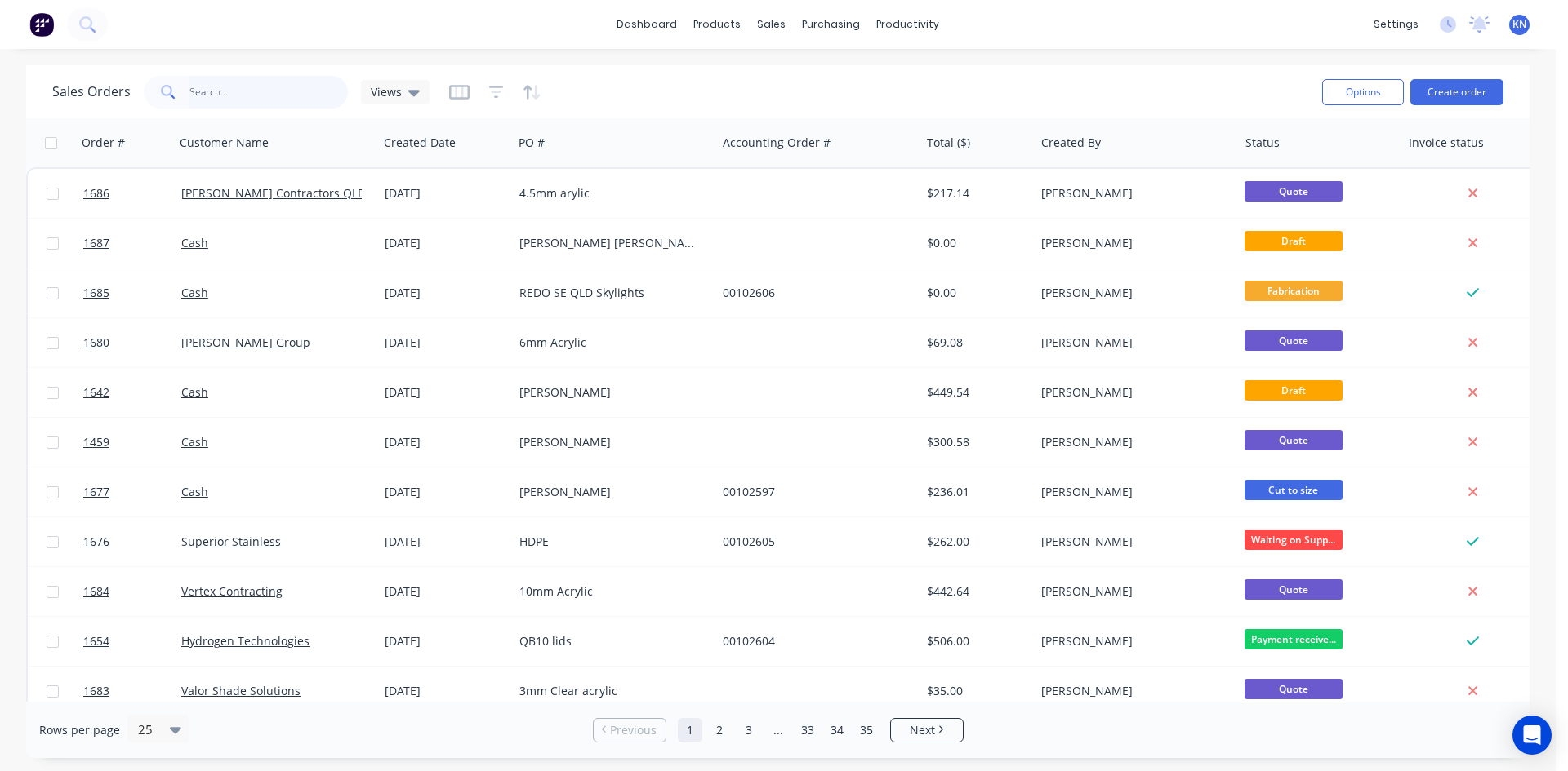
click at [232, 90] on input "text" at bounding box center [269, 92] width 159 height 33
type input "1295"
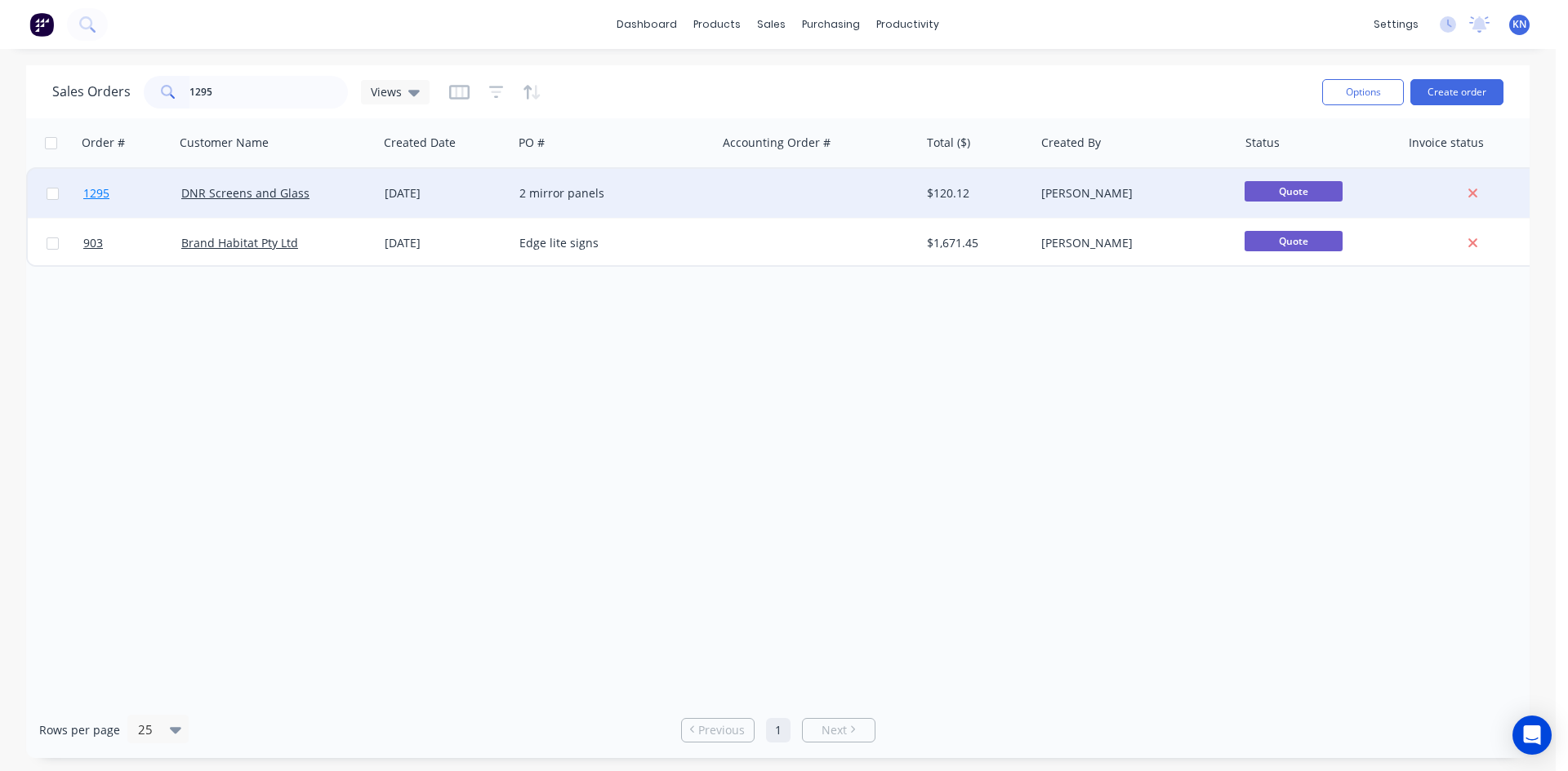
click at [95, 194] on span "1295" at bounding box center [96, 194] width 26 height 16
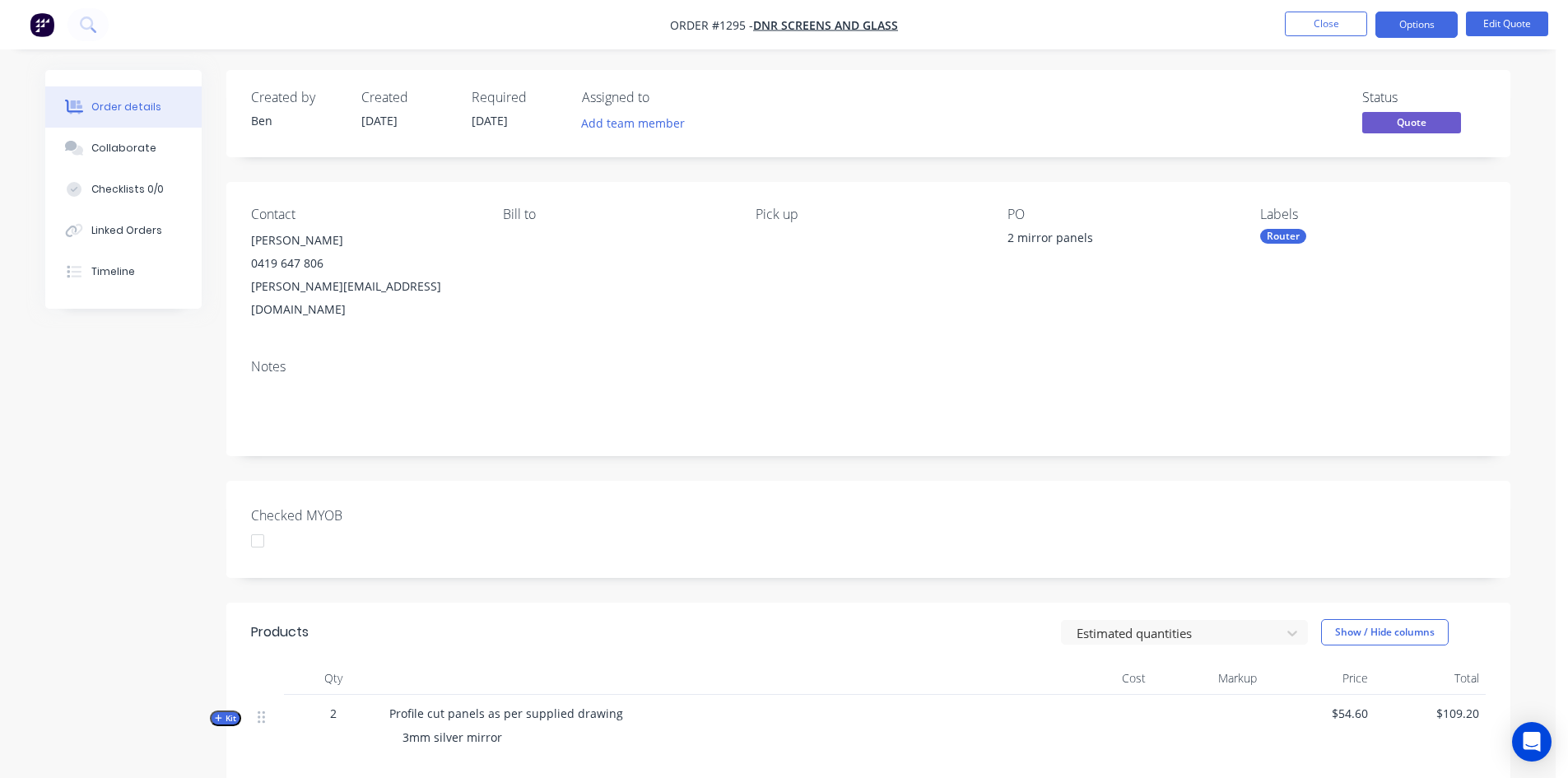
click at [255, 525] on div at bounding box center [257, 541] width 33 height 33
click at [1414, 21] on button "Options" at bounding box center [1416, 25] width 82 height 26
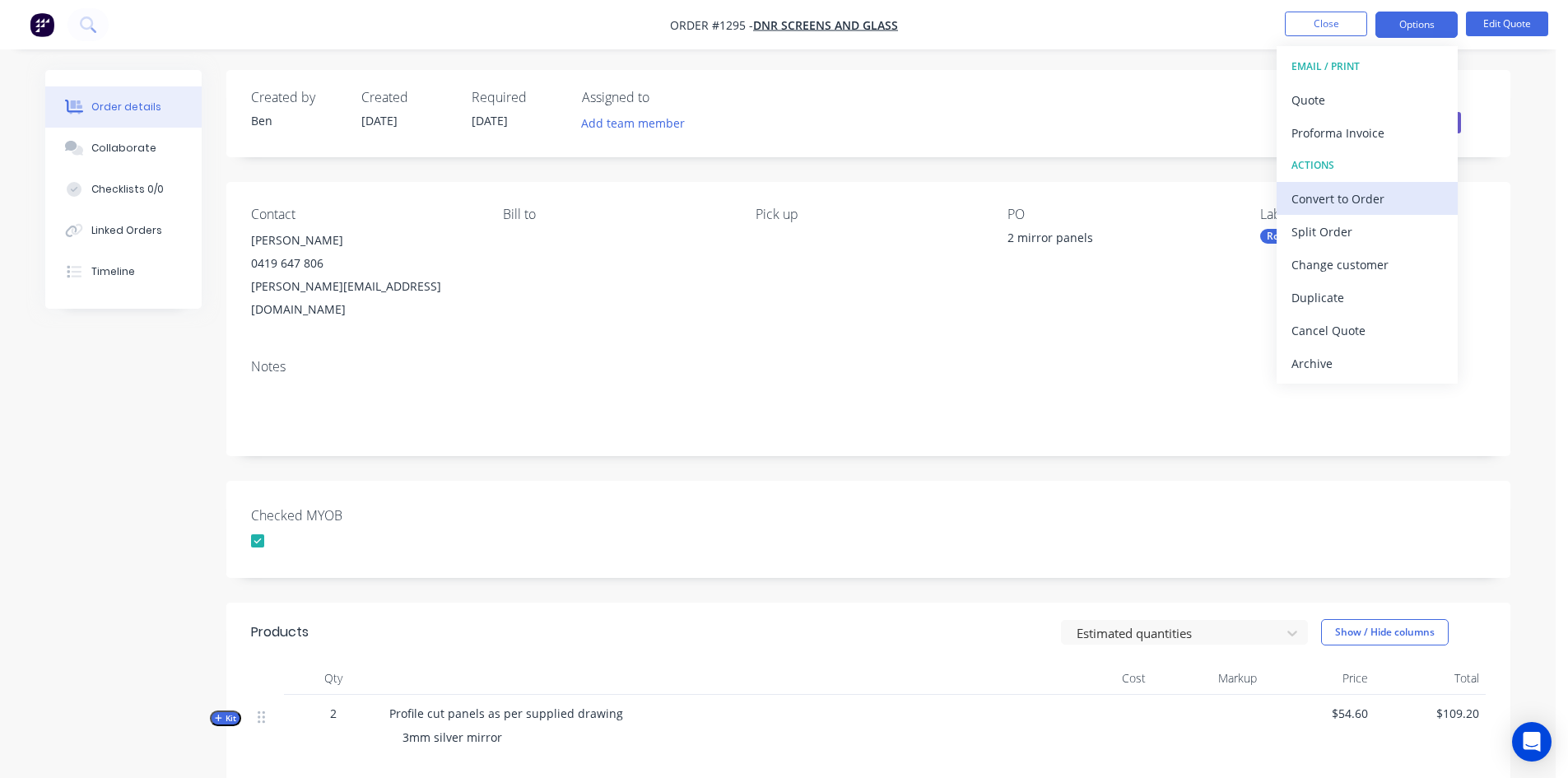
click at [1368, 194] on div "Convert to Order" at bounding box center [1367, 199] width 152 height 24
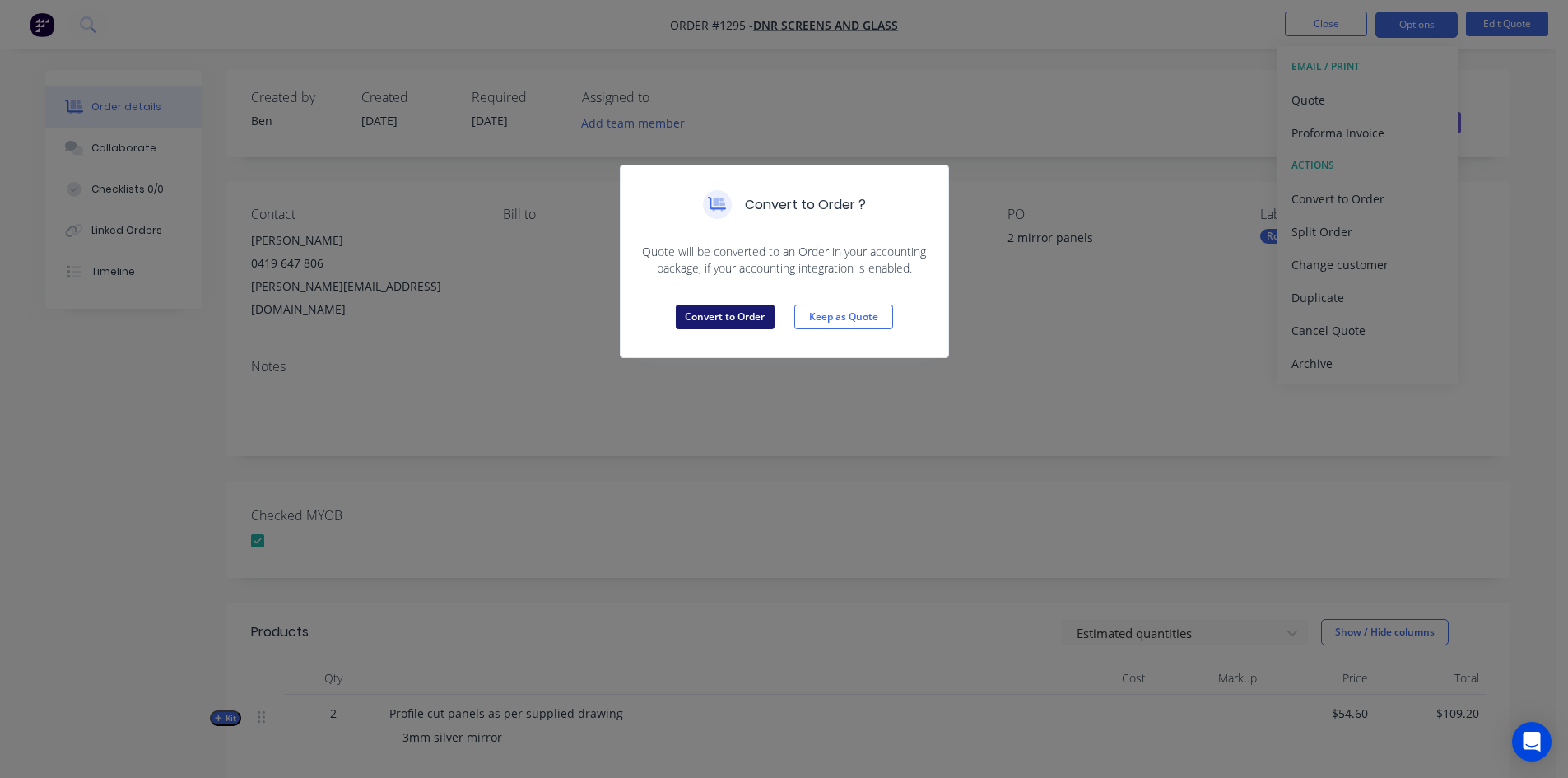
click at [737, 311] on button "Convert to Order" at bounding box center [726, 317] width 99 height 25
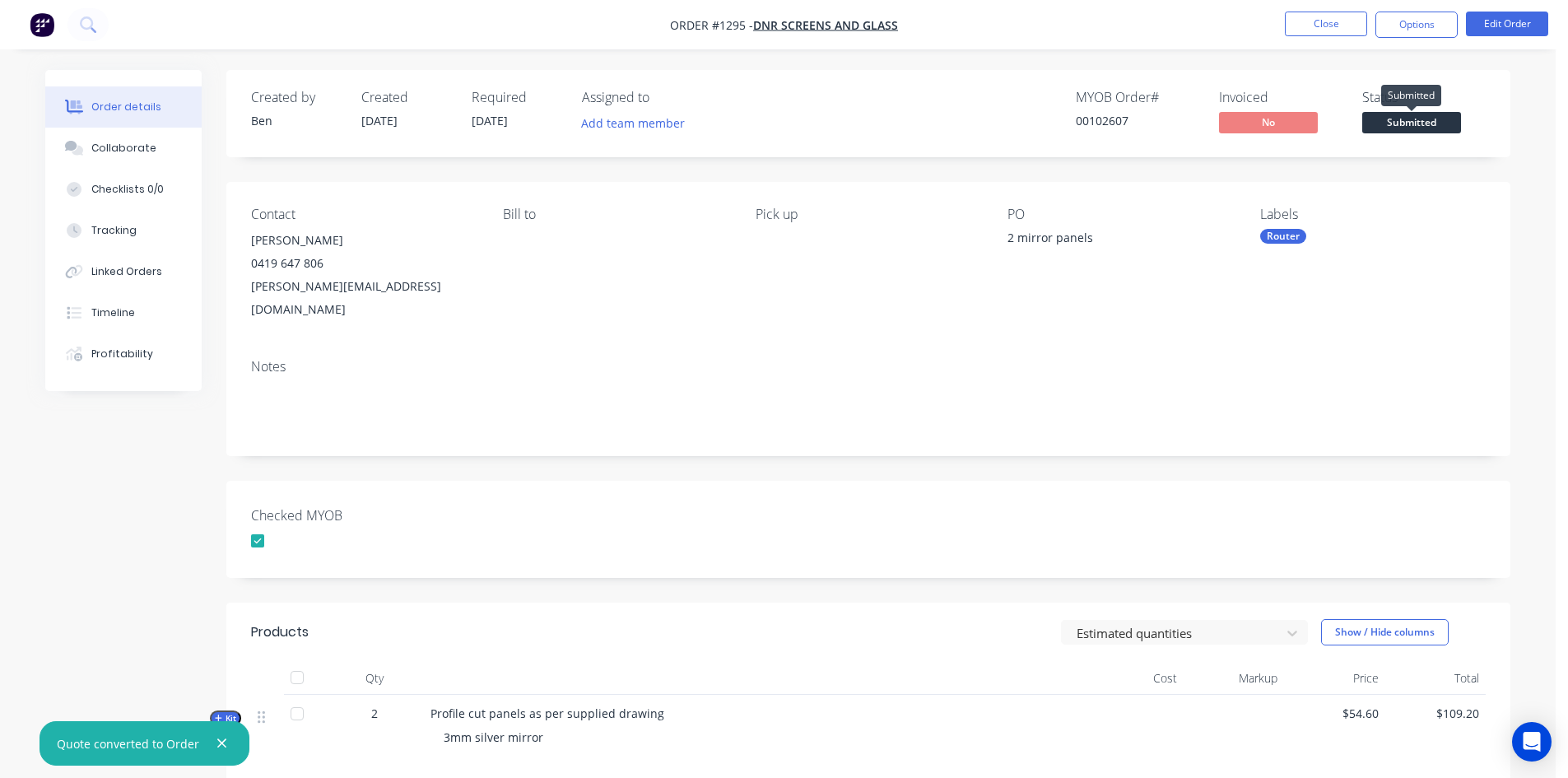
click at [1437, 116] on span "Submitted" at bounding box center [1412, 122] width 99 height 21
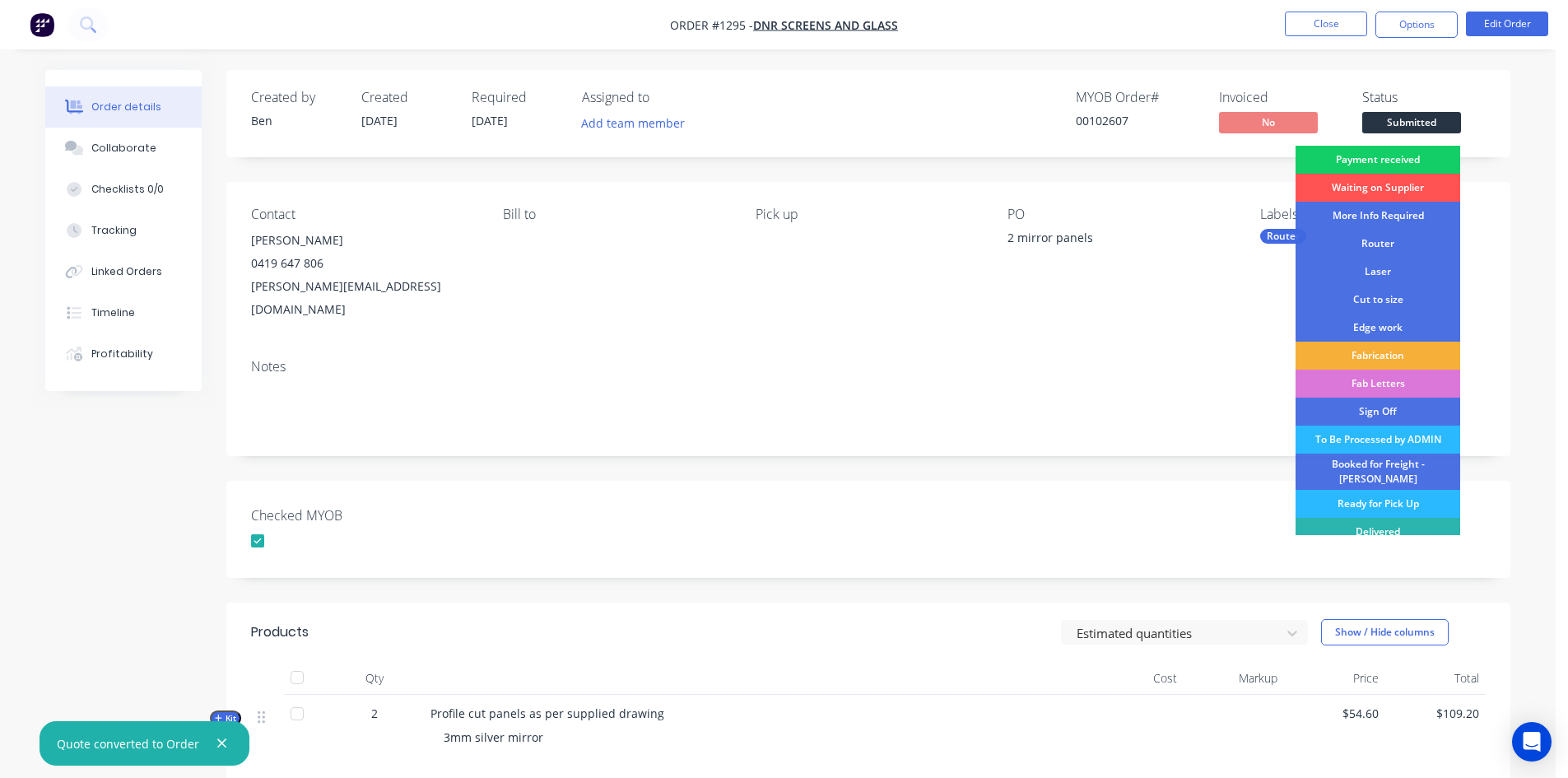
click at [1392, 155] on div "Payment received" at bounding box center [1378, 160] width 164 height 28
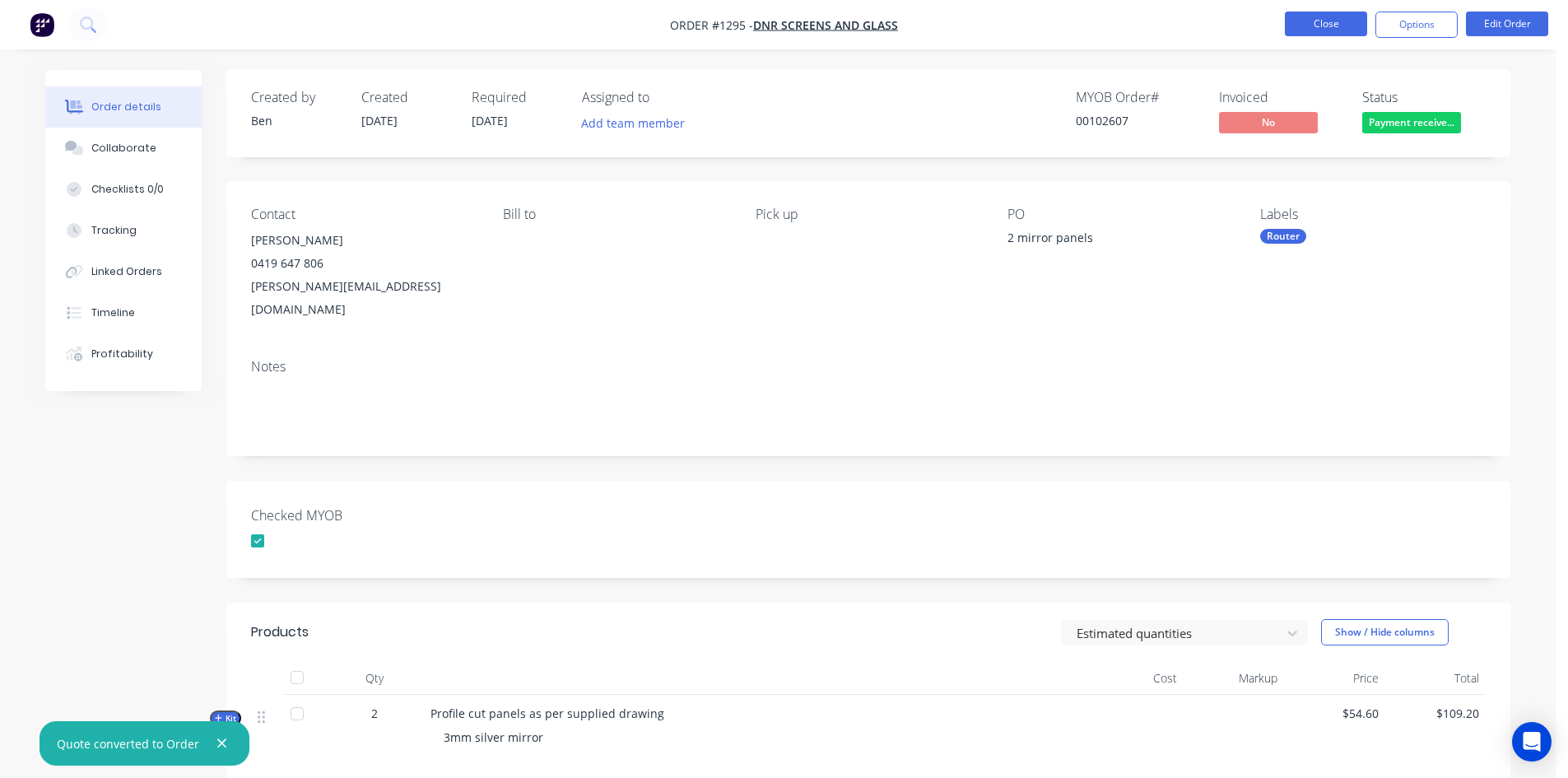
click at [1340, 19] on button "Close" at bounding box center [1326, 24] width 82 height 25
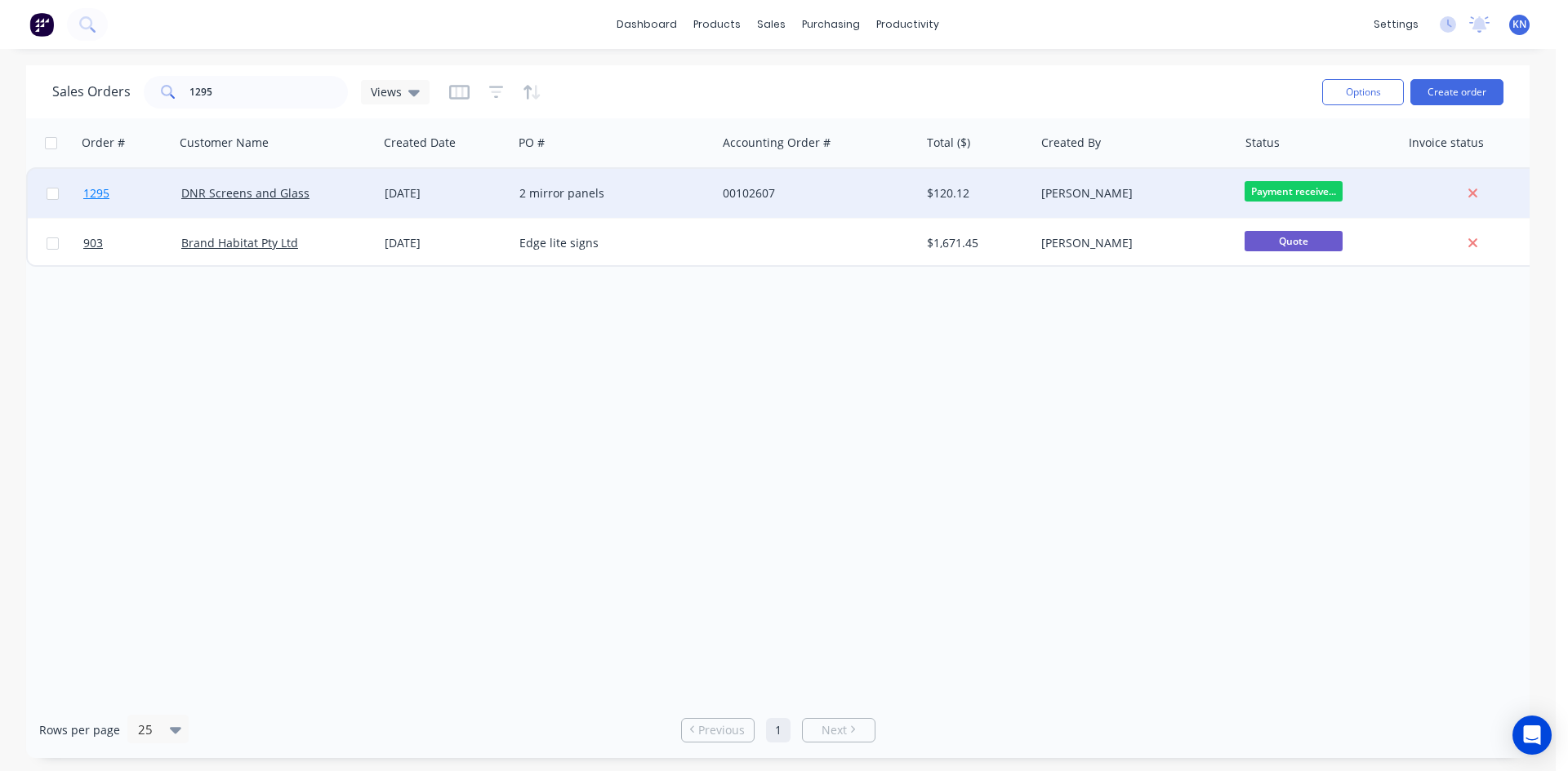
click at [100, 190] on span "1295" at bounding box center [96, 194] width 26 height 16
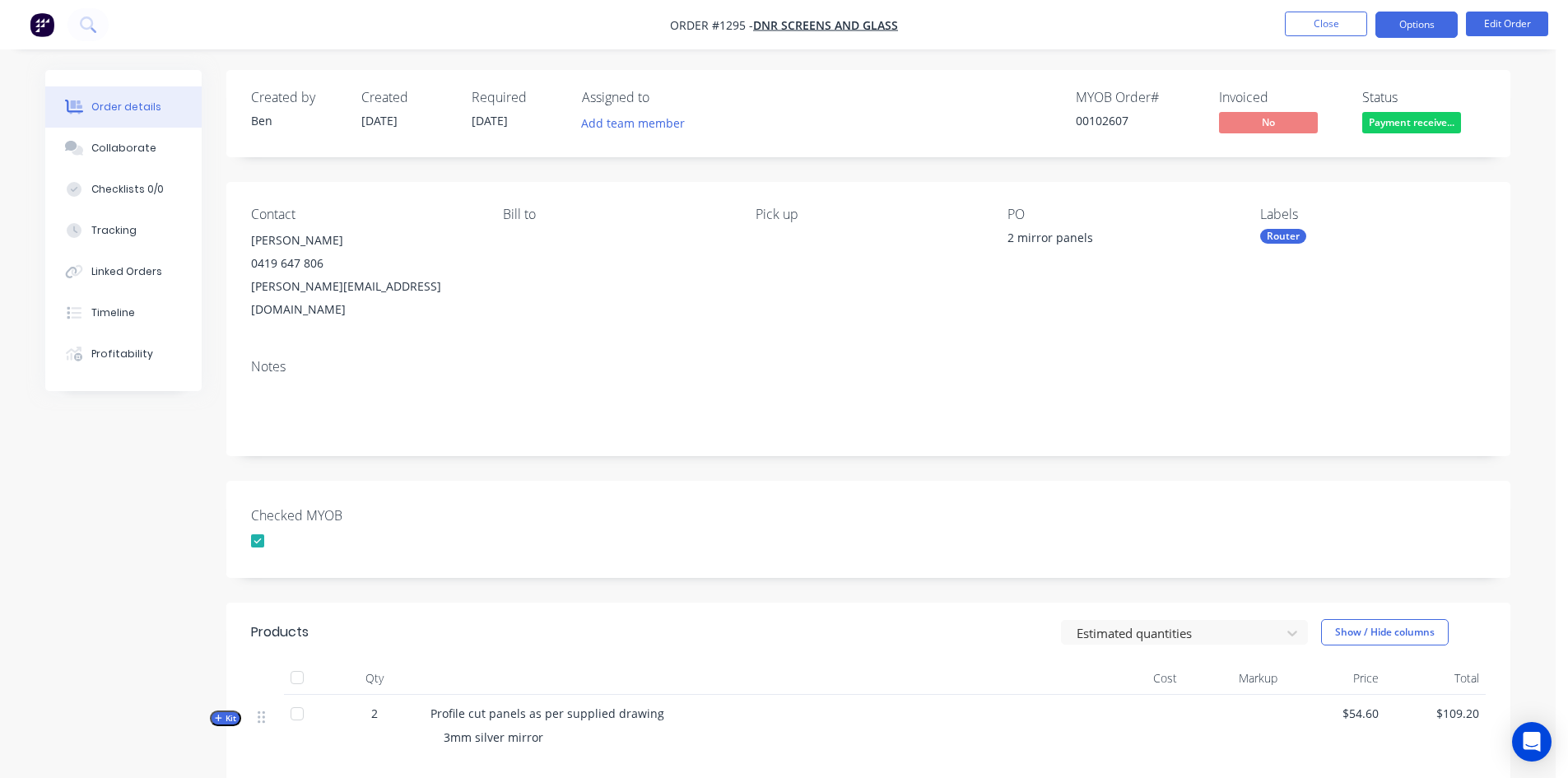
click at [1416, 22] on button "Options" at bounding box center [1416, 25] width 82 height 26
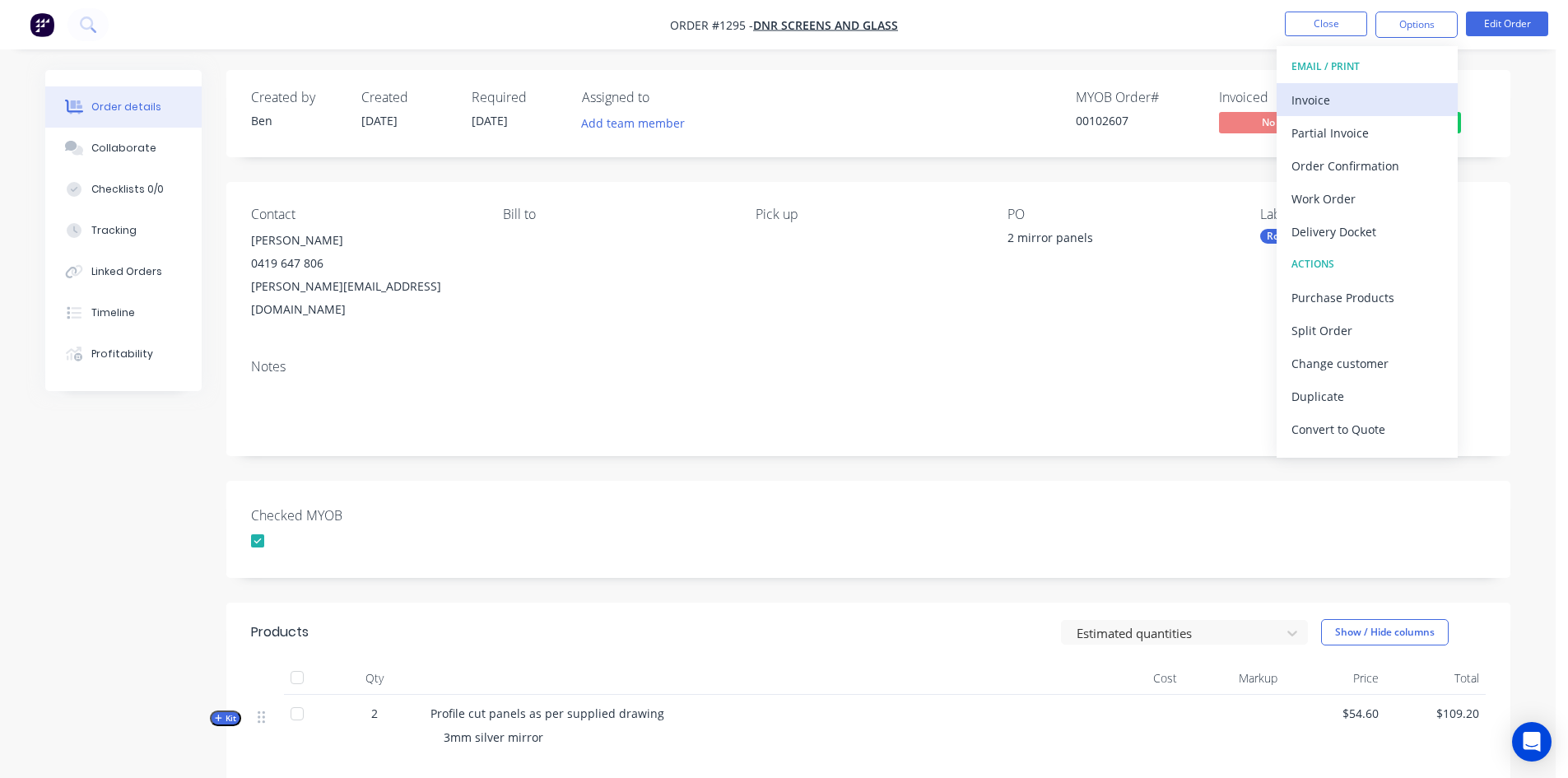
click at [1332, 102] on div "Invoice" at bounding box center [1367, 100] width 152 height 24
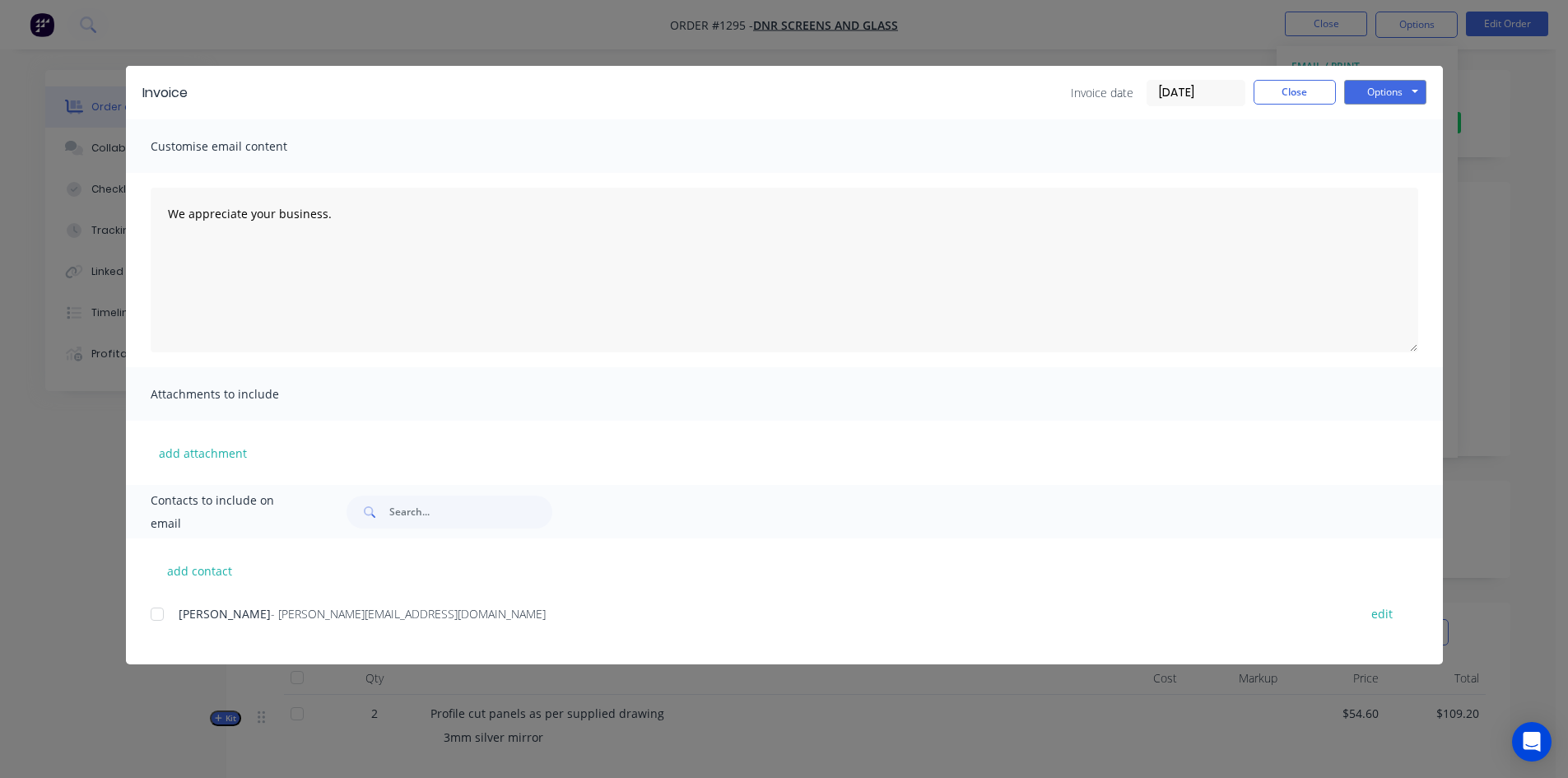
click at [1205, 89] on input "[DATE]" at bounding box center [1196, 92] width 97 height 25
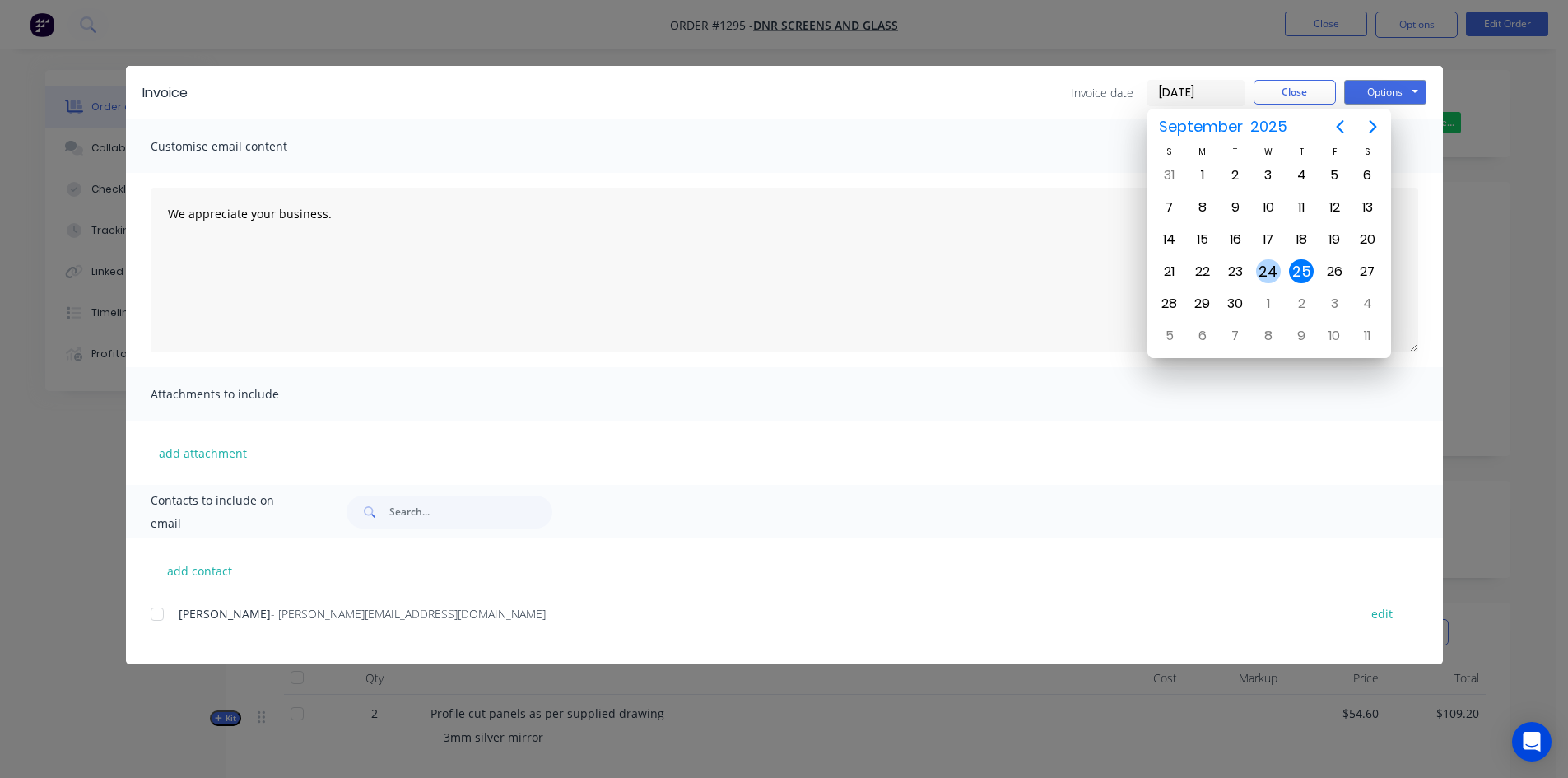
click at [1270, 273] on div "24" at bounding box center [1268, 271] width 25 height 25
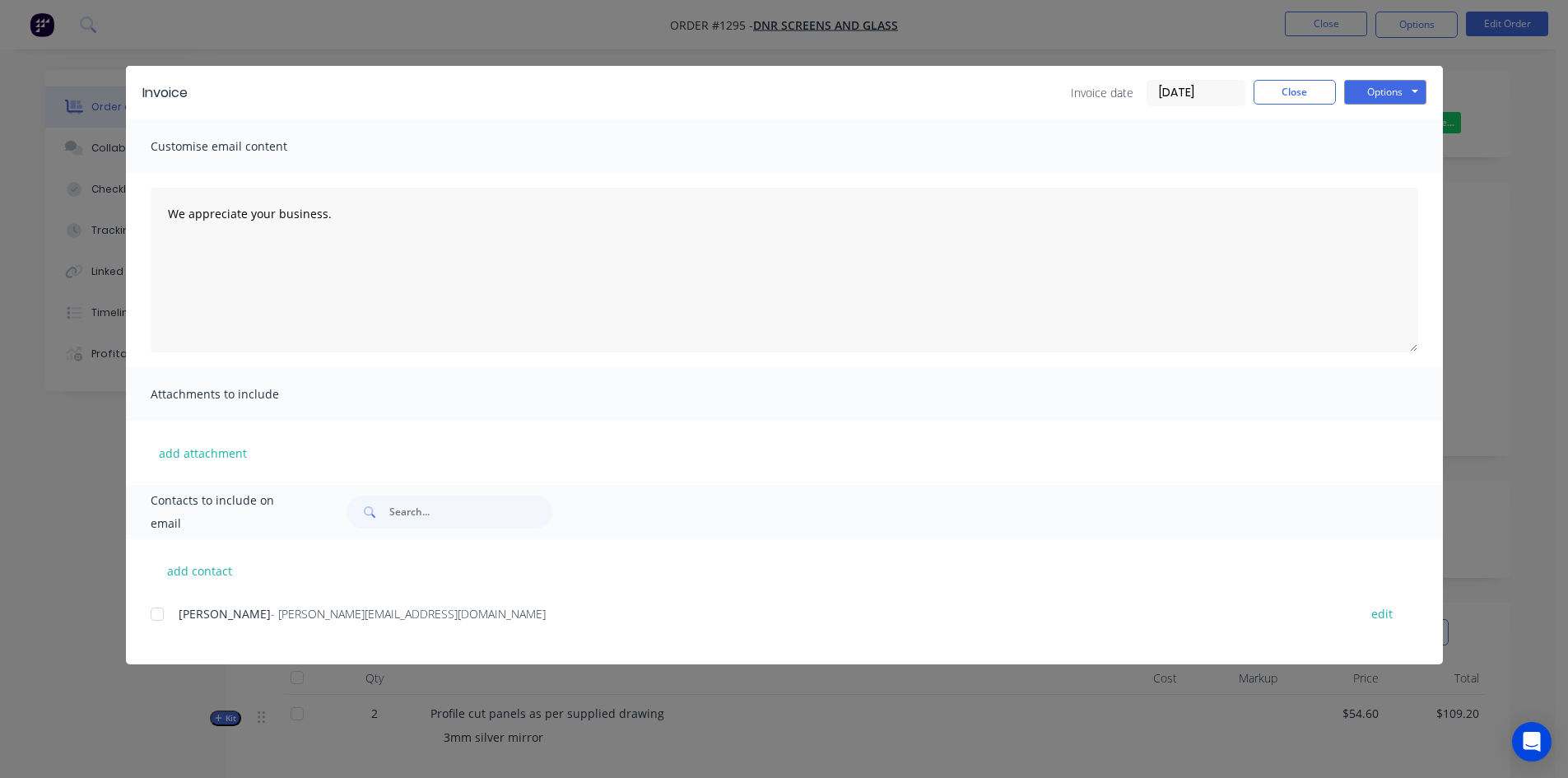
click at [1197, 89] on input "[DATE]" at bounding box center [1196, 92] width 97 height 25
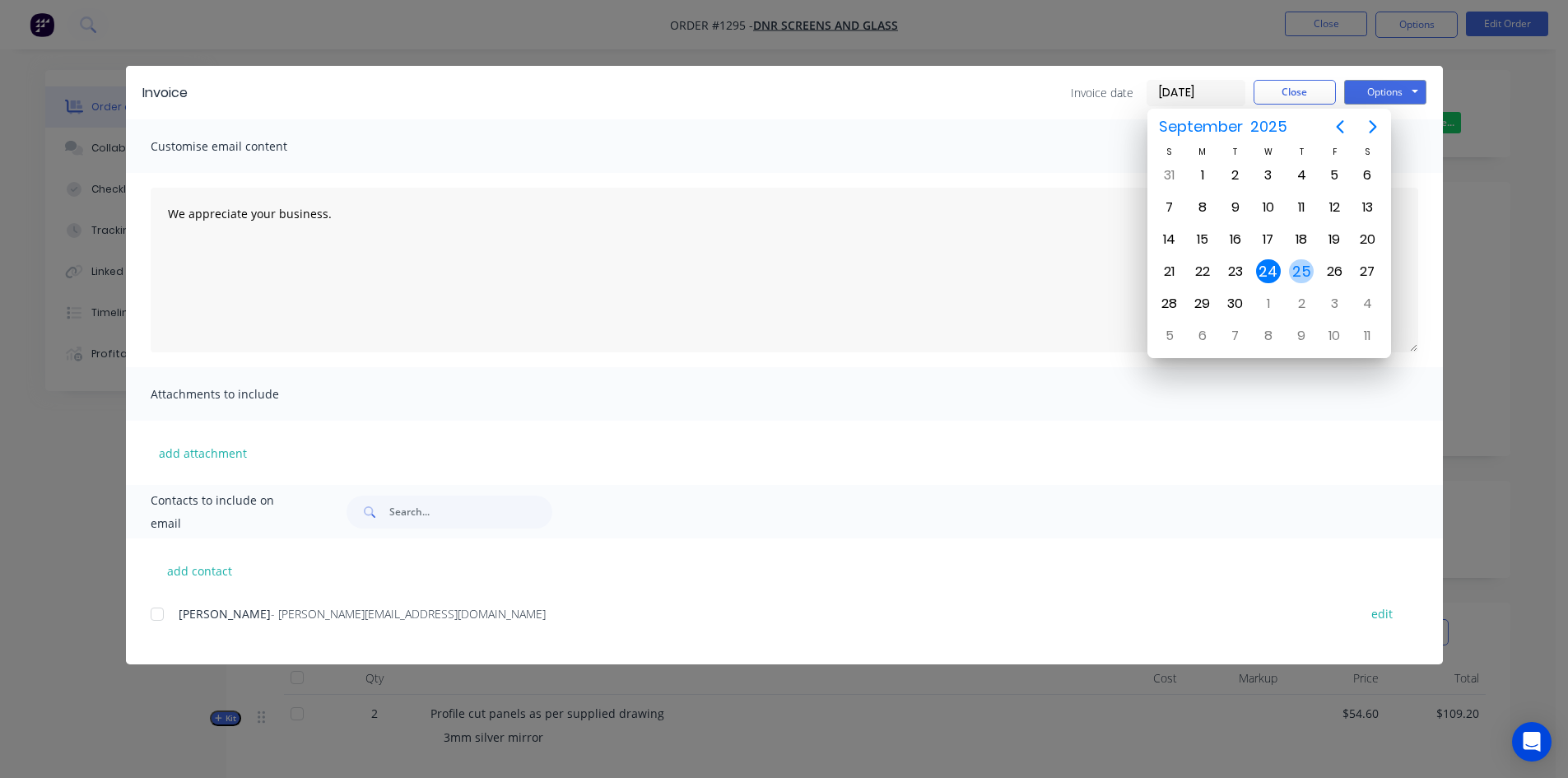
click at [1301, 265] on div "25" at bounding box center [1301, 271] width 25 height 25
type input "[DATE]"
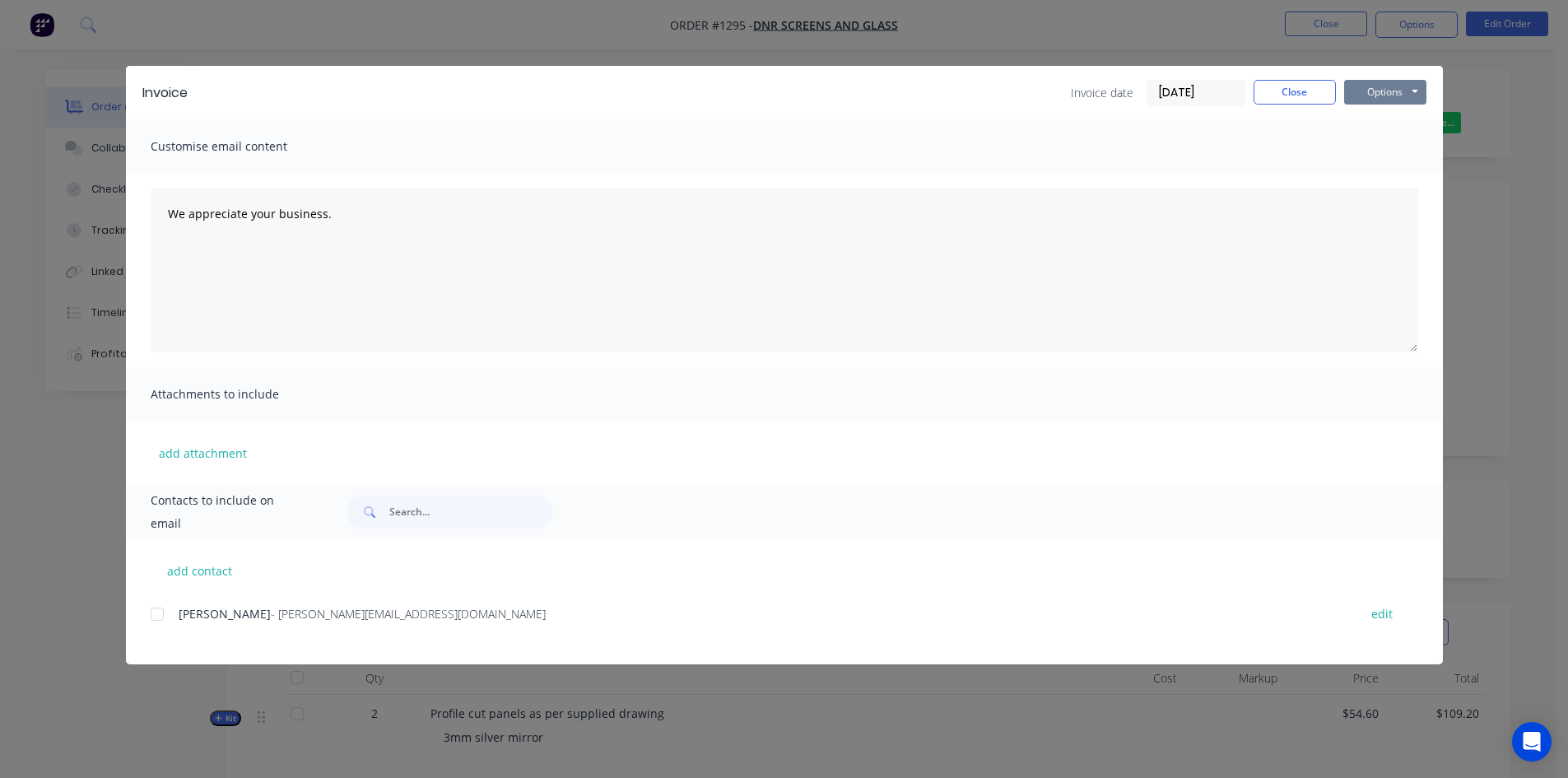
click at [1380, 89] on button "Options" at bounding box center [1385, 91] width 82 height 25
click at [1388, 152] on button "Print" at bounding box center [1396, 149] width 105 height 27
click at [1289, 95] on button "Close" at bounding box center [1295, 91] width 82 height 25
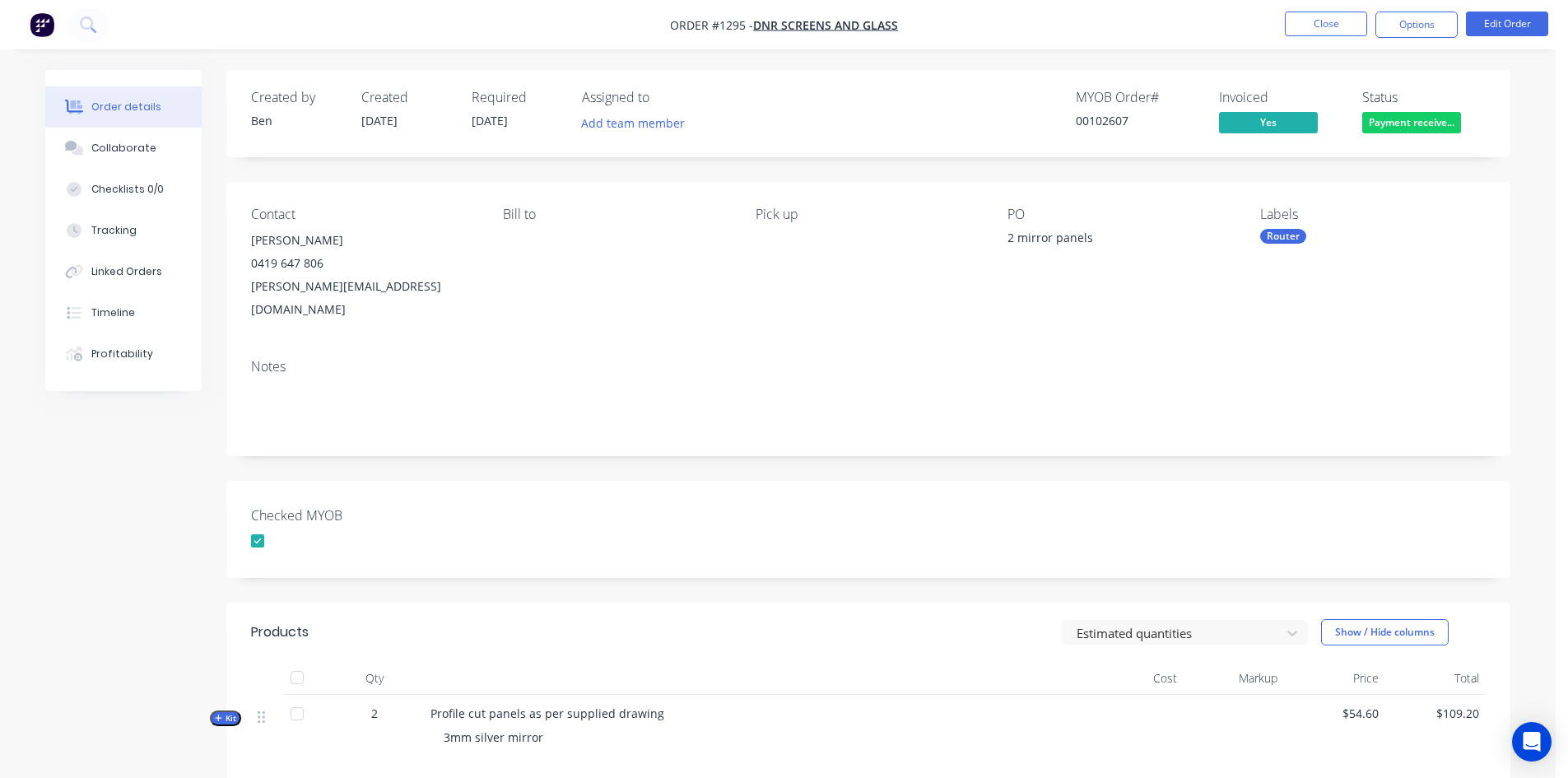
click at [1288, 239] on div "Router" at bounding box center [1283, 237] width 47 height 15
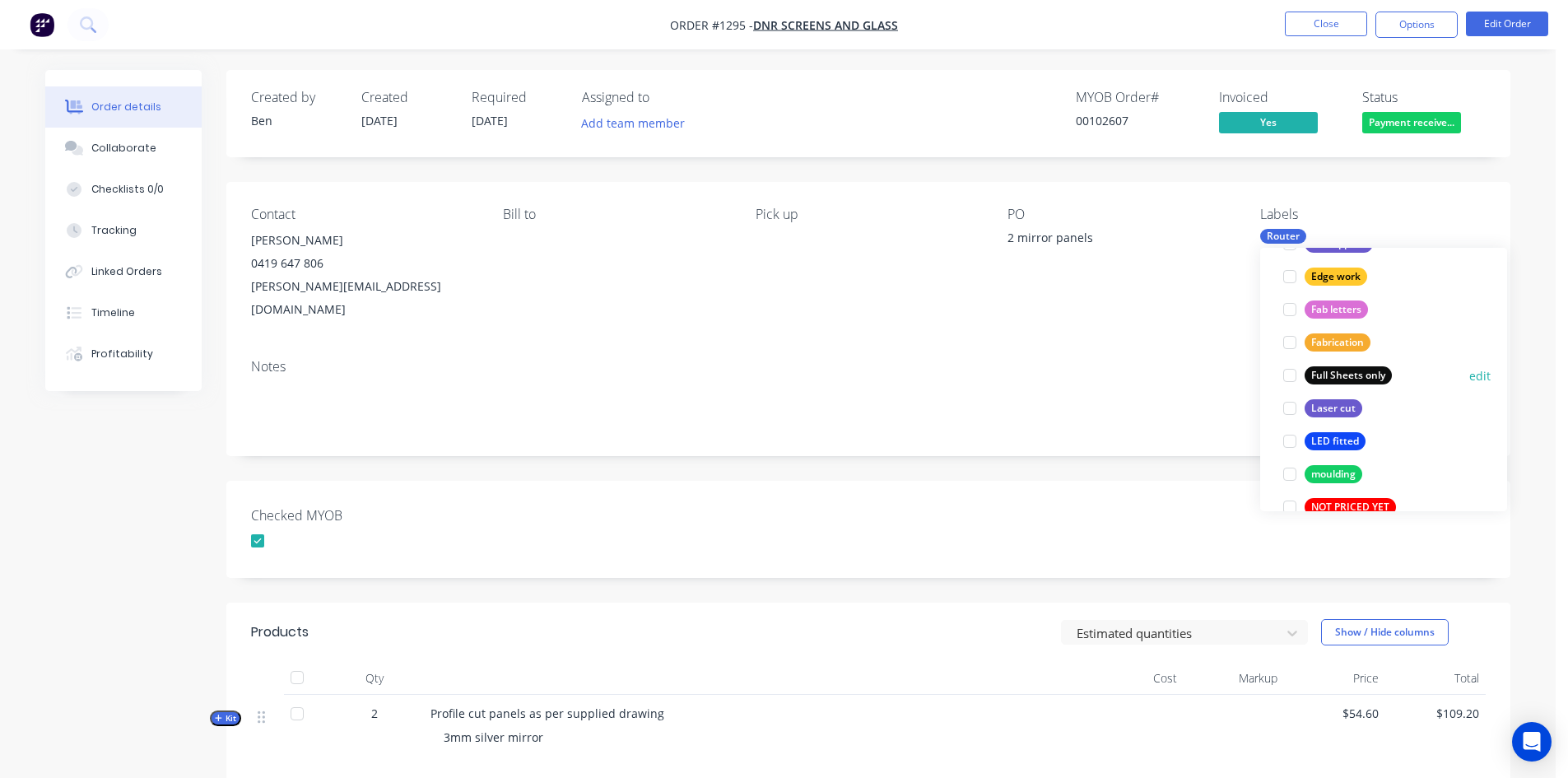
scroll to position [494, 0]
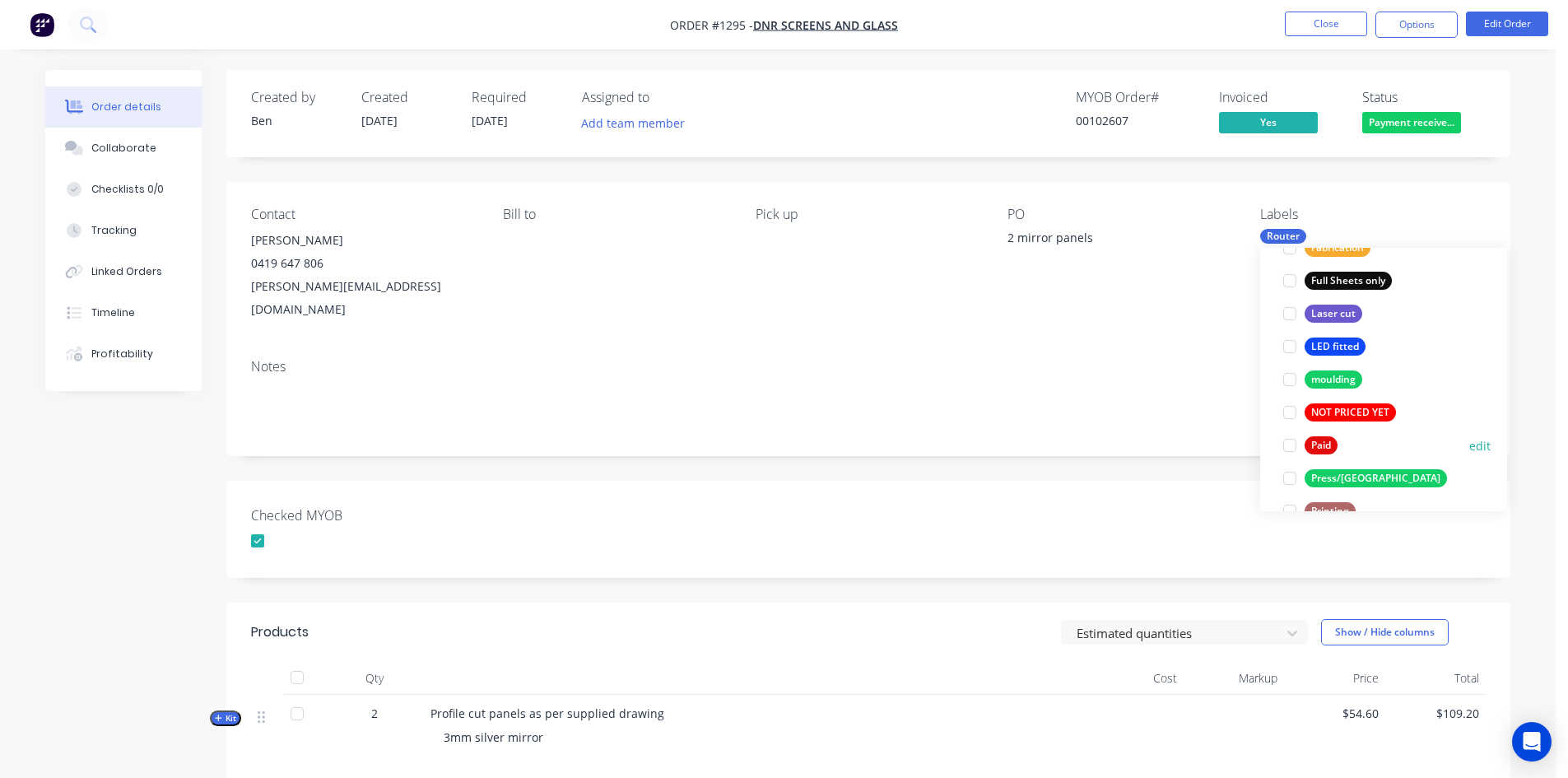
click at [1291, 447] on div at bounding box center [1290, 446] width 33 height 33
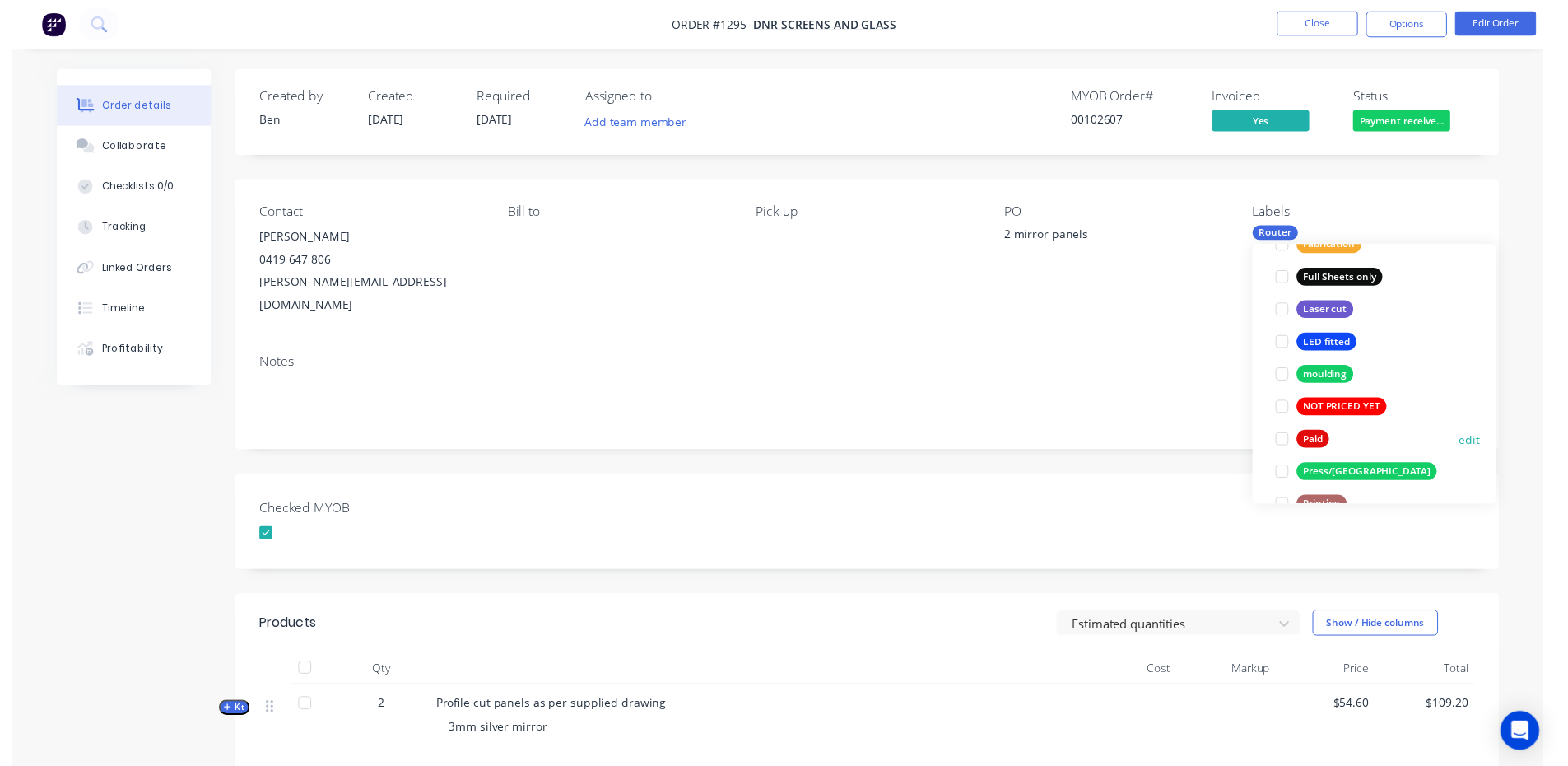
scroll to position [0, 0]
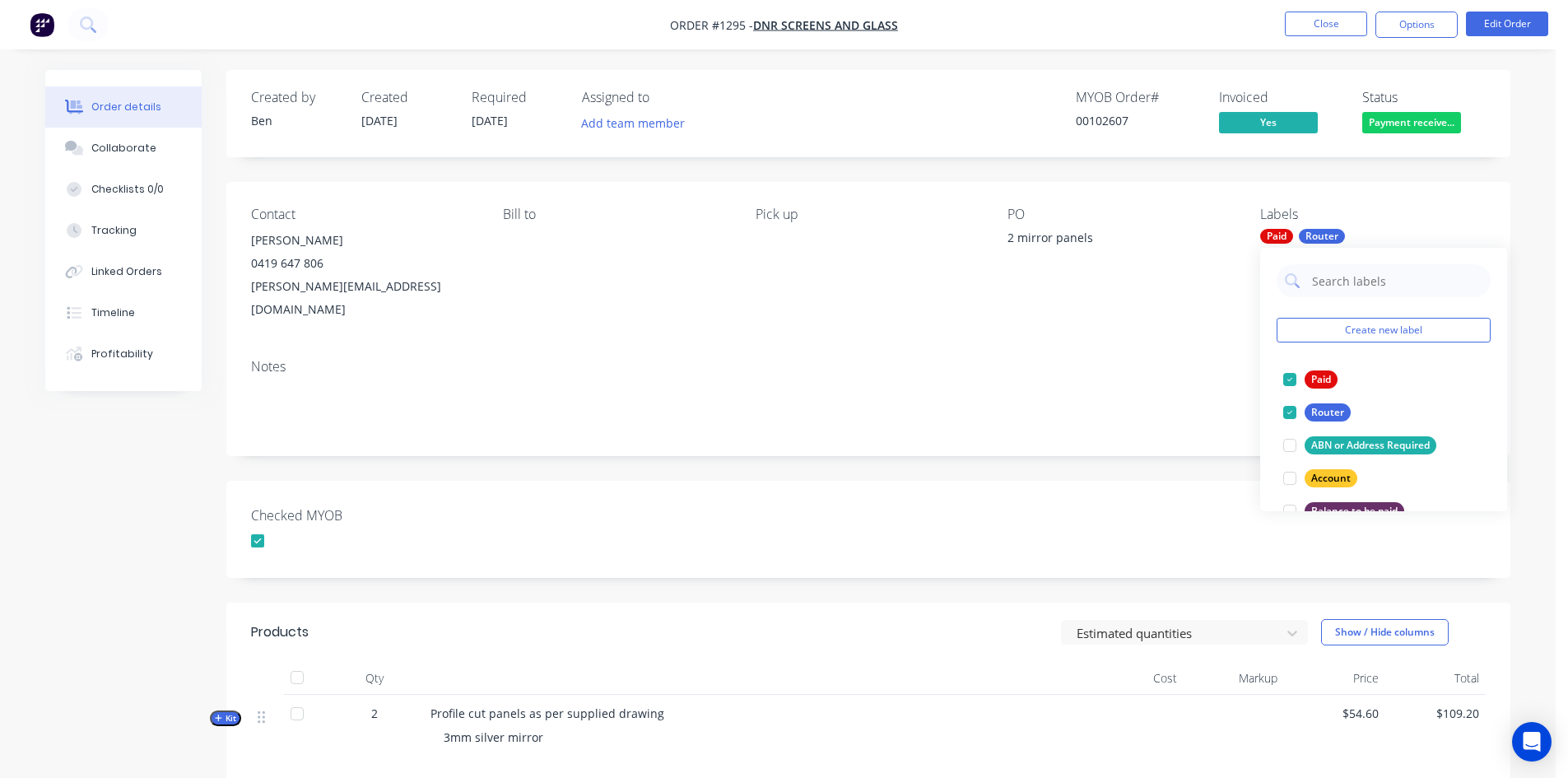
click at [1174, 481] on div "Checked MYOB" at bounding box center [868, 530] width 1284 height 97
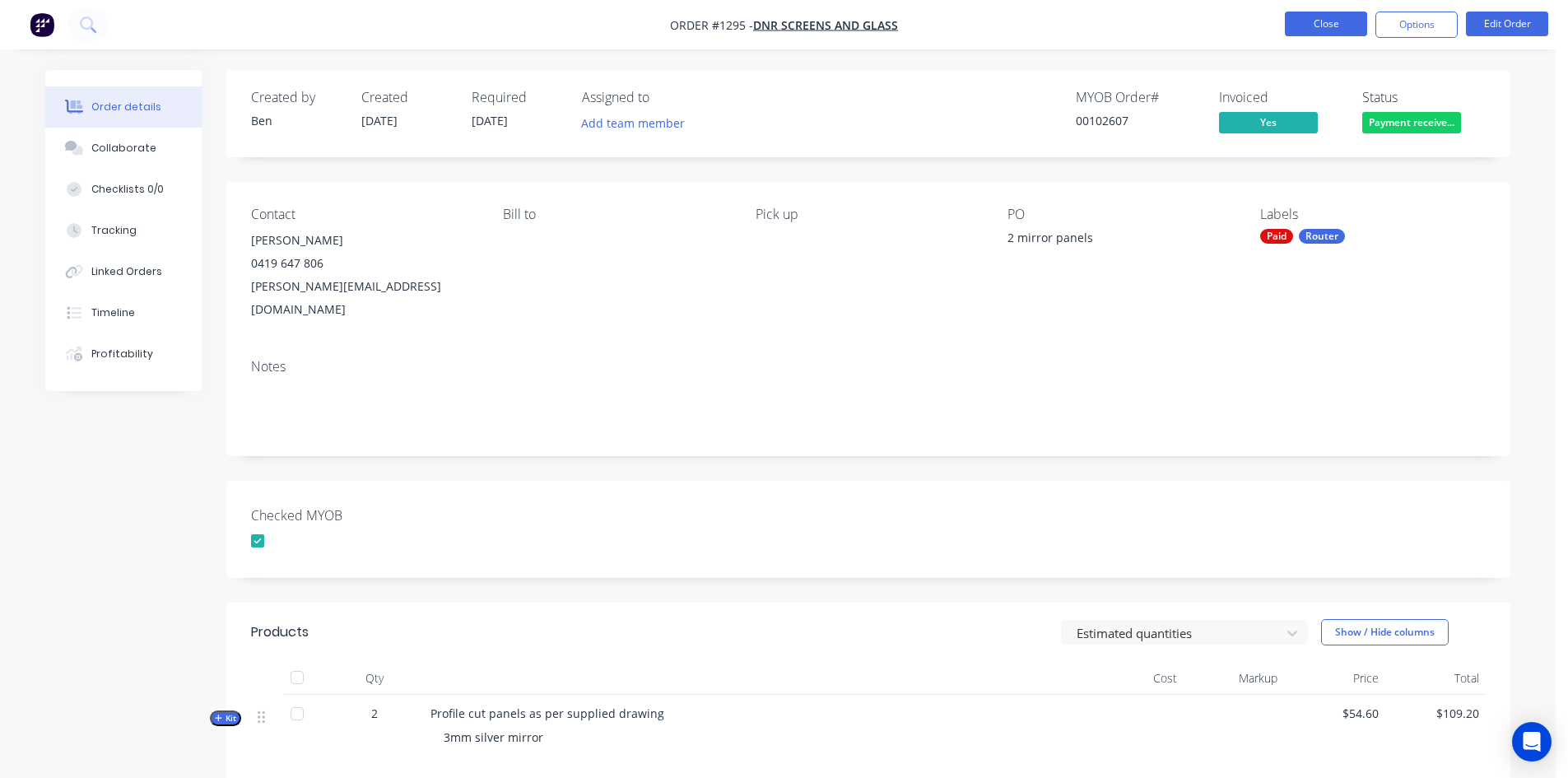
click at [1341, 21] on button "Close" at bounding box center [1326, 24] width 82 height 25
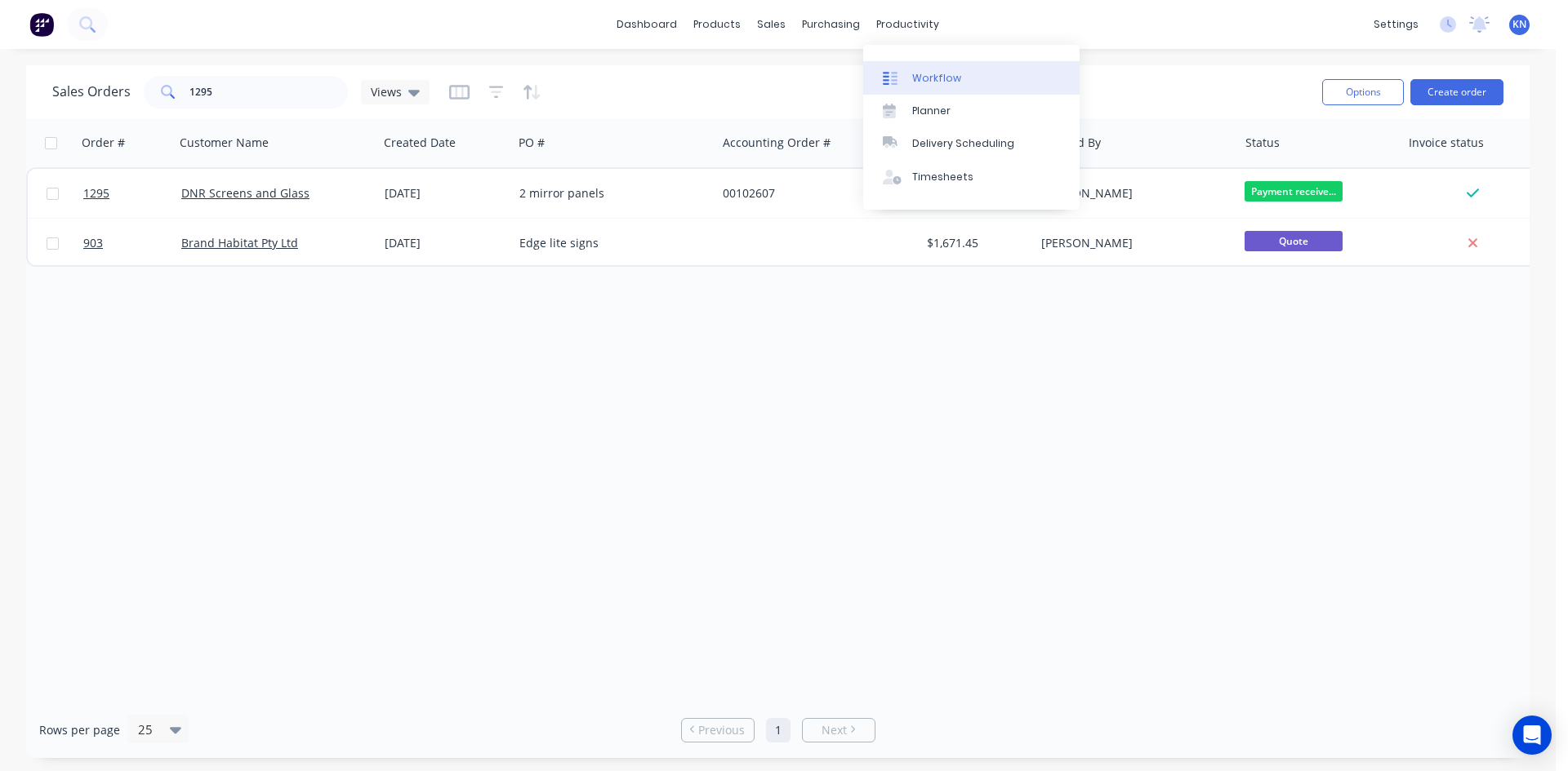
click at [953, 78] on div "Workflow" at bounding box center [937, 78] width 49 height 14
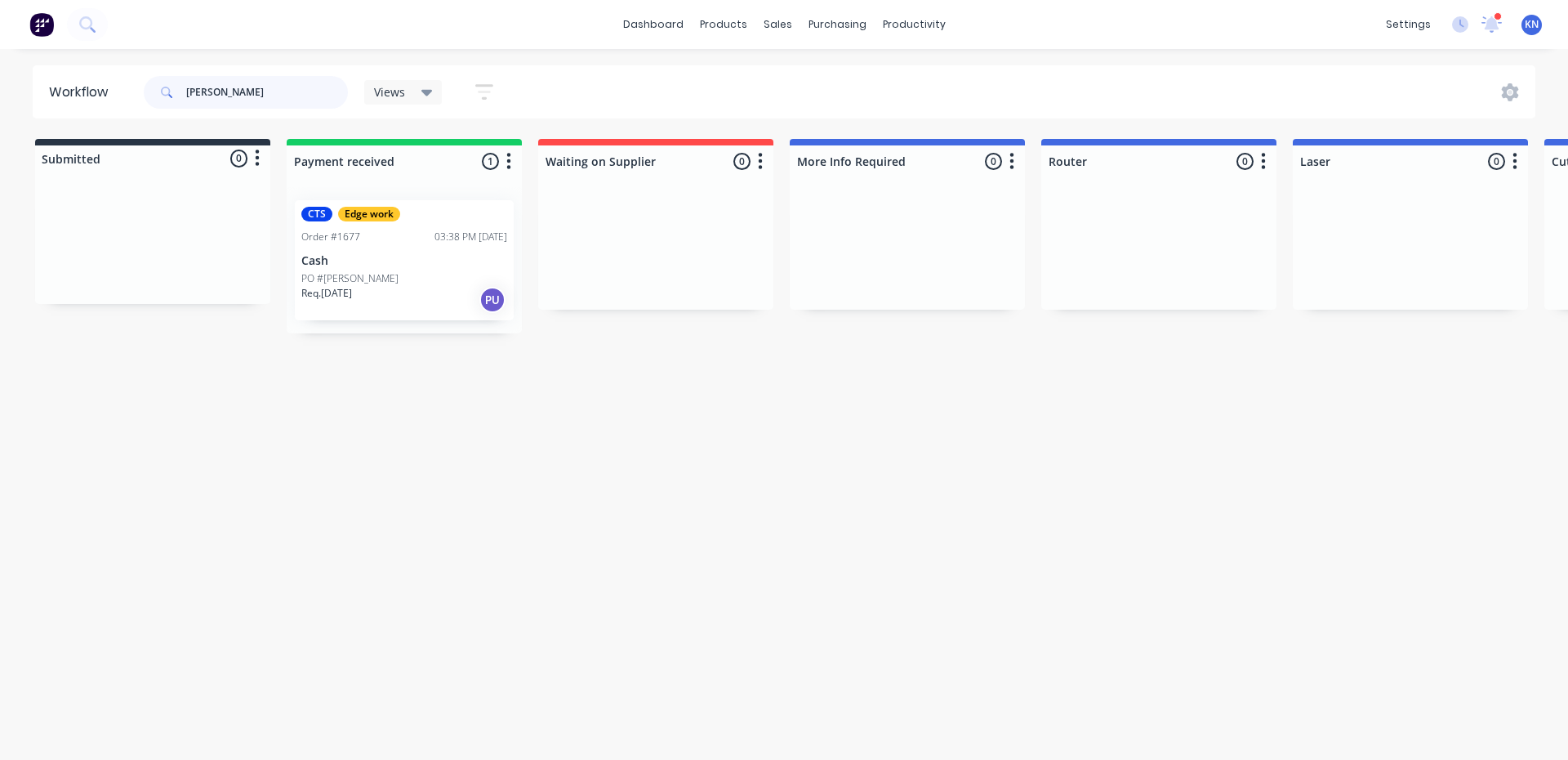
drag, startPoint x: 243, startPoint y: 88, endPoint x: 156, endPoint y: 84, distance: 87.1
click at [156, 84] on div "[PERSON_NAME]" at bounding box center [246, 92] width 205 height 33
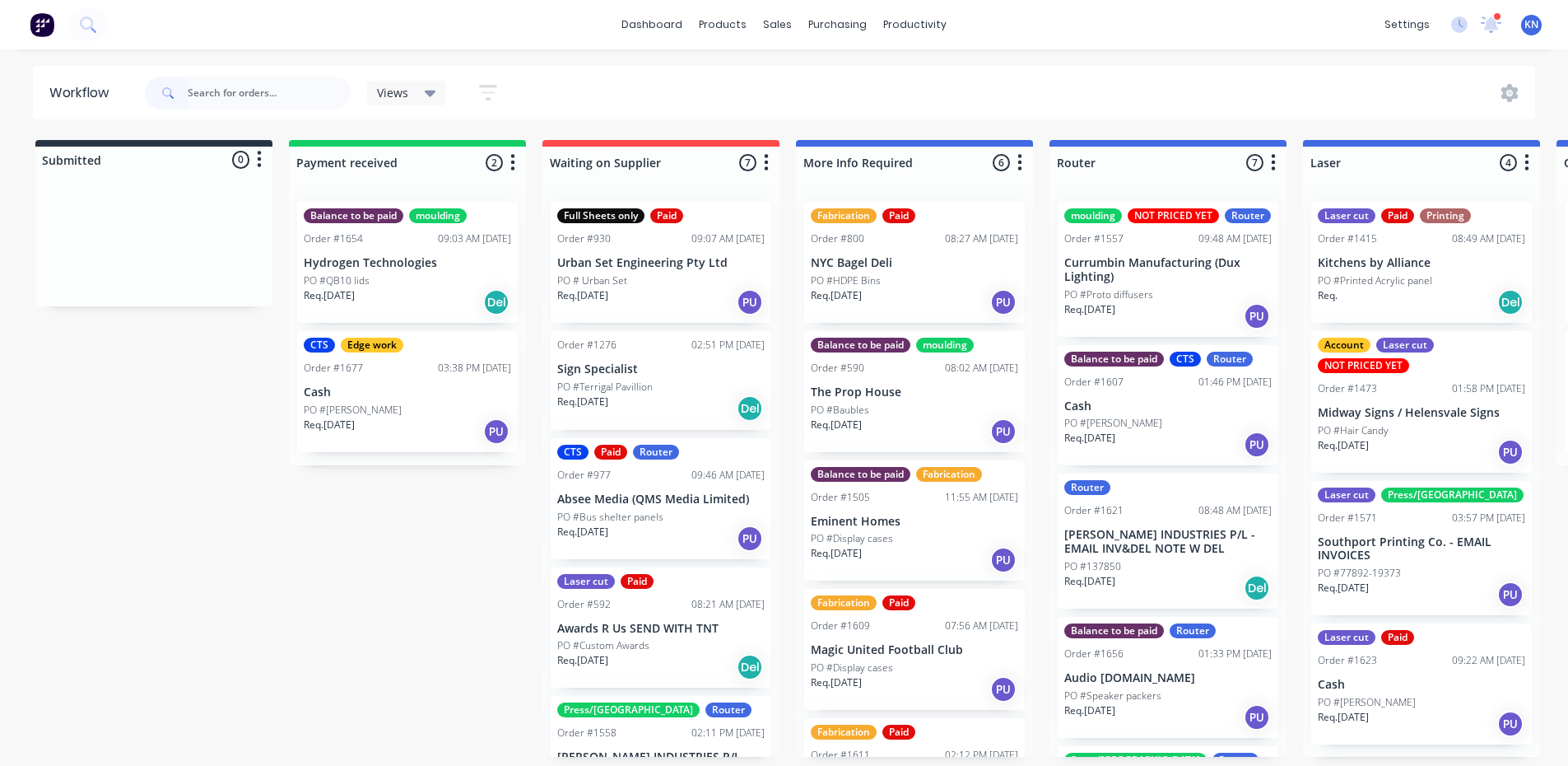
click at [1142, 431] on div "PO #[PERSON_NAME]" at bounding box center [1167, 424] width 207 height 15
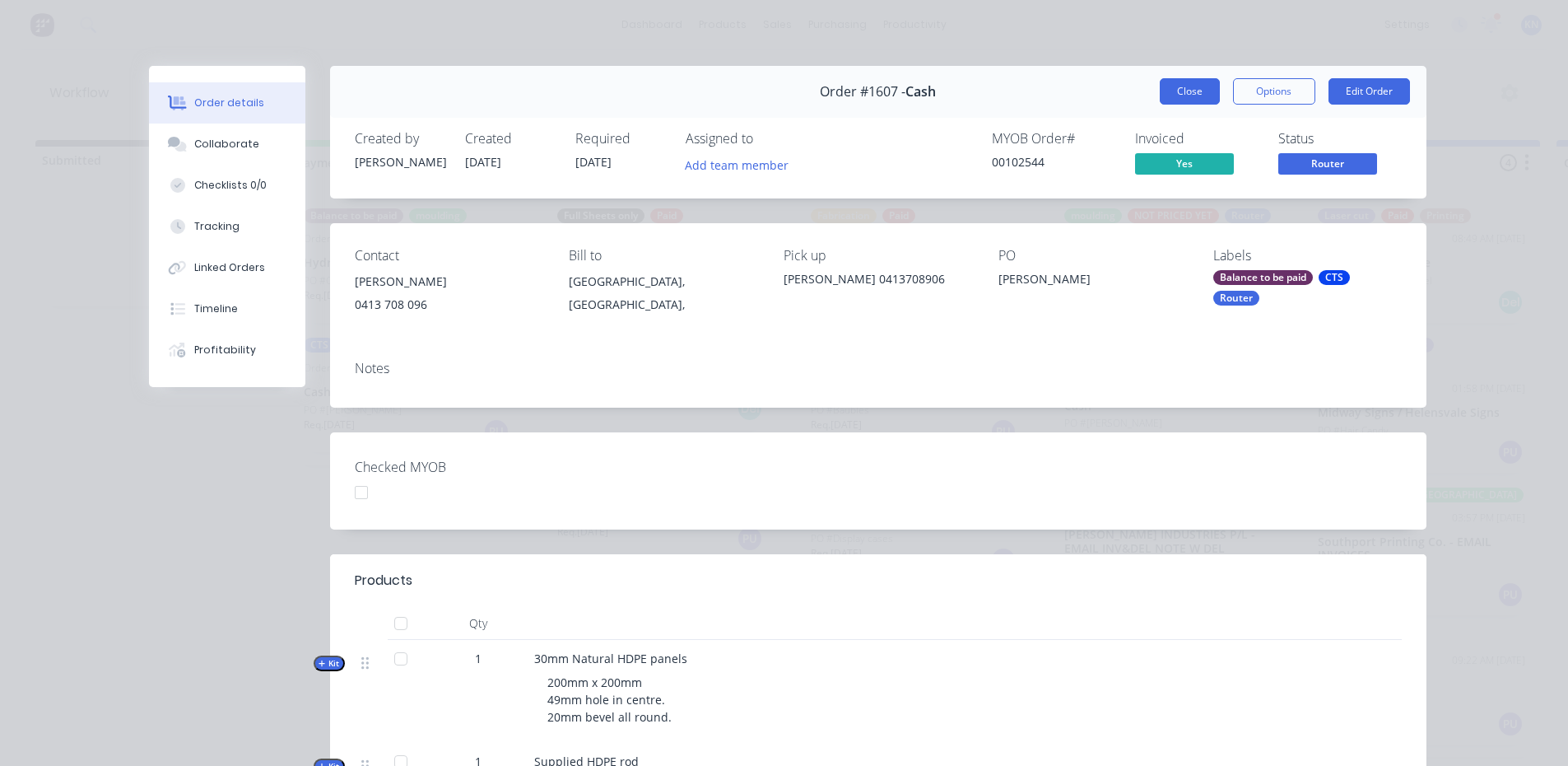
click at [1196, 89] on button "Close" at bounding box center [1190, 91] width 60 height 26
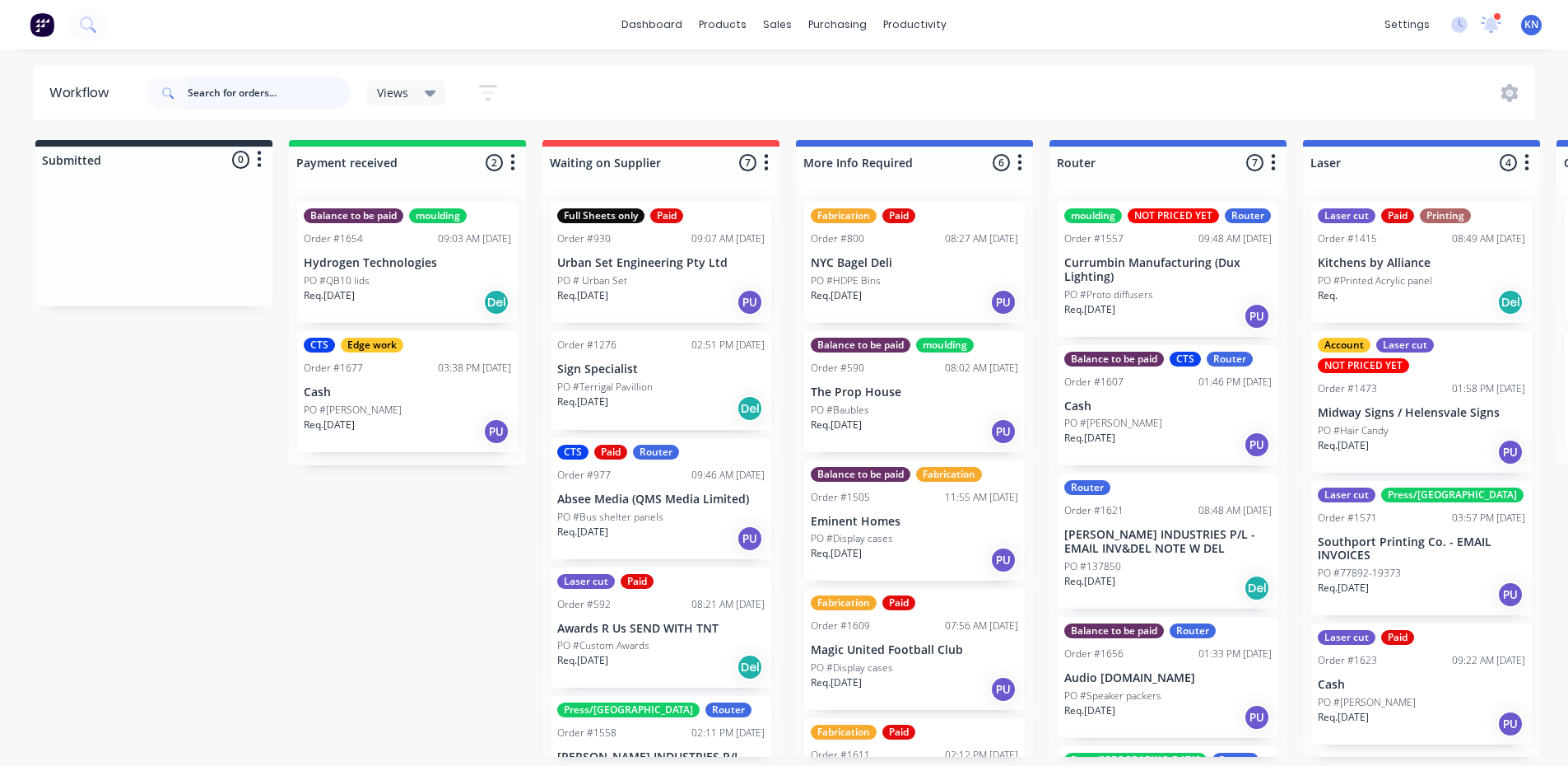
click at [286, 89] on input "text" at bounding box center [269, 93] width 163 height 33
type input "[PERSON_NAME]"
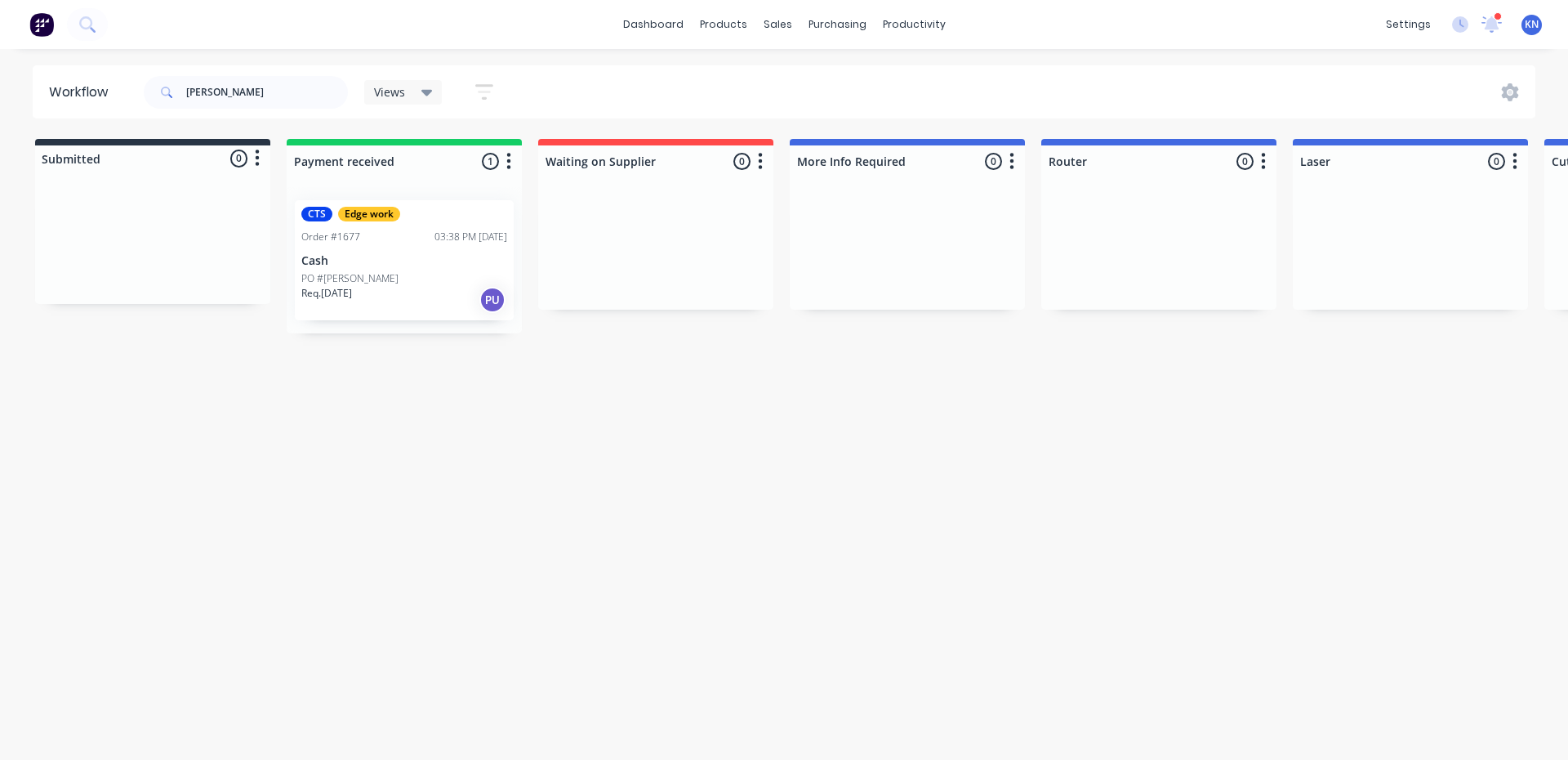
click at [369, 303] on div "Req. [DATE] PU" at bounding box center [404, 300] width 206 height 28
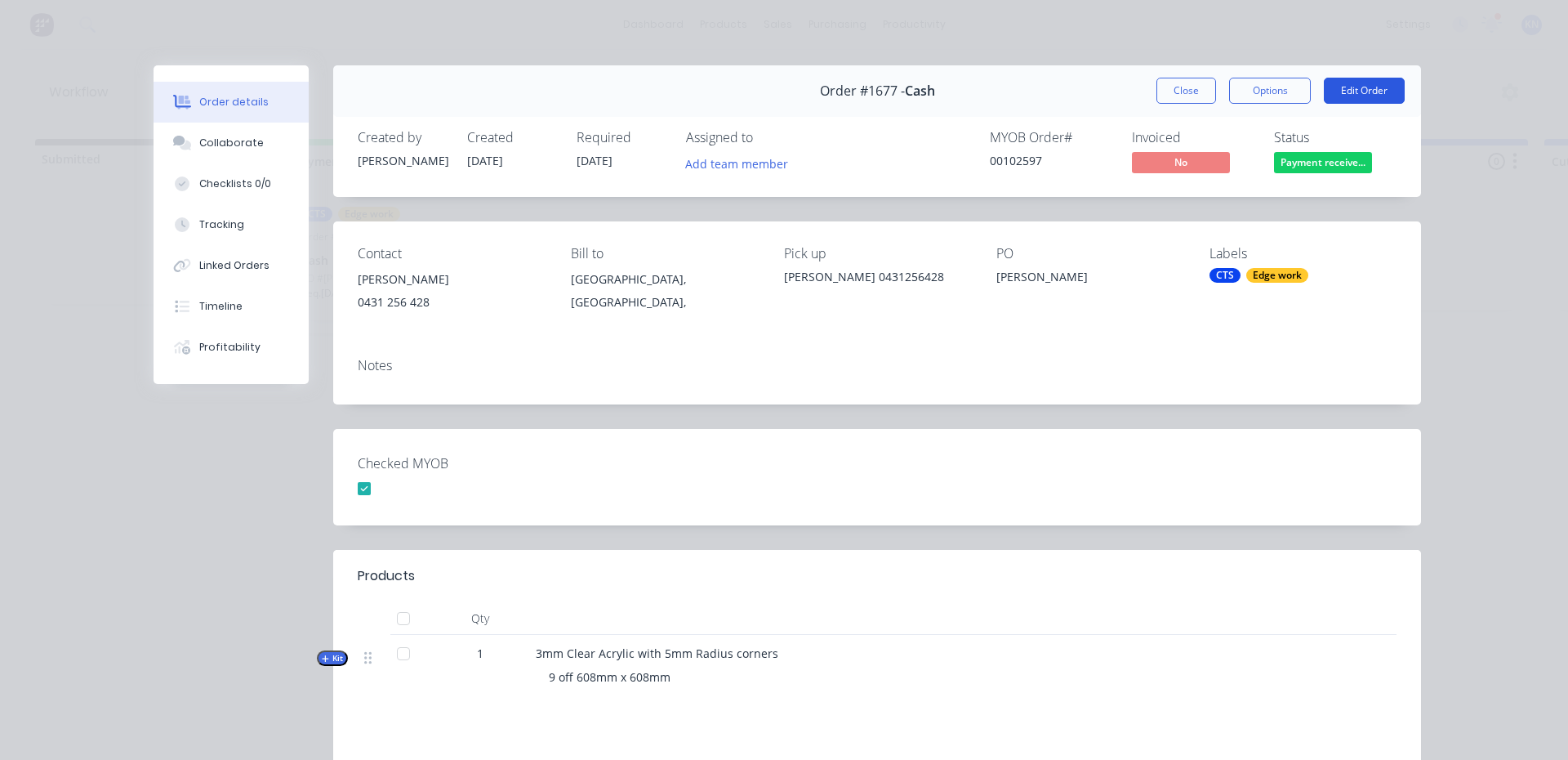
click at [1362, 89] on button "Edit Order" at bounding box center [1363, 91] width 81 height 26
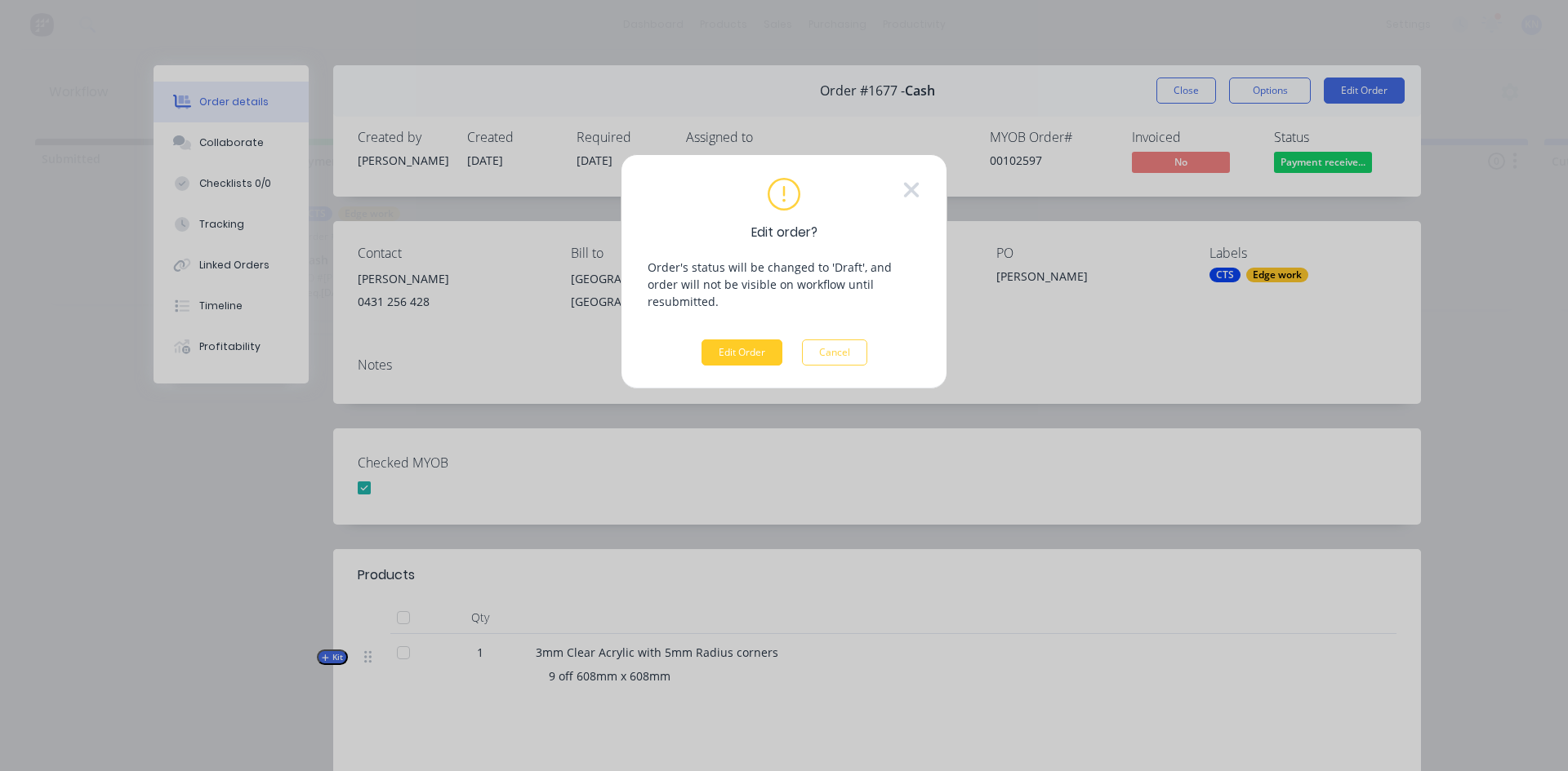
click at [750, 339] on button "Edit Order" at bounding box center [741, 352] width 81 height 26
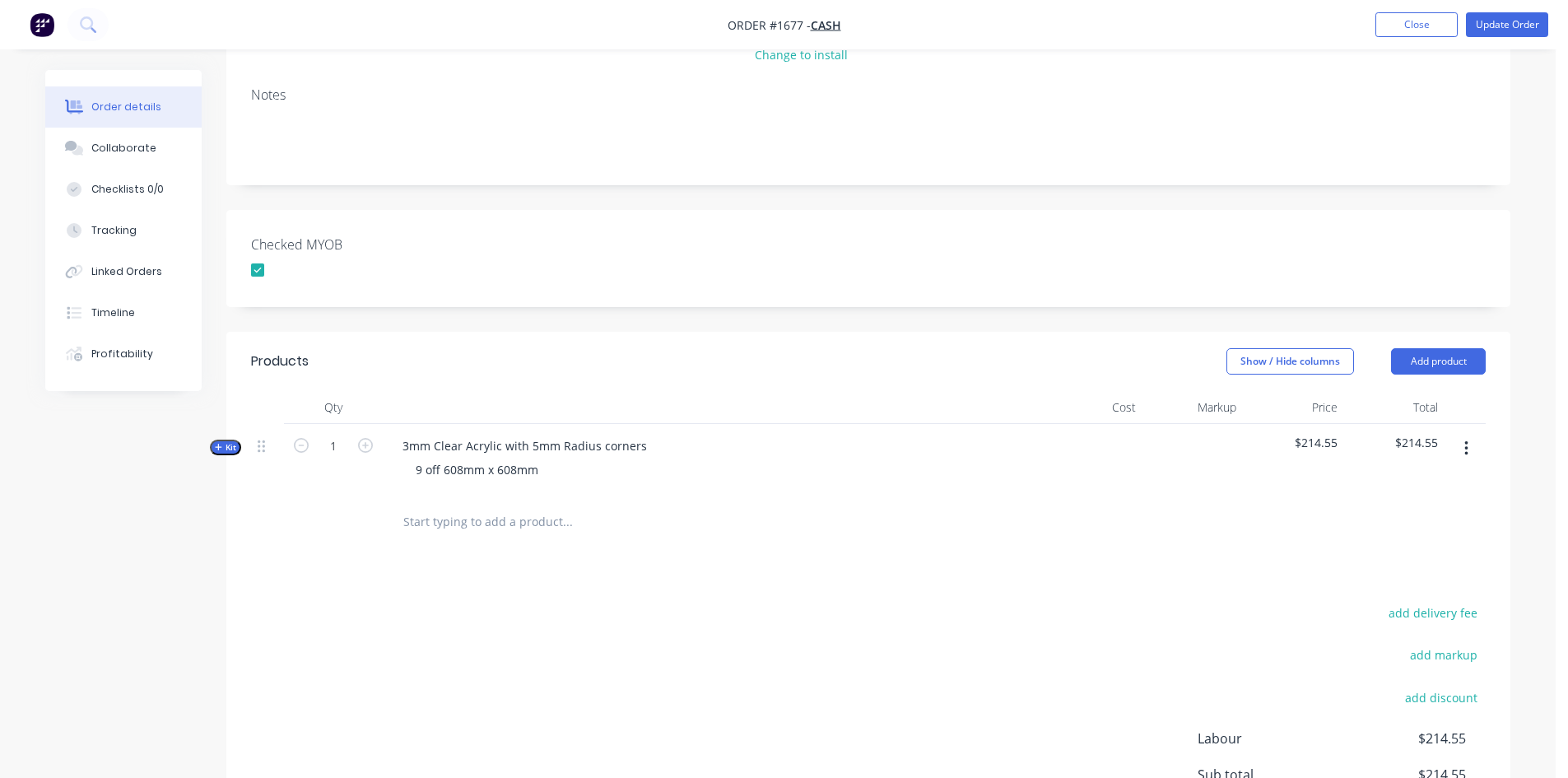
scroll to position [247, 0]
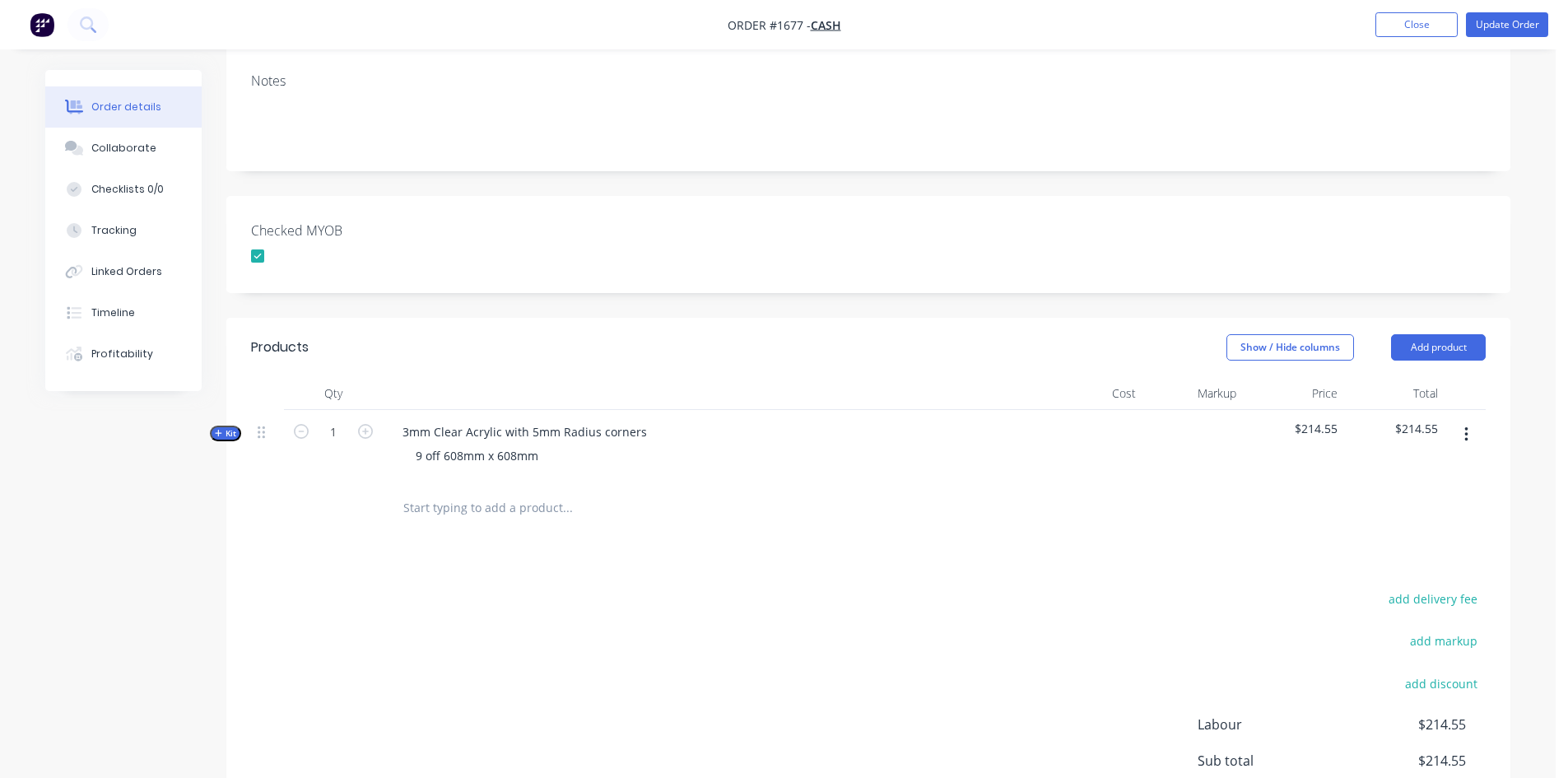
click at [228, 433] on span "Kit" at bounding box center [225, 434] width 21 height 13
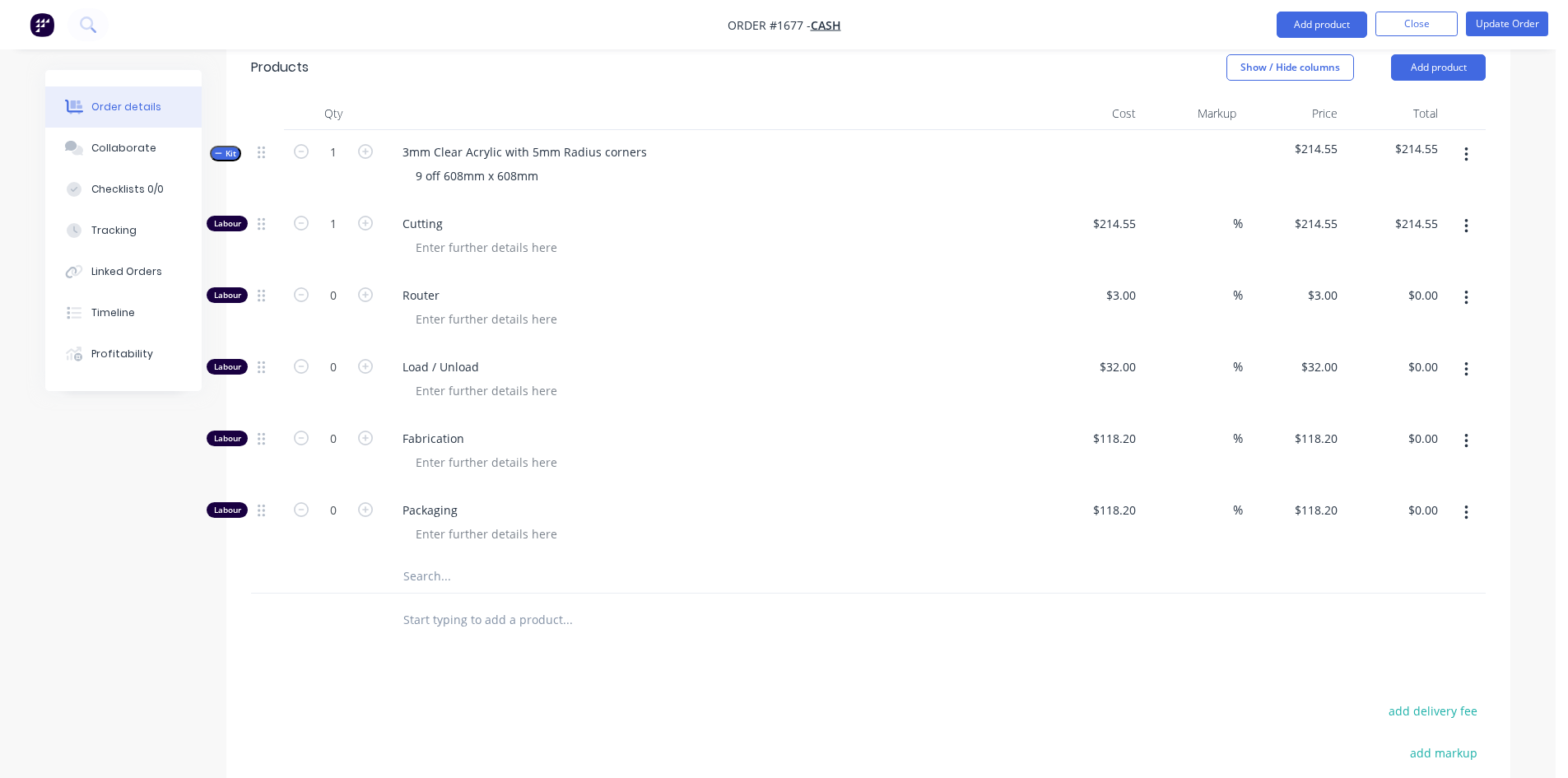
scroll to position [576, 0]
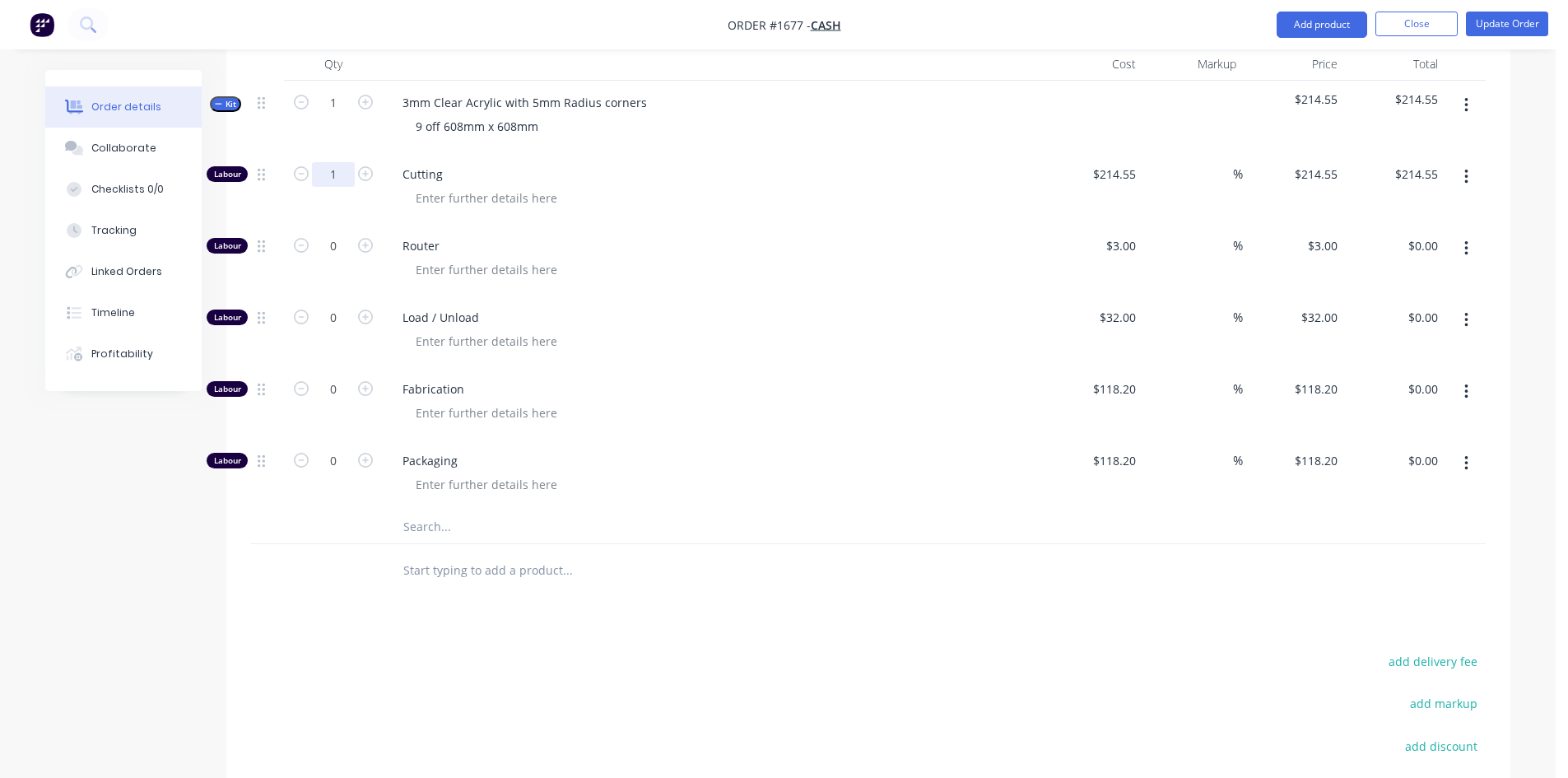
click at [340, 174] on input "1" at bounding box center [333, 174] width 43 height 25
type input "0"
type input "$0.00"
click at [457, 519] on input "text" at bounding box center [567, 527] width 329 height 33
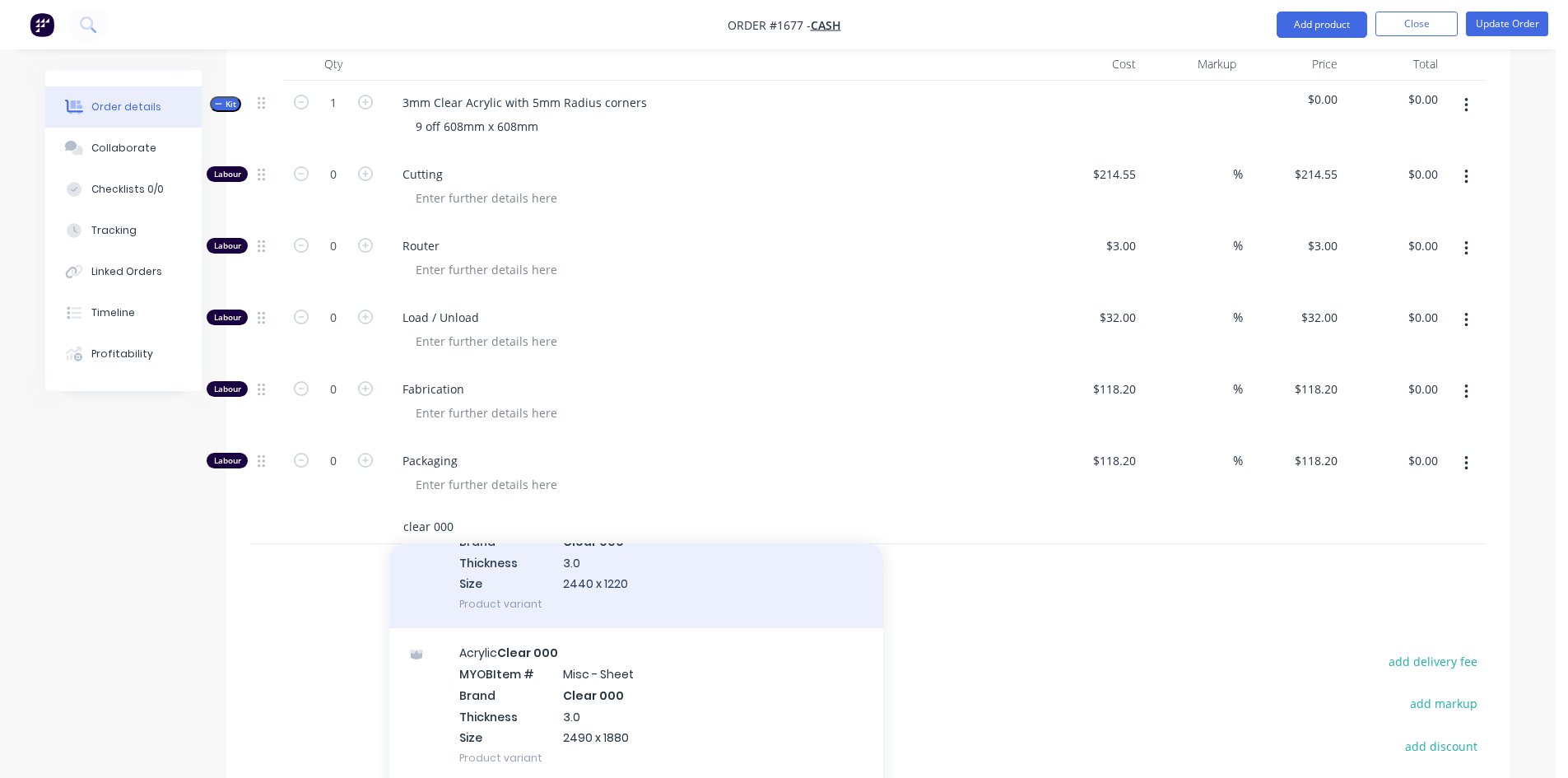
scroll to position [988, 0]
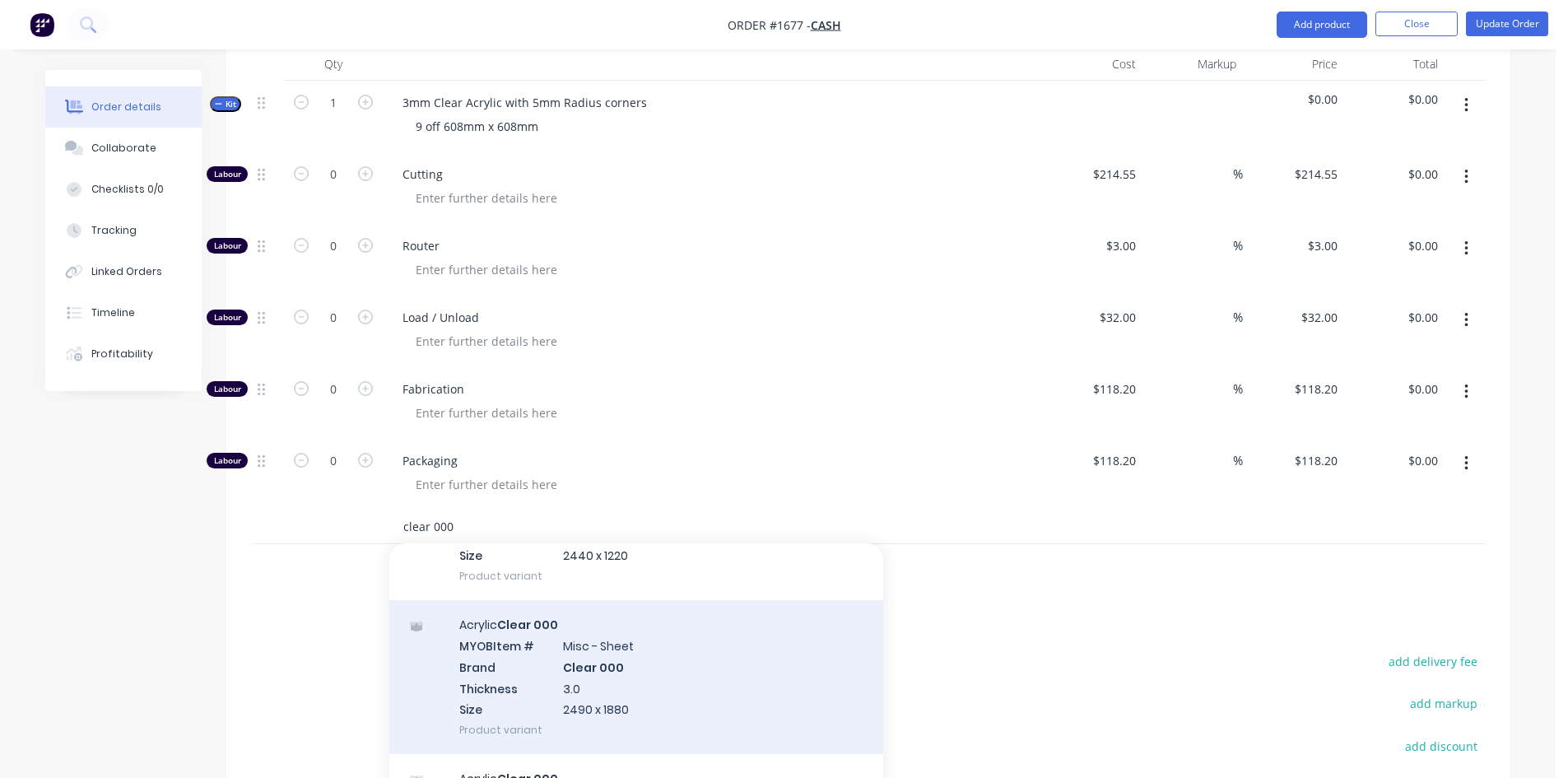
type input "clear 000"
click at [634, 680] on div "Acrylic Clear 000 MYOB Item # Misc - Sheet Brand Clear 000 Thickness 3.0 Size 2…" at bounding box center [636, 678] width 494 height 154
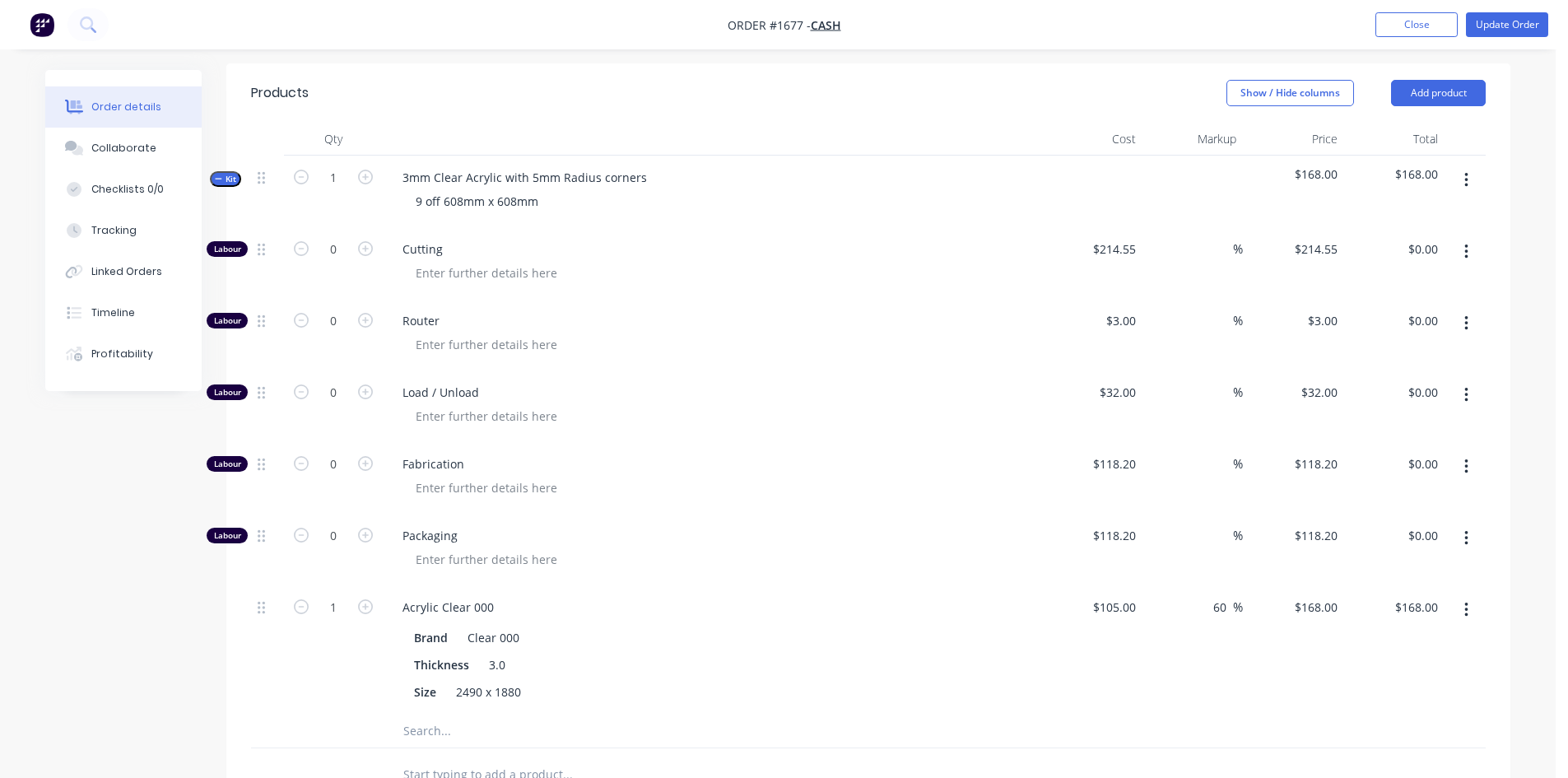
scroll to position [494, 0]
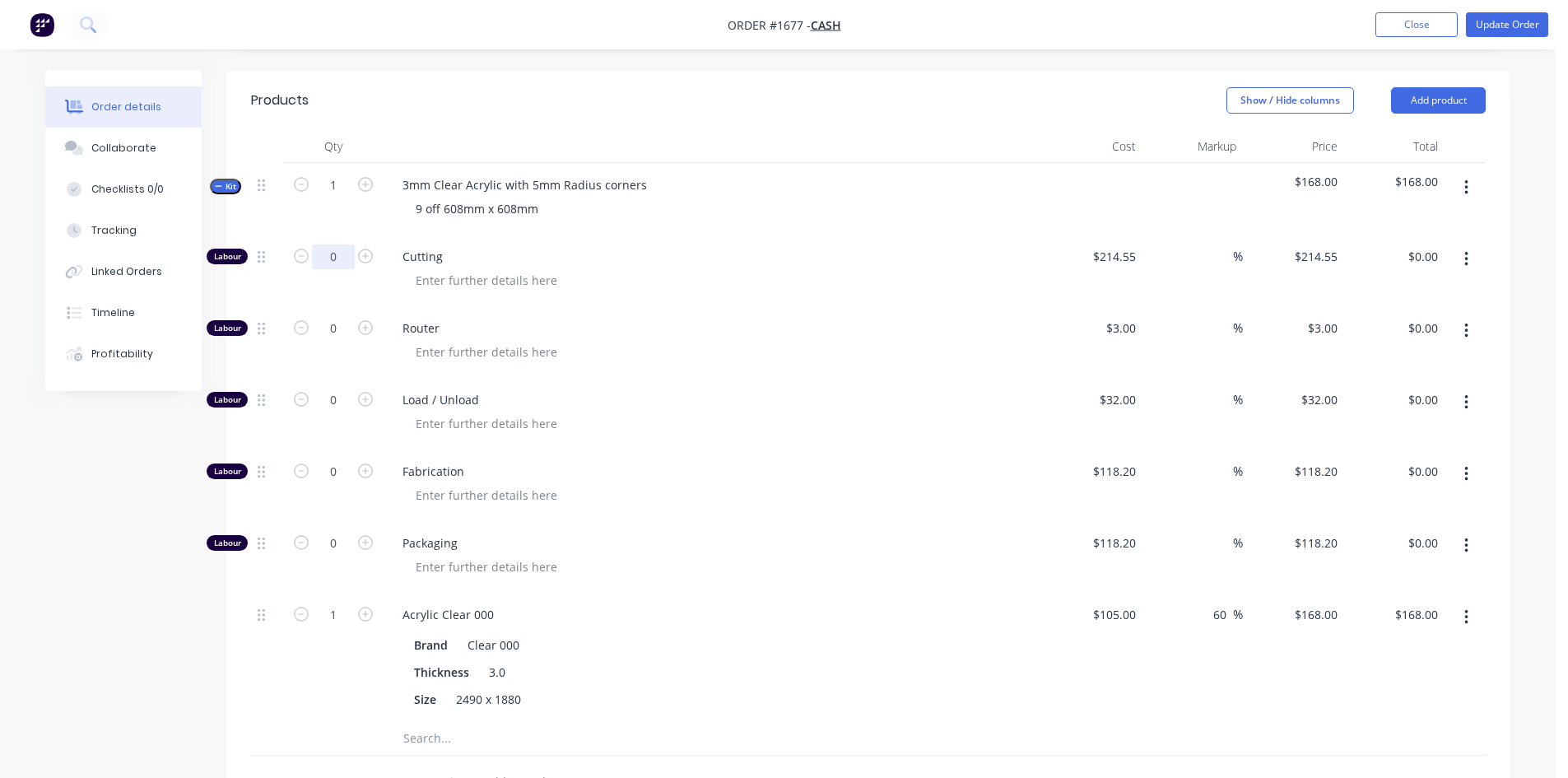
click at [329, 258] on input "0" at bounding box center [333, 257] width 43 height 25
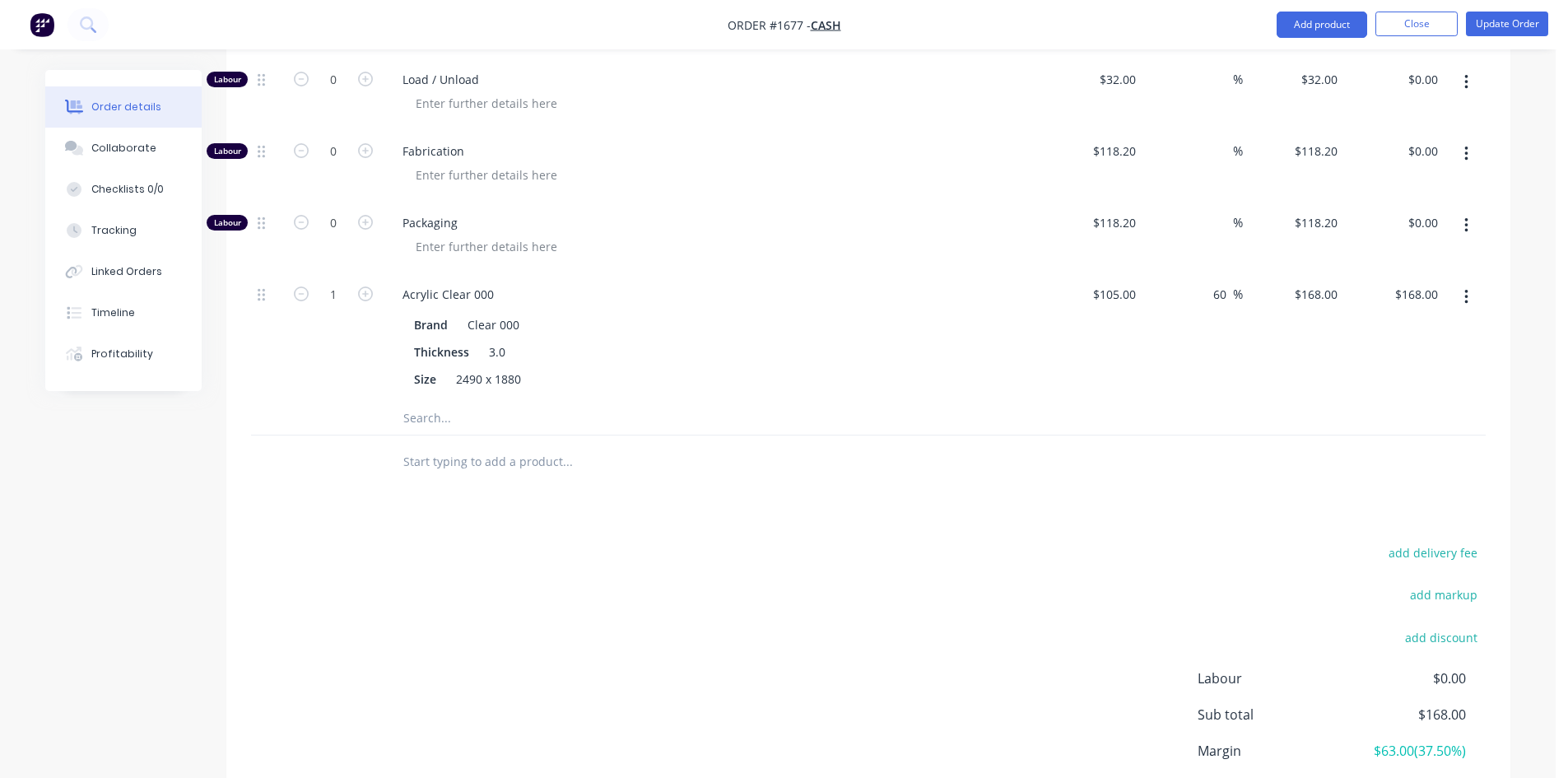
scroll to position [451, 0]
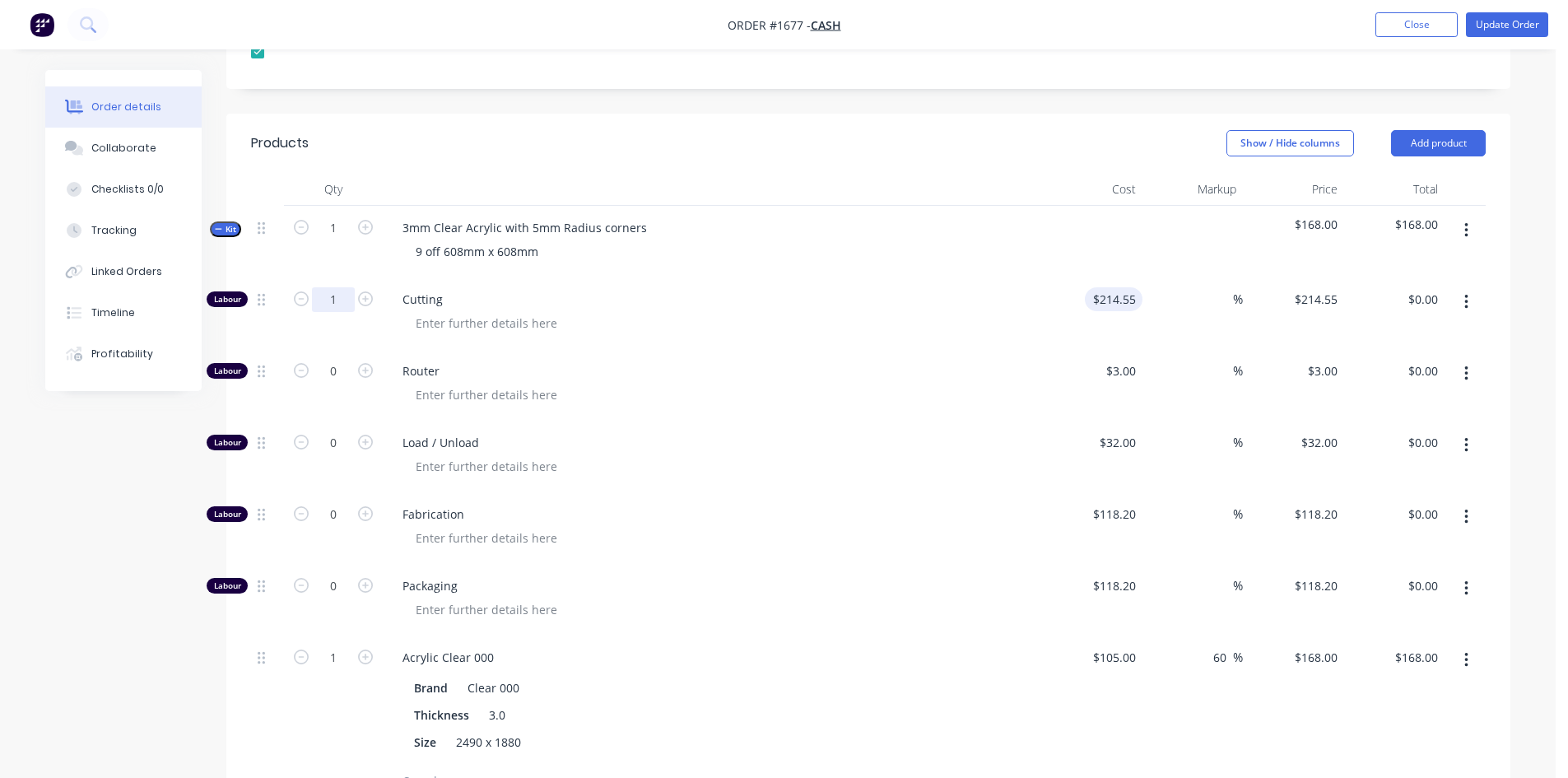
type input "1"
type input "214.55"
type input "$214.55"
drag, startPoint x: 1088, startPoint y: 304, endPoint x: 1103, endPoint y: 306, distance: 15.1
click at [1094, 304] on div "214.55 $214.55" at bounding box center [1113, 300] width 57 height 24
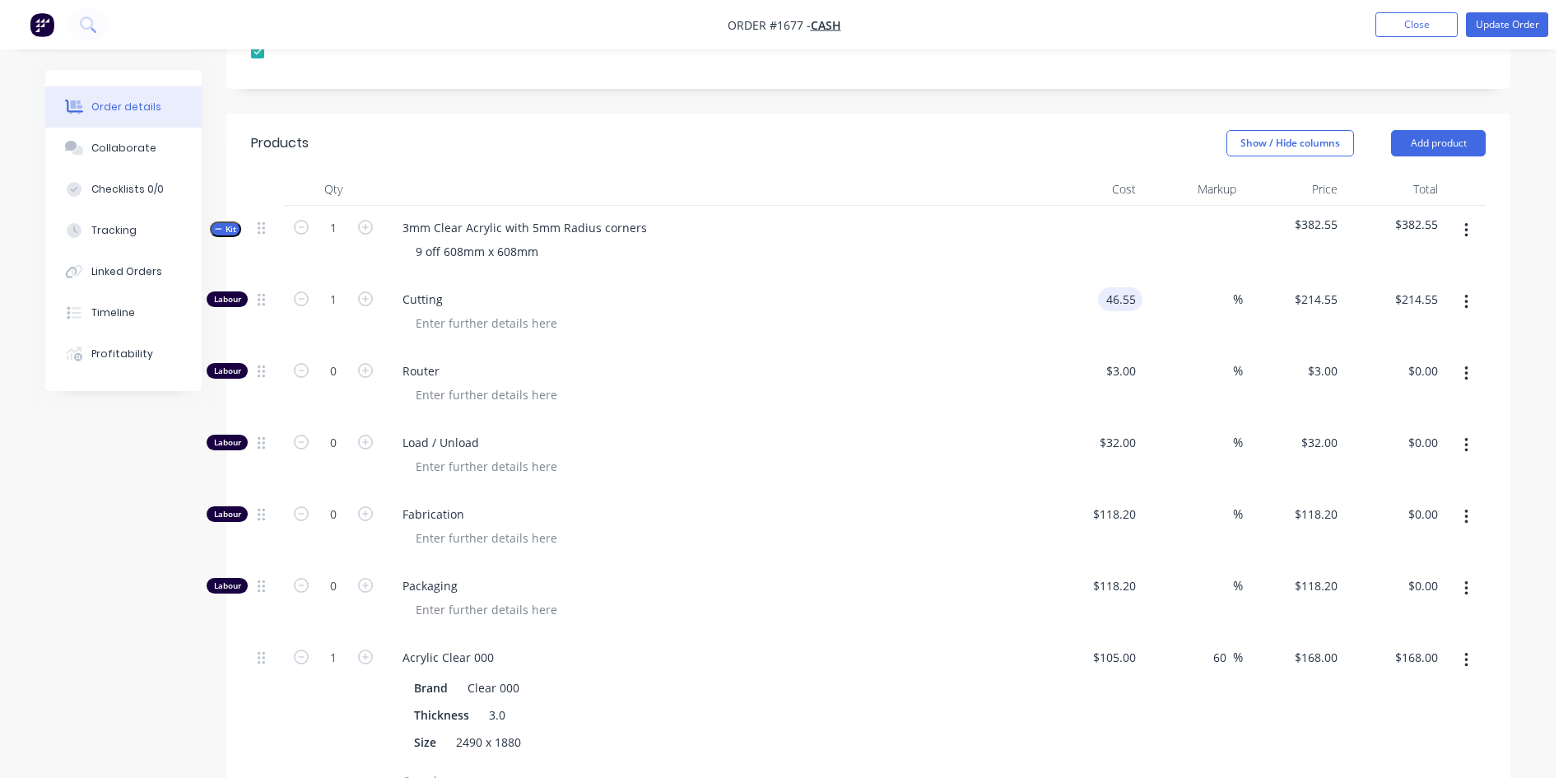
type input "$46.55"
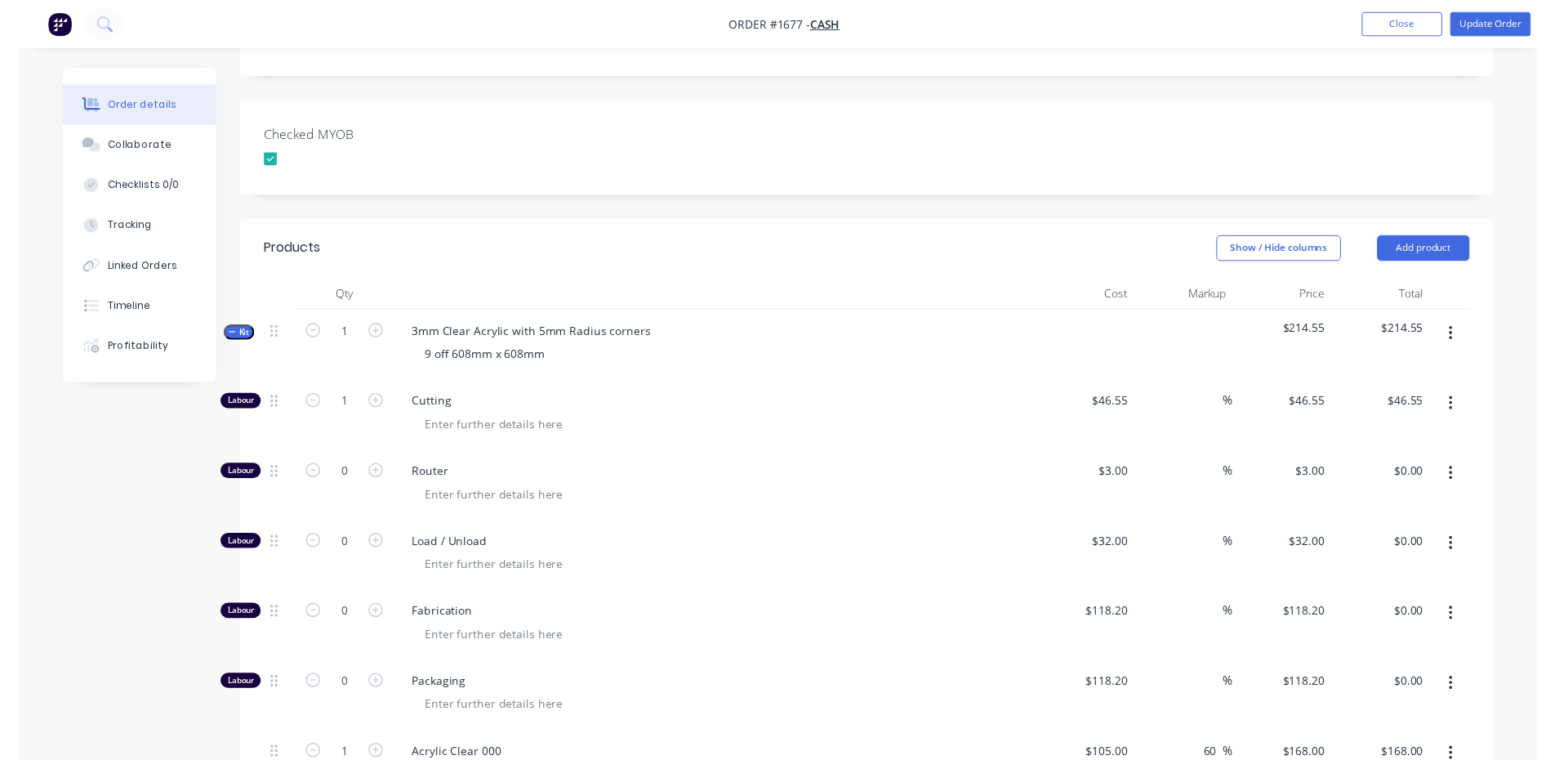
scroll to position [0, 0]
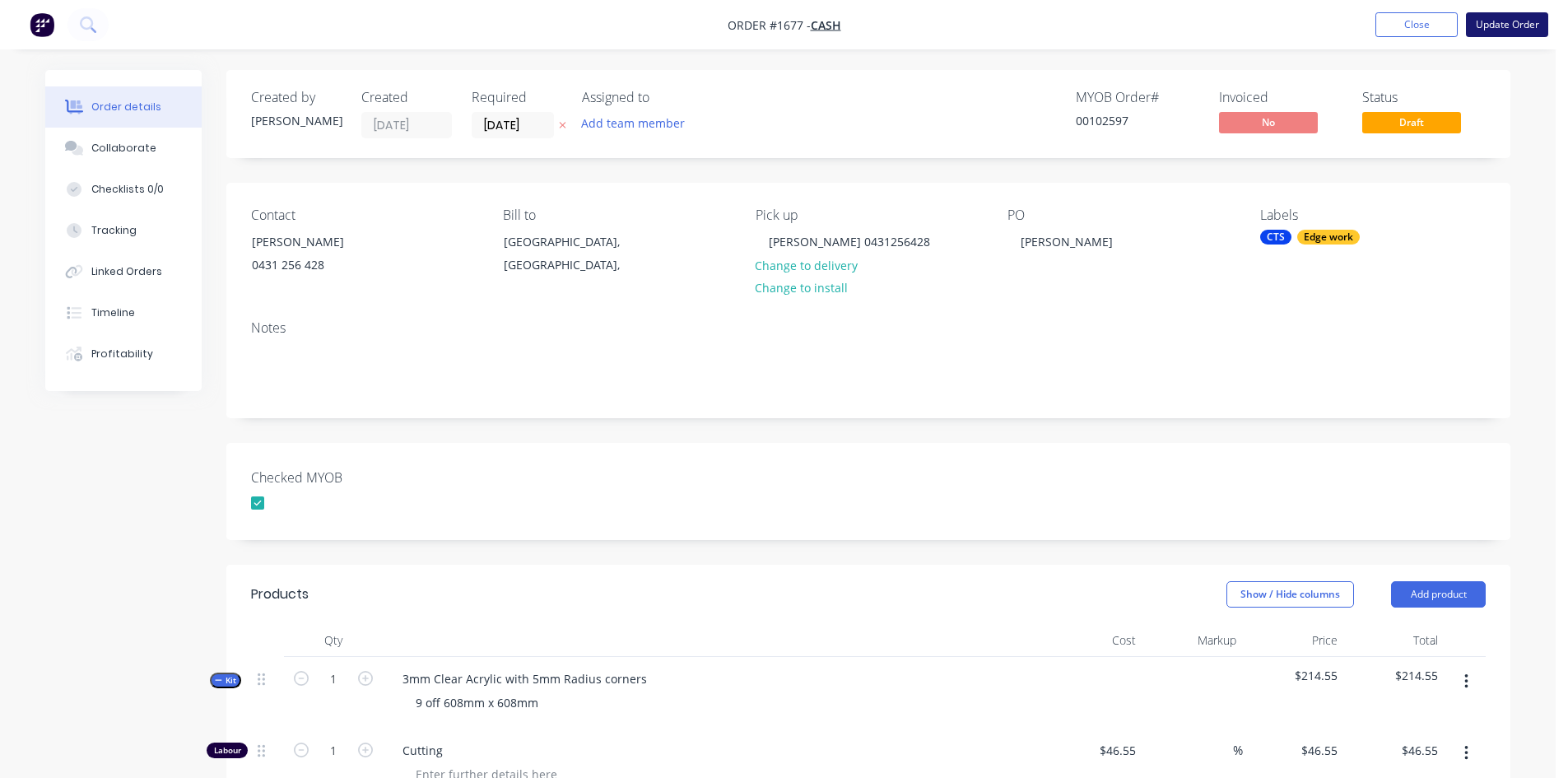
click at [1504, 21] on button "Update Order" at bounding box center [1507, 25] width 82 height 25
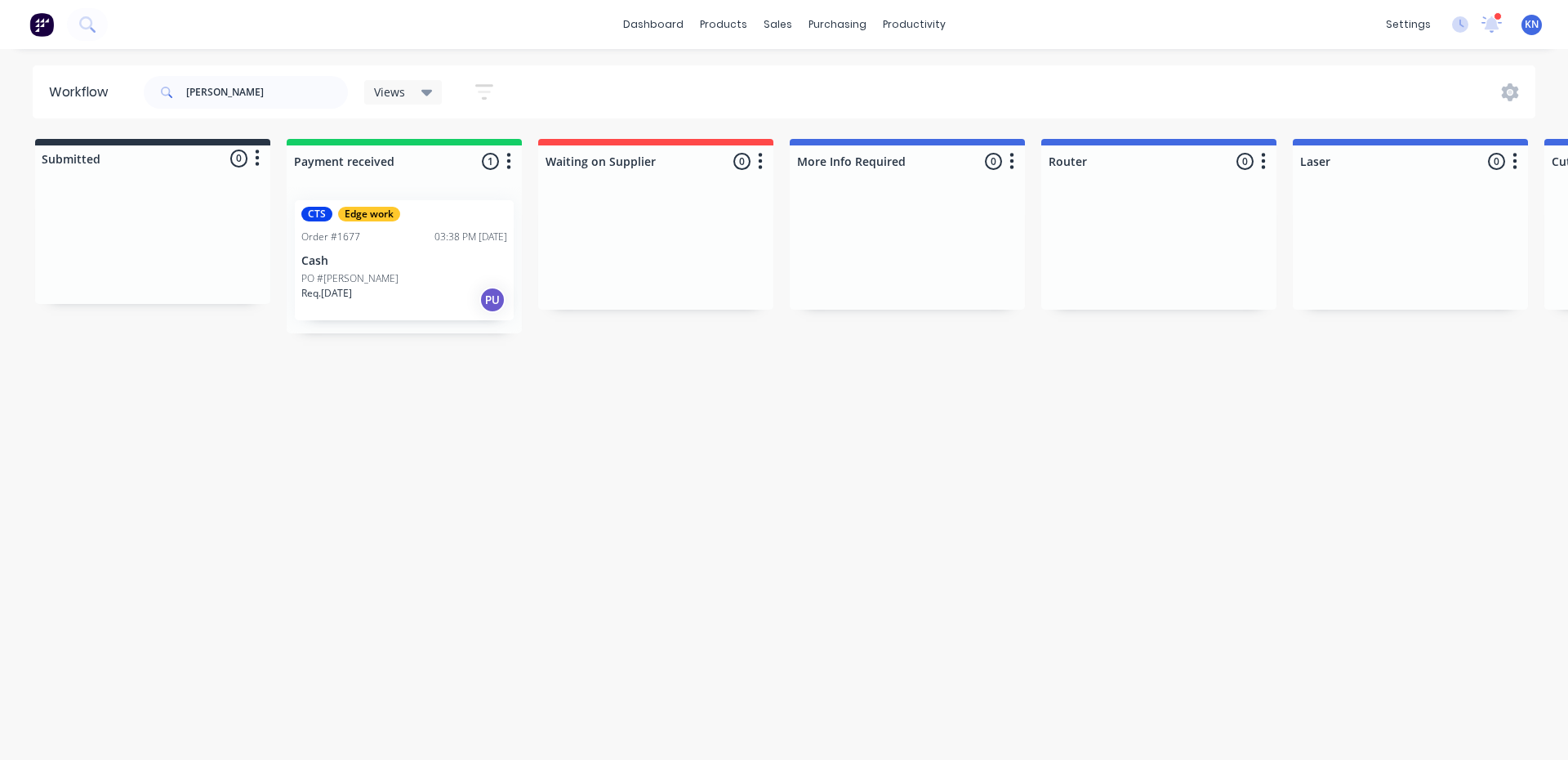
click at [358, 266] on p "Cash" at bounding box center [404, 261] width 206 height 14
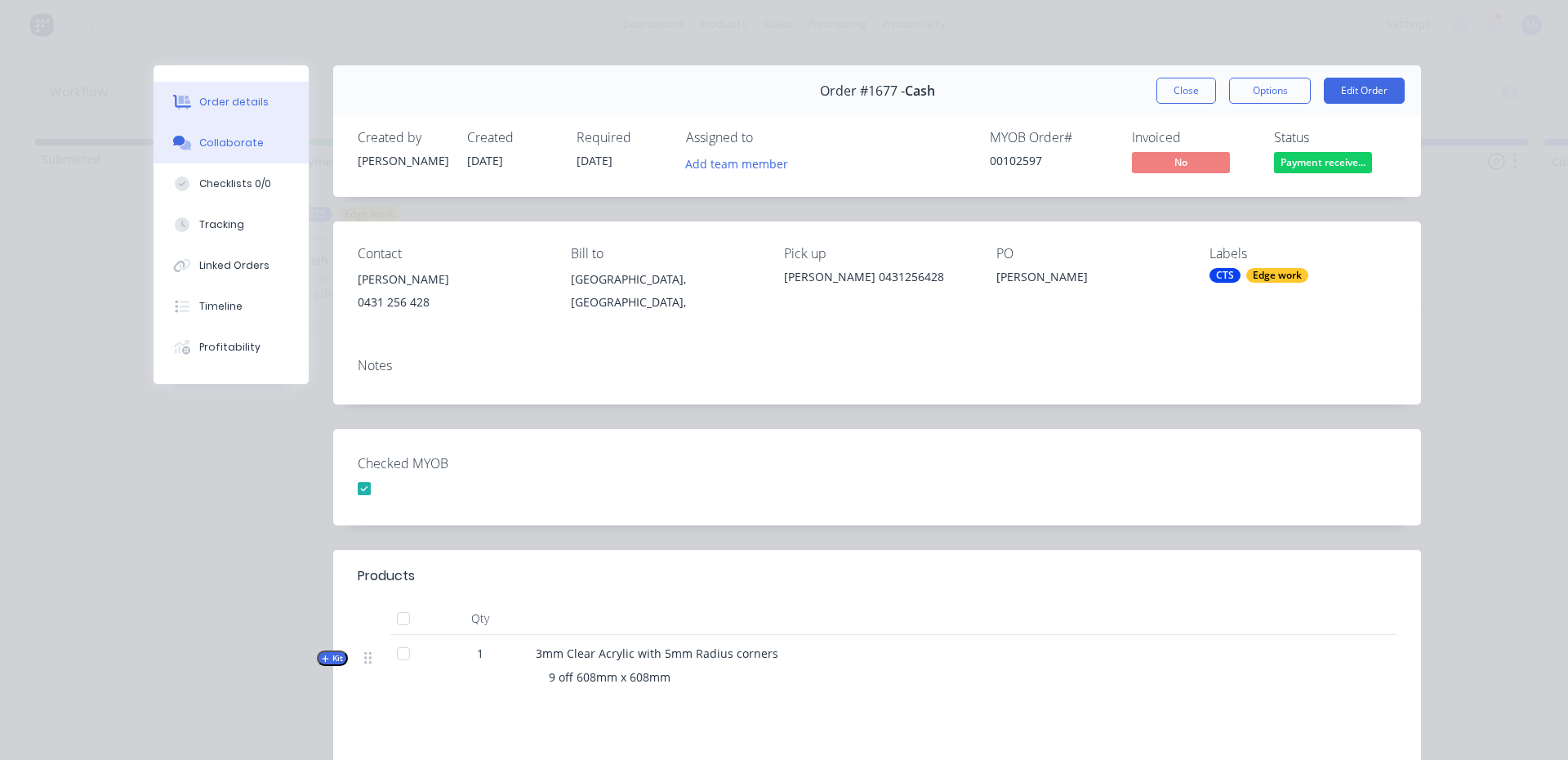
click at [250, 149] on div "Collaborate" at bounding box center [231, 143] width 64 height 14
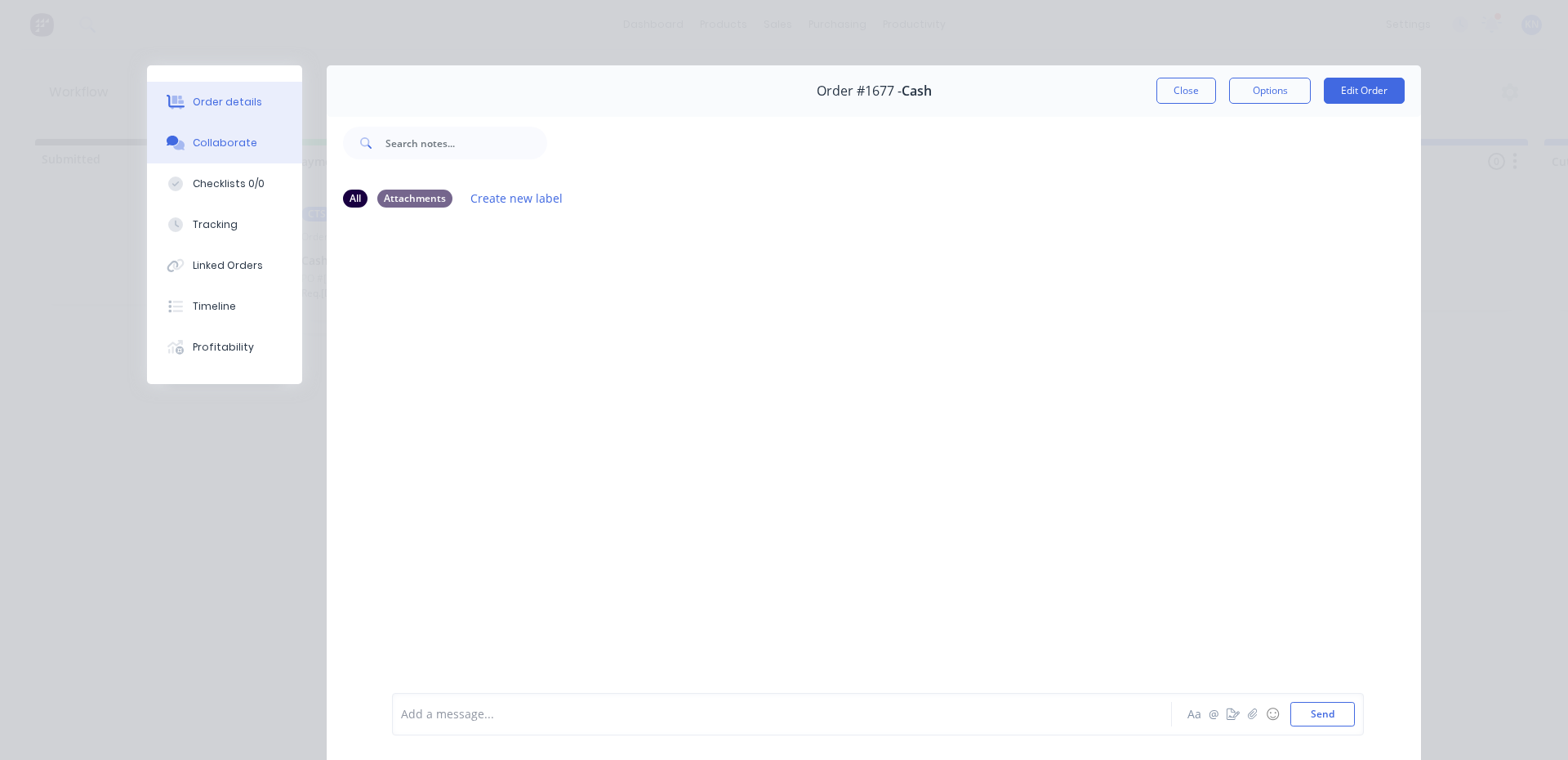
click at [209, 101] on div "Order details" at bounding box center [227, 102] width 70 height 14
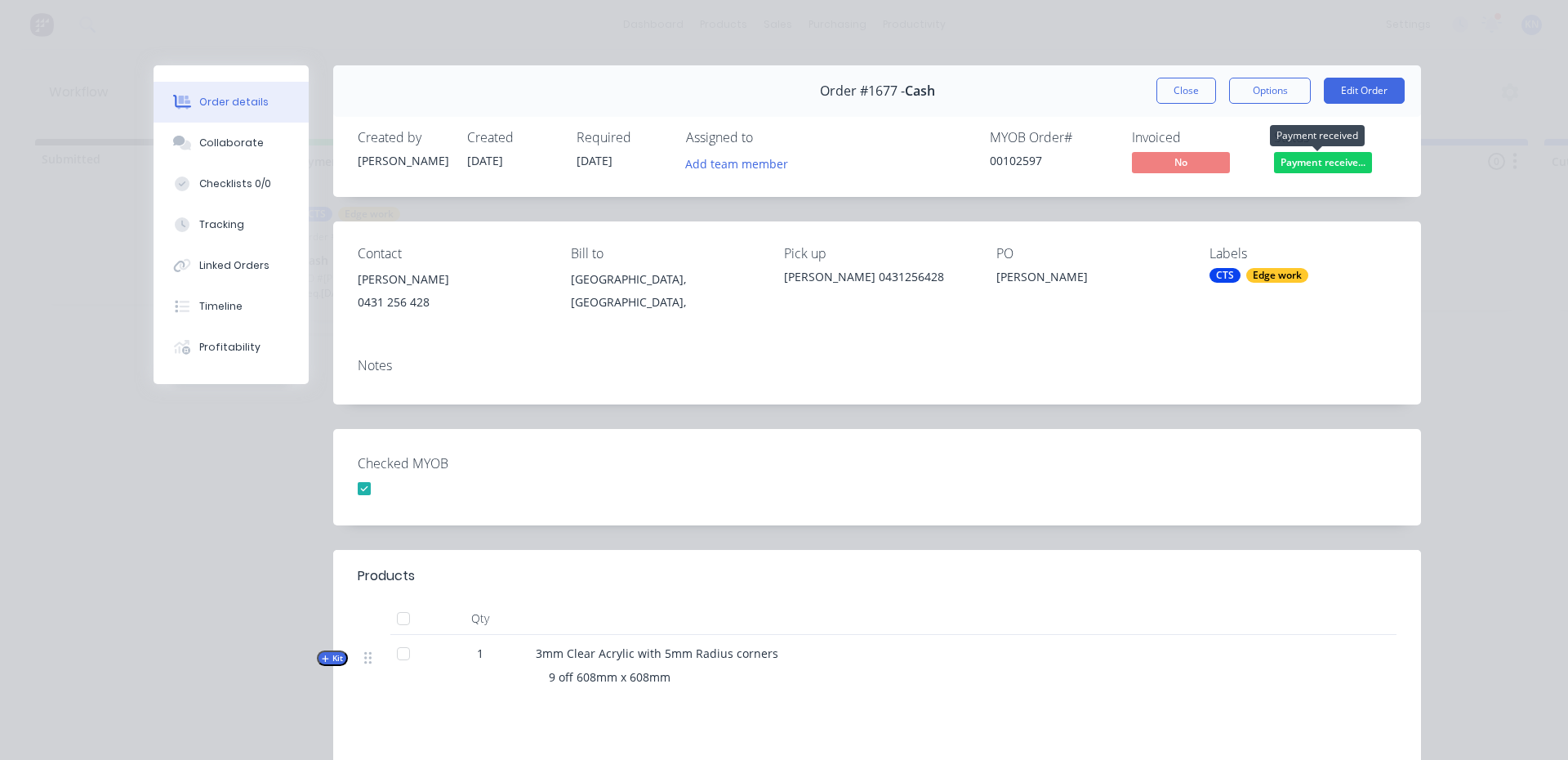
click at [1337, 163] on span "Payment receive..." at bounding box center [1323, 162] width 98 height 21
click at [1143, 334] on div "Contact Sonia Griffith 0431 256 428 Bill to Queensland, Australia, Pick up Soni…" at bounding box center [876, 283] width 1087 height 123
click at [1181, 88] on button "Close" at bounding box center [1186, 91] width 60 height 26
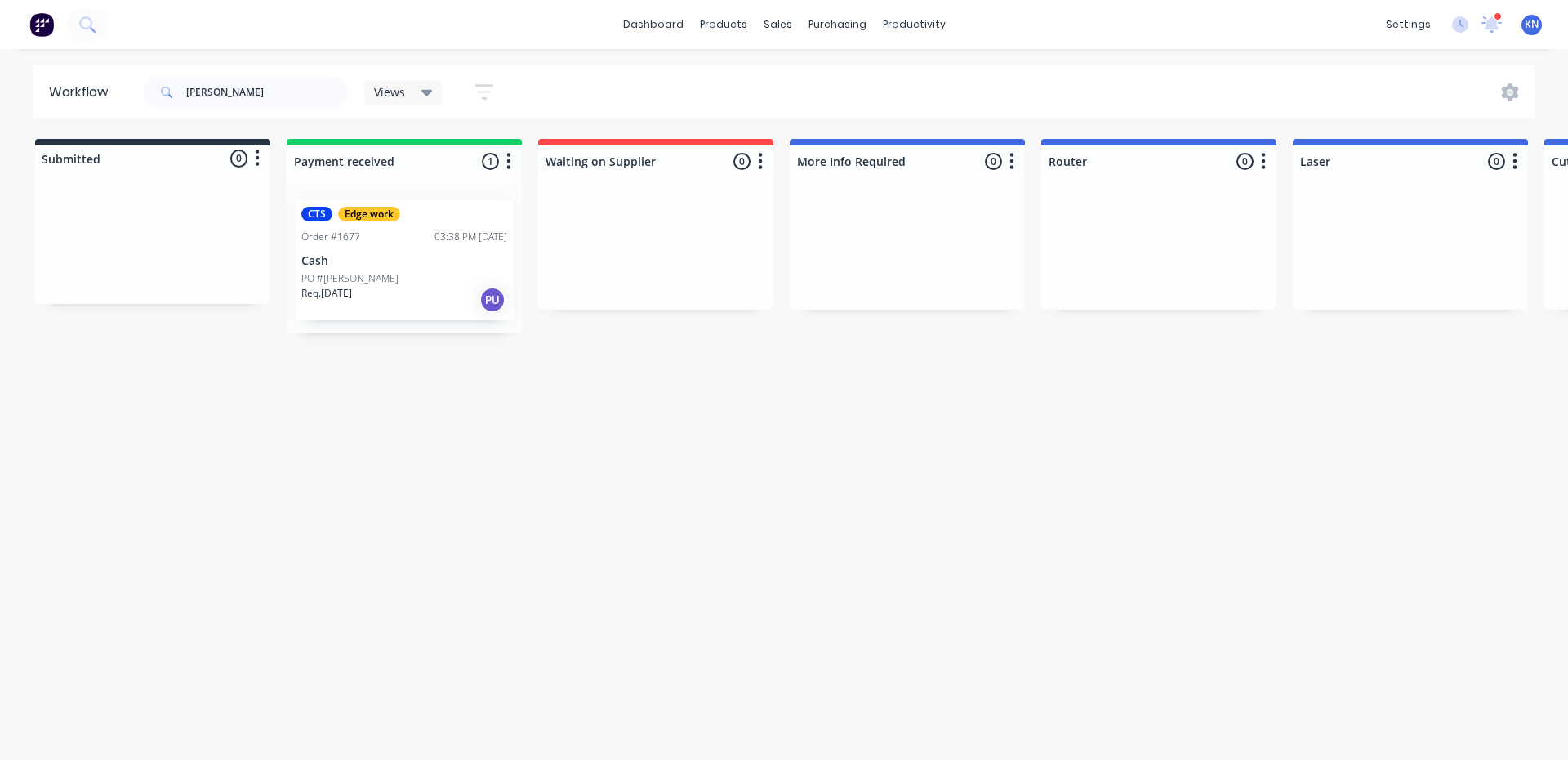
click at [382, 267] on p "Cash" at bounding box center [404, 261] width 206 height 14
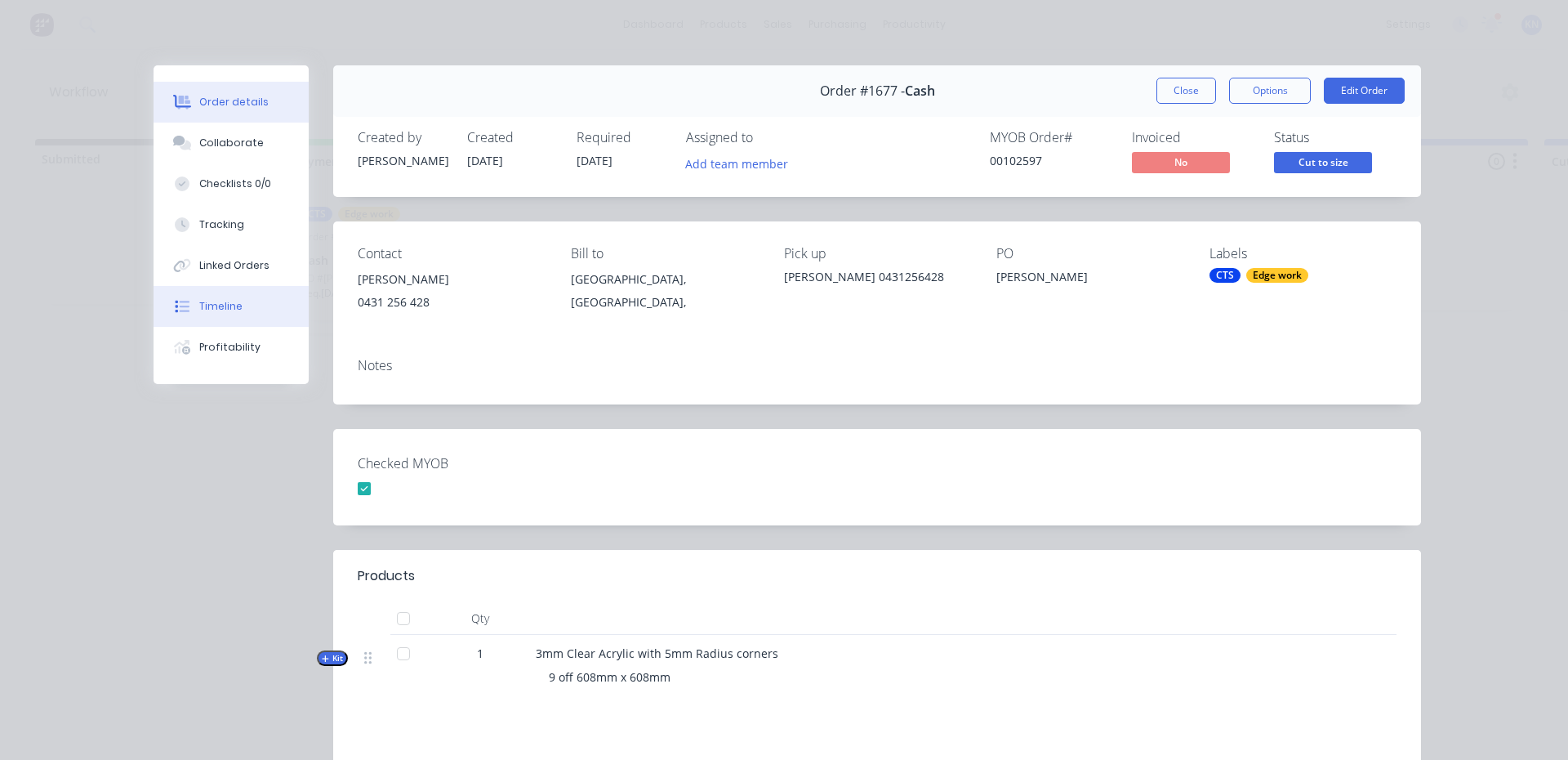
click at [237, 305] on button "Timeline" at bounding box center [231, 306] width 155 height 41
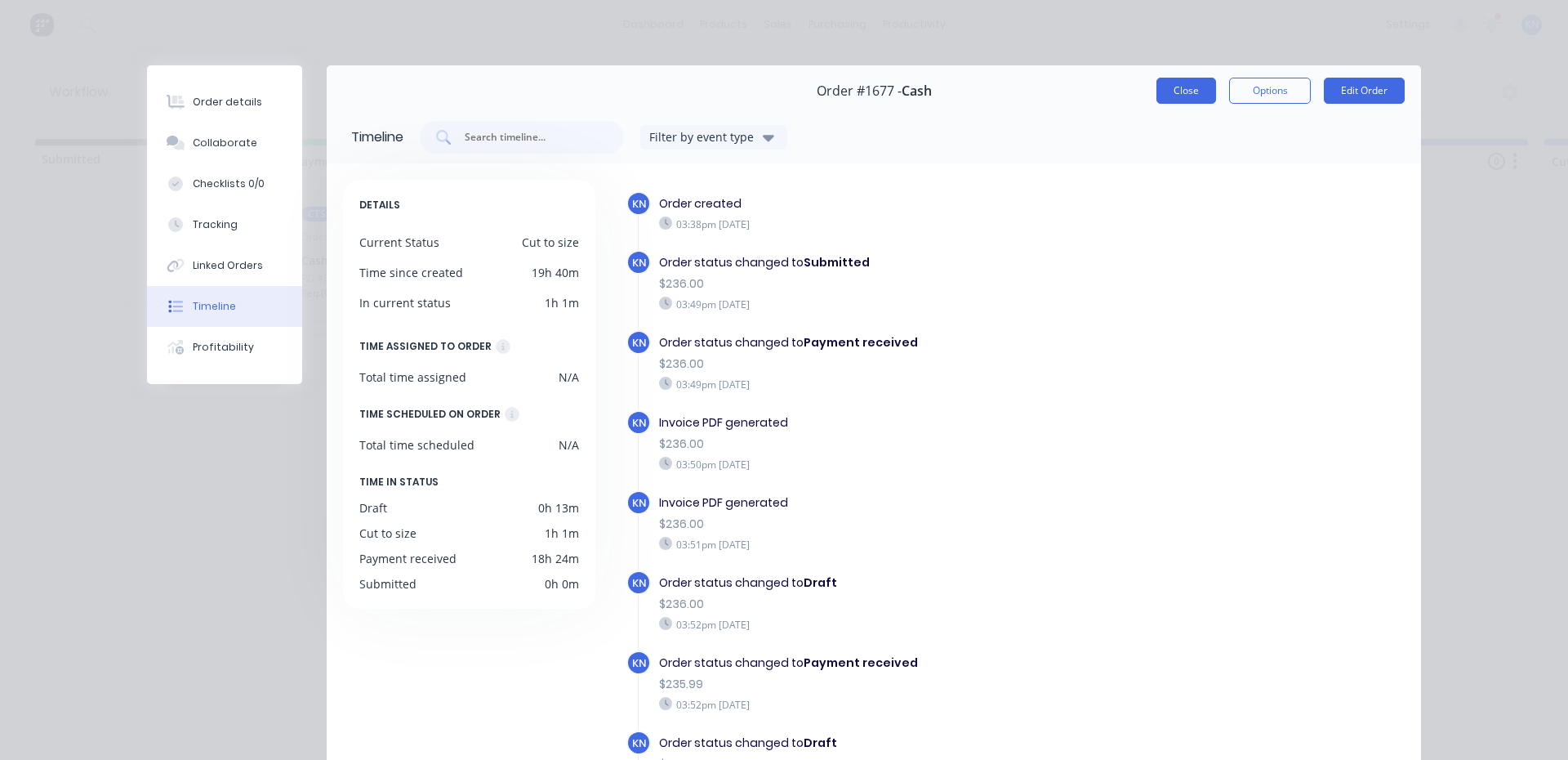
click at [1172, 91] on button "Close" at bounding box center [1186, 91] width 60 height 26
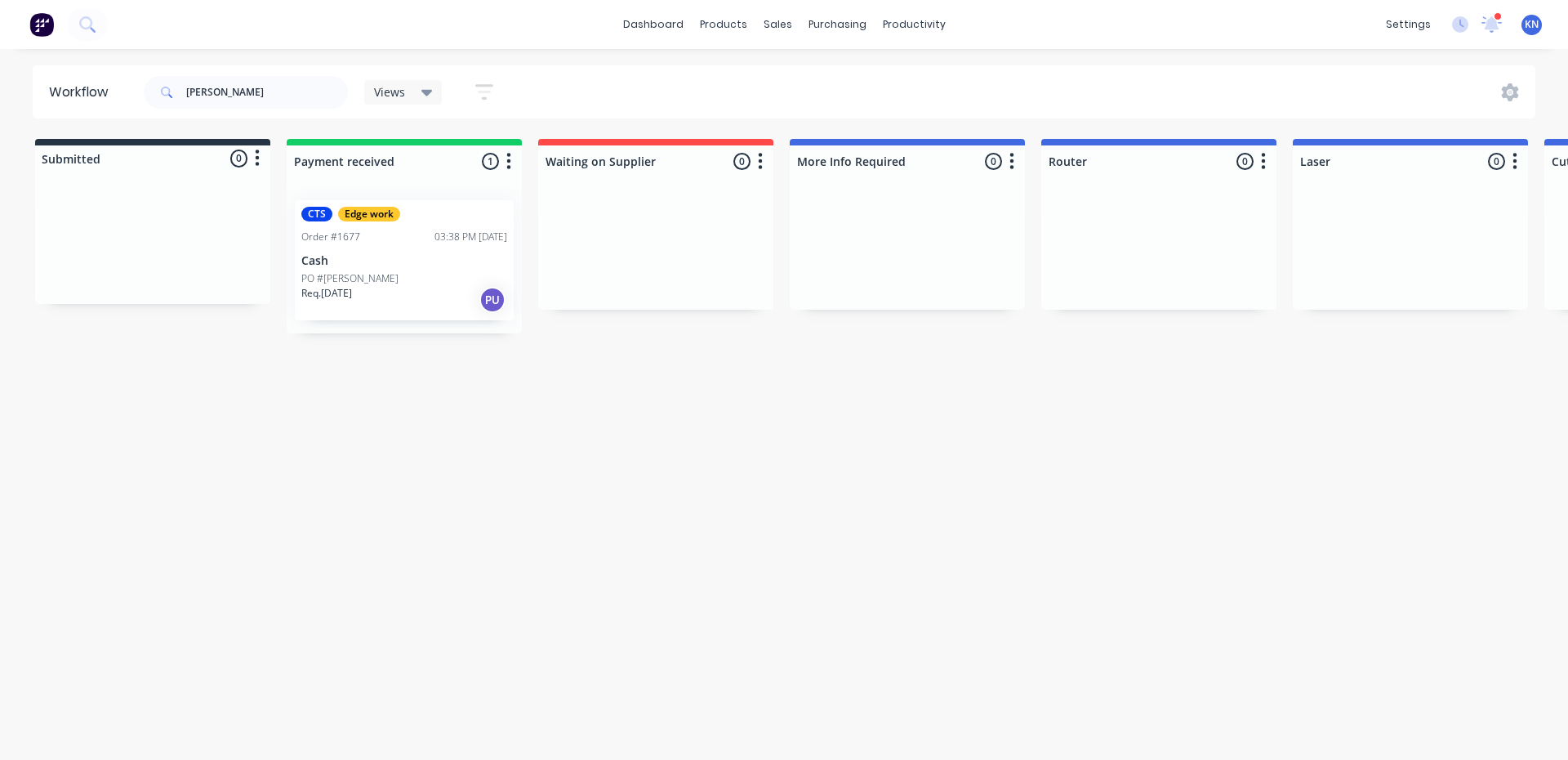
click at [971, 634] on div "Workflow sonia Views Save new view None (Default) edit Ready for Pick Up edit S…" at bounding box center [778, 396] width 1555 height 662
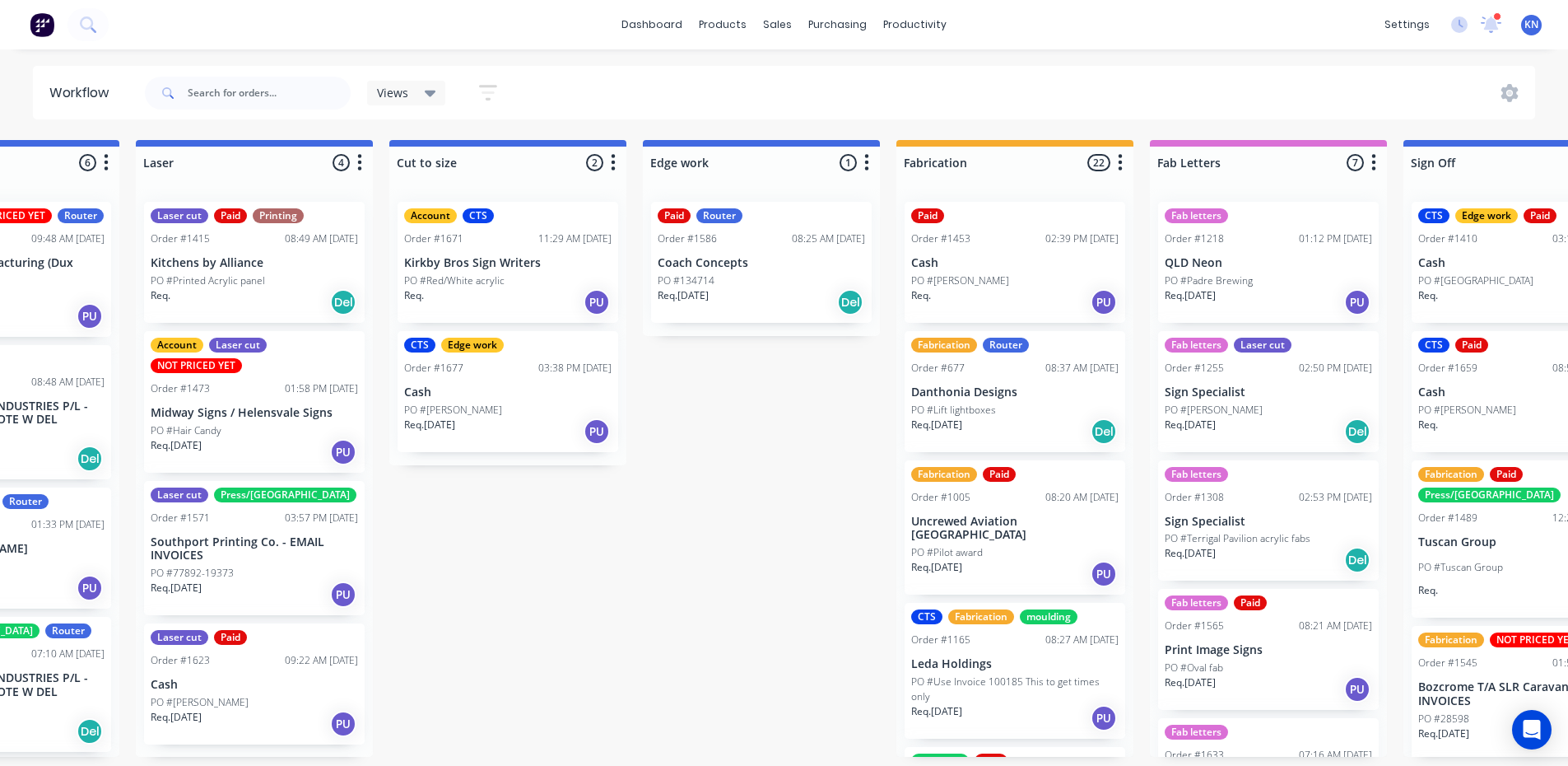
scroll to position [0, 1280]
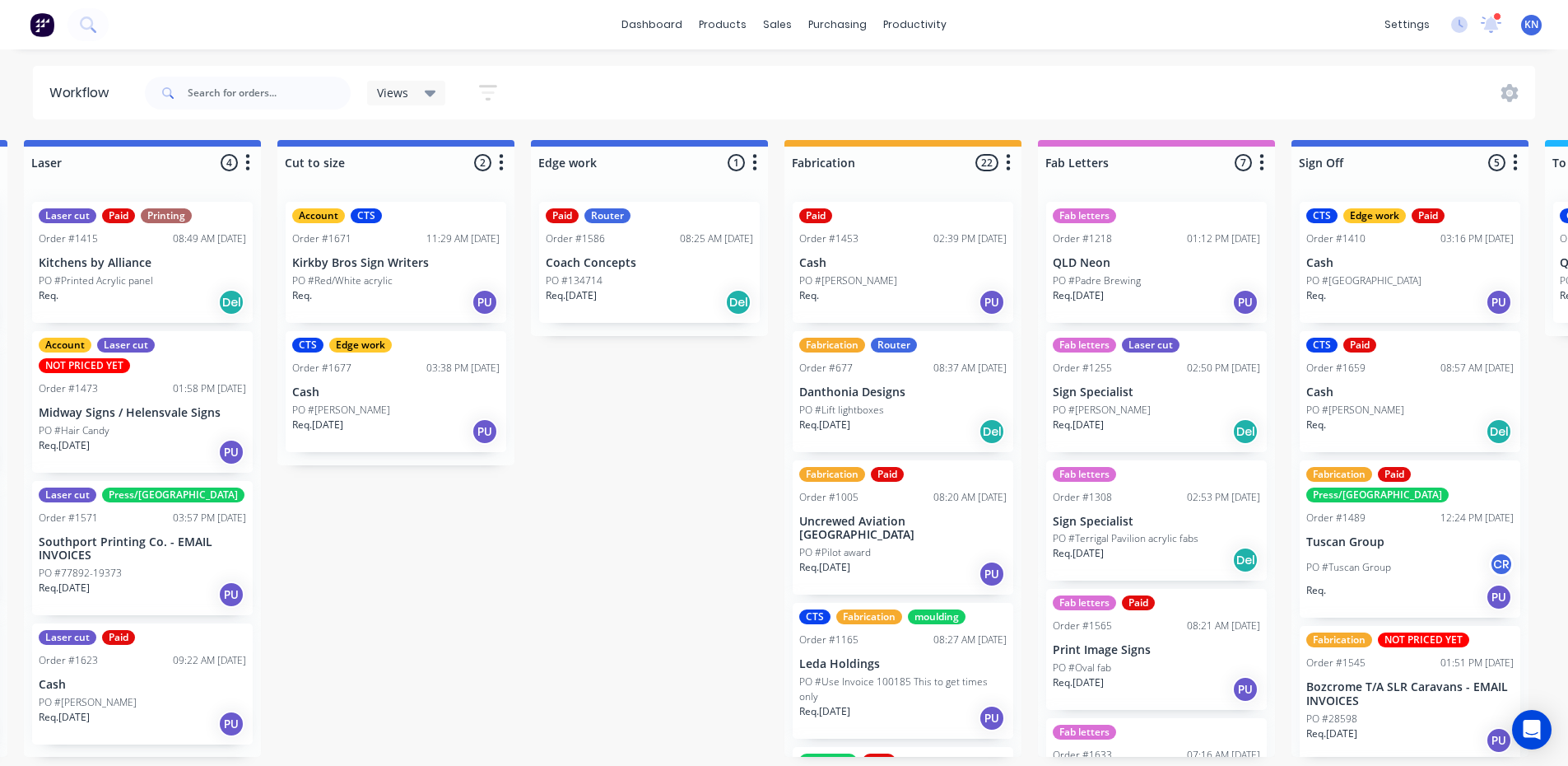
click at [377, 396] on p "Cash" at bounding box center [395, 392] width 207 height 14
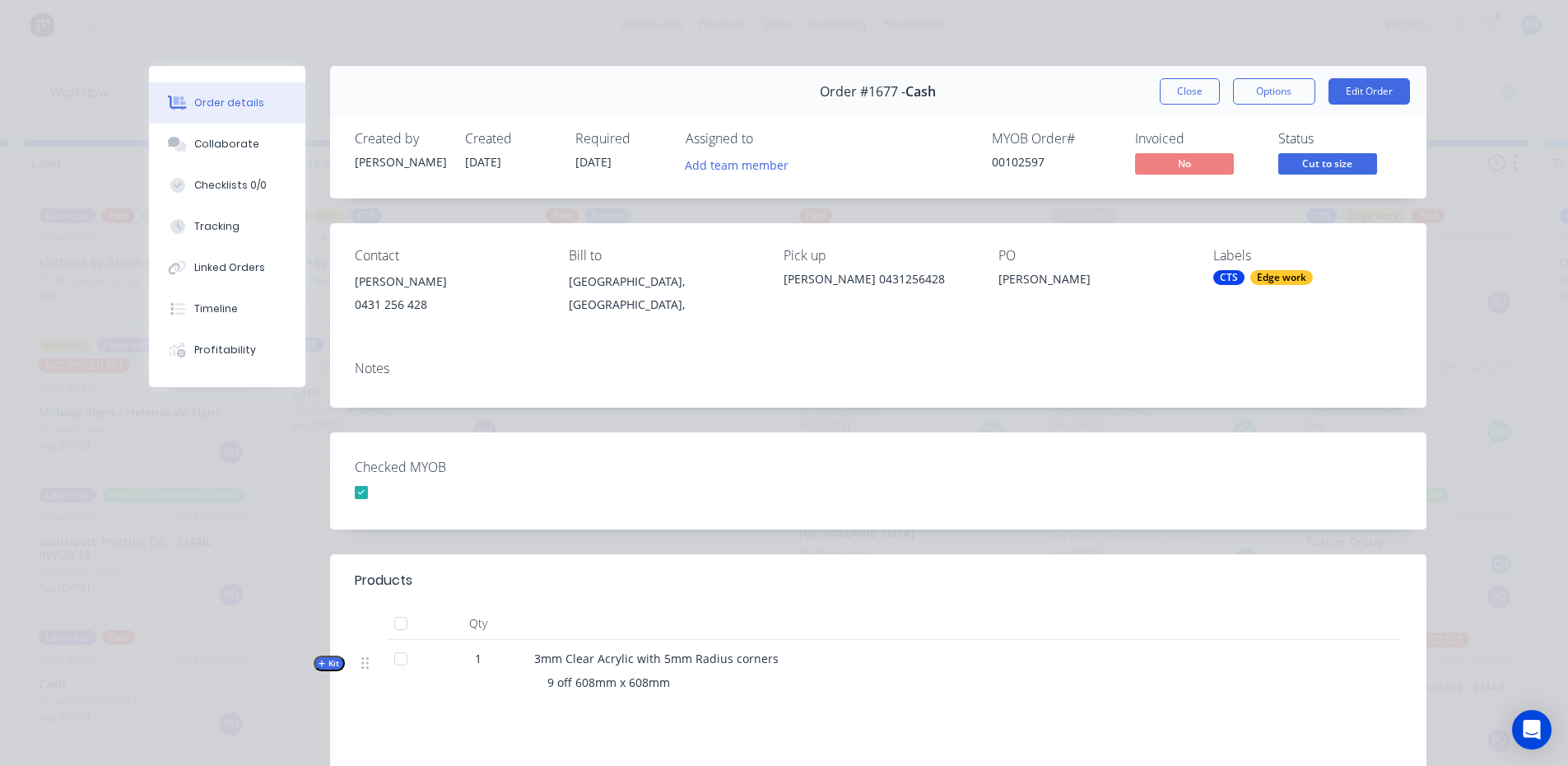
click at [1176, 78] on div "Order #1677 - Cash Close Options Edit Order" at bounding box center [878, 91] width 1096 height 52
click at [1180, 92] on button "Close" at bounding box center [1190, 91] width 60 height 26
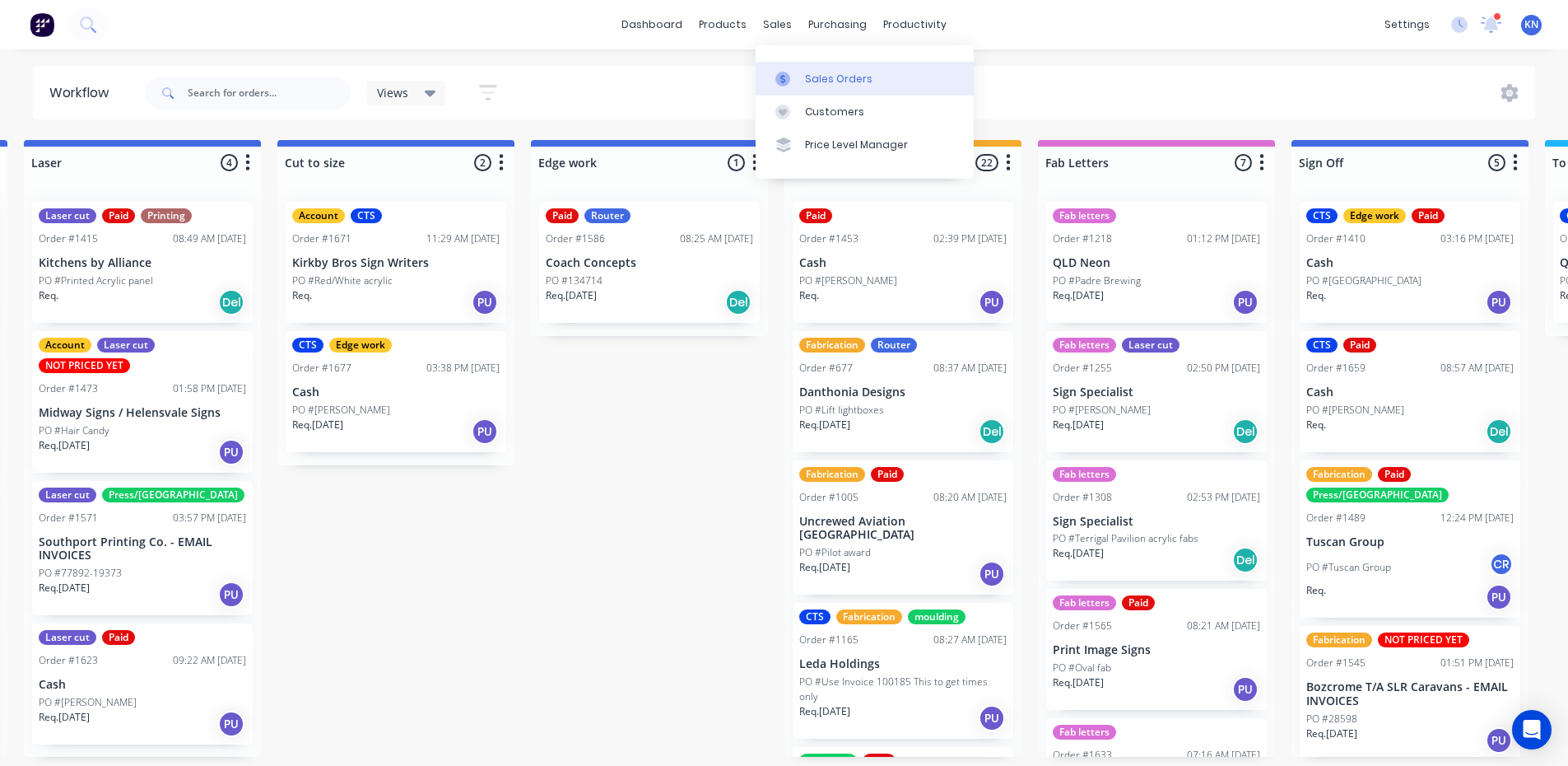
click at [838, 75] on div "Sales Orders" at bounding box center [839, 79] width 68 height 15
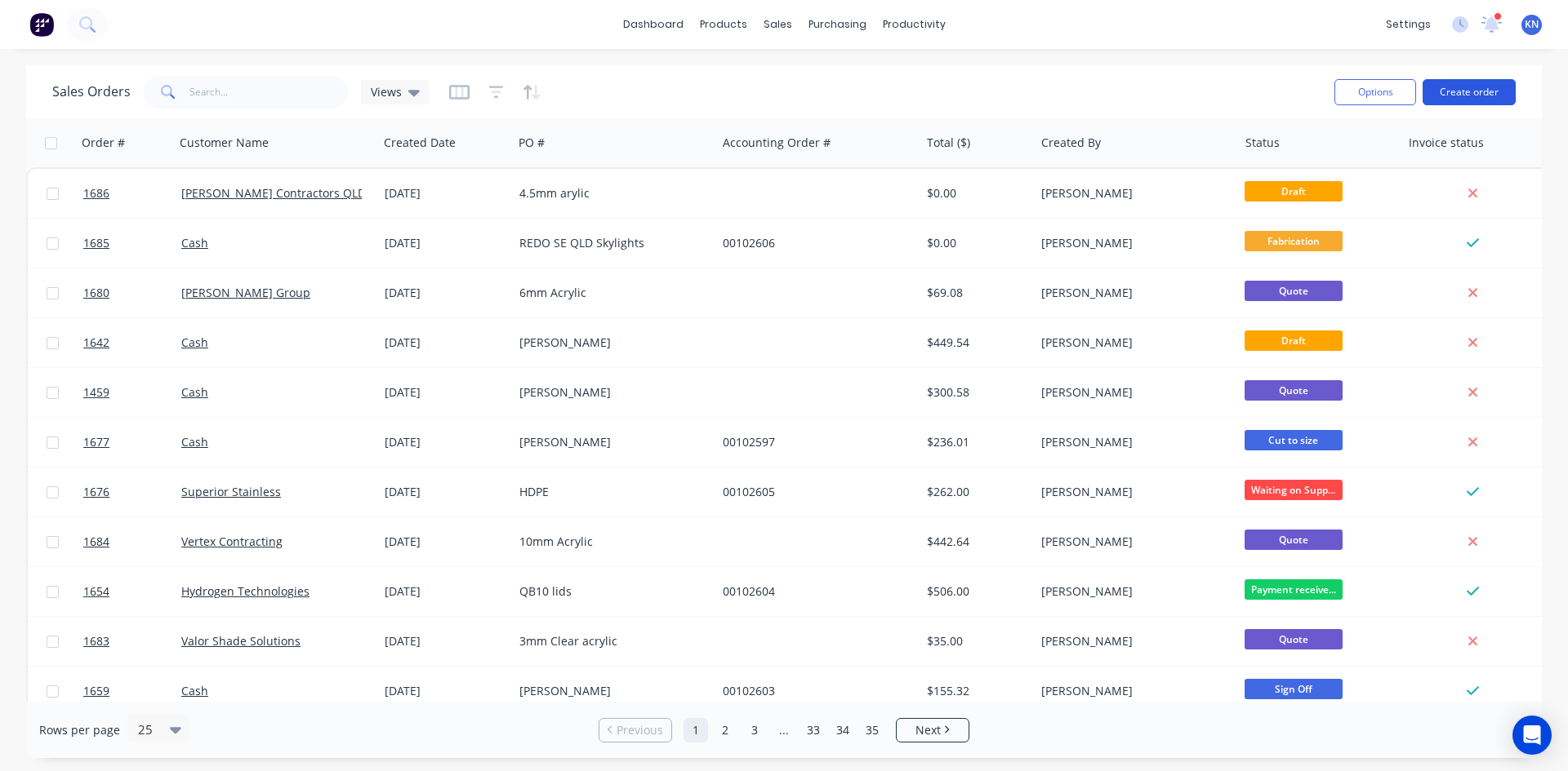
click at [1478, 94] on button "Create order" at bounding box center [1468, 91] width 93 height 26
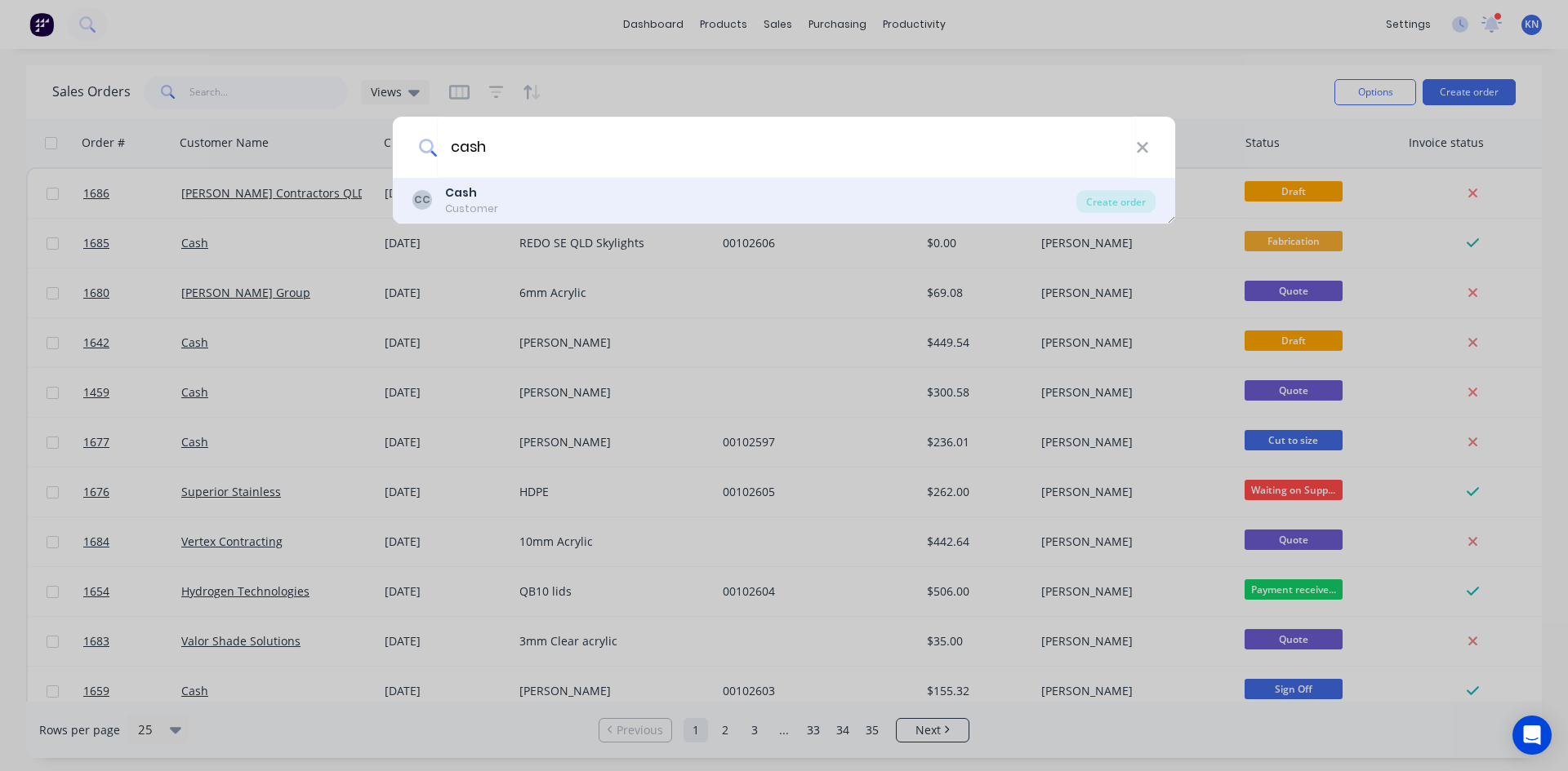
type input "cash"
click at [460, 195] on b "Cash" at bounding box center [461, 193] width 32 height 16
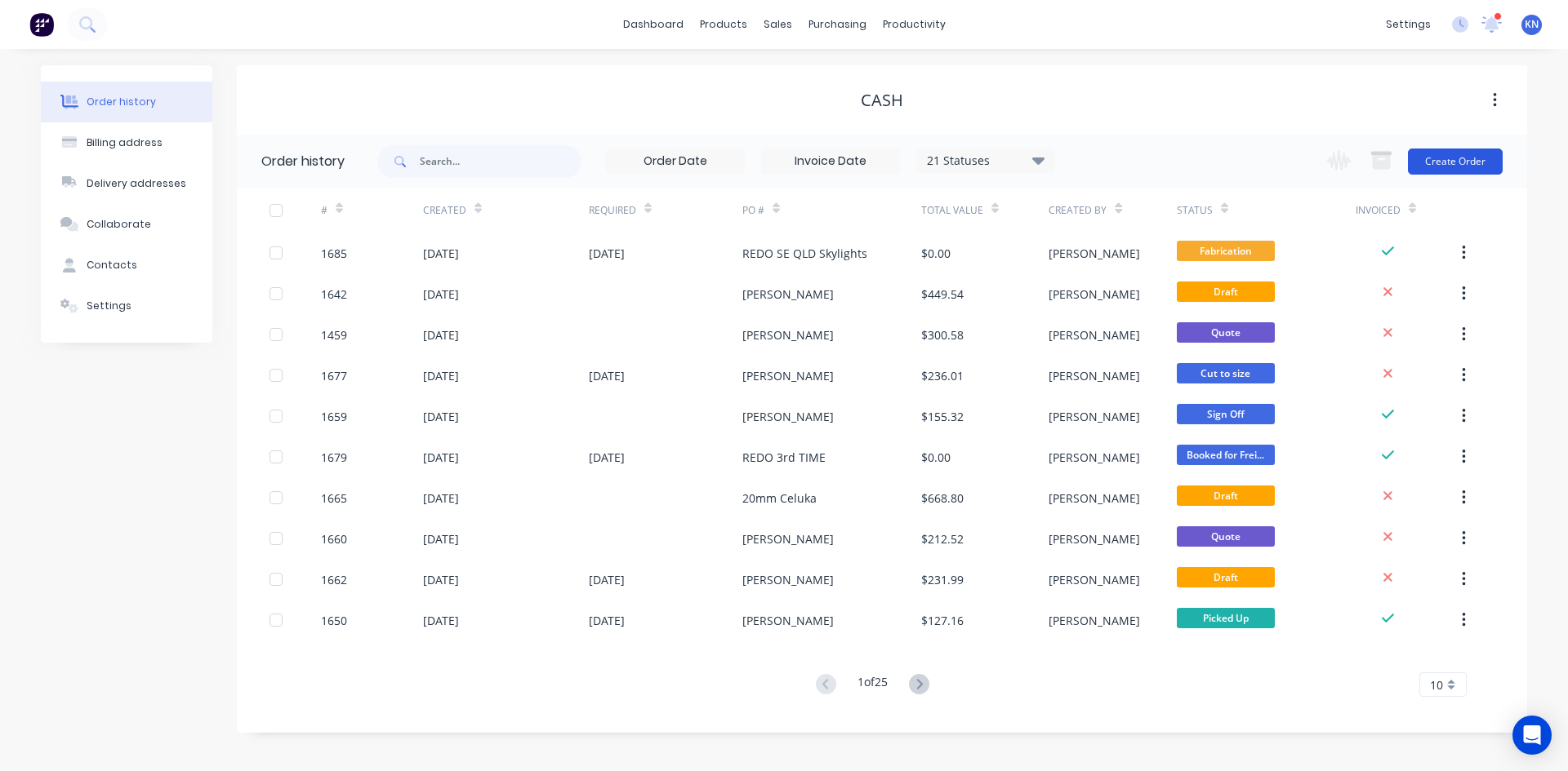
click at [1463, 160] on button "Create Order" at bounding box center [1455, 161] width 95 height 26
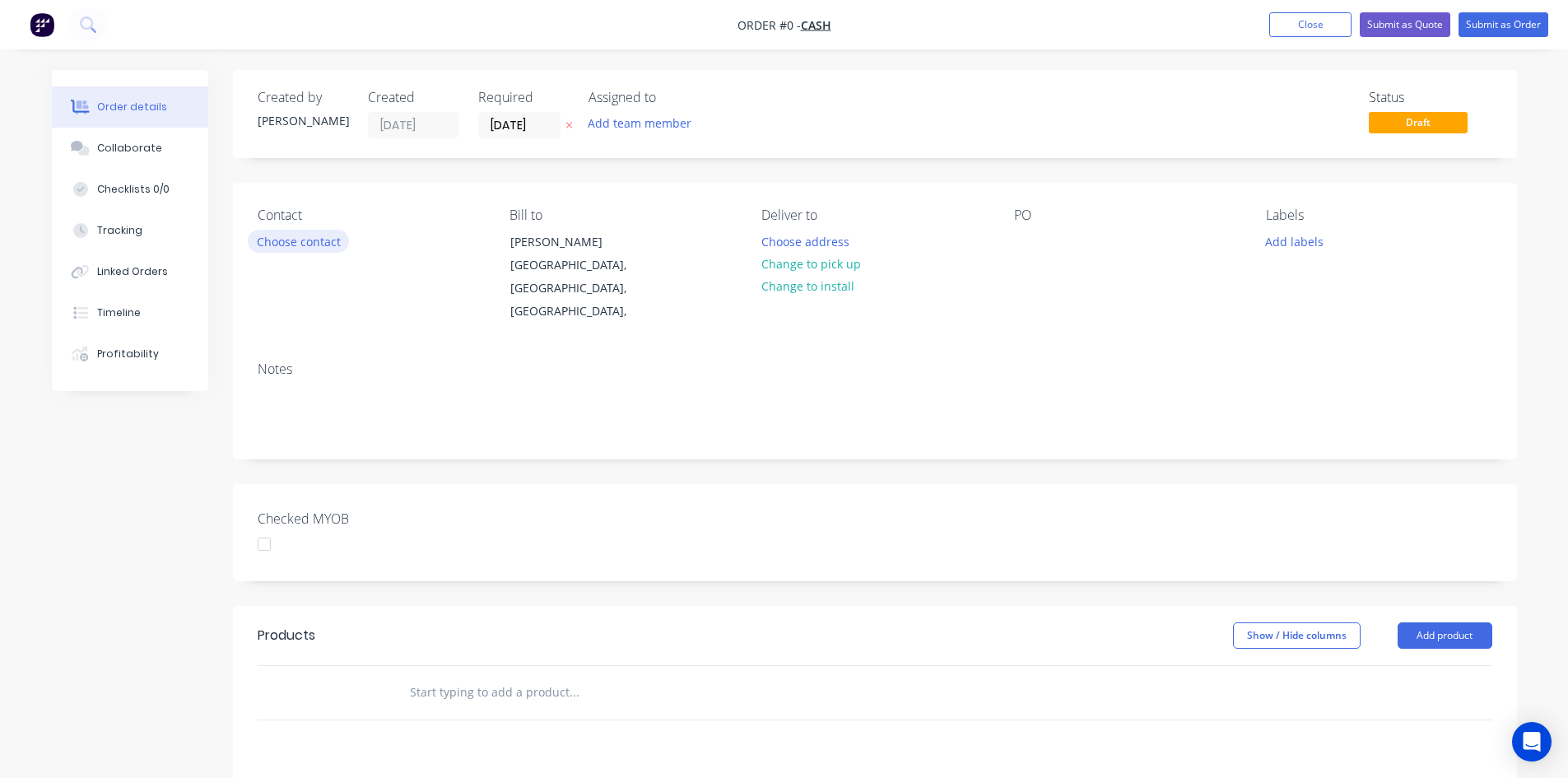
click at [313, 239] on button "Choose contact" at bounding box center [298, 241] width 101 height 22
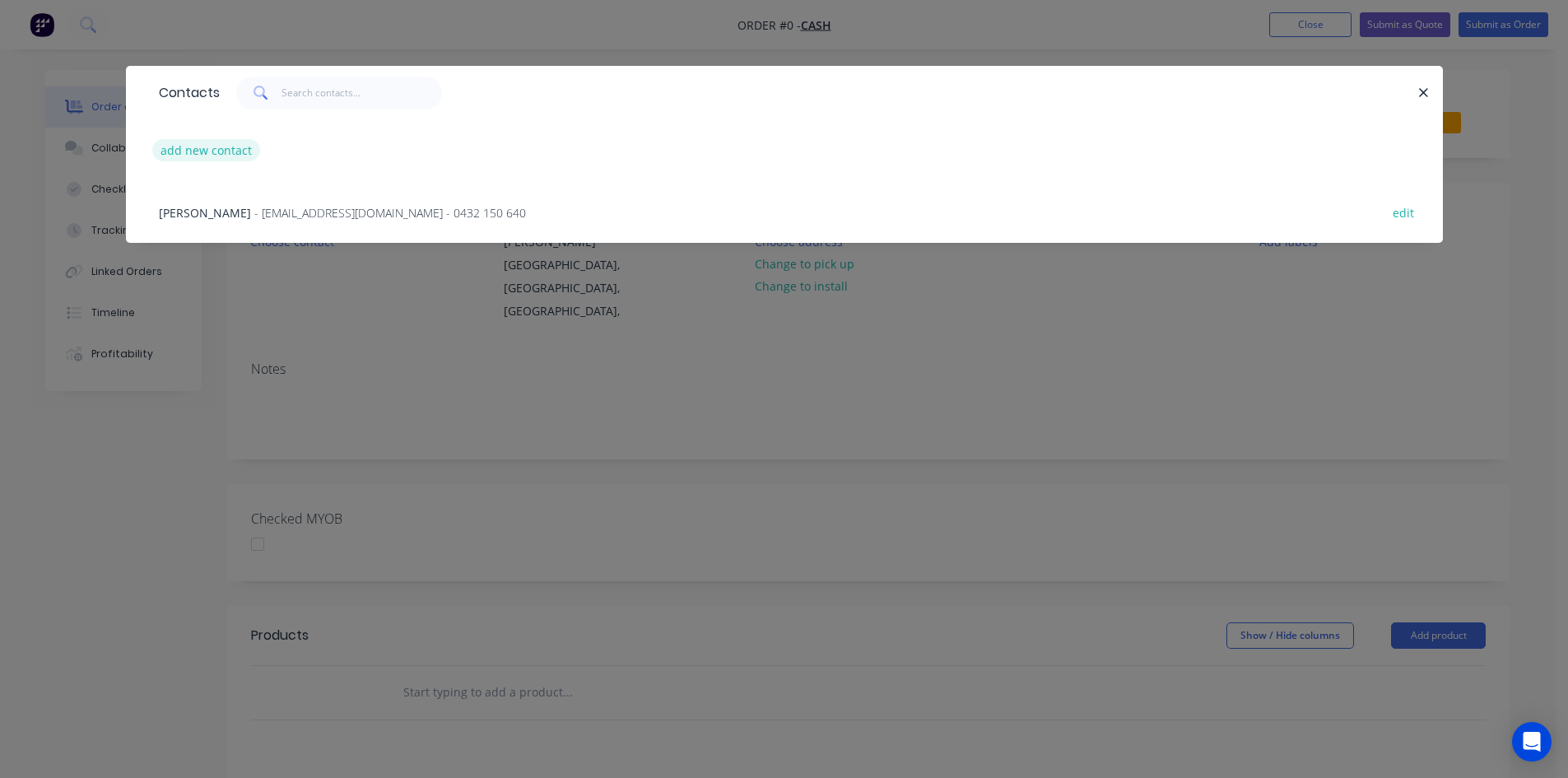
click at [206, 150] on button "add new contact" at bounding box center [206, 150] width 109 height 22
select select "AU"
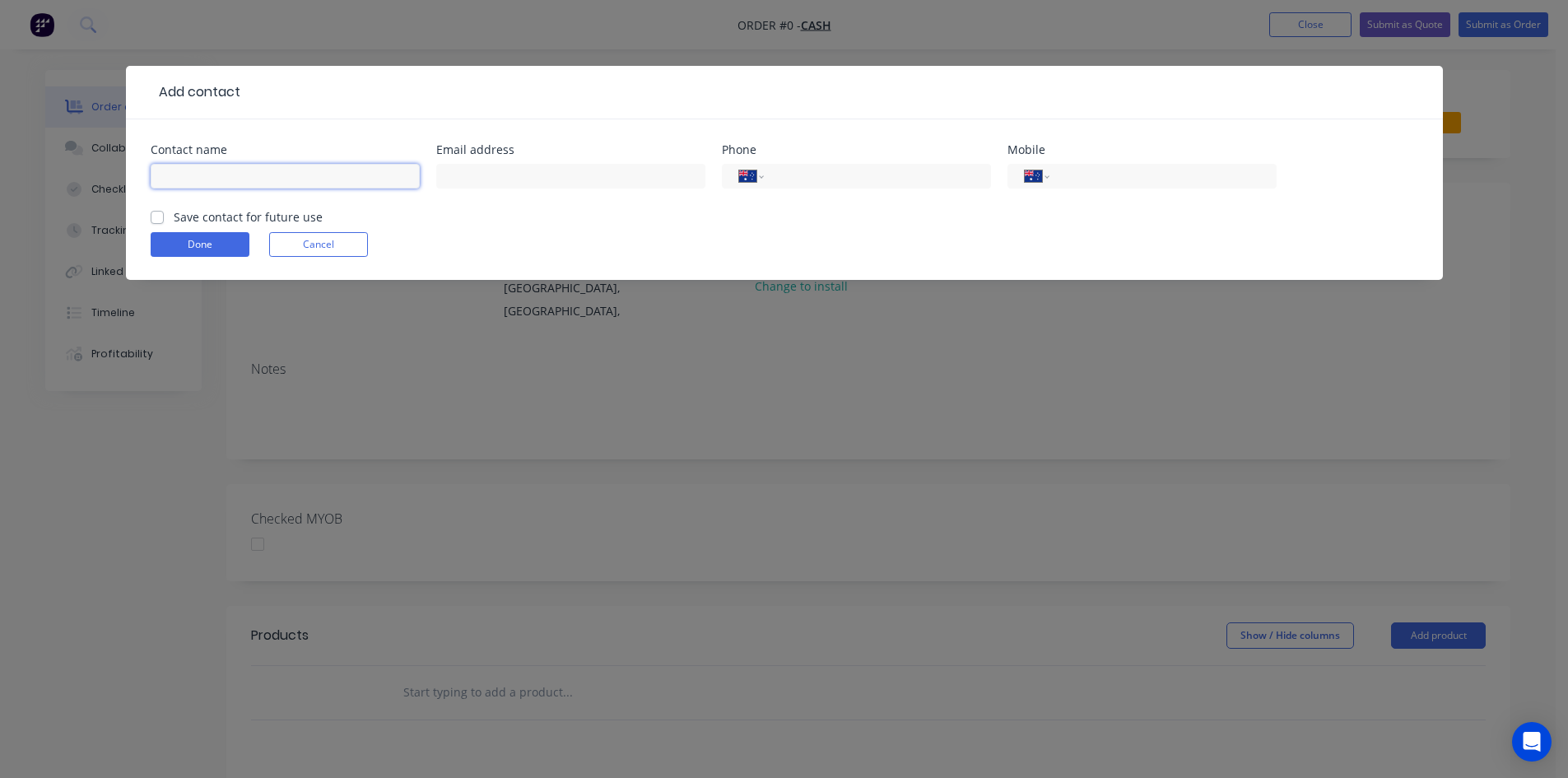
click at [227, 173] on input "text" at bounding box center [285, 176] width 269 height 25
type input "[PERSON_NAME] [PERSON_NAME]"
type input "wolftek02@gmail.com"
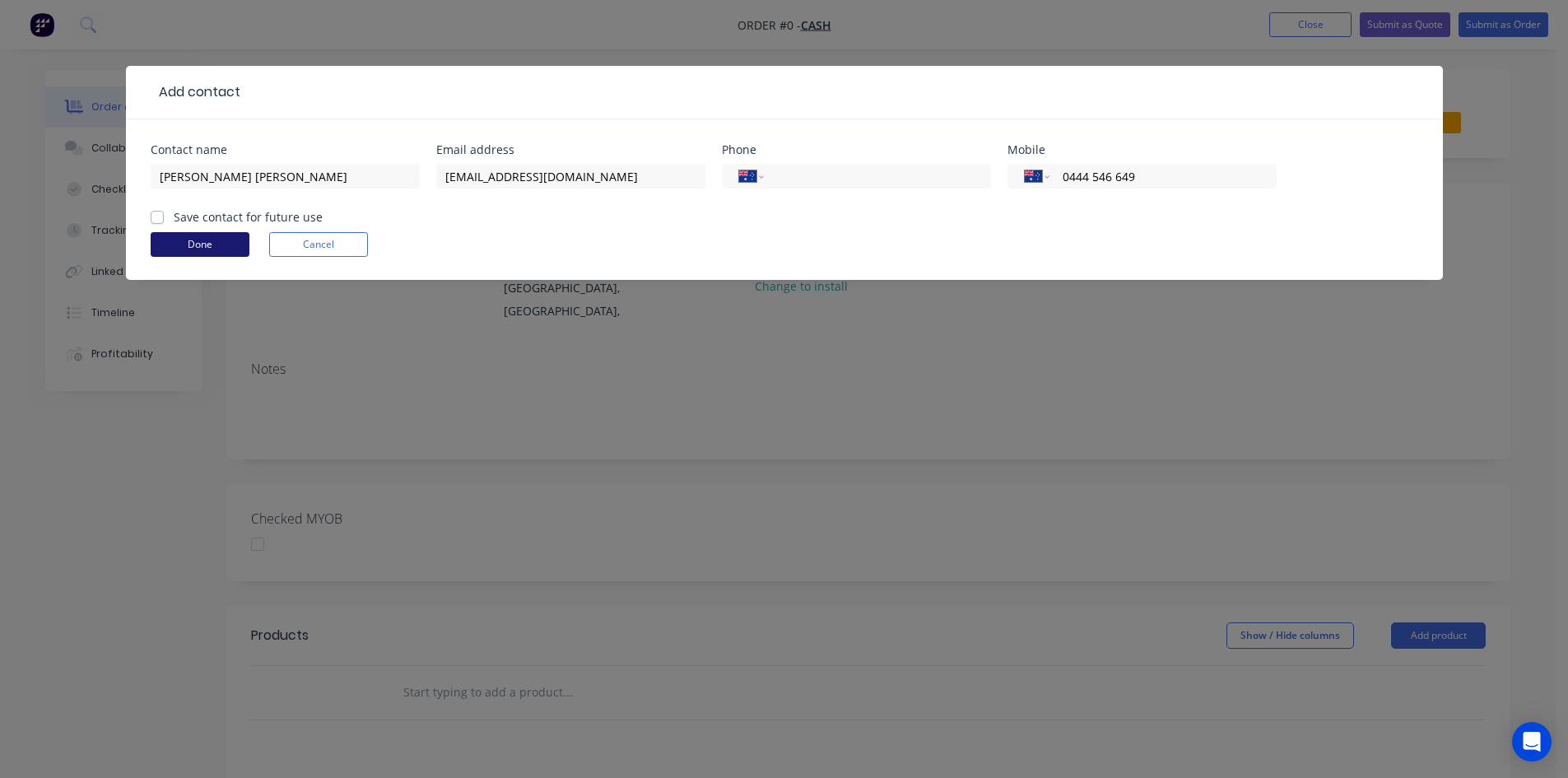
type input "0444 546 649"
click at [225, 240] on button "Done" at bounding box center [200, 244] width 99 height 25
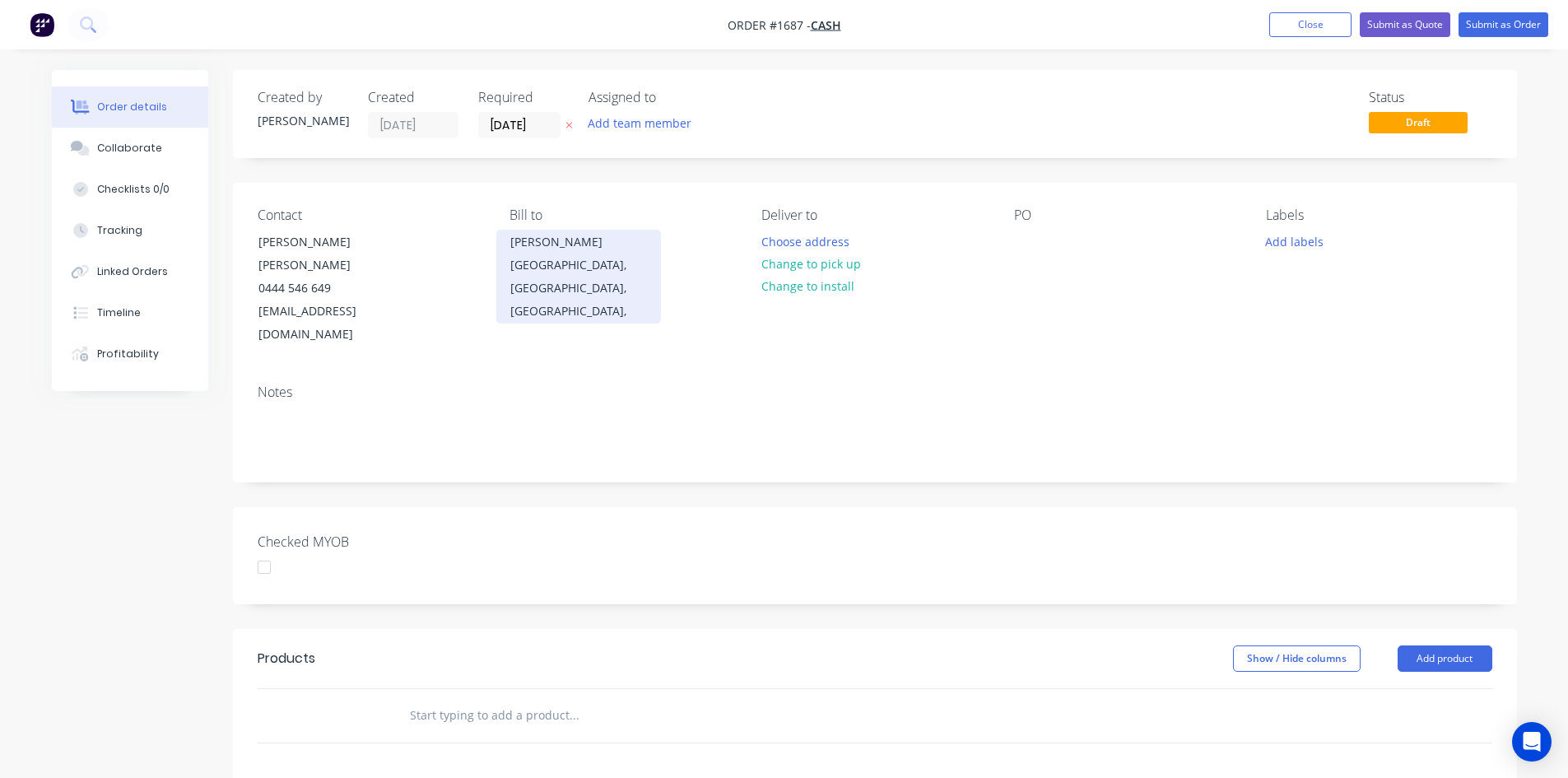
click at [538, 251] on div "[PERSON_NAME]" at bounding box center [579, 242] width 137 height 23
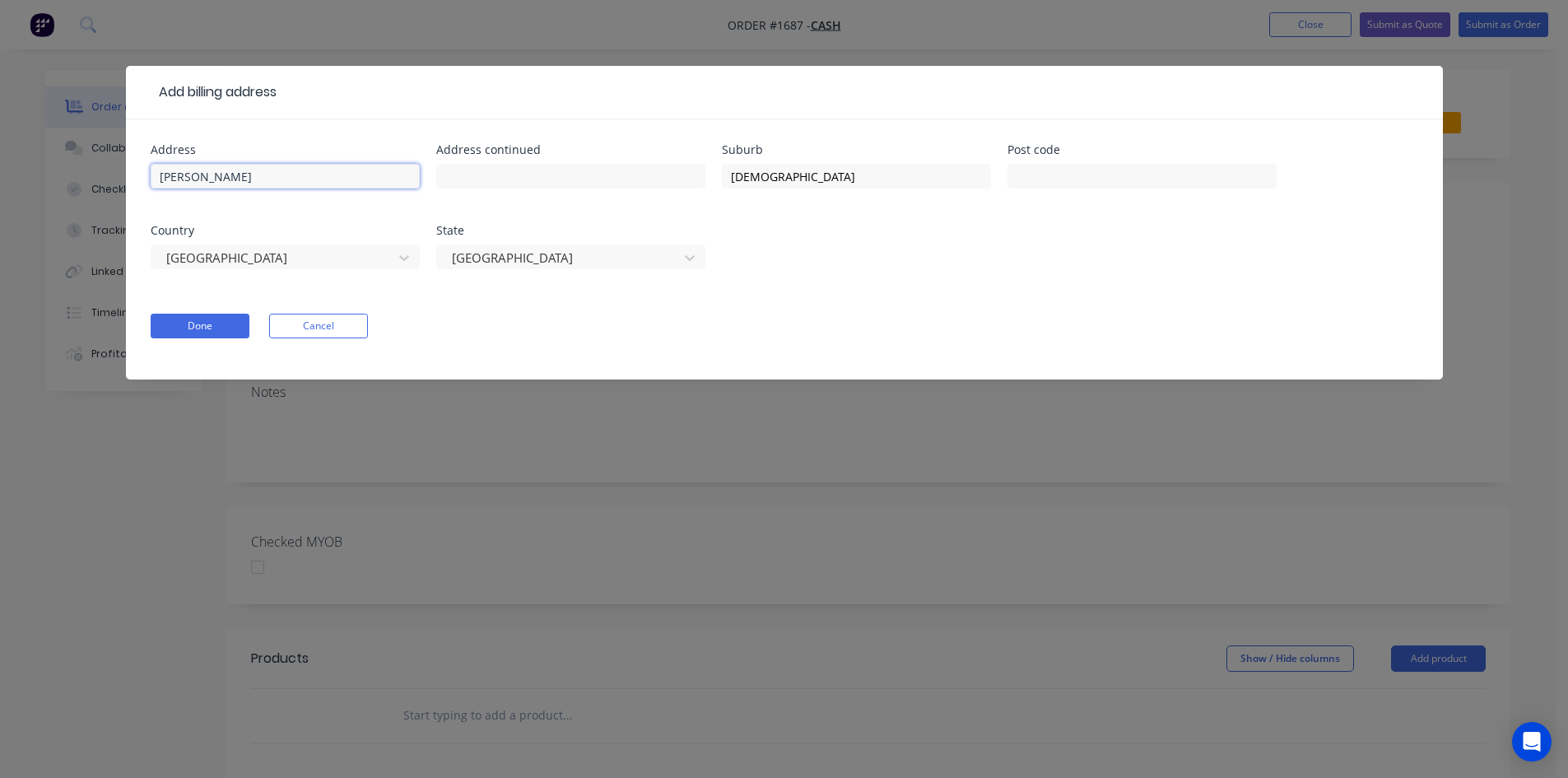
drag, startPoint x: 289, startPoint y: 179, endPoint x: -11, endPoint y: 159, distance: 300.7
click at [0, 159] on html "Order #1687 - Cash Add product Close Submit as Quote Submit as Order Order deta…" at bounding box center [784, 582] width 1568 height 1164
drag, startPoint x: 843, startPoint y: 178, endPoint x: 623, endPoint y: 177, distance: 220.0
click at [623, 177] on div "Address Address continued Suburb Mt Isa Post code Country Australia State Queen…" at bounding box center [784, 216] width 1268 height 145
click at [205, 326] on button "Done" at bounding box center [200, 326] width 99 height 25
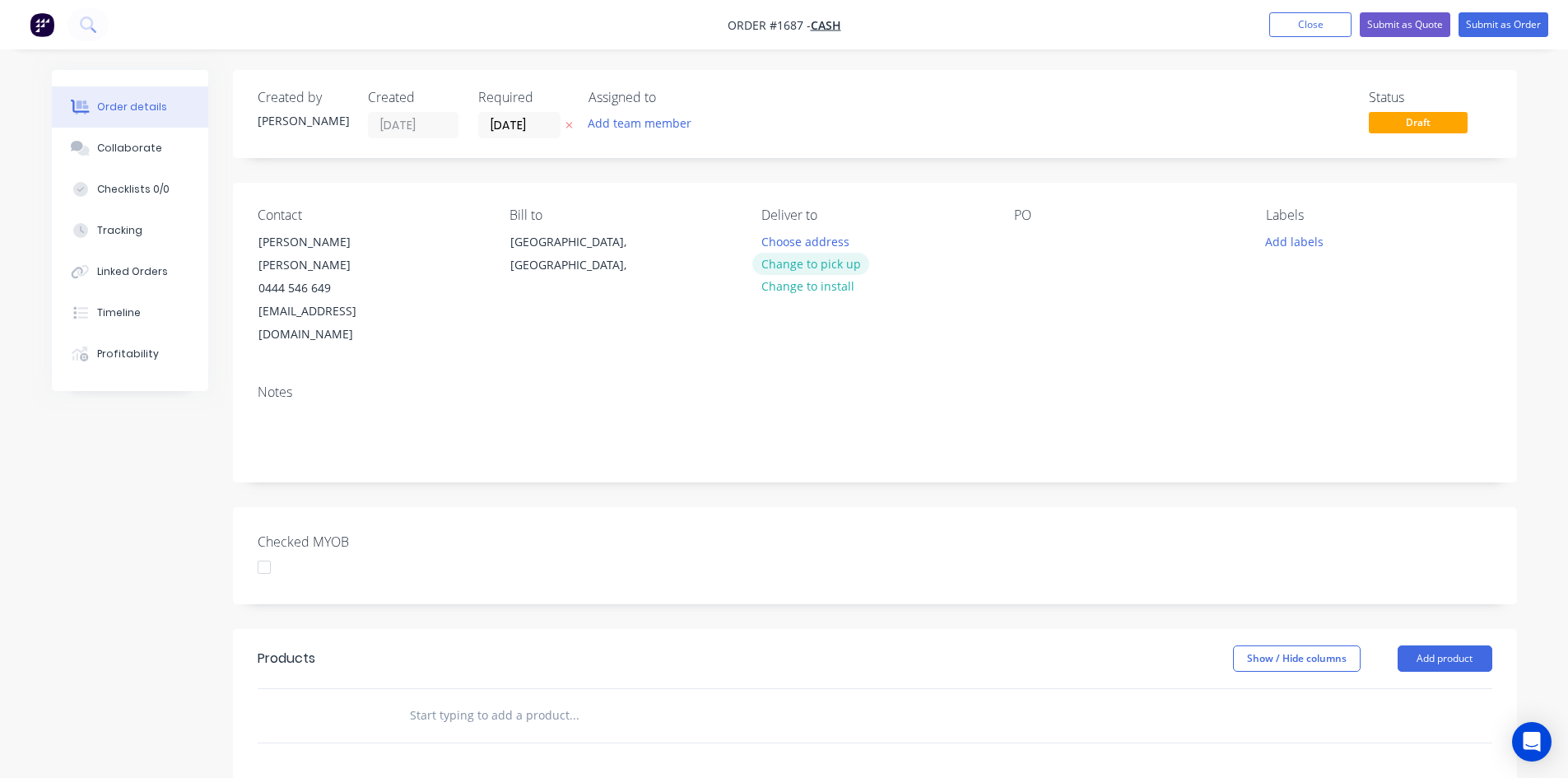
click at [821, 265] on button "Change to pick up" at bounding box center [810, 264] width 117 height 22
click at [803, 236] on div "Pick up Change to delivery Change to install" at bounding box center [873, 277] width 225 height 139
click at [789, 246] on div "Pick up Change to delivery Change to install" at bounding box center [873, 277] width 225 height 139
click at [787, 234] on div at bounding box center [774, 242] width 26 height 24
drag, startPoint x: 1045, startPoint y: 246, endPoint x: 1034, endPoint y: 247, distance: 11.0
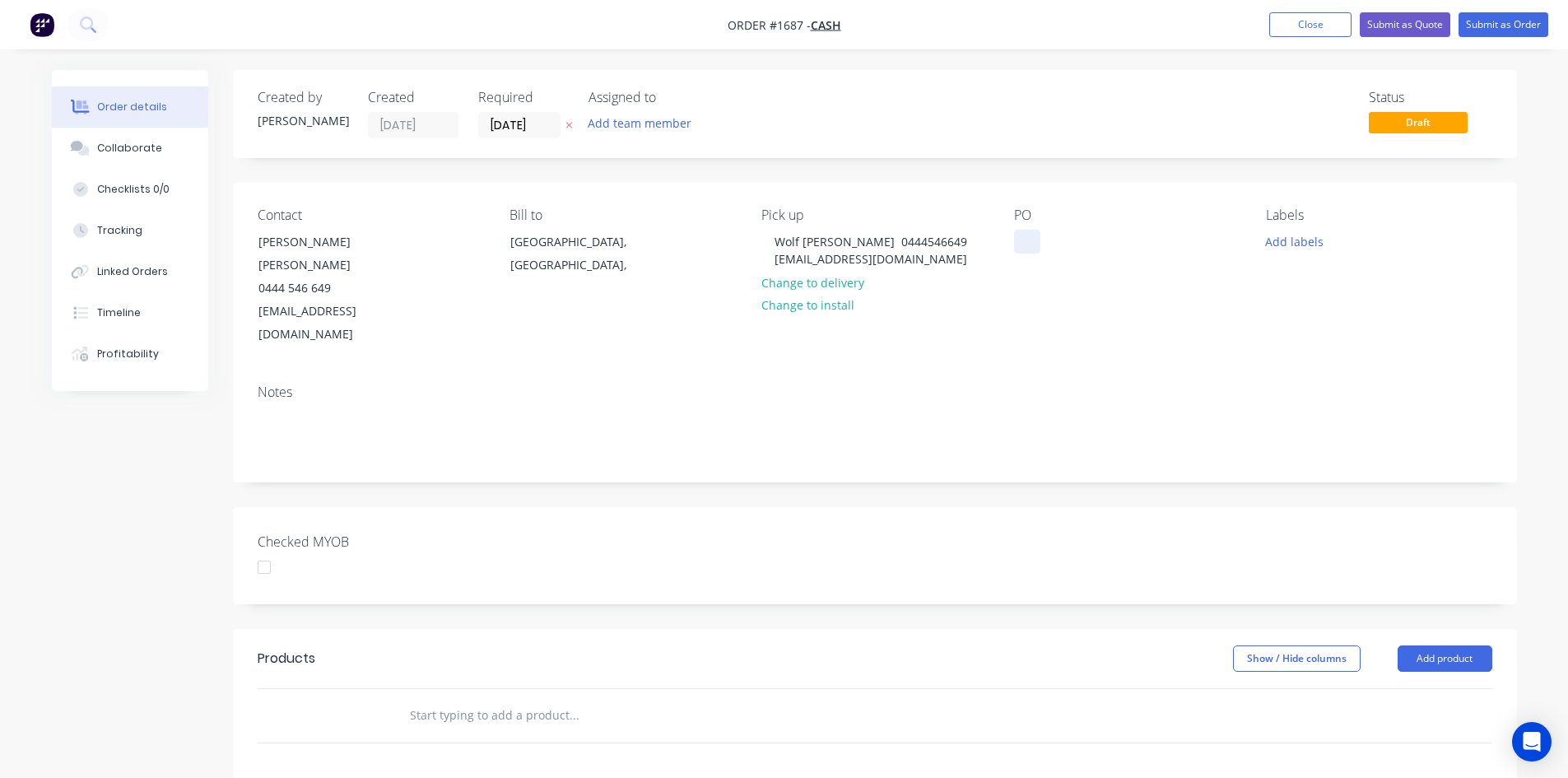
click at [1035, 247] on div "PO" at bounding box center [1126, 277] width 225 height 139
click at [1033, 237] on div at bounding box center [1027, 242] width 26 height 24
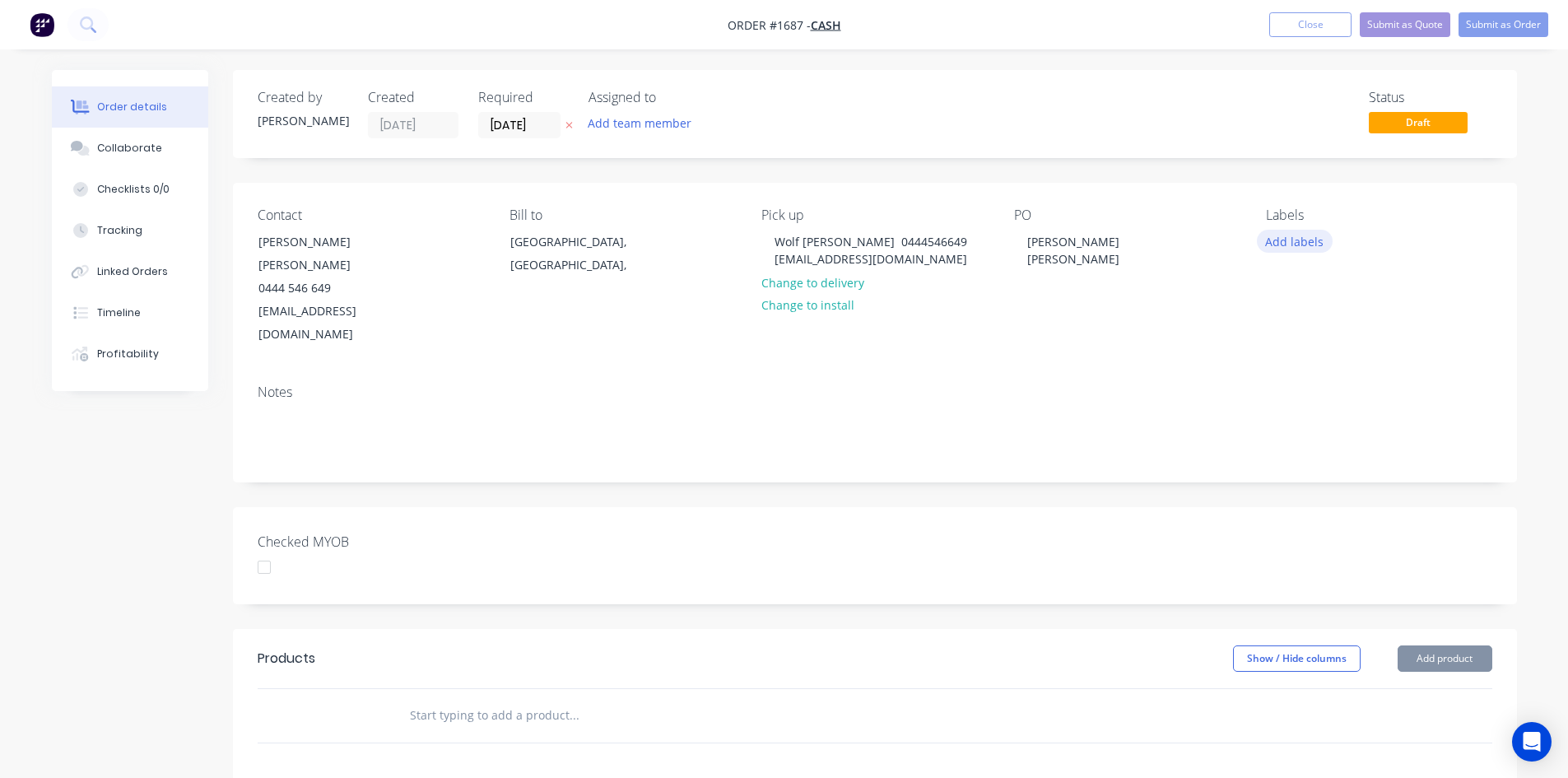
click at [1297, 245] on button "Add labels" at bounding box center [1294, 241] width 76 height 22
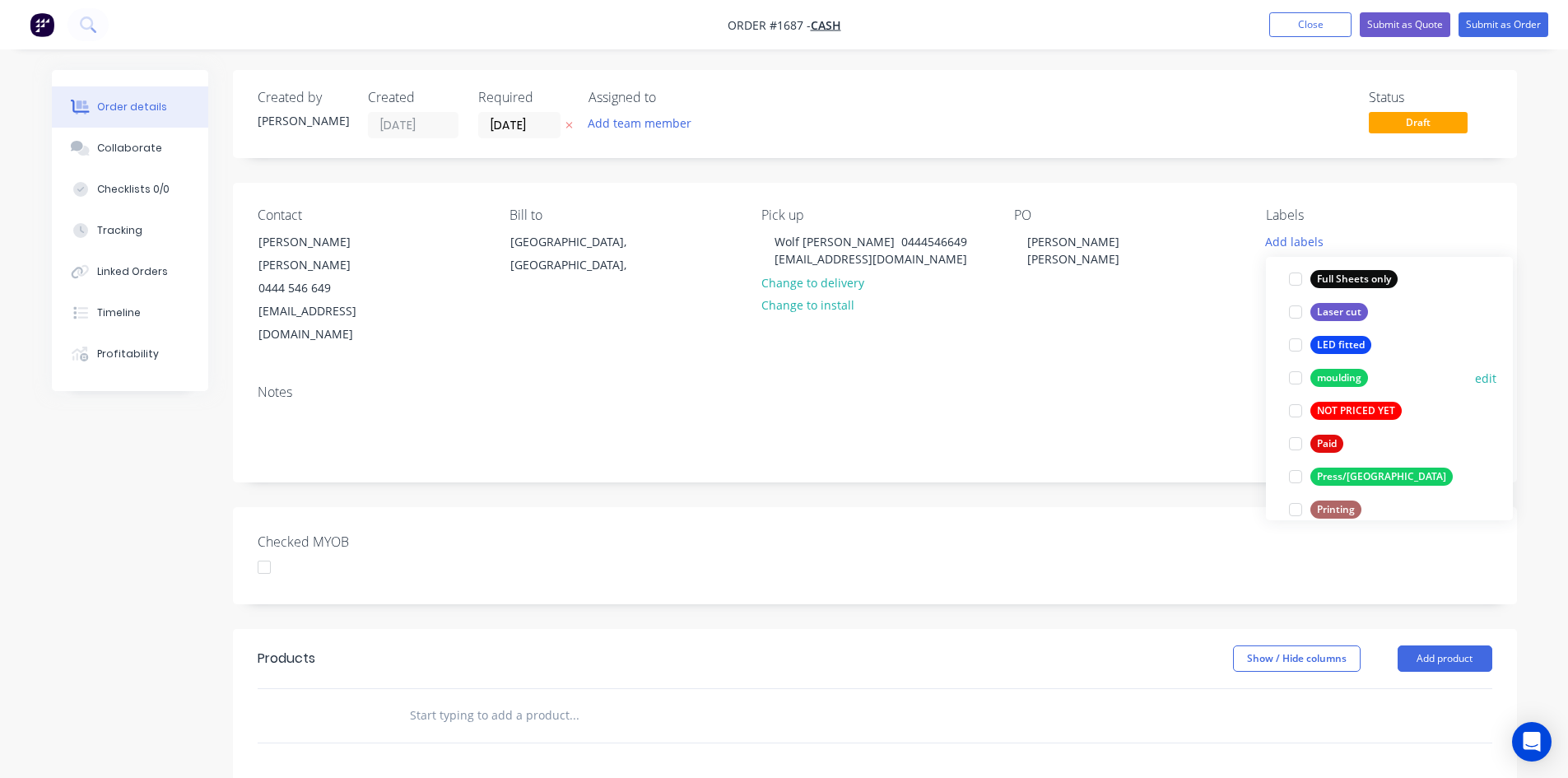
scroll to position [494, 0]
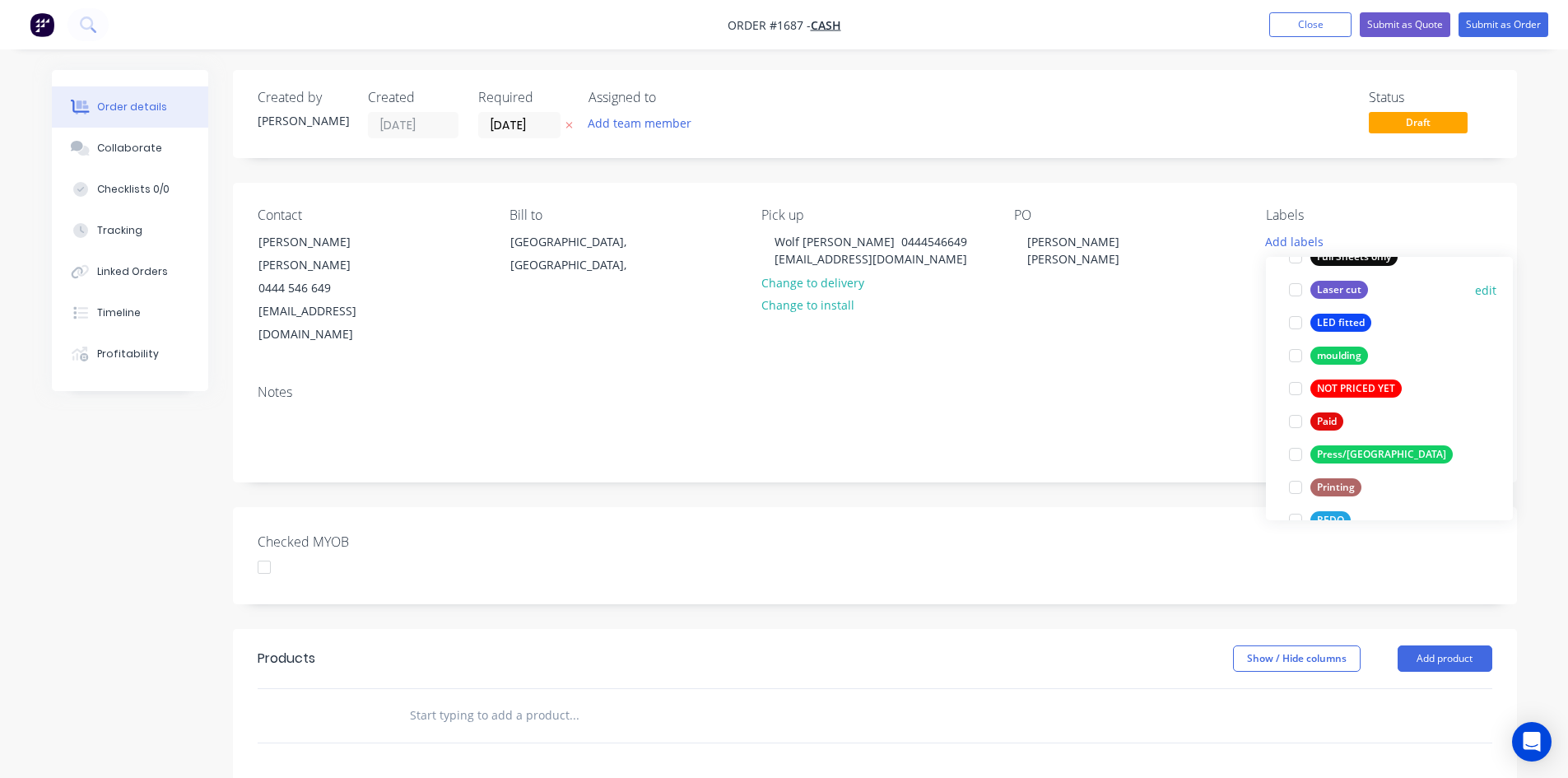
click at [1295, 290] on div at bounding box center [1296, 289] width 33 height 33
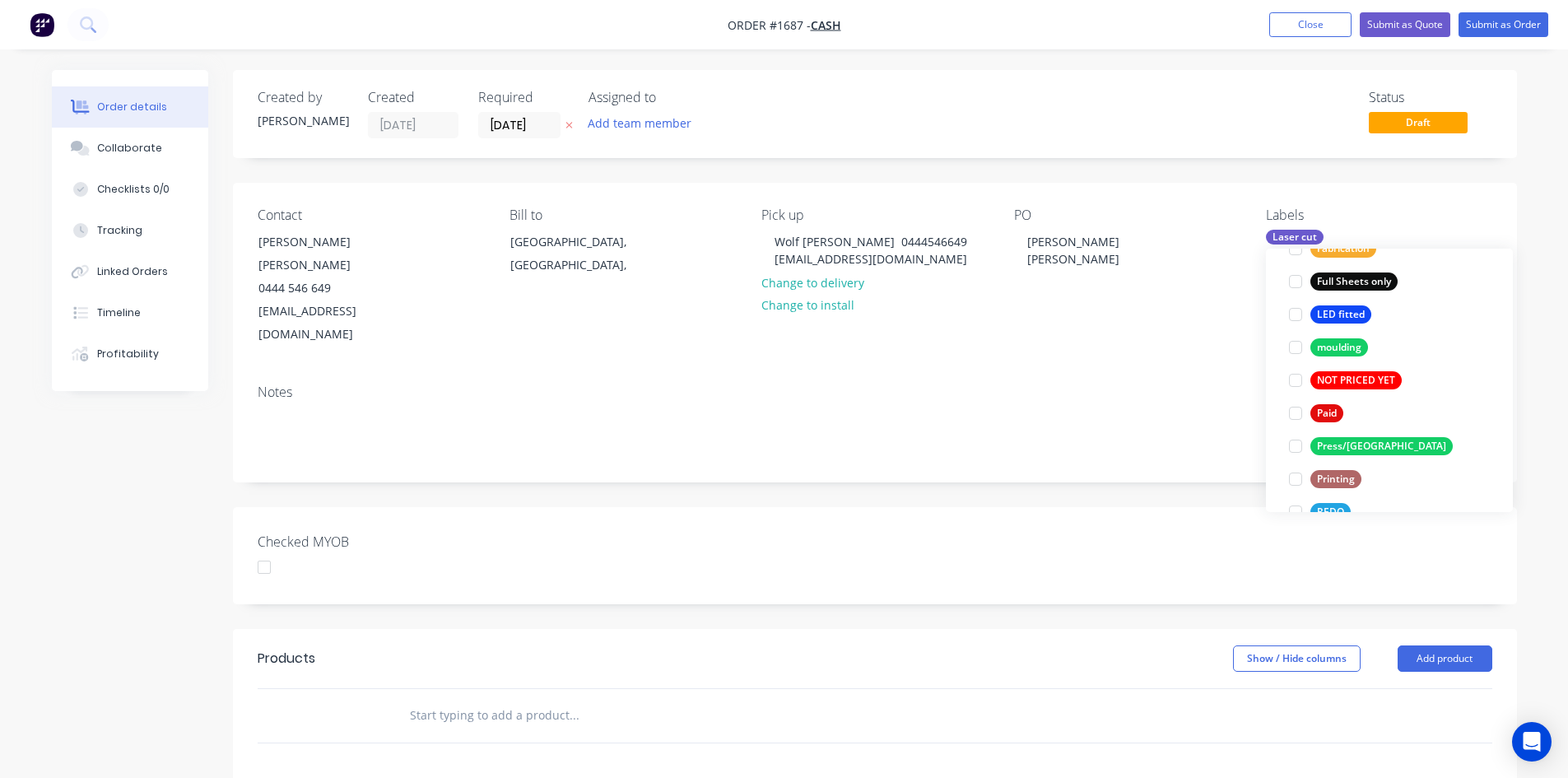
scroll to position [99, 0]
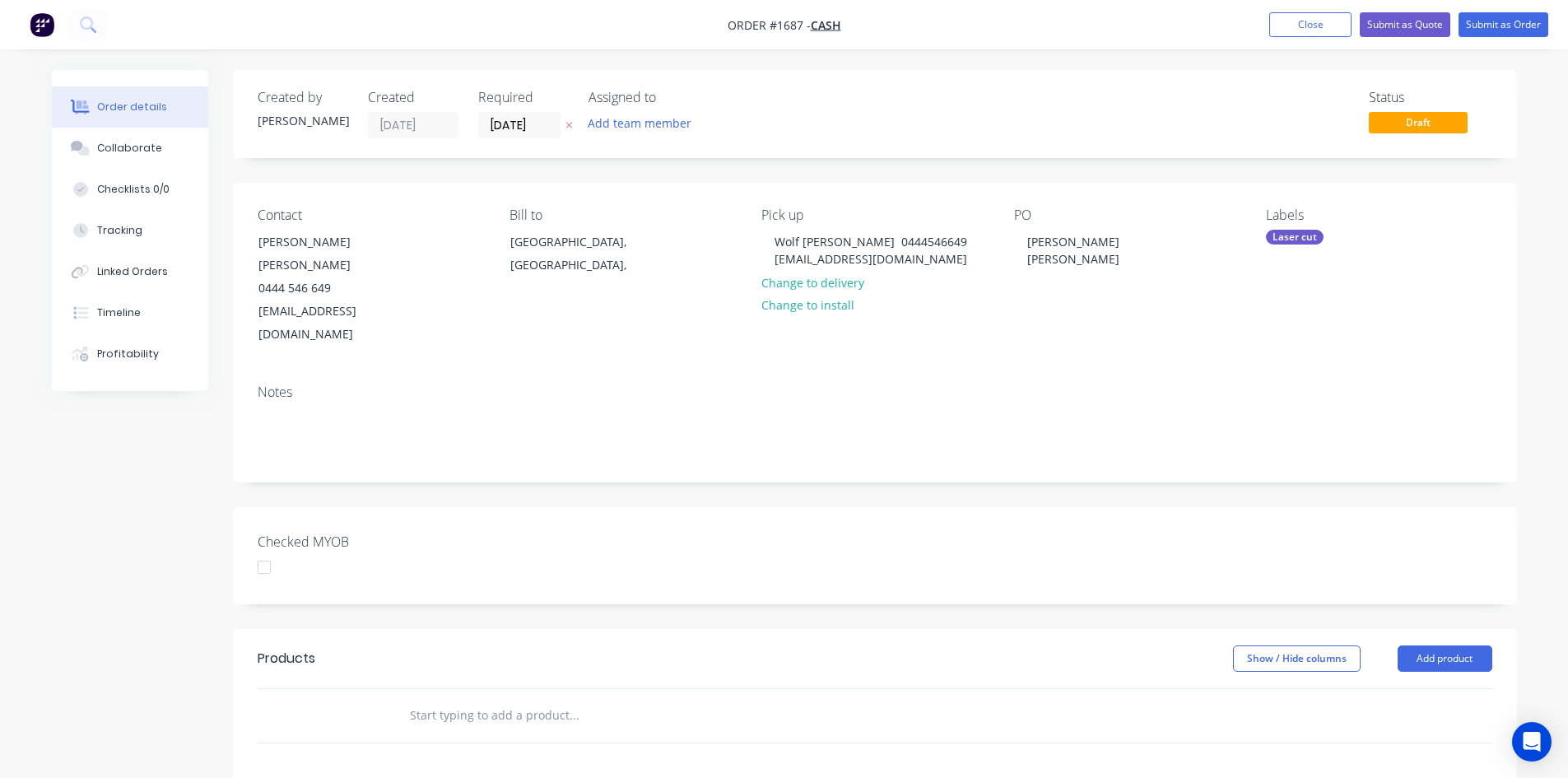
click at [1153, 446] on div "Created by Kimberley Created 25/09/25 Required 25/09/25 Assigned to Add team me…" at bounding box center [874, 605] width 1284 height 1069
click at [434, 699] on input "text" at bounding box center [573, 716] width 329 height 33
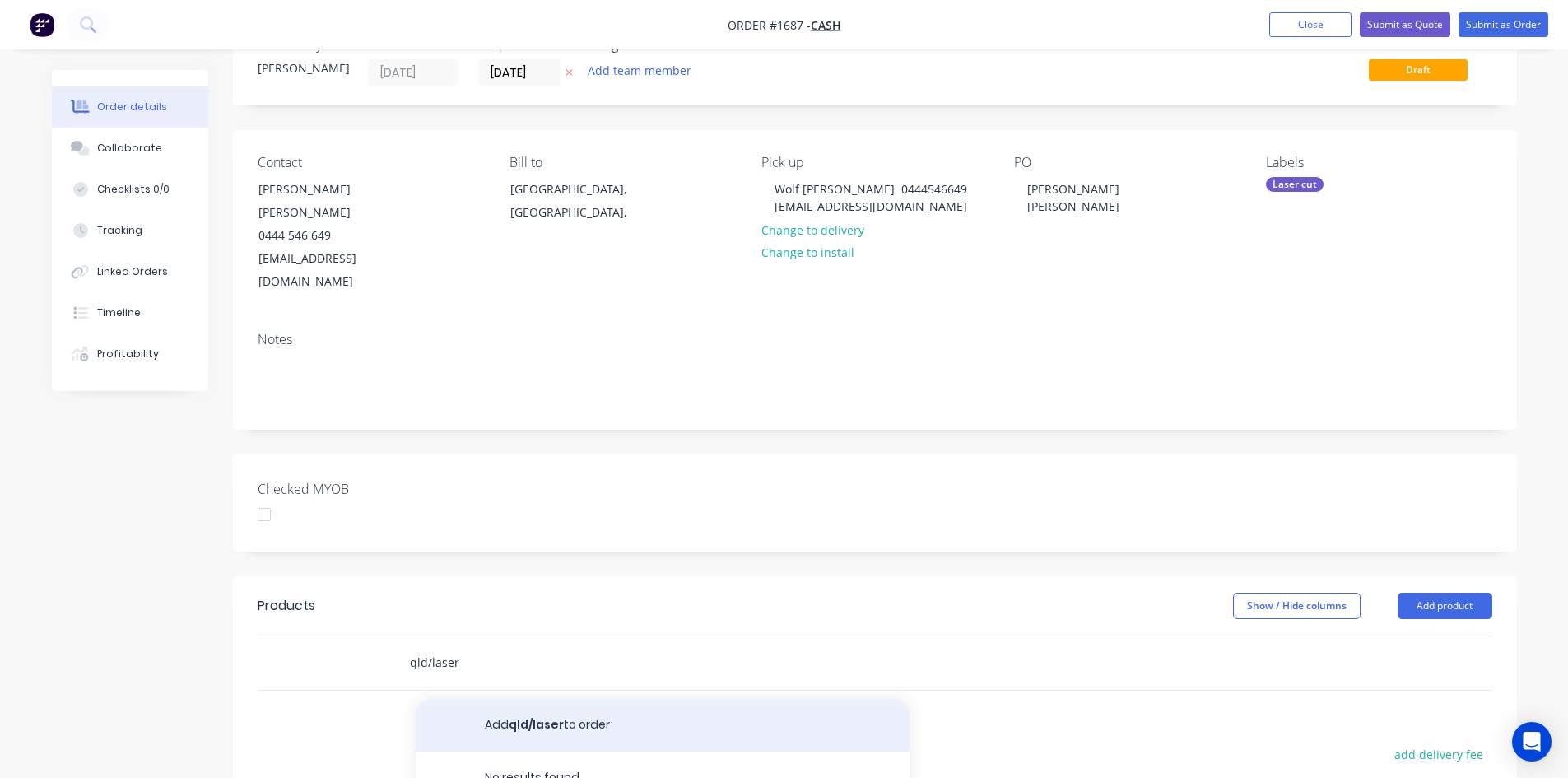
scroll to position [164, 0]
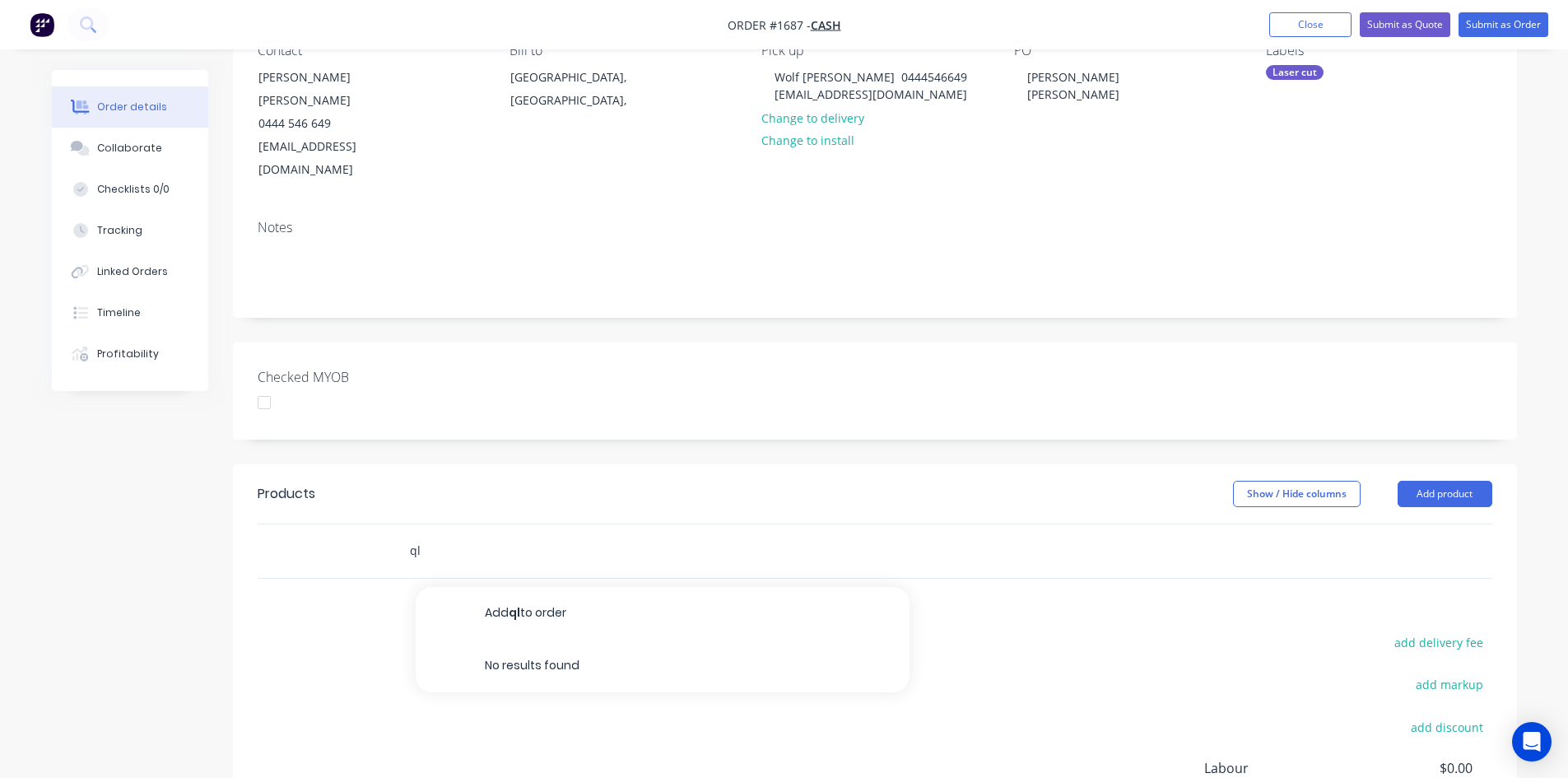
type input "q"
type input "Q"
click at [1424, 481] on button "Add product" at bounding box center [1446, 494] width 95 height 26
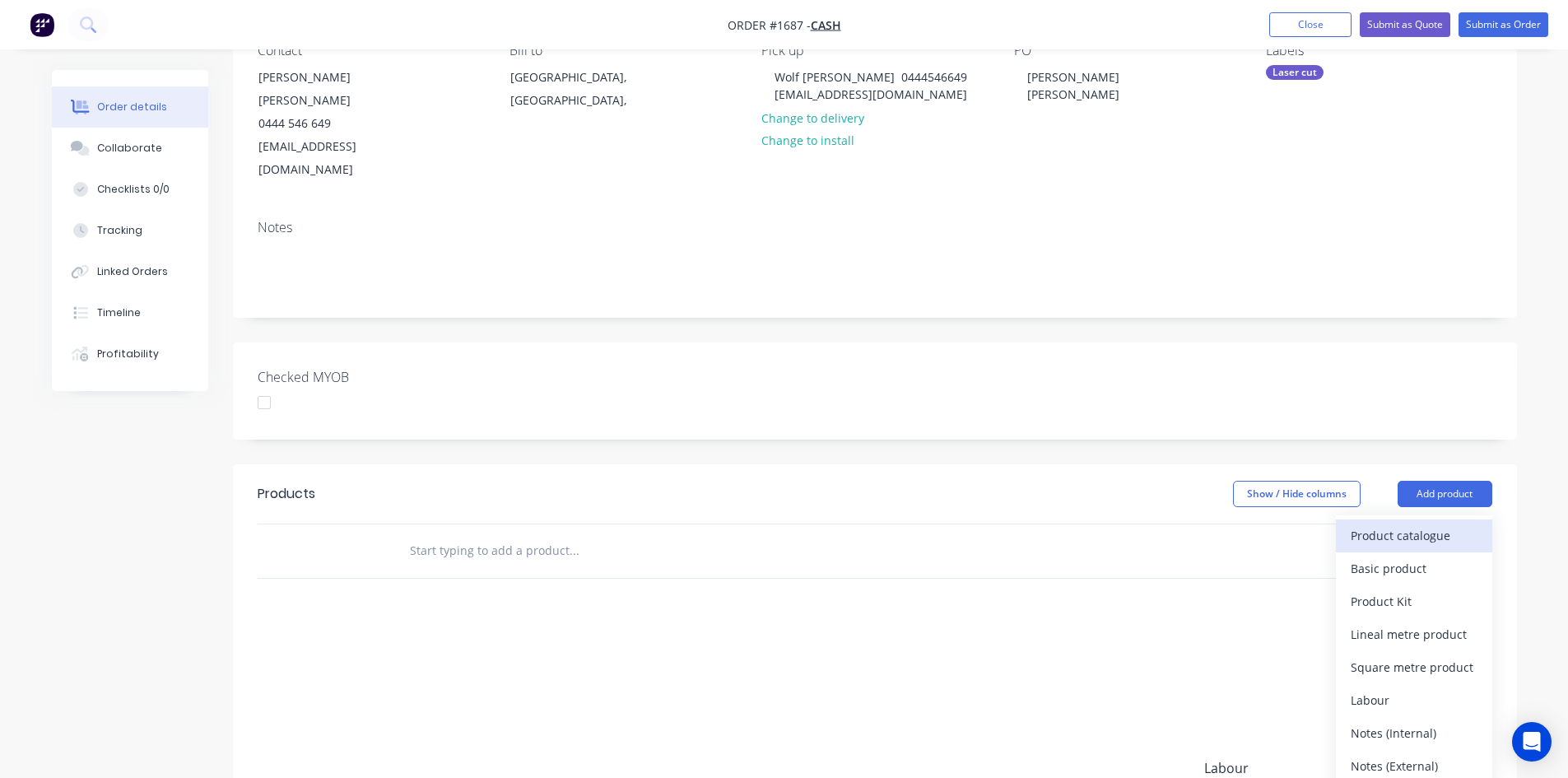
click at [1402, 524] on div "Product catalogue" at bounding box center [1414, 536] width 127 height 24
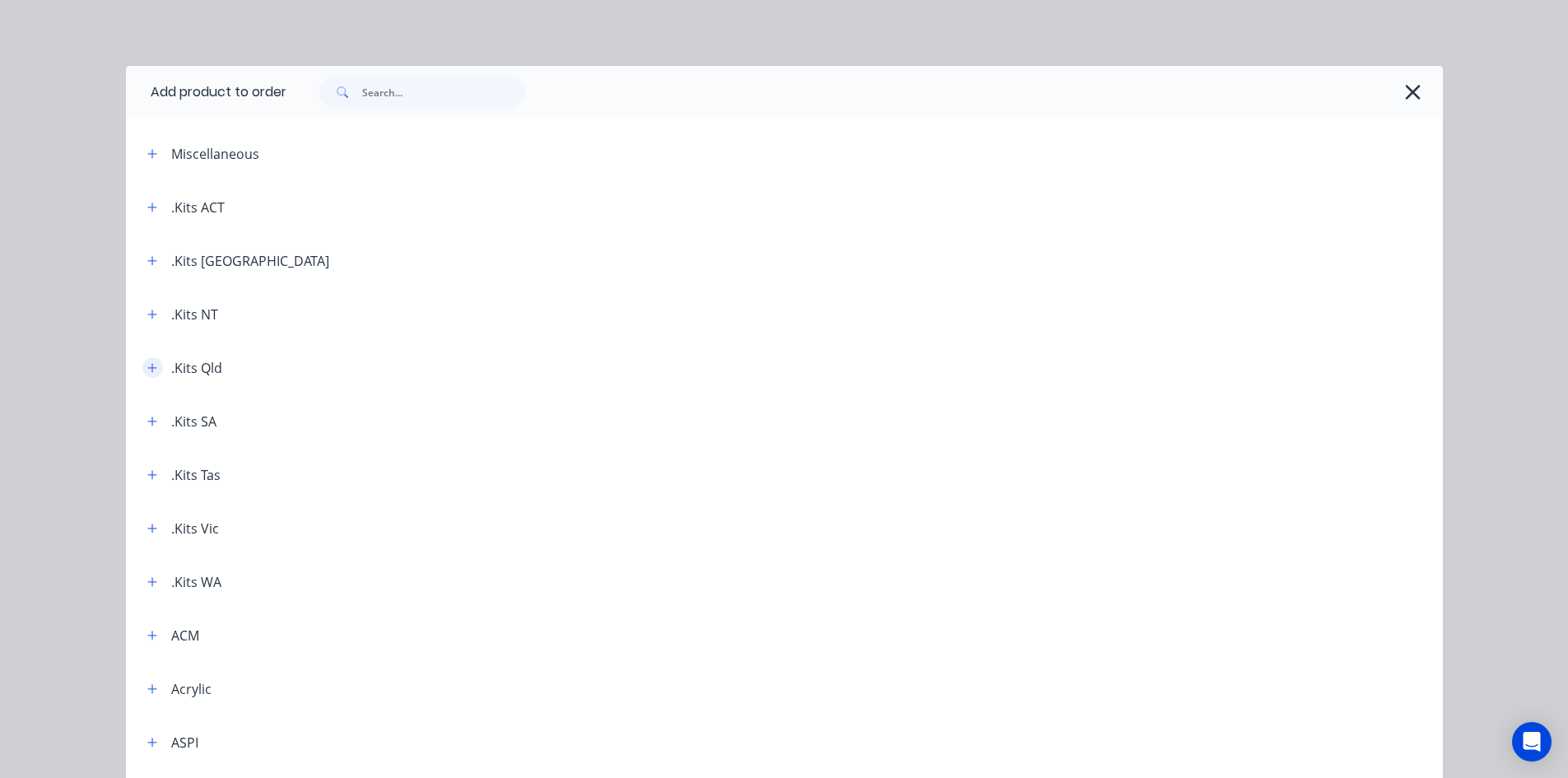
click at [147, 366] on icon "button" at bounding box center [152, 368] width 10 height 12
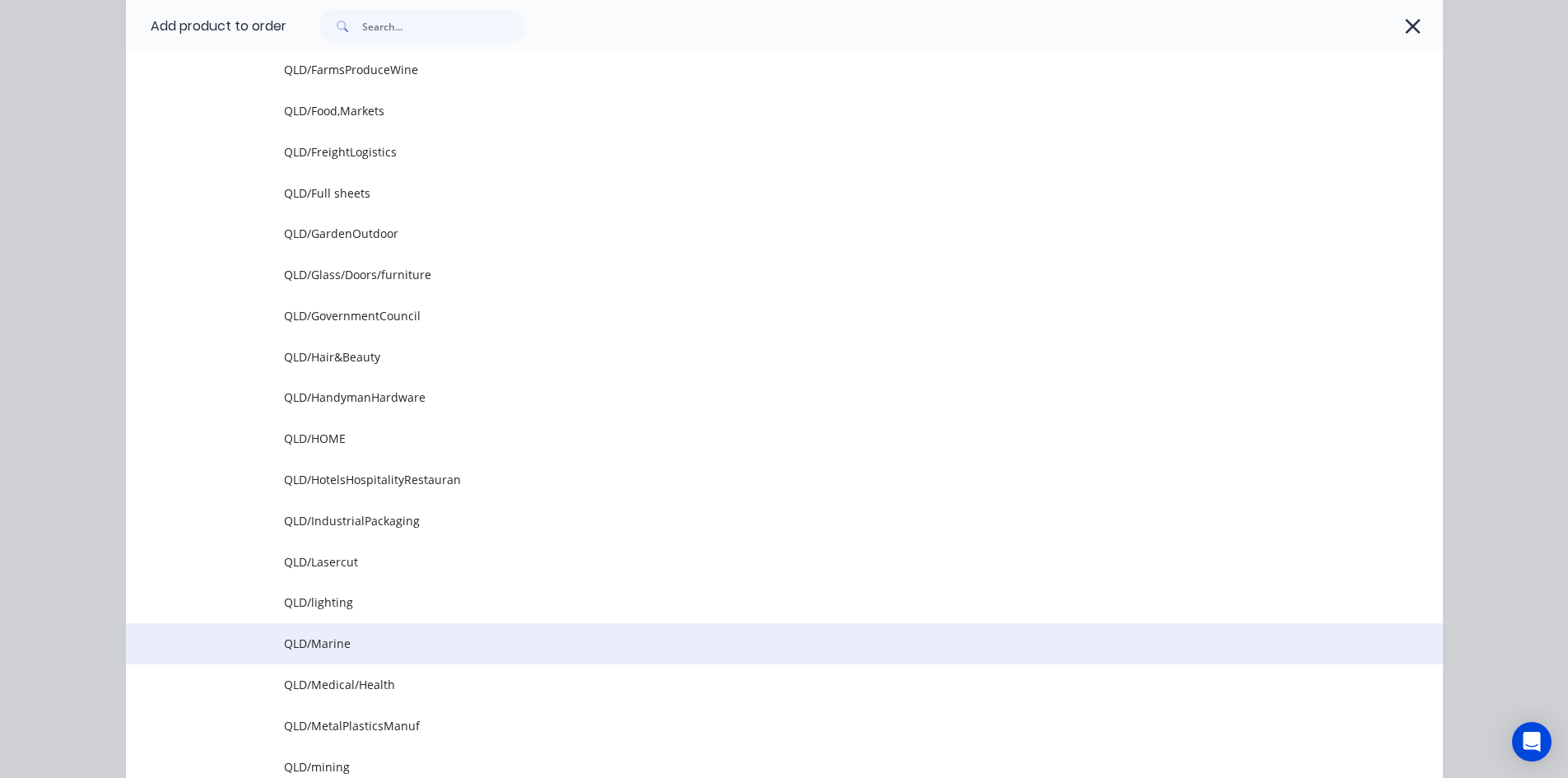
scroll to position [1153, 0]
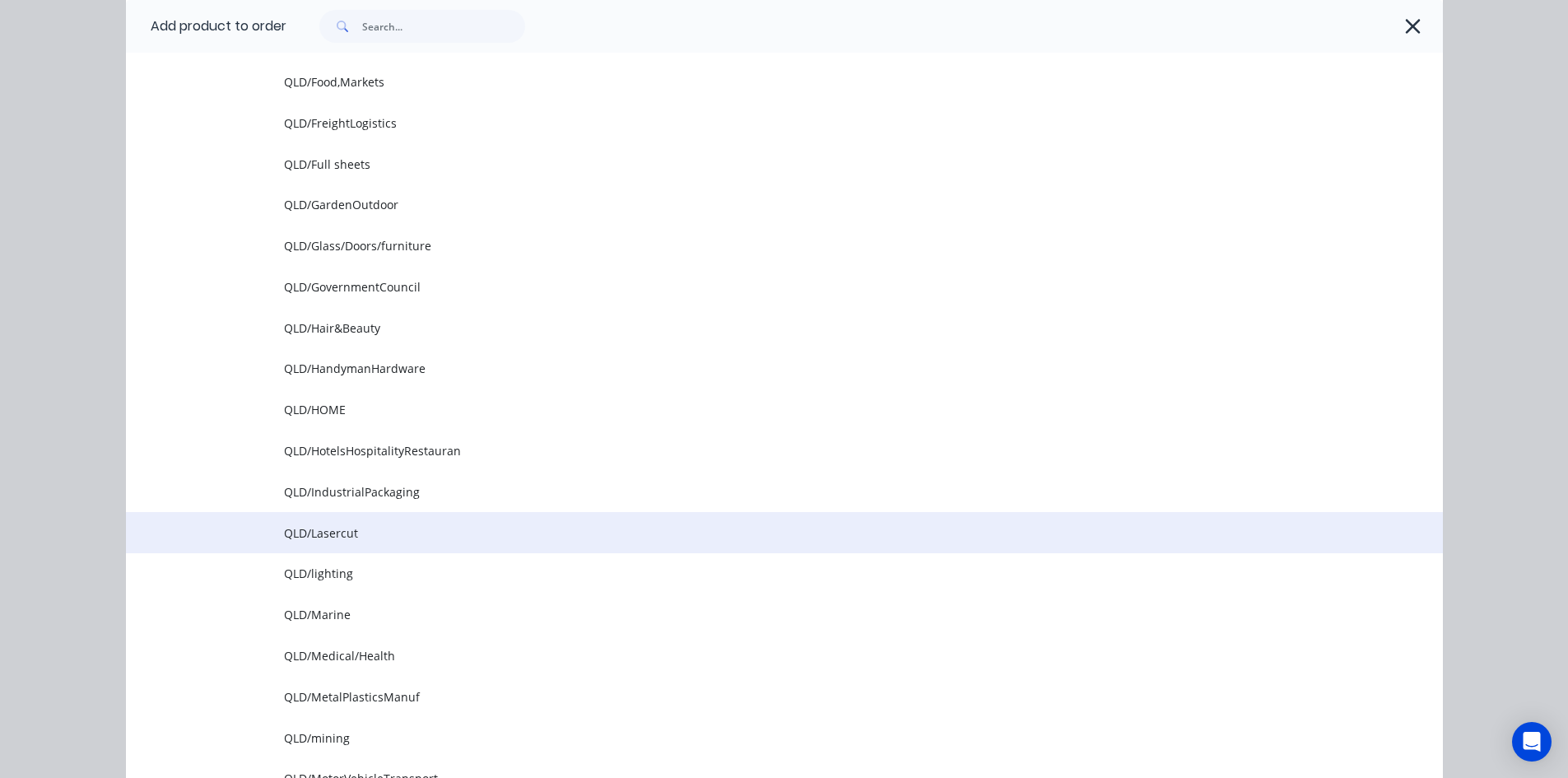
click at [321, 532] on span "QLD/Lasercut" at bounding box center [747, 533] width 927 height 17
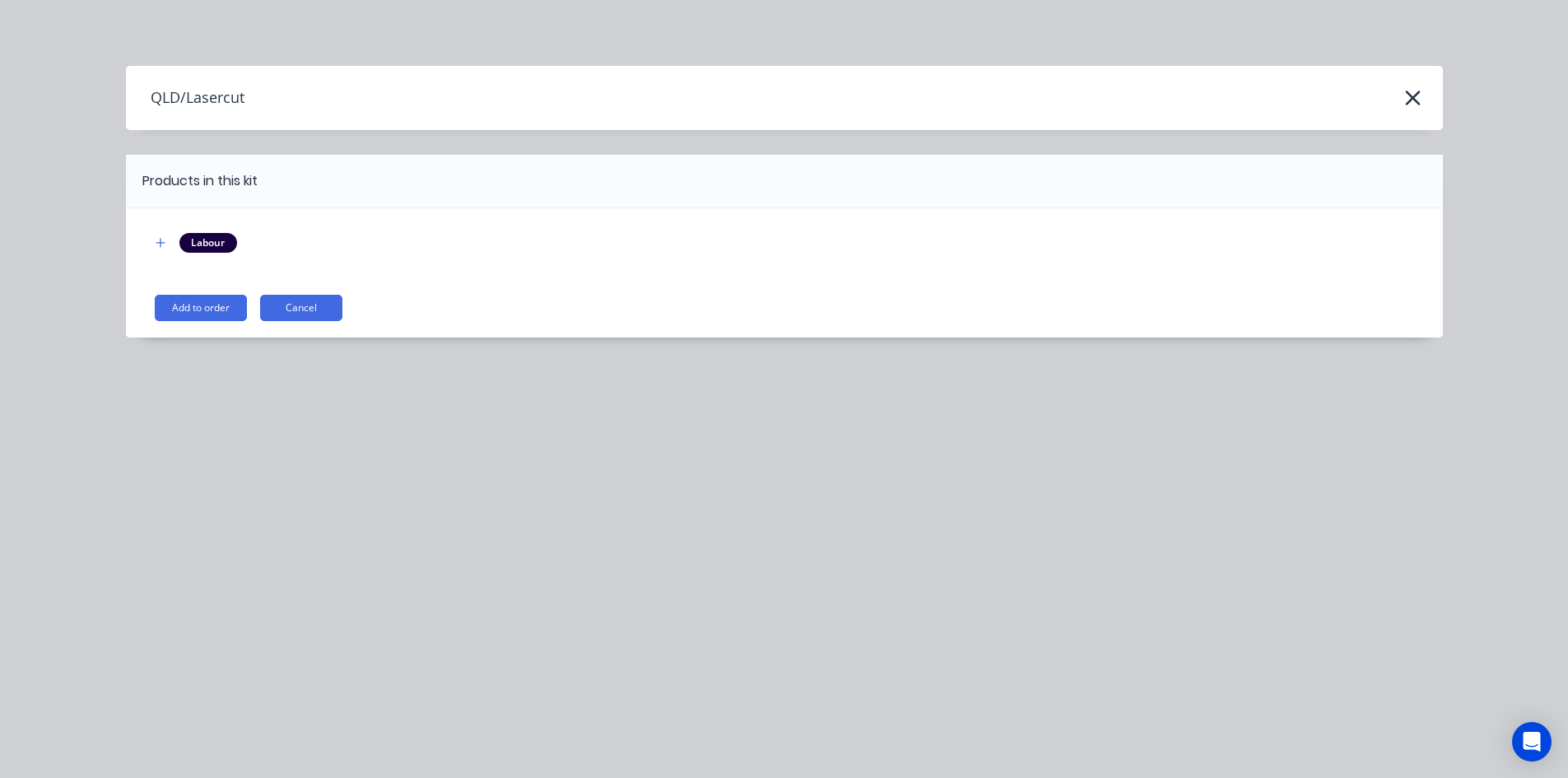
scroll to position [0, 0]
click at [191, 307] on button "Add to order" at bounding box center [201, 308] width 92 height 26
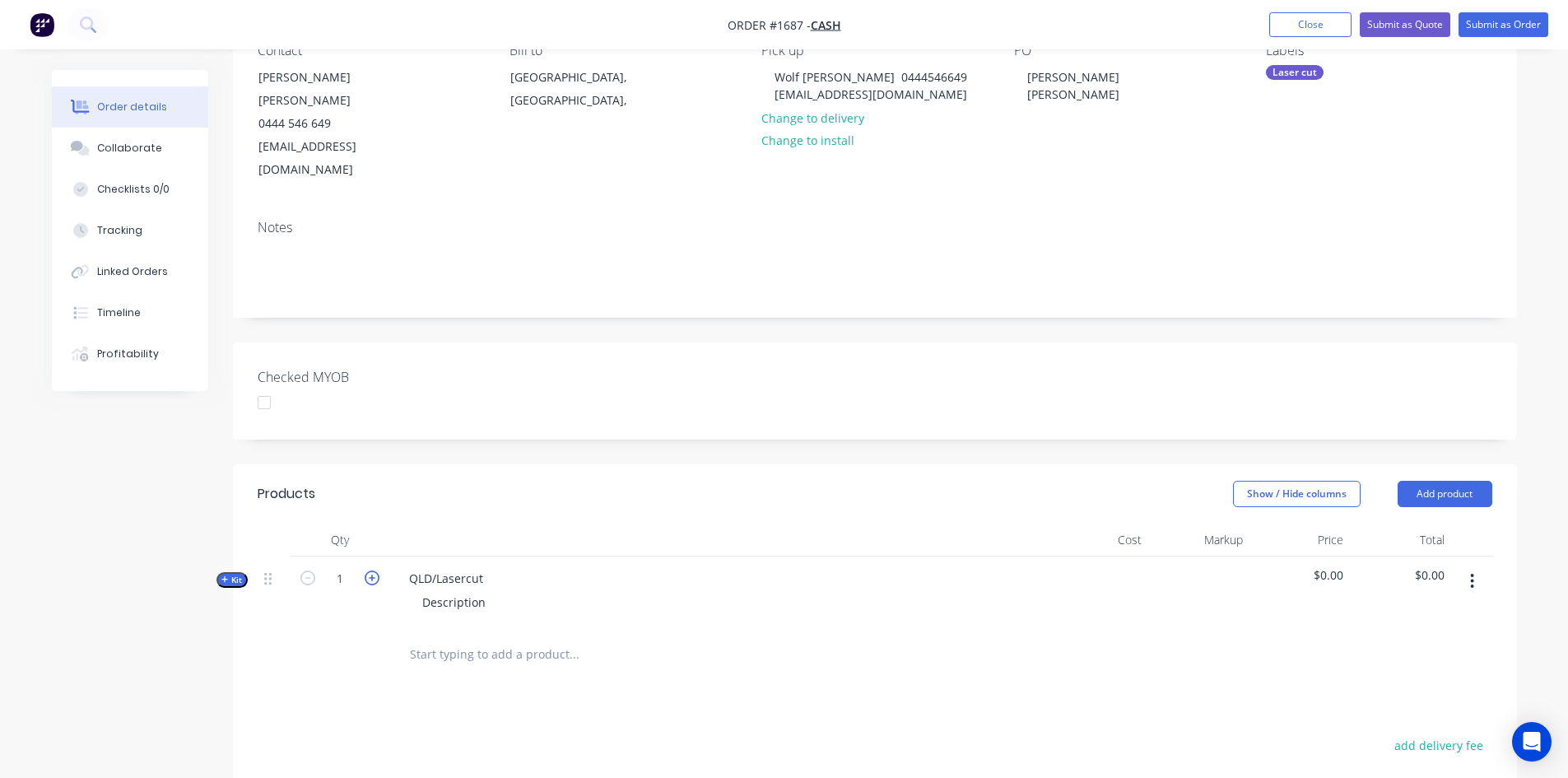
click at [371, 571] on icon "button" at bounding box center [372, 578] width 15 height 15
type input "3"
drag, startPoint x: 405, startPoint y: 530, endPoint x: 494, endPoint y: 520, distance: 89.6
click at [494, 557] on div "QLD/Lasercut Description" at bounding box center [719, 593] width 659 height 71
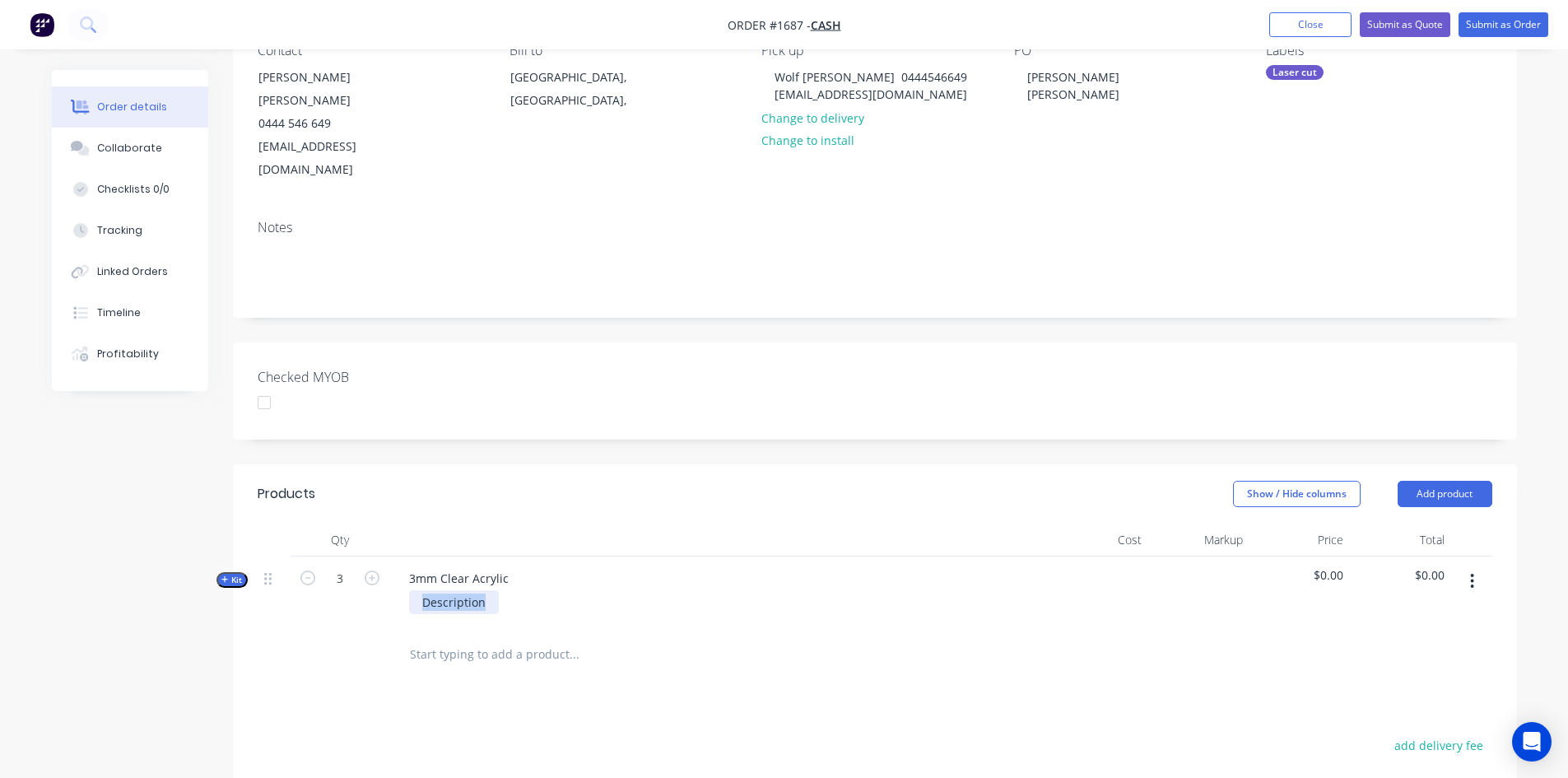
drag, startPoint x: 421, startPoint y: 557, endPoint x: 568, endPoint y: 562, distance: 147.1
click at [568, 591] on div "Description" at bounding box center [718, 603] width 645 height 24
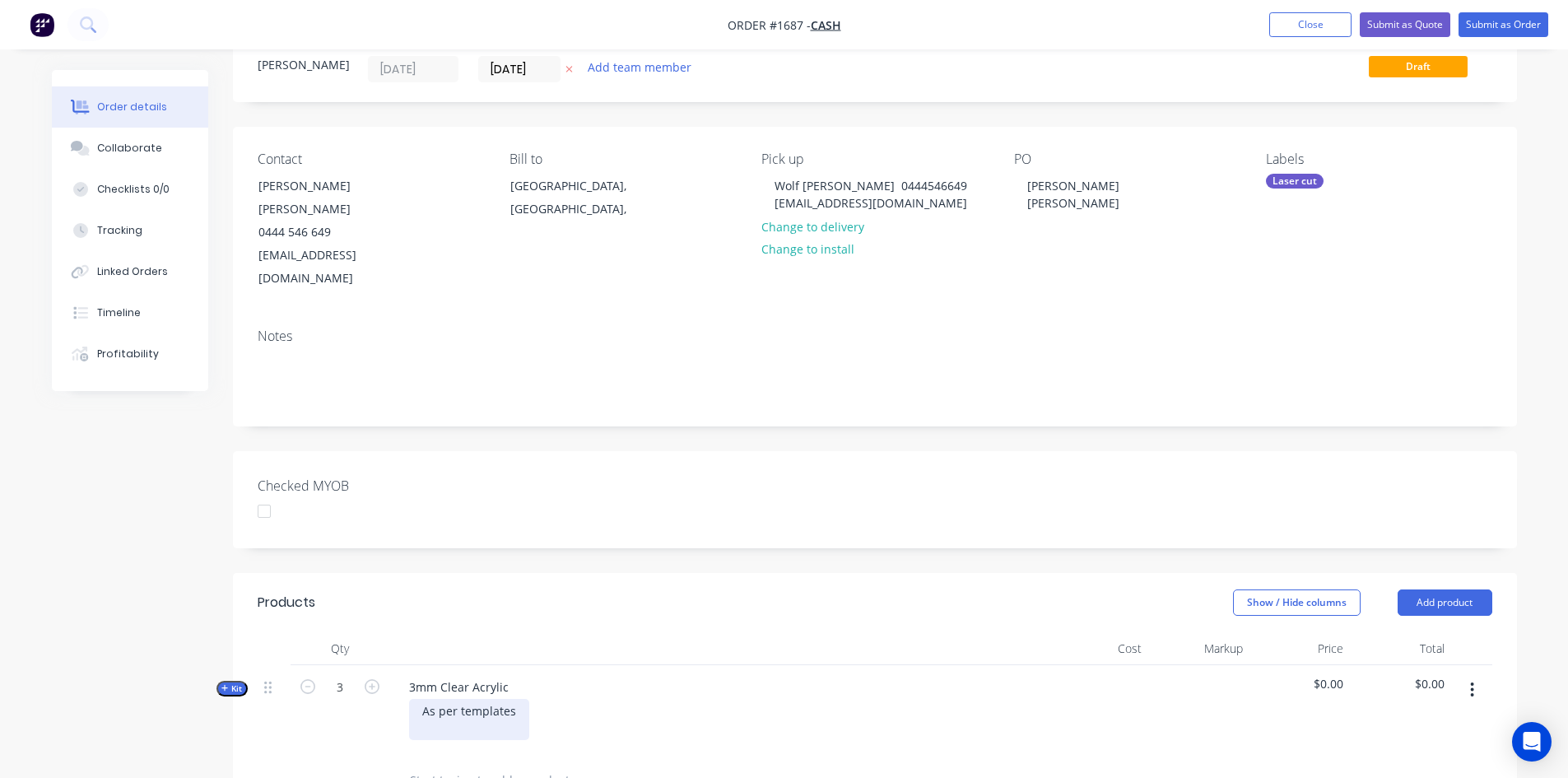
scroll to position [82, 0]
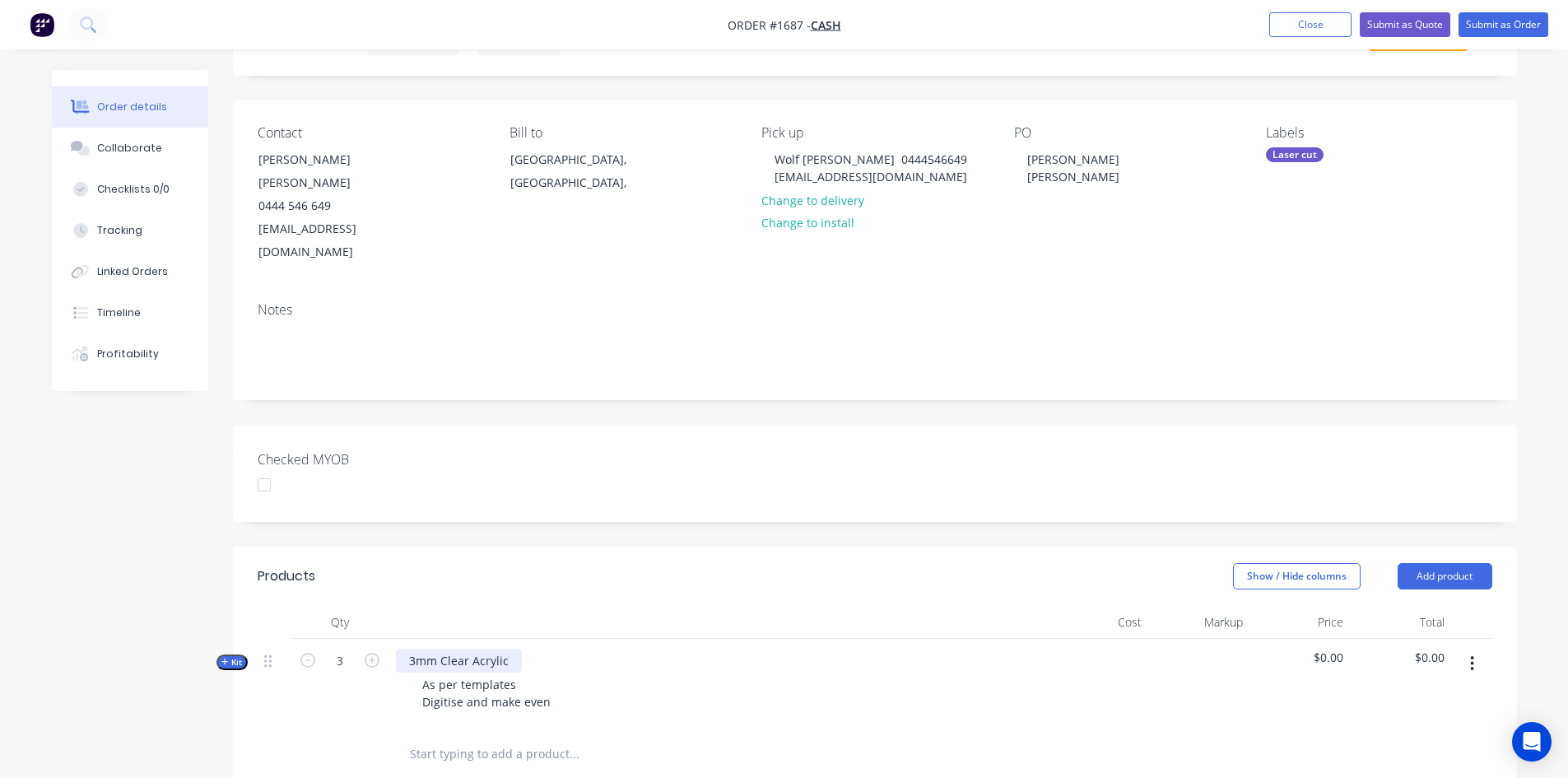
click at [410, 649] on div "3mm Clear Acrylic" at bounding box center [459, 661] width 126 height 24
click at [436, 649] on div "Lasercut 3mm Clear Acrylic" at bounding box center [484, 661] width 176 height 24
click at [422, 673] on div "As per templates Digitise and make even" at bounding box center [486, 693] width 155 height 41
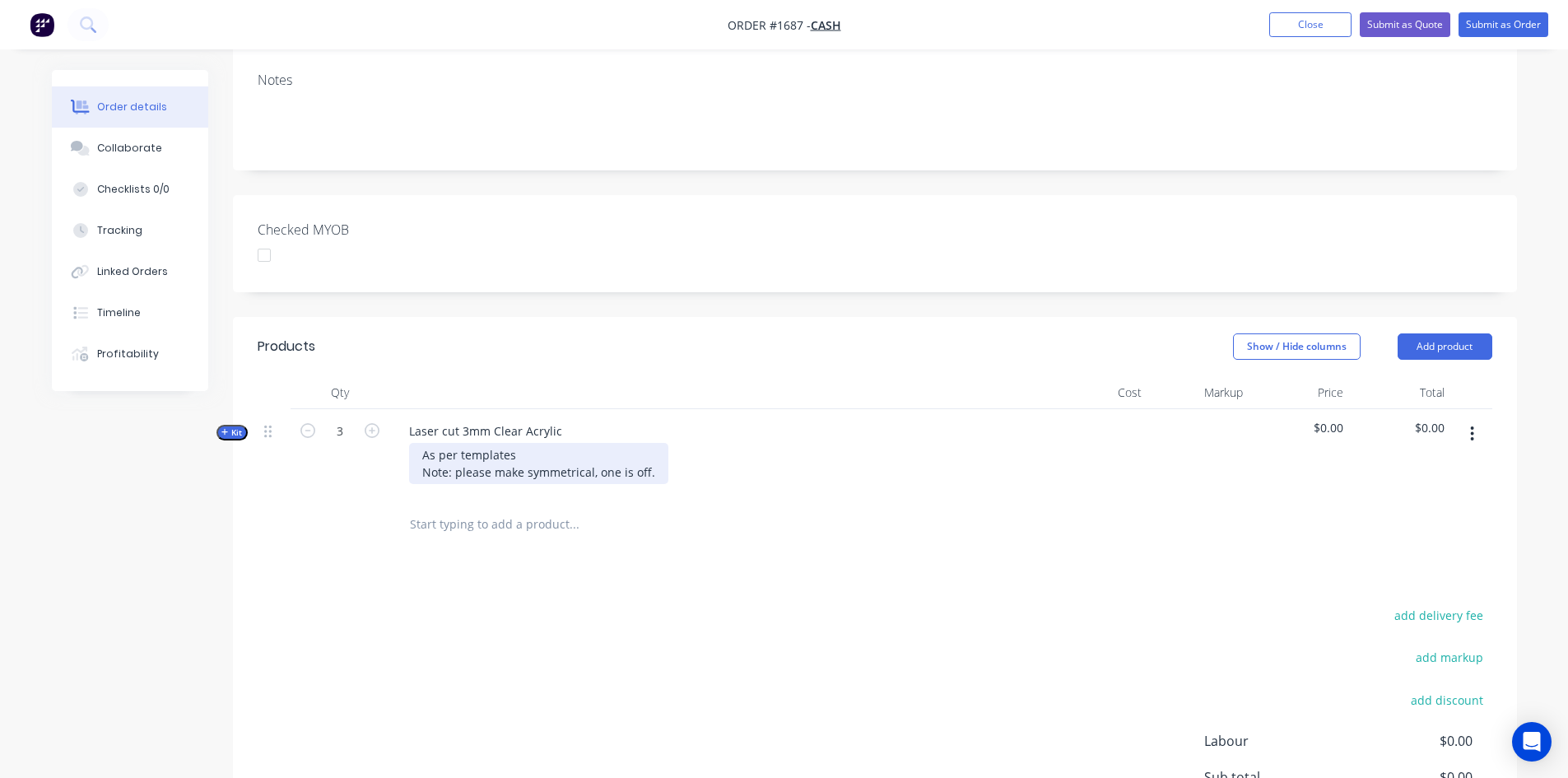
scroll to position [412, 0]
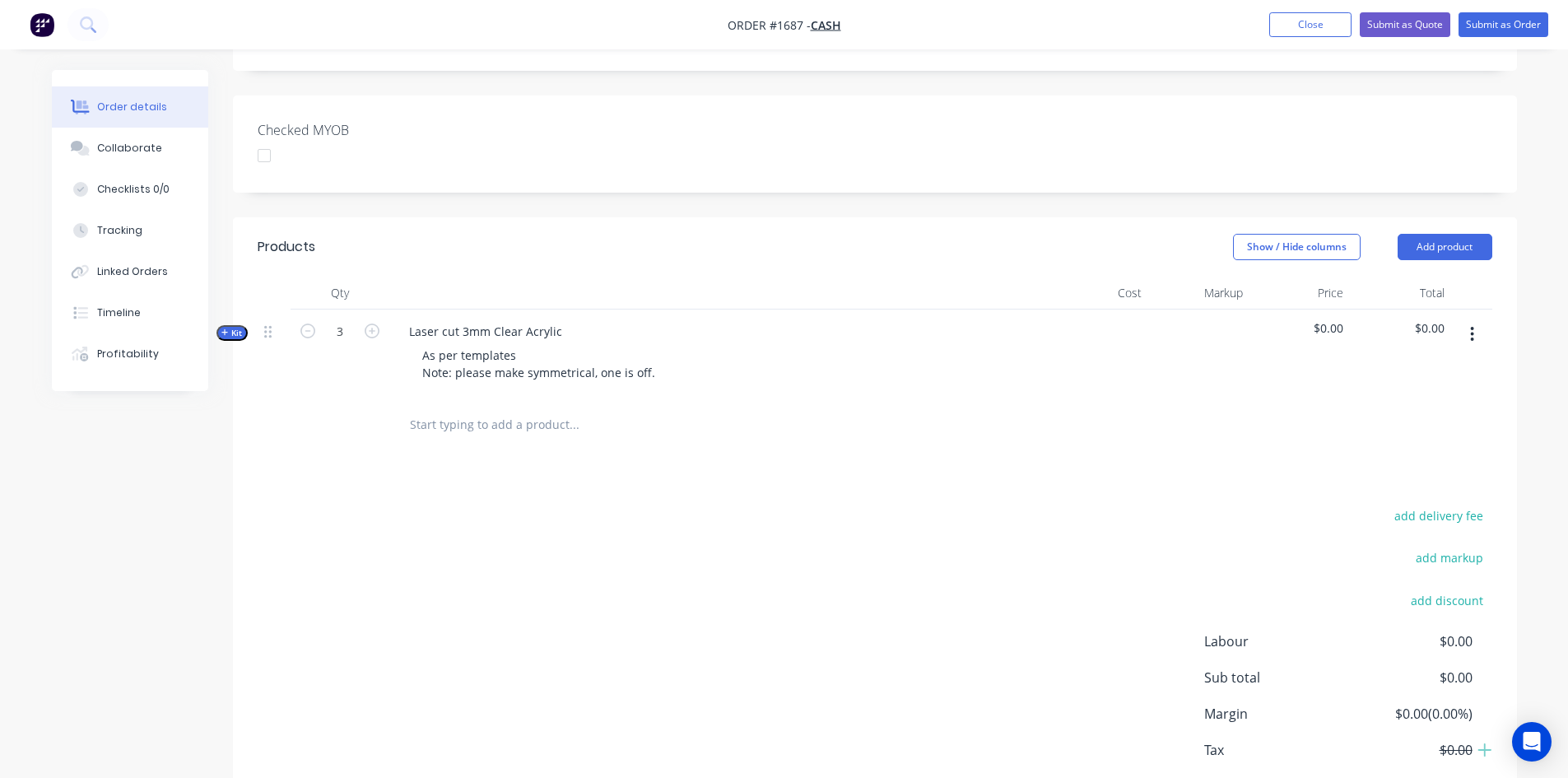
click at [234, 327] on span "Kit" at bounding box center [232, 333] width 21 height 13
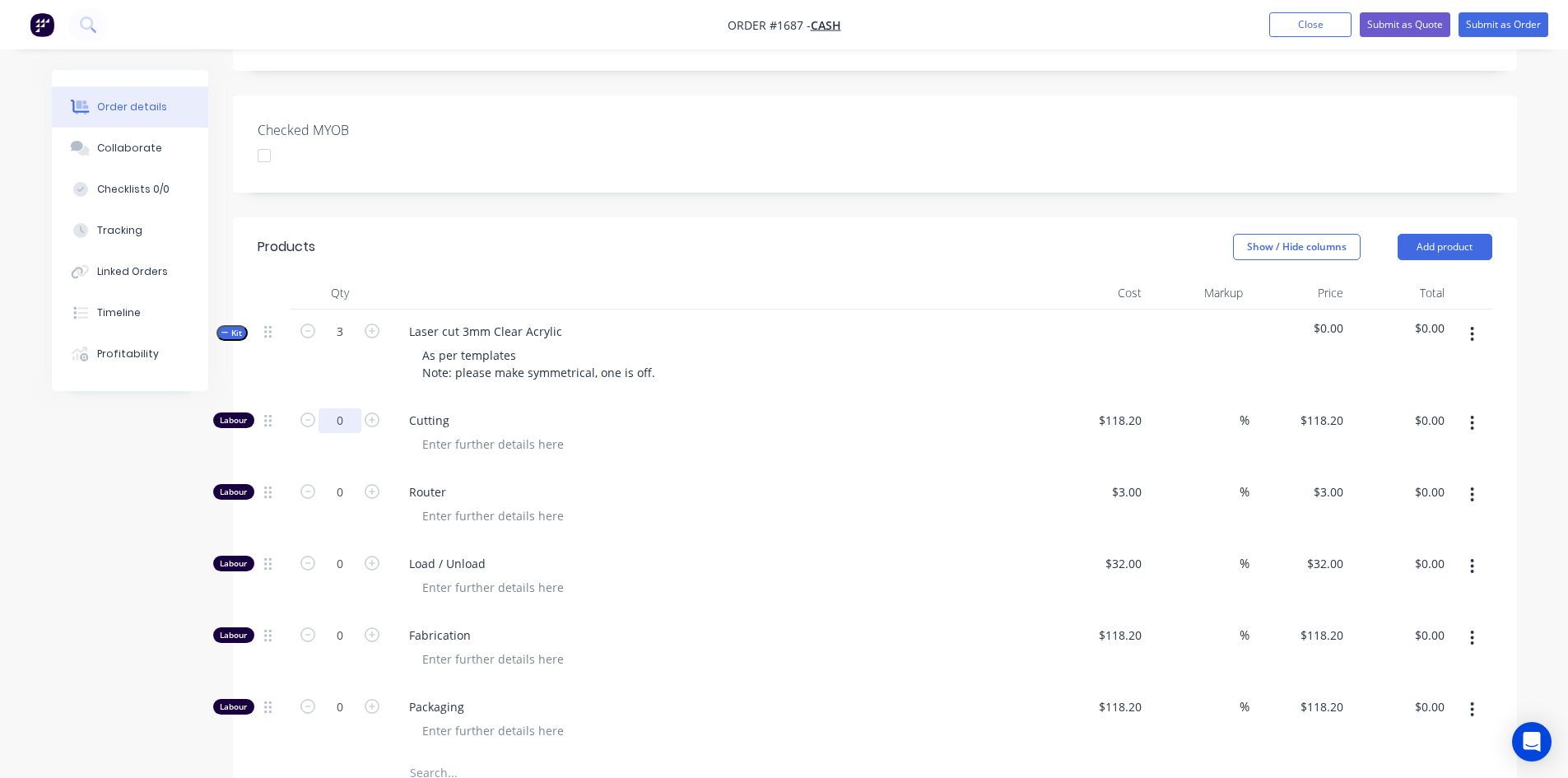
click at [342, 408] on input "0" at bounding box center [340, 420] width 43 height 25
type input "1"
type input "118.2"
type input "$118.20"
click at [1119, 408] on input "118.2" at bounding box center [1123, 420] width 51 height 24
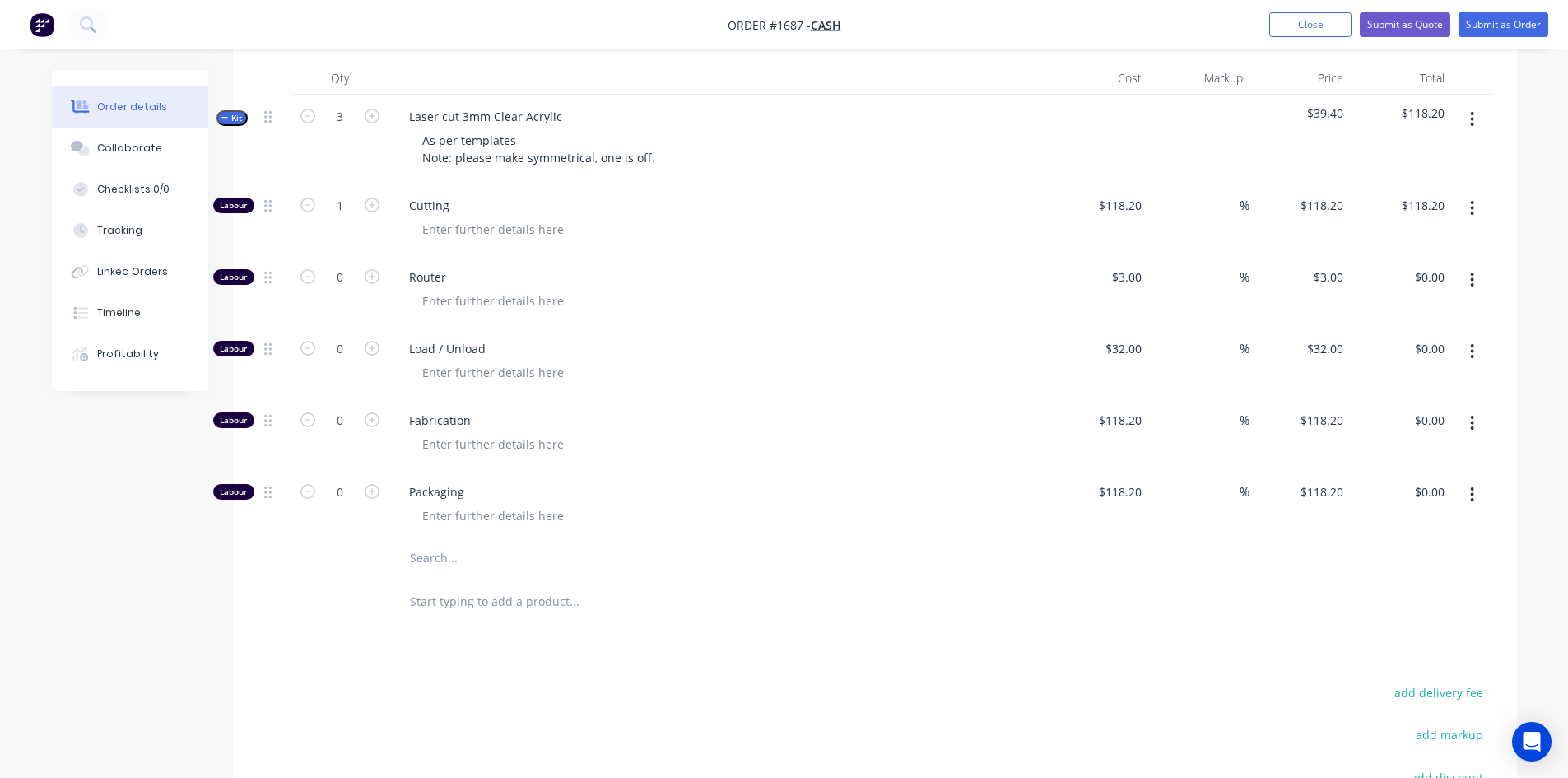
scroll to position [357, 0]
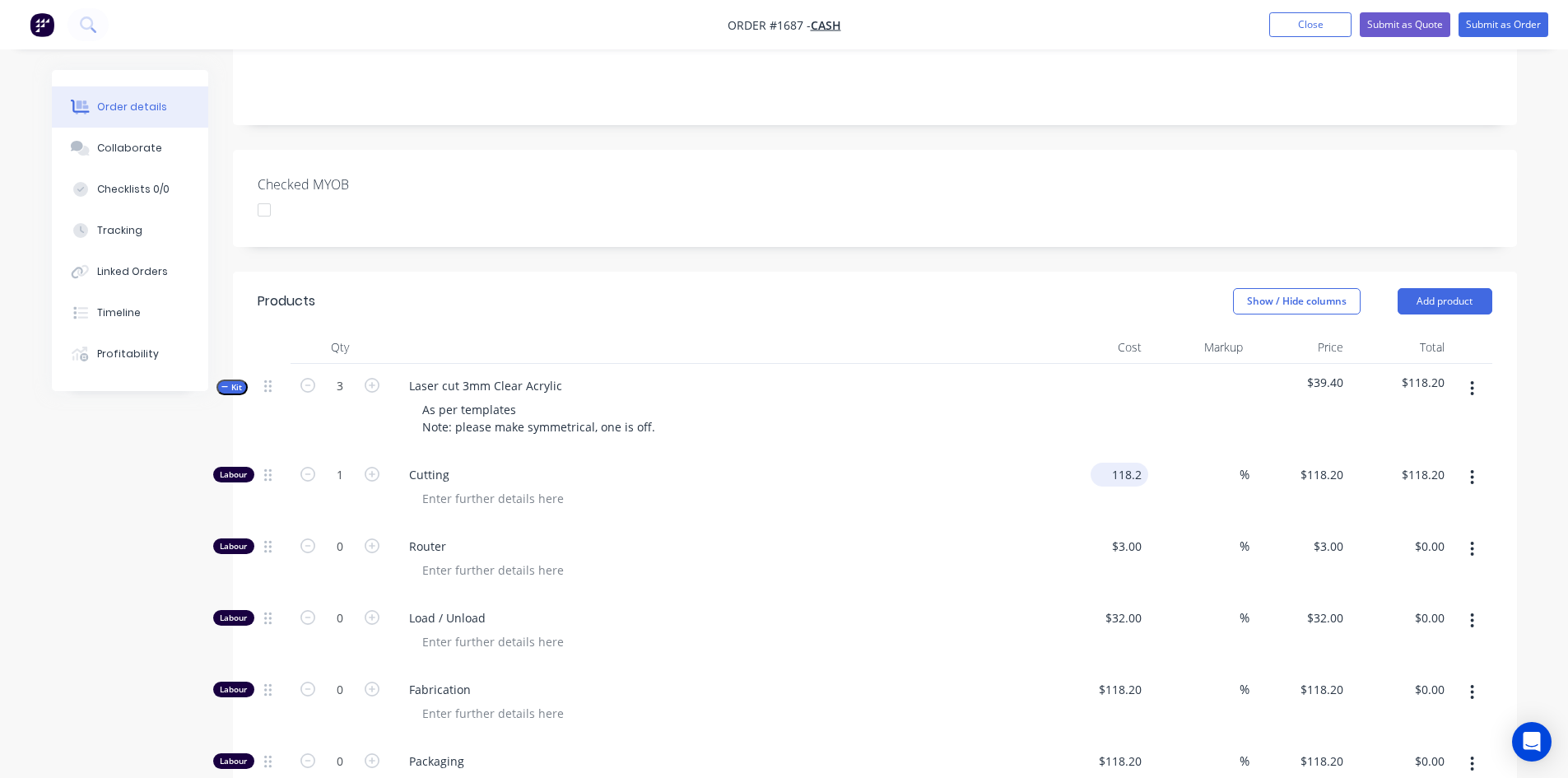
click at [1122, 463] on input "118.2" at bounding box center [1123, 475] width 51 height 24
type input "$109.09"
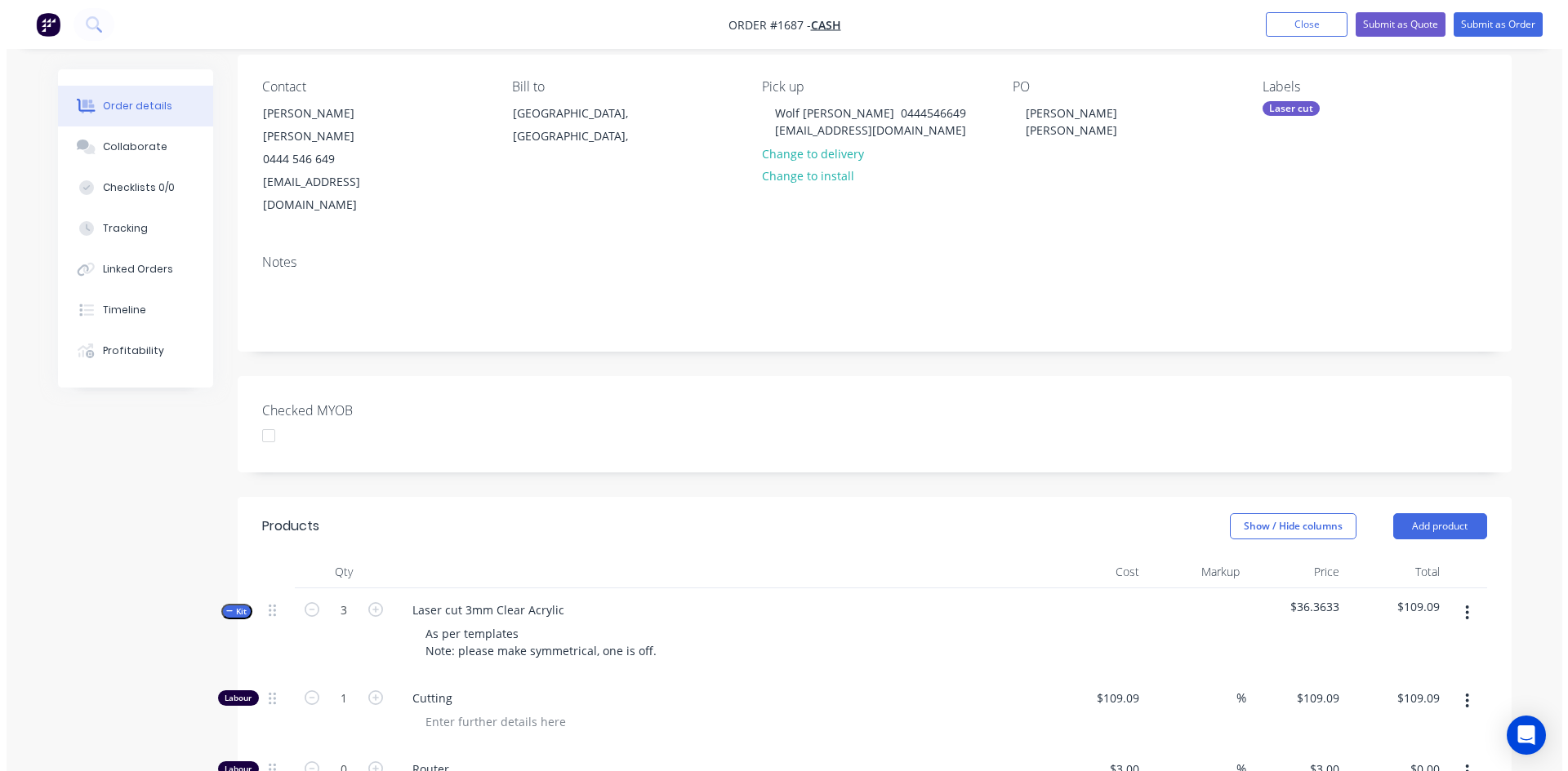
scroll to position [0, 0]
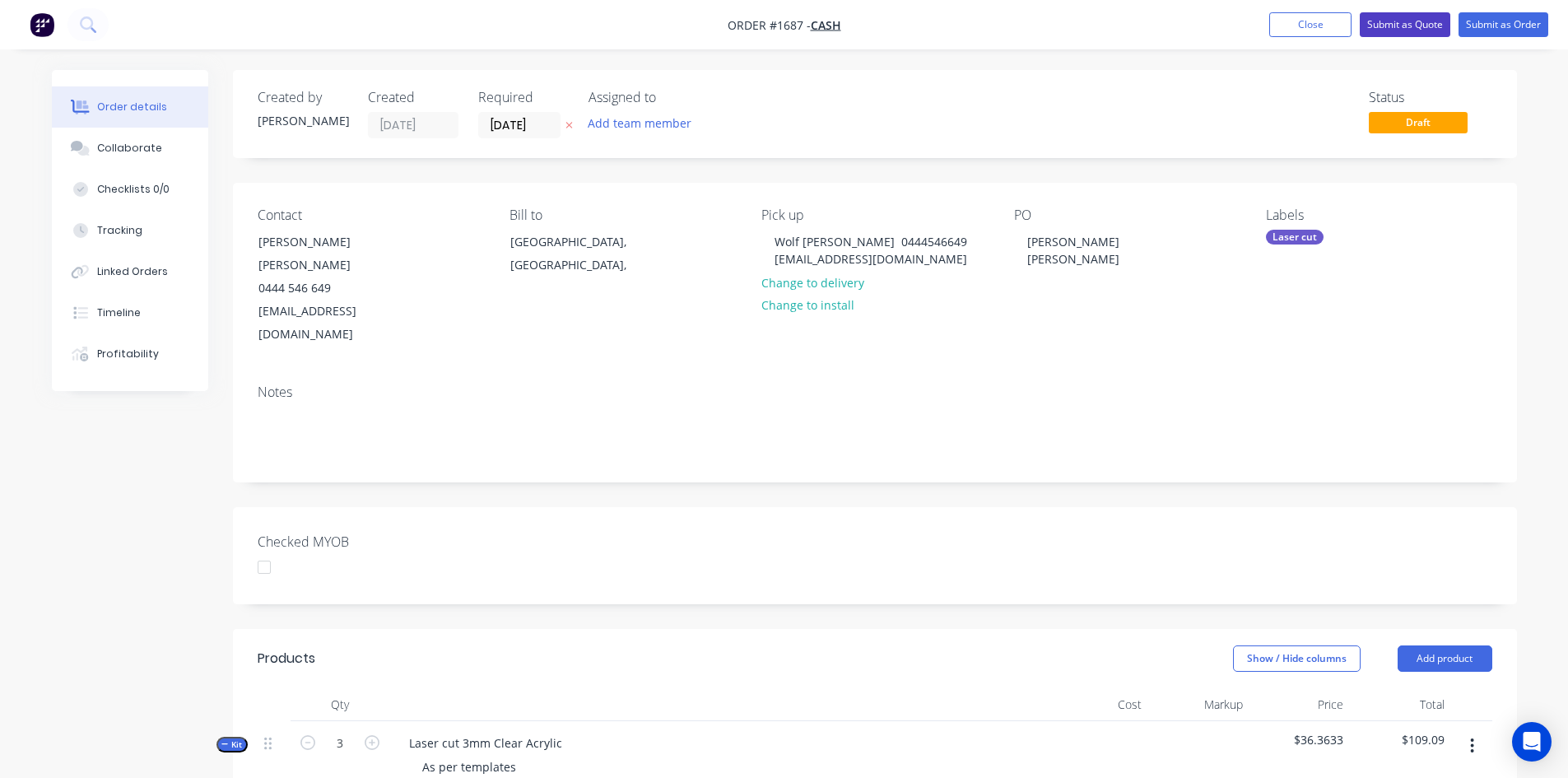
click at [1416, 25] on button "Submit as Quote" at bounding box center [1405, 25] width 90 height 25
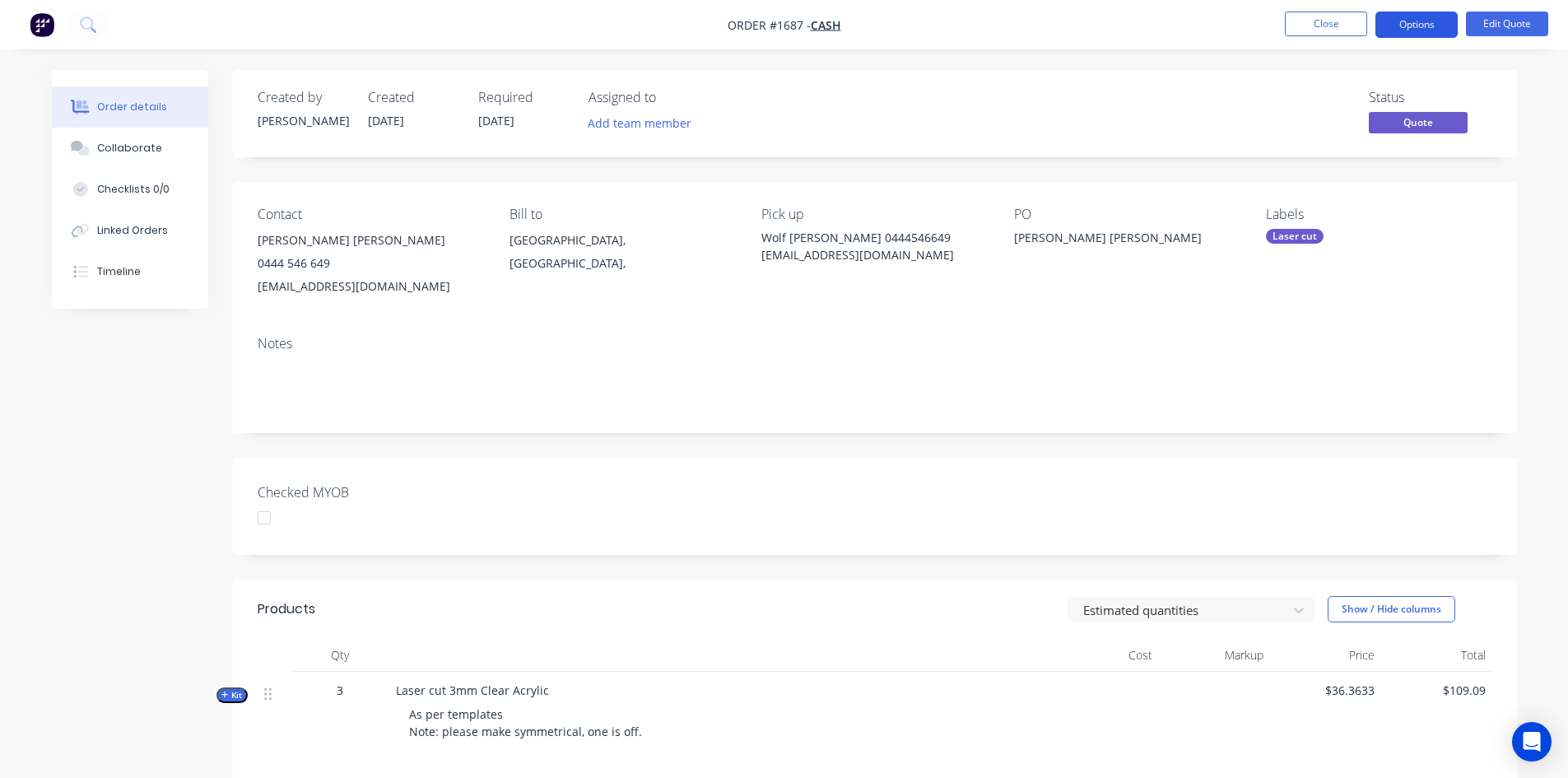
click at [1415, 20] on button "Options" at bounding box center [1416, 25] width 82 height 26
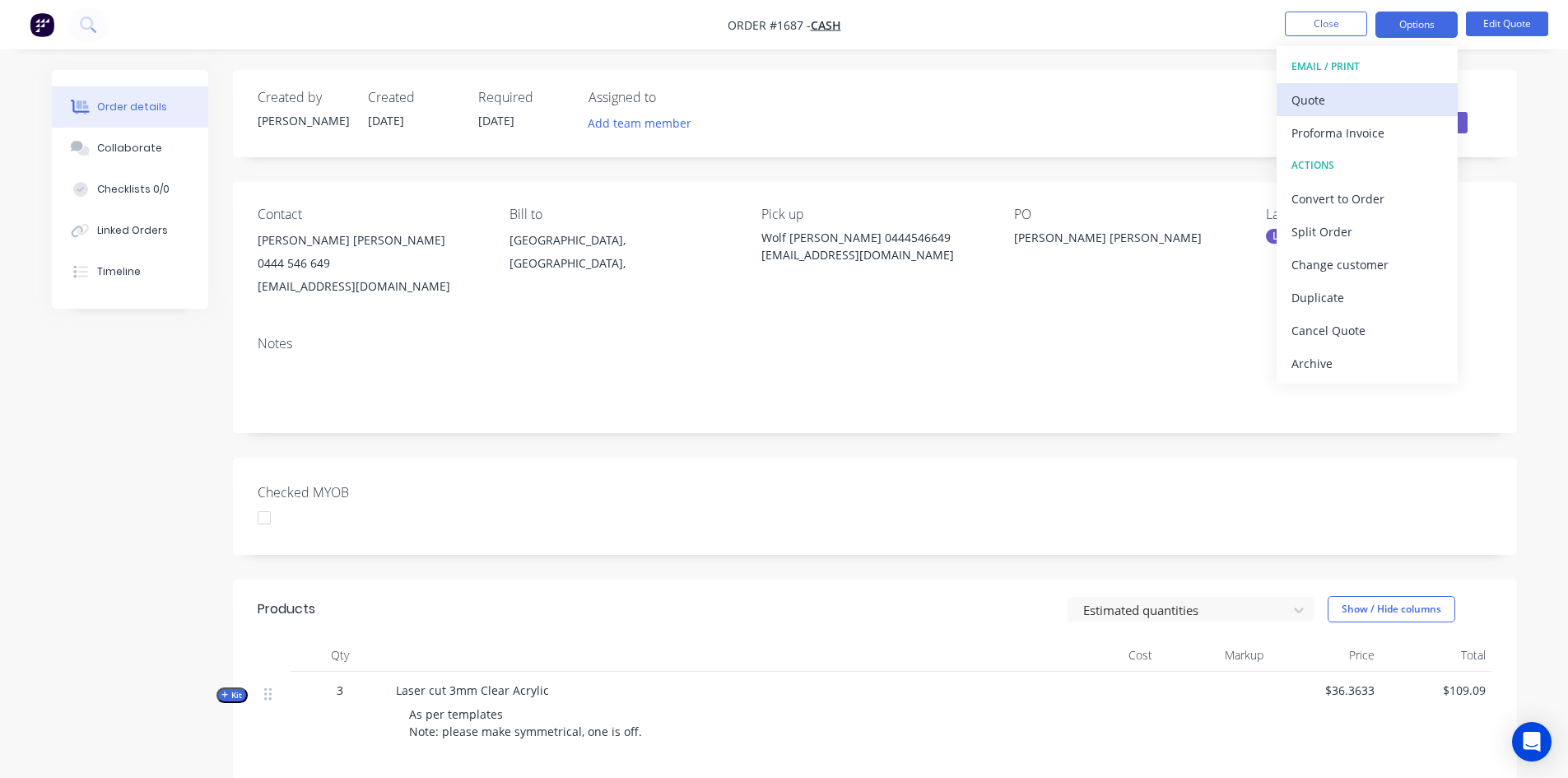
click at [1328, 100] on div "Quote" at bounding box center [1367, 100] width 152 height 24
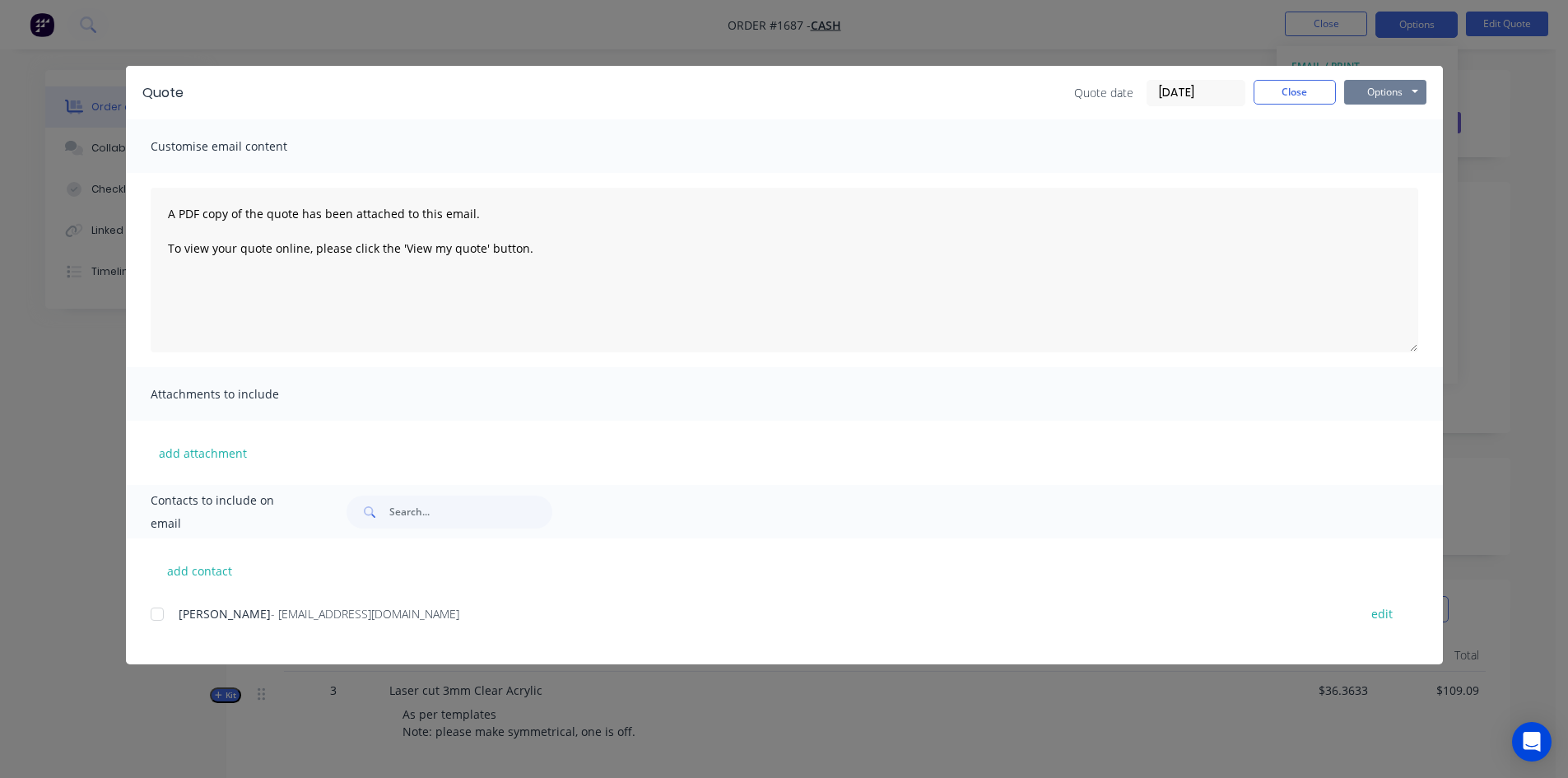
click at [1373, 90] on button "Options" at bounding box center [1385, 91] width 82 height 25
click at [181, 568] on button "add contact" at bounding box center [200, 571] width 99 height 25
select select "AU"
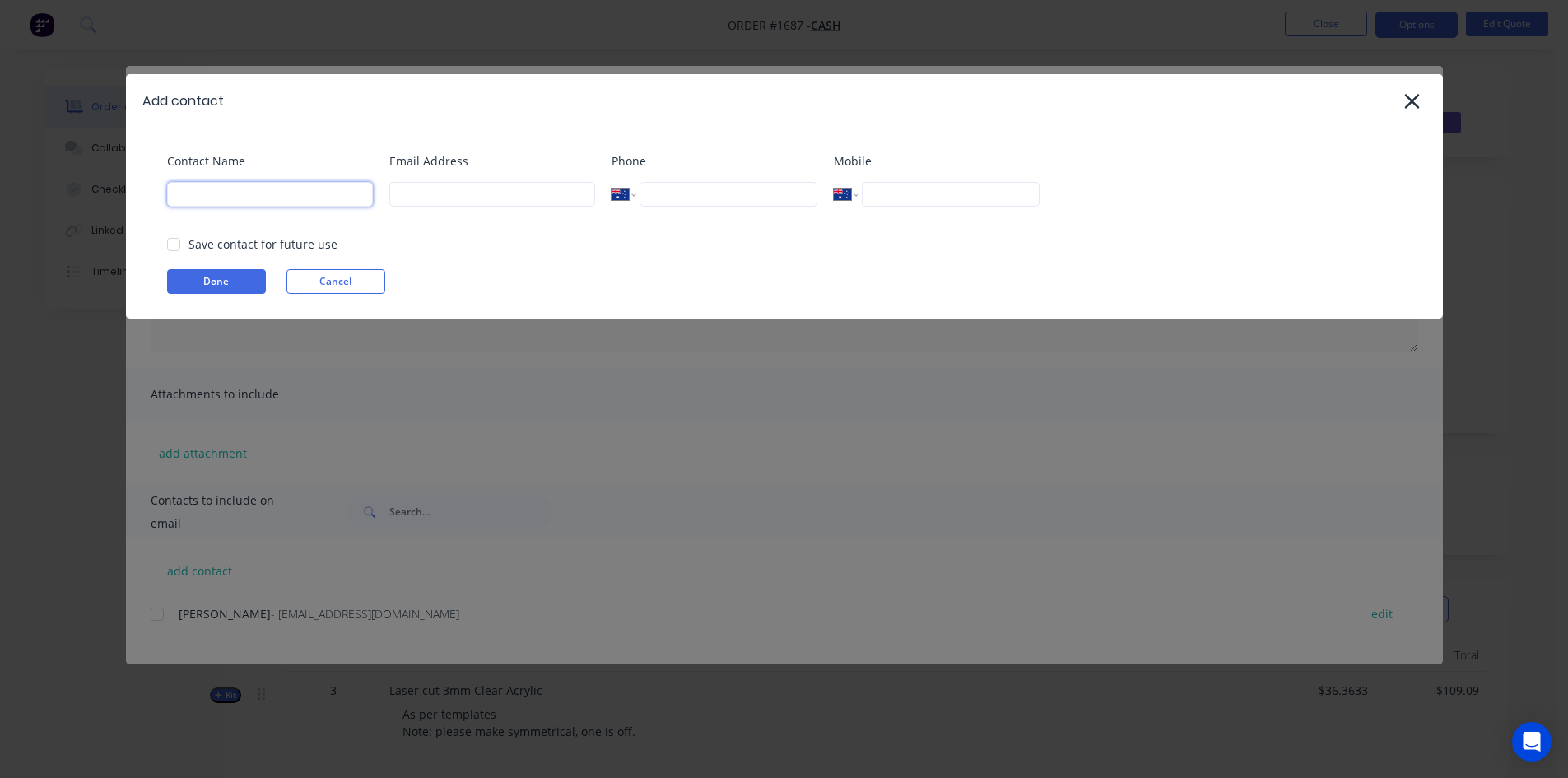
click at [214, 191] on input at bounding box center [270, 194] width 206 height 25
type input "[PERSON_NAME] [PERSON_NAME]"
type input "wolftek02@gmail.com"
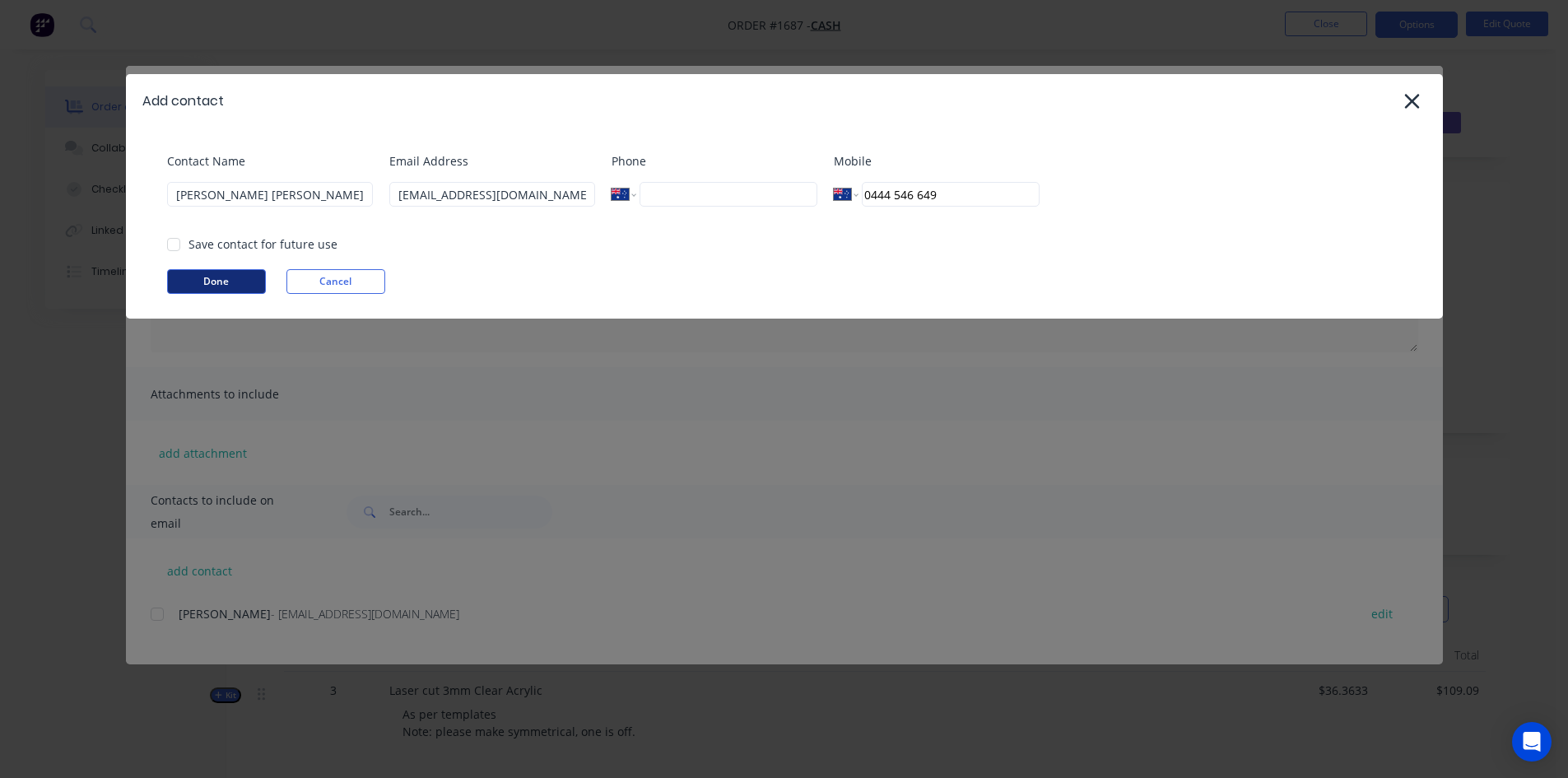
type input "0444 546 649"
click at [225, 280] on button "Done" at bounding box center [216, 281] width 99 height 25
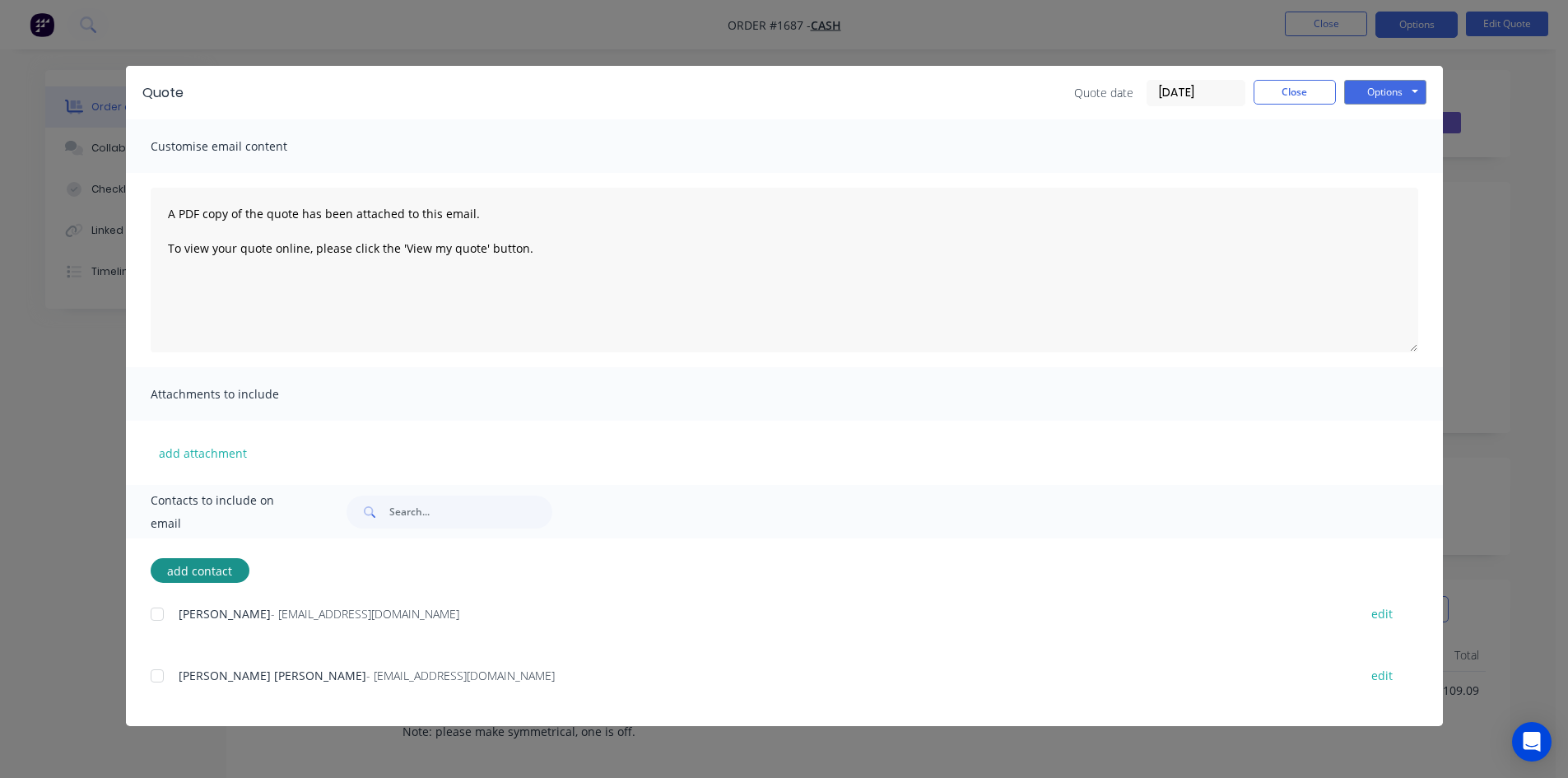
click at [156, 677] on div at bounding box center [157, 677] width 33 height 33
click at [1382, 89] on button "Options" at bounding box center [1385, 91] width 82 height 25
click at [1410, 176] on button "Email" at bounding box center [1396, 176] width 105 height 27
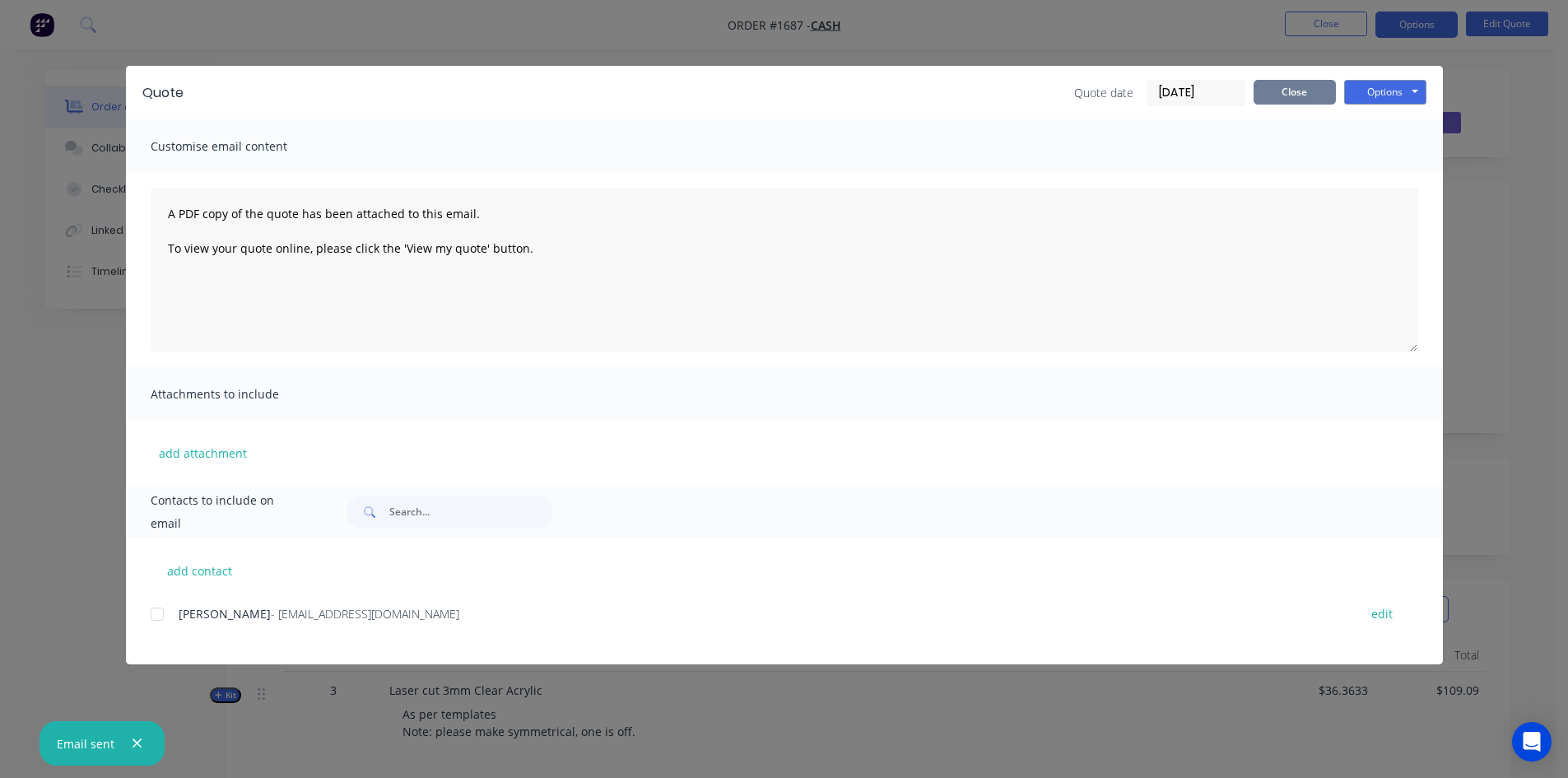
click at [1298, 89] on button "Close" at bounding box center [1295, 91] width 82 height 25
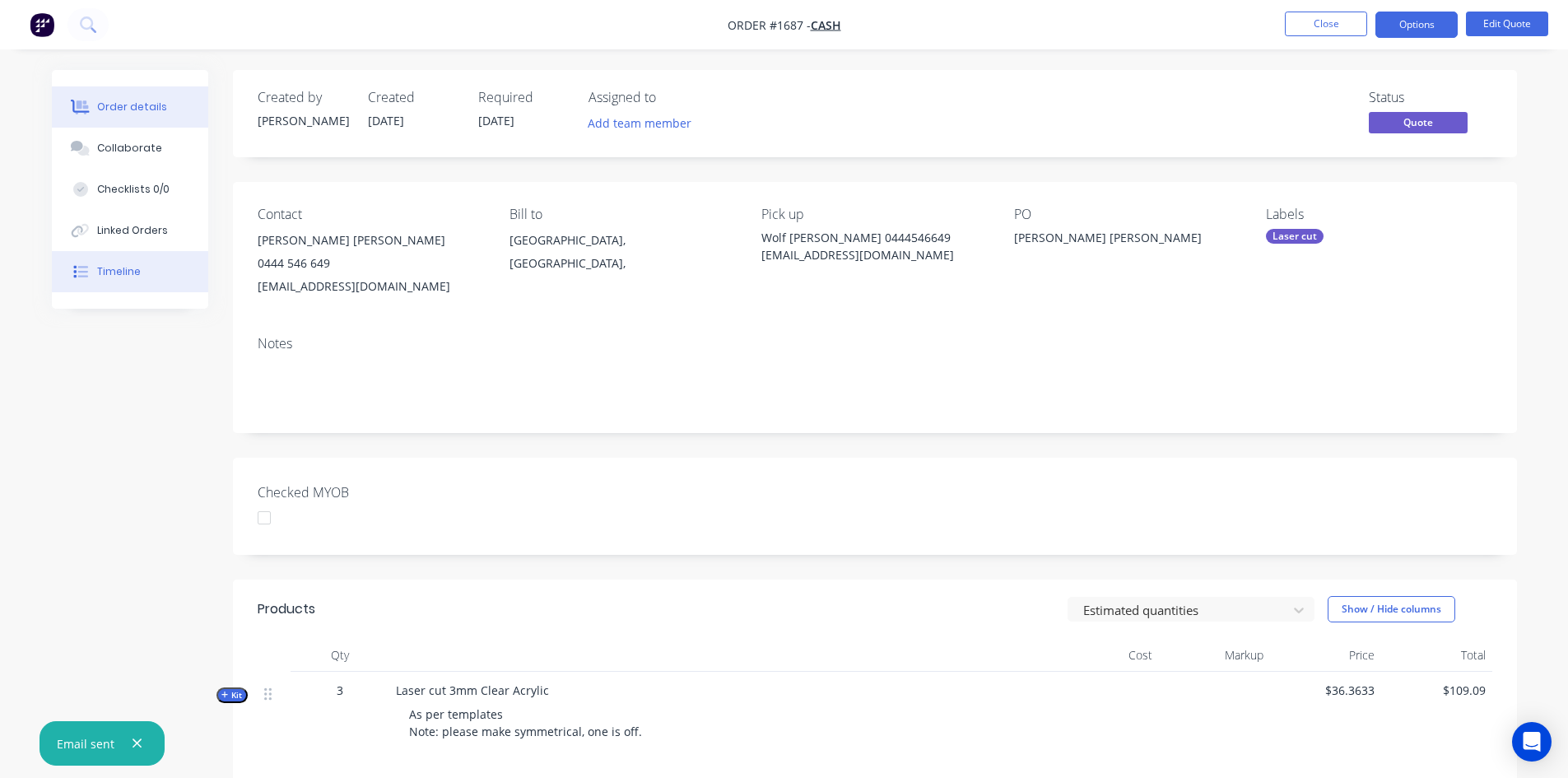
click at [127, 275] on div "Timeline" at bounding box center [119, 272] width 44 height 15
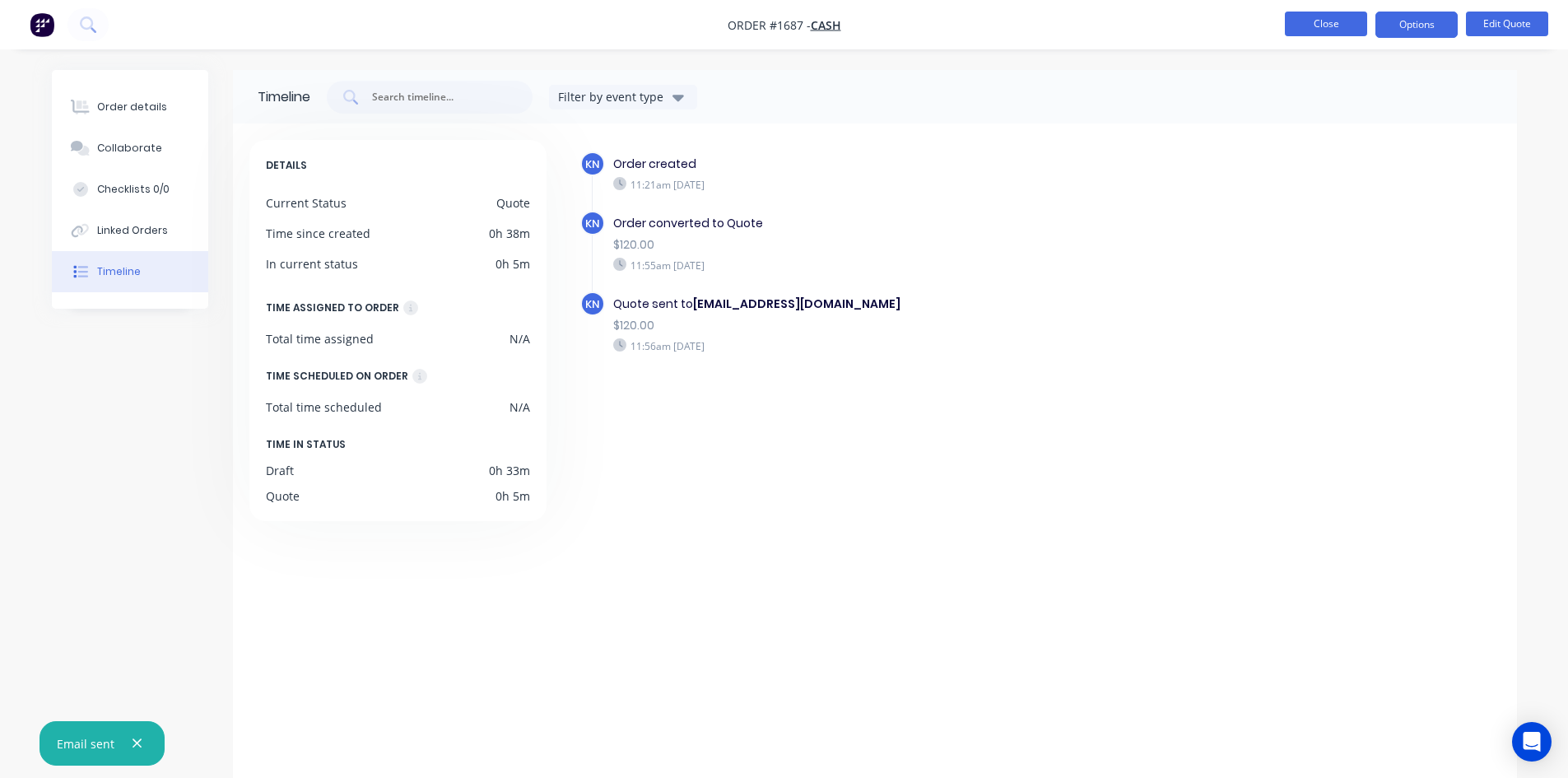
click at [1328, 23] on button "Close" at bounding box center [1326, 24] width 82 height 25
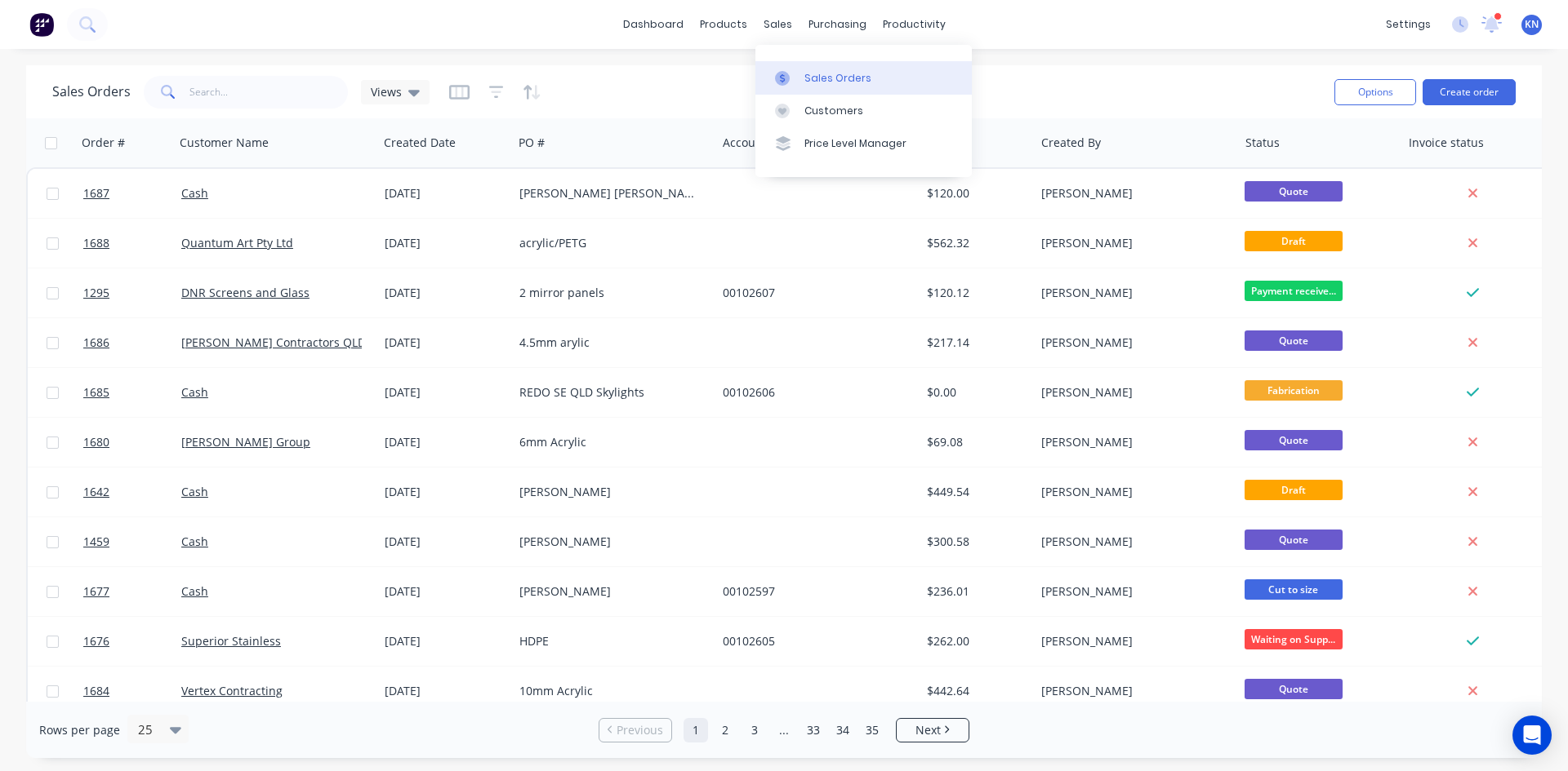
click at [817, 76] on div "Sales Orders" at bounding box center [837, 78] width 67 height 14
click at [846, 76] on div "Sales Orders" at bounding box center [837, 78] width 67 height 14
click at [1496, 23] on icon at bounding box center [1491, 23] width 15 height 14
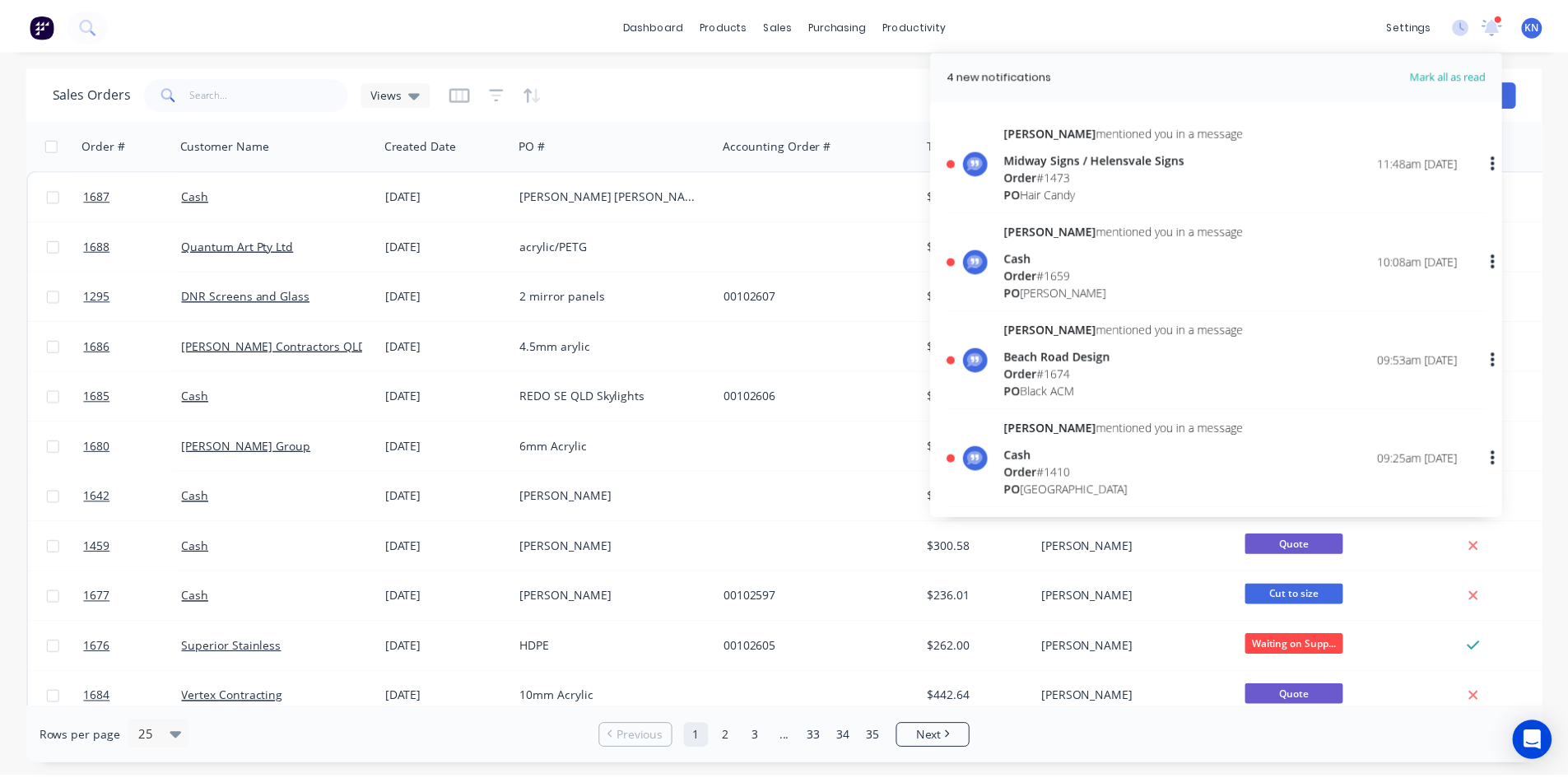
scroll to position [82, 0]
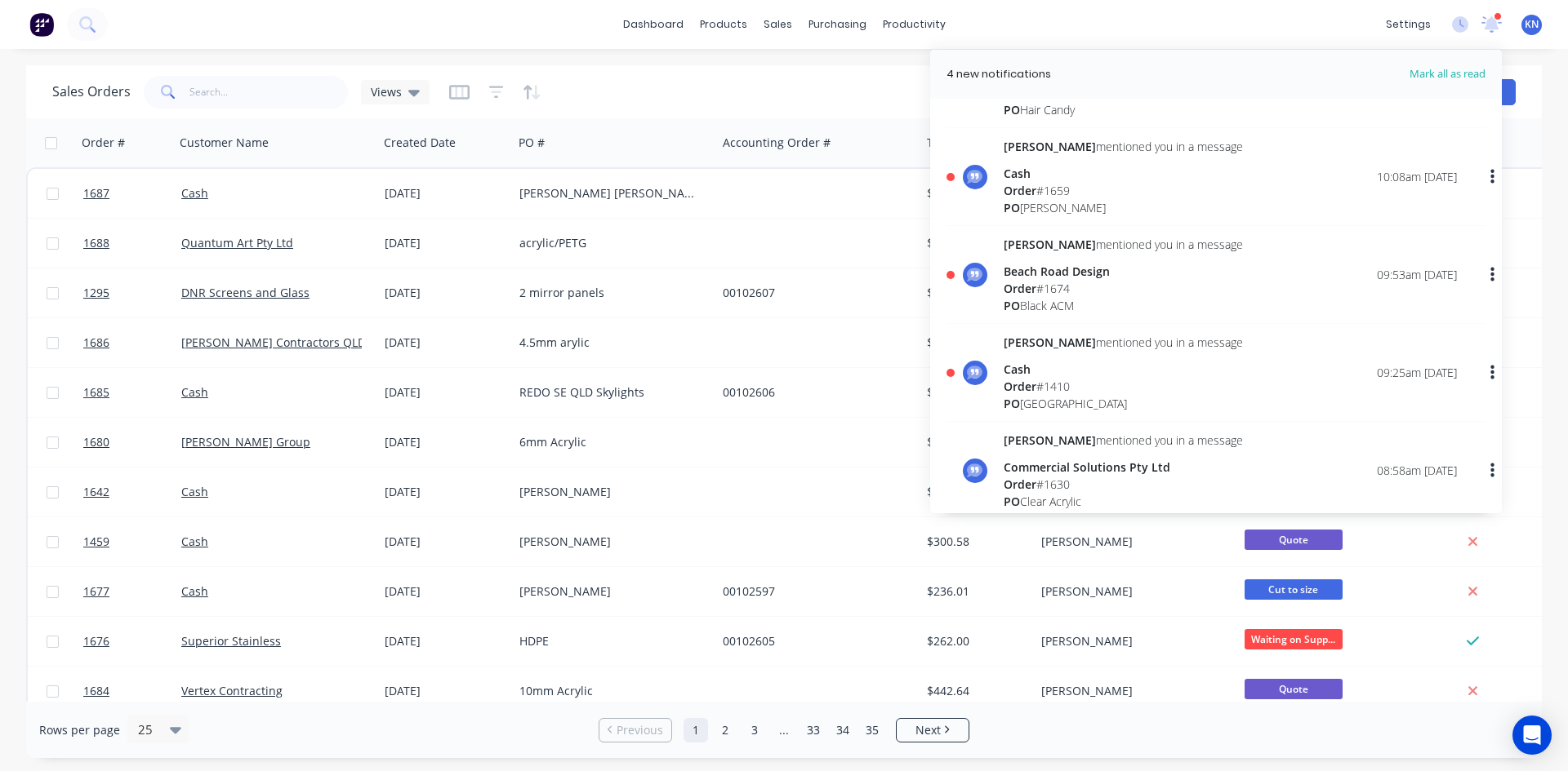
click at [1037, 387] on span "Order" at bounding box center [1020, 386] width 33 height 15
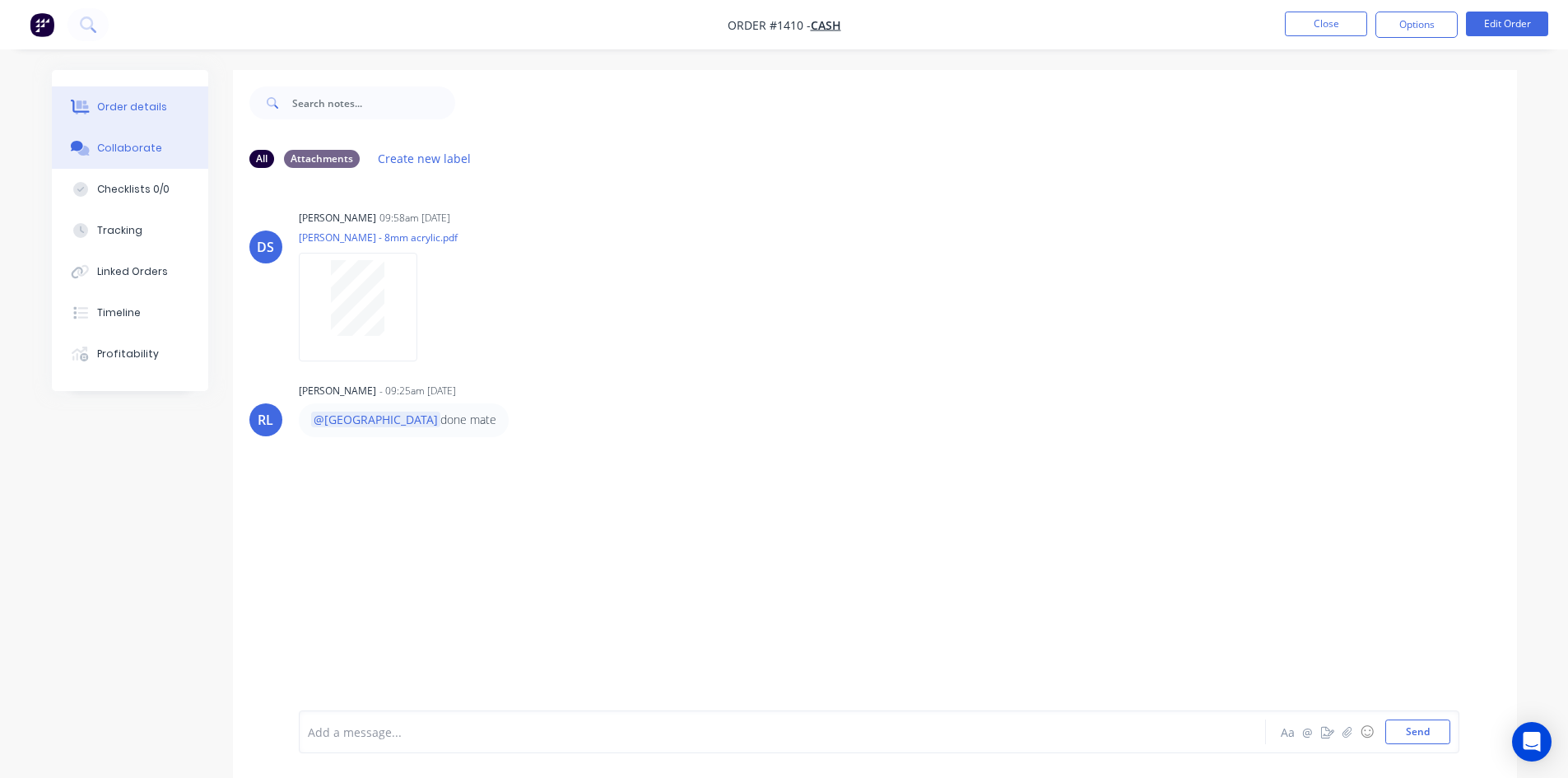
click at [122, 107] on div "Order details" at bounding box center [131, 107] width 70 height 15
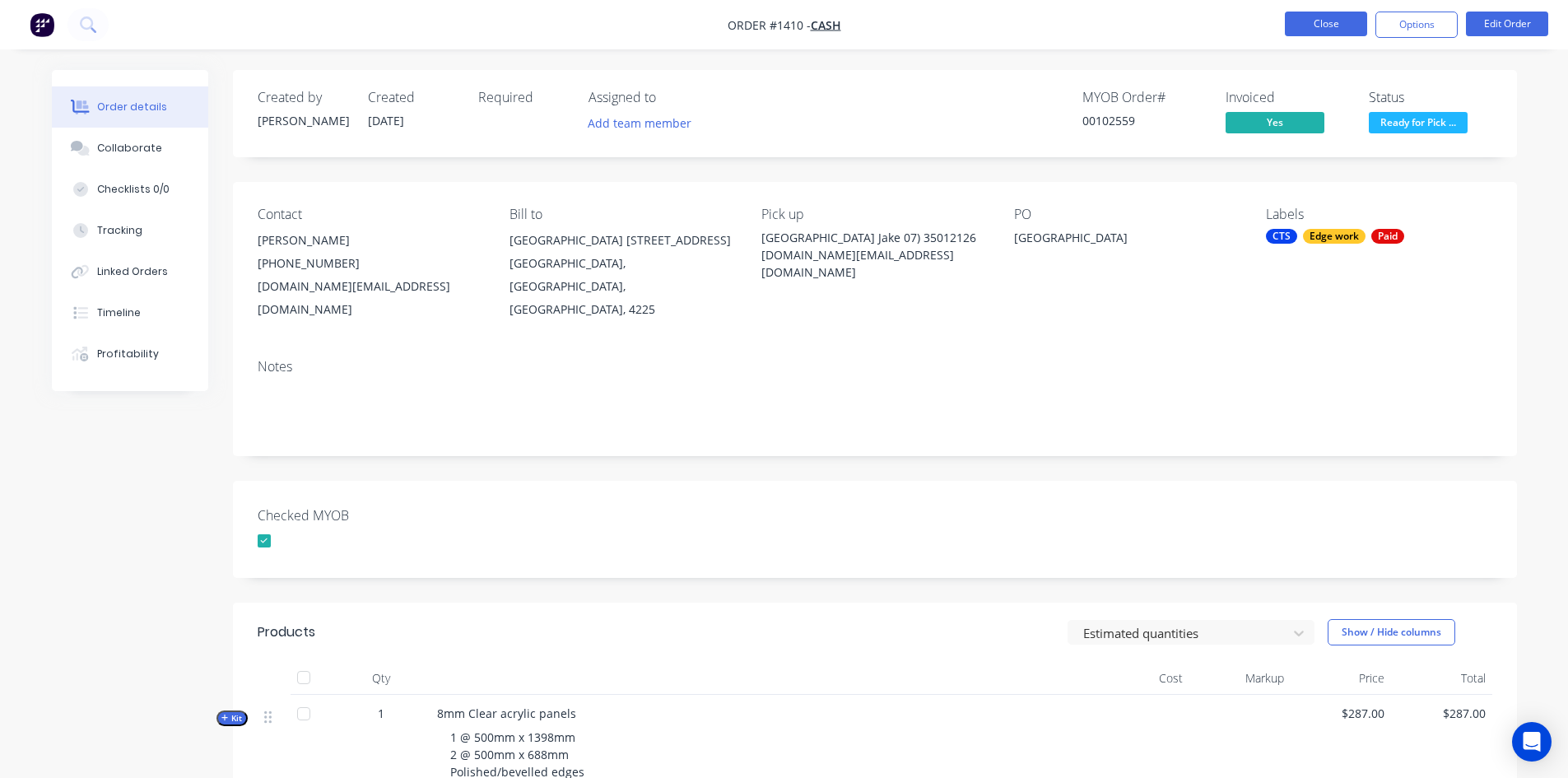
click at [1332, 25] on button "Close" at bounding box center [1326, 24] width 82 height 25
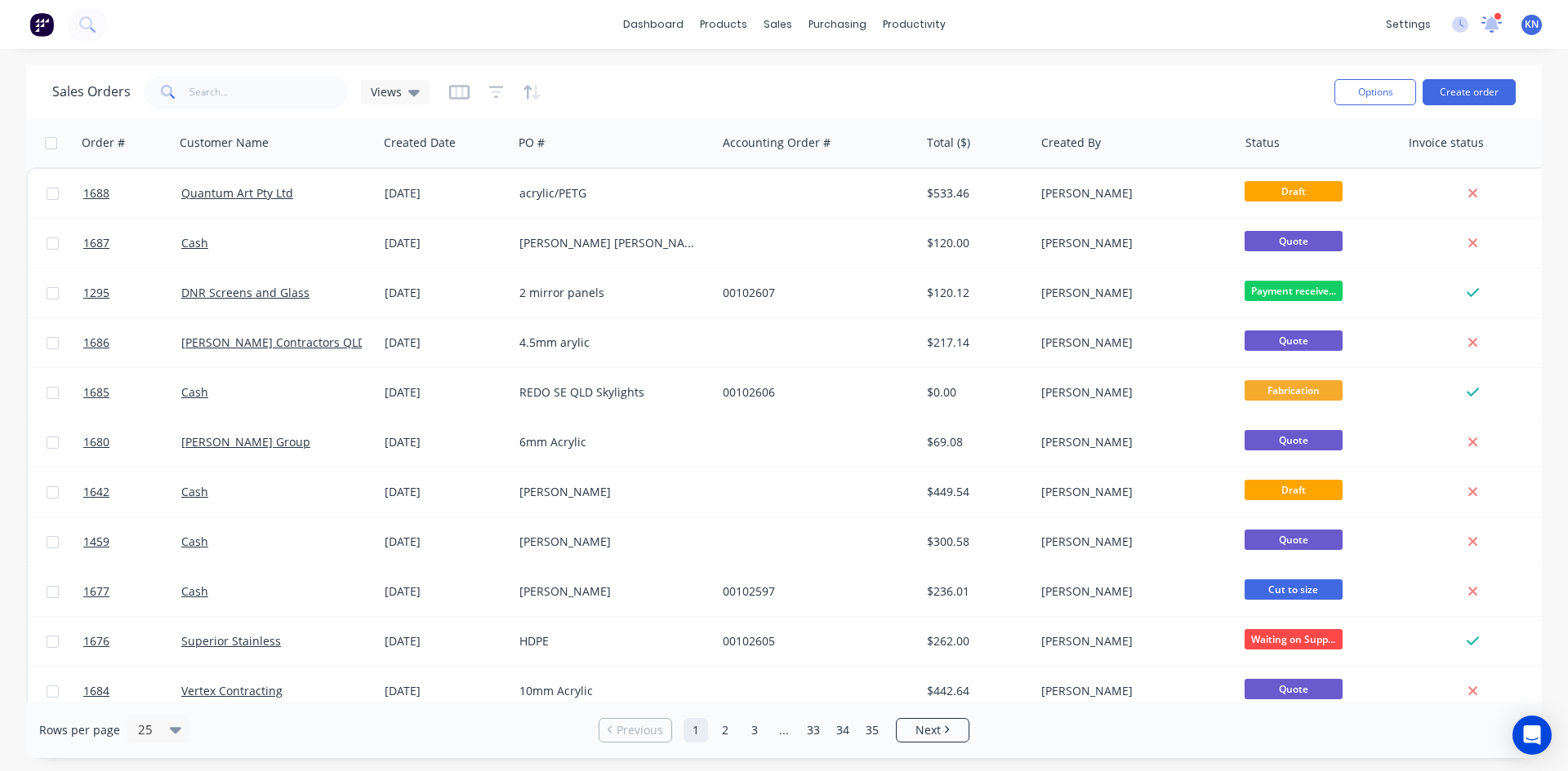
click at [1493, 24] on icon at bounding box center [1492, 22] width 14 height 13
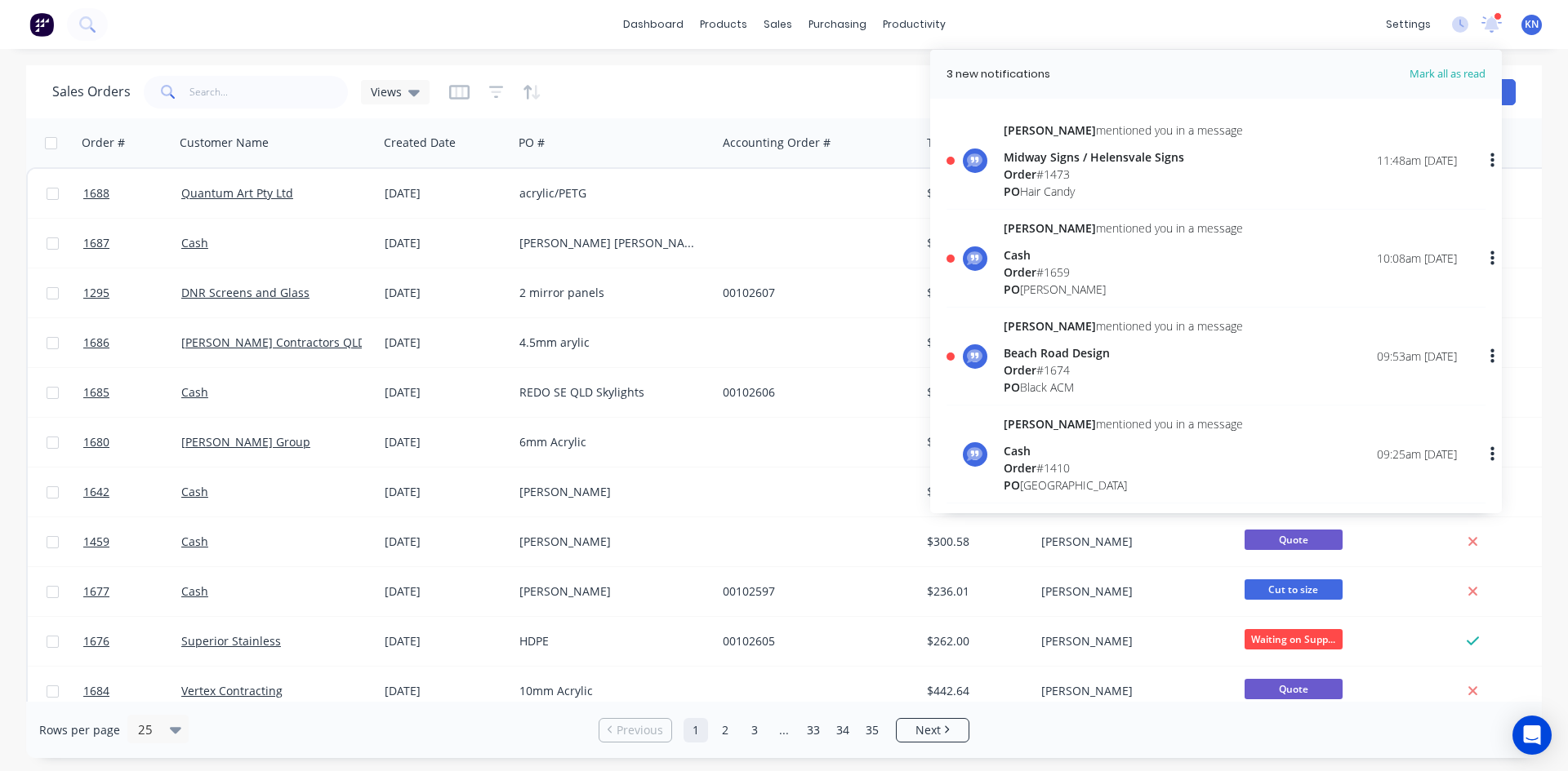
click at [1038, 157] on div "Midway Signs / Helensvale Signs" at bounding box center [1123, 157] width 239 height 17
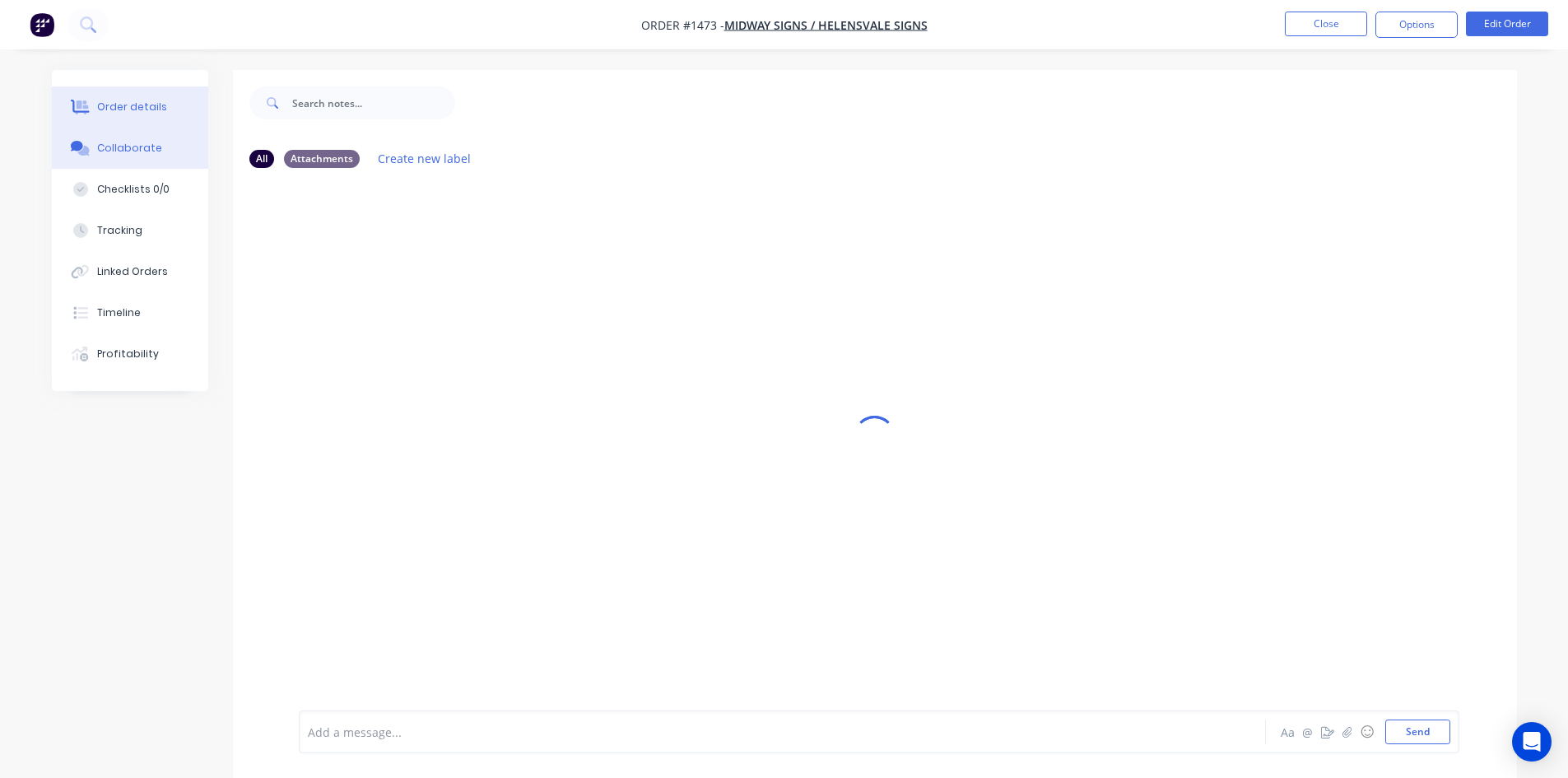
click at [127, 109] on div "Order details" at bounding box center [131, 107] width 70 height 15
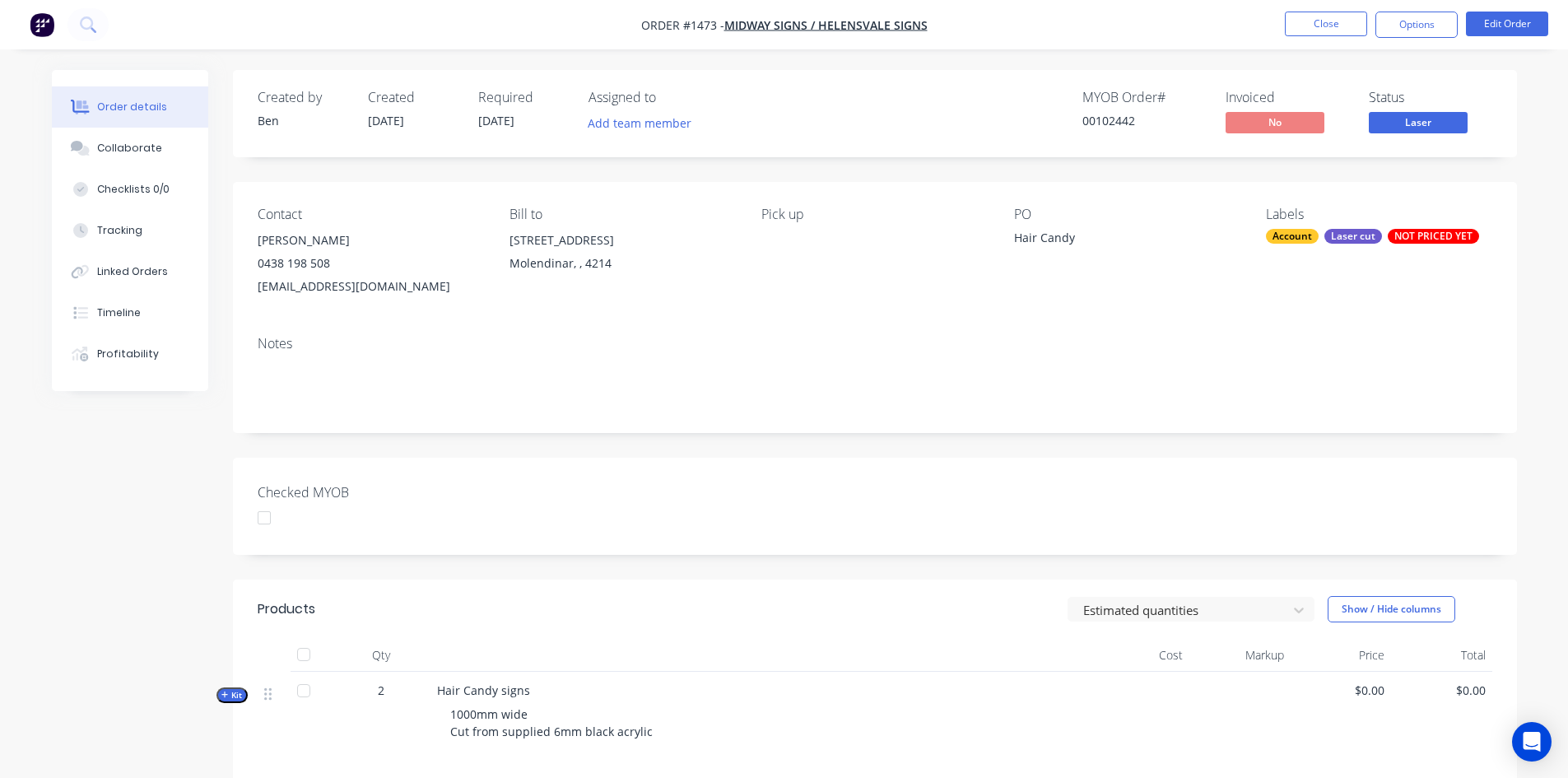
click at [1453, 123] on span "Laser" at bounding box center [1418, 122] width 99 height 21
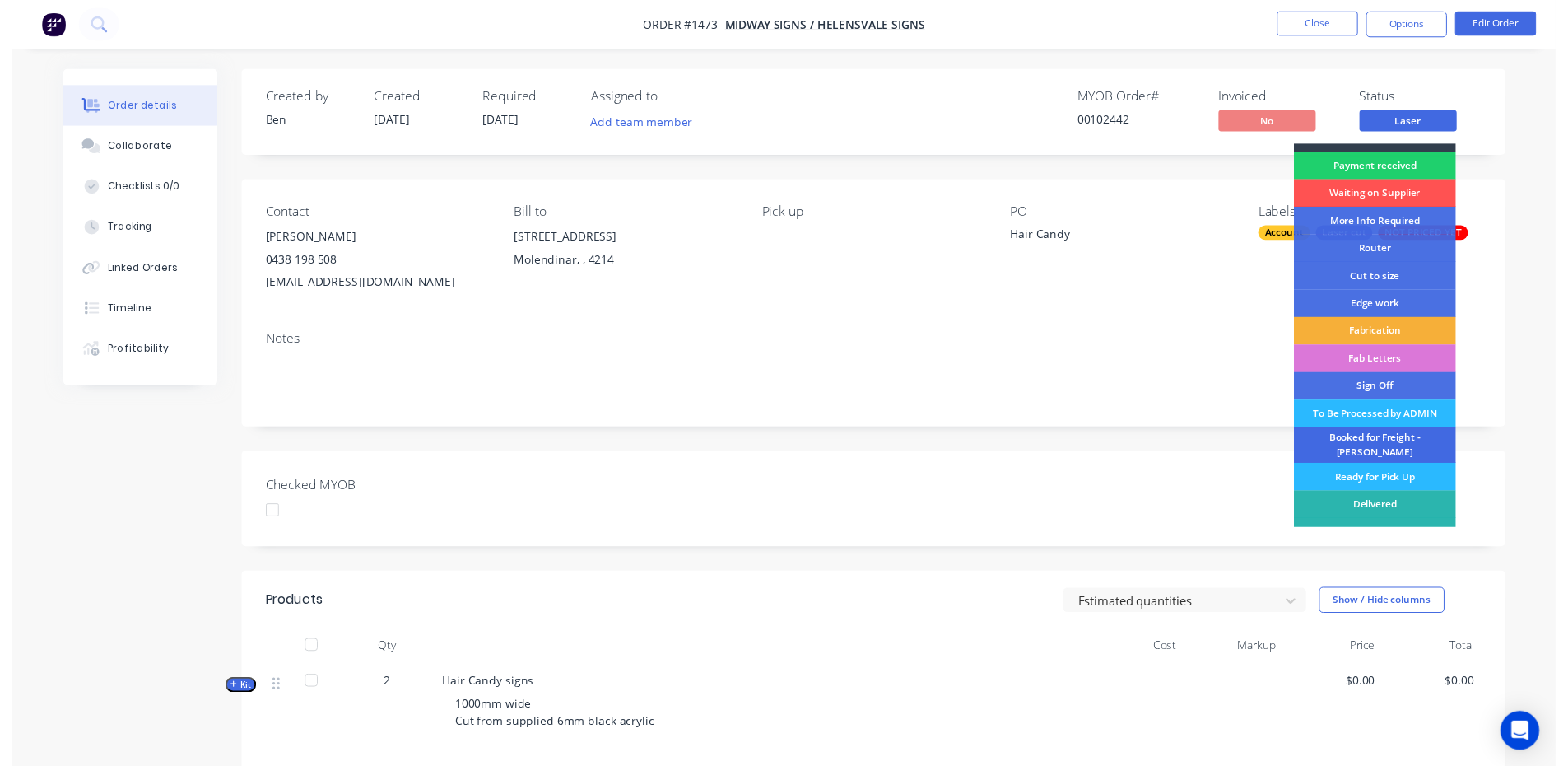
scroll to position [30, 0]
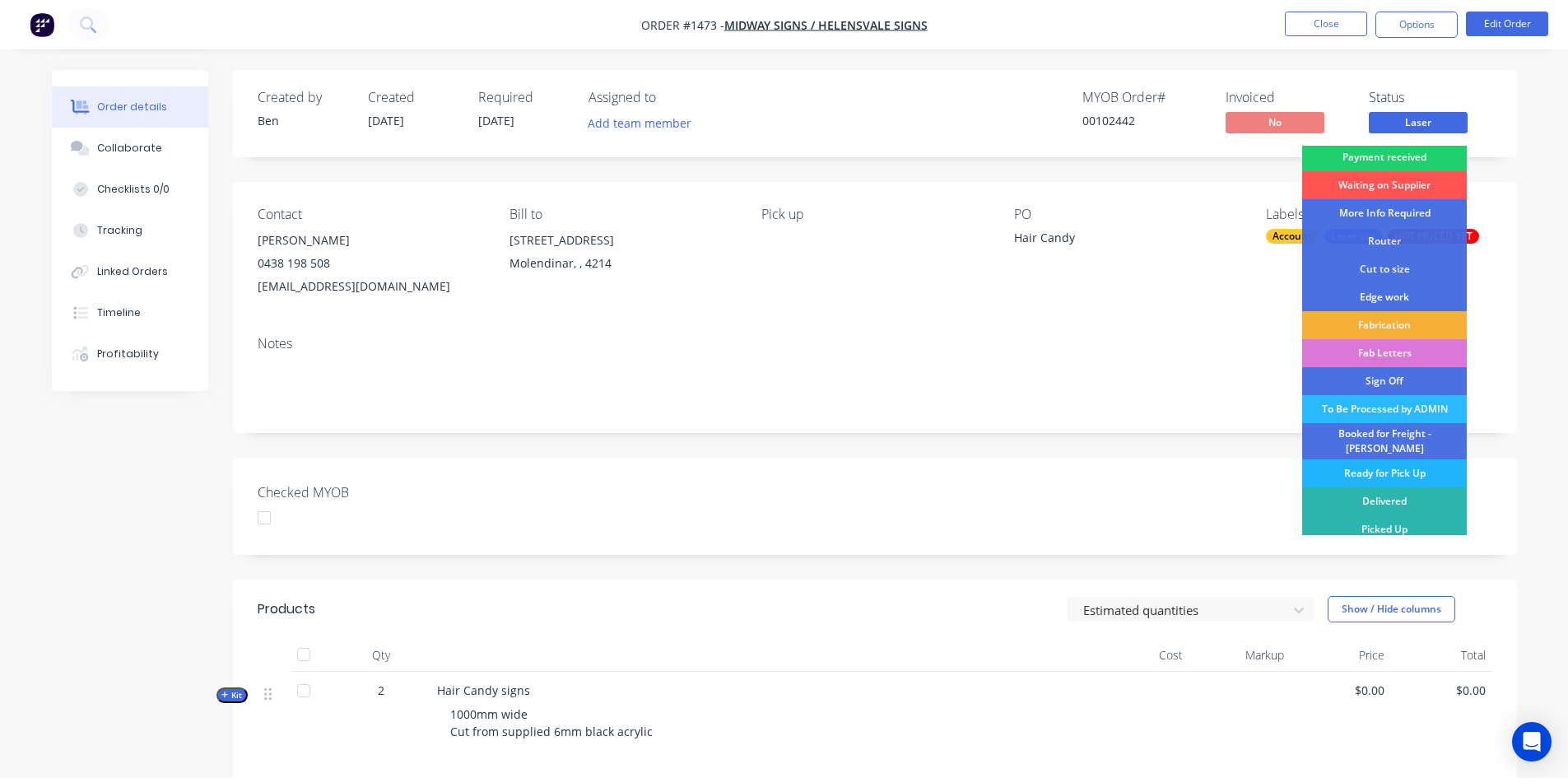
click at [1396, 460] on div "Ready for Pick Up" at bounding box center [1385, 473] width 164 height 28
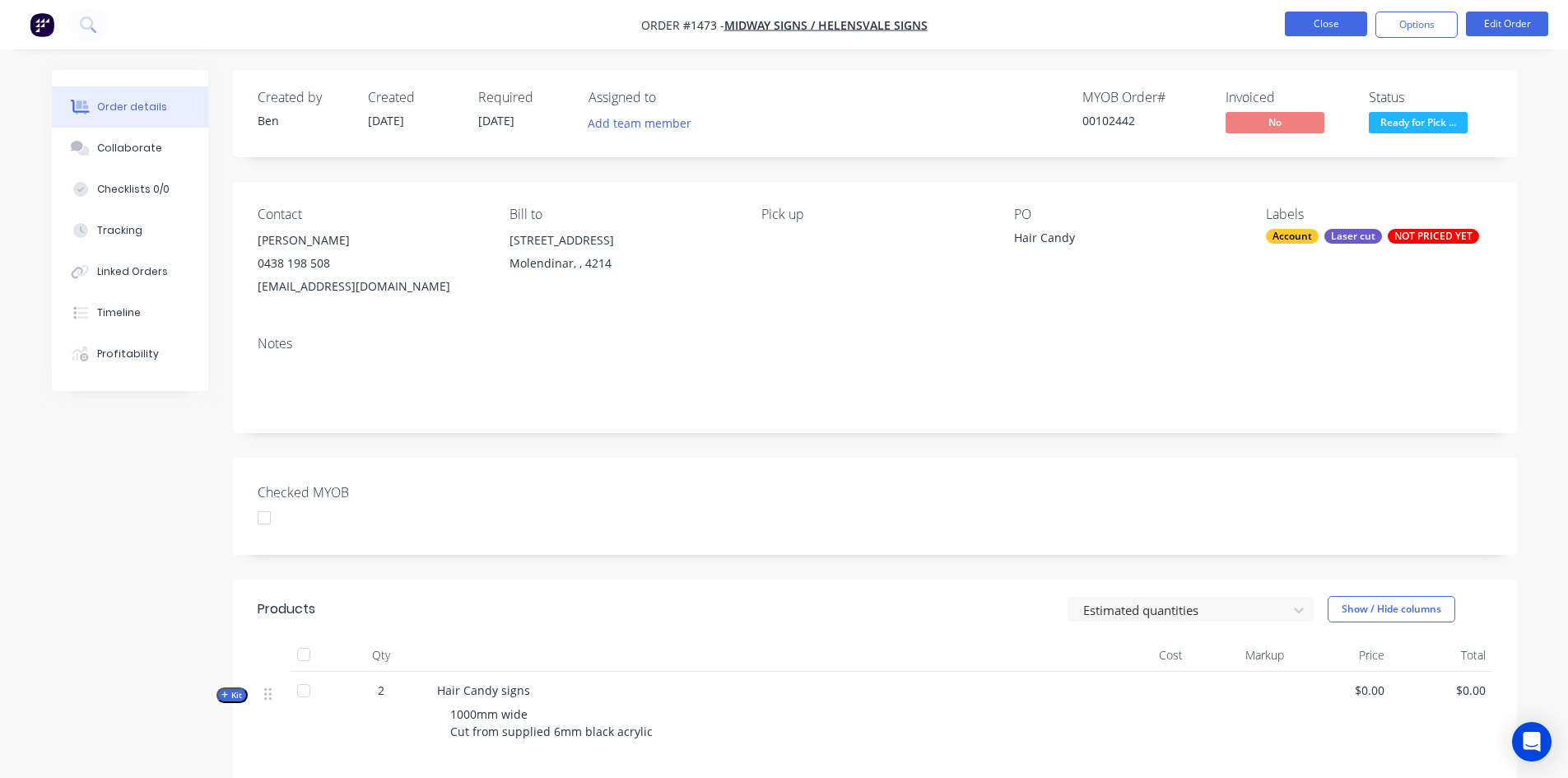
click at [1341, 21] on button "Close" at bounding box center [1326, 24] width 82 height 25
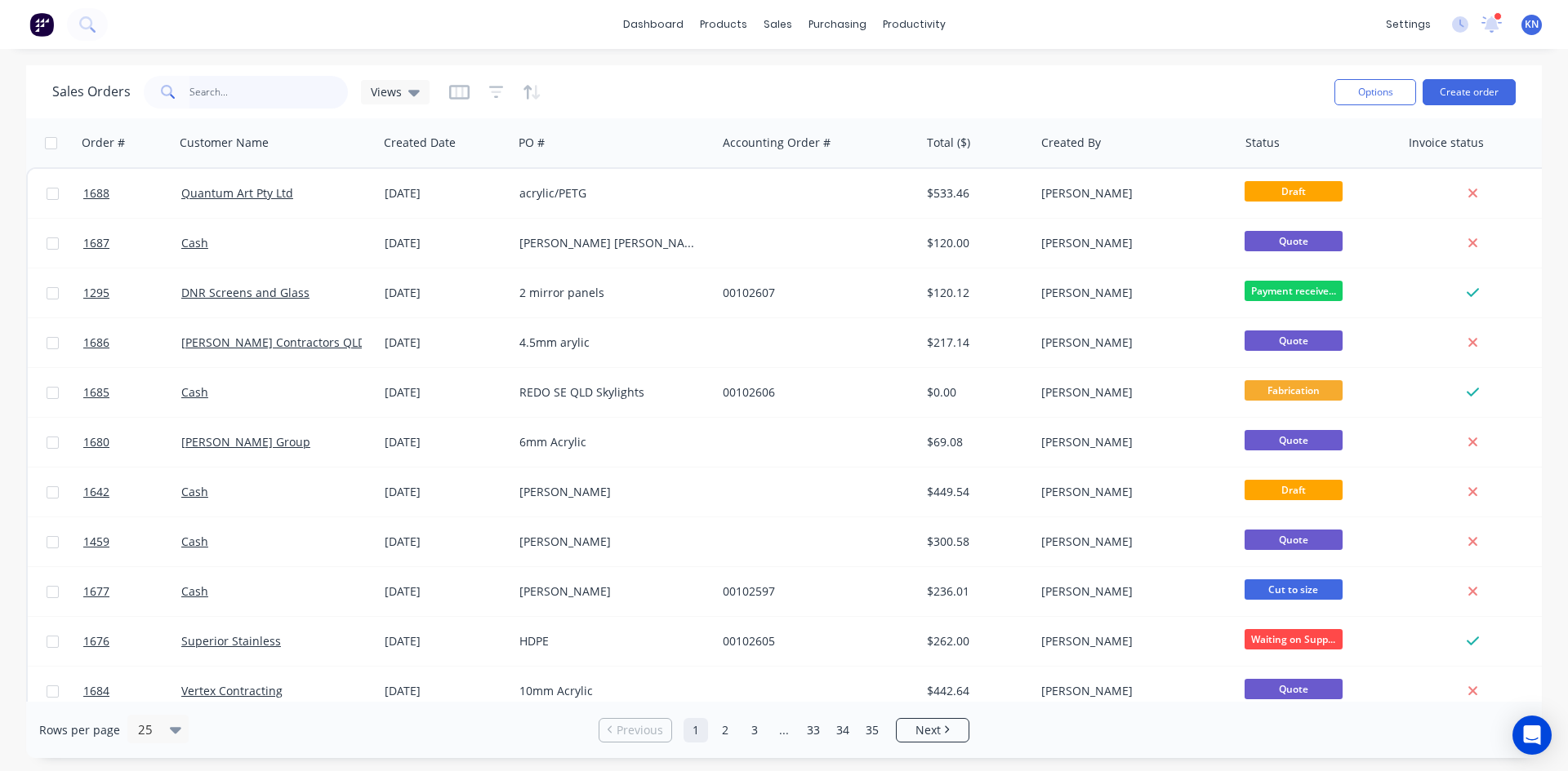
click at [209, 88] on input "text" at bounding box center [269, 92] width 159 height 33
type input "sherri"
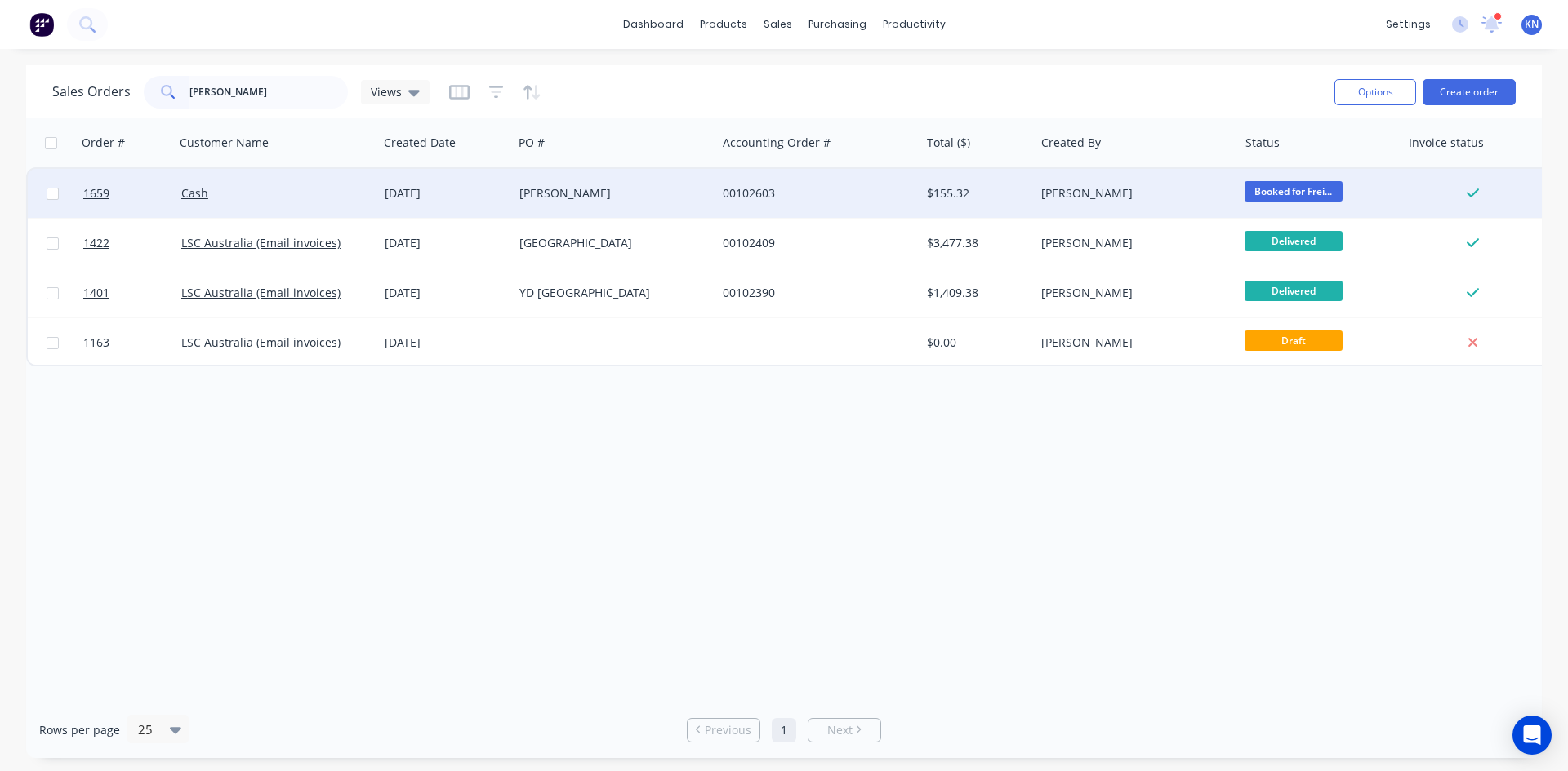
click at [274, 188] on div "Cash" at bounding box center [272, 194] width 181 height 16
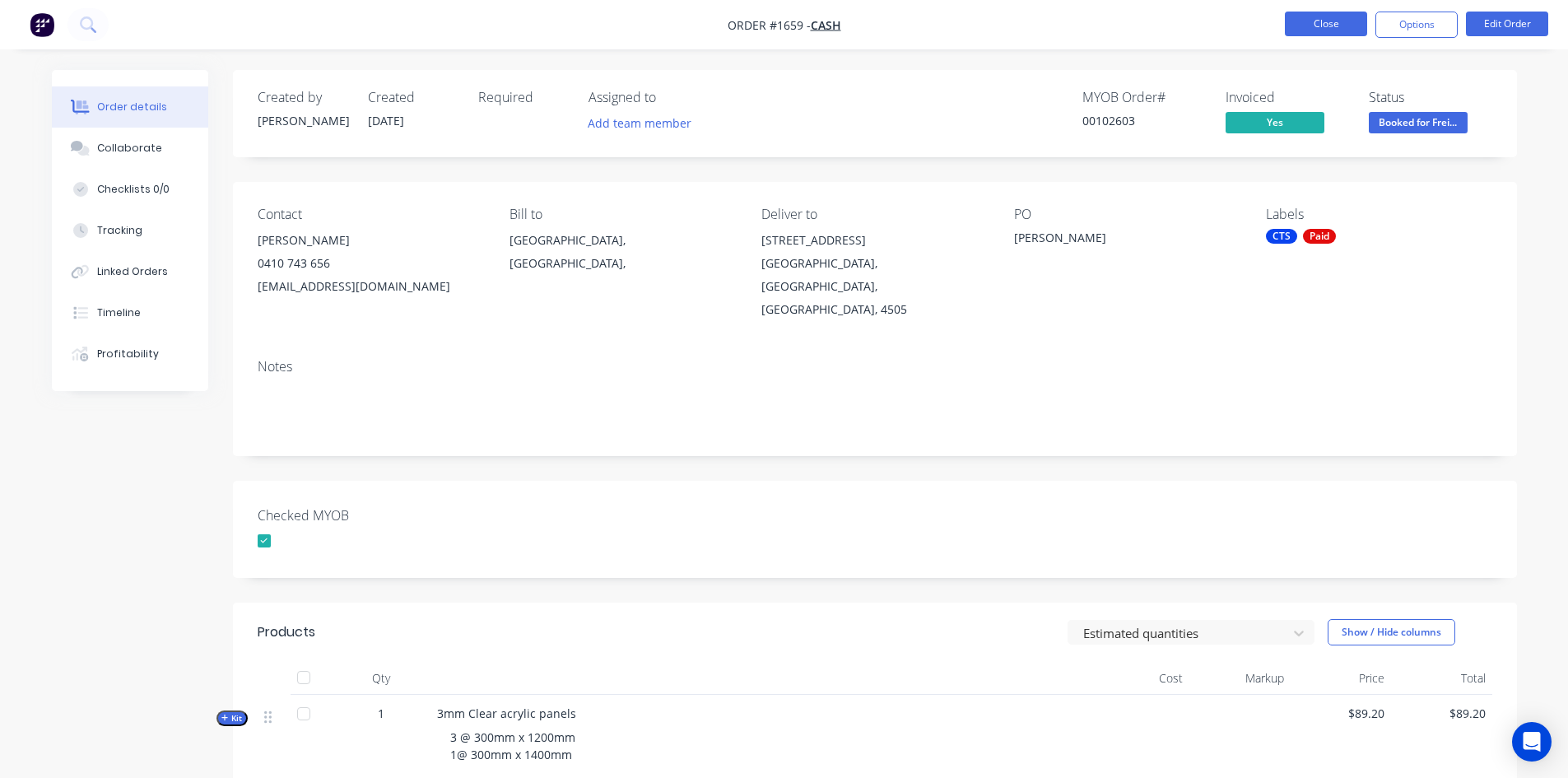
click at [1353, 24] on button "Close" at bounding box center [1326, 24] width 82 height 25
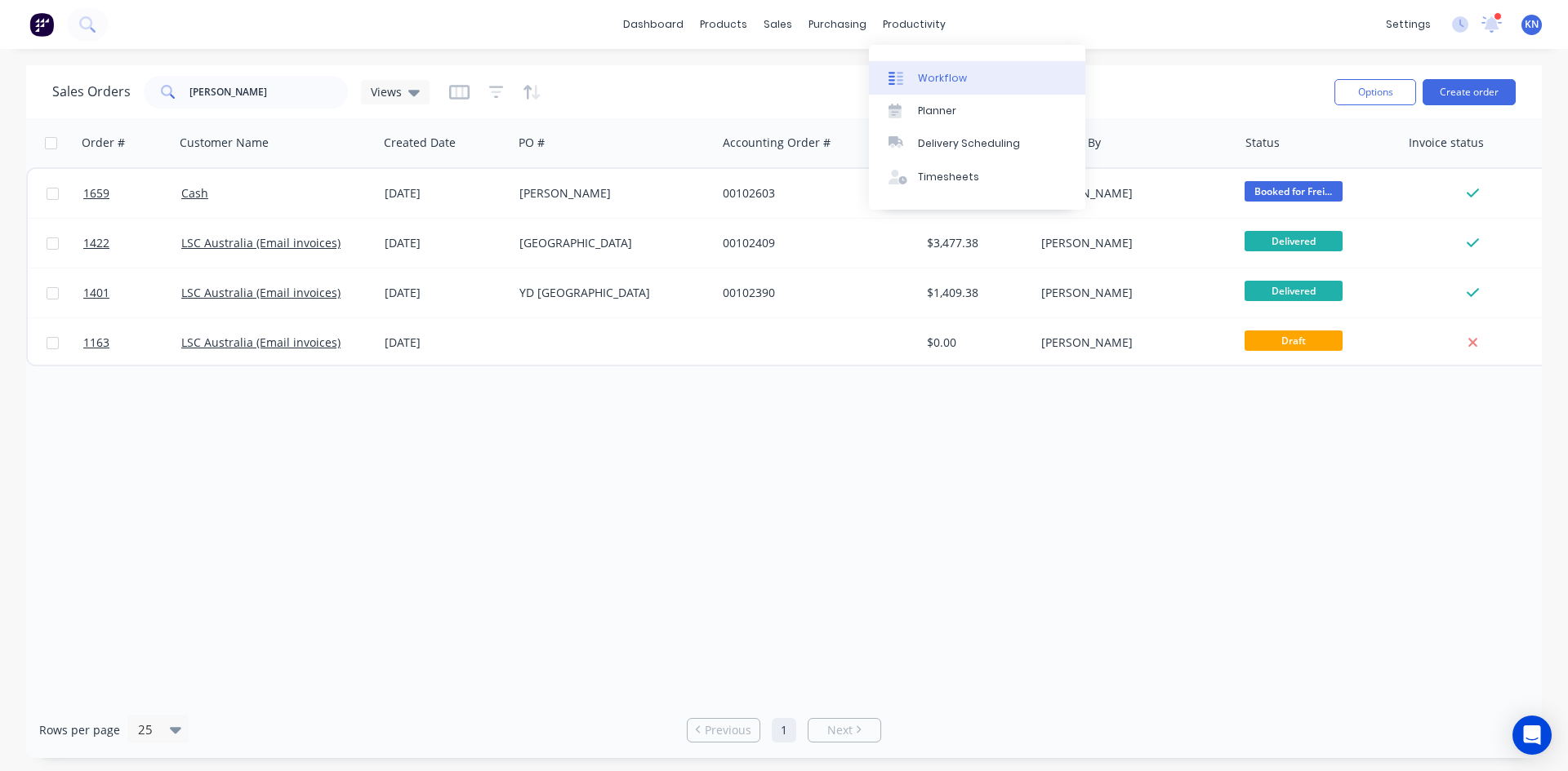
click at [933, 79] on div "Workflow" at bounding box center [942, 78] width 49 height 14
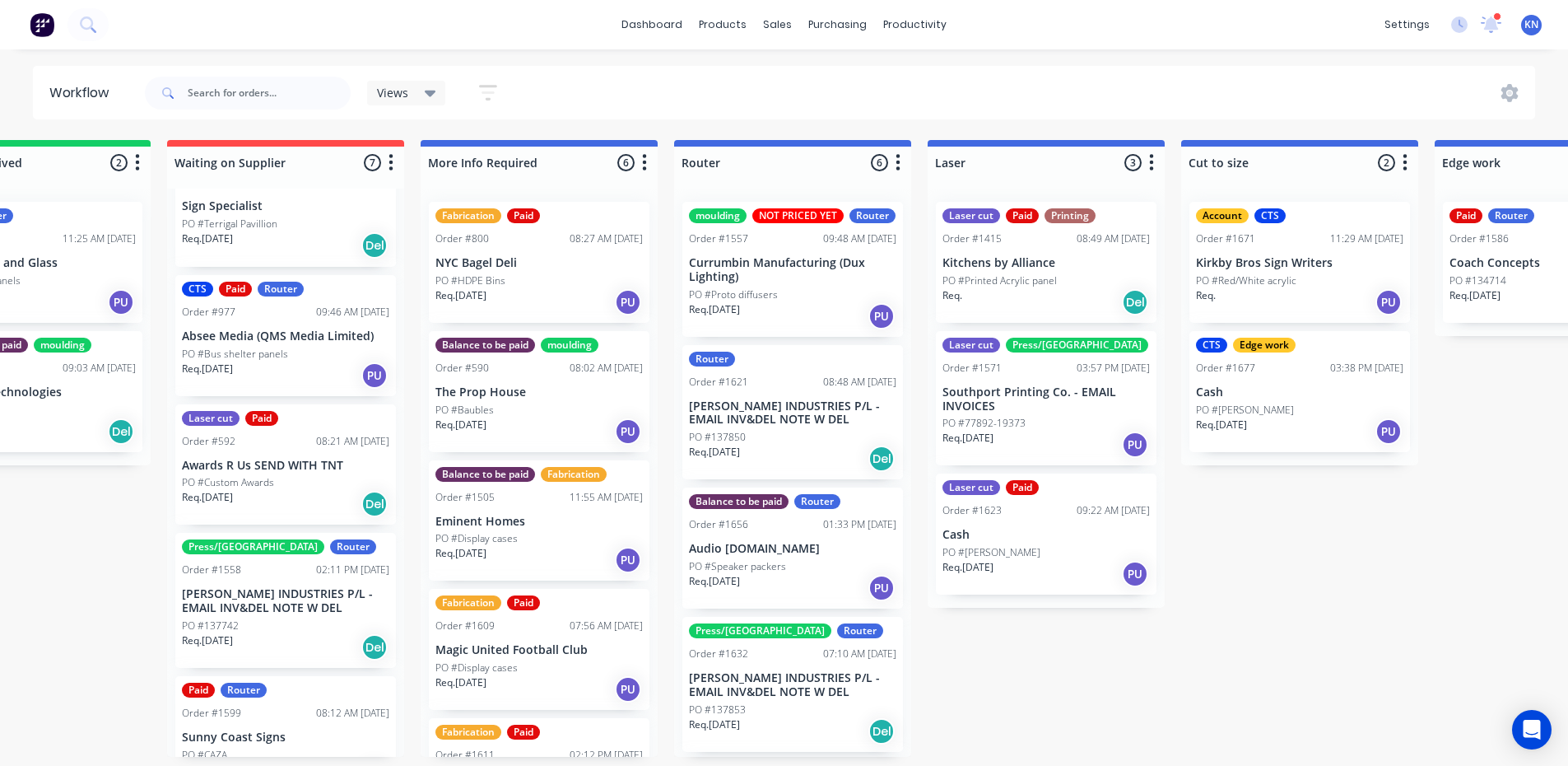
scroll to position [164, 0]
click at [250, 348] on p "PO #Bus shelter panels" at bounding box center [235, 352] width 106 height 15
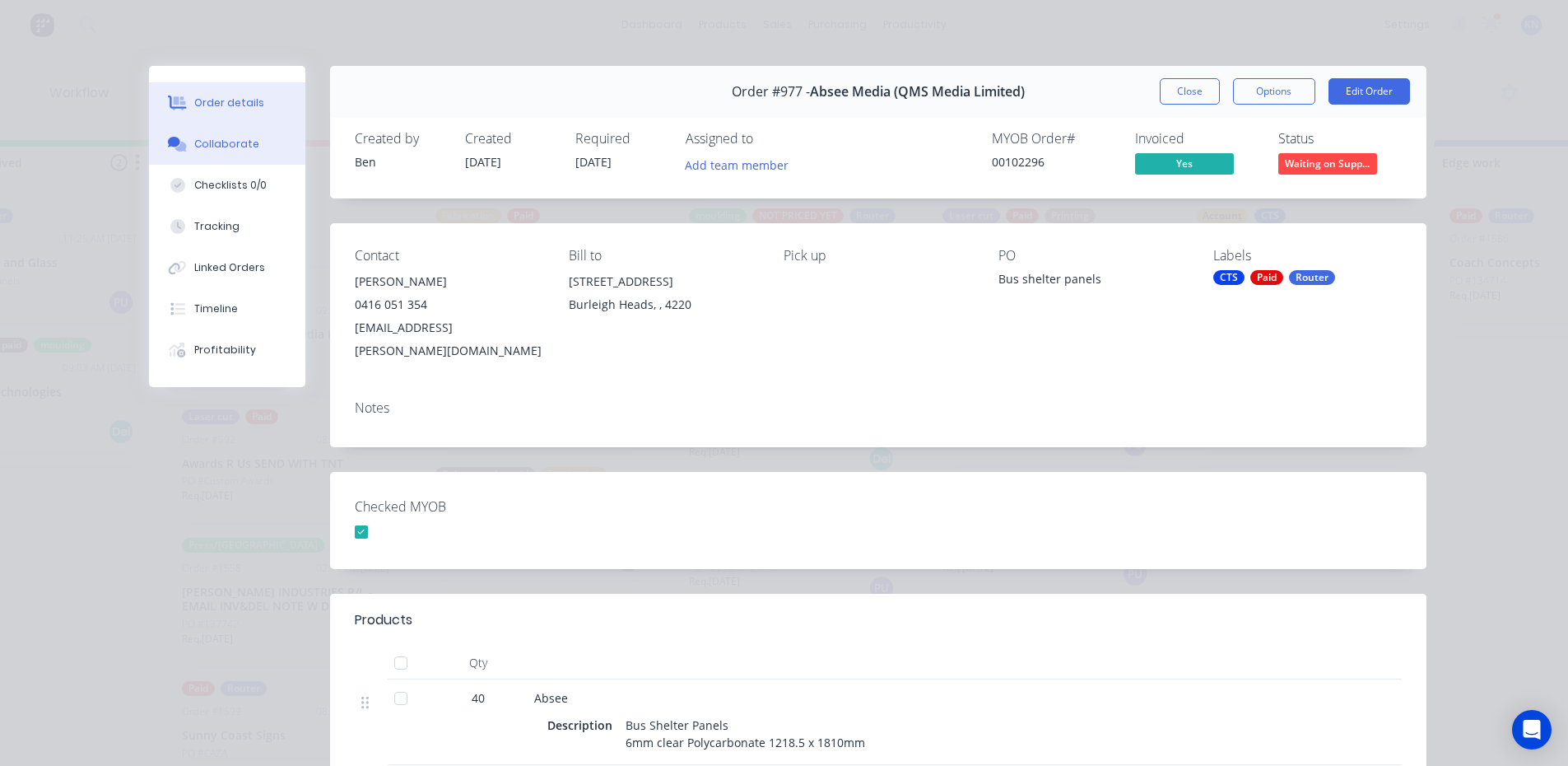
click at [232, 143] on div "Collaborate" at bounding box center [226, 144] width 65 height 15
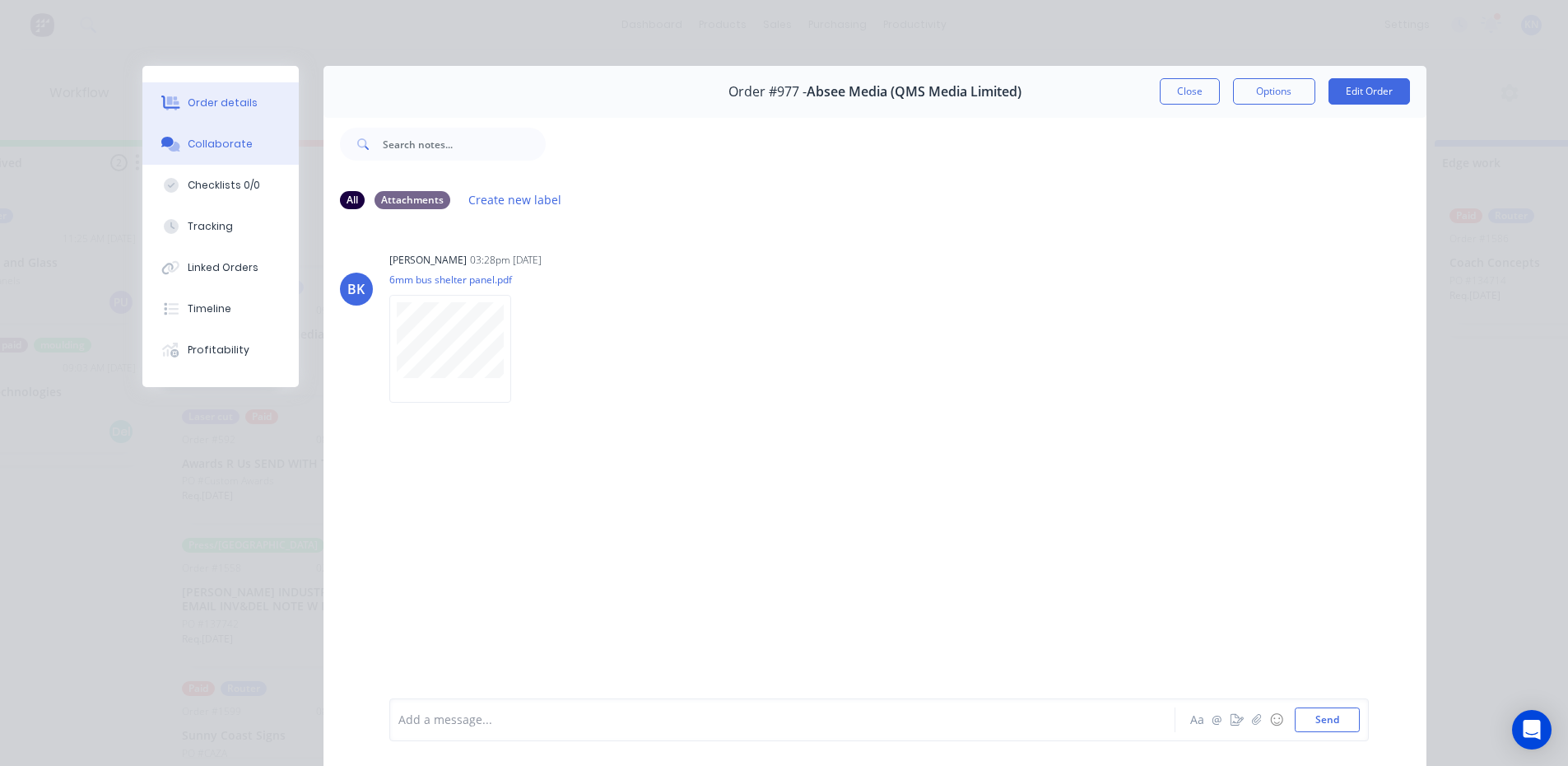
click at [215, 103] on div "Order details" at bounding box center [223, 103] width 70 height 15
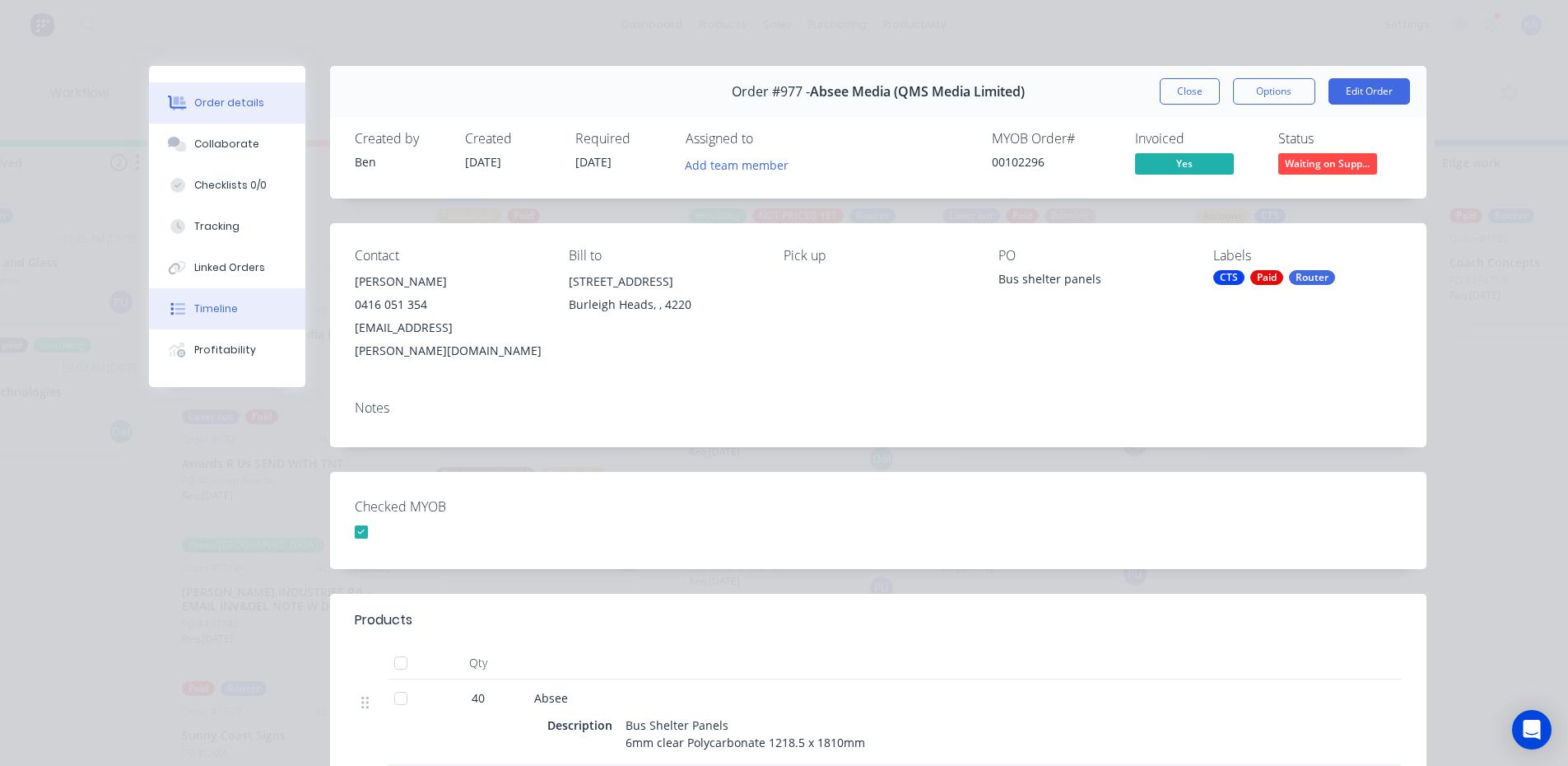
click at [213, 310] on div "Timeline" at bounding box center [216, 309] width 44 height 15
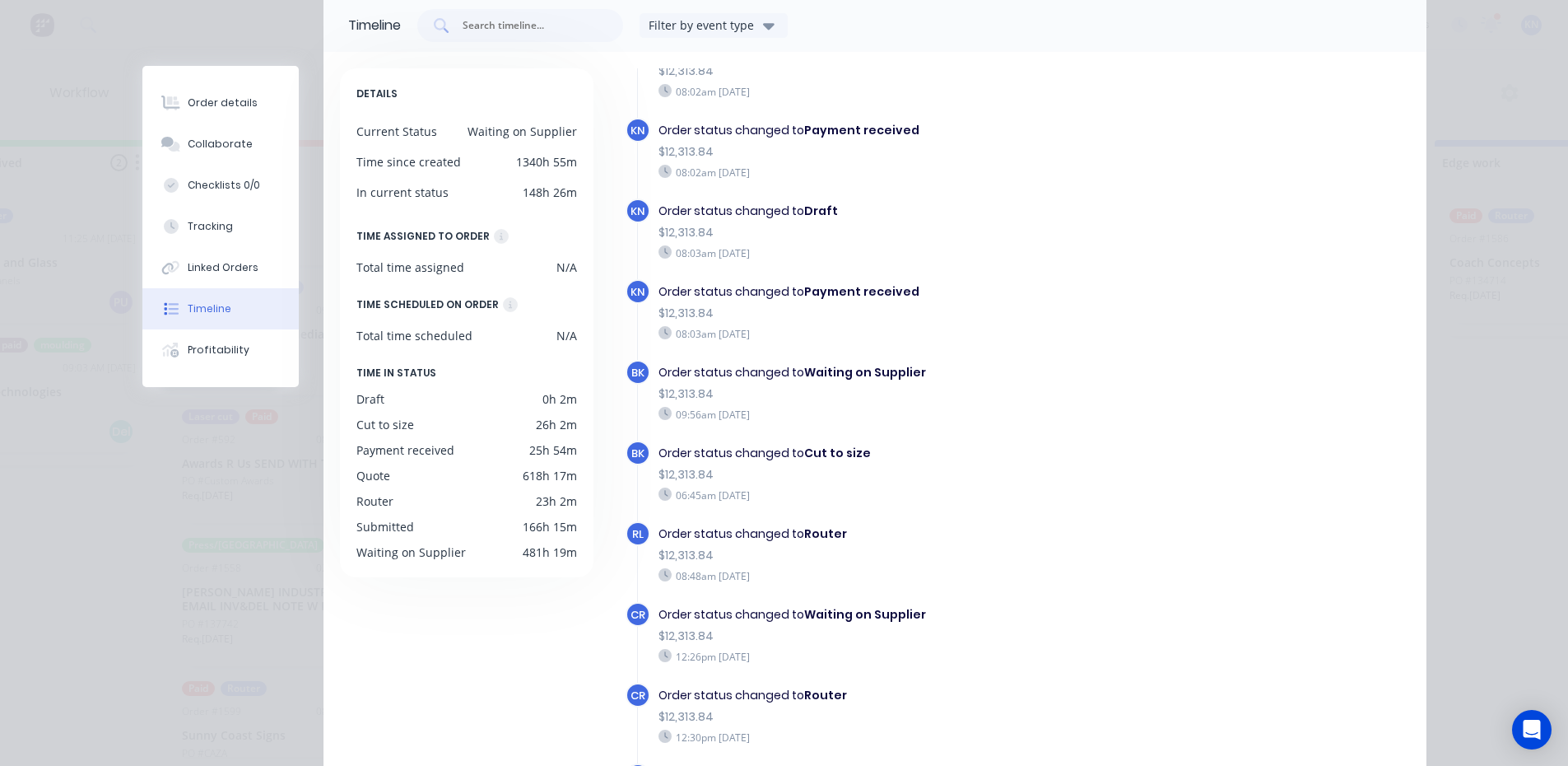
scroll to position [0, 0]
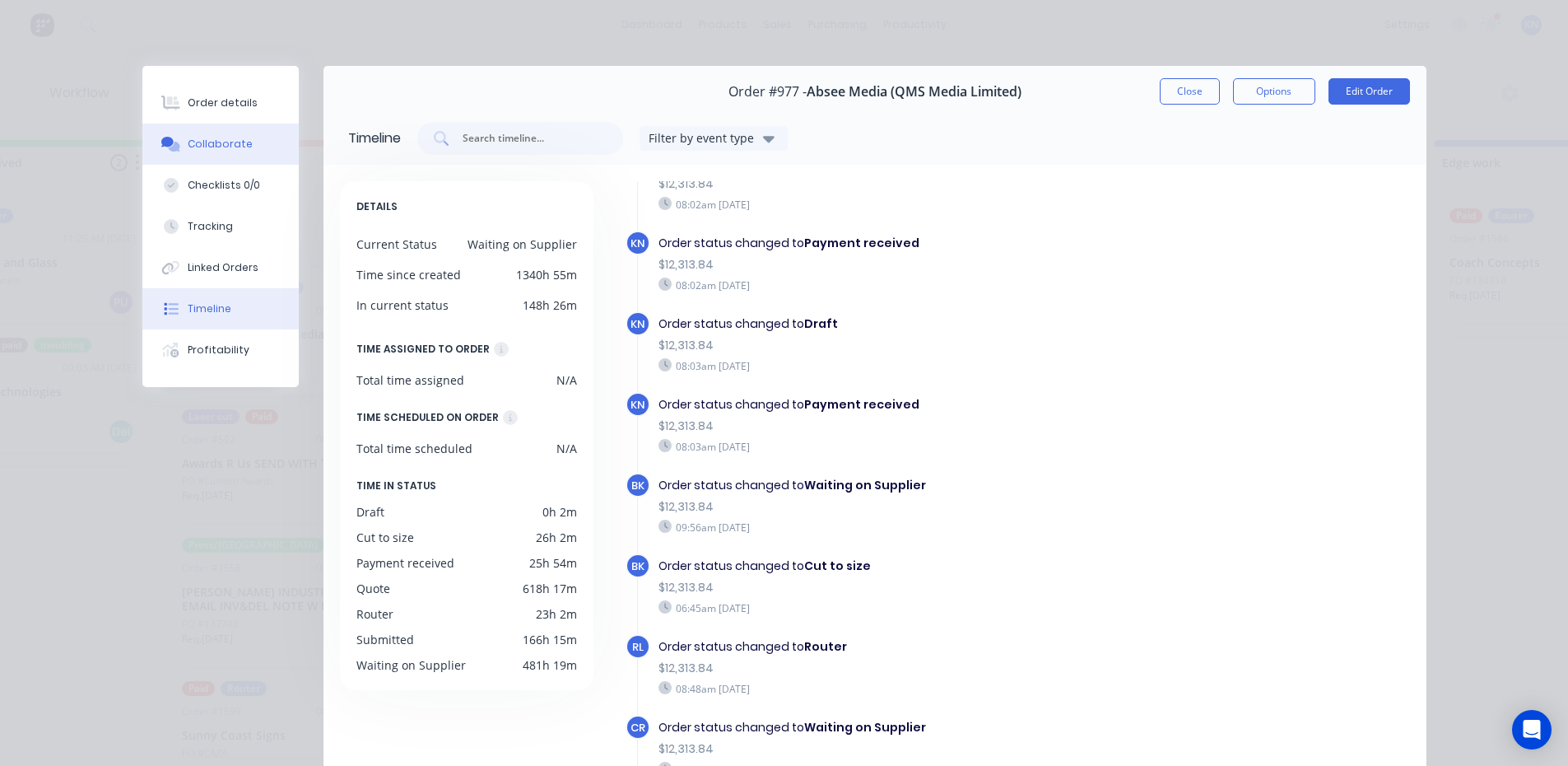
click at [214, 139] on div "Collaborate" at bounding box center [220, 144] width 65 height 15
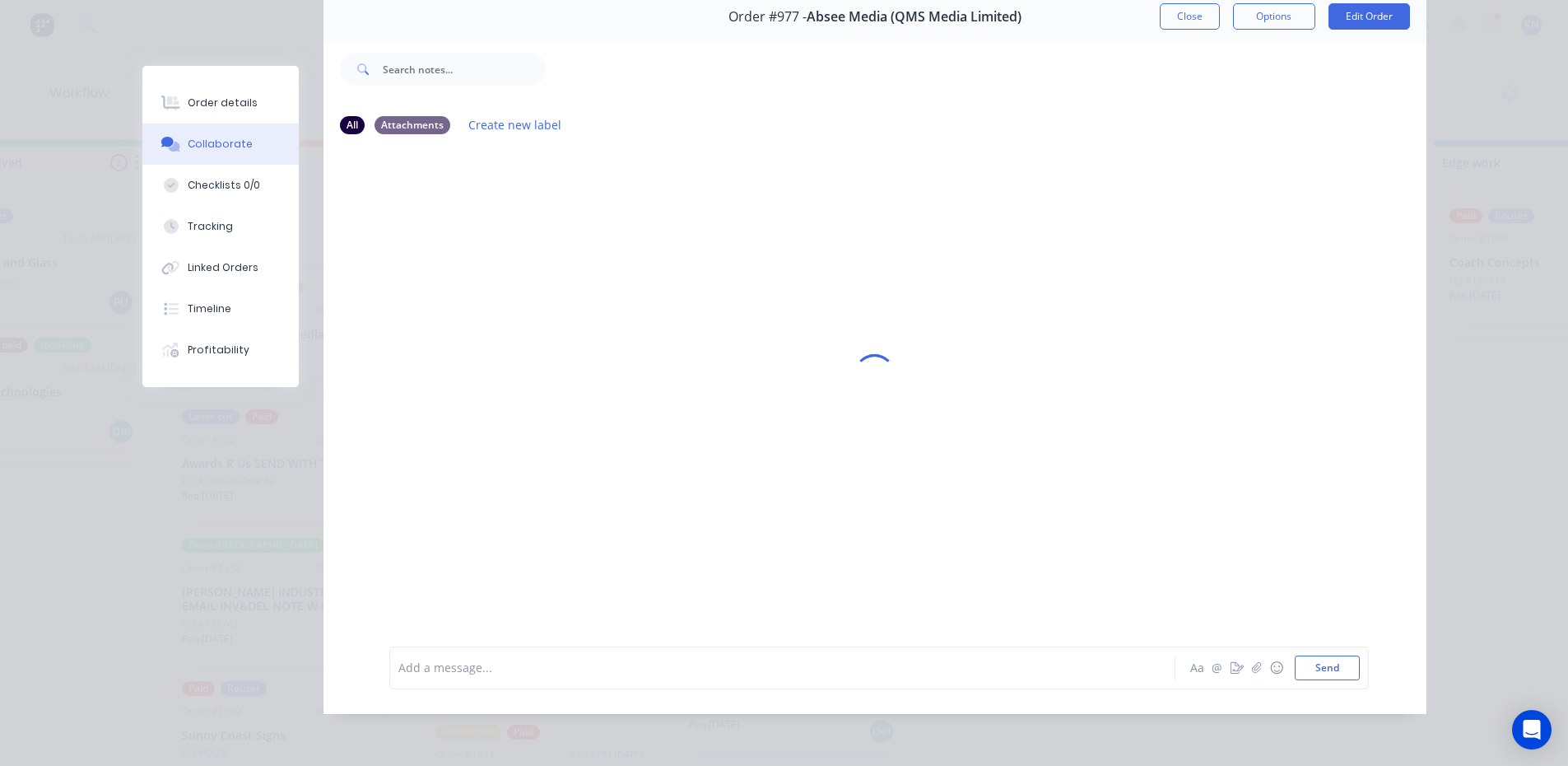
scroll to position [4, 375]
click at [447, 678] on div "Add a message..." at bounding box center [759, 667] width 721 height 25
click at [1343, 663] on button "Send" at bounding box center [1327, 667] width 65 height 25
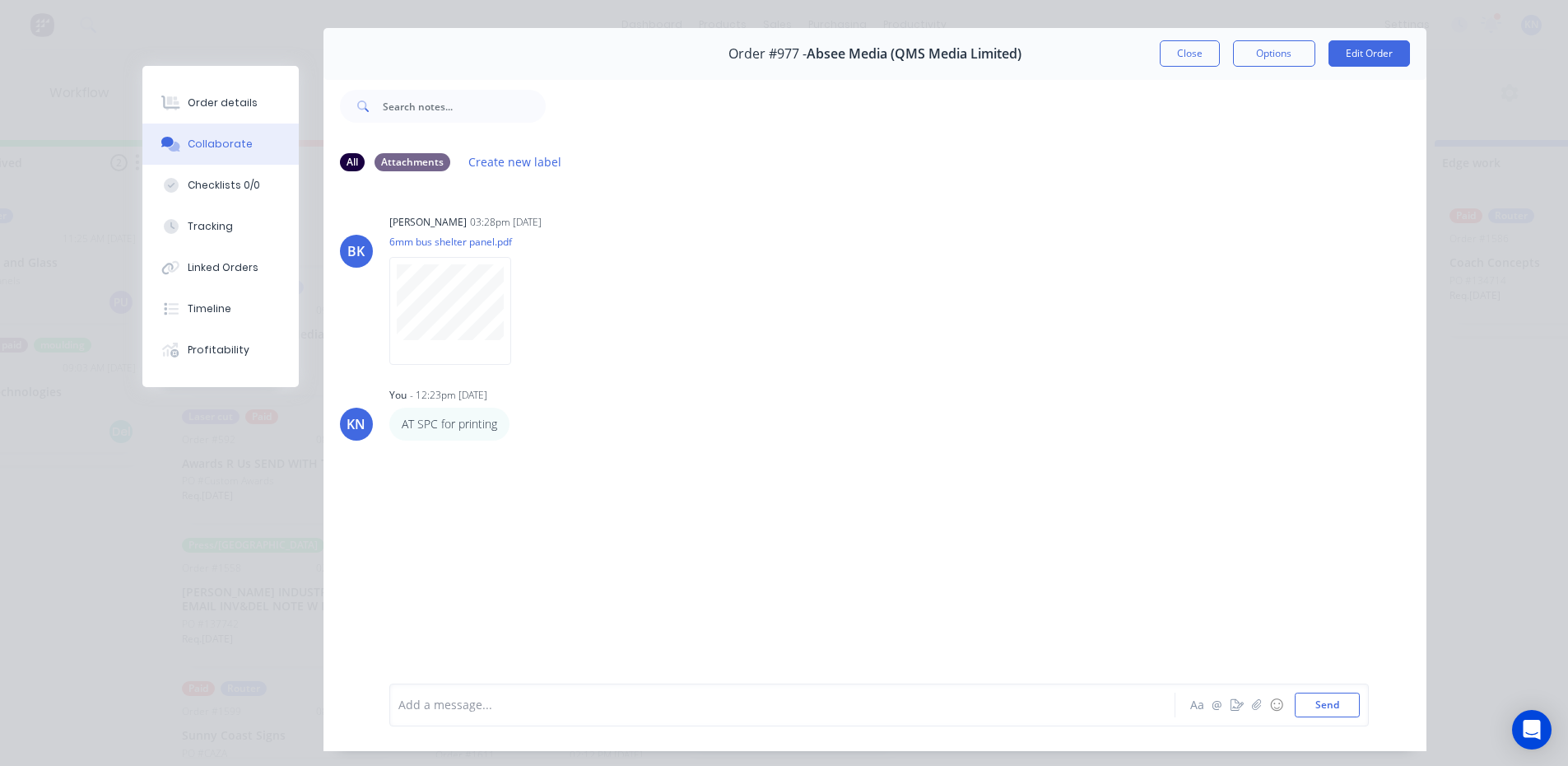
scroll to position [0, 0]
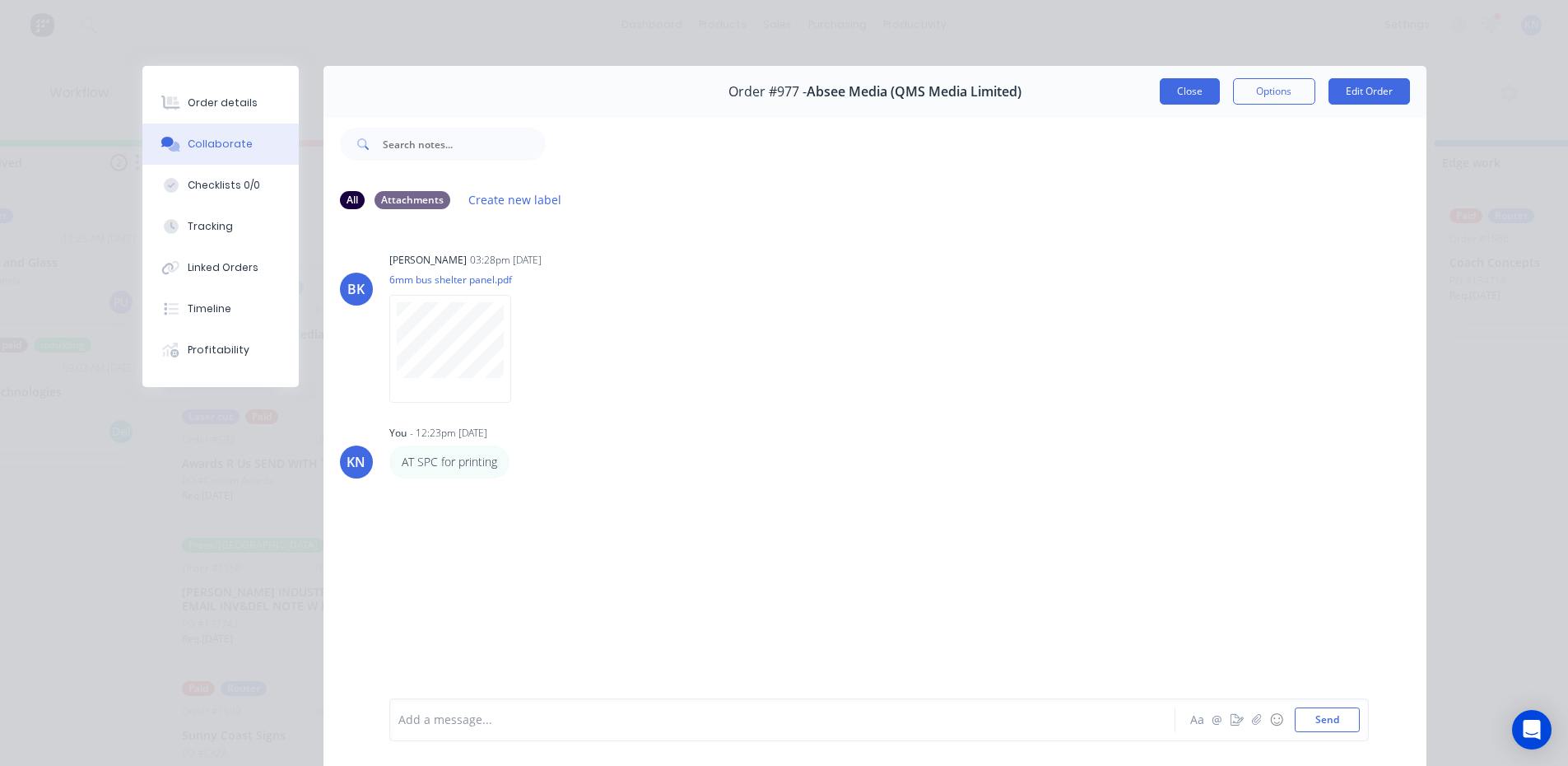
click at [1191, 87] on button "Close" at bounding box center [1190, 91] width 60 height 26
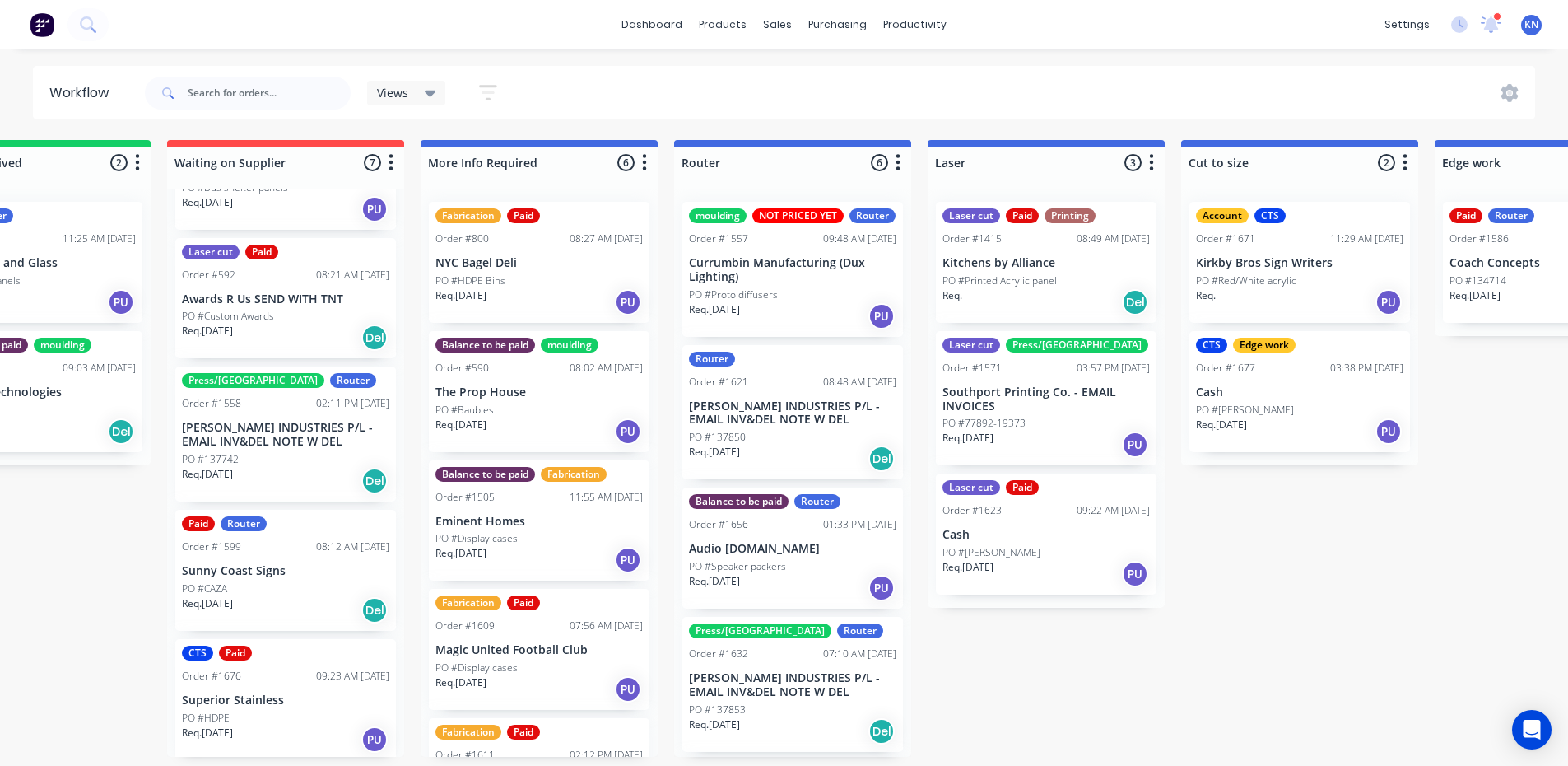
scroll to position [333, 0]
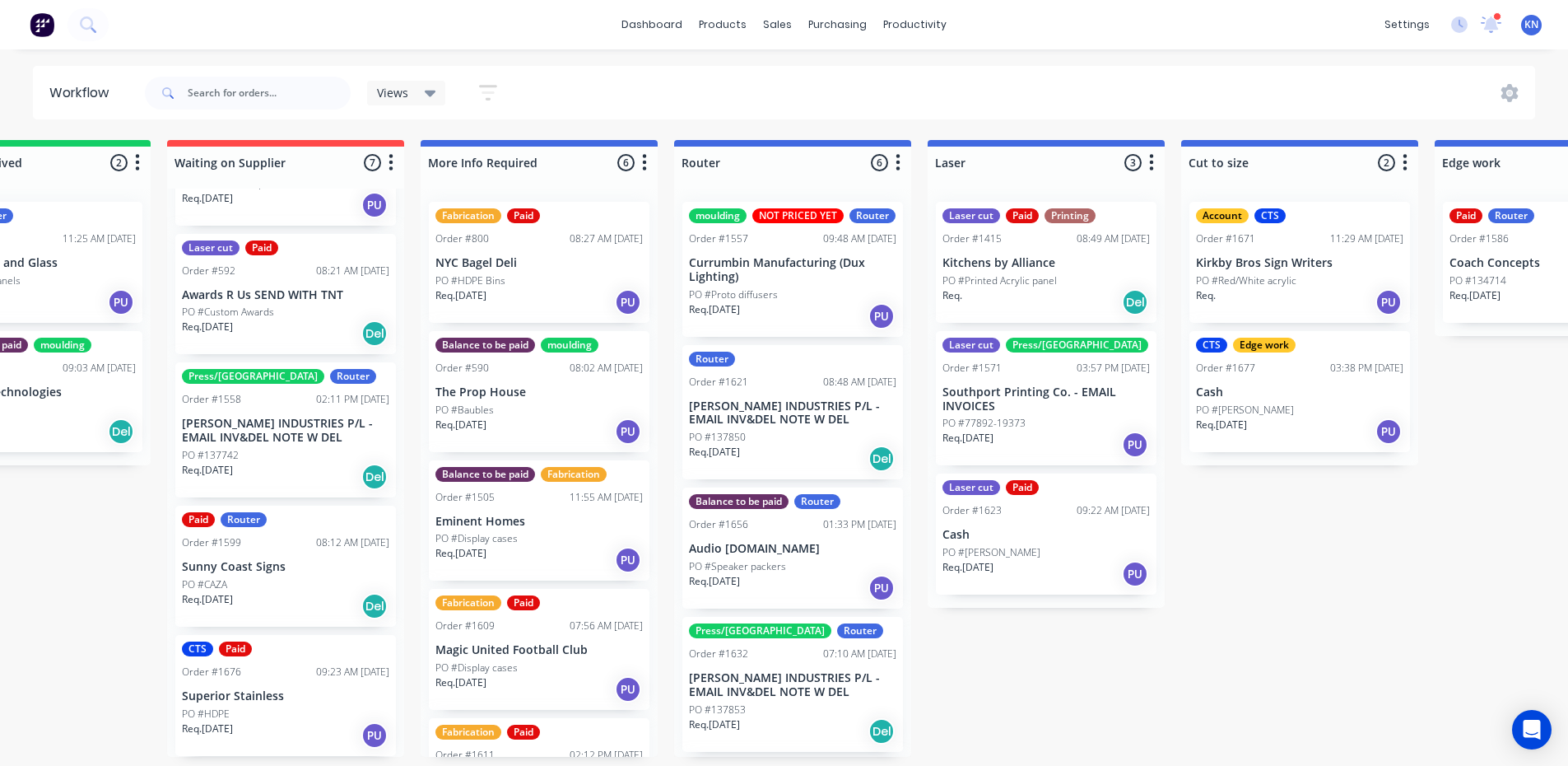
click at [238, 566] on p "Sunny Coast Signs" at bounding box center [285, 566] width 207 height 14
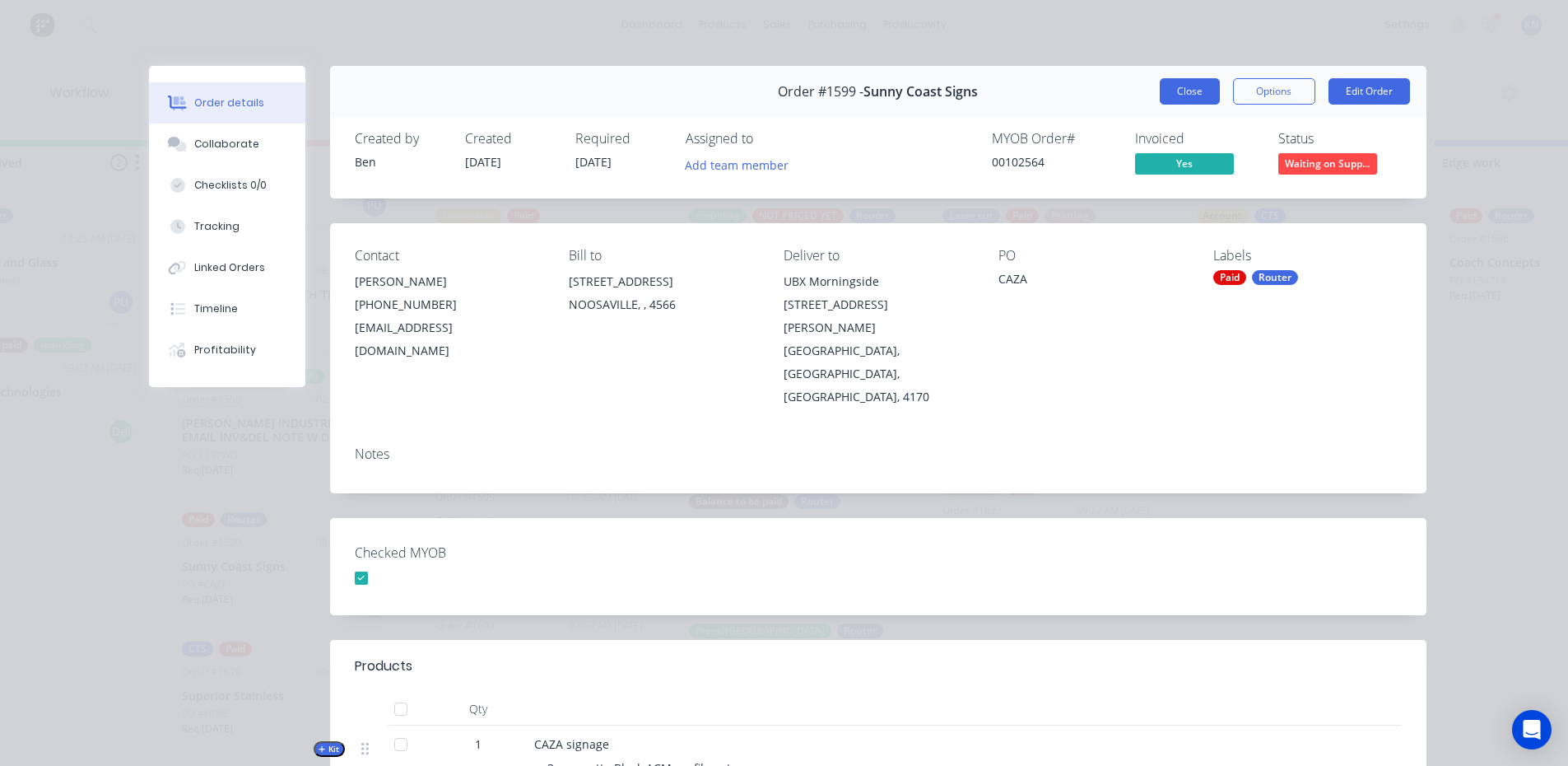
click at [1184, 89] on button "Close" at bounding box center [1190, 91] width 60 height 26
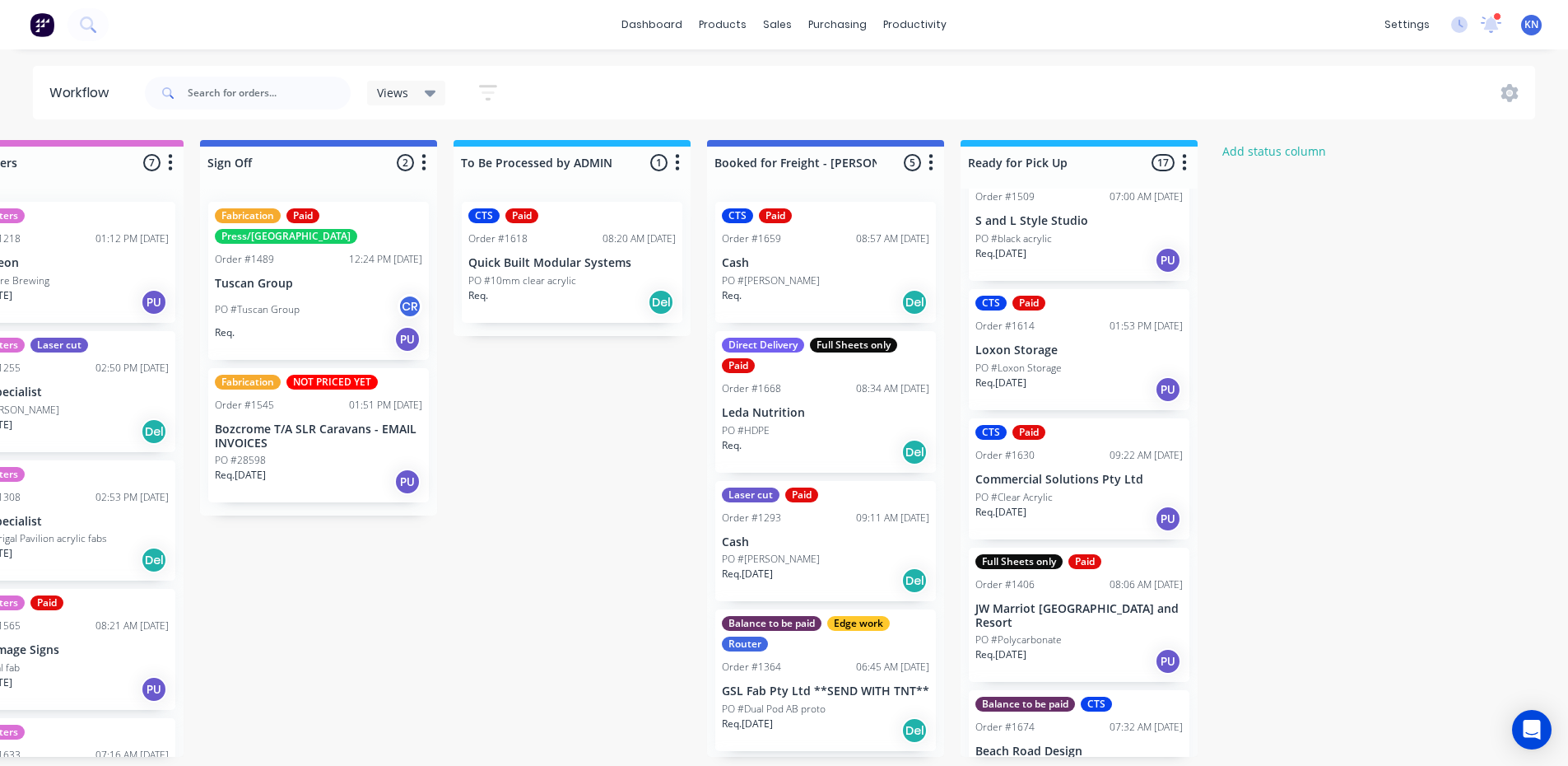
scroll to position [1647, 0]
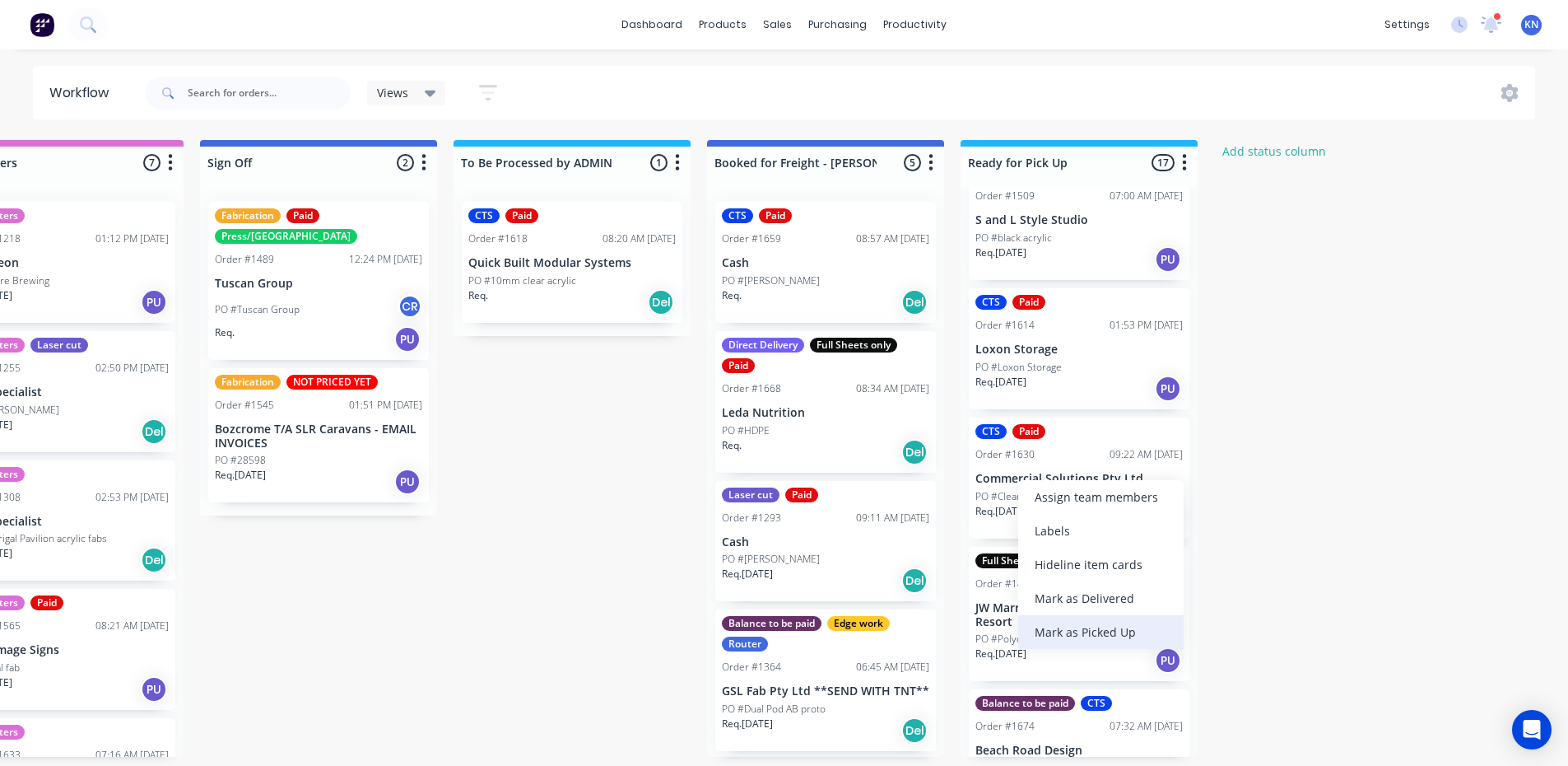
click at [1095, 631] on div "Mark as Picked Up" at bounding box center [1101, 632] width 165 height 34
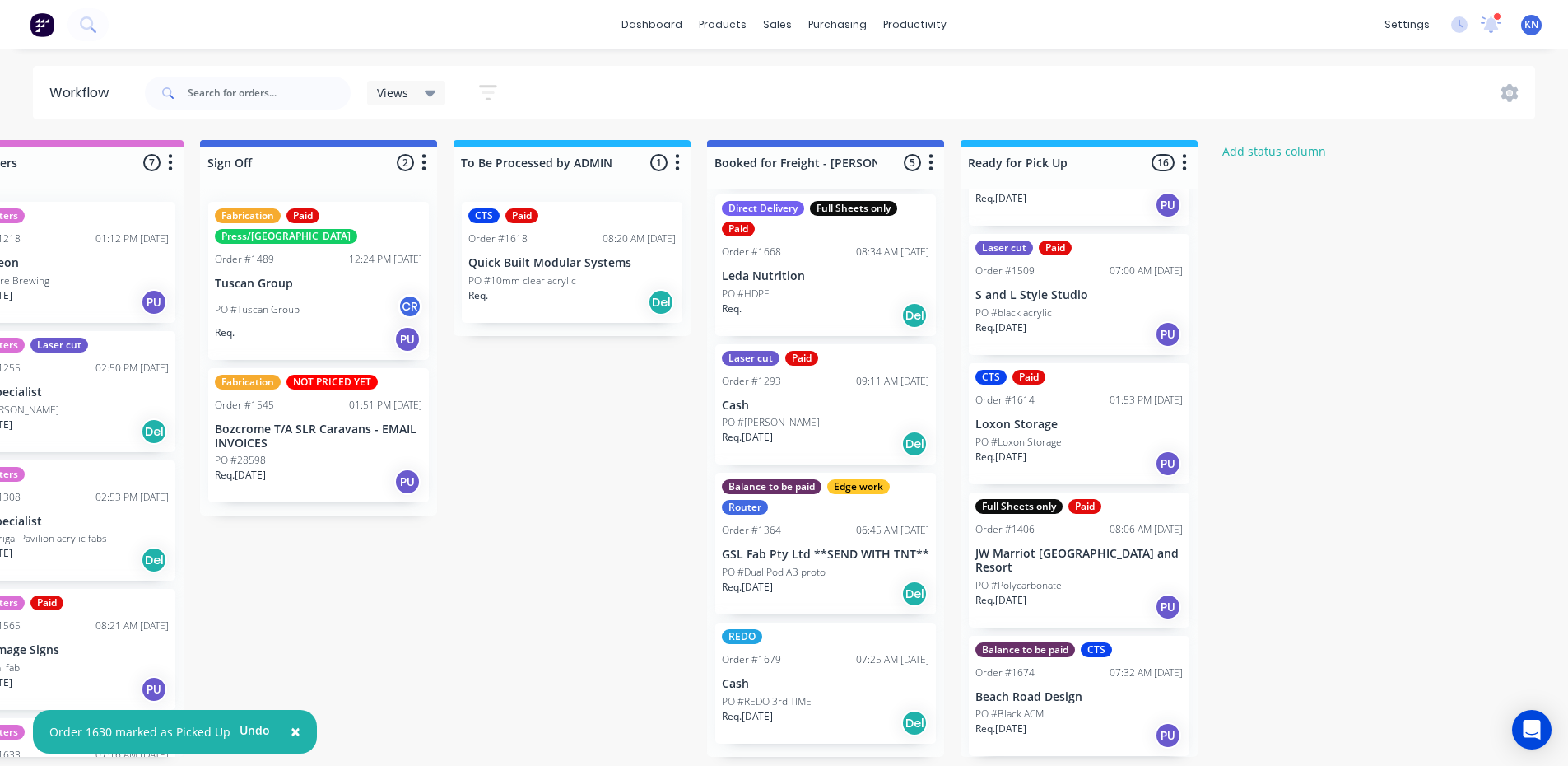
scroll to position [139, 0]
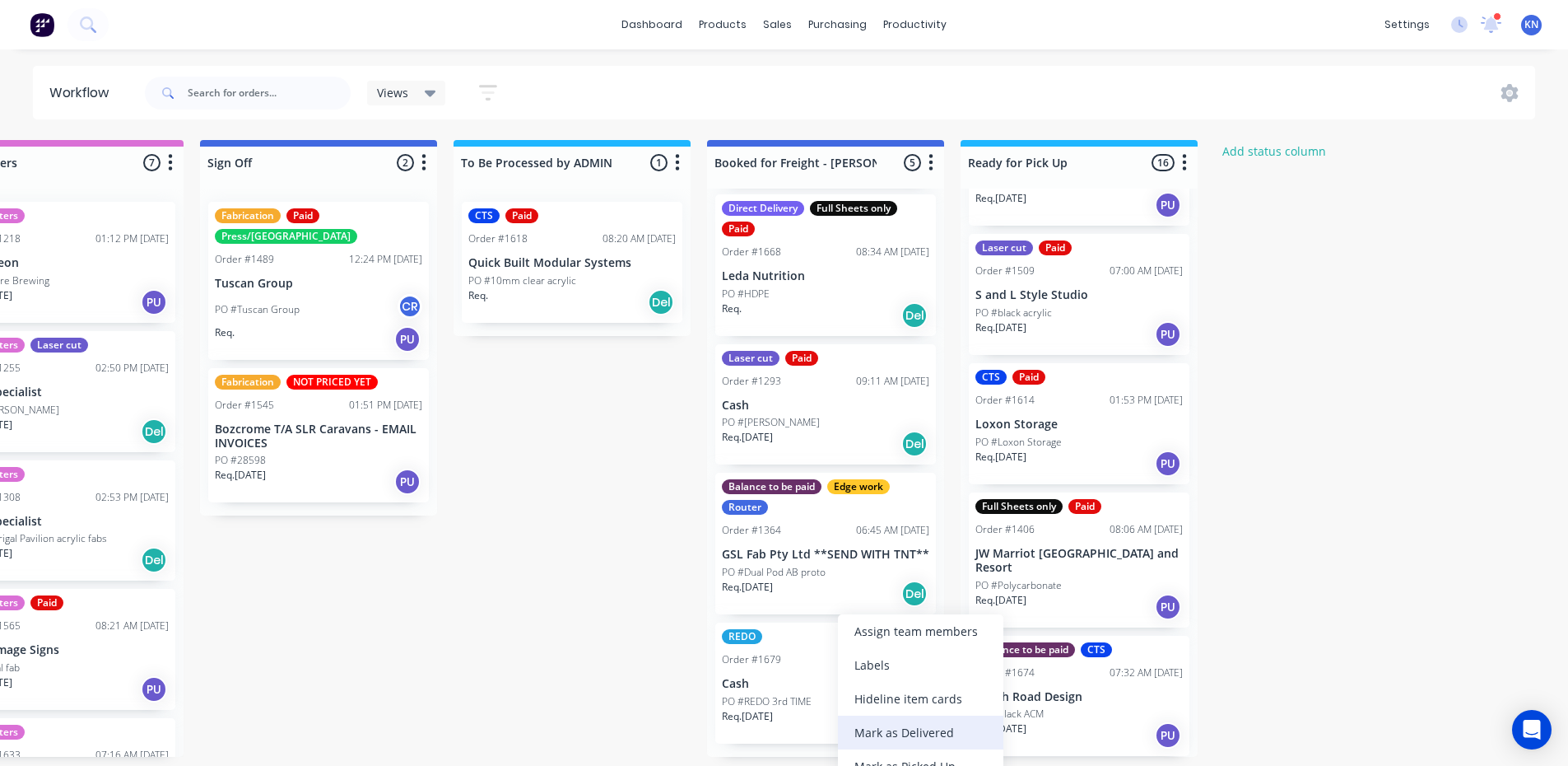
click at [932, 729] on div "Mark as Delivered" at bounding box center [920, 732] width 165 height 34
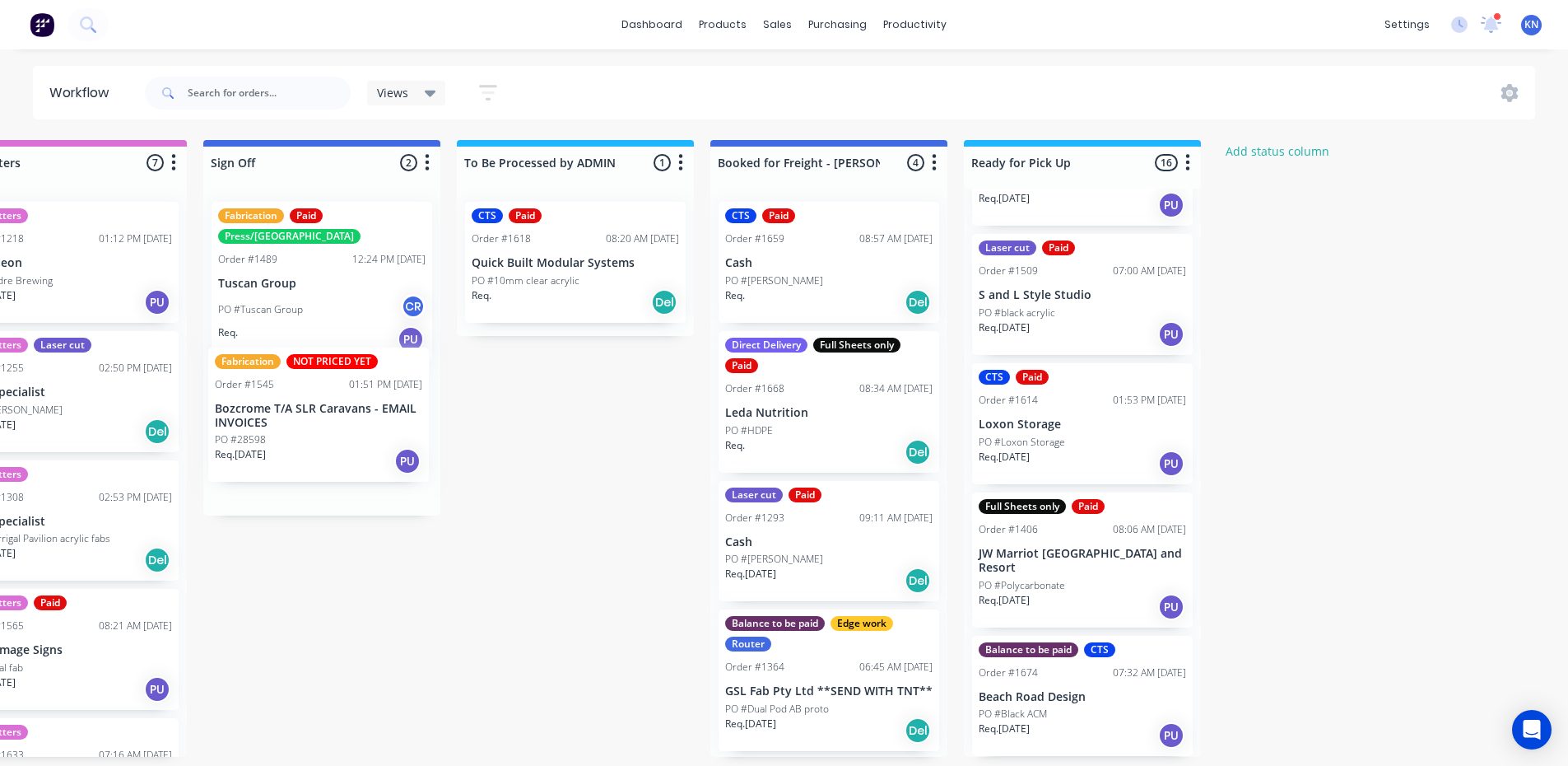
scroll to position [0, 2366]
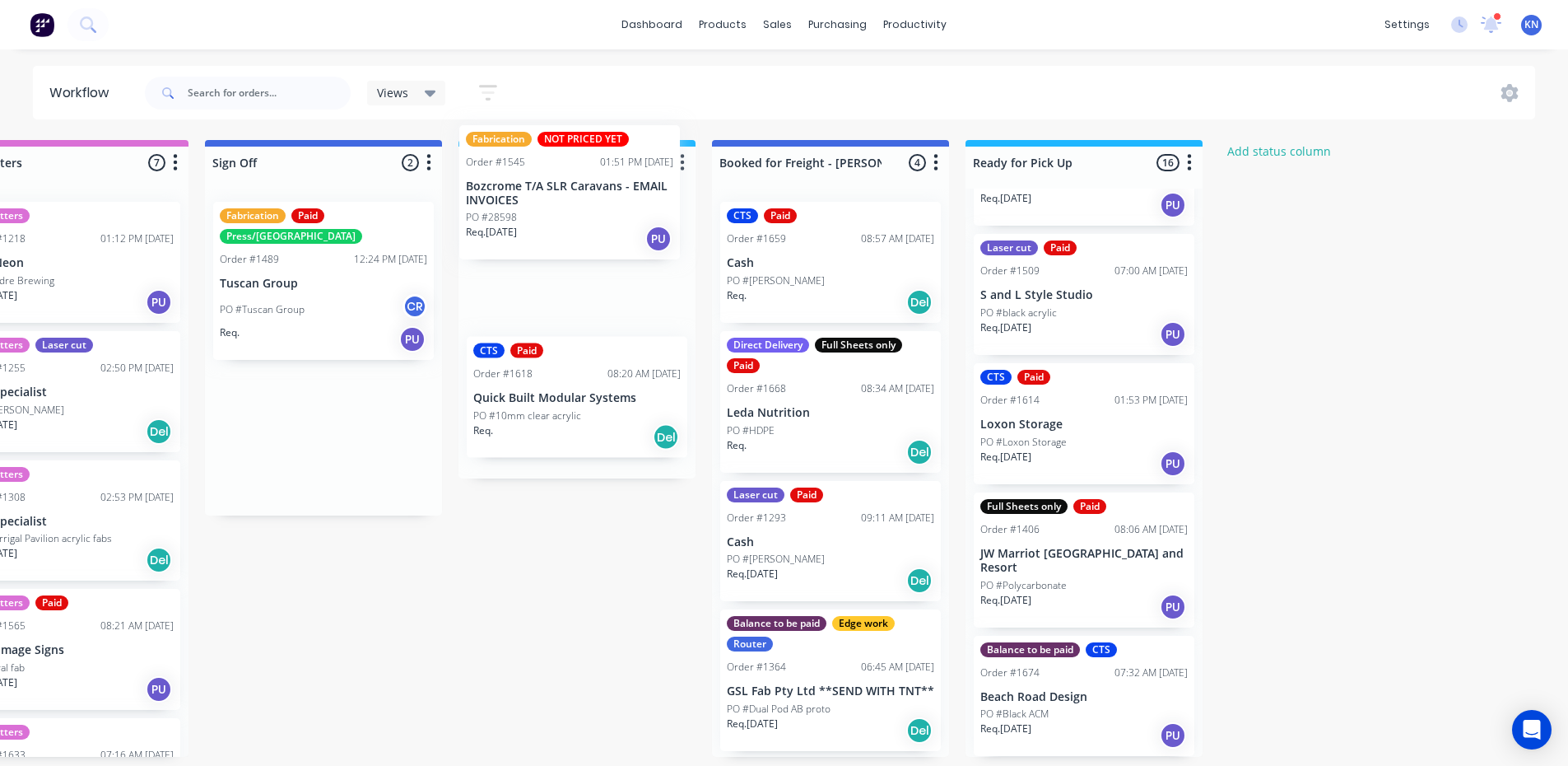
drag, startPoint x: 259, startPoint y: 432, endPoint x: 529, endPoint y: 205, distance: 352.7
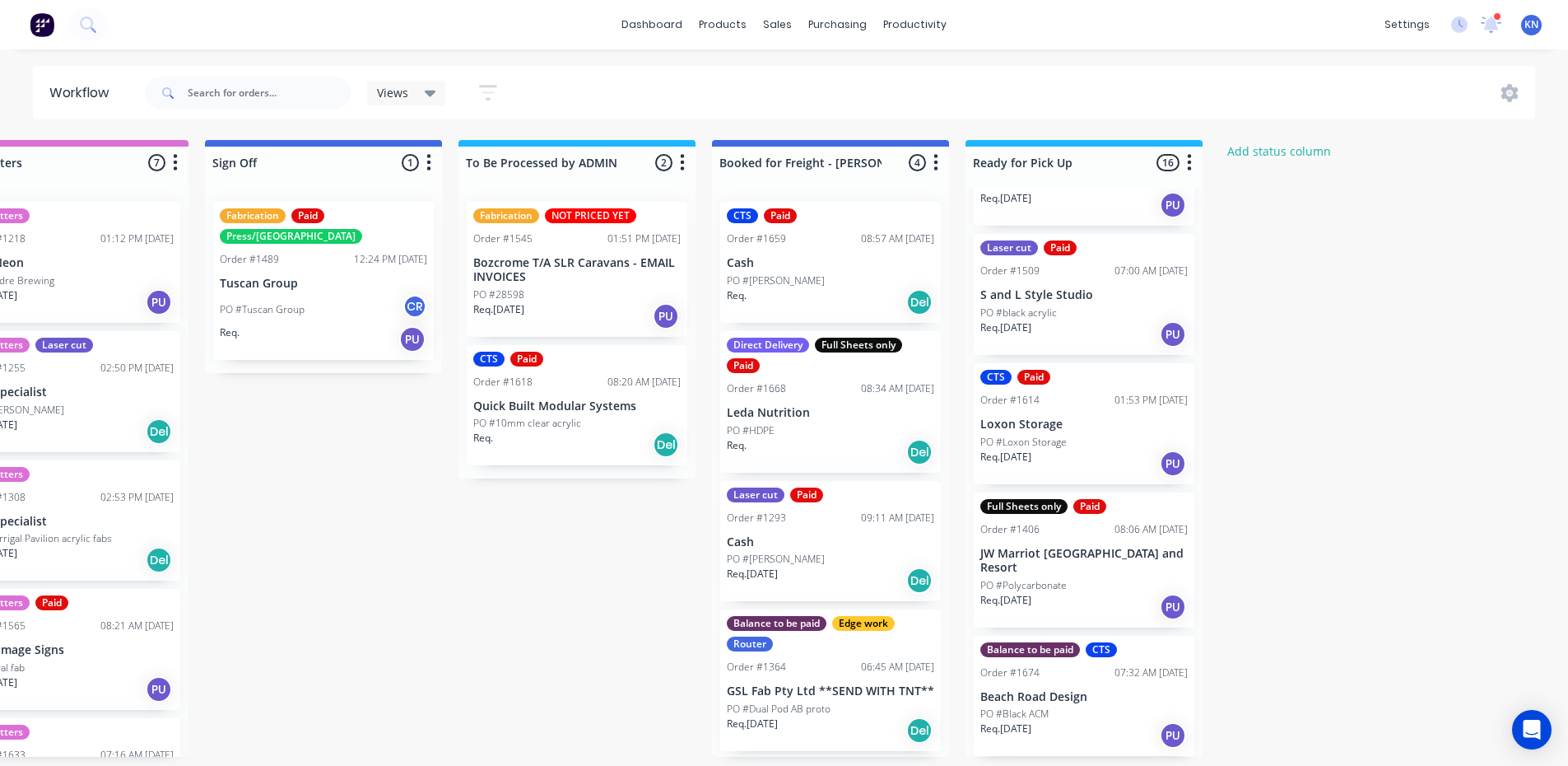
click at [544, 268] on p "Bozcrome T/A SLR Caravans - EMAIL INVOICES" at bounding box center [577, 270] width 207 height 28
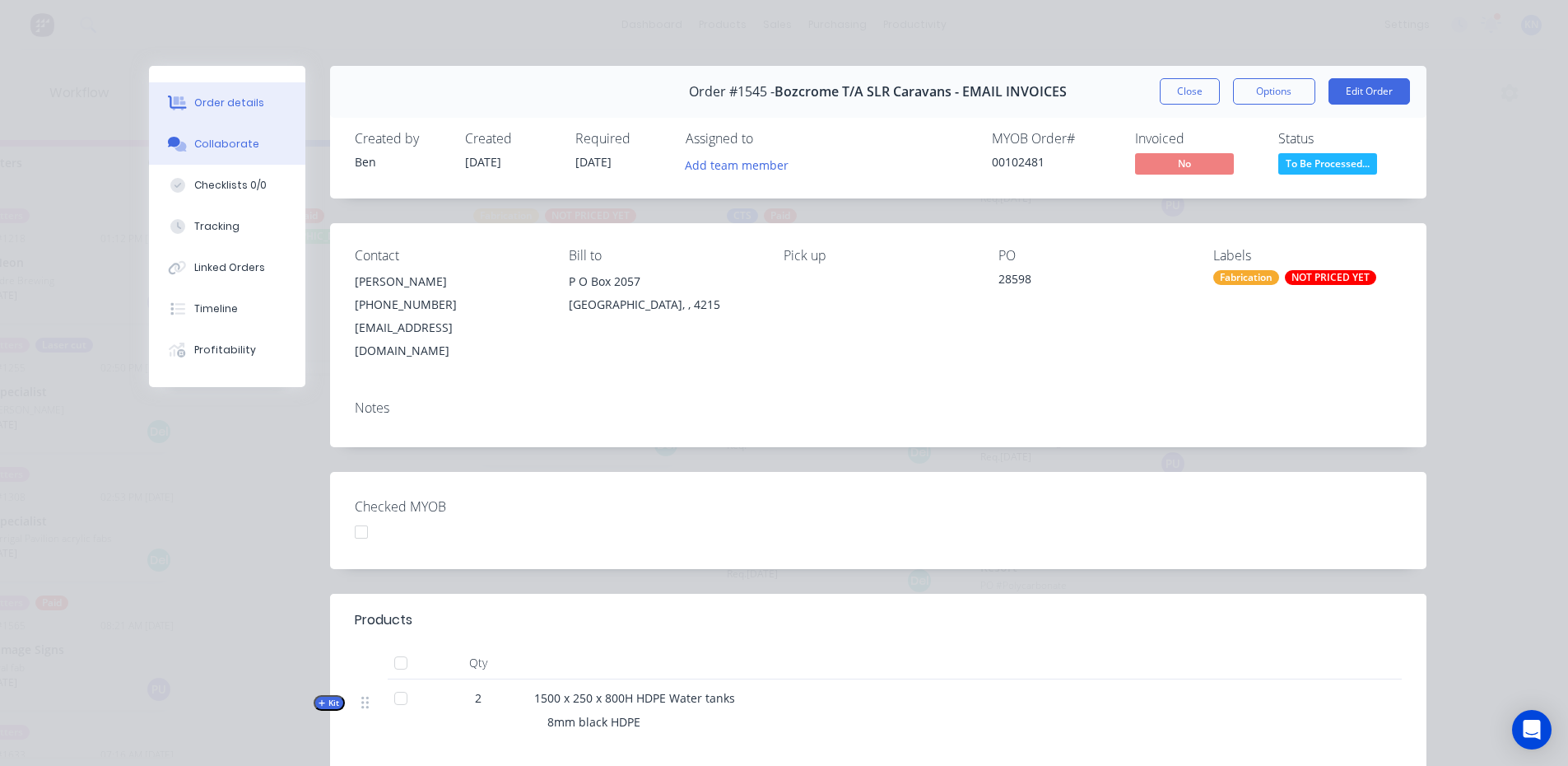
click at [221, 147] on div "Collaborate" at bounding box center [226, 144] width 65 height 15
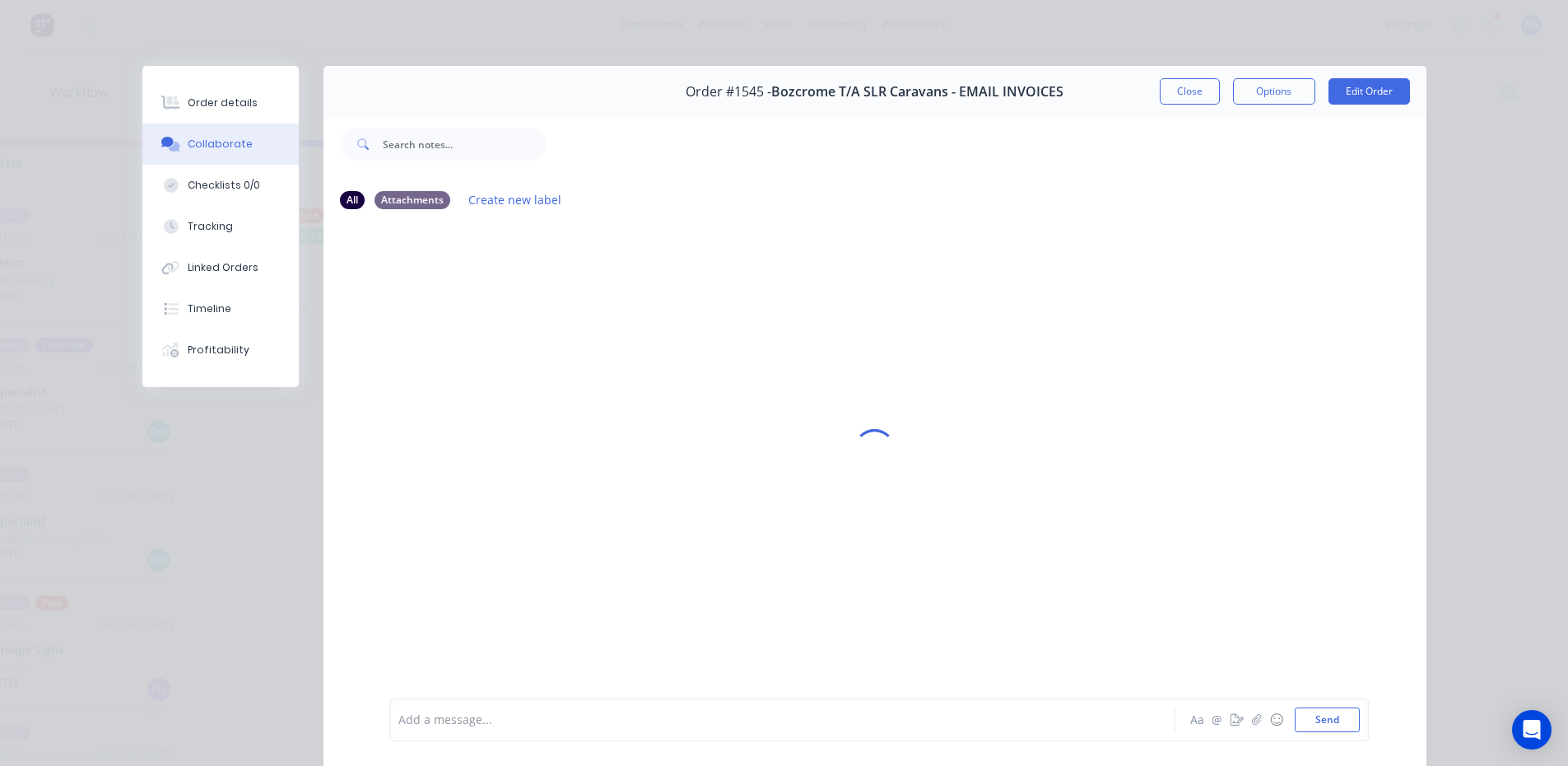
click at [544, 719] on div at bounding box center [758, 719] width 720 height 17
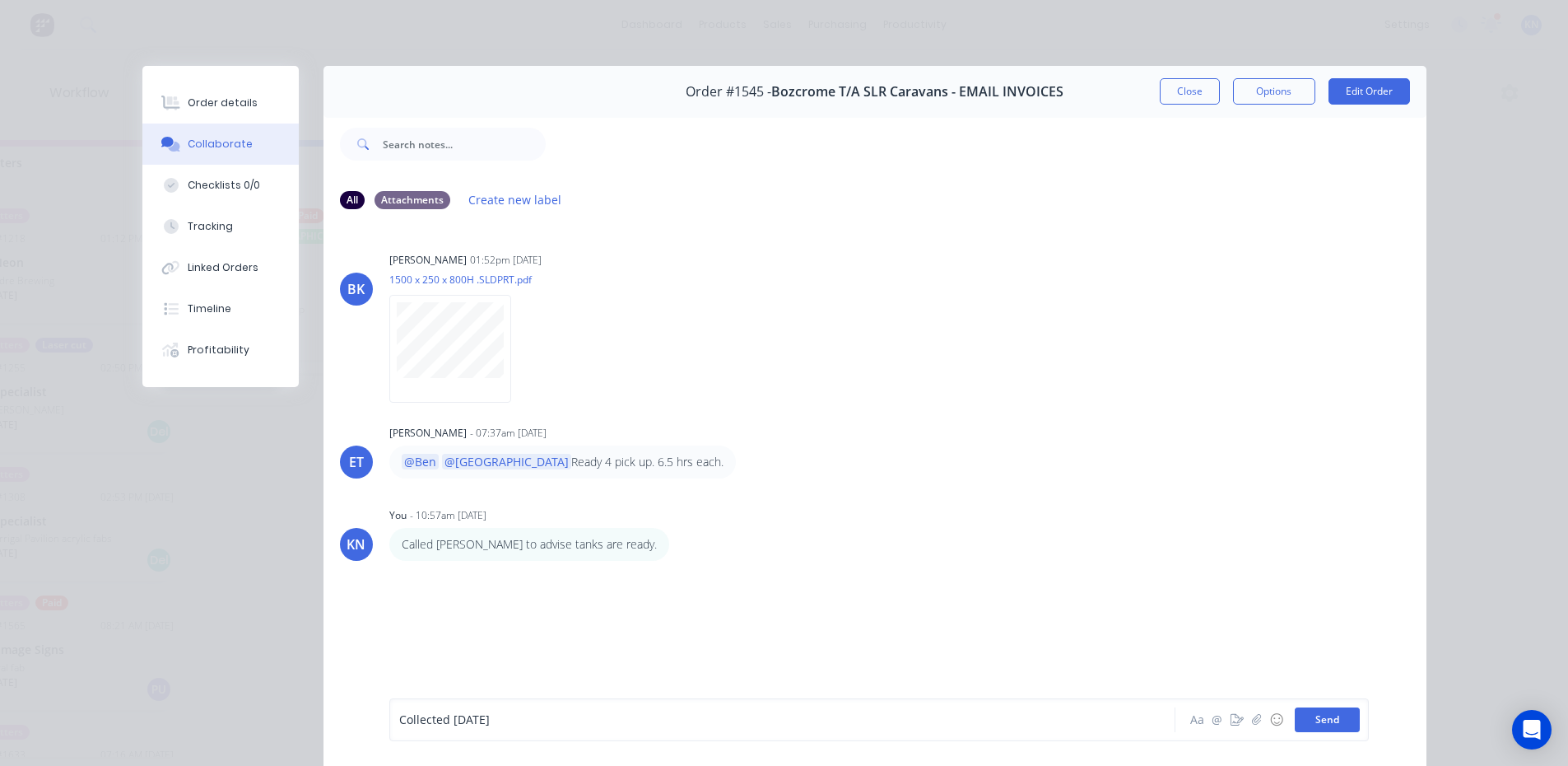
click at [1334, 715] on button "Send" at bounding box center [1327, 719] width 65 height 25
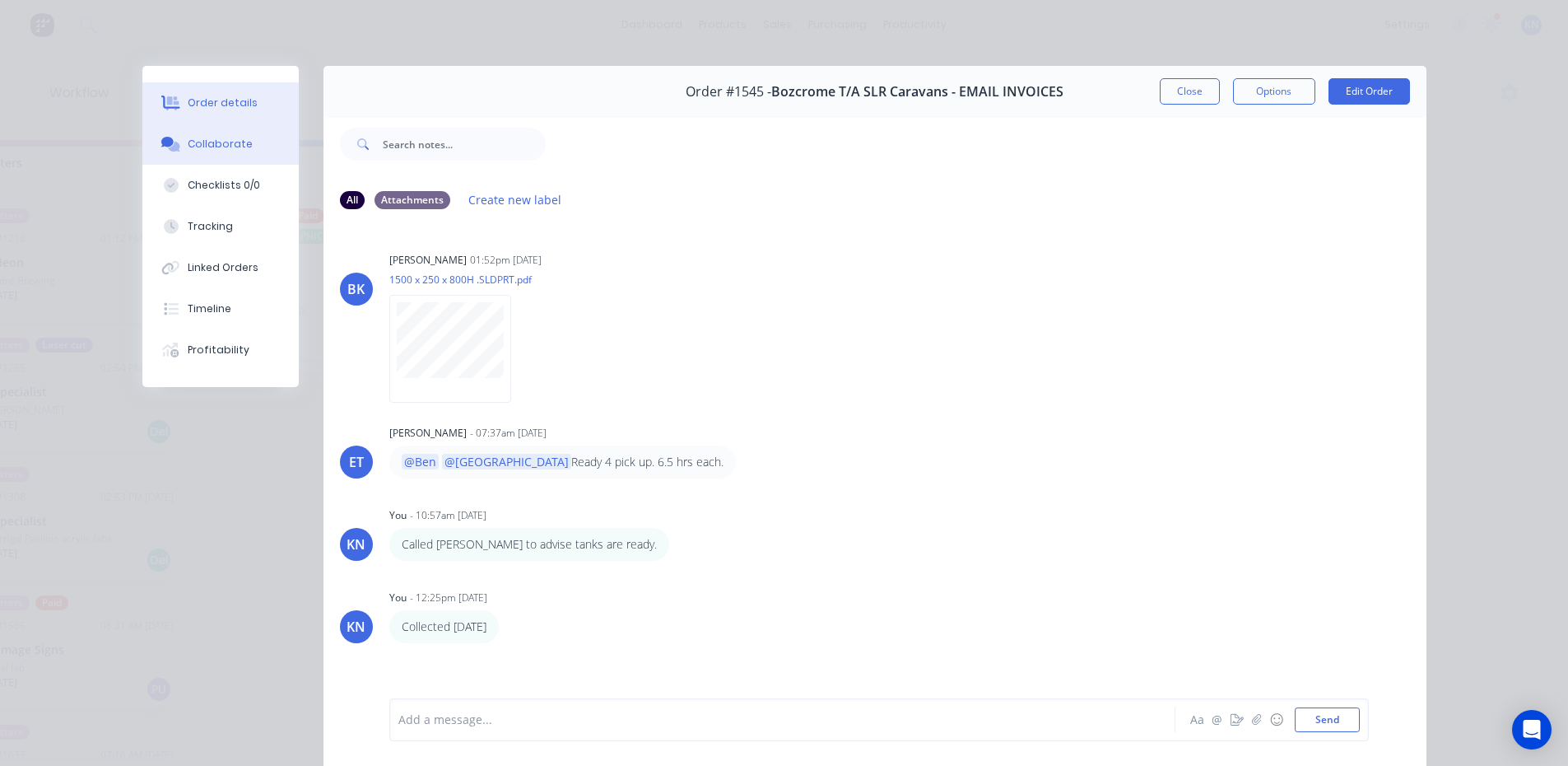
click at [212, 104] on div "Order details" at bounding box center [223, 103] width 70 height 15
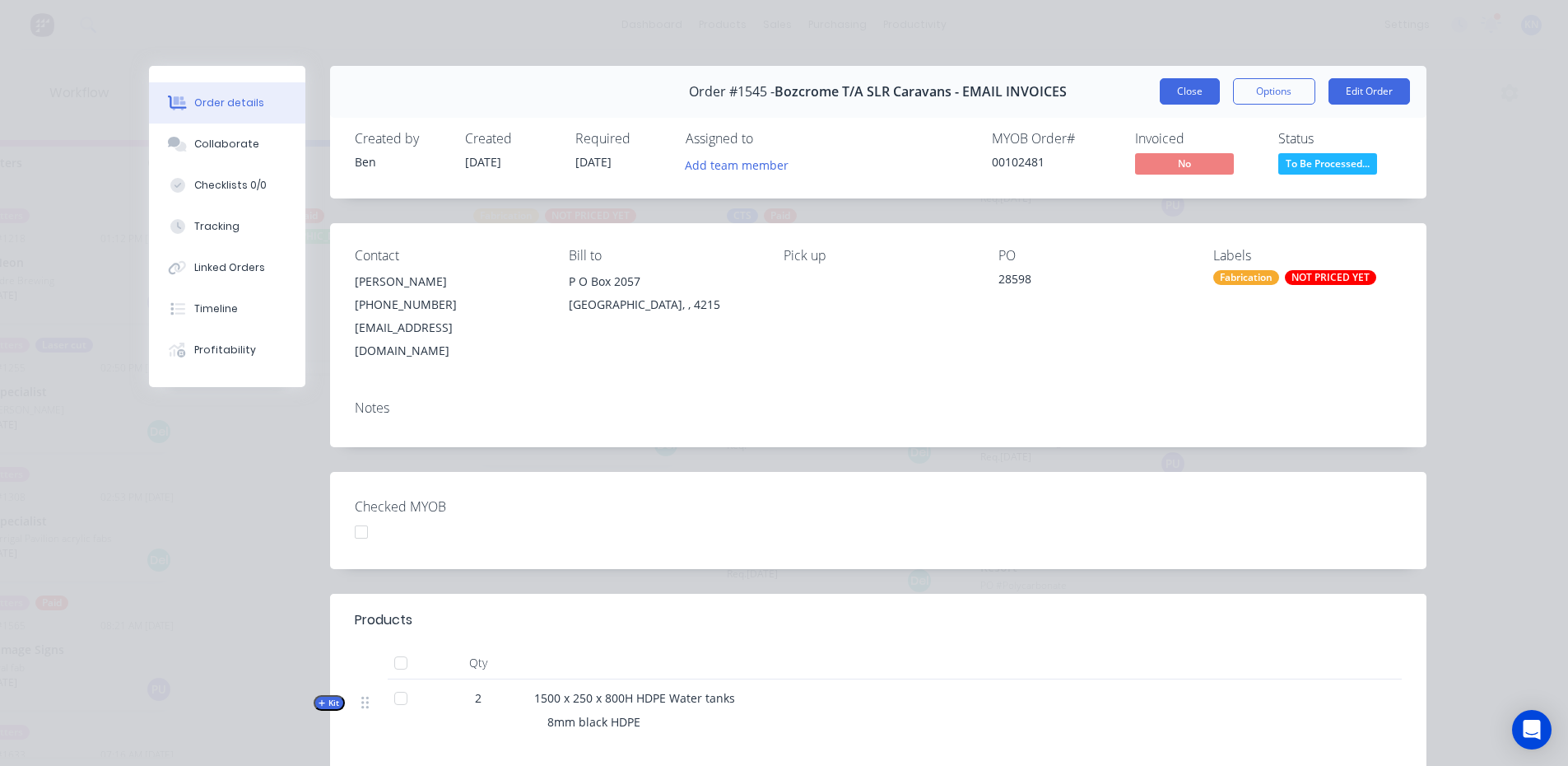
click at [1173, 89] on button "Close" at bounding box center [1190, 91] width 60 height 26
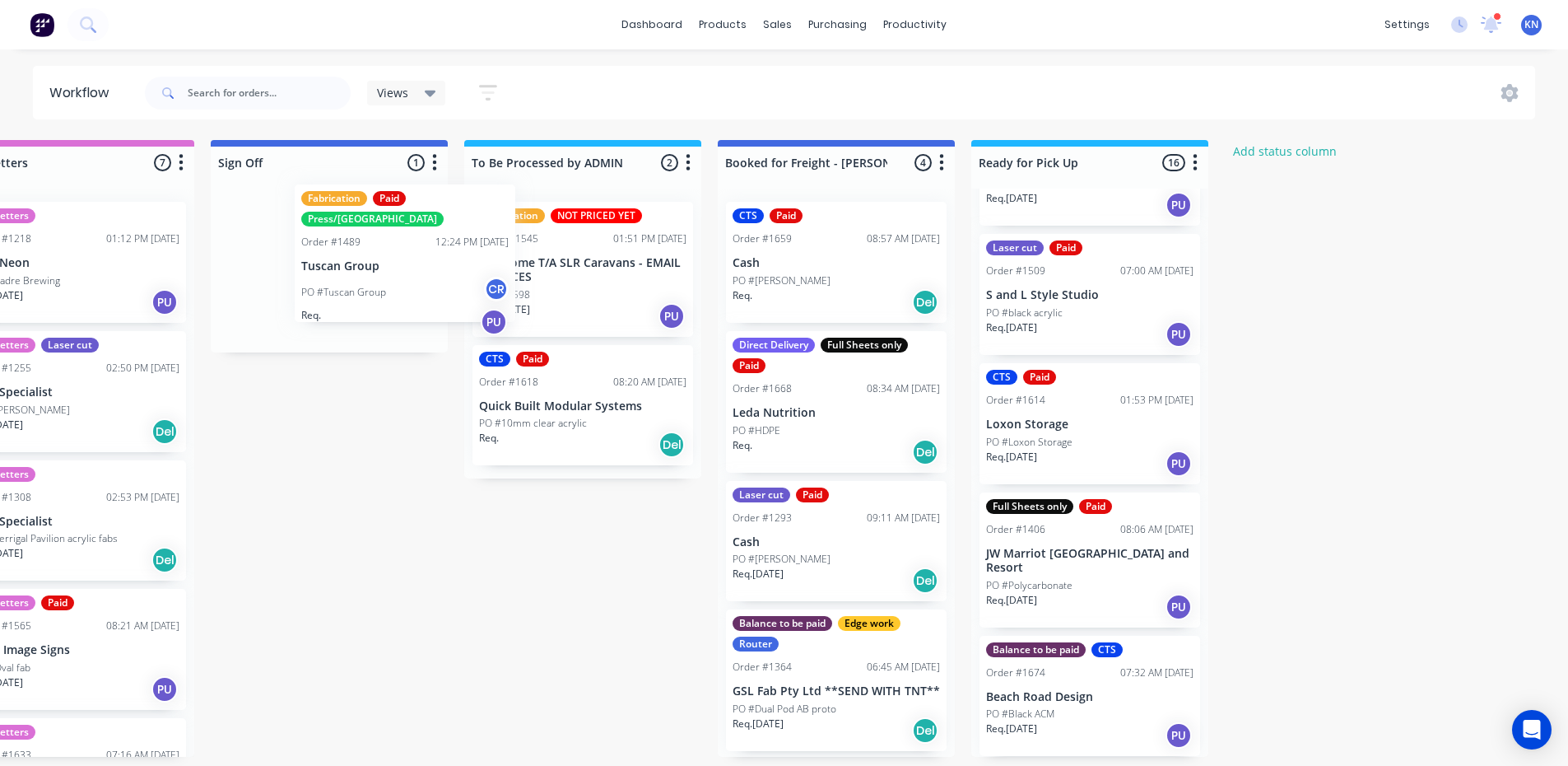
scroll to position [0, 2357]
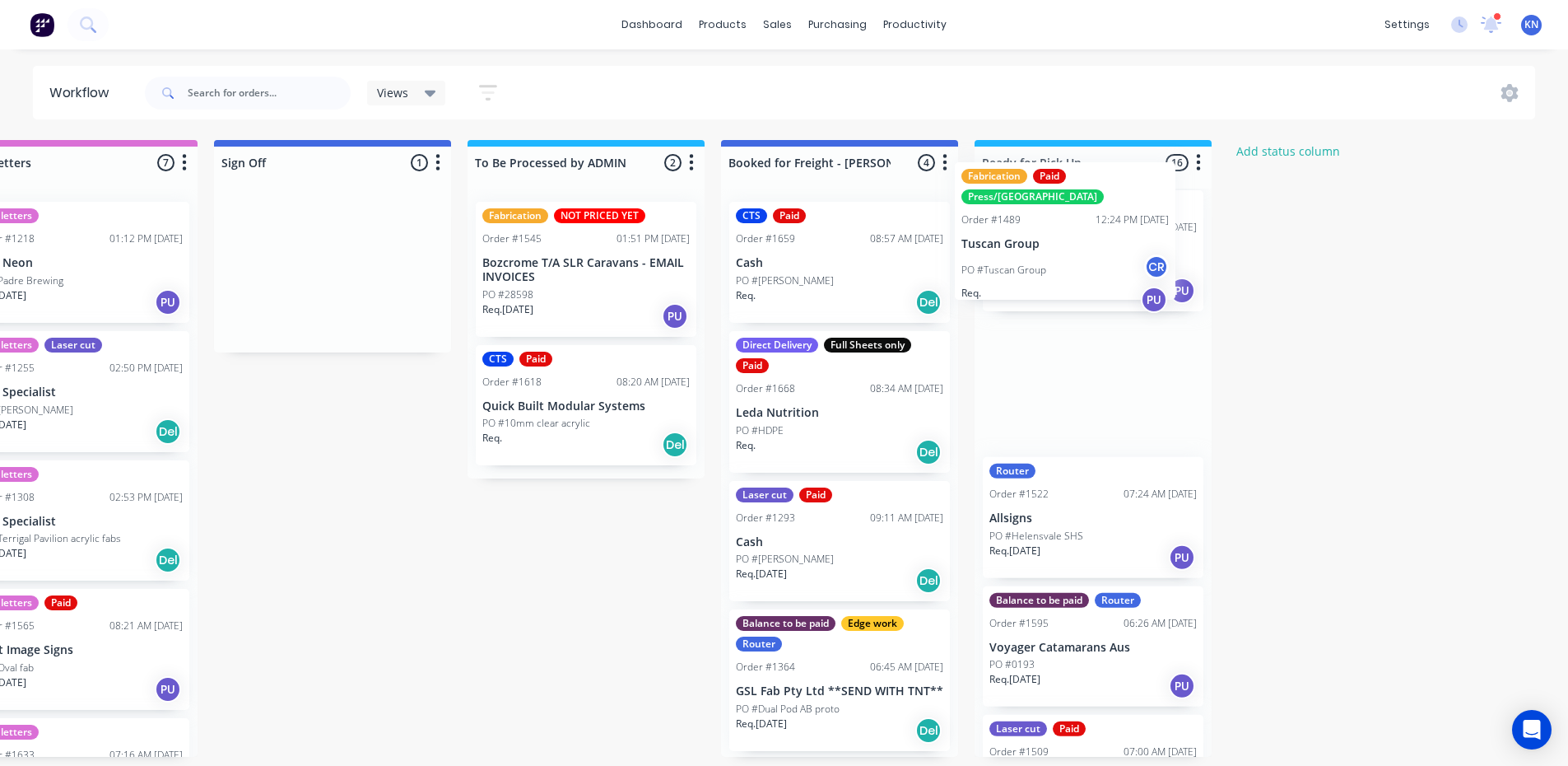
drag, startPoint x: 260, startPoint y: 290, endPoint x: 1019, endPoint y: 247, distance: 760.2
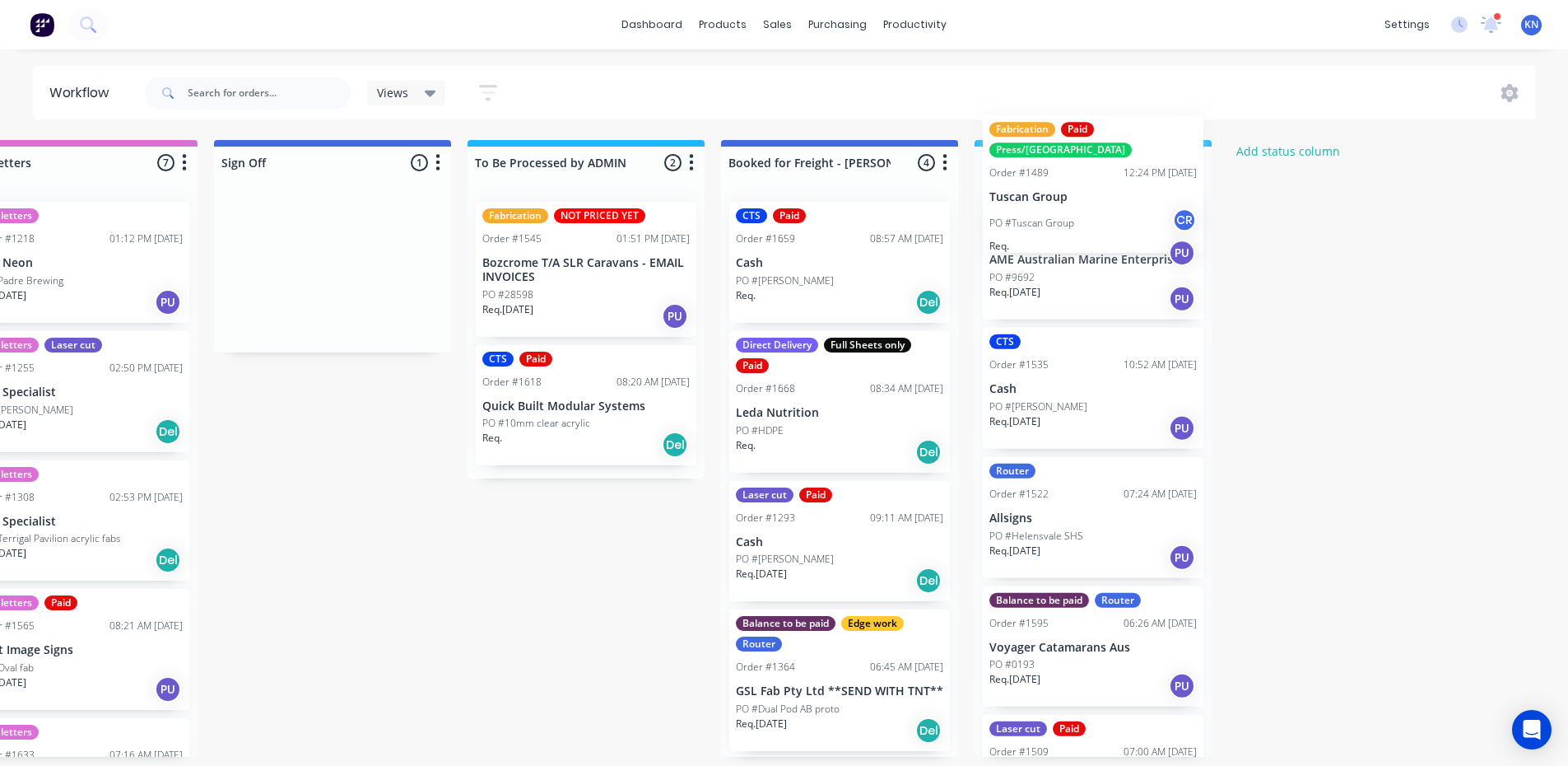
scroll to position [1174, 0]
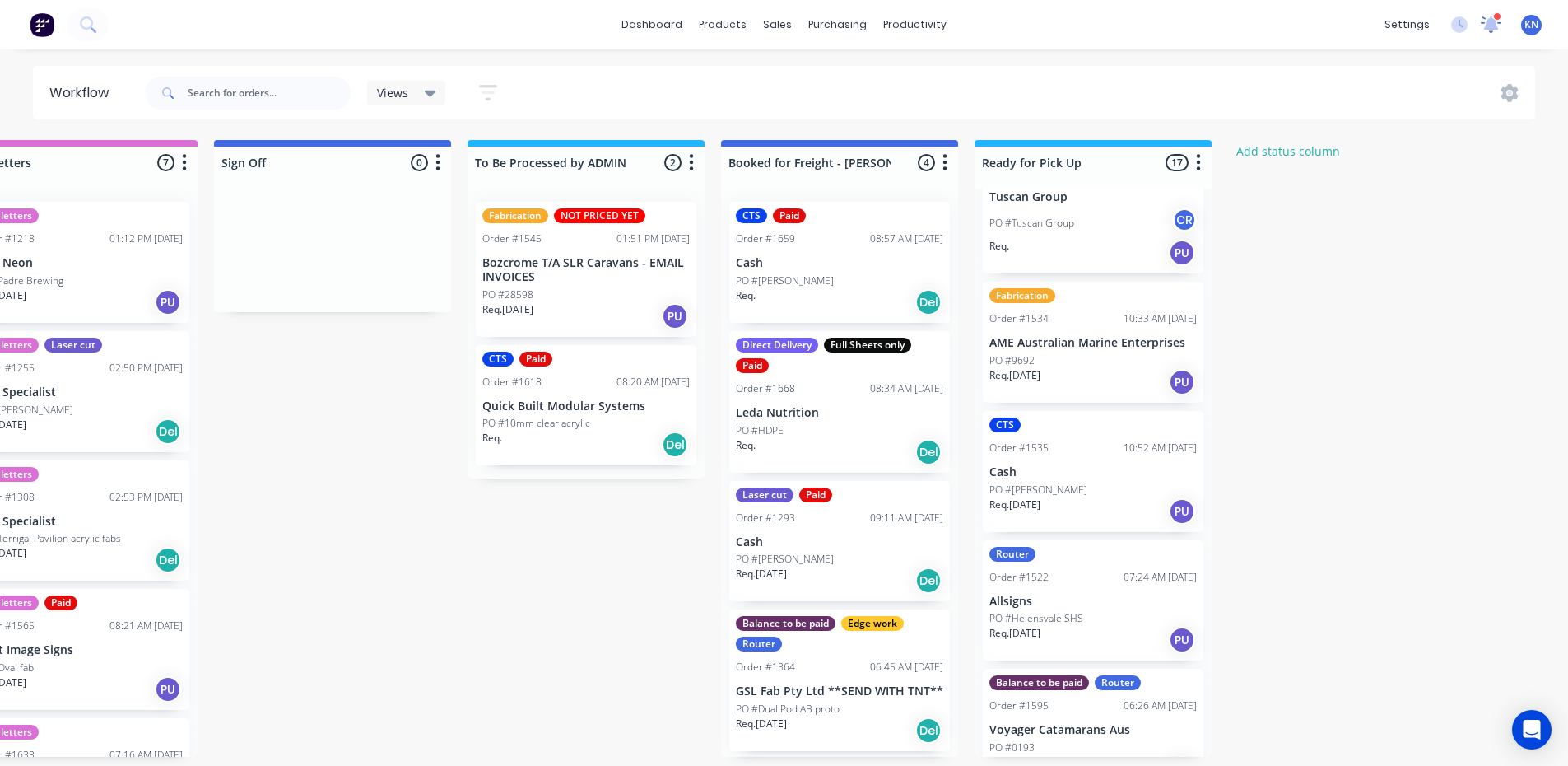
click at [1491, 22] on icon at bounding box center [1490, 23] width 16 height 15
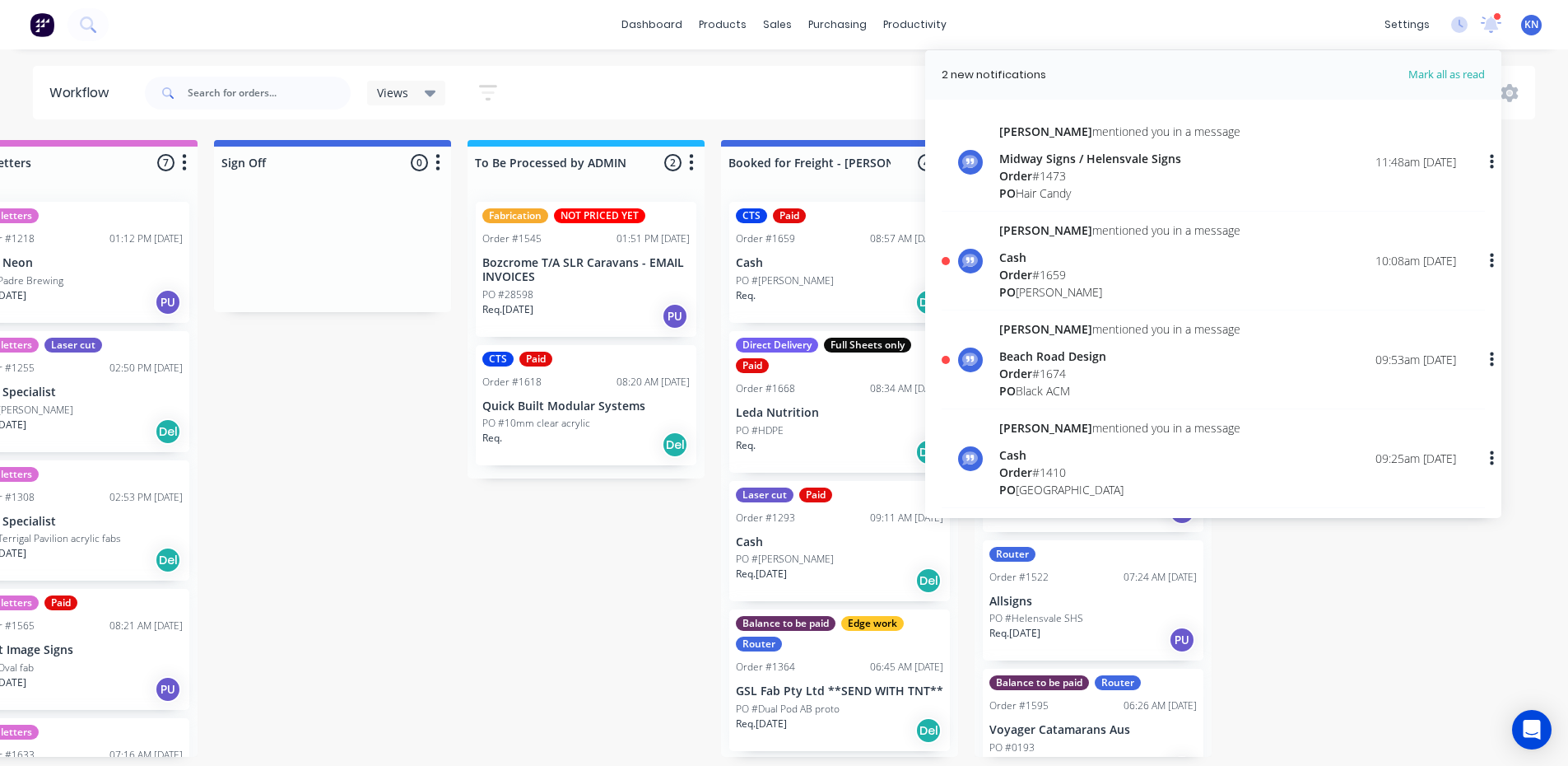
click at [1035, 270] on div "Order # 1659" at bounding box center [1120, 274] width 241 height 17
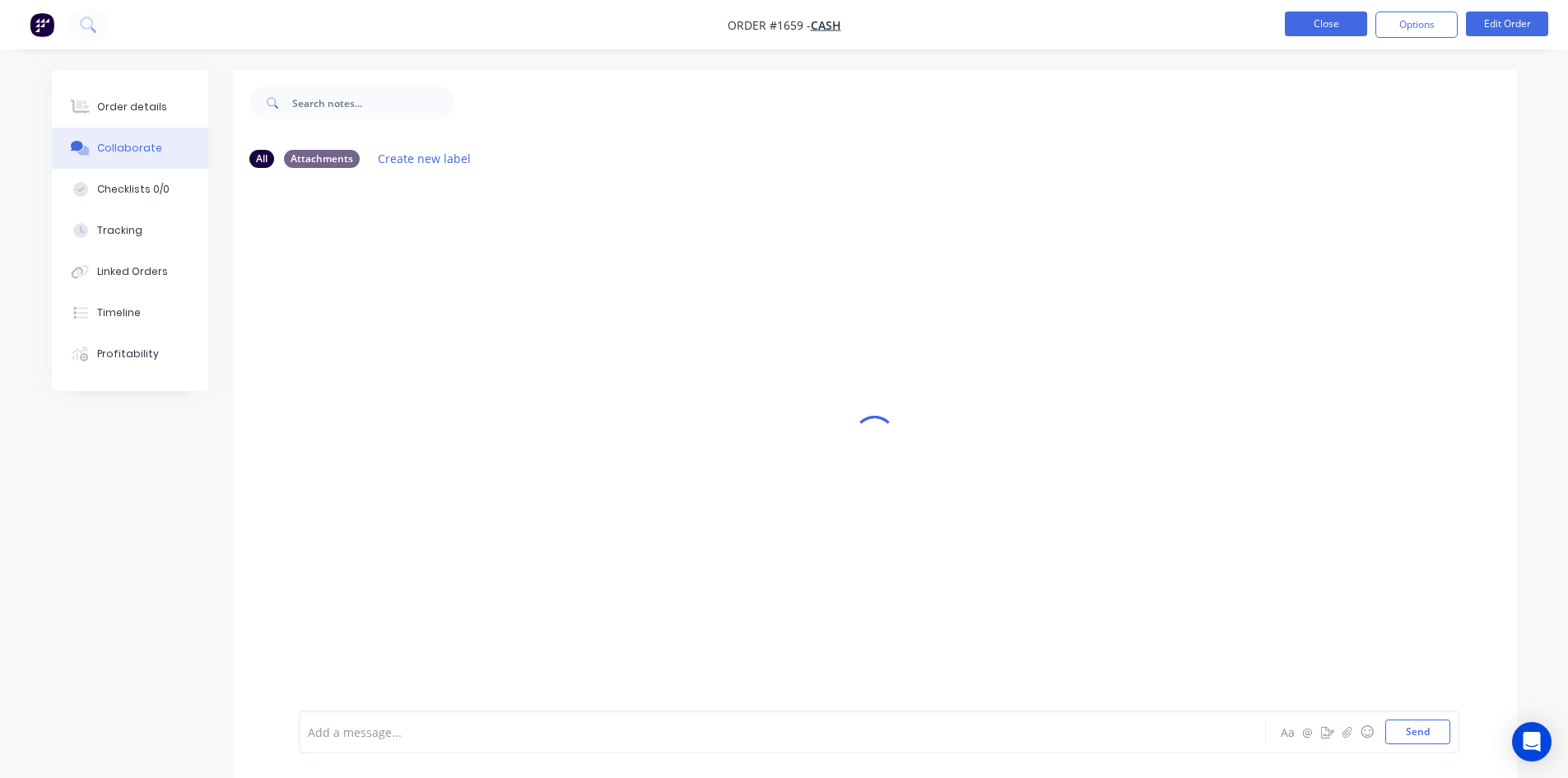
click at [1315, 26] on button "Close" at bounding box center [1326, 24] width 82 height 25
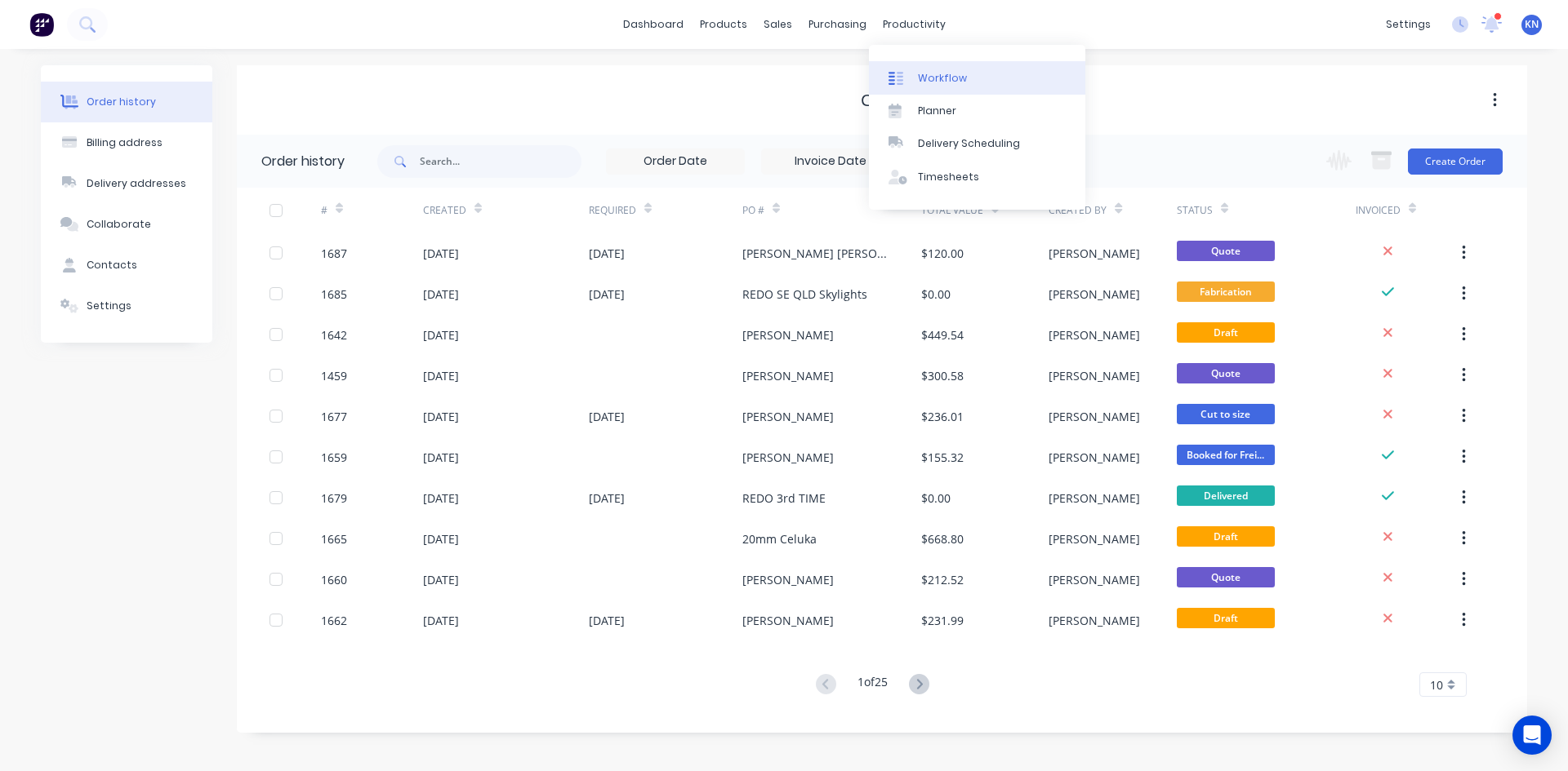
click at [950, 75] on div "Workflow" at bounding box center [942, 78] width 49 height 14
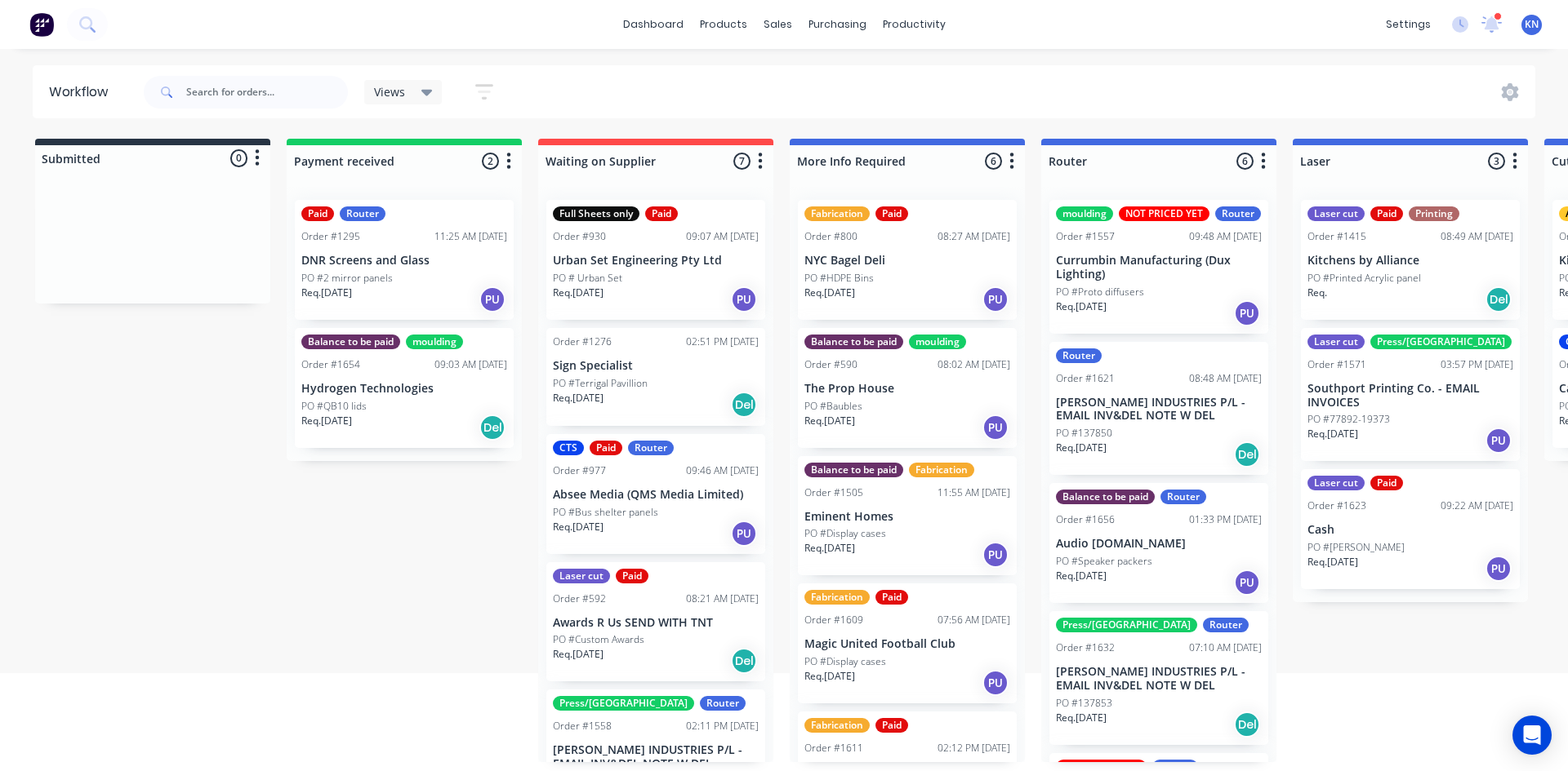
click at [1492, 25] on div "settings 1 new notifications Mark all as read Corey mentioned you in a message …" at bounding box center [1473, 24] width 190 height 24
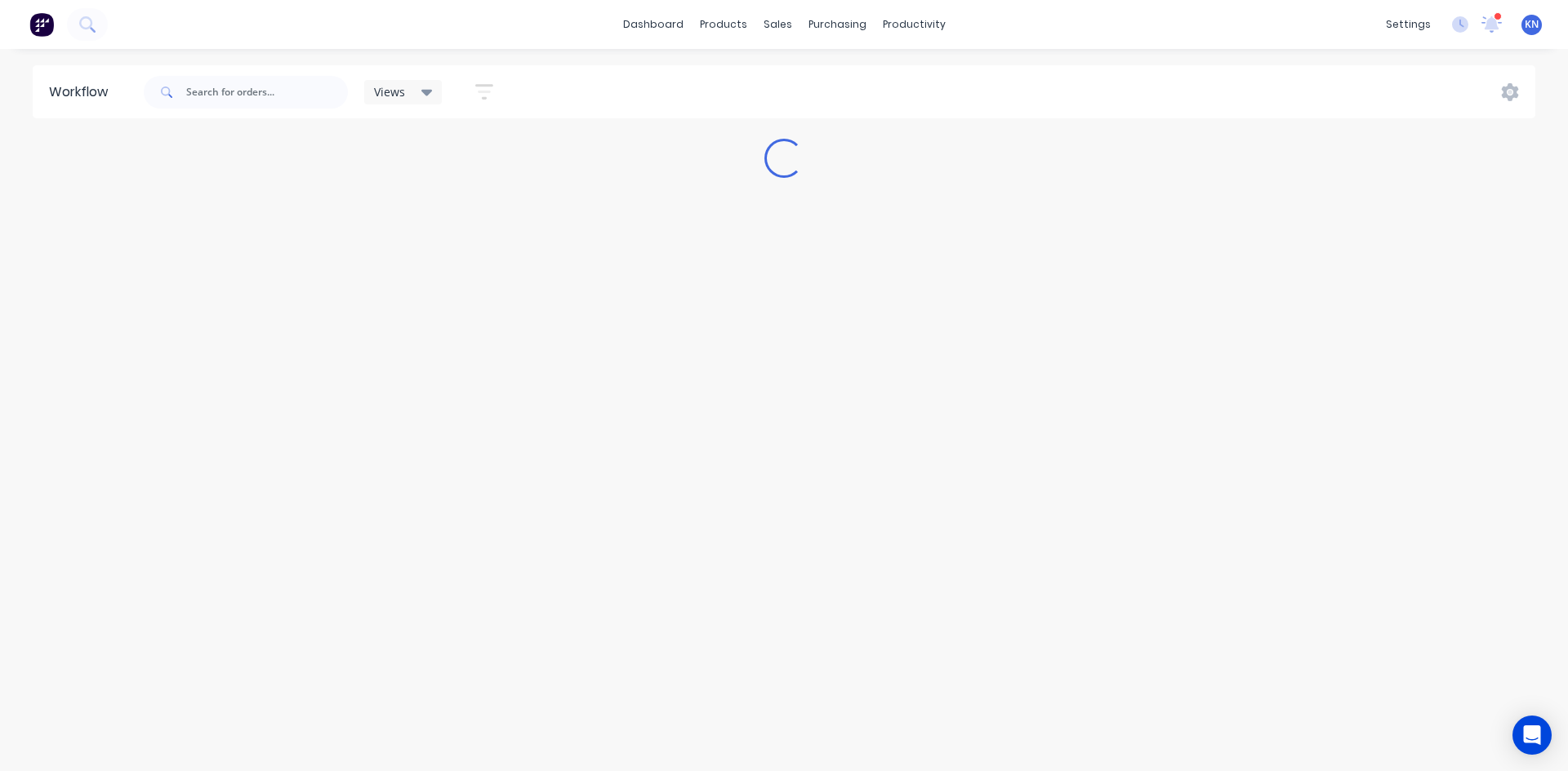
click at [1477, 24] on div "settings 1 new notifications Mark all as read Corey mentioned you in a message …" at bounding box center [1473, 24] width 190 height 24
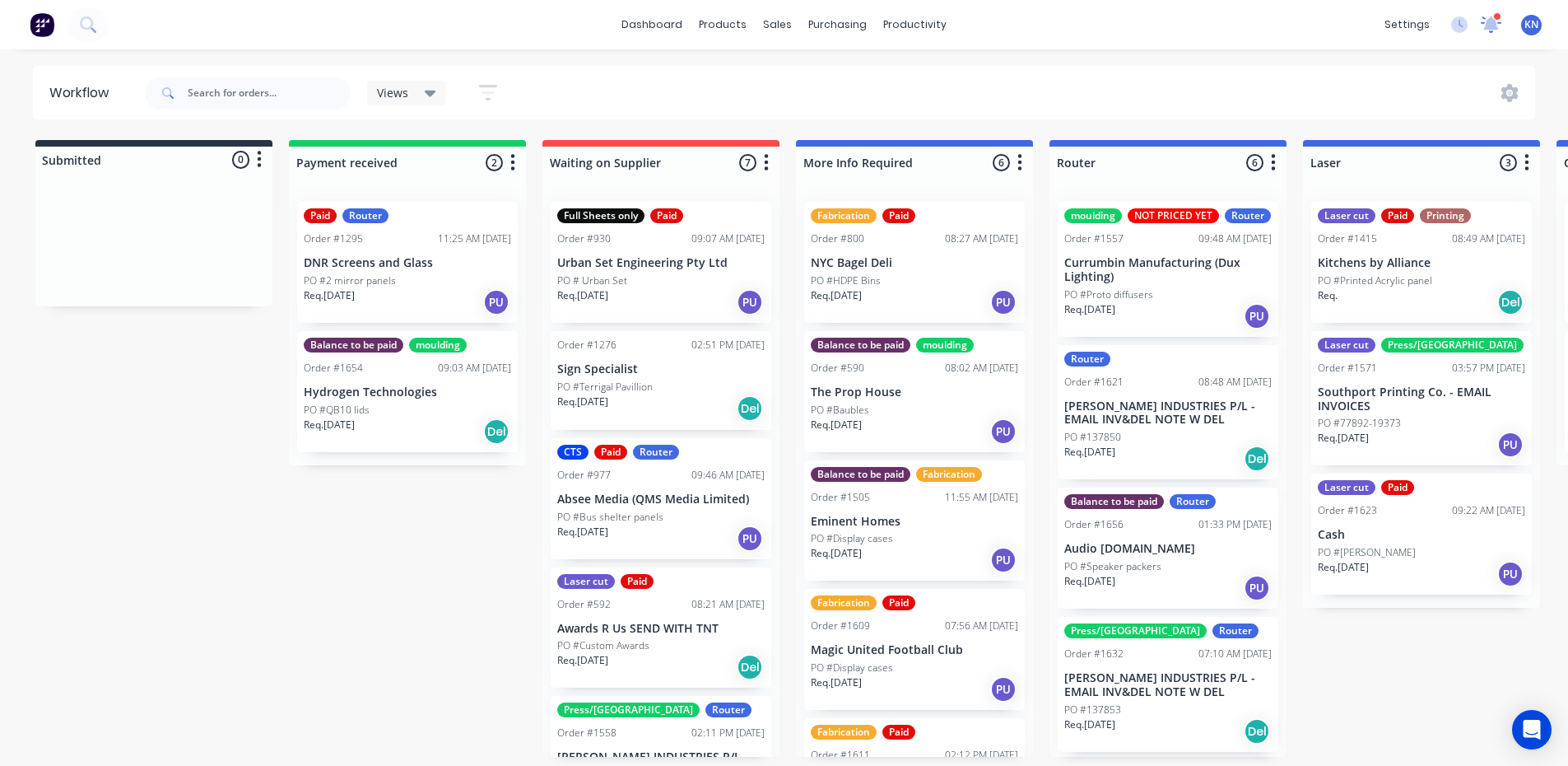
click at [1493, 22] on icon at bounding box center [1491, 22] width 15 height 14
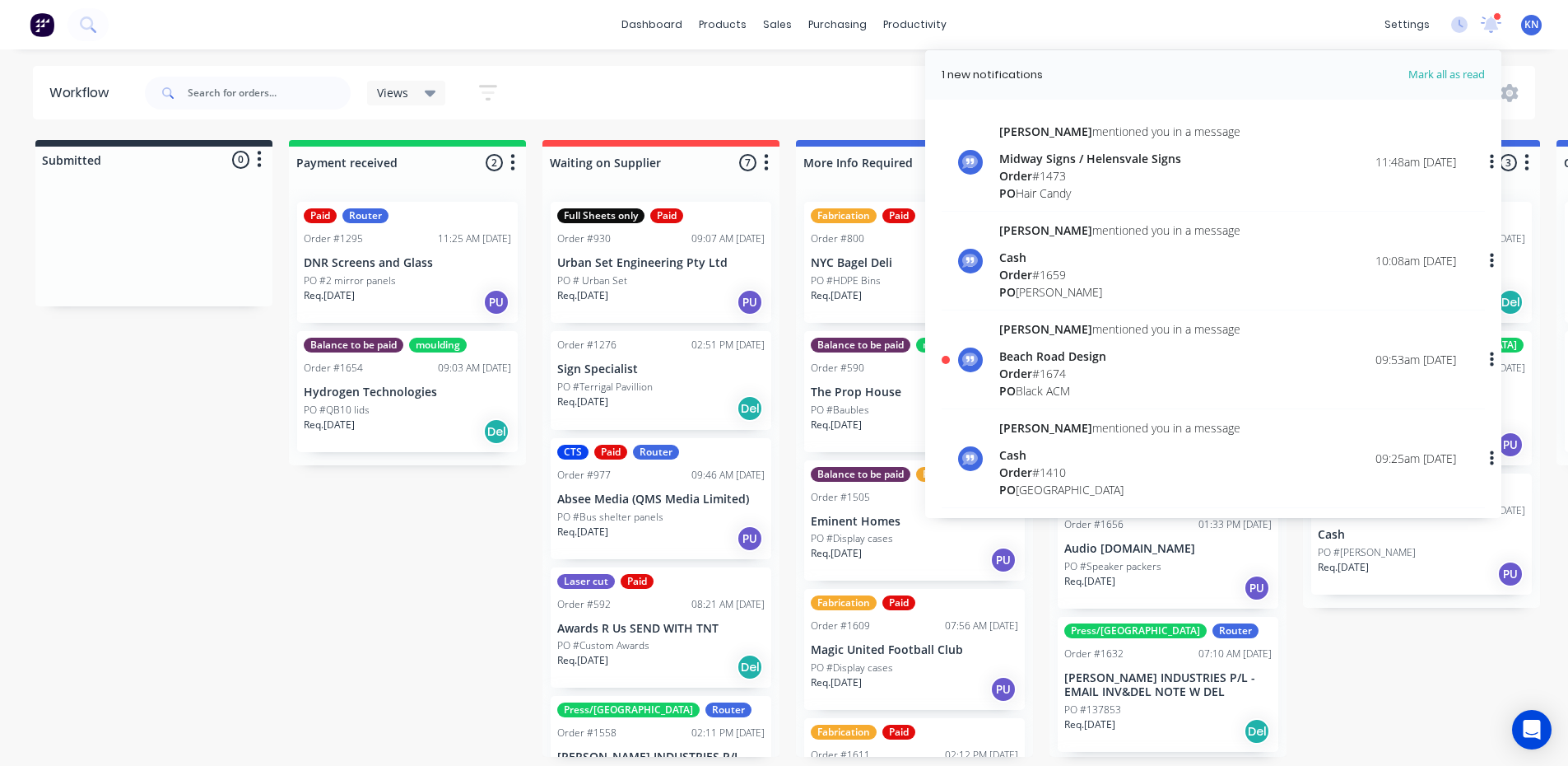
click at [1036, 363] on div "Beach Road Design" at bounding box center [1120, 356] width 241 height 17
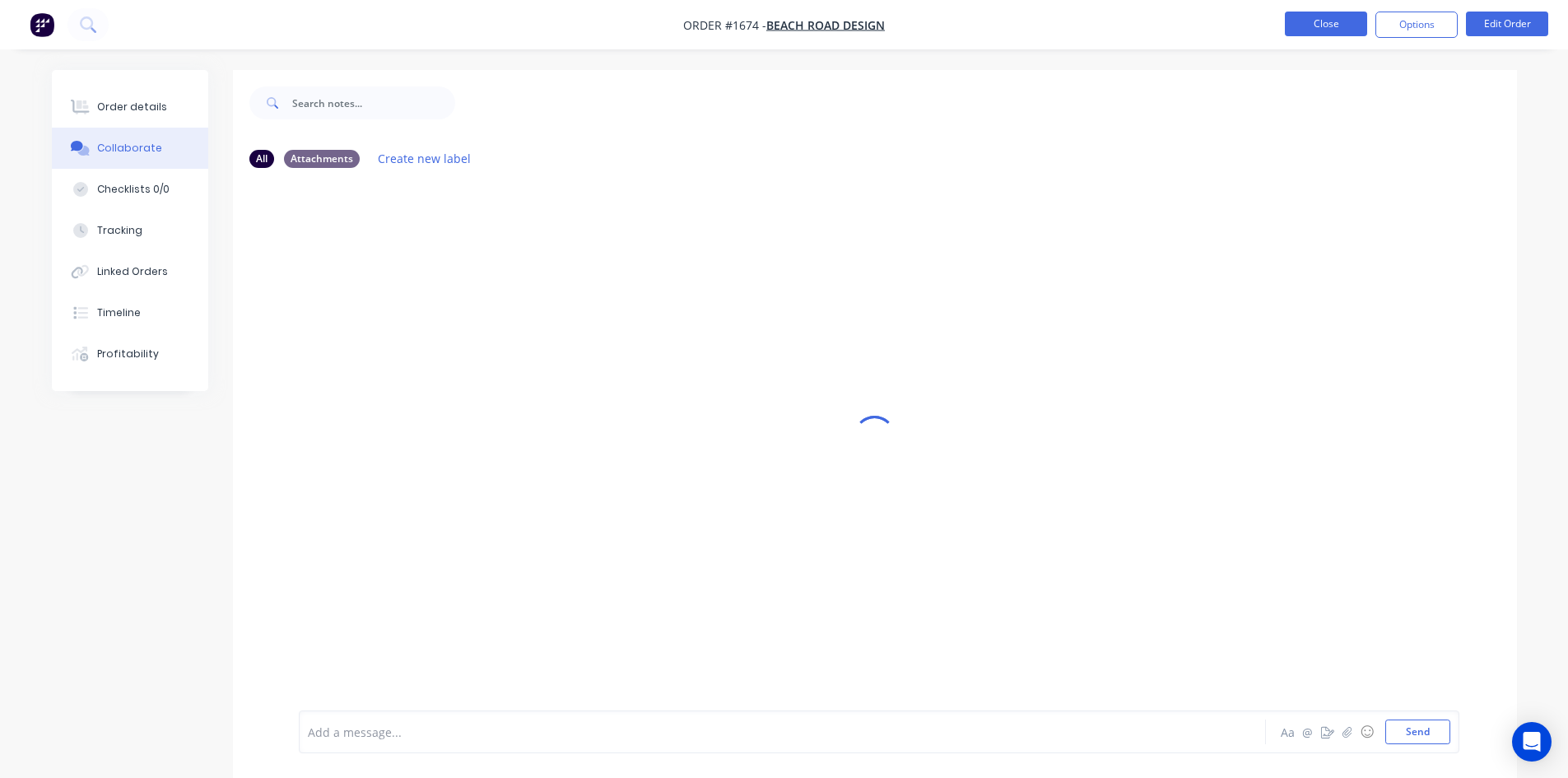
click at [1338, 24] on button "Close" at bounding box center [1326, 24] width 82 height 25
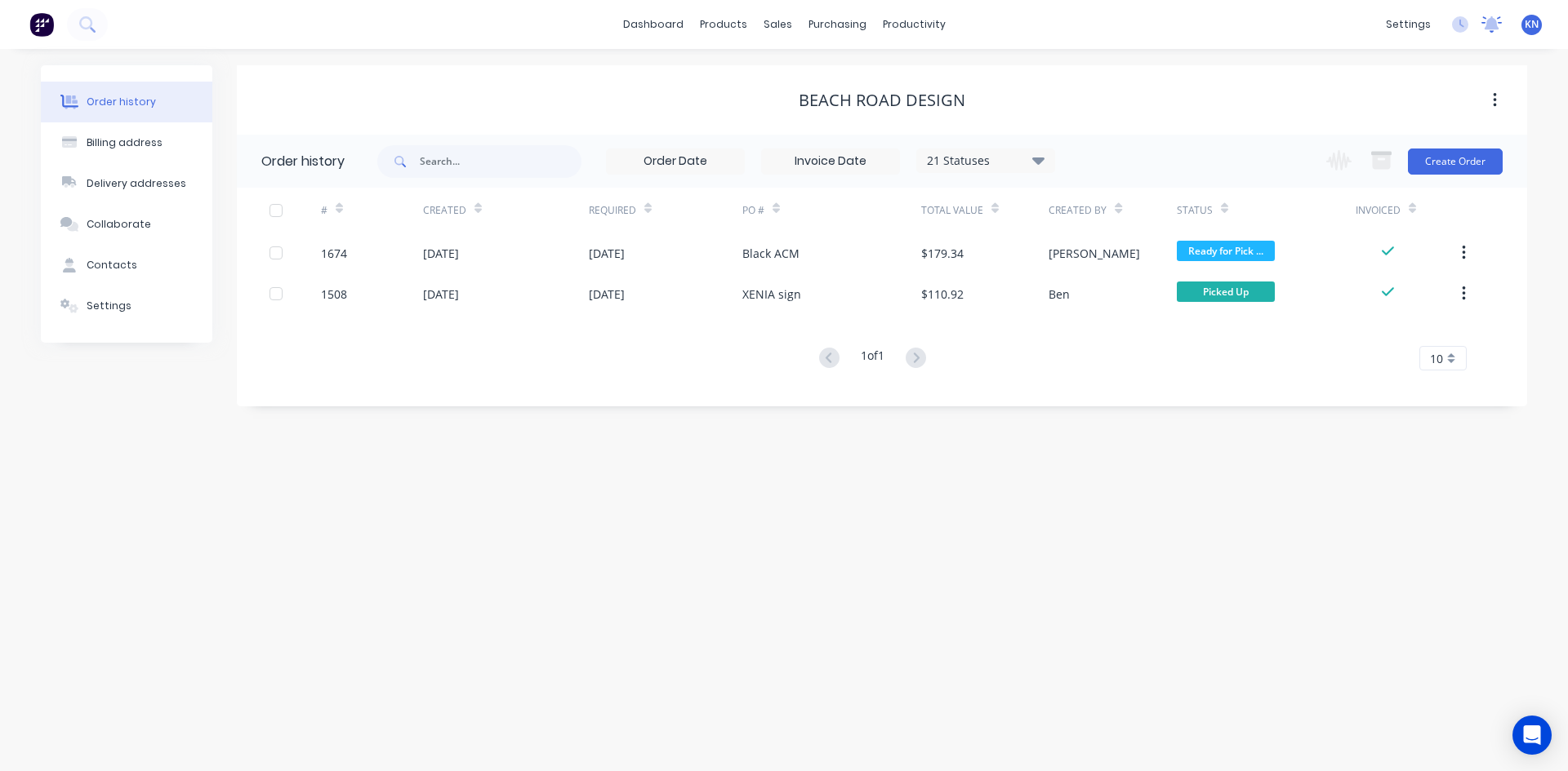
click at [1492, 22] on icon at bounding box center [1492, 23] width 14 height 13
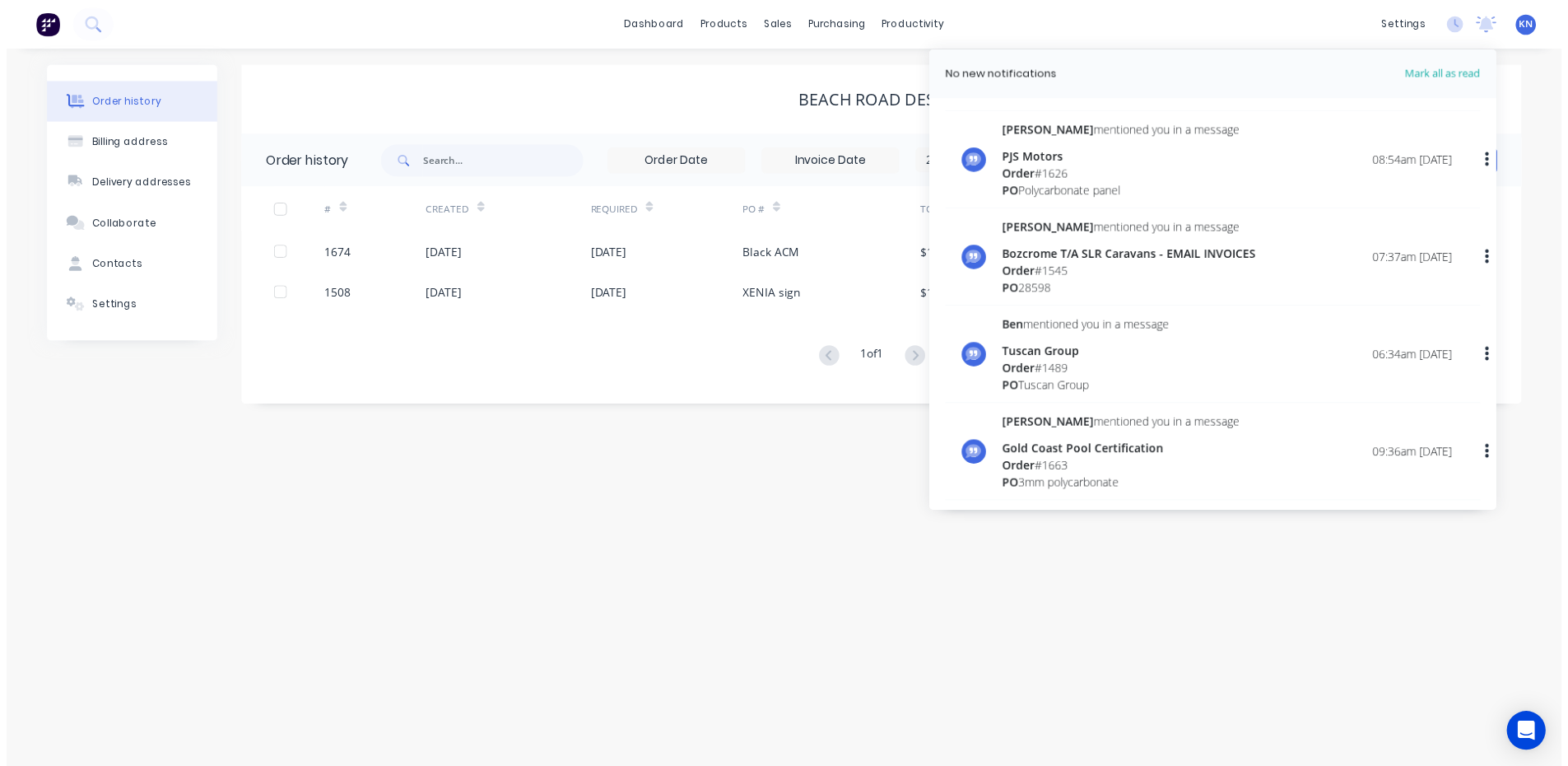
scroll to position [576, 0]
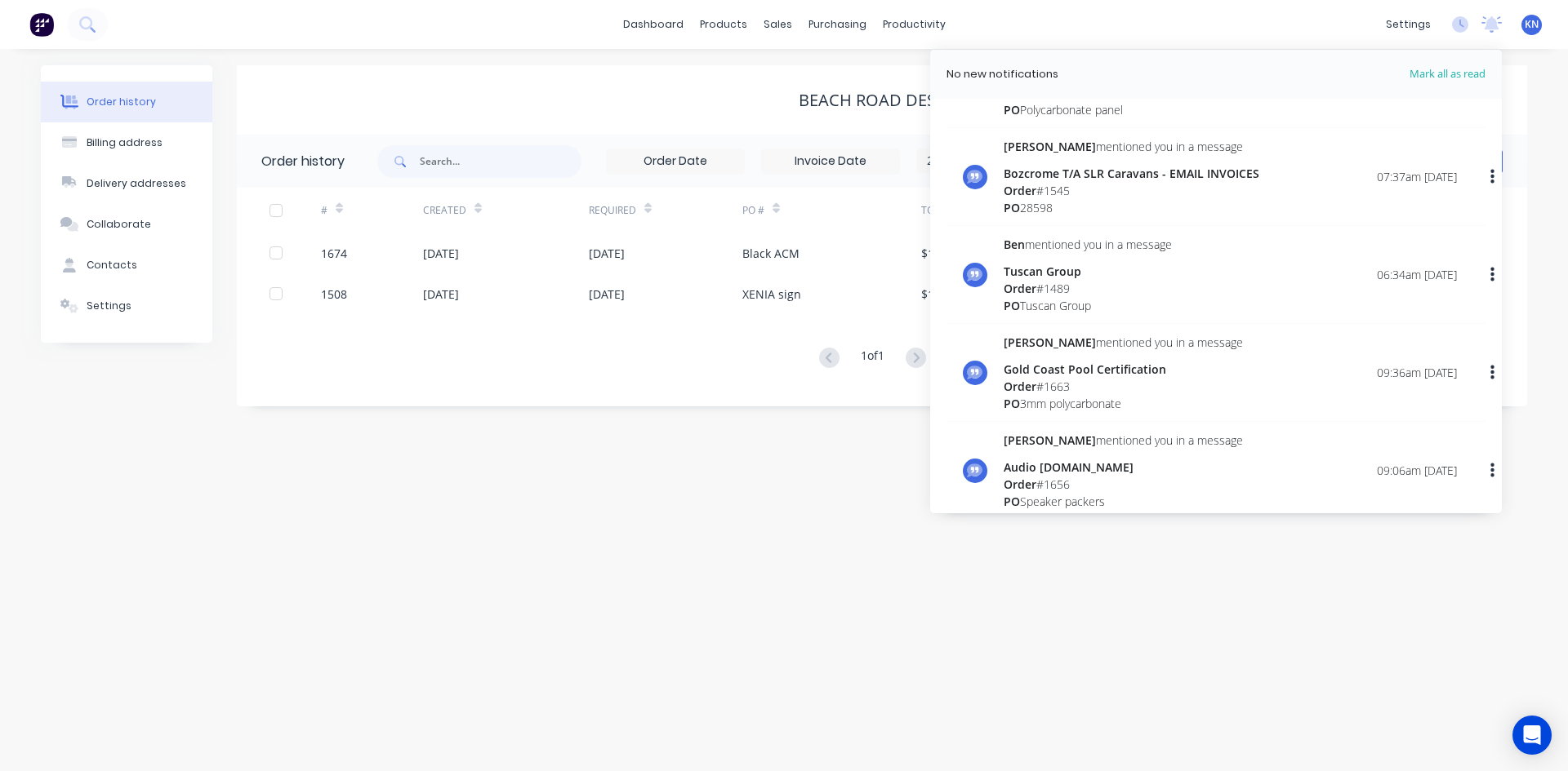
click at [1037, 284] on span "Order" at bounding box center [1020, 288] width 33 height 15
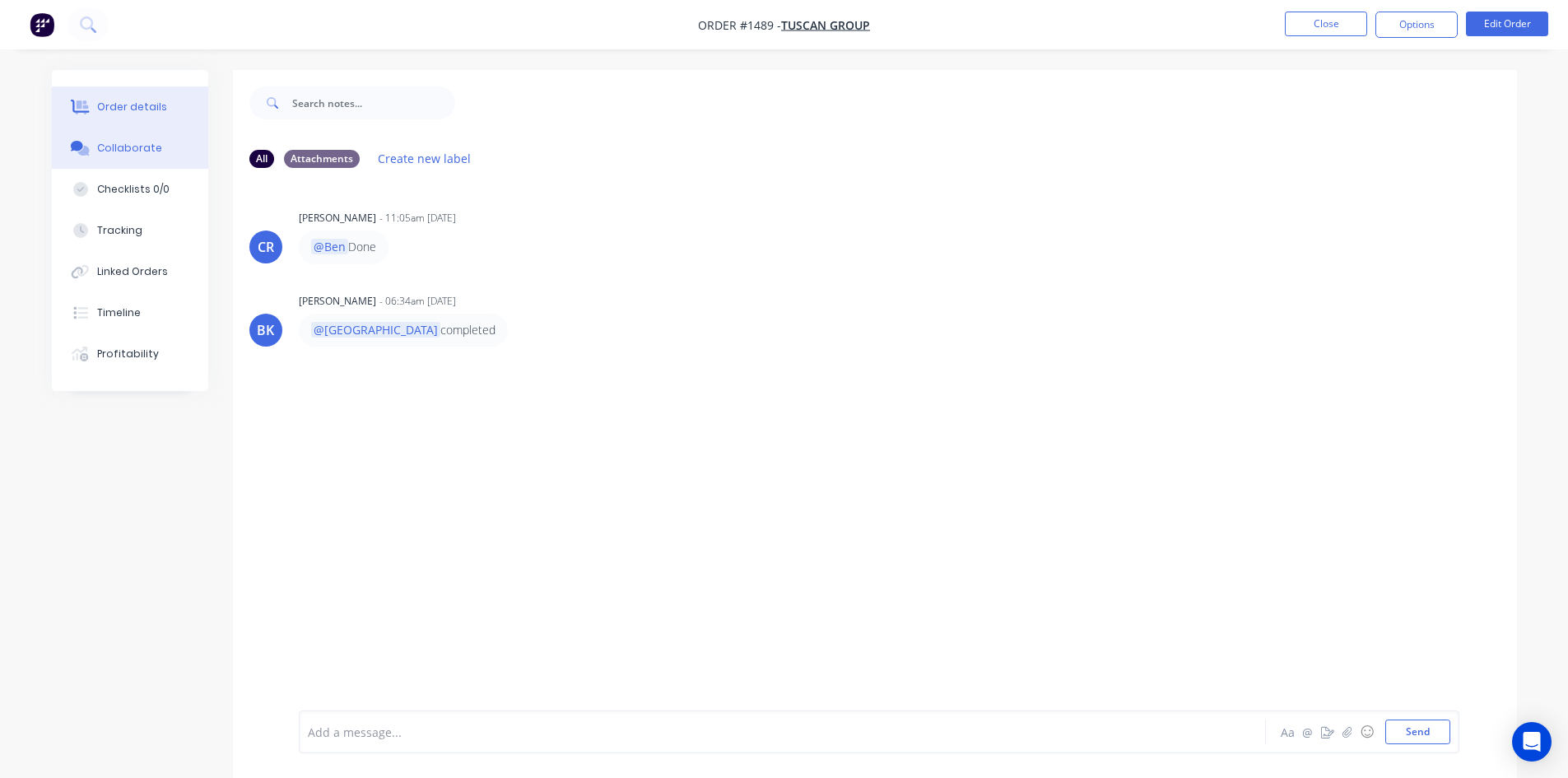
click at [121, 104] on div "Order details" at bounding box center [131, 107] width 70 height 15
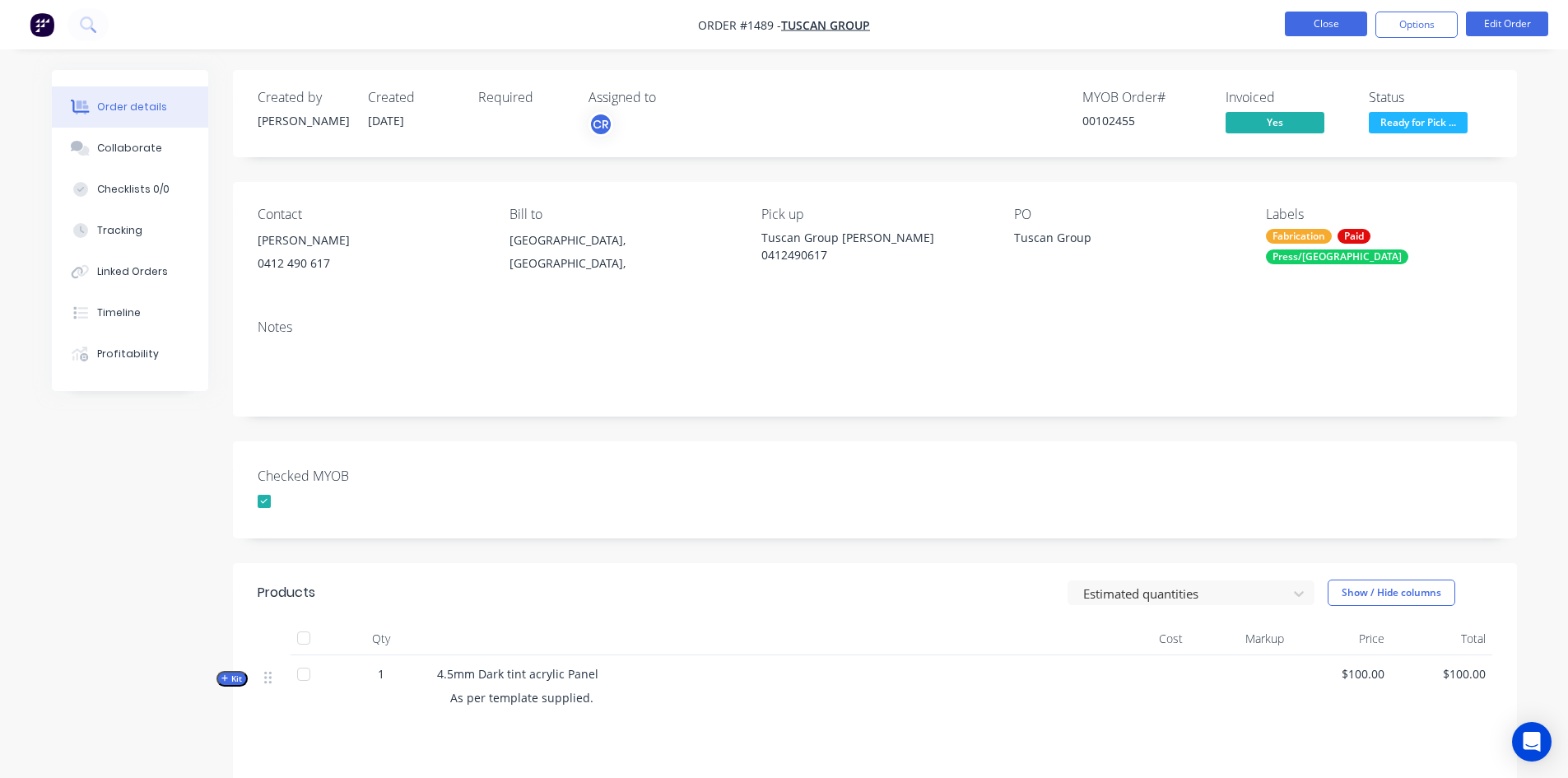
click at [1348, 20] on button "Close" at bounding box center [1326, 24] width 82 height 25
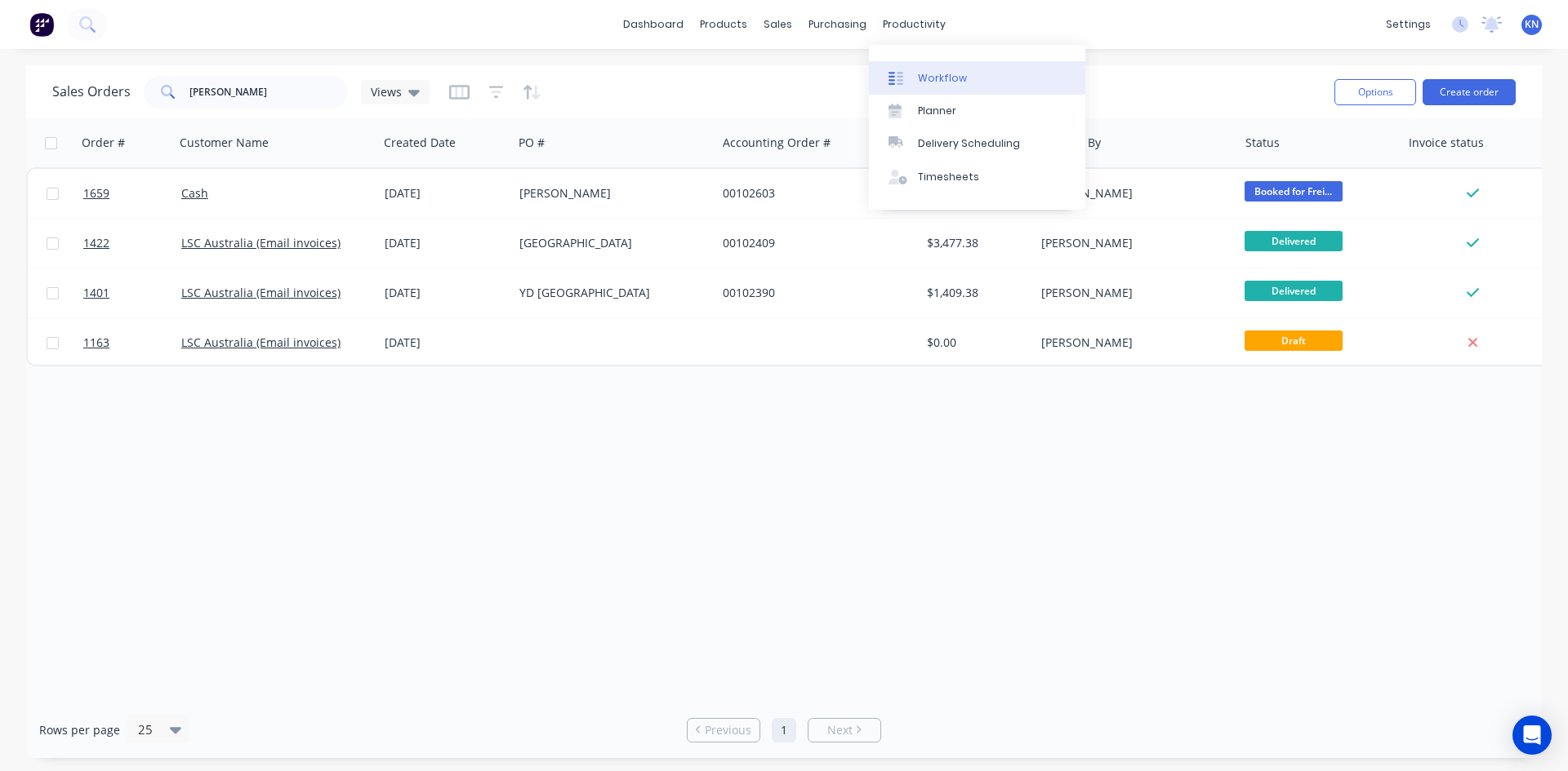
click at [948, 75] on div "Workflow" at bounding box center [942, 78] width 49 height 14
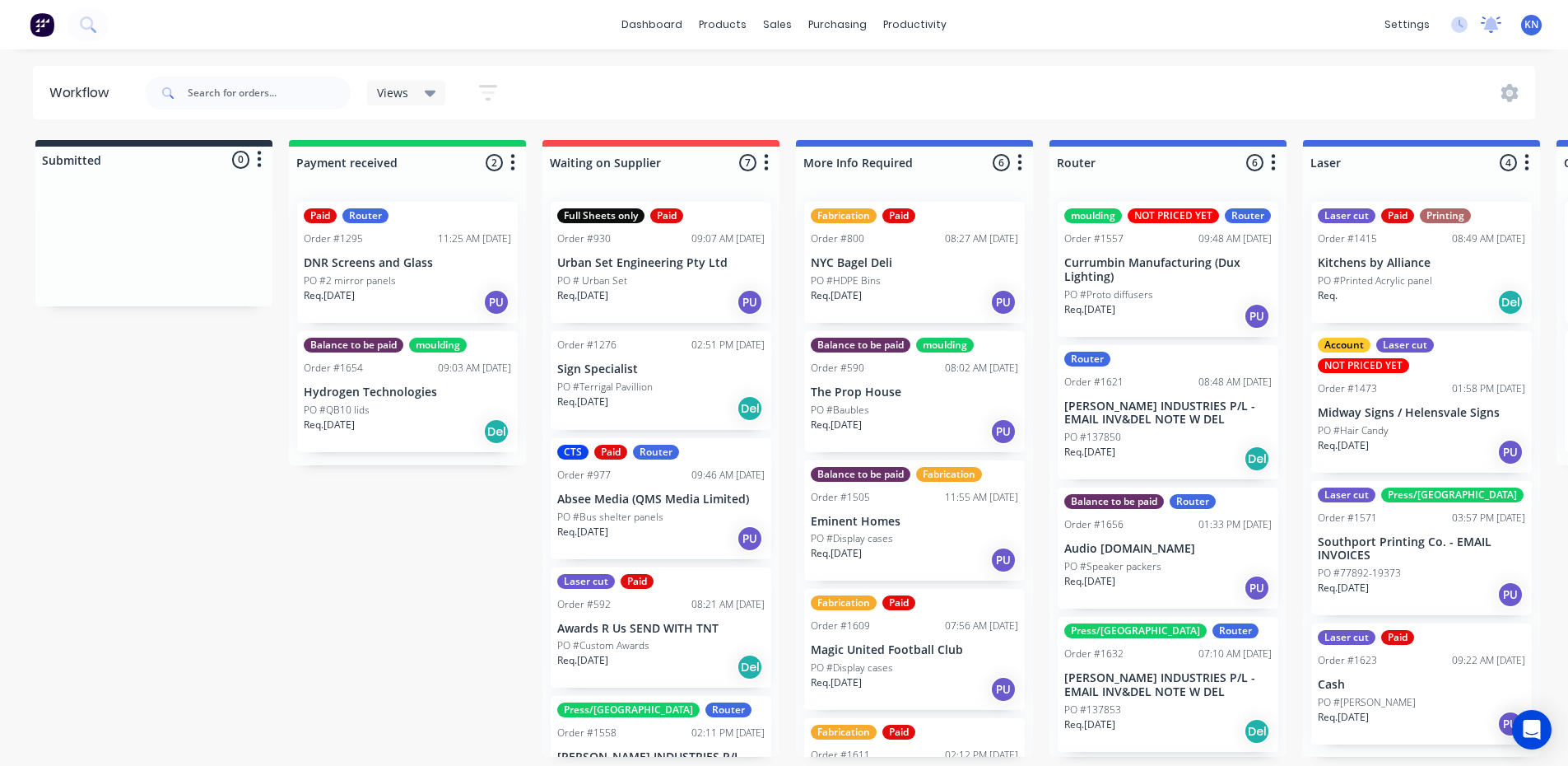
click at [1492, 24] on icon at bounding box center [1491, 23] width 15 height 13
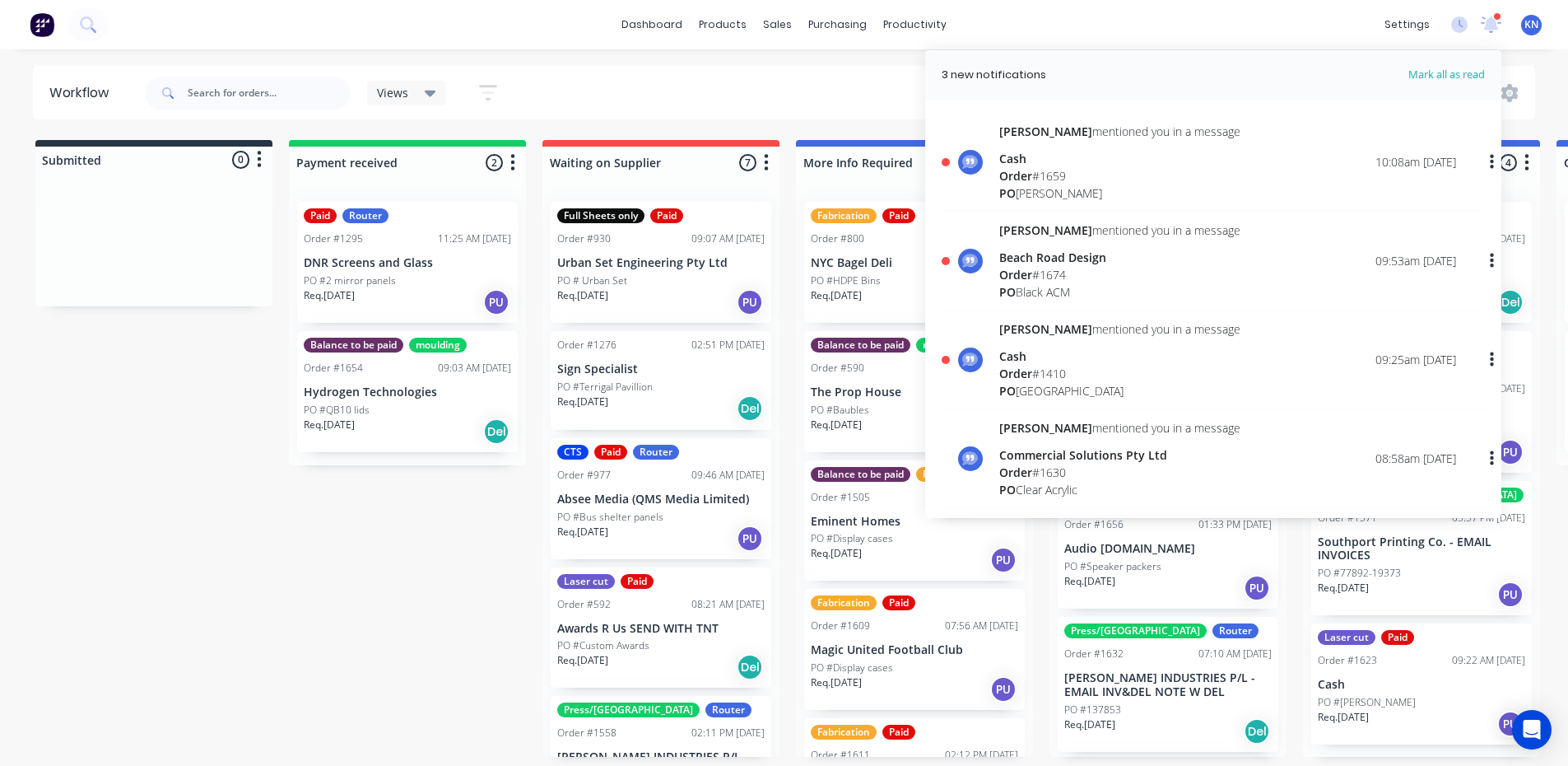
click at [1028, 363] on div "Cash" at bounding box center [1120, 356] width 241 height 17
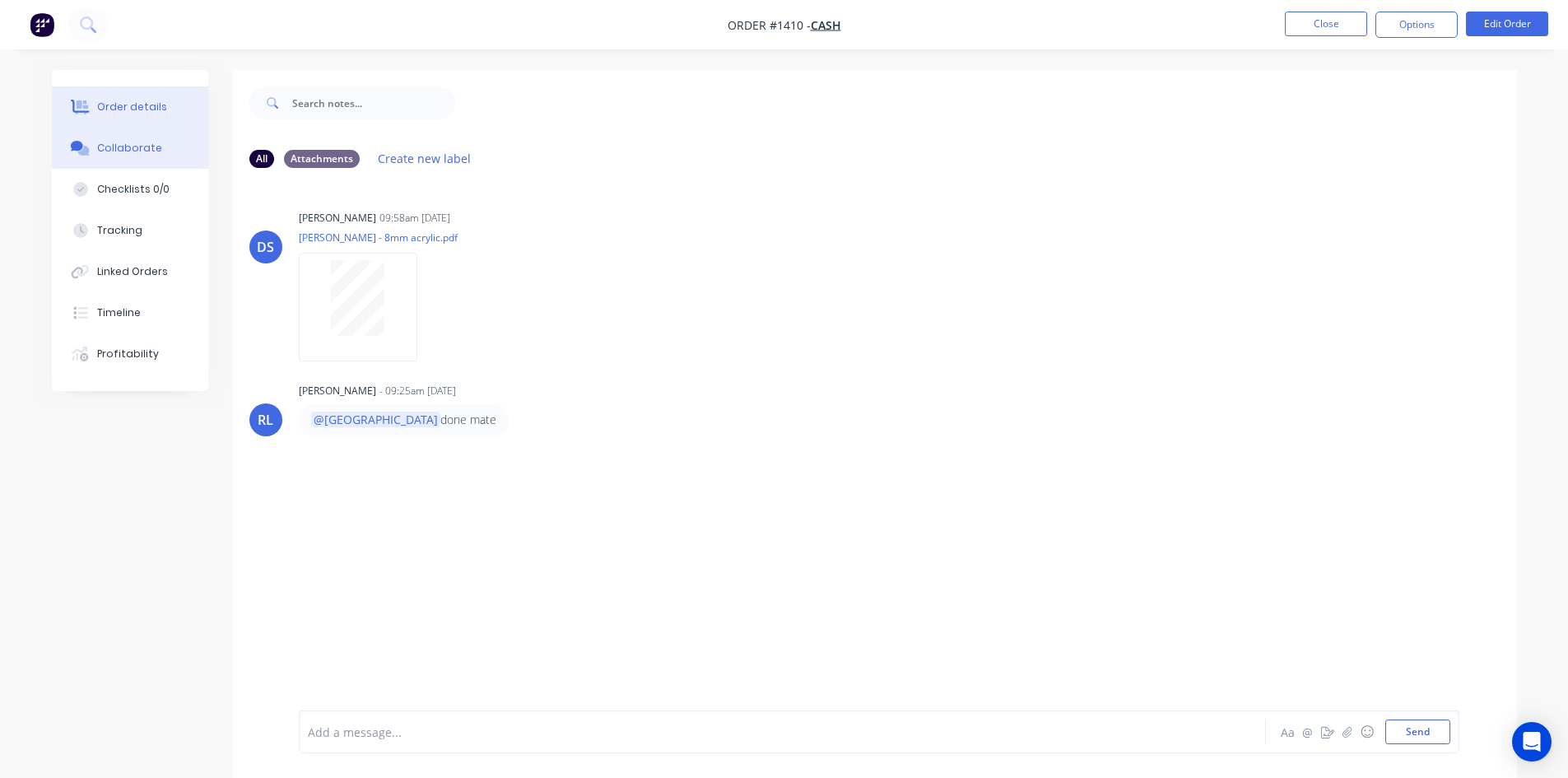
click at [105, 101] on div "Order details" at bounding box center [131, 107] width 70 height 15
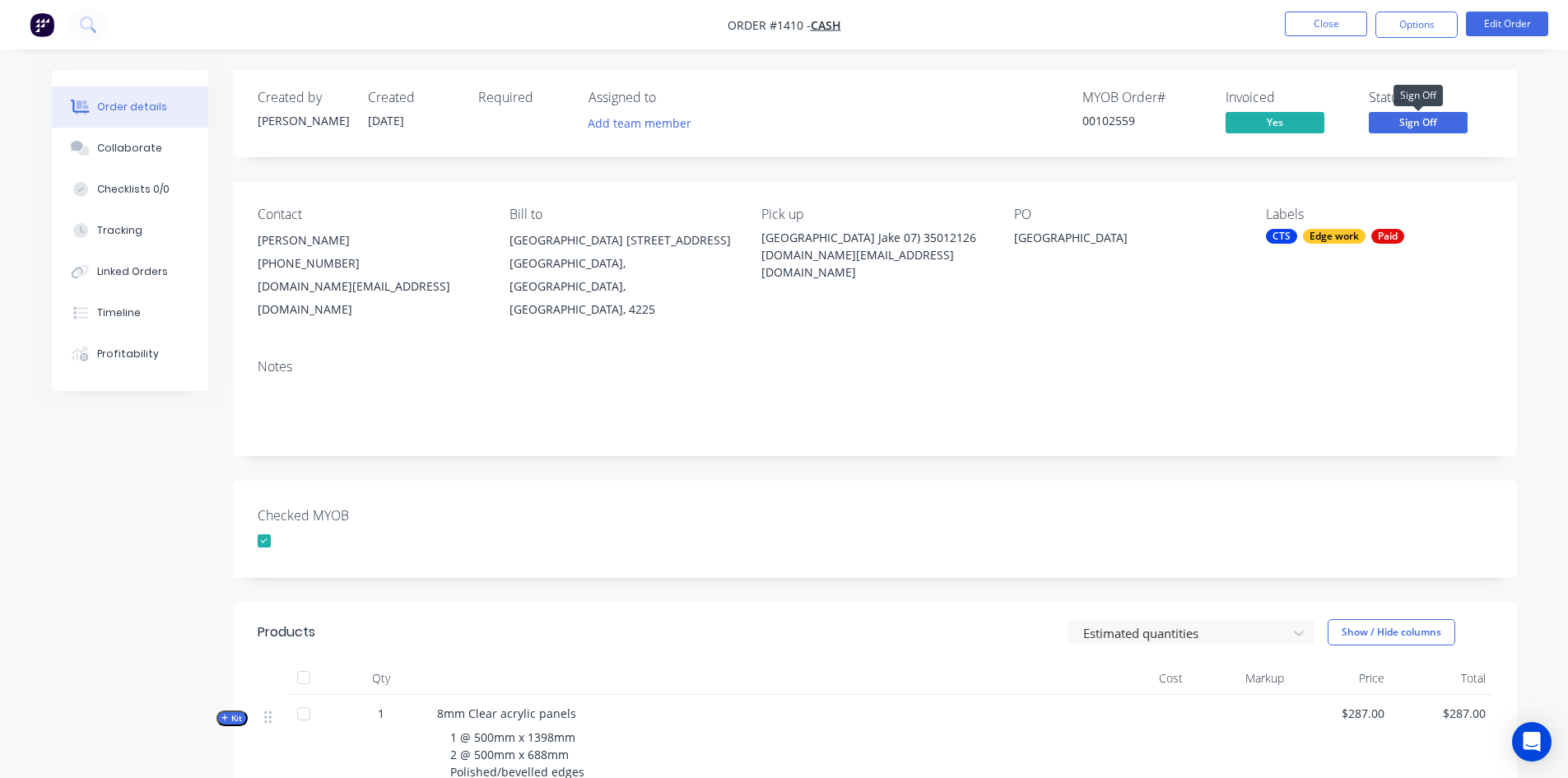
click at [1419, 121] on span "Sign Off" at bounding box center [1418, 122] width 99 height 21
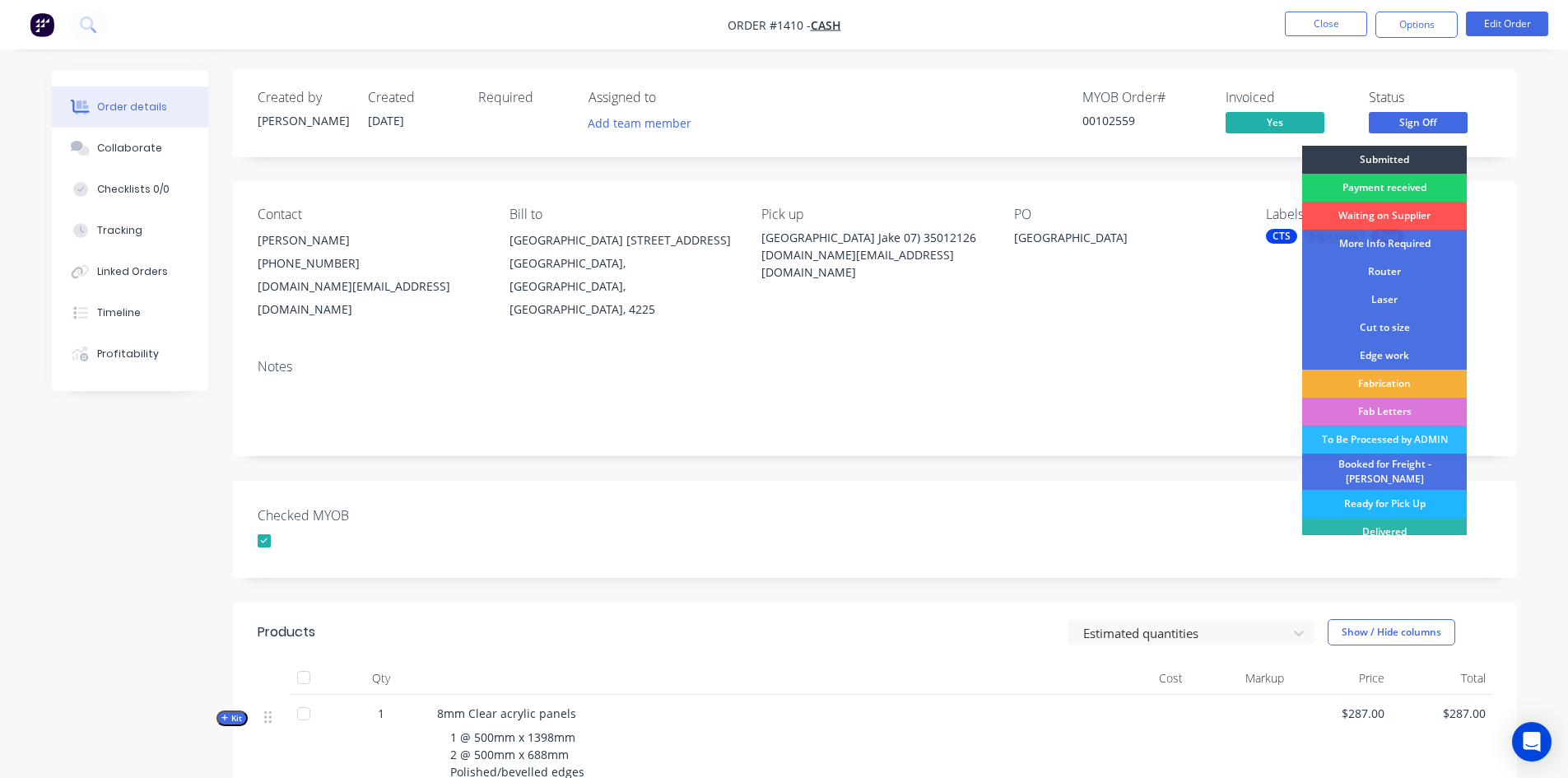
click at [1378, 493] on div "Ready for Pick Up" at bounding box center [1385, 504] width 164 height 28
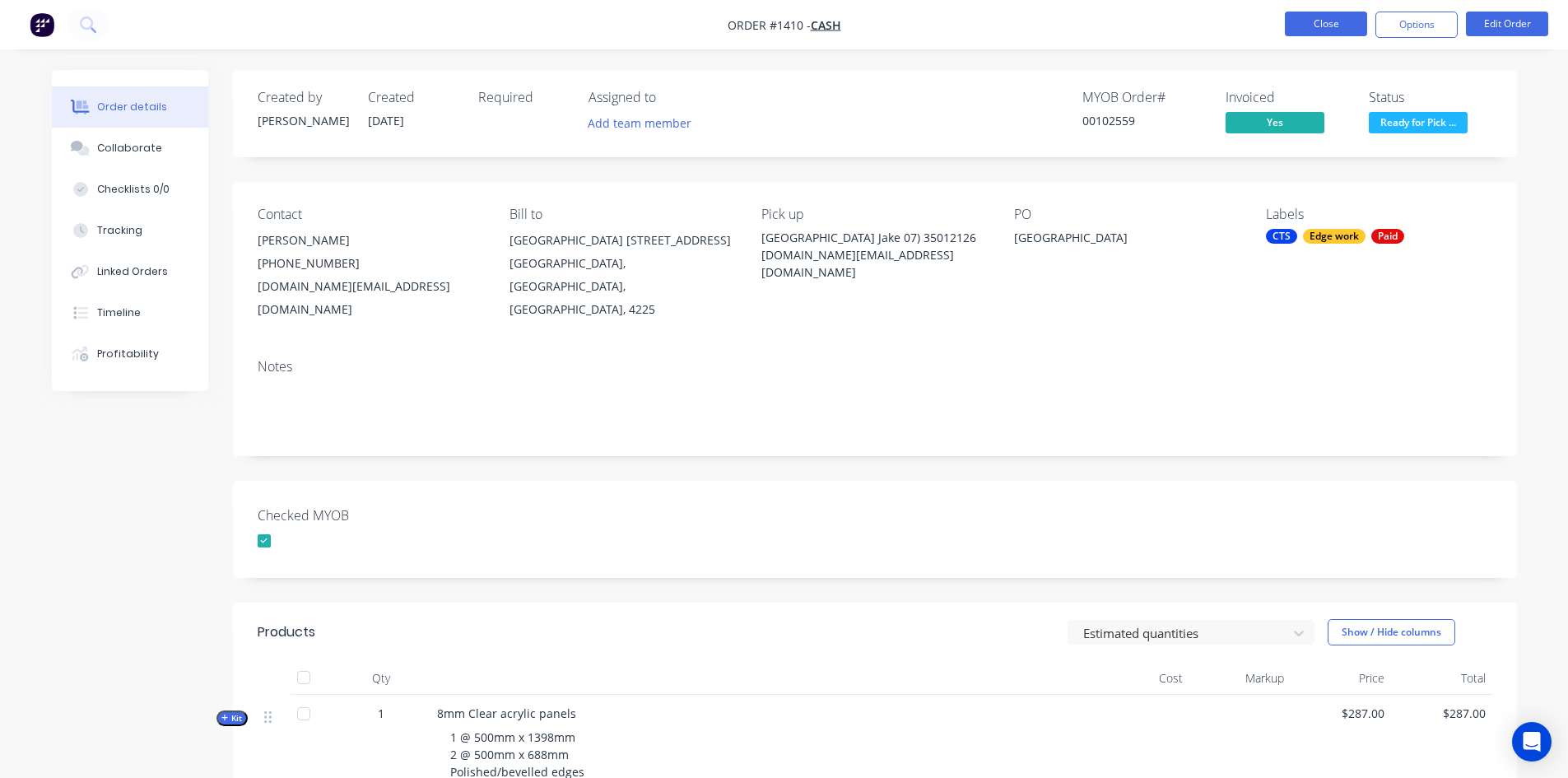
click at [1343, 21] on button "Close" at bounding box center [1326, 24] width 82 height 25
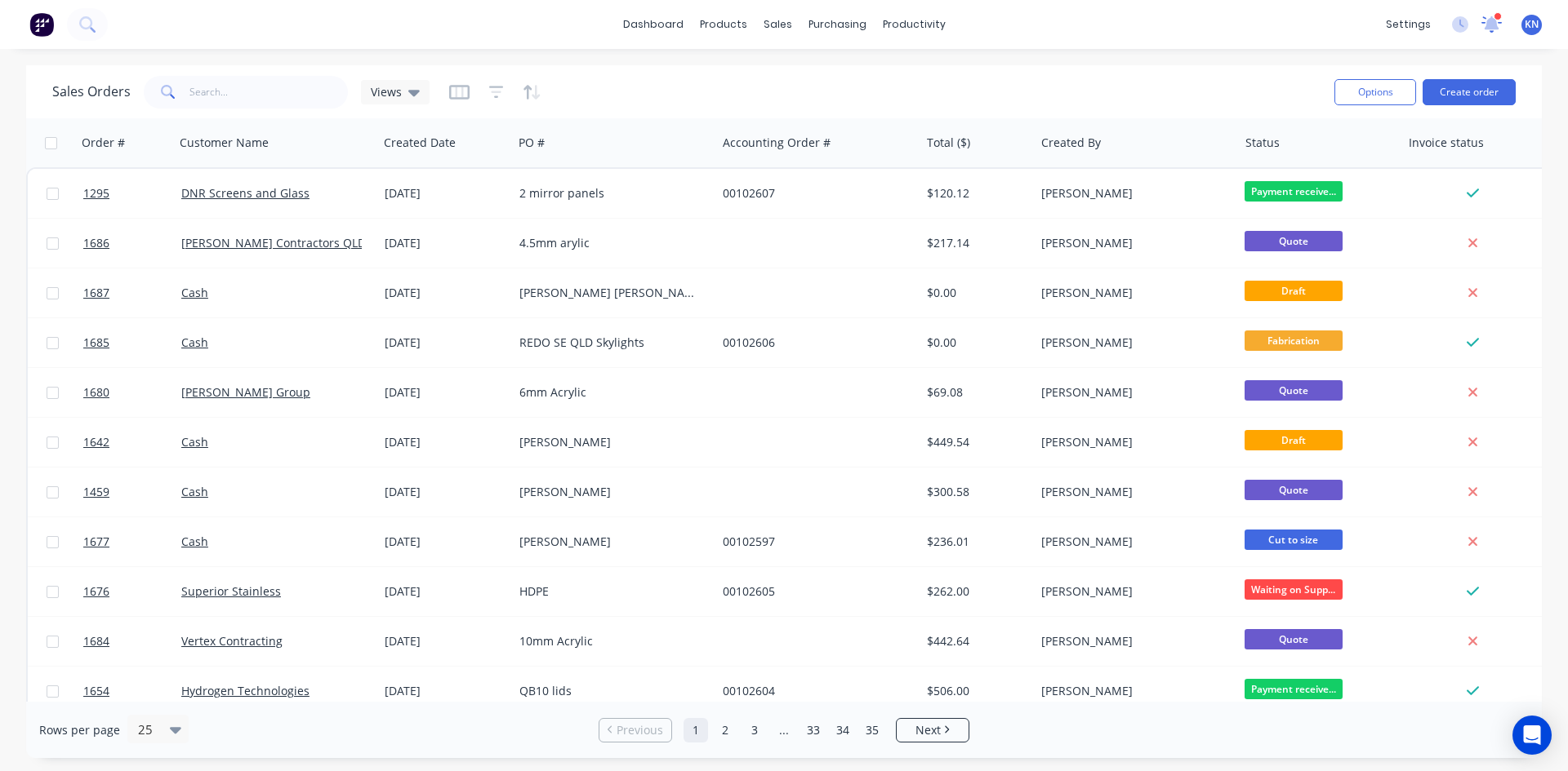
click at [1492, 19] on icon at bounding box center [1492, 23] width 14 height 13
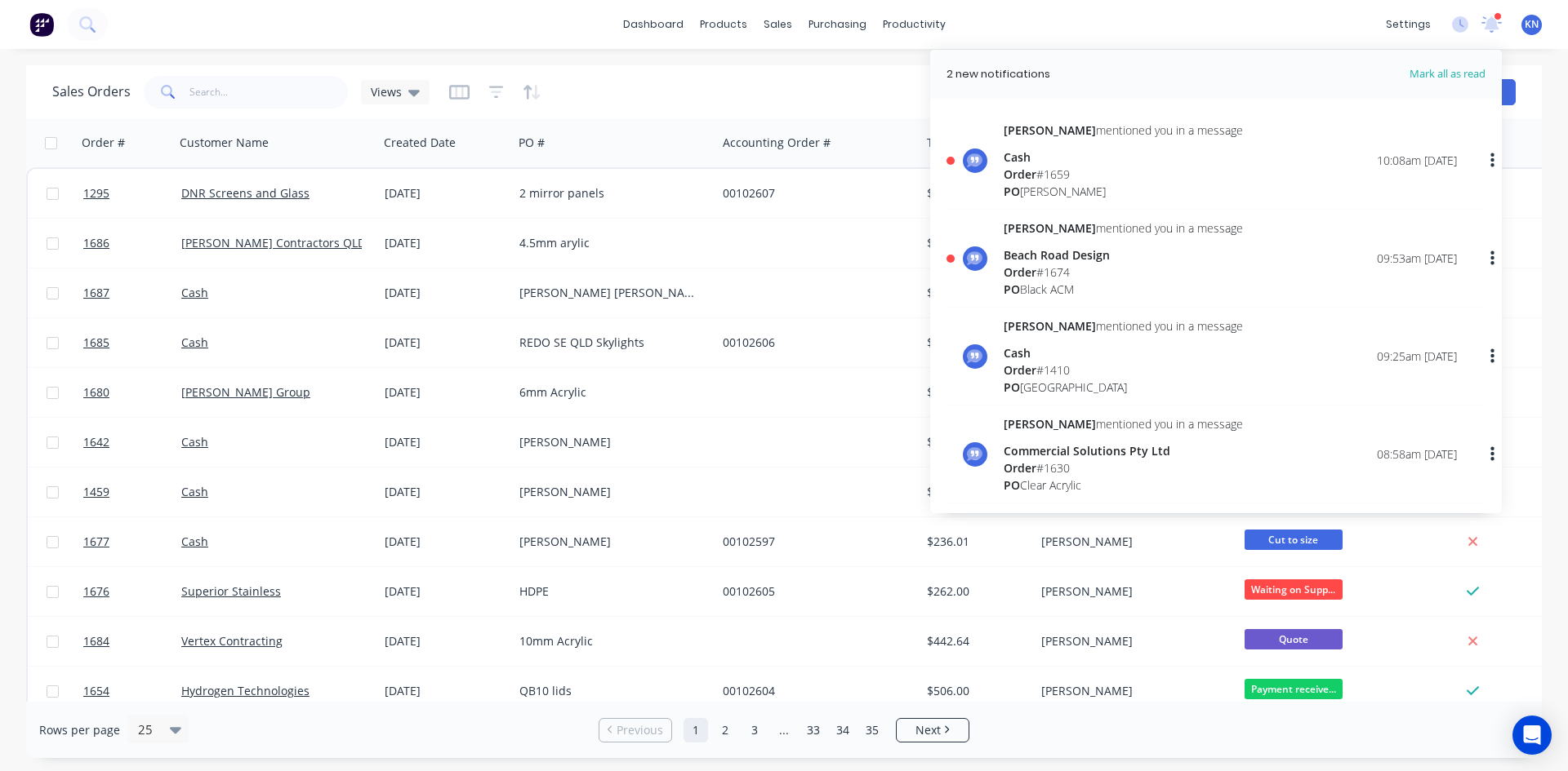
click at [1046, 266] on div "Order # 1674" at bounding box center [1123, 271] width 239 height 17
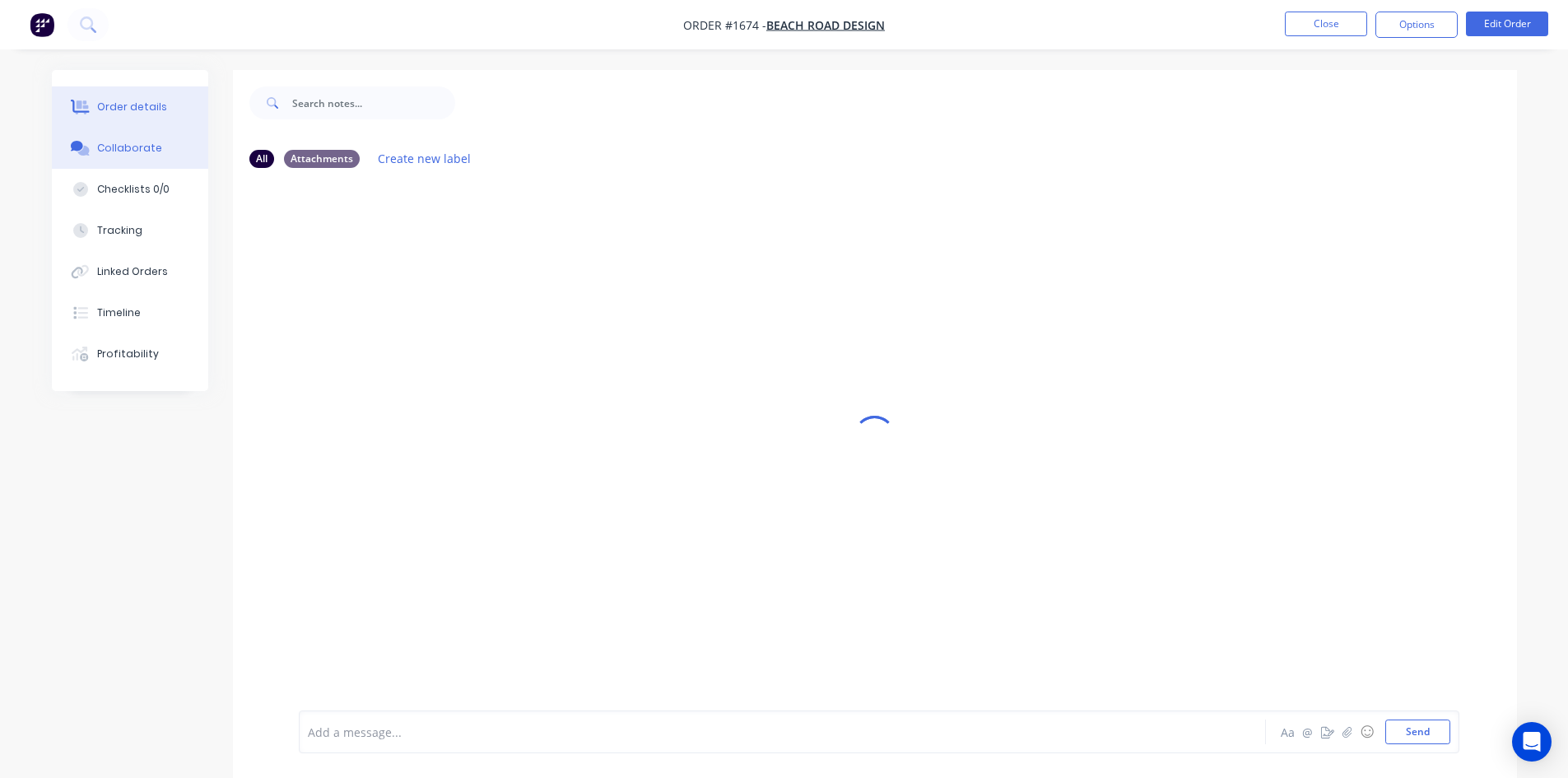
click at [124, 106] on div "Order details" at bounding box center [131, 107] width 70 height 15
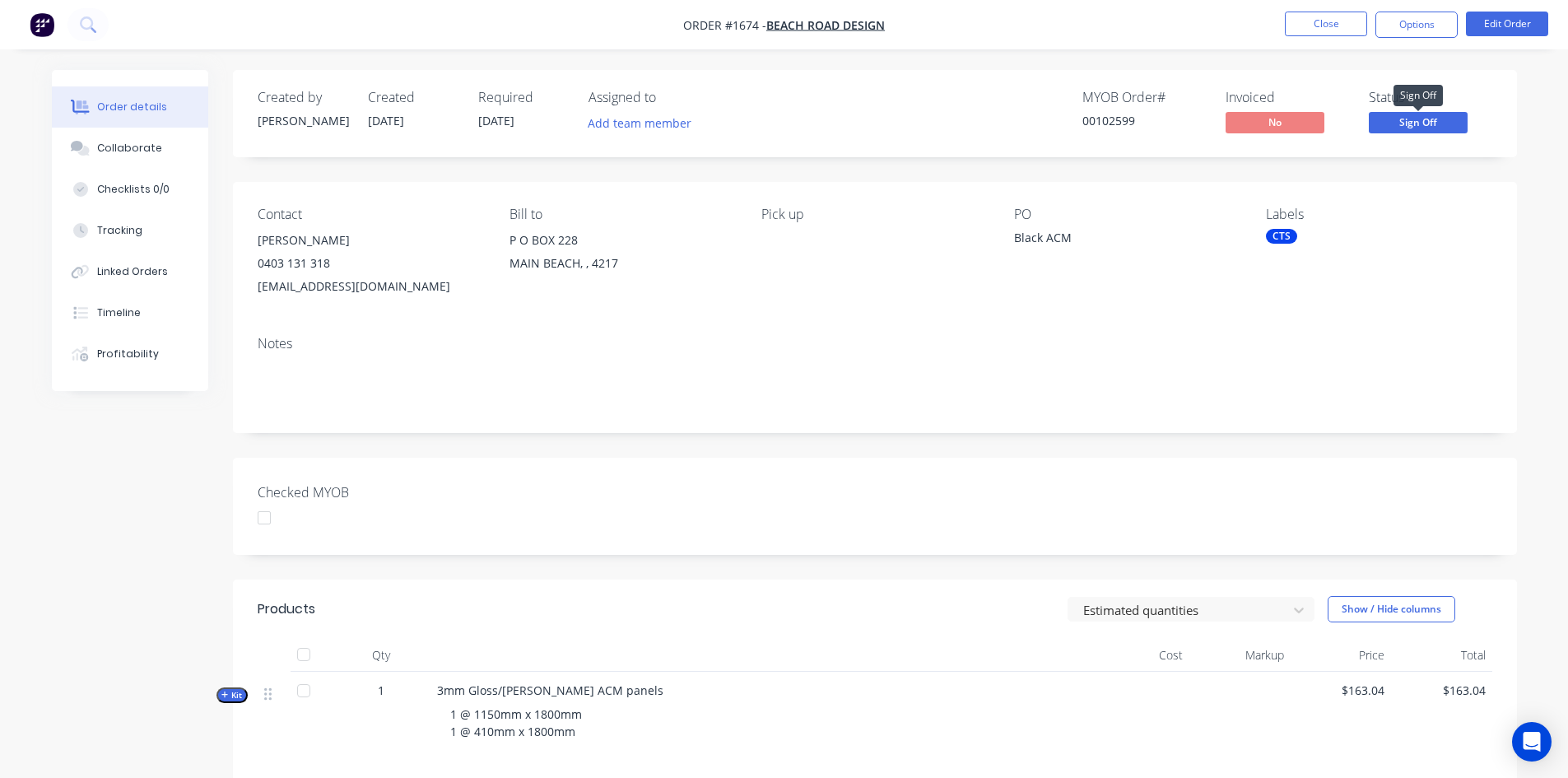
click at [1435, 122] on span "Sign Off" at bounding box center [1418, 122] width 99 height 21
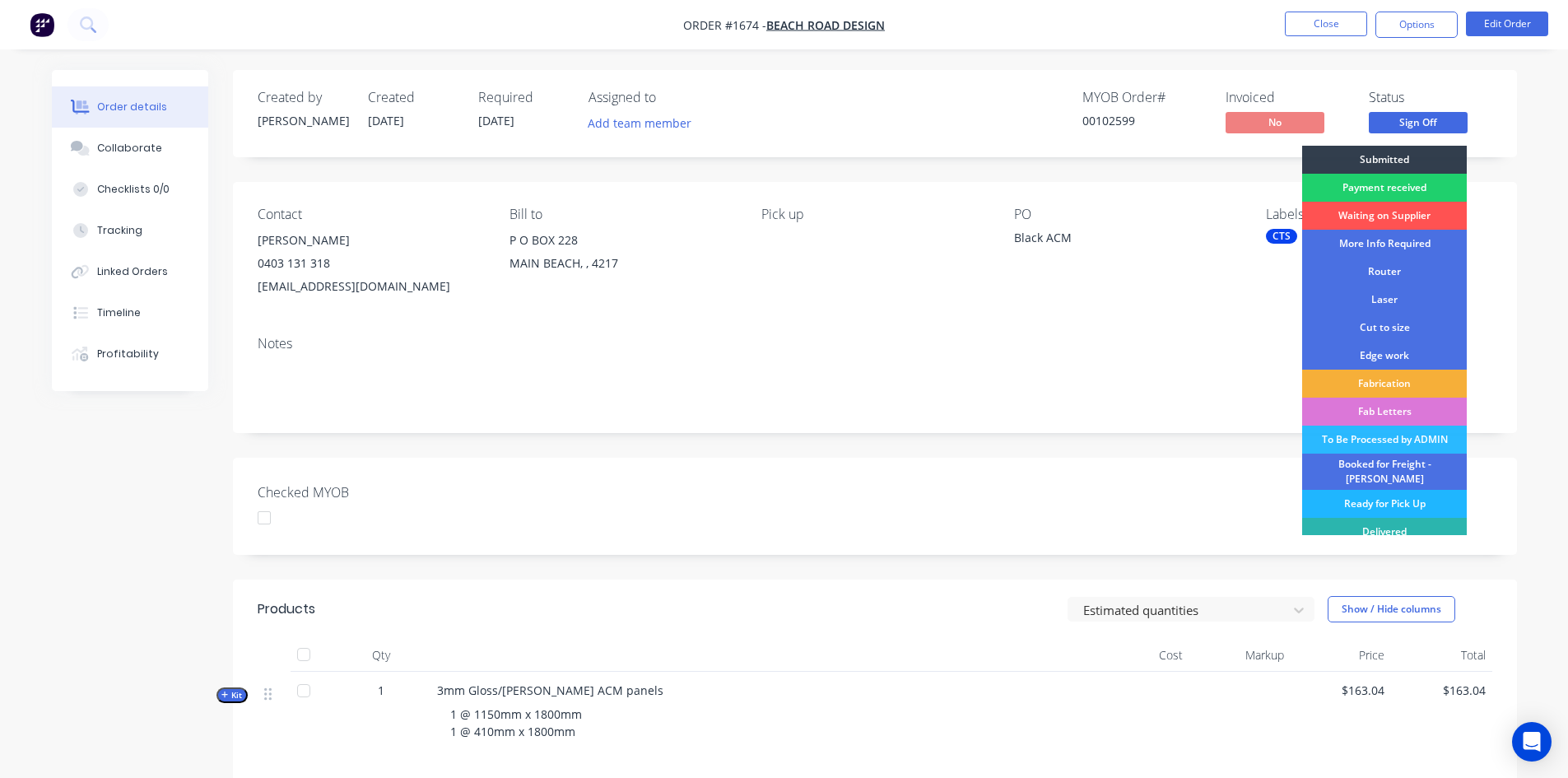
click at [1369, 496] on div "Ready for Pick Up" at bounding box center [1385, 504] width 164 height 28
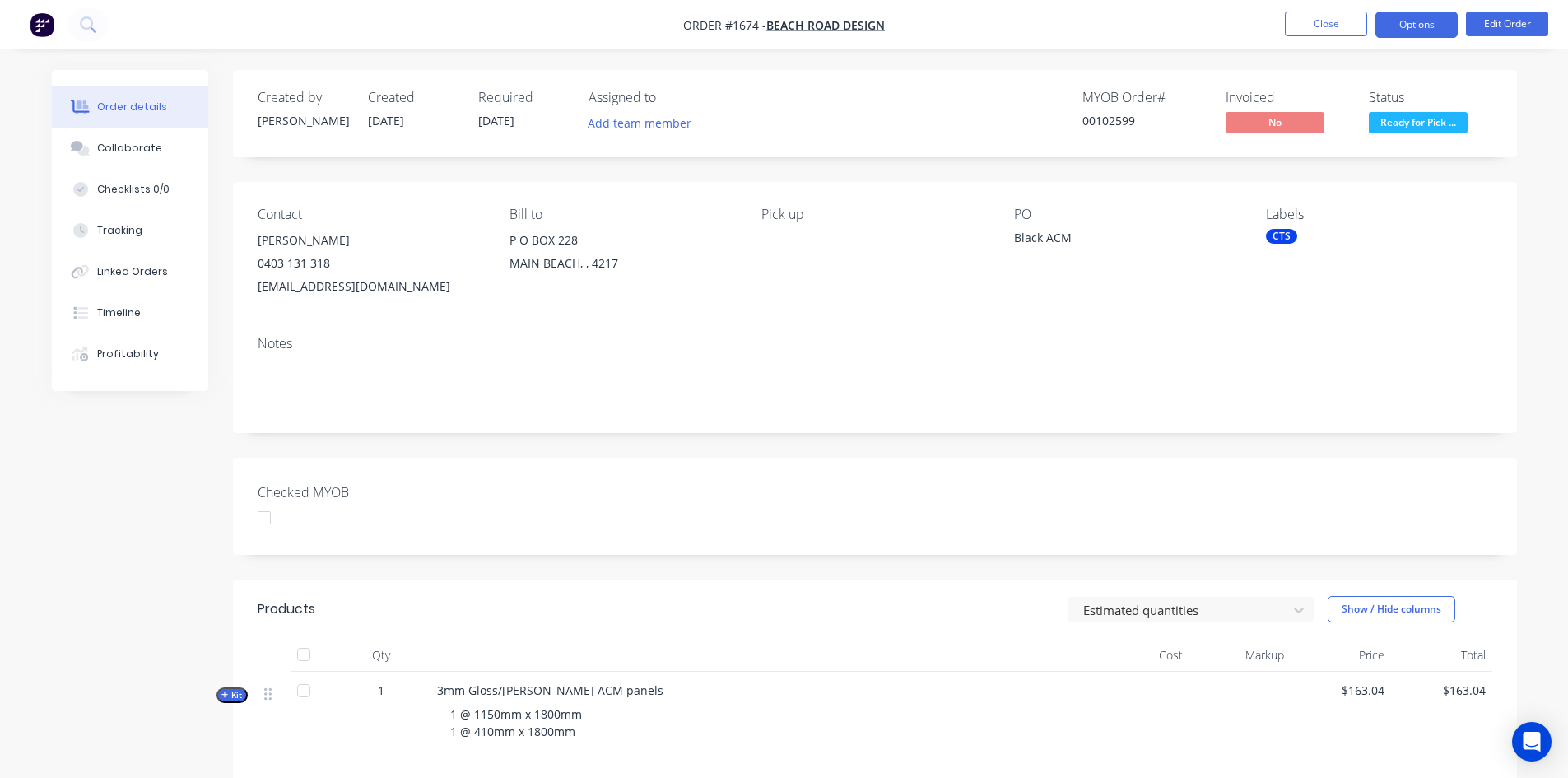
click at [1414, 24] on button "Options" at bounding box center [1416, 25] width 82 height 26
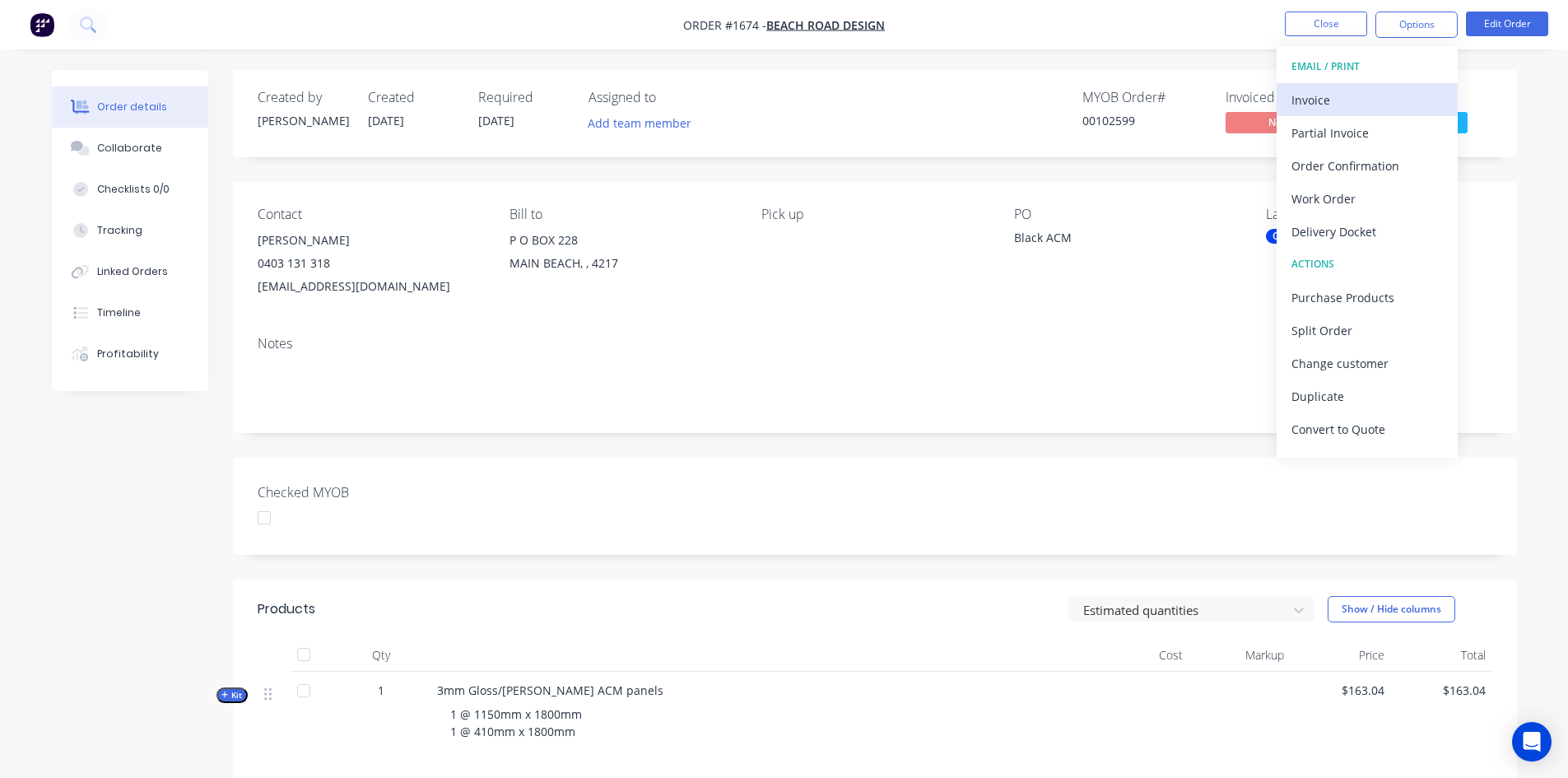
click at [1328, 108] on div "Invoice" at bounding box center [1367, 100] width 152 height 24
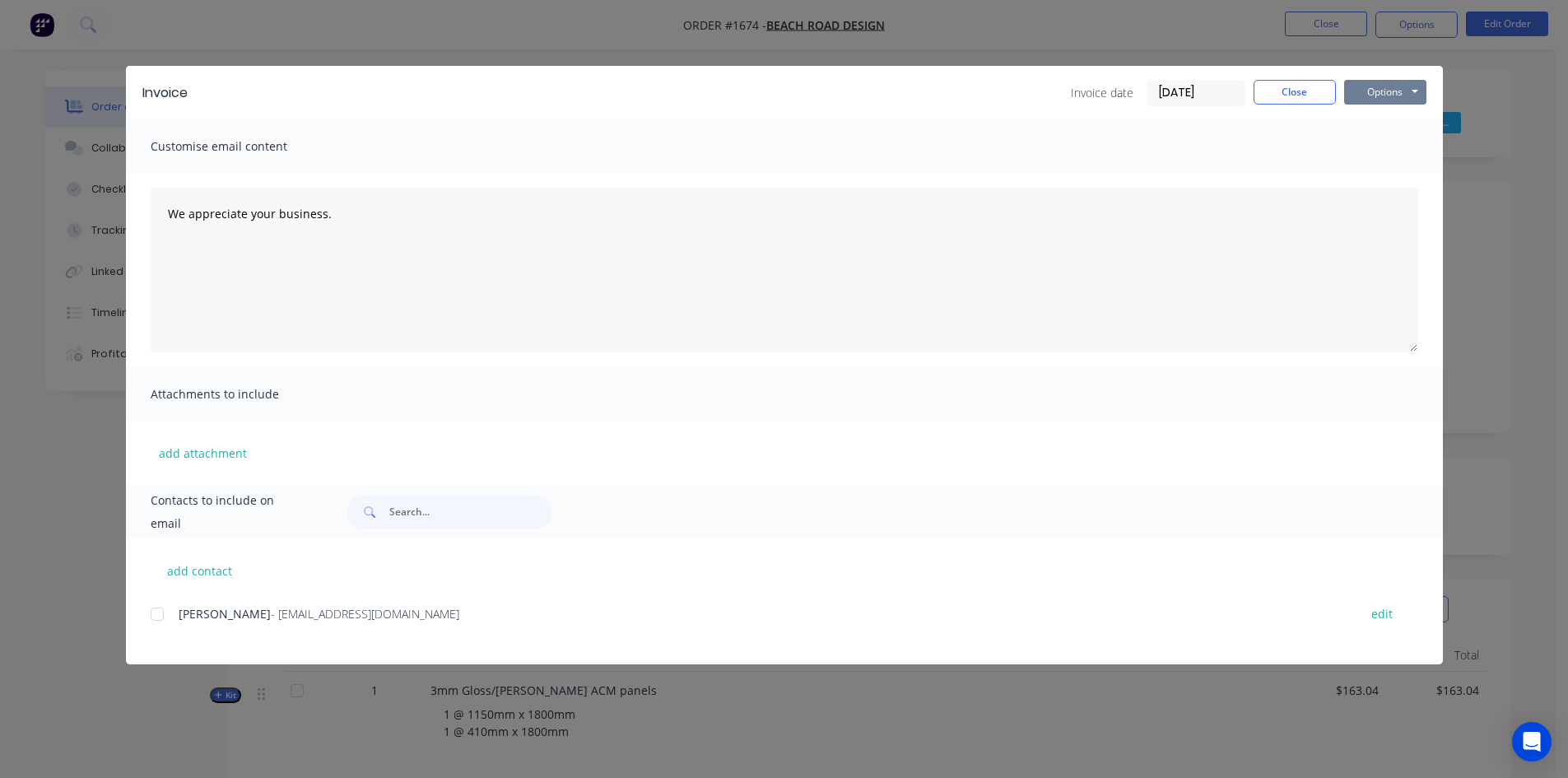
click at [1392, 90] on button "Options" at bounding box center [1385, 91] width 82 height 25
click at [1398, 146] on button "Print" at bounding box center [1396, 149] width 105 height 27
click at [1311, 84] on button "Close" at bounding box center [1295, 91] width 82 height 25
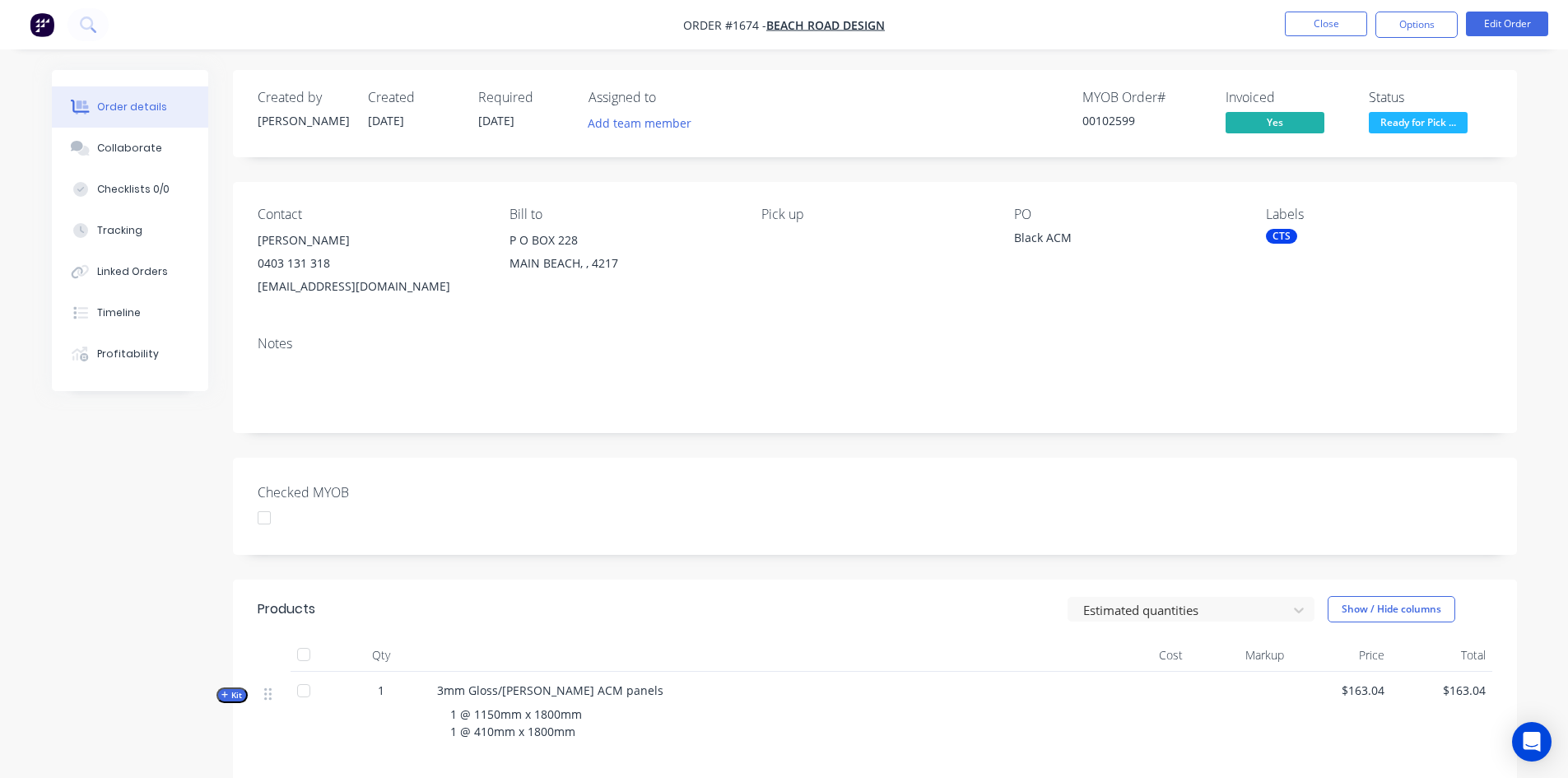
click at [1289, 238] on div "CTS" at bounding box center [1281, 237] width 31 height 15
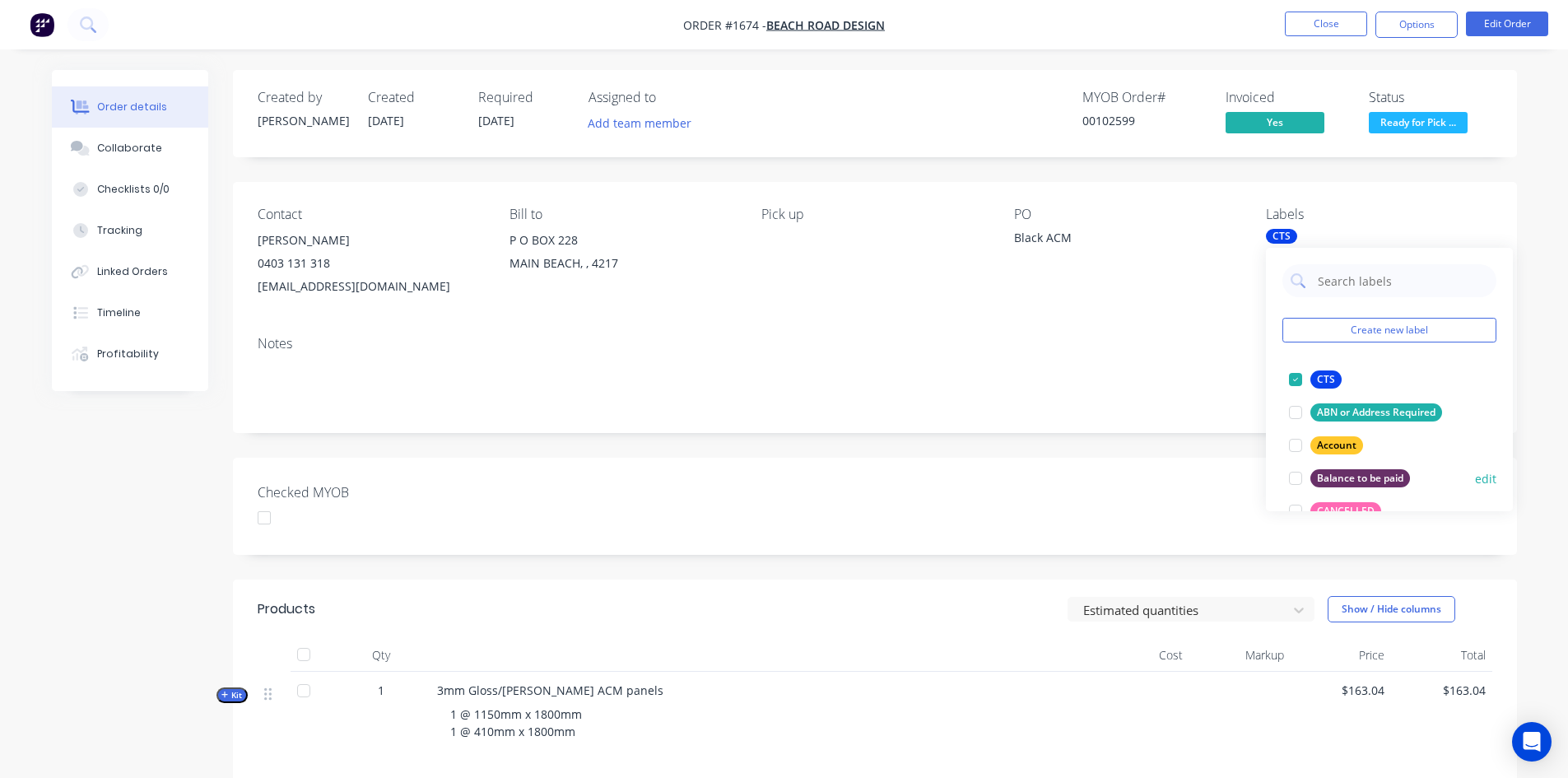
click at [1293, 479] on div at bounding box center [1296, 478] width 33 height 33
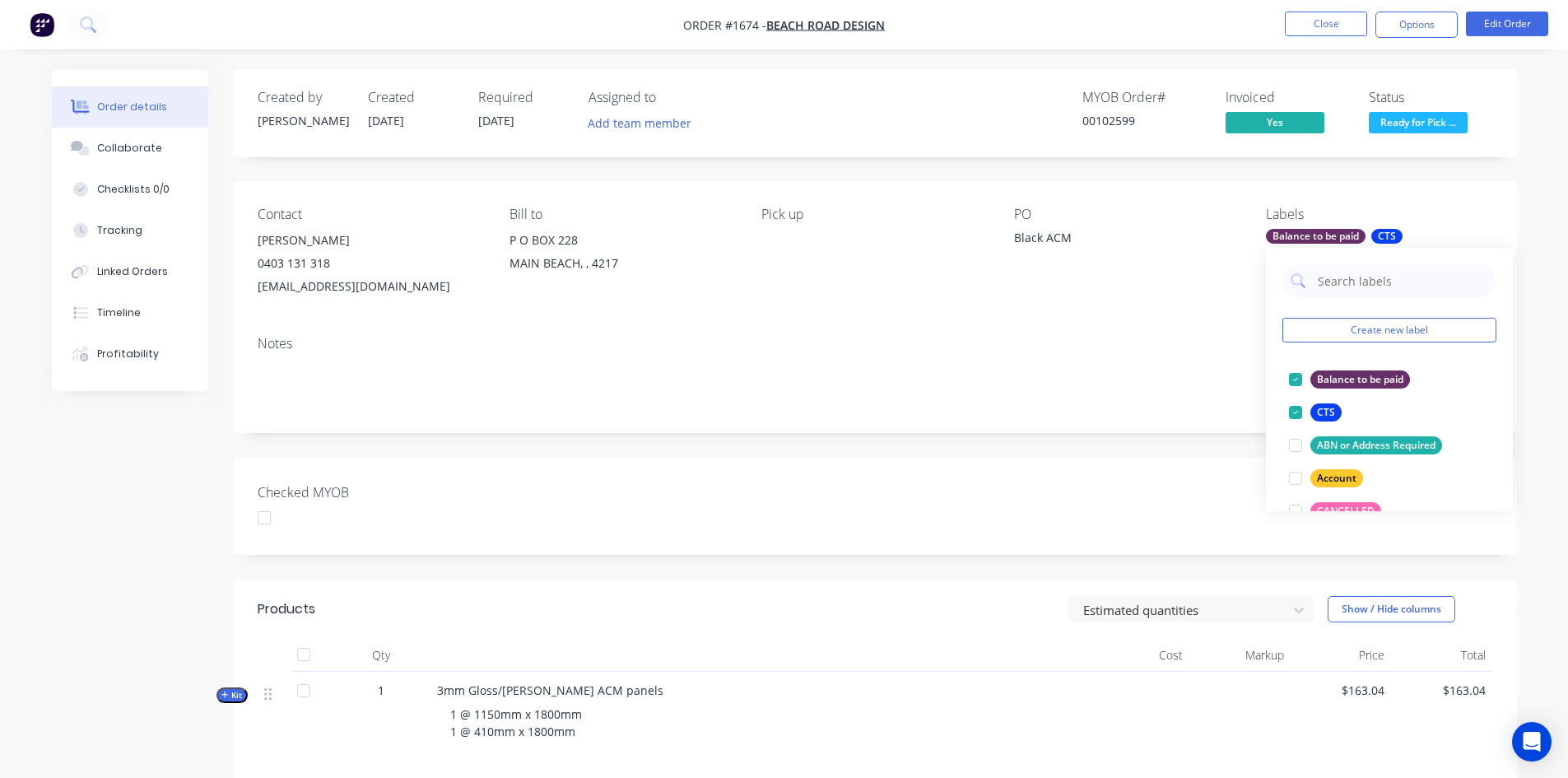
click at [1137, 434] on div "Created by [PERSON_NAME] Created [DATE] Required [DATE] Assigned to Add team me…" at bounding box center [874, 548] width 1284 height 956
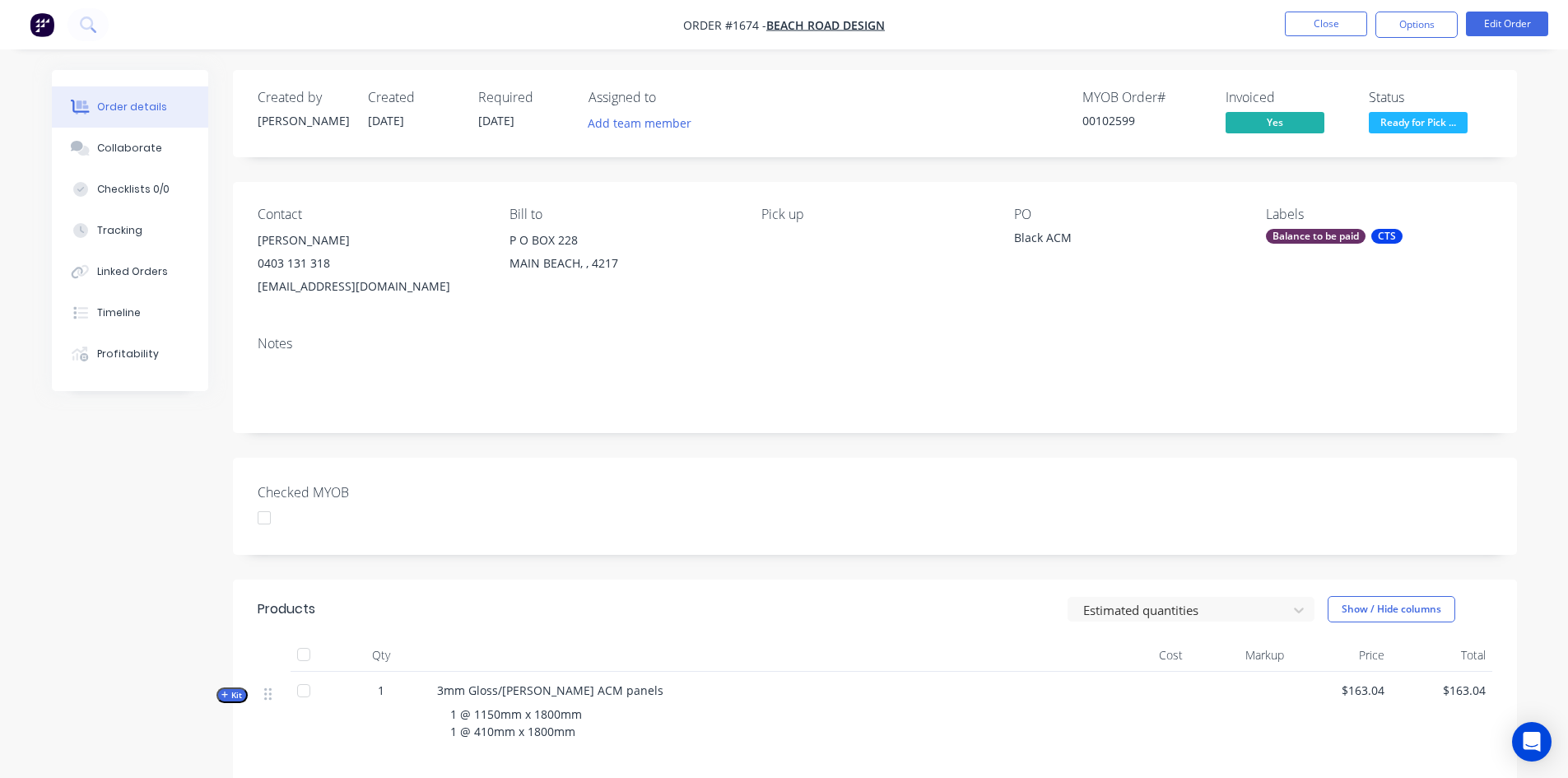
click at [267, 520] on div at bounding box center [265, 518] width 33 height 33
click at [1323, 24] on button "Close" at bounding box center [1326, 24] width 82 height 25
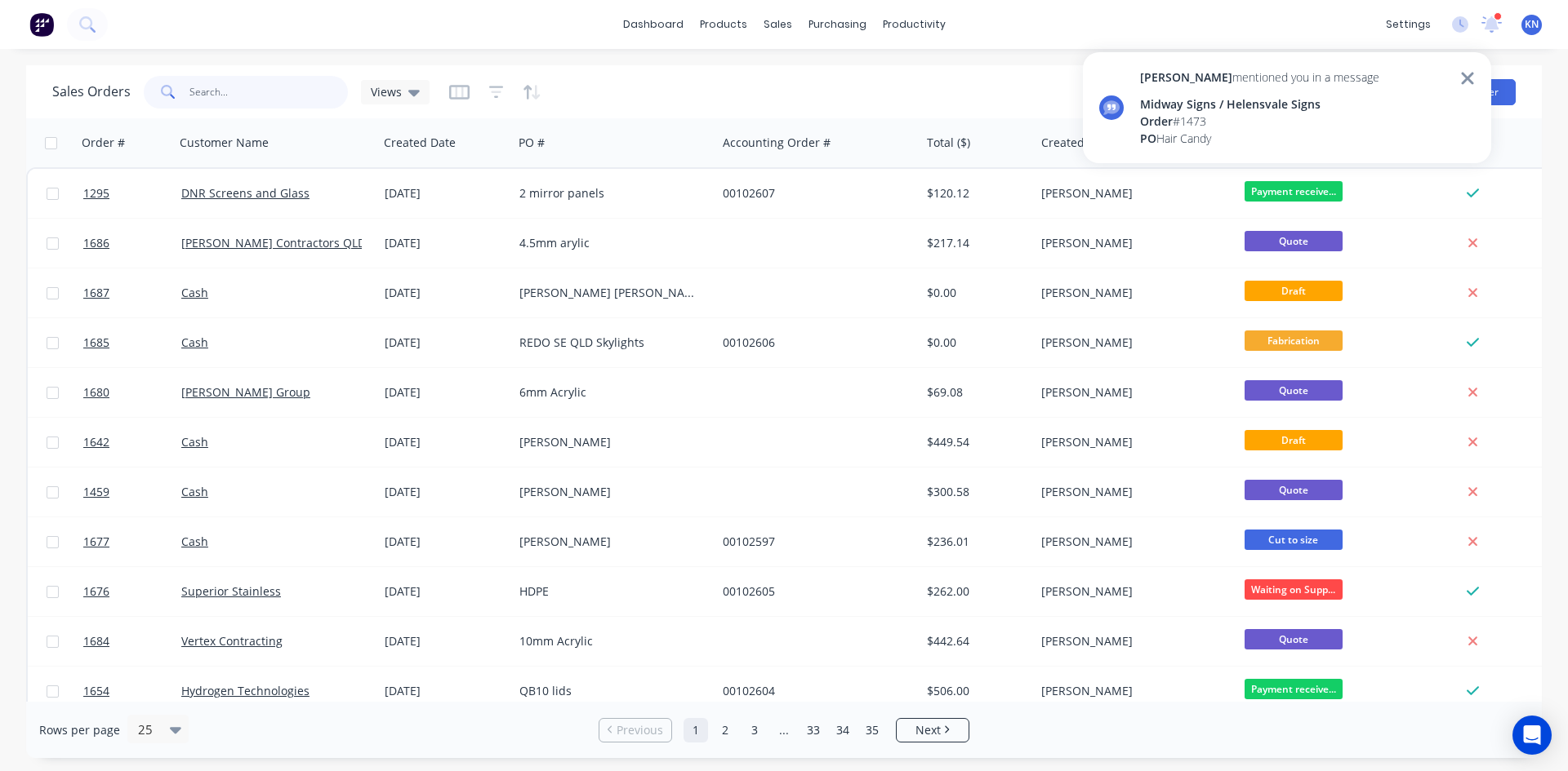
click at [229, 86] on input "text" at bounding box center [269, 92] width 159 height 33
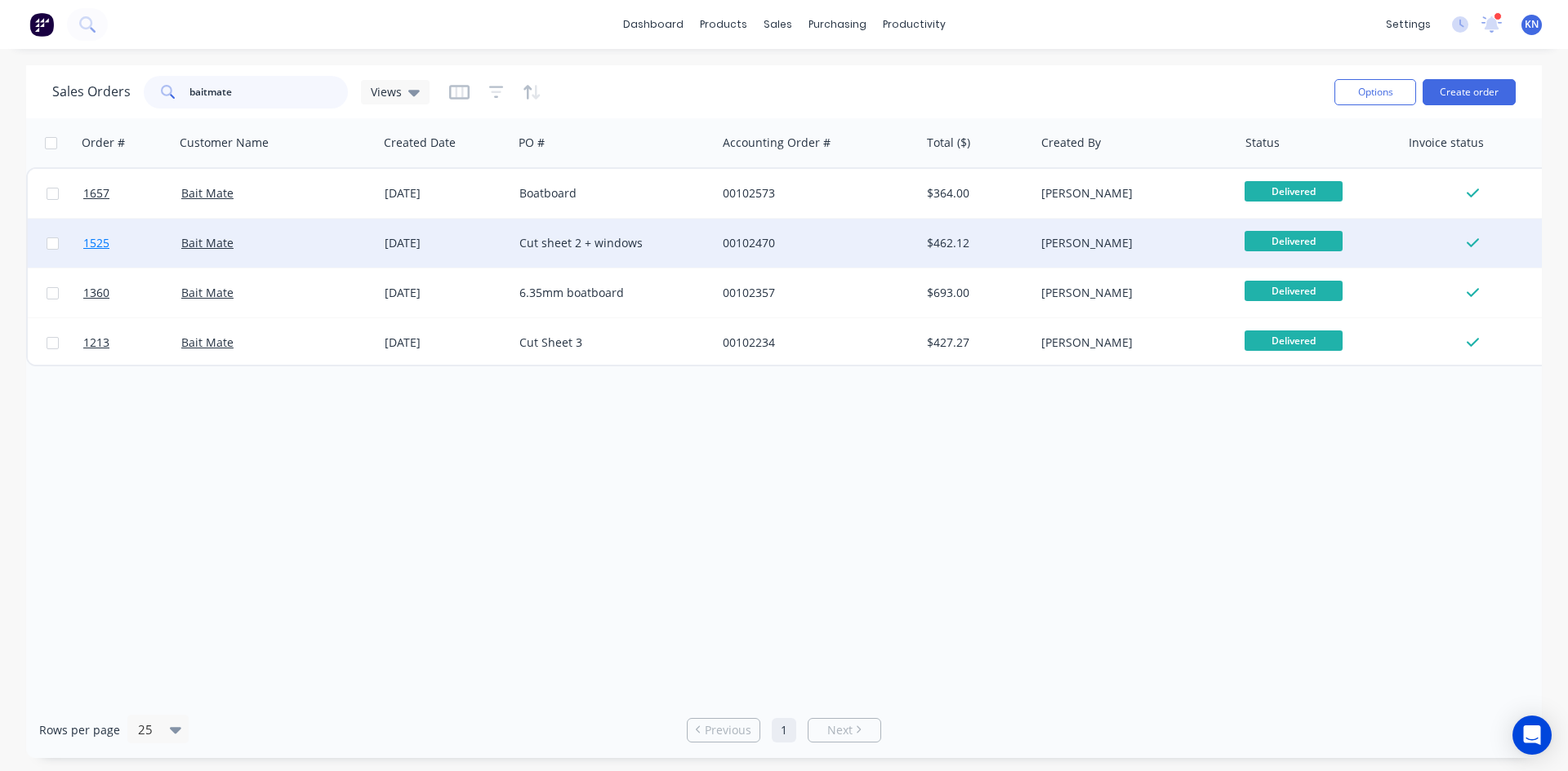
type input "baitmate"
click at [116, 240] on link "1525" at bounding box center [132, 243] width 98 height 49
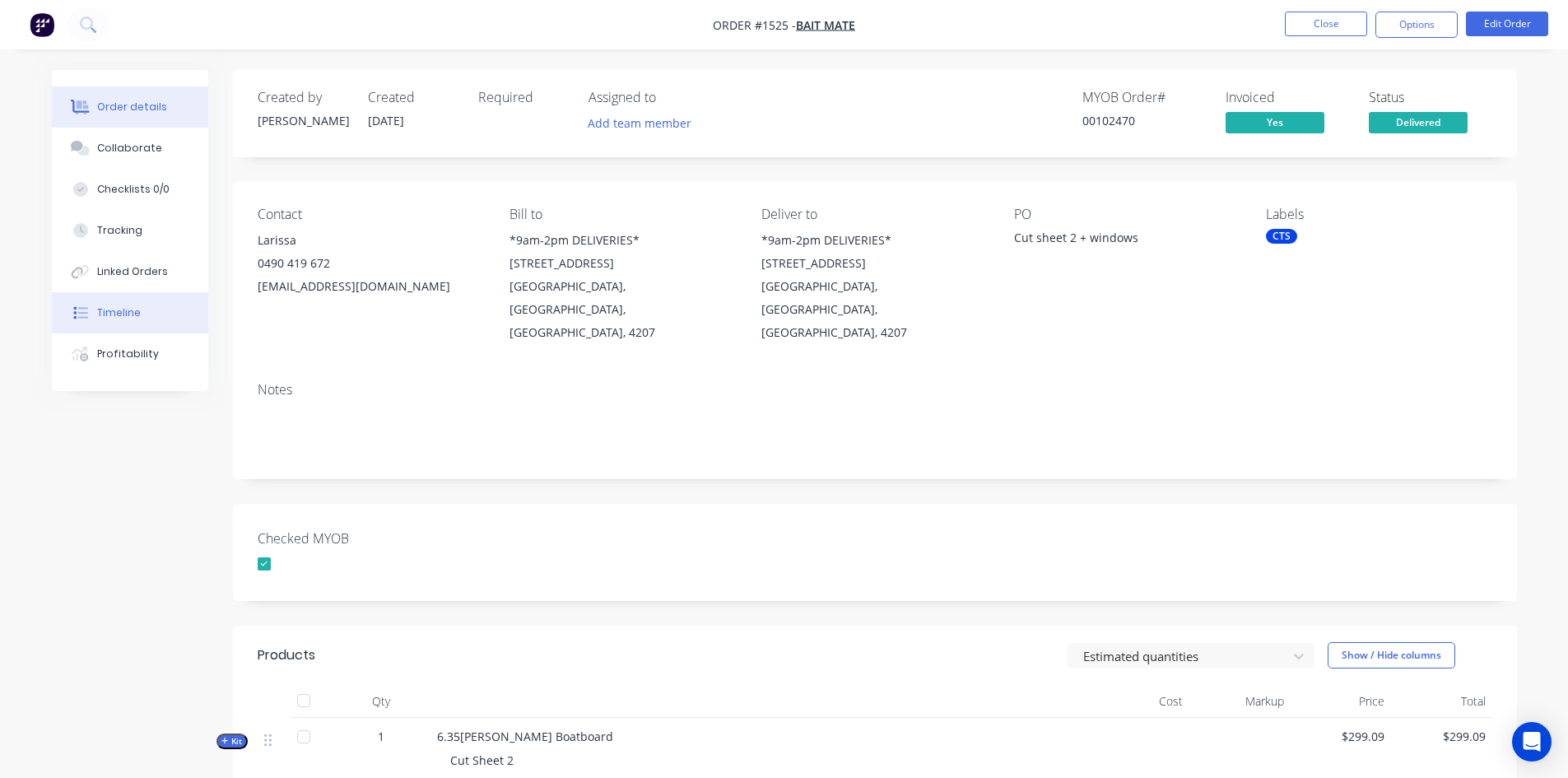
click at [106, 315] on div "Timeline" at bounding box center [119, 313] width 44 height 15
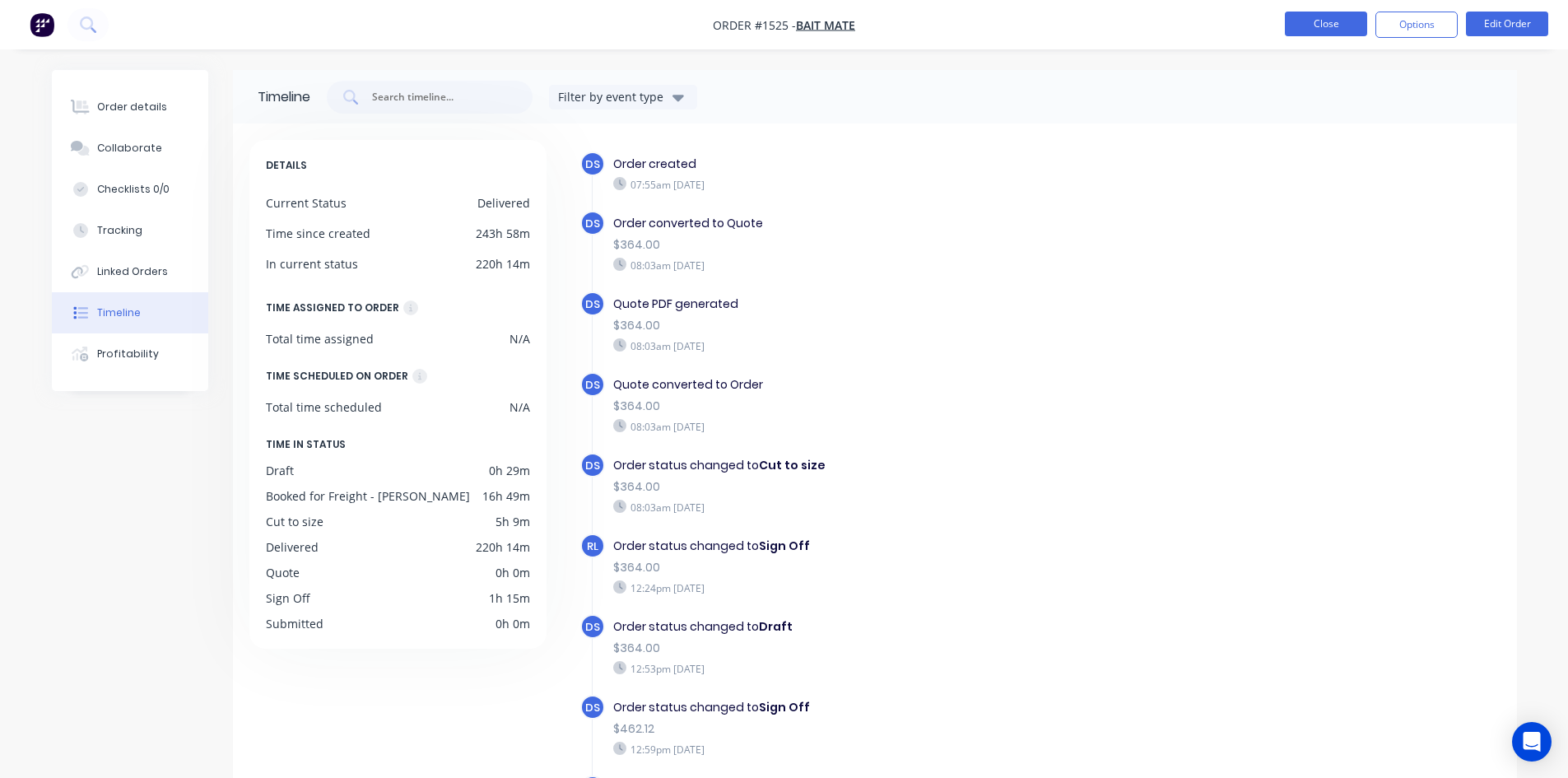
click at [1352, 26] on button "Close" at bounding box center [1326, 24] width 82 height 25
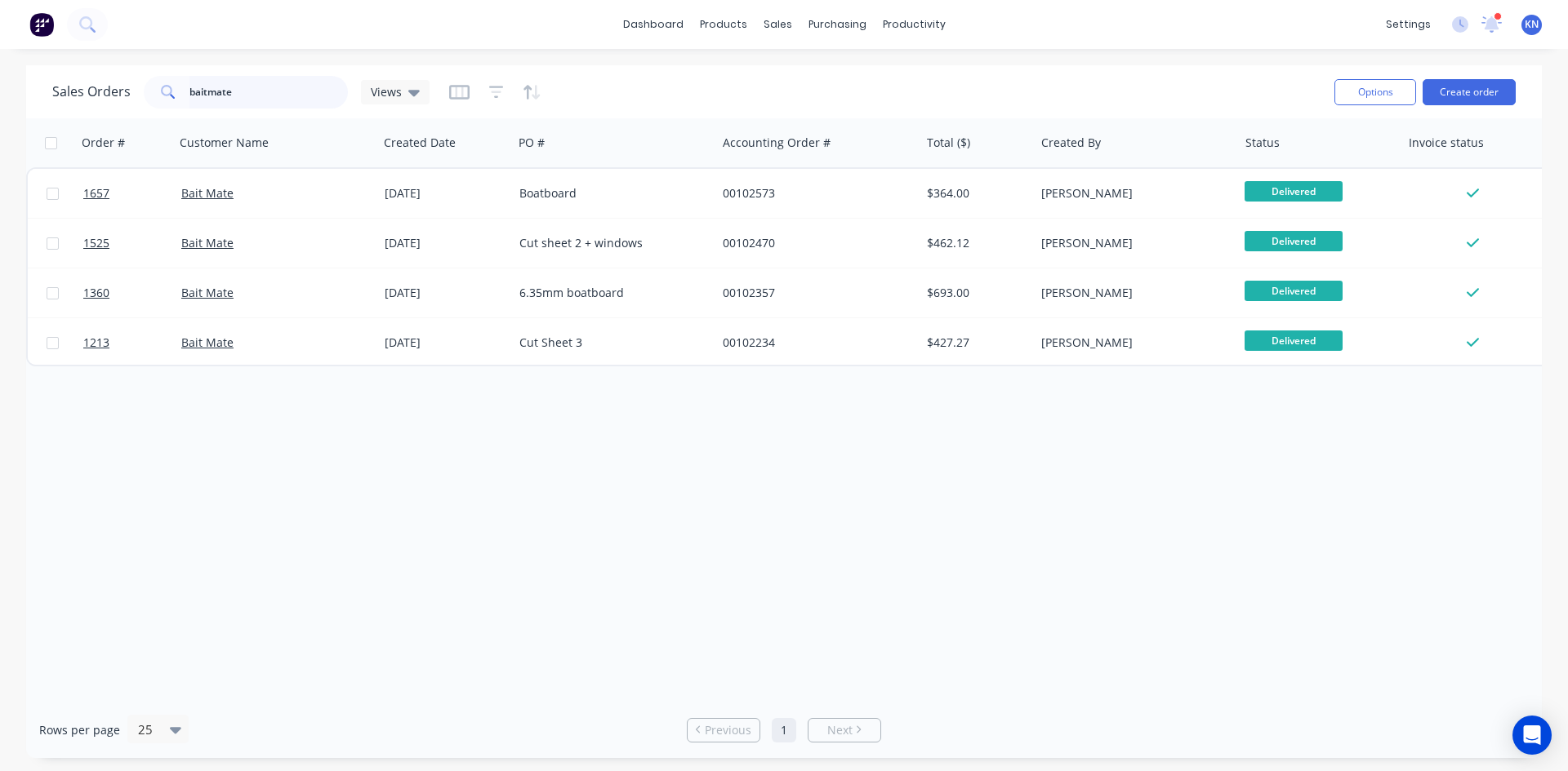
click at [270, 90] on input "baitmate" at bounding box center [269, 92] width 159 height 33
drag, startPoint x: 271, startPoint y: 90, endPoint x: 163, endPoint y: 88, distance: 108.0
click at [163, 88] on div "baitmate" at bounding box center [246, 92] width 205 height 33
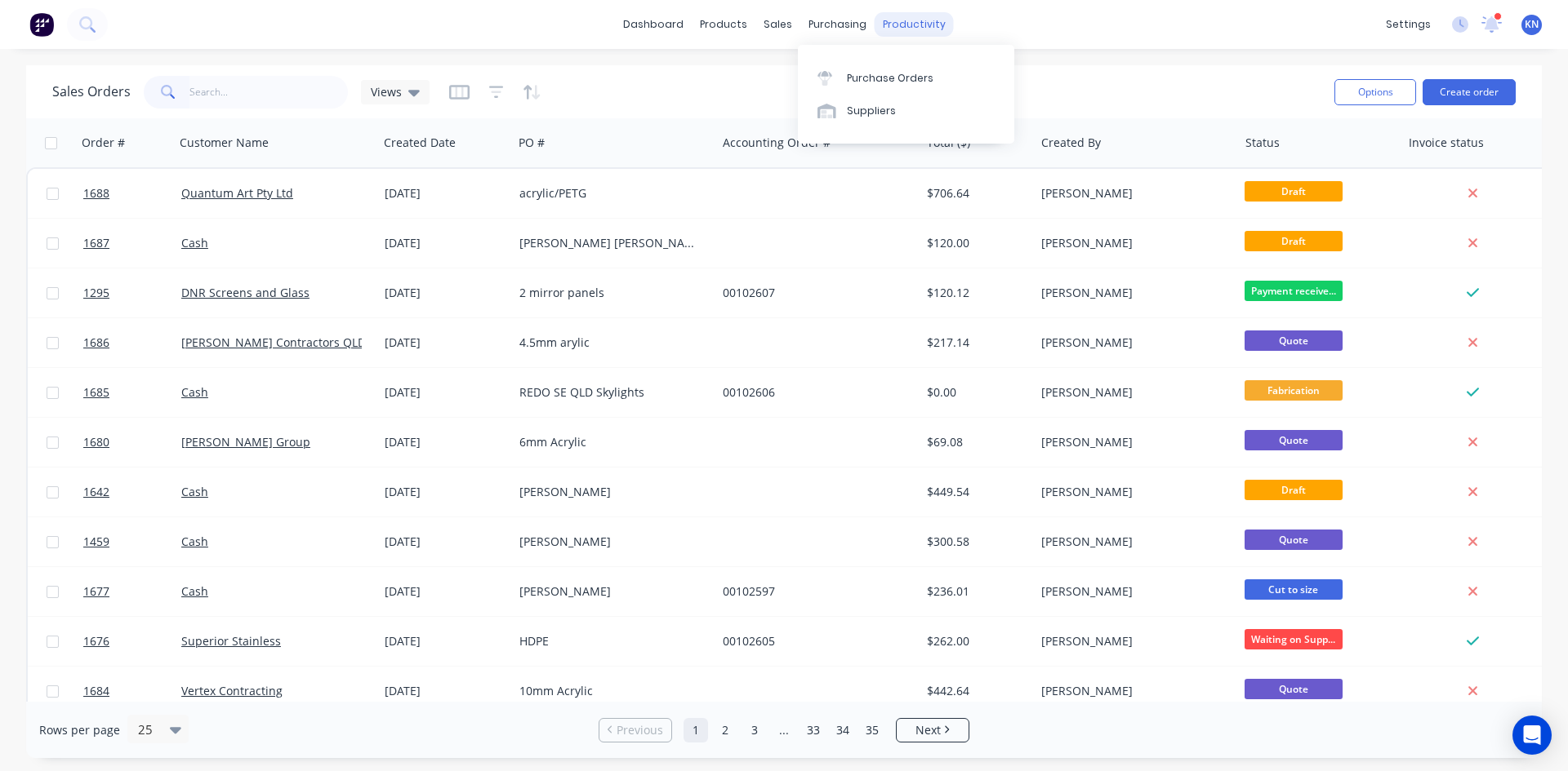
click at [904, 21] on div "productivity" at bounding box center [913, 24] width 79 height 24
click at [929, 73] on div "Workflow" at bounding box center [942, 78] width 49 height 14
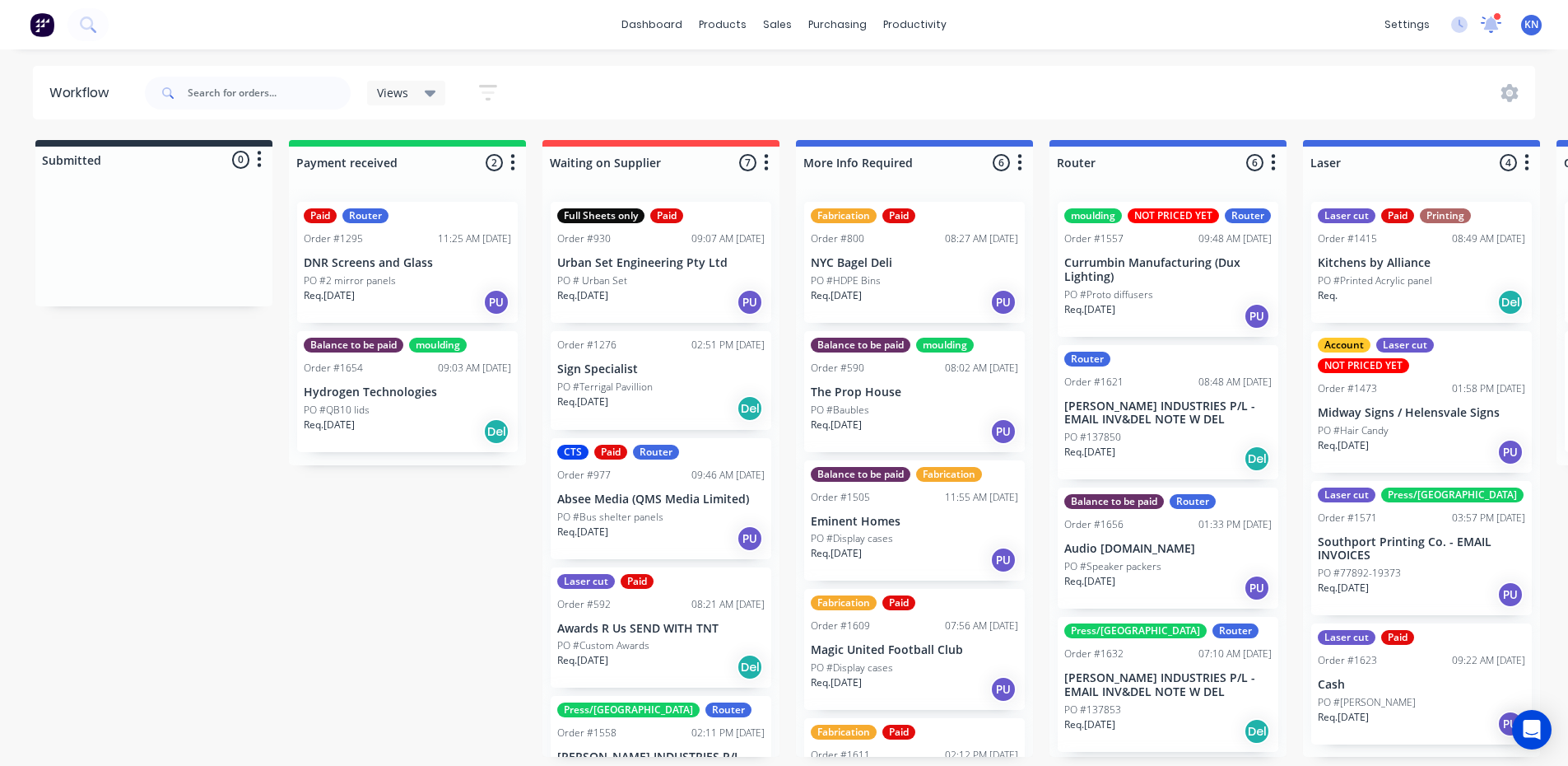
click at [1495, 27] on icon at bounding box center [1491, 23] width 15 height 13
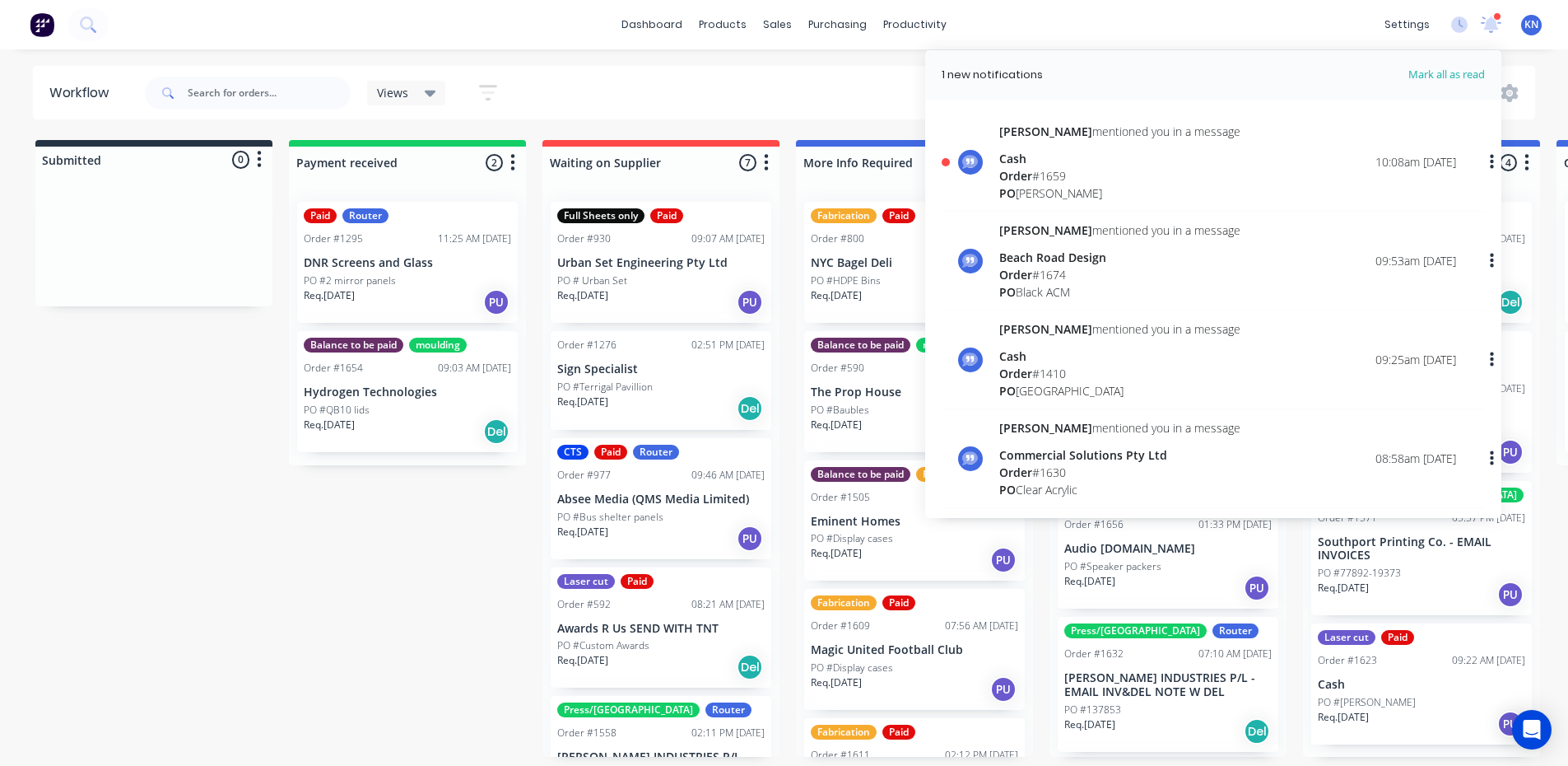
click at [1045, 175] on div "Order # 1659" at bounding box center [1120, 175] width 241 height 17
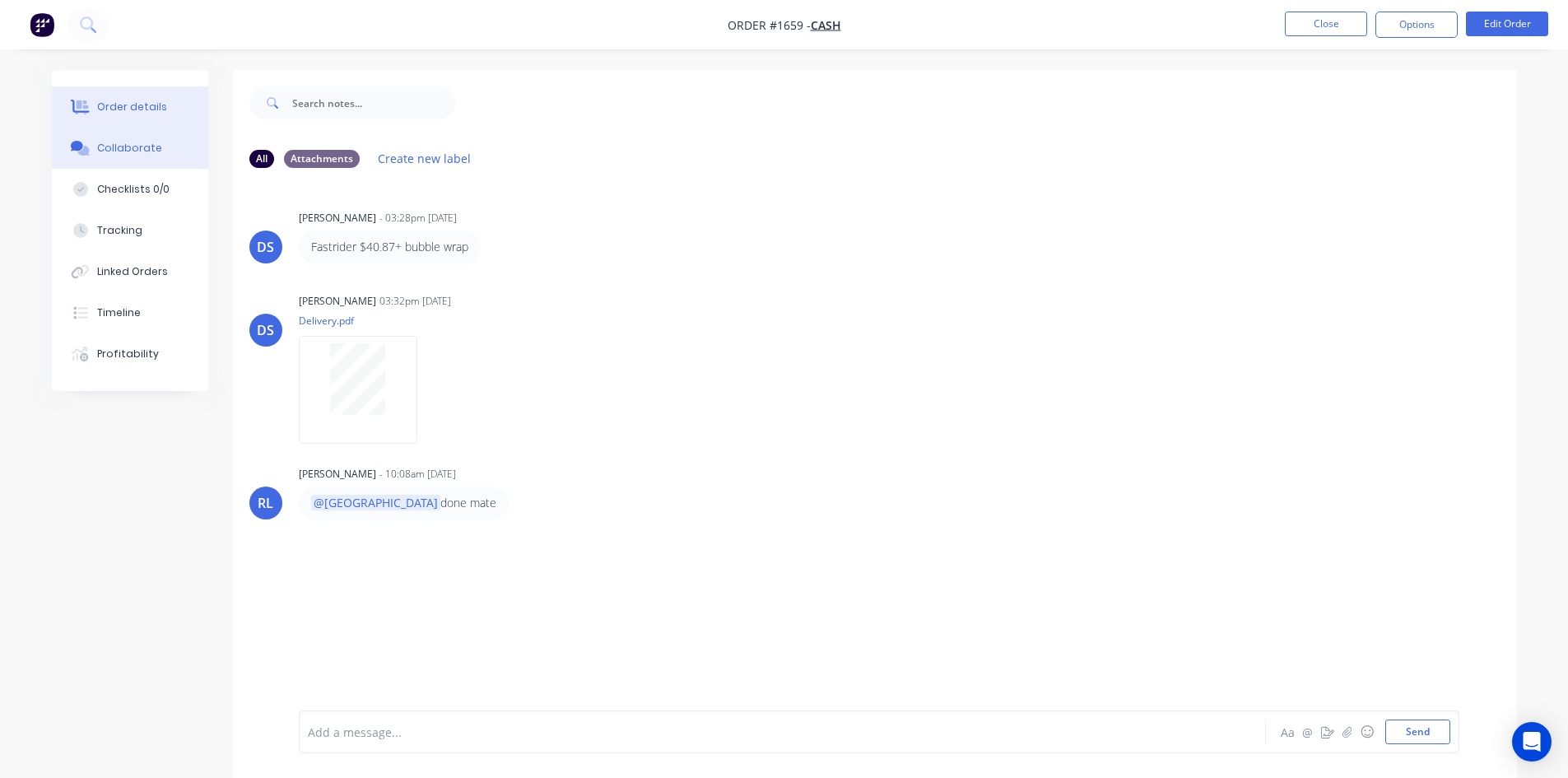
click at [106, 100] on div "Order details" at bounding box center [131, 107] width 70 height 15
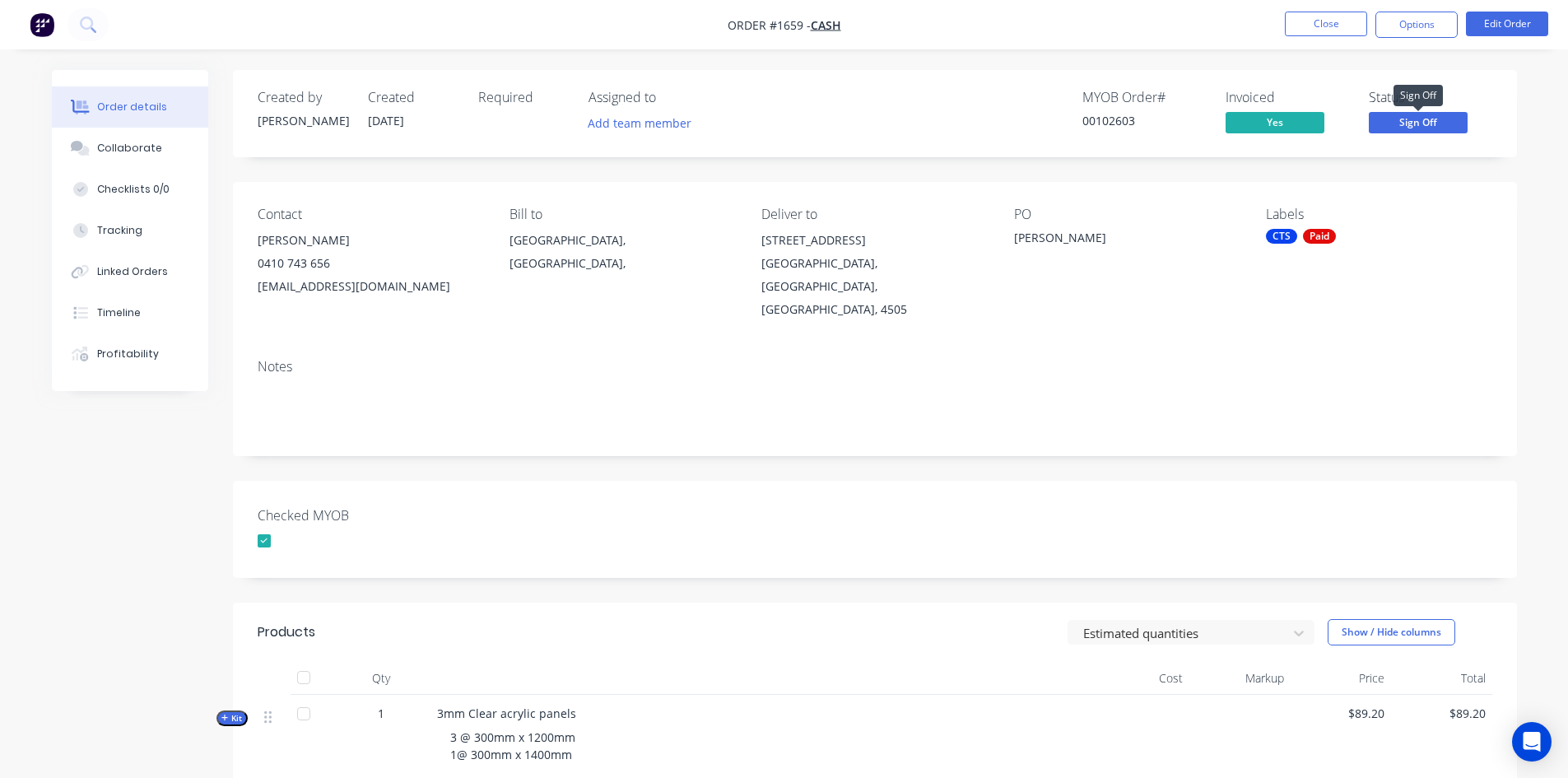
click at [1430, 123] on span "Sign Off" at bounding box center [1418, 122] width 99 height 21
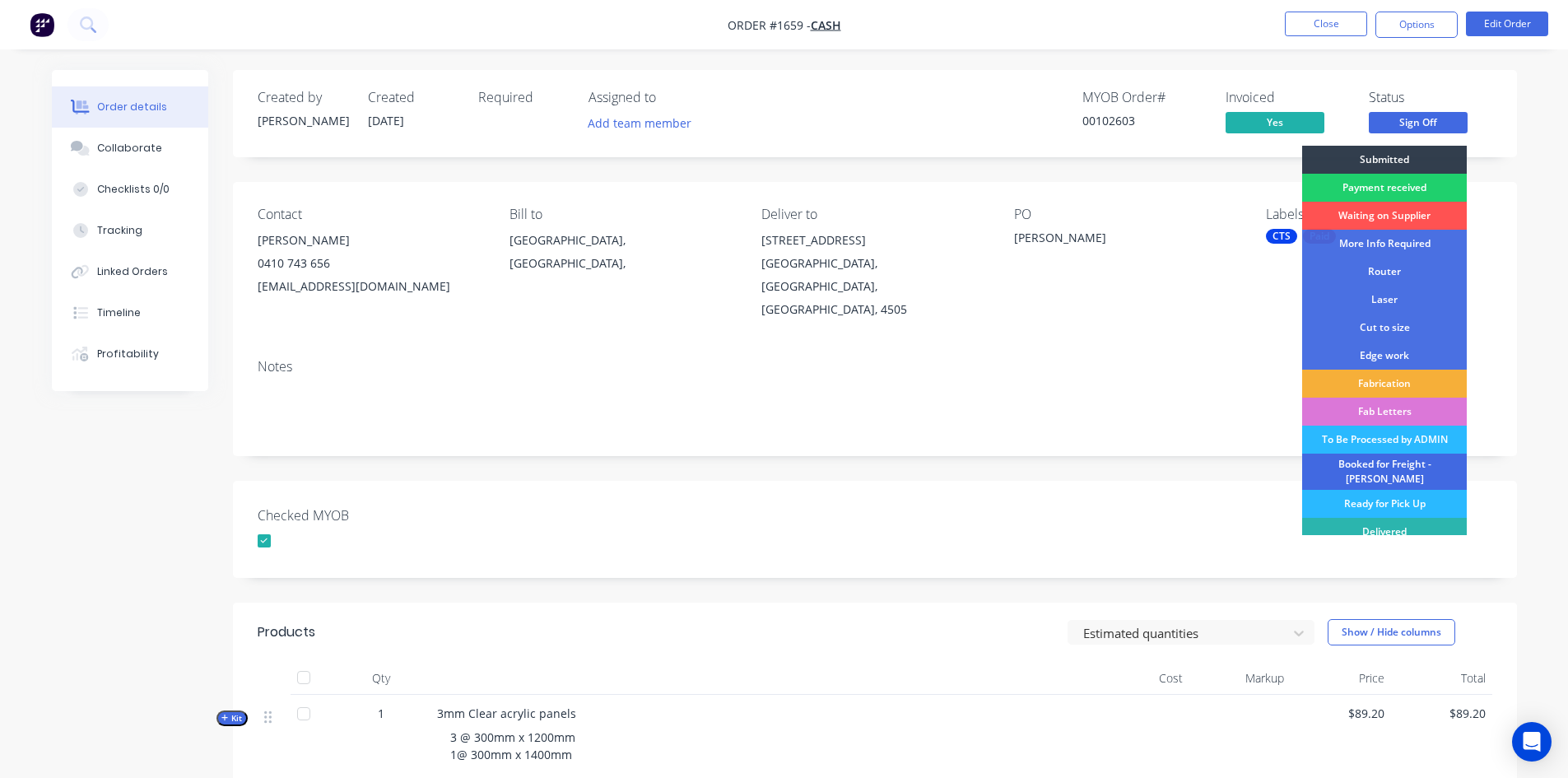
click at [1389, 468] on div "Booked for Freight - [PERSON_NAME]" at bounding box center [1385, 472] width 164 height 37
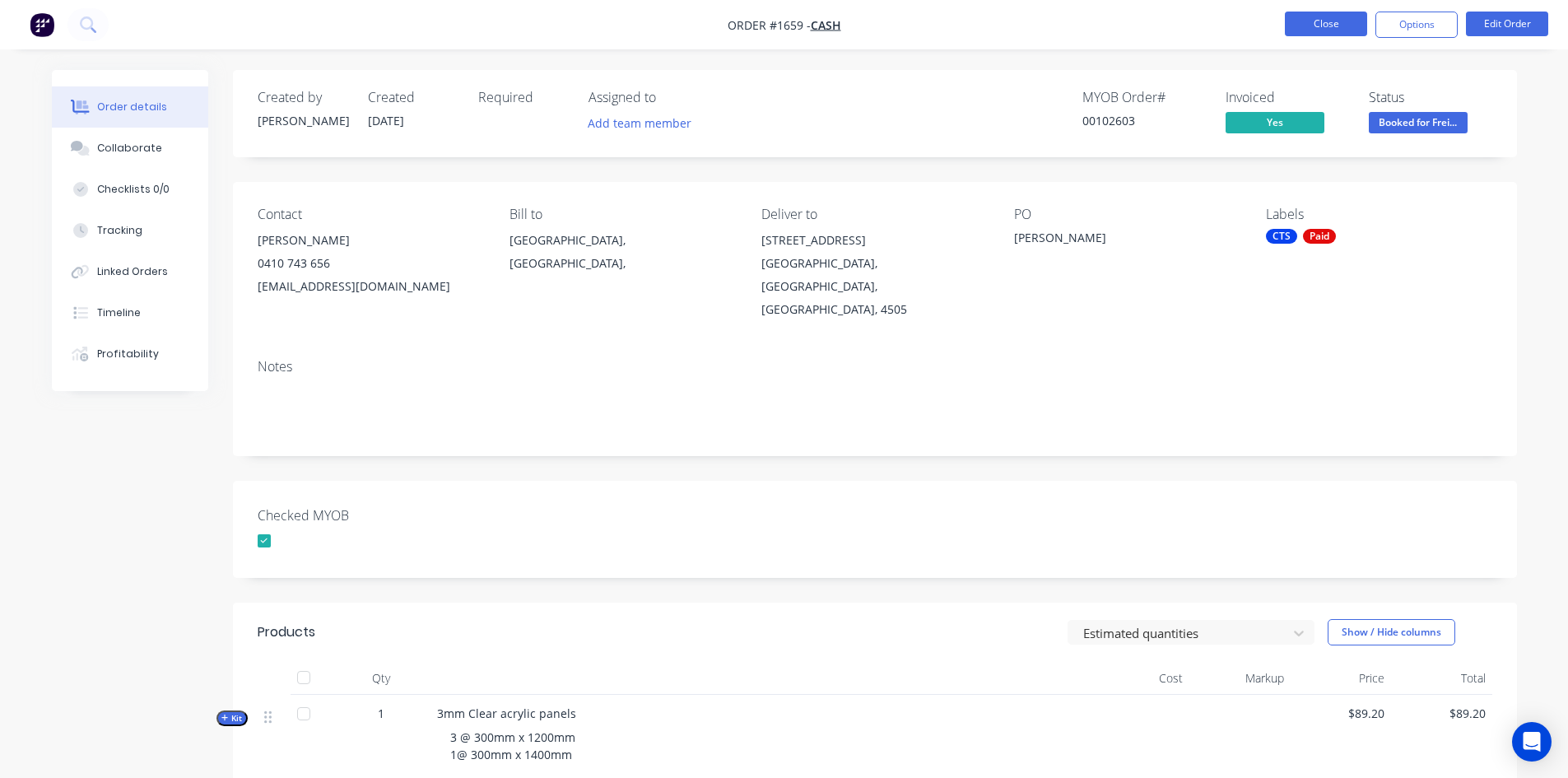
click at [1319, 26] on button "Close" at bounding box center [1326, 24] width 82 height 25
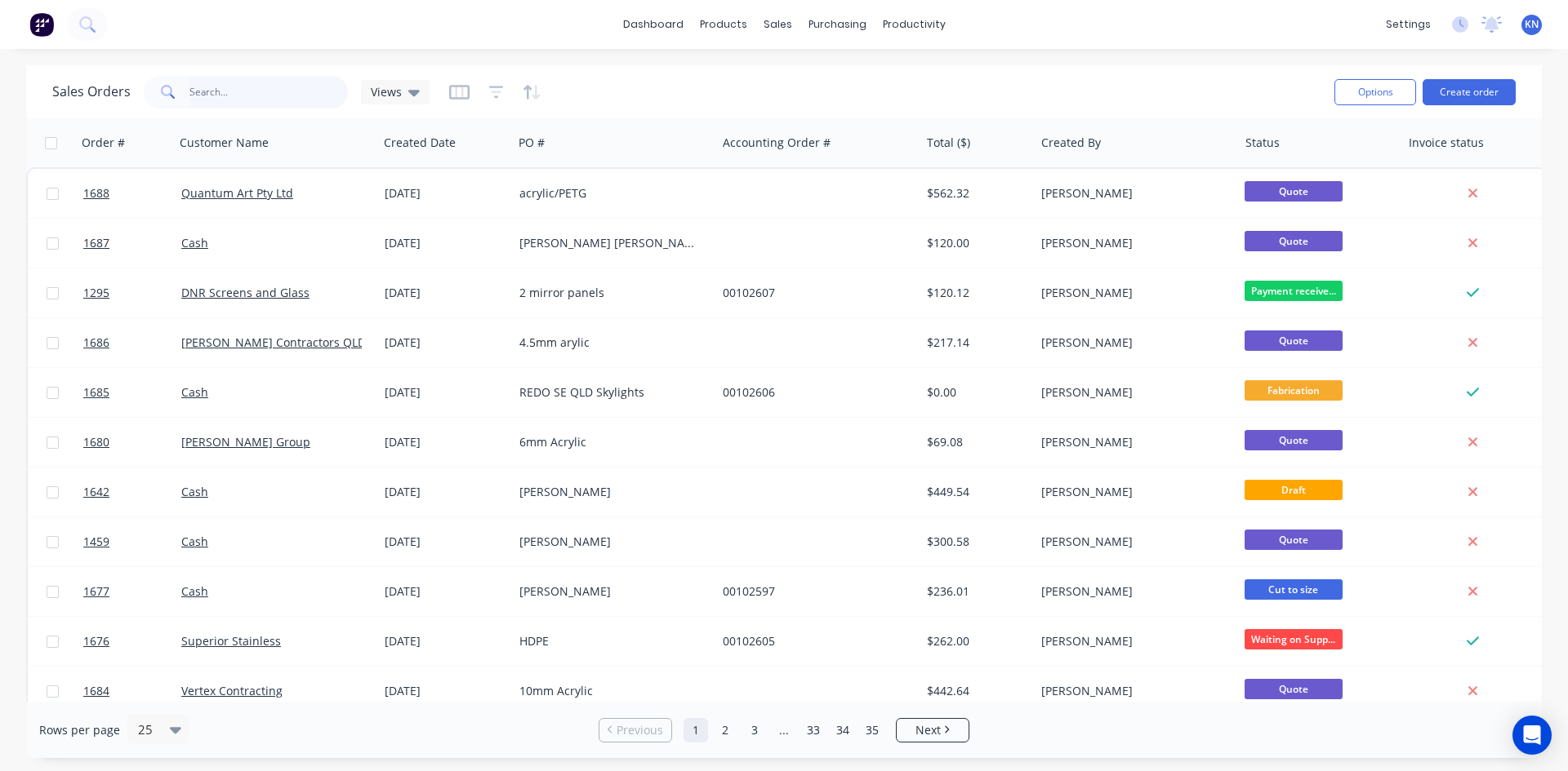
click at [276, 95] on input "text" at bounding box center [269, 92] width 159 height 33
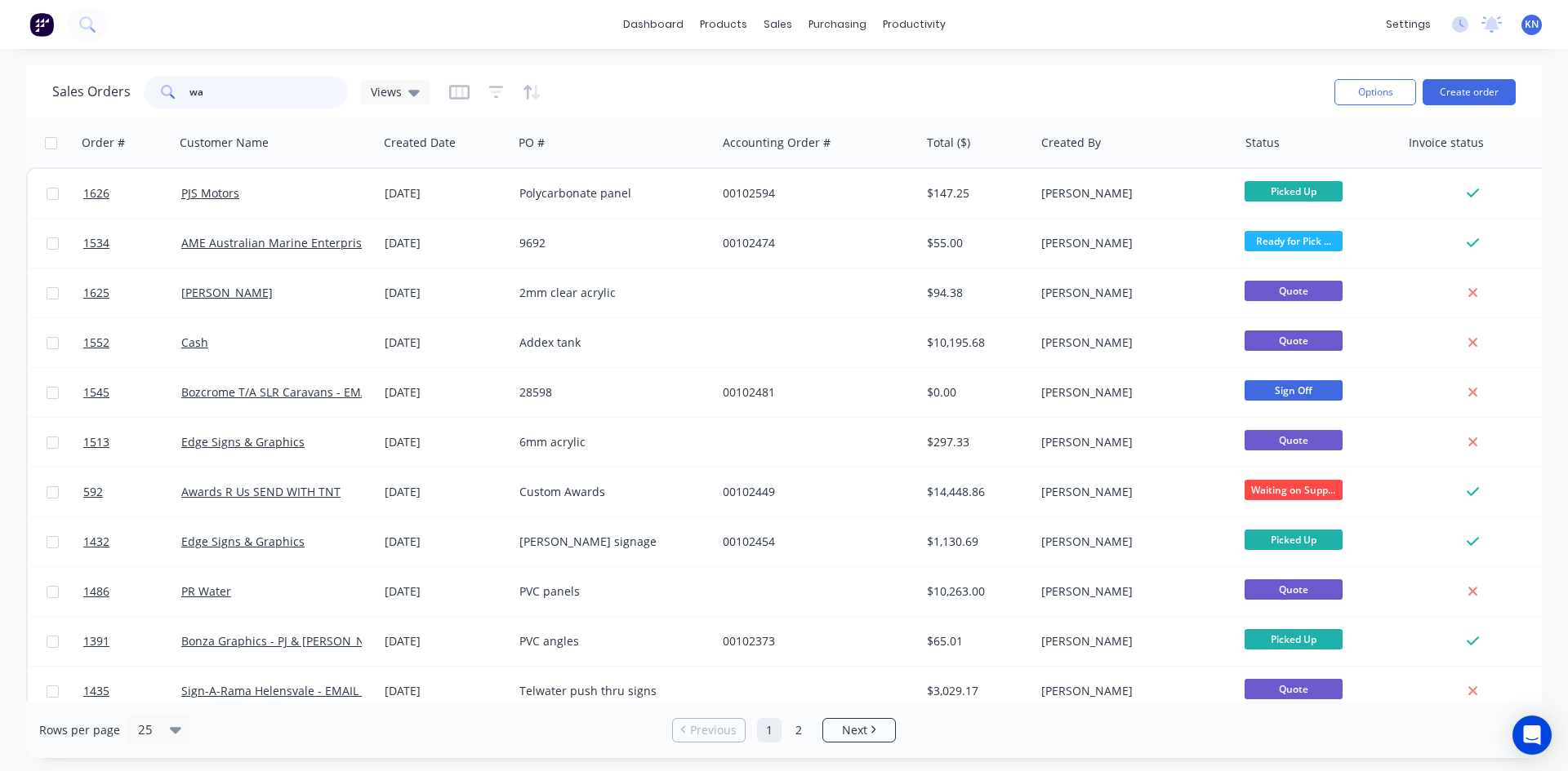
type input "w"
